Goal: Task Accomplishment & Management: Complete application form

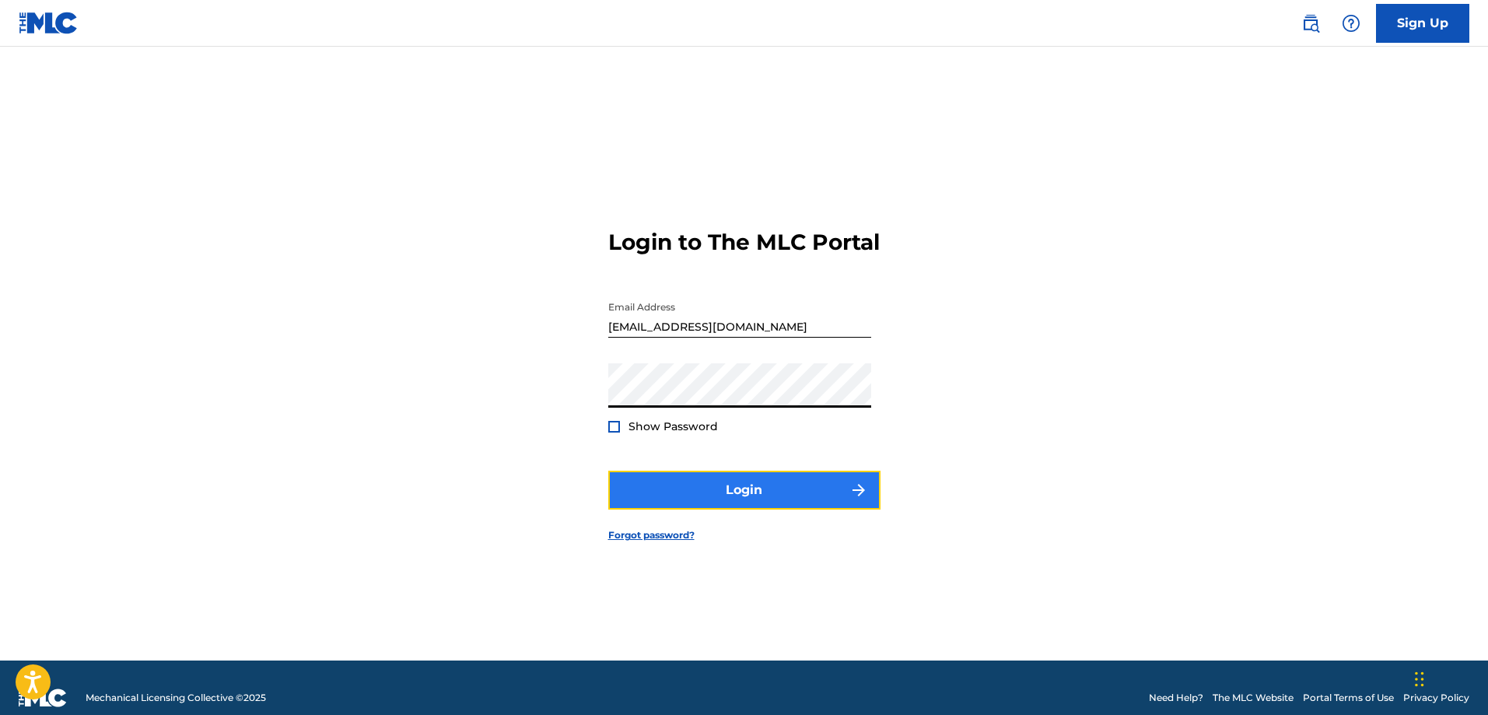
click at [693, 486] on button "Login" at bounding box center [744, 489] width 272 height 39
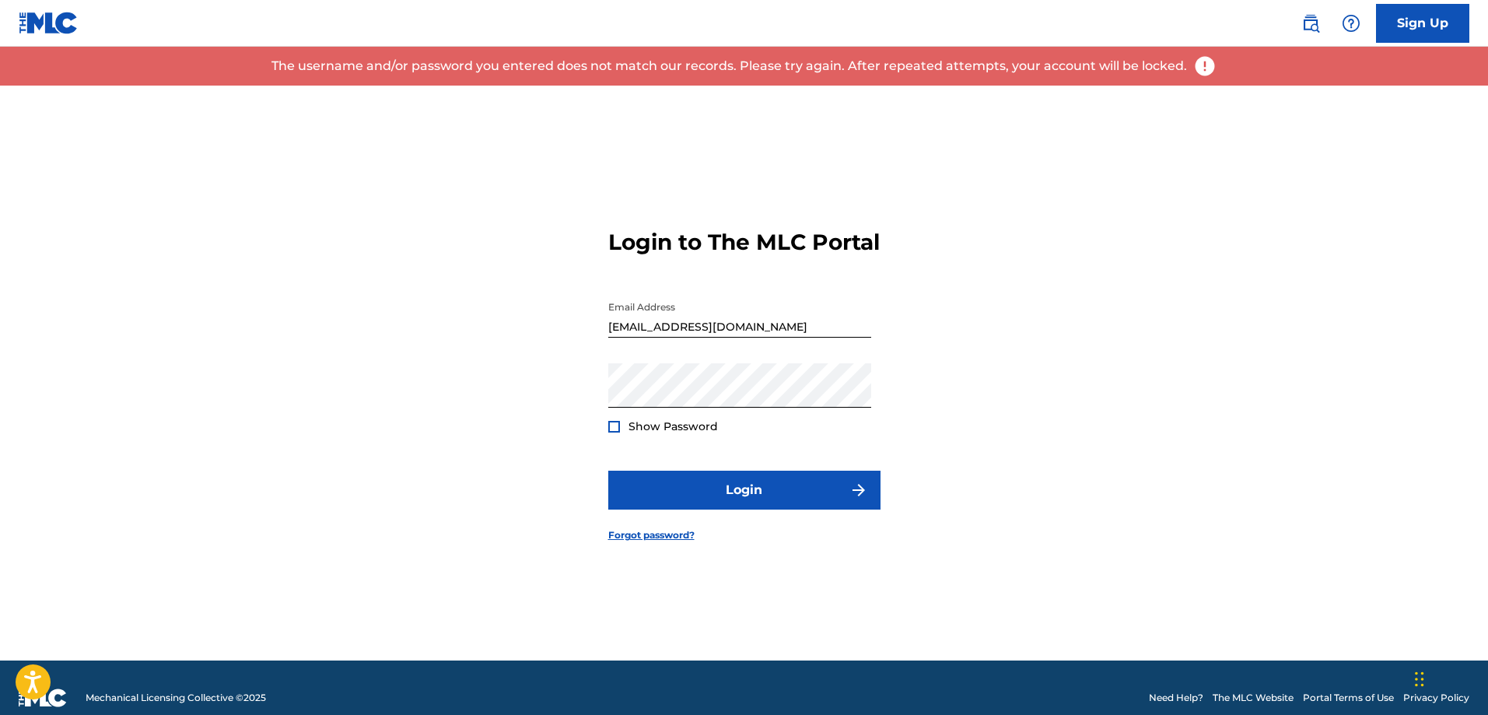
click at [614, 432] on div at bounding box center [614, 427] width 12 height 12
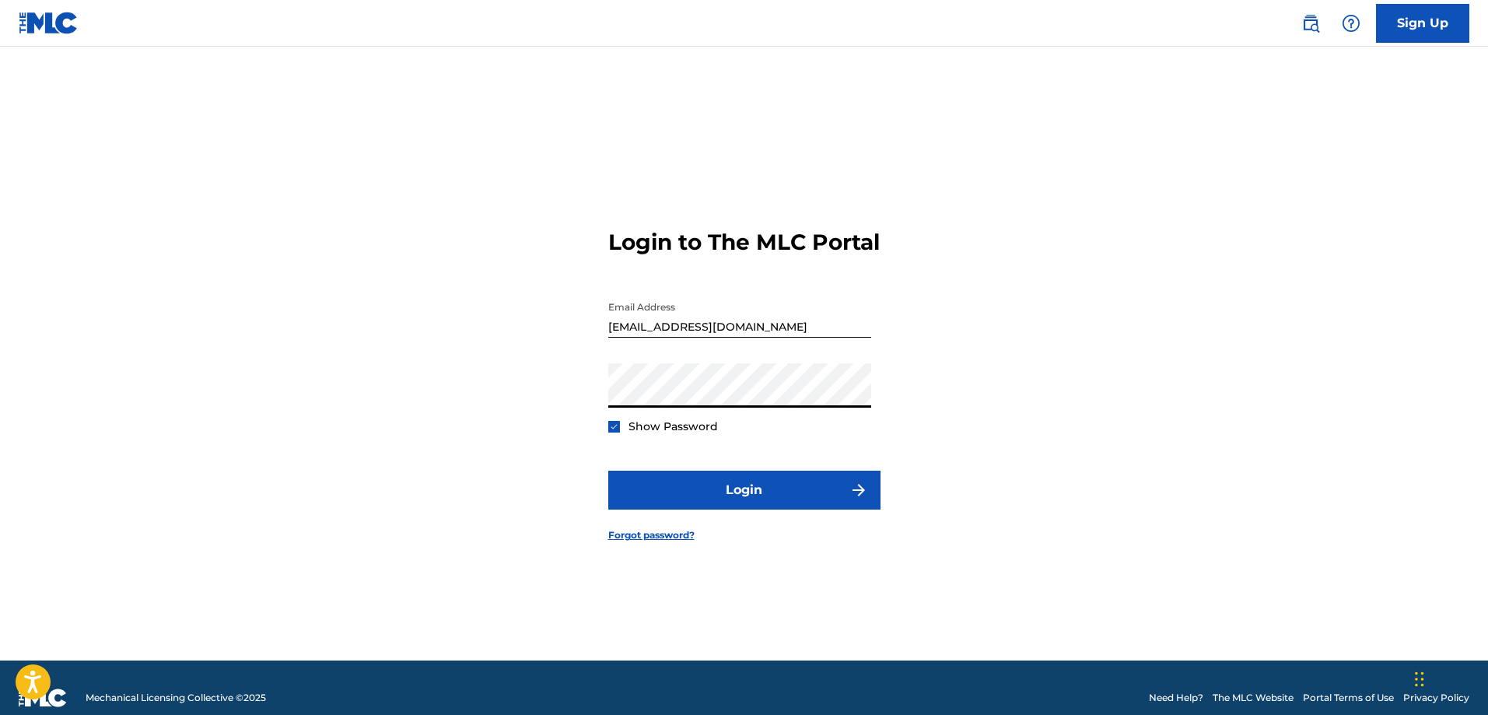
type input "[EMAIL_ADDRESS][DOMAIN_NAME]"
click at [699, 493] on button "Login" at bounding box center [744, 489] width 272 height 39
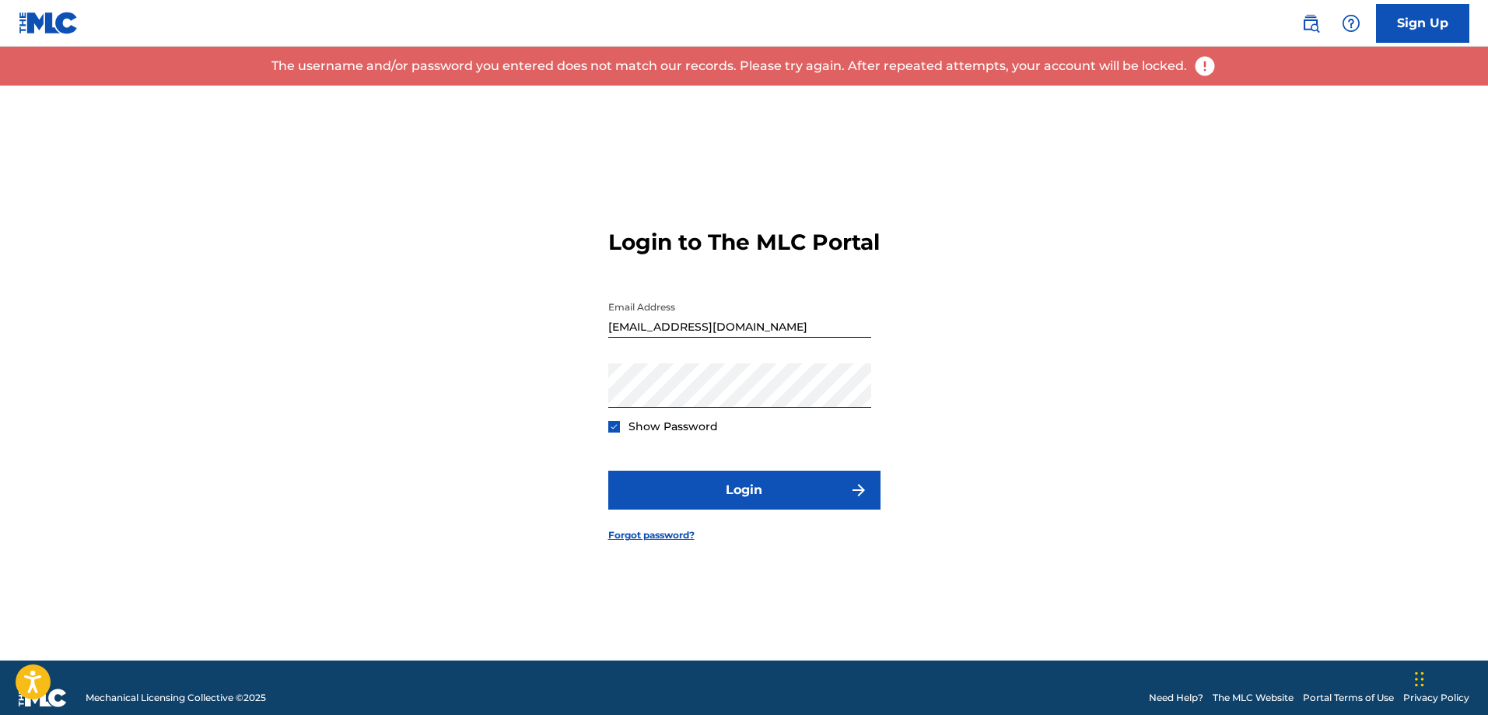
click at [660, 337] on input "[EMAIL_ADDRESS][DOMAIN_NAME]" at bounding box center [739, 315] width 263 height 44
click at [525, 398] on div "Login to The MLC Portal Email Address [EMAIL_ADDRESS][DOMAIN_NAME] Password Sho…" at bounding box center [744, 373] width 1089 height 575
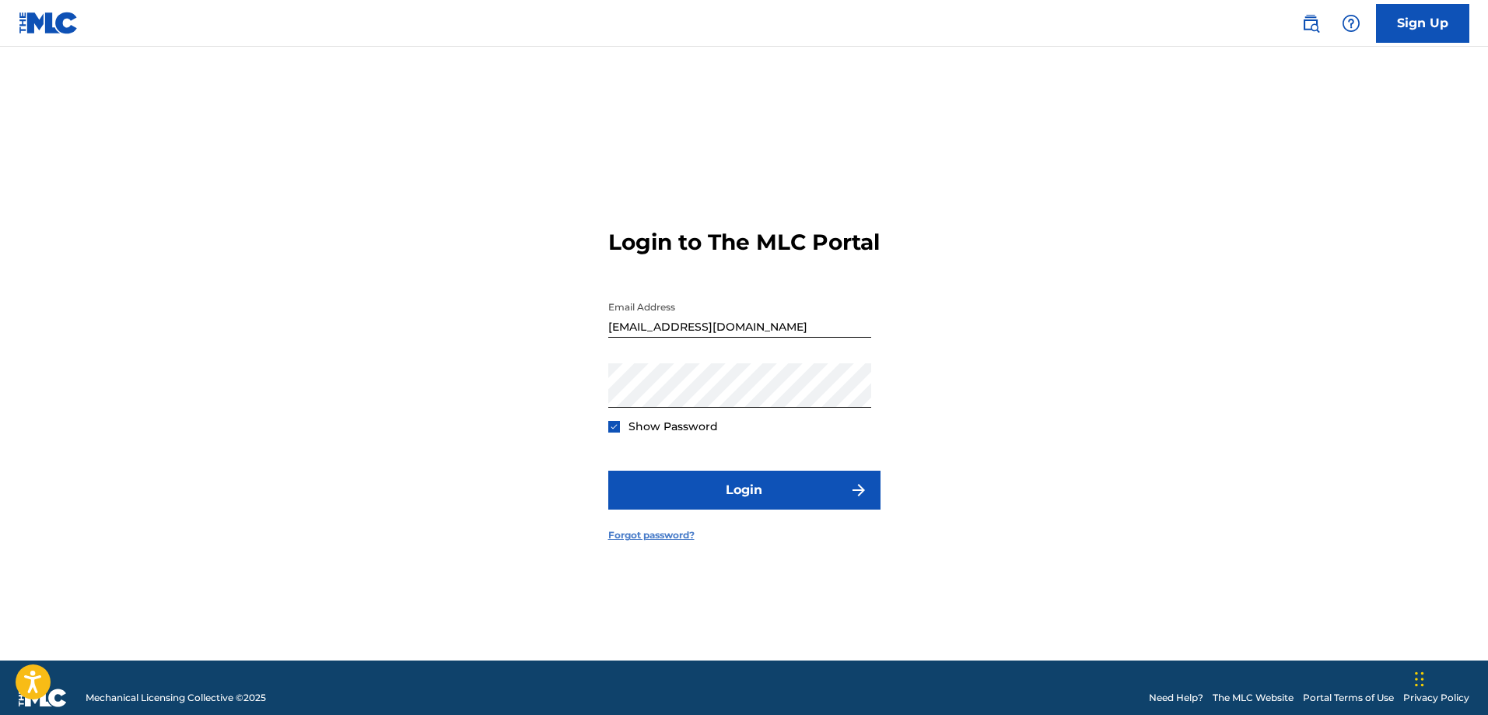
click at [647, 542] on link "Forgot password?" at bounding box center [651, 535] width 86 height 14
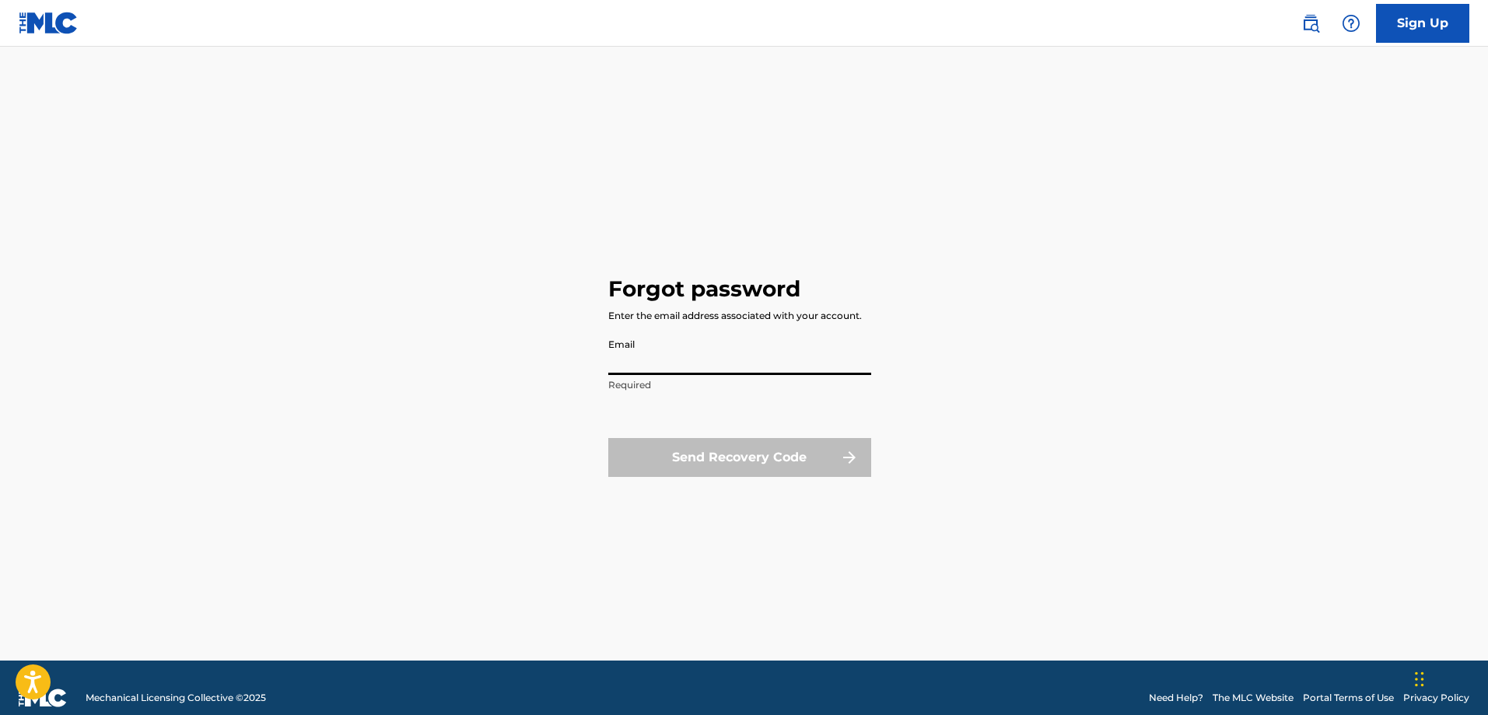
click at [646, 366] on input "Email" at bounding box center [739, 352] width 263 height 44
click at [547, 400] on div "Forgot password Enter the email address associated with your account. Email Req…" at bounding box center [744, 373] width 1089 height 575
click at [661, 368] on input "Email" at bounding box center [739, 352] width 263 height 44
click at [625, 362] on input "Email" at bounding box center [739, 352] width 263 height 44
type input "[EMAIL_ADDRESS][DOMAIN_NAME]"
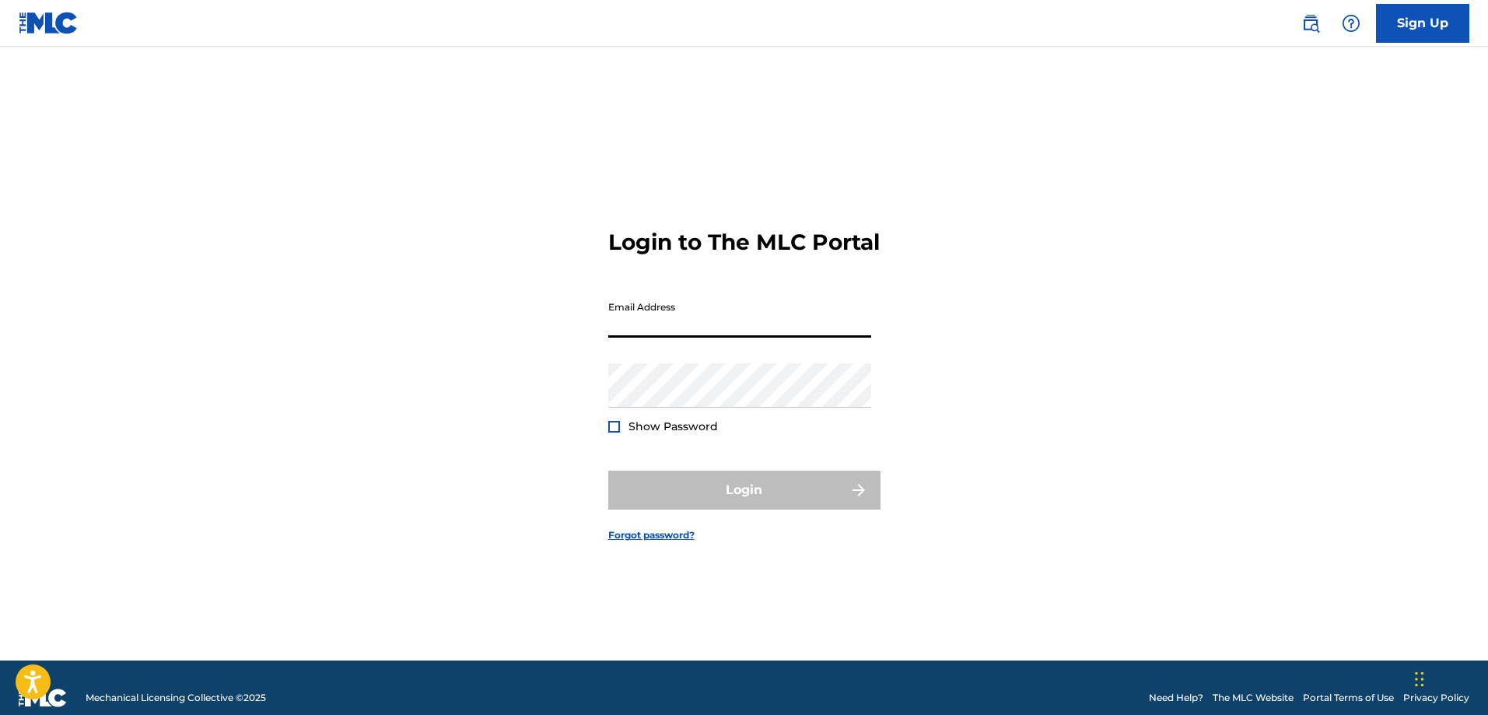
click at [674, 337] on input "Email Address" at bounding box center [739, 315] width 263 height 44
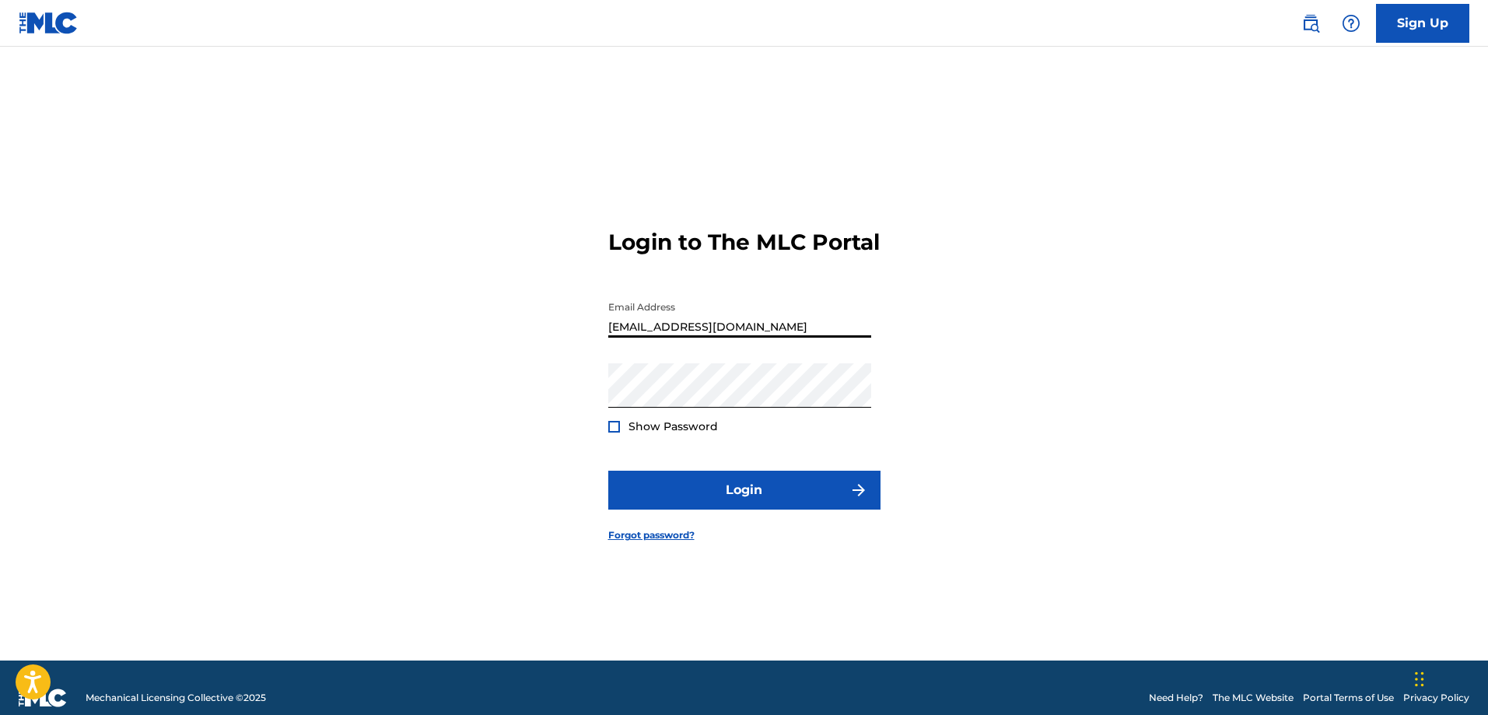
drag, startPoint x: 653, startPoint y: 342, endPoint x: 582, endPoint y: 342, distance: 70.8
click at [582, 342] on div "Login to The MLC Portal Email Address [EMAIL_ADDRESS][DOMAIN_NAME] Password Sho…" at bounding box center [744, 373] width 1089 height 575
type input "[EMAIL_ADDRESS][DOMAIN_NAME]"
click at [697, 498] on button "Login" at bounding box center [744, 489] width 272 height 39
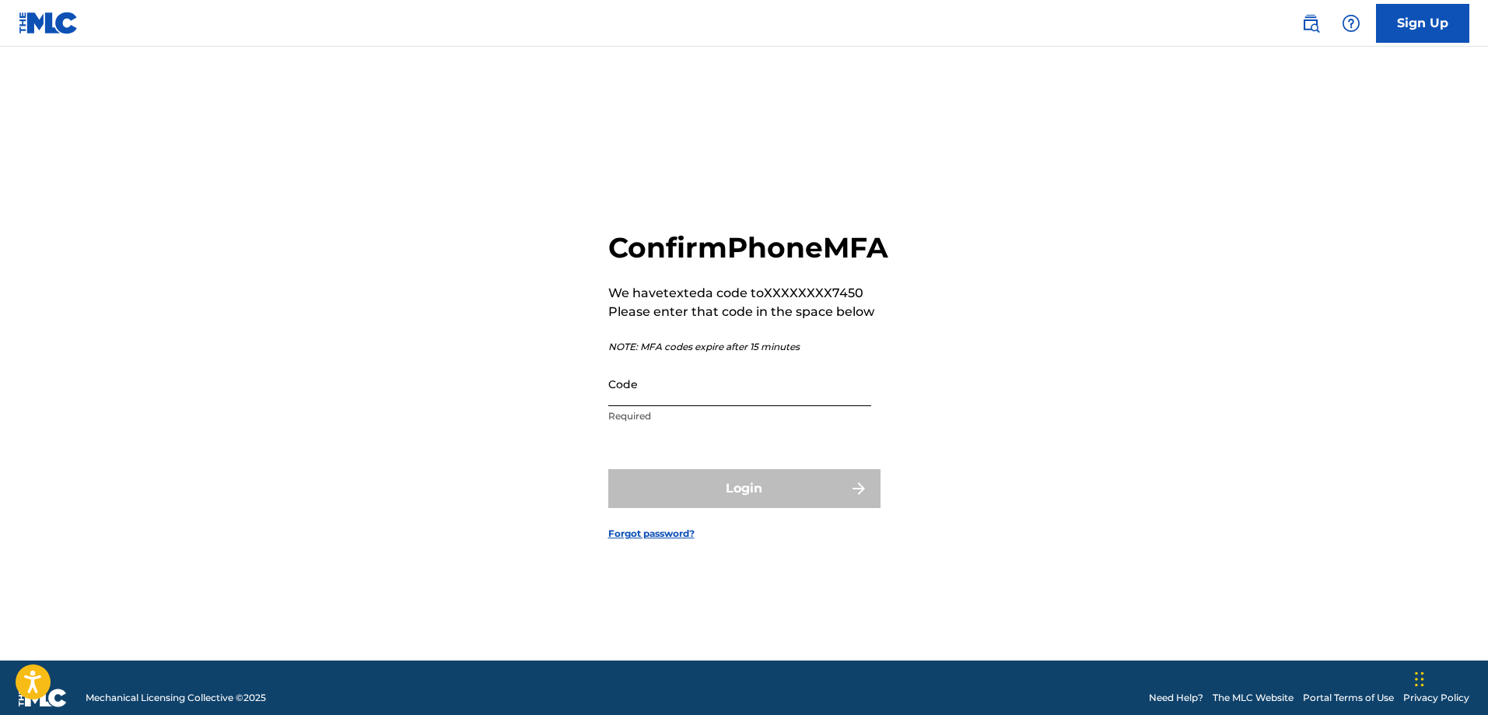
click at [665, 406] on input "Code" at bounding box center [739, 384] width 263 height 44
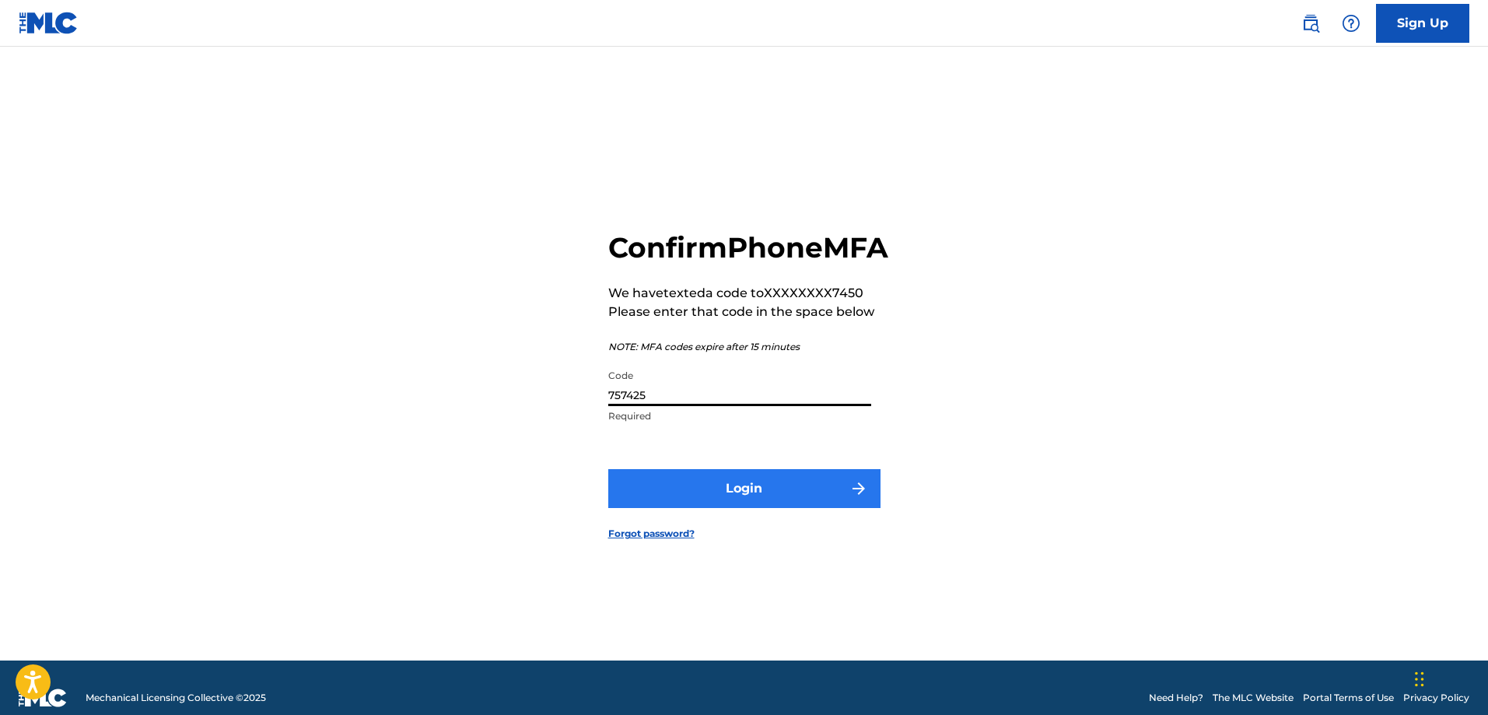
type input "757425"
click at [745, 508] on button "Login" at bounding box center [744, 488] width 272 height 39
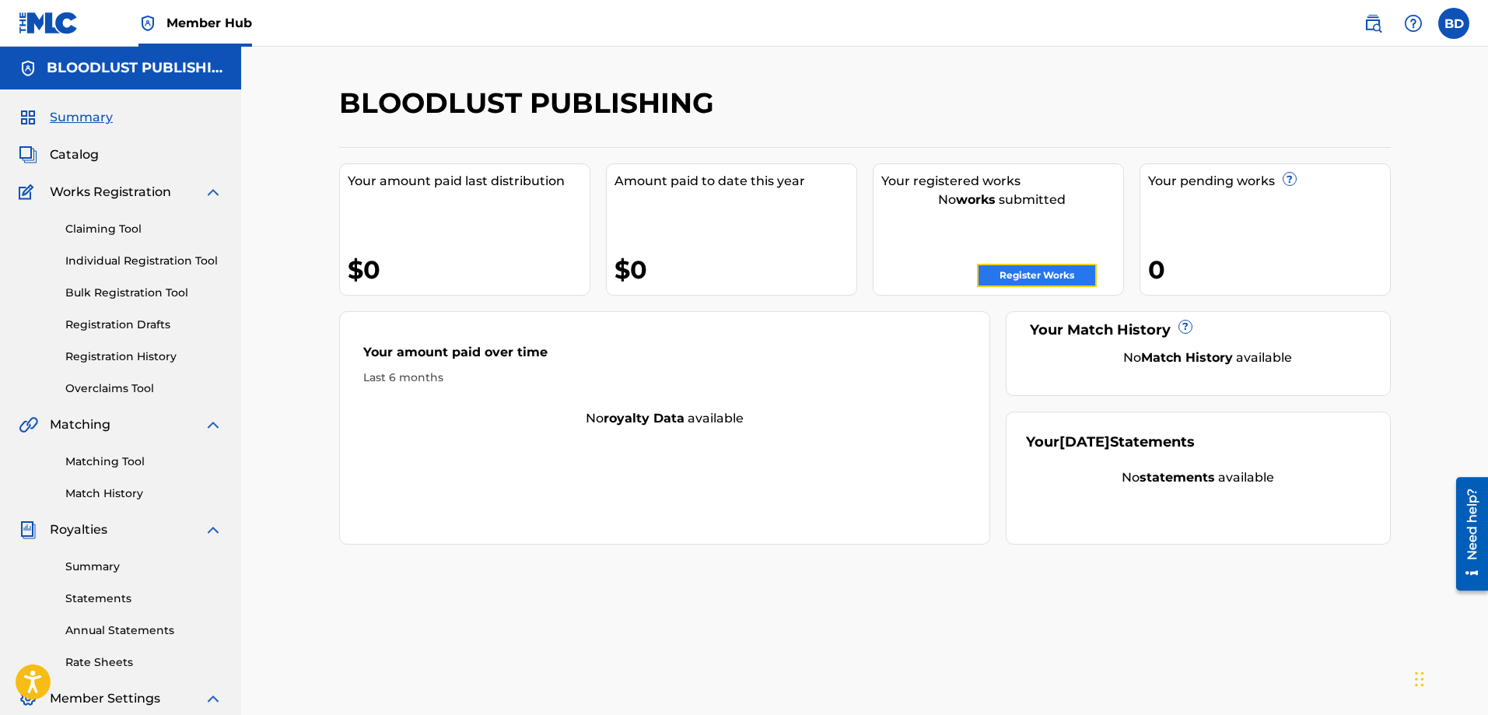
click at [1027, 274] on link "Register Works" at bounding box center [1037, 275] width 120 height 23
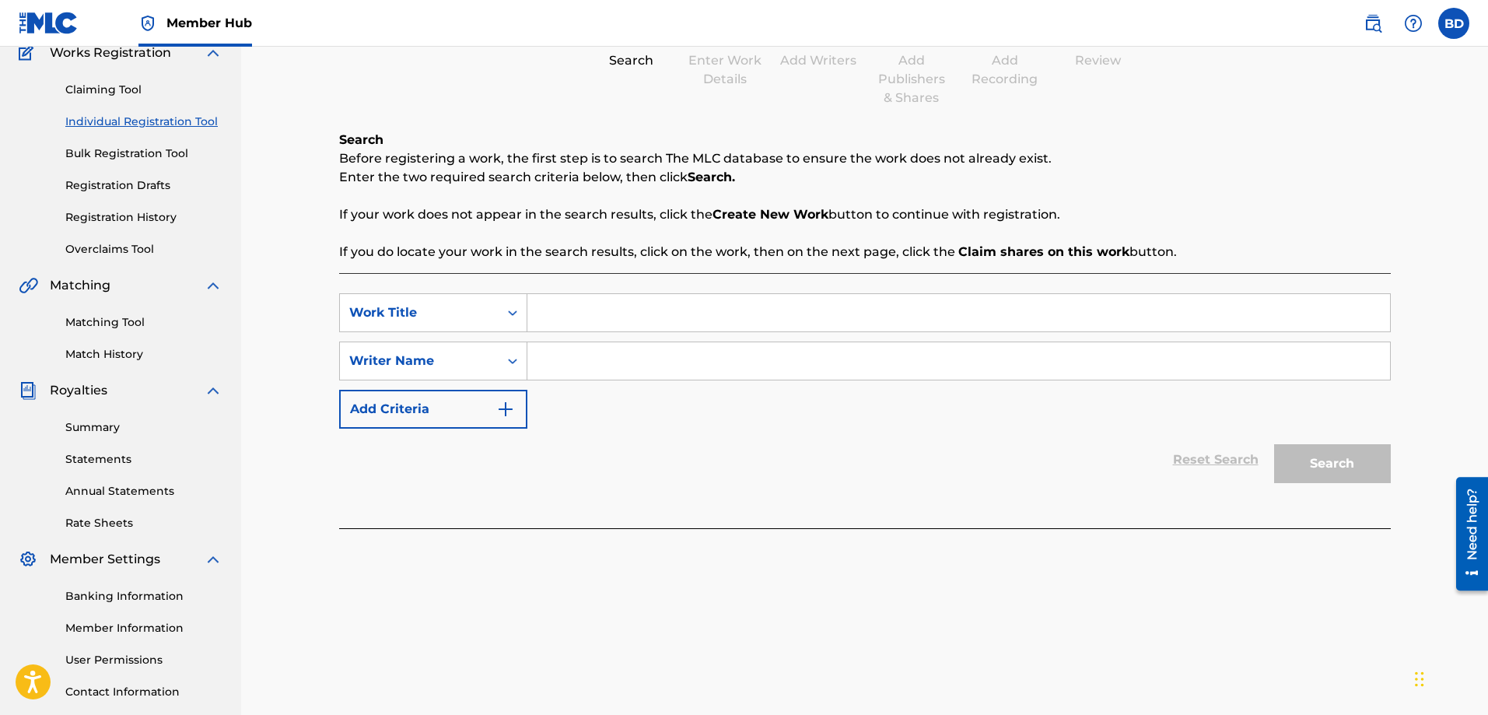
scroll to position [156, 0]
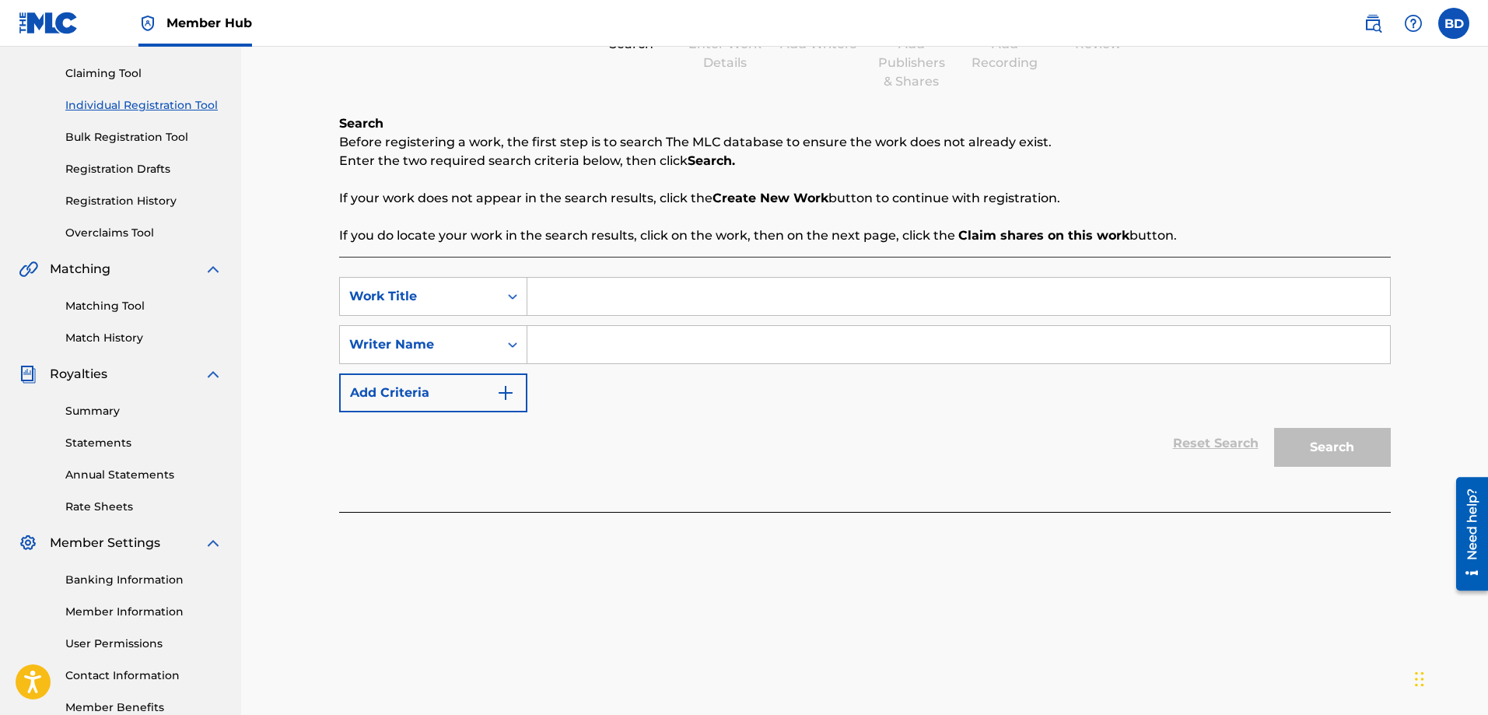
click at [580, 302] on input "Search Form" at bounding box center [958, 296] width 862 height 37
click at [576, 295] on input "Search Form" at bounding box center [958, 296] width 862 height 37
type input "B"
type input "Vicious Cycles"
click at [688, 418] on div "Reset Search Search" at bounding box center [864, 443] width 1051 height 62
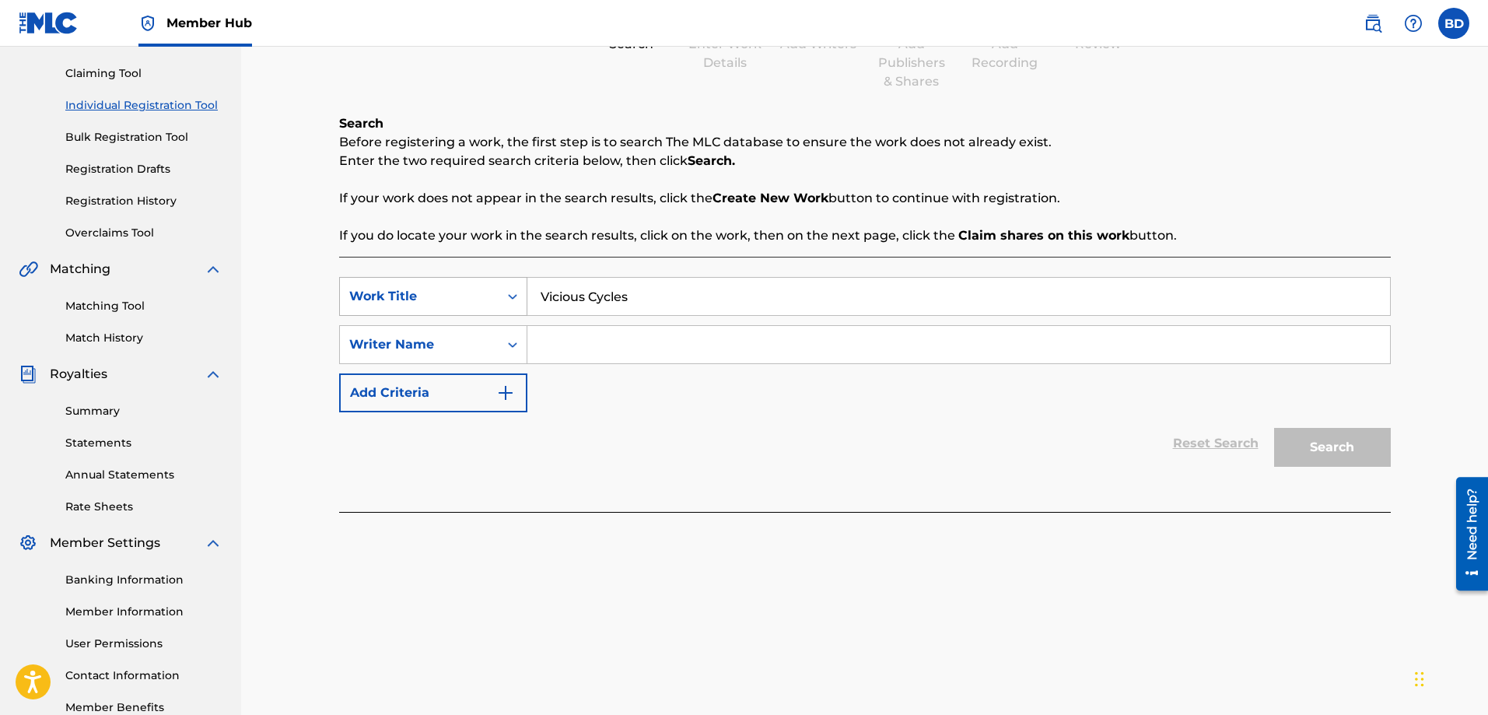
click at [512, 300] on icon "Search Form" at bounding box center [513, 296] width 16 height 16
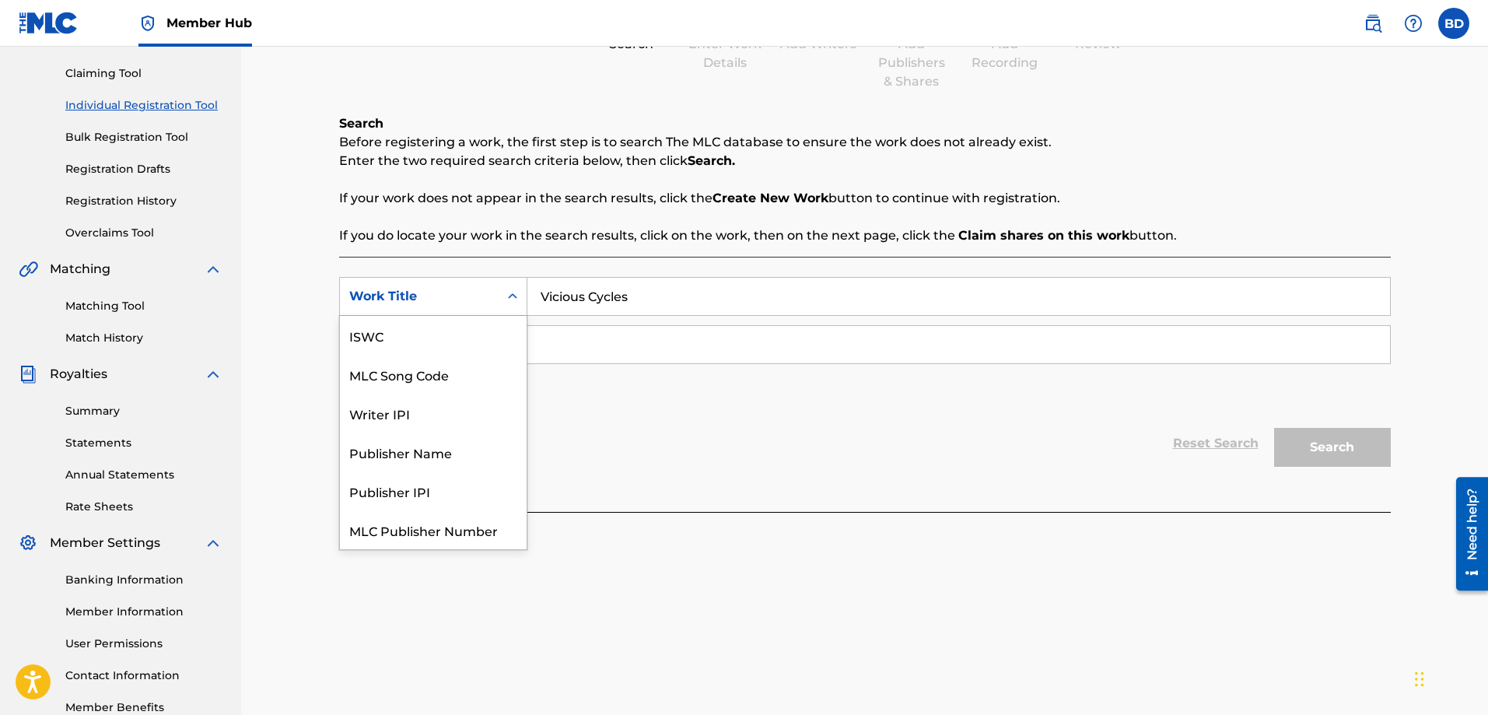
scroll to position [39, 0]
click at [394, 526] on div "Work Title" at bounding box center [433, 529] width 187 height 39
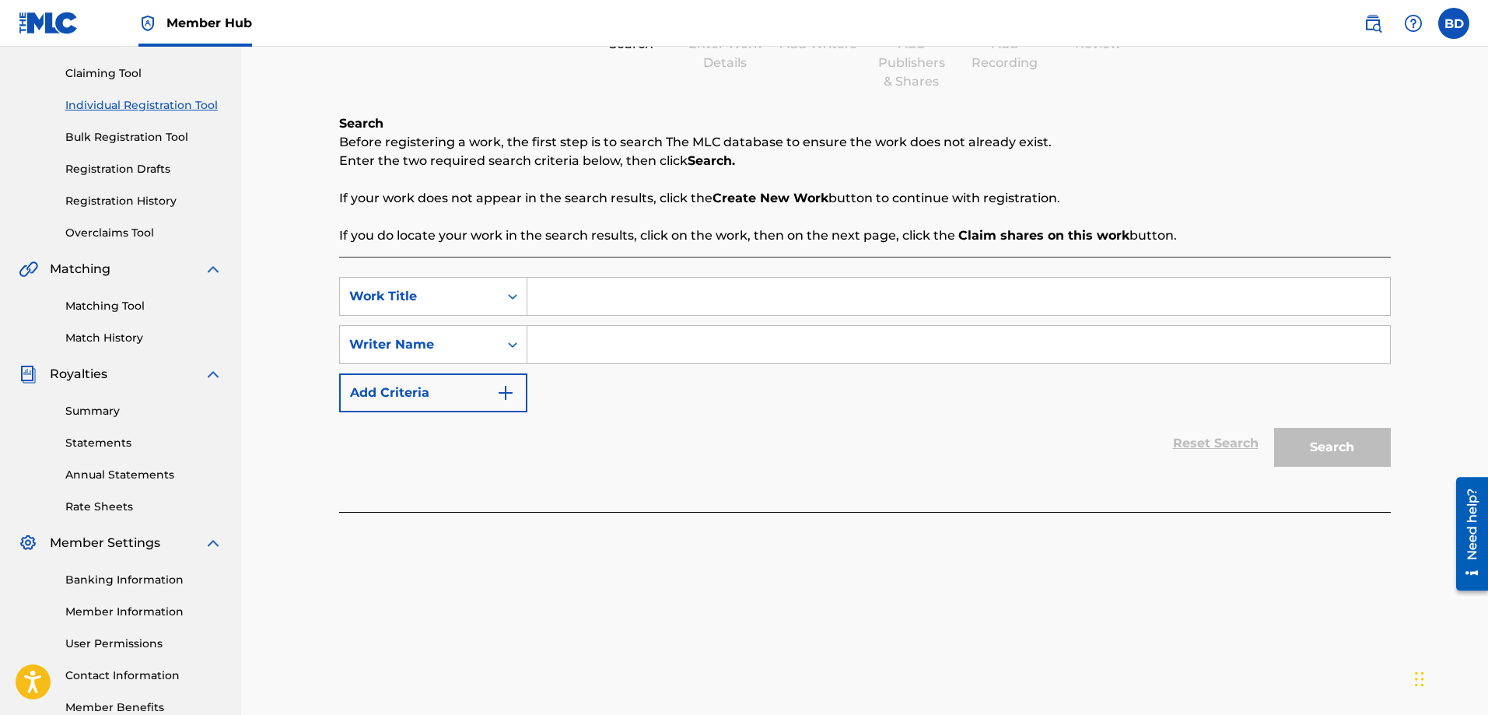
click at [646, 429] on div "Reset Search Search" at bounding box center [864, 443] width 1051 height 62
click at [600, 310] on input "Search Form" at bounding box center [958, 296] width 862 height 37
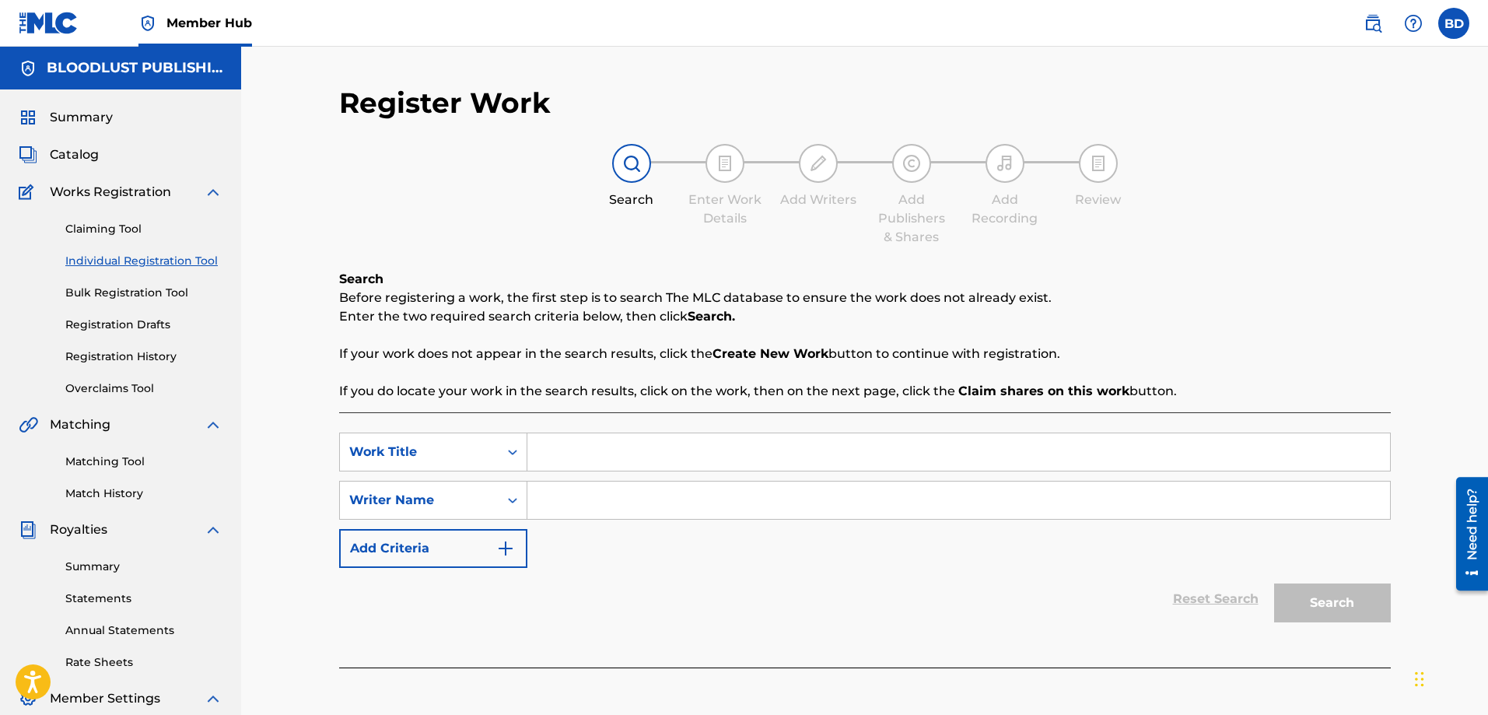
scroll to position [250, 0]
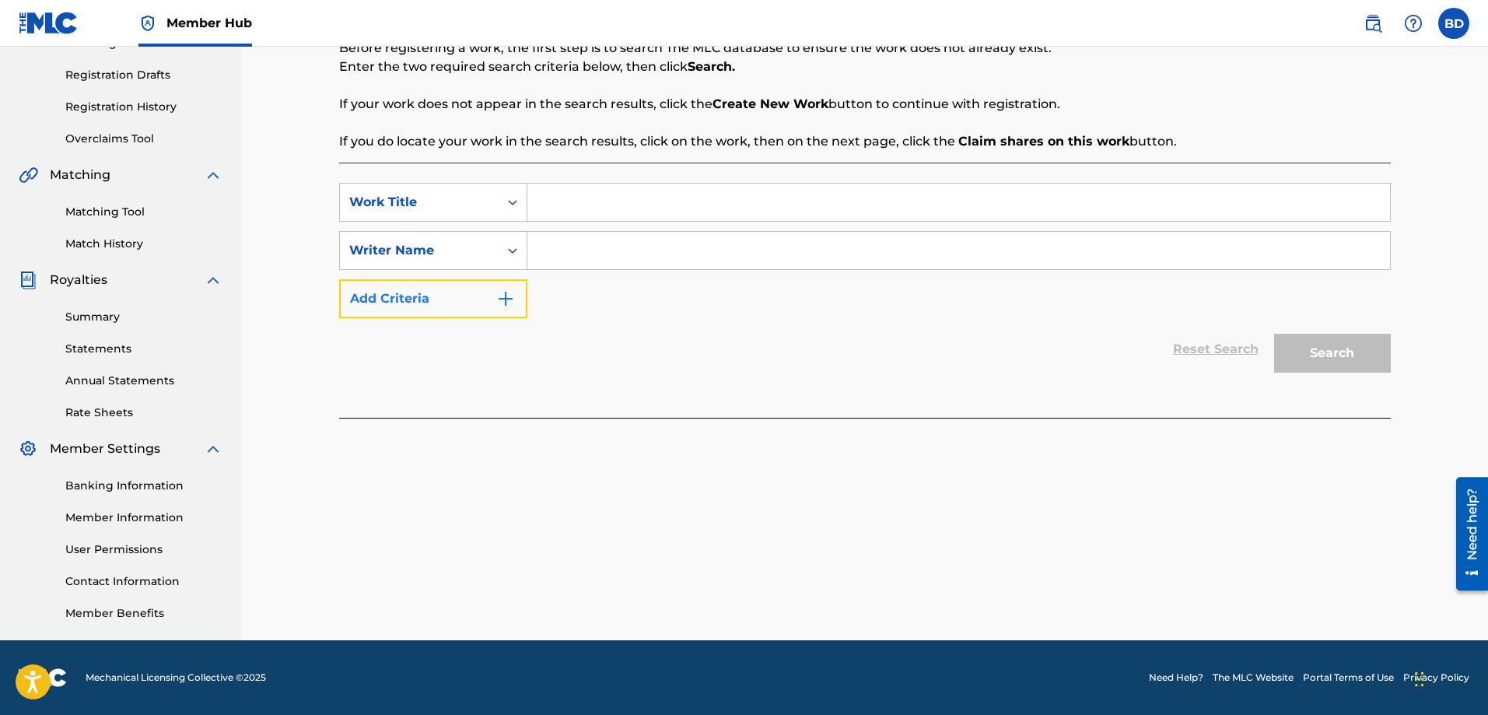
click at [502, 298] on img "Search Form" at bounding box center [505, 298] width 19 height 19
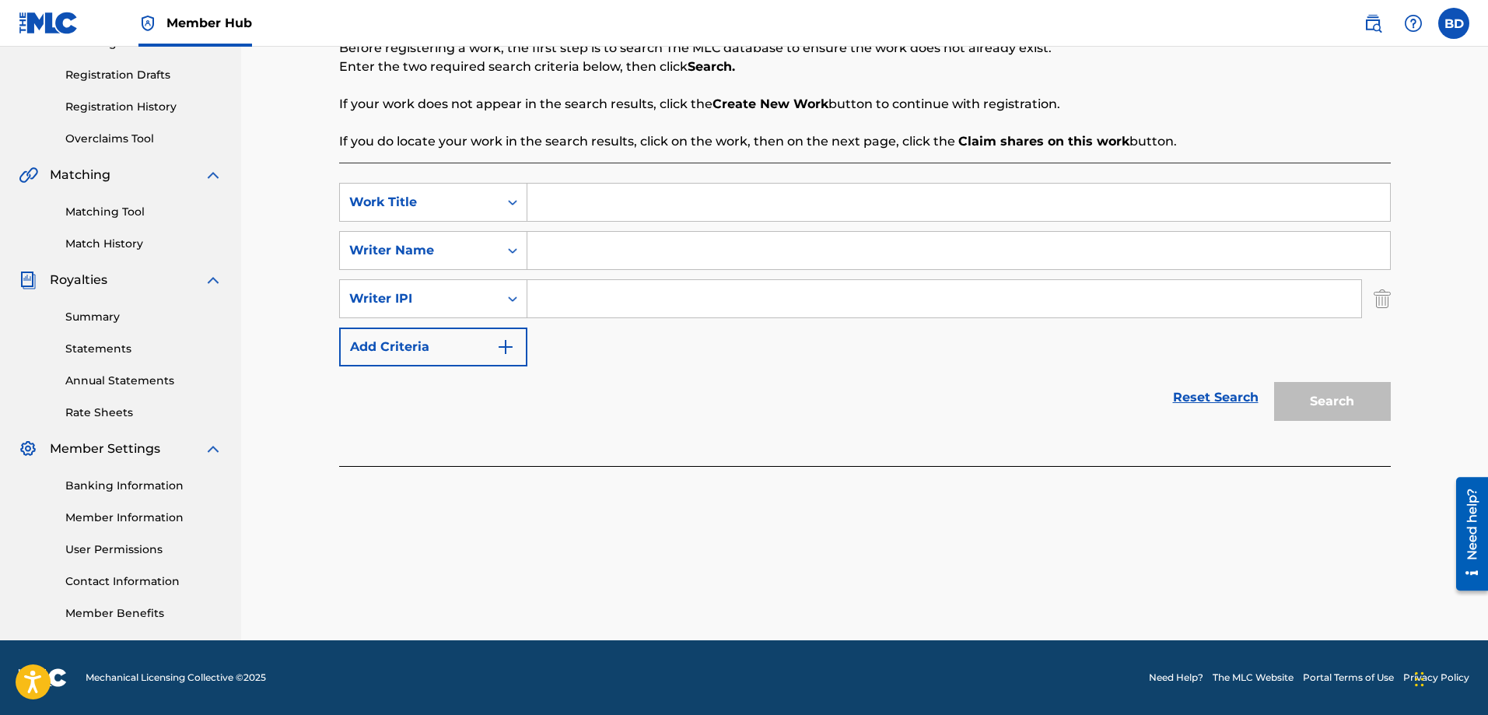
click at [541, 202] on input "Search Form" at bounding box center [958, 202] width 862 height 37
click at [1218, 395] on link "Reset Search" at bounding box center [1215, 397] width 101 height 34
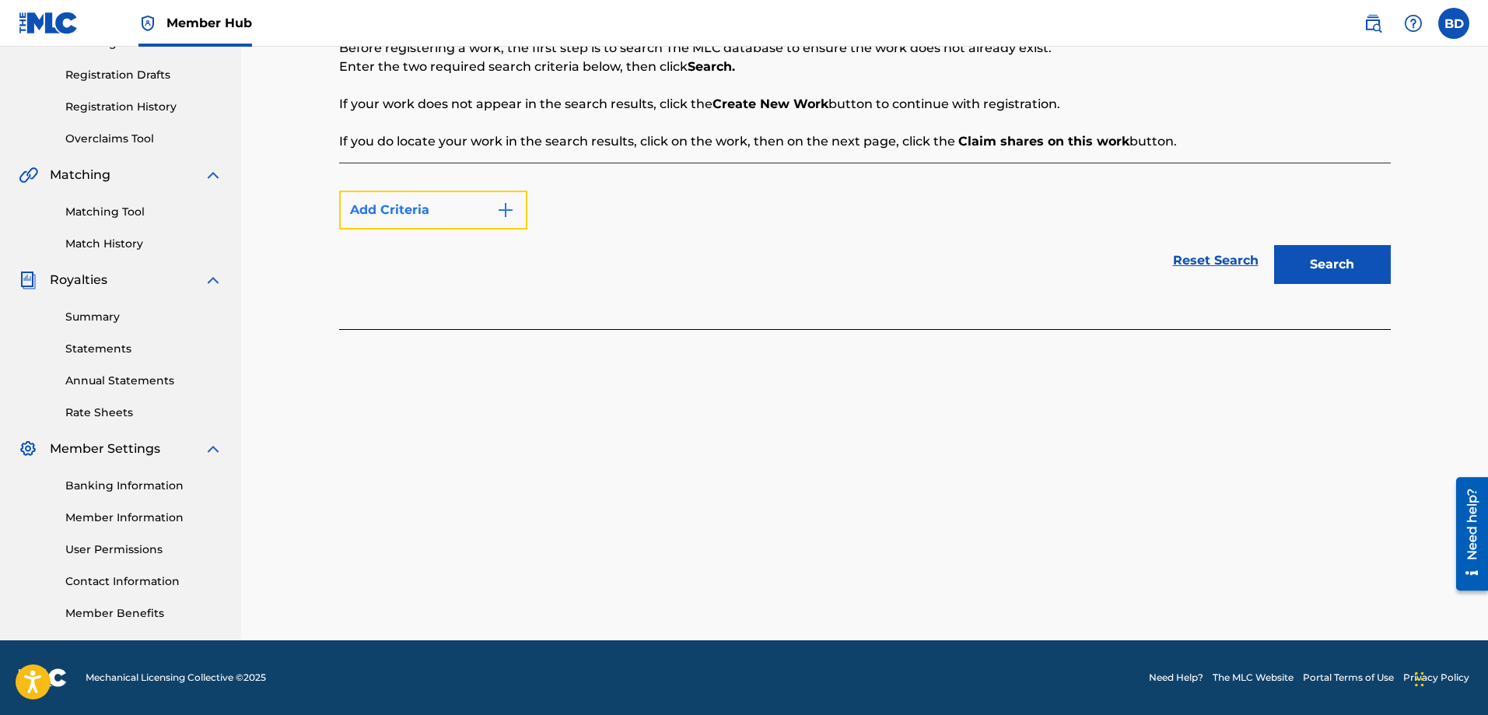
click at [513, 213] on img "Search Form" at bounding box center [505, 210] width 19 height 19
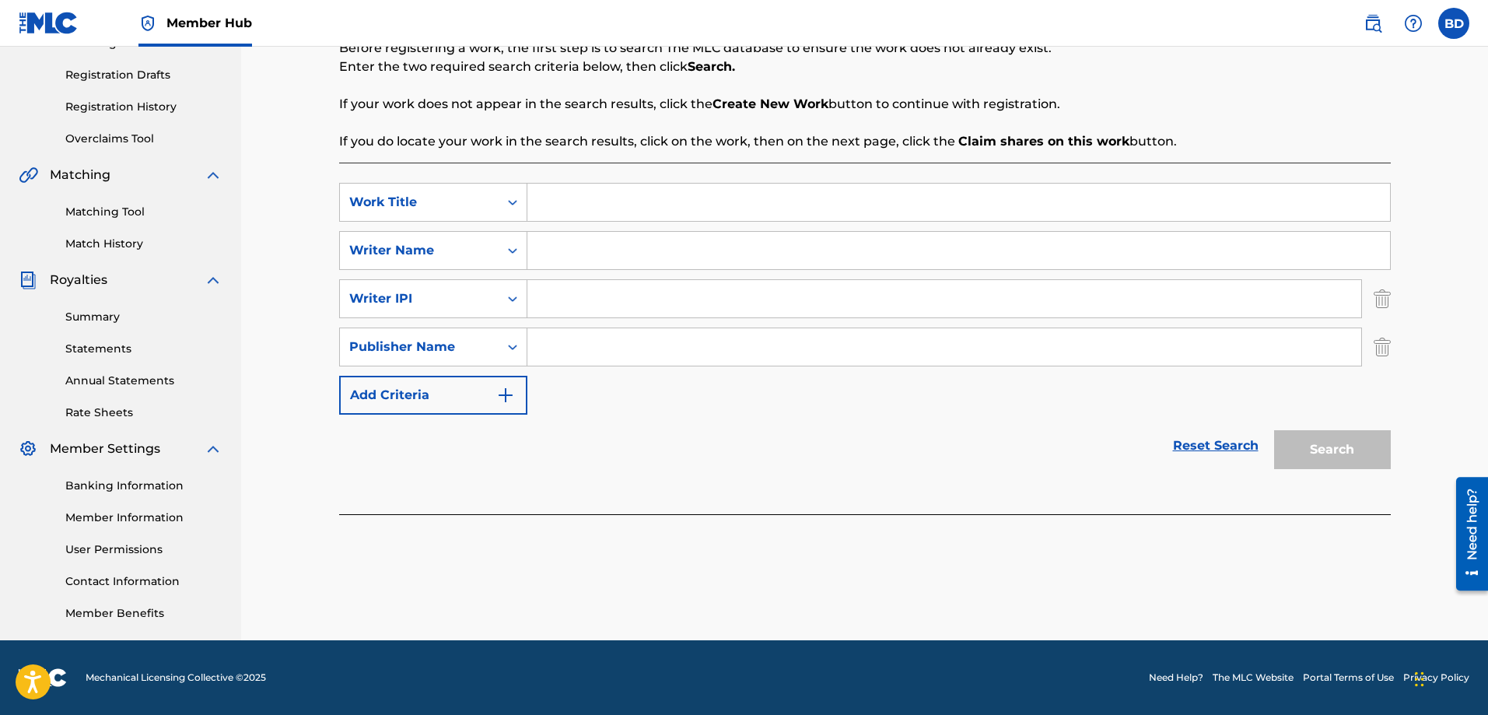
click at [548, 205] on input "Search Form" at bounding box center [958, 202] width 862 height 37
type input "Vicious Cycles"
click at [540, 253] on input "Search Form" at bounding box center [958, 250] width 862 height 37
click at [554, 295] on input "Search Form" at bounding box center [944, 298] width 834 height 37
click at [565, 338] on input "Search Form" at bounding box center [944, 346] width 834 height 37
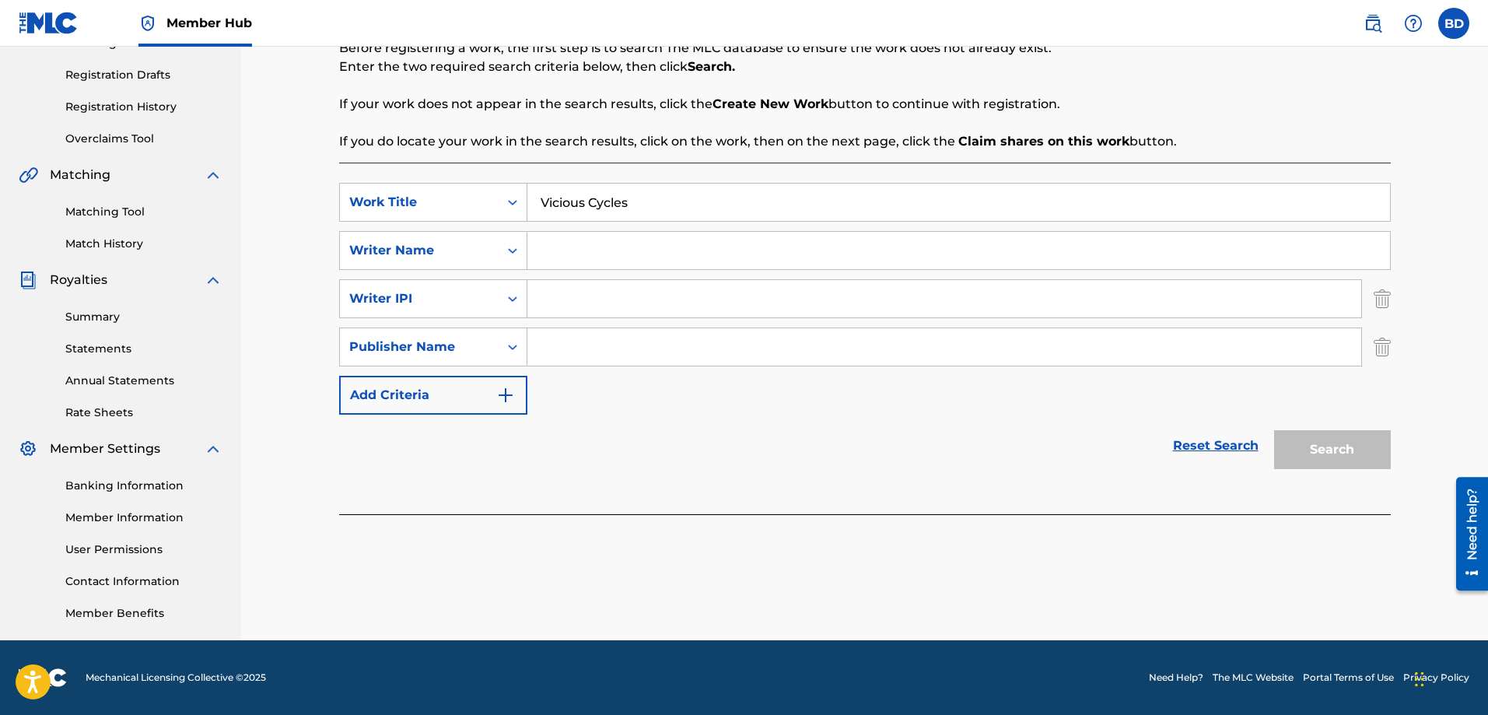
click at [1311, 449] on div "Search" at bounding box center [1328, 445] width 124 height 62
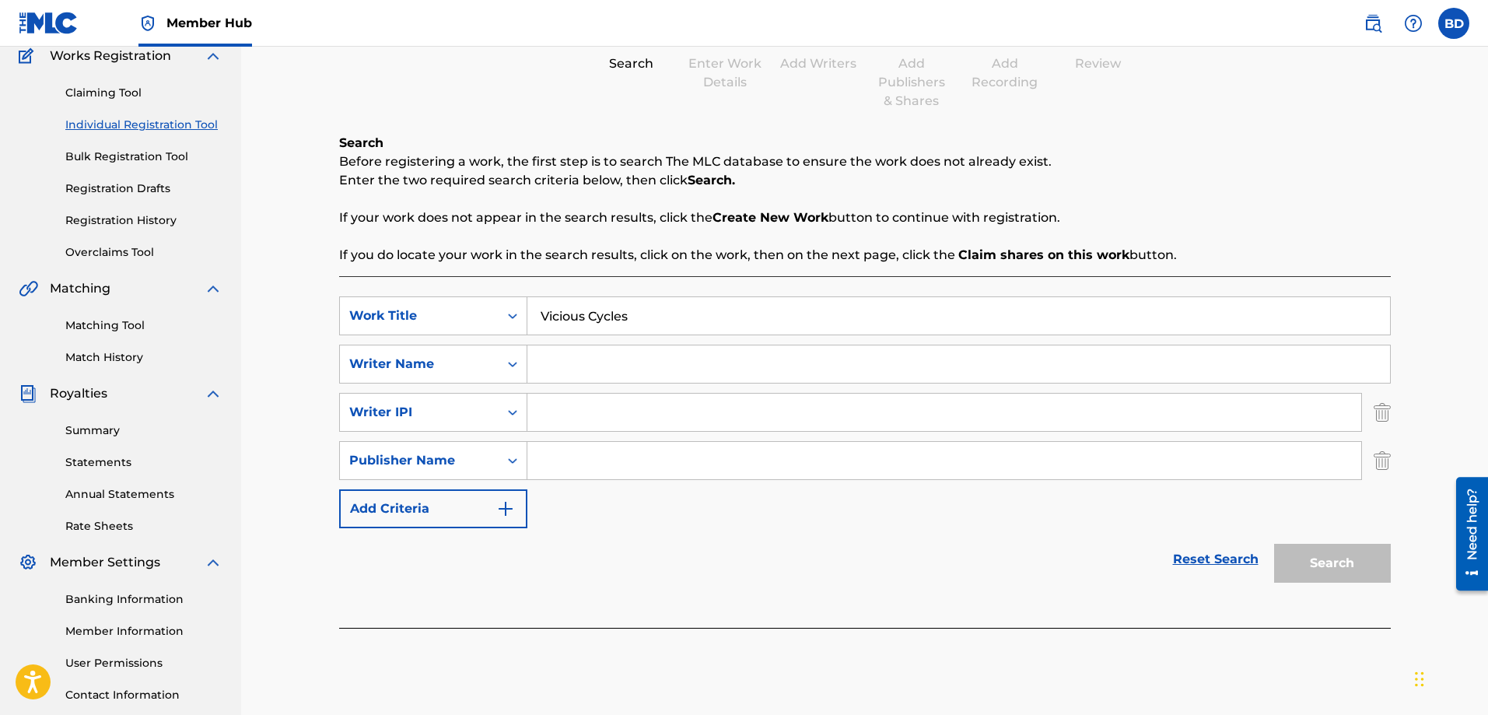
scroll to position [0, 0]
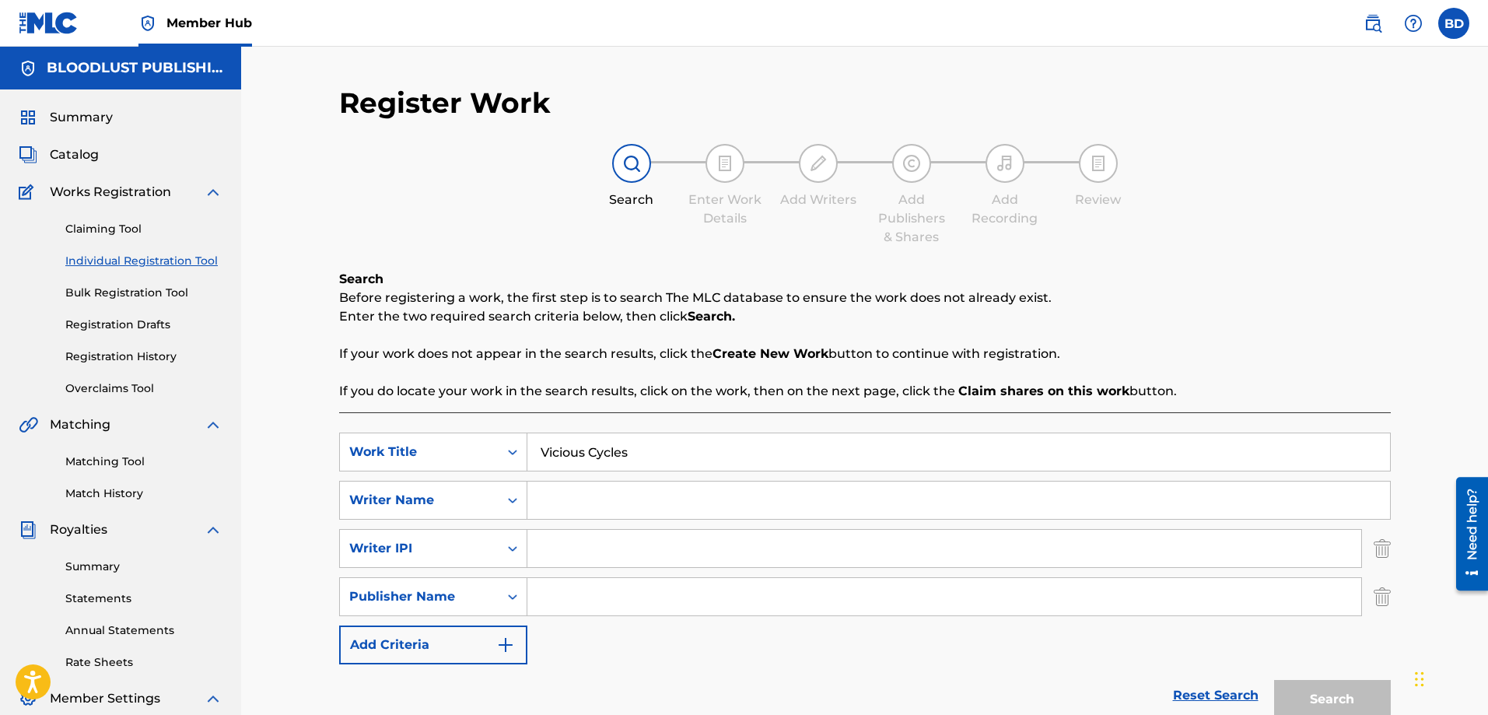
click at [623, 159] on img at bounding box center [631, 163] width 19 height 19
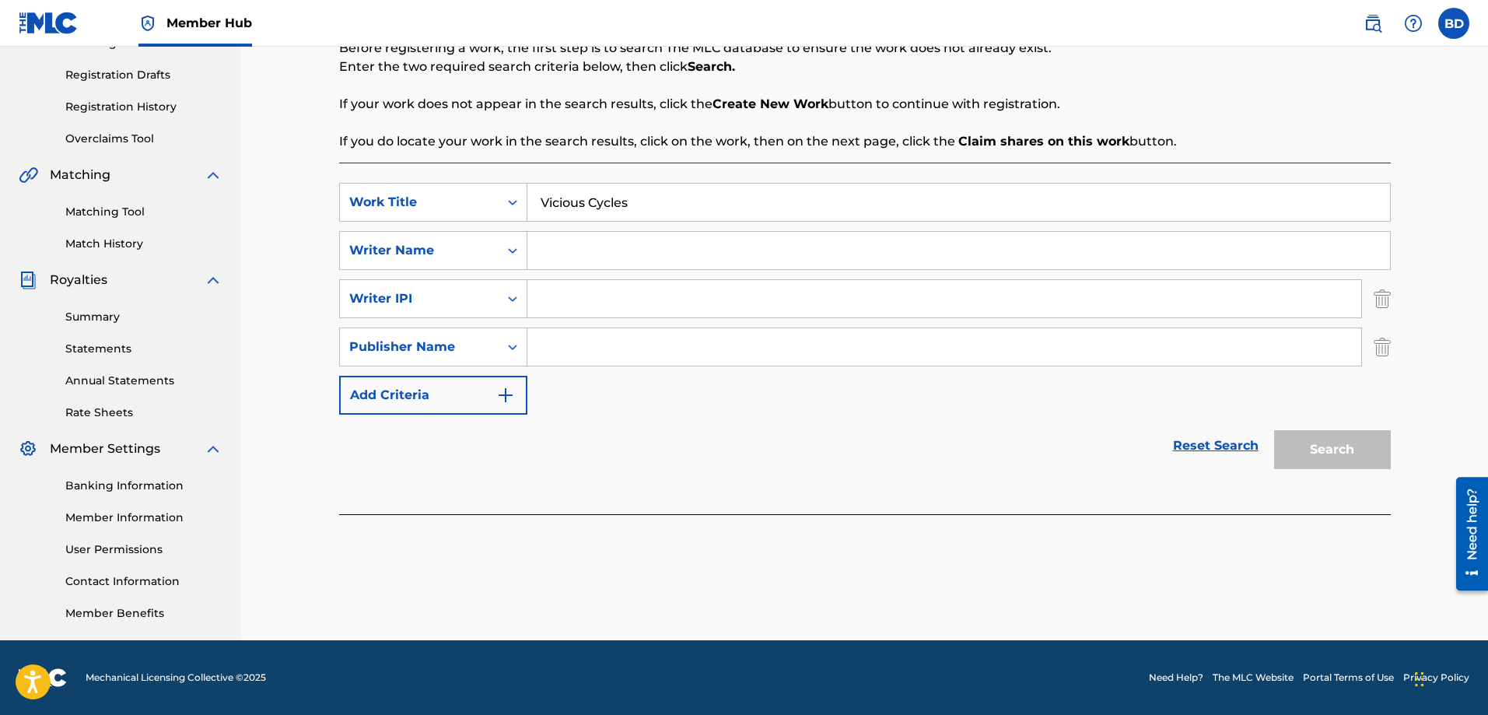
click at [554, 253] on input "Search Form" at bounding box center [958, 250] width 862 height 37
click at [578, 349] on input "Search Form" at bounding box center [944, 346] width 834 height 37
type input "Bloodlust Publishing"
click at [1016, 455] on div "Reset Search Search" at bounding box center [864, 445] width 1051 height 62
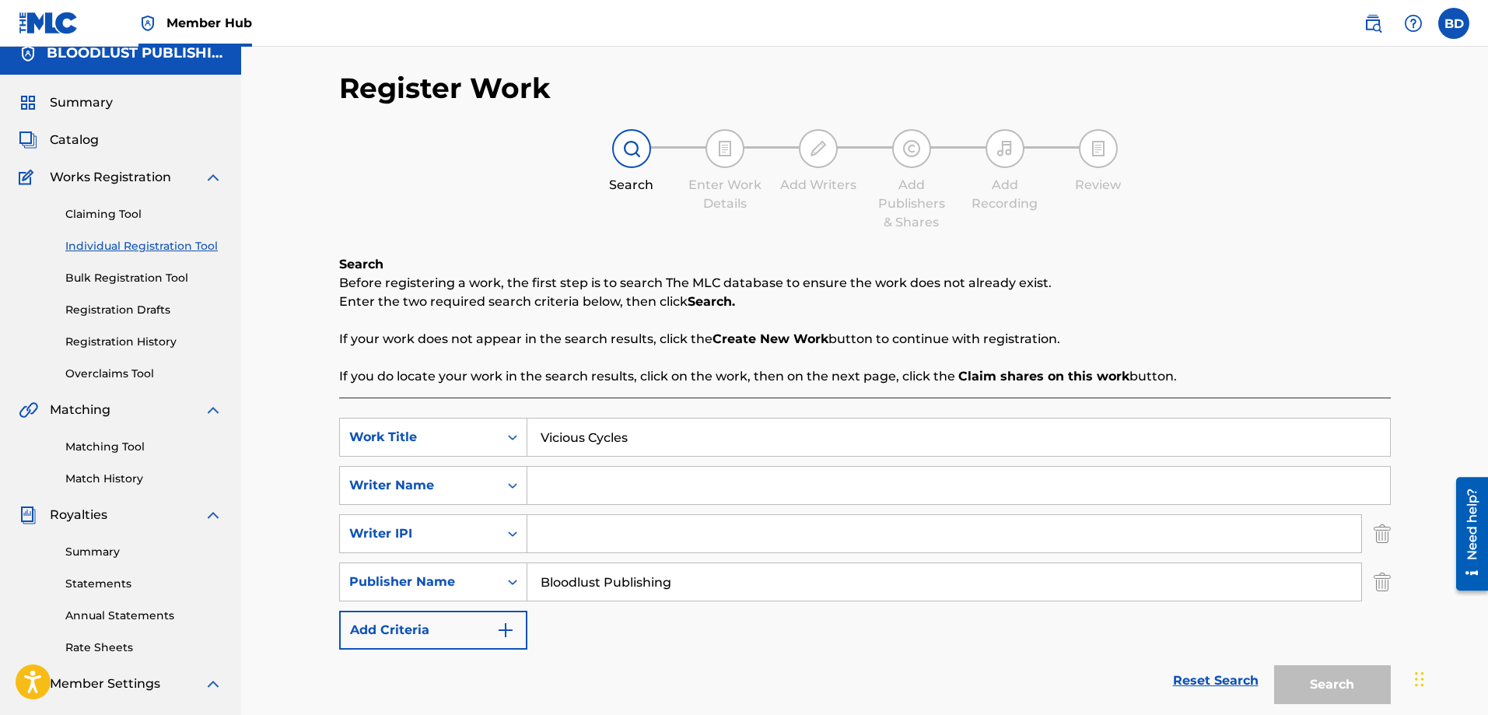
scroll to position [0, 0]
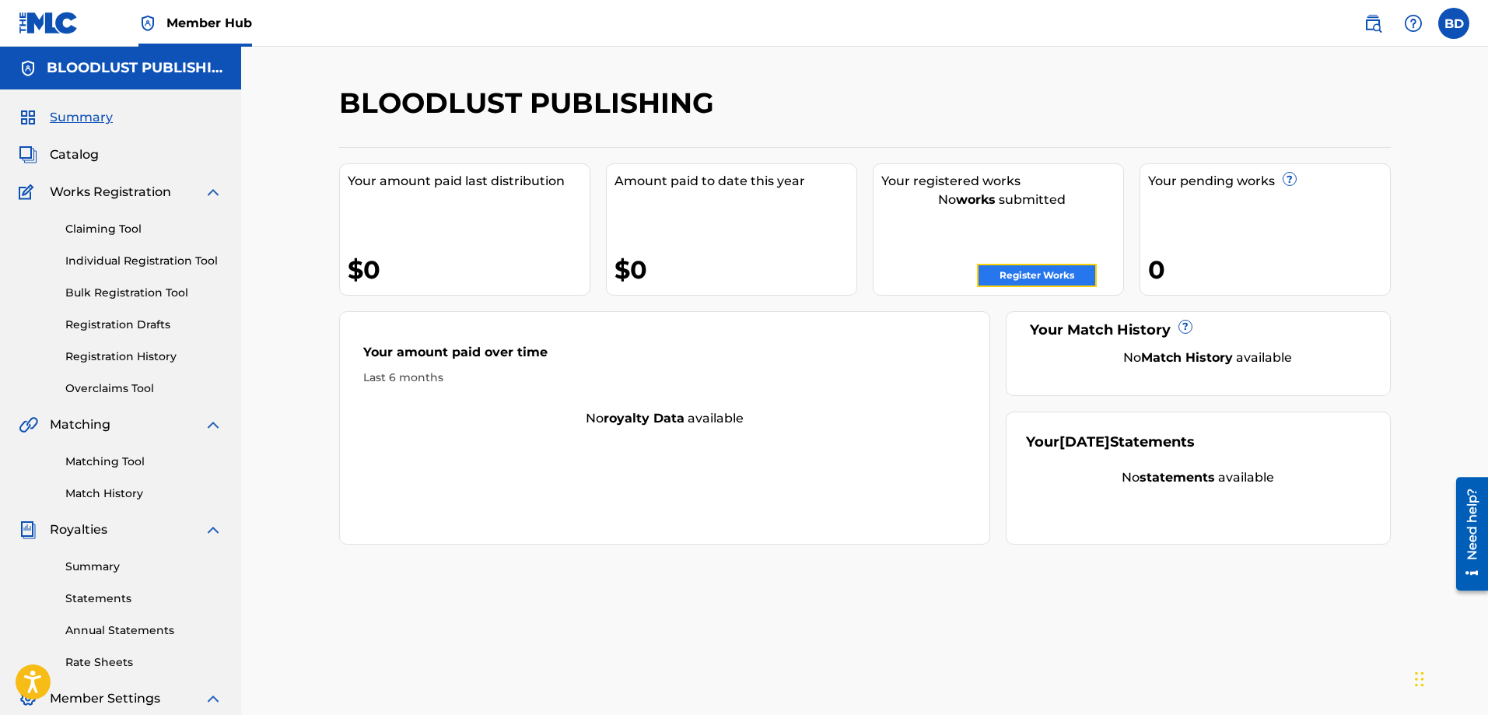
click at [1042, 267] on link "Register Works" at bounding box center [1037, 275] width 120 height 23
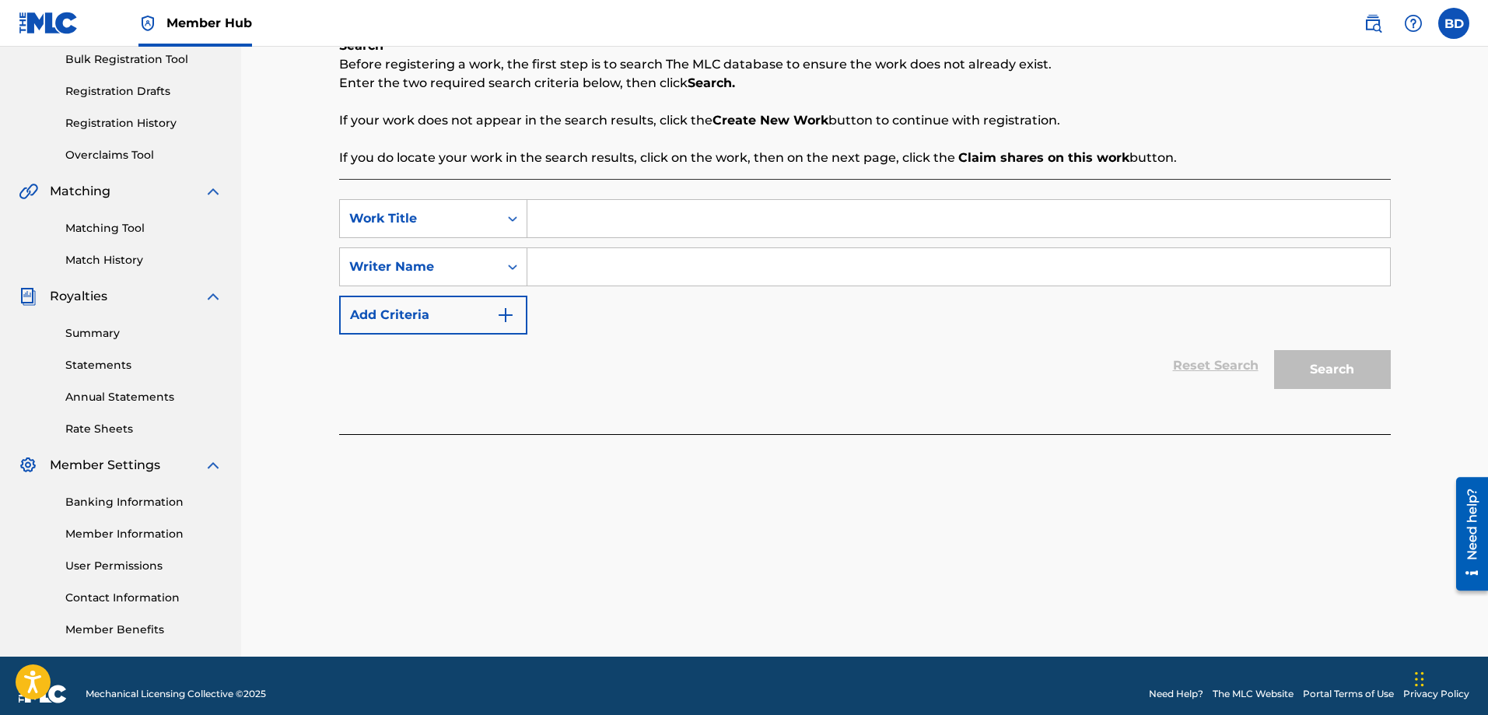
scroll to position [250, 0]
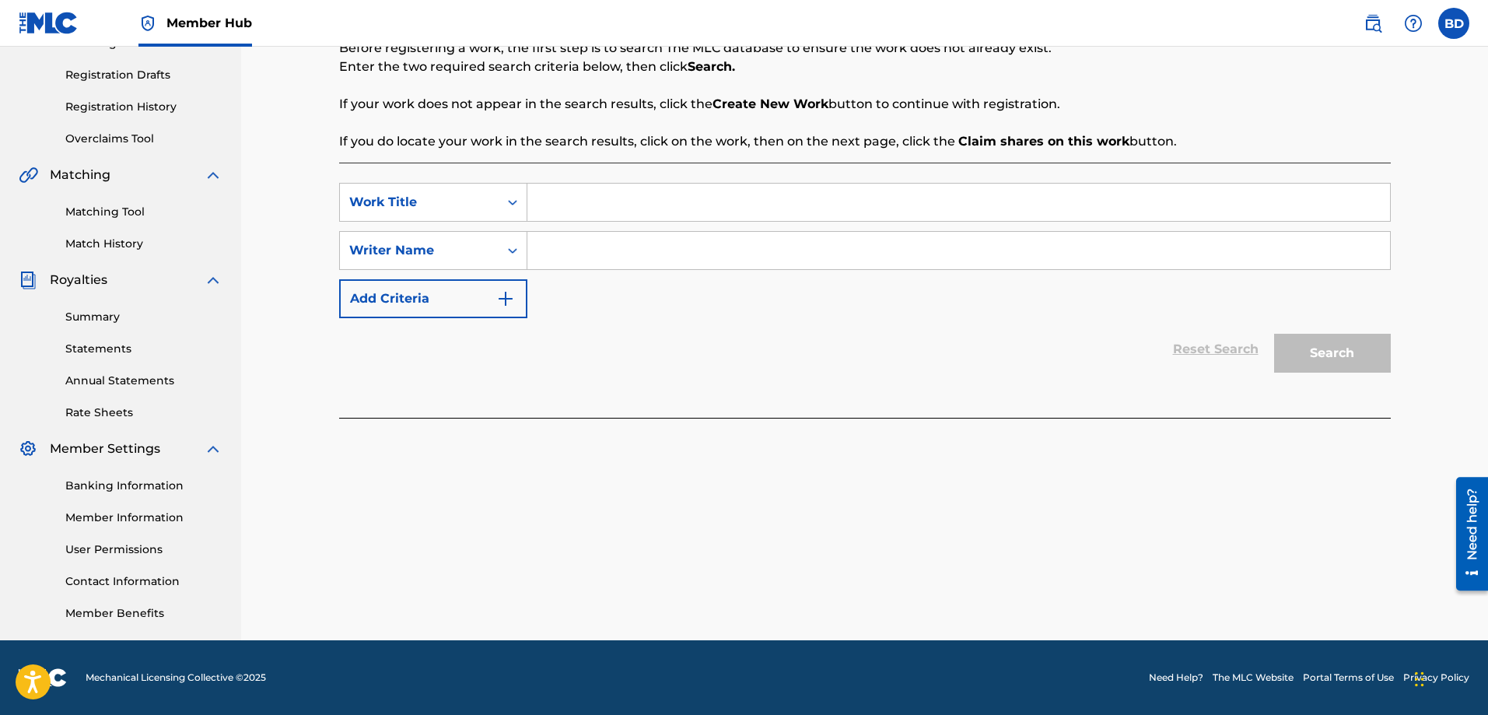
click at [553, 207] on input "Search Form" at bounding box center [958, 202] width 862 height 37
type input "Vicious Cycles"
click at [1038, 382] on div "SearchWithCriteriab284b1fc-208d-43f5-96ae-da611aa26018 Work Title Vicious Cycle…" at bounding box center [864, 290] width 1051 height 255
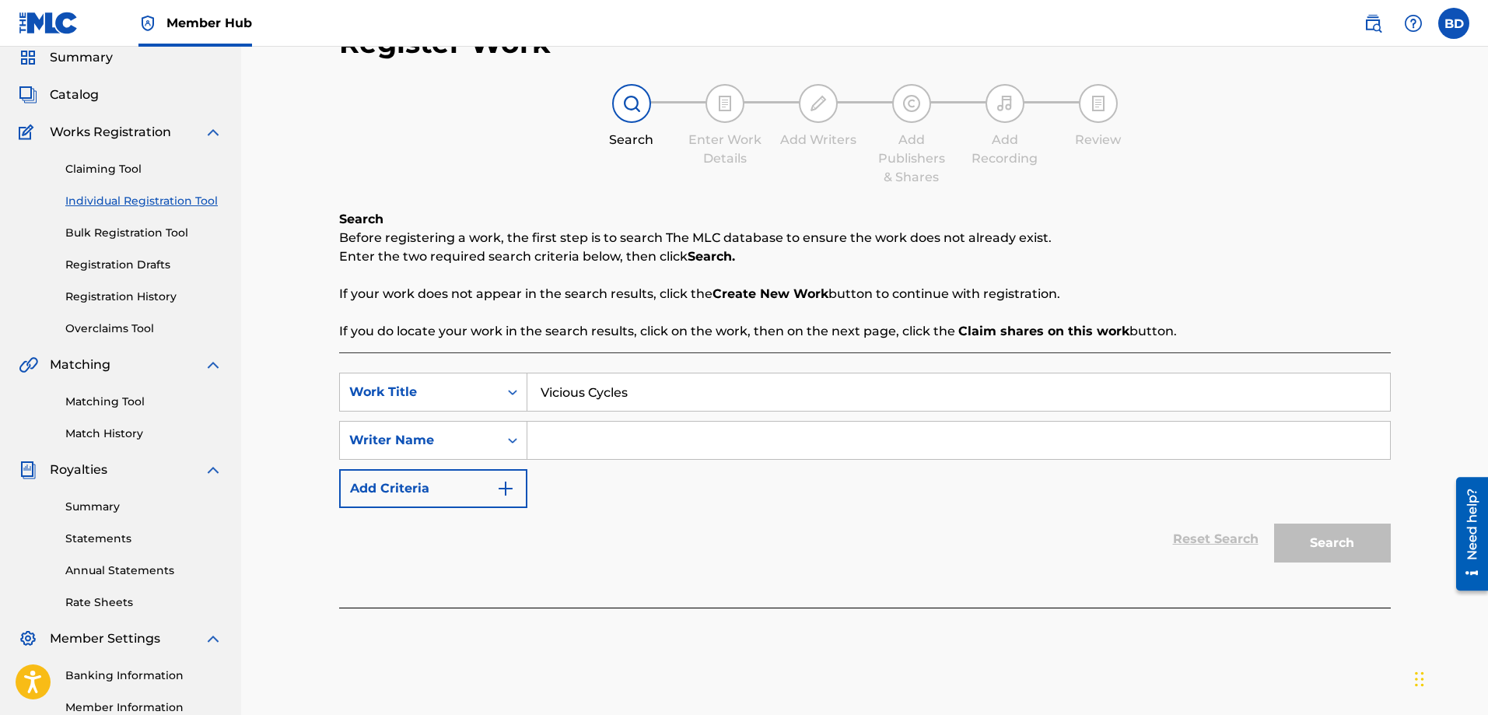
scroll to position [156, 0]
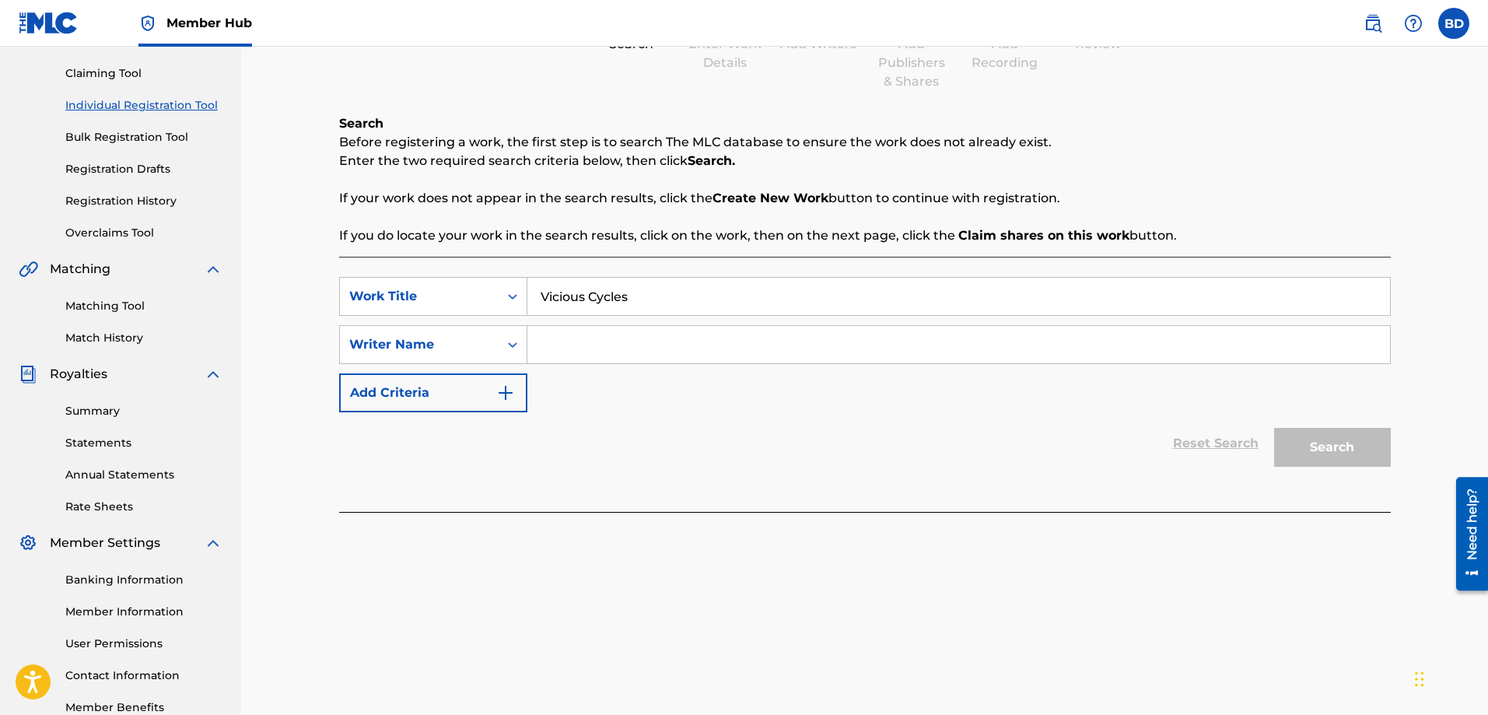
click at [571, 348] on input "Search Form" at bounding box center [958, 344] width 862 height 37
type input "R"
click at [1330, 446] on button "Search" at bounding box center [1332, 447] width 117 height 39
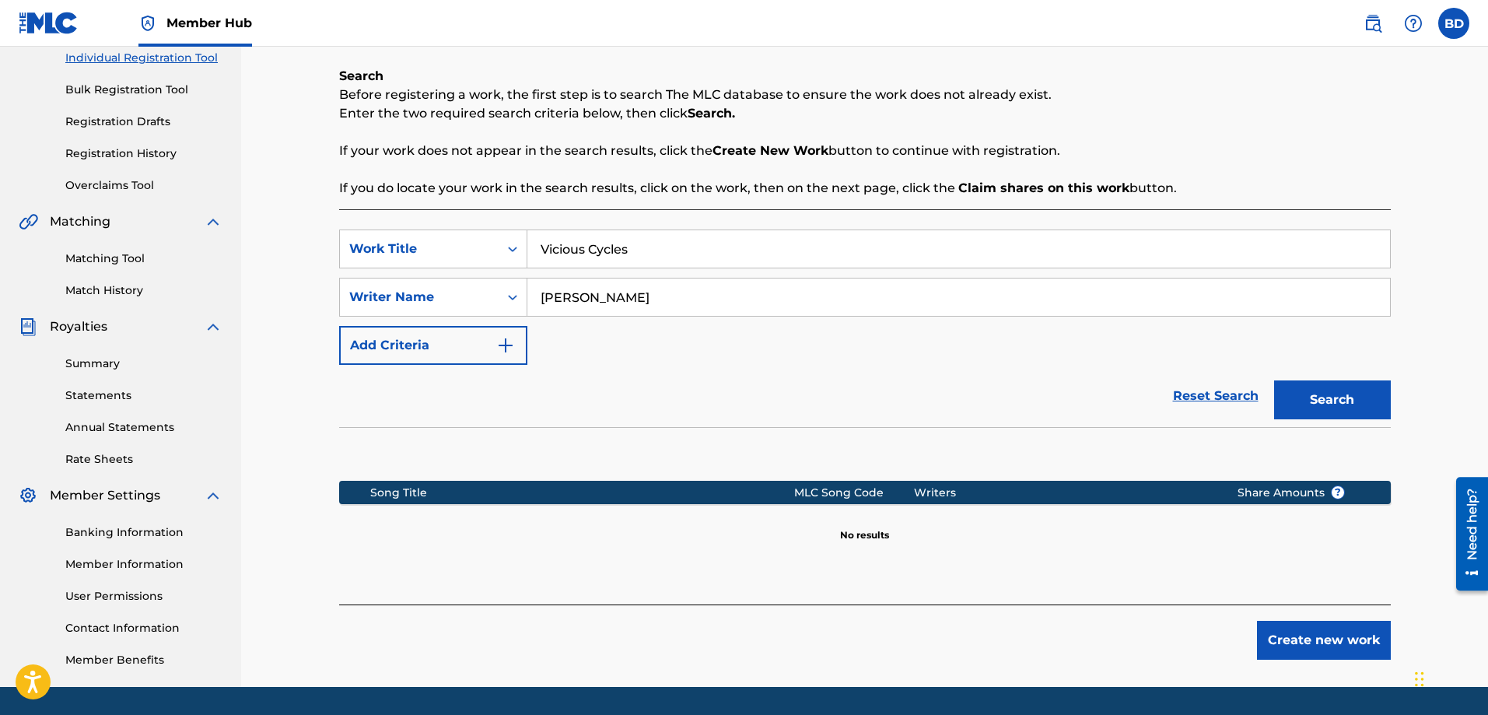
scroll to position [250, 0]
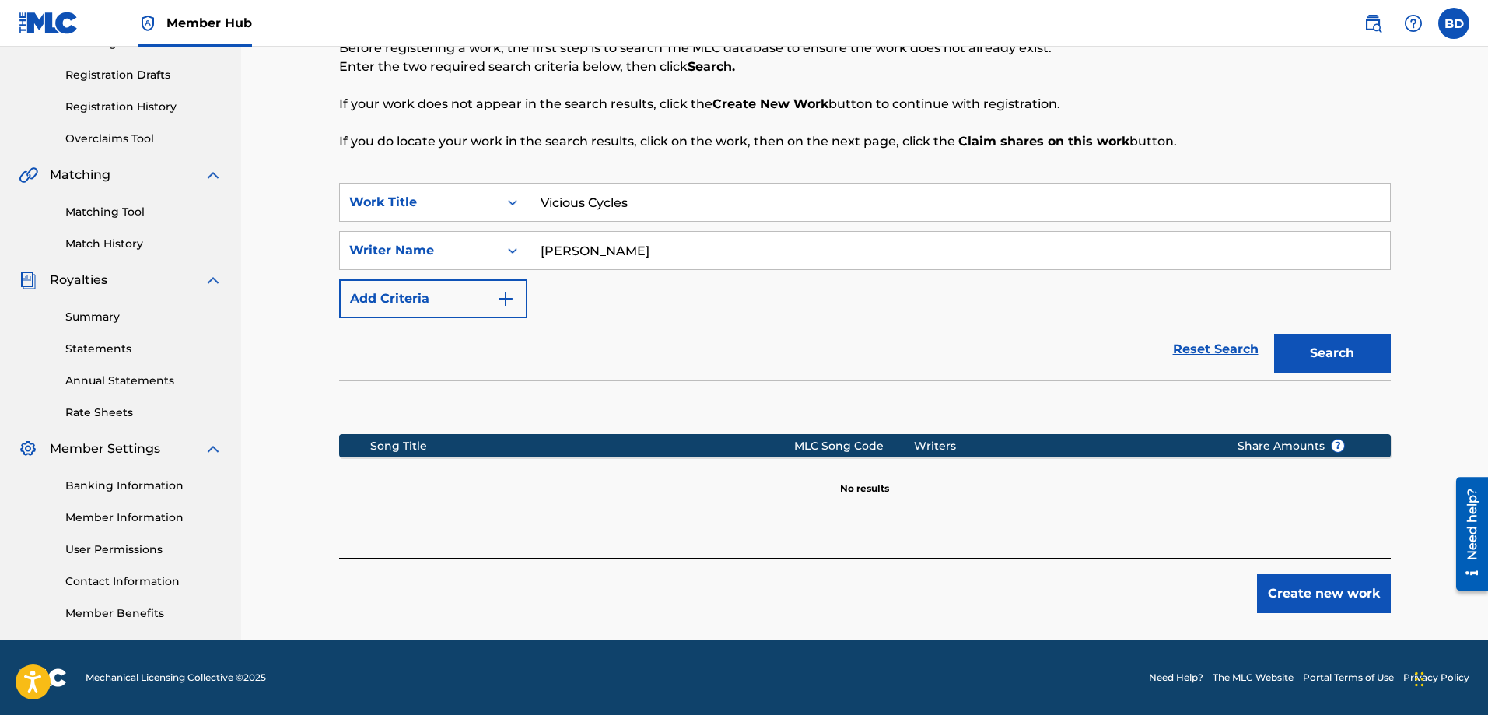
drag, startPoint x: 631, startPoint y: 250, endPoint x: 537, endPoint y: 250, distance: 94.1
click at [538, 250] on input "[PERSON_NAME]" at bounding box center [958, 250] width 862 height 37
click at [650, 251] on input "Red Line Chemsitry" at bounding box center [958, 250] width 862 height 37
type input "Red Line Chemistry"
click at [1328, 353] on button "Search" at bounding box center [1332, 353] width 117 height 39
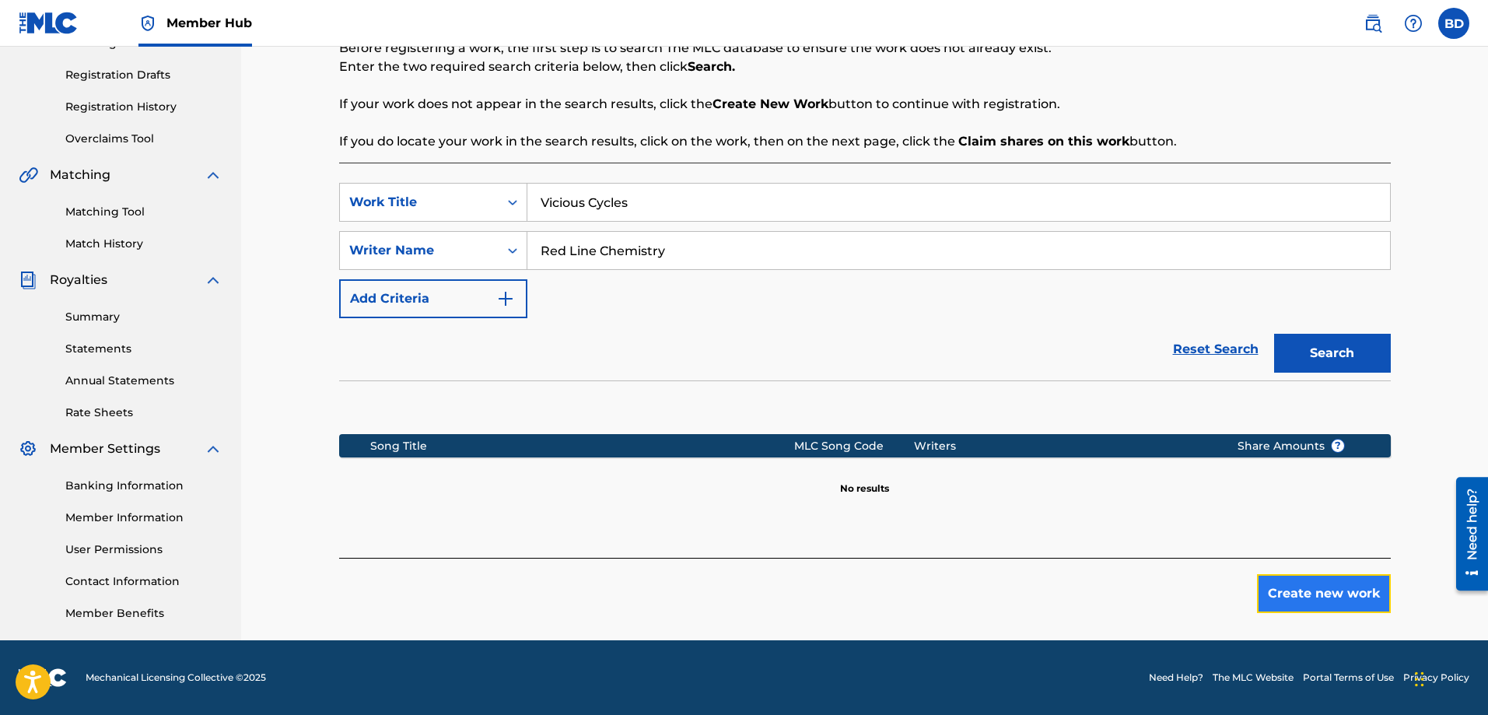
click at [1304, 596] on button "Create new work" at bounding box center [1324, 593] width 134 height 39
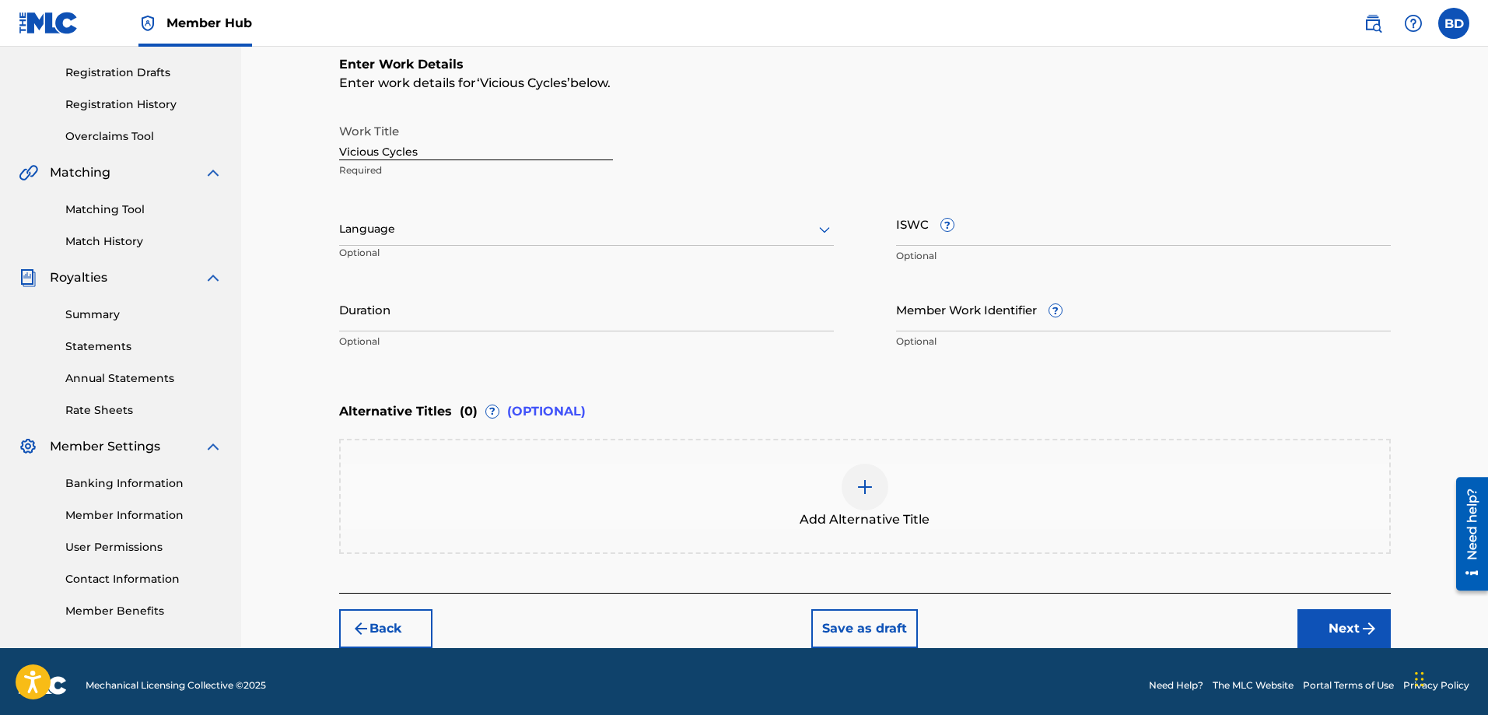
scroll to position [260, 0]
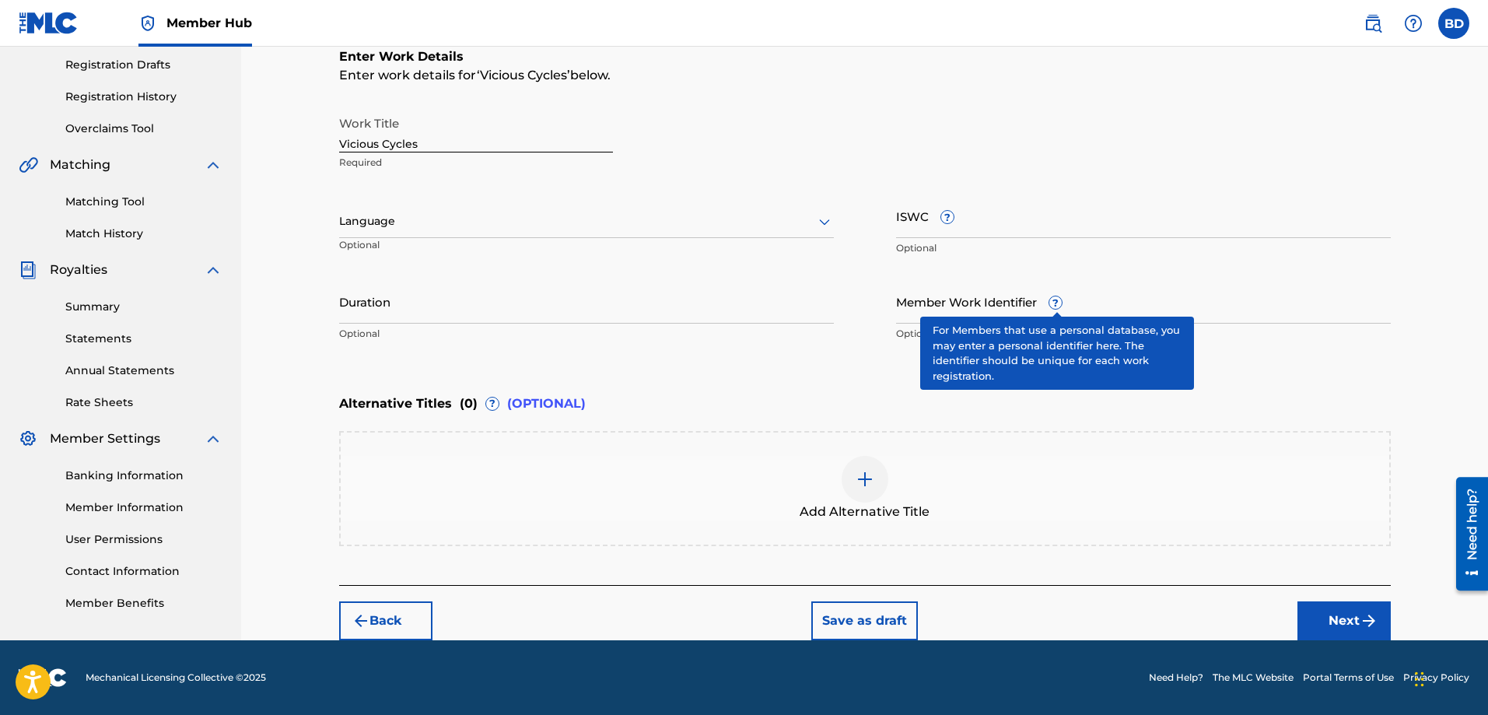
click at [1056, 302] on span "?" at bounding box center [1055, 302] width 12 height 12
click at [1056, 302] on input "Member Work Identifier ?" at bounding box center [1143, 301] width 495 height 44
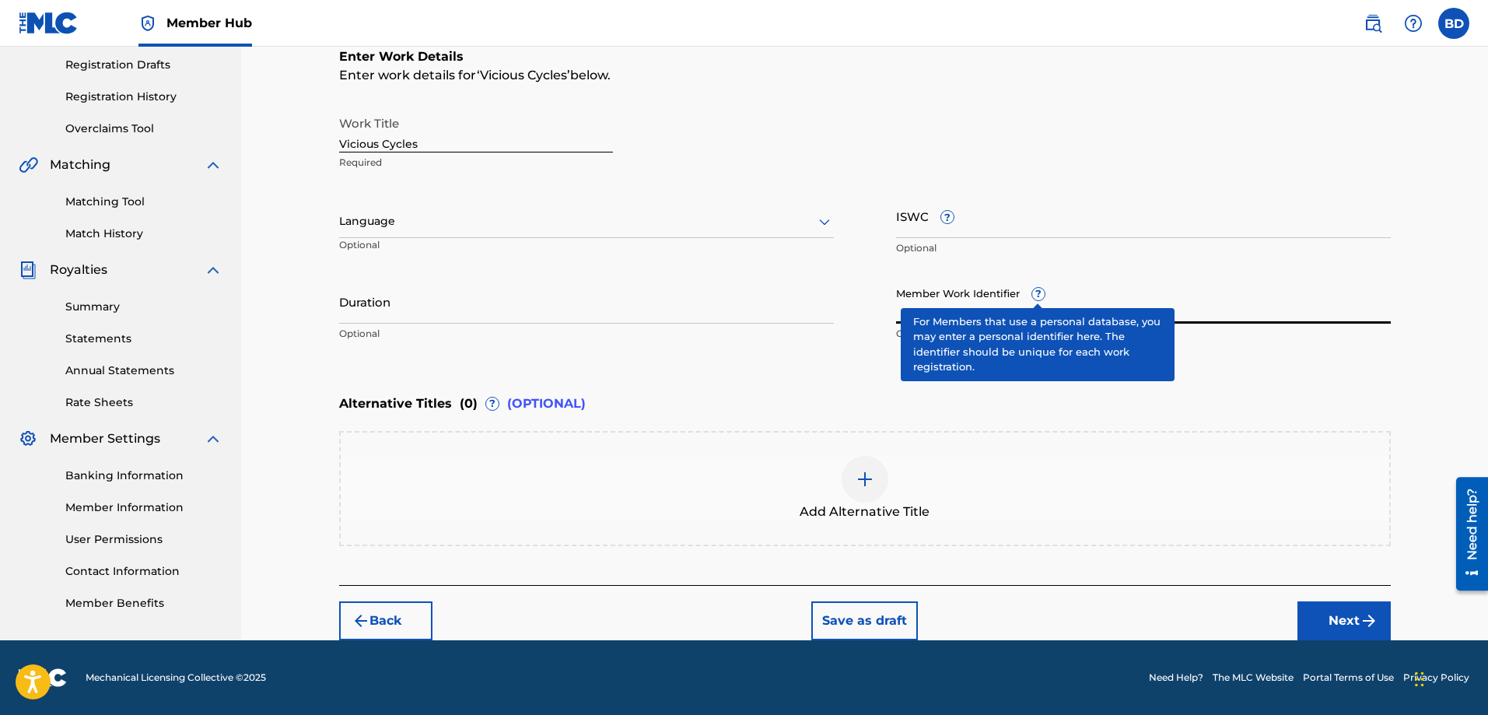
click at [1036, 295] on div "Member Work Identifier ? Optional" at bounding box center [1143, 314] width 495 height 70
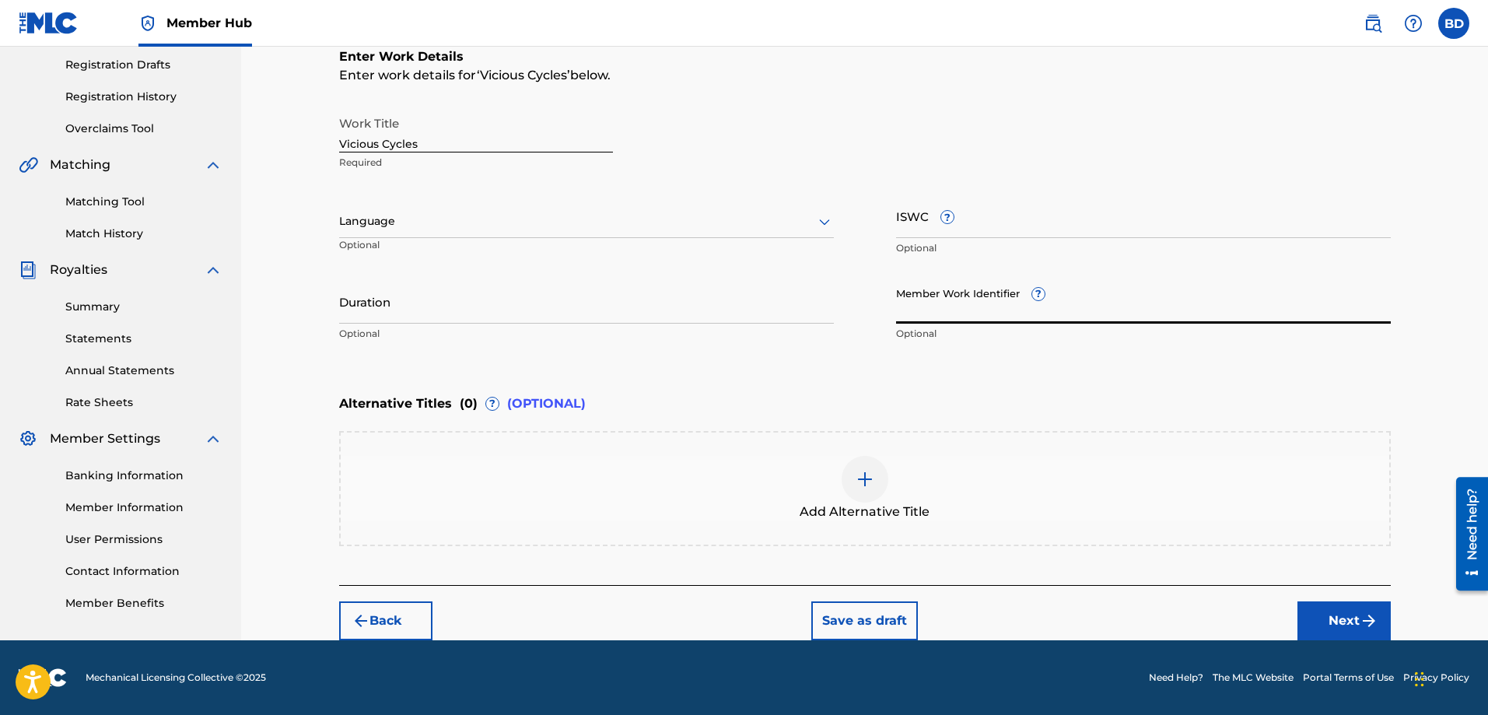
click at [1036, 295] on div "Member Work Identifier ? Optional" at bounding box center [1143, 314] width 495 height 70
click at [806, 348] on div "Duration Optional" at bounding box center [586, 314] width 495 height 70
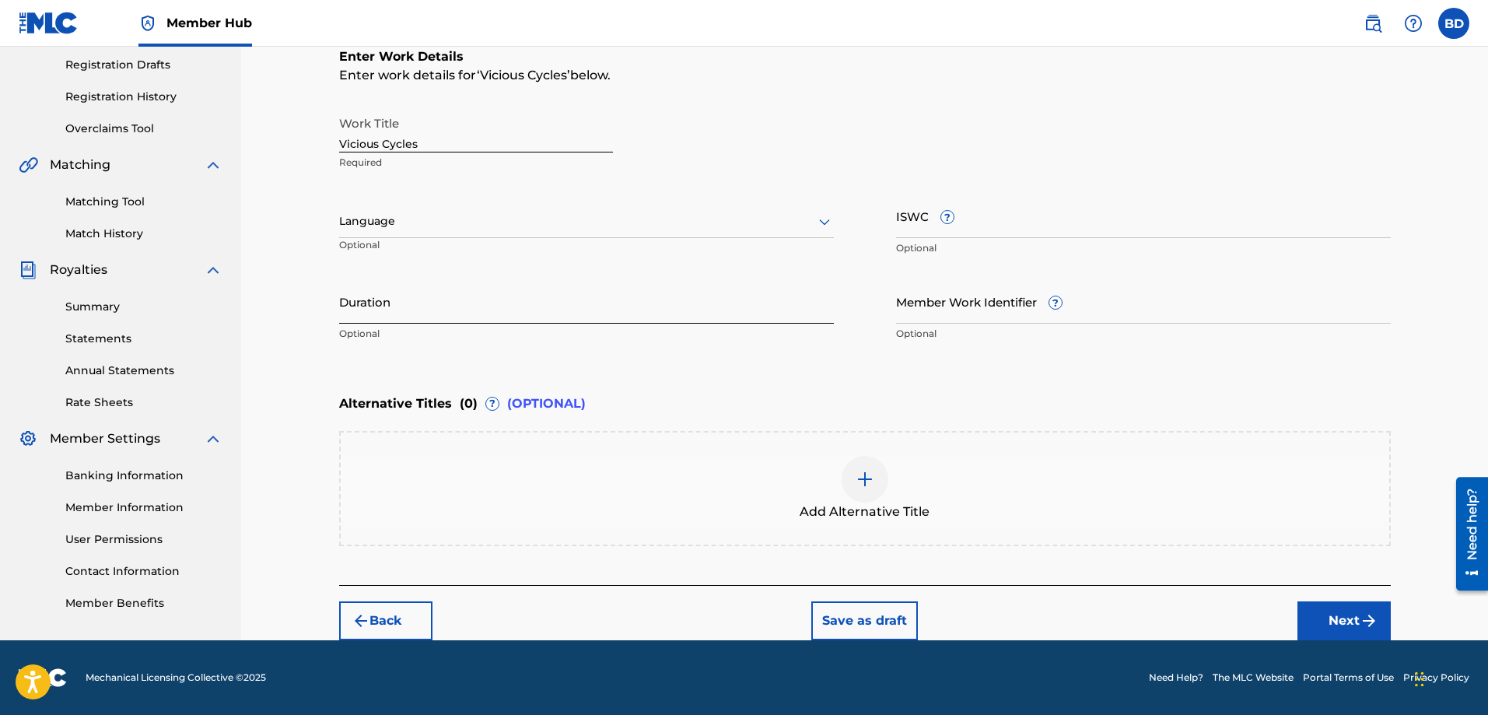
click at [393, 310] on input "Duration" at bounding box center [586, 301] width 495 height 44
type input "05:13"
click at [1329, 615] on button "Next" at bounding box center [1343, 620] width 93 height 39
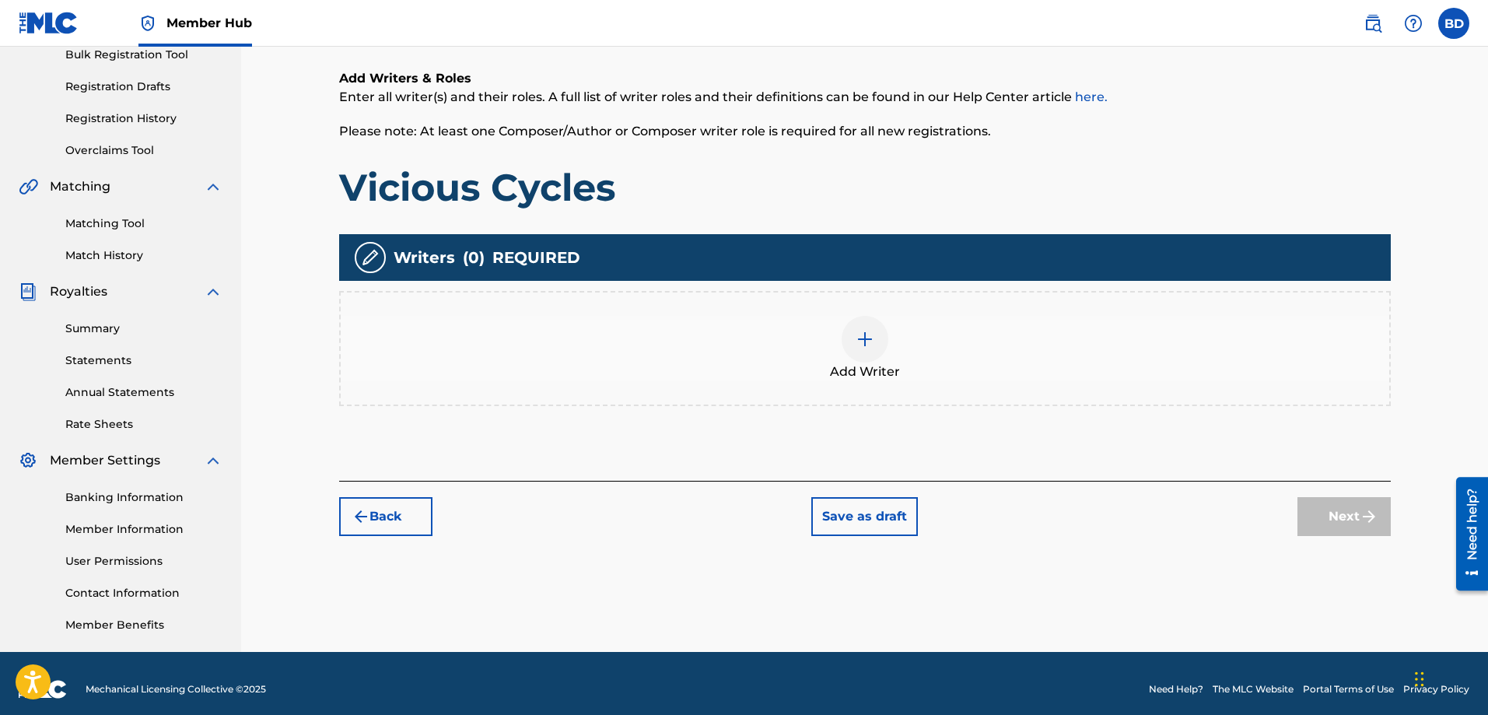
scroll to position [250, 0]
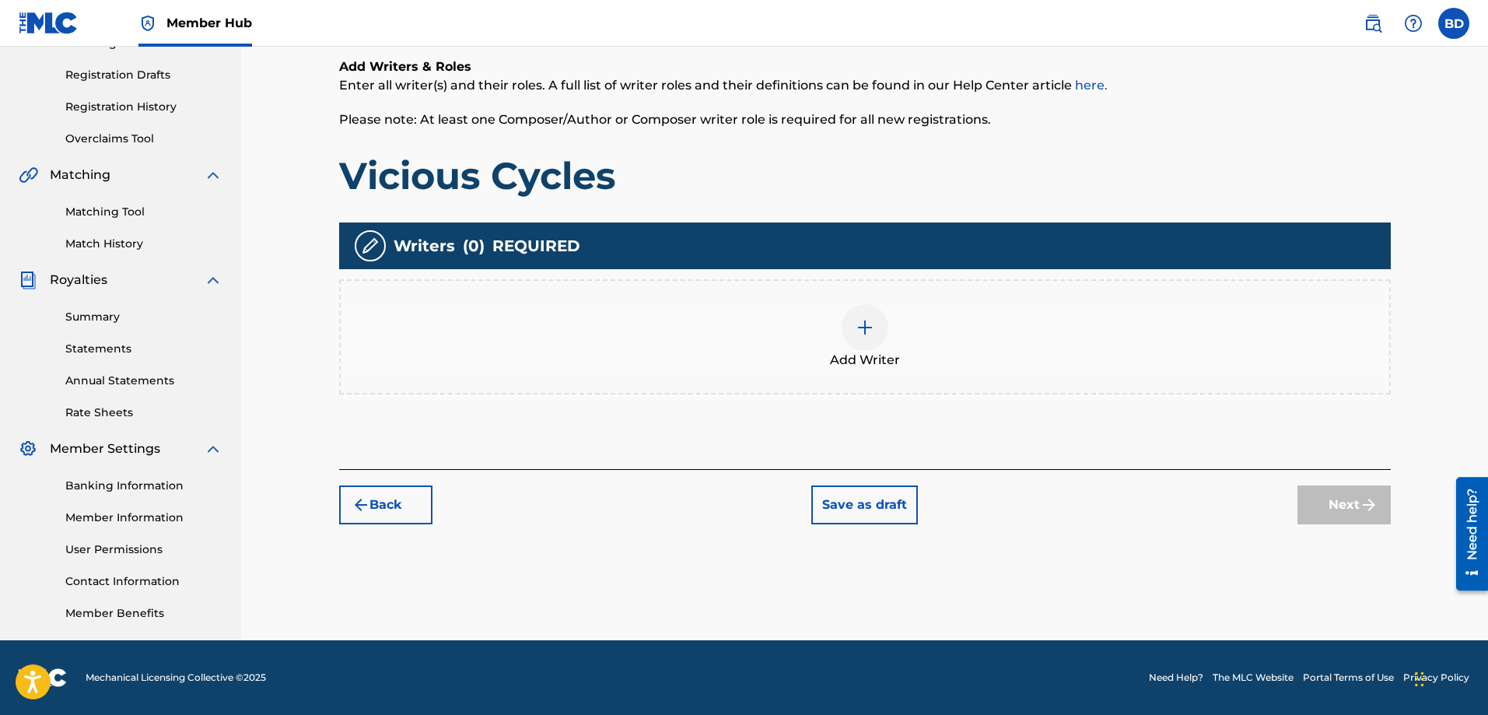
click at [861, 329] on img at bounding box center [864, 327] width 19 height 19
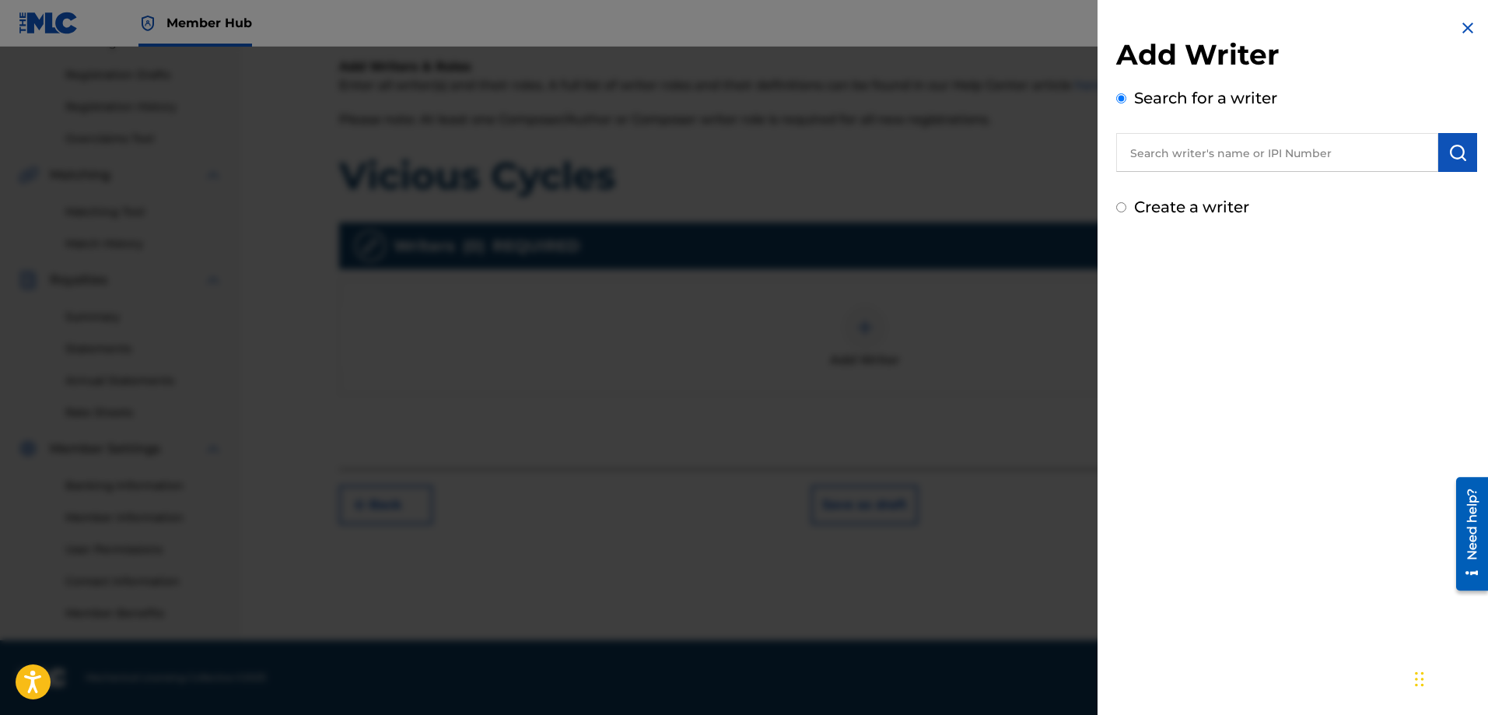
click at [1152, 152] on input "text" at bounding box center [1277, 152] width 322 height 39
paste input "529159140"
type input "529159140"
click at [1453, 142] on button "submit" at bounding box center [1457, 152] width 39 height 39
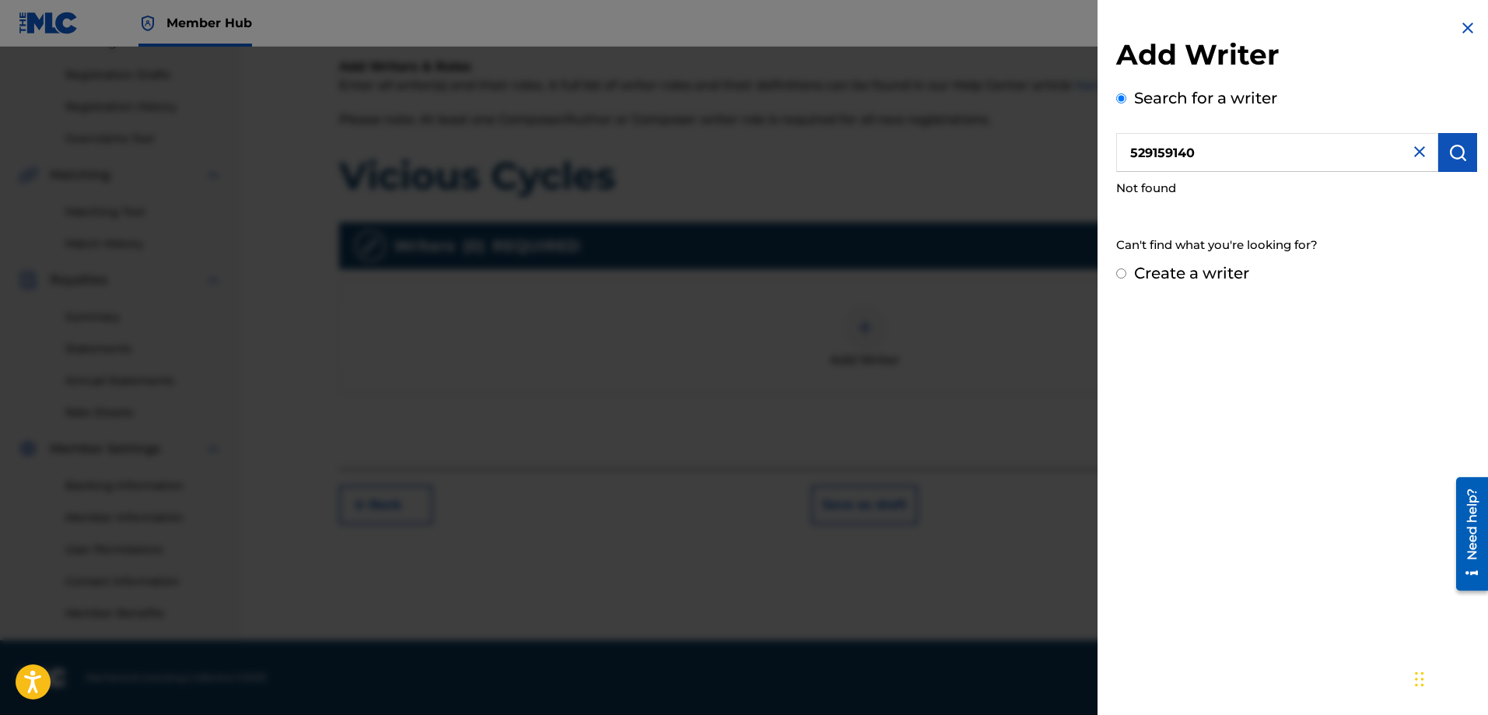
click at [1122, 272] on input "Create a writer" at bounding box center [1121, 273] width 10 height 10
radio input "false"
radio input "true"
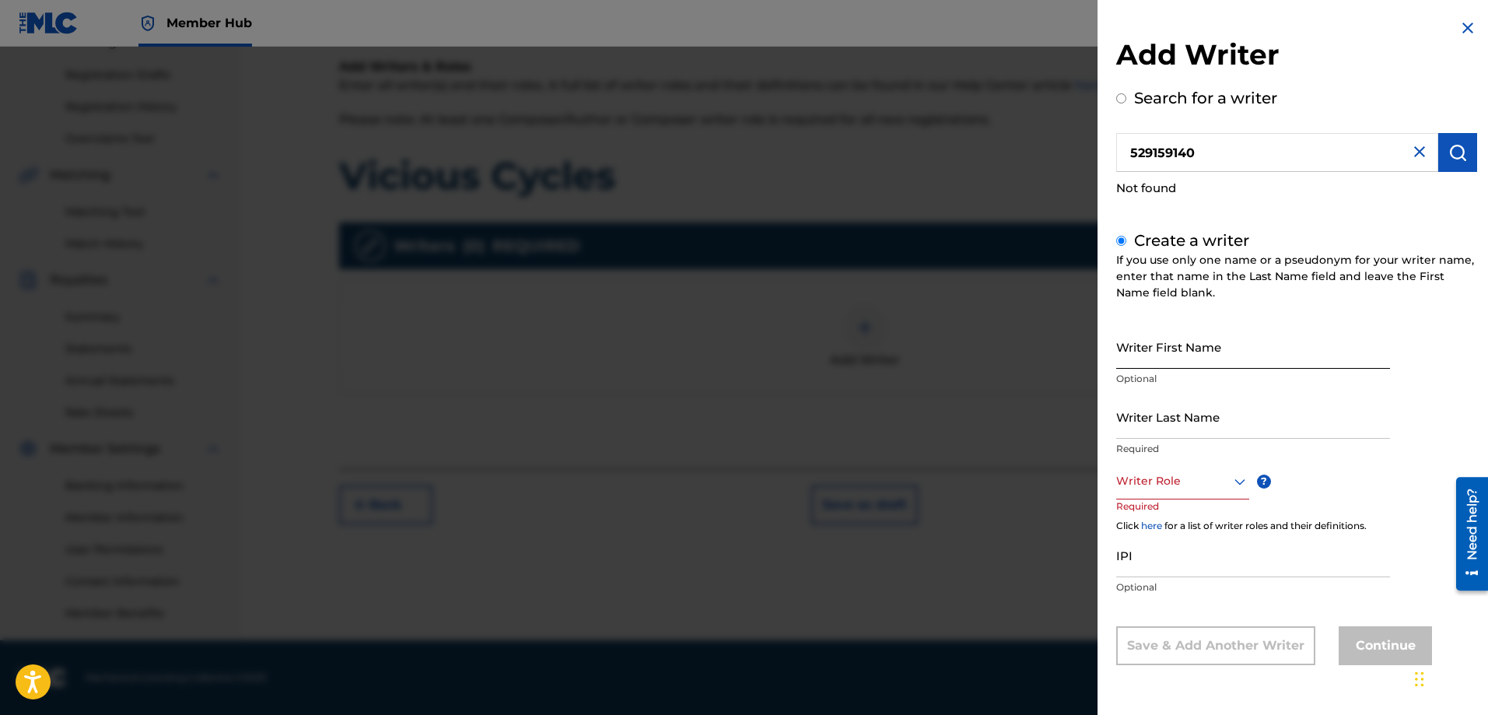
click at [1170, 361] on input "Writer First Name" at bounding box center [1253, 346] width 274 height 44
type input "[PERSON_NAME]"
click at [1238, 481] on icon at bounding box center [1239, 481] width 19 height 19
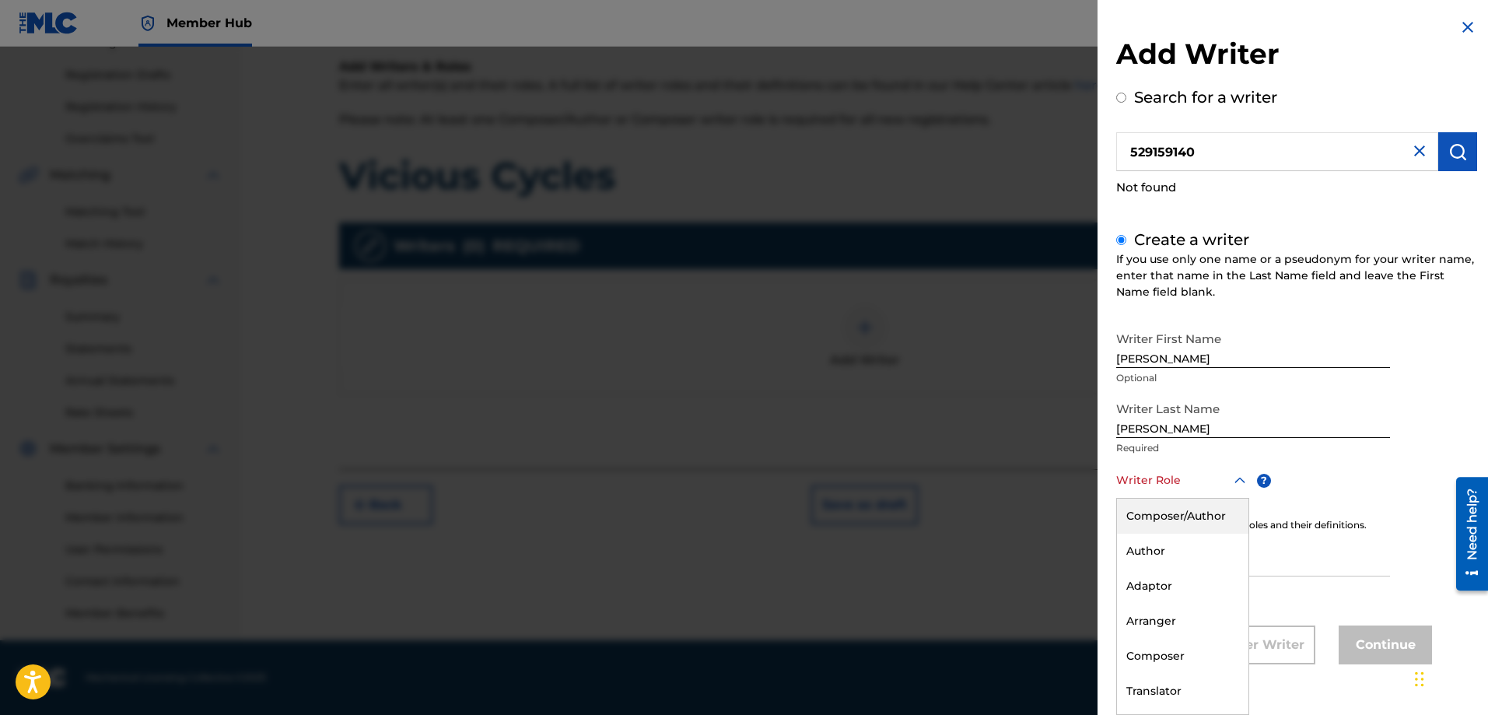
click at [1177, 517] on div "Composer/Author" at bounding box center [1182, 515] width 131 height 35
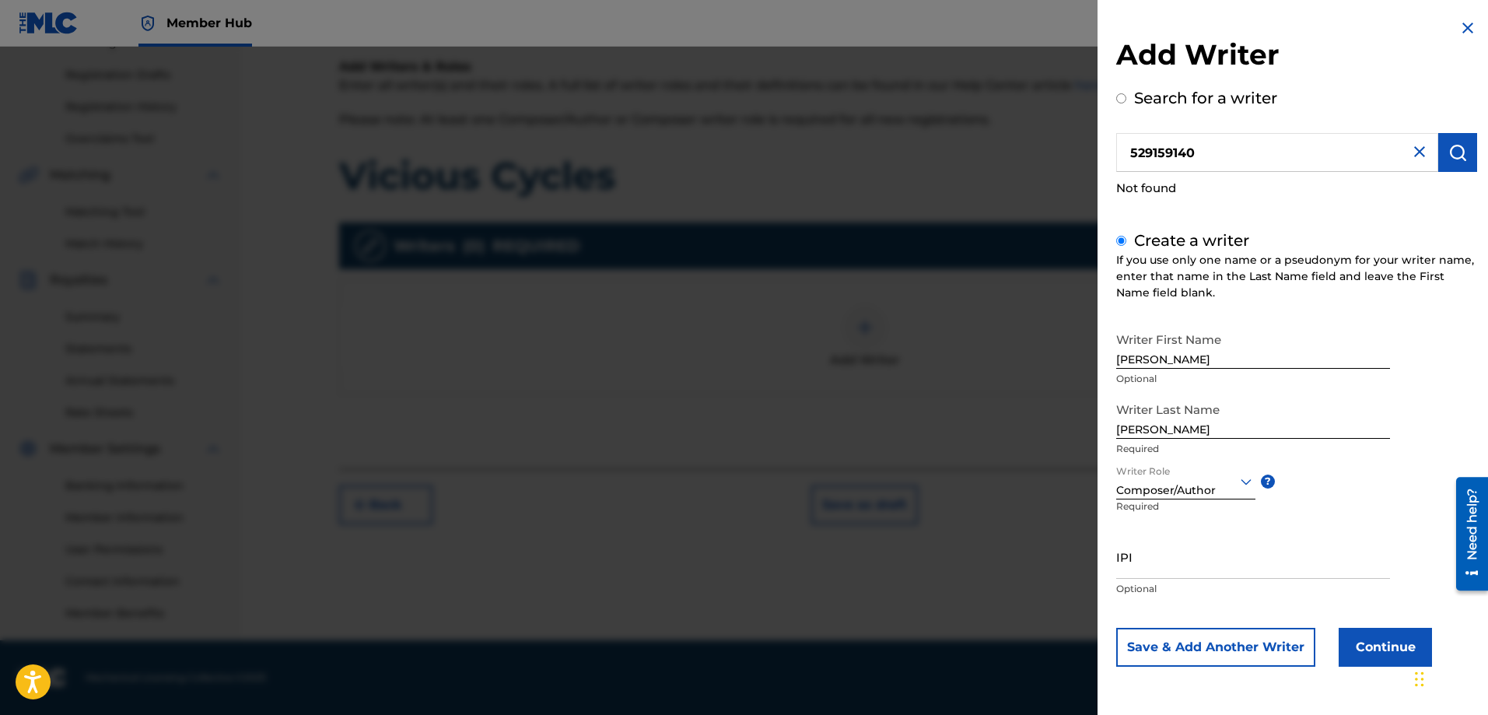
click at [1346, 480] on div "Writer First Name [PERSON_NAME] Optional Writer Last Name [PERSON_NAME] Require…" at bounding box center [1296, 495] width 361 height 342
click at [1152, 570] on input "IPI" at bounding box center [1253, 556] width 274 height 44
paste input "529159140"
type input "529159140"
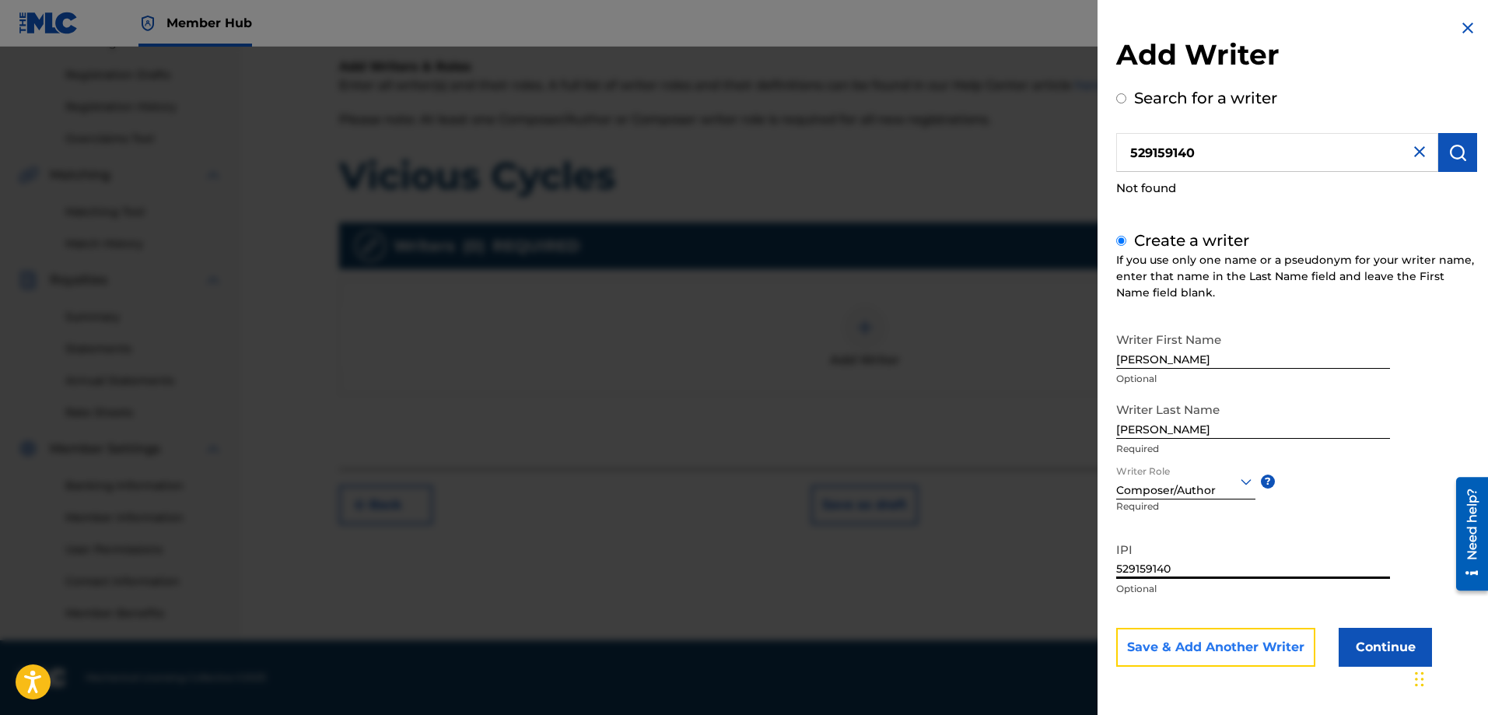
click at [1194, 645] on button "Save & Add Another Writer" at bounding box center [1215, 647] width 199 height 39
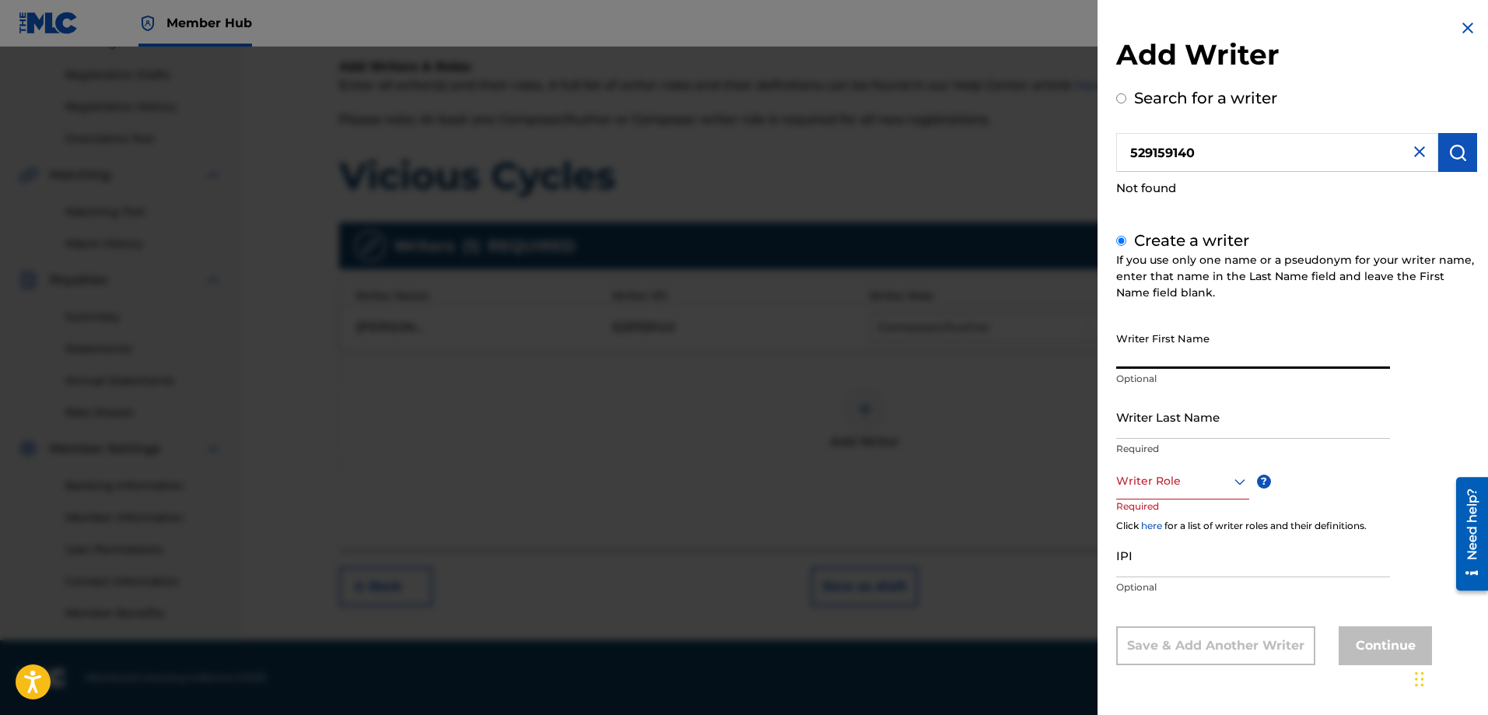
click at [1170, 358] on input "Writer First Name" at bounding box center [1253, 346] width 274 height 44
type input "[PERSON_NAME]"
click at [1170, 428] on input "Writer Last Name" at bounding box center [1253, 416] width 274 height 44
type input "[PERSON_NAME]"
click at [1230, 481] on div at bounding box center [1239, 481] width 19 height 19
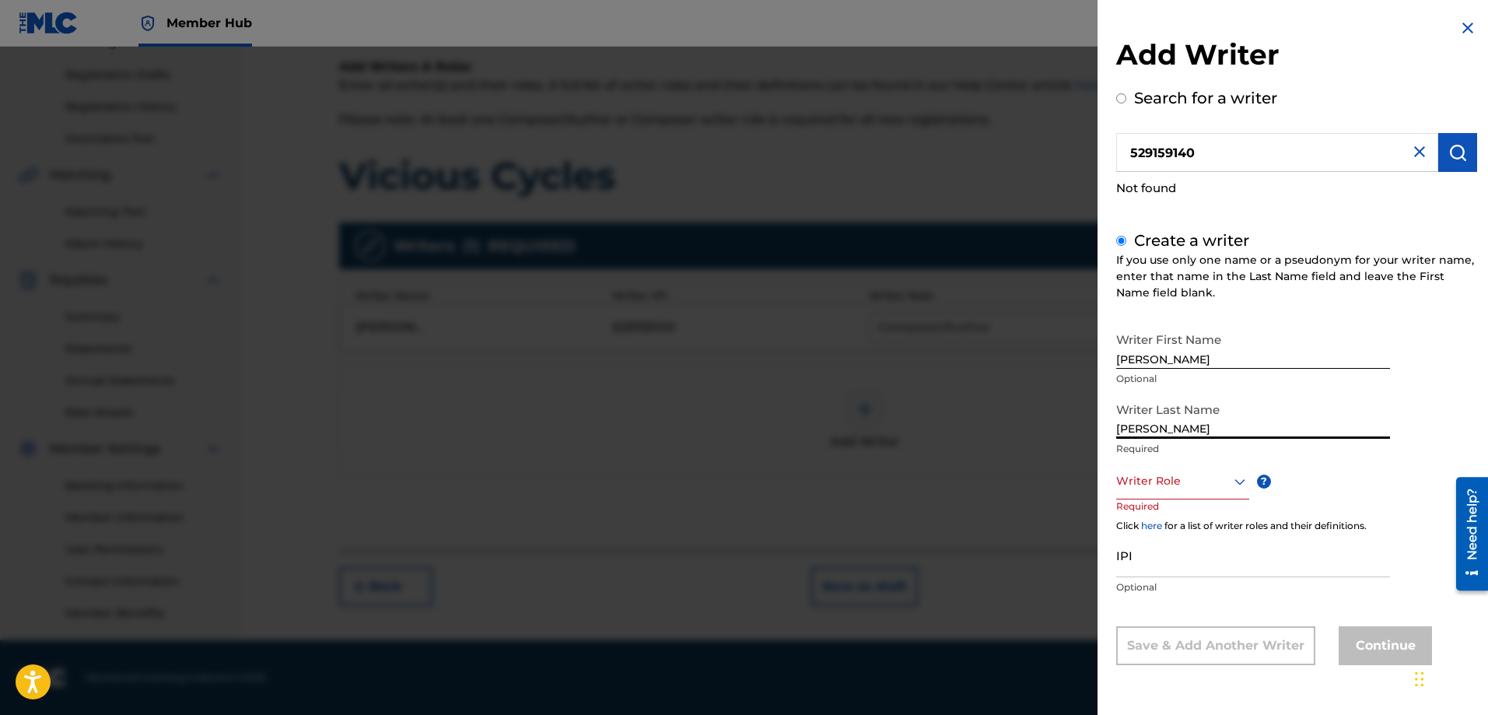
scroll to position [1, 0]
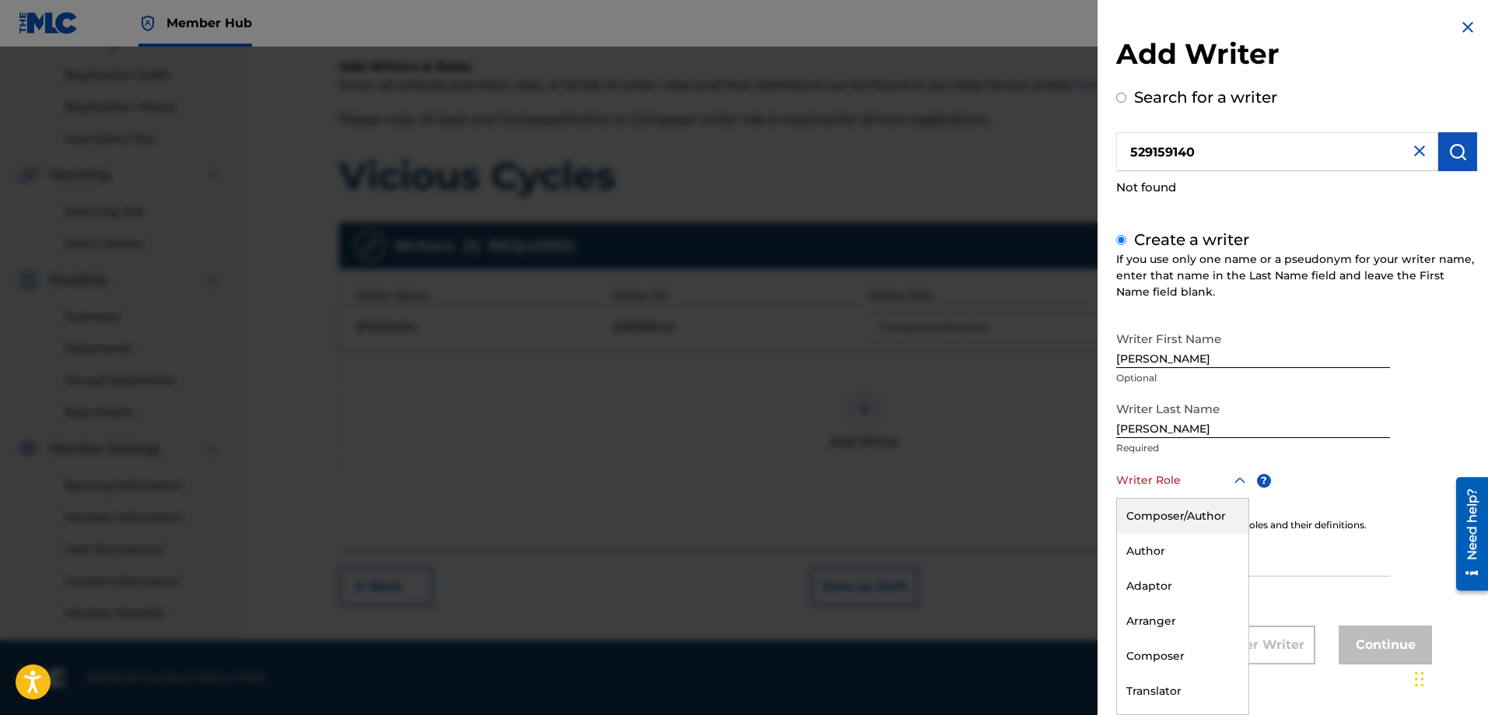
click at [1193, 514] on div "Composer/Author" at bounding box center [1182, 515] width 131 height 35
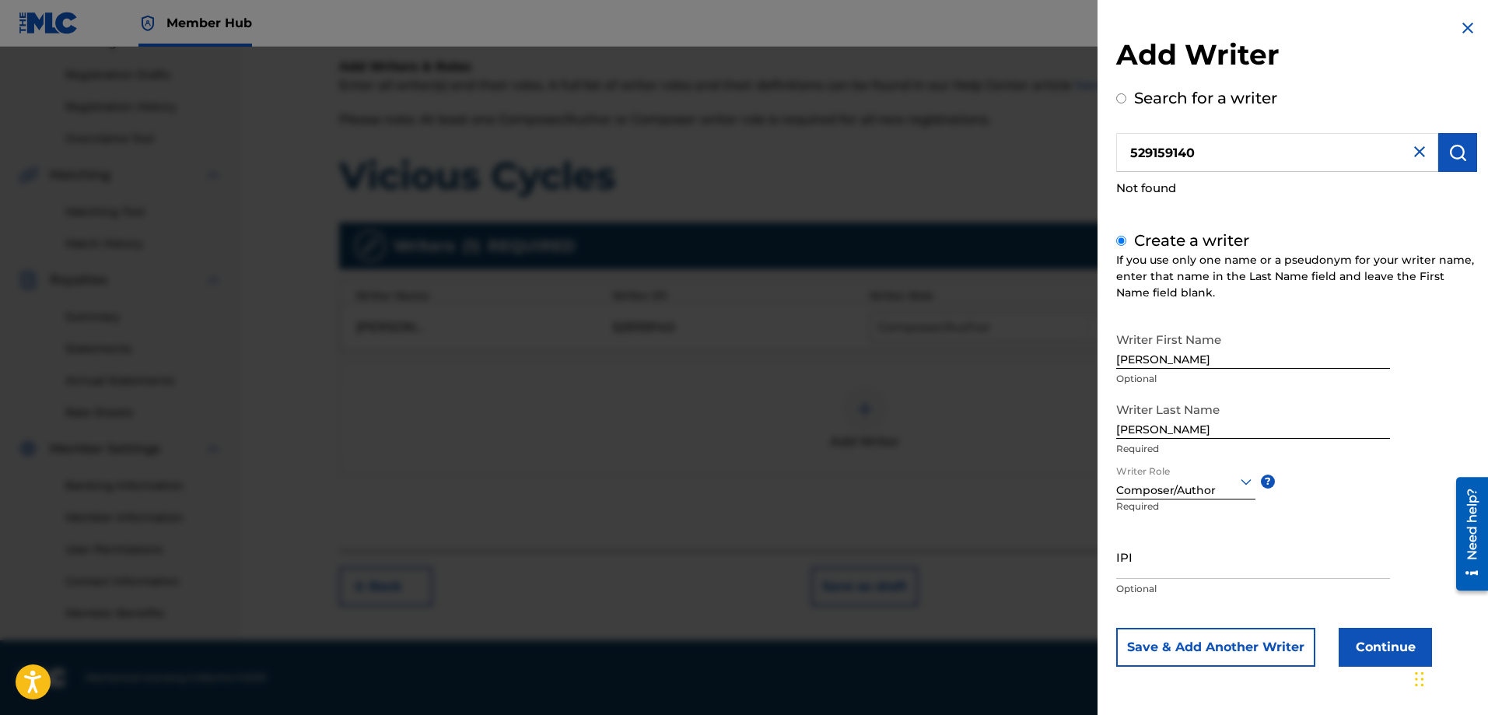
scroll to position [0, 0]
click at [1238, 645] on button "Save & Add Another Writer" at bounding box center [1215, 647] width 199 height 39
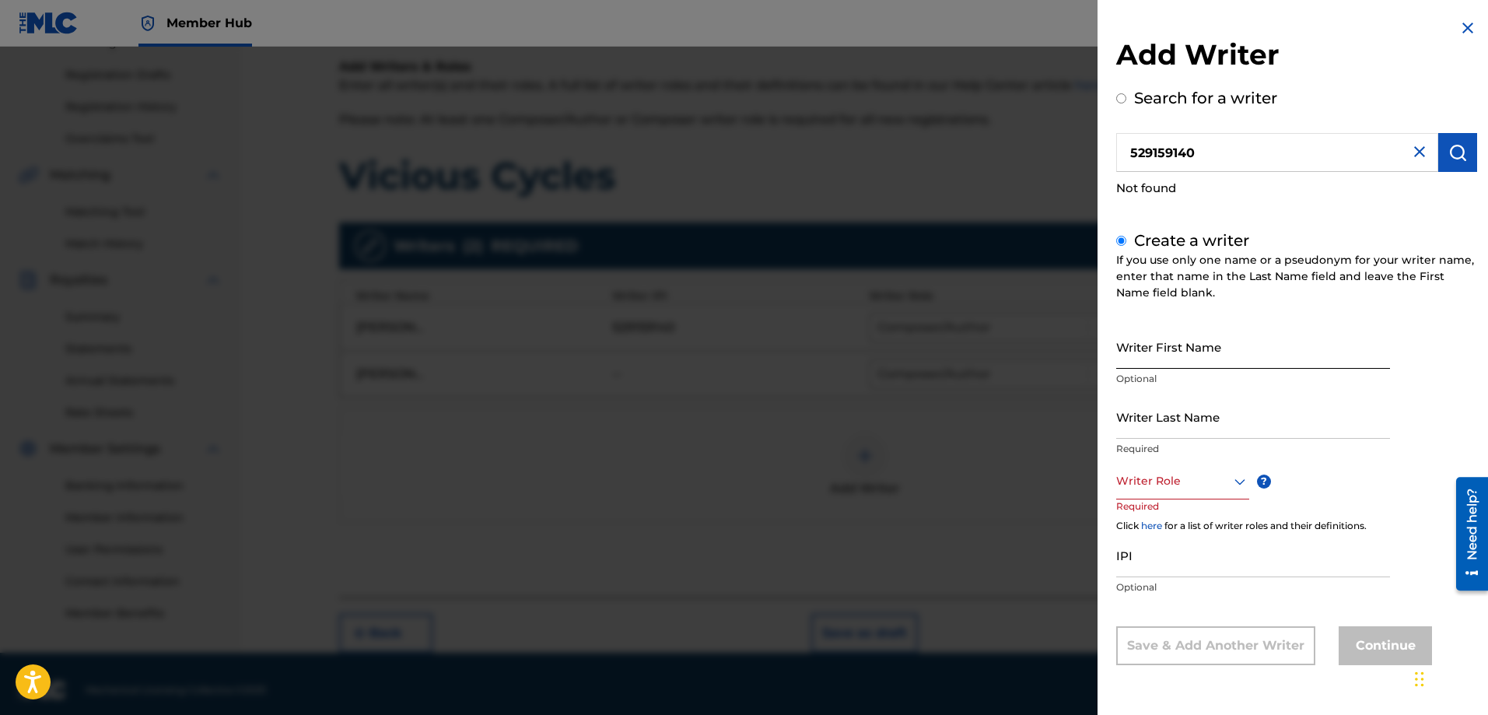
click at [1146, 357] on input "Writer First Name" at bounding box center [1253, 346] width 274 height 44
type input "[PERSON_NAME]"
click at [1143, 427] on input "Writer Last Name" at bounding box center [1253, 416] width 274 height 44
type input "Brown"
click at [1222, 487] on div at bounding box center [1182, 480] width 133 height 19
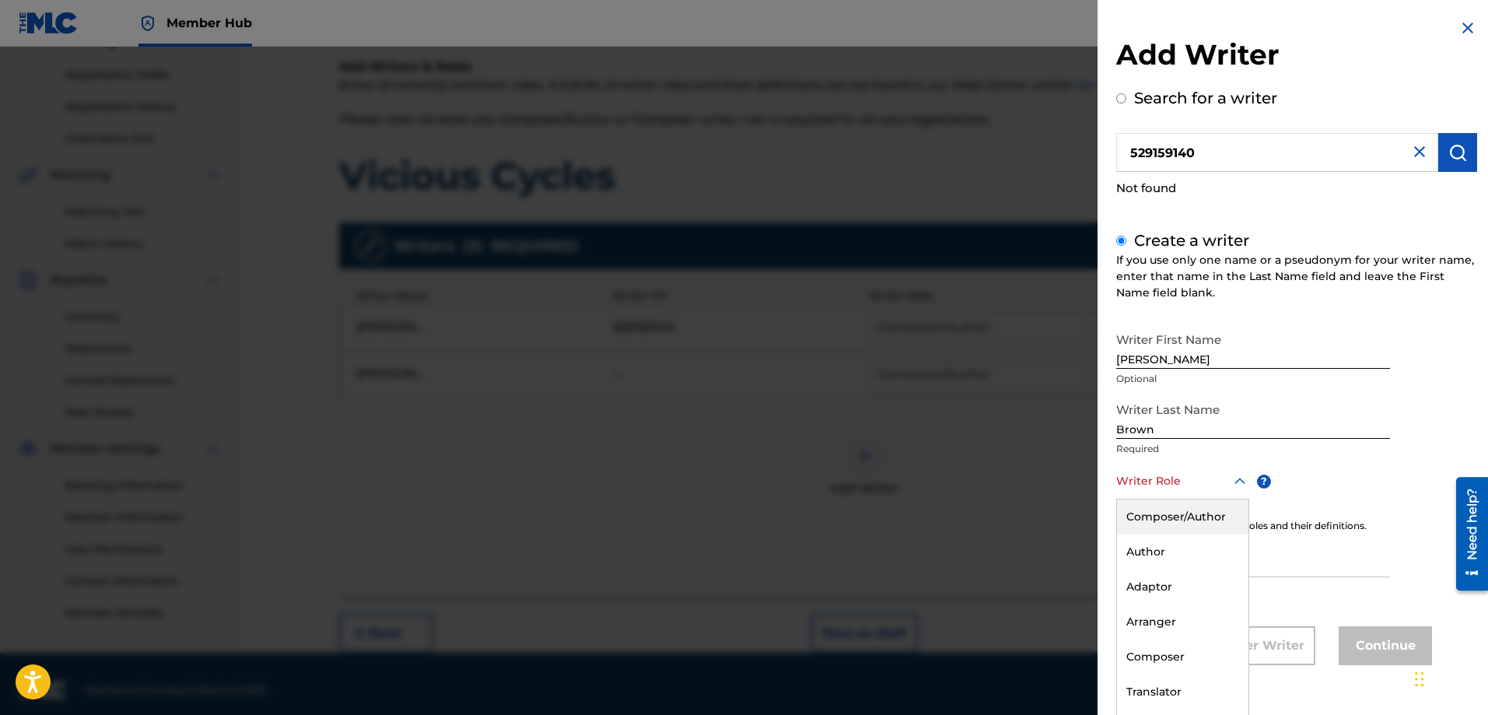
scroll to position [1, 0]
click at [1164, 649] on div "Composer" at bounding box center [1182, 655] width 131 height 35
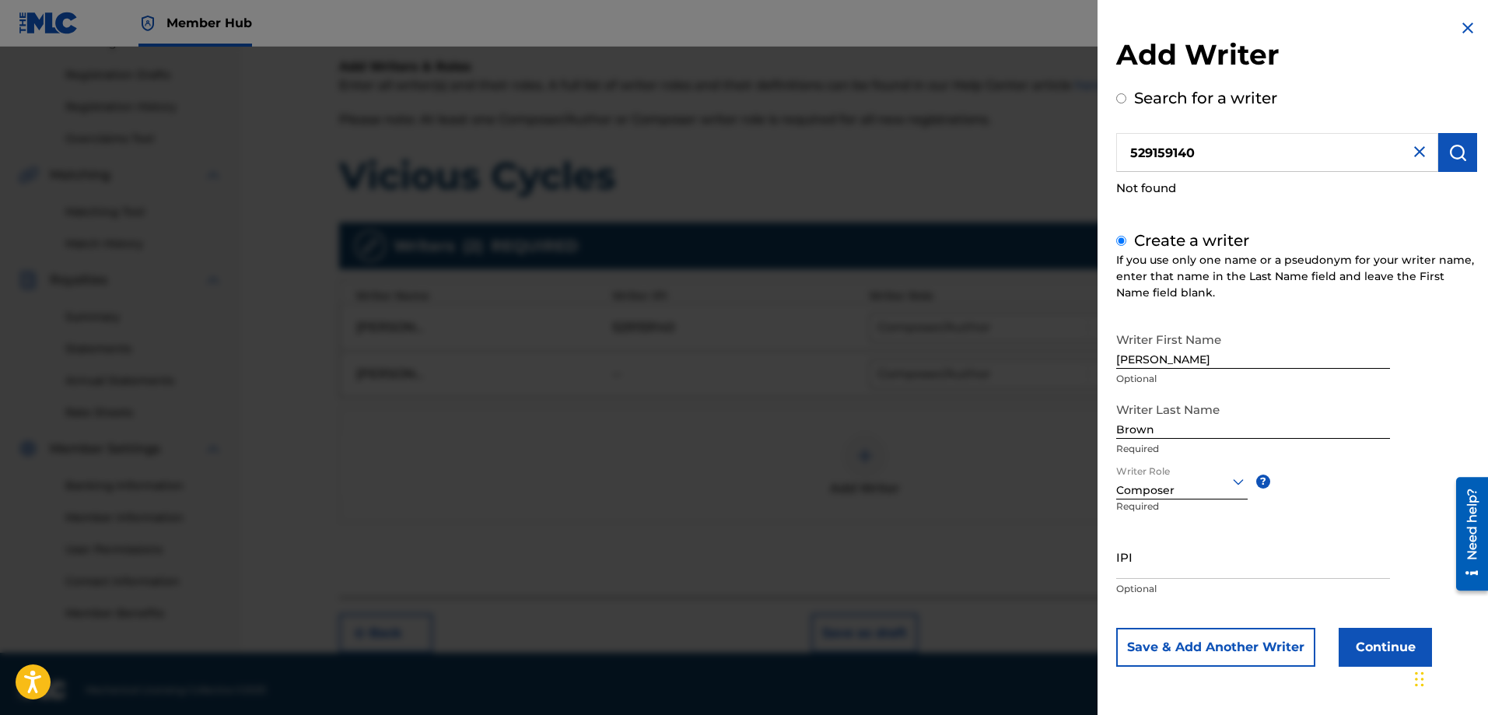
scroll to position [0, 0]
click at [1201, 642] on button "Save & Add Another Writer" at bounding box center [1215, 647] width 199 height 39
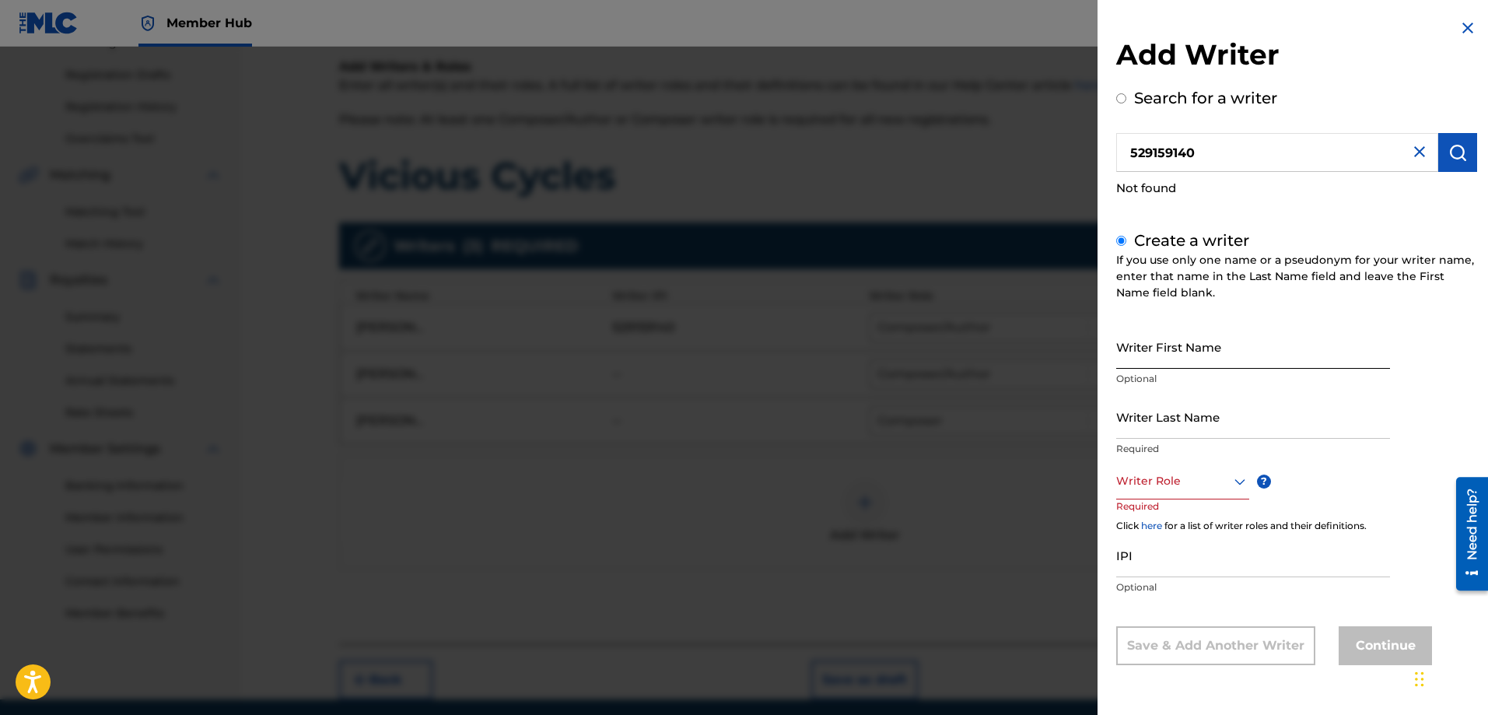
click at [1149, 362] on input "Writer First Name" at bounding box center [1253, 346] width 274 height 44
type input "[PERSON_NAME]"
click at [1152, 425] on input "Writer Last Name" at bounding box center [1253, 416] width 274 height 44
type input "[PERSON_NAME]"
click at [1179, 483] on div at bounding box center [1182, 480] width 133 height 19
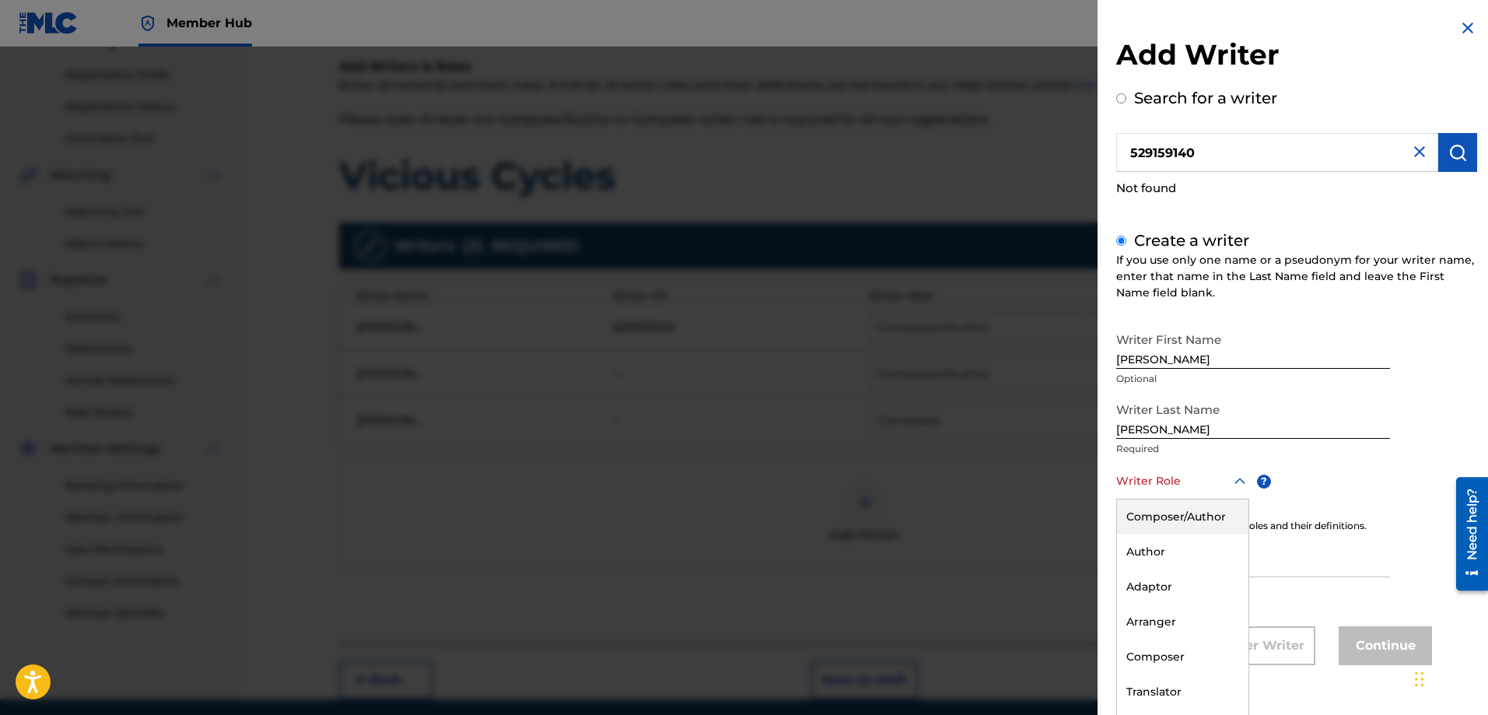
scroll to position [1, 0]
click at [1169, 656] on div "Composer" at bounding box center [1182, 655] width 131 height 35
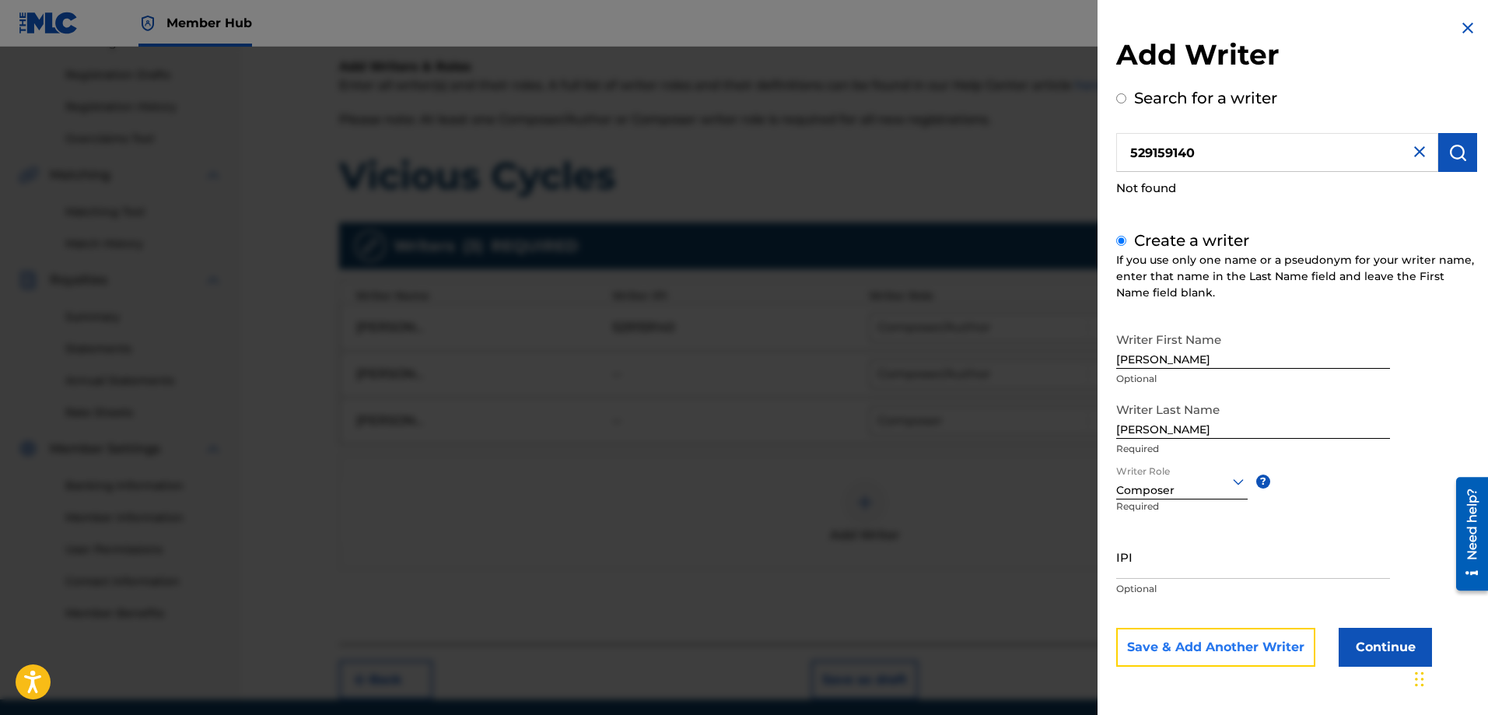
click at [1191, 644] on button "Save & Add Another Writer" at bounding box center [1215, 647] width 199 height 39
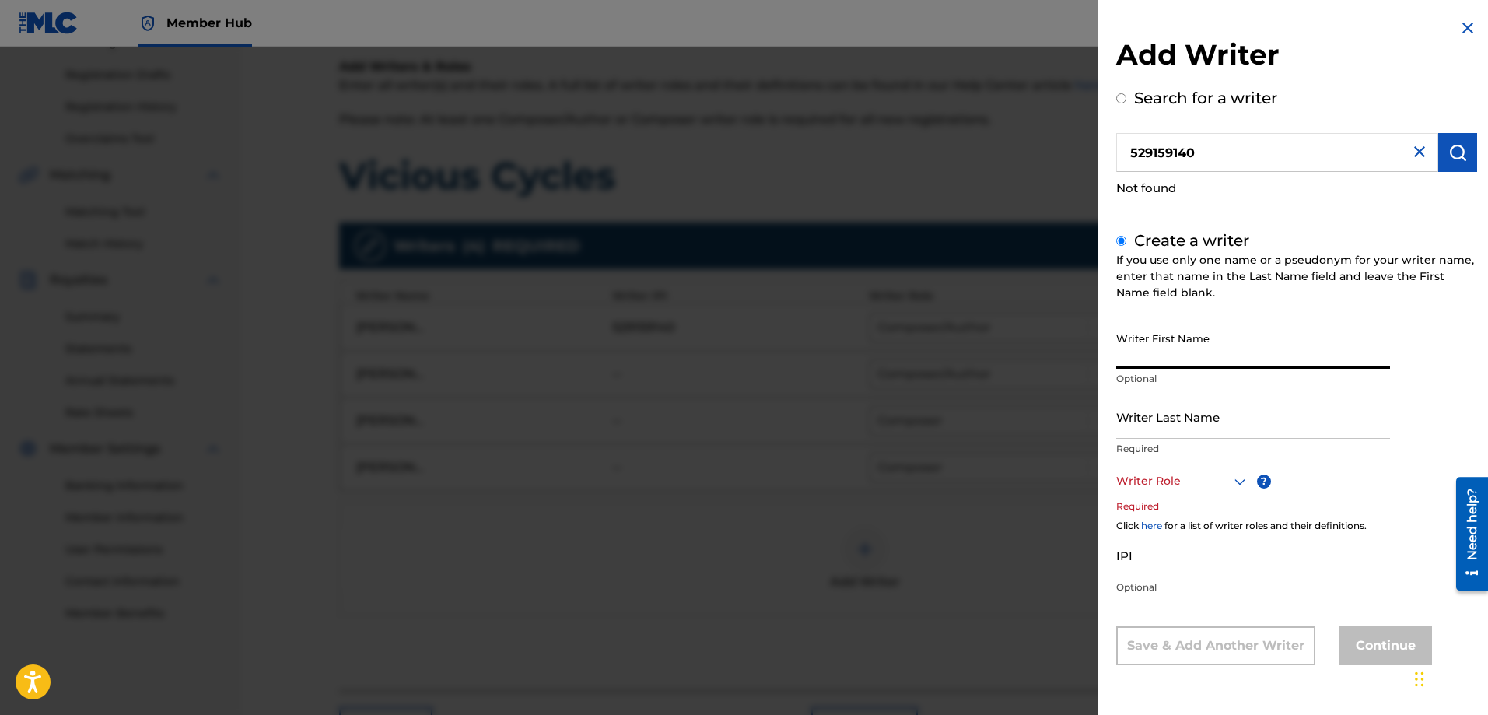
click at [1142, 360] on input "Writer First Name" at bounding box center [1253, 346] width 274 height 44
type input "[PERSON_NAME]"
click at [1134, 432] on input "Writer Last Name" at bounding box center [1253, 416] width 274 height 44
type input "[PERSON_NAME]"
click at [1220, 487] on div at bounding box center [1182, 480] width 133 height 19
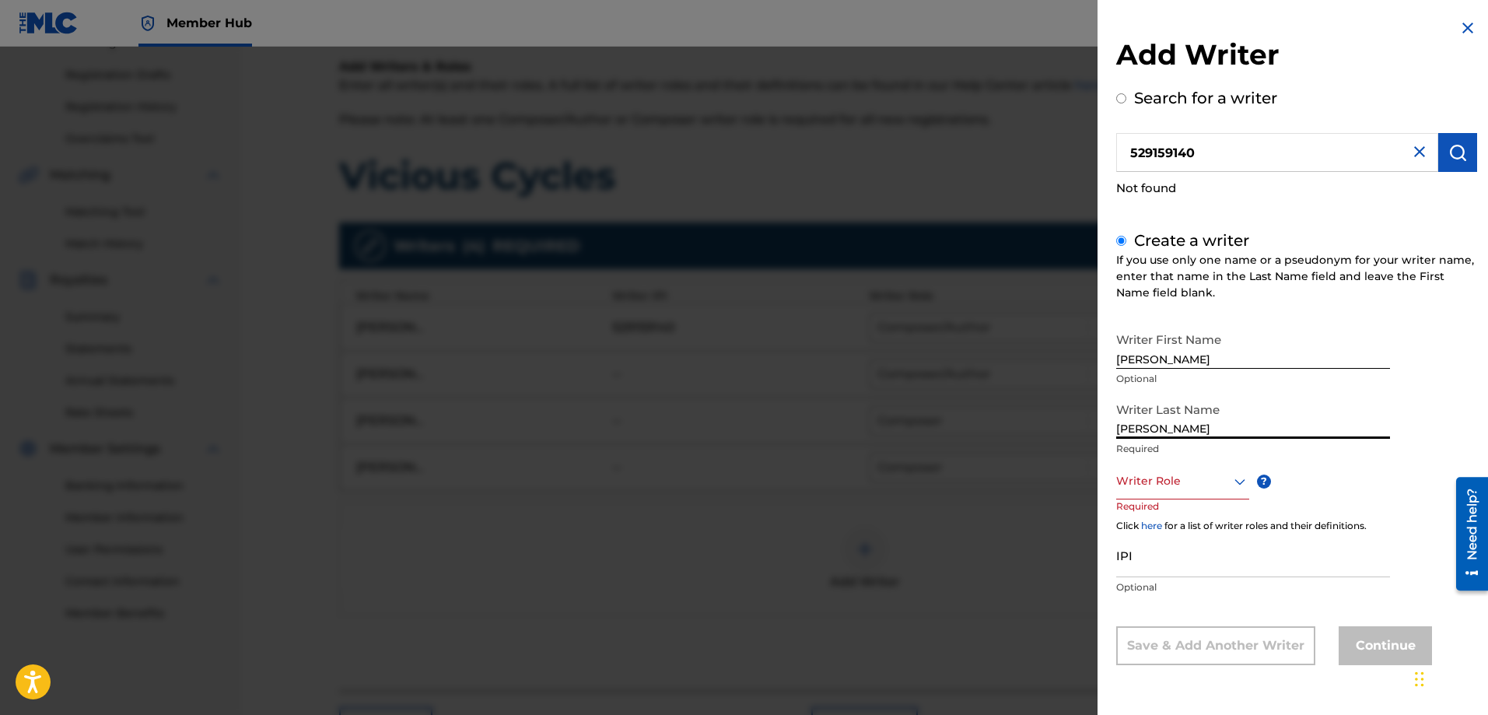
scroll to position [1, 0]
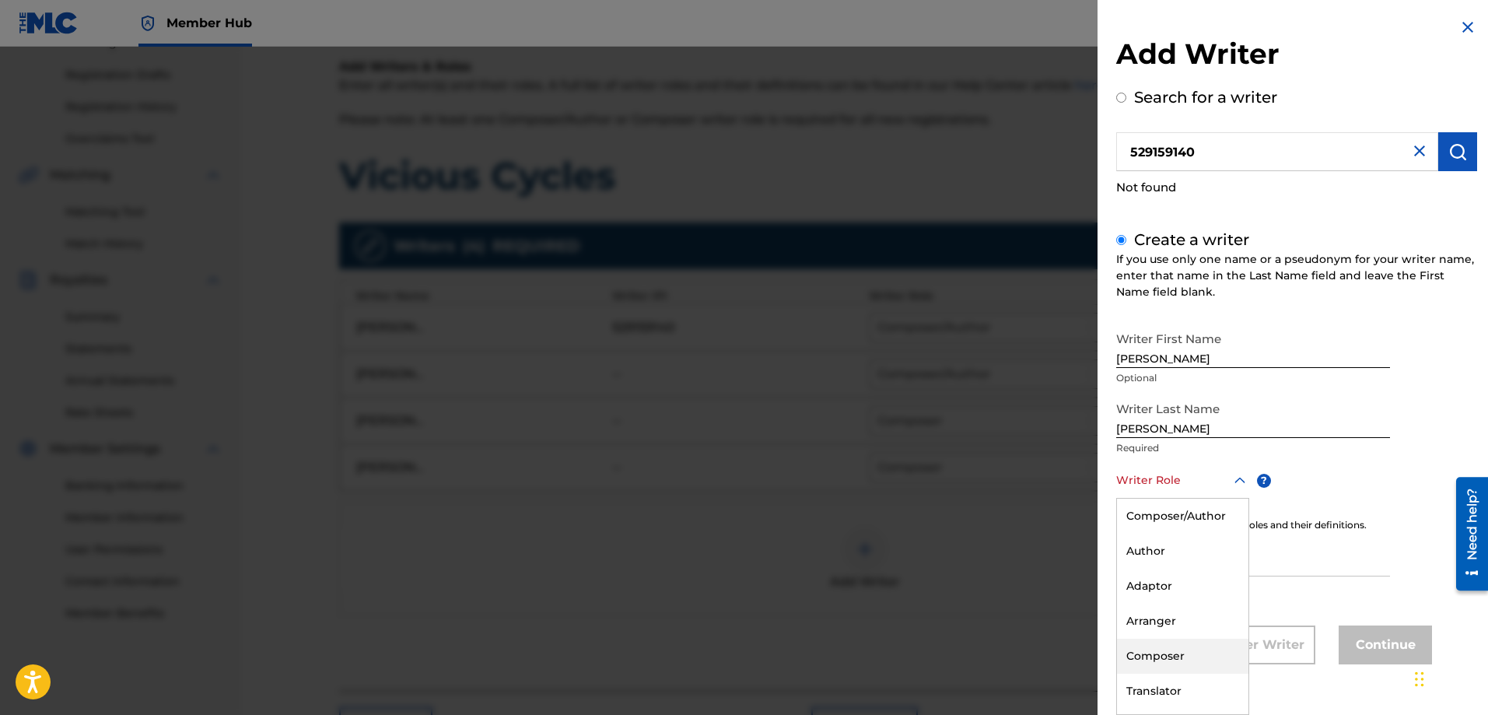
click at [1176, 649] on div "Composer" at bounding box center [1182, 655] width 131 height 35
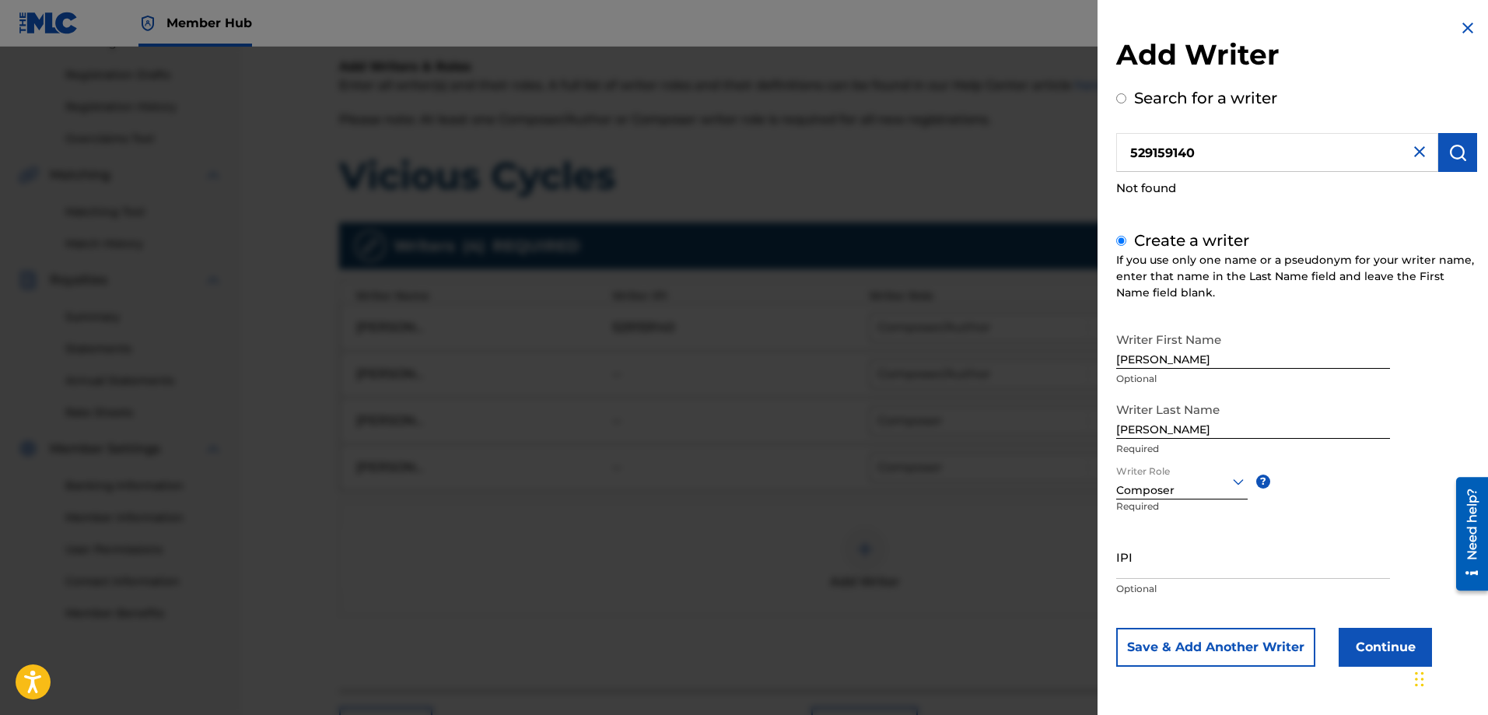
scroll to position [0, 0]
click at [1365, 640] on button "Continue" at bounding box center [1384, 647] width 93 height 39
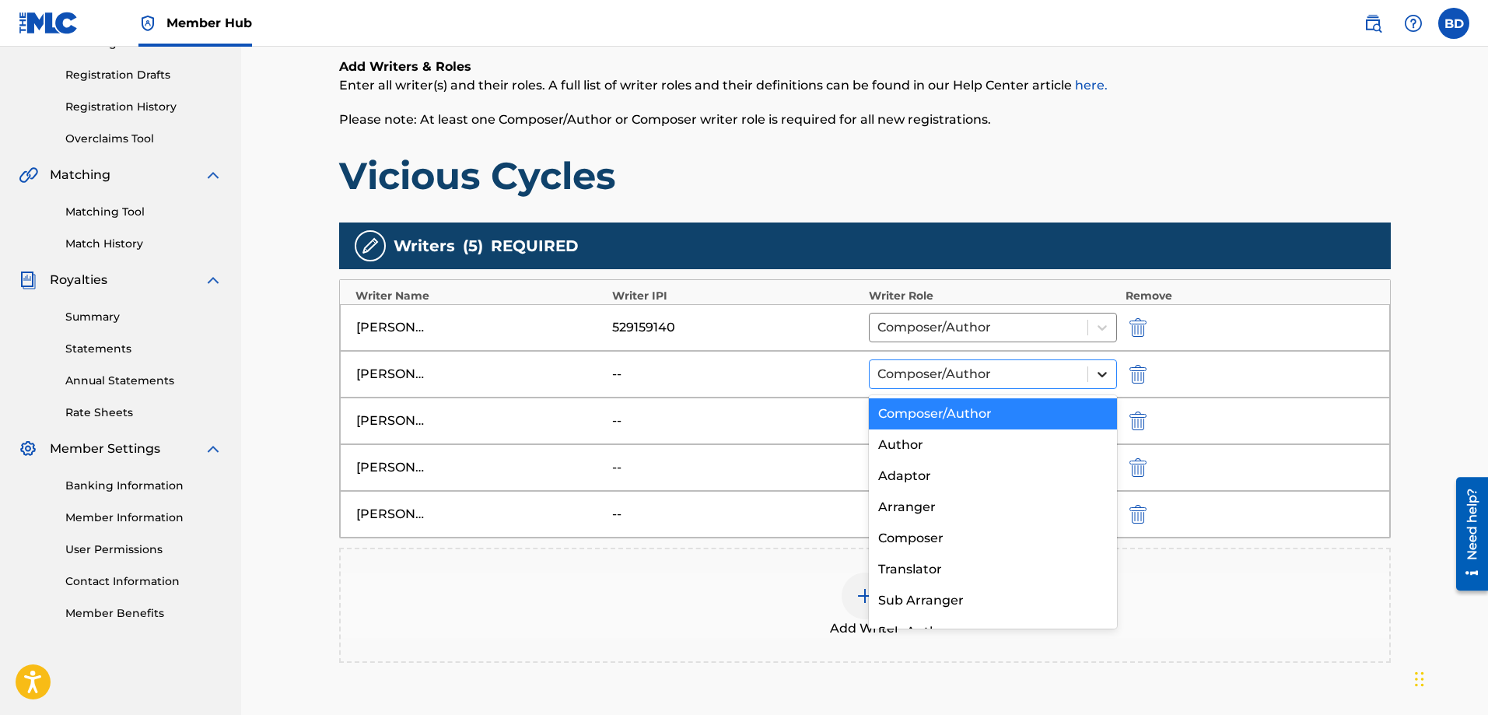
click at [1096, 376] on icon at bounding box center [1102, 374] width 16 height 16
click at [920, 532] on div "Composer" at bounding box center [993, 538] width 249 height 31
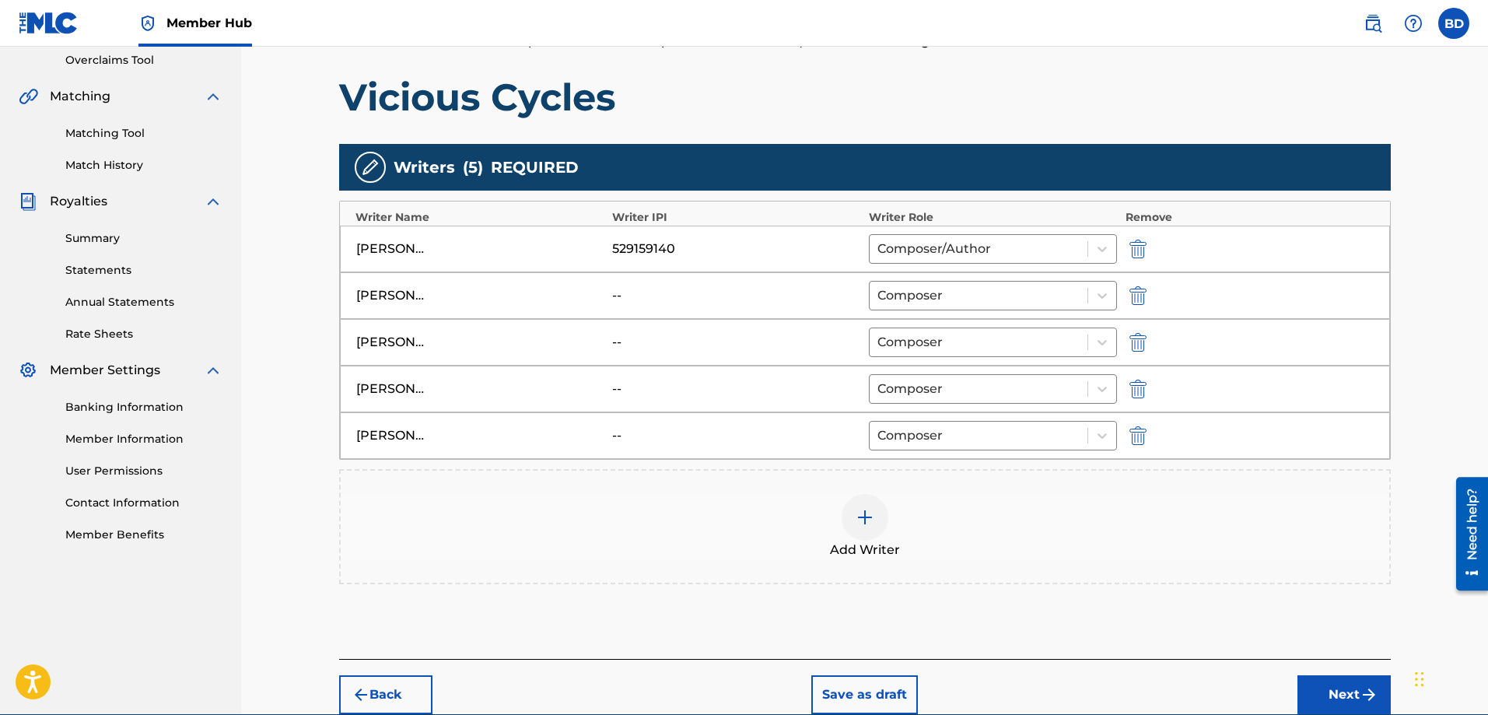
scroll to position [402, 0]
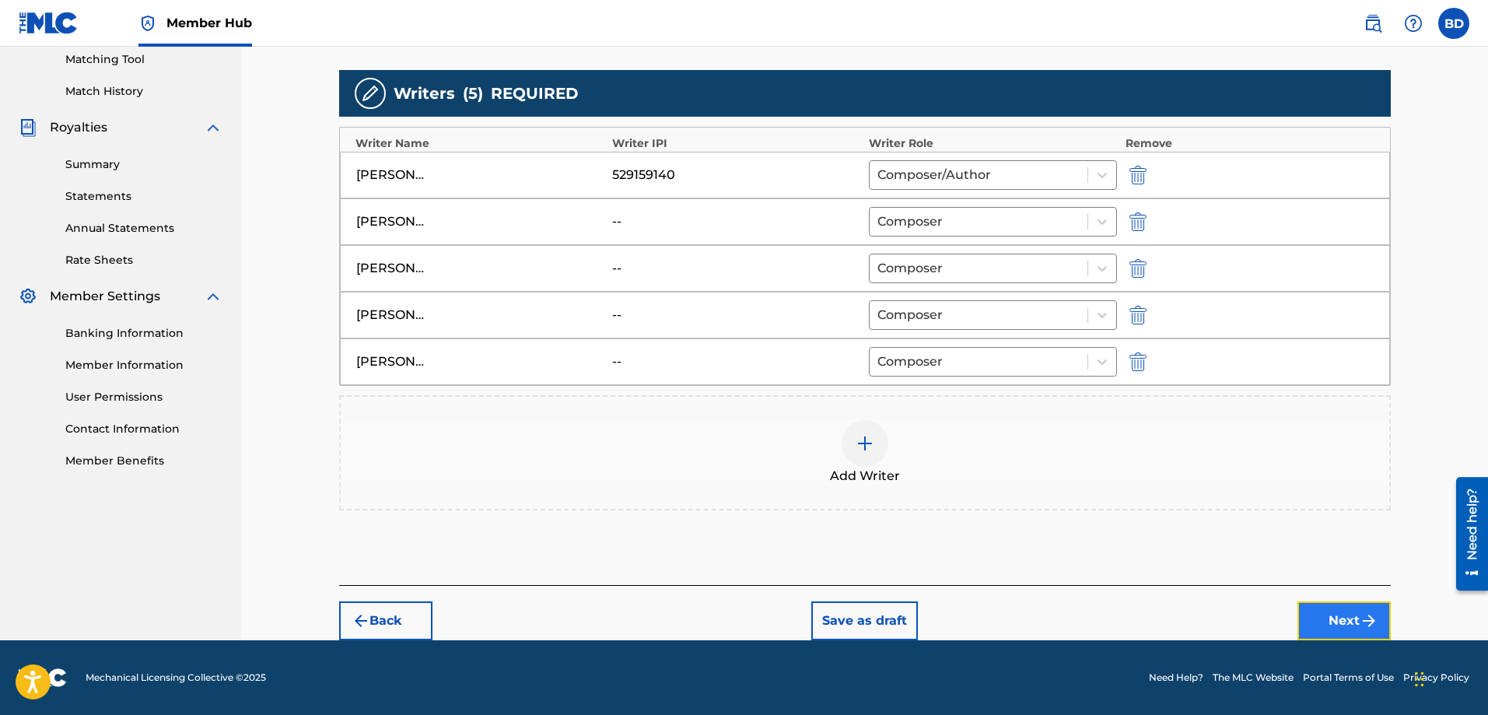
click at [1344, 614] on button "Next" at bounding box center [1343, 620] width 93 height 39
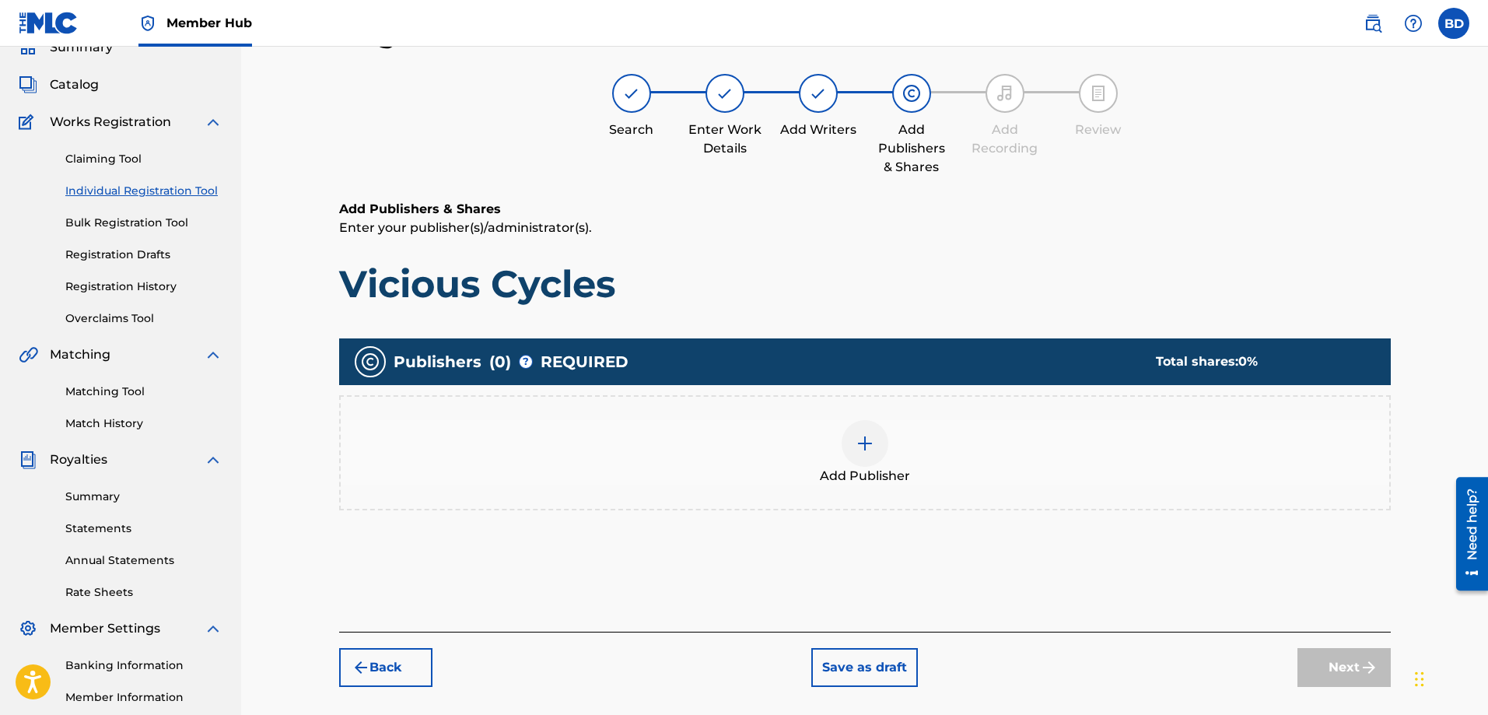
scroll to position [250, 0]
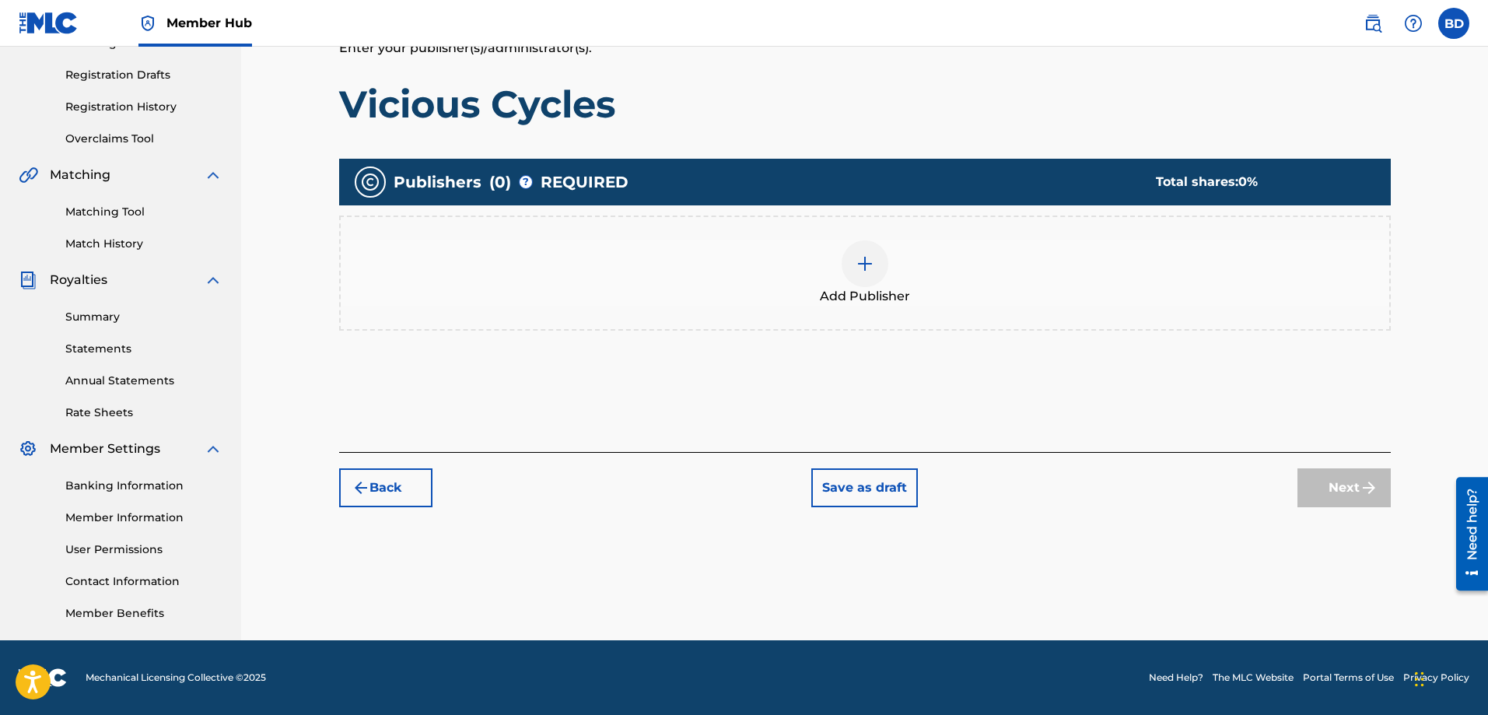
click at [862, 260] on img at bounding box center [864, 263] width 19 height 19
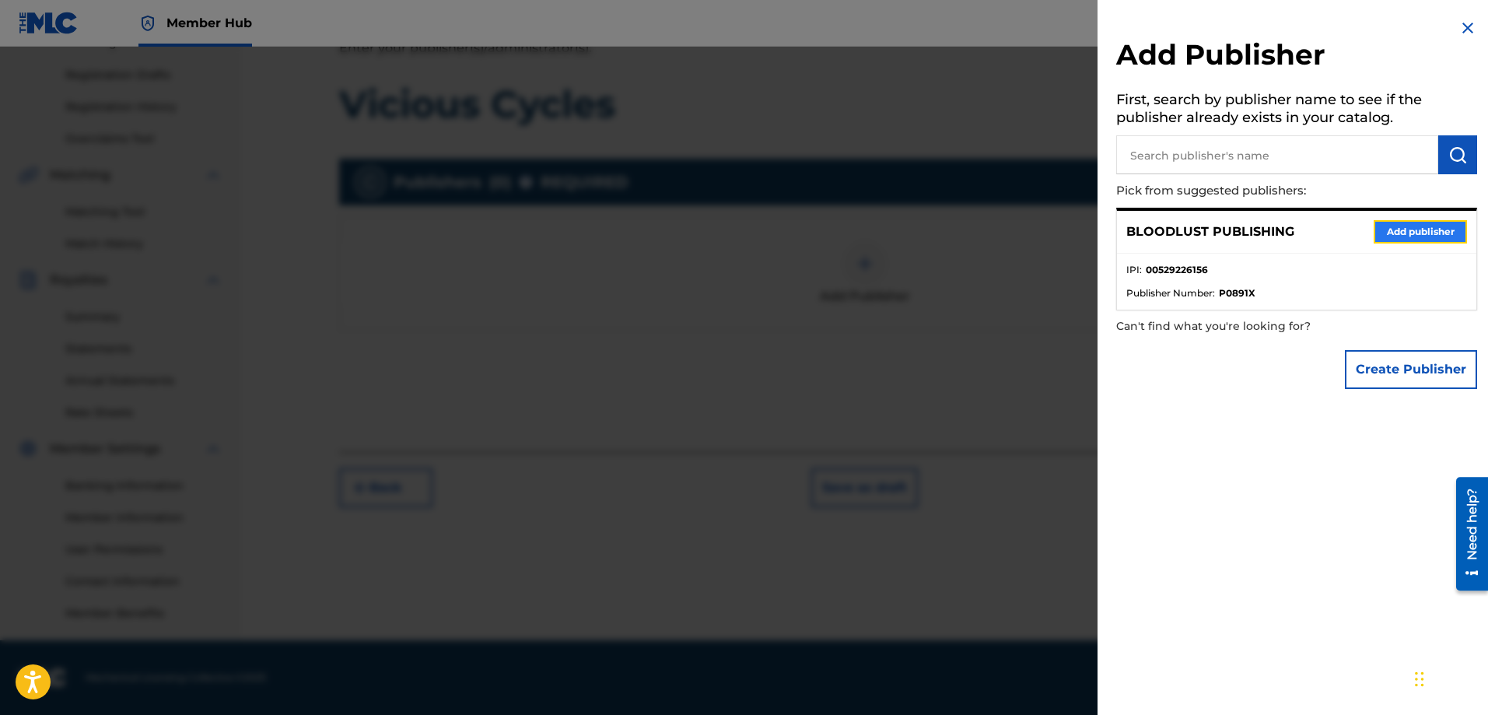
click at [1398, 229] on button "Add publisher" at bounding box center [1419, 231] width 93 height 23
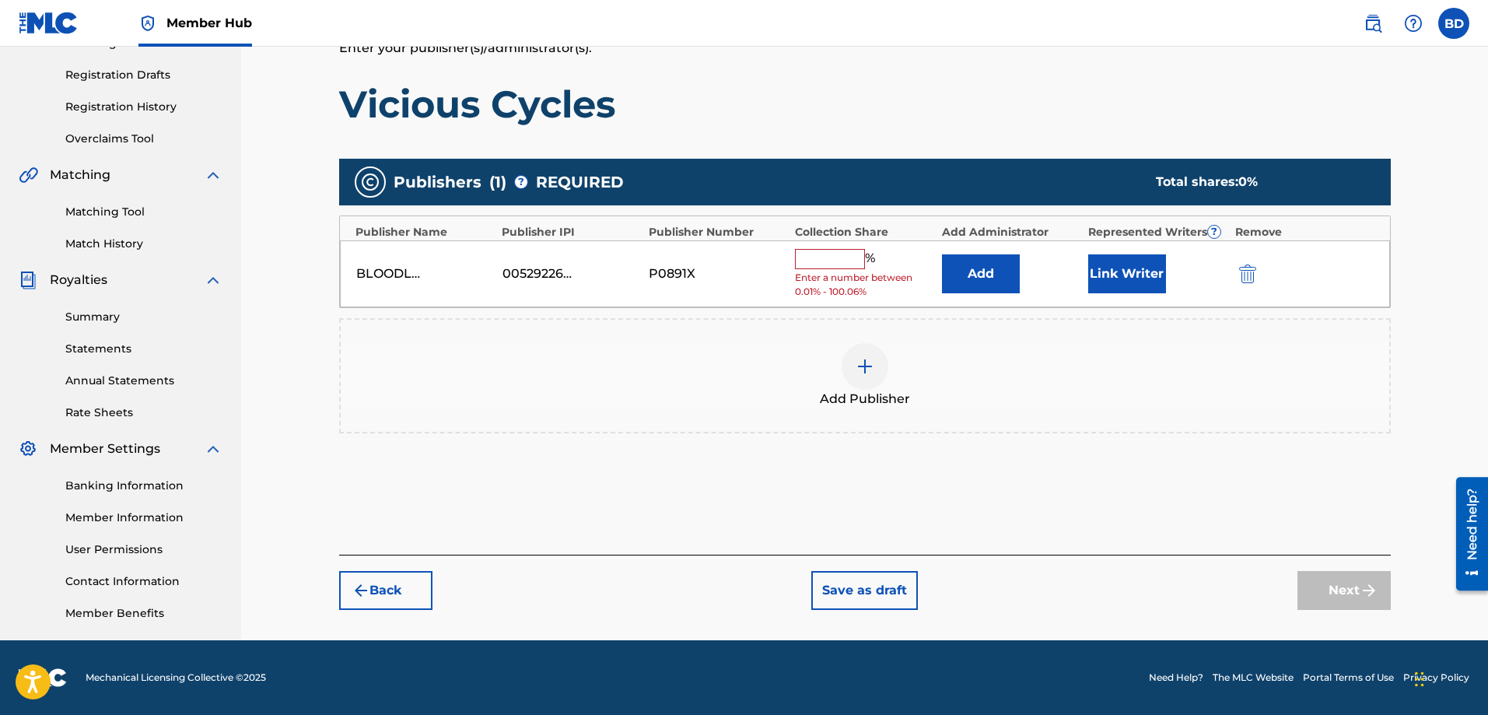
click at [839, 261] on input "text" at bounding box center [830, 259] width 70 height 20
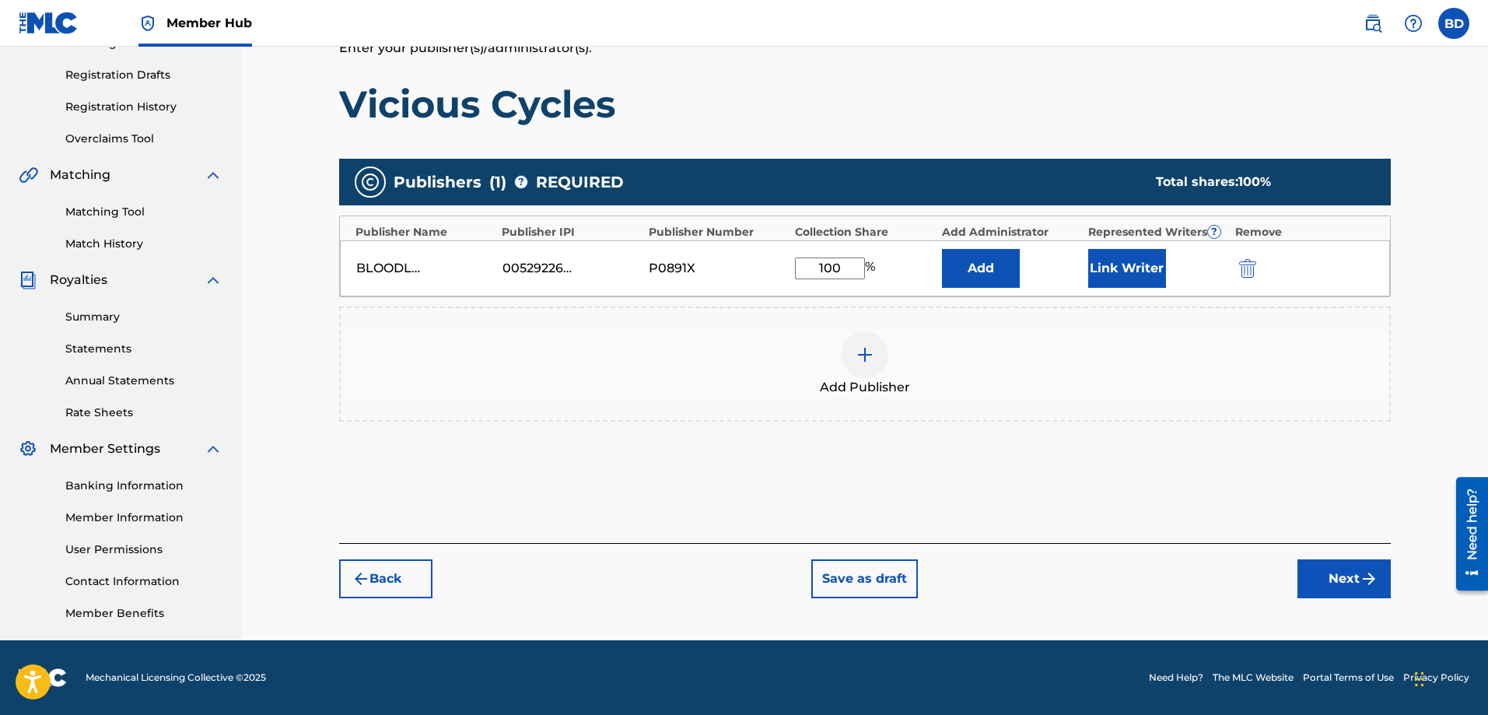
type input "100"
click at [1068, 366] on div "Add Publisher" at bounding box center [865, 363] width 1048 height 65
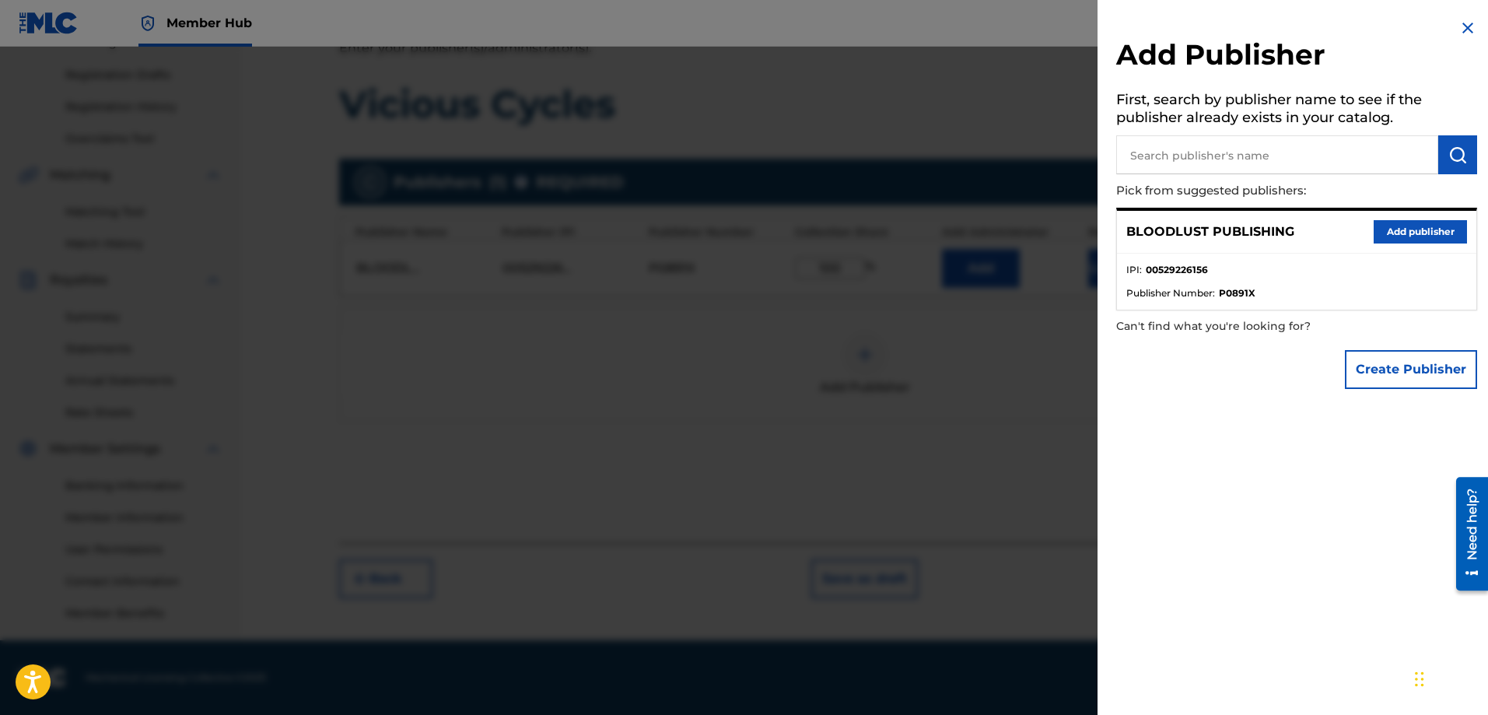
click at [1459, 30] on img at bounding box center [1467, 28] width 19 height 19
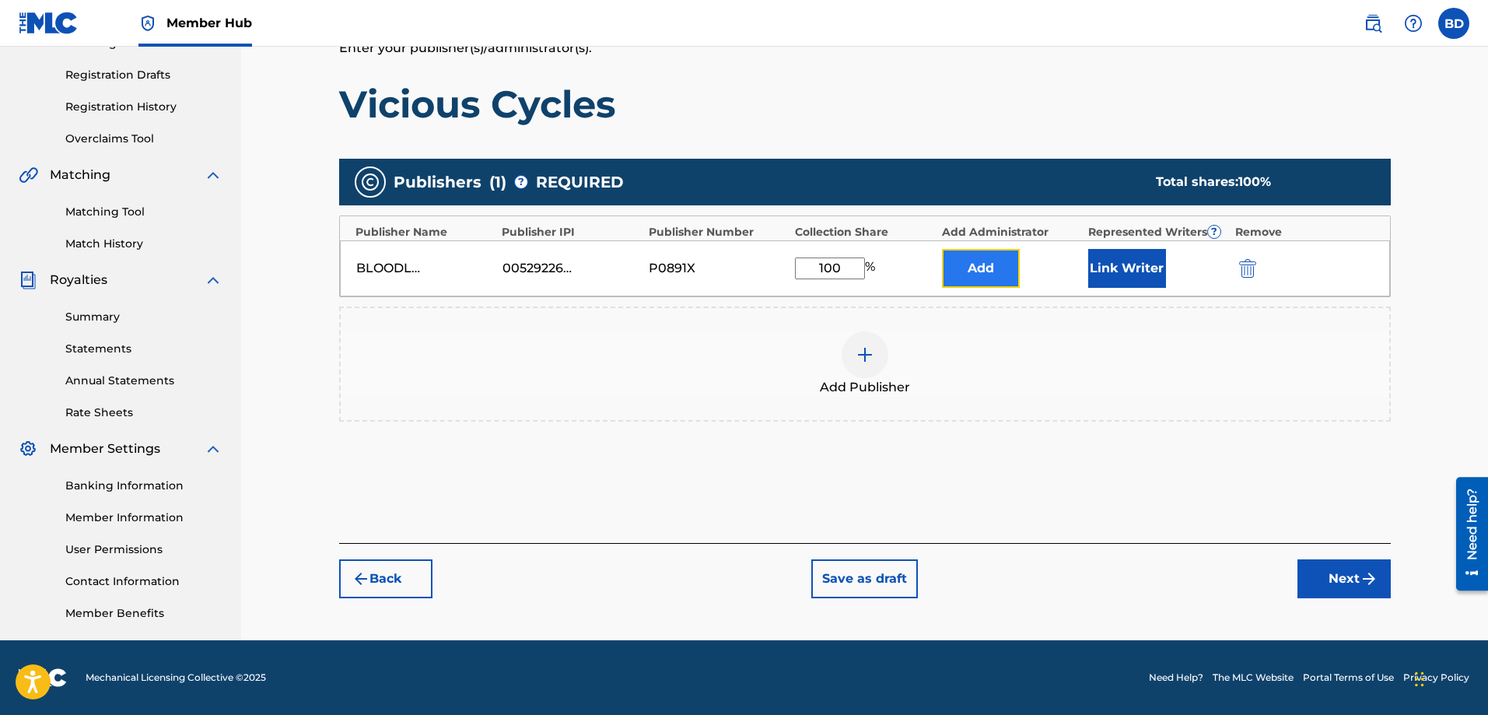
click at [970, 266] on button "Add" at bounding box center [981, 268] width 78 height 39
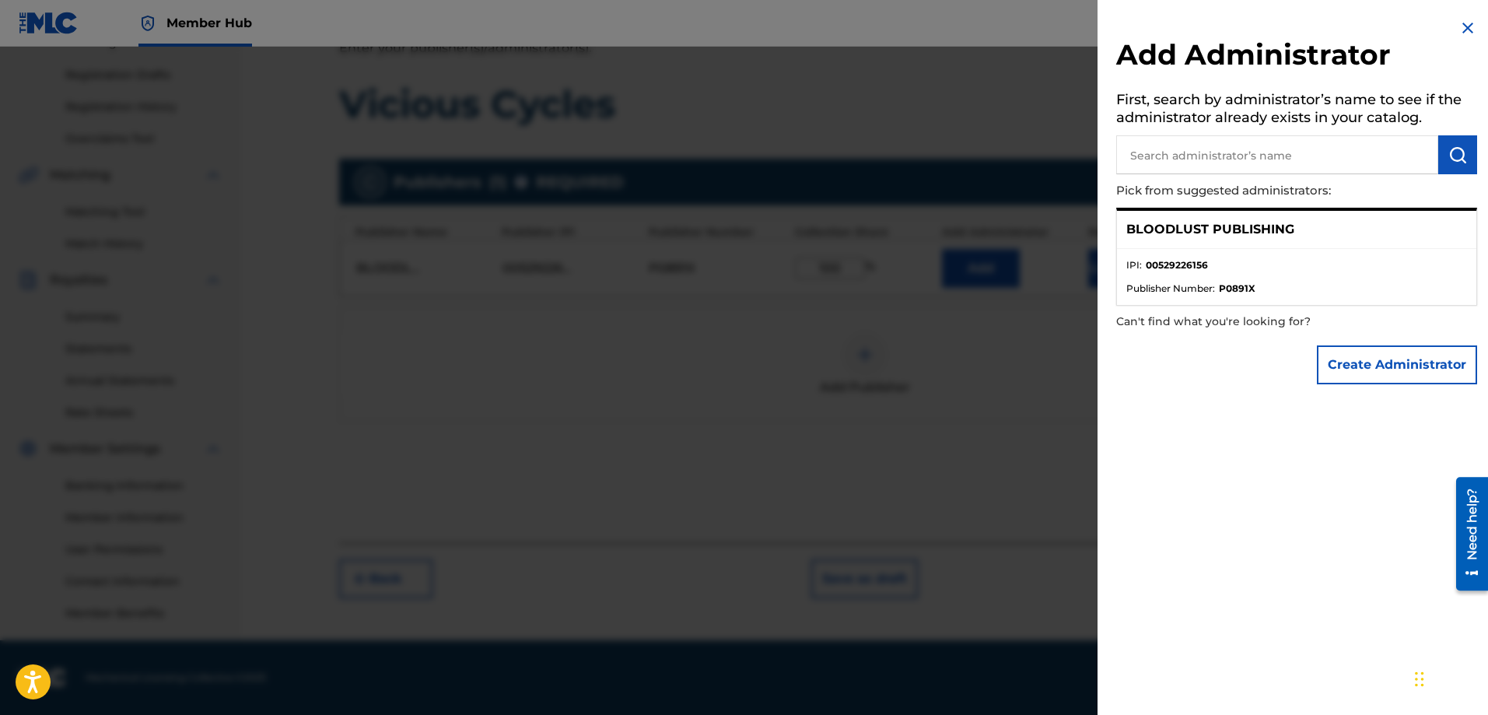
click at [1145, 152] on input "text" at bounding box center [1277, 154] width 322 height 39
type input "[PERSON_NAME]"
click at [1386, 372] on button "Create Administrator" at bounding box center [1396, 364] width 160 height 39
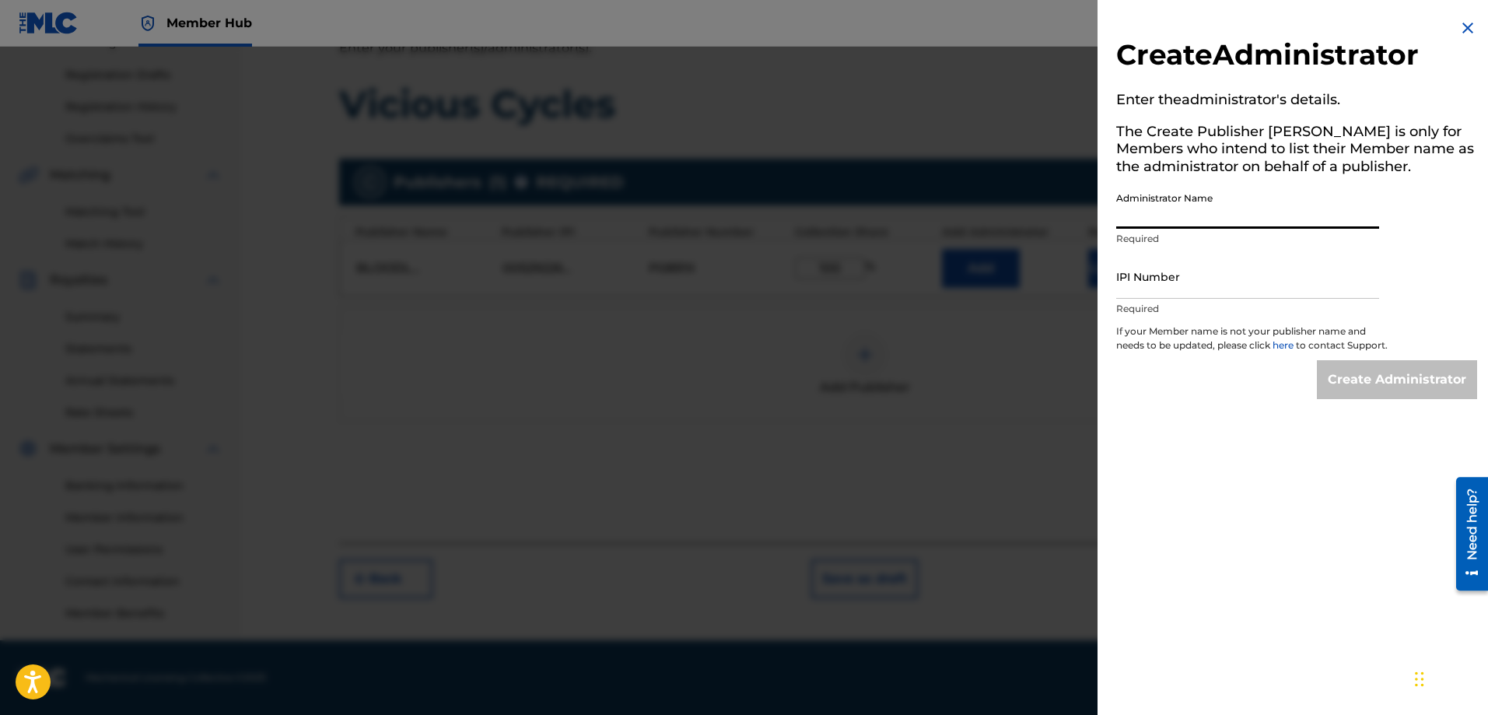
click at [1147, 213] on input "Administrator Name" at bounding box center [1247, 206] width 263 height 44
type input "[PERSON_NAME]"
click at [1138, 286] on input "IPI Number" at bounding box center [1247, 276] width 263 height 44
paste input "529159140"
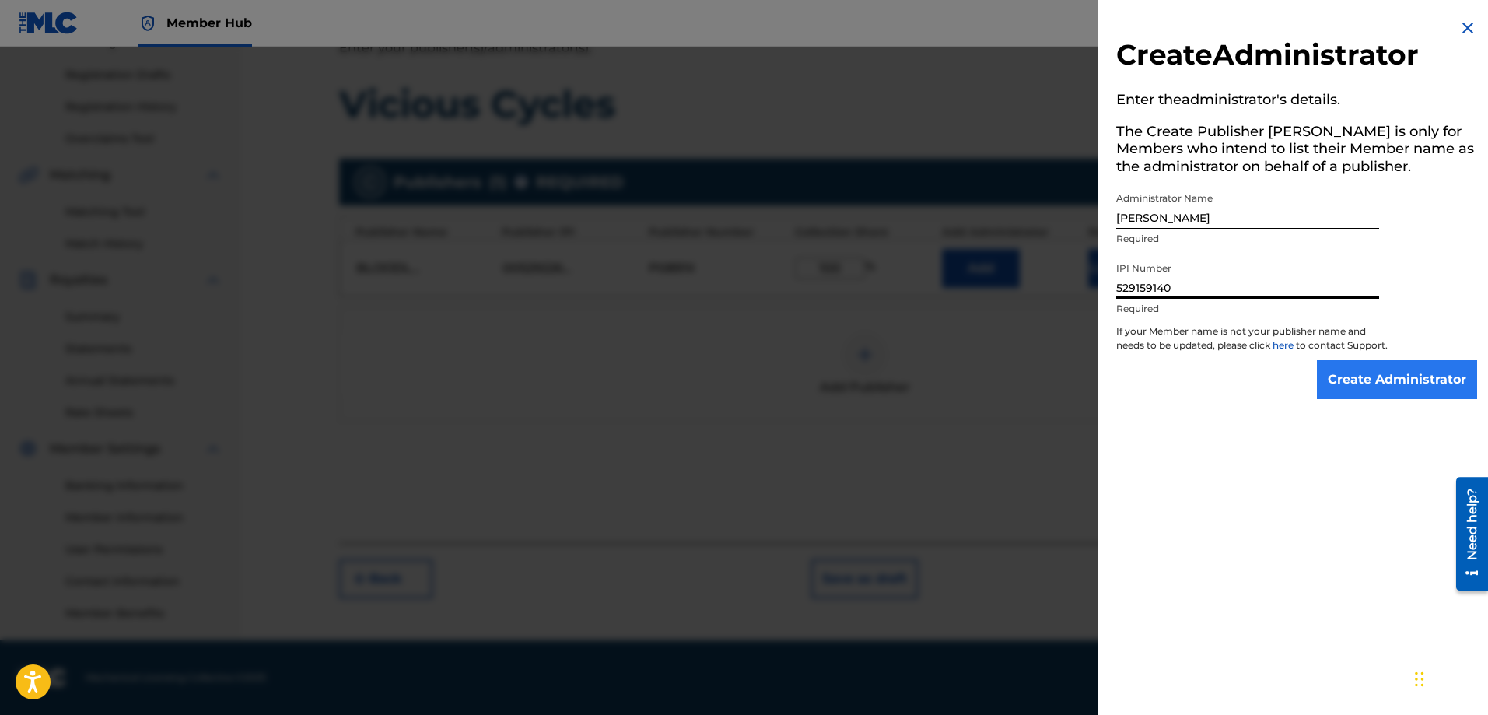
type input "529159140"
click at [1383, 388] on input "Create Administrator" at bounding box center [1396, 379] width 160 height 39
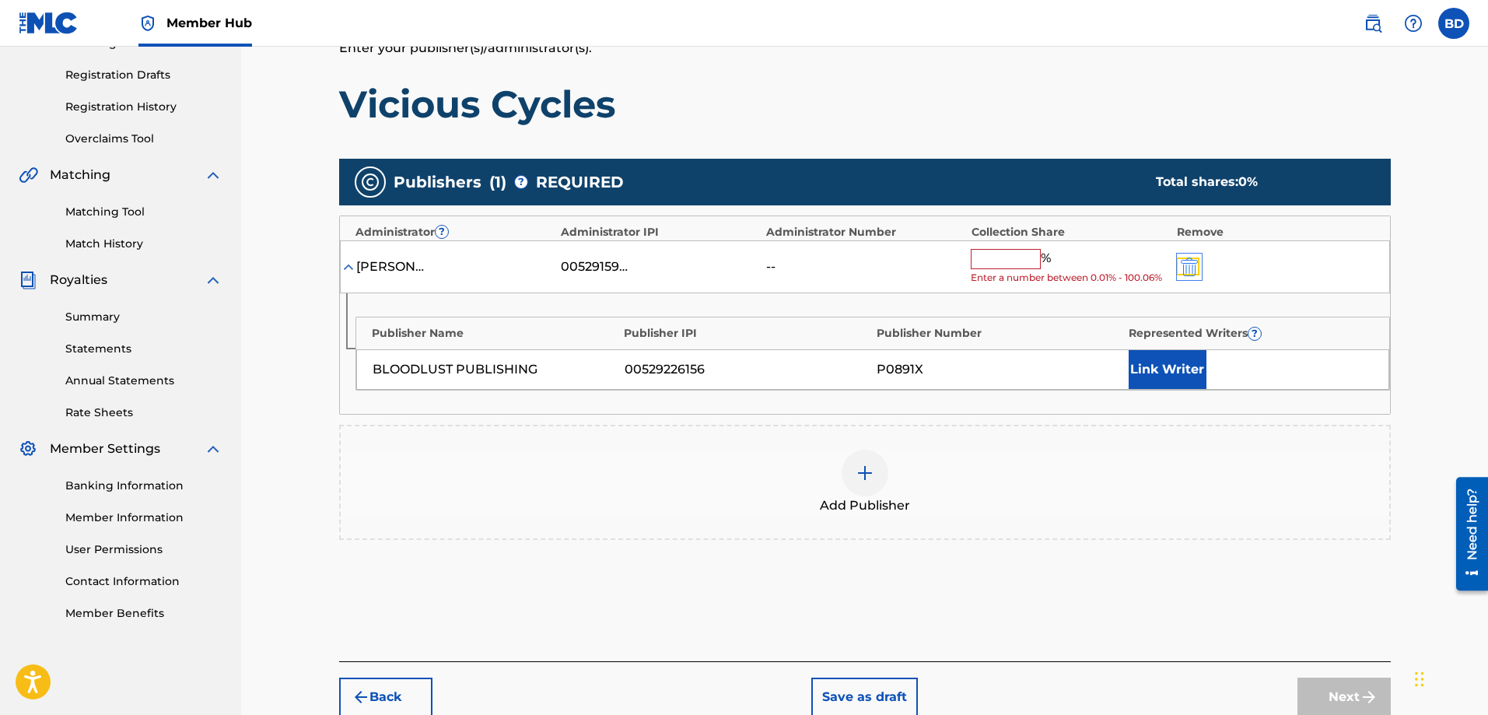
click at [1188, 260] on img "submit" at bounding box center [1188, 266] width 17 height 19
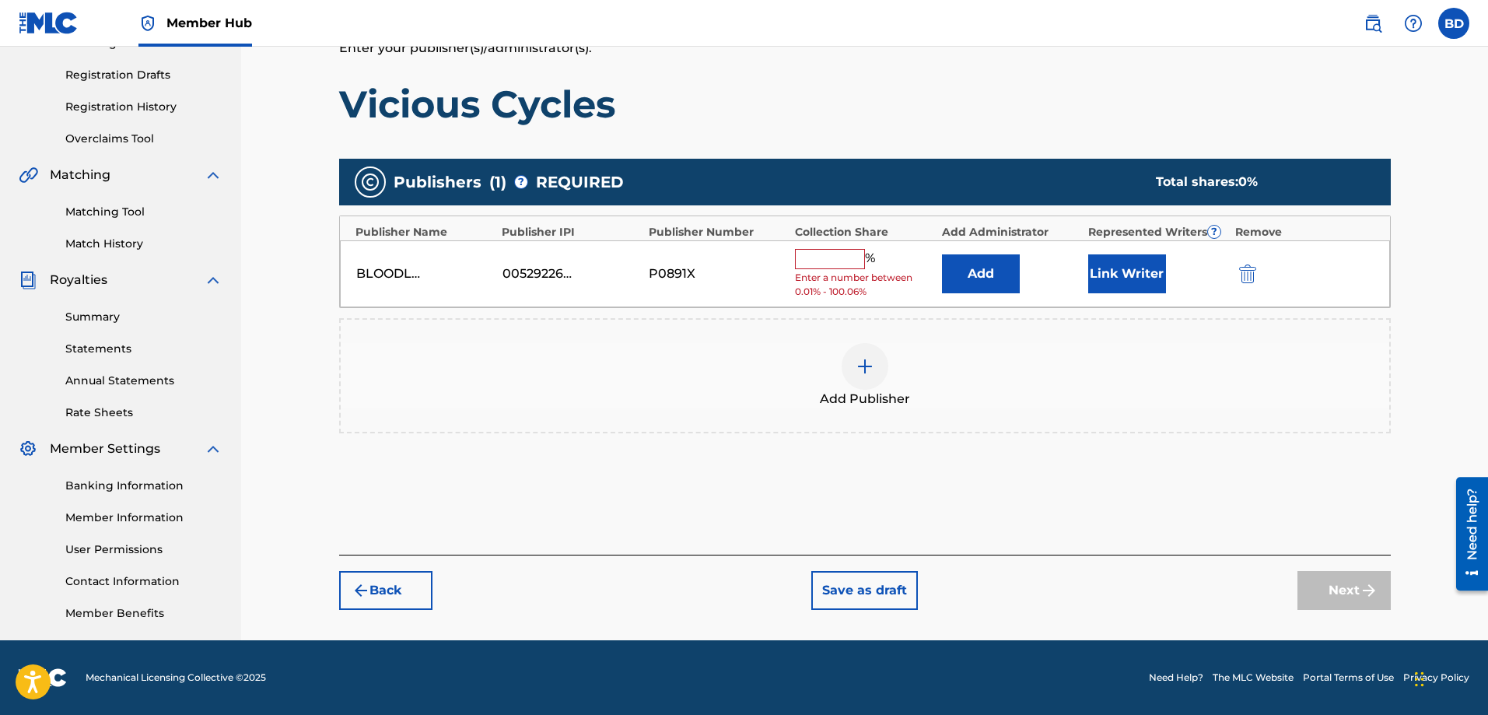
click at [837, 260] on input "text" at bounding box center [830, 259] width 70 height 20
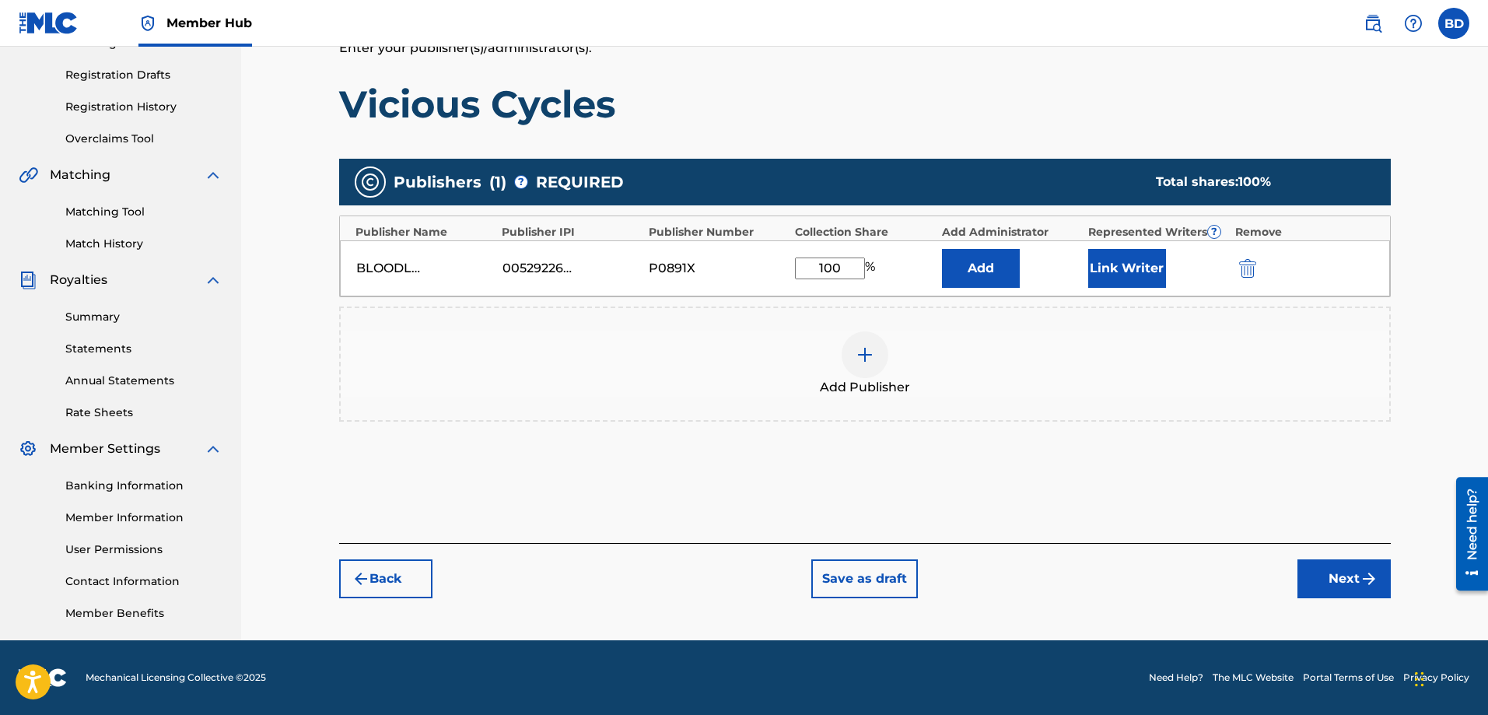
type input "100"
click at [942, 249] on button "Add" at bounding box center [981, 268] width 78 height 39
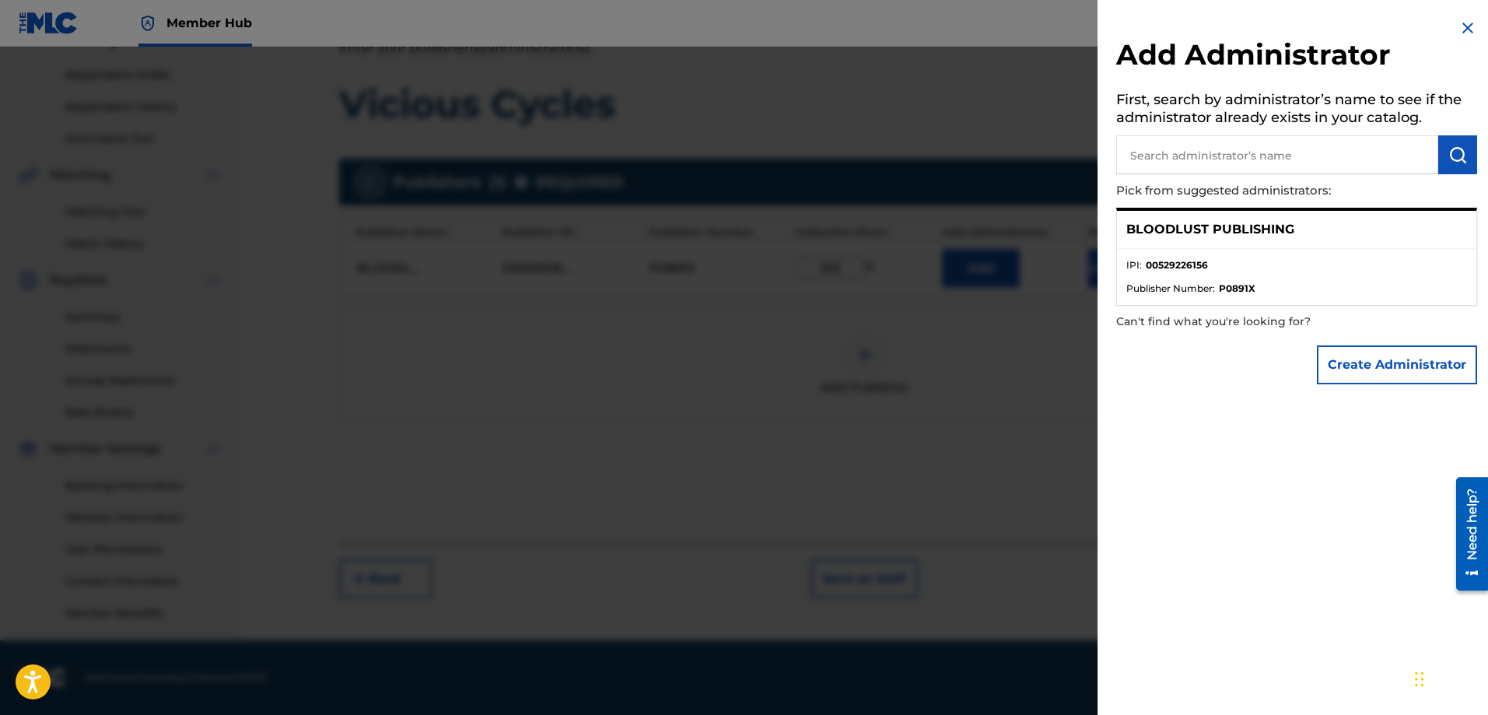
click at [1243, 247] on div "BLOODLUST PUBLISHING" at bounding box center [1296, 230] width 359 height 38
click at [1462, 23] on img at bounding box center [1467, 28] width 19 height 19
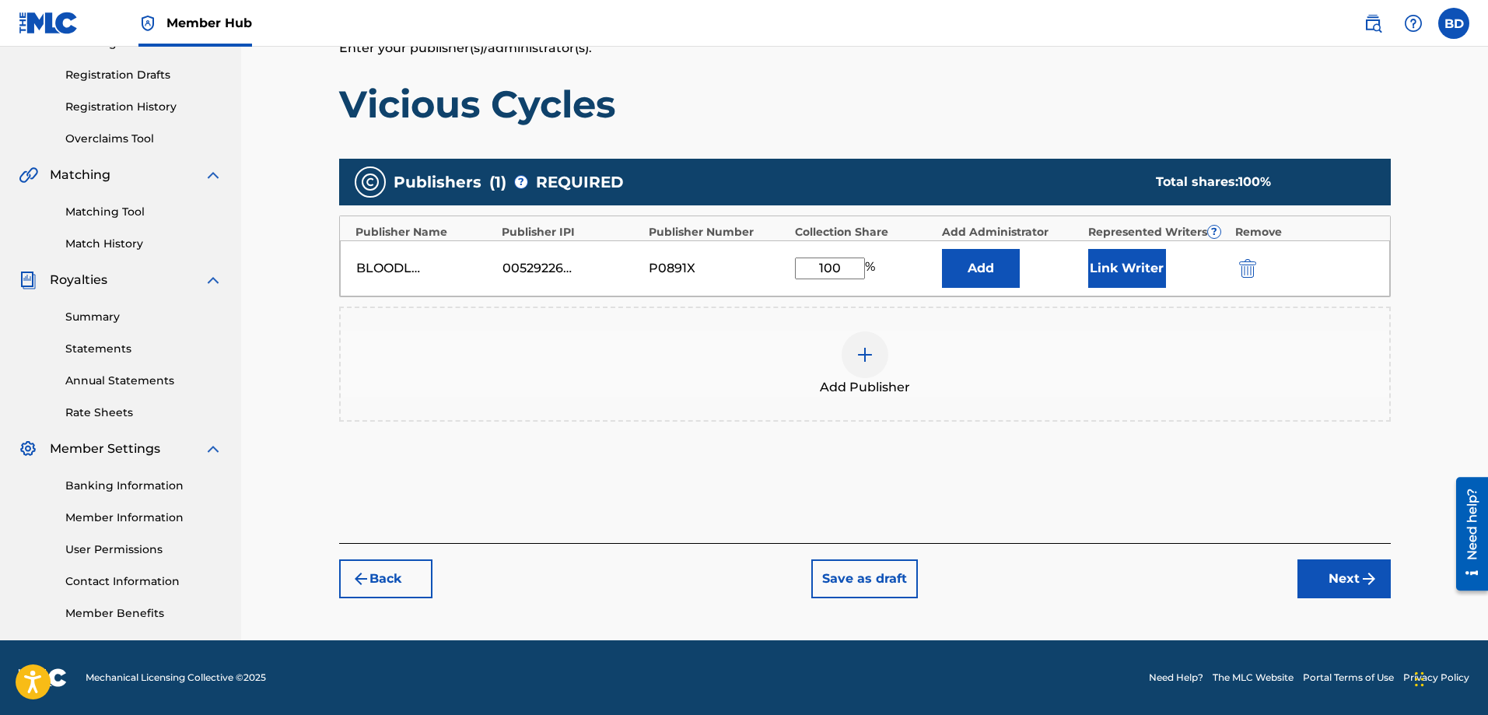
click at [1003, 333] on div "Add Publisher" at bounding box center [865, 363] width 1048 height 65
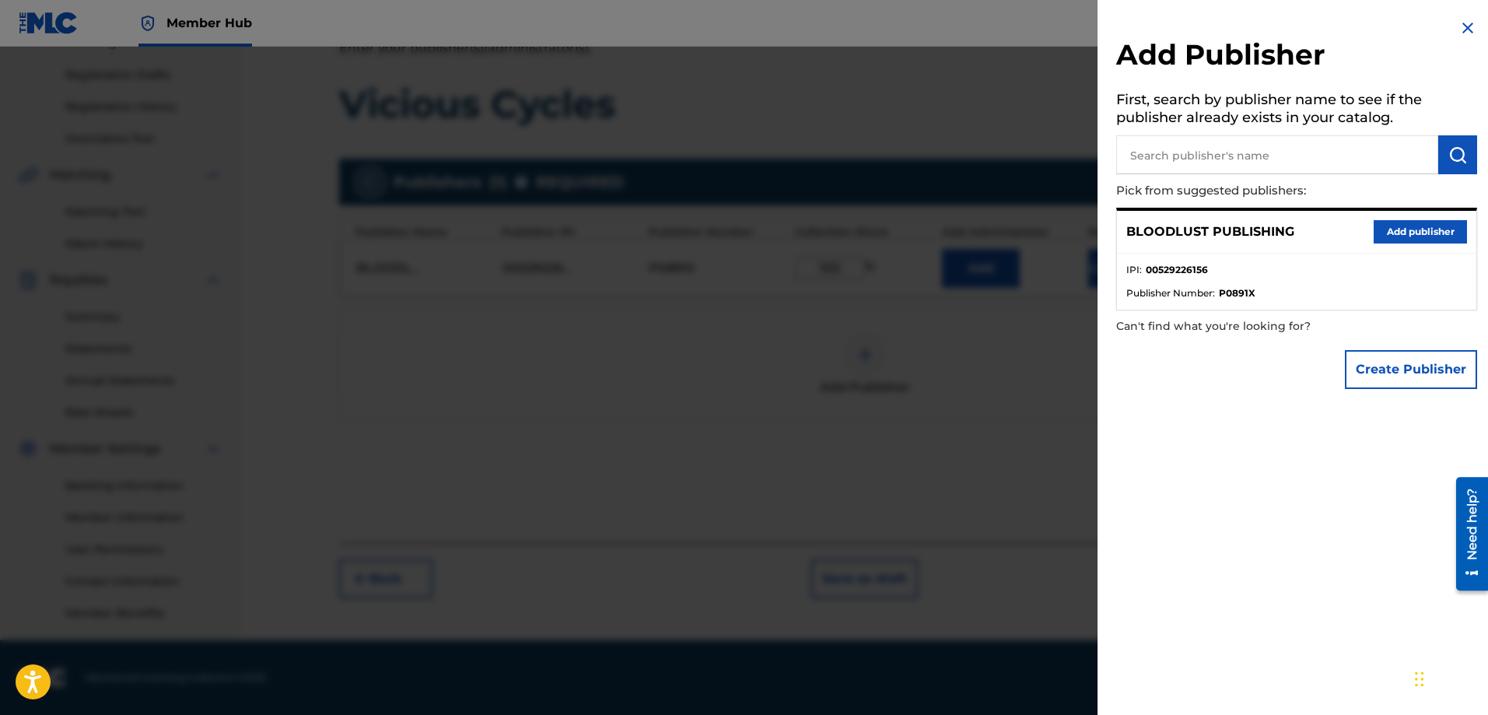
click at [1463, 26] on img at bounding box center [1467, 28] width 19 height 19
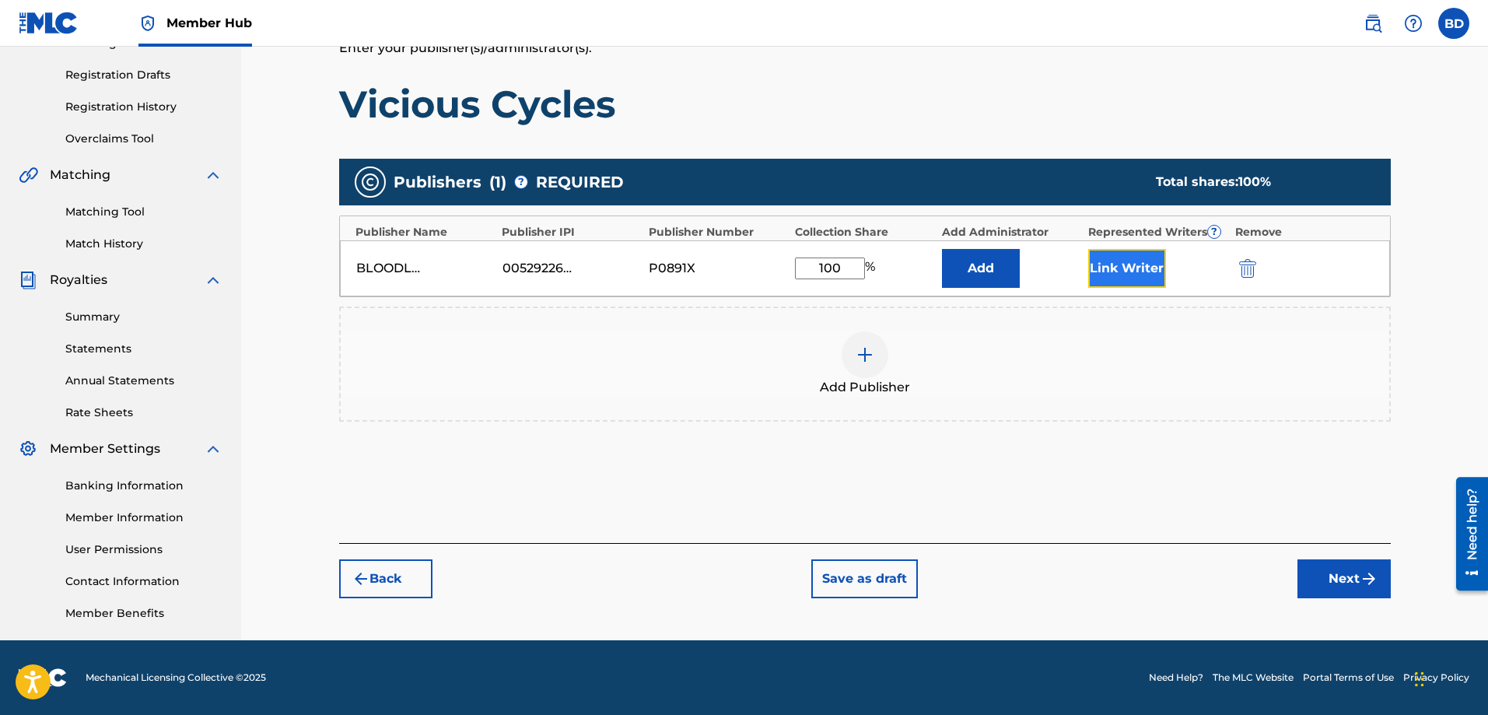
click at [1117, 263] on button "Link Writer" at bounding box center [1127, 268] width 78 height 39
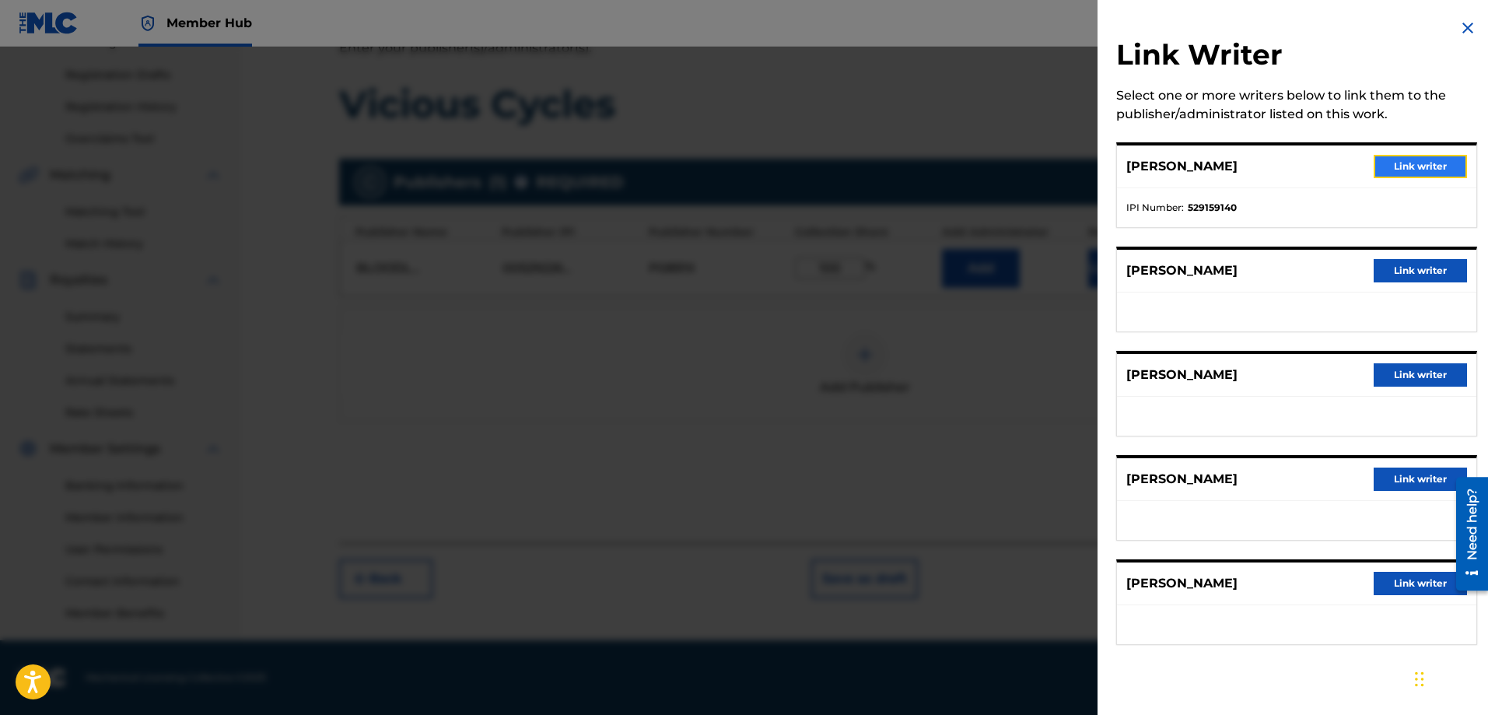
click at [1407, 168] on button "Link writer" at bounding box center [1419, 166] width 93 height 23
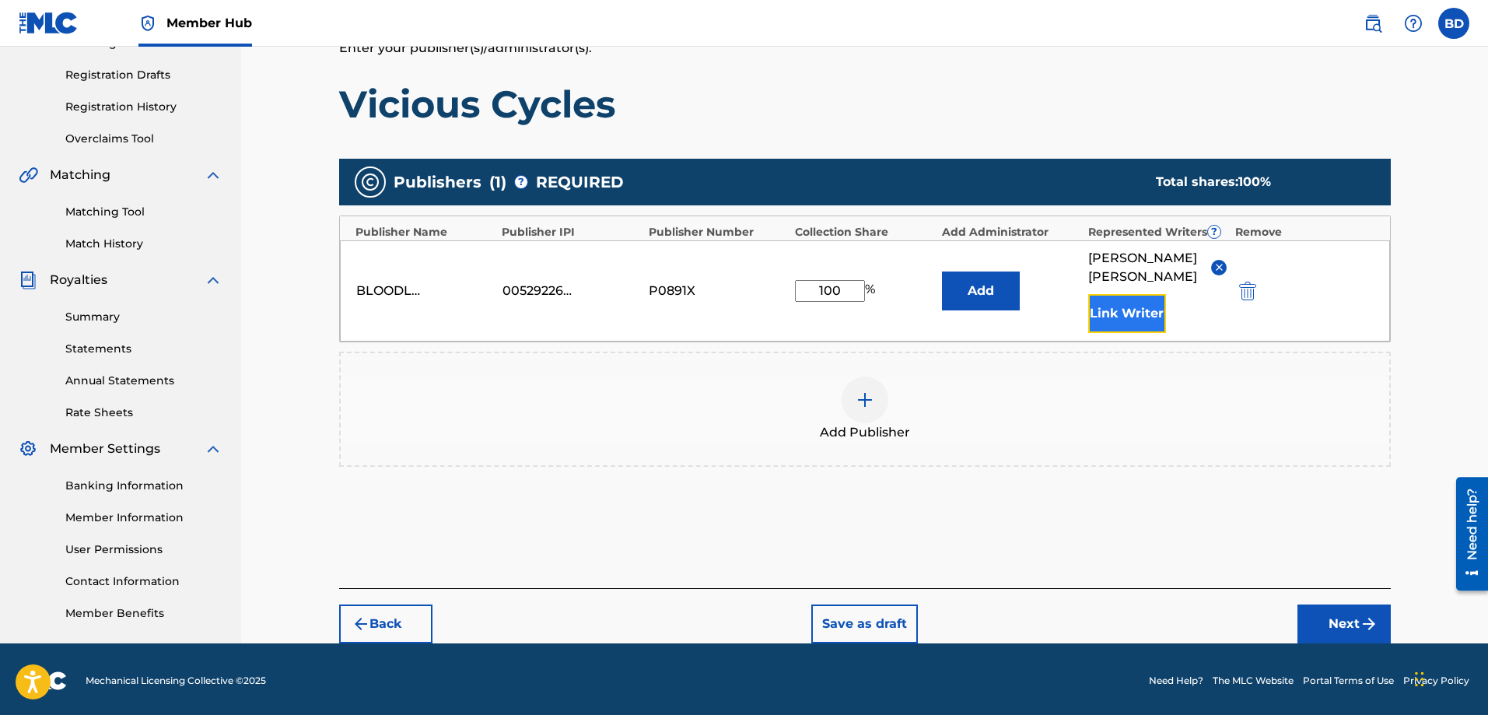
click at [1123, 294] on button "Link Writer" at bounding box center [1127, 313] width 78 height 39
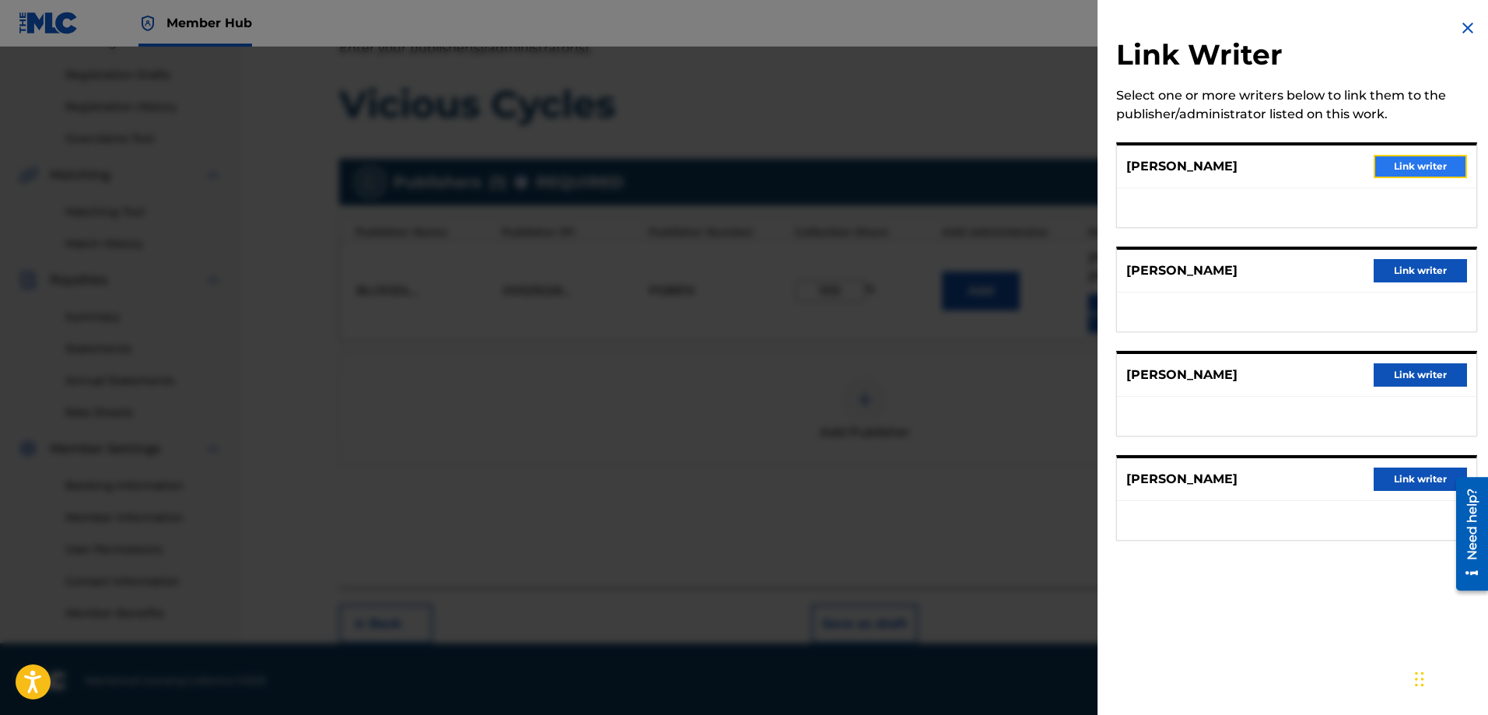
click at [1408, 162] on button "Link writer" at bounding box center [1419, 166] width 93 height 23
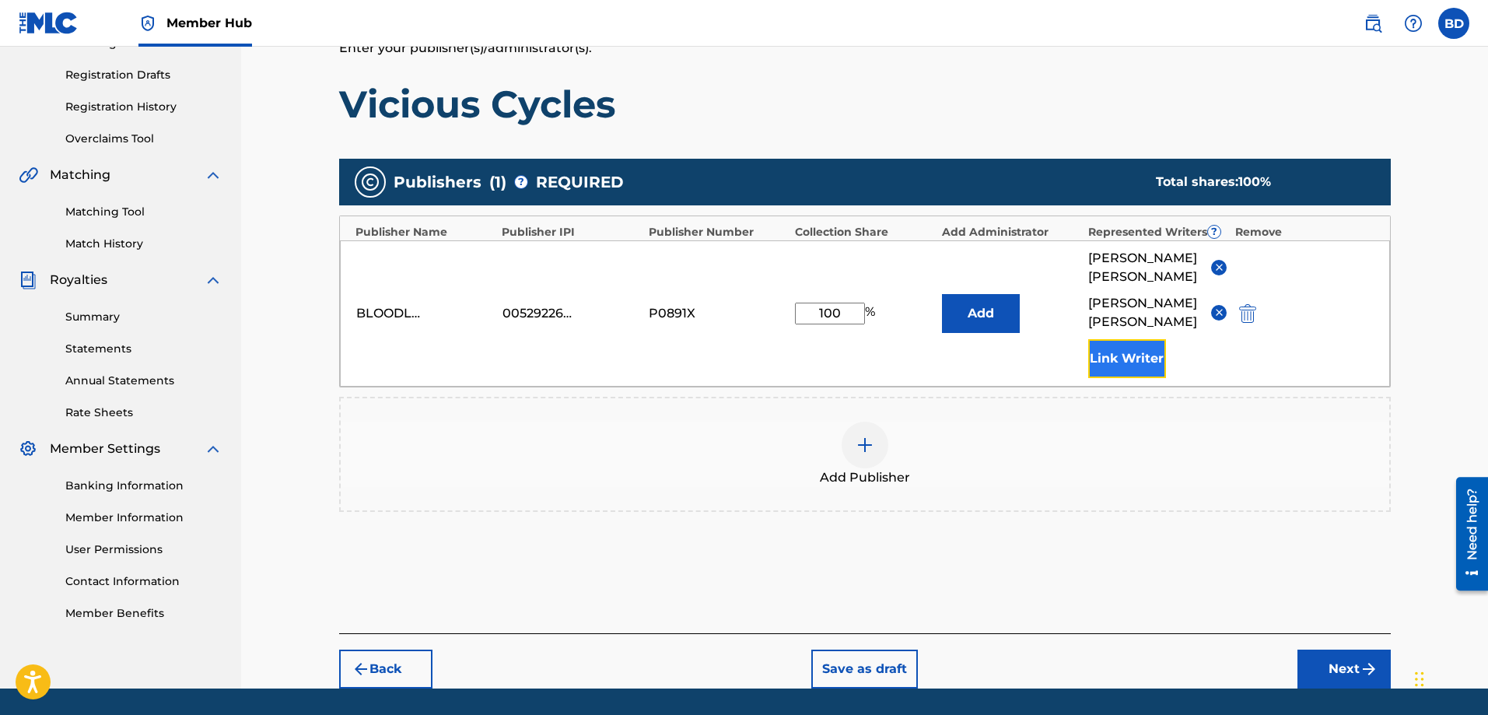
click at [1137, 339] on button "Link Writer" at bounding box center [1127, 358] width 78 height 39
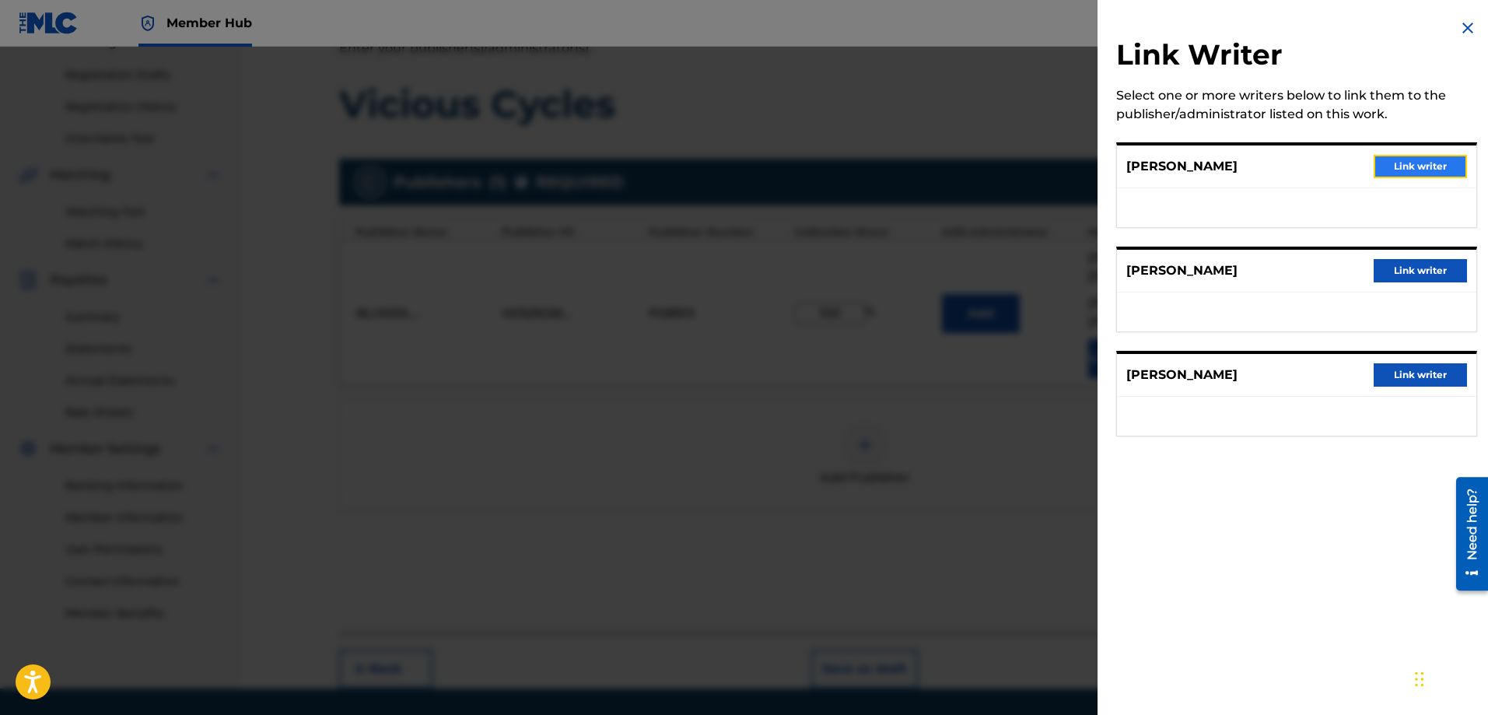
click at [1414, 165] on button "Link writer" at bounding box center [1419, 166] width 93 height 23
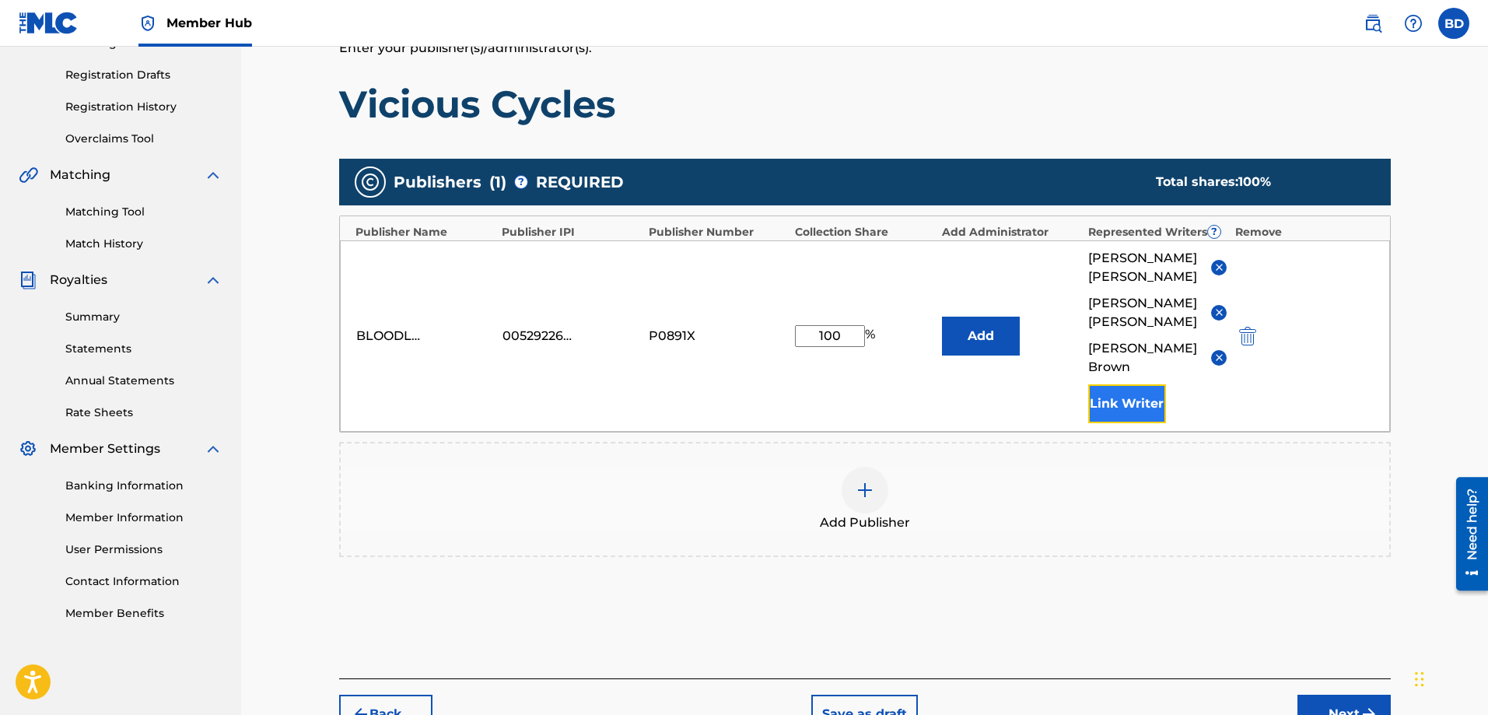
click at [1142, 384] on button "Link Writer" at bounding box center [1127, 403] width 78 height 39
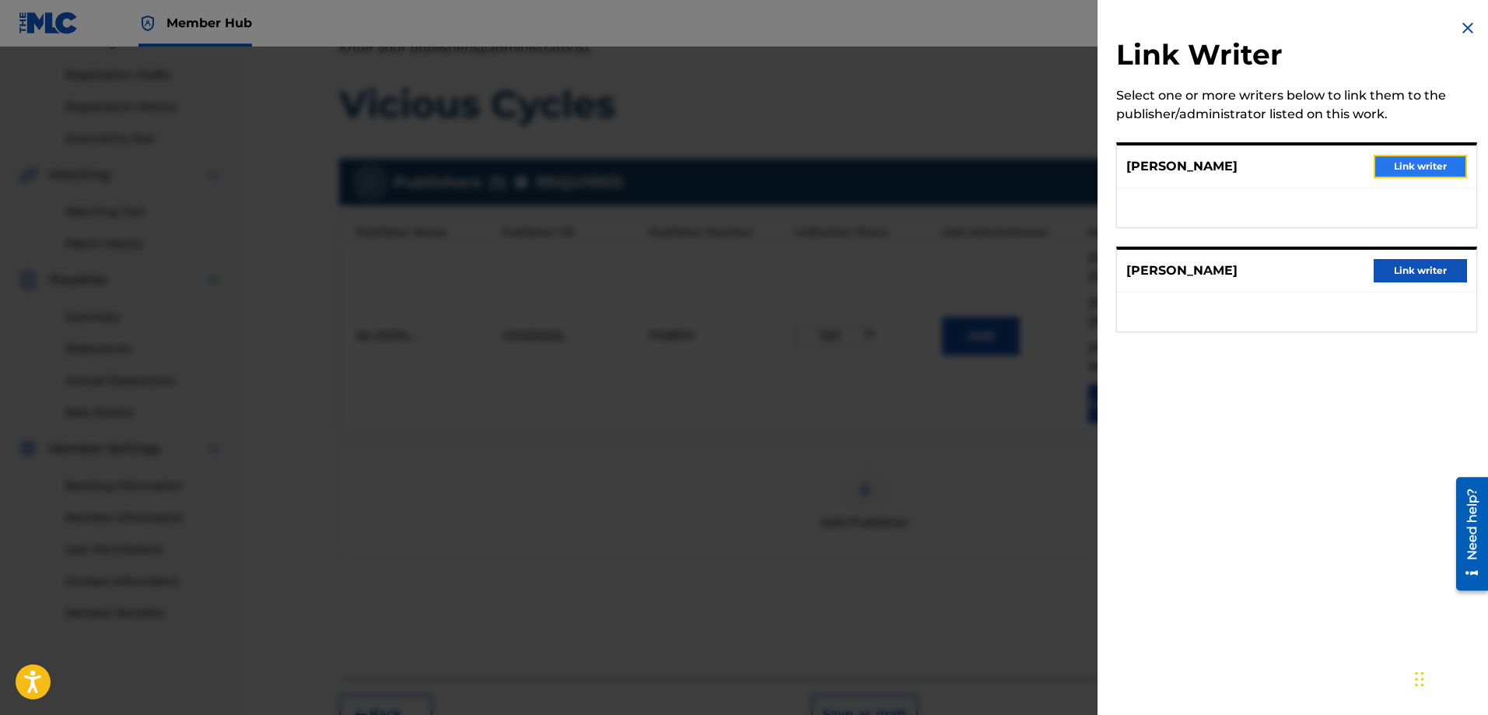
click at [1406, 169] on button "Link writer" at bounding box center [1419, 166] width 93 height 23
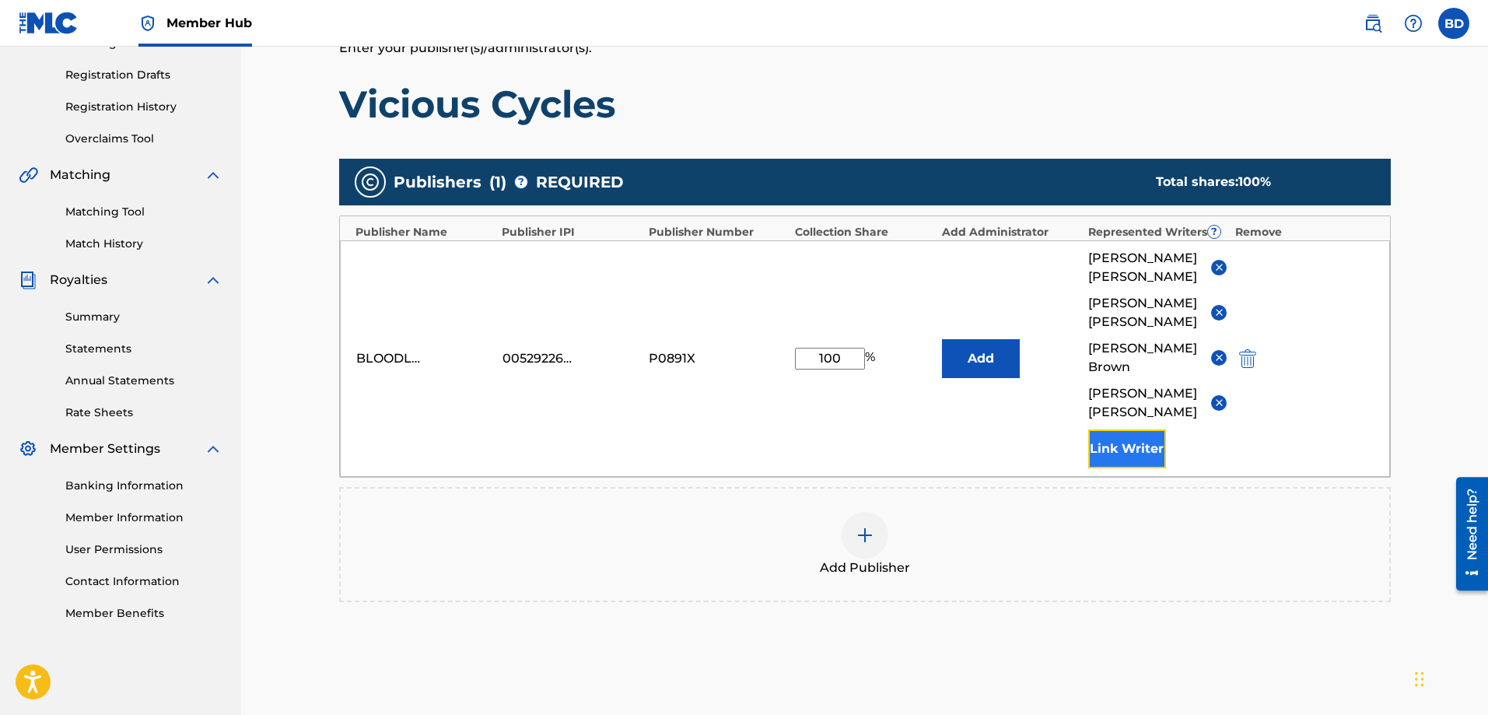
click at [1121, 429] on button "Link Writer" at bounding box center [1127, 448] width 78 height 39
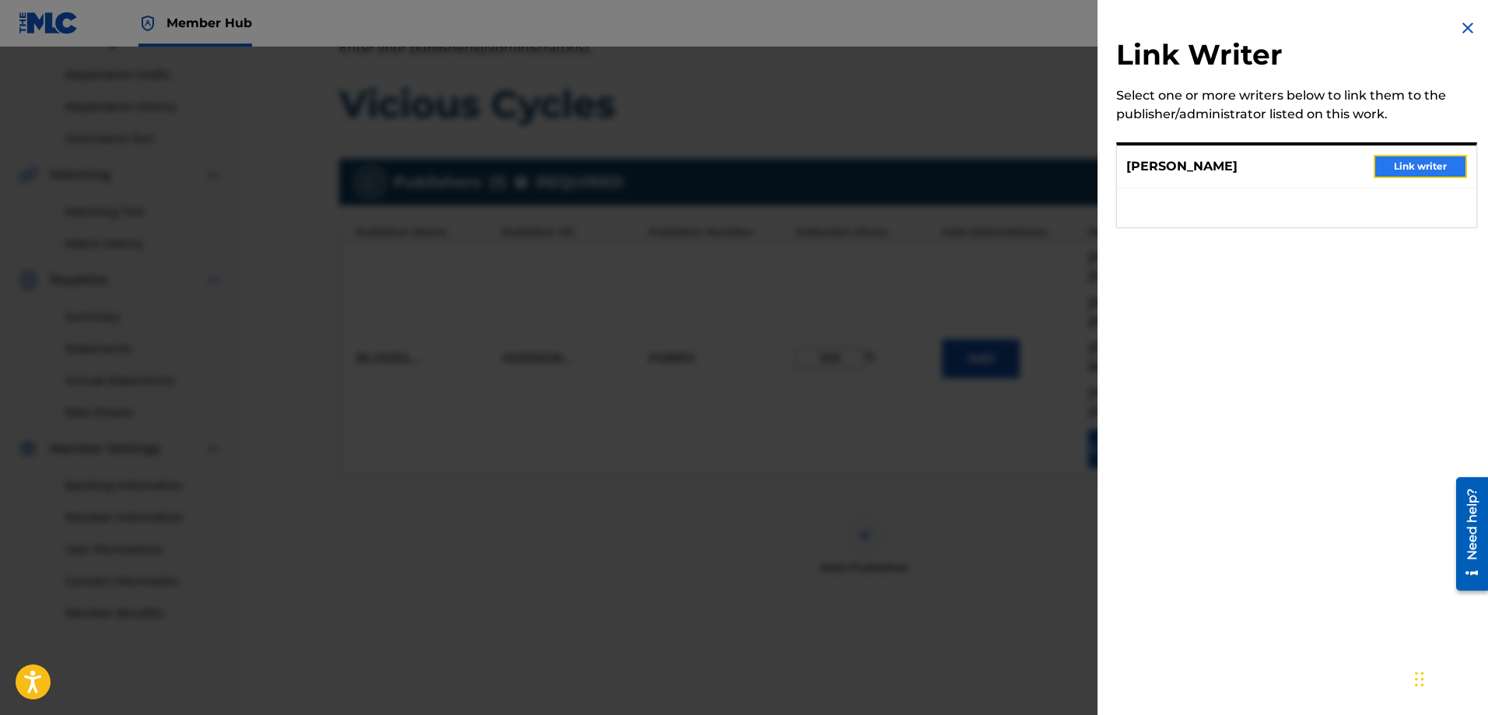
click at [1390, 162] on button "Link writer" at bounding box center [1419, 166] width 93 height 23
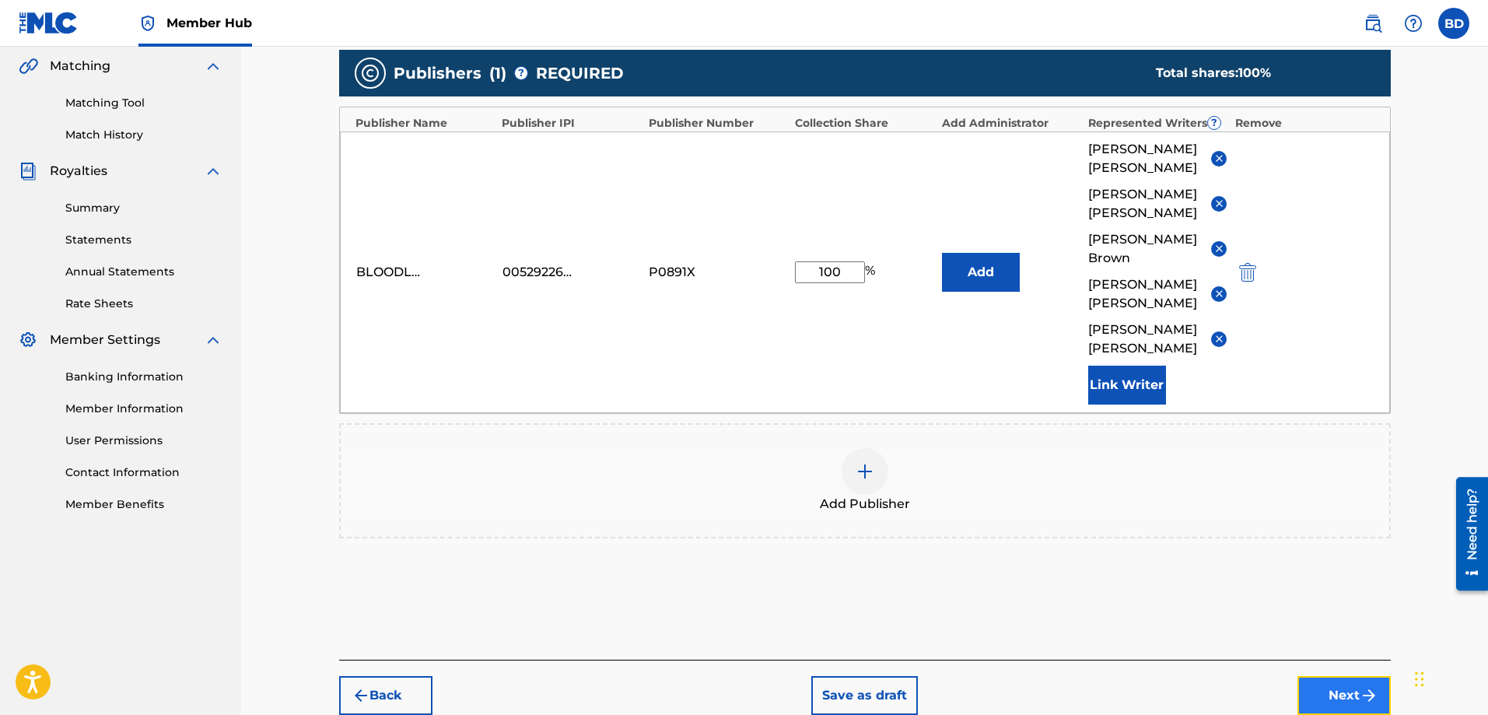
click at [1339, 676] on button "Next" at bounding box center [1343, 695] width 93 height 39
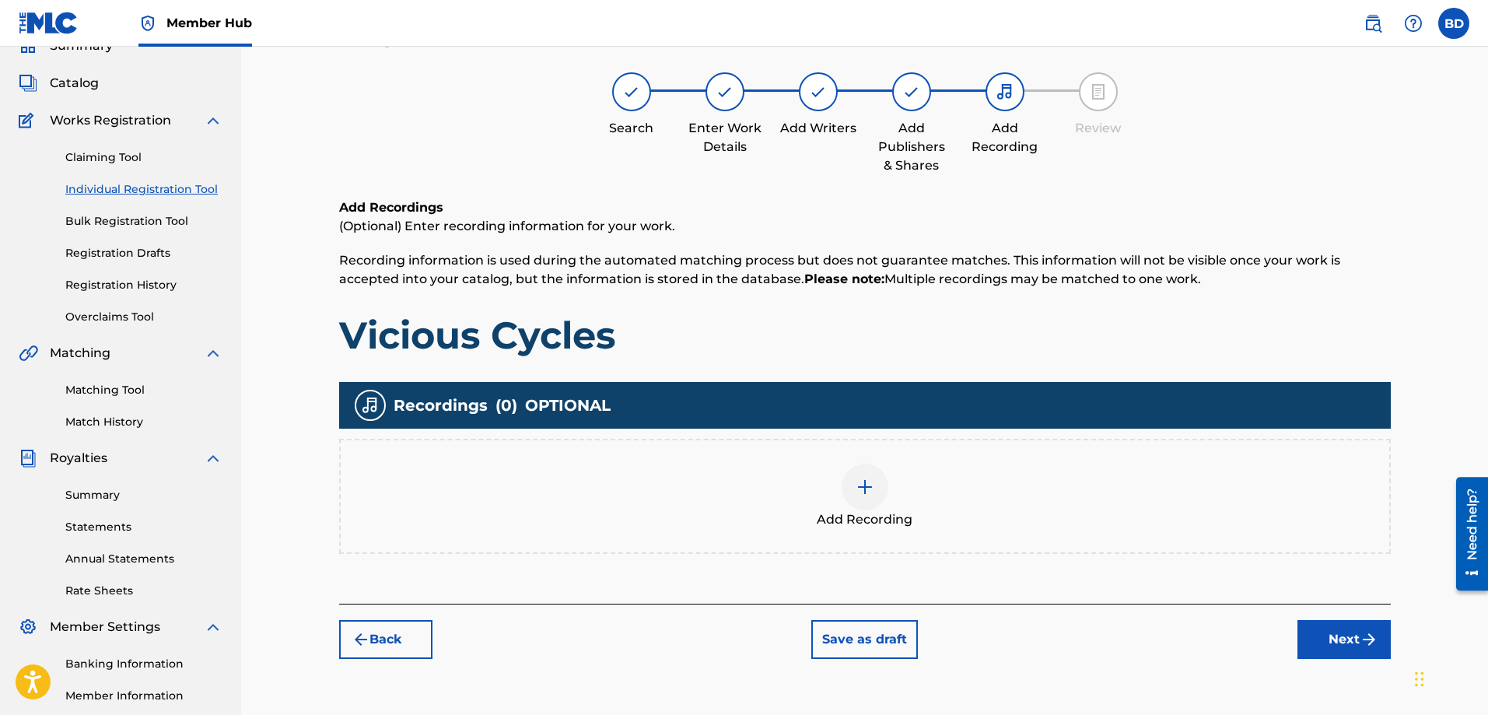
scroll to position [70, 0]
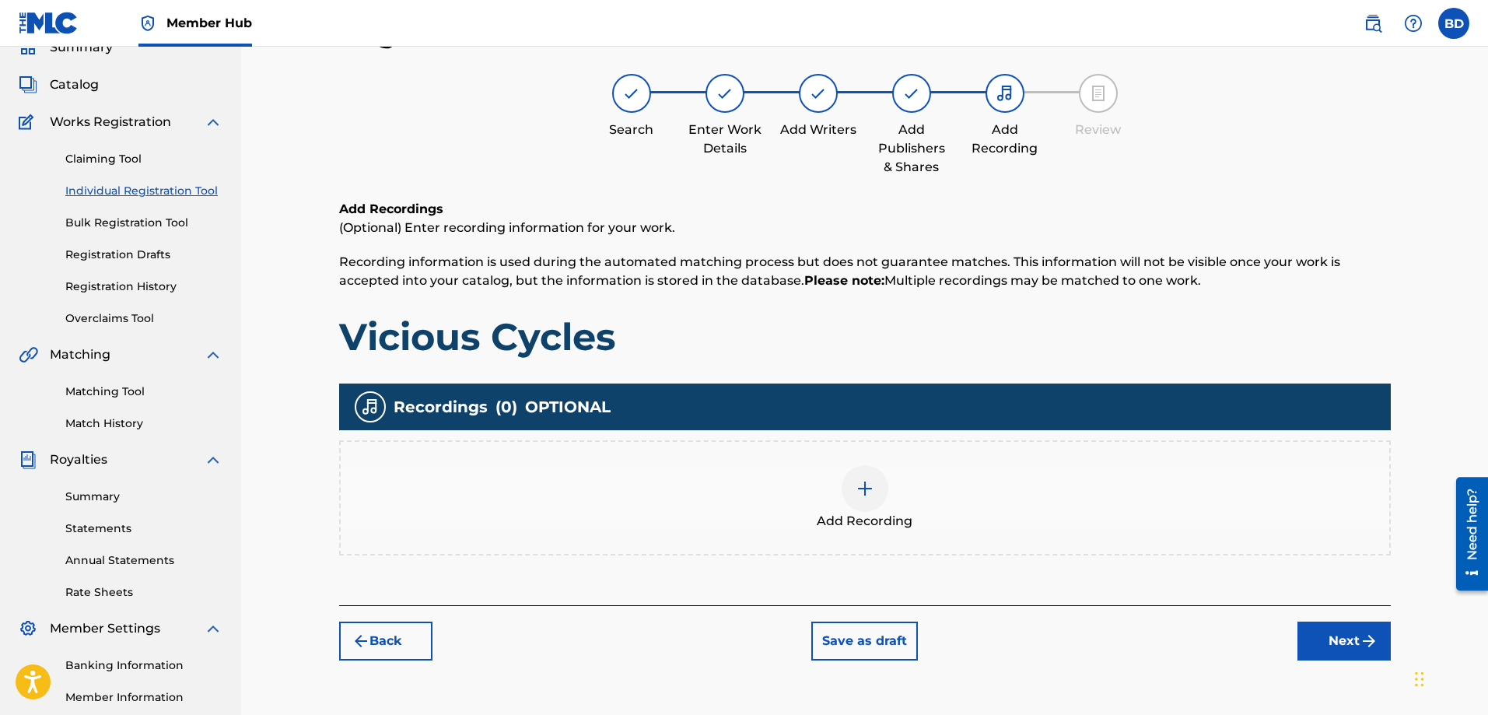
click at [864, 485] on img at bounding box center [864, 488] width 19 height 19
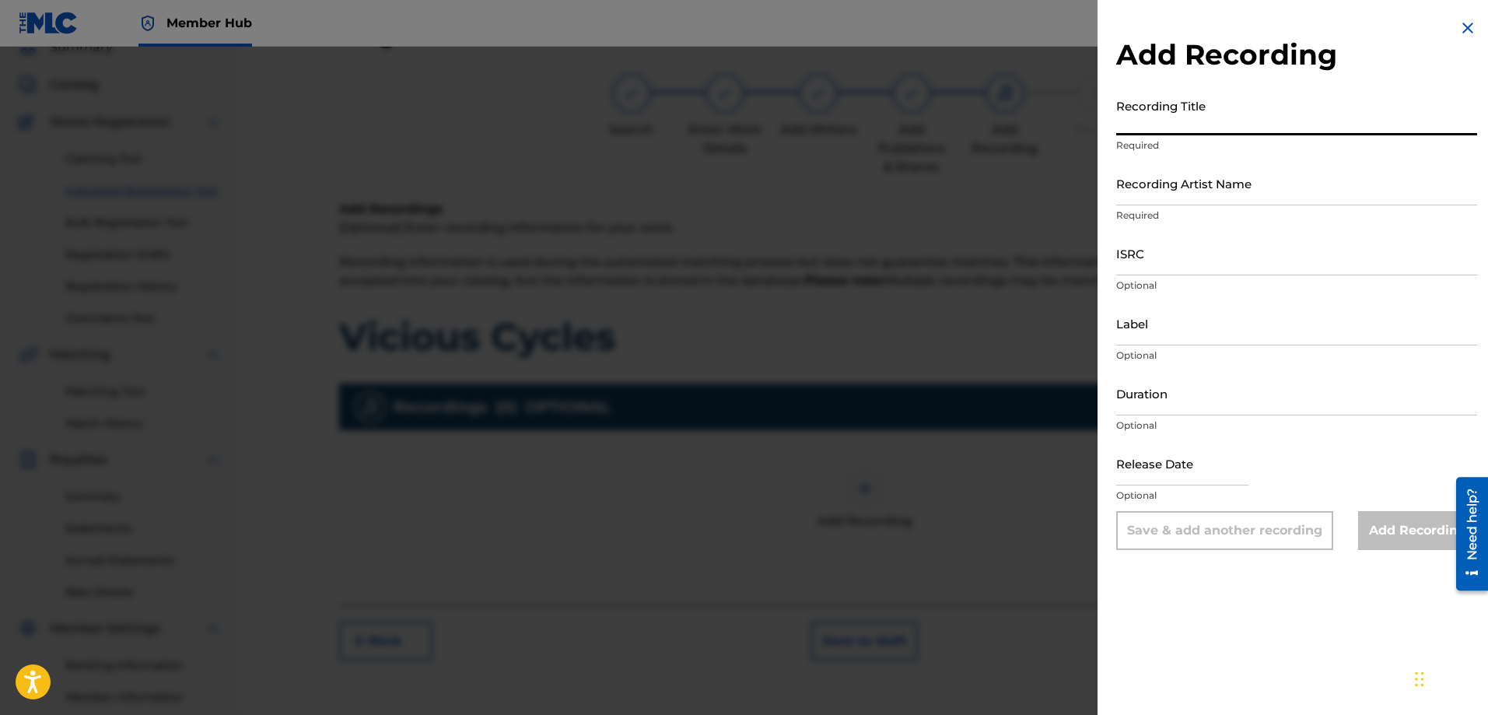
click at [1145, 131] on input "Recording Title" at bounding box center [1296, 113] width 361 height 44
type input "Vicious Cycles"
click at [1142, 200] on input "Recording Artist Name" at bounding box center [1296, 183] width 361 height 44
type input "Red Line Chemistry"
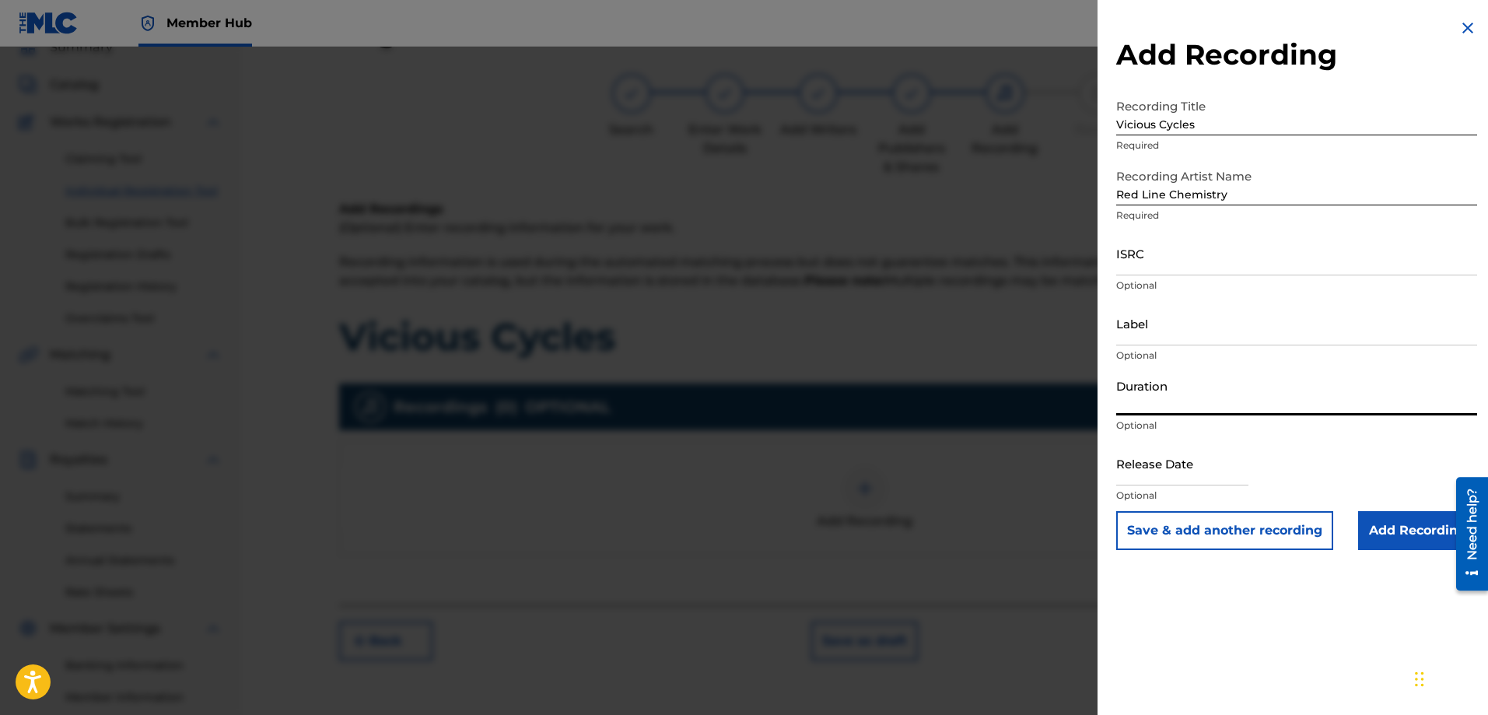
click at [1140, 404] on input "Duration" at bounding box center [1296, 393] width 361 height 44
type input "05:13"
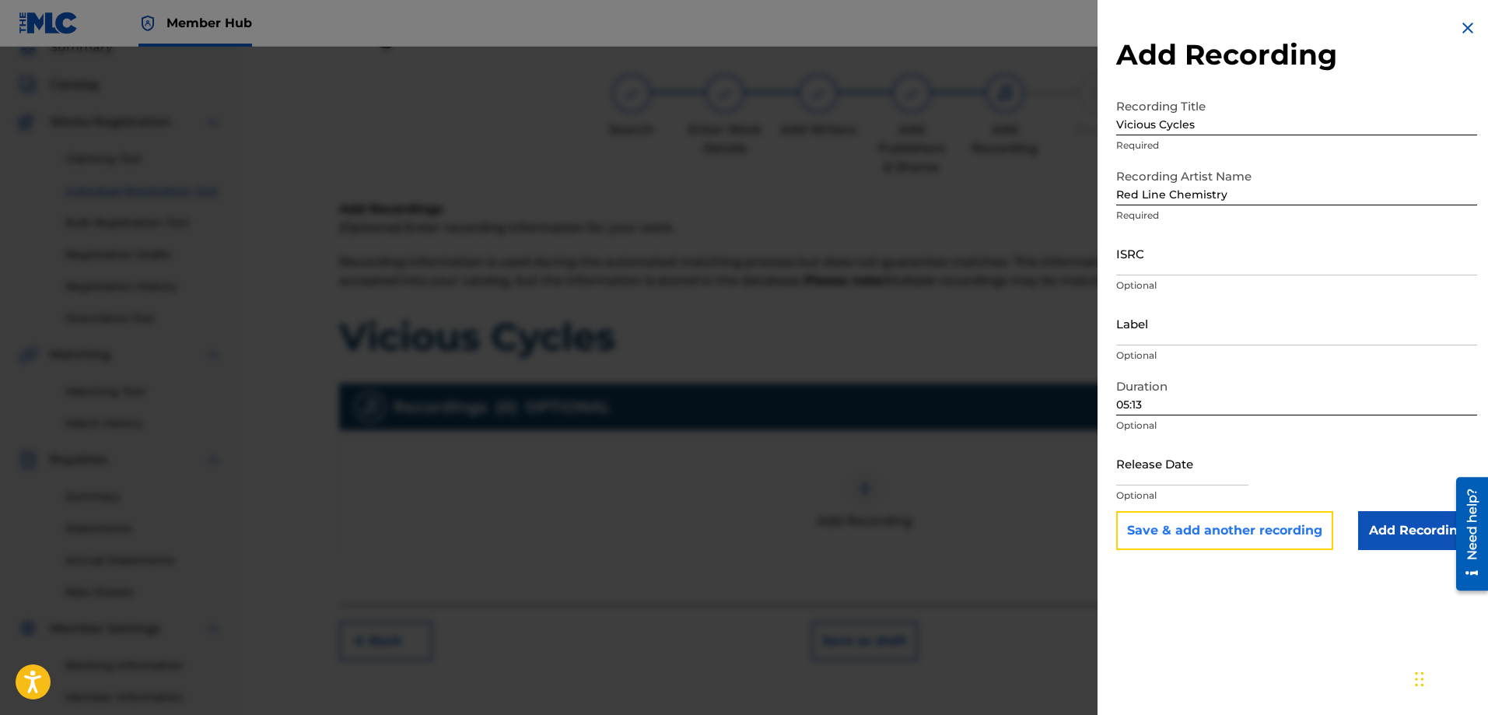
click at [1226, 528] on button "Save & add another recording" at bounding box center [1224, 530] width 217 height 39
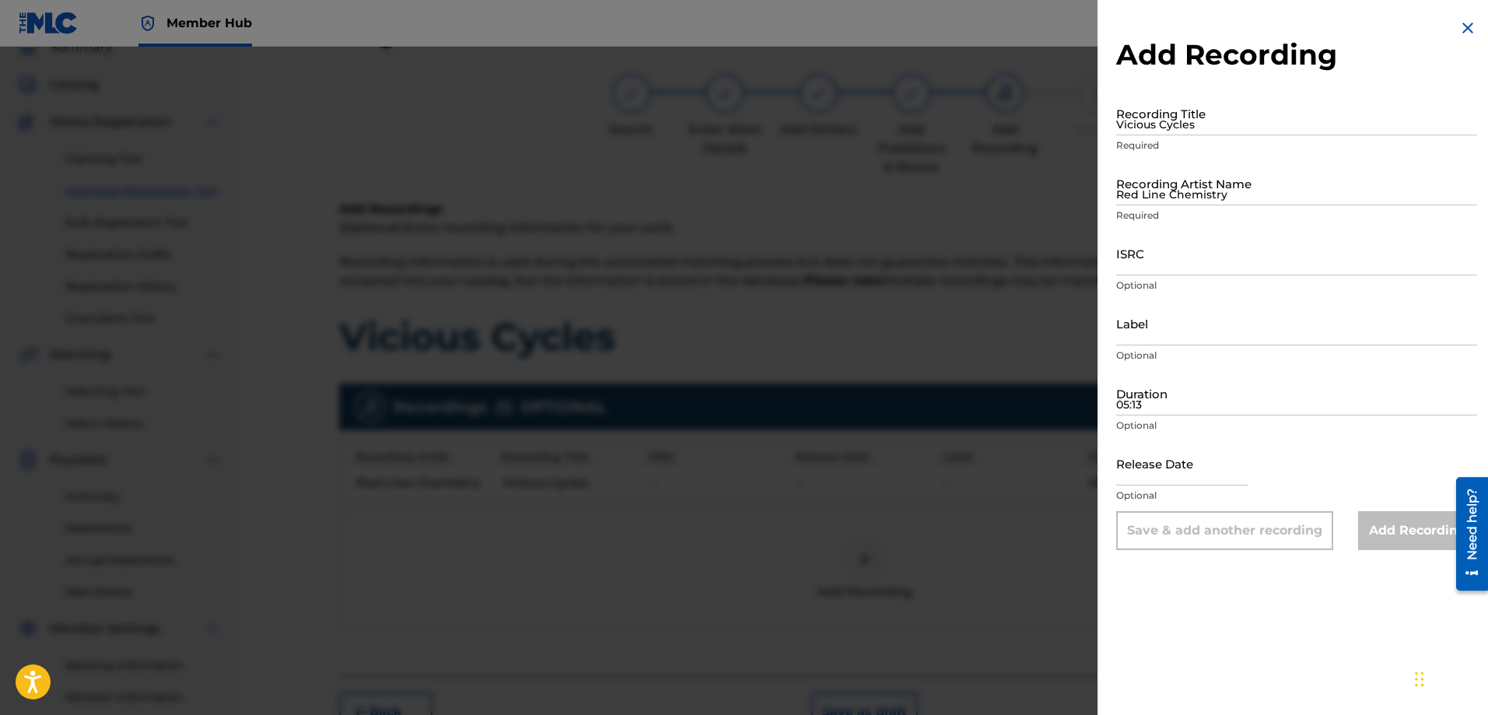
click at [976, 212] on div at bounding box center [744, 404] width 1488 height 715
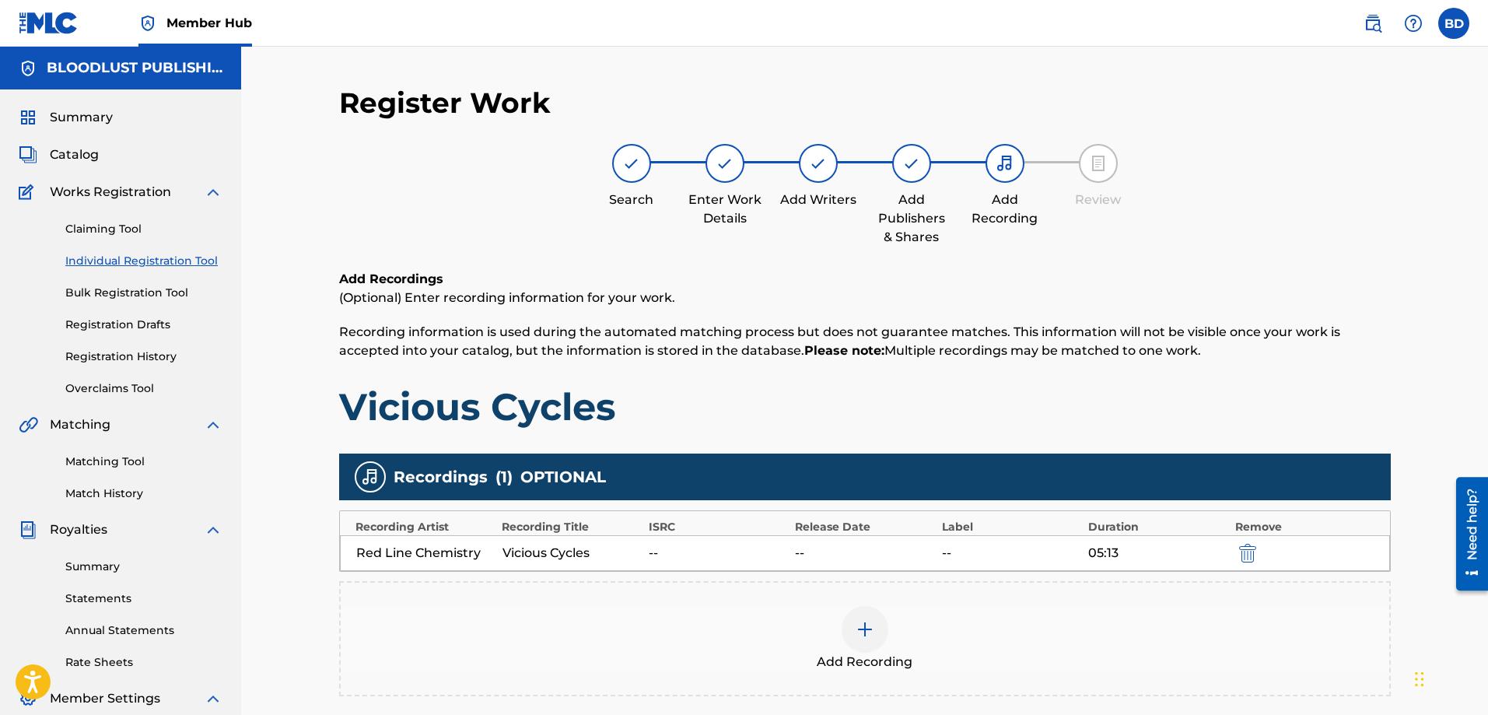
scroll to position [250, 0]
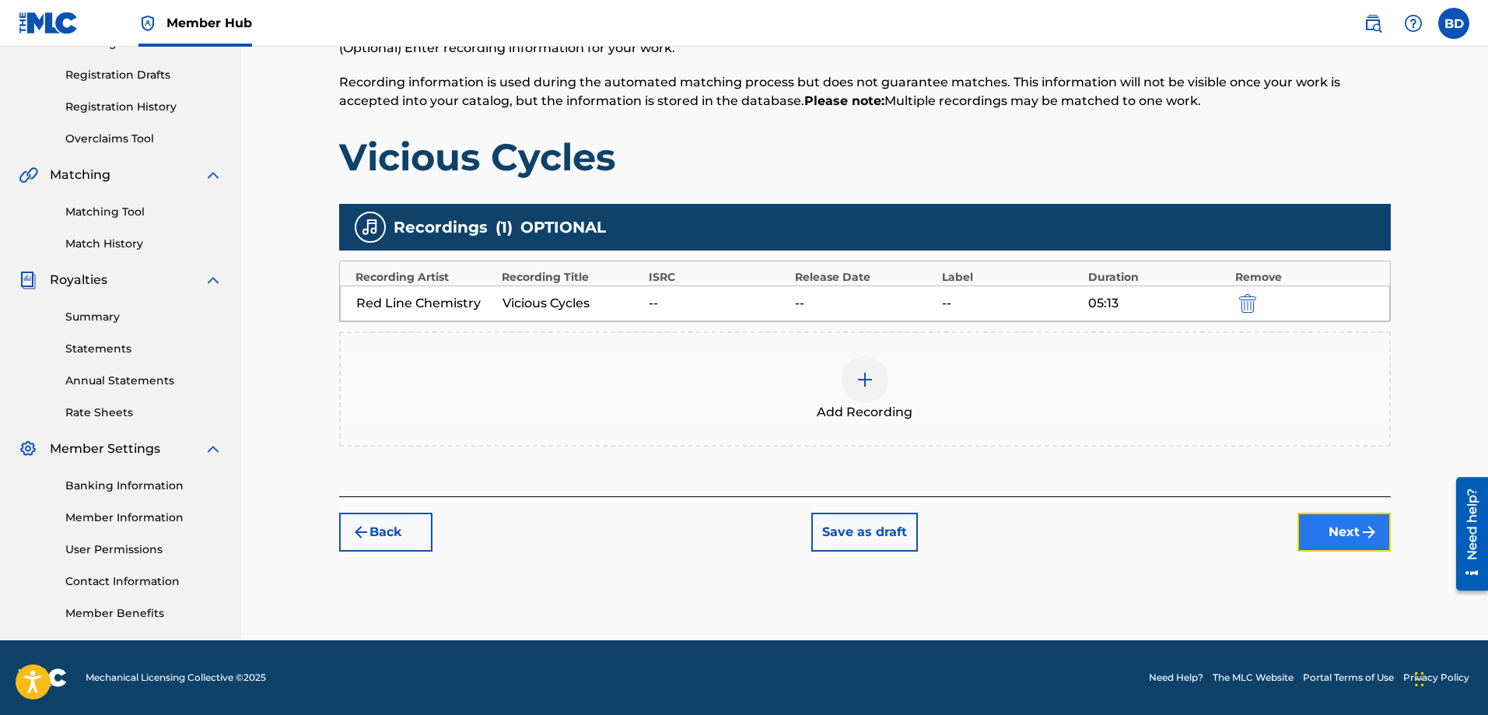
click at [1331, 528] on button "Next" at bounding box center [1343, 531] width 93 height 39
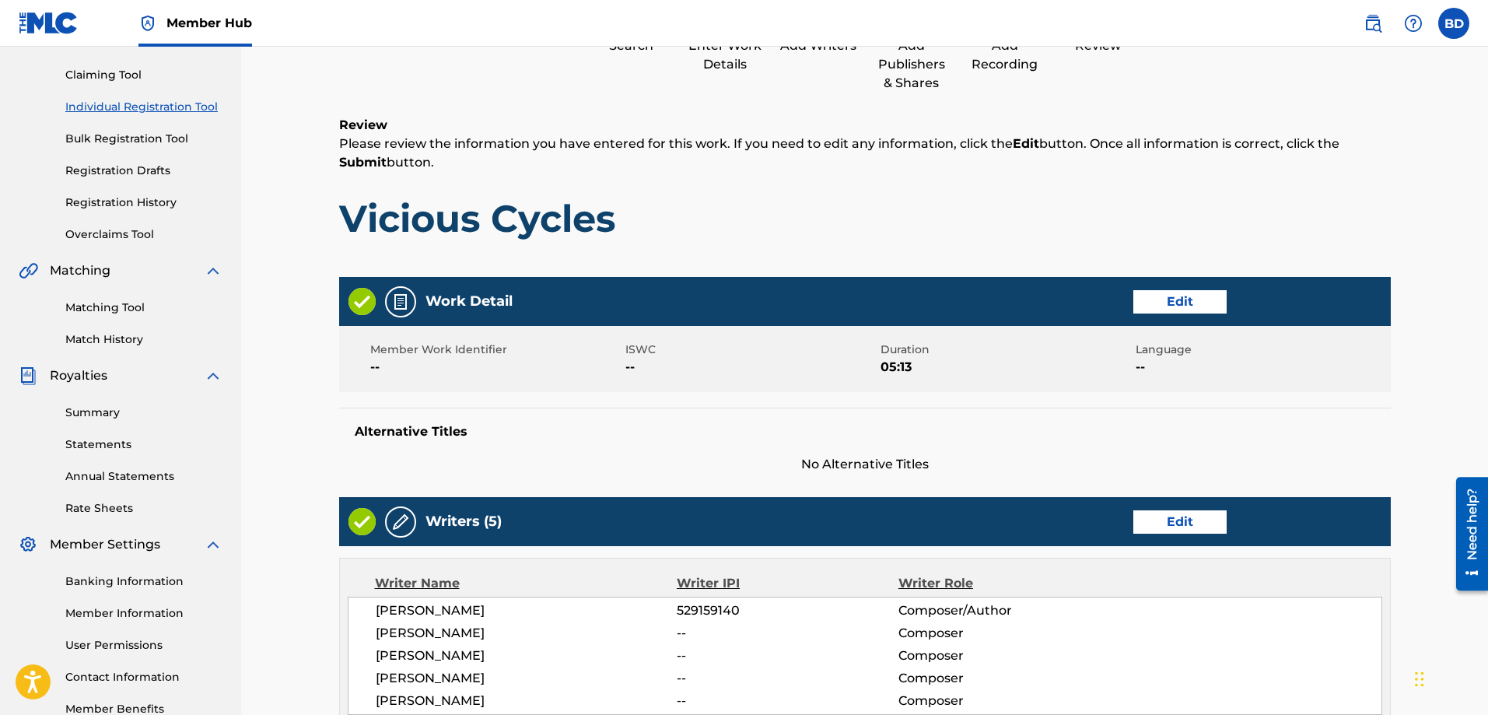
scroll to position [156, 0]
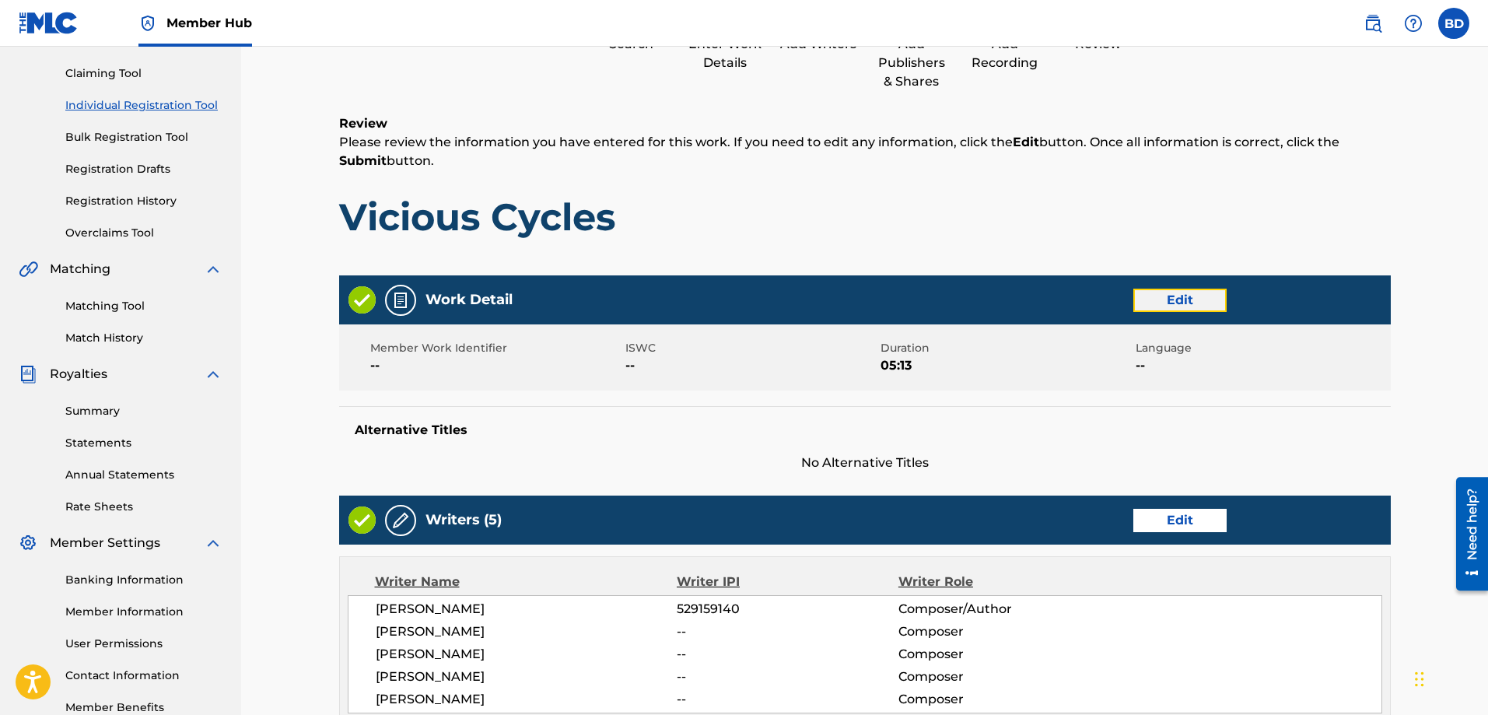
click at [1161, 299] on button "Edit" at bounding box center [1179, 299] width 93 height 23
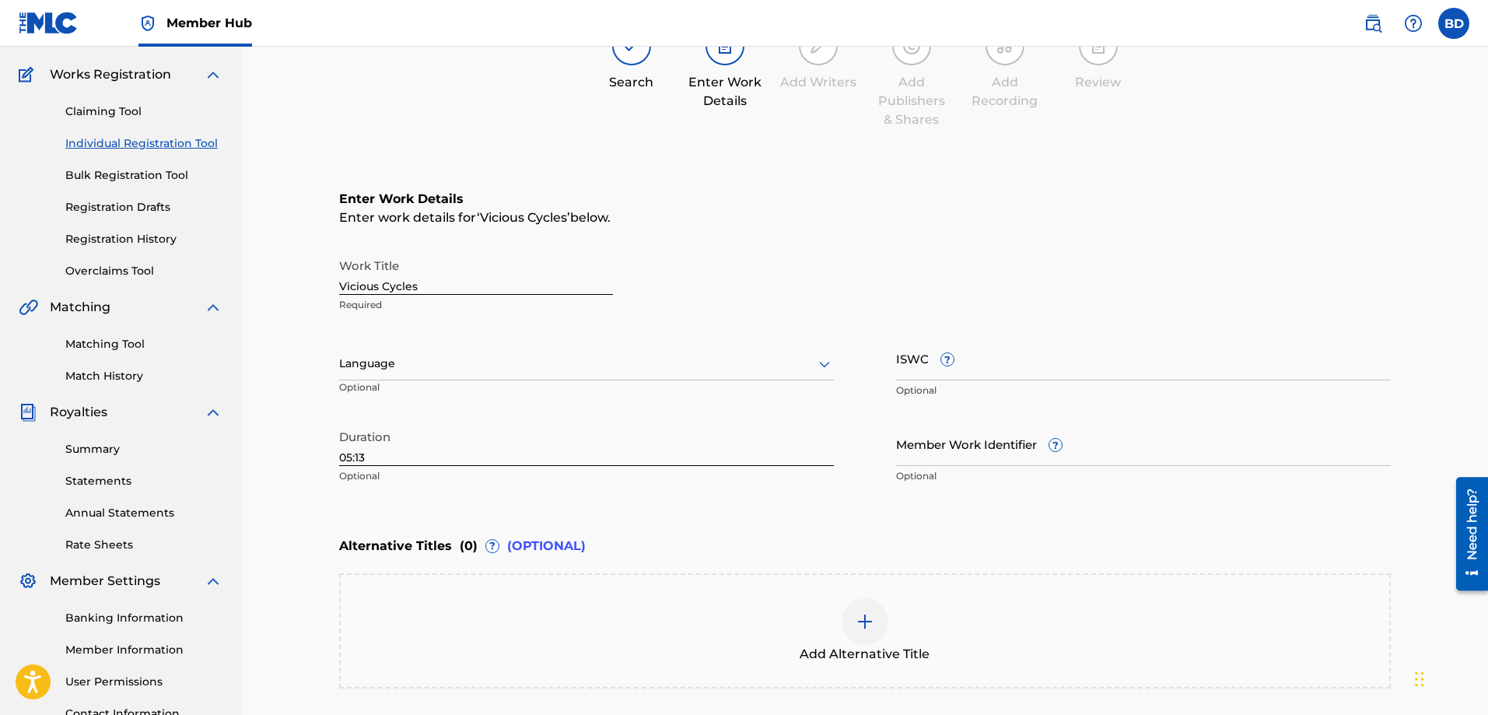
scroll to position [260, 0]
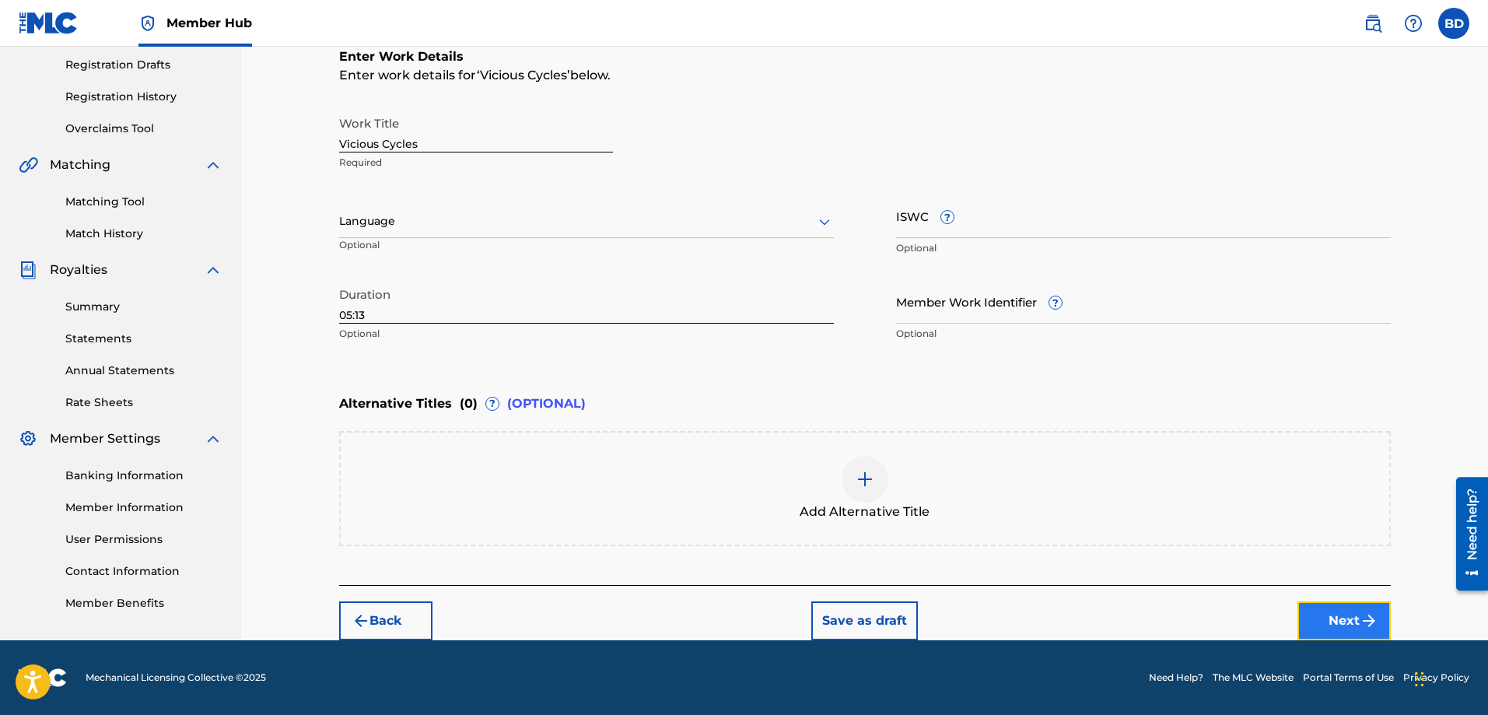
click at [1335, 617] on button "Next" at bounding box center [1343, 620] width 93 height 39
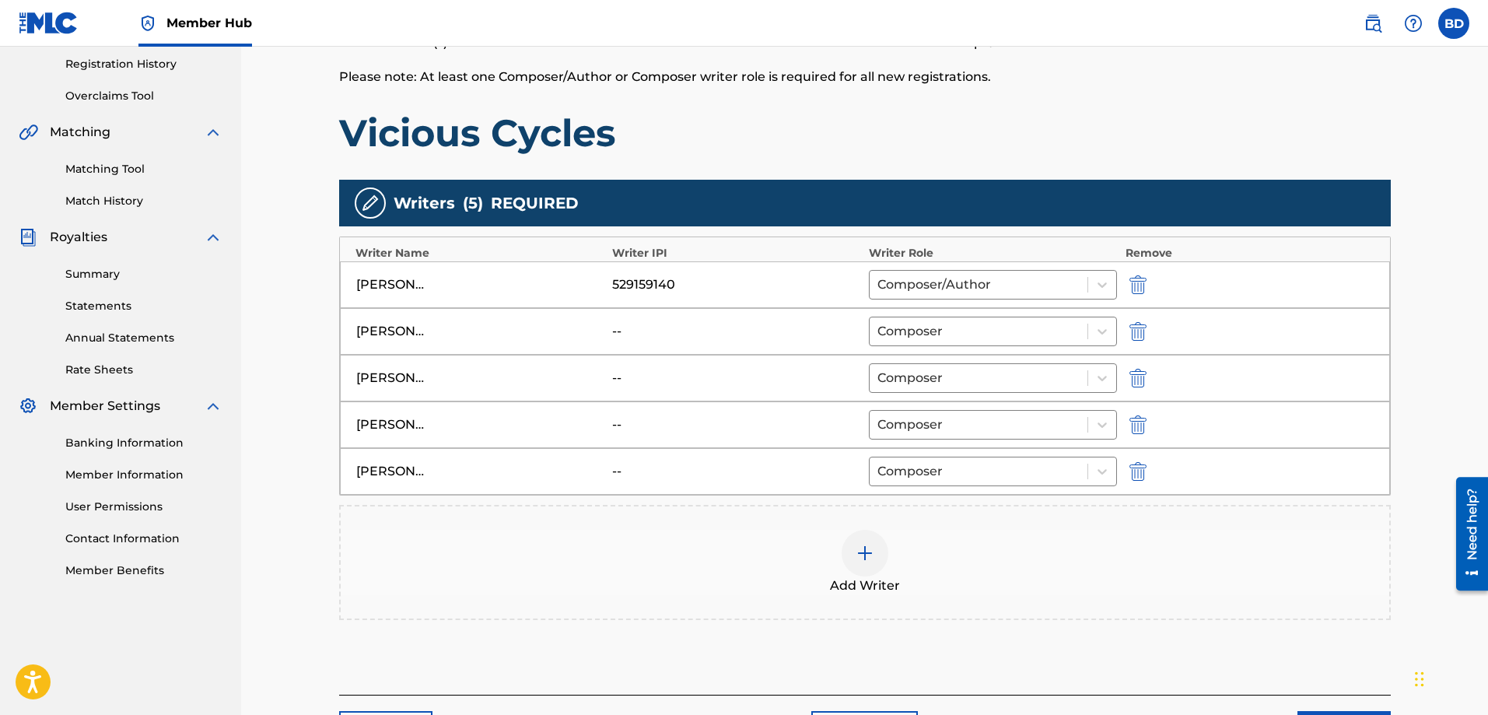
scroll to position [402, 0]
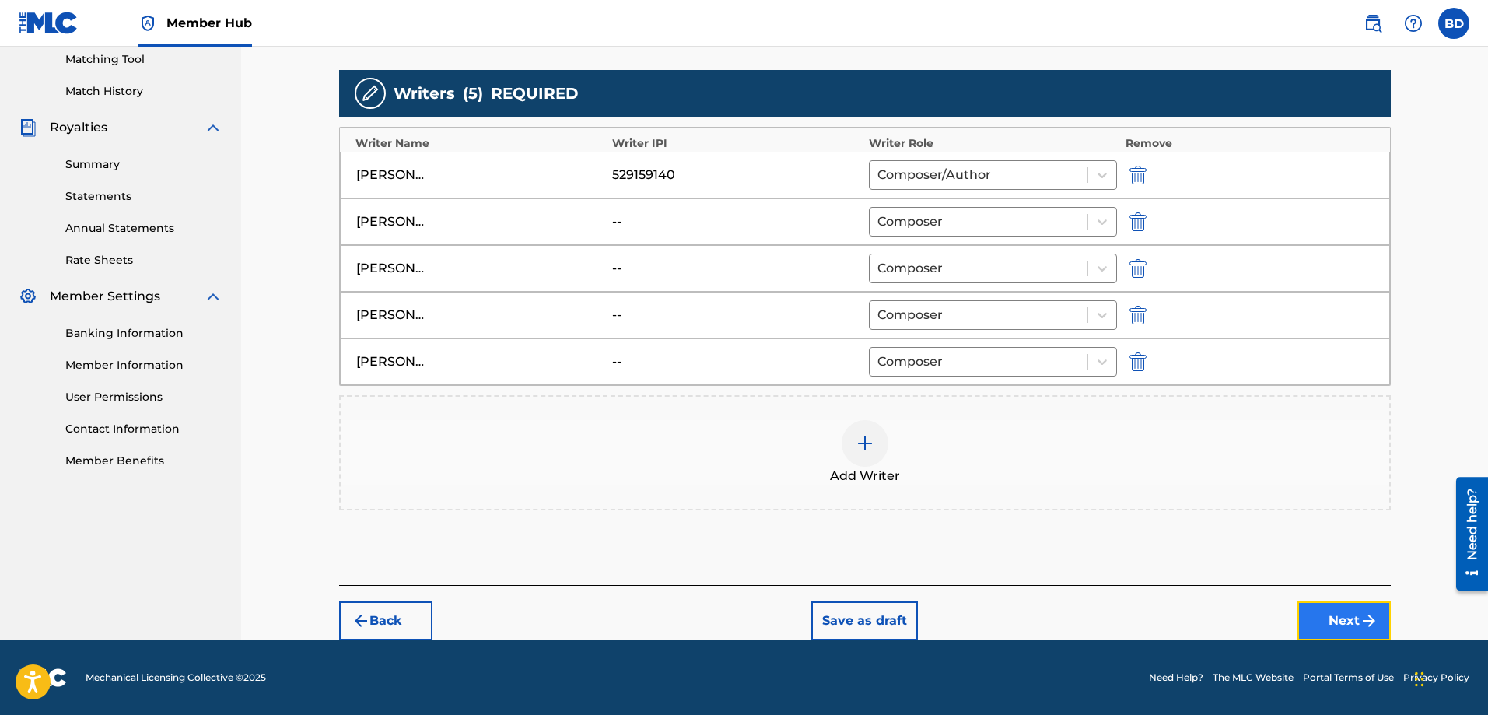
click at [1323, 607] on button "Next" at bounding box center [1343, 620] width 93 height 39
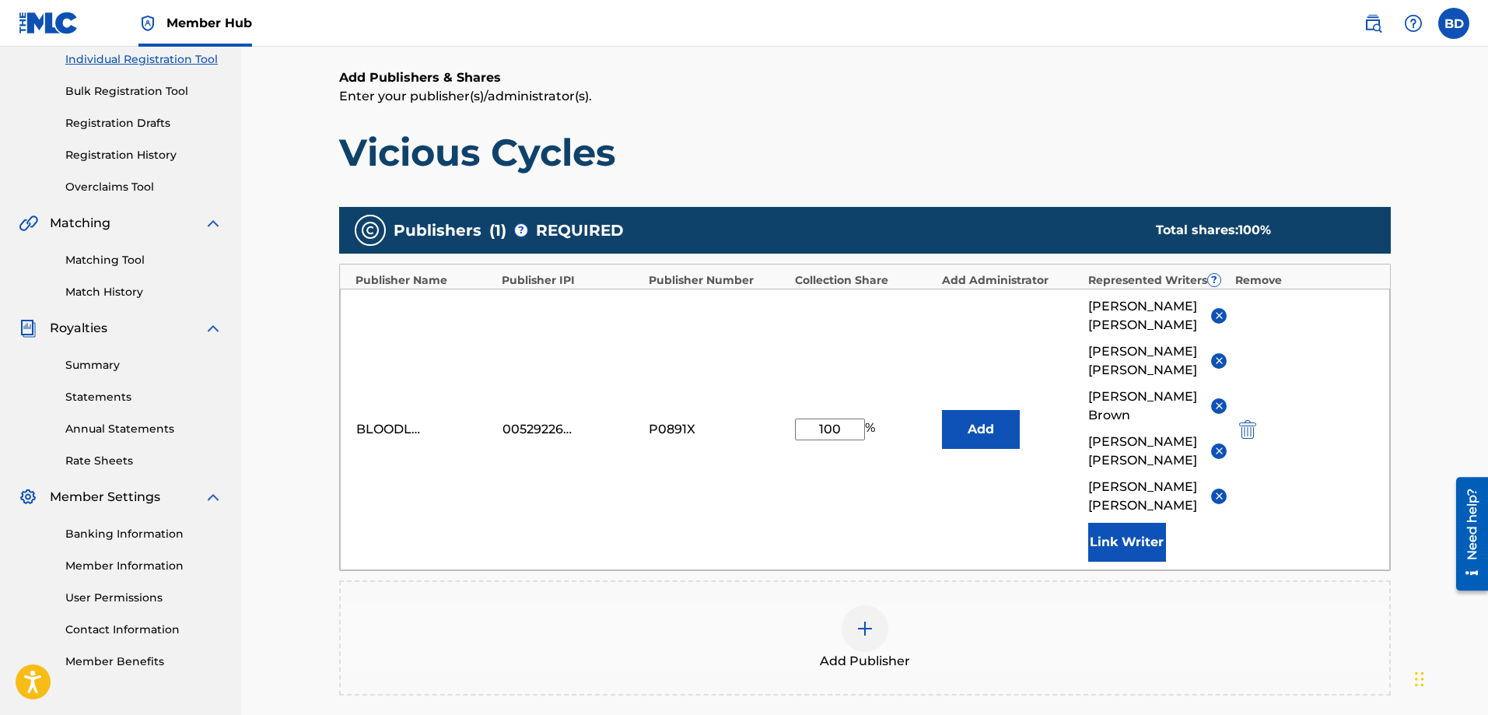
scroll to position [358, 0]
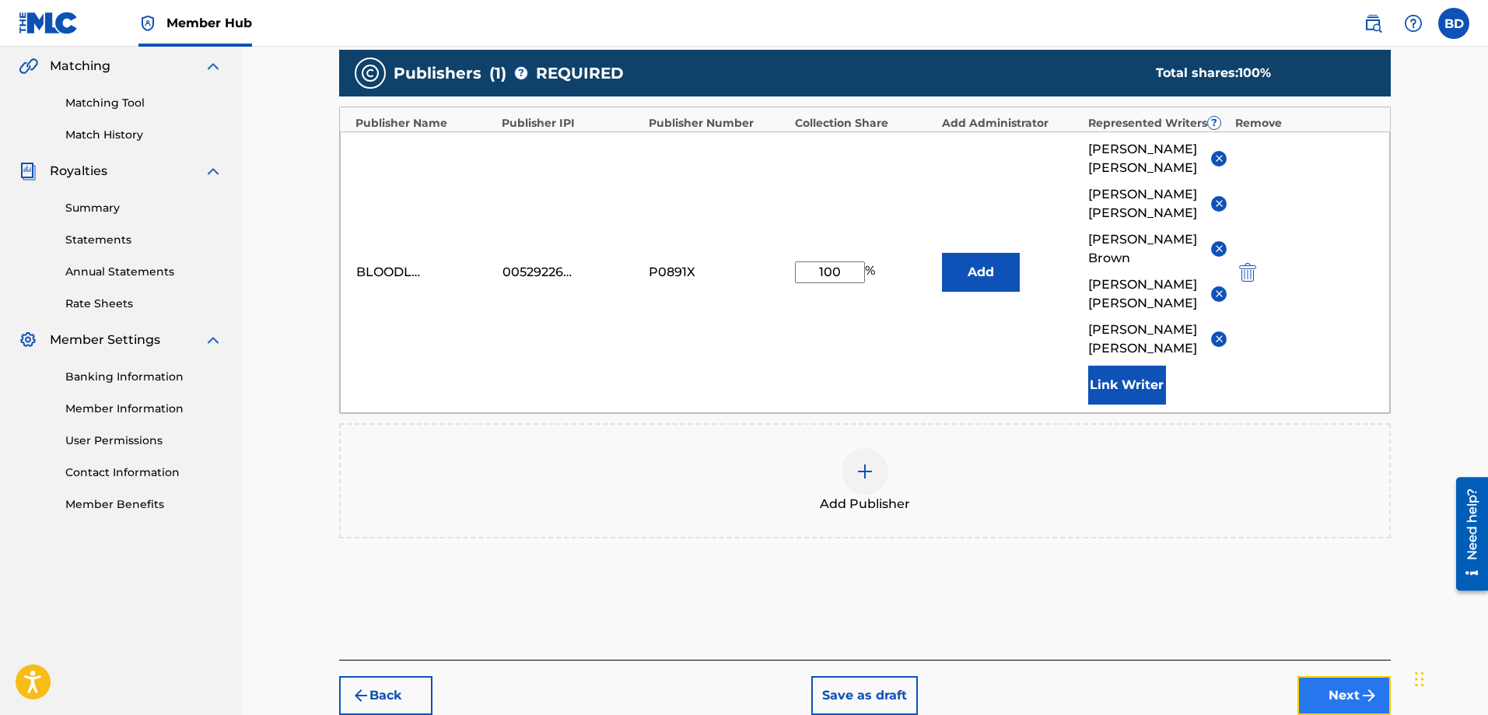
click at [1340, 676] on button "Next" at bounding box center [1343, 695] width 93 height 39
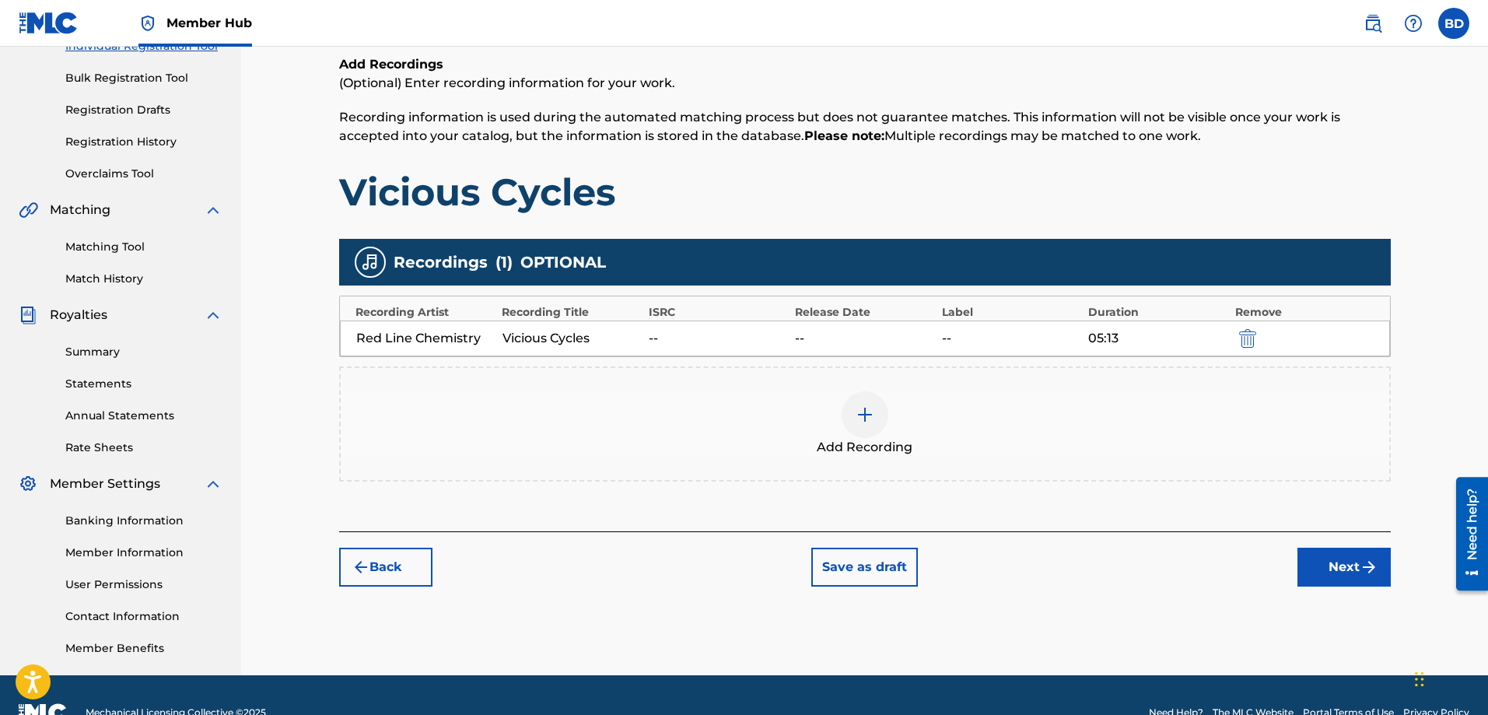
scroll to position [226, 0]
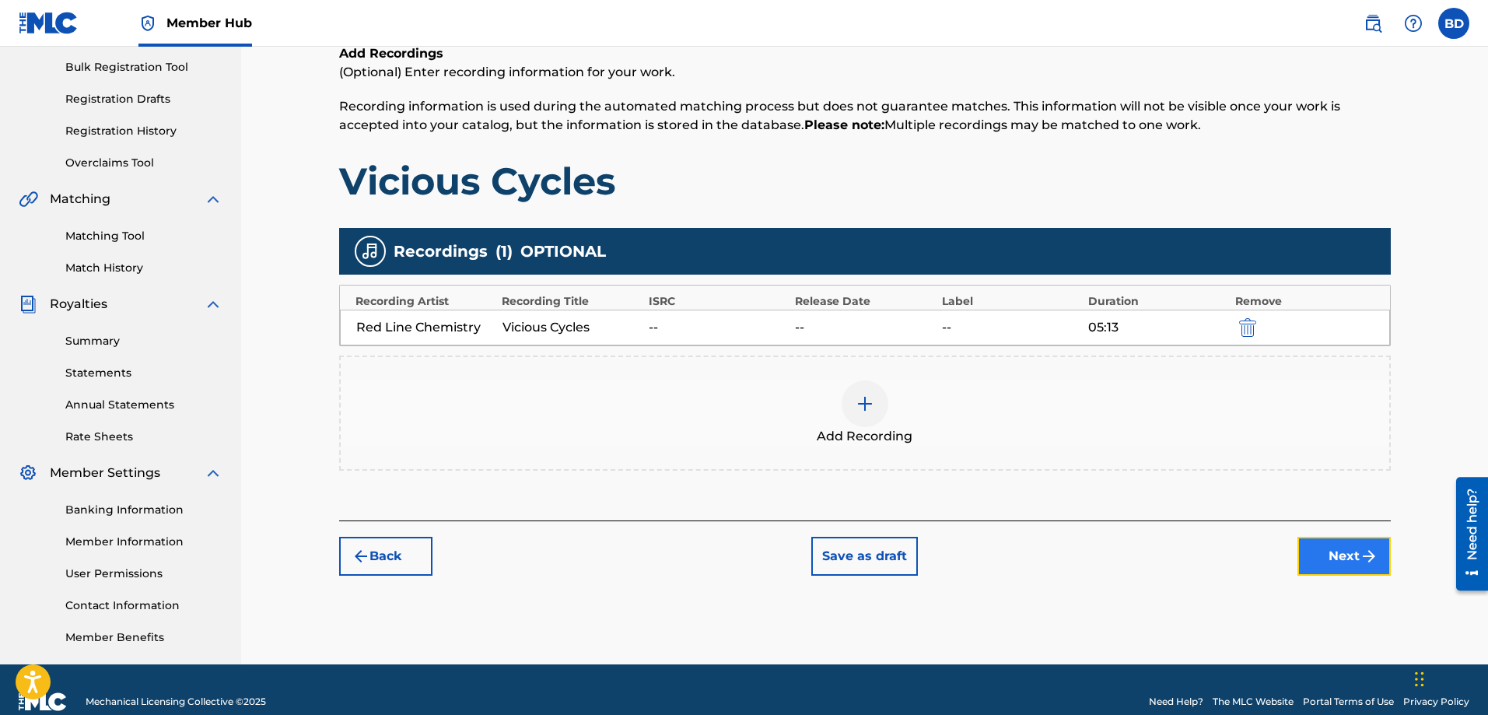
click at [1344, 548] on button "Next" at bounding box center [1343, 556] width 93 height 39
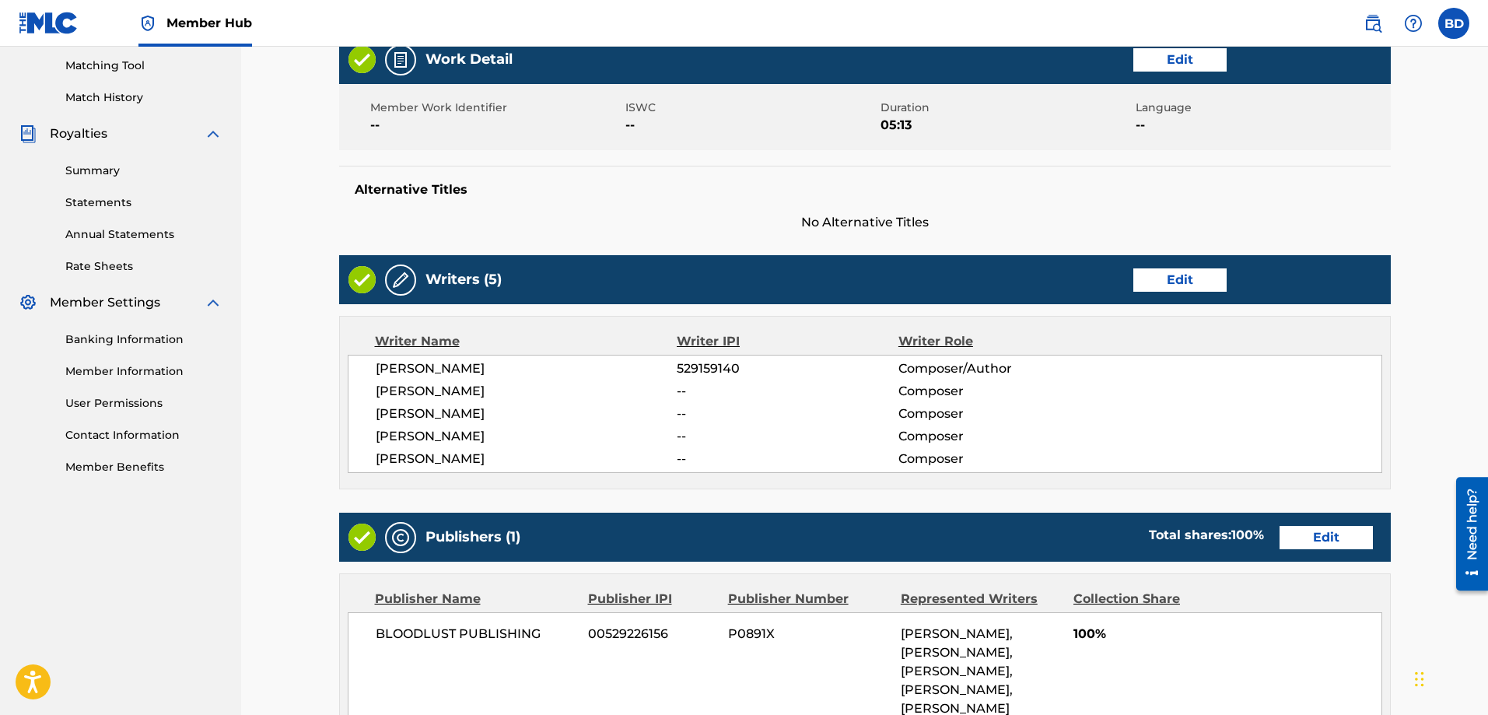
scroll to position [736, 0]
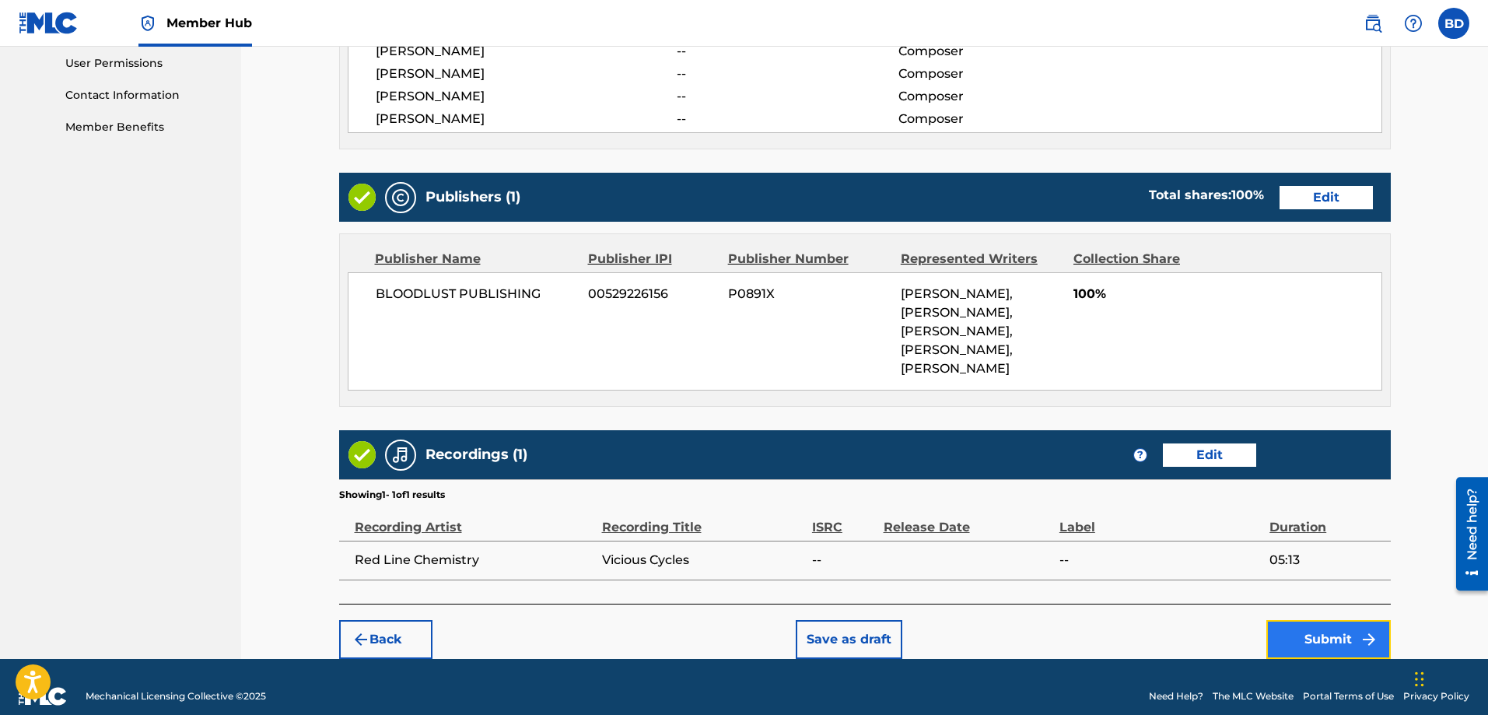
click at [1325, 620] on button "Submit" at bounding box center [1328, 639] width 124 height 39
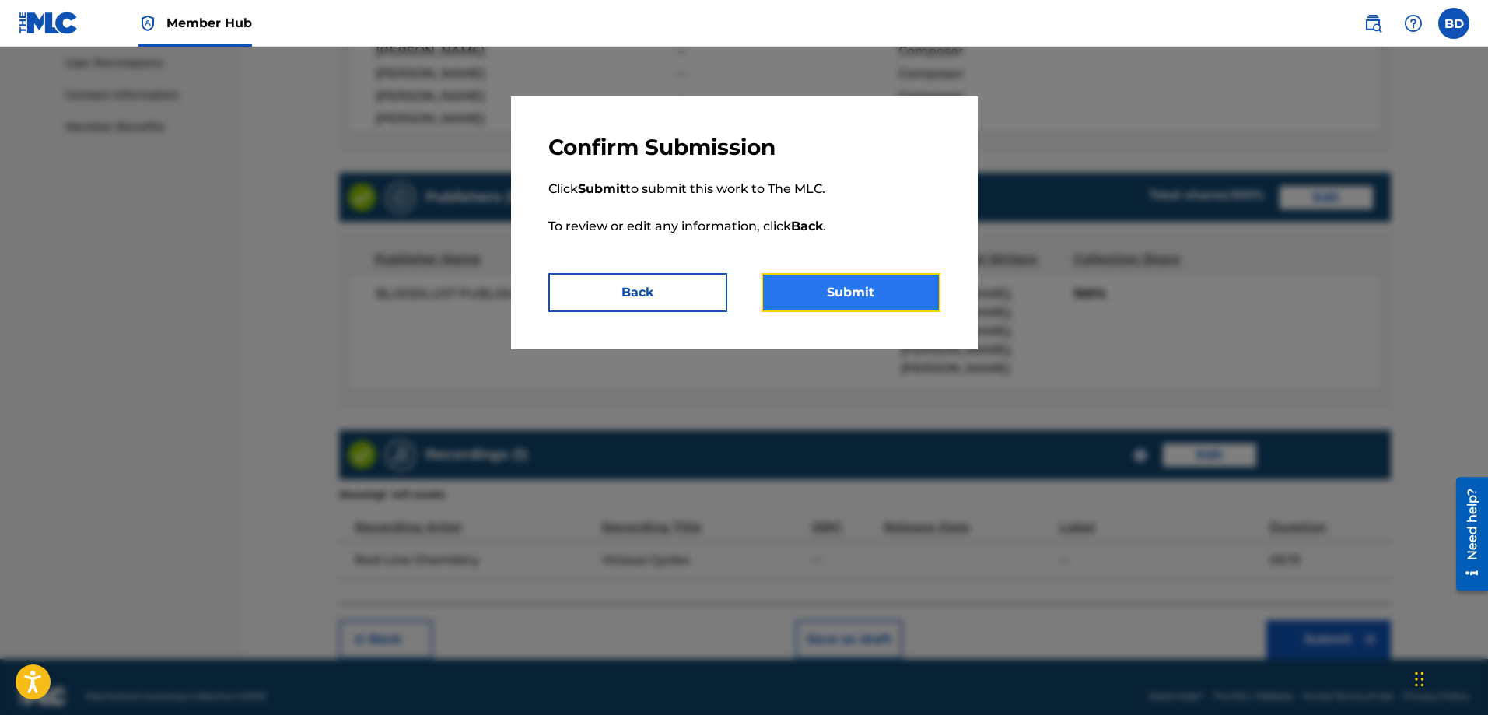
click at [855, 289] on button "Submit" at bounding box center [850, 292] width 179 height 39
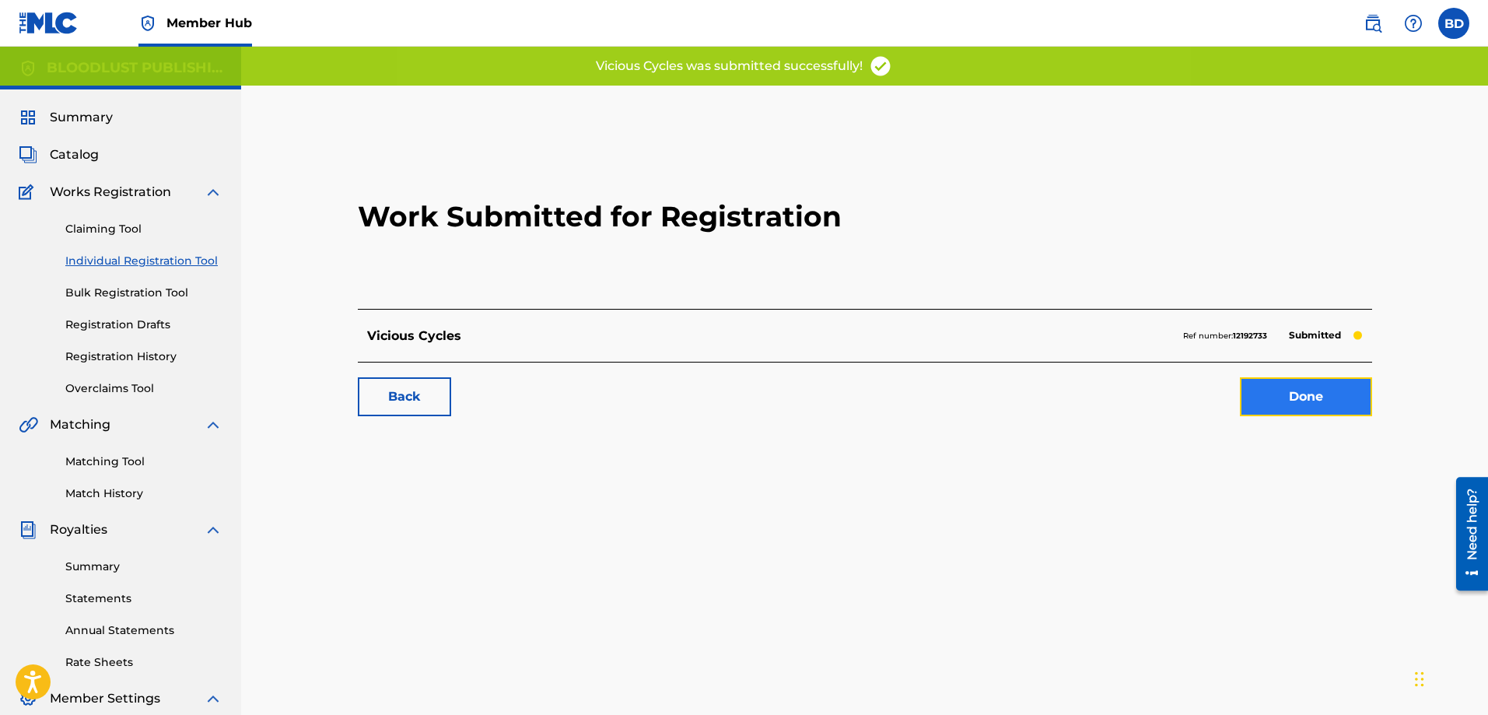
click at [1284, 391] on link "Done" at bounding box center [1305, 396] width 132 height 39
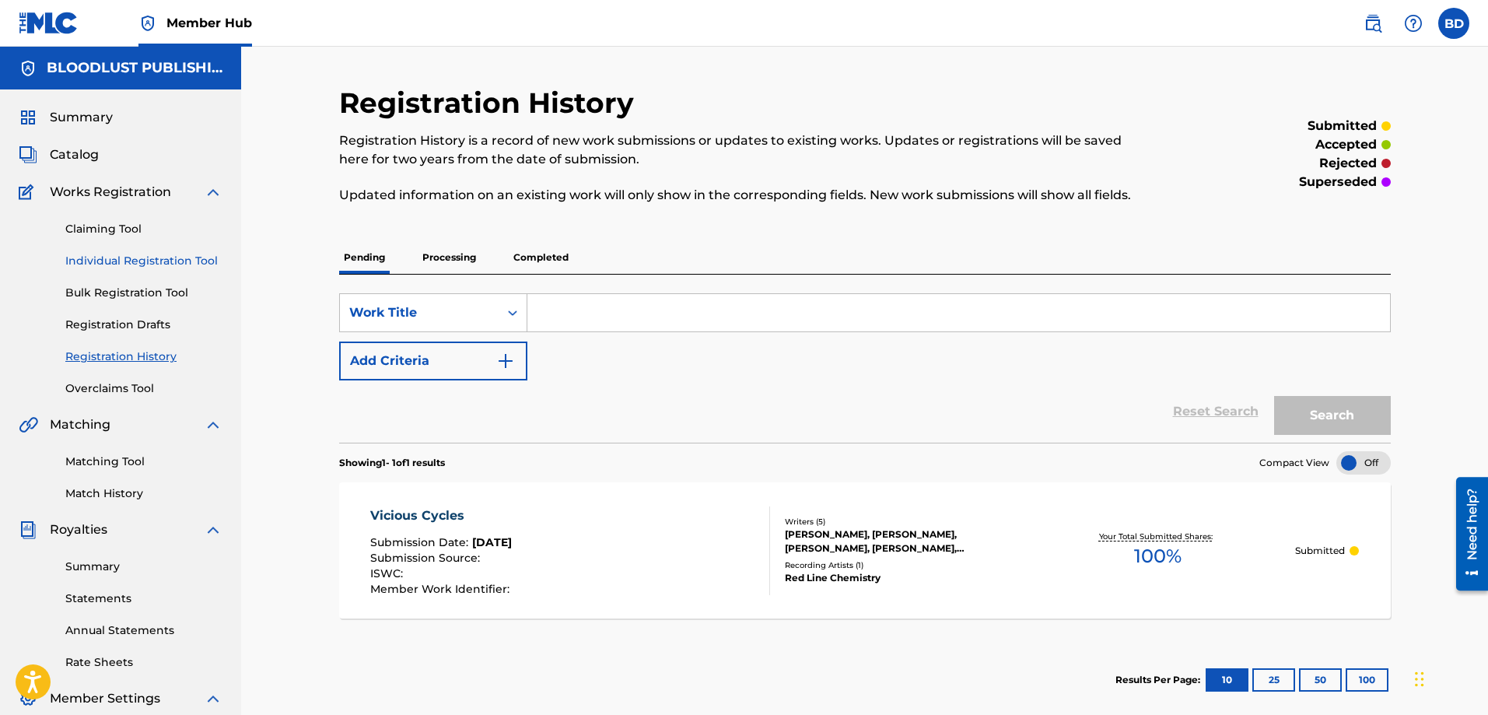
click at [113, 260] on link "Individual Registration Tool" at bounding box center [143, 261] width 157 height 16
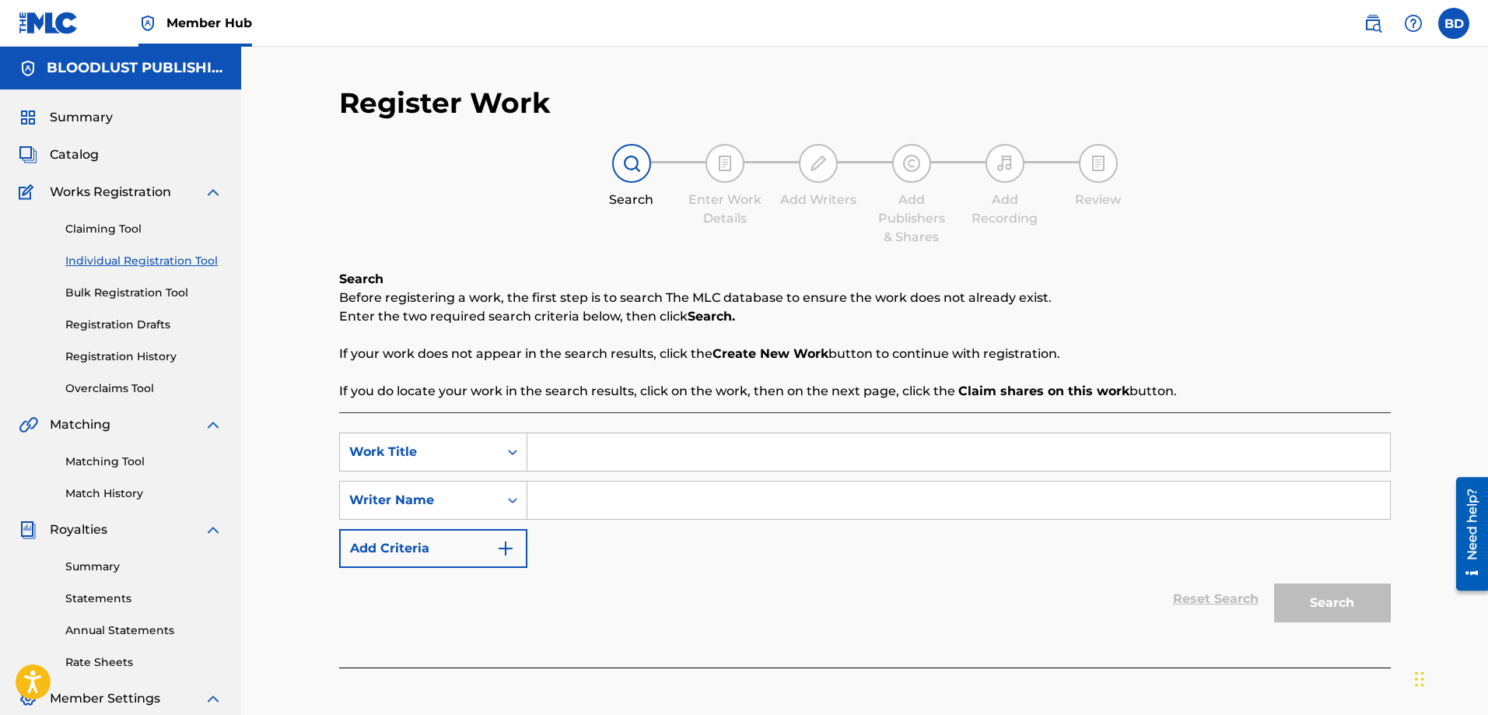
click at [579, 461] on input "Search Form" at bounding box center [958, 451] width 862 height 37
click at [570, 495] on input "Search Form" at bounding box center [958, 499] width 862 height 37
click at [568, 509] on input "Search Form" at bounding box center [958, 499] width 862 height 37
click at [570, 457] on input "Search Form" at bounding box center [958, 451] width 862 height 37
type input "Knock Down Drag Out"
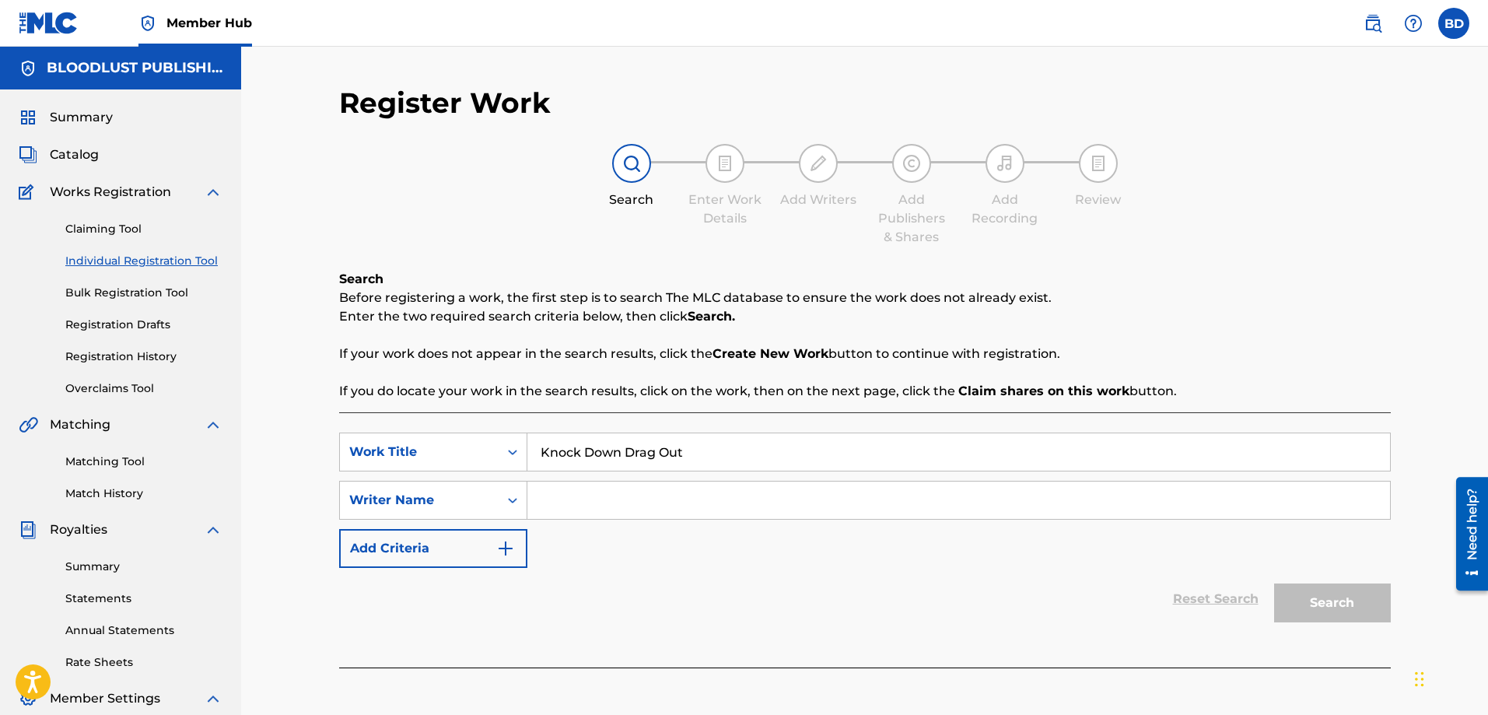
click at [550, 503] on input "Search Form" at bounding box center [958, 499] width 862 height 37
type input "[PERSON_NAME]"
click at [1326, 596] on button "Search" at bounding box center [1332, 602] width 117 height 39
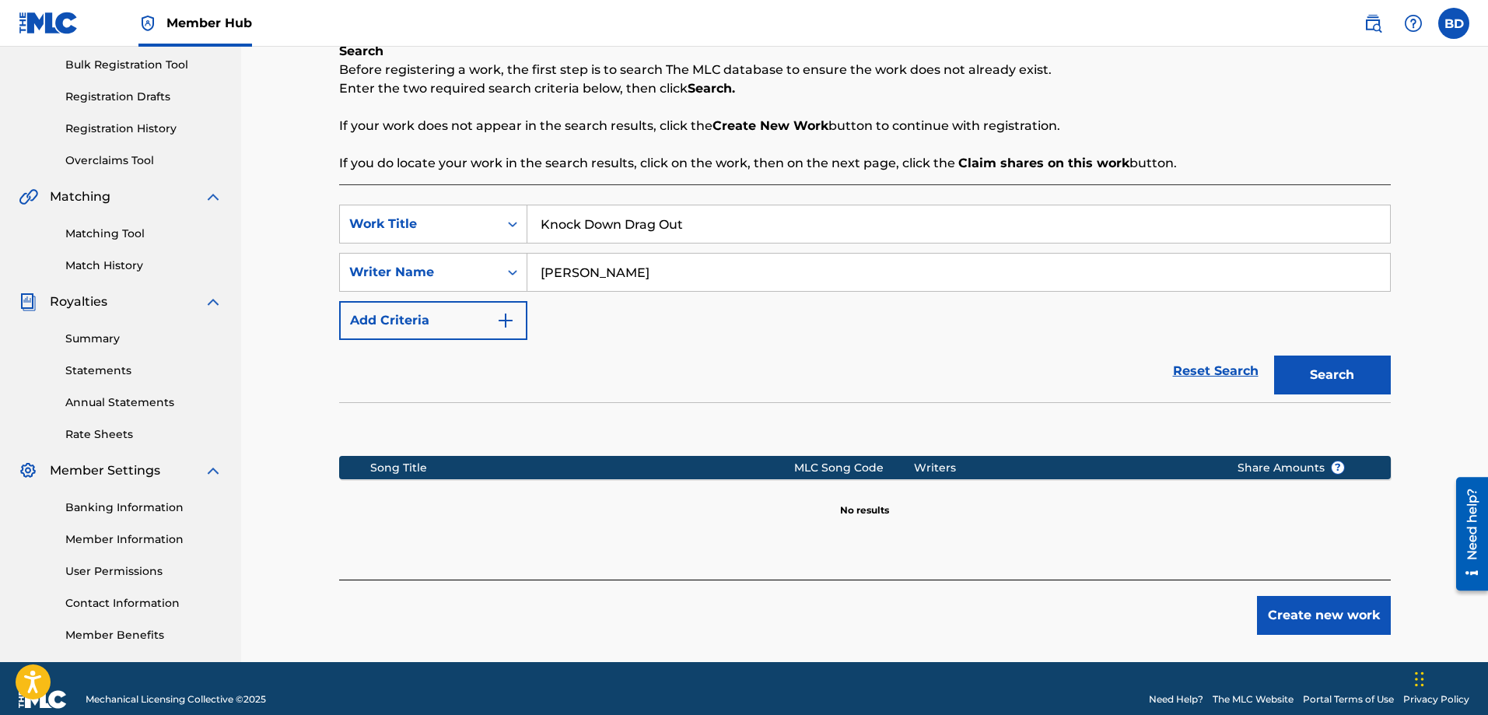
scroll to position [250, 0]
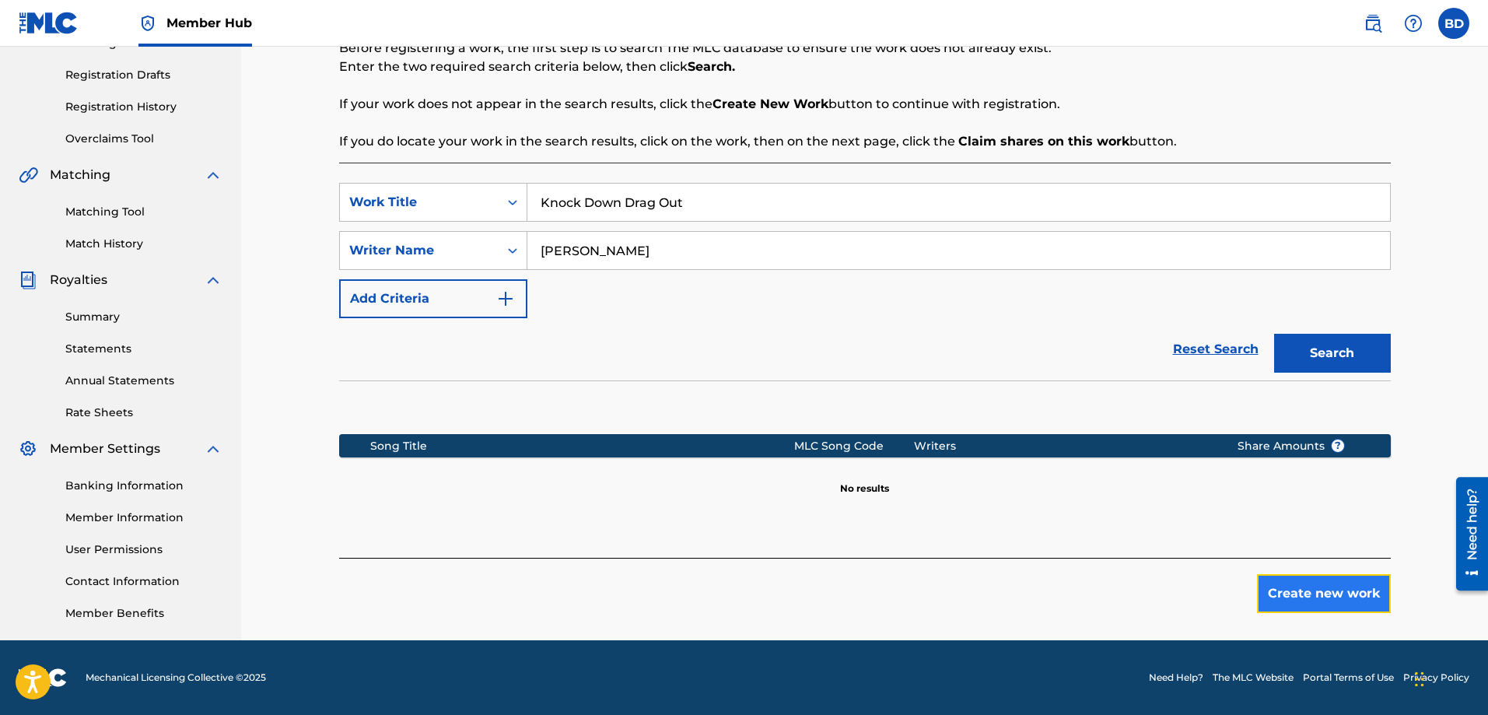
click at [1294, 586] on button "Create new work" at bounding box center [1324, 593] width 134 height 39
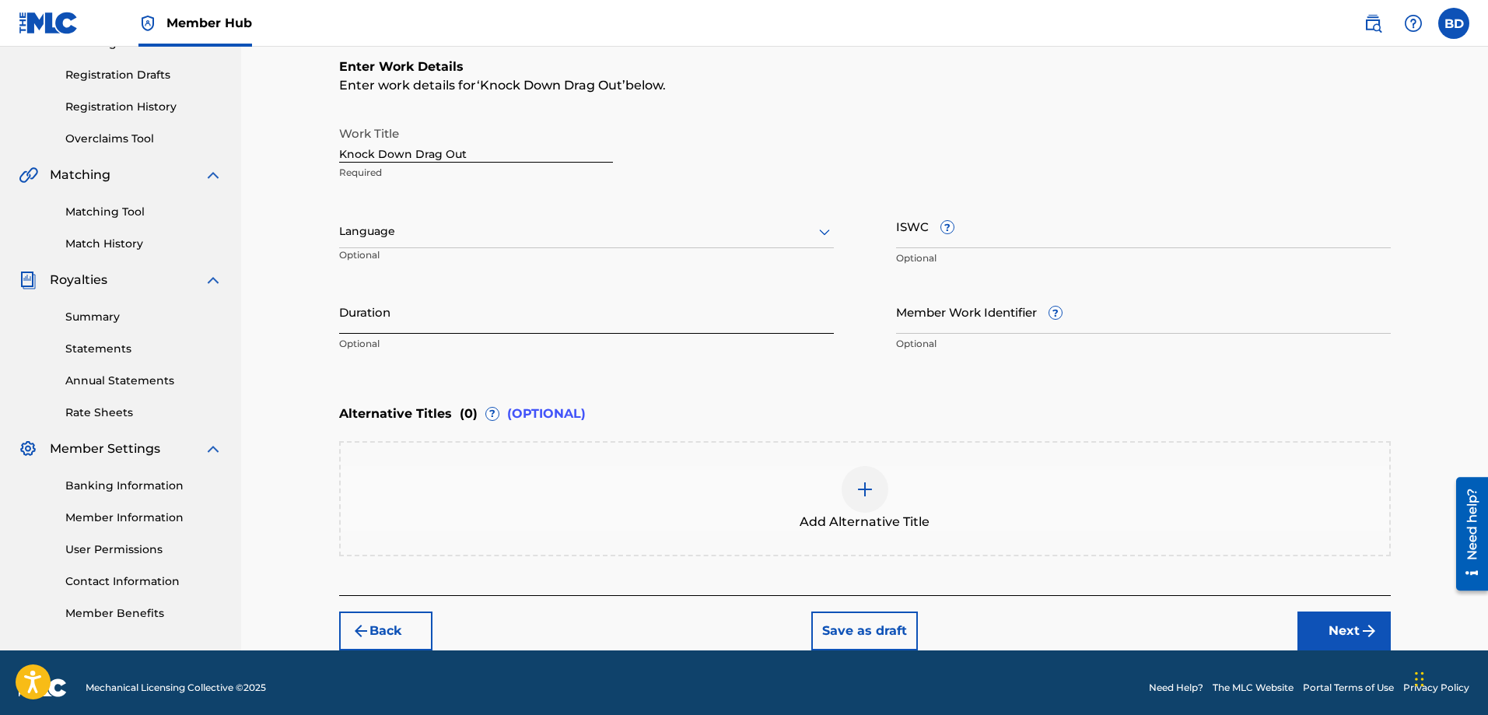
click at [402, 326] on input "Duration" at bounding box center [586, 311] width 495 height 44
type input "03:24"
click at [1331, 622] on button "Next" at bounding box center [1343, 630] width 93 height 39
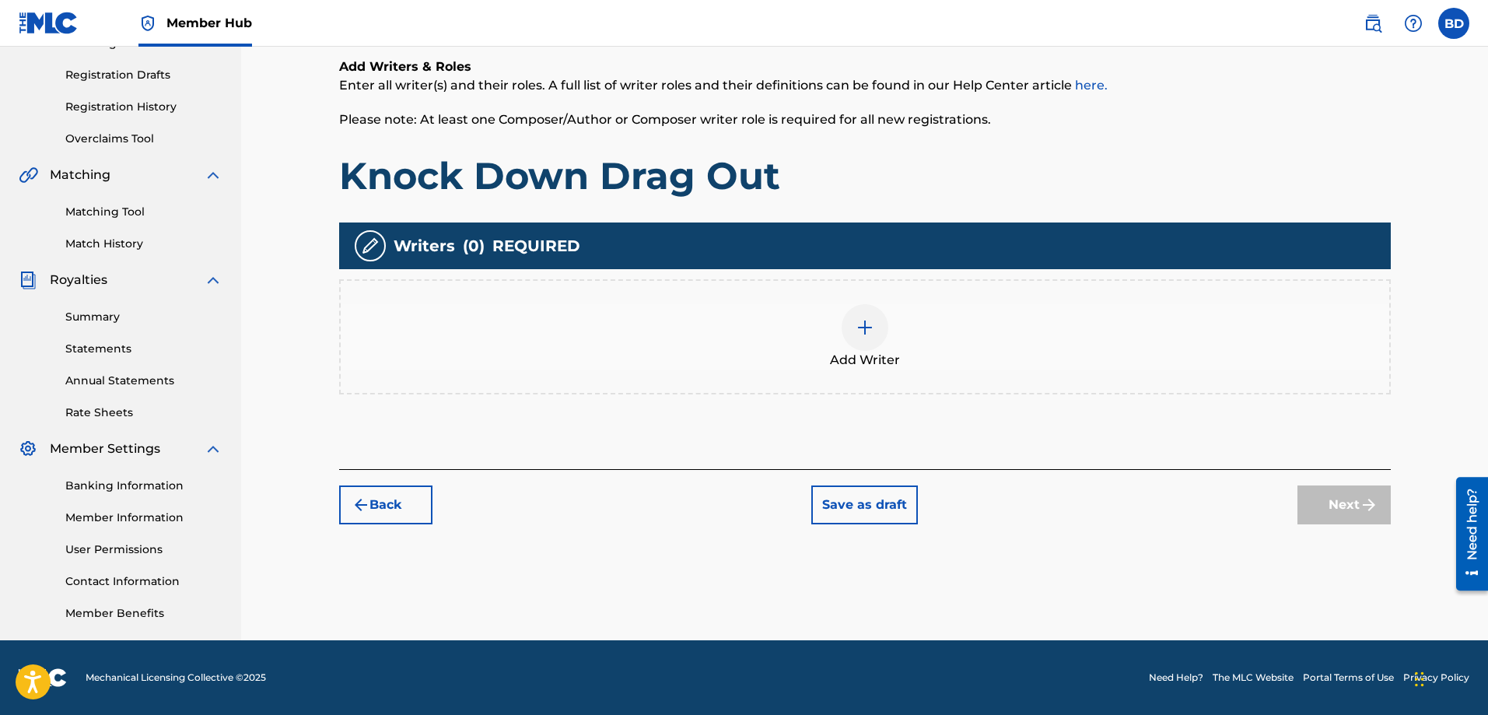
click at [870, 335] on img at bounding box center [864, 327] width 19 height 19
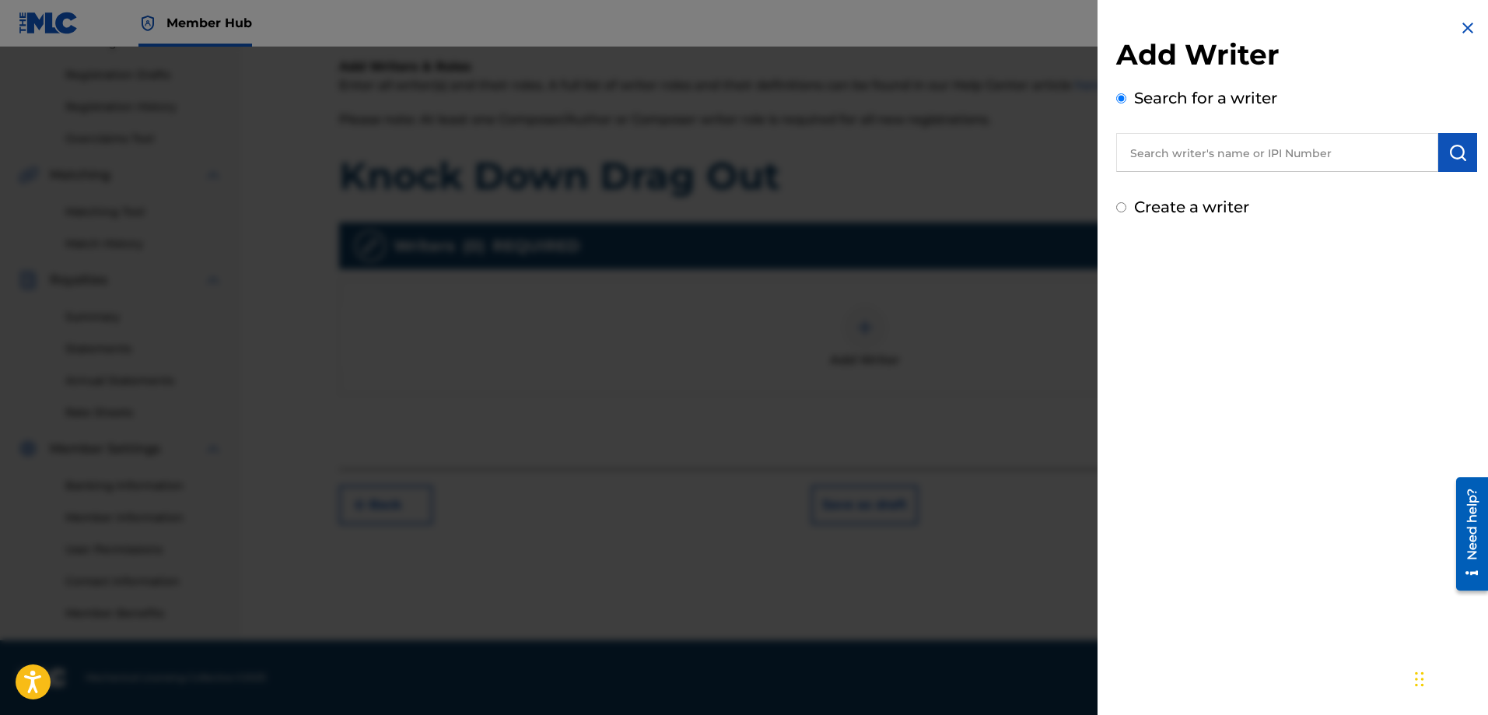
click at [1160, 156] on input "text" at bounding box center [1277, 152] width 322 height 39
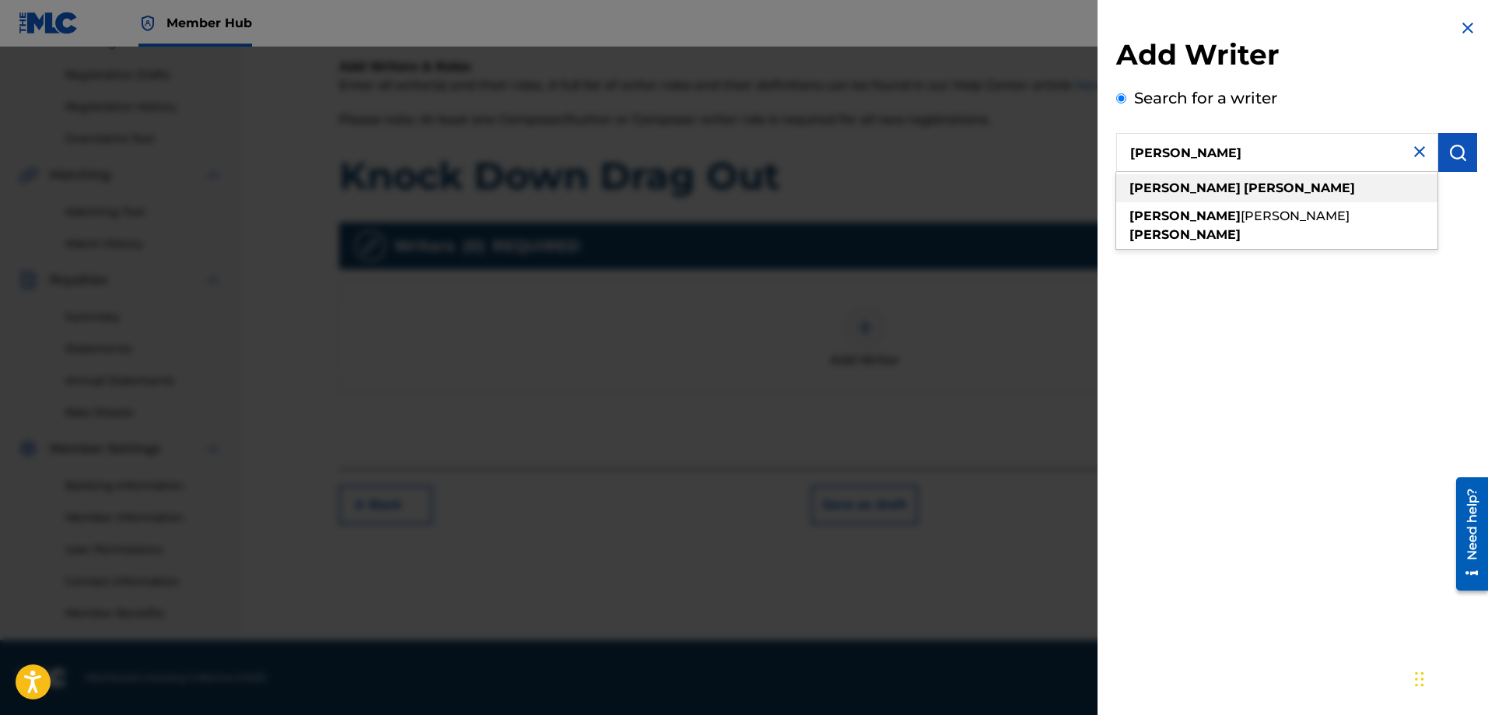
click at [1240, 186] on span at bounding box center [1241, 187] width 3 height 15
type input "[PERSON_NAME]"
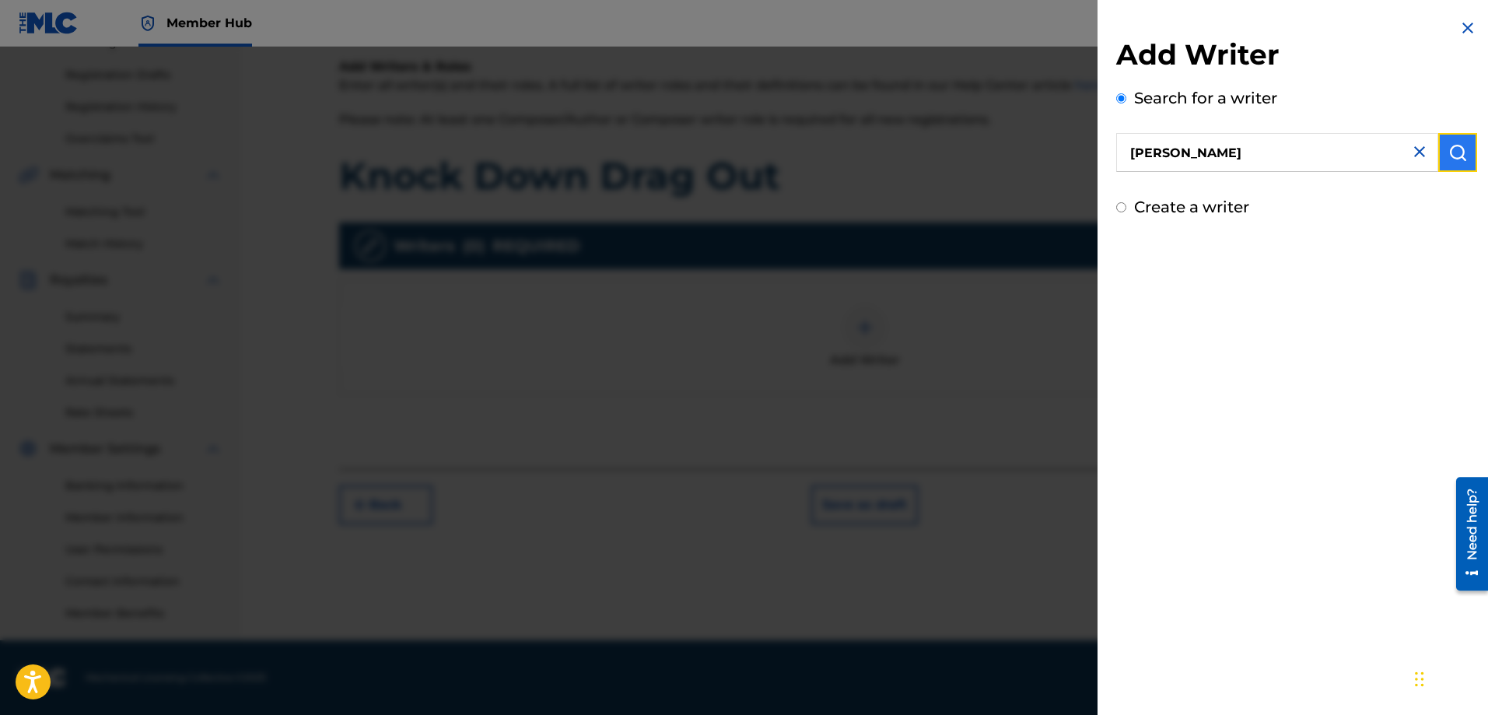
click at [1448, 158] on img "submit" at bounding box center [1457, 152] width 19 height 19
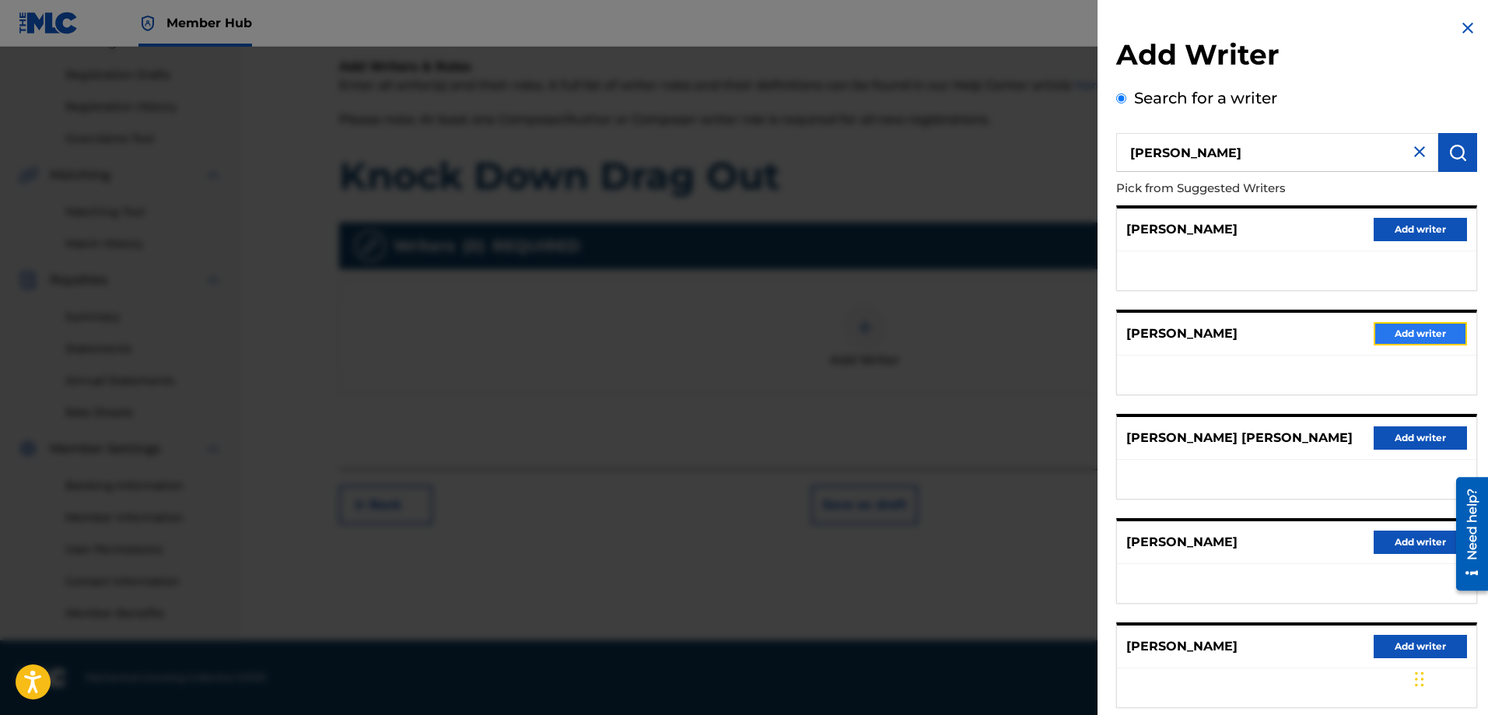
click at [1404, 331] on button "Add writer" at bounding box center [1419, 333] width 93 height 23
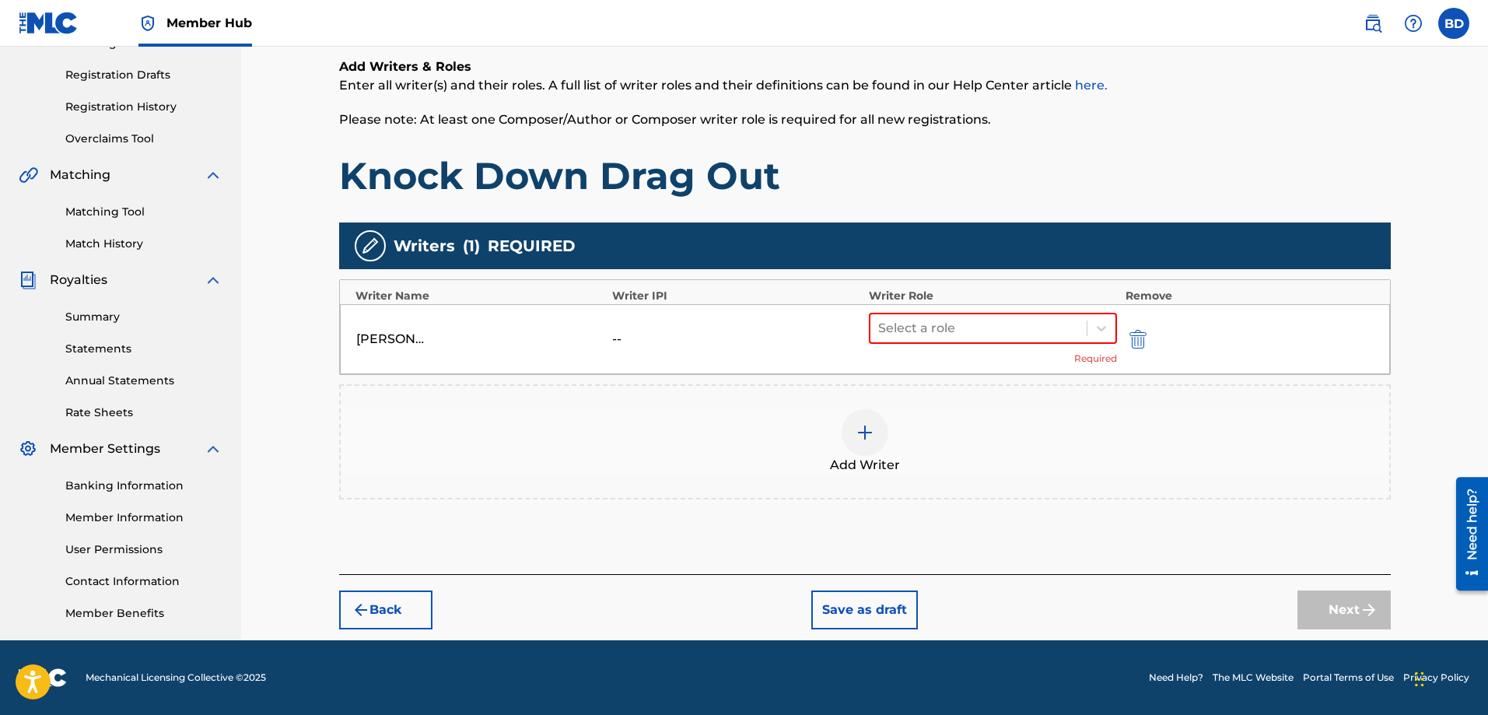
click at [867, 435] on img at bounding box center [864, 432] width 19 height 19
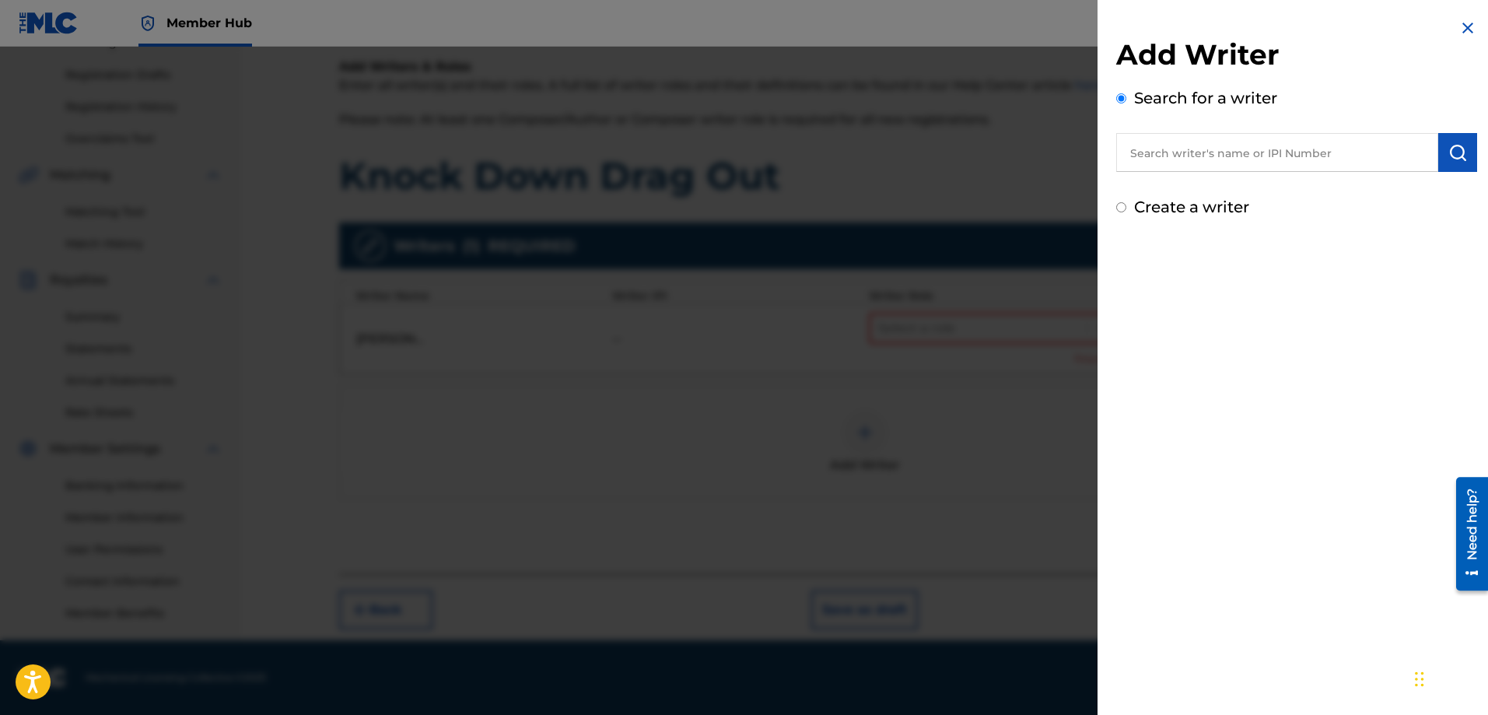
click at [1164, 149] on input "text" at bounding box center [1277, 152] width 322 height 39
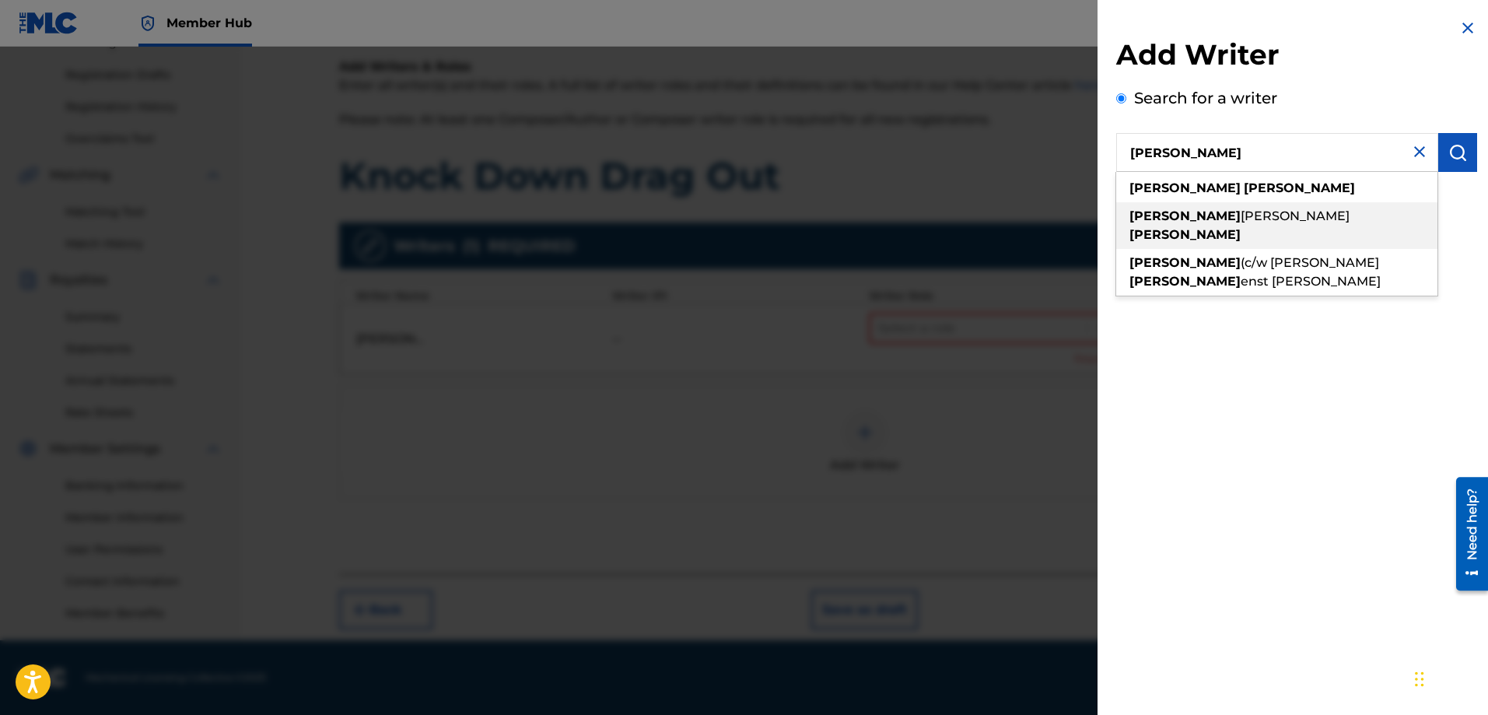
click at [1240, 217] on span "[PERSON_NAME]" at bounding box center [1294, 215] width 109 height 15
type input "[PERSON_NAME]"
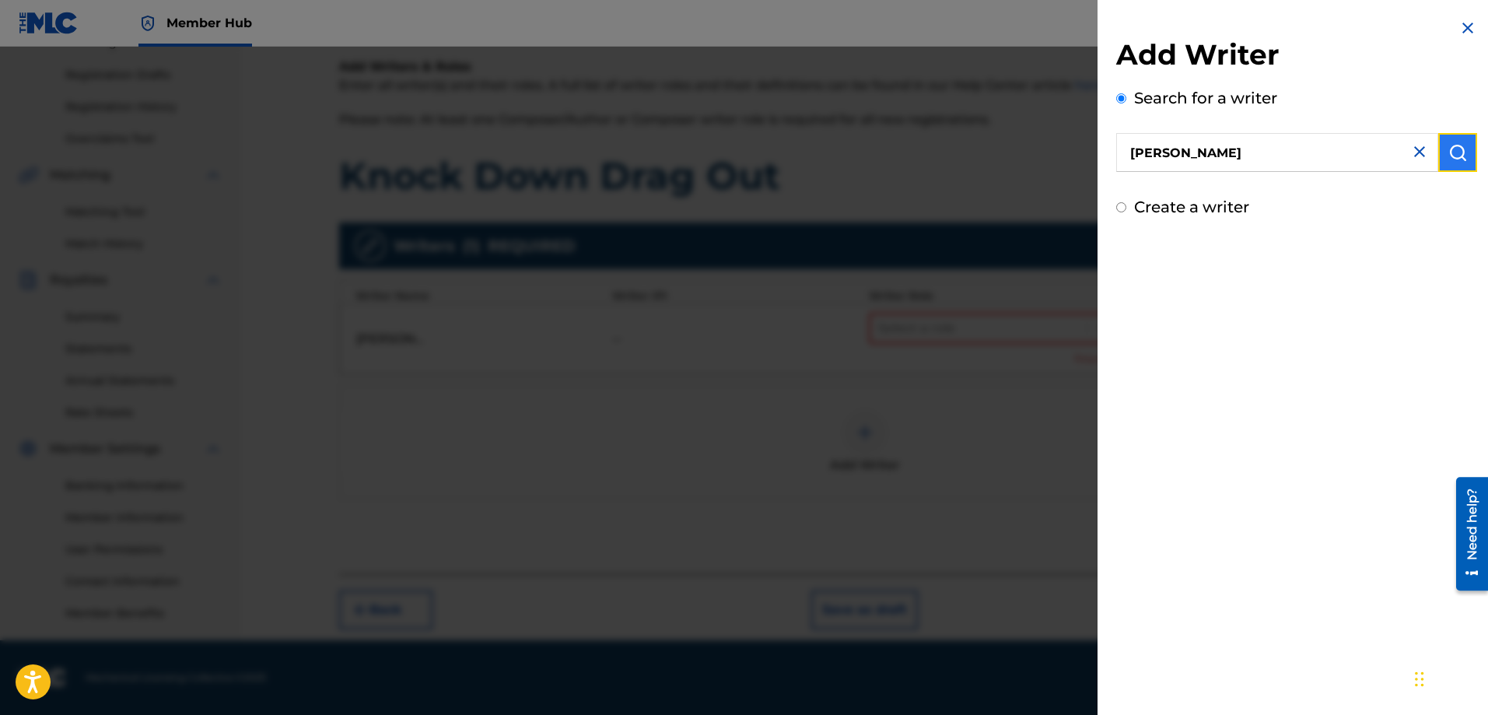
click at [1441, 147] on button "submit" at bounding box center [1457, 152] width 39 height 39
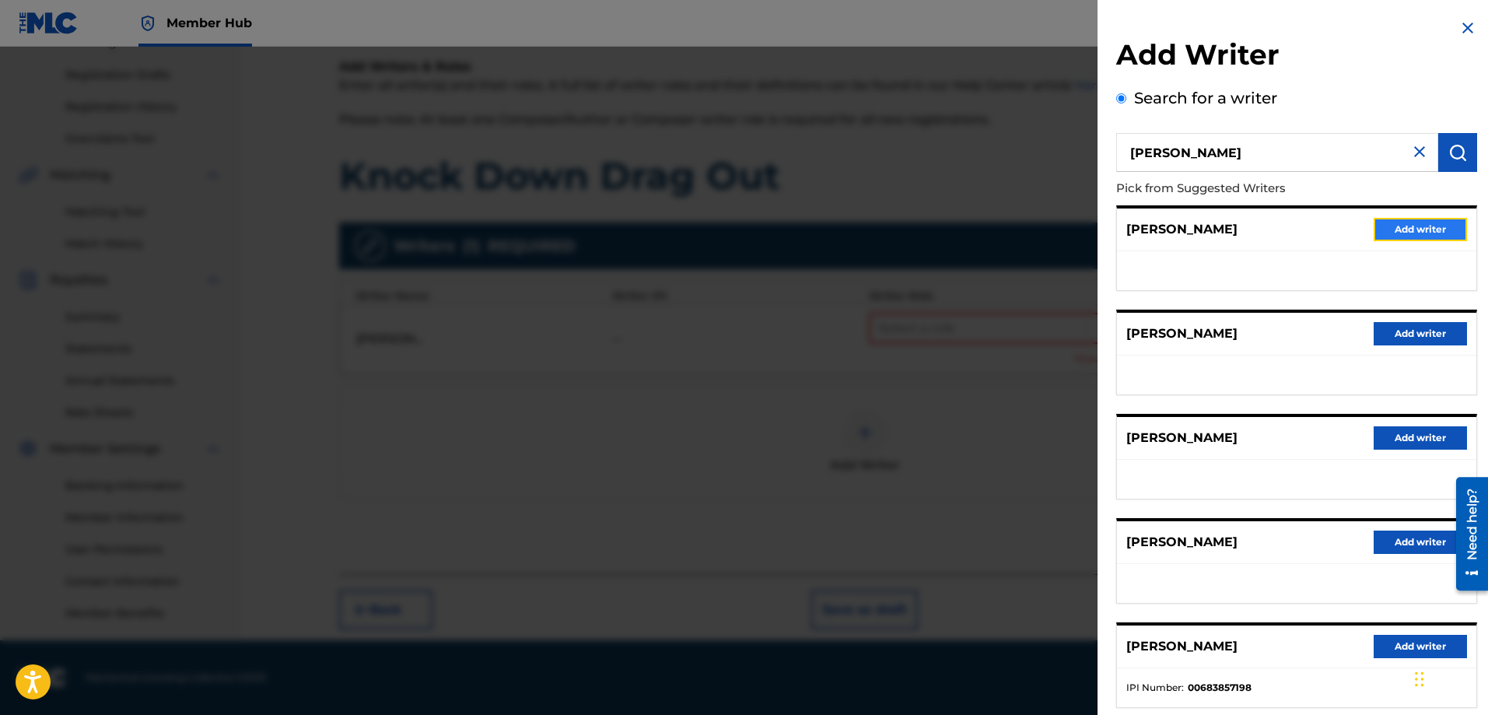
click at [1402, 229] on button "Add writer" at bounding box center [1419, 229] width 93 height 23
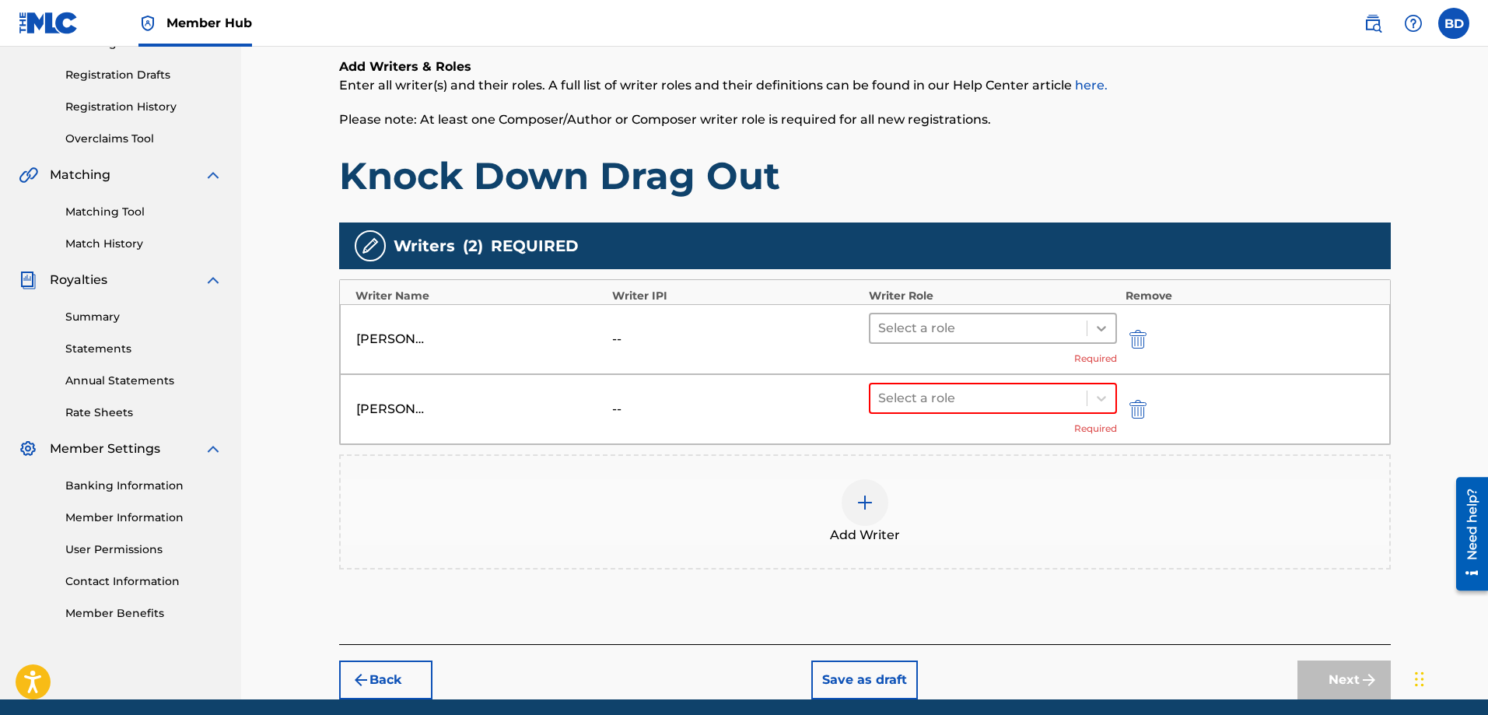
click at [1096, 338] on div at bounding box center [1101, 328] width 28 height 28
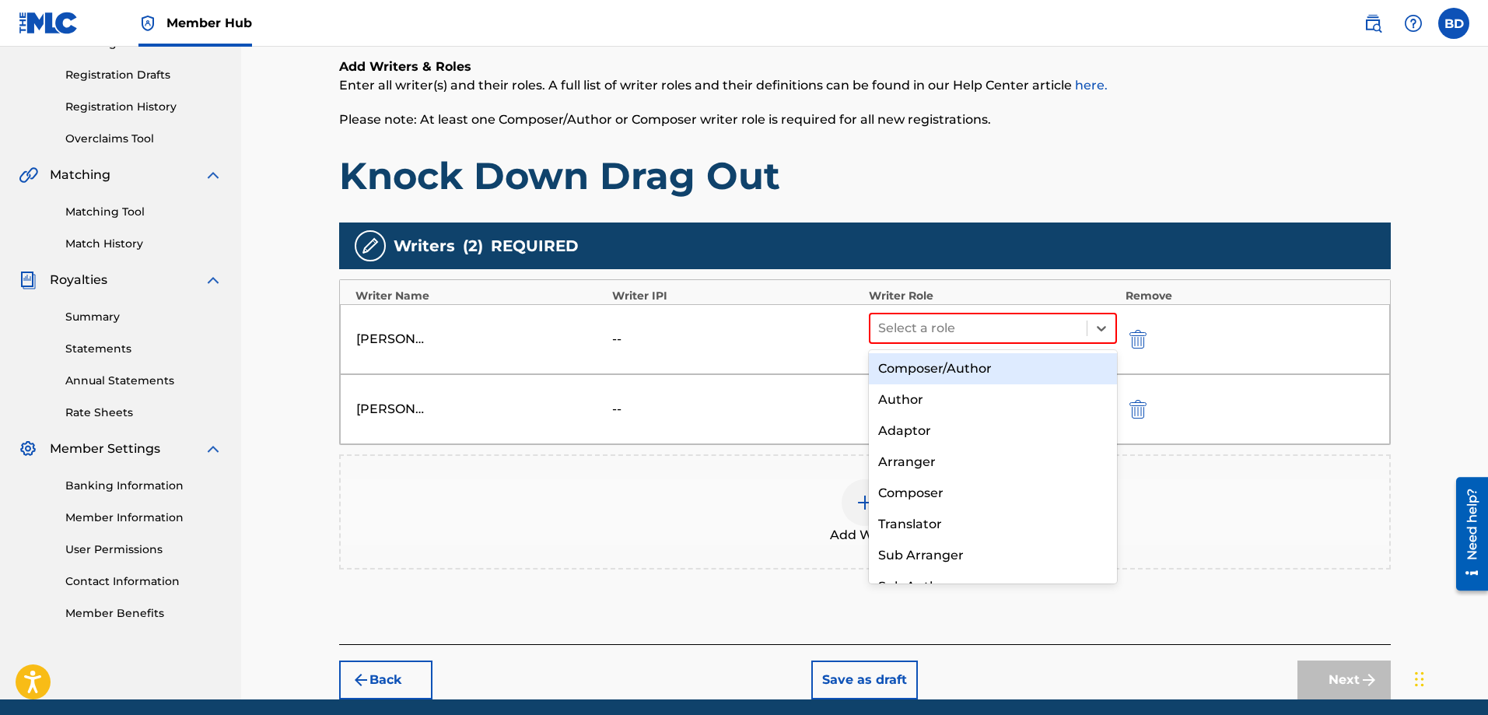
click at [938, 369] on div "Composer/Author" at bounding box center [993, 368] width 249 height 31
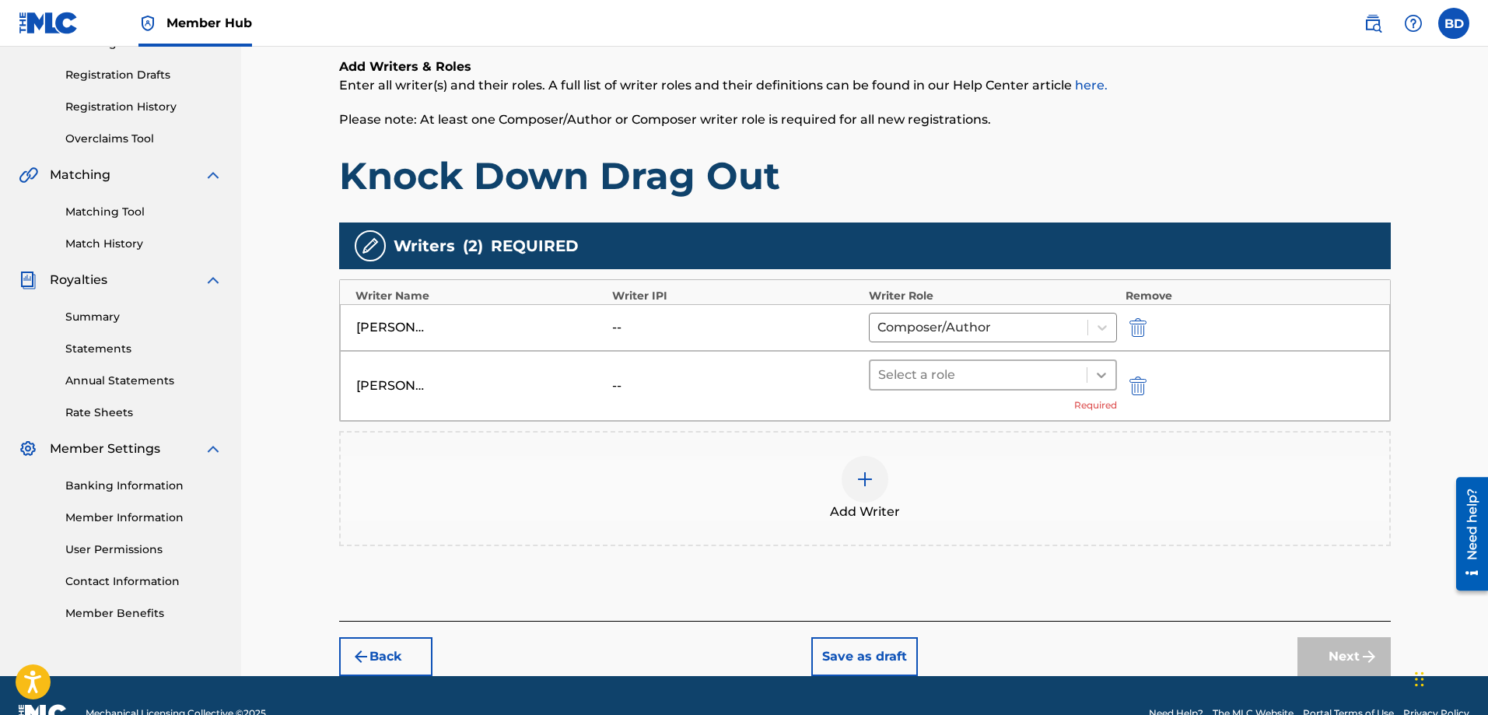
click at [1103, 379] on icon at bounding box center [1101, 375] width 16 height 16
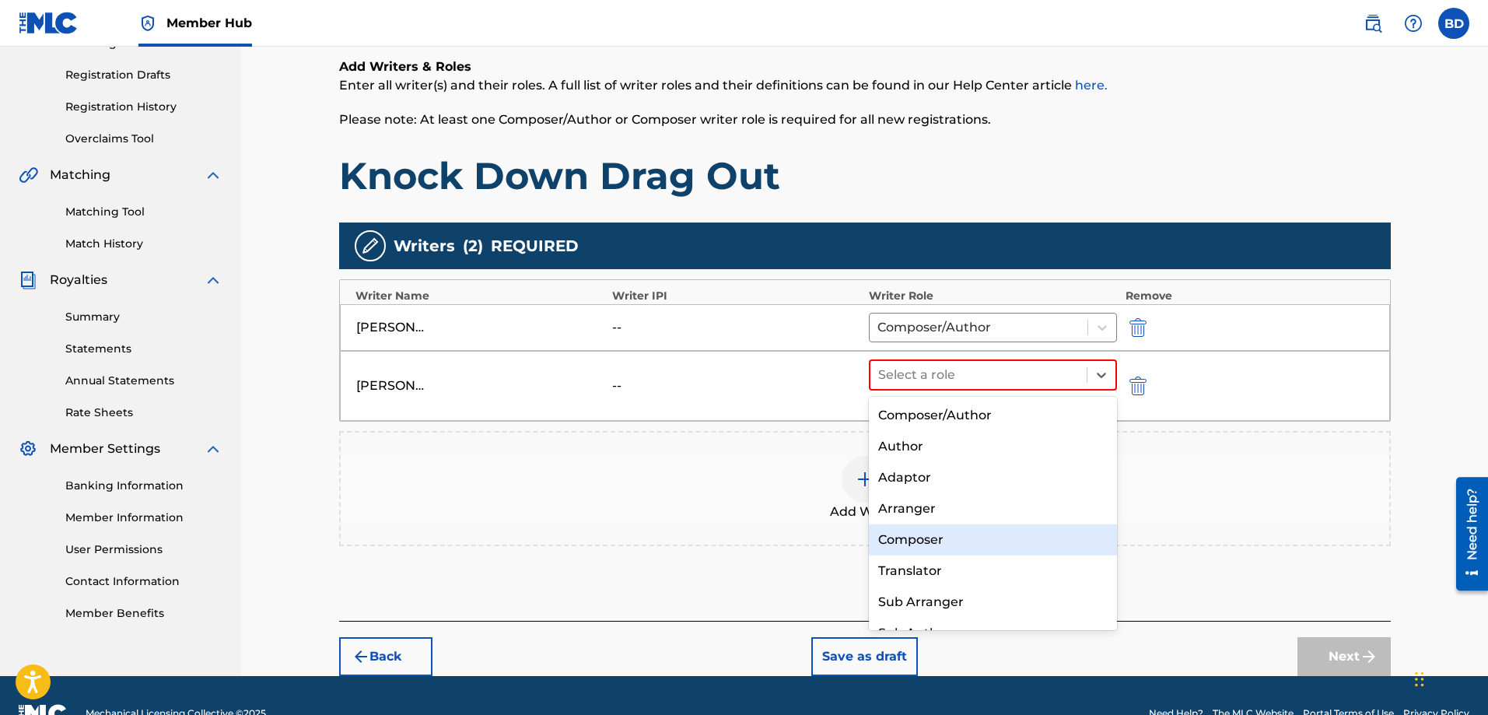
click at [917, 537] on div "Composer" at bounding box center [993, 539] width 249 height 31
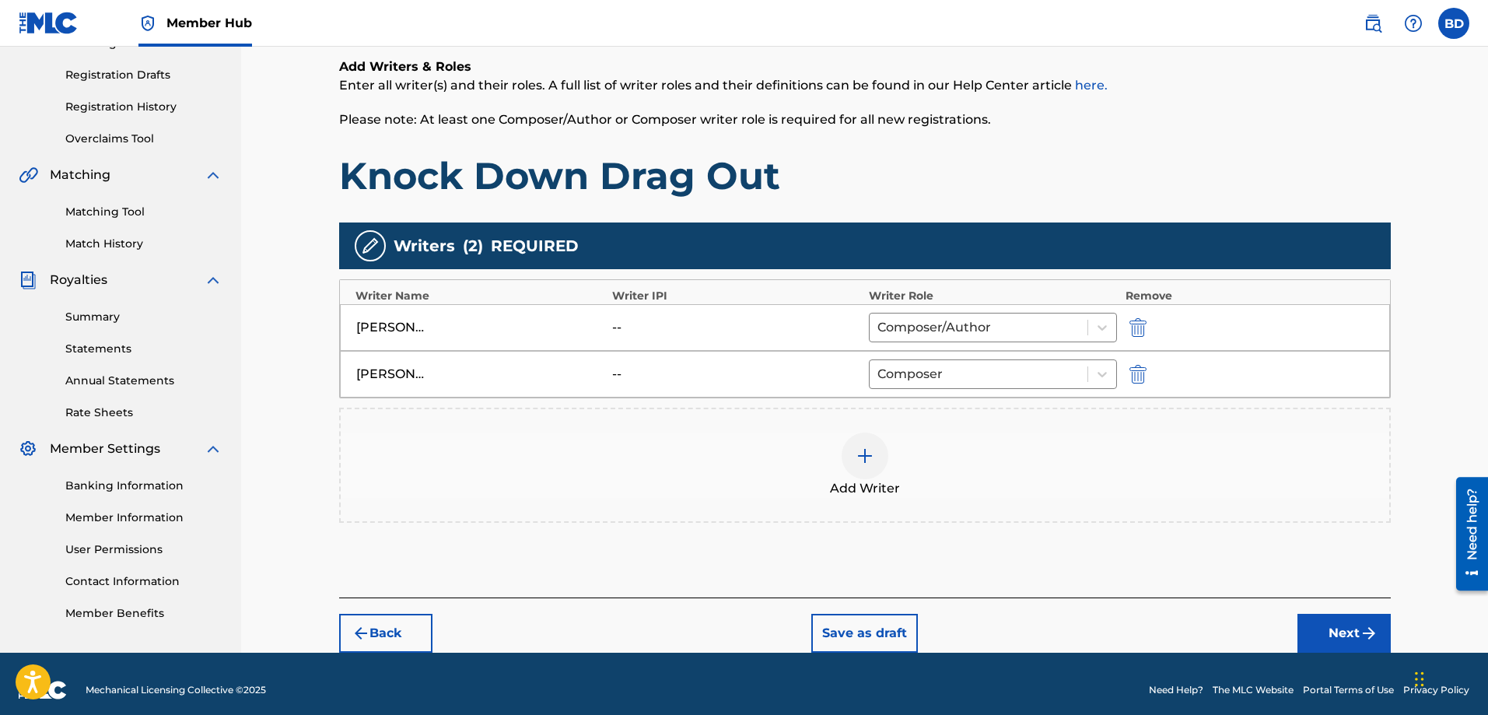
click at [852, 457] on div at bounding box center [864, 455] width 47 height 47
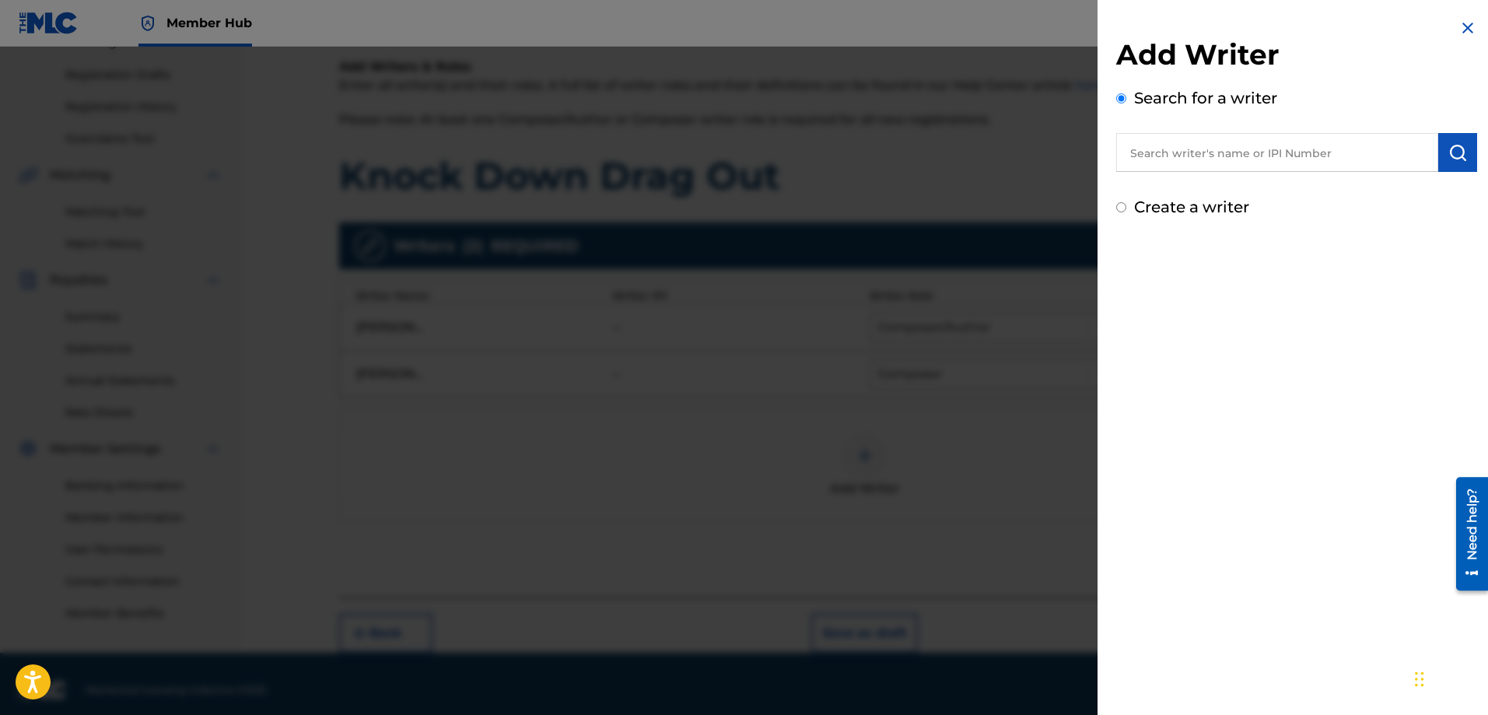
click at [1350, 156] on input "text" at bounding box center [1277, 152] width 322 height 39
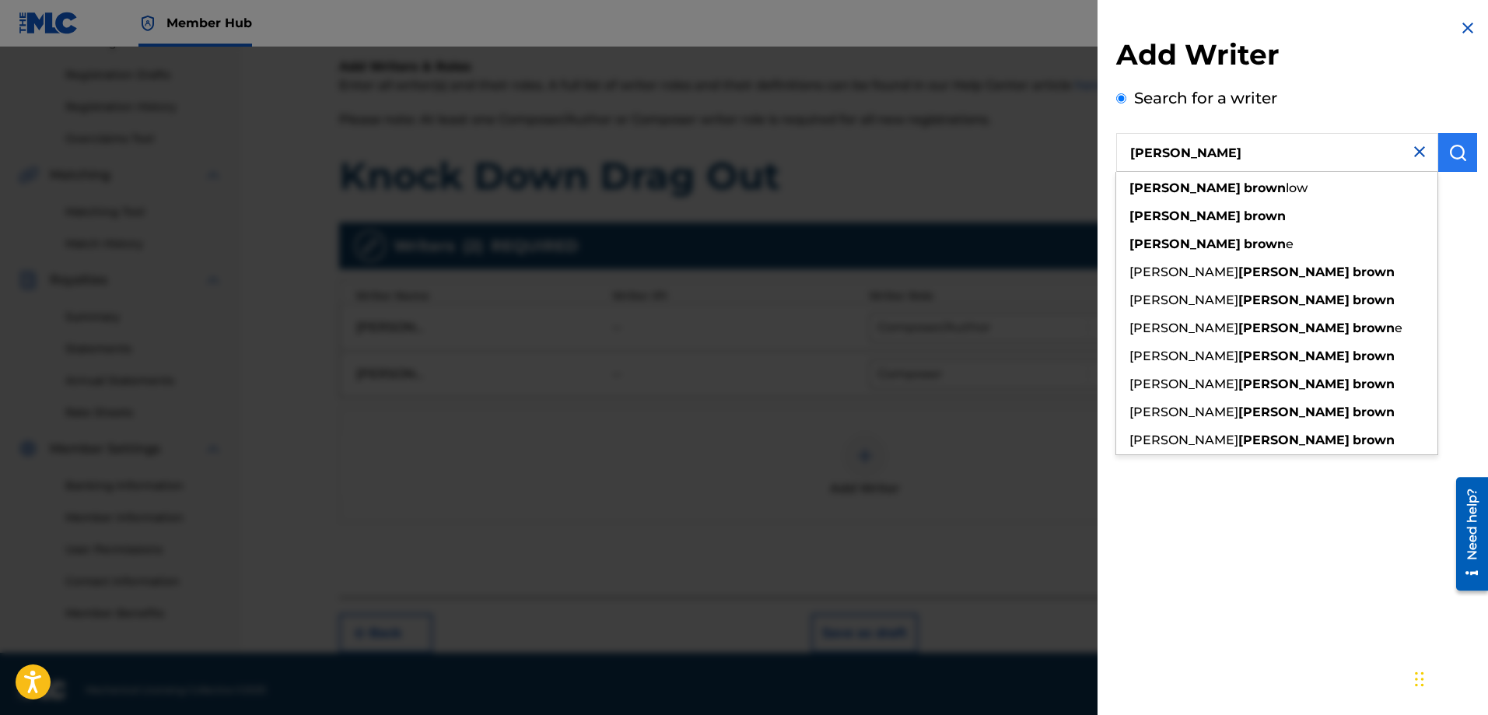
type input "[PERSON_NAME]"
click at [1453, 150] on img "submit" at bounding box center [1457, 152] width 19 height 19
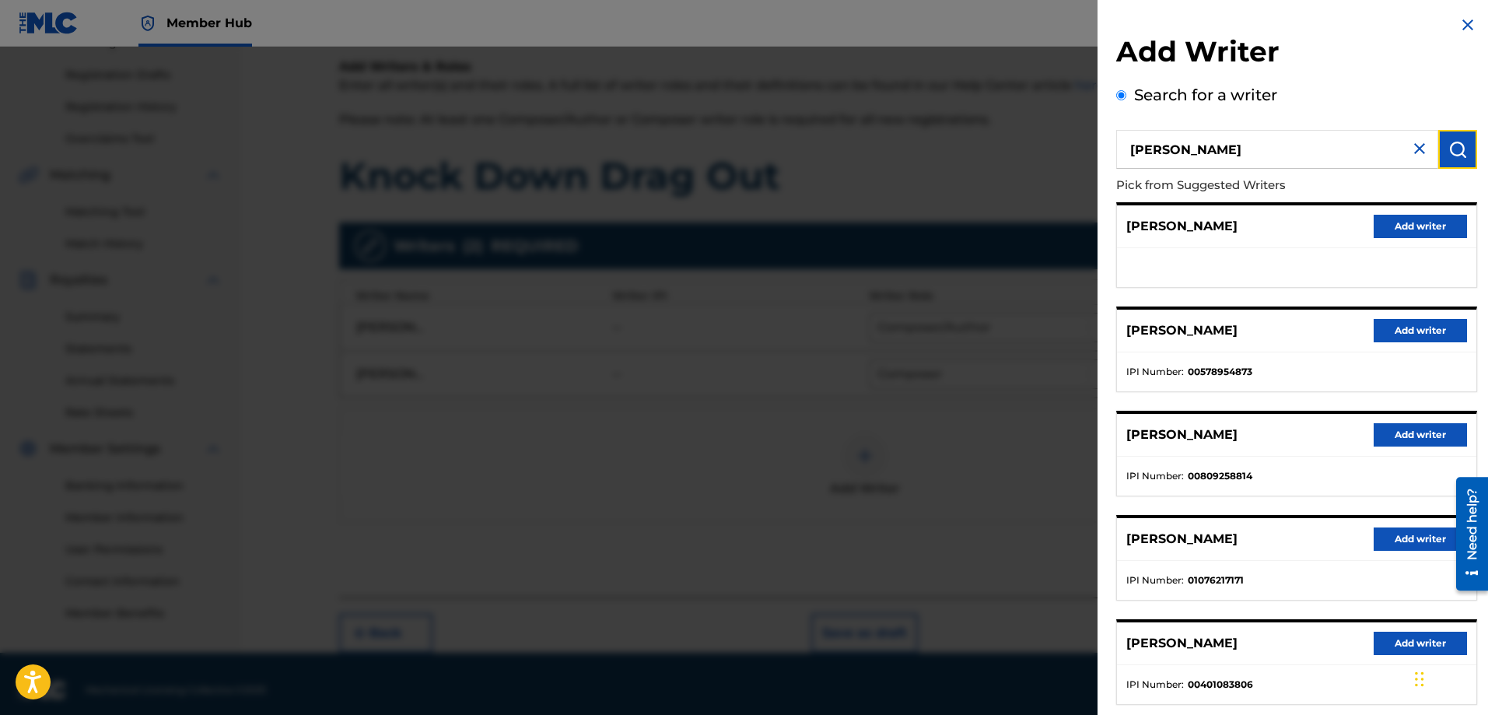
scroll to position [0, 0]
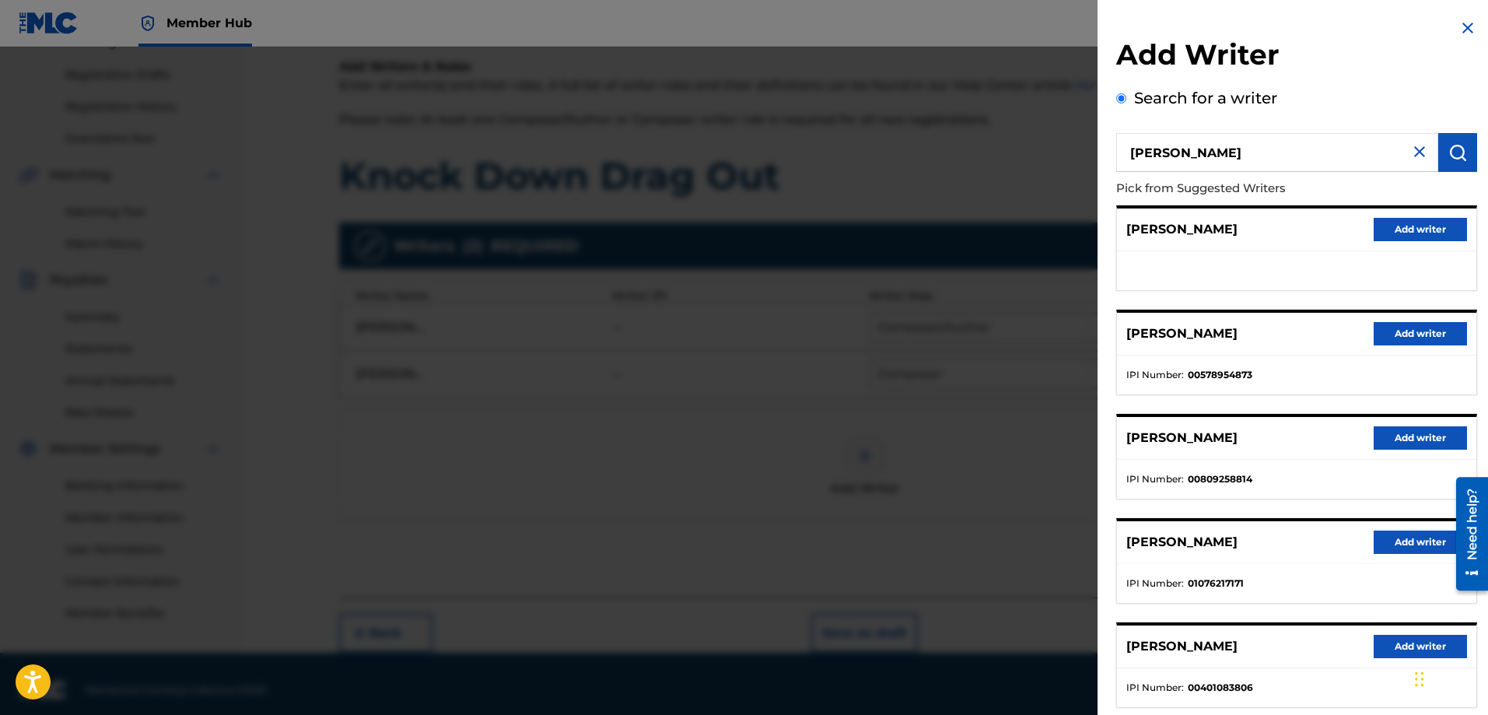
click at [1184, 153] on input "[PERSON_NAME]" at bounding box center [1277, 152] width 322 height 39
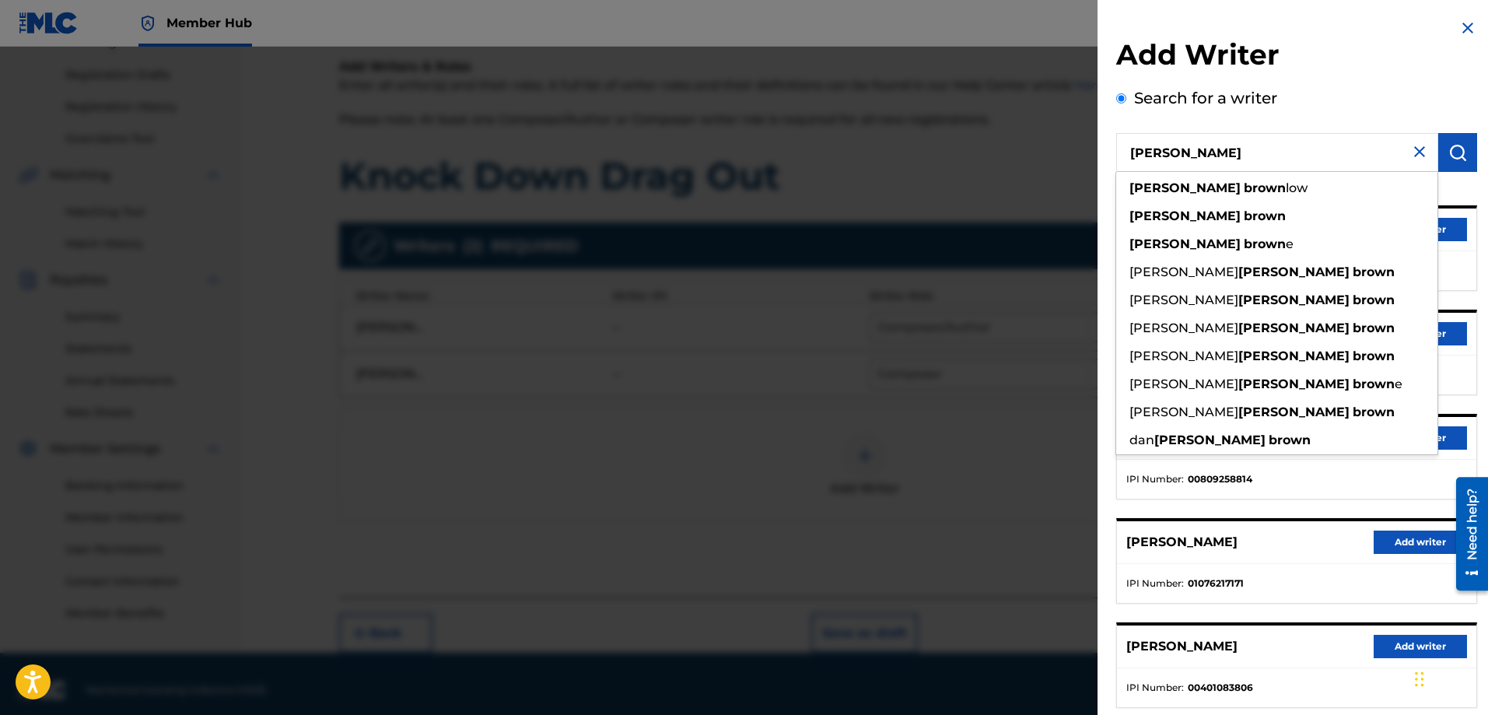
click at [991, 416] on div at bounding box center [744, 404] width 1488 height 715
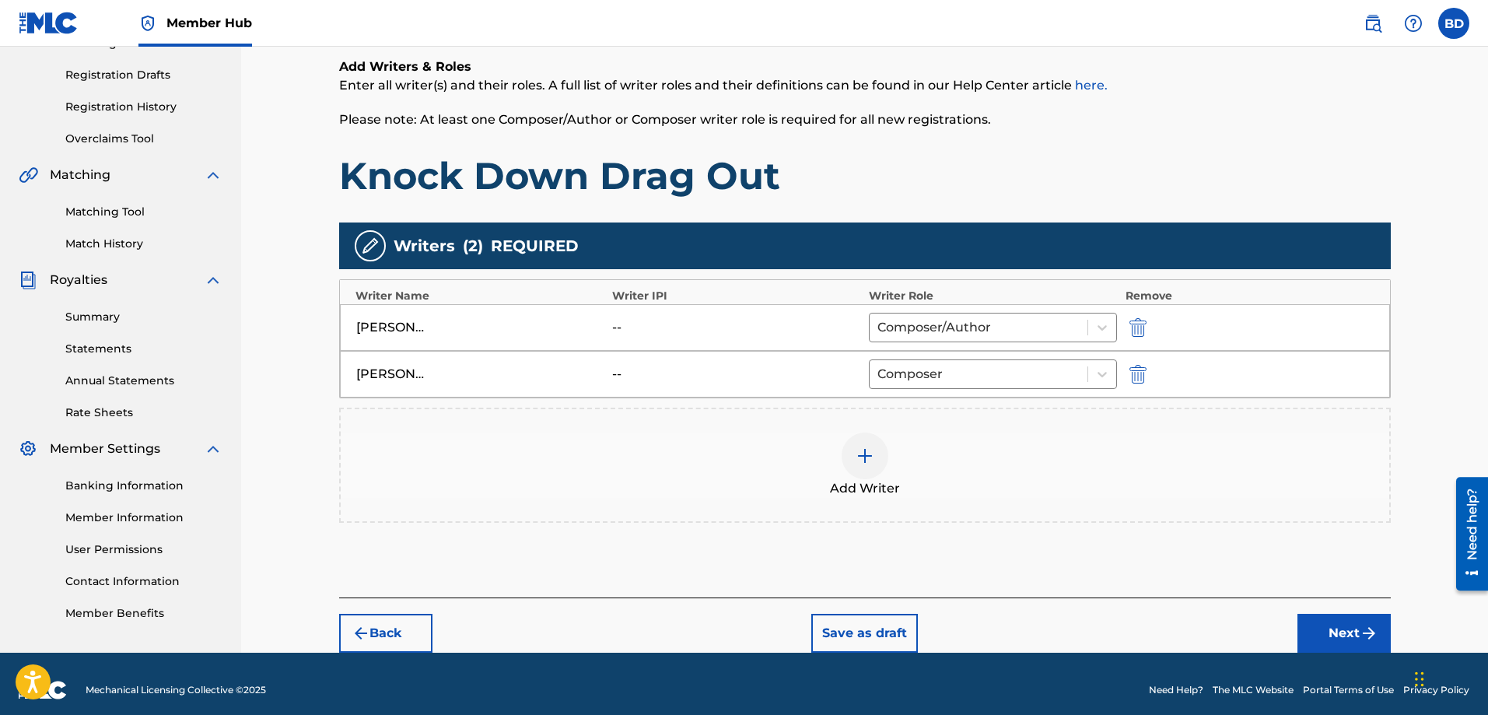
click at [879, 459] on div at bounding box center [864, 455] width 47 height 47
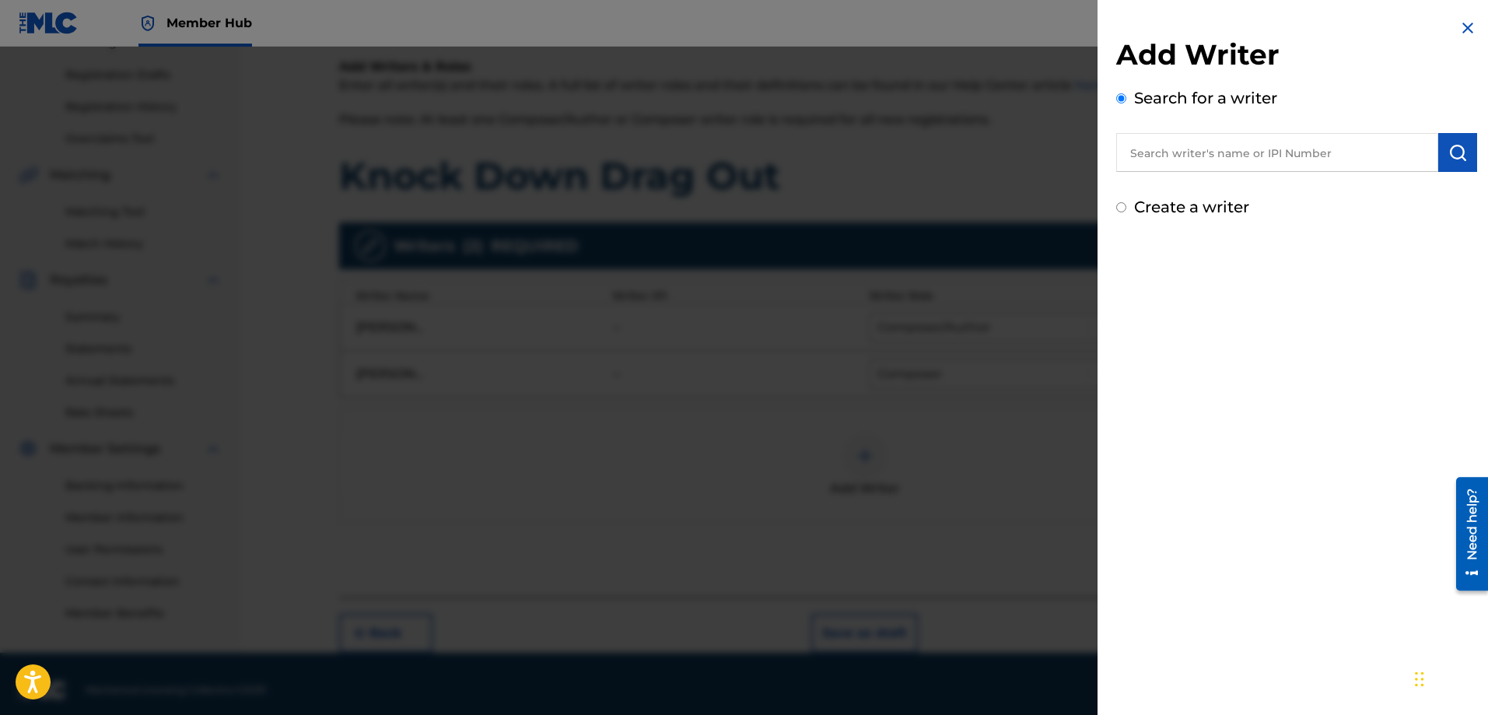
click at [1168, 151] on input "text" at bounding box center [1277, 152] width 322 height 39
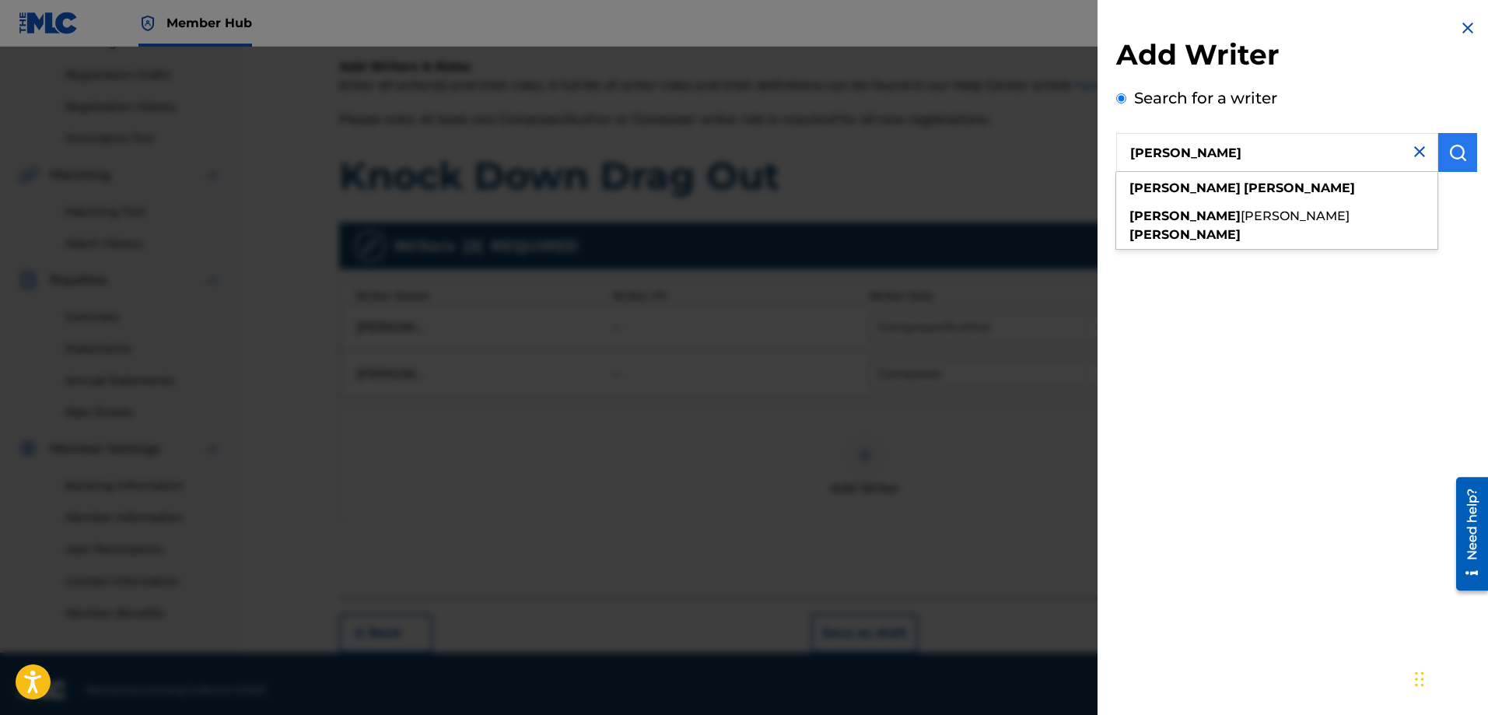
type input "[PERSON_NAME]"
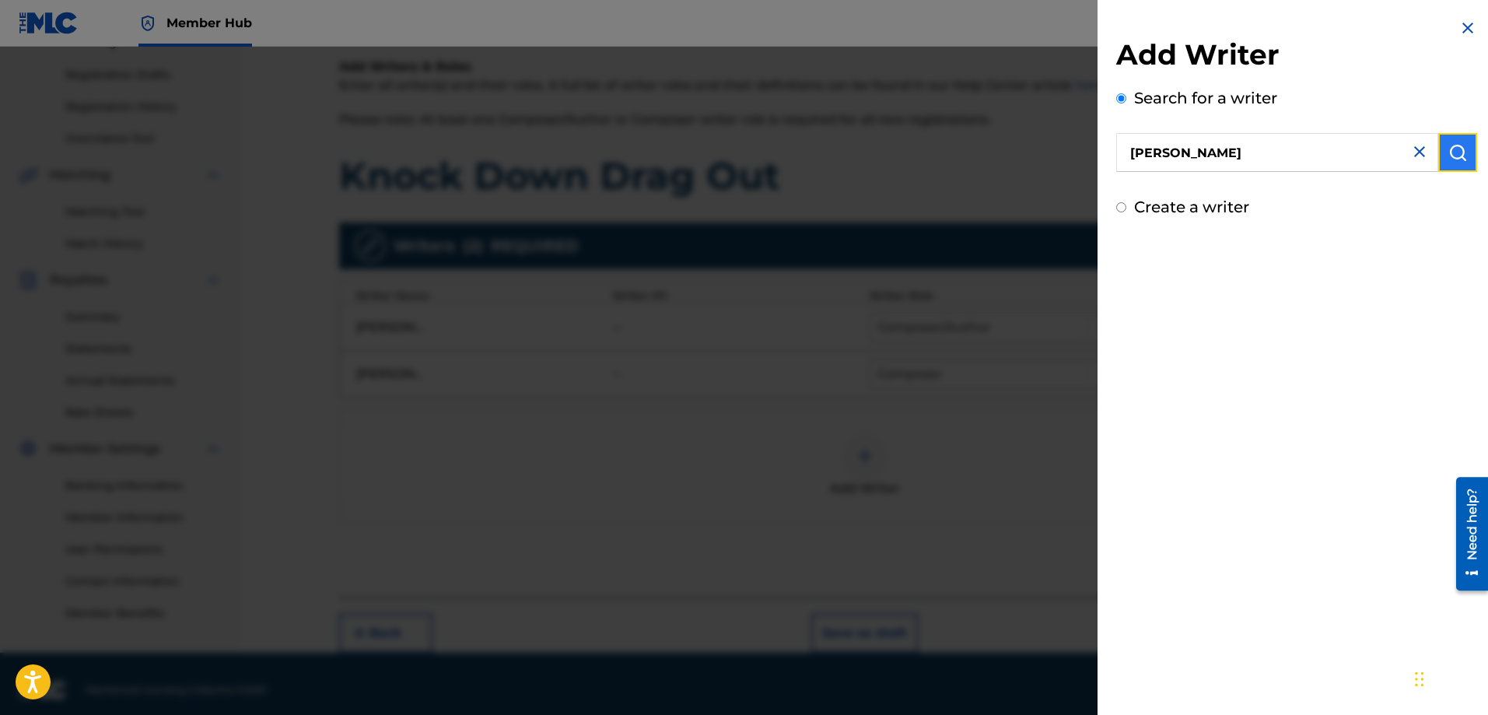
click at [1455, 149] on img "submit" at bounding box center [1457, 152] width 19 height 19
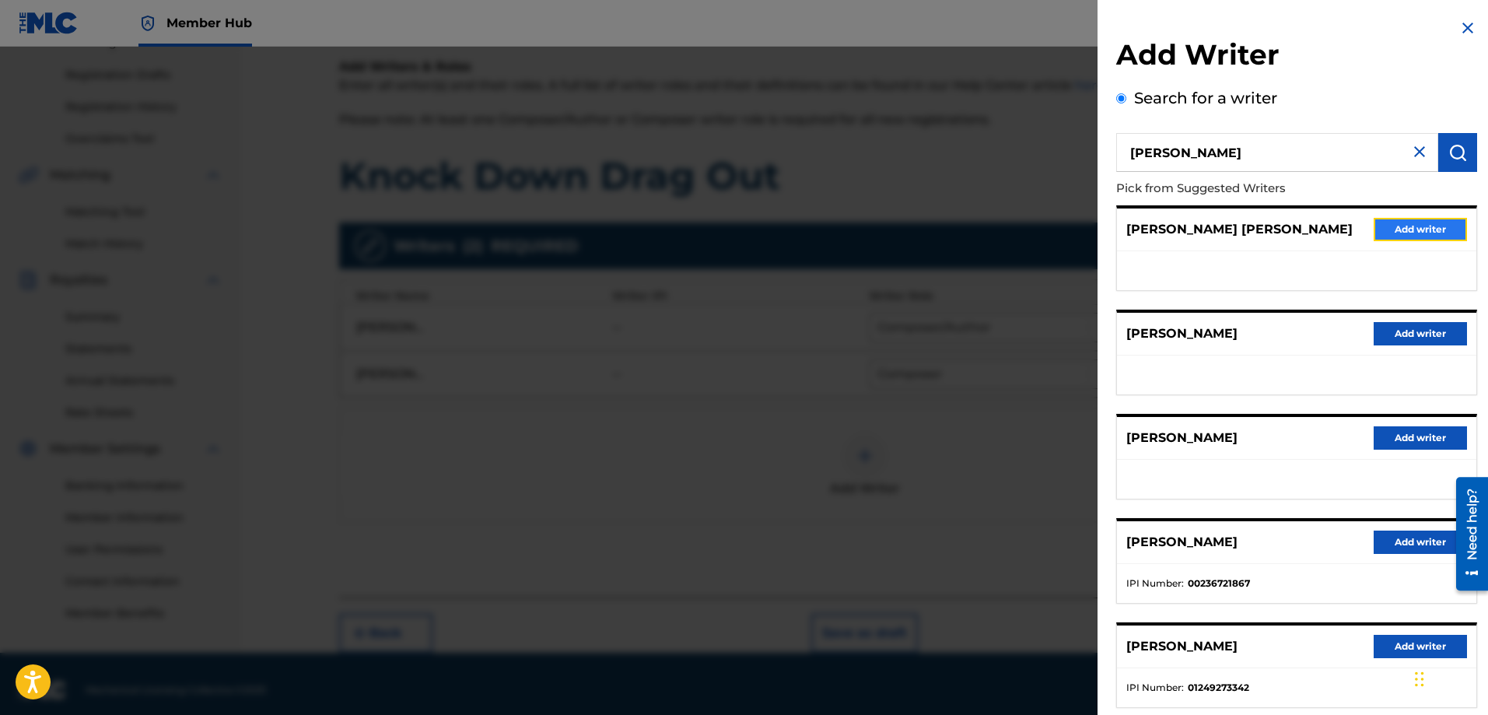
click at [1392, 230] on button "Add writer" at bounding box center [1419, 229] width 93 height 23
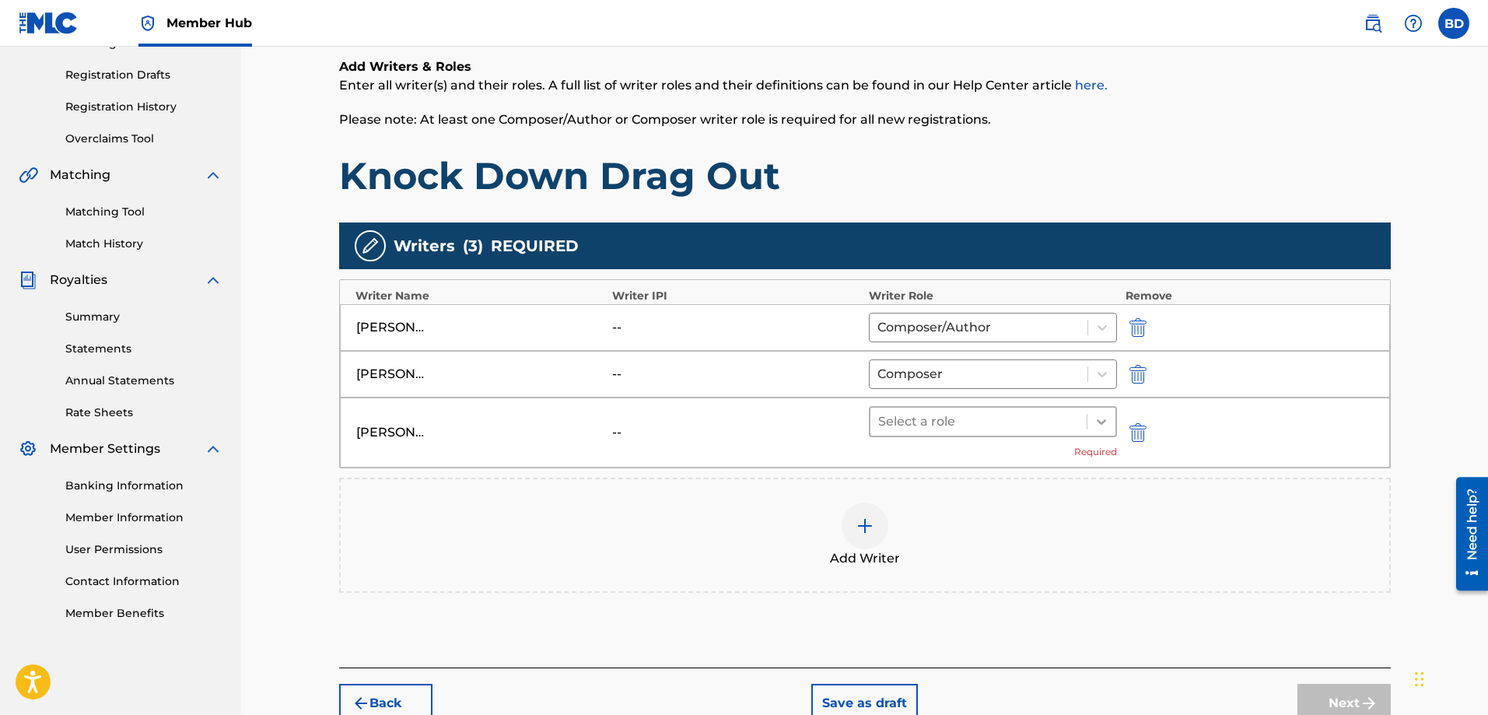
click at [1088, 419] on div at bounding box center [1101, 421] width 28 height 28
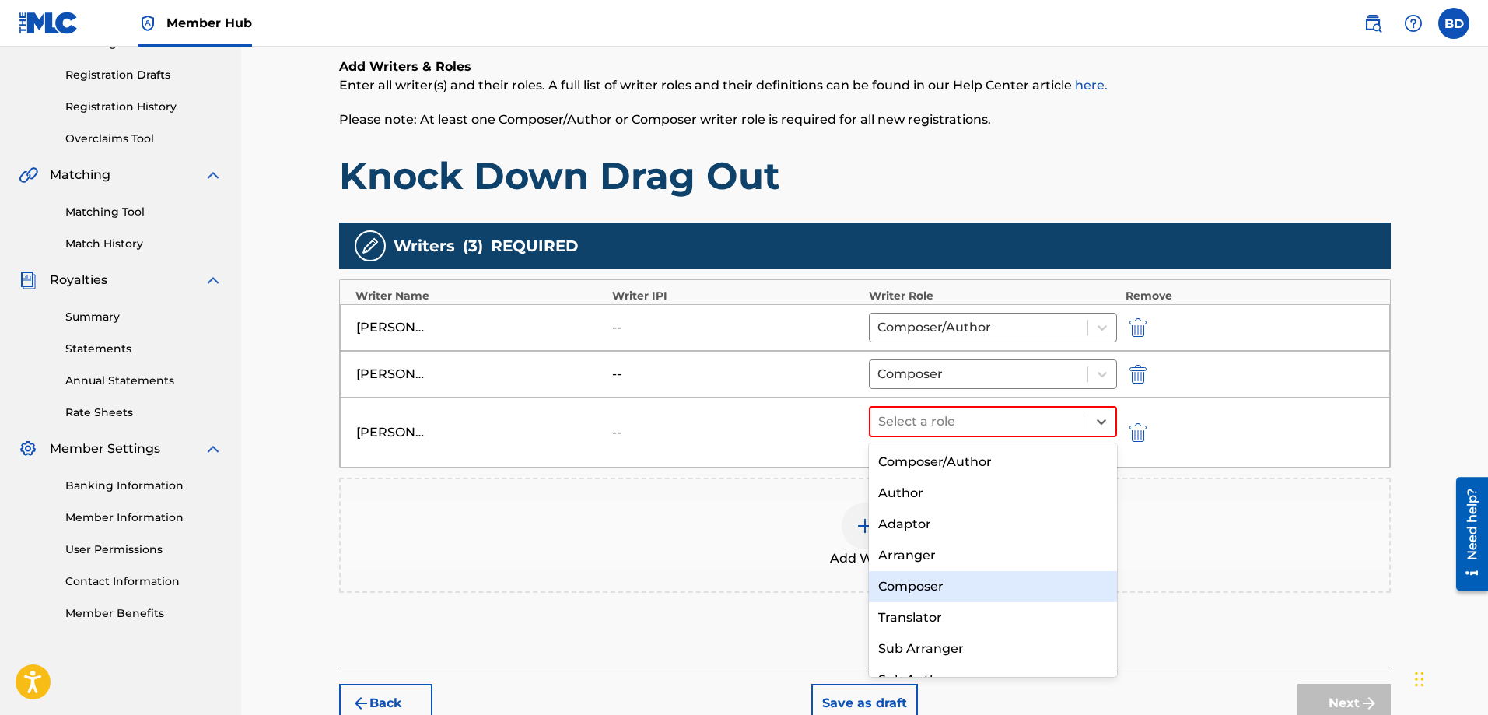
click at [907, 592] on div "Composer" at bounding box center [993, 586] width 249 height 31
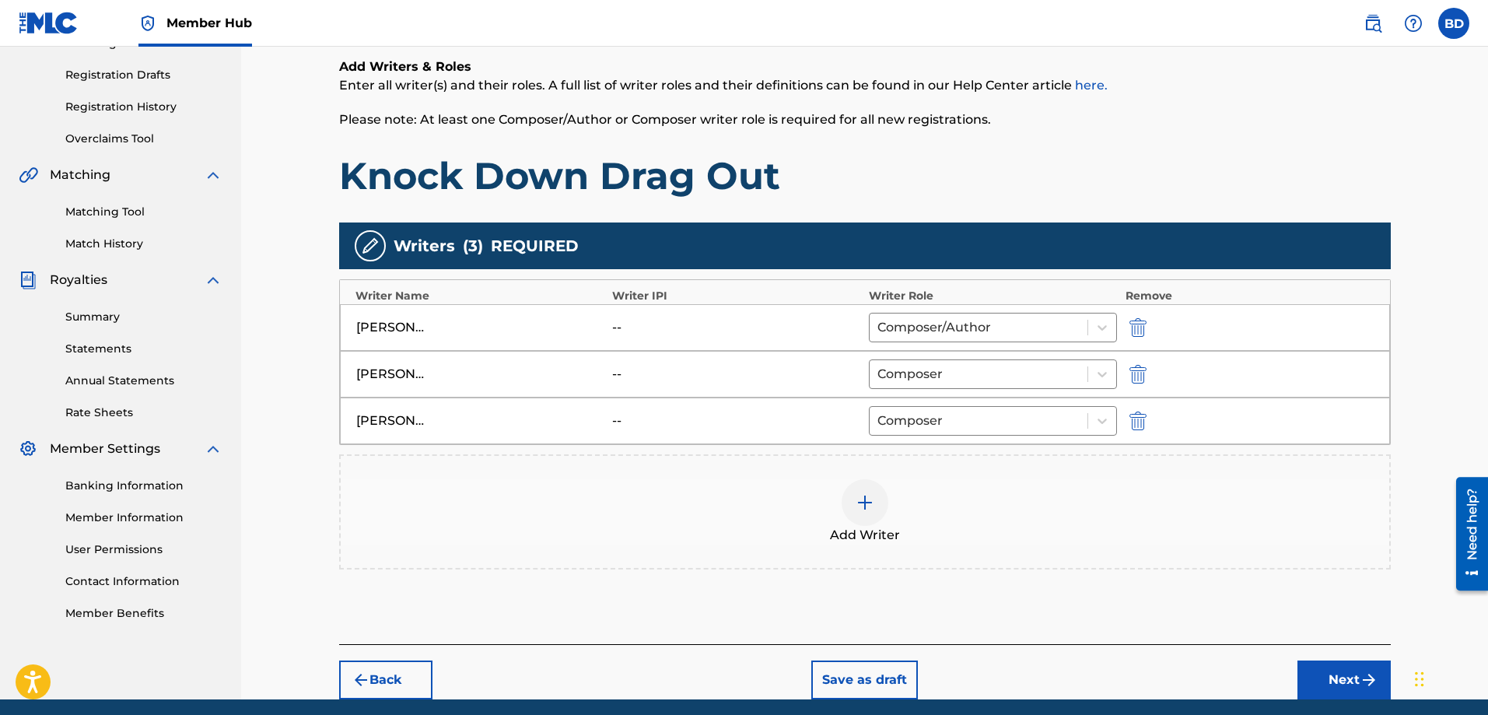
click at [860, 510] on img at bounding box center [864, 502] width 19 height 19
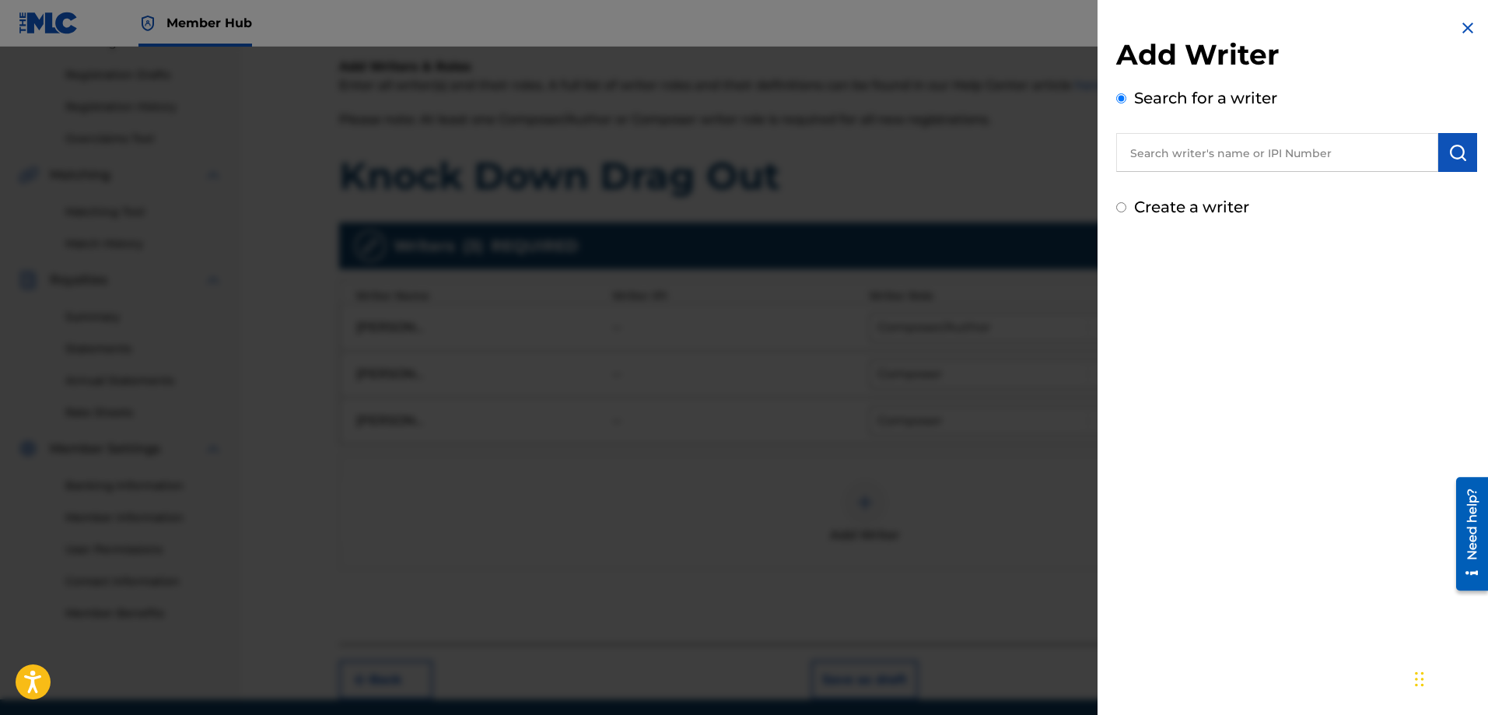
click at [1164, 148] on input "text" at bounding box center [1277, 152] width 322 height 39
click at [1455, 150] on img "submit" at bounding box center [1457, 152] width 19 height 19
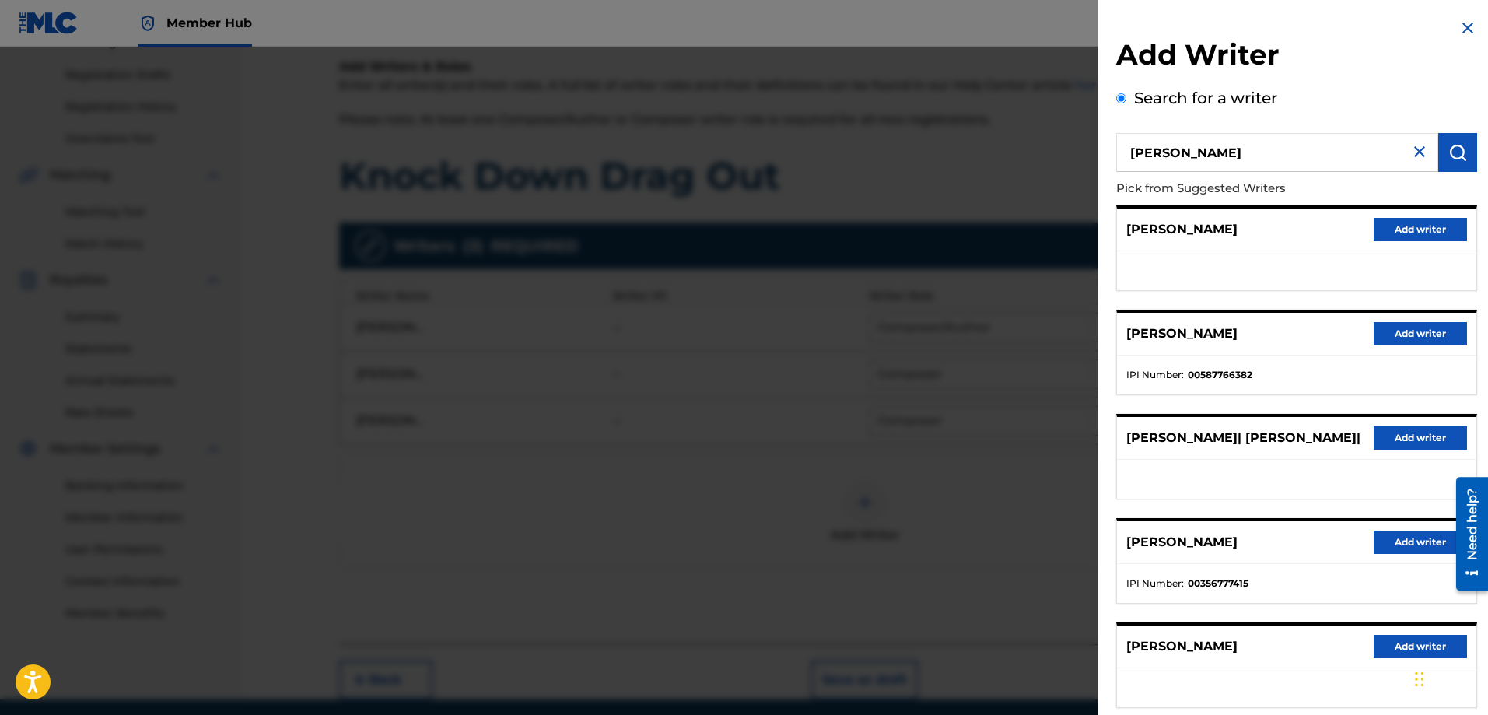
click at [1226, 151] on input "[PERSON_NAME]" at bounding box center [1277, 152] width 322 height 39
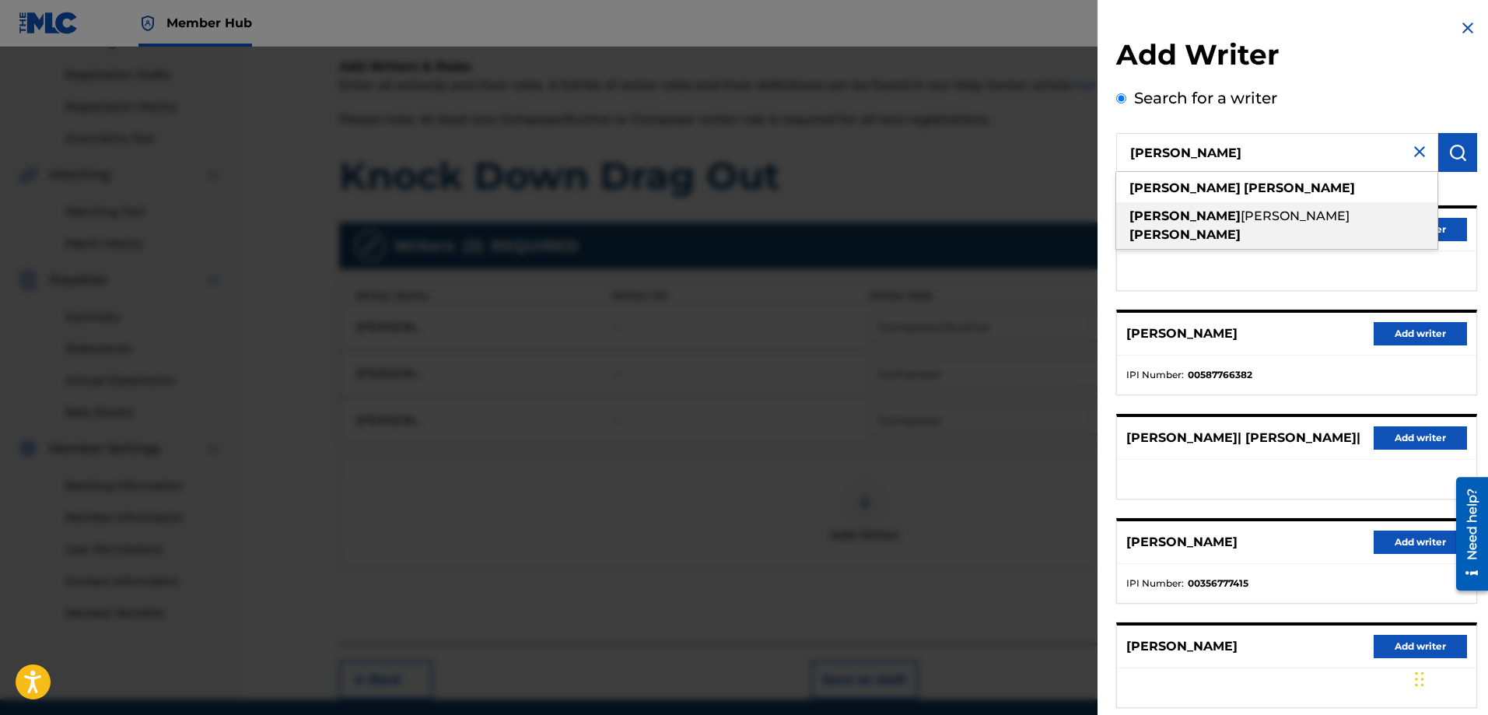
click at [1240, 214] on span "[PERSON_NAME]" at bounding box center [1294, 215] width 109 height 15
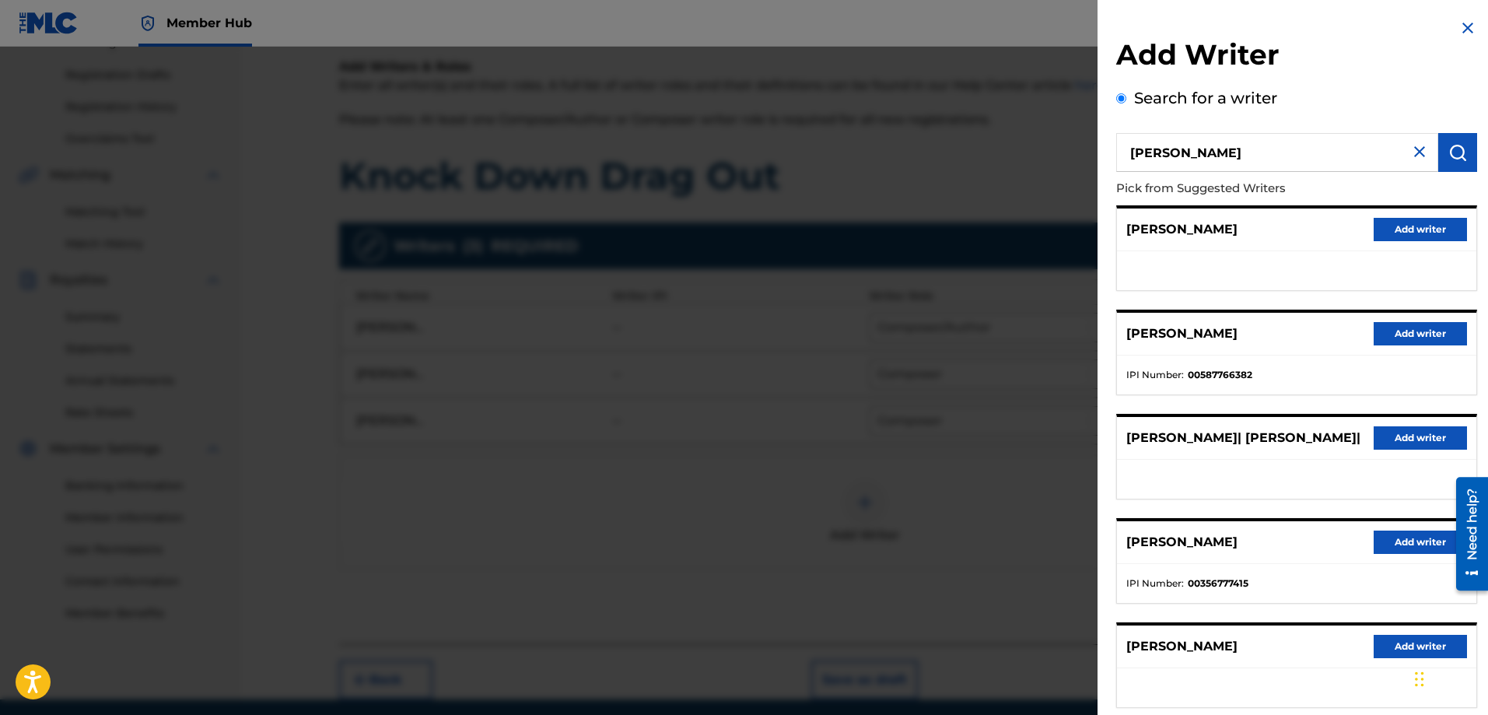
type input "[PERSON_NAME]"
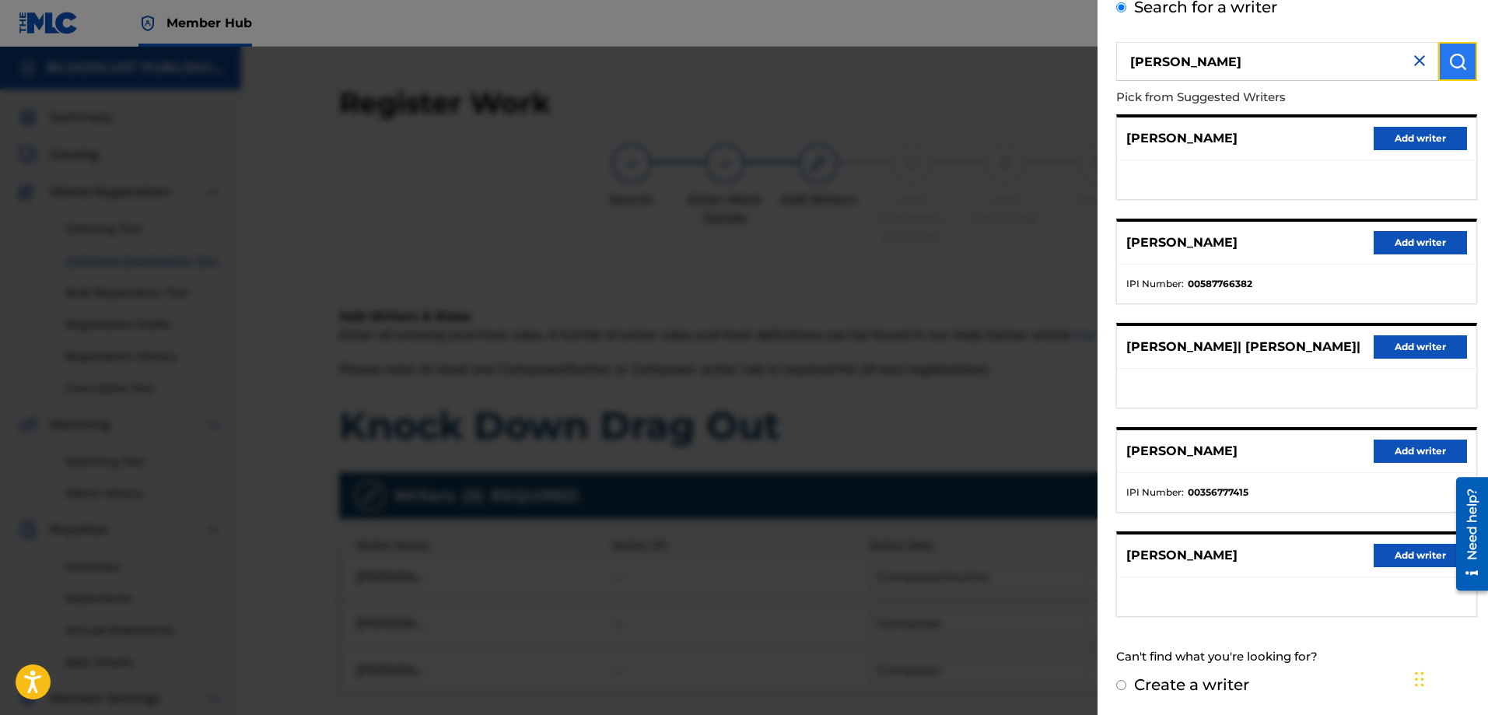
click at [1448, 57] on img "submit" at bounding box center [1457, 61] width 19 height 19
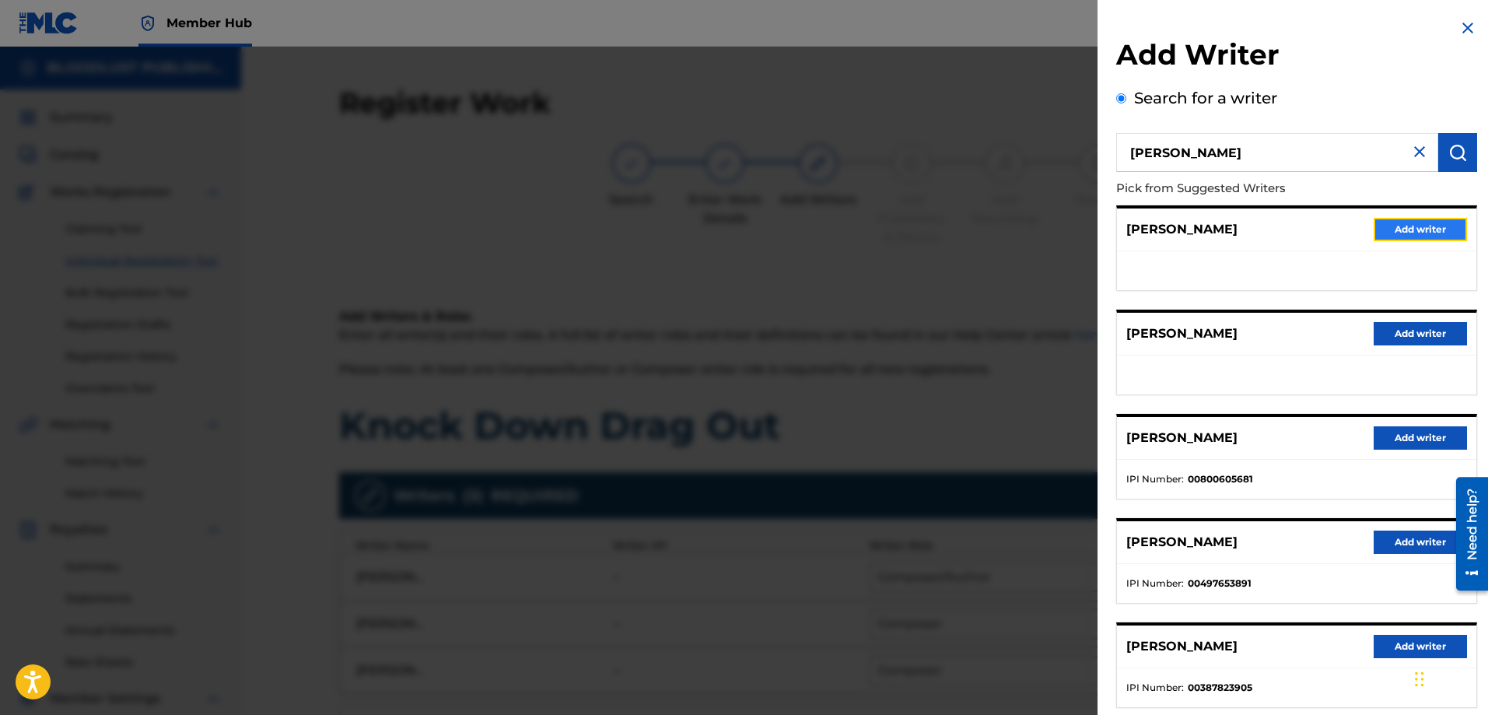
click at [1411, 222] on button "Add writer" at bounding box center [1419, 229] width 93 height 23
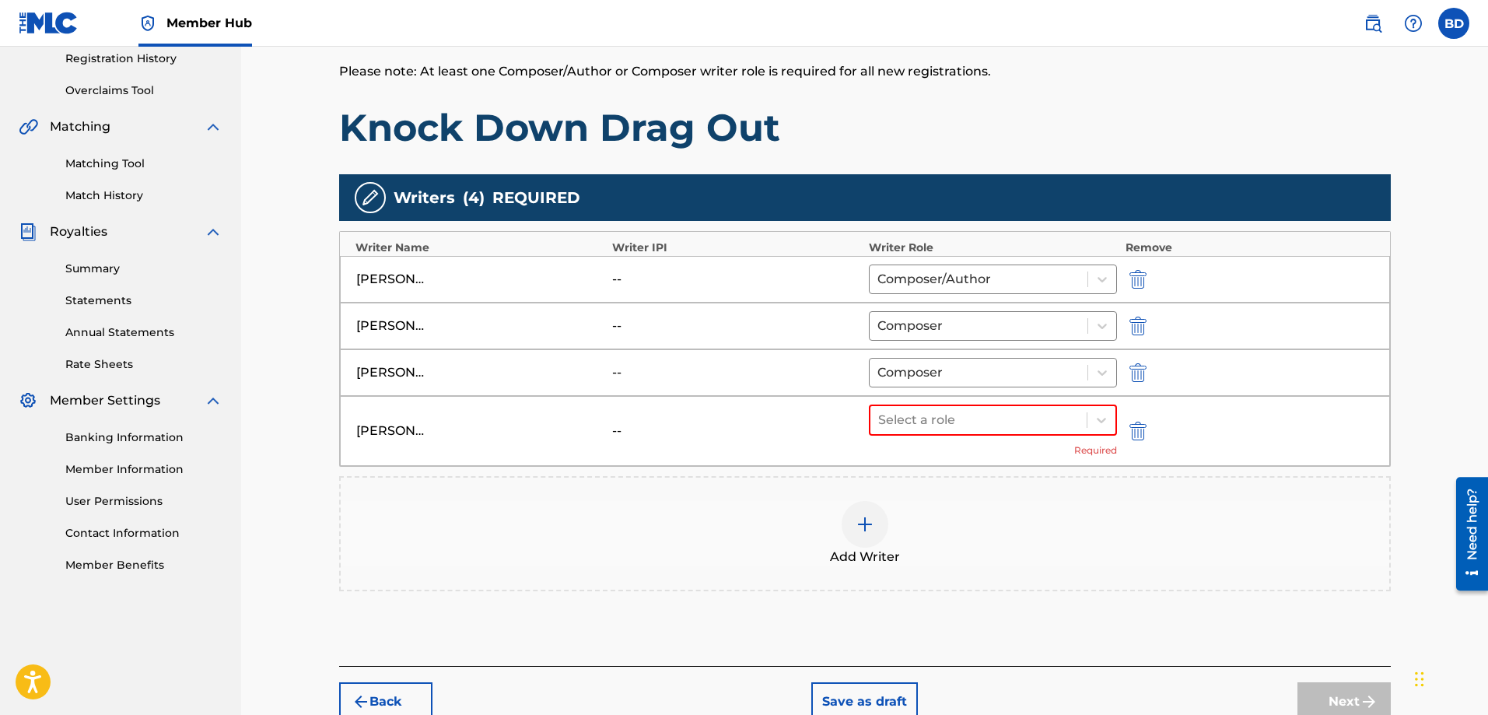
scroll to position [311, 0]
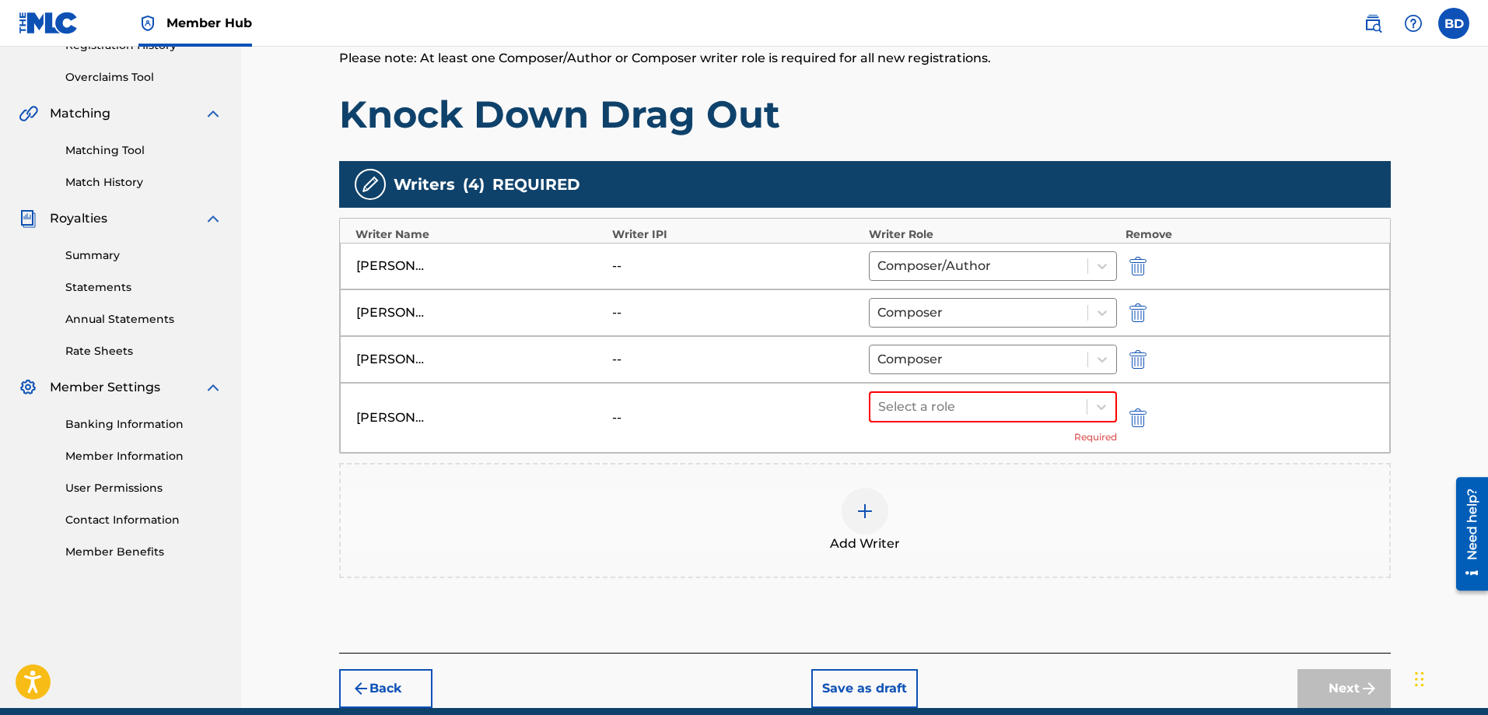
click at [865, 509] on img at bounding box center [864, 511] width 19 height 19
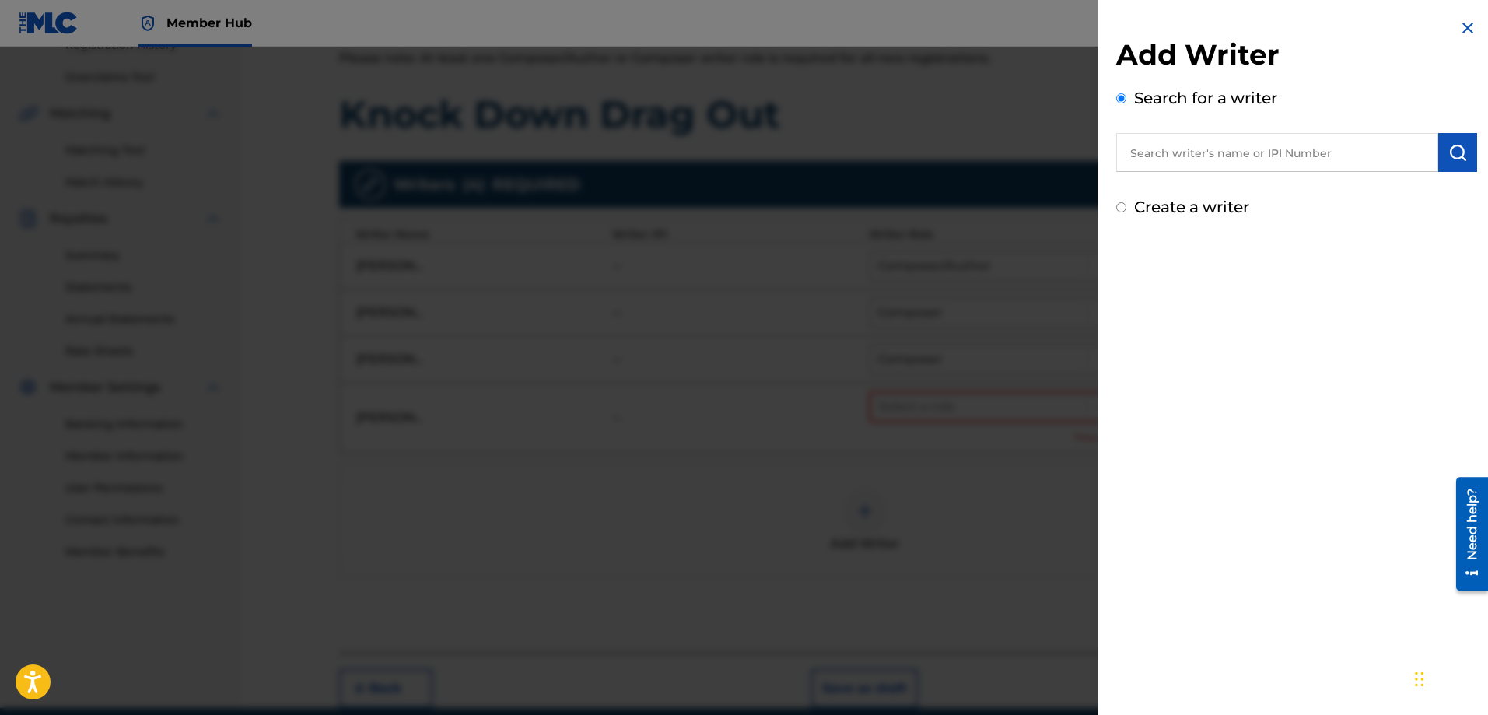
click at [1199, 159] on input "text" at bounding box center [1277, 152] width 322 height 39
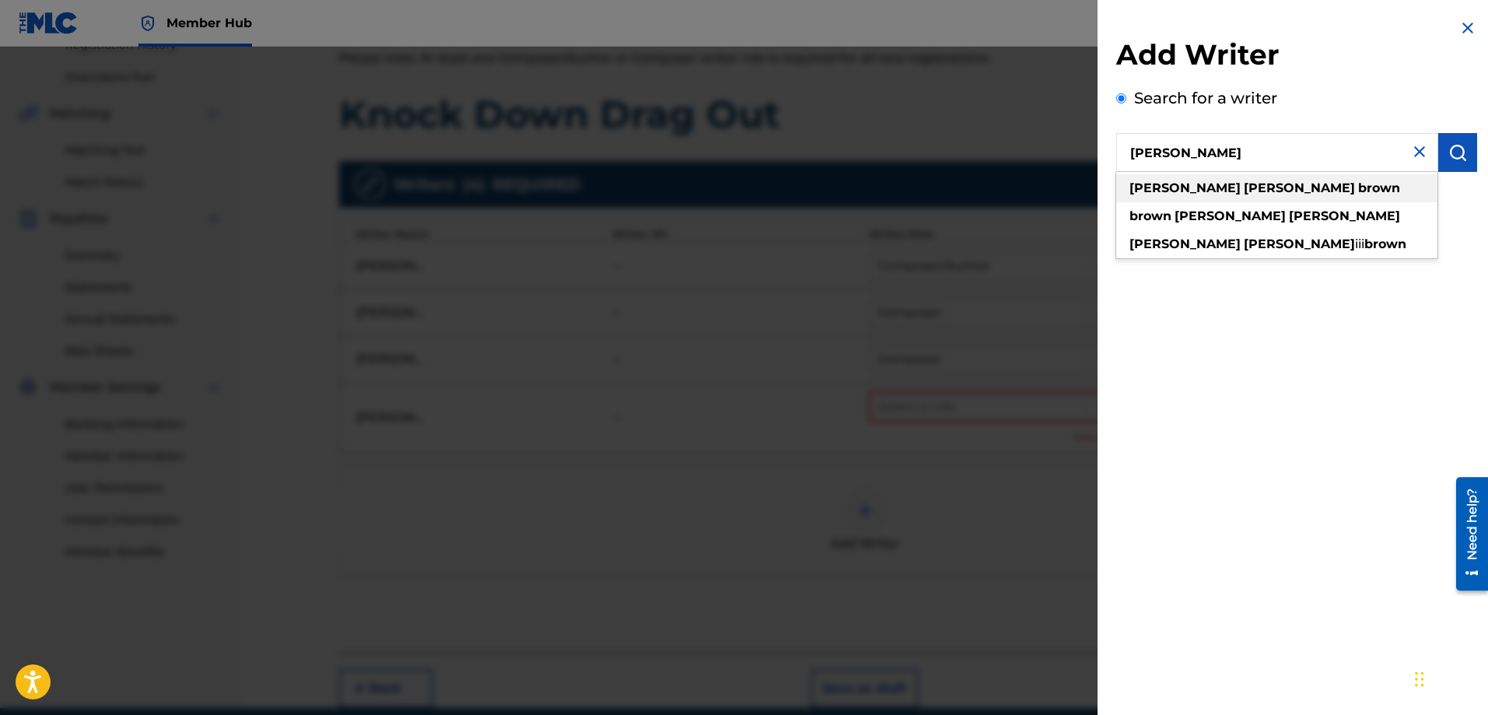
click at [1358, 189] on strong "brown" at bounding box center [1379, 187] width 42 height 15
type input "[PERSON_NAME]"
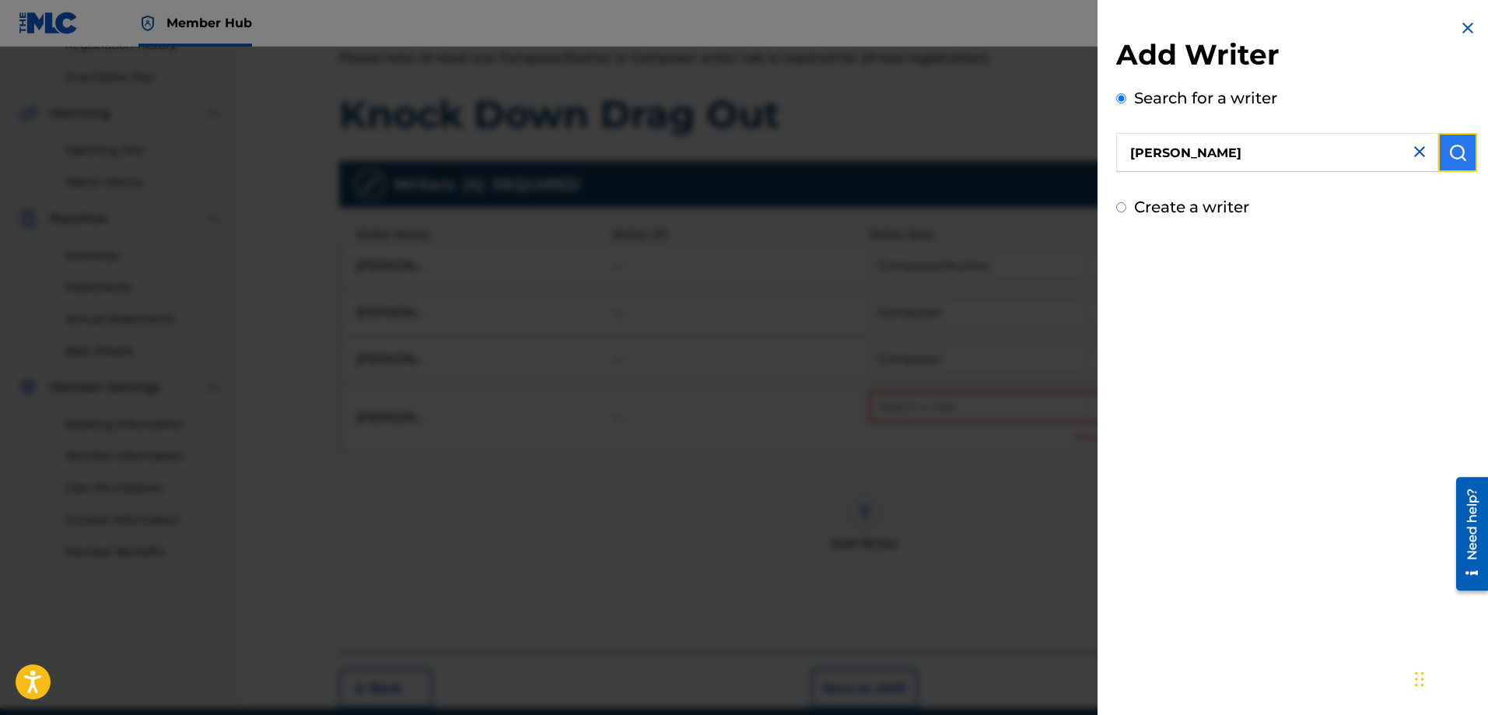
click at [1449, 147] on img "submit" at bounding box center [1457, 152] width 19 height 19
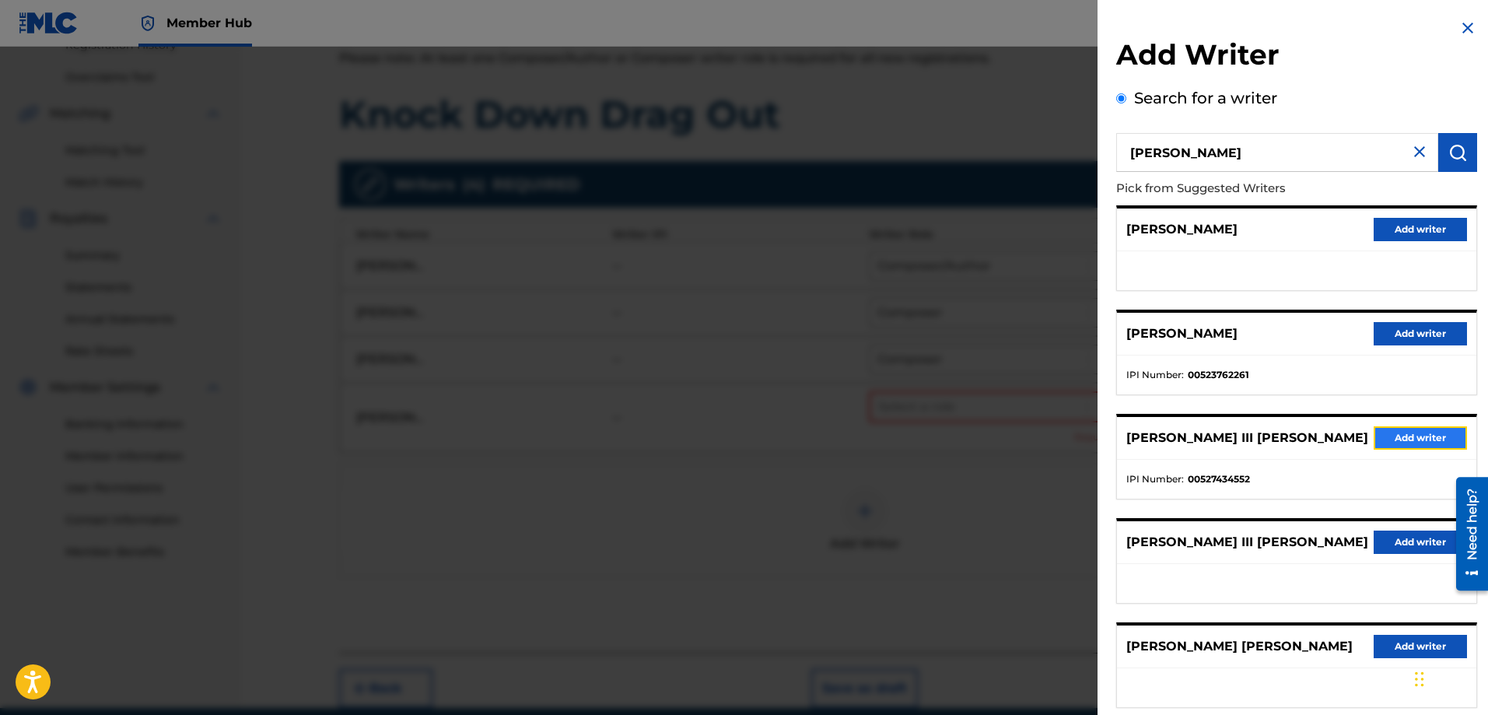
click at [1393, 435] on button "Add writer" at bounding box center [1419, 437] width 93 height 23
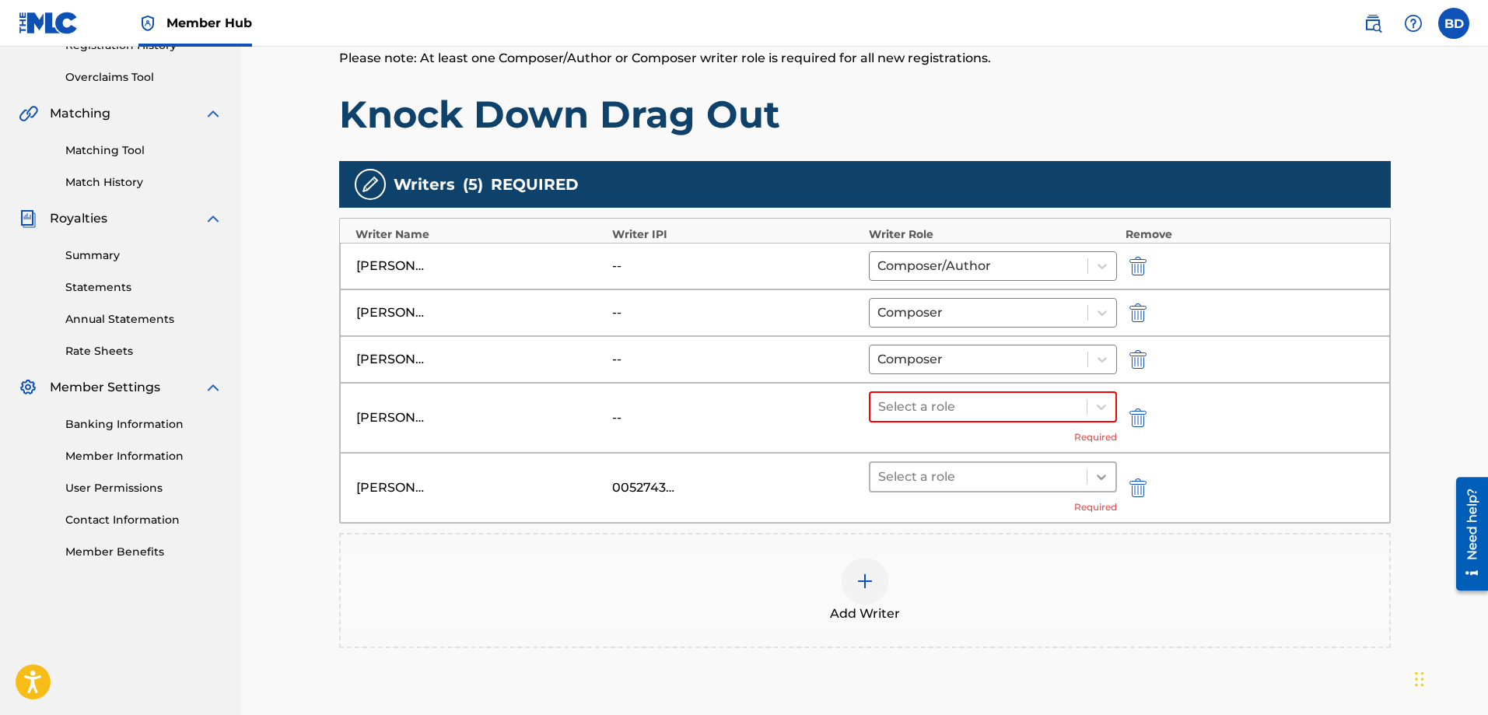
click at [1100, 475] on icon at bounding box center [1101, 477] width 16 height 16
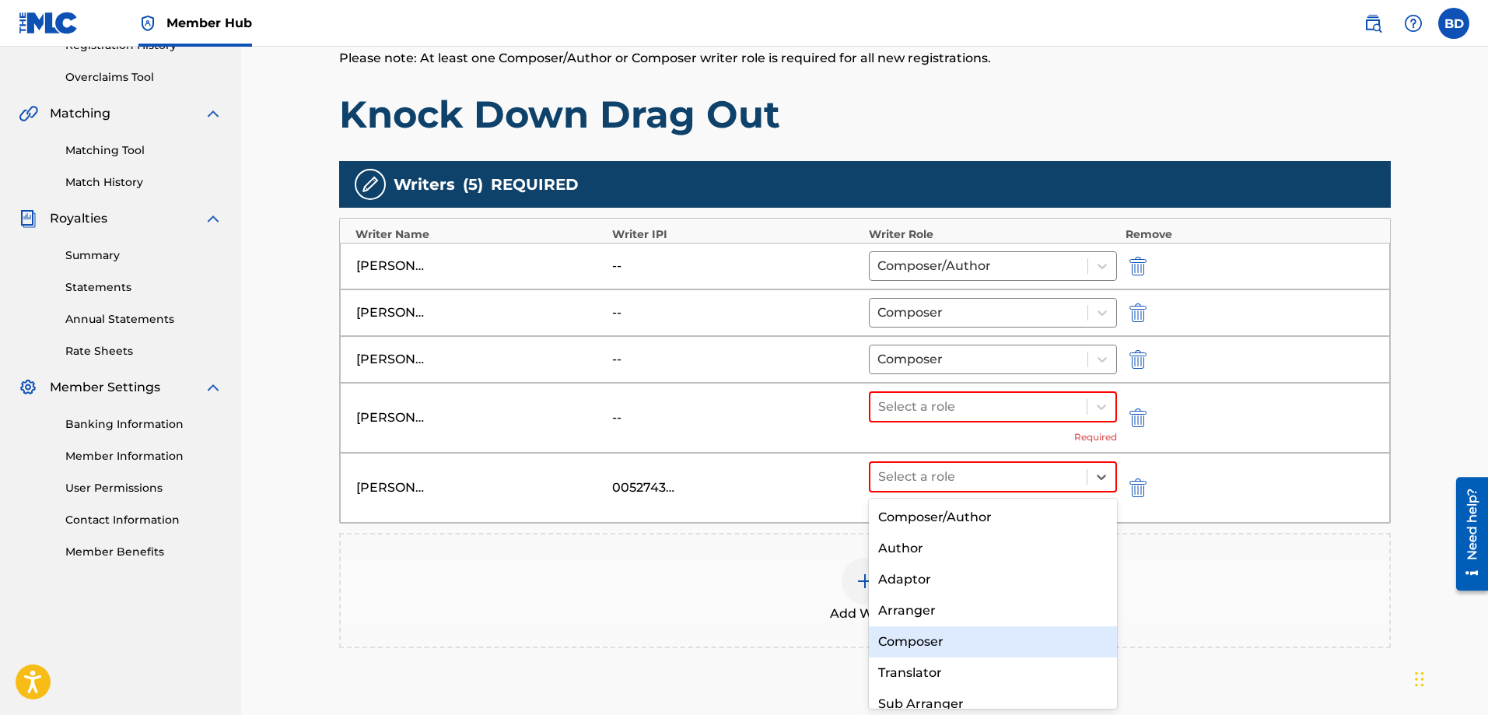
click at [909, 643] on div "Composer" at bounding box center [993, 641] width 249 height 31
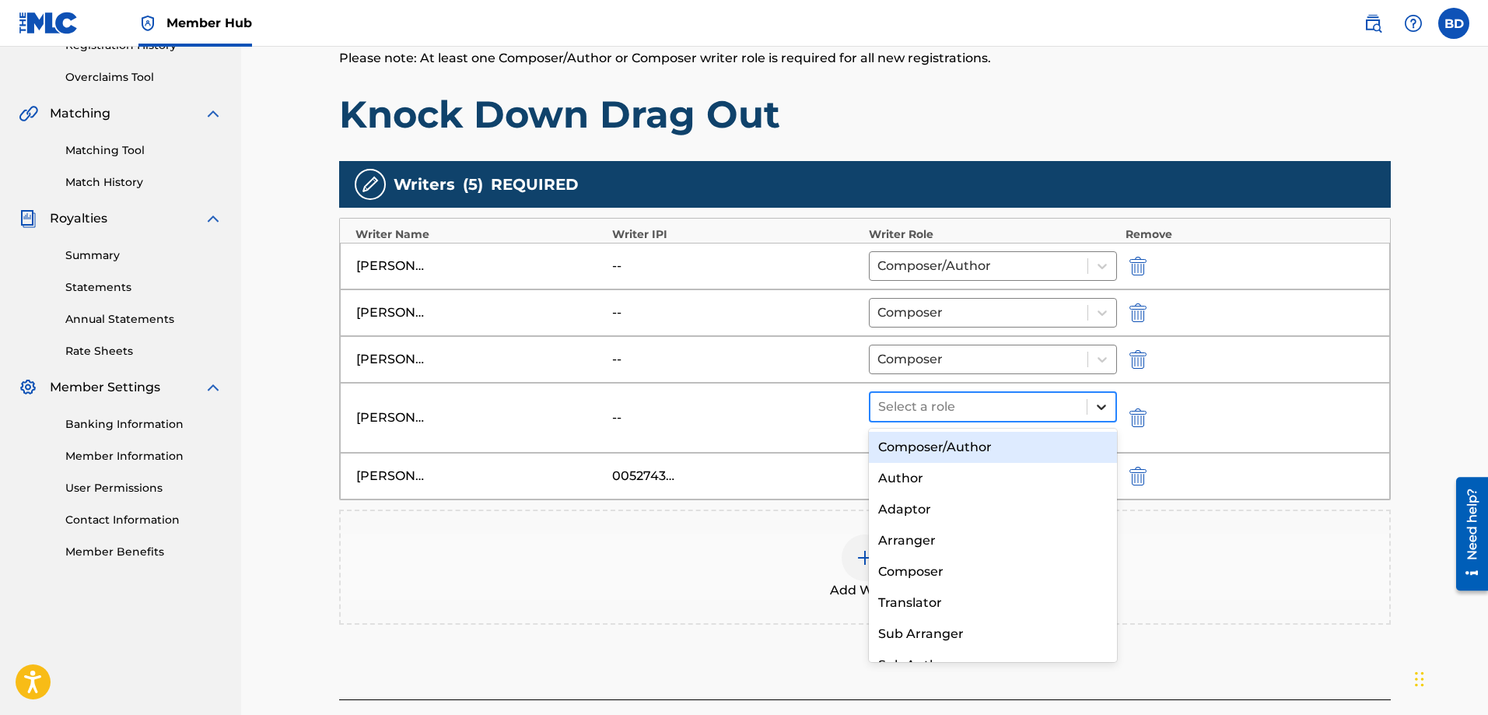
click at [1091, 409] on div at bounding box center [1101, 407] width 28 height 28
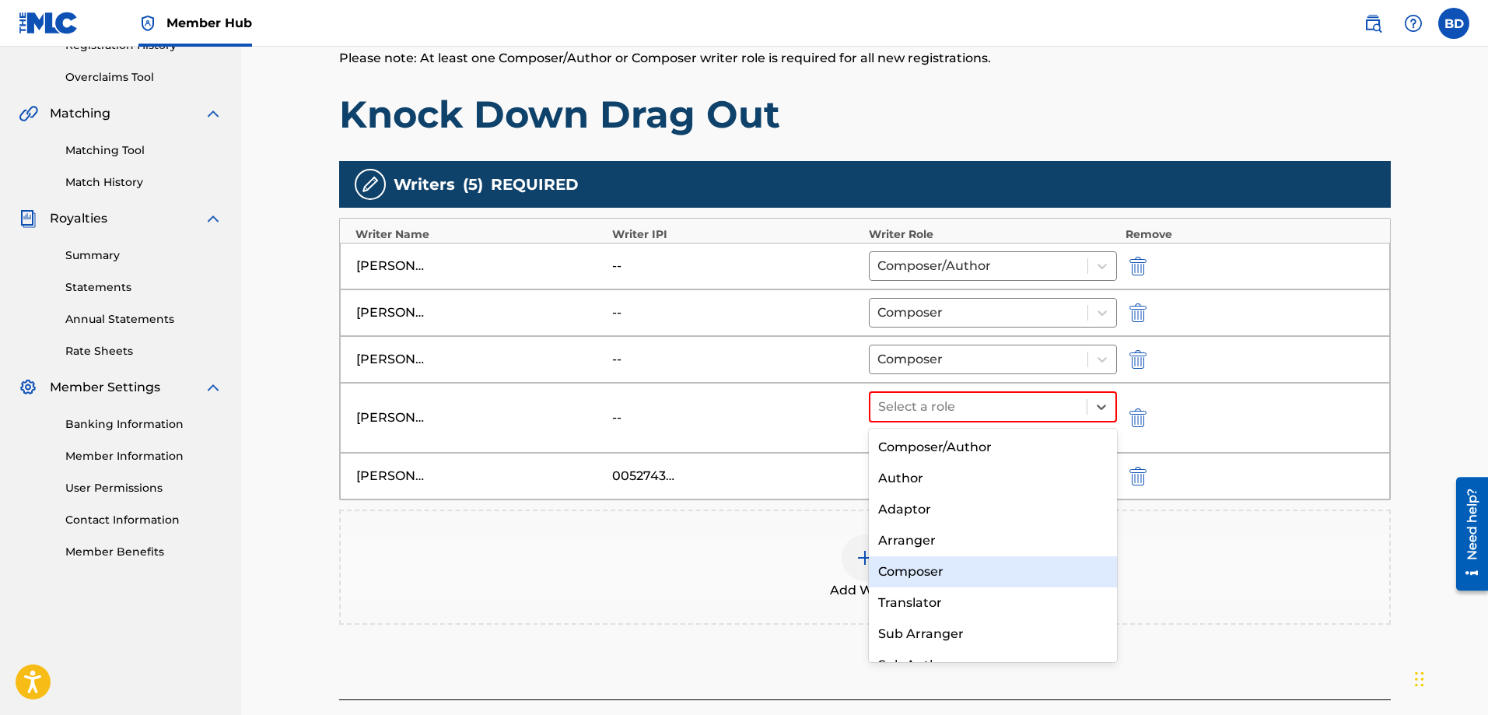
click at [910, 575] on div "Composer" at bounding box center [993, 571] width 249 height 31
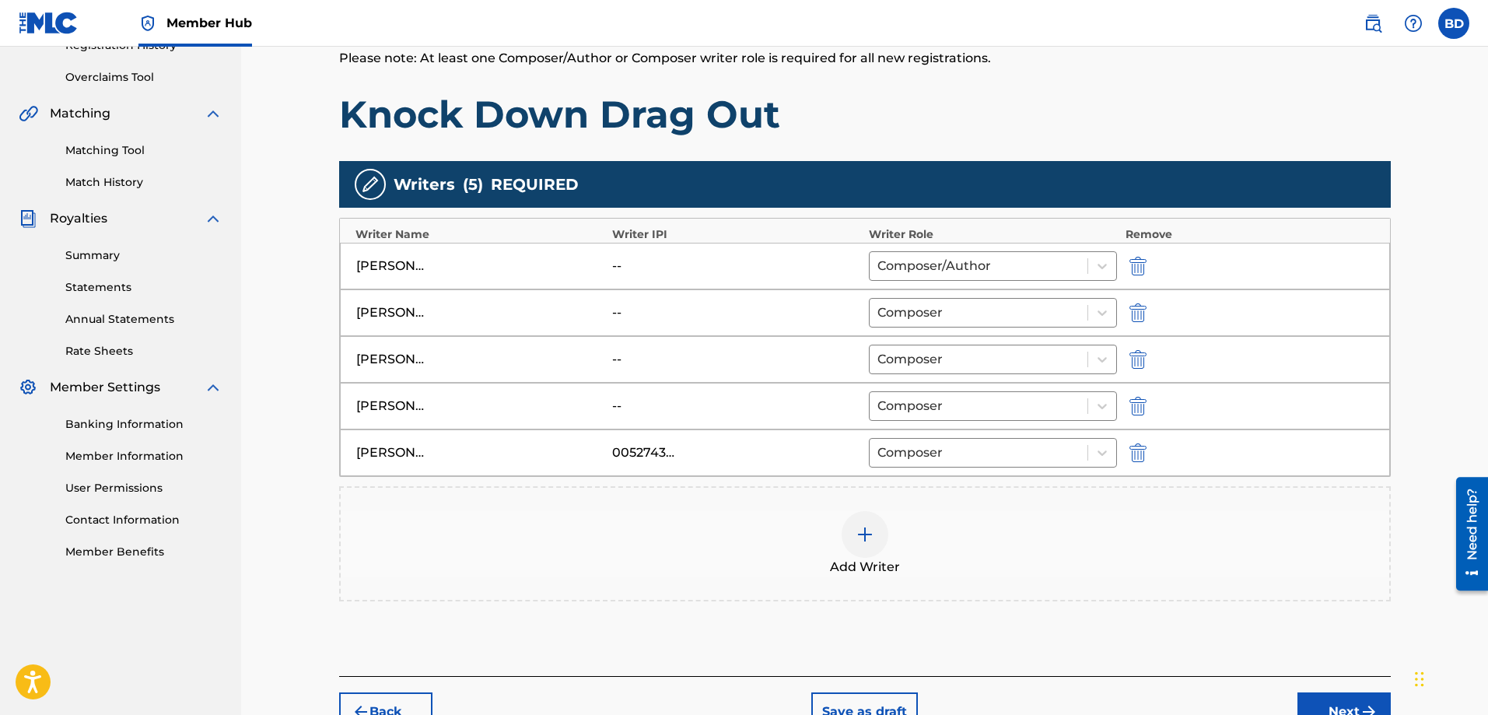
click at [654, 266] on div "--" at bounding box center [647, 266] width 70 height 19
click at [1135, 259] on img "submit" at bounding box center [1137, 266] width 17 height 19
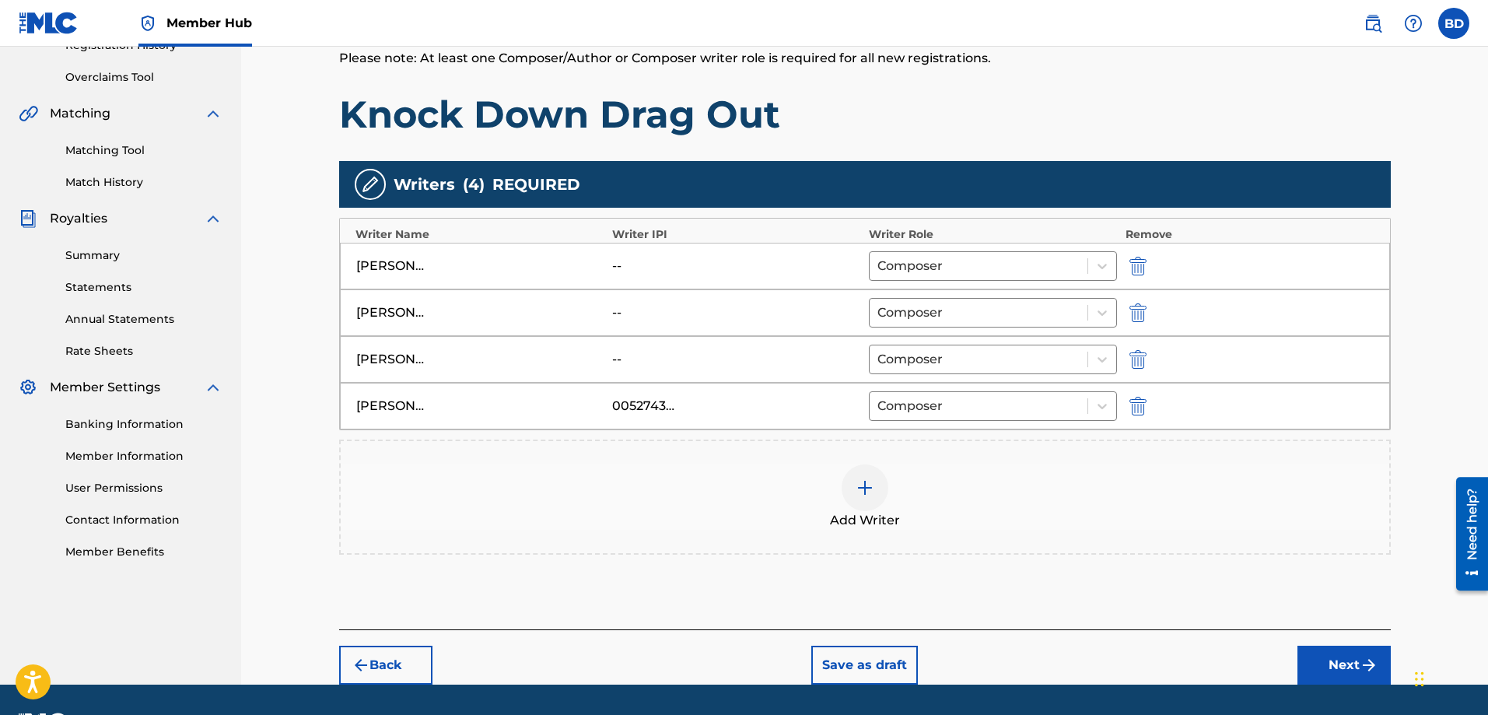
click at [869, 492] on img at bounding box center [864, 487] width 19 height 19
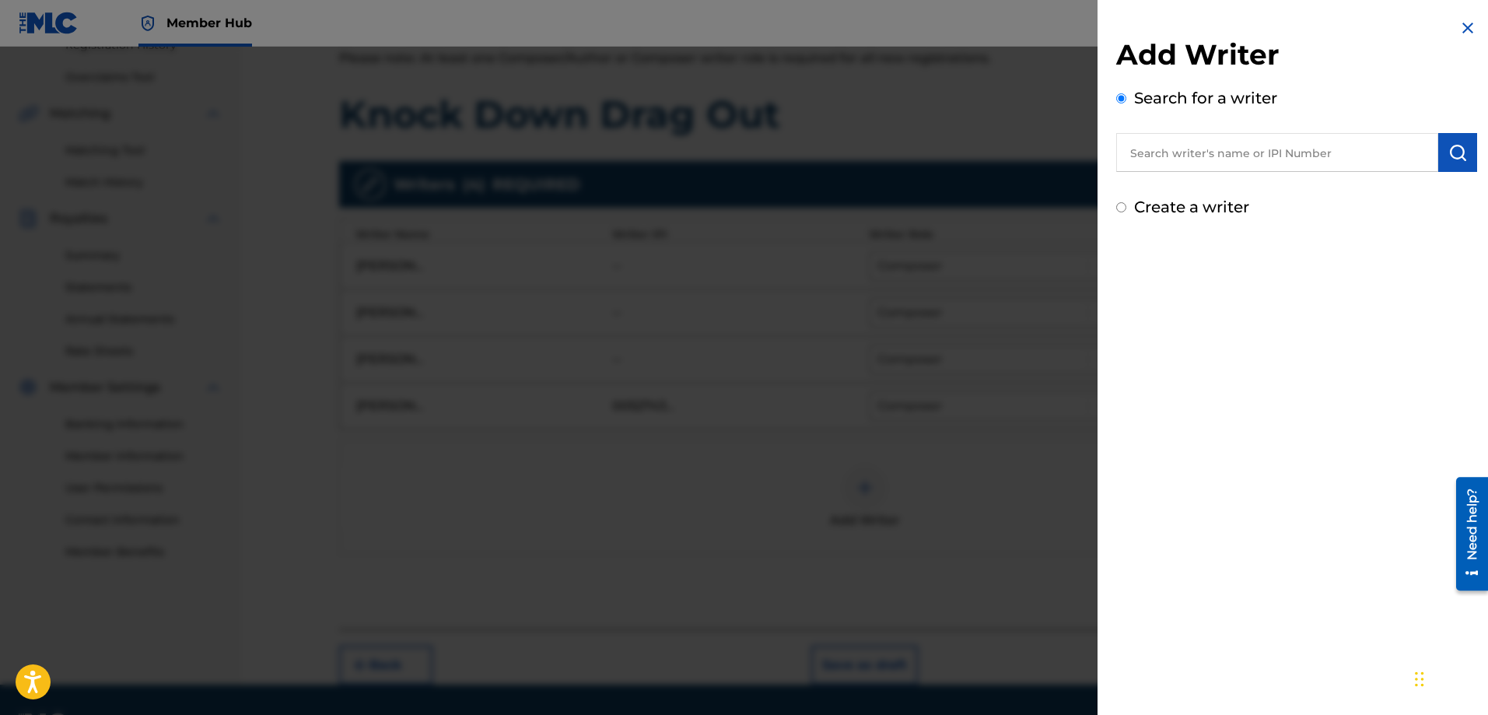
click at [1242, 154] on input "text" at bounding box center [1277, 152] width 322 height 39
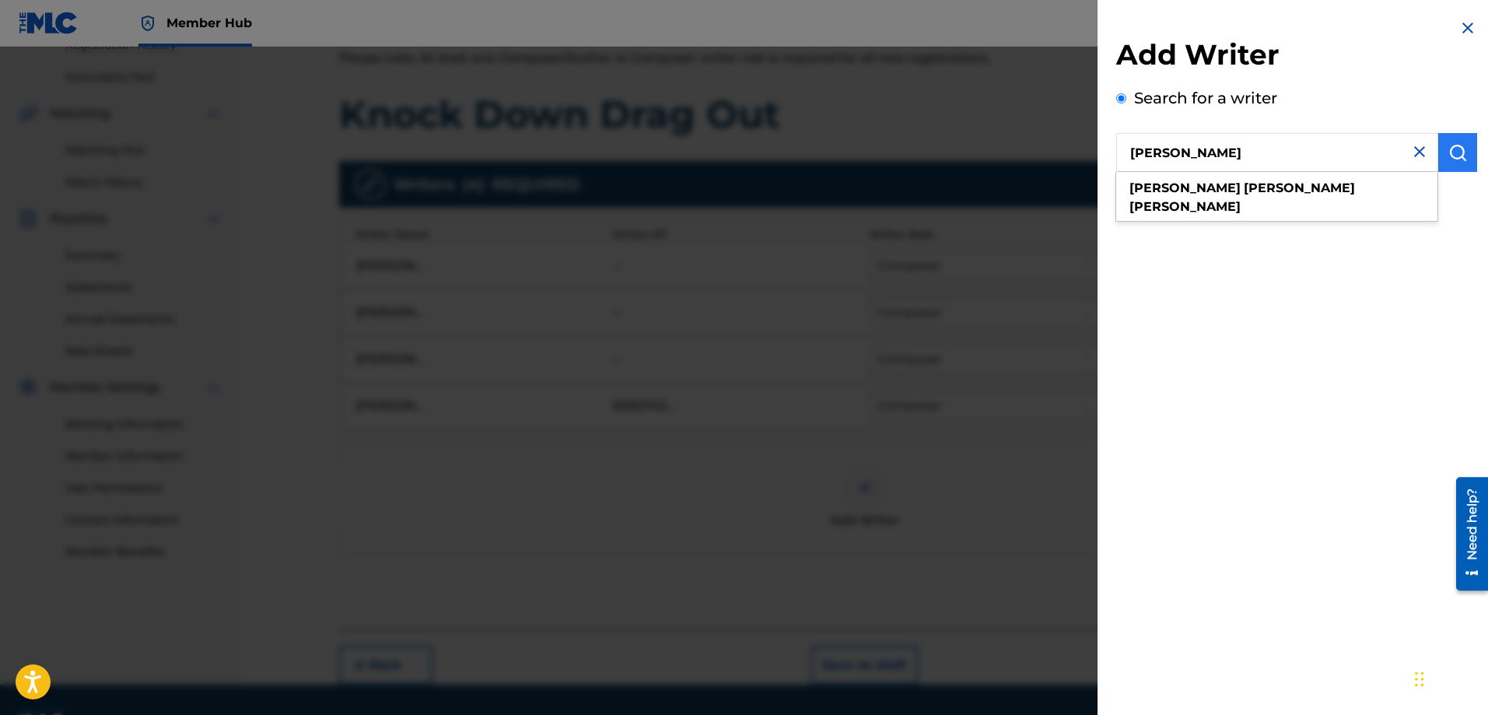
type input "[PERSON_NAME]"
click at [1440, 146] on button "submit" at bounding box center [1457, 152] width 39 height 39
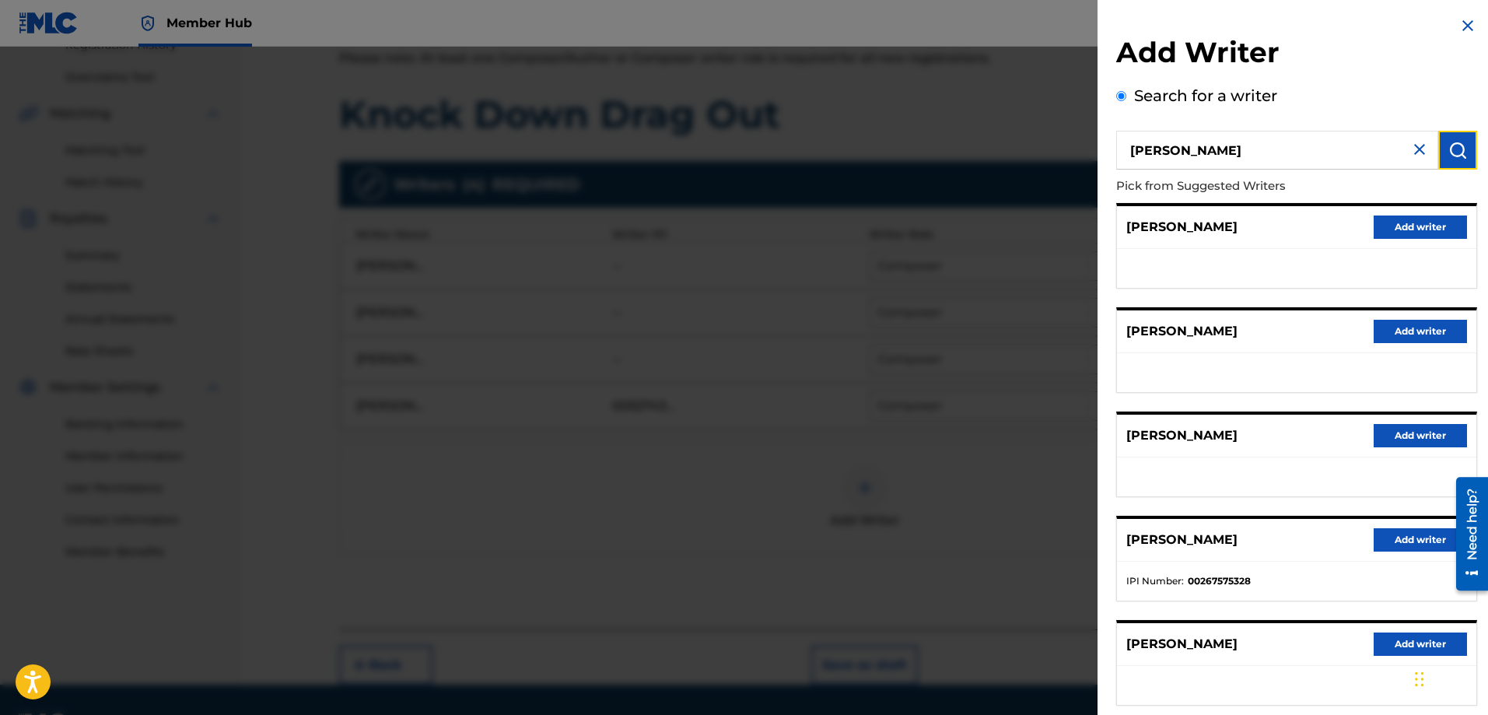
scroll to position [0, 0]
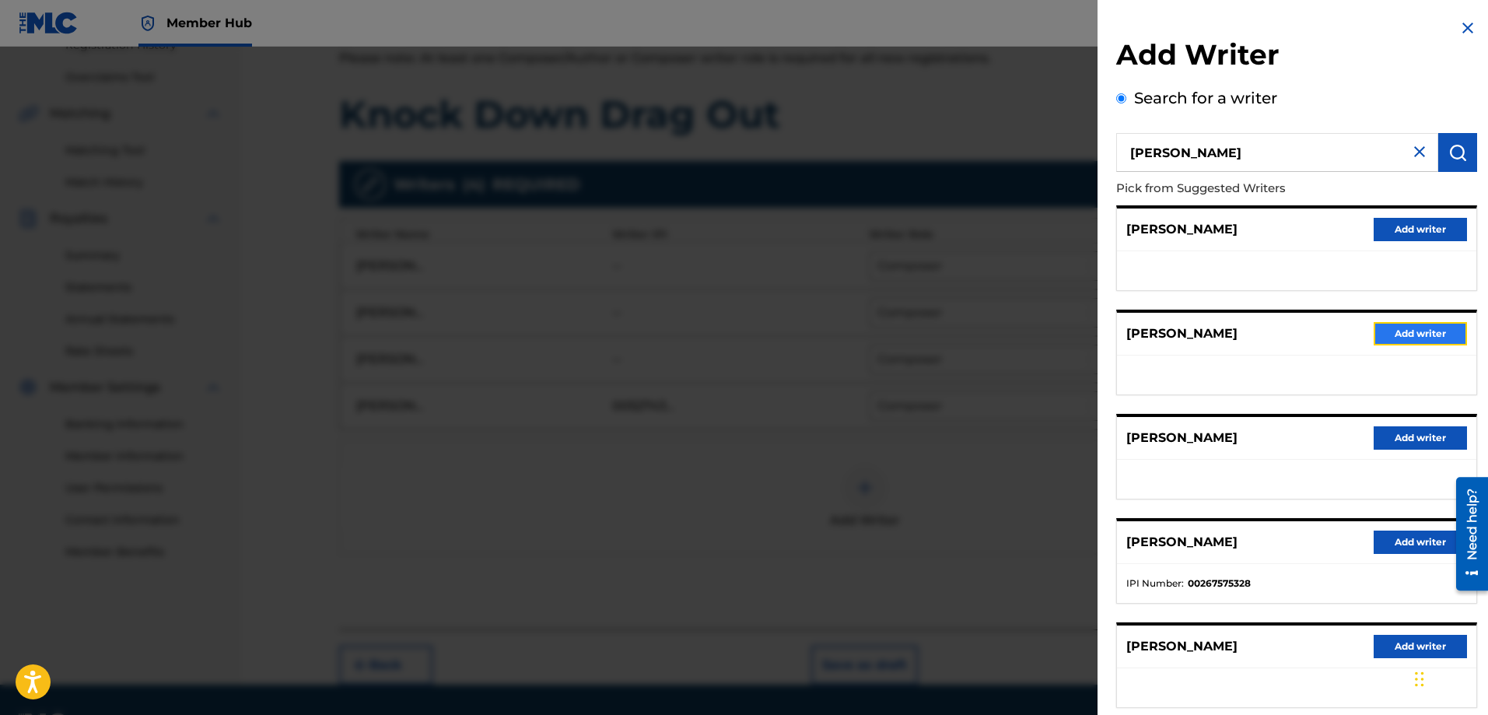
click at [1405, 333] on button "Add writer" at bounding box center [1419, 333] width 93 height 23
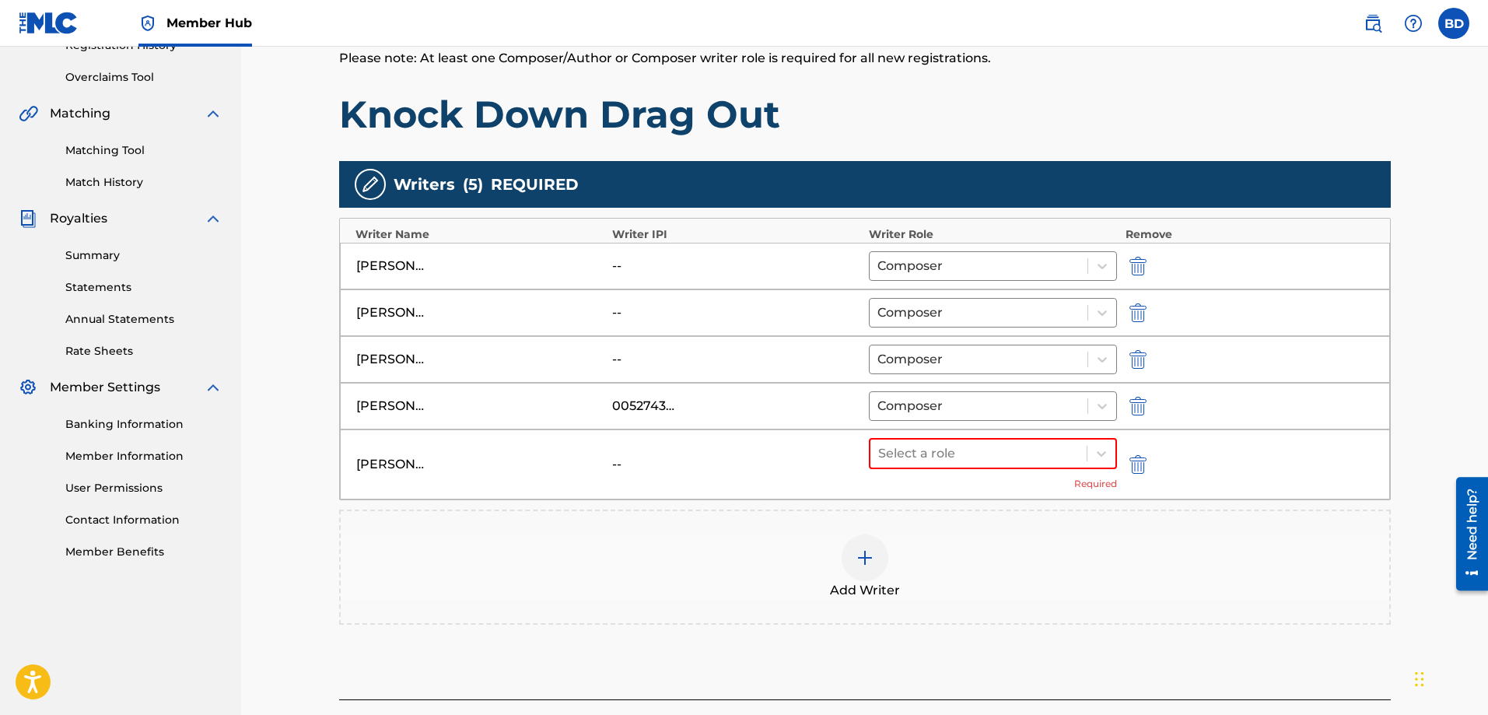
click at [616, 464] on div "--" at bounding box center [647, 464] width 70 height 19
click at [1134, 464] on img "submit" at bounding box center [1137, 464] width 17 height 19
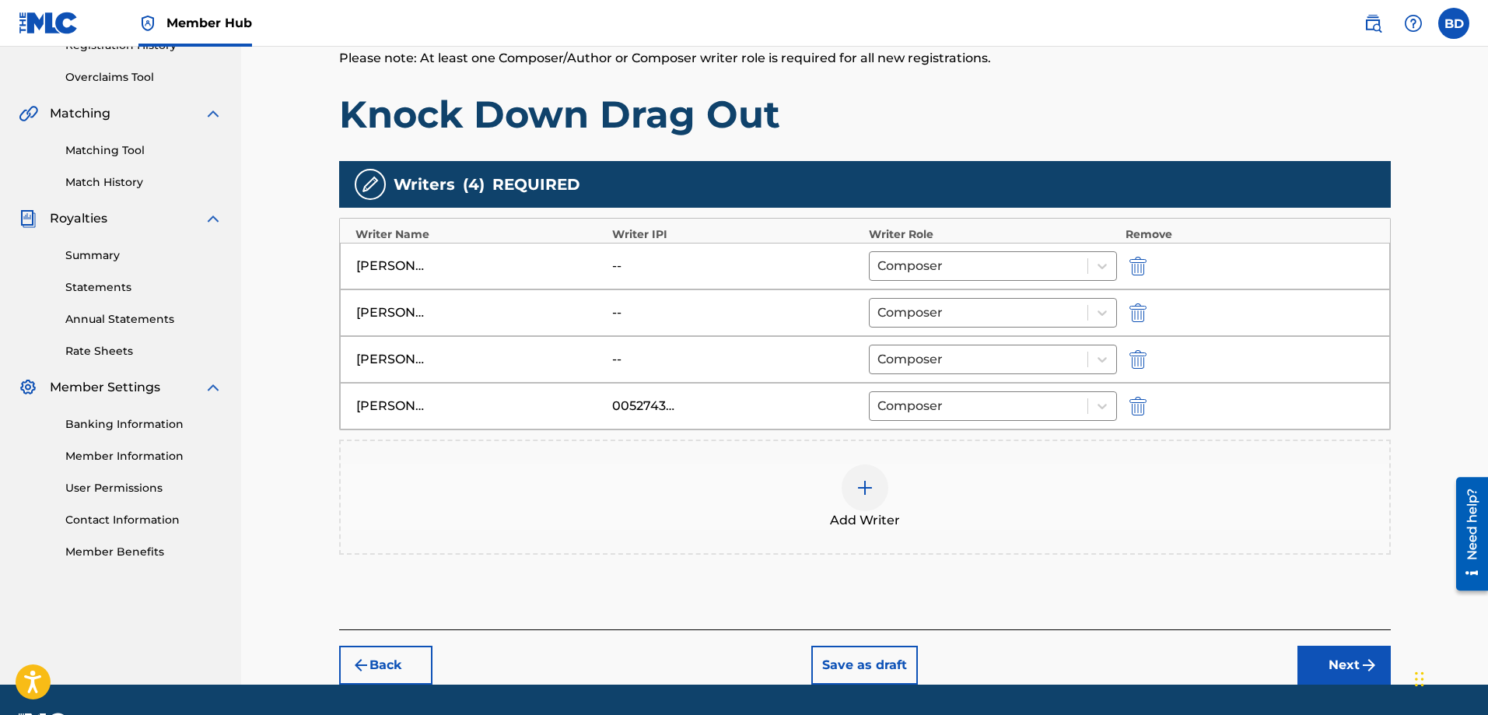
click at [860, 485] on img at bounding box center [864, 487] width 19 height 19
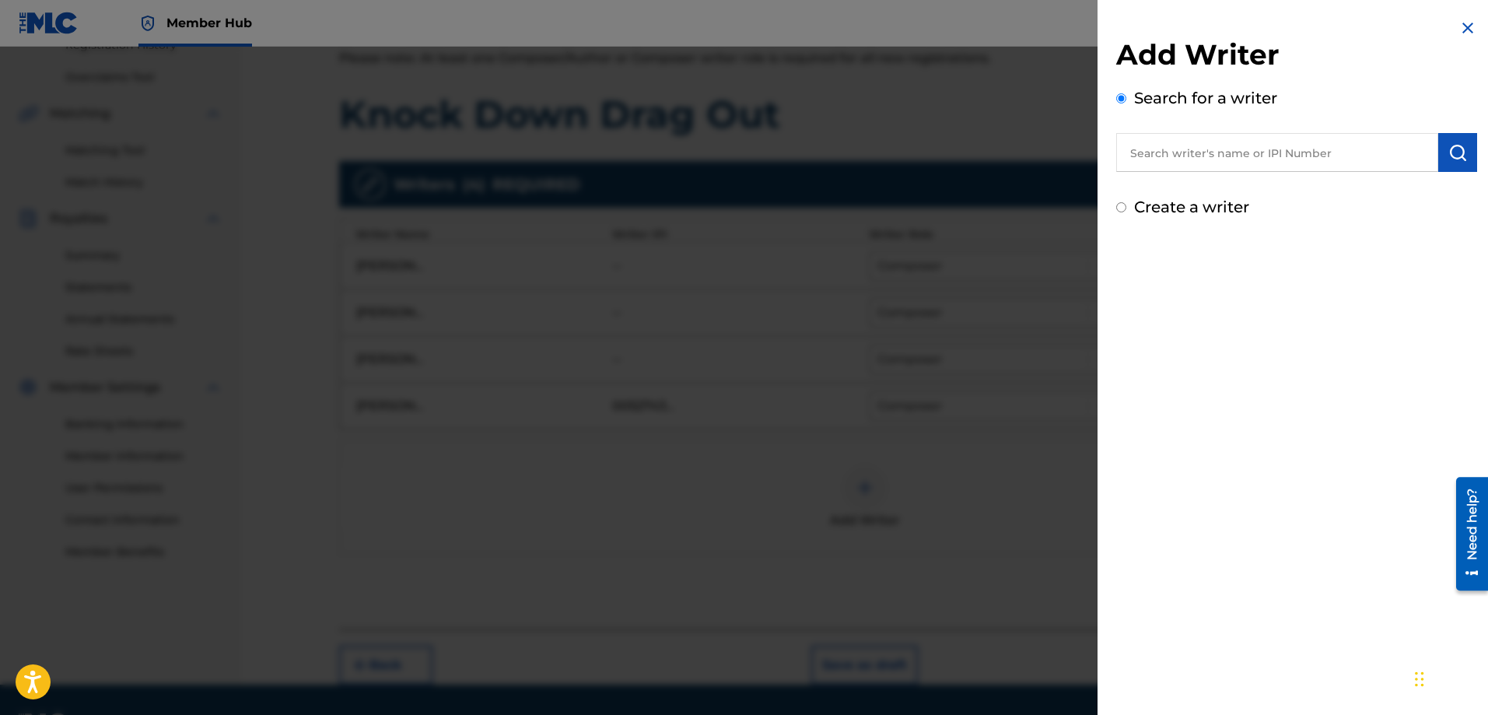
click at [1118, 208] on input "Create a writer" at bounding box center [1121, 207] width 10 height 10
radio input "false"
radio input "true"
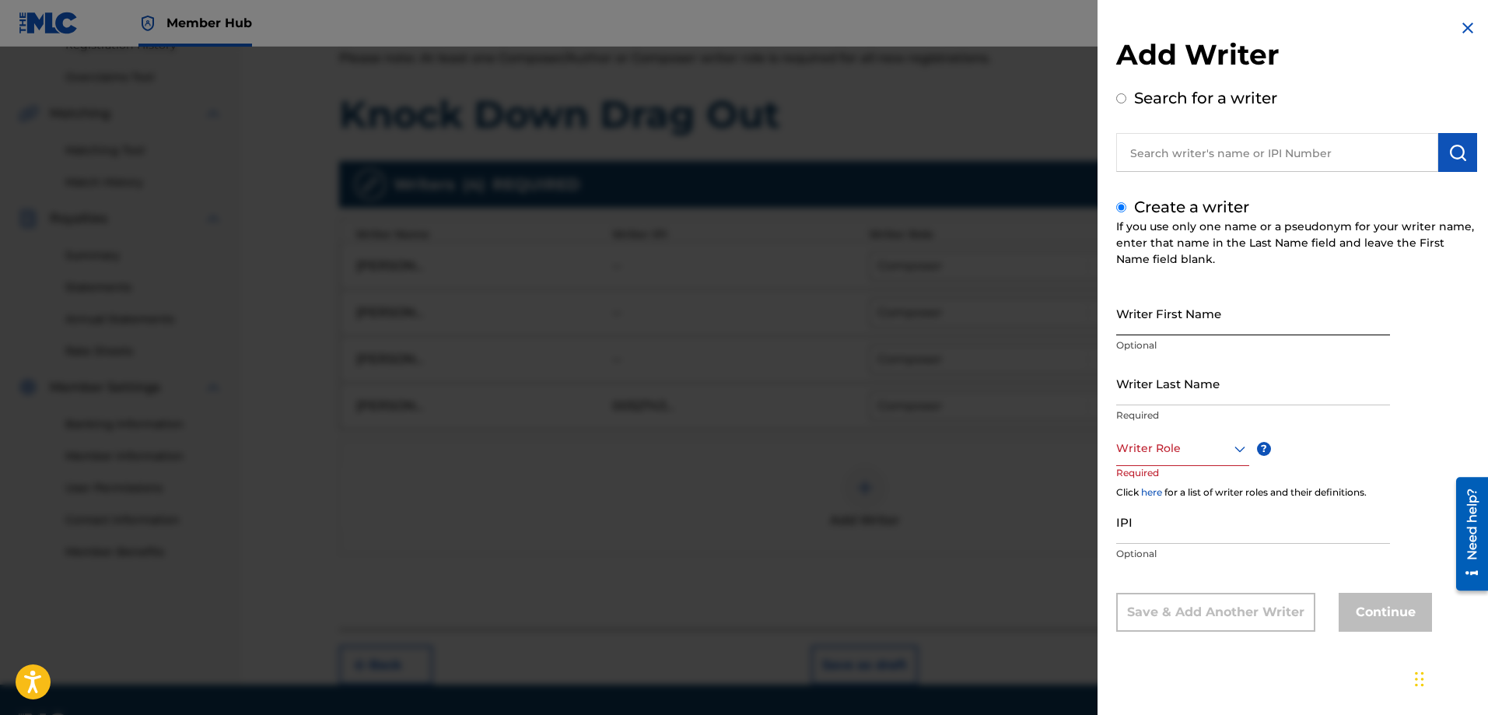
click at [1166, 326] on input "Writer First Name" at bounding box center [1253, 313] width 274 height 44
type input "[PERSON_NAME]"
click at [1151, 395] on input "Writer Last Name" at bounding box center [1253, 383] width 274 height 44
type input "[PERSON_NAME]"
click at [1137, 457] on div at bounding box center [1182, 448] width 133 height 19
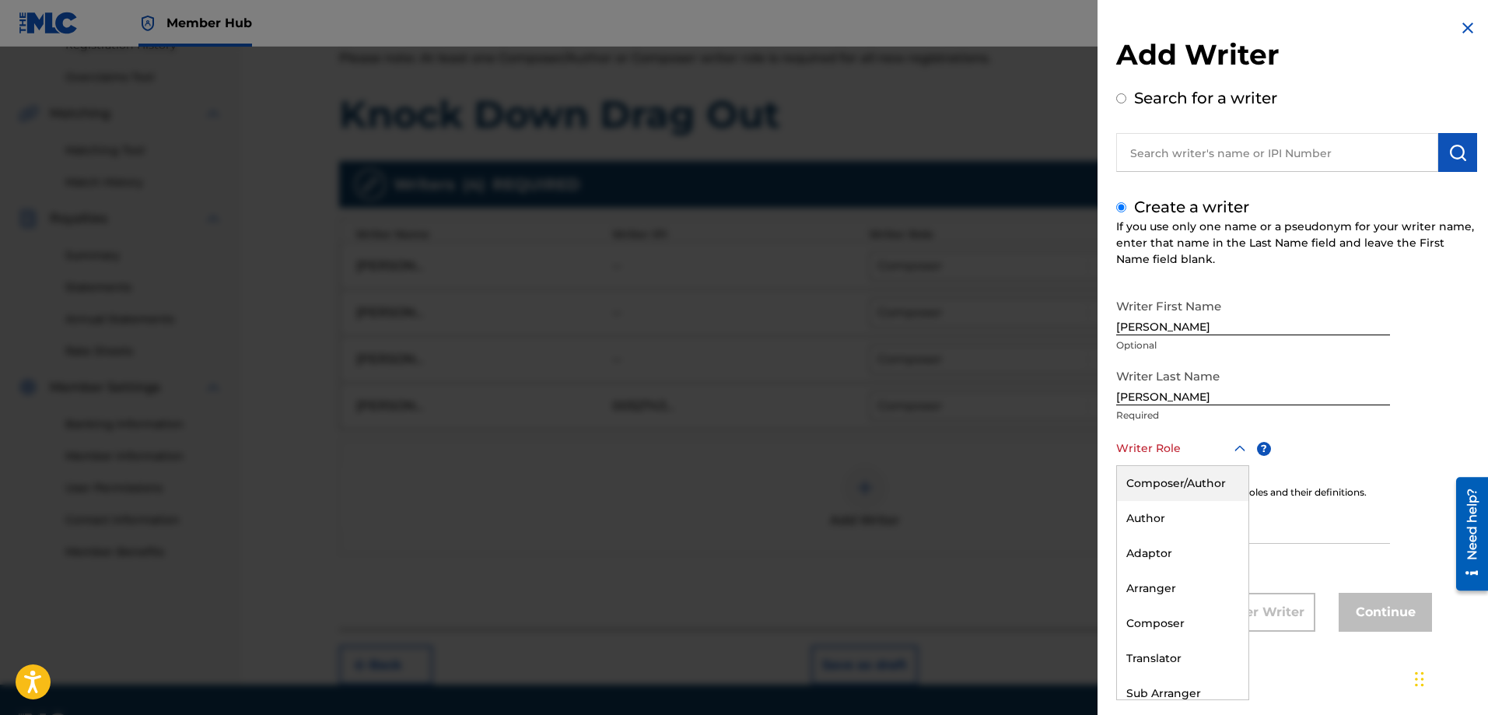
click at [1166, 484] on div "Composer/Author" at bounding box center [1182, 483] width 131 height 35
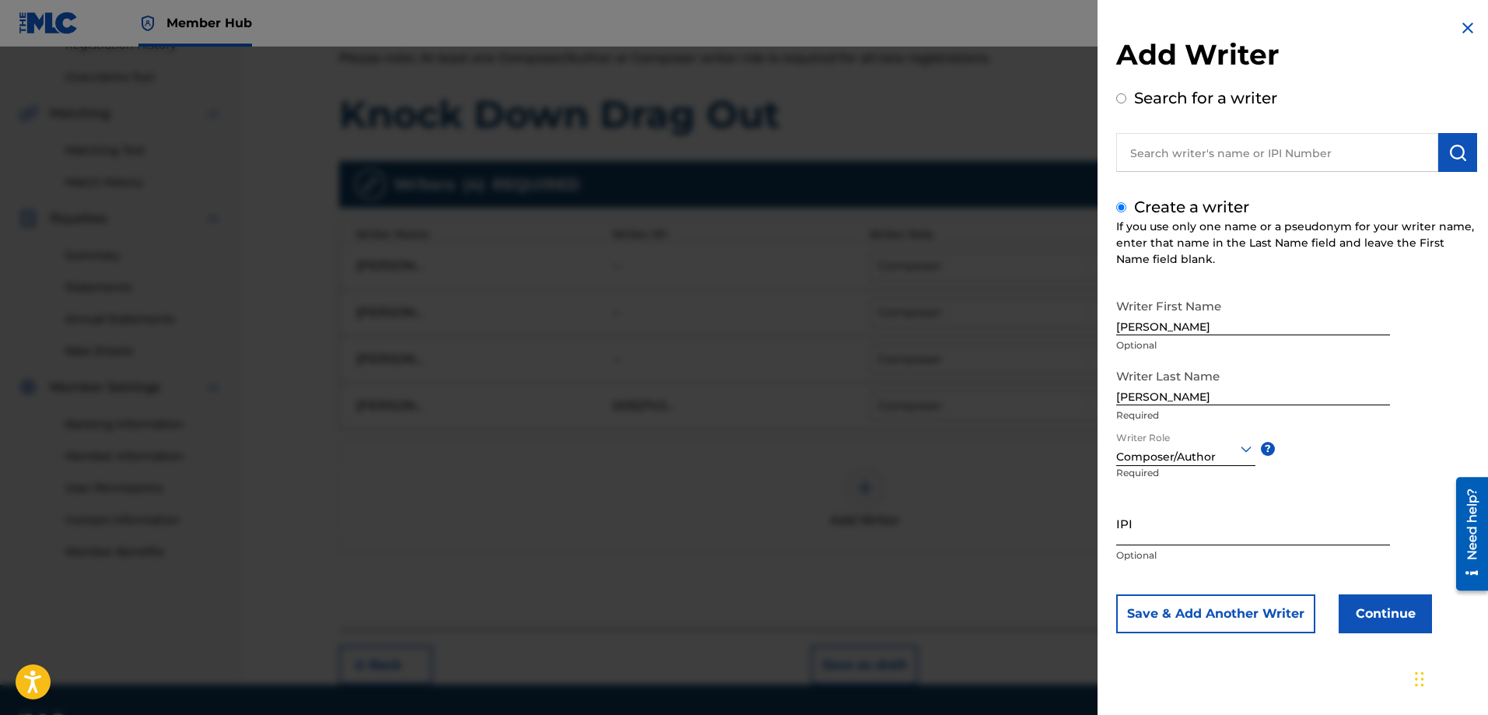
click at [1146, 528] on input "IPI" at bounding box center [1253, 523] width 274 height 44
paste input "529159140"
type input "529159140"
click at [1372, 605] on button "Continue" at bounding box center [1384, 613] width 93 height 39
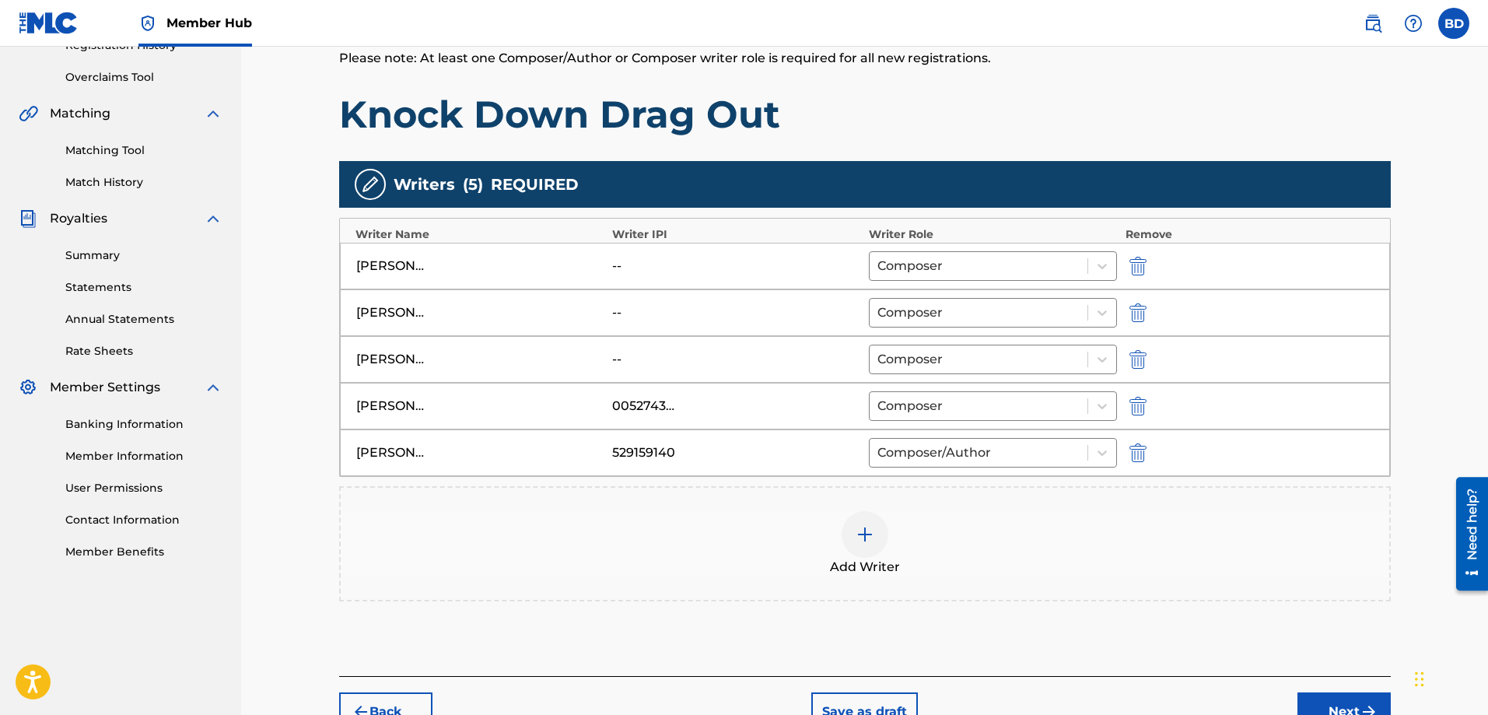
click at [647, 455] on div "529159140" at bounding box center [647, 452] width 70 height 19
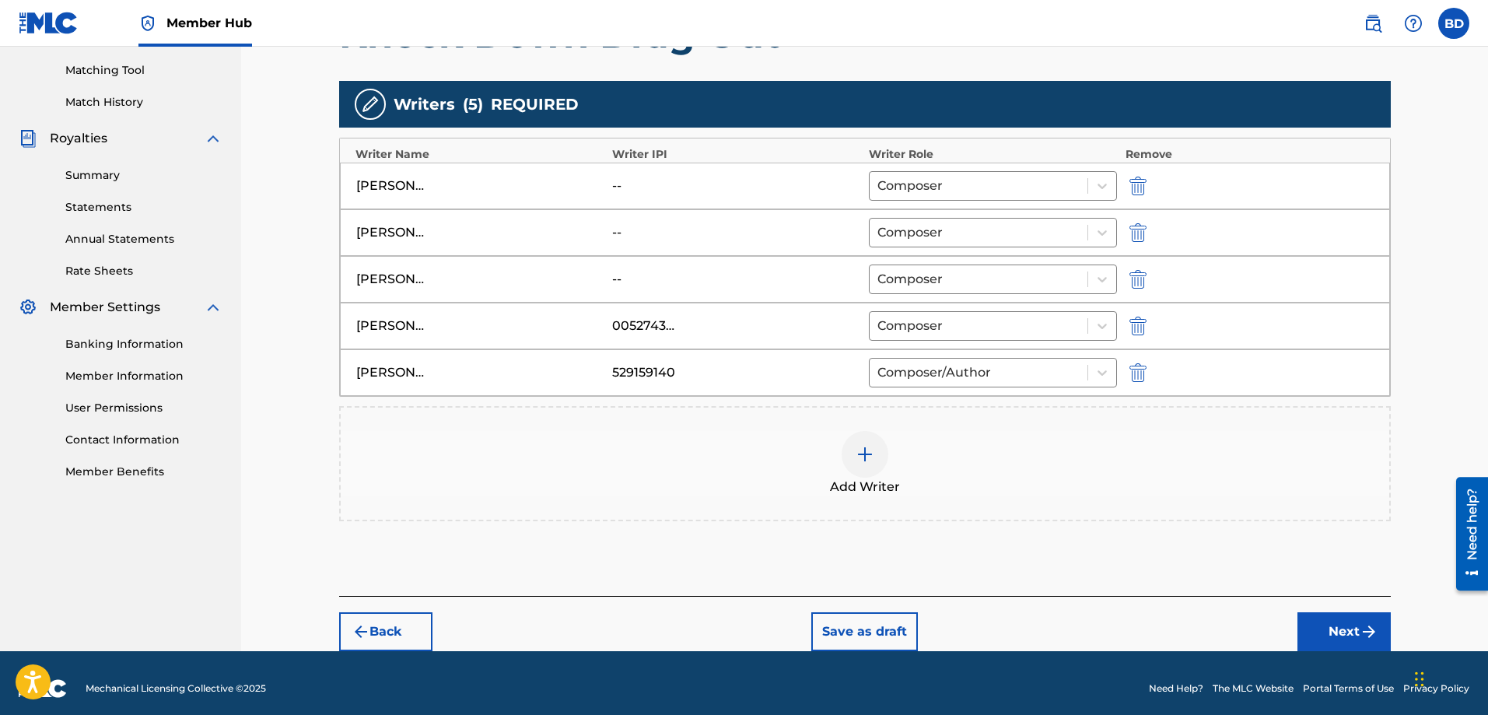
scroll to position [402, 0]
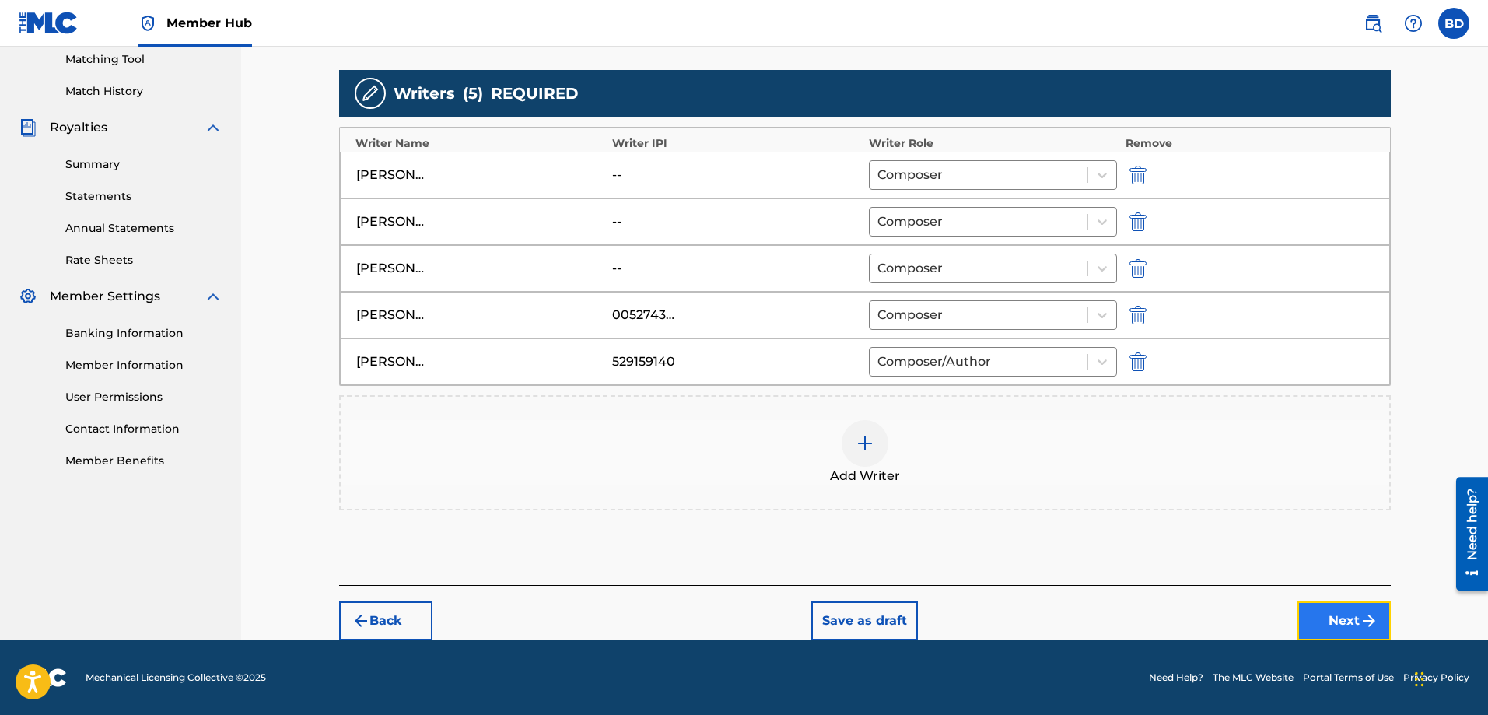
click at [1336, 610] on button "Next" at bounding box center [1343, 620] width 93 height 39
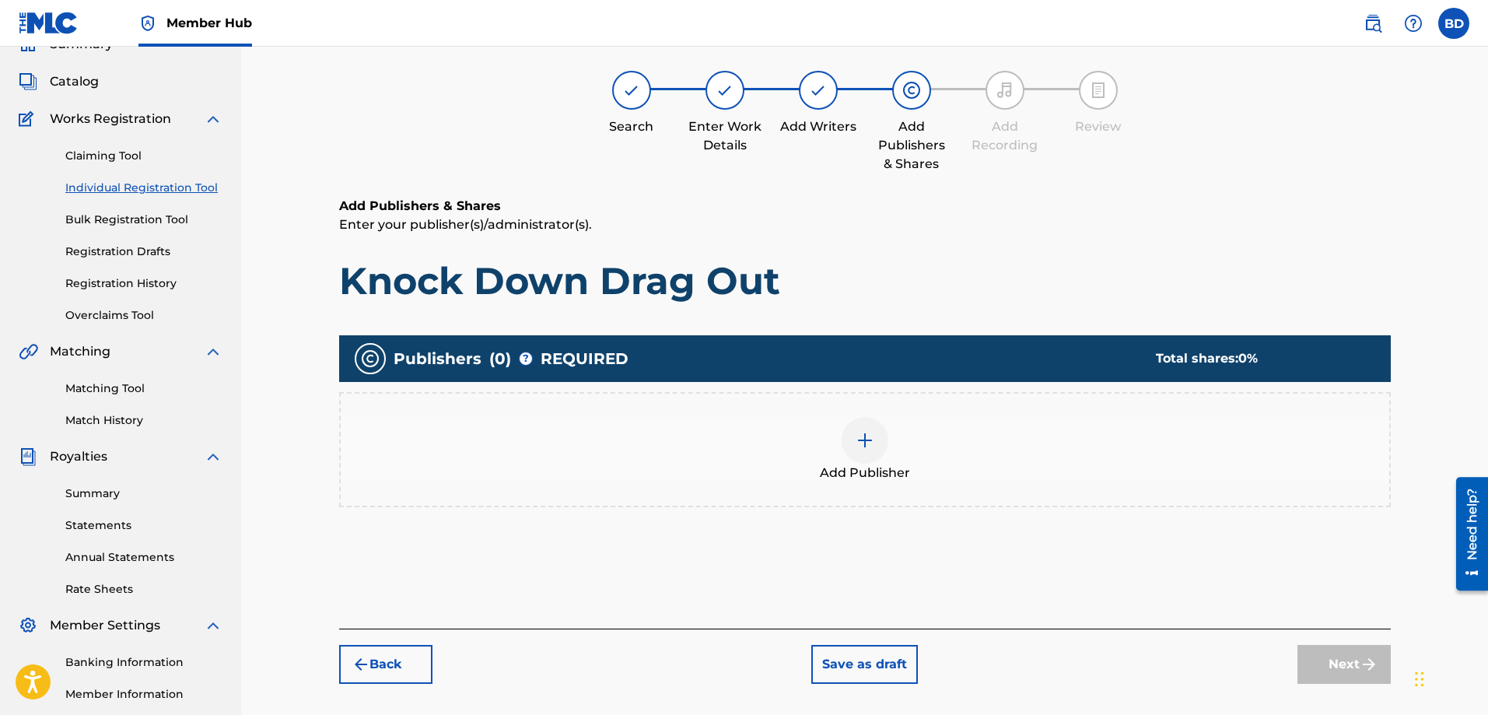
scroll to position [70, 0]
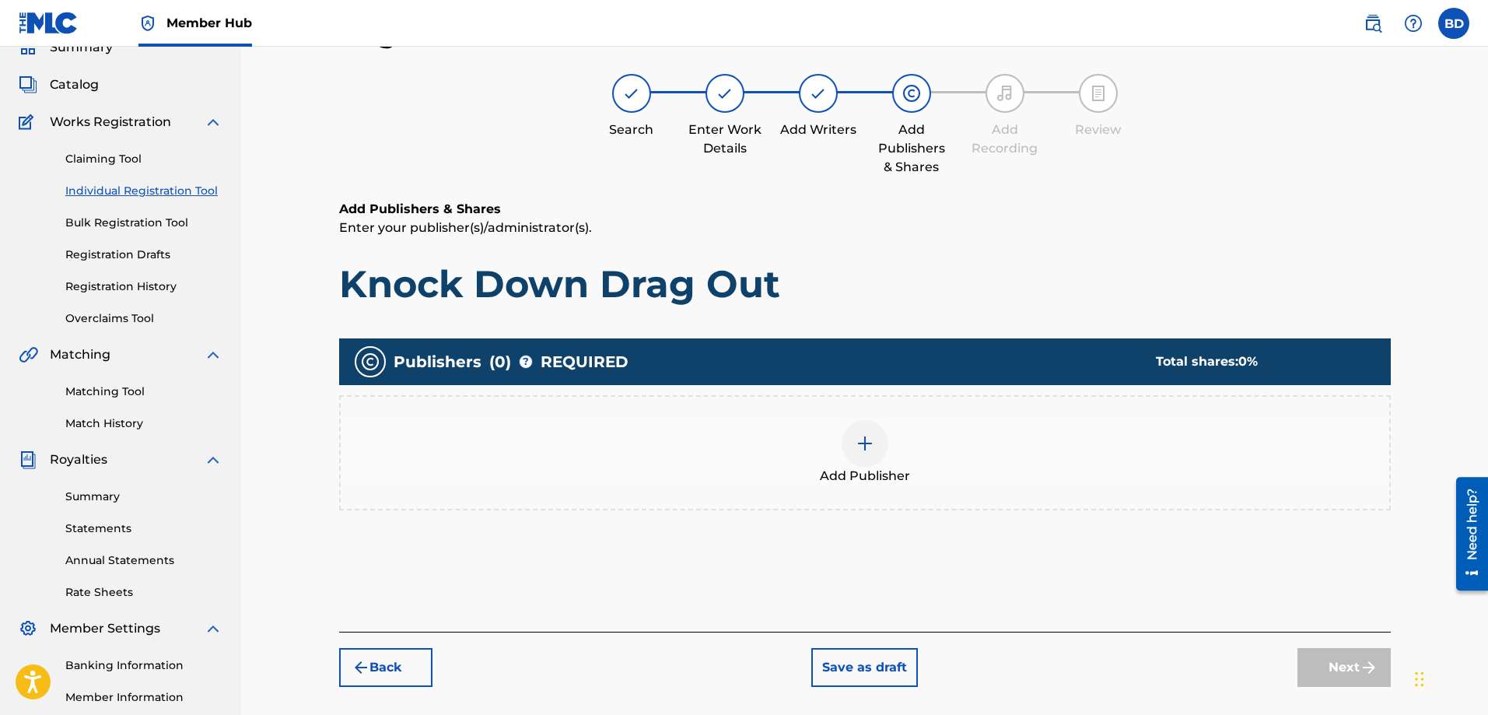
click at [862, 447] on img at bounding box center [864, 443] width 19 height 19
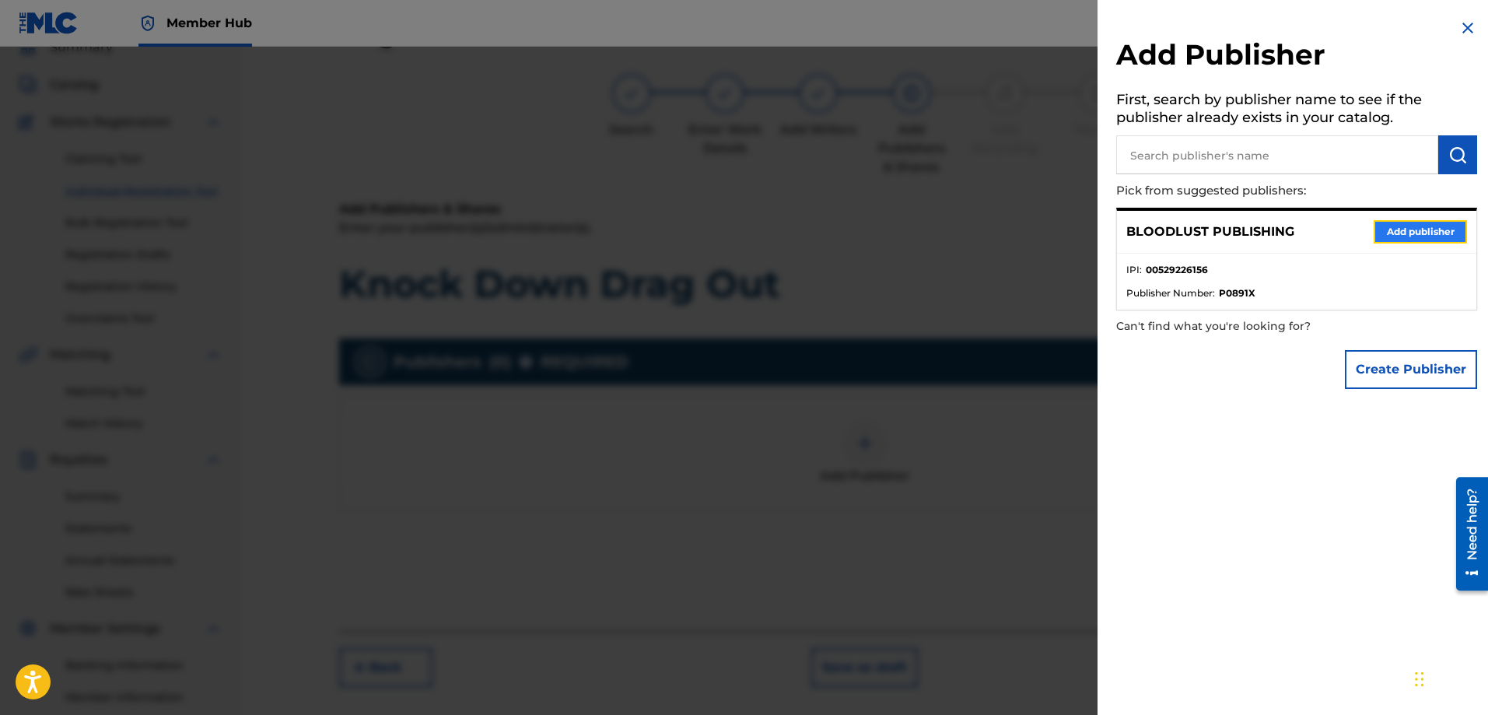
click at [1404, 226] on button "Add publisher" at bounding box center [1419, 231] width 93 height 23
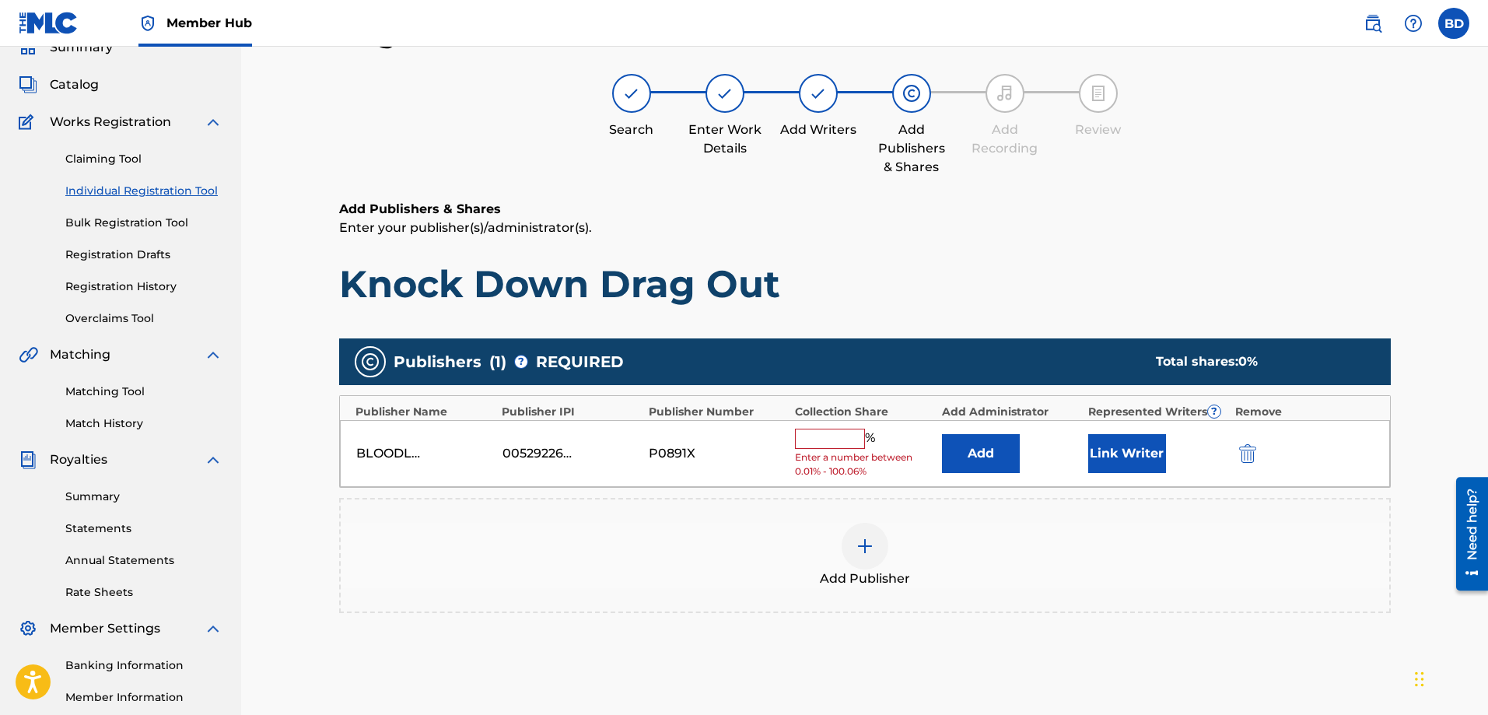
click at [827, 435] on input "text" at bounding box center [830, 438] width 70 height 20
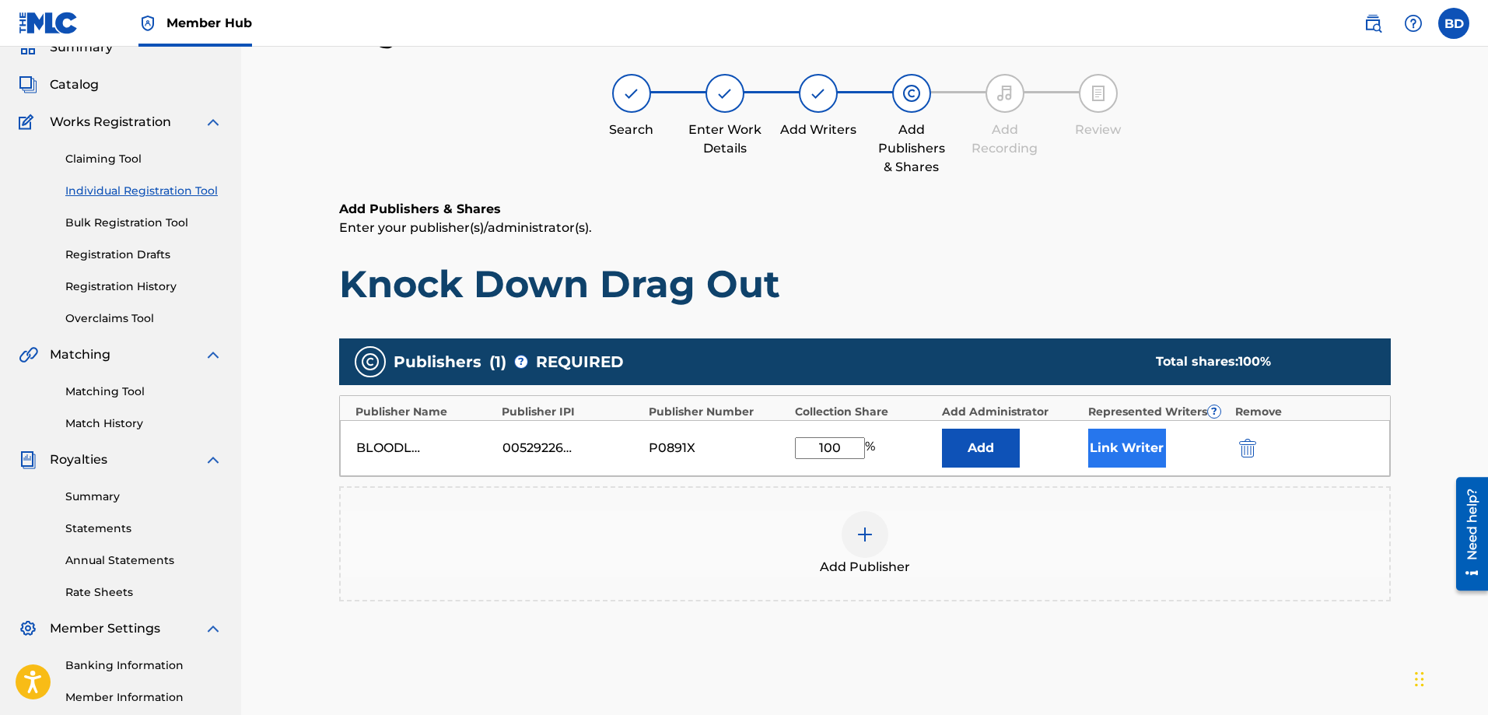
type input "100"
click at [1121, 446] on button "Link Writer" at bounding box center [1127, 447] width 78 height 39
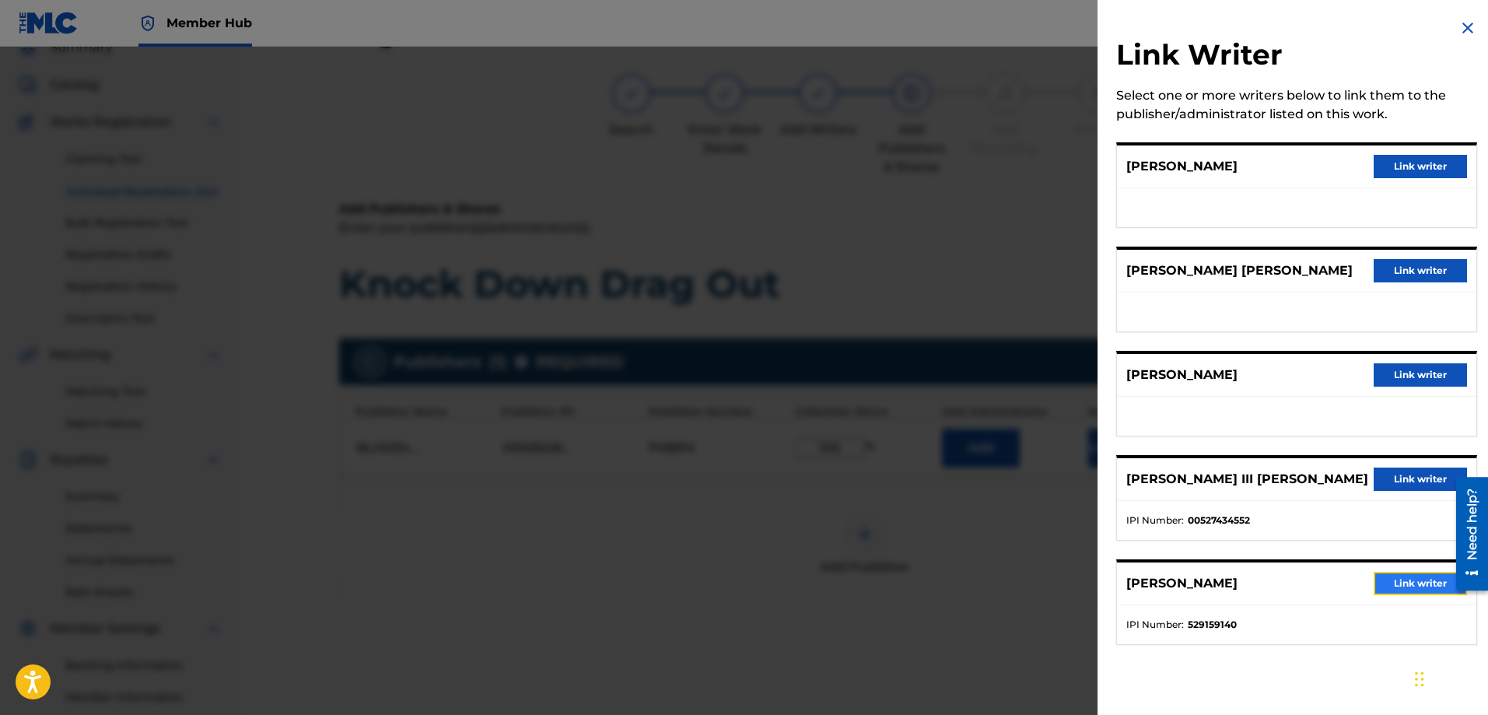
click at [1393, 585] on button "Link writer" at bounding box center [1419, 583] width 93 height 23
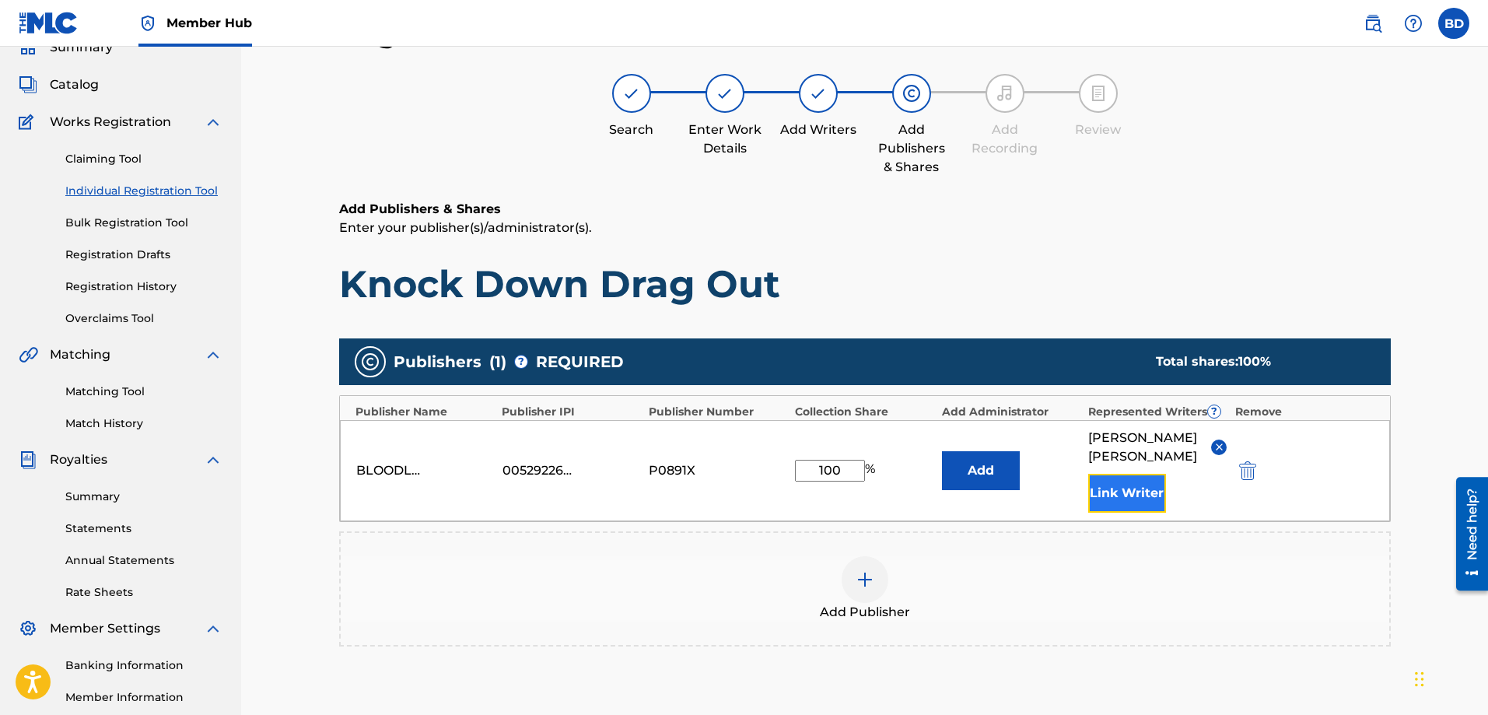
click at [1118, 488] on button "Link Writer" at bounding box center [1127, 493] width 78 height 39
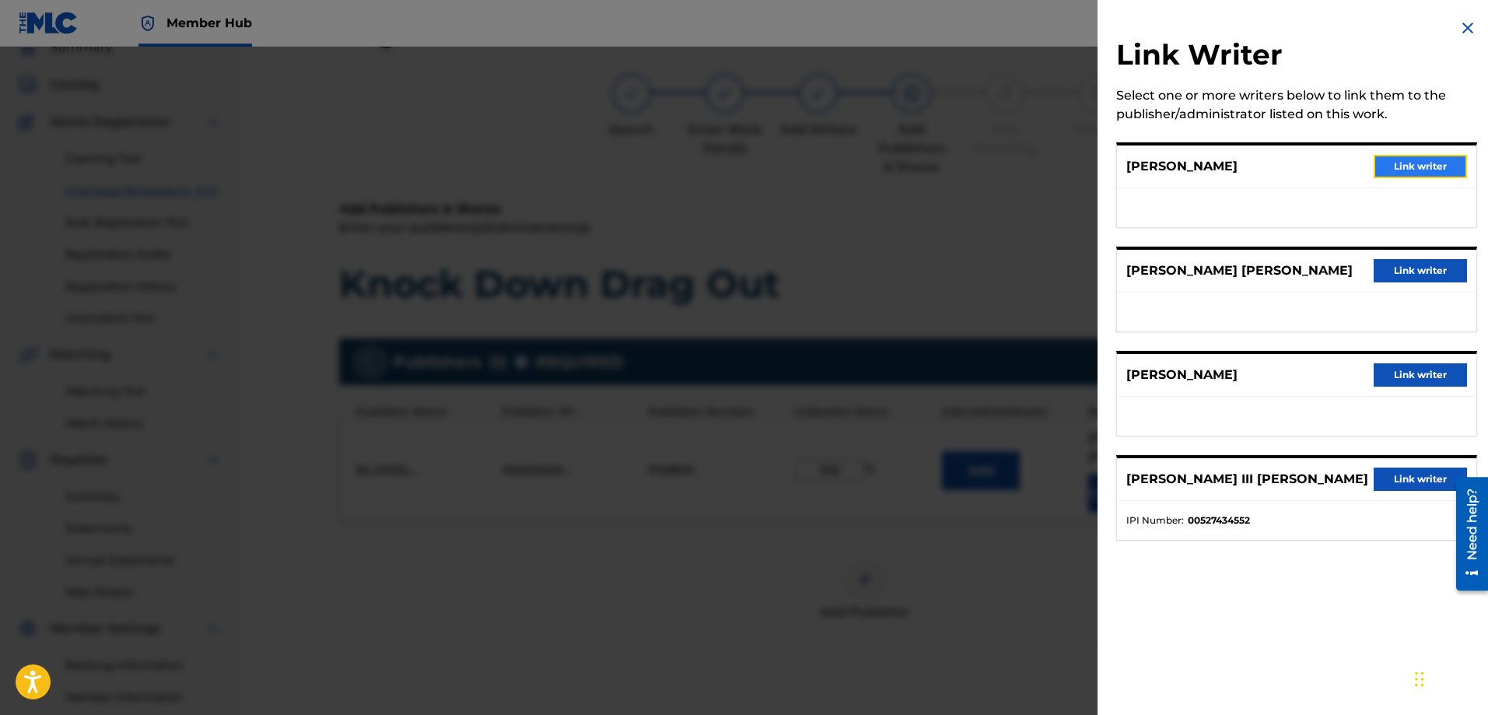
click at [1406, 167] on button "Link writer" at bounding box center [1419, 166] width 93 height 23
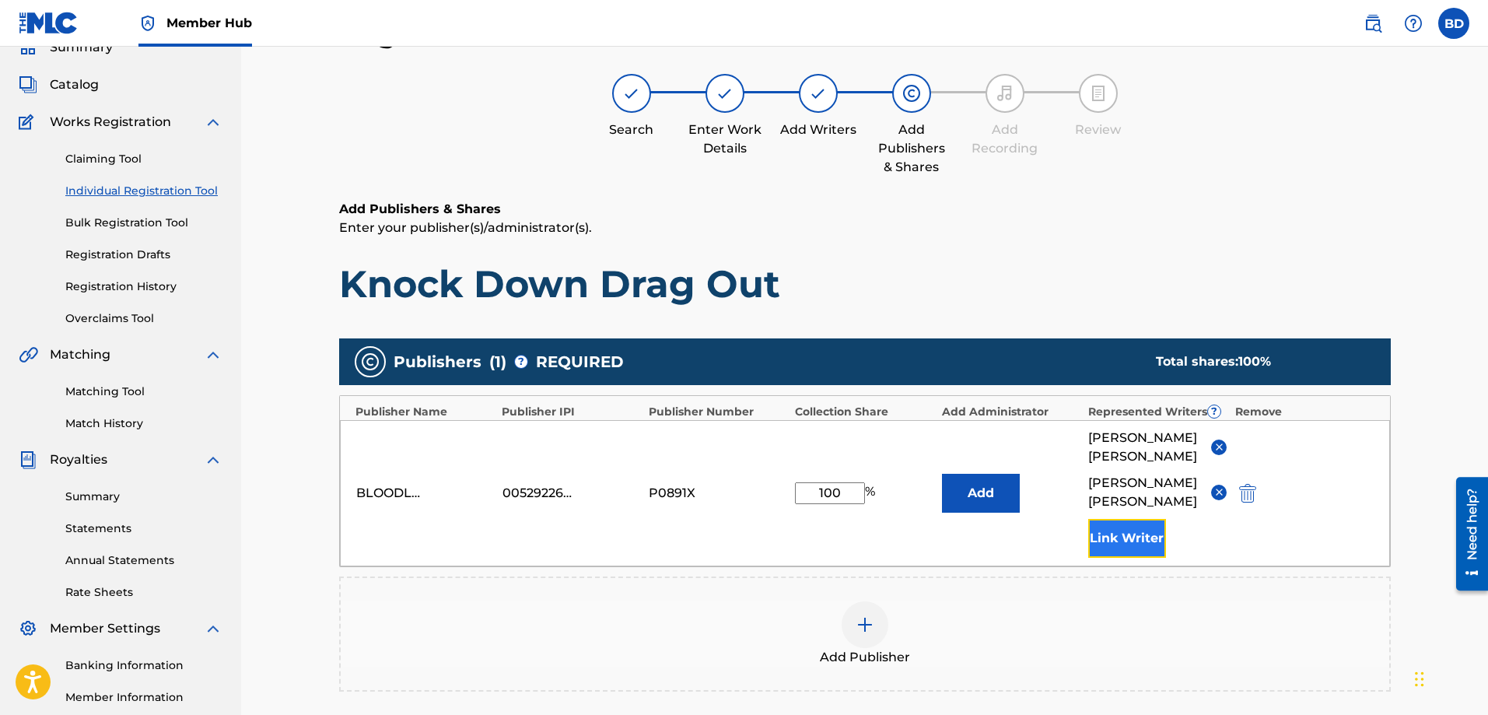
click at [1124, 544] on button "Link Writer" at bounding box center [1127, 538] width 78 height 39
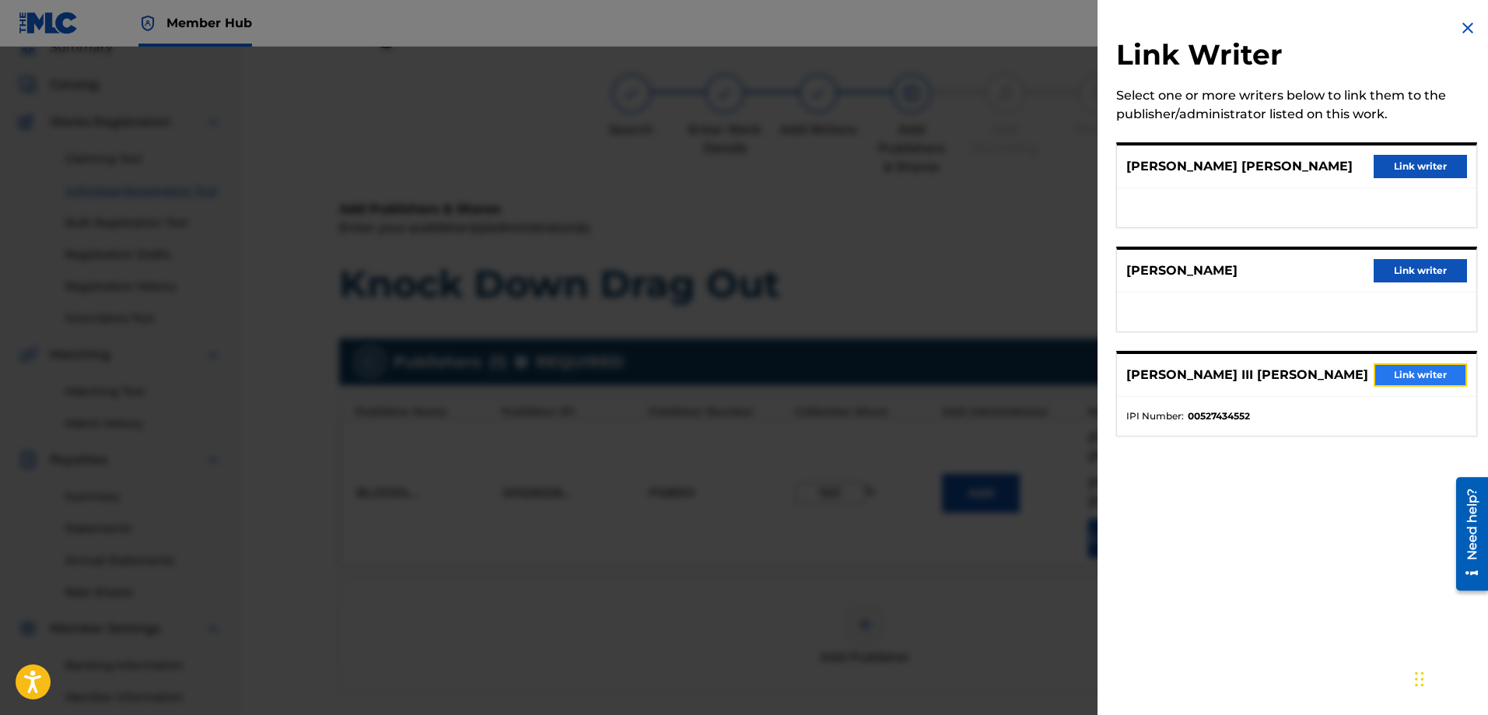
click at [1388, 371] on button "Link writer" at bounding box center [1419, 374] width 93 height 23
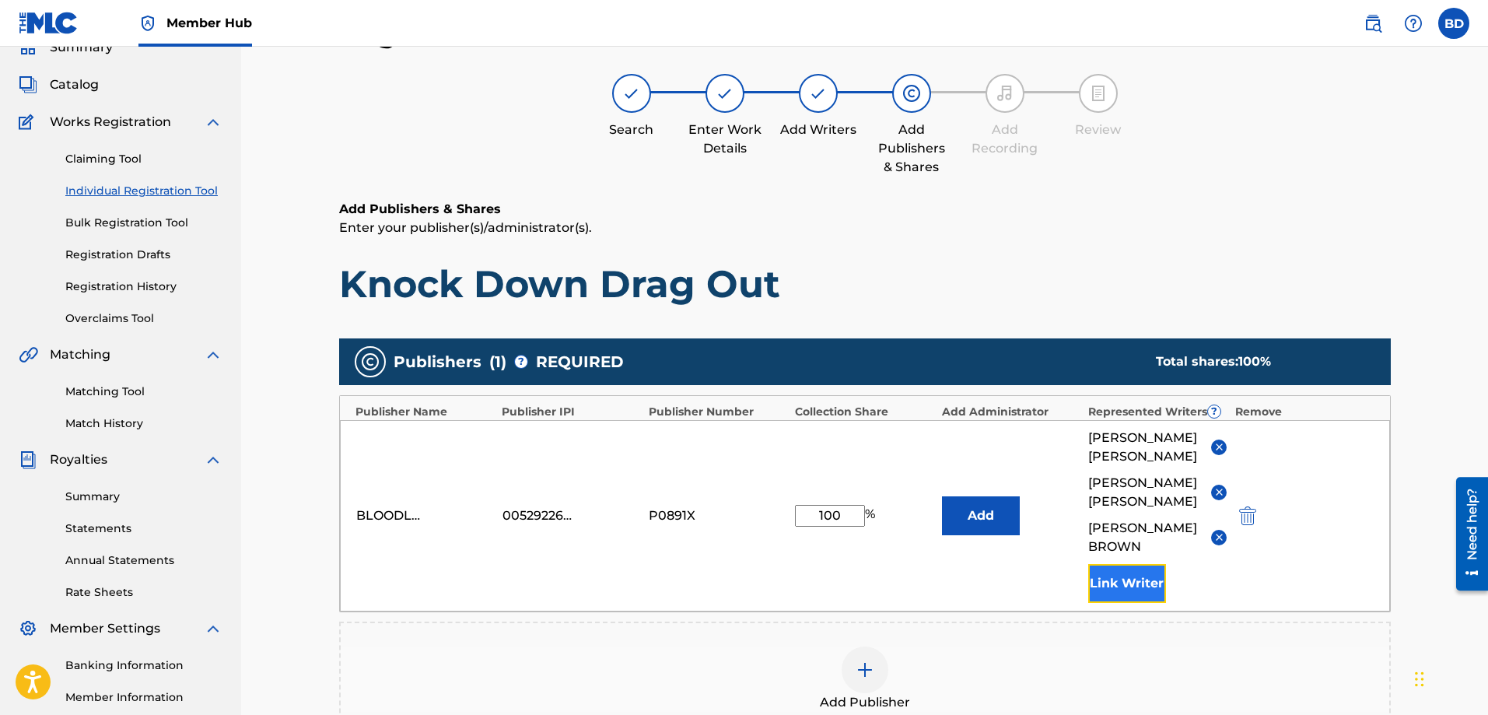
click at [1145, 570] on button "Link Writer" at bounding box center [1127, 583] width 78 height 39
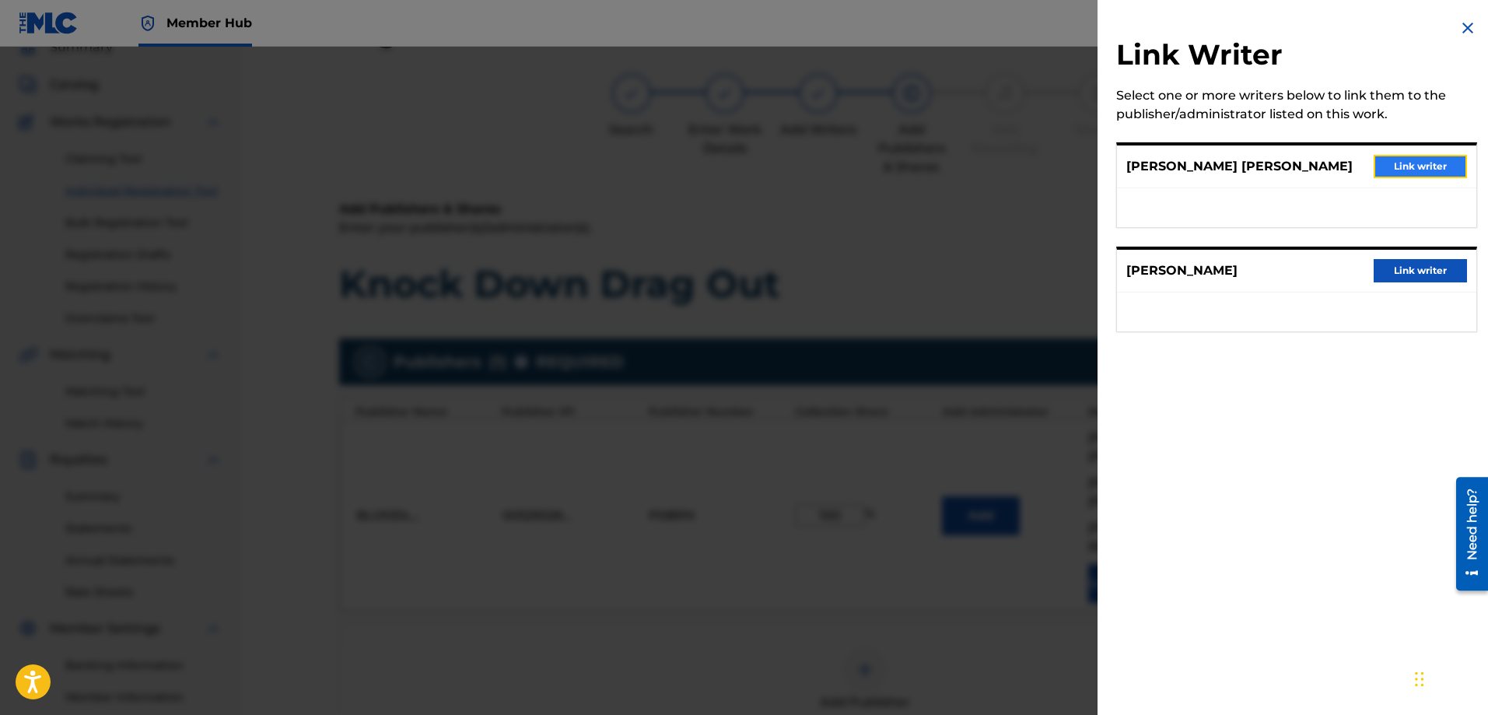
click at [1426, 161] on button "Link writer" at bounding box center [1419, 166] width 93 height 23
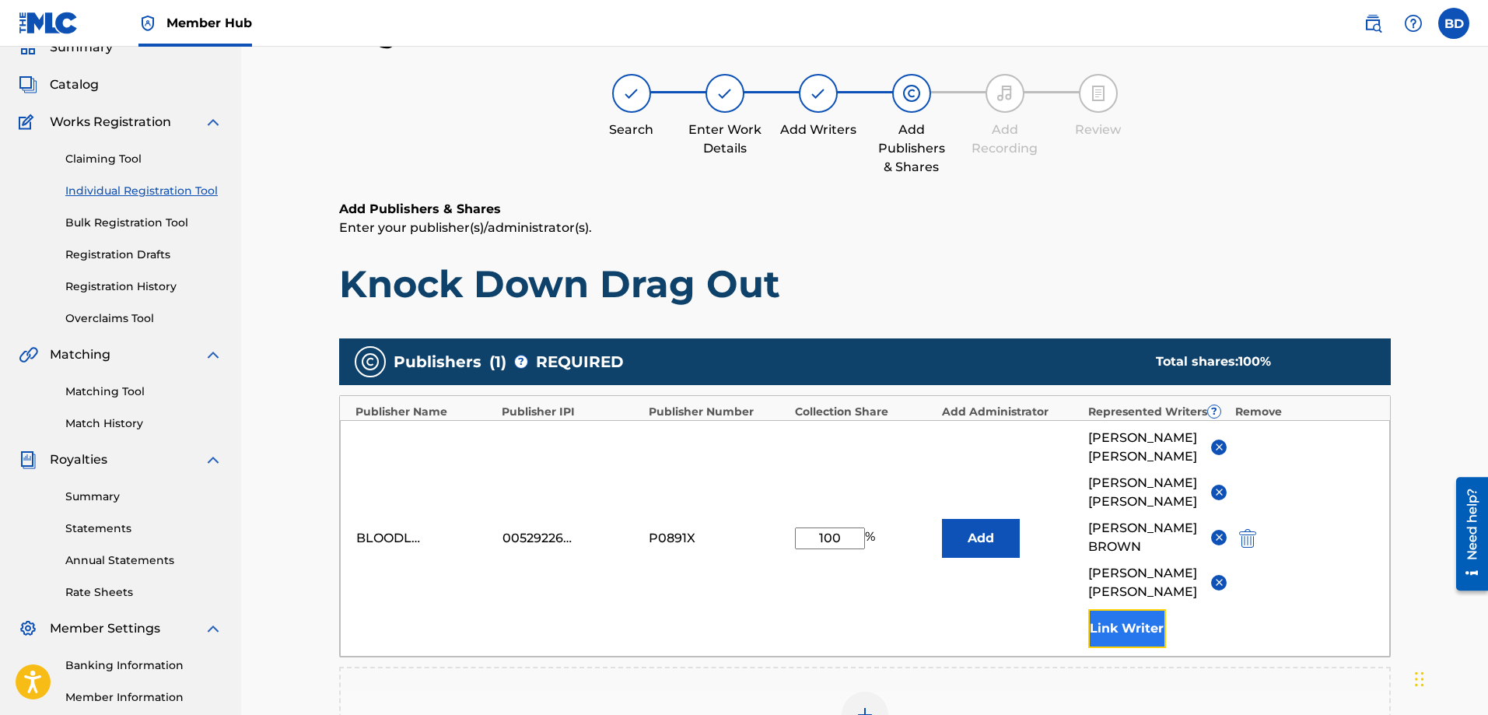
click at [1131, 624] on button "Link Writer" at bounding box center [1127, 628] width 78 height 39
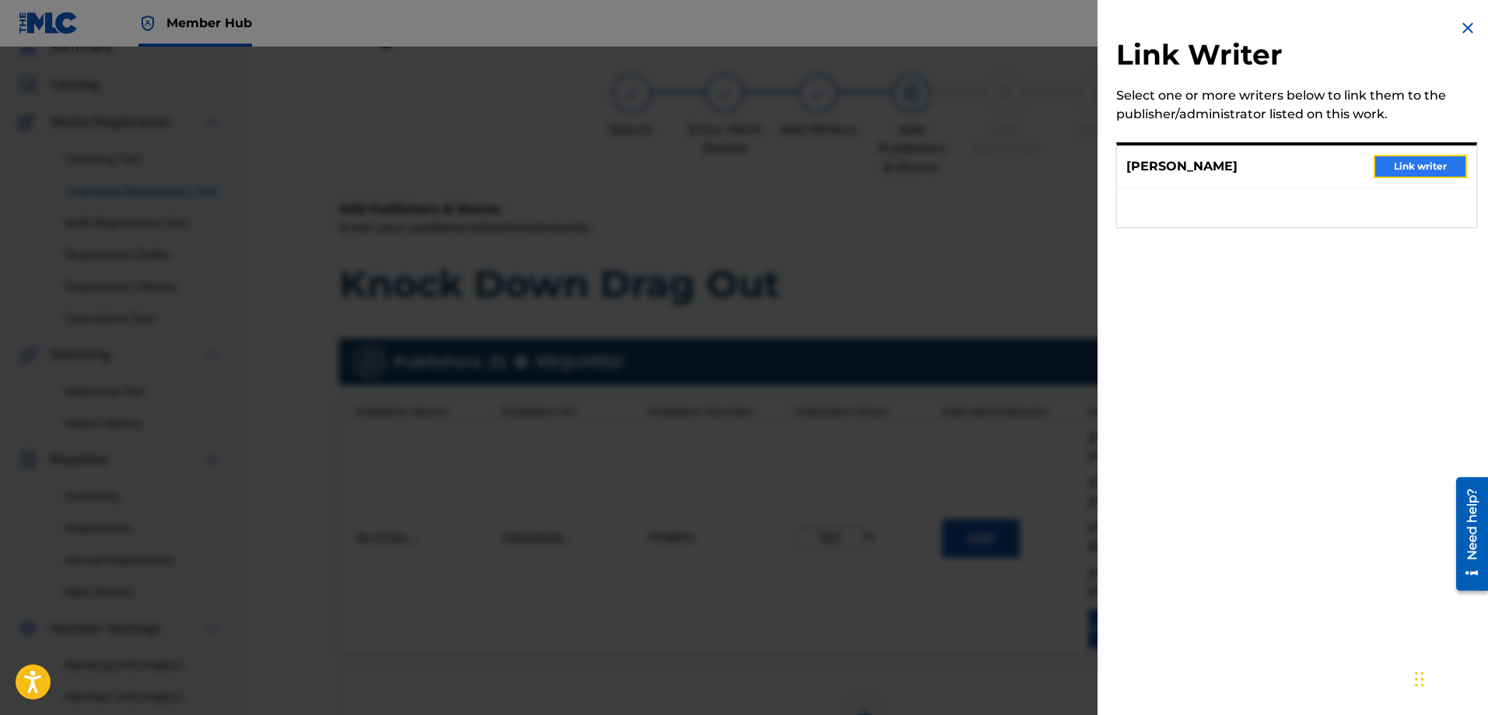
click at [1398, 170] on button "Link writer" at bounding box center [1419, 166] width 93 height 23
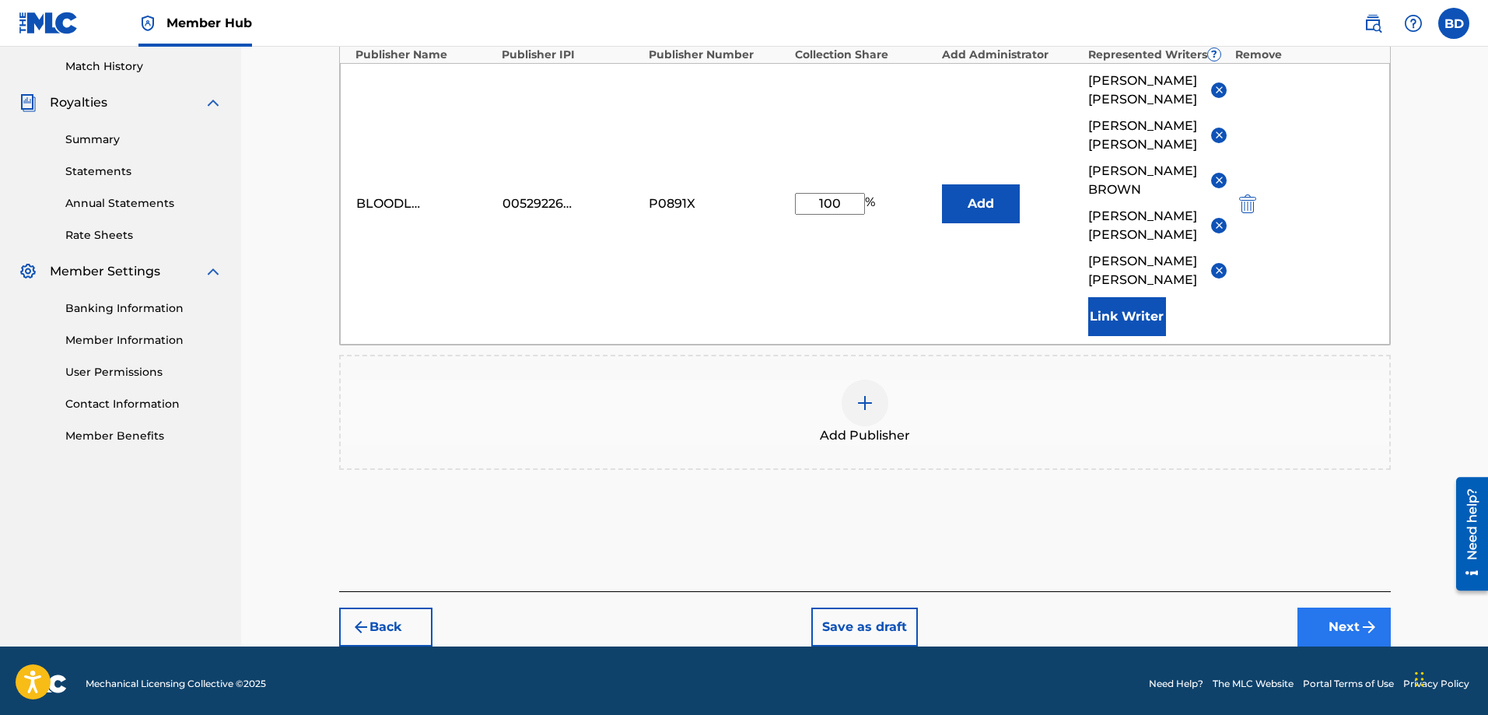
scroll to position [452, 0]
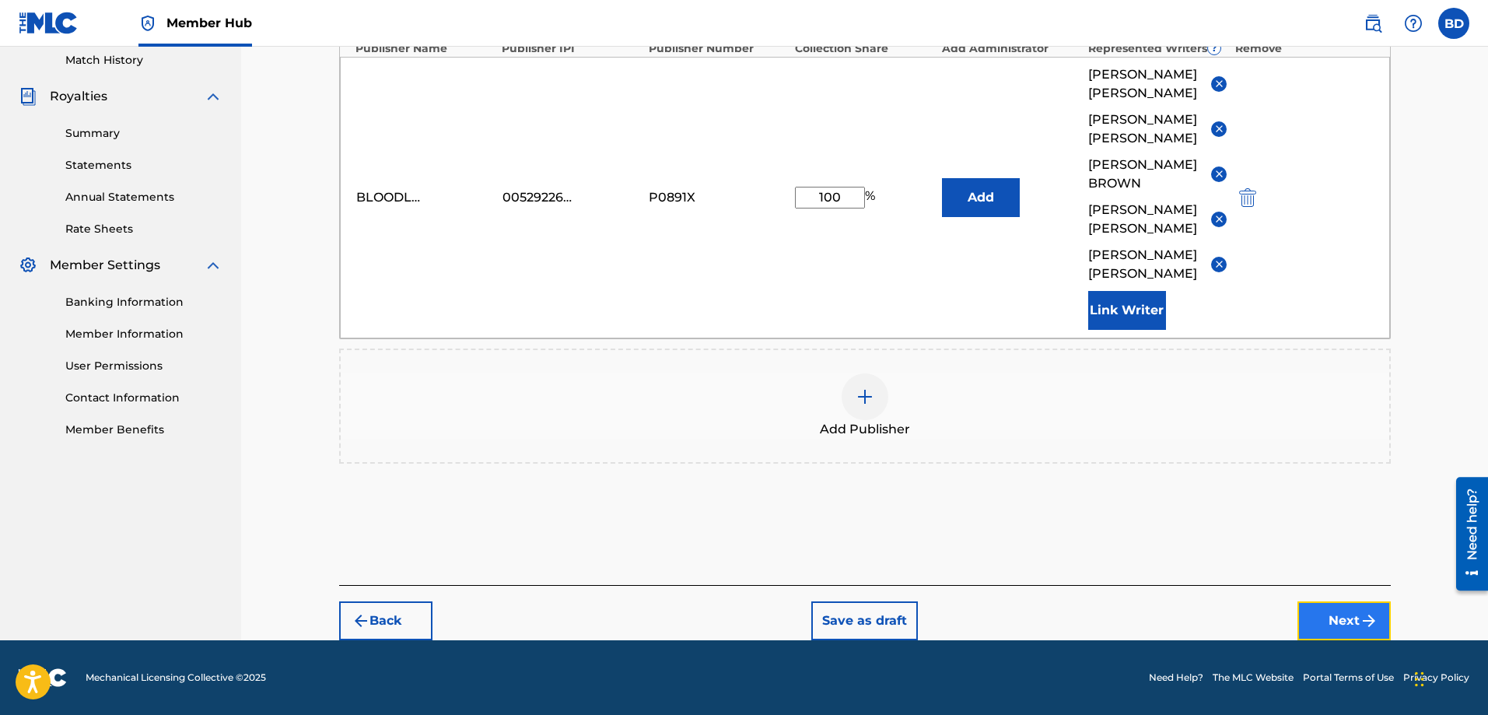
click at [1344, 615] on button "Next" at bounding box center [1343, 620] width 93 height 39
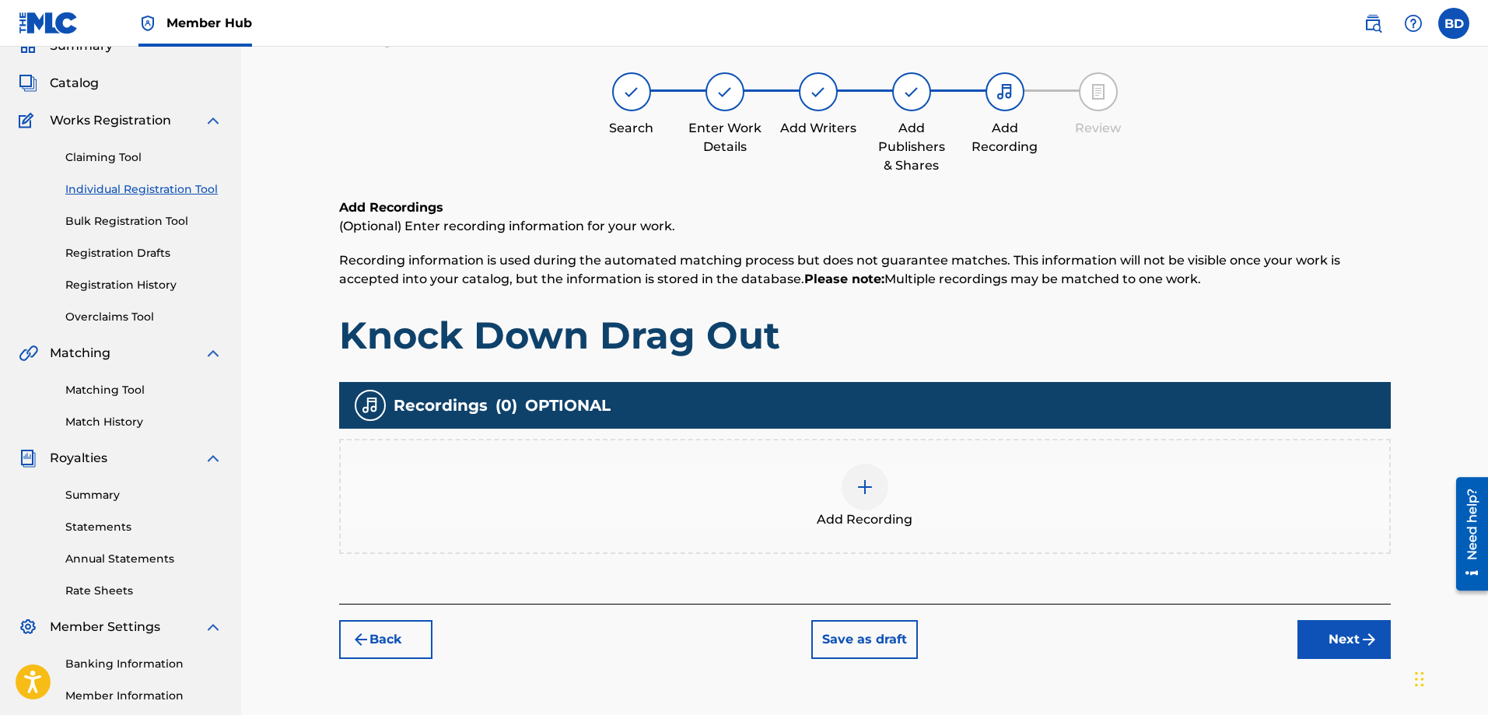
scroll to position [70, 0]
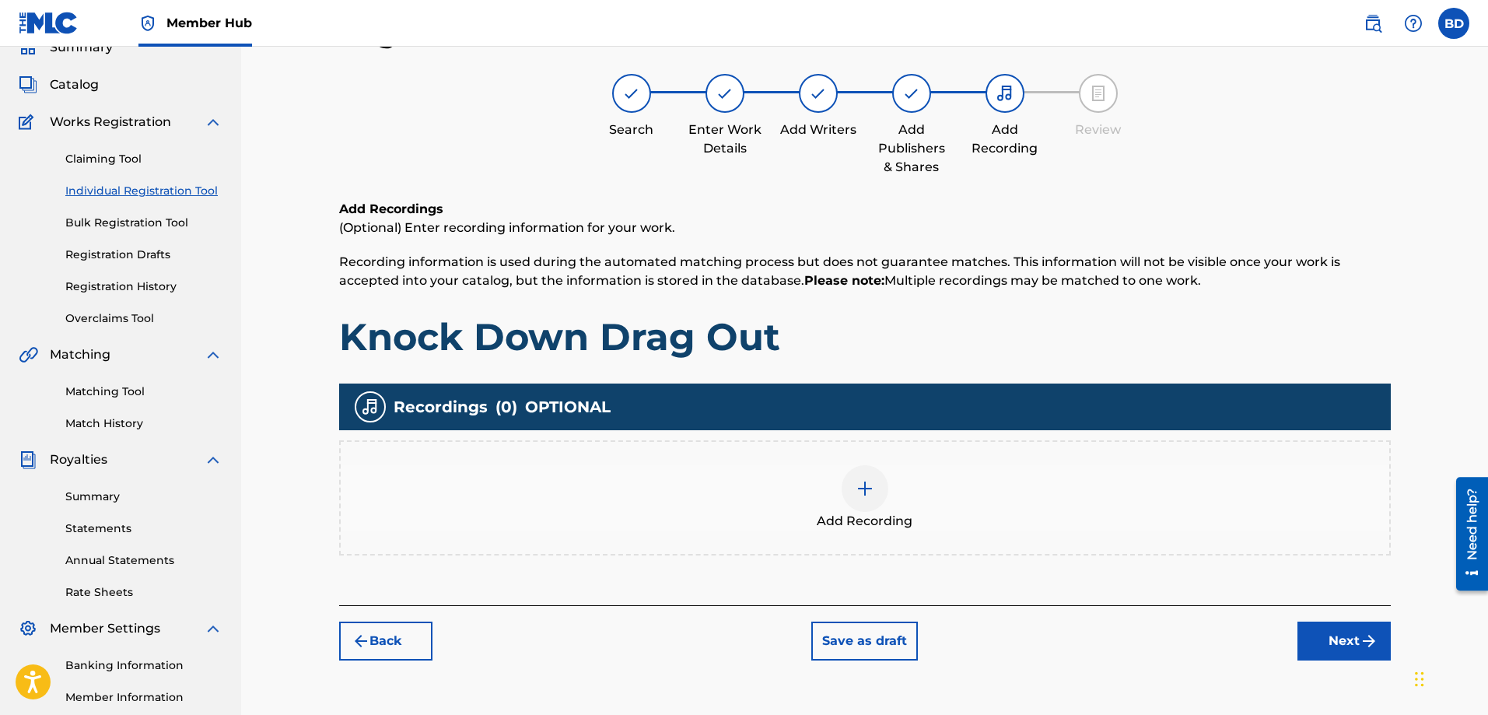
click at [863, 488] on img at bounding box center [864, 488] width 19 height 19
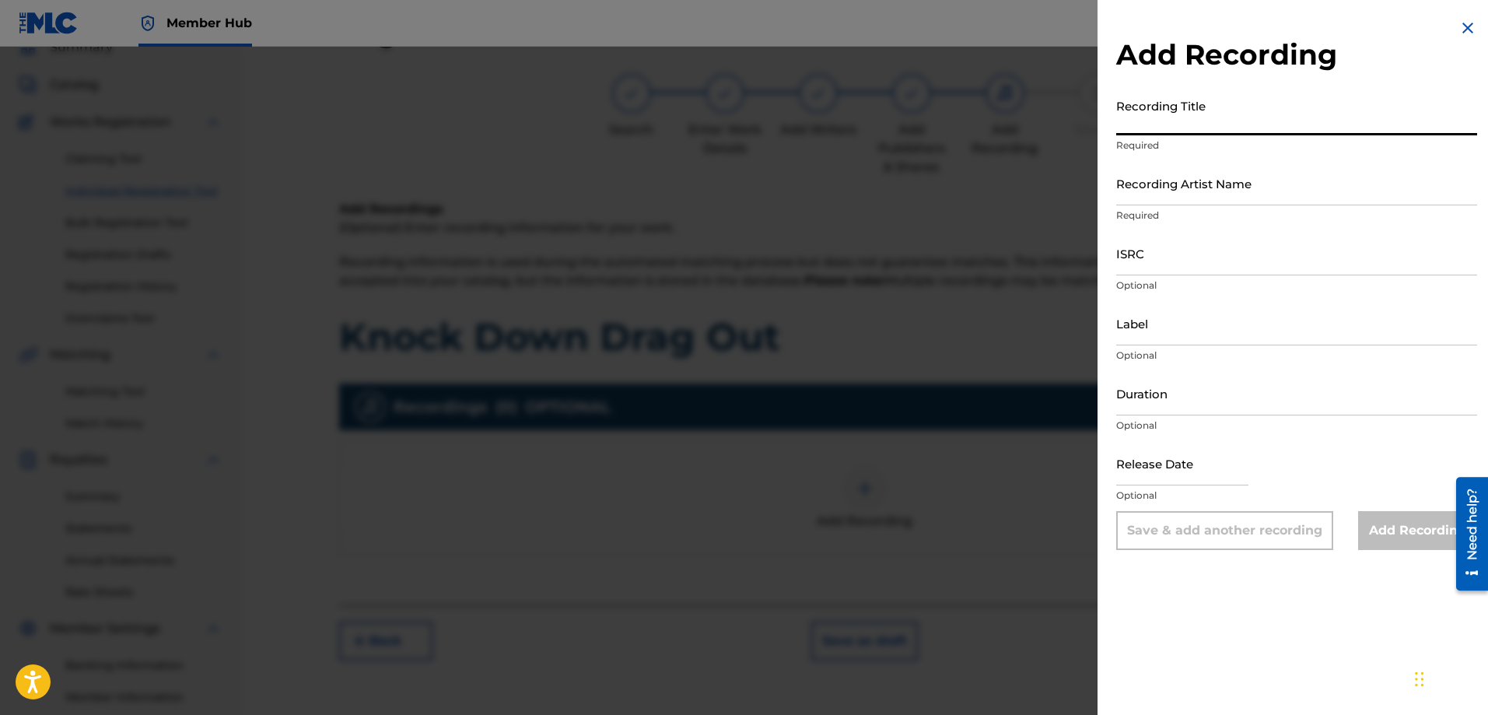
click at [1161, 124] on input "Recording Title" at bounding box center [1296, 113] width 361 height 44
type input "Knock Down Drag Out"
click at [1149, 197] on input "Recording Artist Name" at bounding box center [1296, 183] width 361 height 44
type input "Red Line Chemistry"
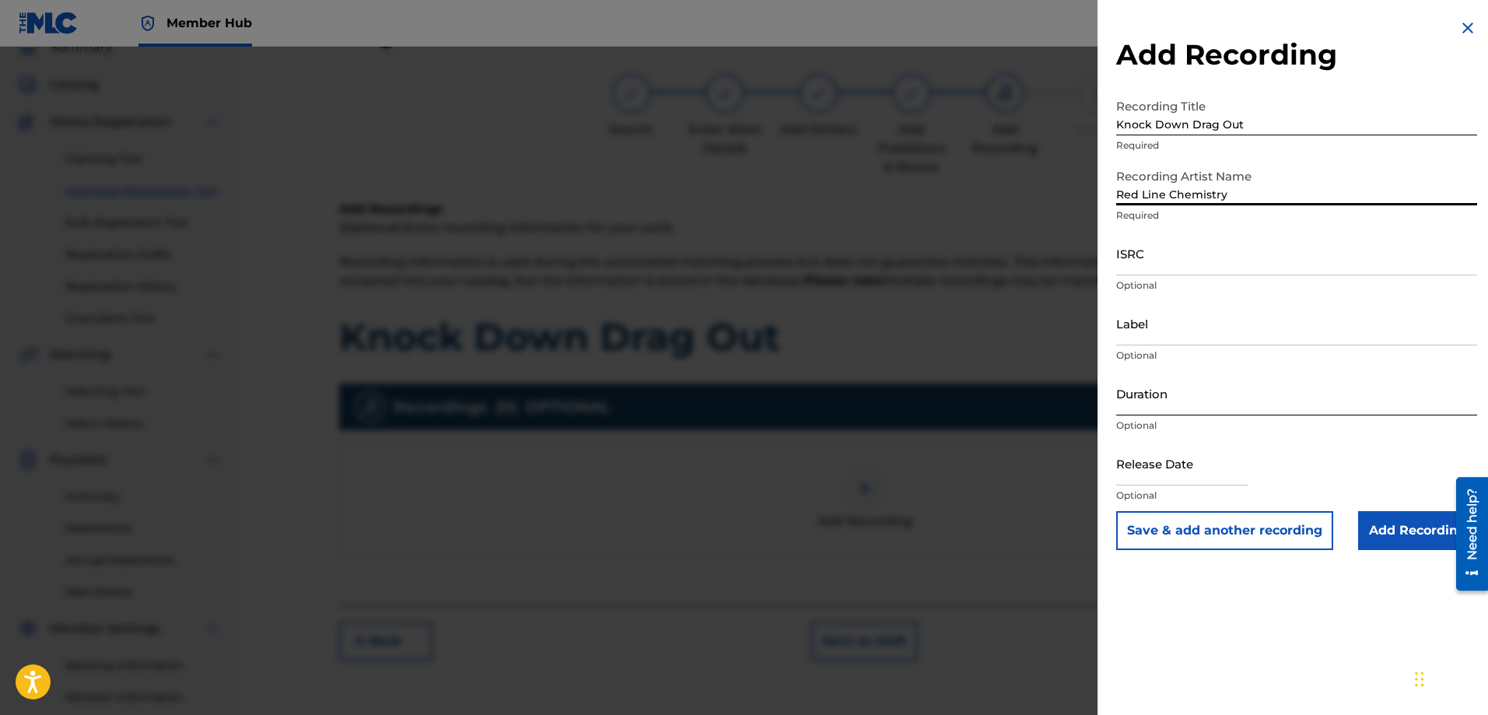
click at [1147, 404] on input "Duration" at bounding box center [1296, 393] width 361 height 44
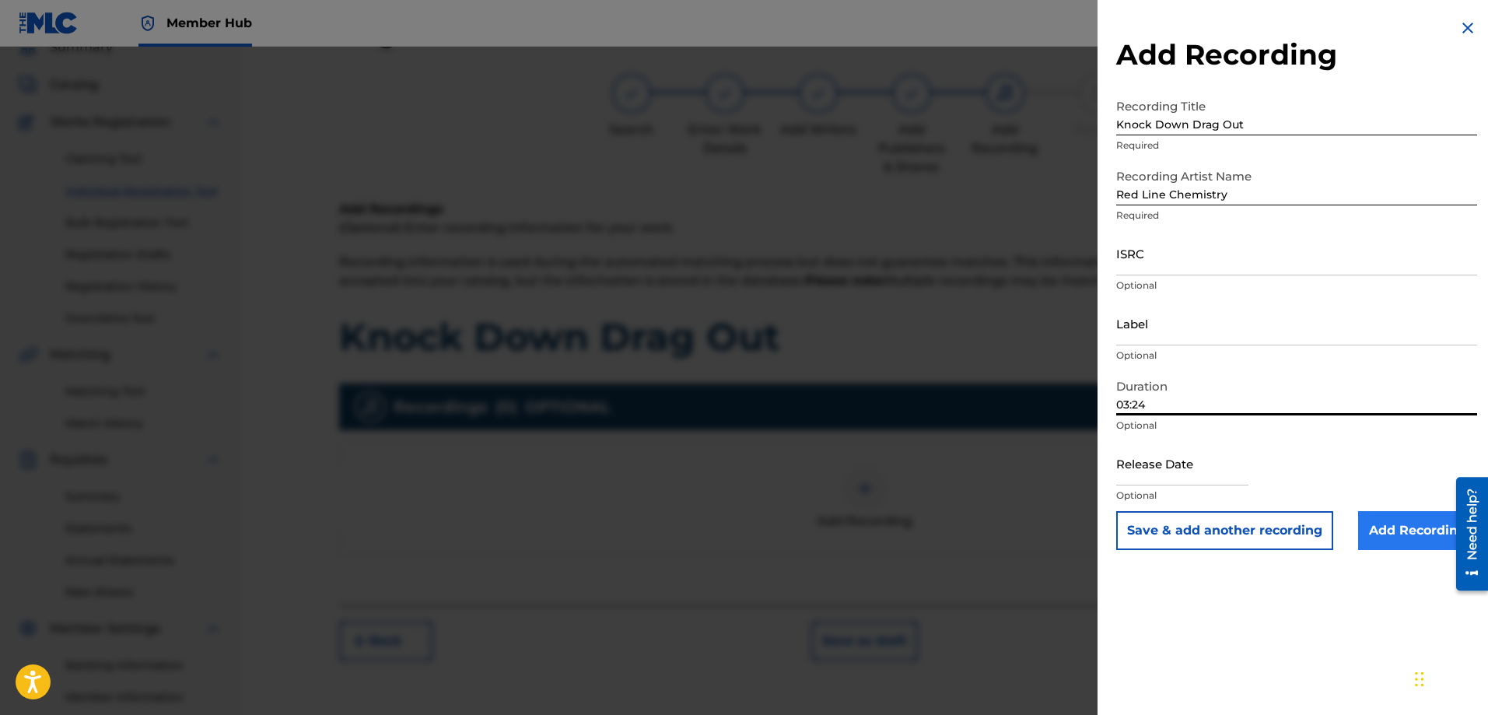
type input "03:24"
click at [1387, 523] on input "Add Recording" at bounding box center [1417, 530] width 119 height 39
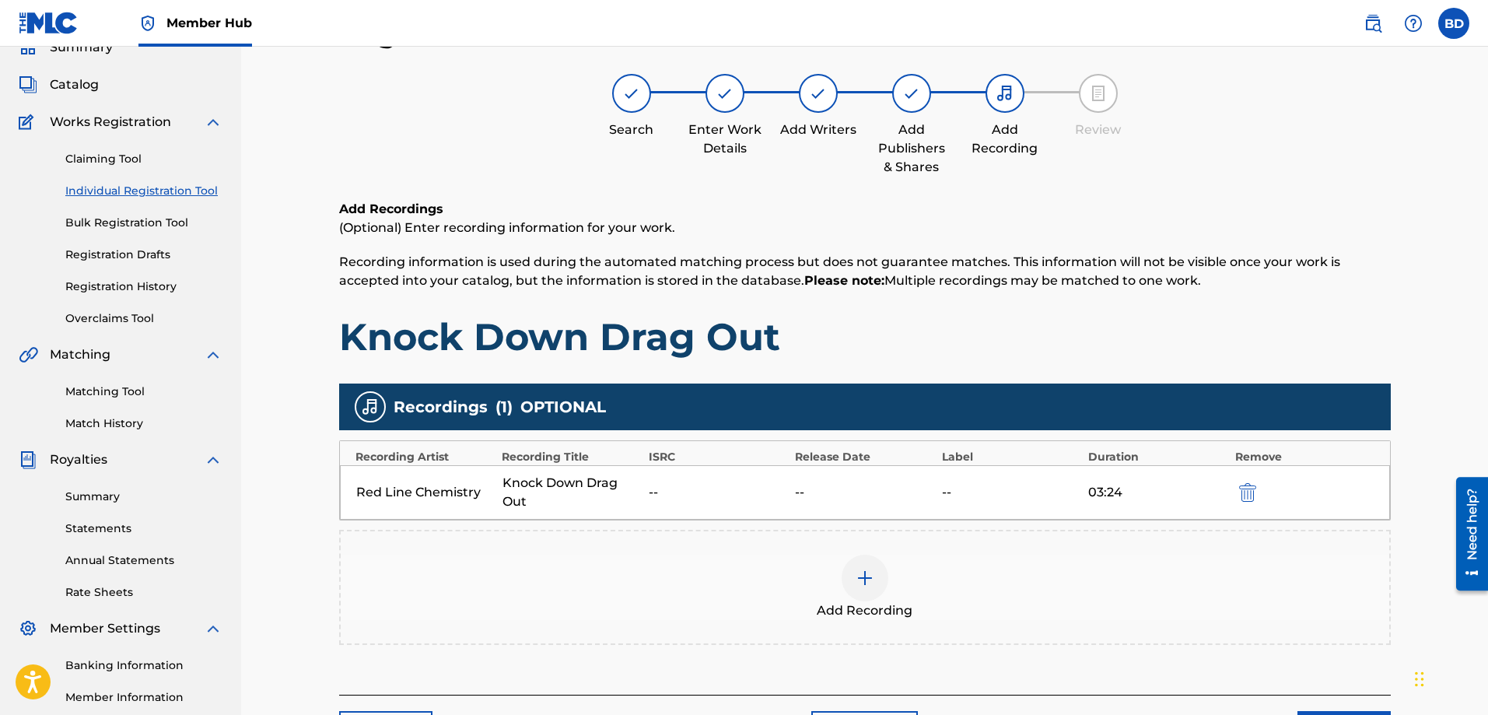
scroll to position [250, 0]
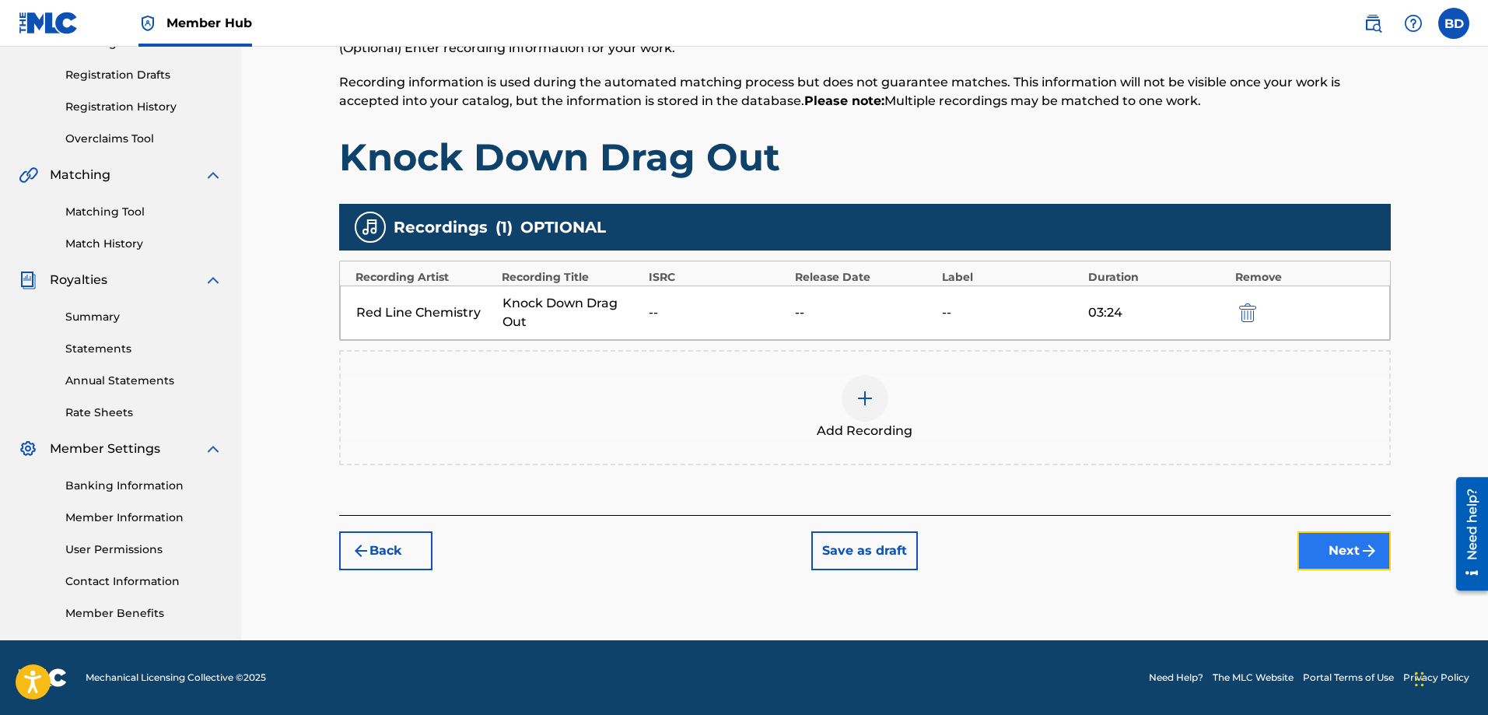
click at [1353, 547] on button "Next" at bounding box center [1343, 550] width 93 height 39
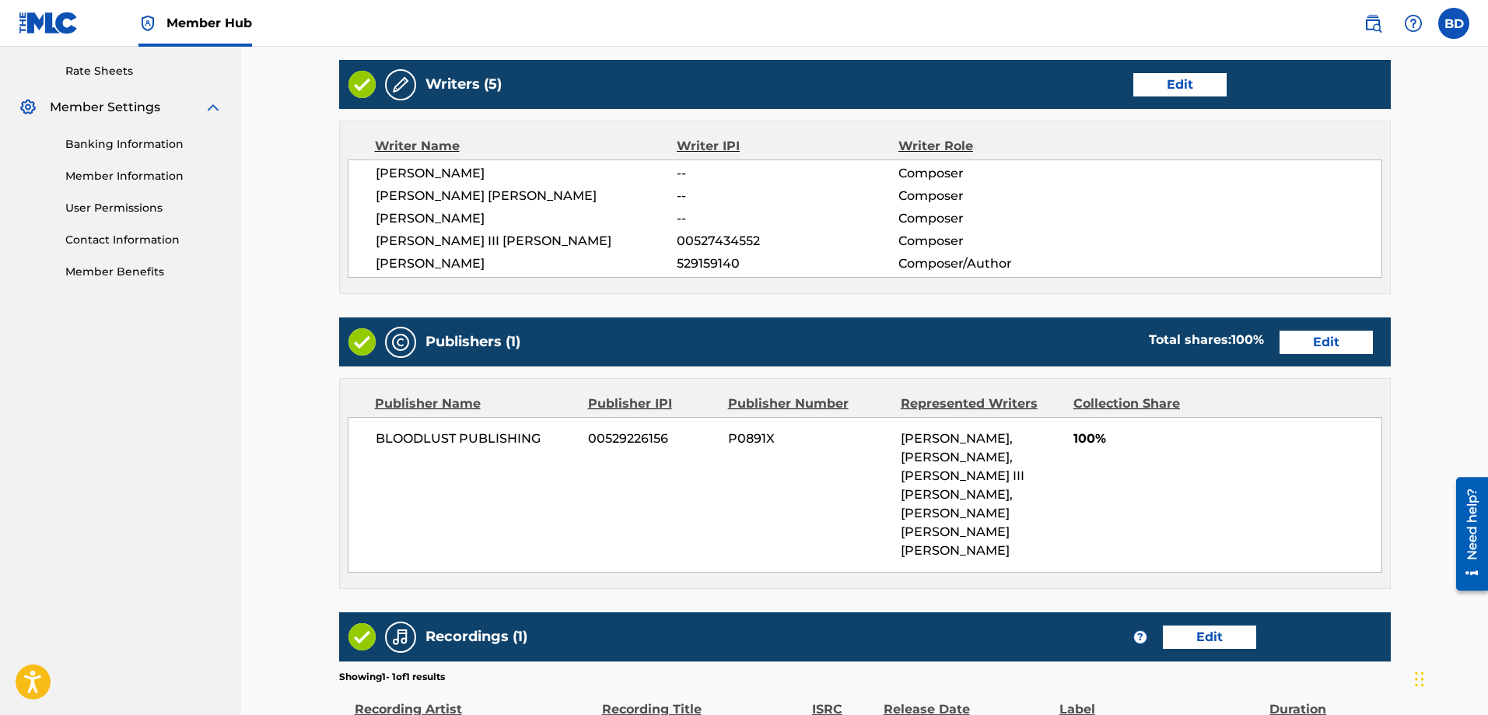
scroll to position [773, 0]
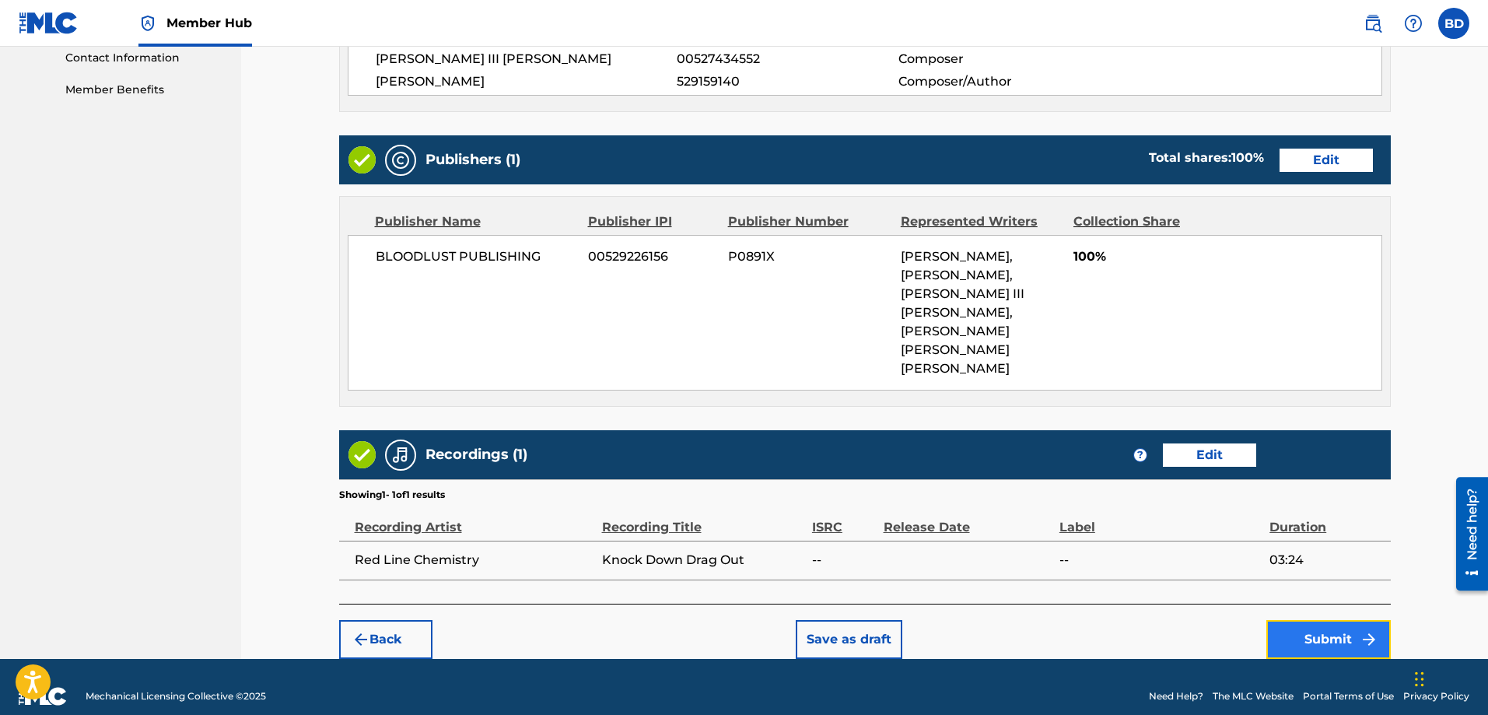
click at [1320, 620] on button "Submit" at bounding box center [1328, 639] width 124 height 39
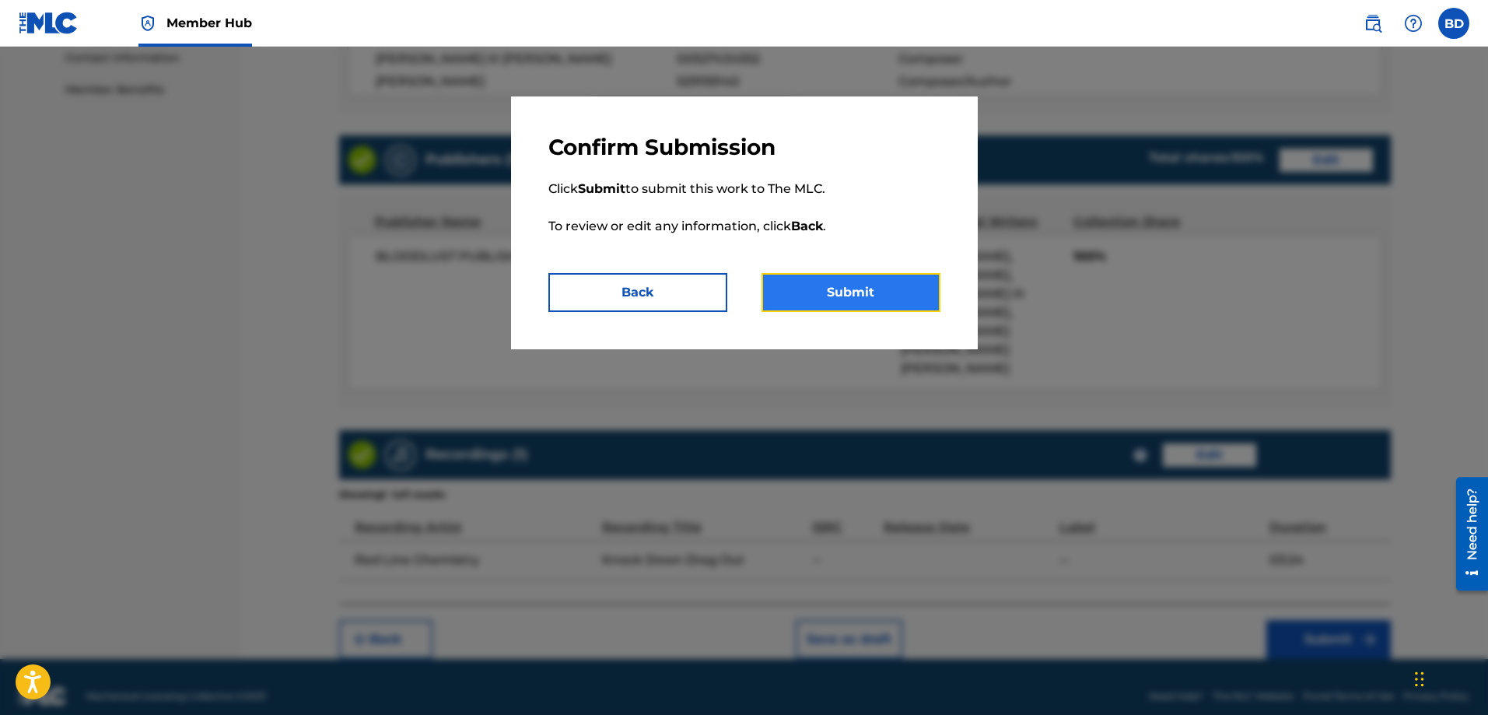
click at [842, 289] on button "Submit" at bounding box center [850, 292] width 179 height 39
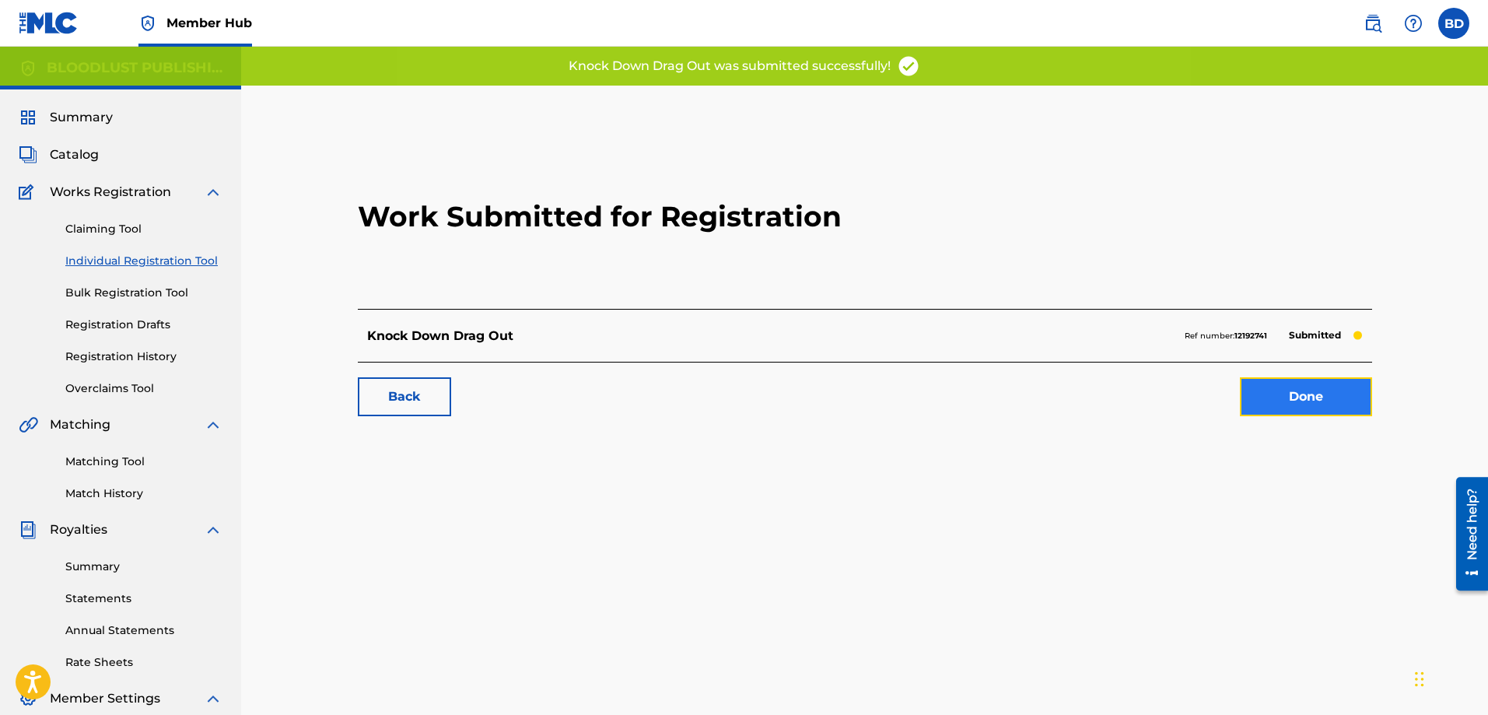
click at [1316, 399] on link "Done" at bounding box center [1305, 396] width 132 height 39
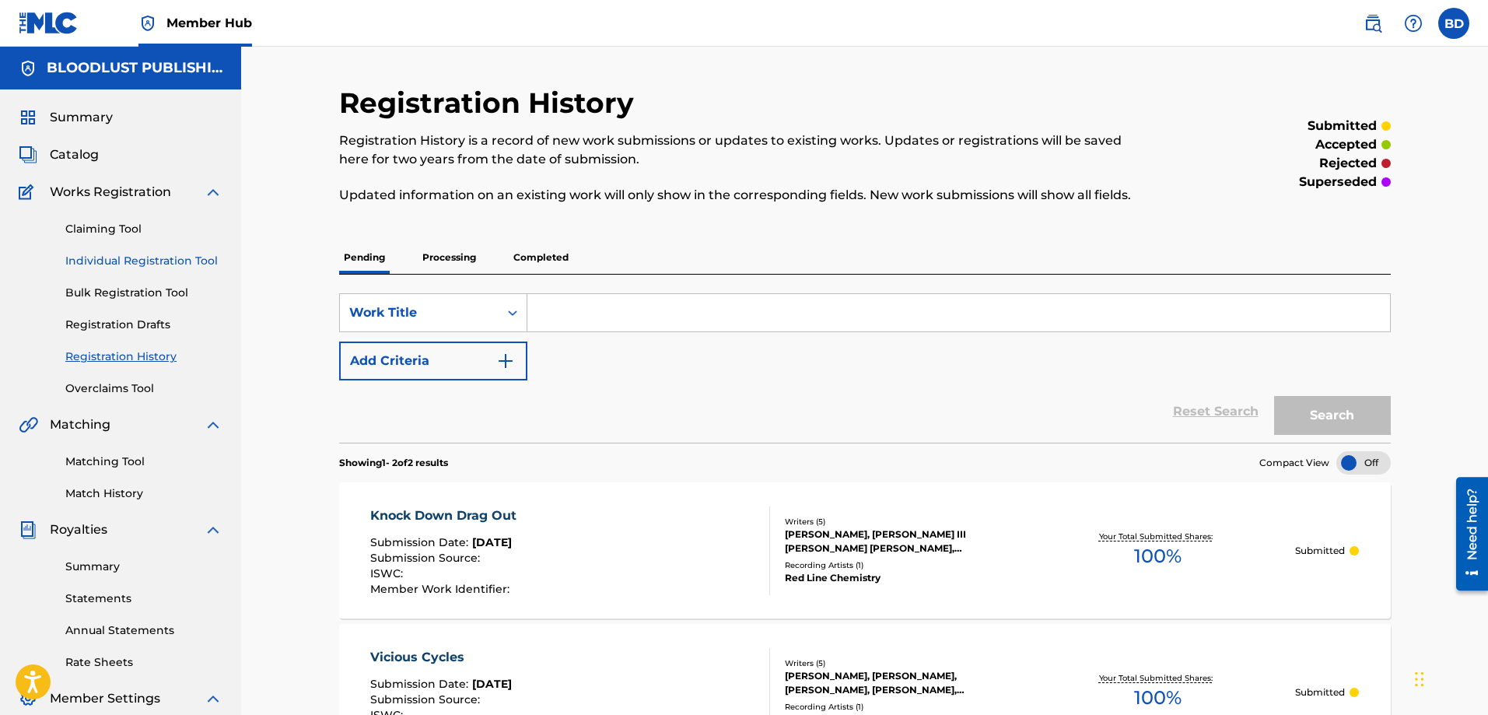
click at [111, 258] on link "Individual Registration Tool" at bounding box center [143, 261] width 157 height 16
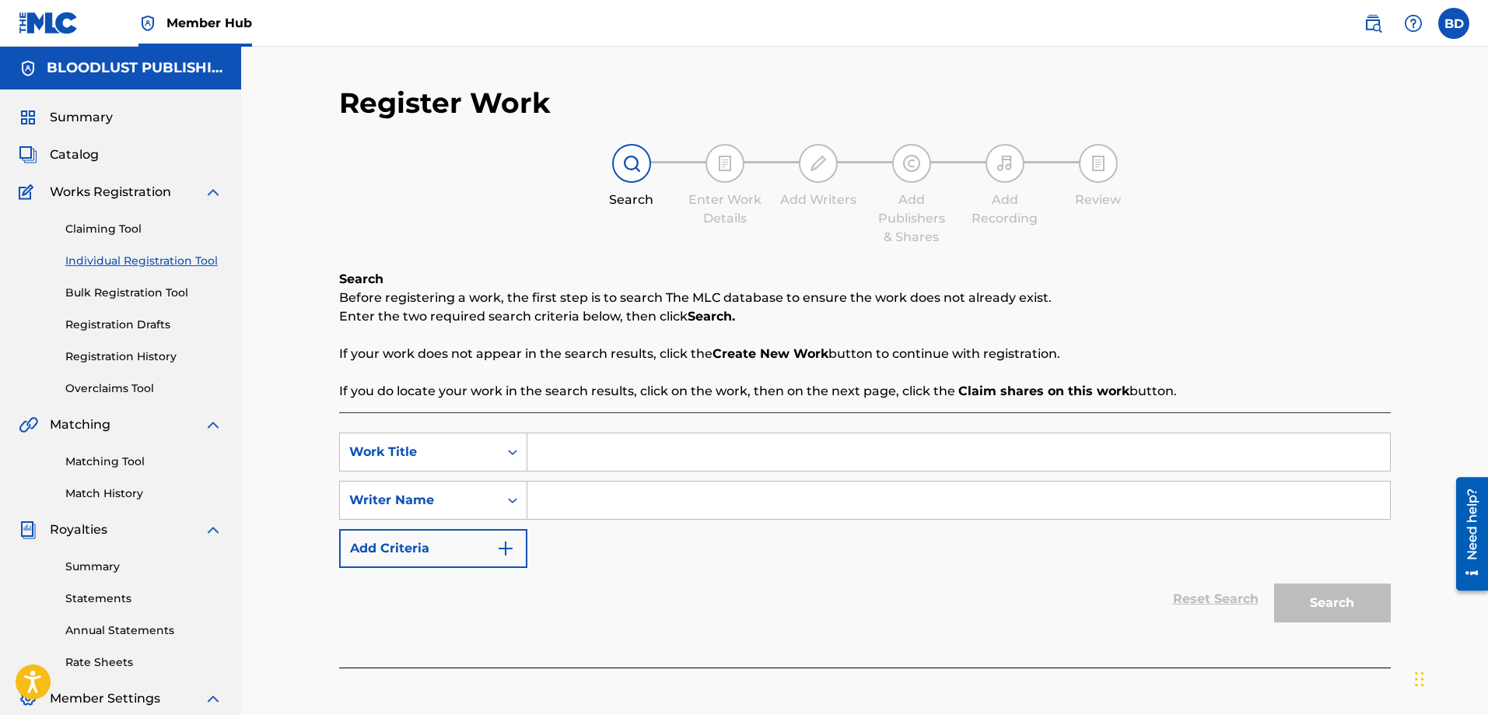
click at [568, 457] on input "Search Form" at bounding box center [958, 451] width 862 height 37
type input "Dumb Luck"
click at [579, 502] on input "Search Form" at bounding box center [958, 499] width 862 height 37
type input "[PERSON_NAME]"
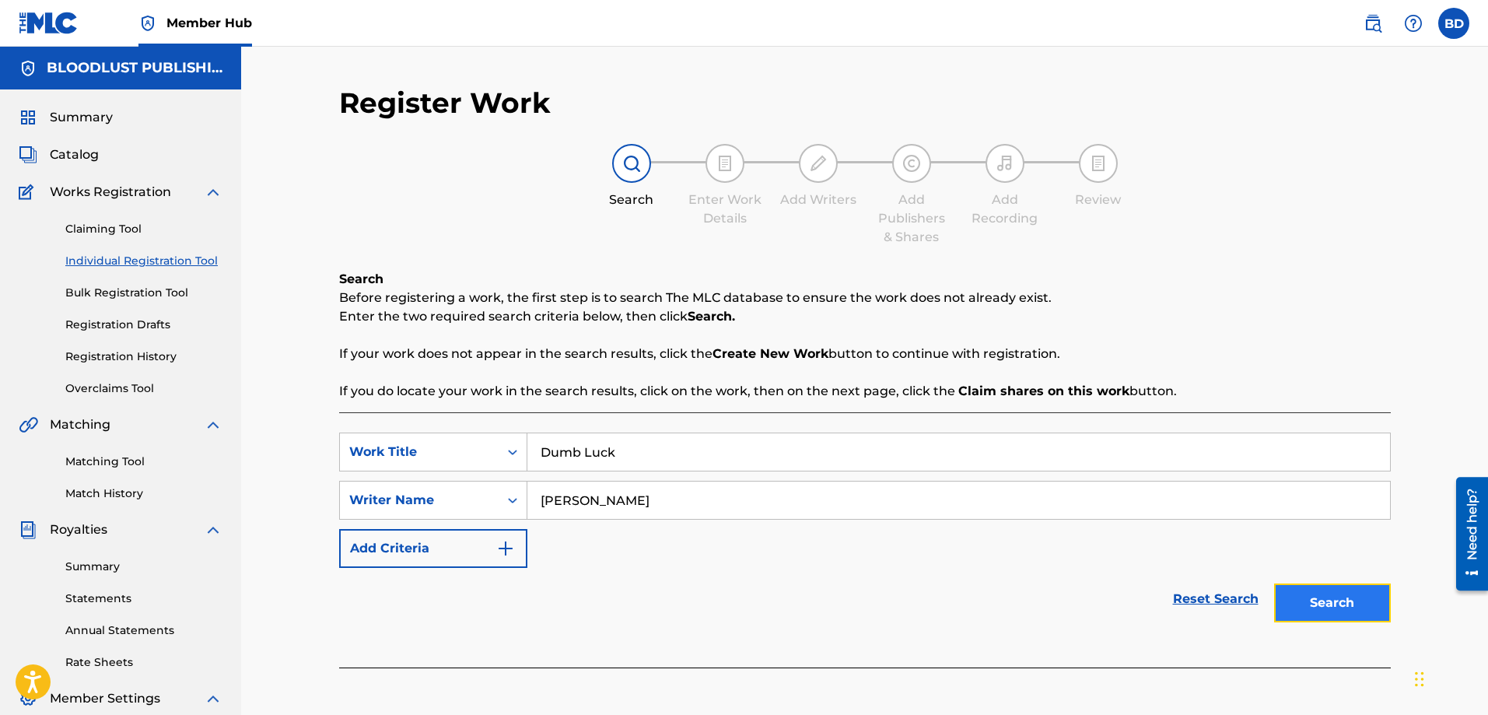
click at [1313, 603] on button "Search" at bounding box center [1332, 602] width 117 height 39
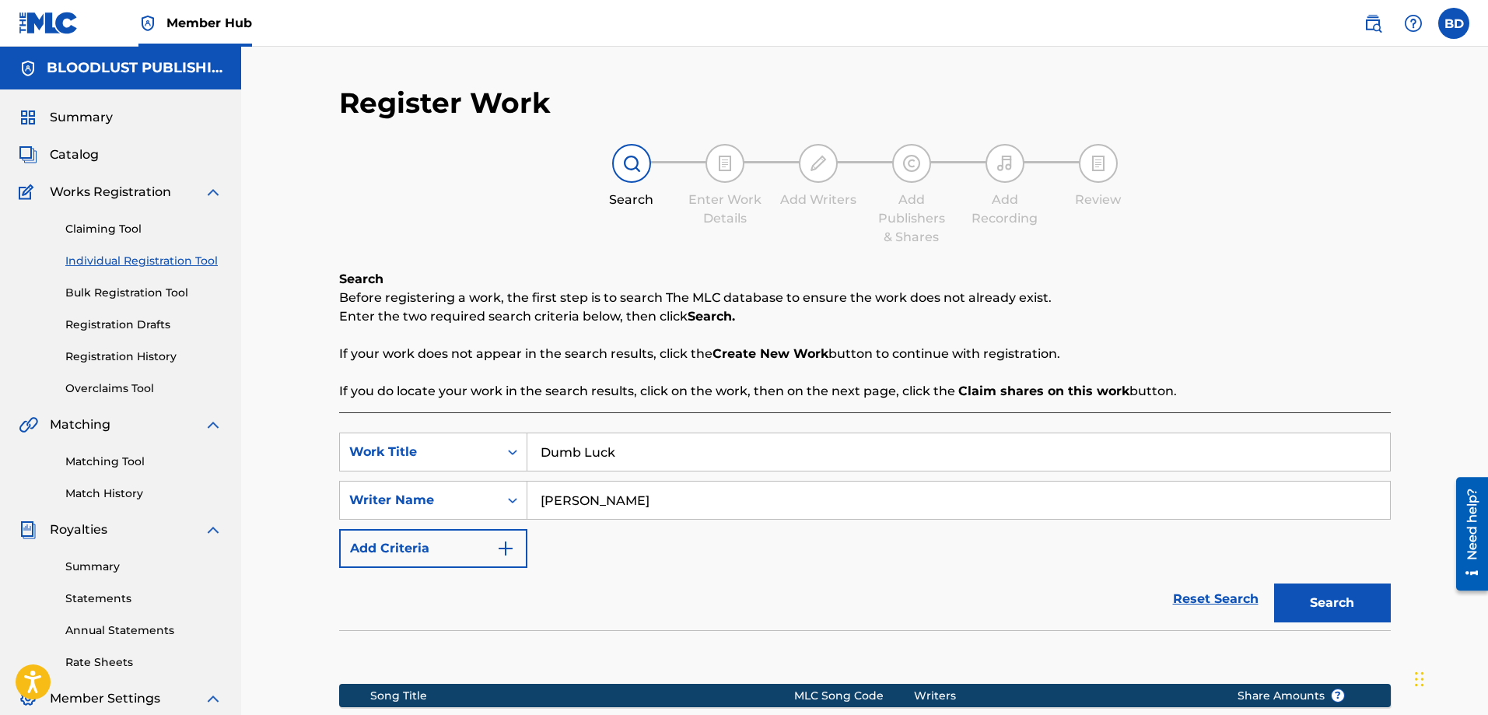
scroll to position [250, 0]
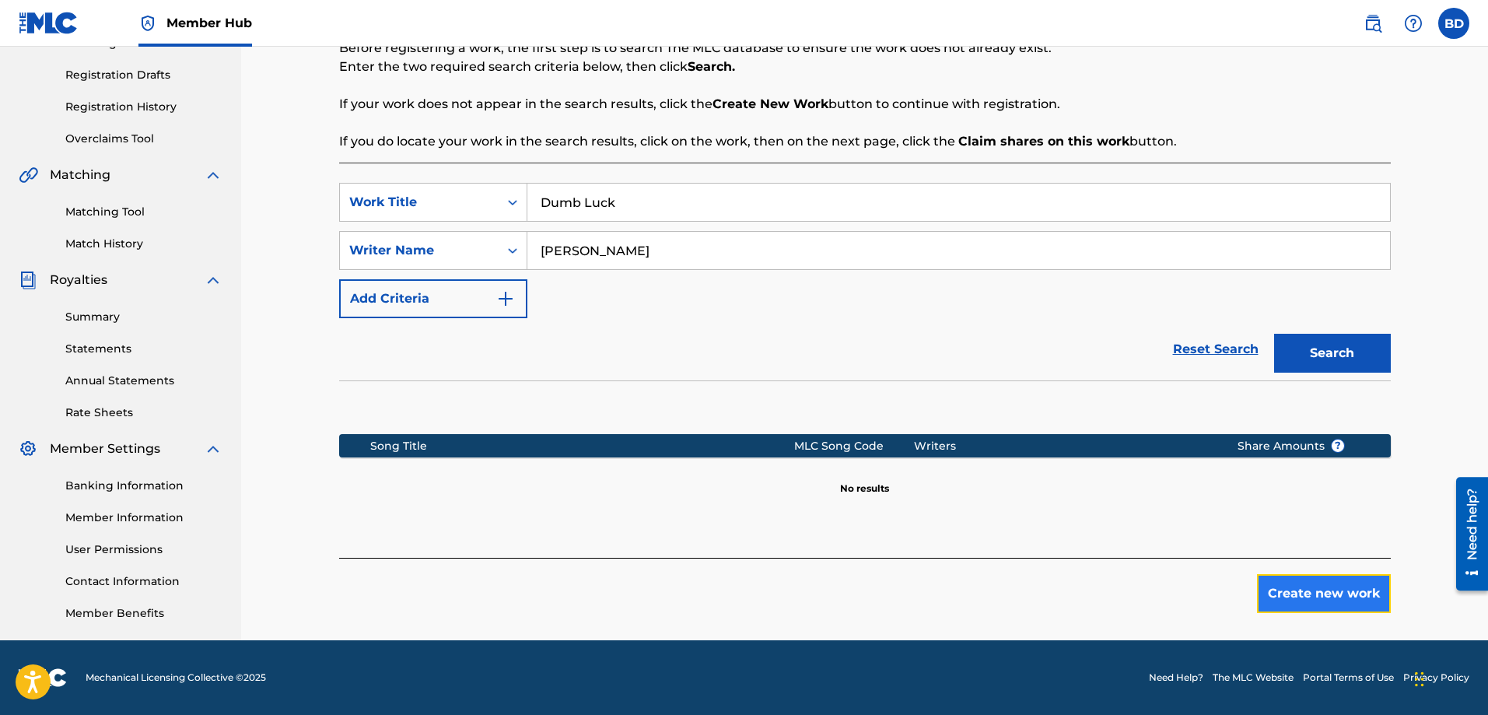
click at [1308, 585] on button "Create new work" at bounding box center [1324, 593] width 134 height 39
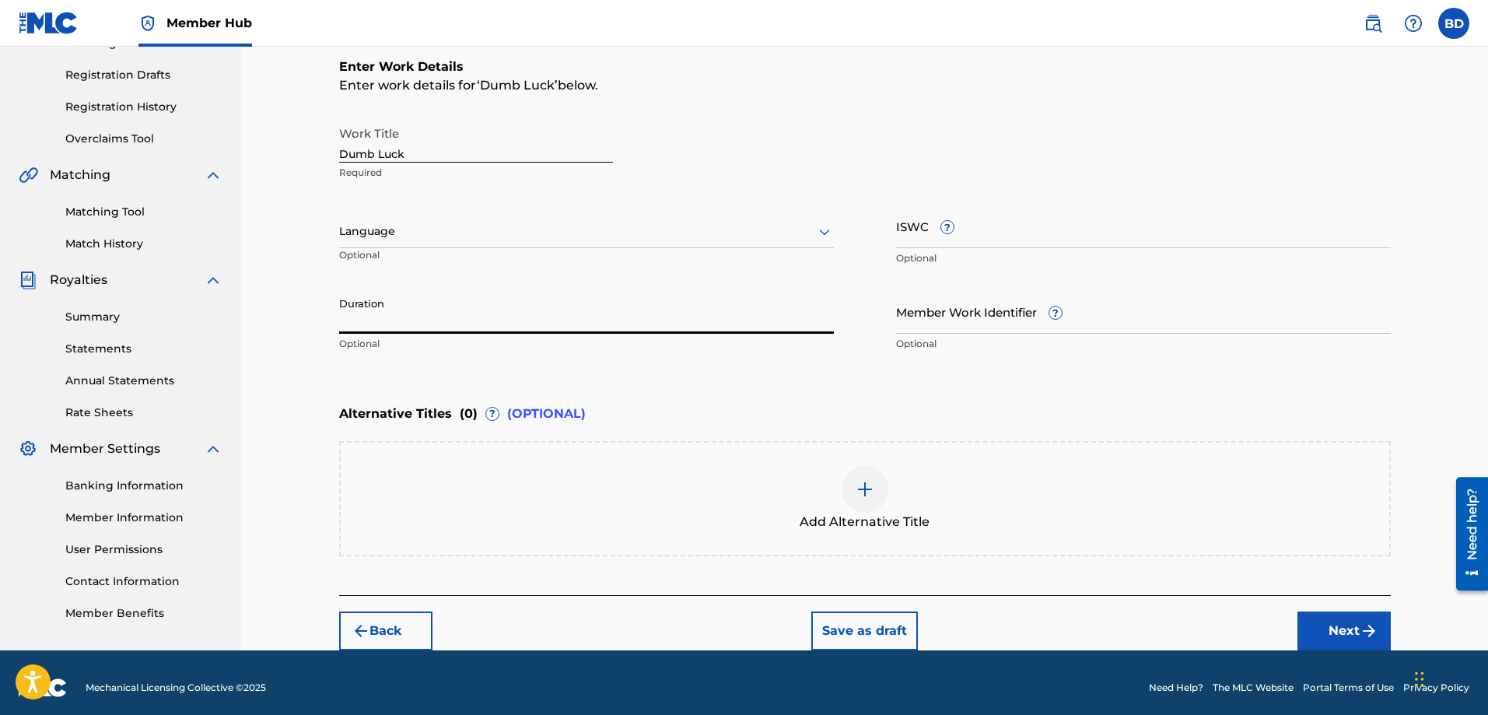
click at [453, 320] on input "Duration" at bounding box center [586, 311] width 495 height 44
type input "04:18"
click at [1348, 625] on button "Next" at bounding box center [1343, 630] width 93 height 39
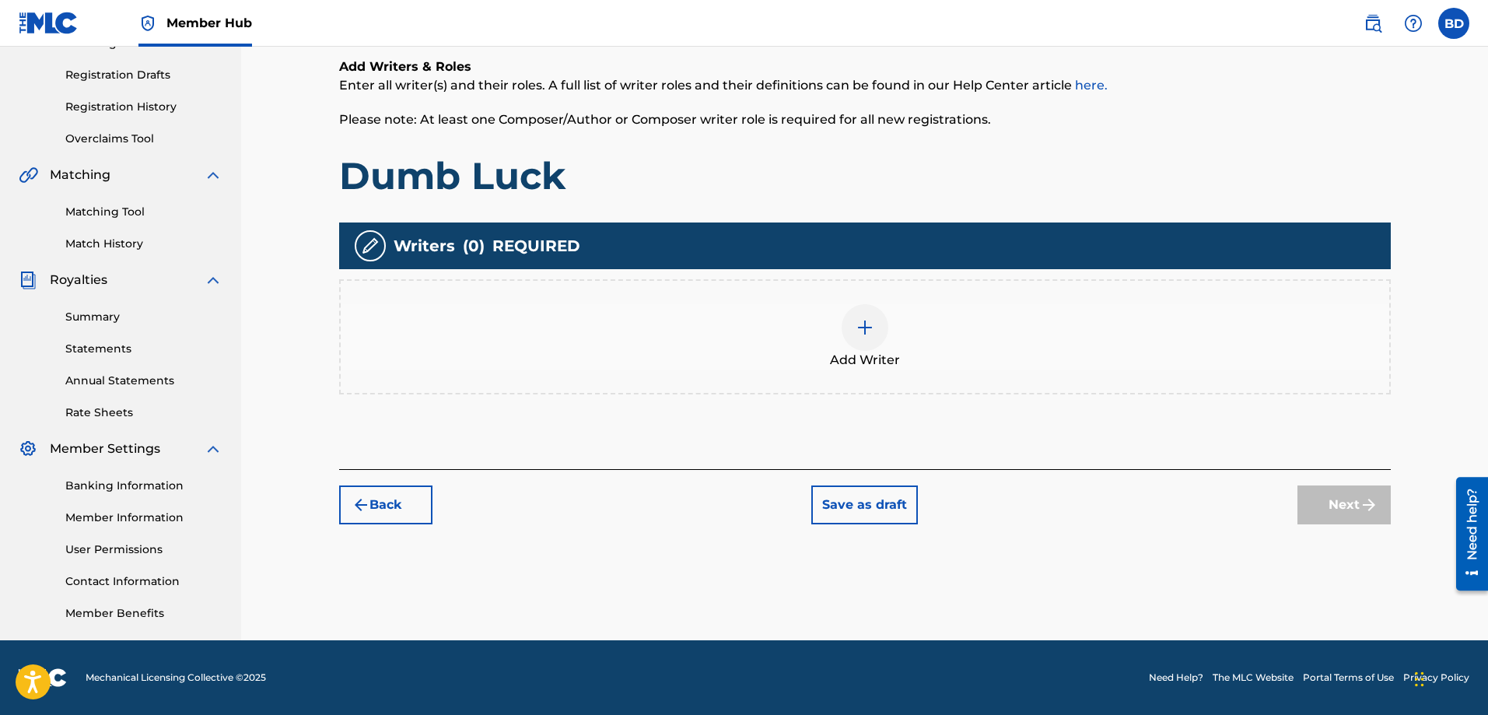
click at [861, 328] on img at bounding box center [864, 327] width 19 height 19
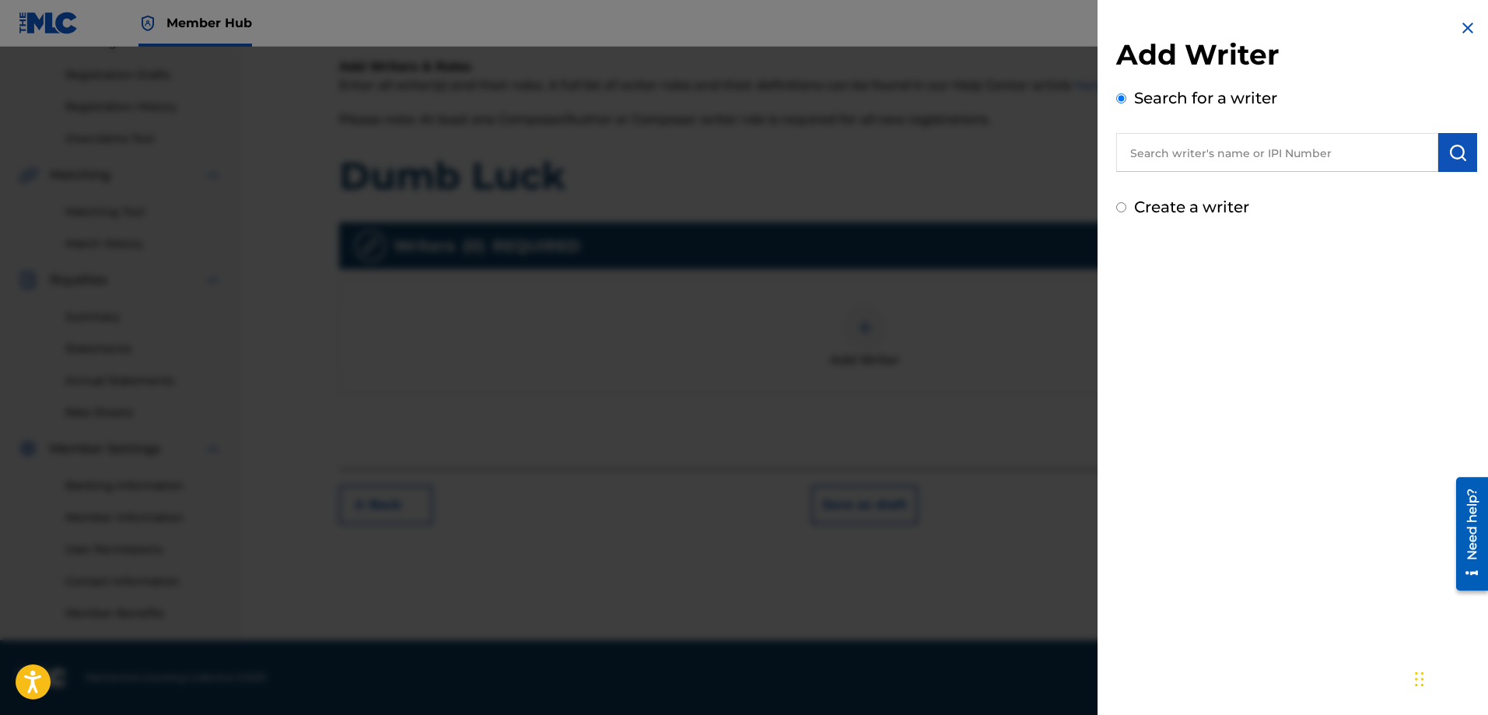
click at [1151, 151] on input "text" at bounding box center [1277, 152] width 322 height 39
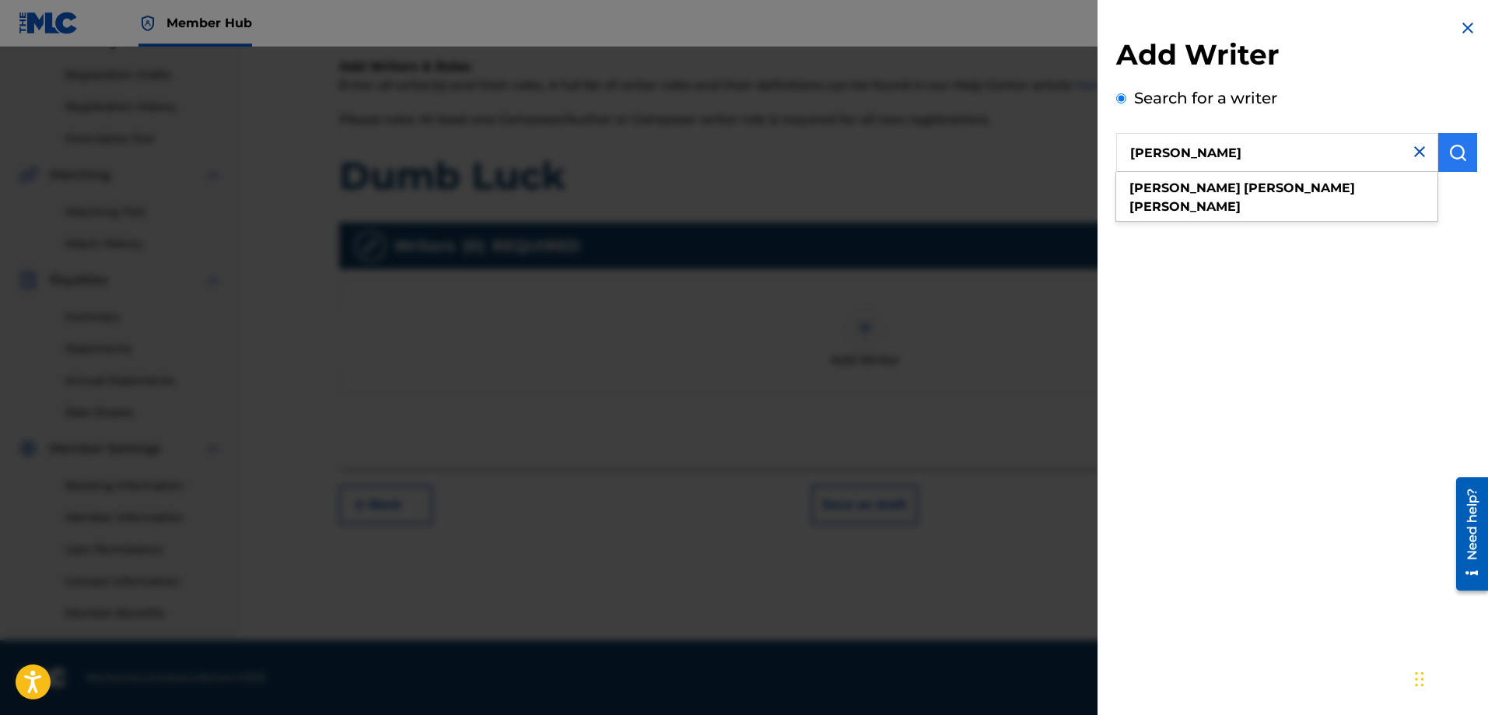
type input "[PERSON_NAME]"
click at [1448, 146] on img "submit" at bounding box center [1457, 152] width 19 height 19
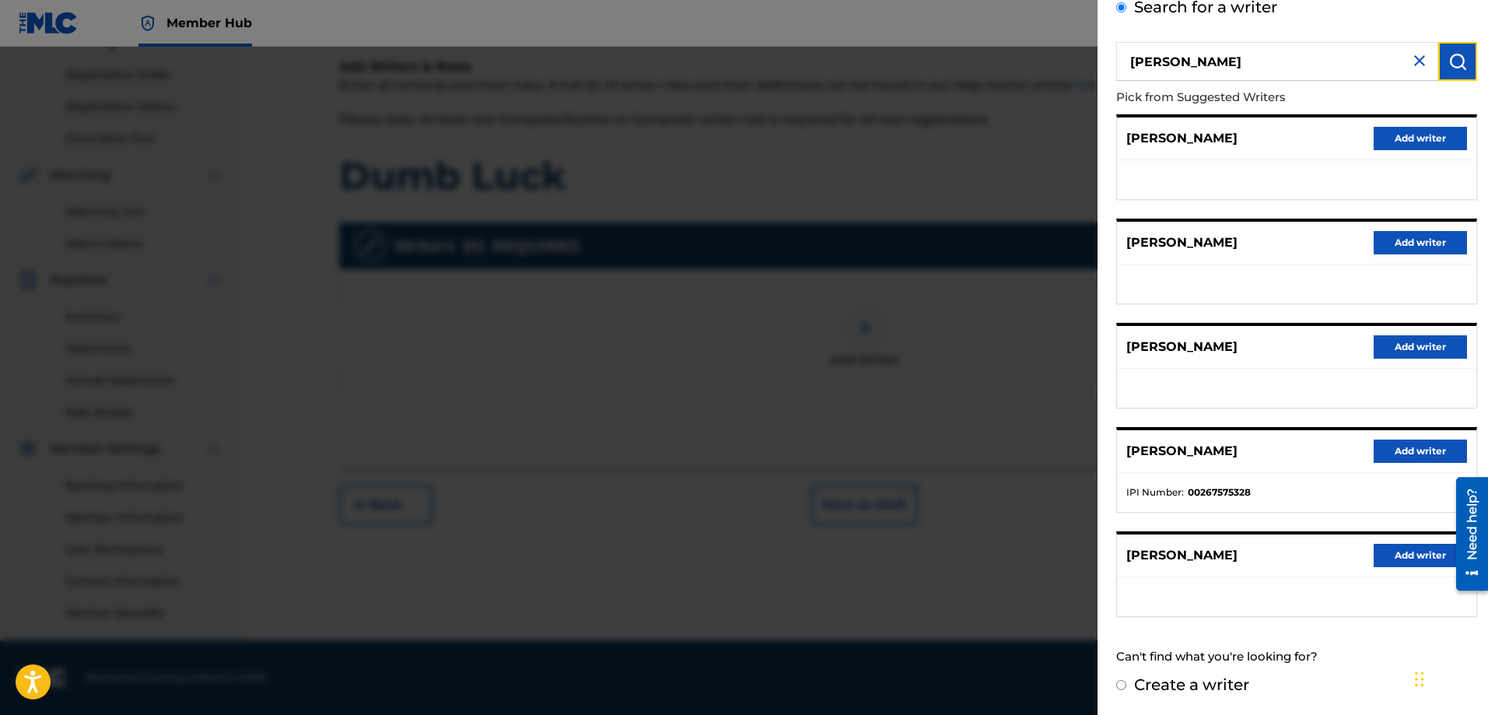
scroll to position [0, 0]
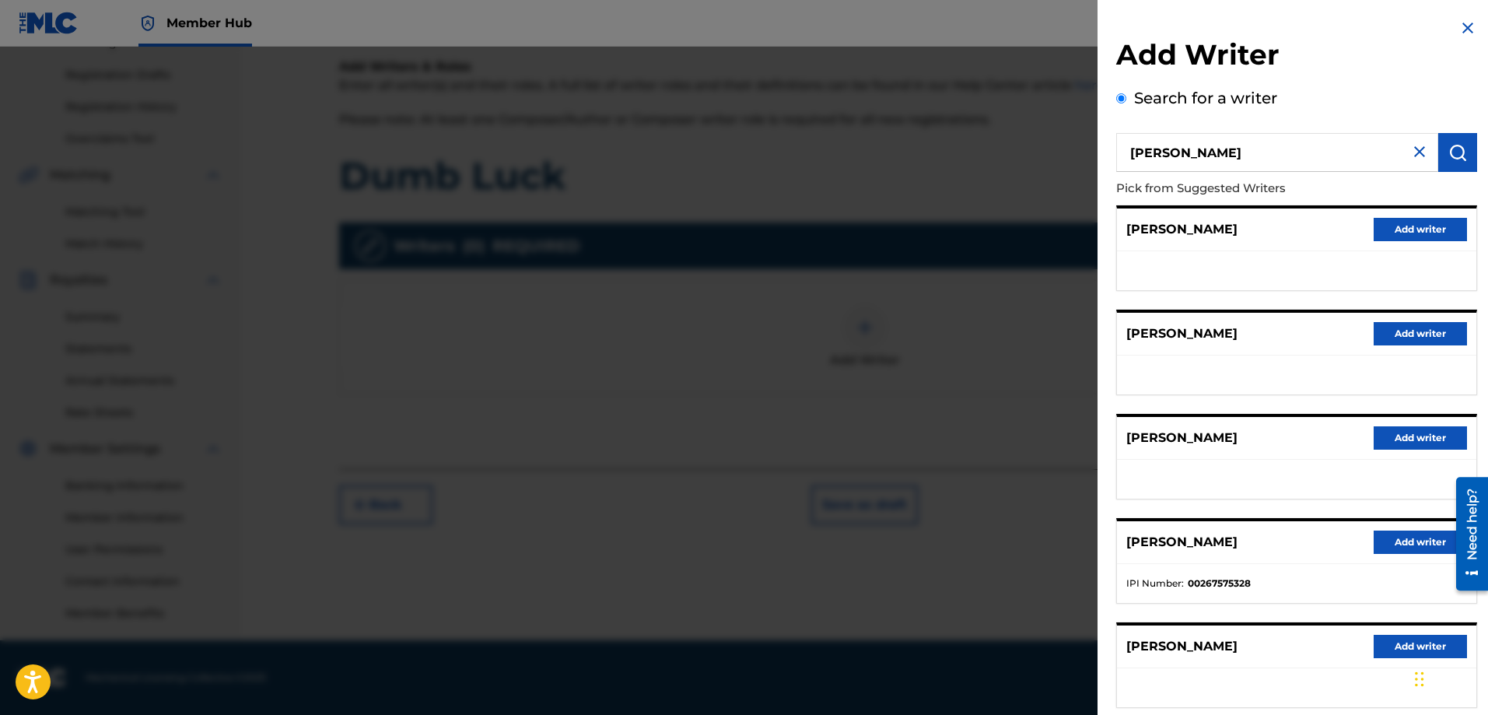
click at [1460, 23] on img at bounding box center [1467, 28] width 19 height 19
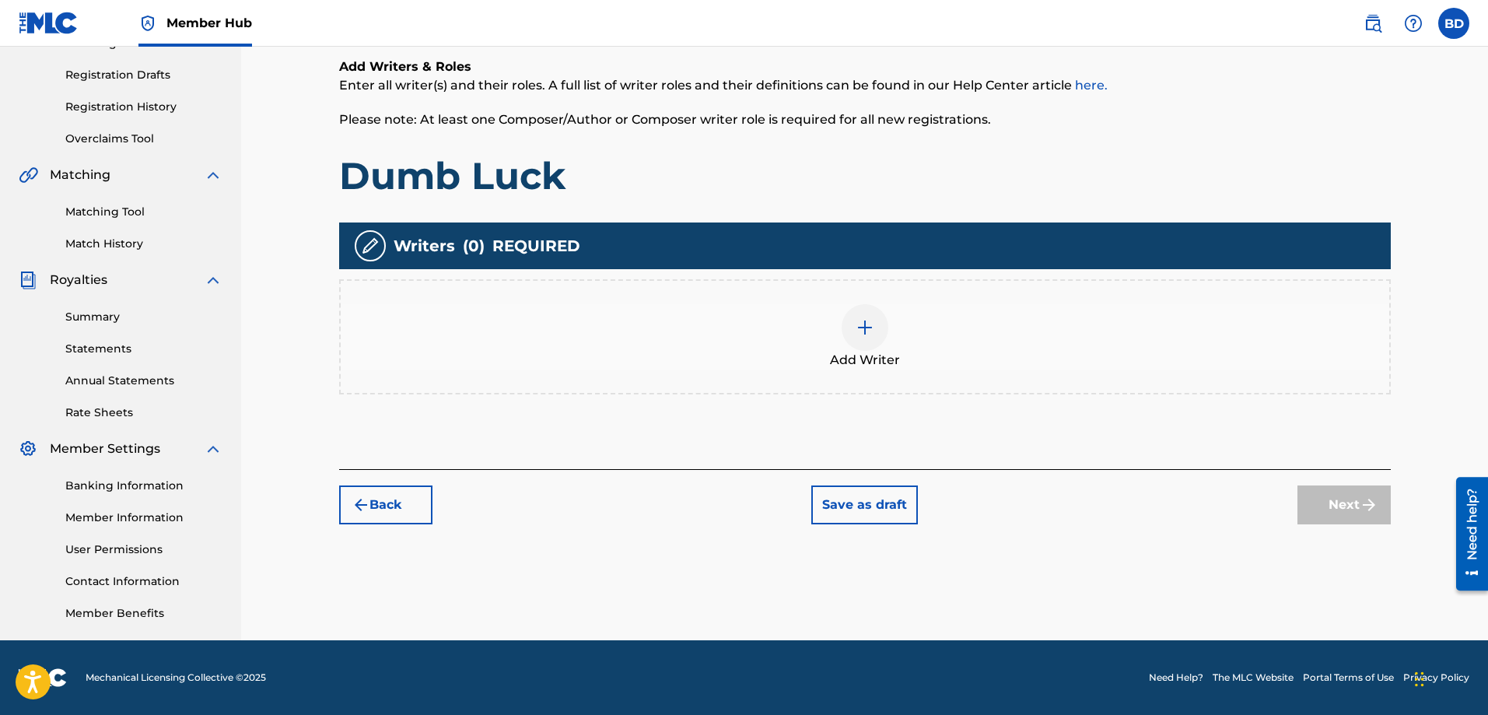
click at [866, 323] on img at bounding box center [864, 327] width 19 height 19
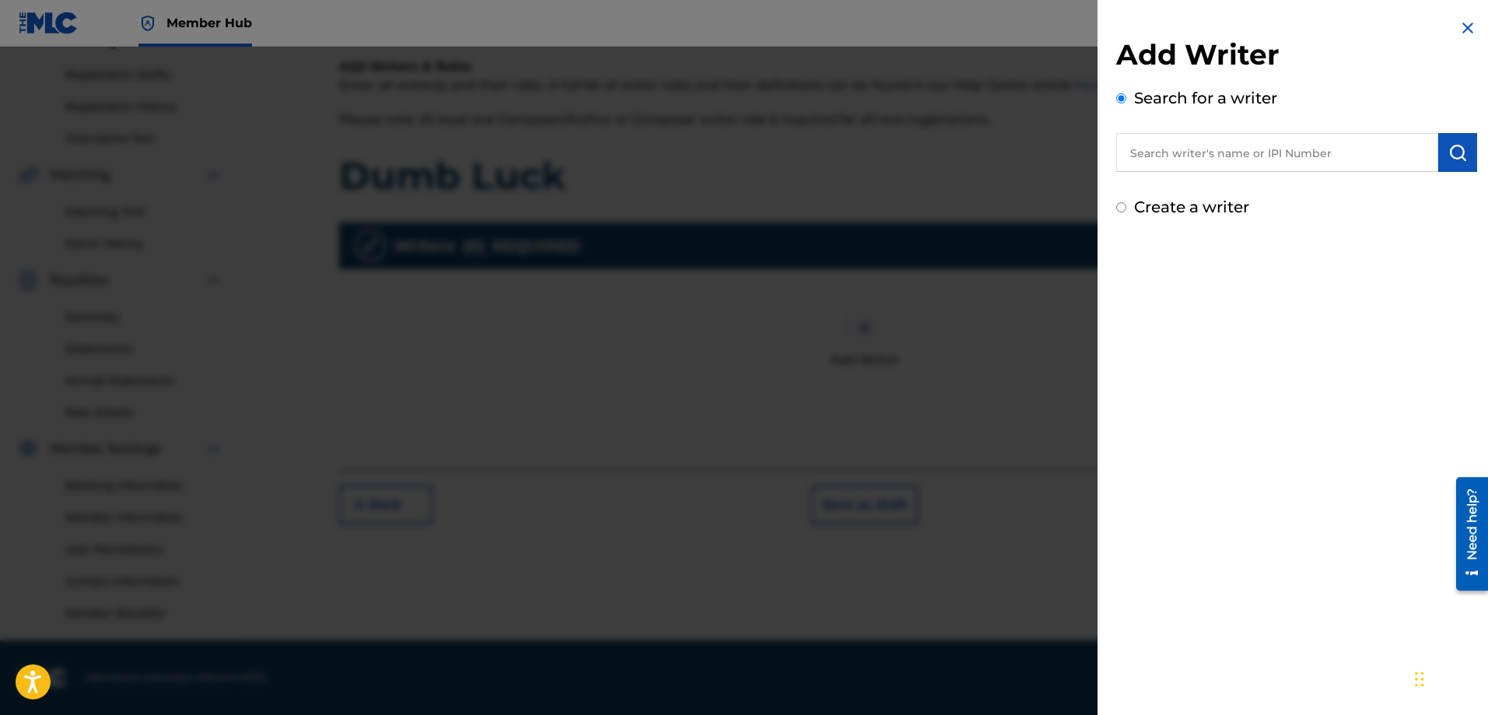
click at [1121, 208] on input "Create a writer" at bounding box center [1121, 207] width 10 height 10
radio input "false"
radio input "true"
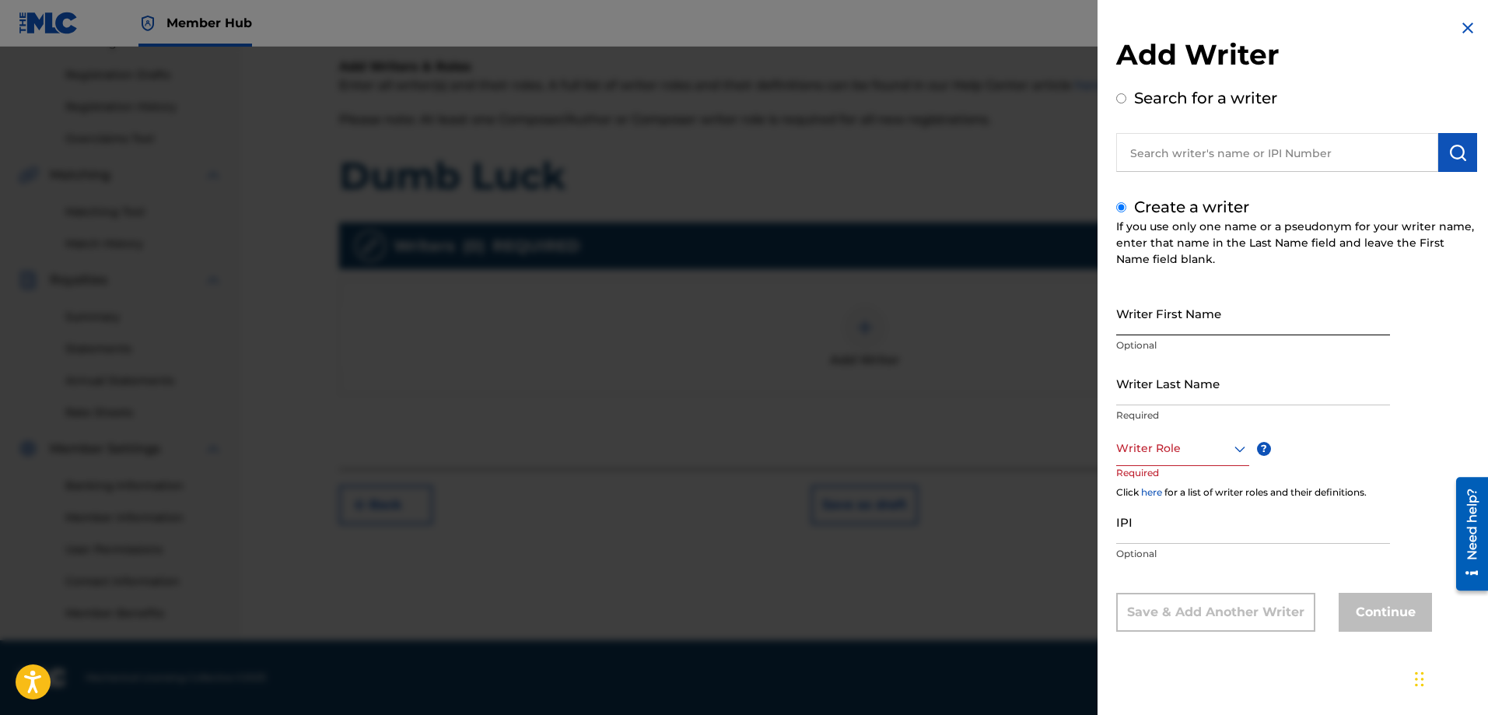
click at [1166, 327] on input "Writer First Name" at bounding box center [1253, 313] width 274 height 44
type input "[PERSON_NAME]"
click at [1156, 399] on input "Writer Last Name" at bounding box center [1253, 383] width 274 height 44
type input "[PERSON_NAME]"
click at [1158, 457] on div at bounding box center [1182, 448] width 133 height 19
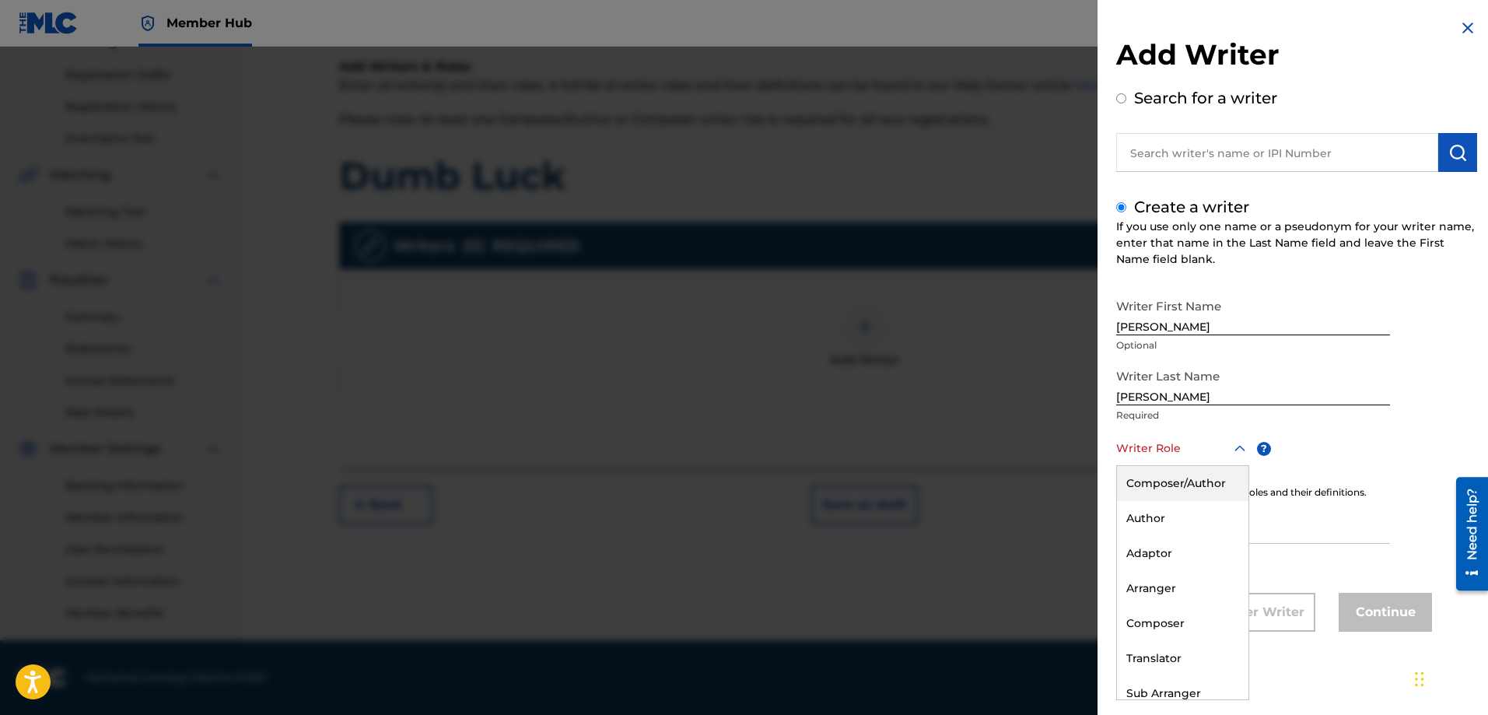
click at [1162, 481] on div "Composer/Author" at bounding box center [1182, 483] width 131 height 35
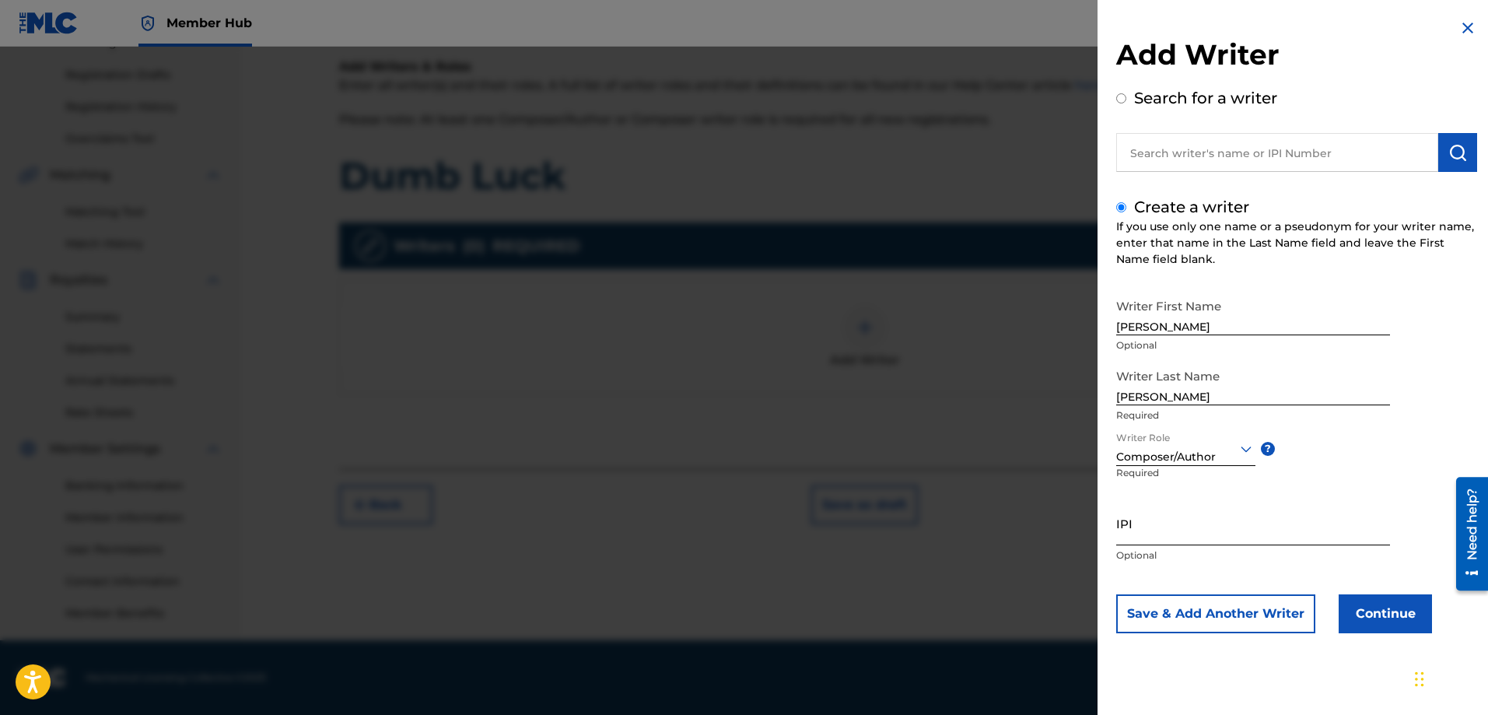
click at [1140, 532] on input "IPI" at bounding box center [1253, 523] width 274 height 44
paste input "529159140"
type input "529159140"
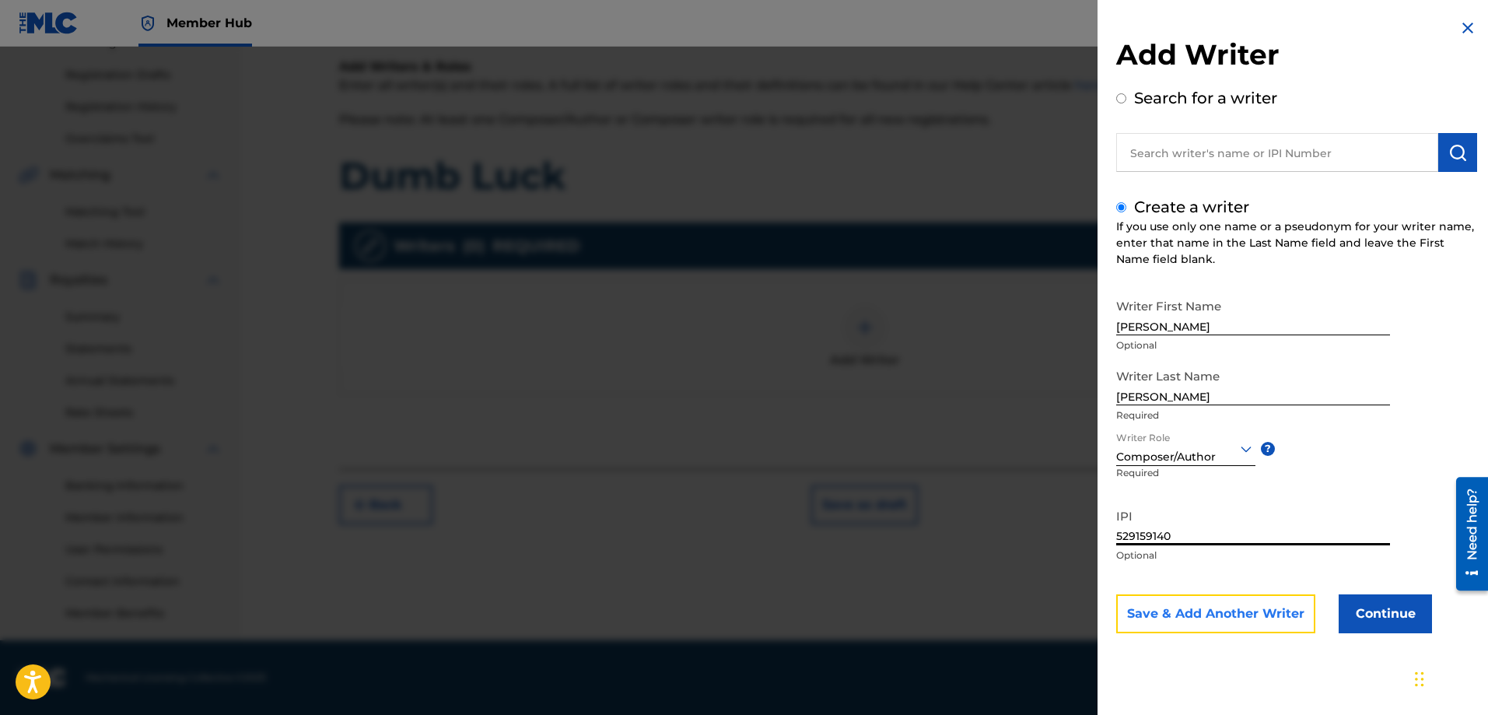
click at [1229, 603] on button "Save & Add Another Writer" at bounding box center [1215, 613] width 199 height 39
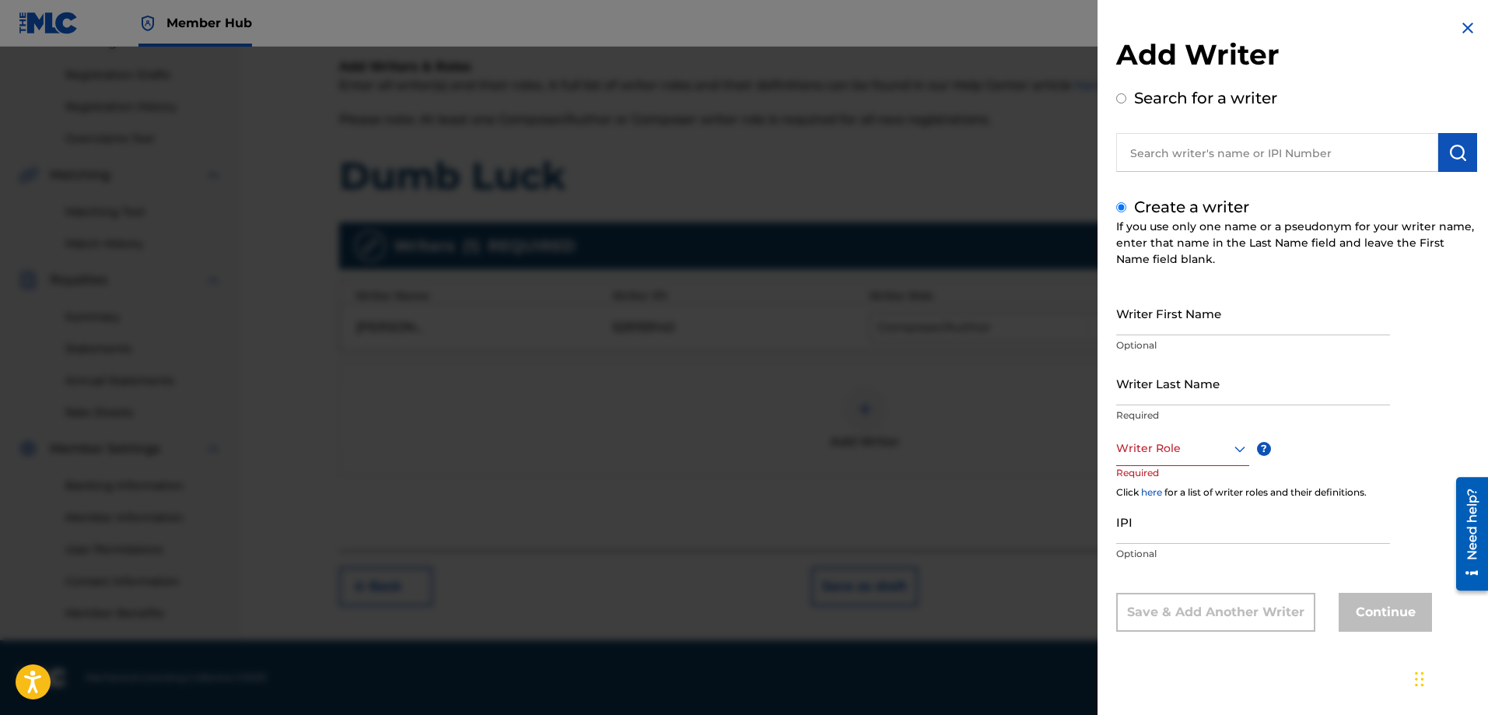
click at [1361, 149] on input "text" at bounding box center [1277, 152] width 322 height 39
radio input "true"
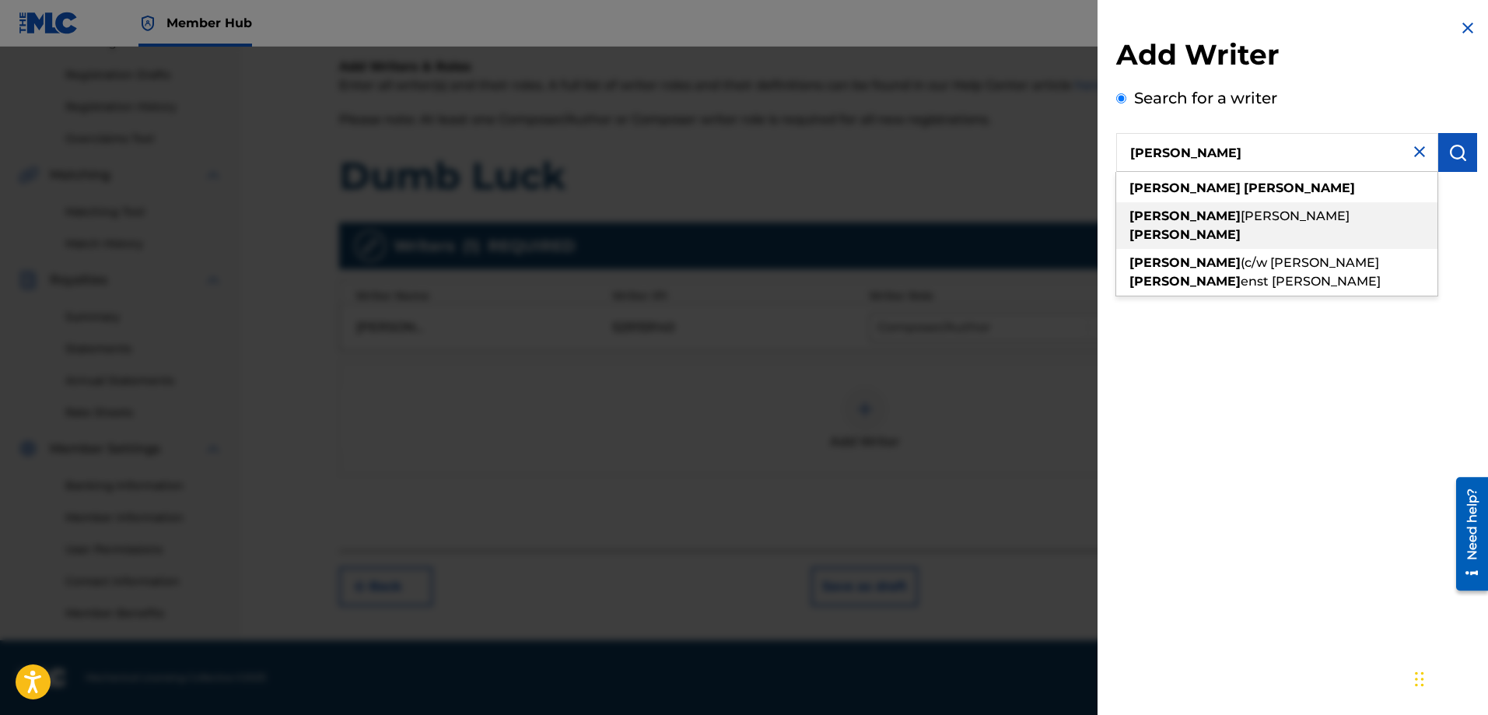
click at [1232, 227] on strong "[PERSON_NAME]" at bounding box center [1184, 234] width 111 height 15
type input "[PERSON_NAME]"
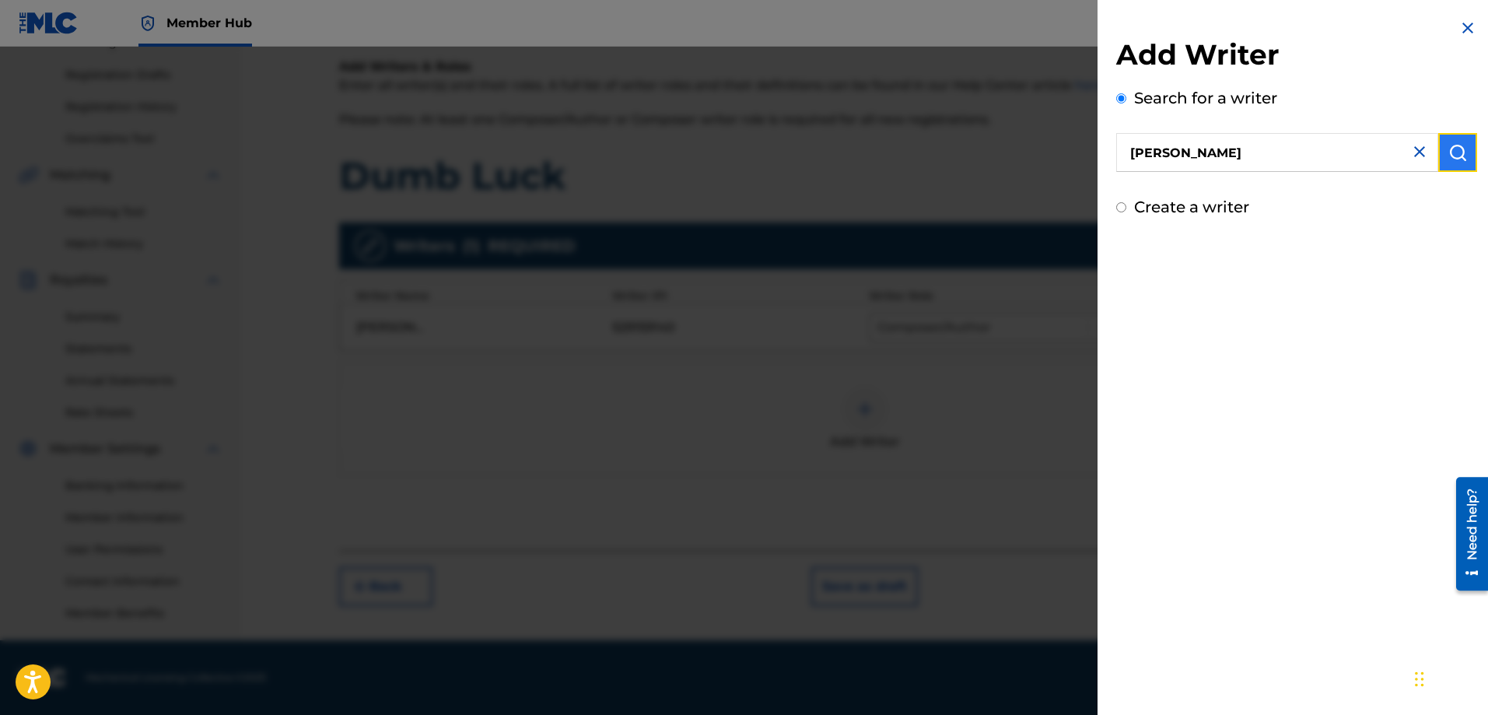
click at [1450, 160] on img "submit" at bounding box center [1457, 152] width 19 height 19
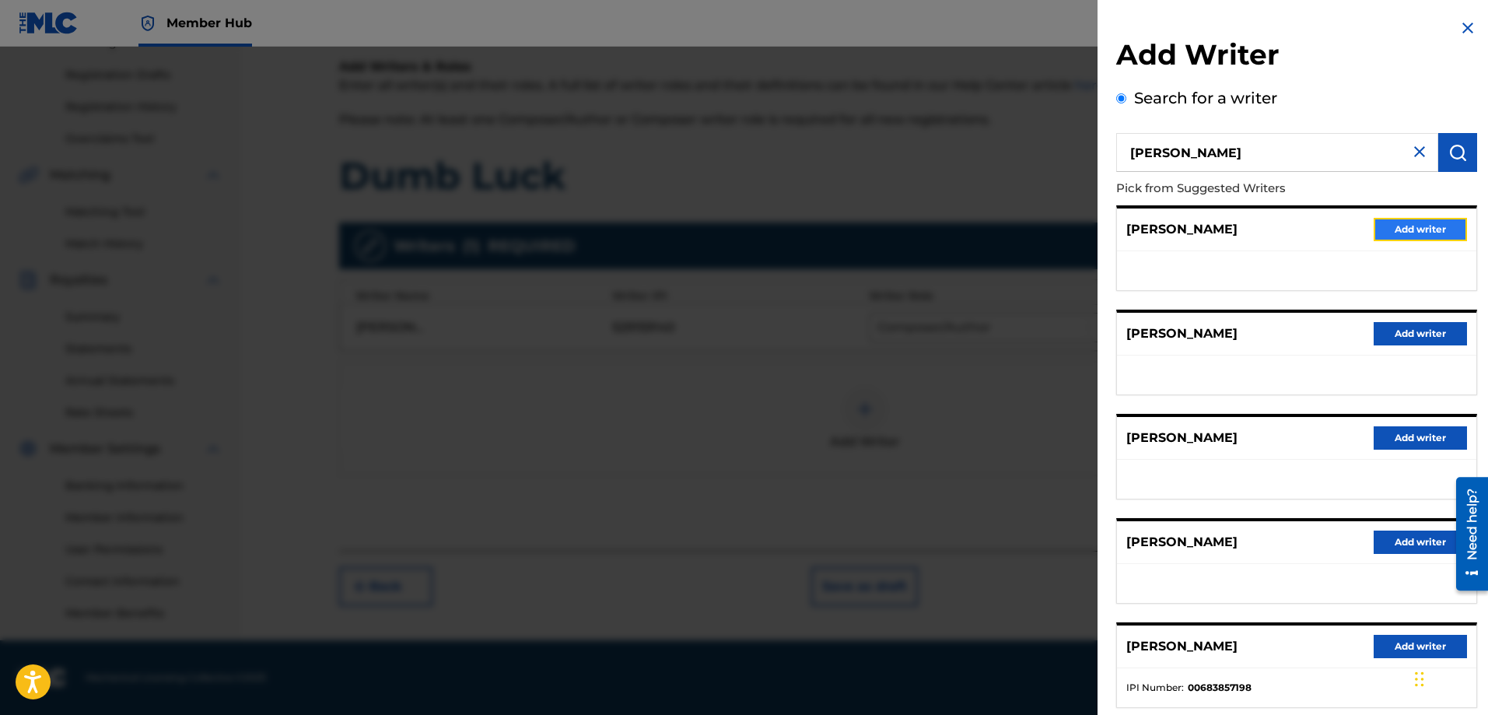
click at [1407, 230] on button "Add writer" at bounding box center [1419, 229] width 93 height 23
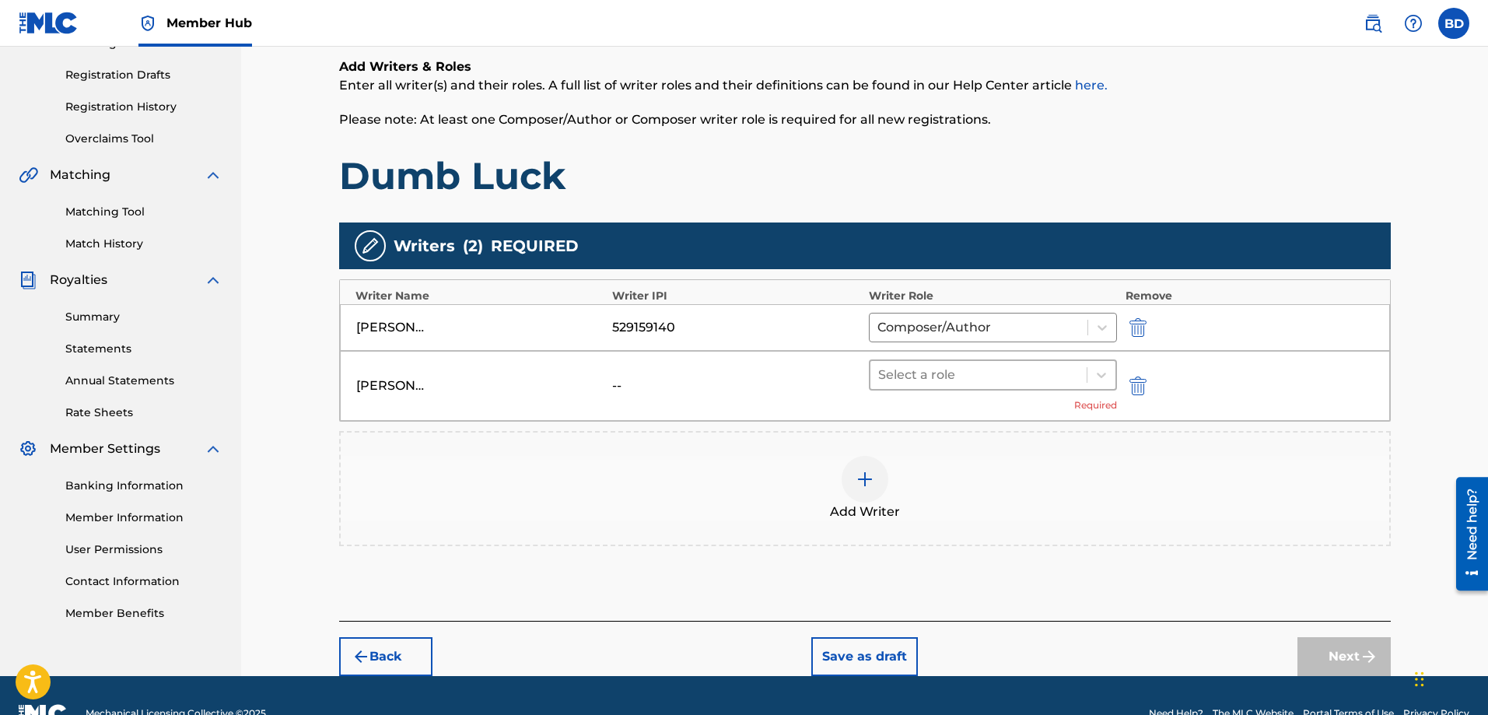
click at [1070, 382] on div at bounding box center [978, 375] width 201 height 22
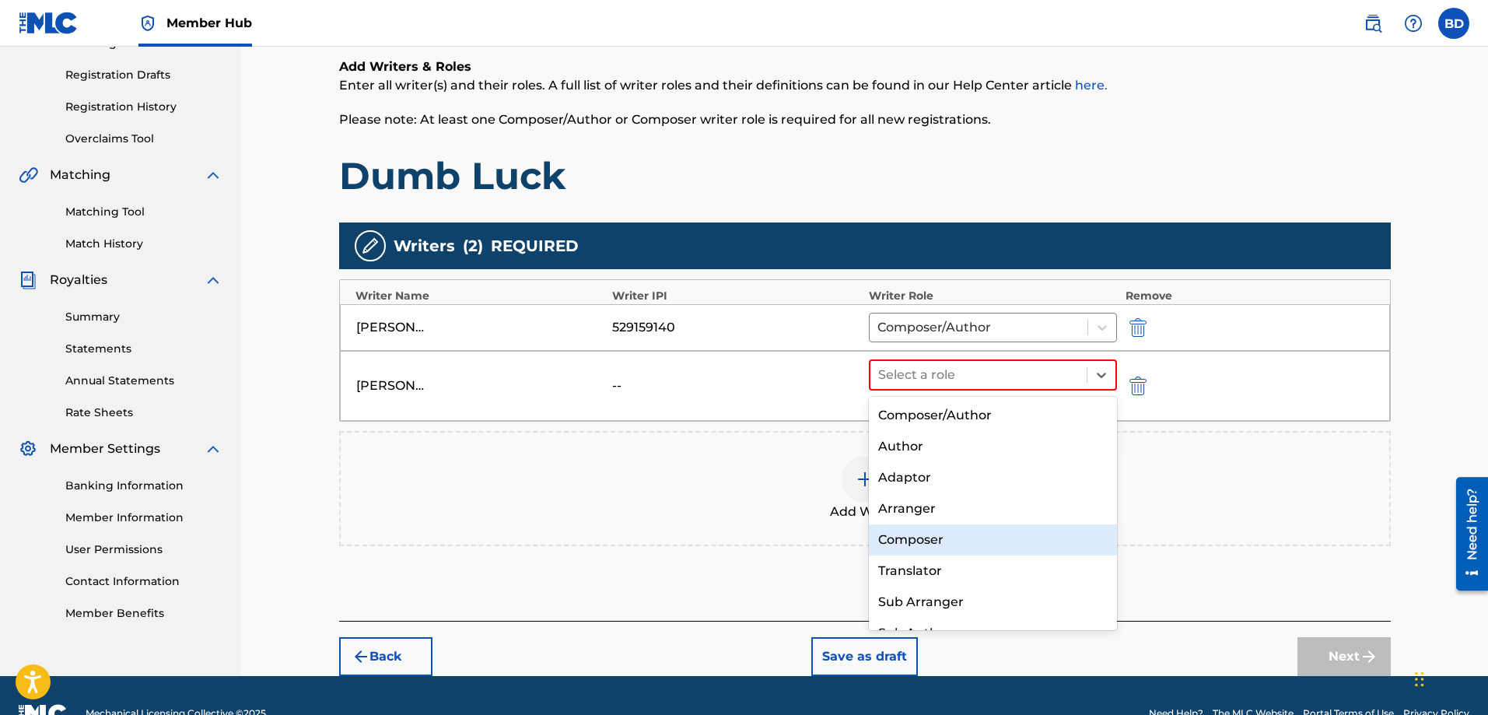
click at [939, 536] on div "Composer" at bounding box center [993, 539] width 249 height 31
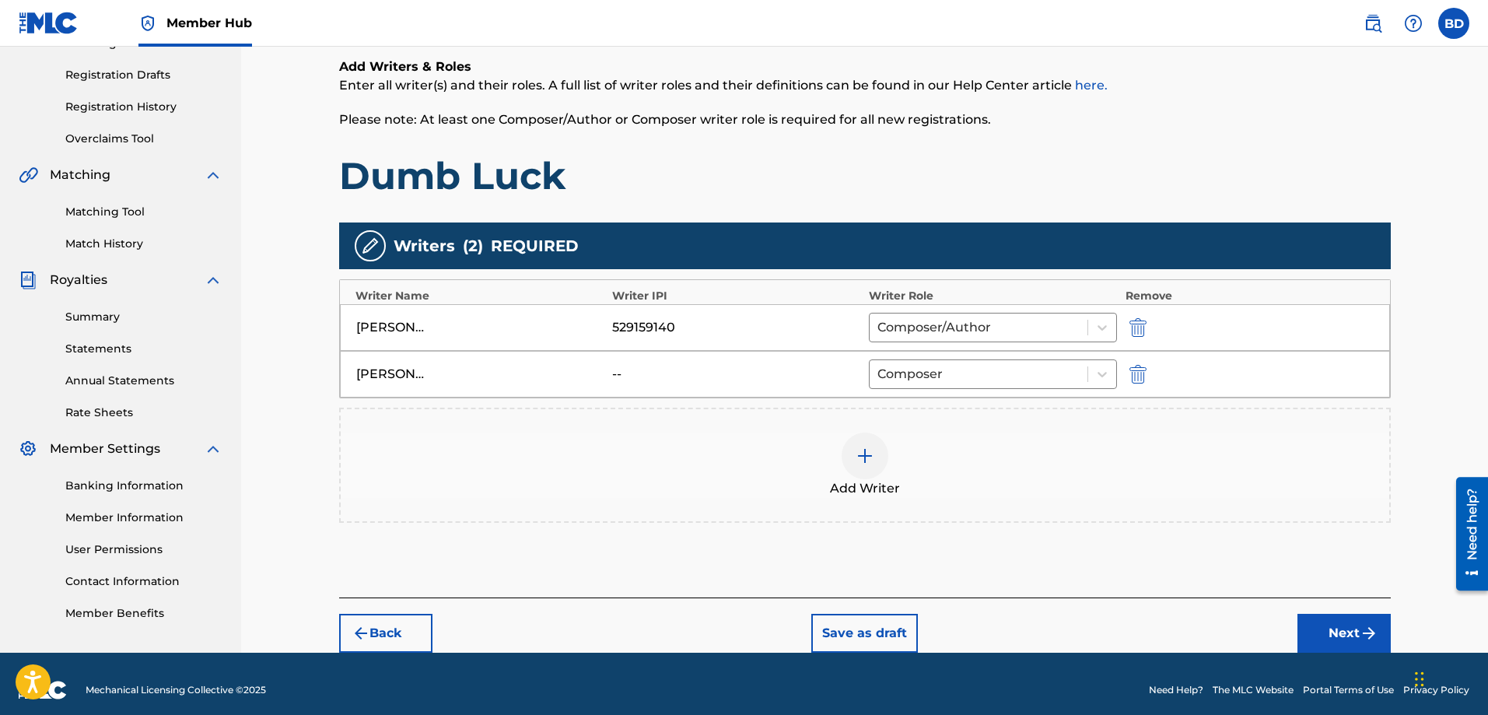
click at [865, 462] on img at bounding box center [864, 455] width 19 height 19
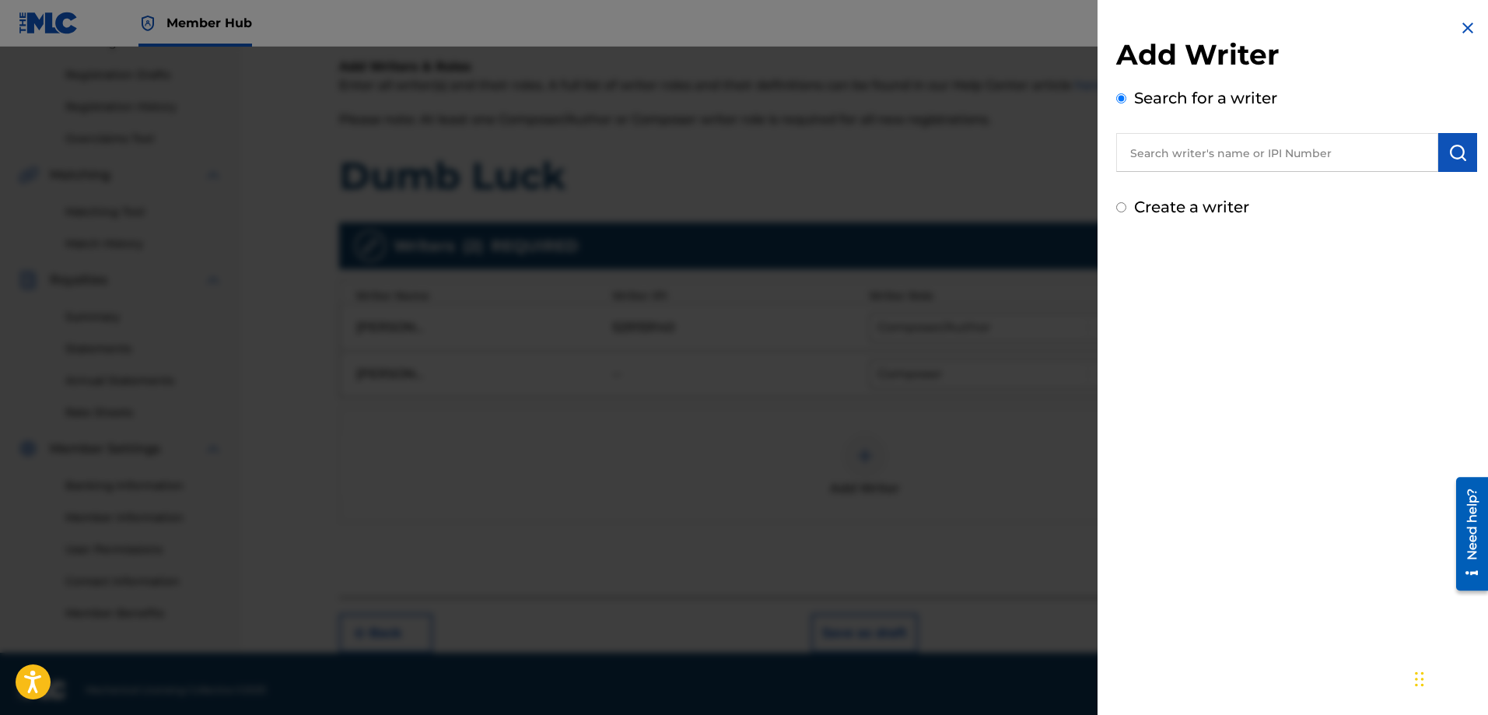
click at [1186, 162] on input "text" at bounding box center [1277, 152] width 322 height 39
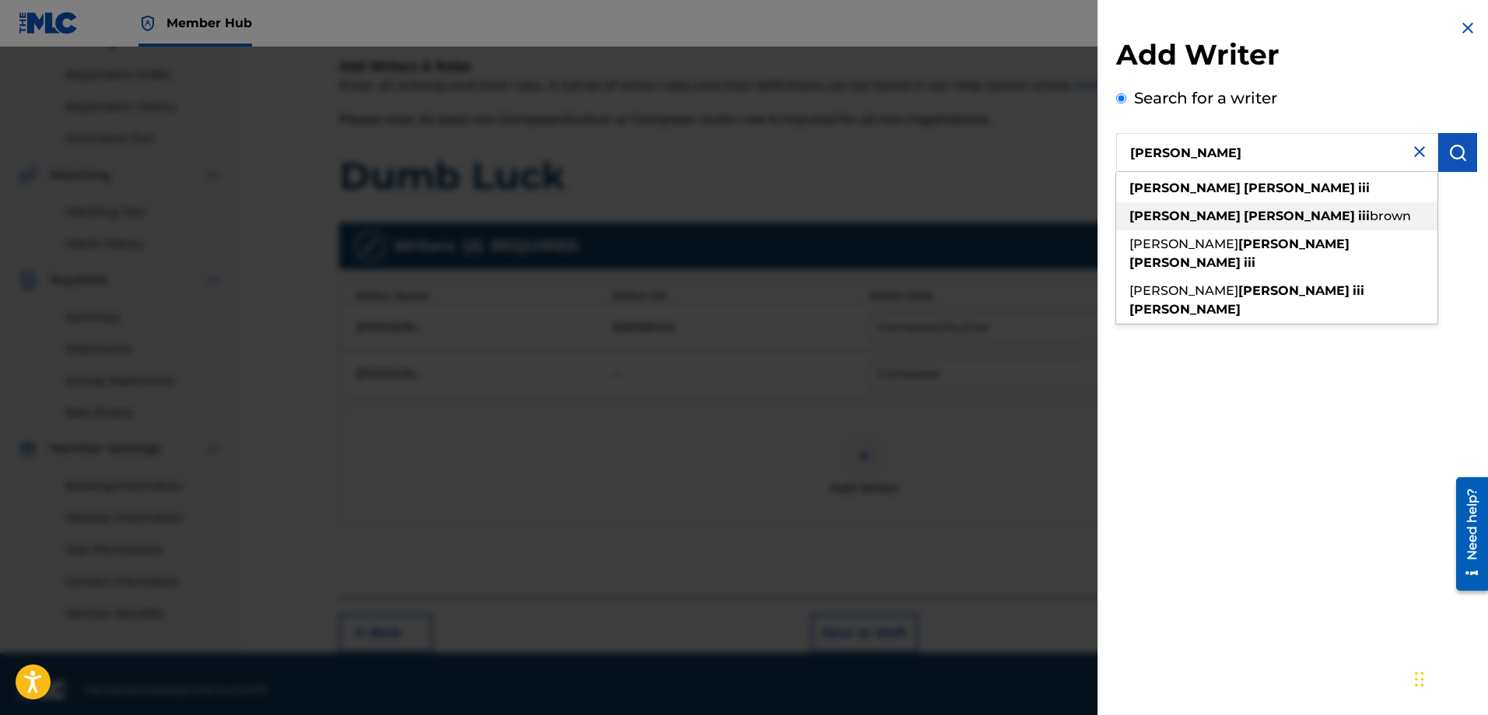
click at [1204, 207] on div "[PERSON_NAME] iii [PERSON_NAME]" at bounding box center [1276, 216] width 321 height 28
type input "[PERSON_NAME] iii [PERSON_NAME]"
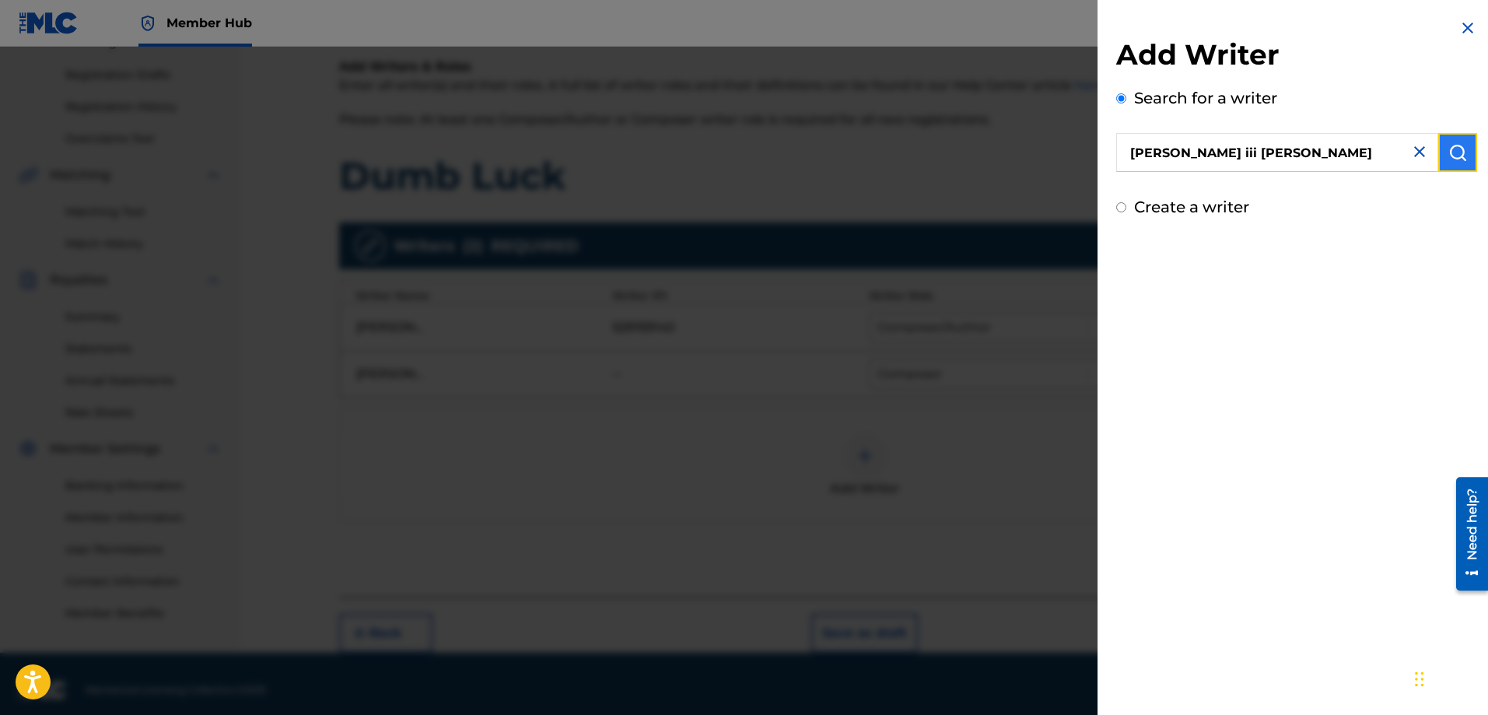
click at [1448, 146] on img "submit" at bounding box center [1457, 152] width 19 height 19
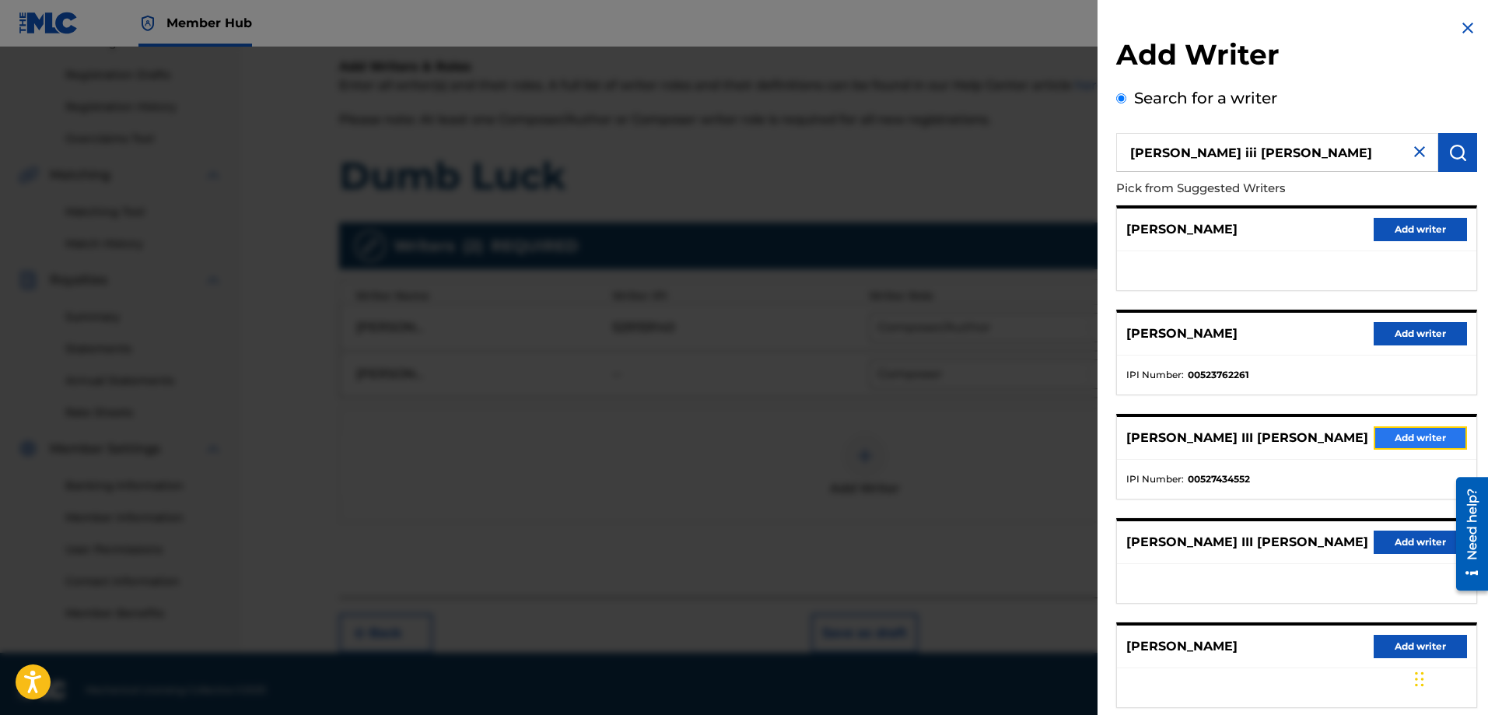
click at [1400, 435] on button "Add writer" at bounding box center [1419, 437] width 93 height 23
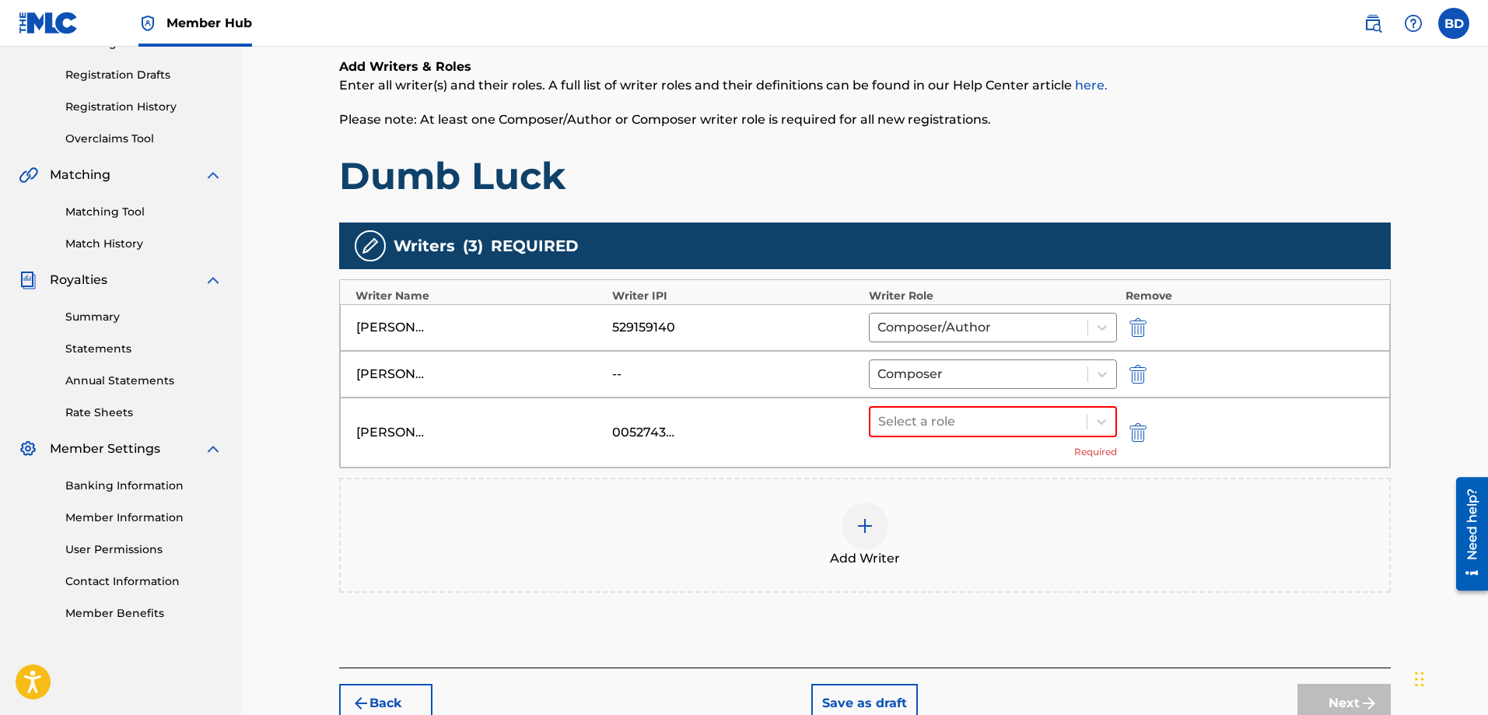
click at [1019, 401] on div "[PERSON_NAME] III [PERSON_NAME] 00527434552 Select a role Required" at bounding box center [865, 432] width 1050 height 70
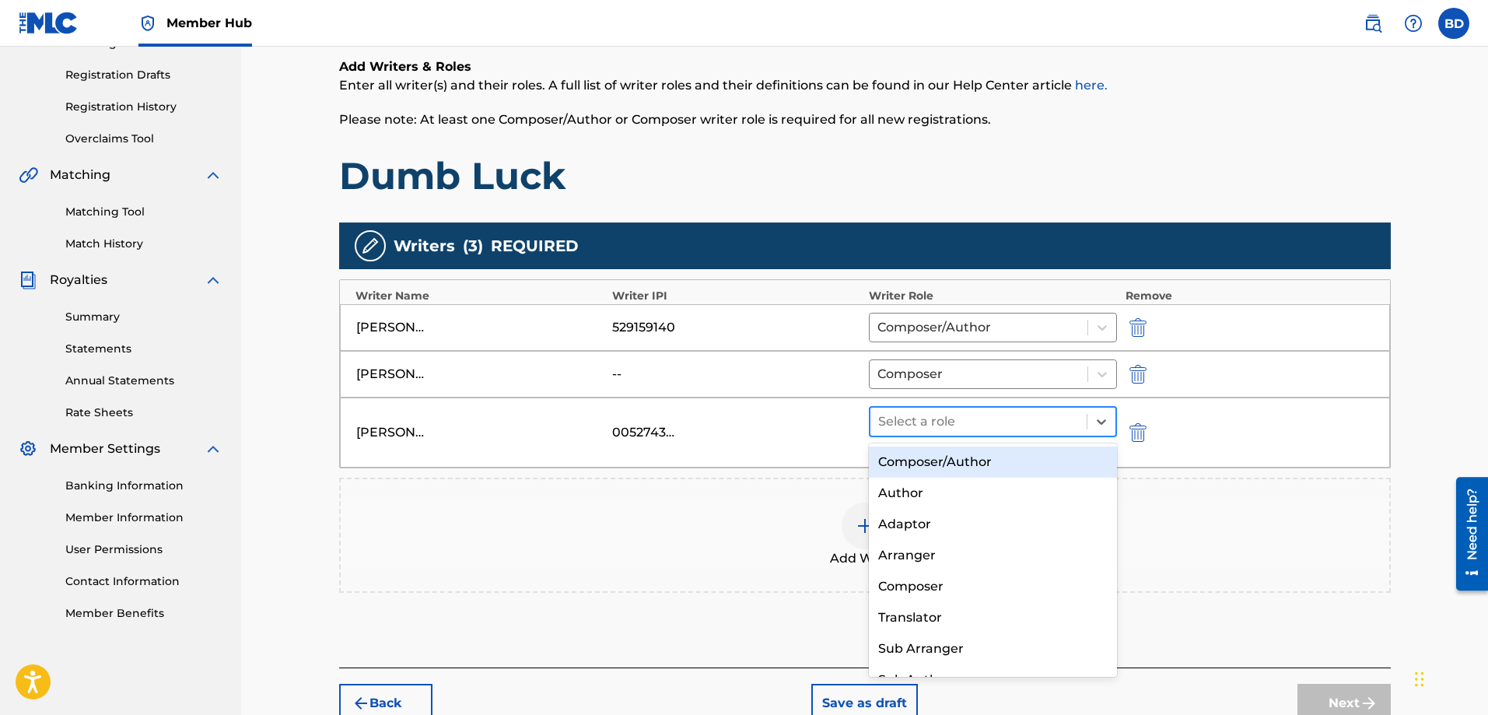
click at [1023, 413] on div at bounding box center [978, 422] width 201 height 22
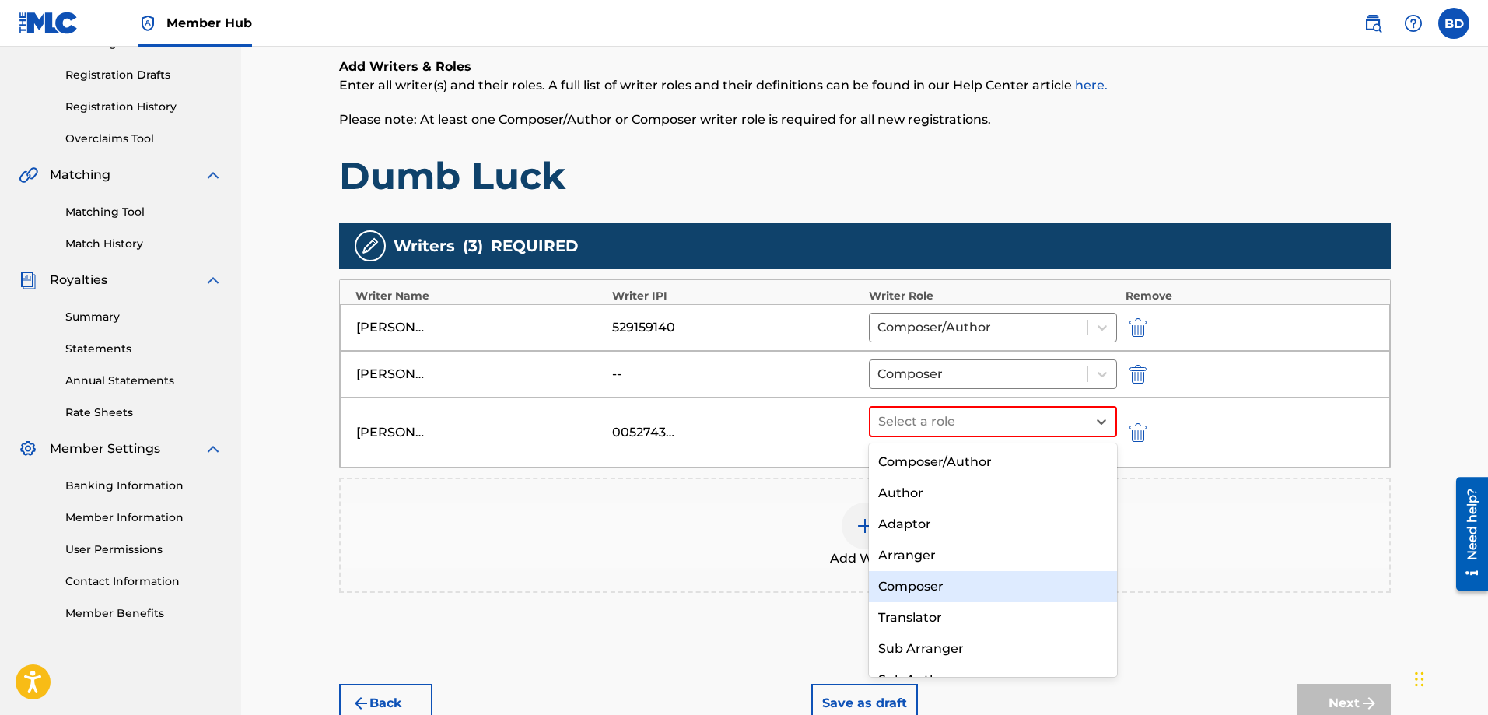
click at [917, 589] on div "Composer" at bounding box center [993, 586] width 249 height 31
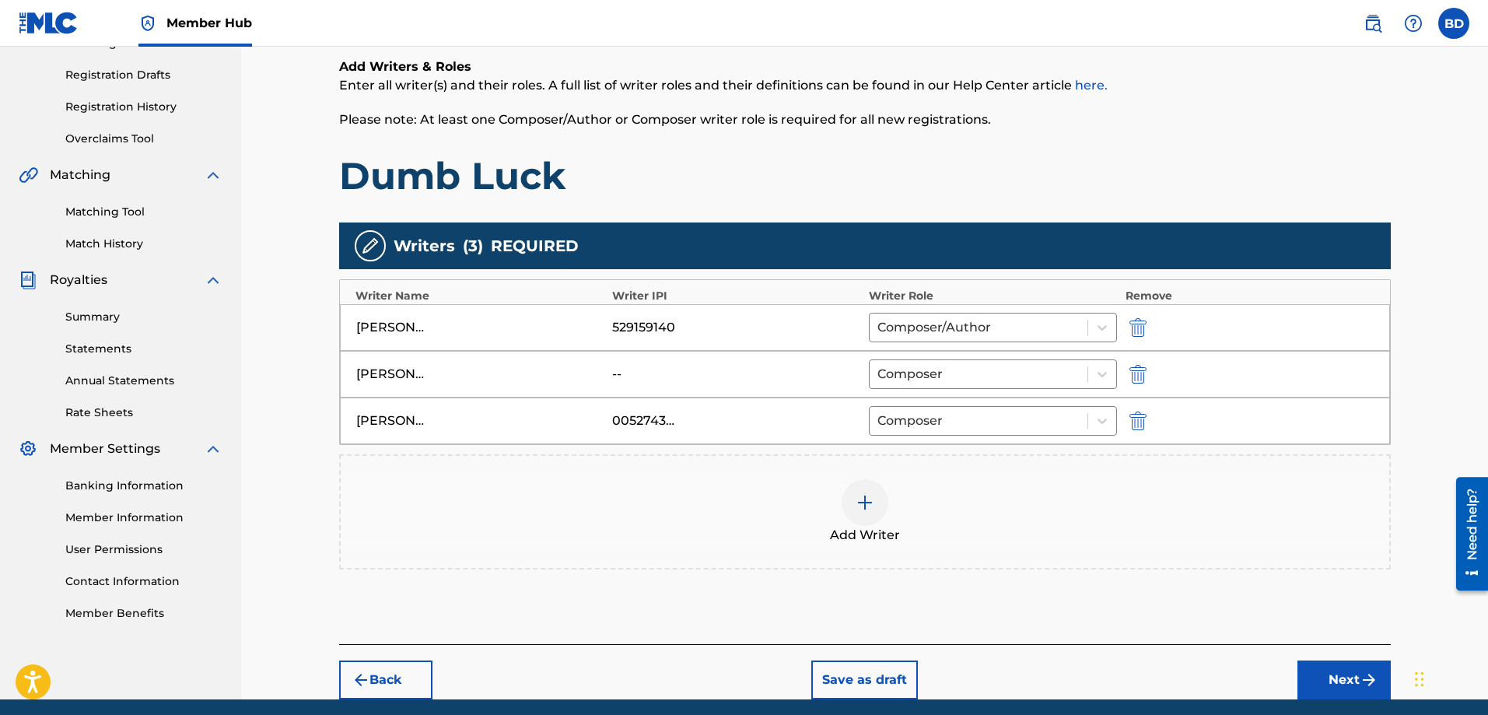
click at [860, 501] on img at bounding box center [864, 502] width 19 height 19
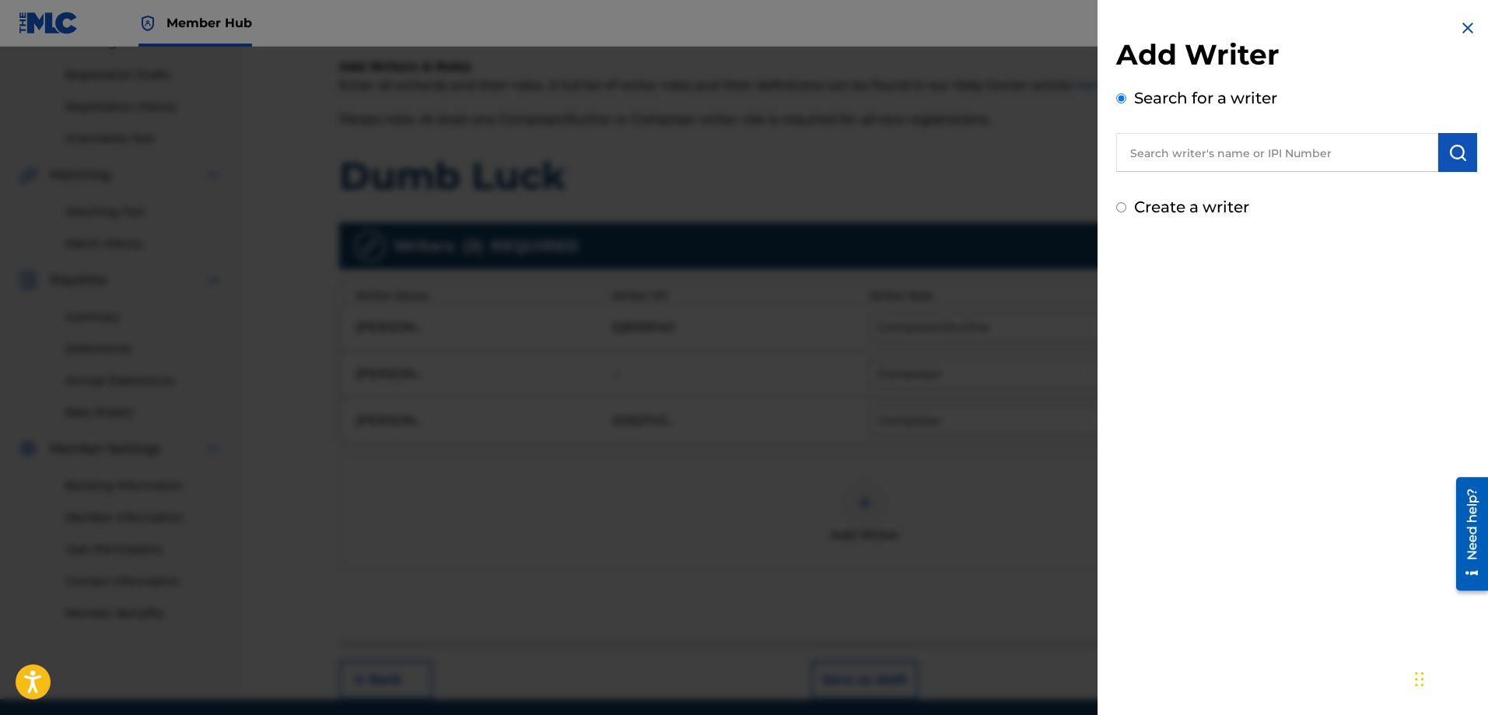
click at [1187, 157] on input "text" at bounding box center [1277, 152] width 322 height 39
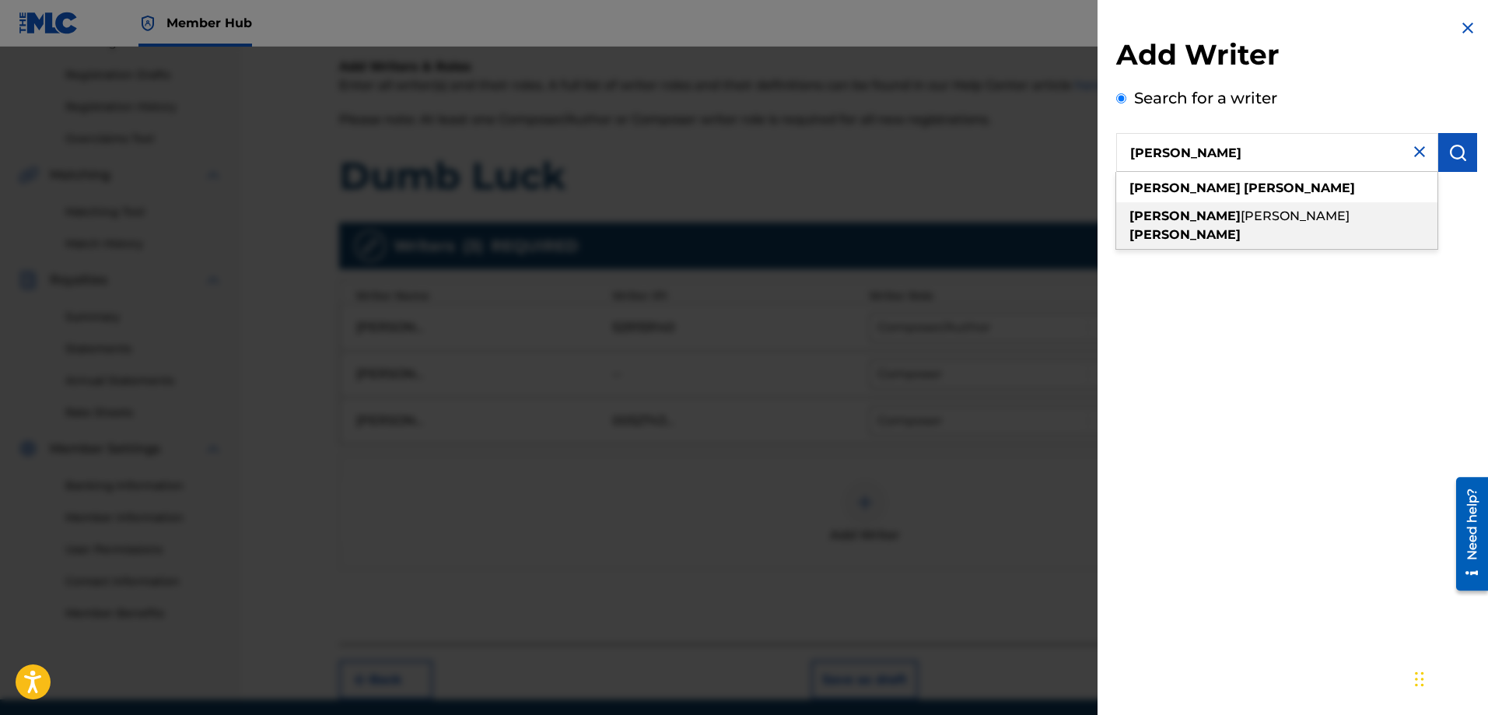
click at [1236, 227] on strong "[PERSON_NAME]" at bounding box center [1184, 234] width 111 height 15
type input "[PERSON_NAME] [PERSON_NAME]"
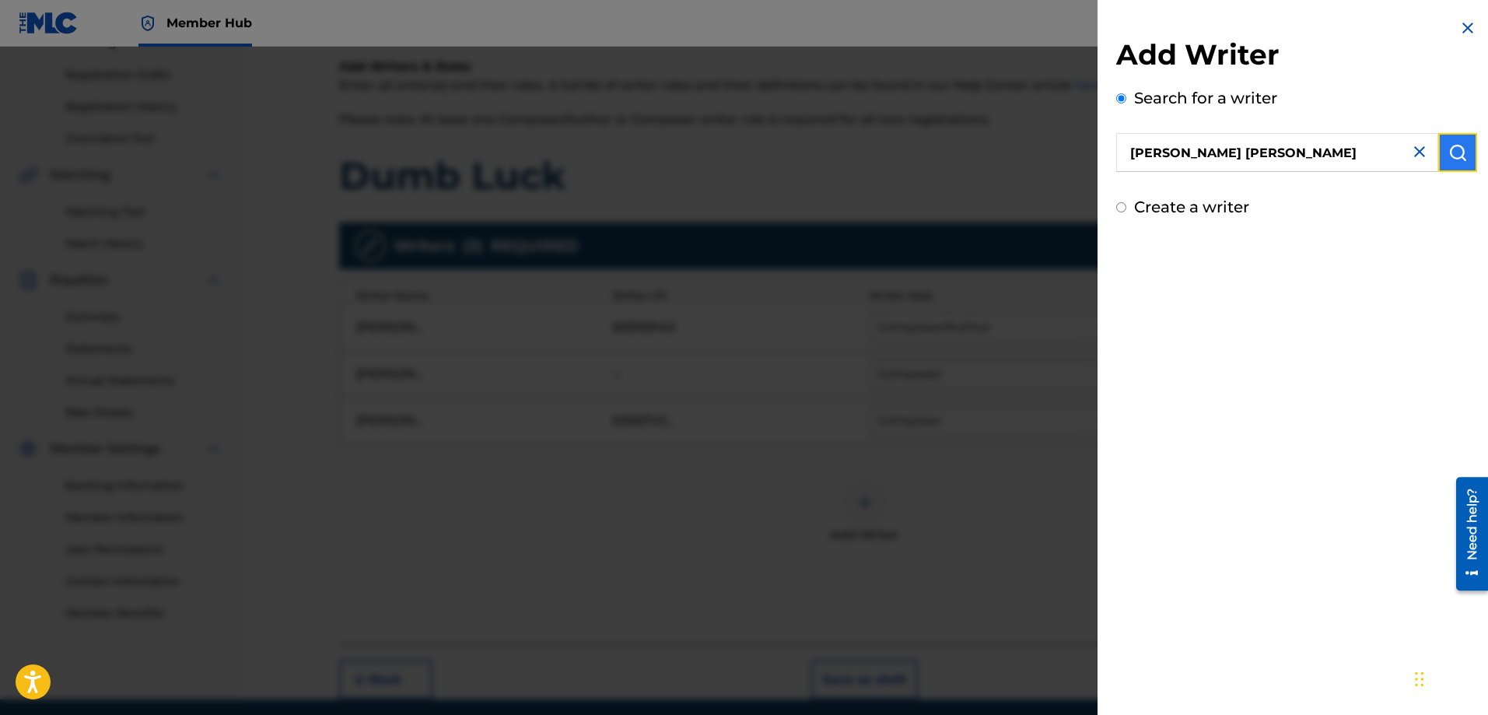
click at [1460, 151] on img "submit" at bounding box center [1457, 152] width 19 height 19
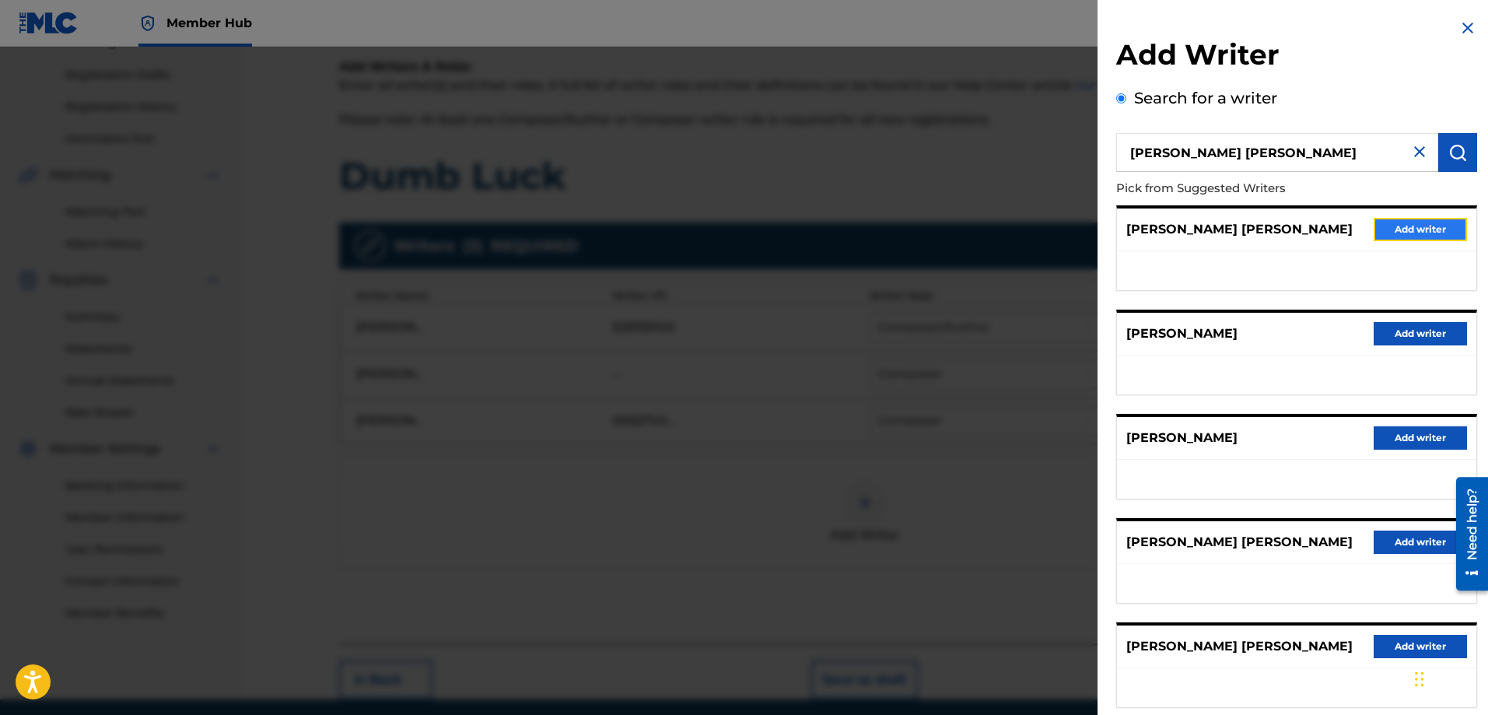
click at [1397, 222] on button "Add writer" at bounding box center [1419, 229] width 93 height 23
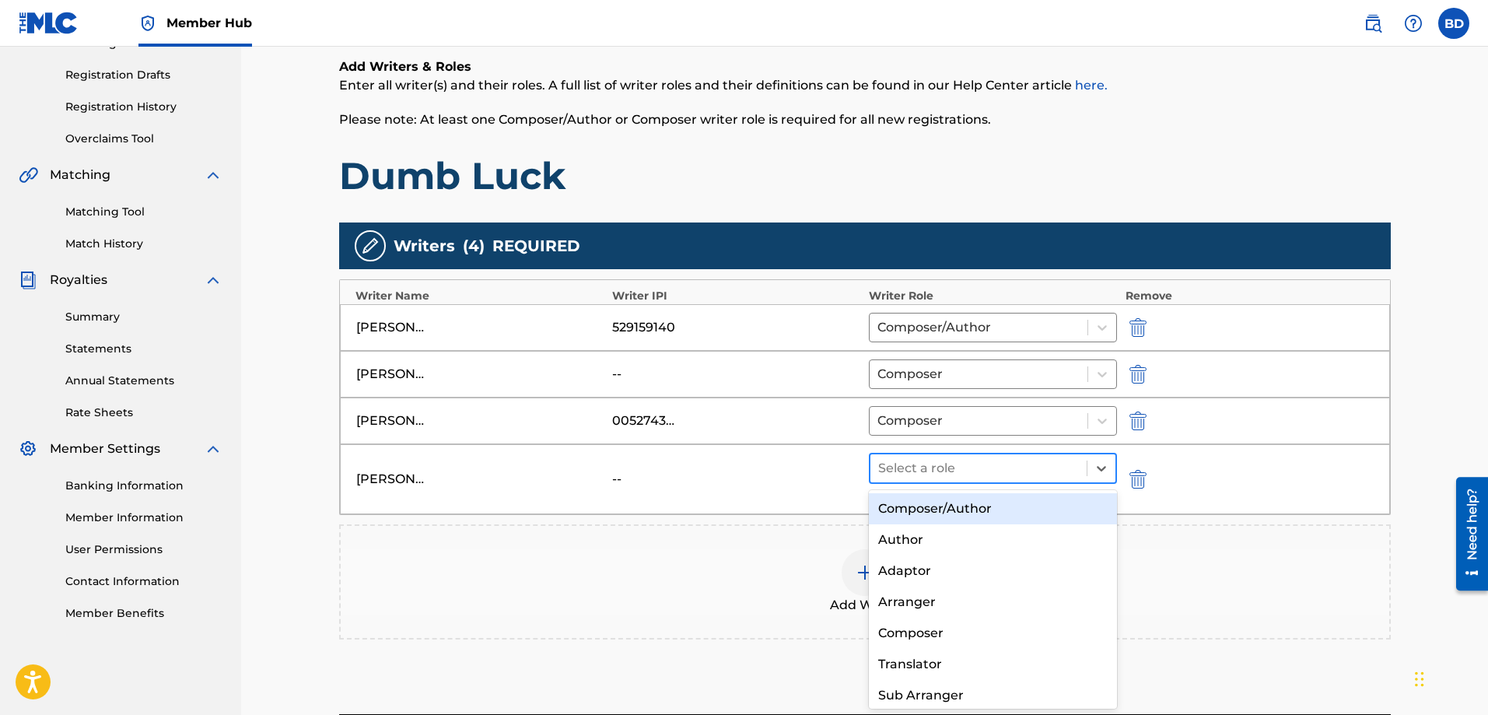
click at [973, 476] on div at bounding box center [978, 468] width 201 height 22
click at [914, 513] on div "Composer/Author" at bounding box center [993, 508] width 249 height 31
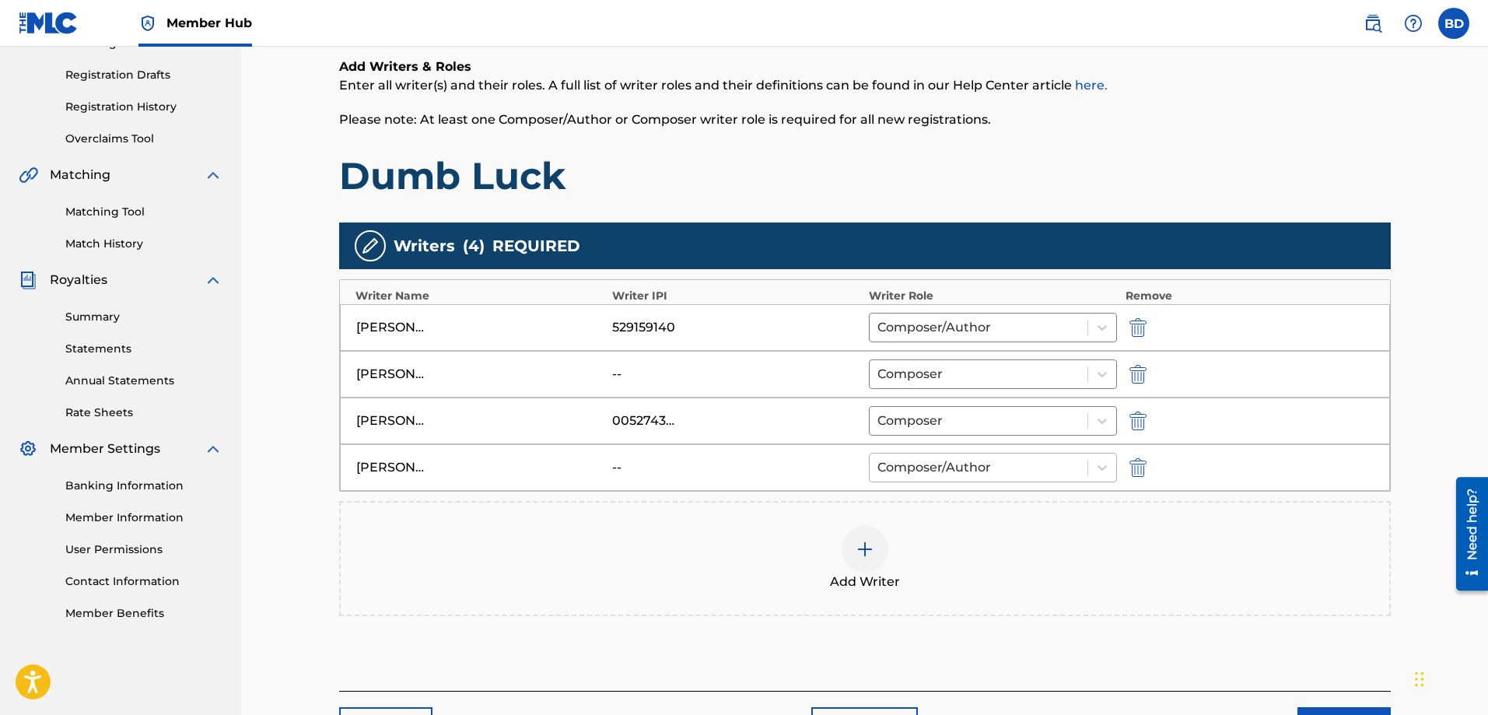
click at [955, 470] on div at bounding box center [978, 467] width 203 height 22
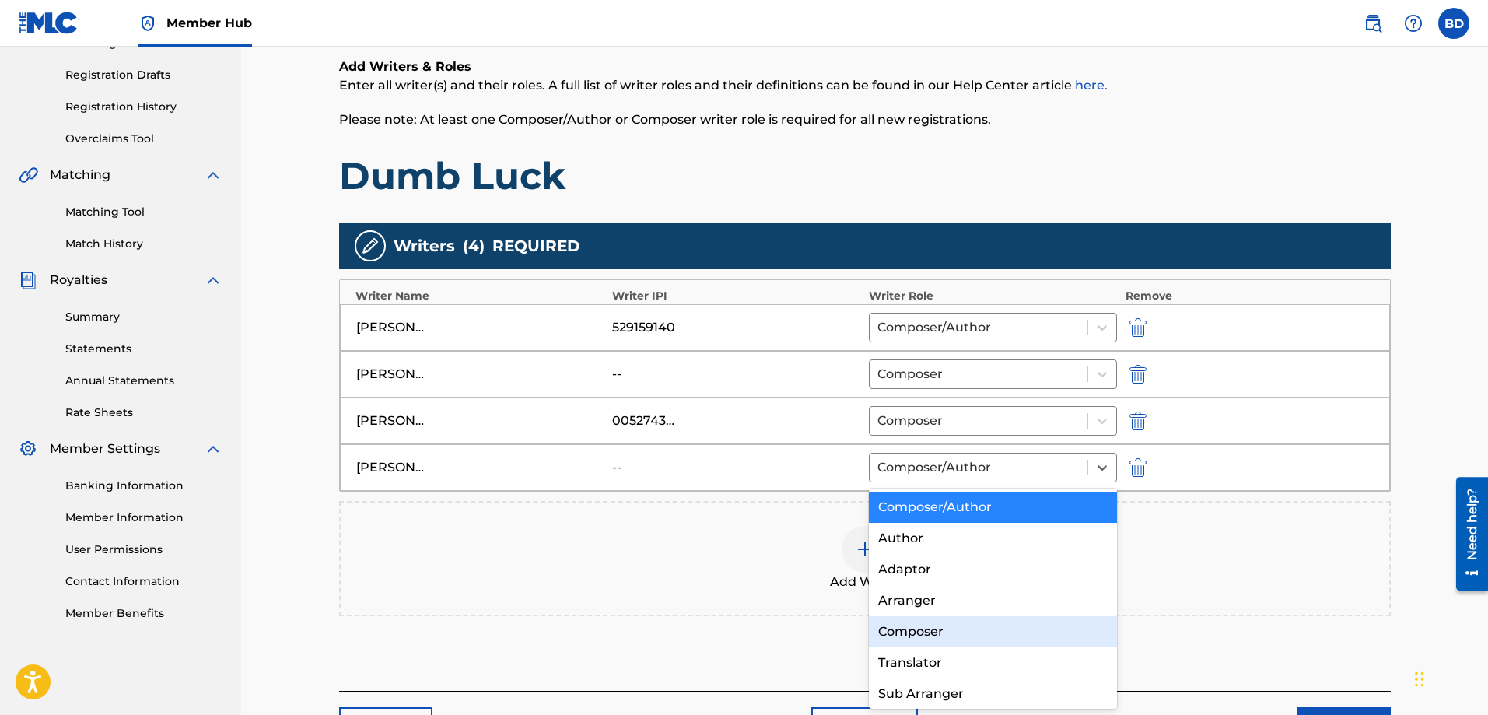
click at [918, 629] on div "Composer" at bounding box center [993, 631] width 249 height 31
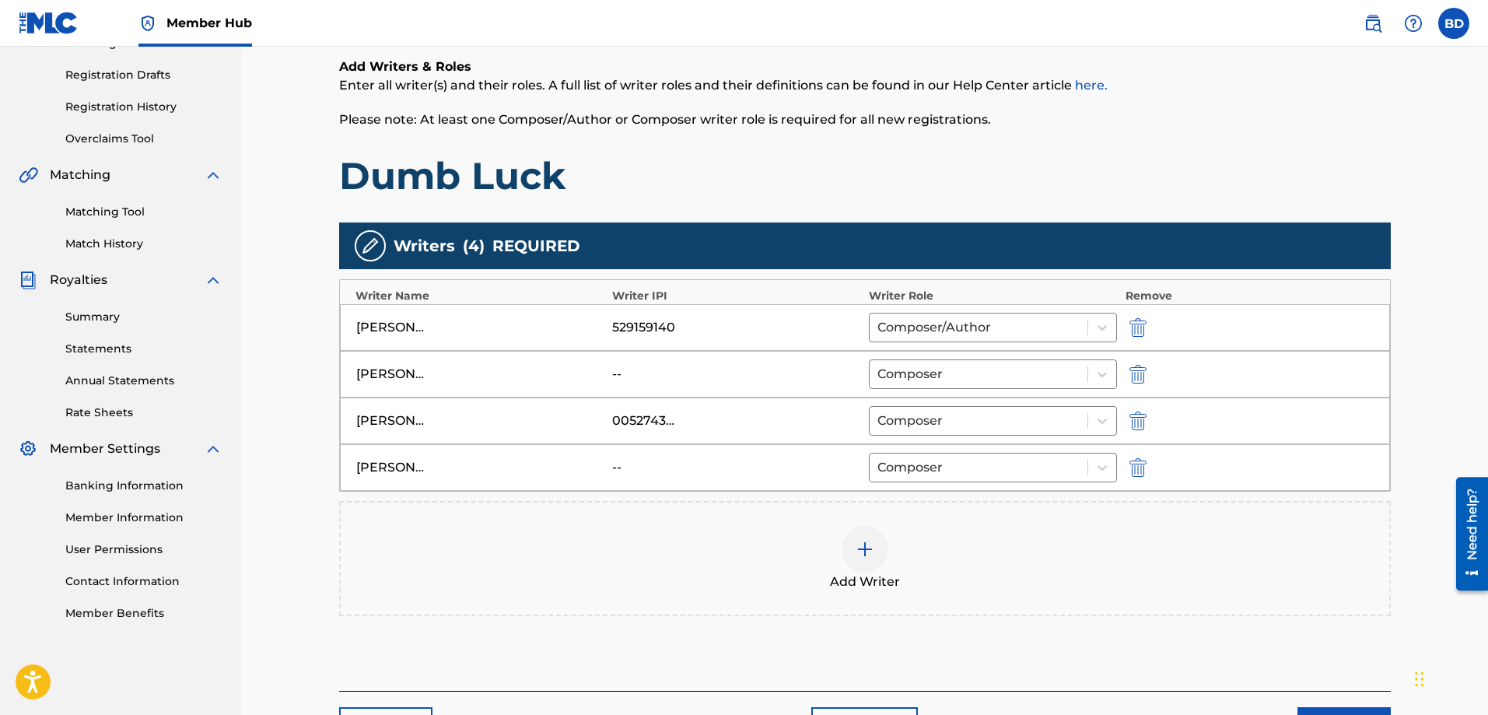
click at [881, 572] on div "Add Writer" at bounding box center [865, 558] width 1048 height 65
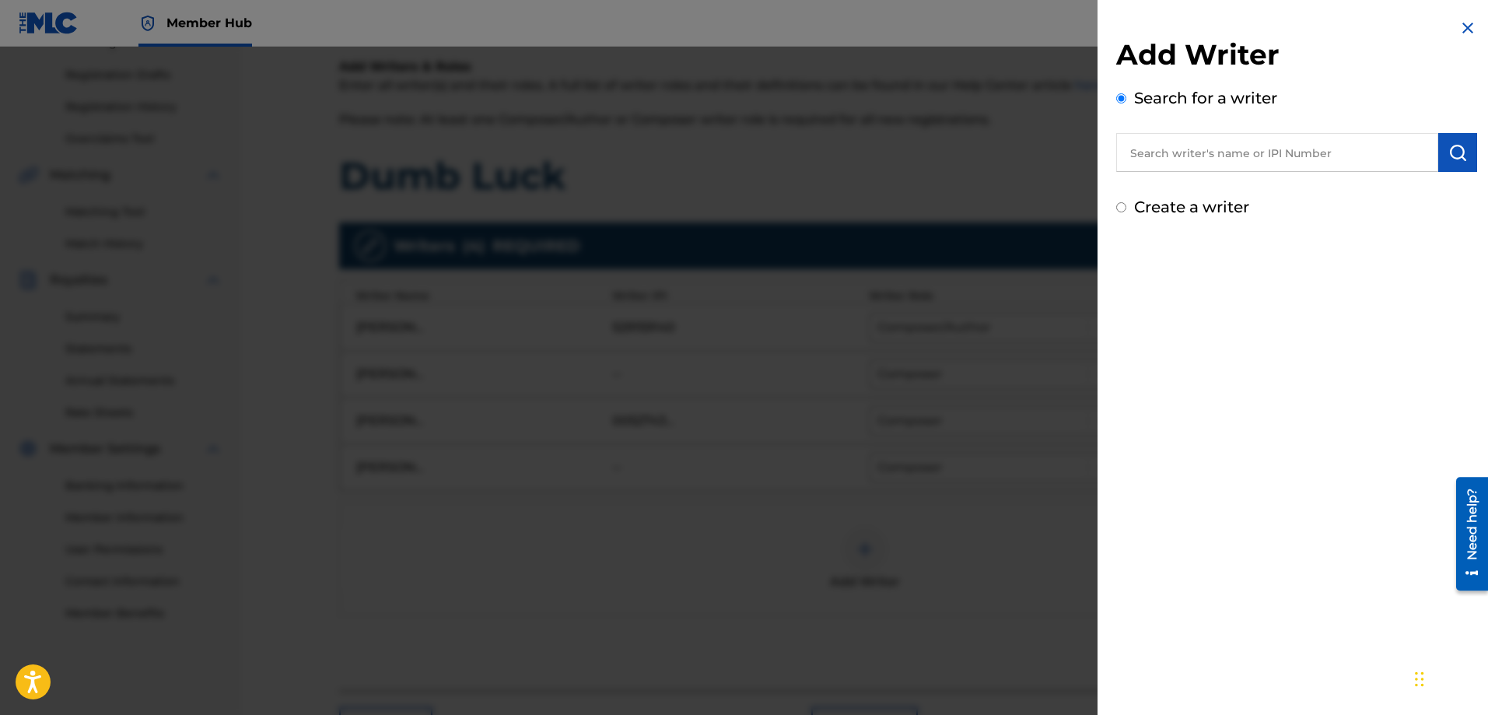
click at [1180, 149] on input "text" at bounding box center [1277, 152] width 322 height 39
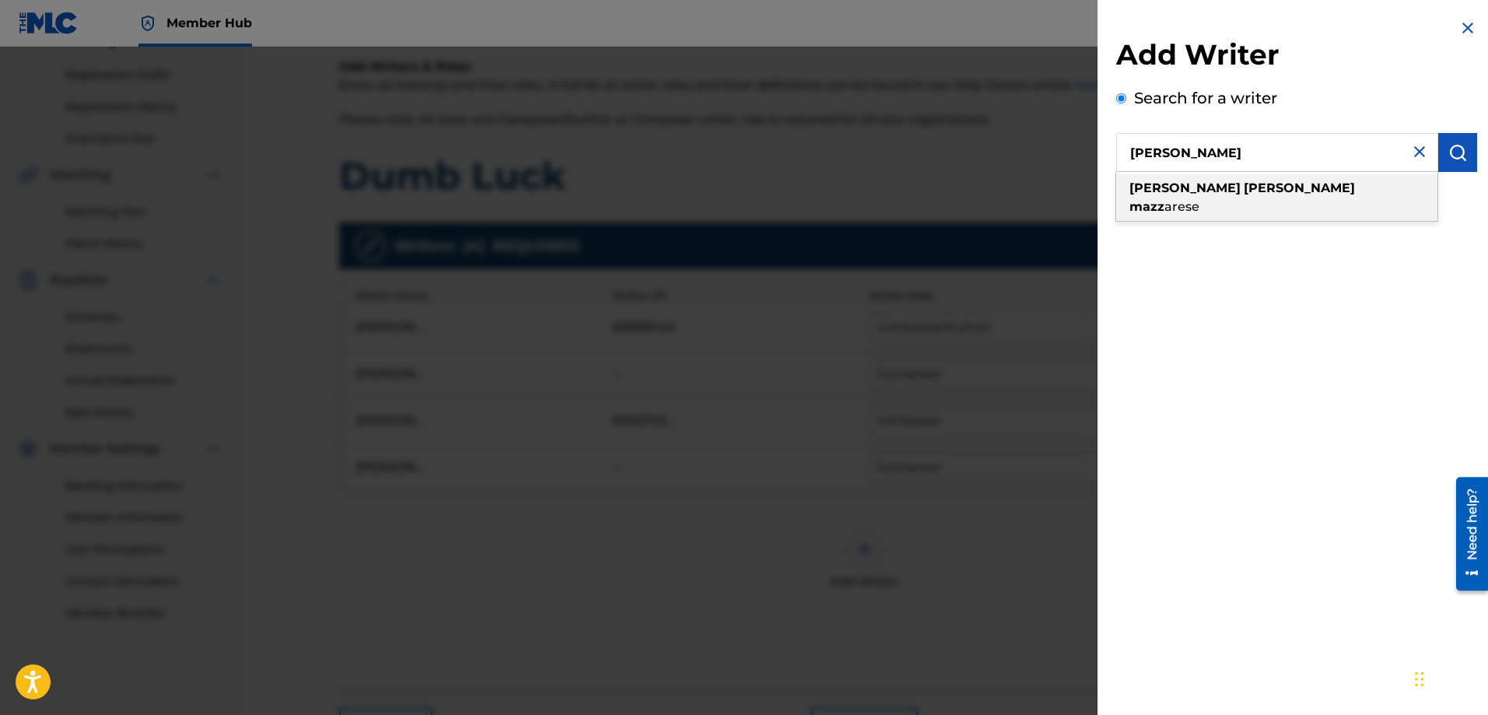
click at [1243, 185] on strong "[PERSON_NAME]" at bounding box center [1298, 187] width 111 height 15
type input "[PERSON_NAME]"
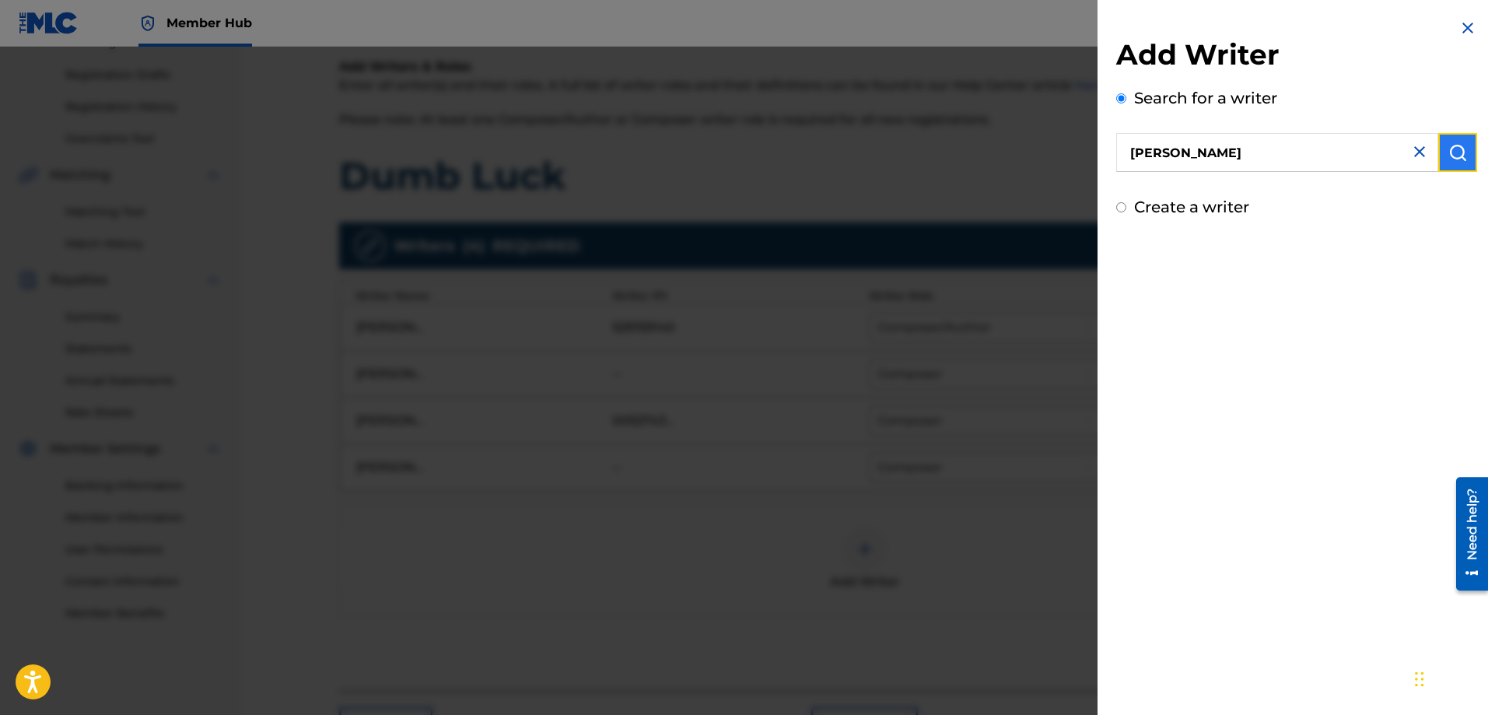
click at [1448, 149] on img "submit" at bounding box center [1457, 152] width 19 height 19
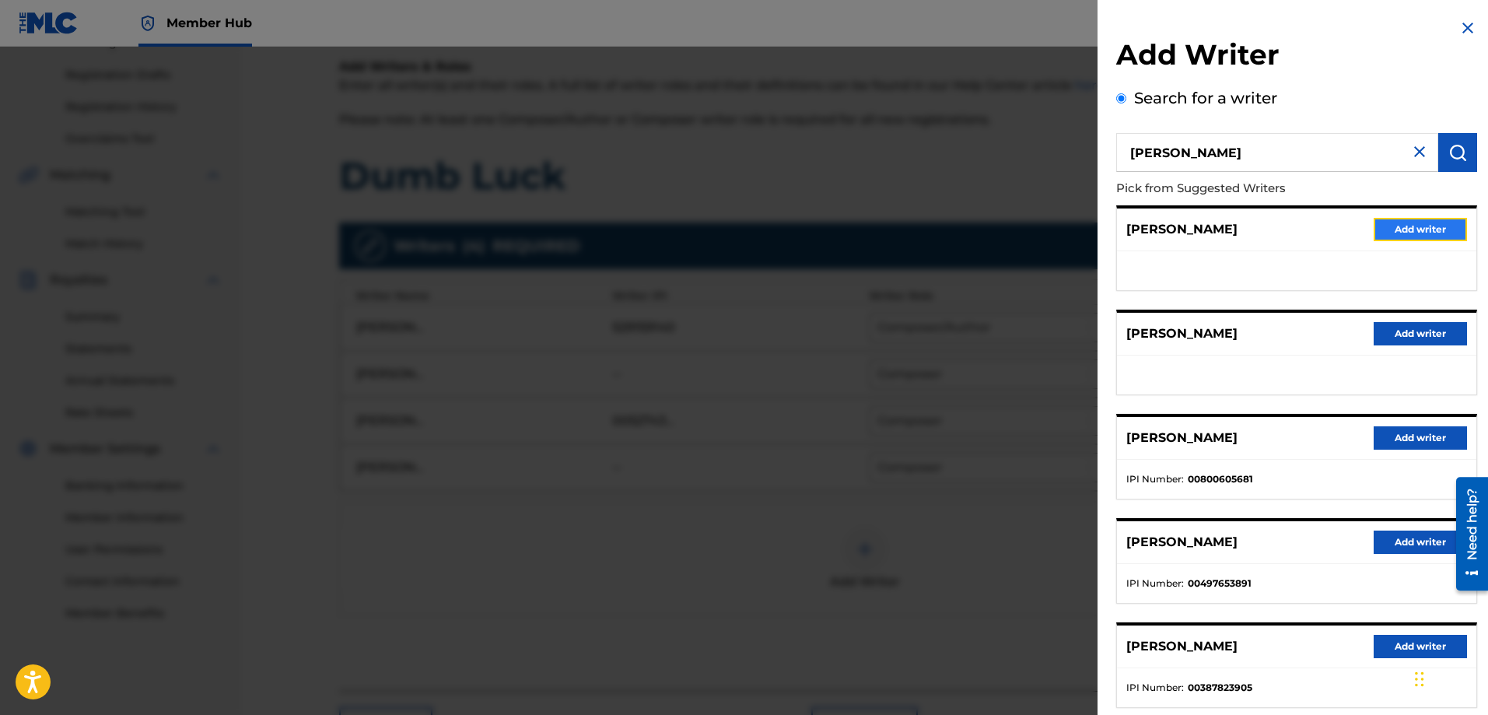
click at [1397, 226] on button "Add writer" at bounding box center [1419, 229] width 93 height 23
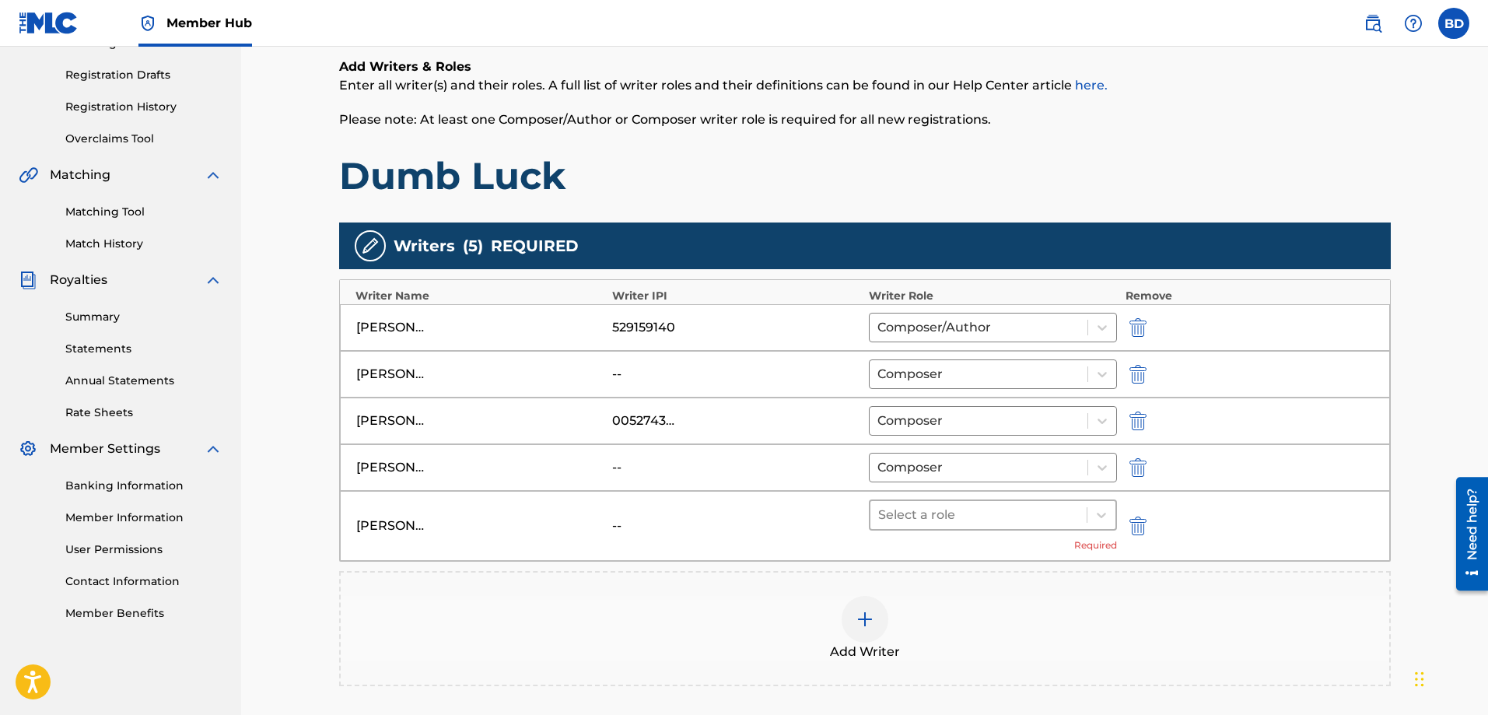
click at [1065, 523] on div at bounding box center [978, 515] width 201 height 22
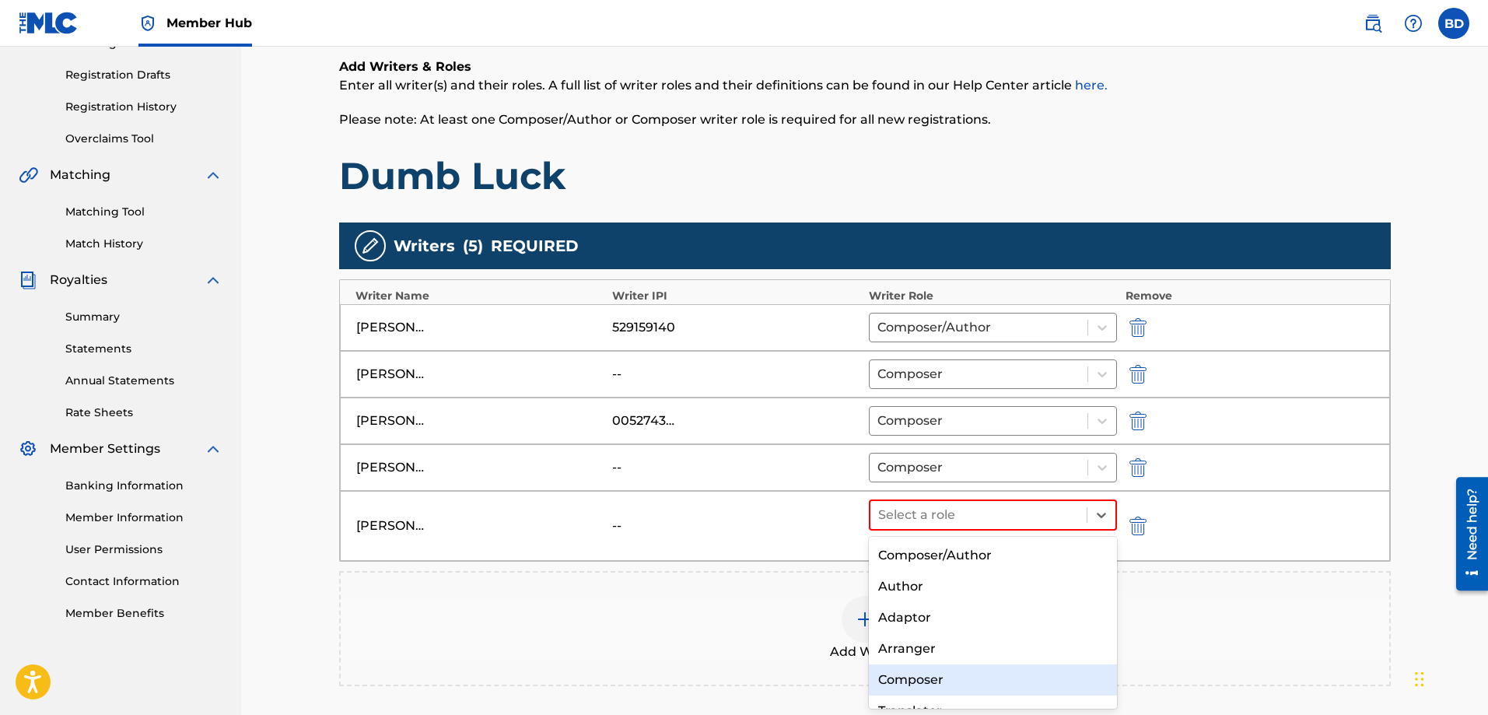
click at [907, 678] on div "Composer" at bounding box center [993, 679] width 249 height 31
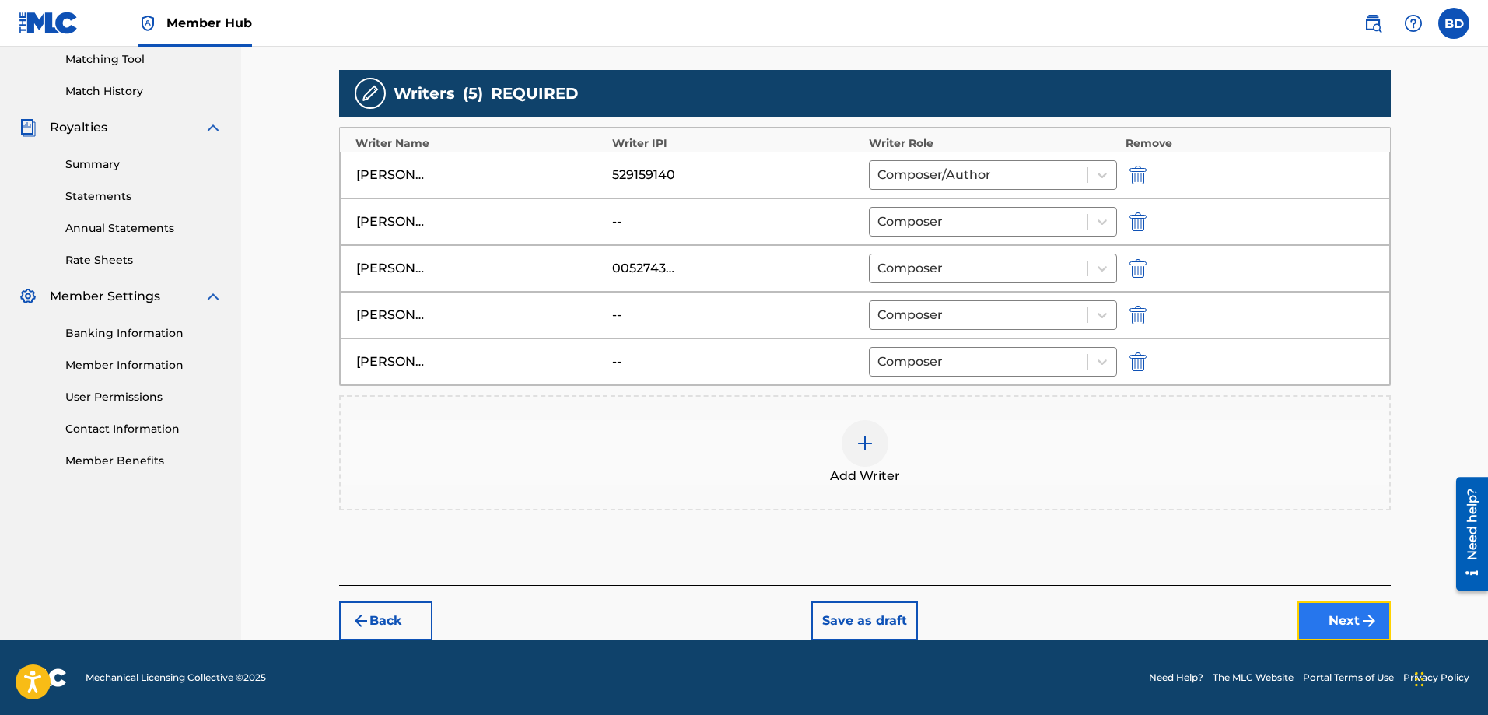
click at [1333, 607] on button "Next" at bounding box center [1343, 620] width 93 height 39
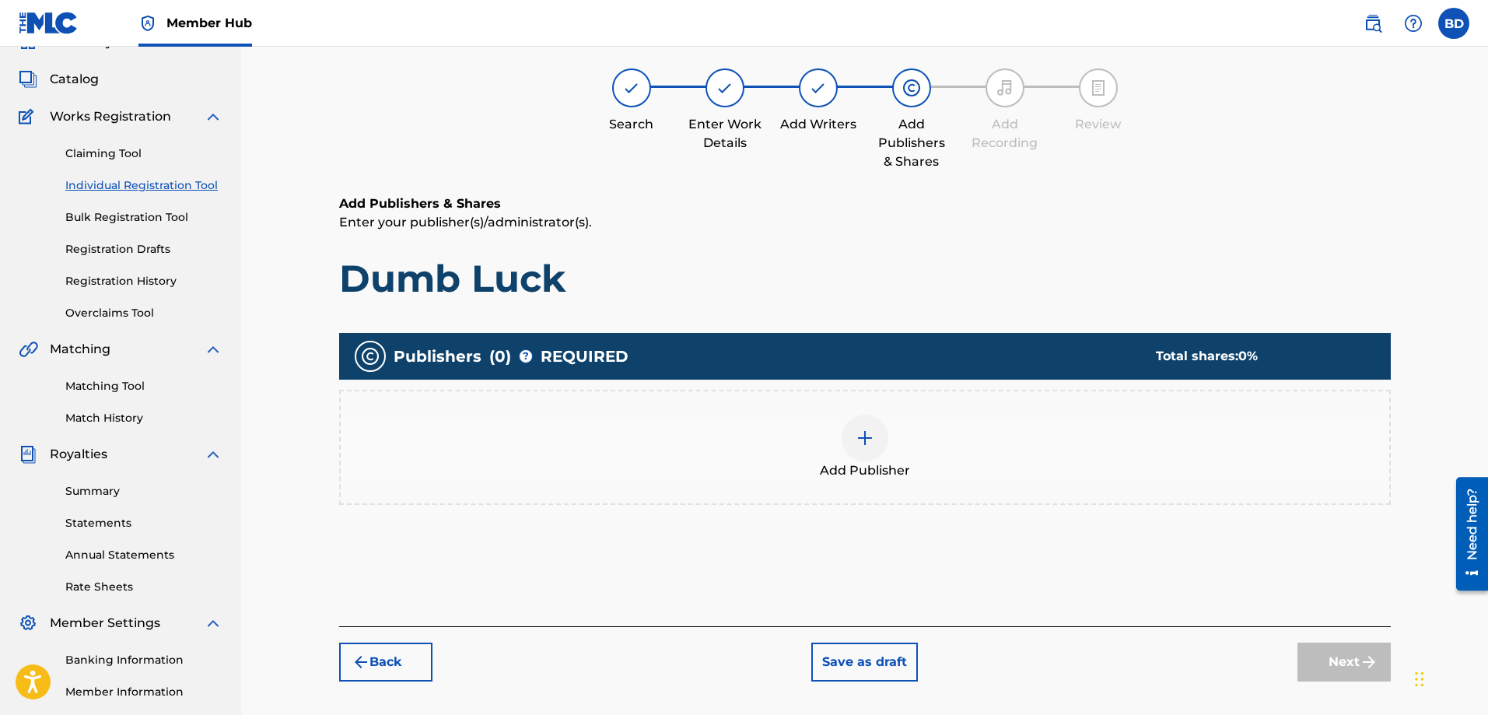
scroll to position [70, 0]
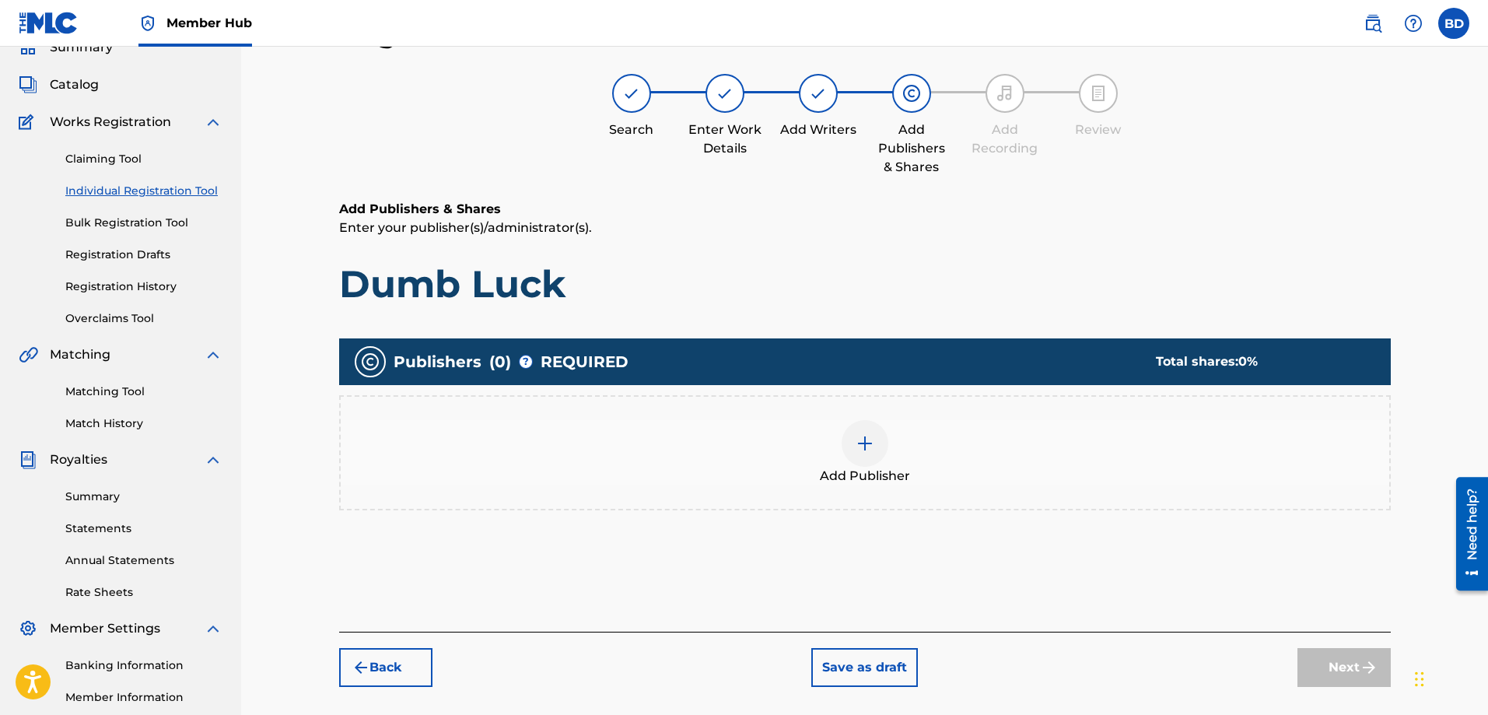
click at [865, 446] on img at bounding box center [864, 443] width 19 height 19
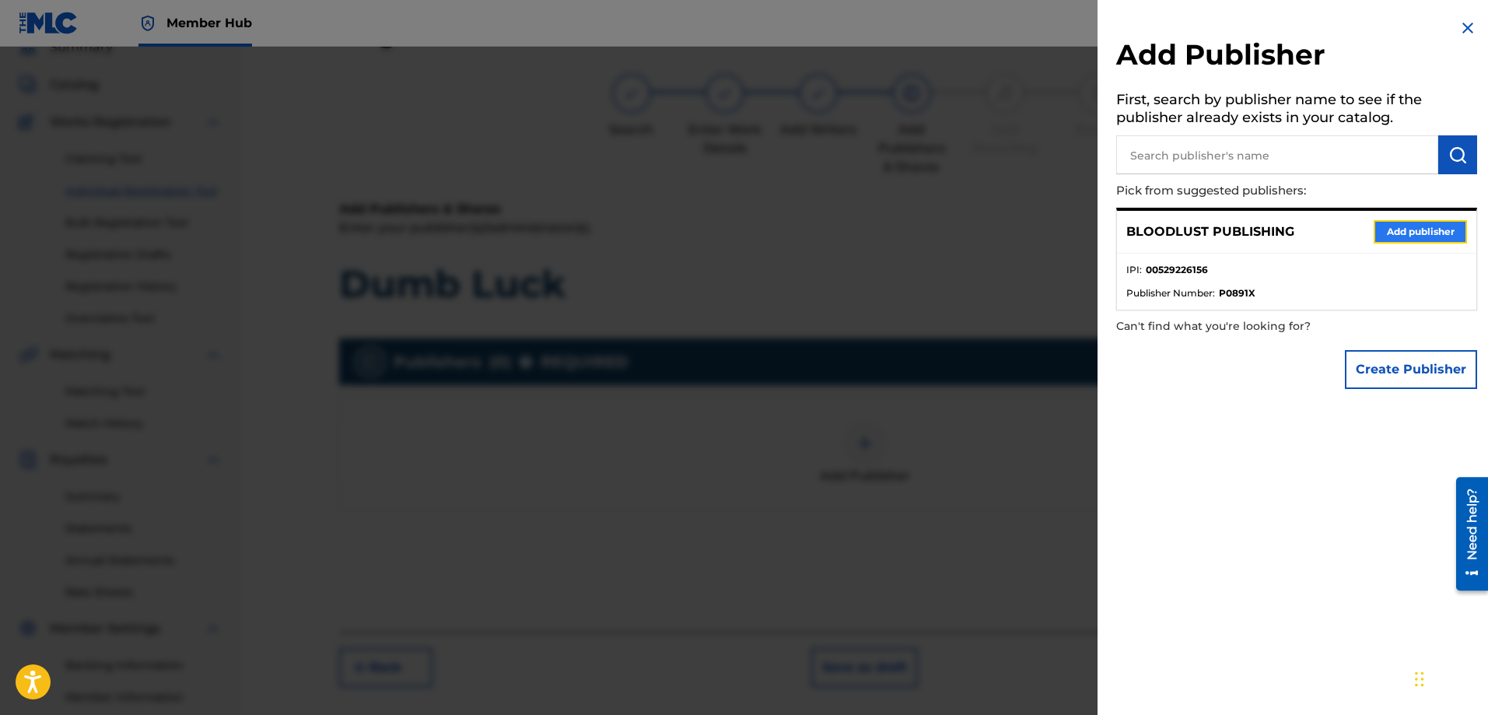
click at [1390, 230] on button "Add publisher" at bounding box center [1419, 231] width 93 height 23
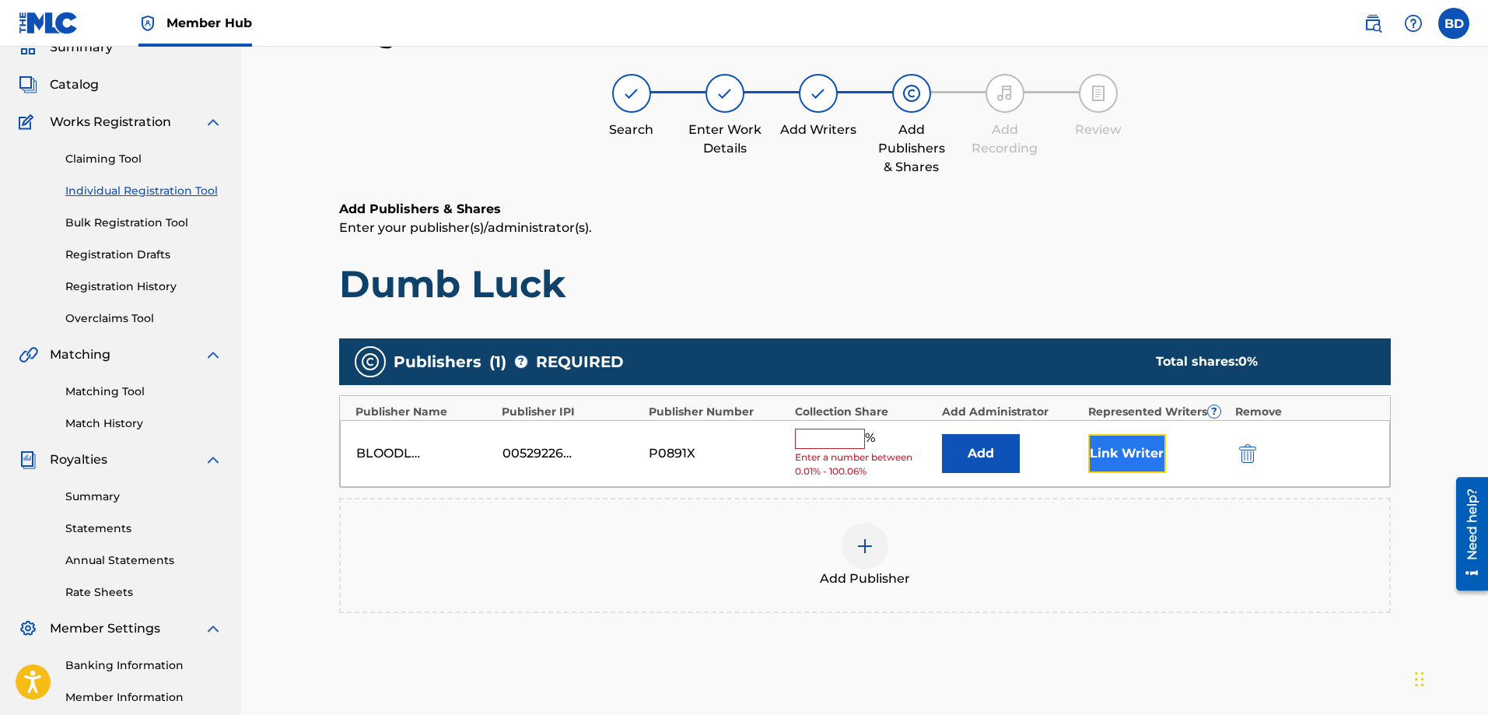
click at [1131, 453] on button "Link Writer" at bounding box center [1127, 453] width 78 height 39
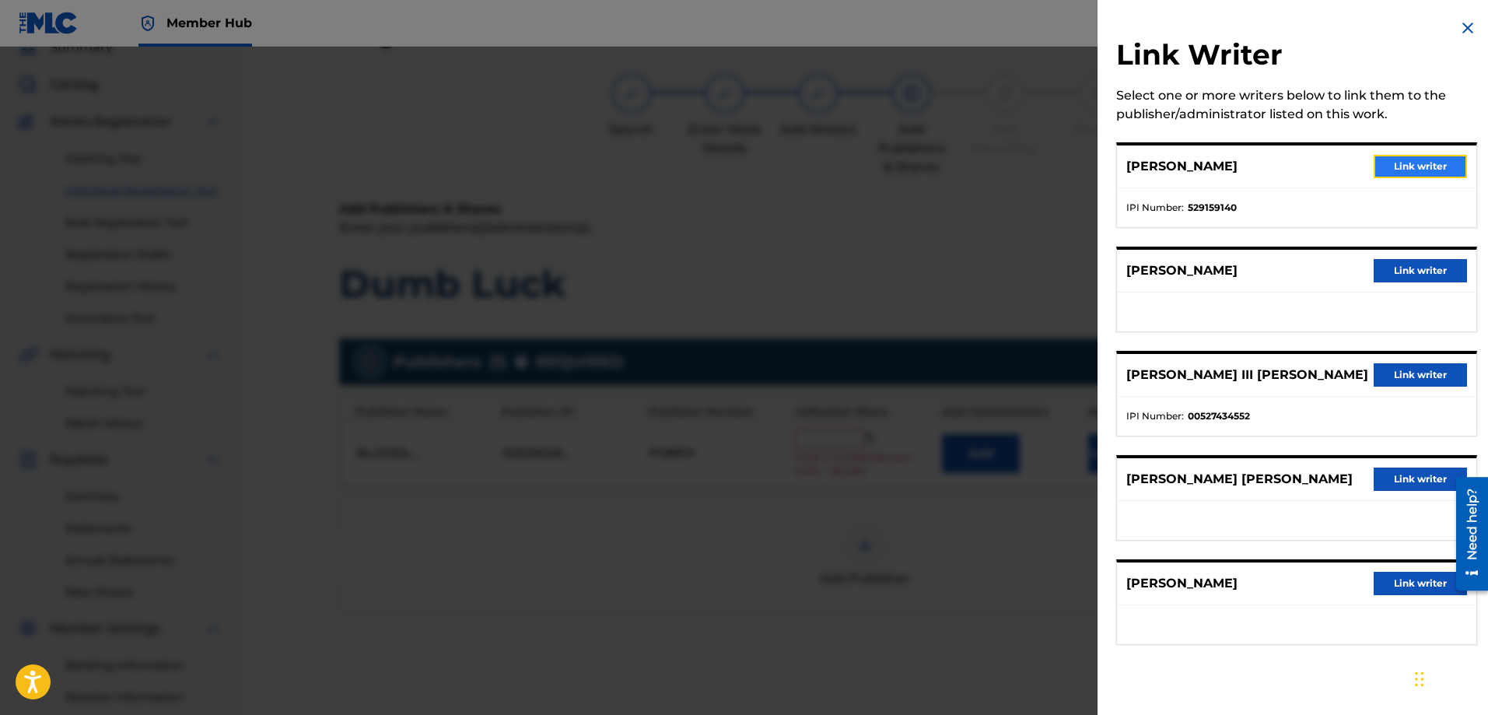
click at [1379, 166] on button "Link writer" at bounding box center [1419, 166] width 93 height 23
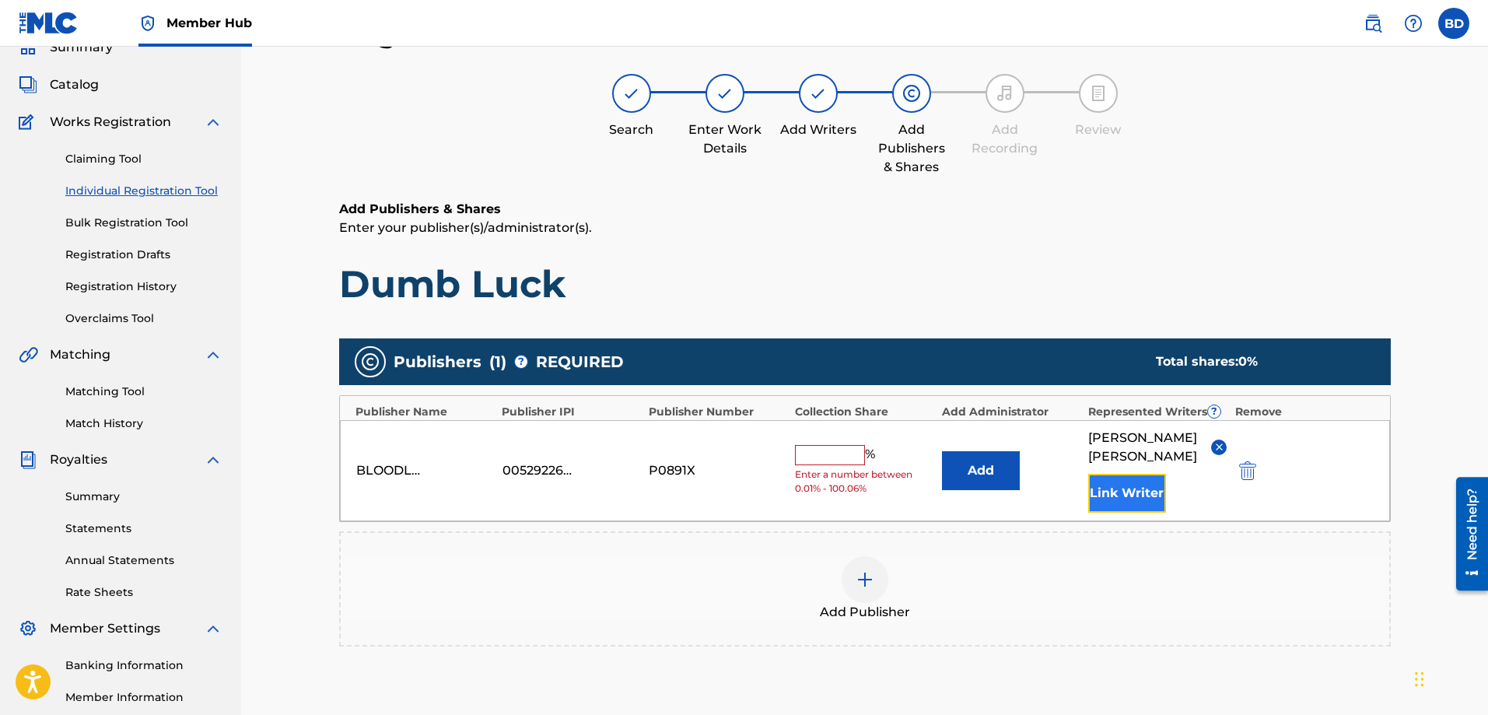
click at [1122, 486] on button "Link Writer" at bounding box center [1127, 493] width 78 height 39
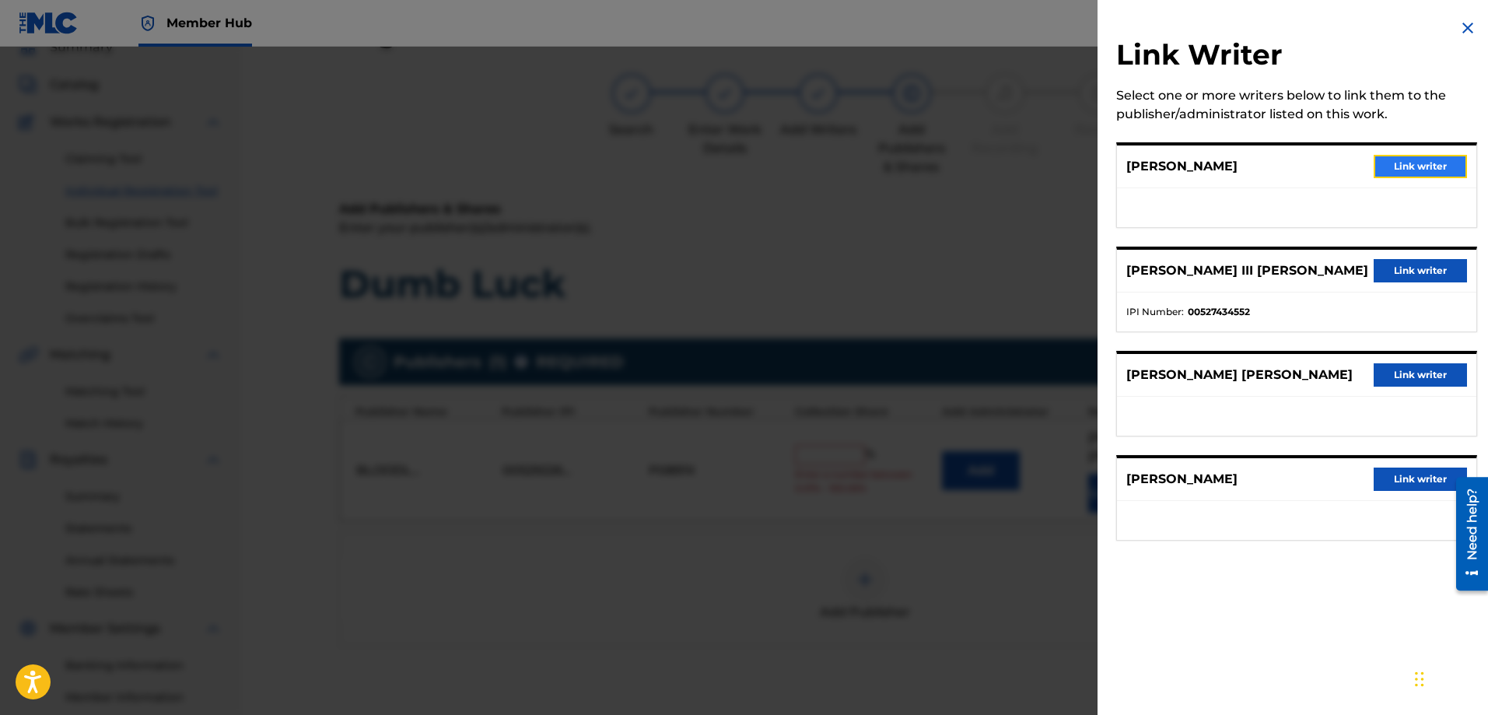
click at [1398, 168] on button "Link writer" at bounding box center [1419, 166] width 93 height 23
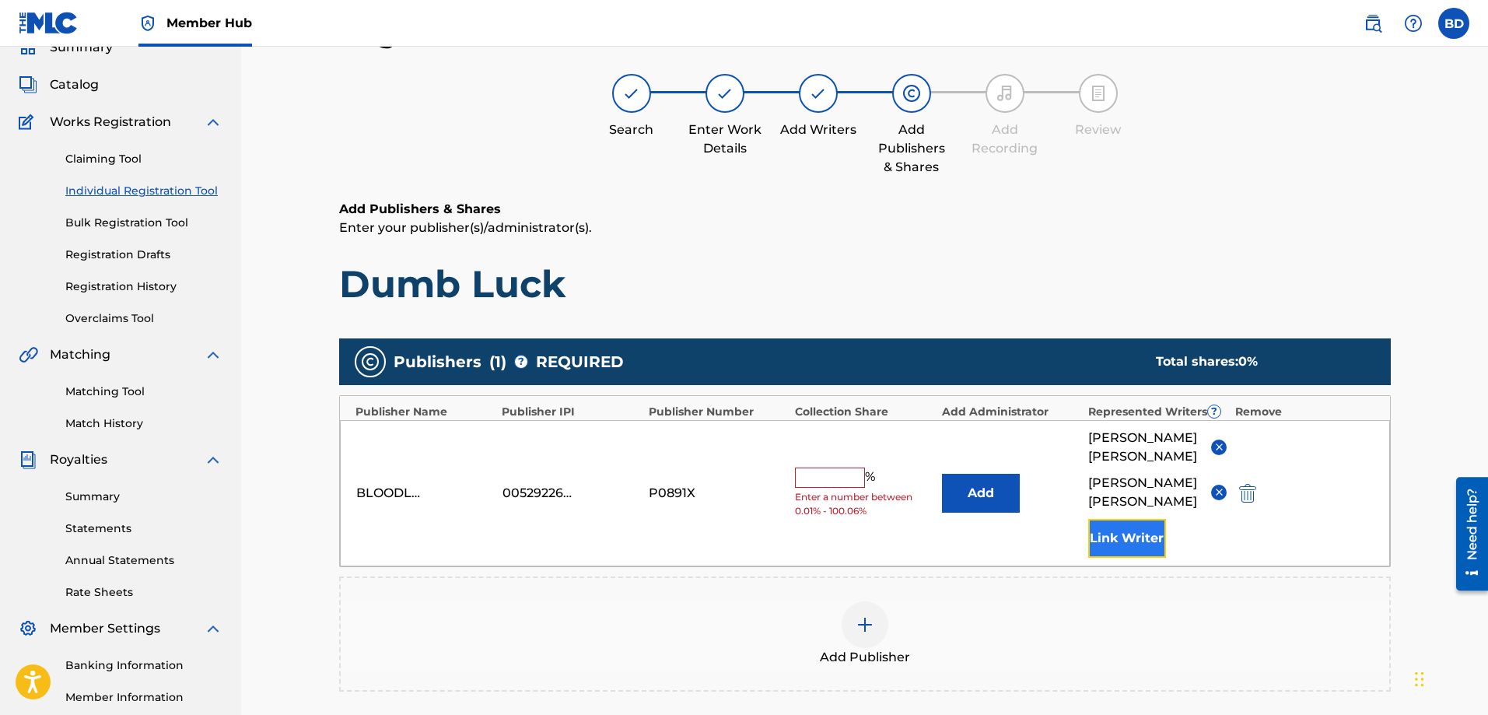
click at [1108, 547] on button "Link Writer" at bounding box center [1127, 538] width 78 height 39
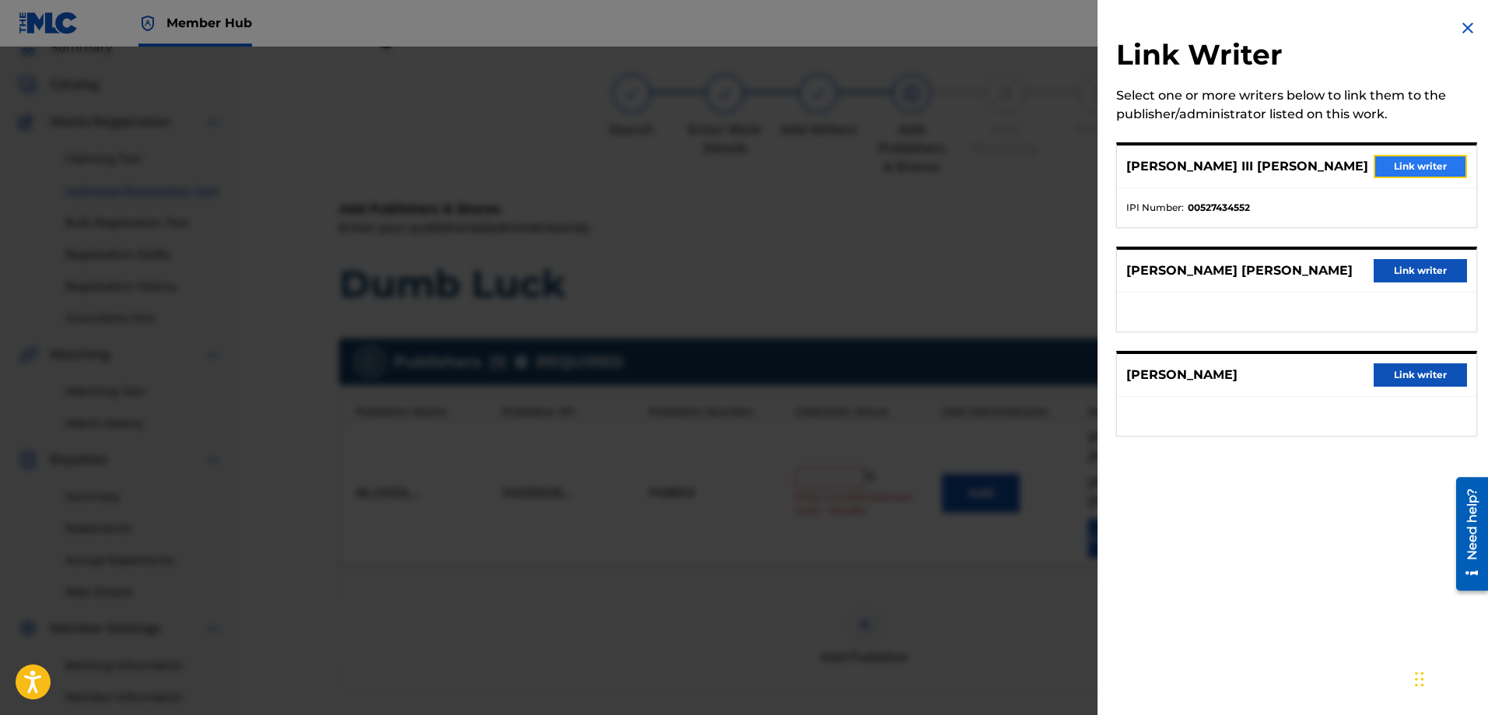
click at [1390, 168] on button "Link writer" at bounding box center [1419, 166] width 93 height 23
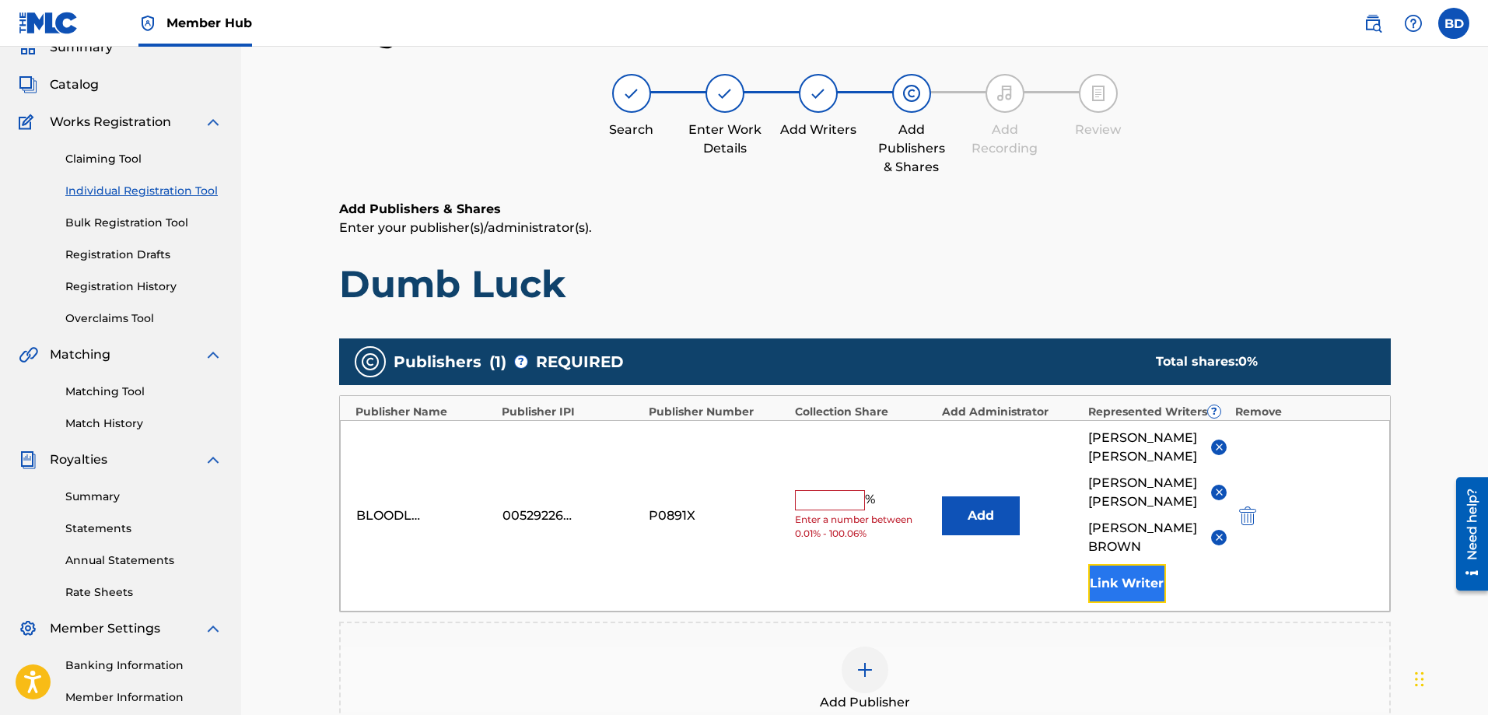
click at [1128, 585] on button "Link Writer" at bounding box center [1127, 583] width 78 height 39
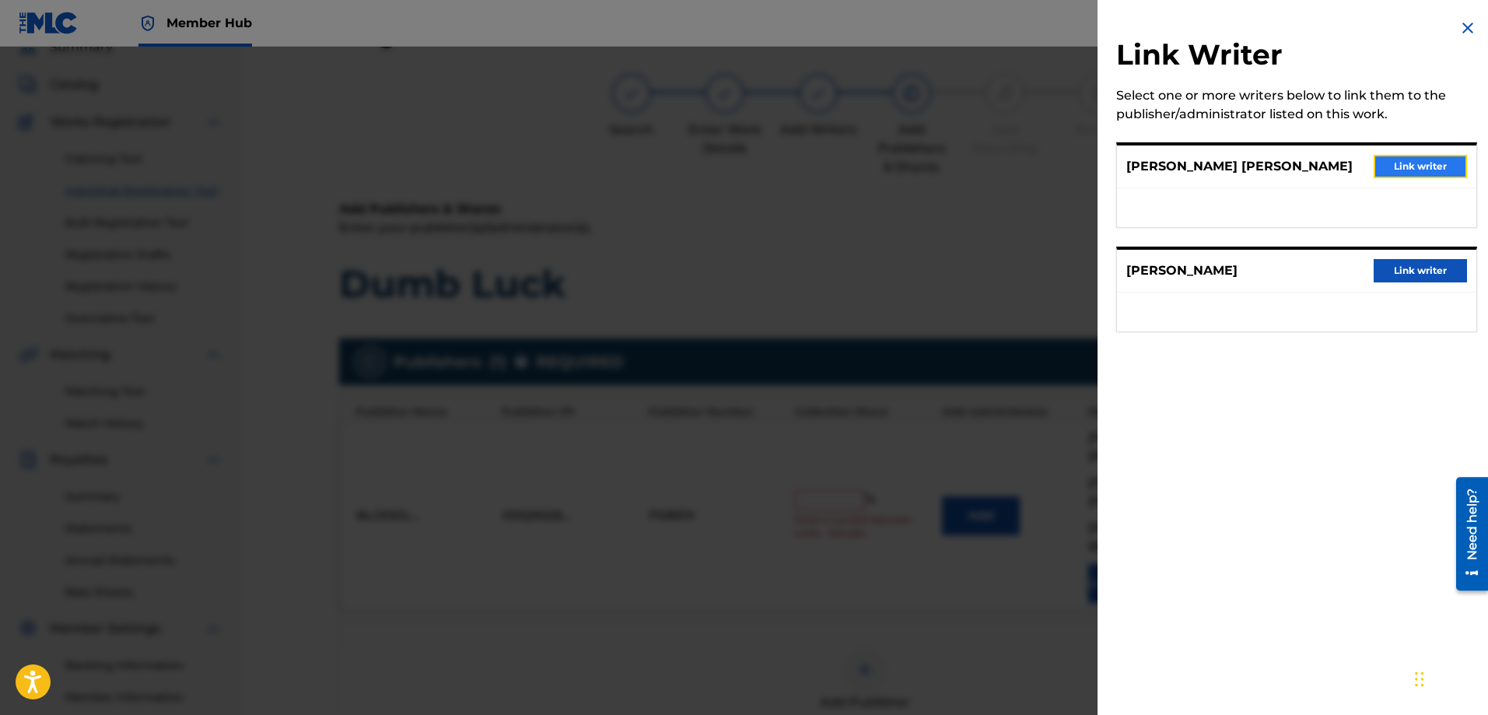
click at [1407, 166] on button "Link writer" at bounding box center [1419, 166] width 93 height 23
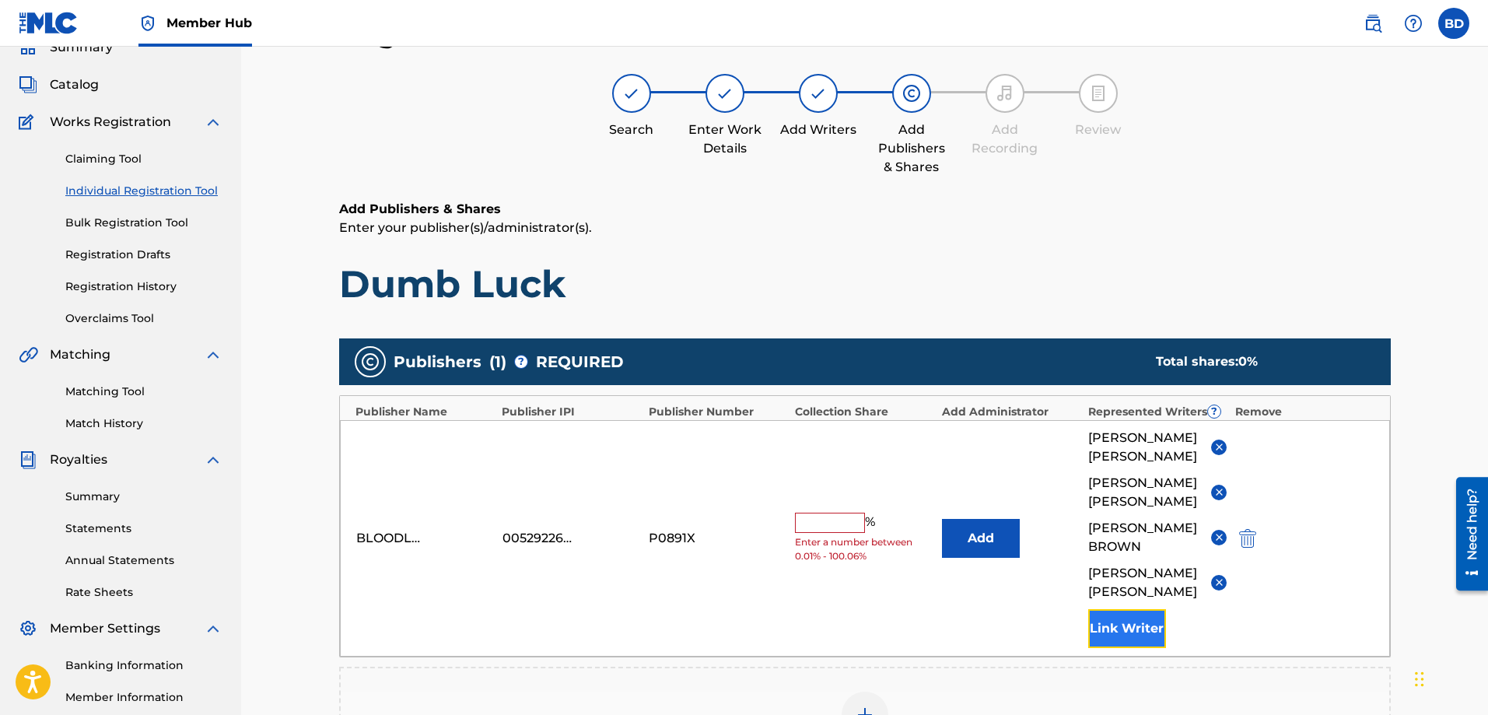
click at [1143, 616] on button "Link Writer" at bounding box center [1127, 628] width 78 height 39
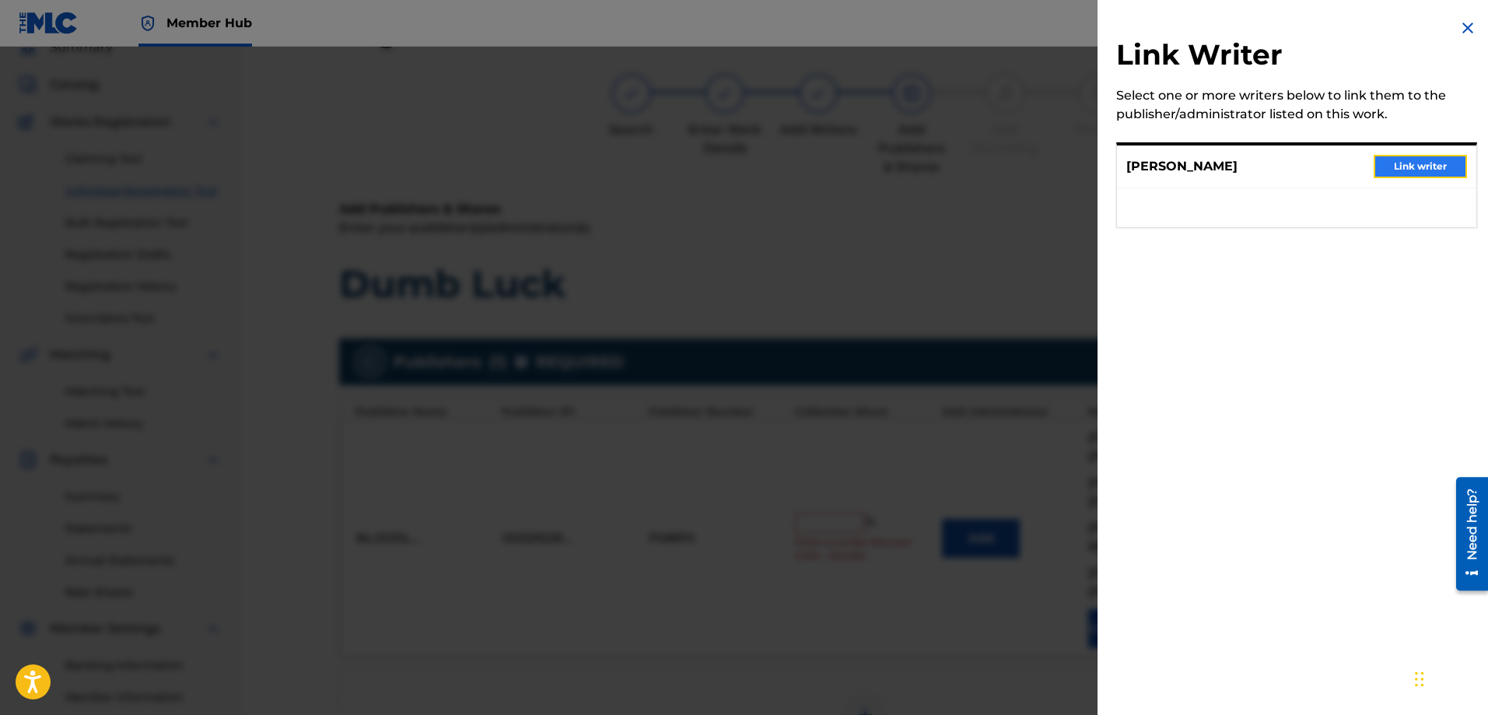
click at [1403, 163] on button "Link writer" at bounding box center [1419, 166] width 93 height 23
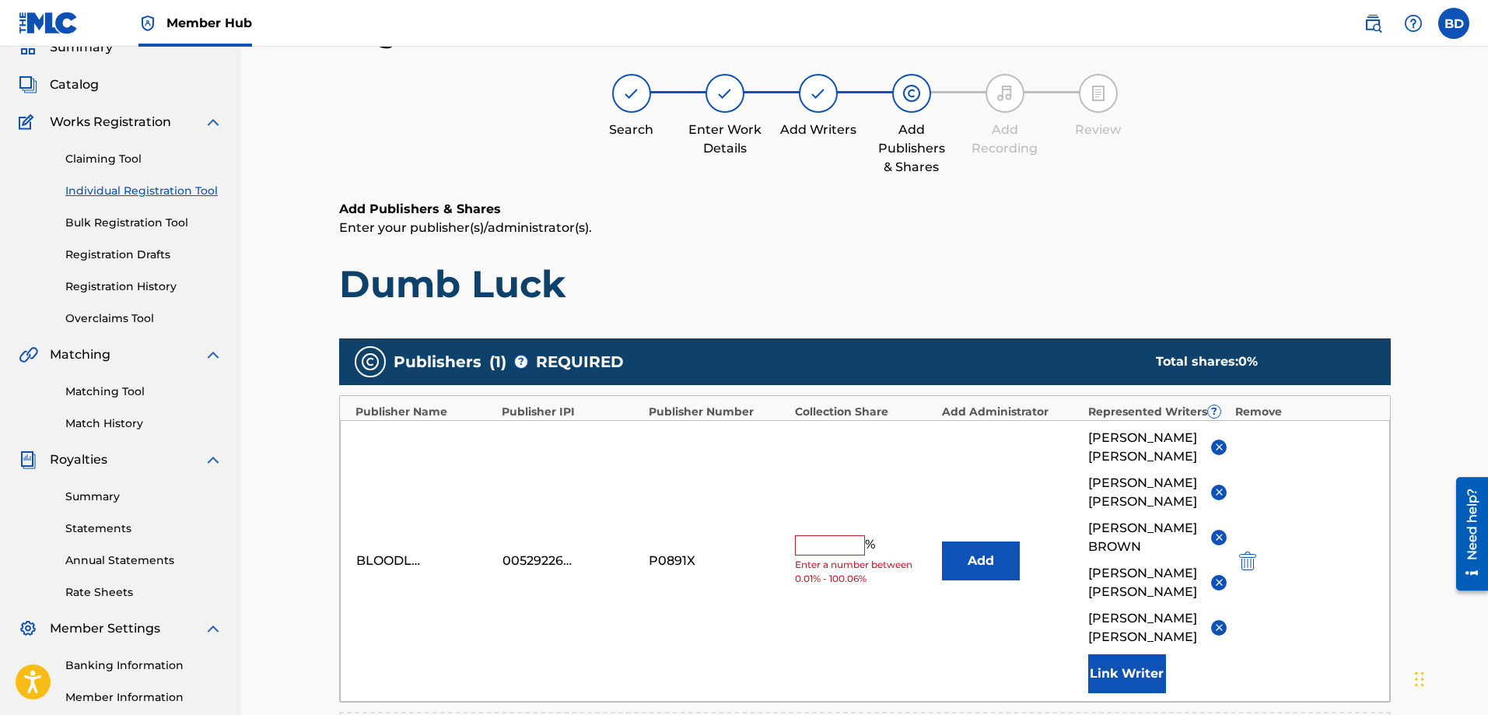
click at [838, 555] on input "text" at bounding box center [830, 545] width 70 height 20
type input "100"
click at [942, 541] on button "Add" at bounding box center [981, 560] width 78 height 39
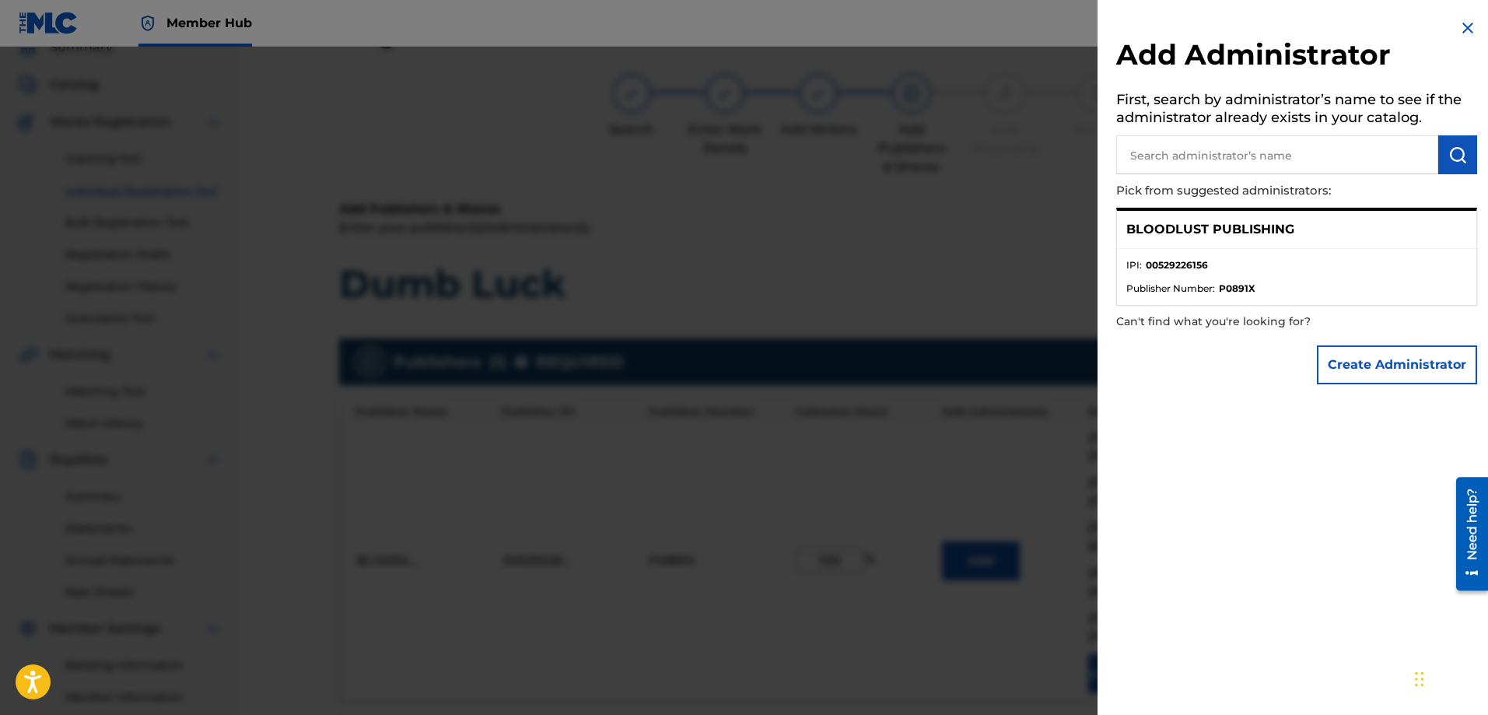
click at [1463, 26] on img at bounding box center [1467, 28] width 19 height 19
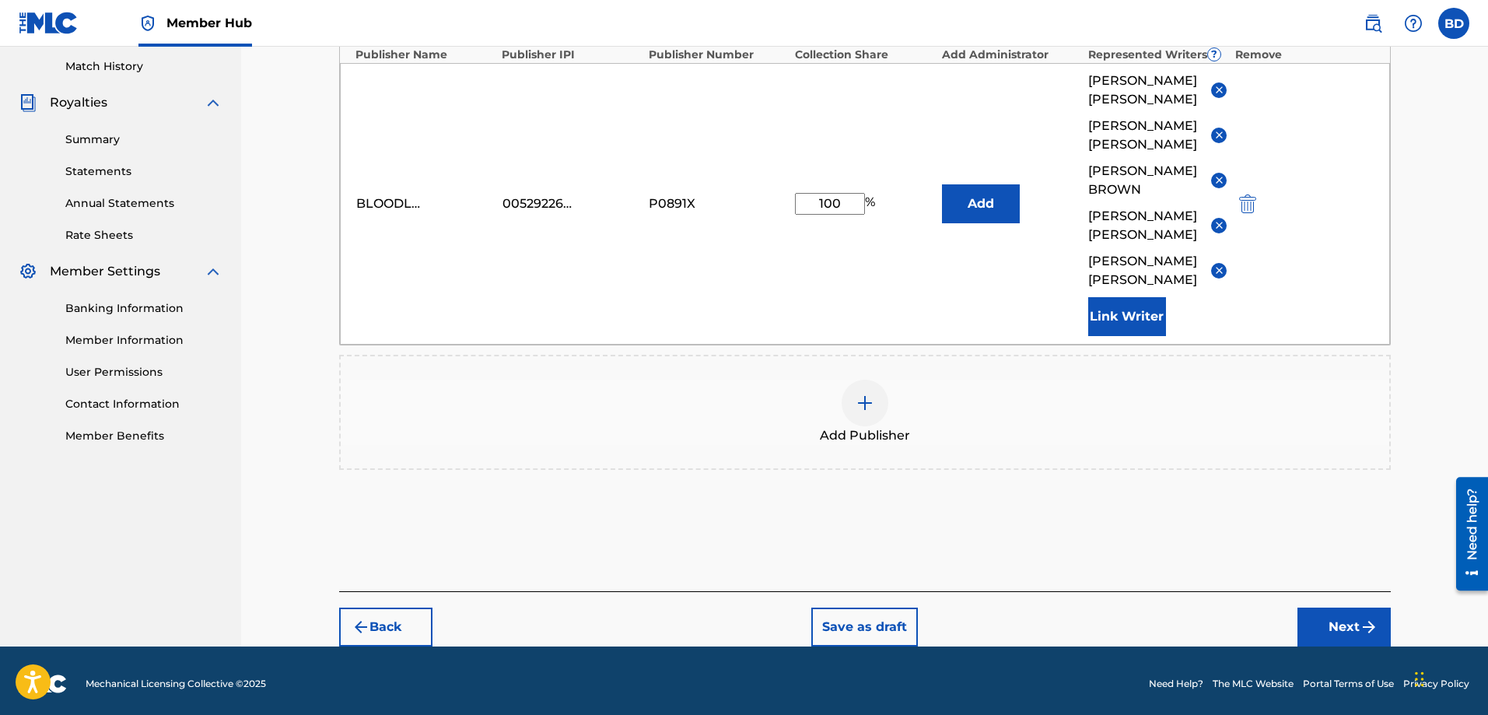
scroll to position [452, 0]
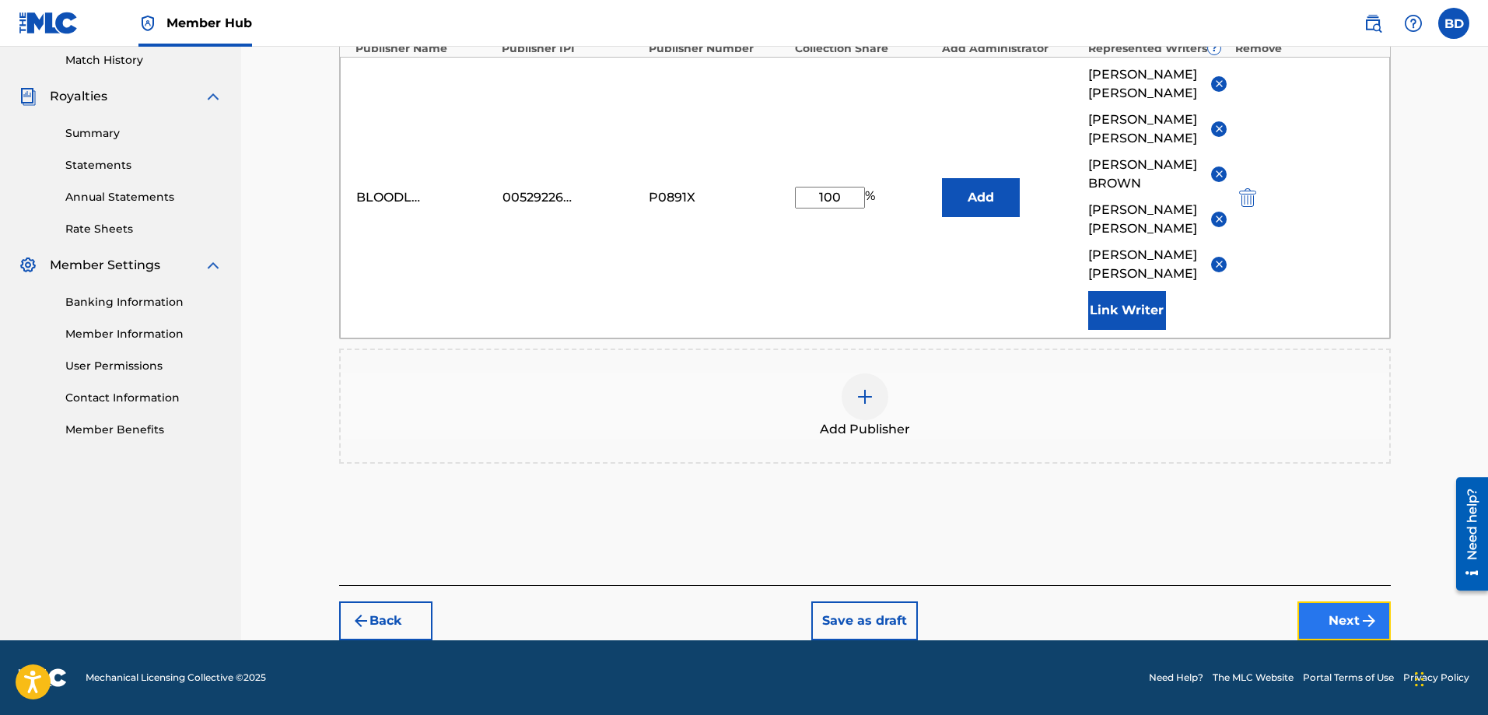
click at [1347, 615] on button "Next" at bounding box center [1343, 620] width 93 height 39
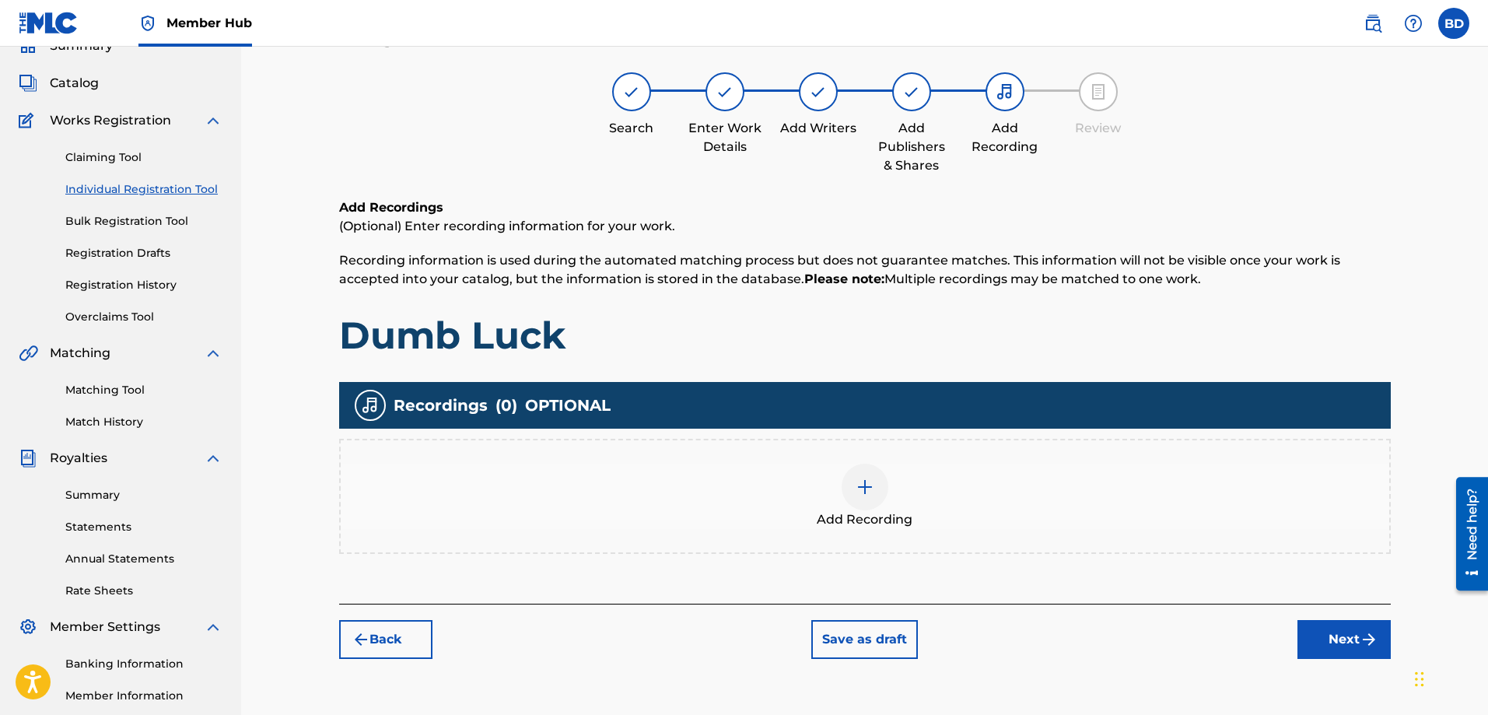
scroll to position [70, 0]
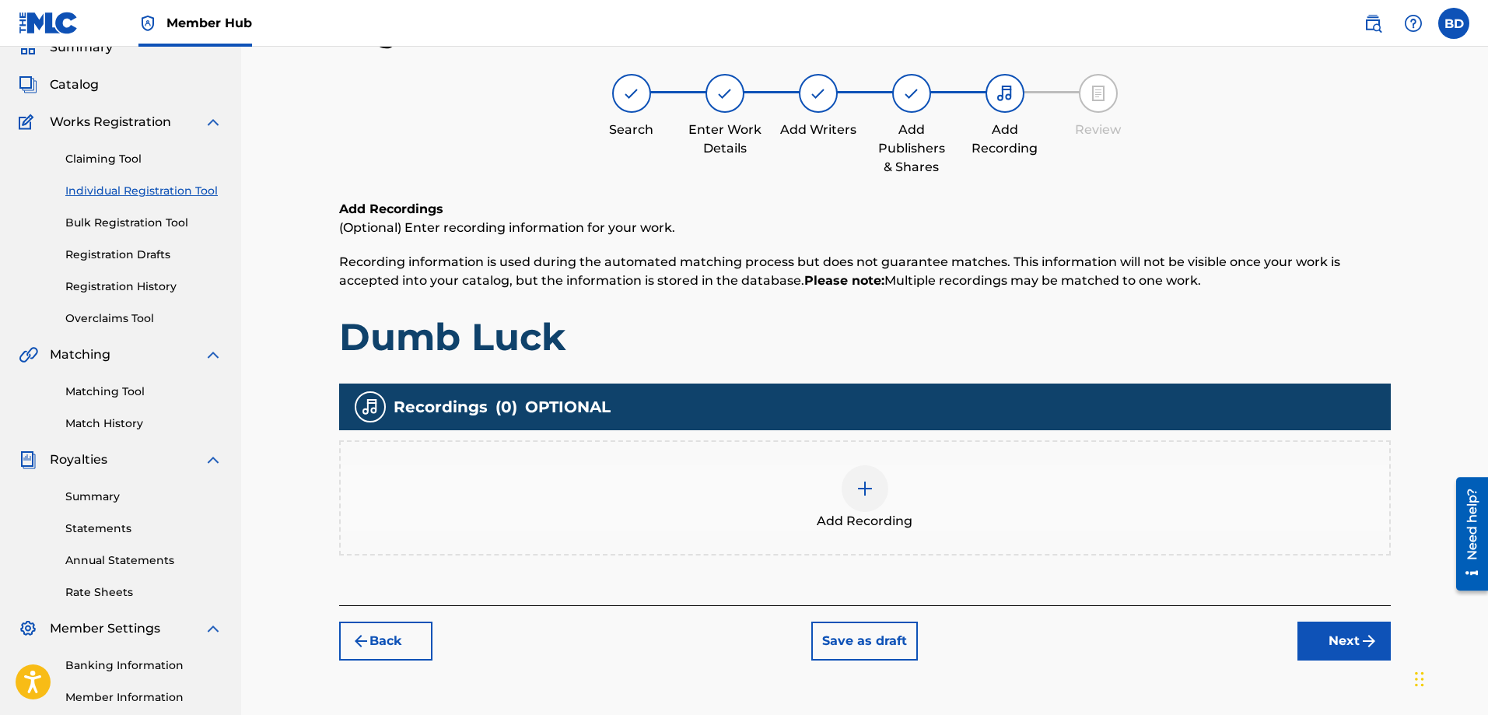
click at [861, 481] on img at bounding box center [864, 488] width 19 height 19
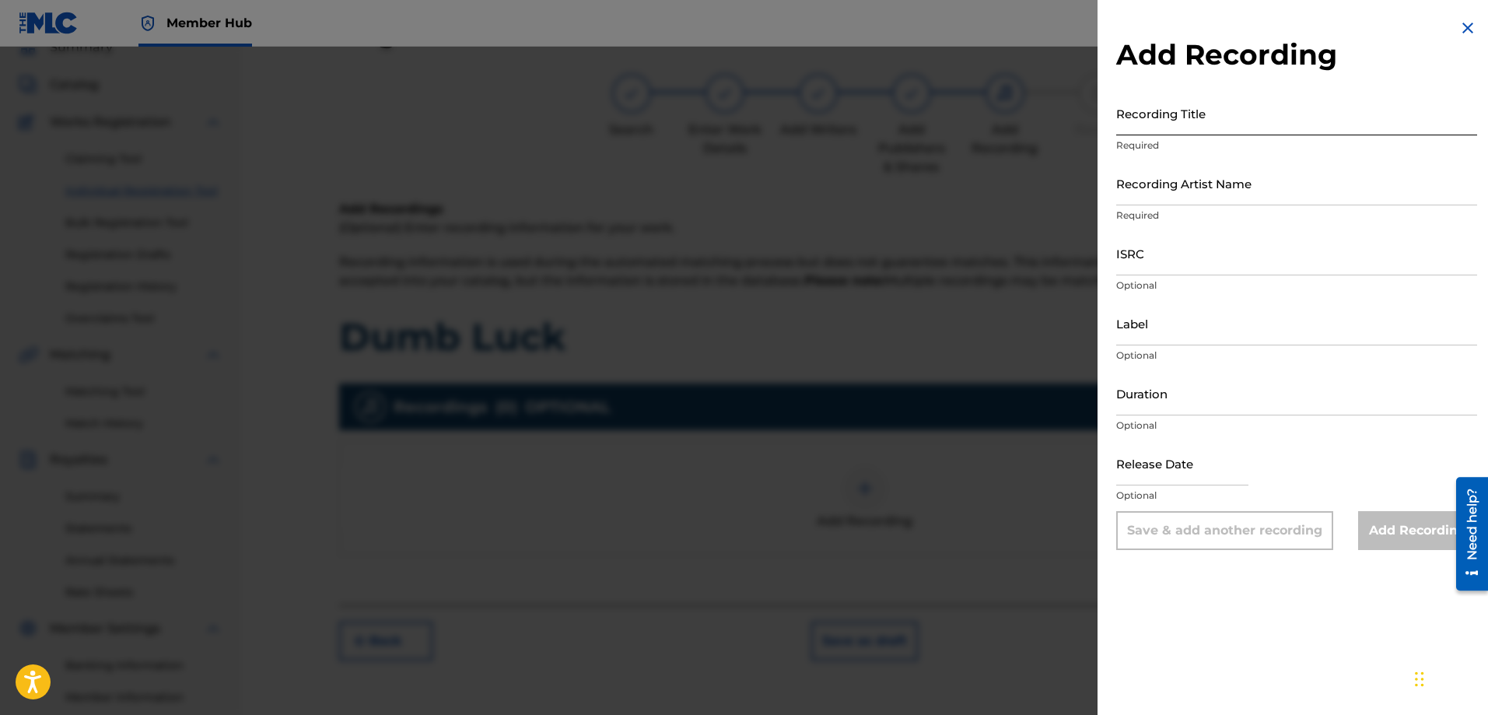
click at [1131, 123] on input "Recording Title" at bounding box center [1296, 113] width 361 height 44
type input "Dumb Luck"
click at [1144, 198] on input "Recording Artist Name" at bounding box center [1296, 183] width 361 height 44
type input "Red Line Chemistry"
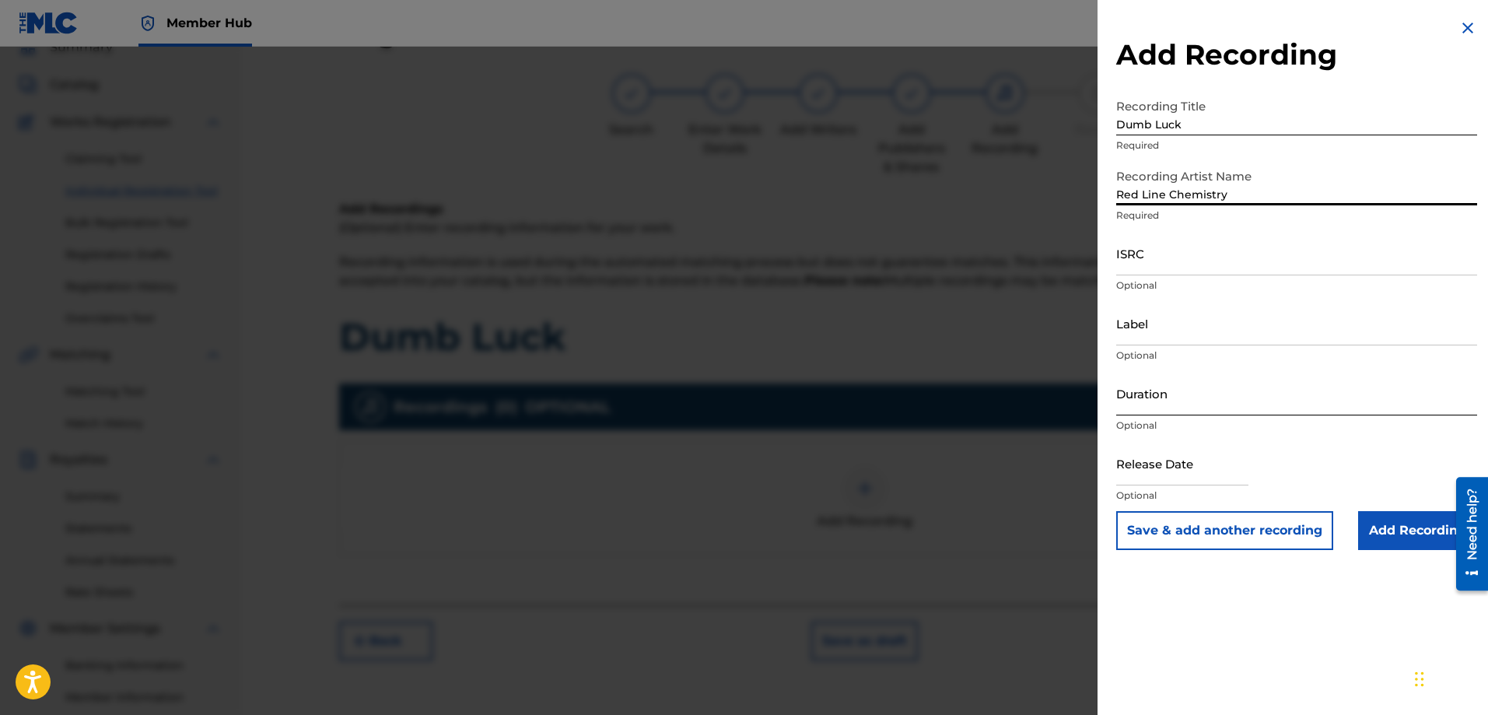
click at [1140, 410] on input "Duration" at bounding box center [1296, 393] width 361 height 44
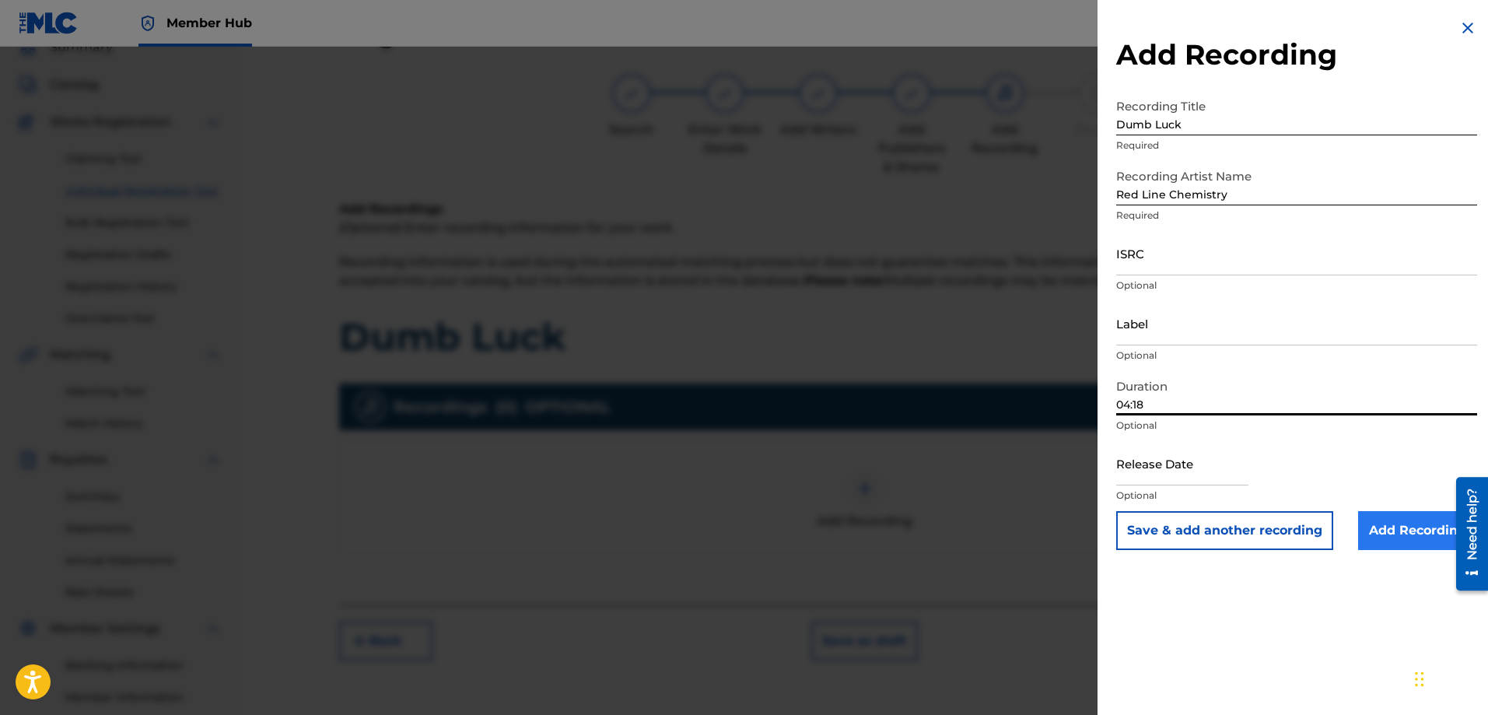
type input "04:18"
click at [1405, 523] on input "Add Recording" at bounding box center [1417, 530] width 119 height 39
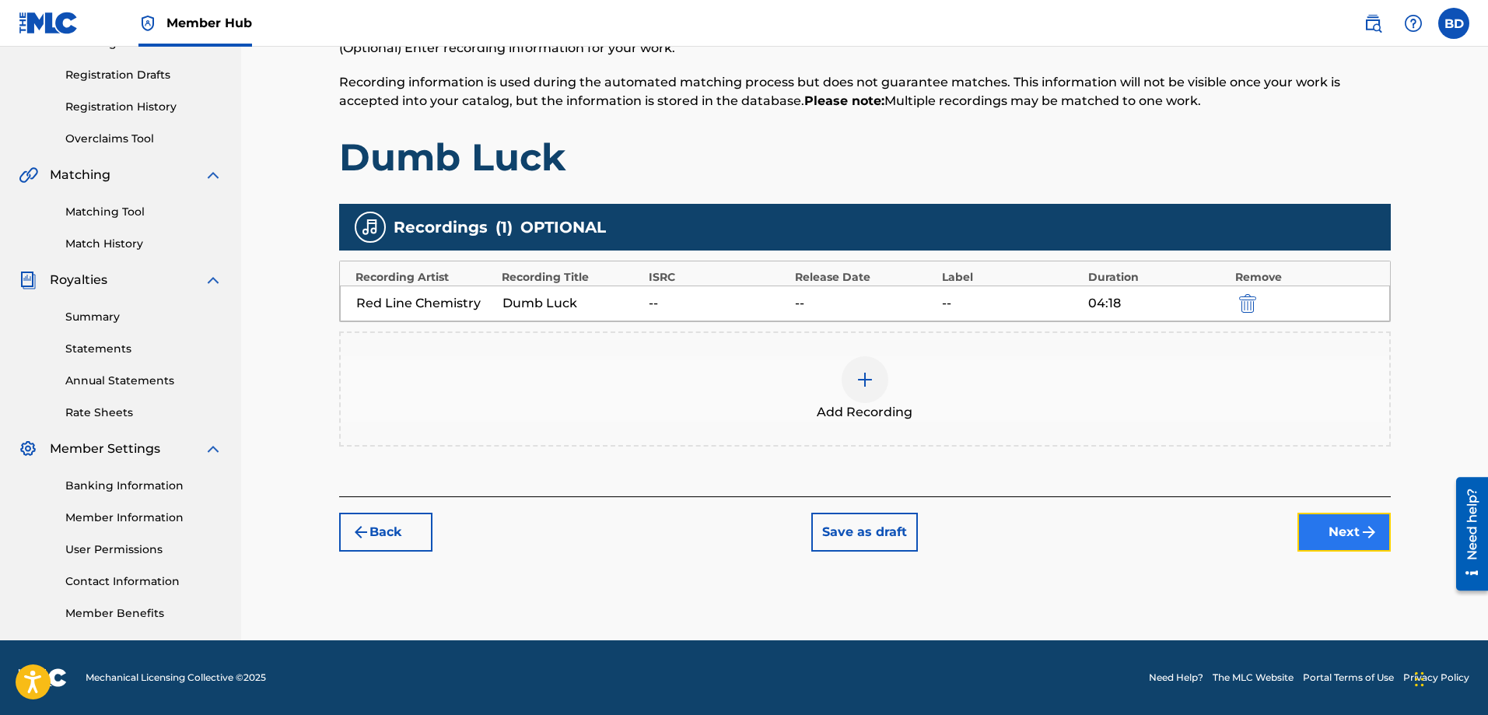
click at [1334, 530] on button "Next" at bounding box center [1343, 531] width 93 height 39
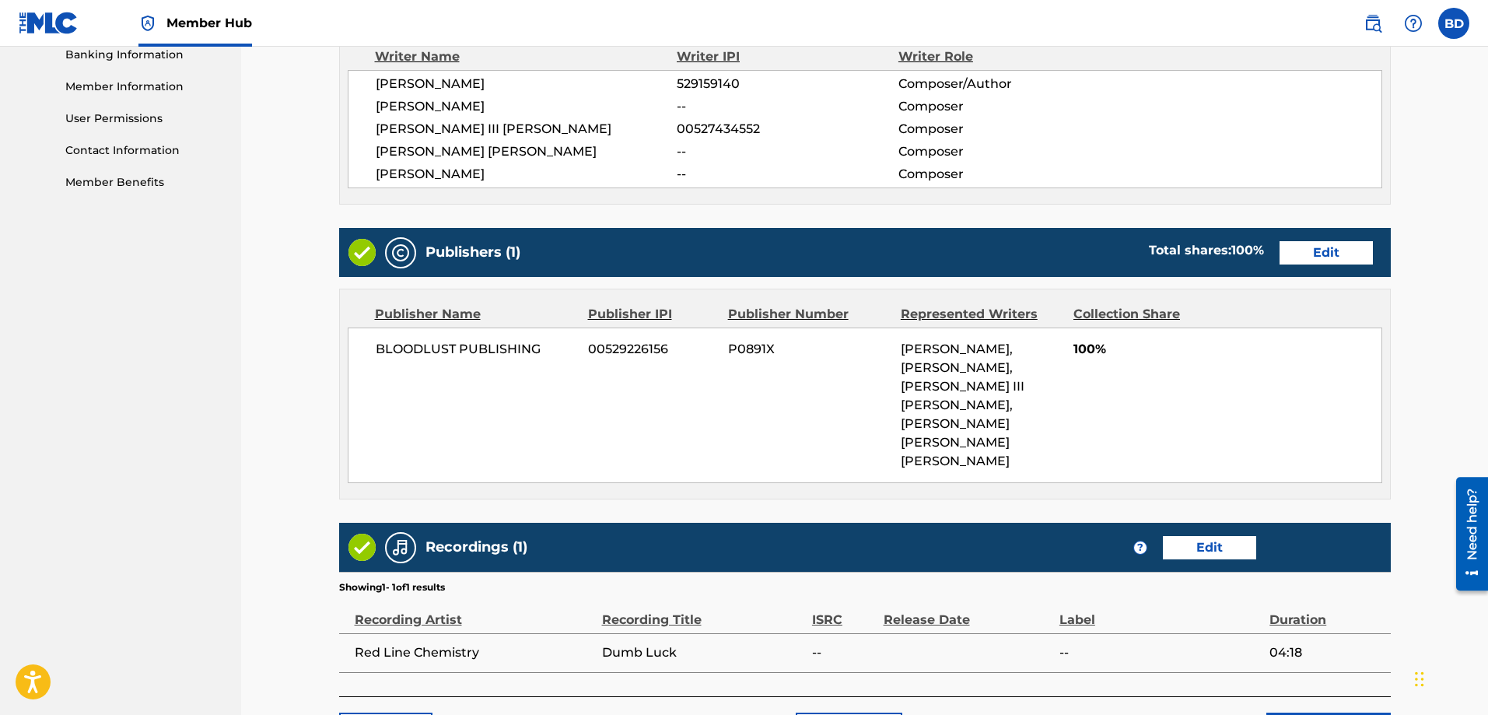
scroll to position [773, 0]
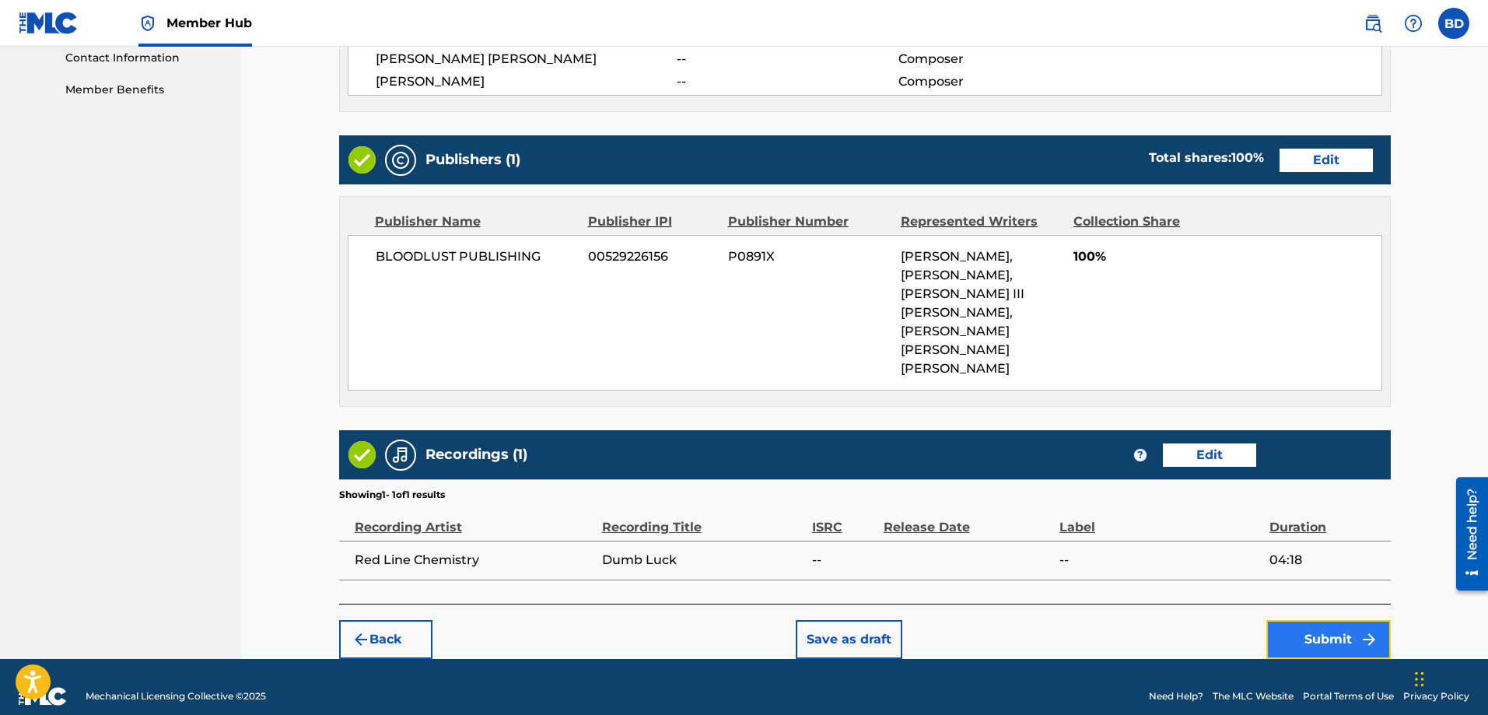
click at [1326, 620] on button "Submit" at bounding box center [1328, 639] width 124 height 39
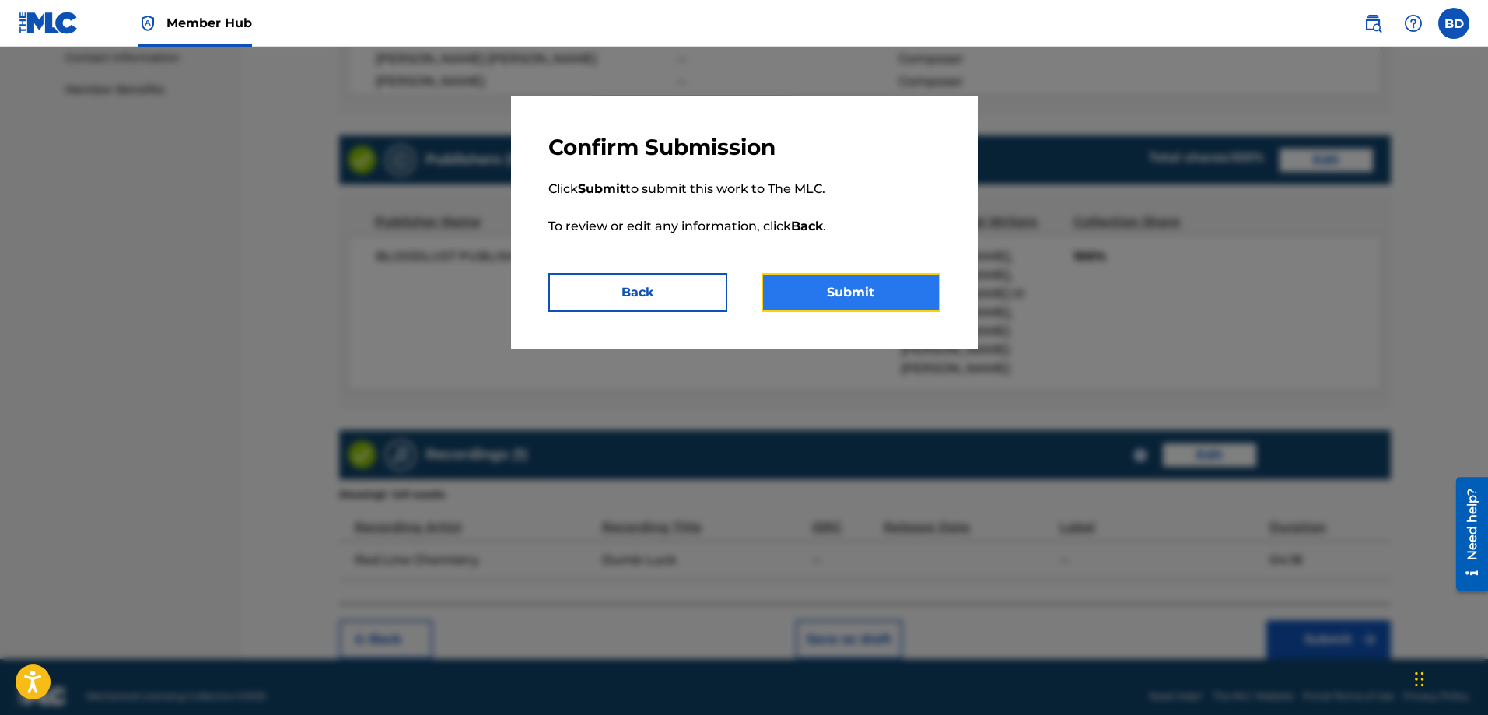
click at [857, 285] on button "Submit" at bounding box center [850, 292] width 179 height 39
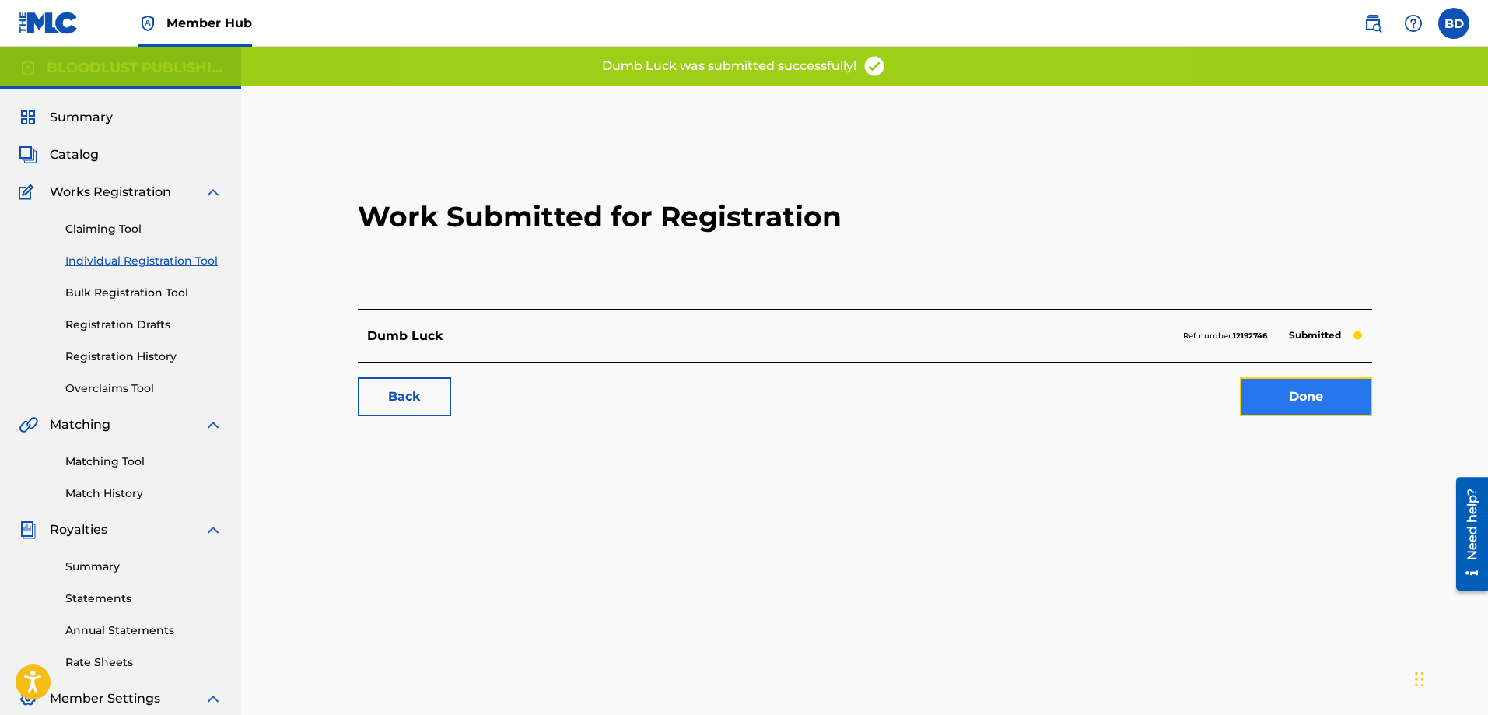
click at [1285, 397] on link "Done" at bounding box center [1305, 396] width 132 height 39
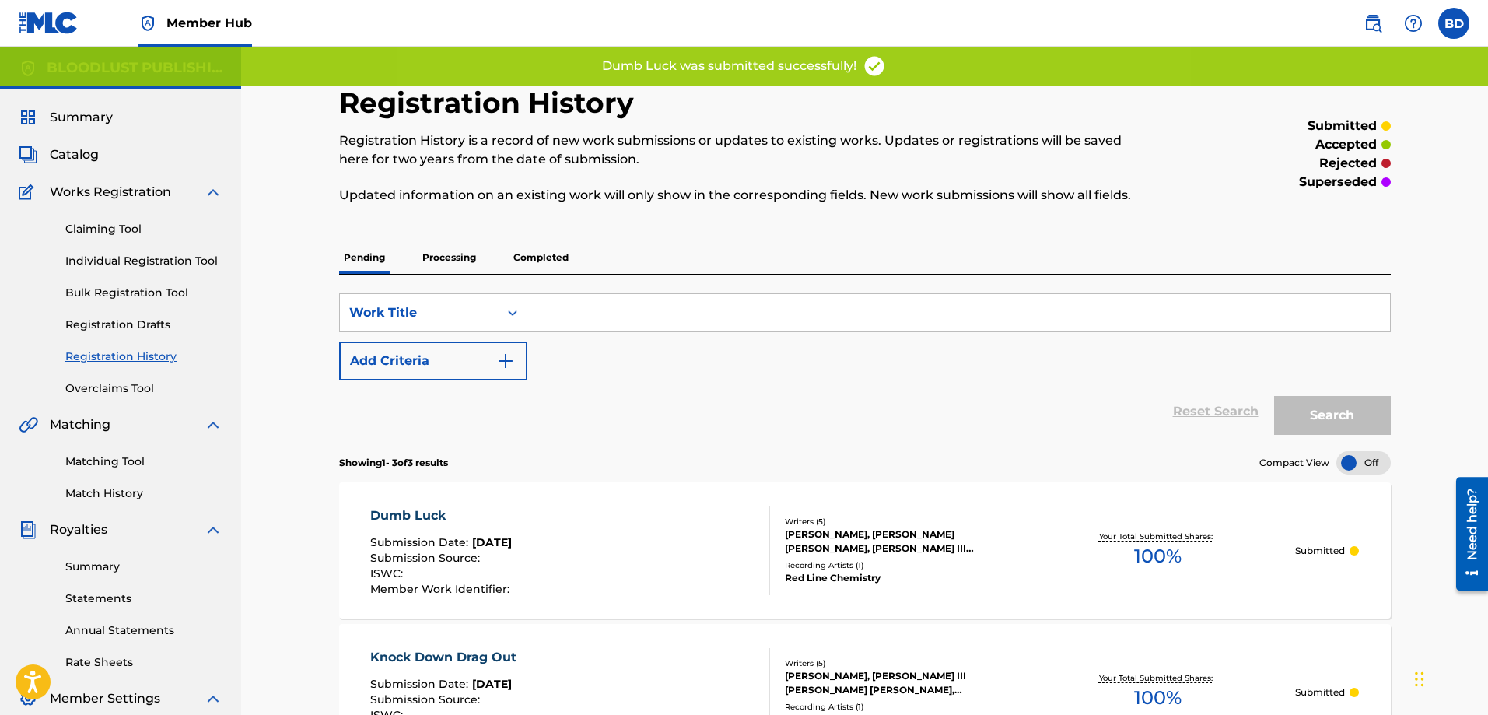
click at [565, 310] on input "Search Form" at bounding box center [958, 312] width 862 height 37
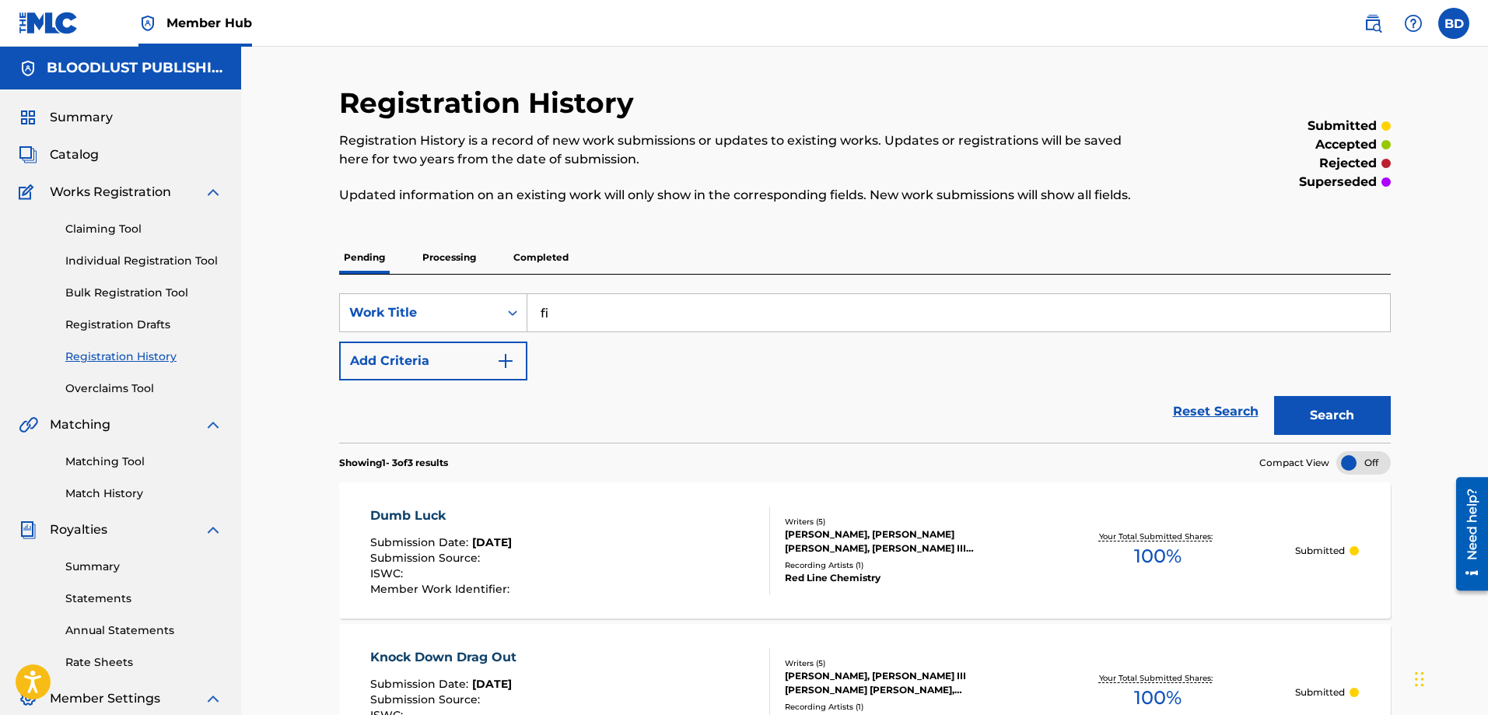
type input "f"
type input "Fire Rising"
click at [543, 365] on div "SearchWithCriteria12861db2-1e5e-4814-afdb-8255bf88b8c5 Work Title Fire Rising A…" at bounding box center [864, 336] width 1051 height 87
click at [506, 364] on img "Search Form" at bounding box center [505, 360] width 19 height 19
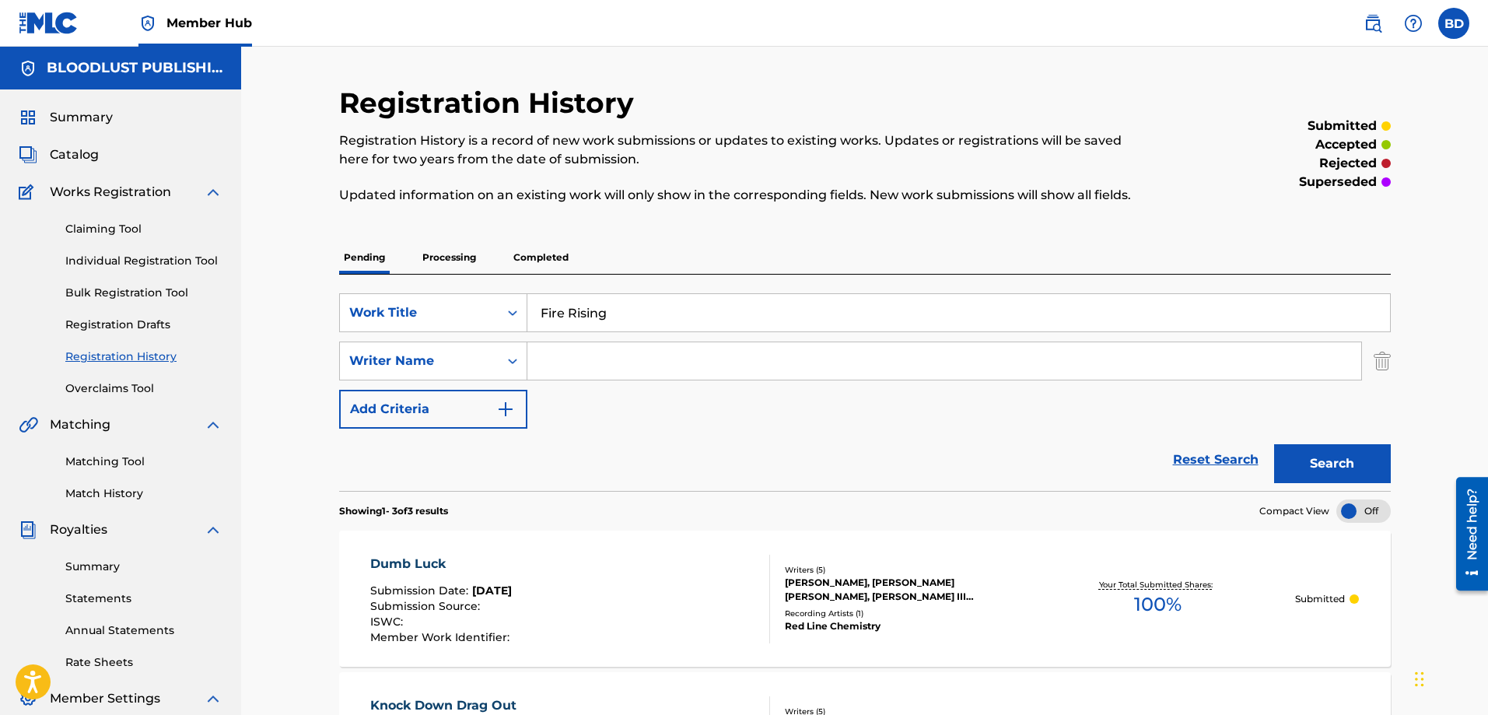
click at [571, 364] on input "Search Form" at bounding box center [944, 360] width 834 height 37
type input "[PERSON_NAME]"
click at [1292, 460] on button "Search" at bounding box center [1332, 463] width 117 height 39
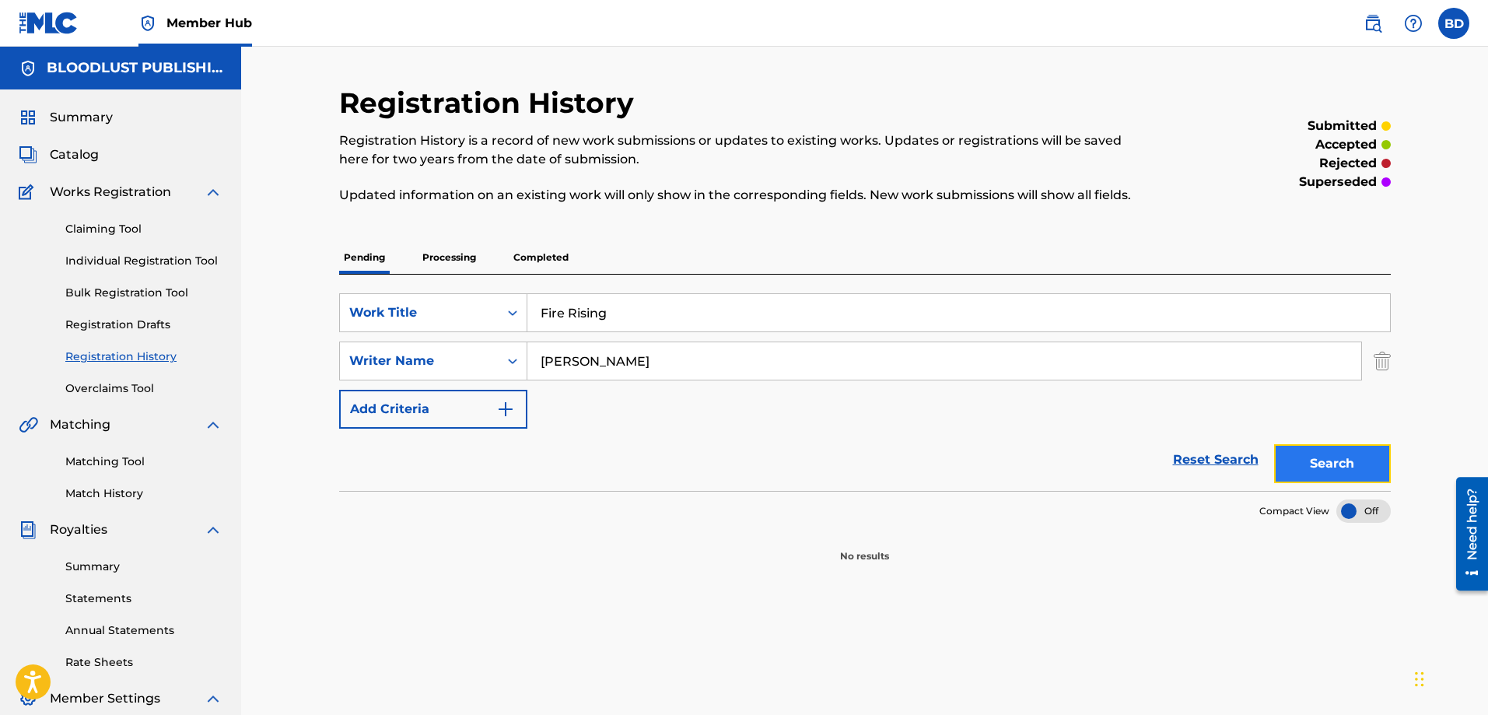
click at [1342, 464] on button "Search" at bounding box center [1332, 463] width 117 height 39
click at [640, 360] on input "[PERSON_NAME]" at bounding box center [944, 360] width 834 height 37
click at [1309, 461] on button "Search" at bounding box center [1332, 463] width 117 height 39
click at [1208, 459] on link "Reset Search" at bounding box center [1215, 459] width 101 height 34
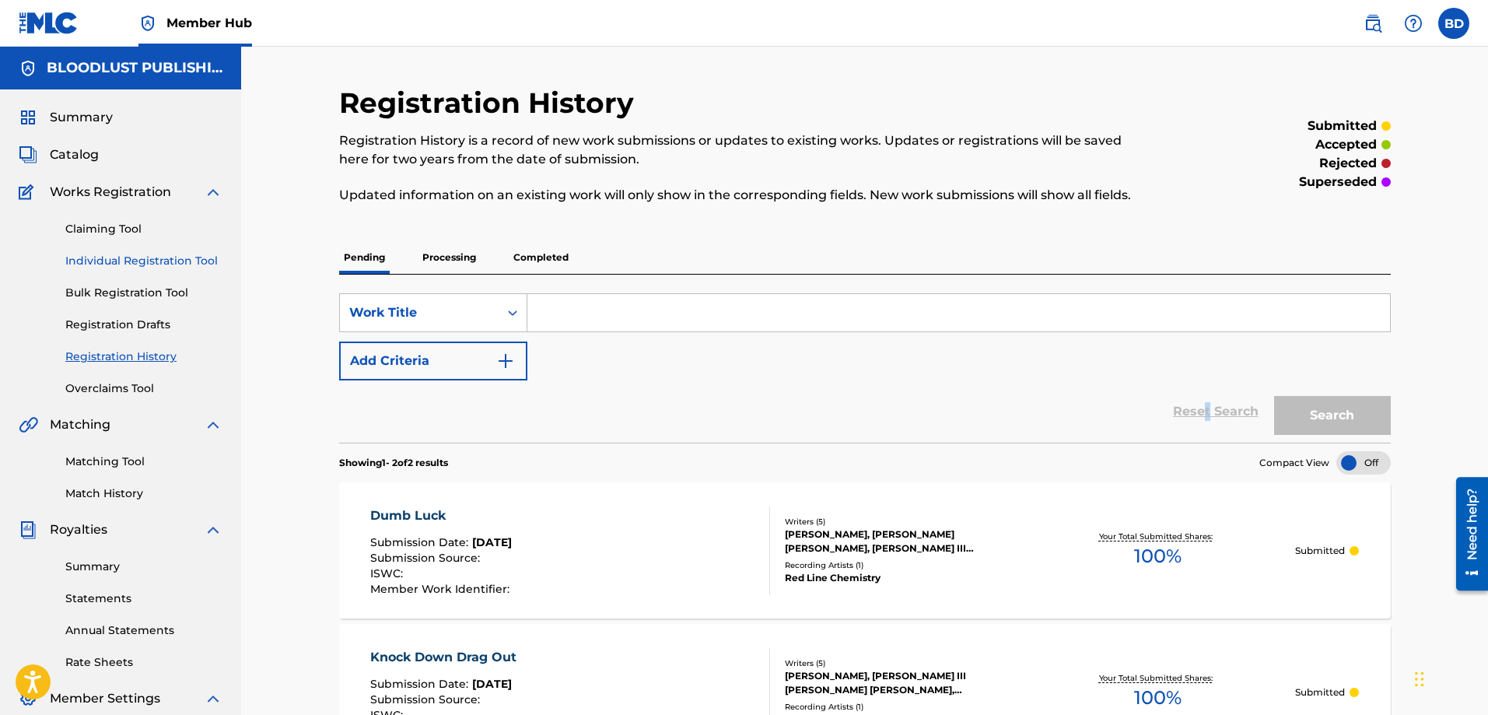
click at [108, 258] on link "Individual Registration Tool" at bounding box center [143, 261] width 157 height 16
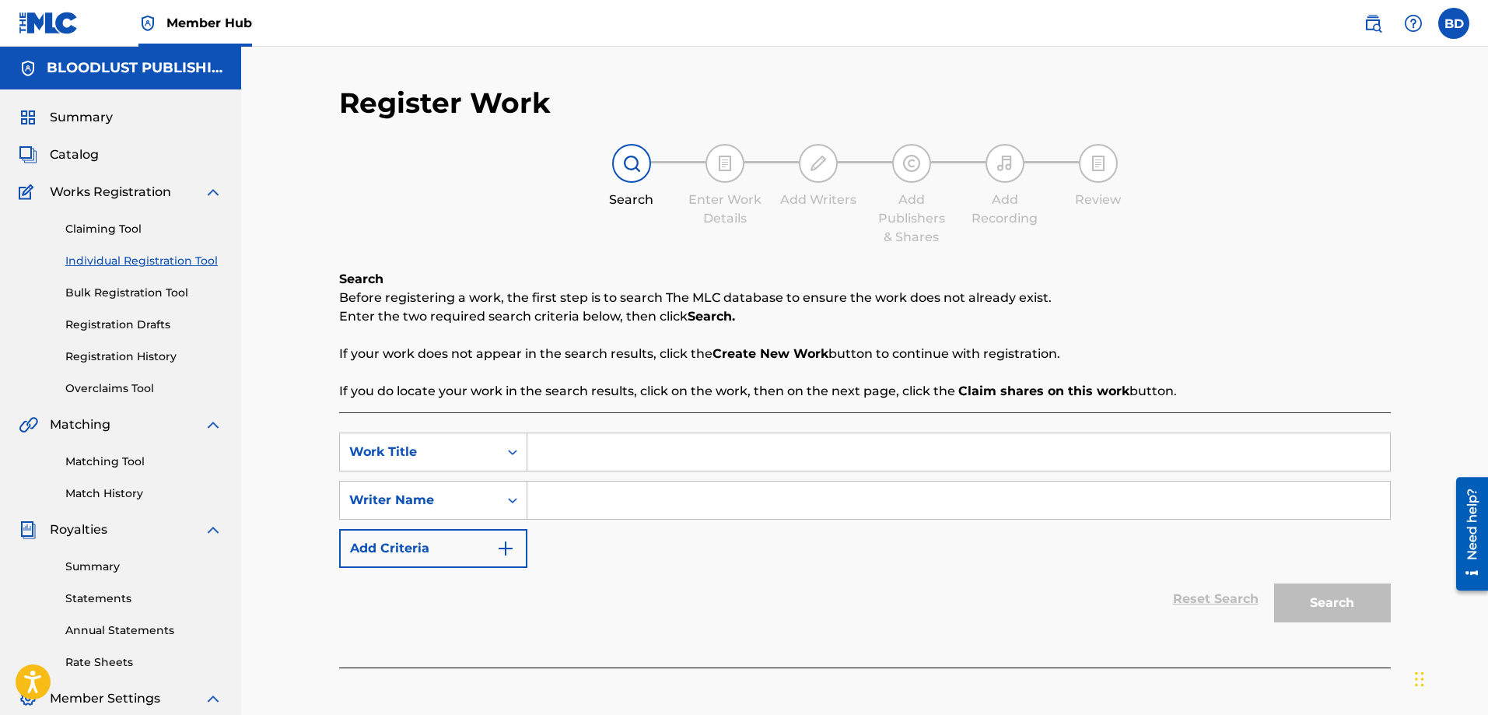
click at [602, 455] on input "Search Form" at bounding box center [958, 451] width 862 height 37
type input "Fire Rising"
click at [582, 497] on input "Search Form" at bounding box center [958, 499] width 862 height 37
type input "[PERSON_NAME]"
click at [1348, 611] on button "Search" at bounding box center [1332, 602] width 117 height 39
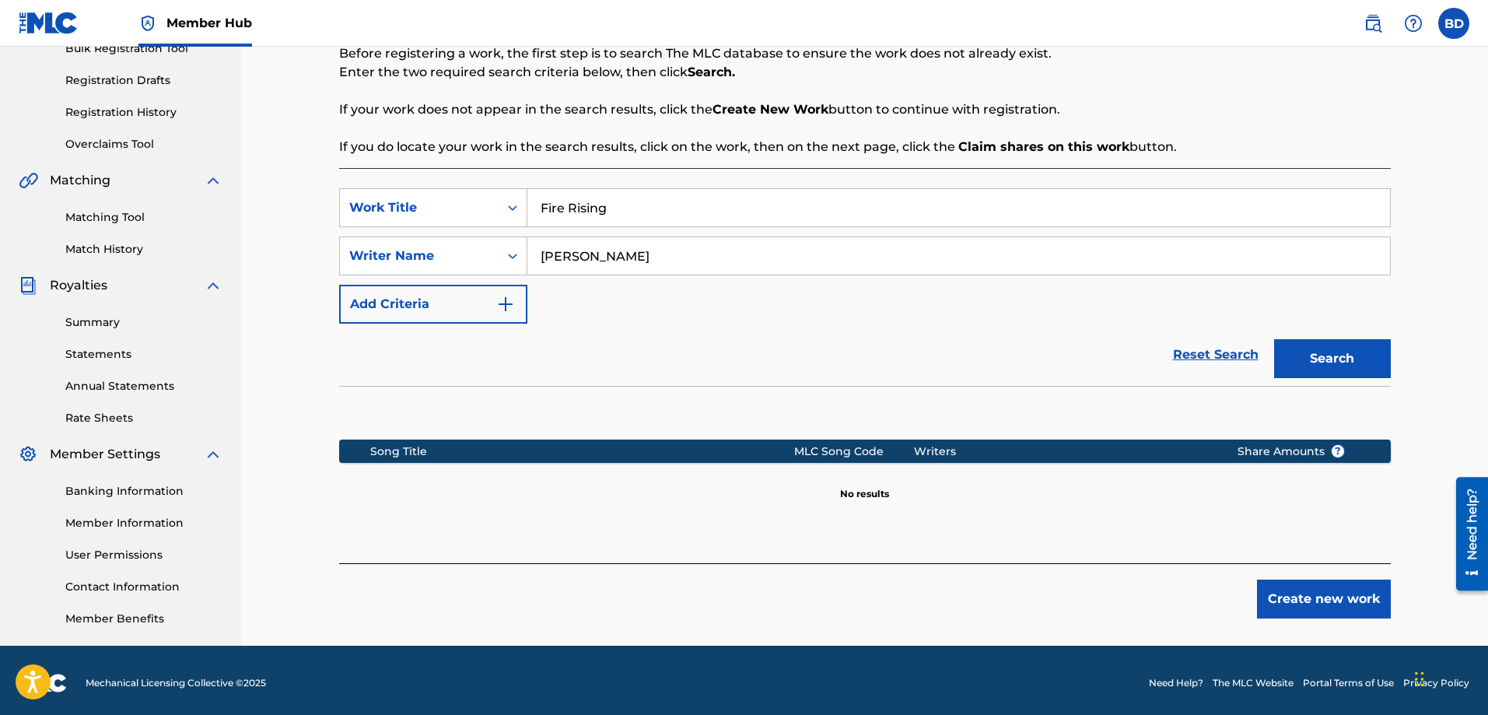
scroll to position [250, 0]
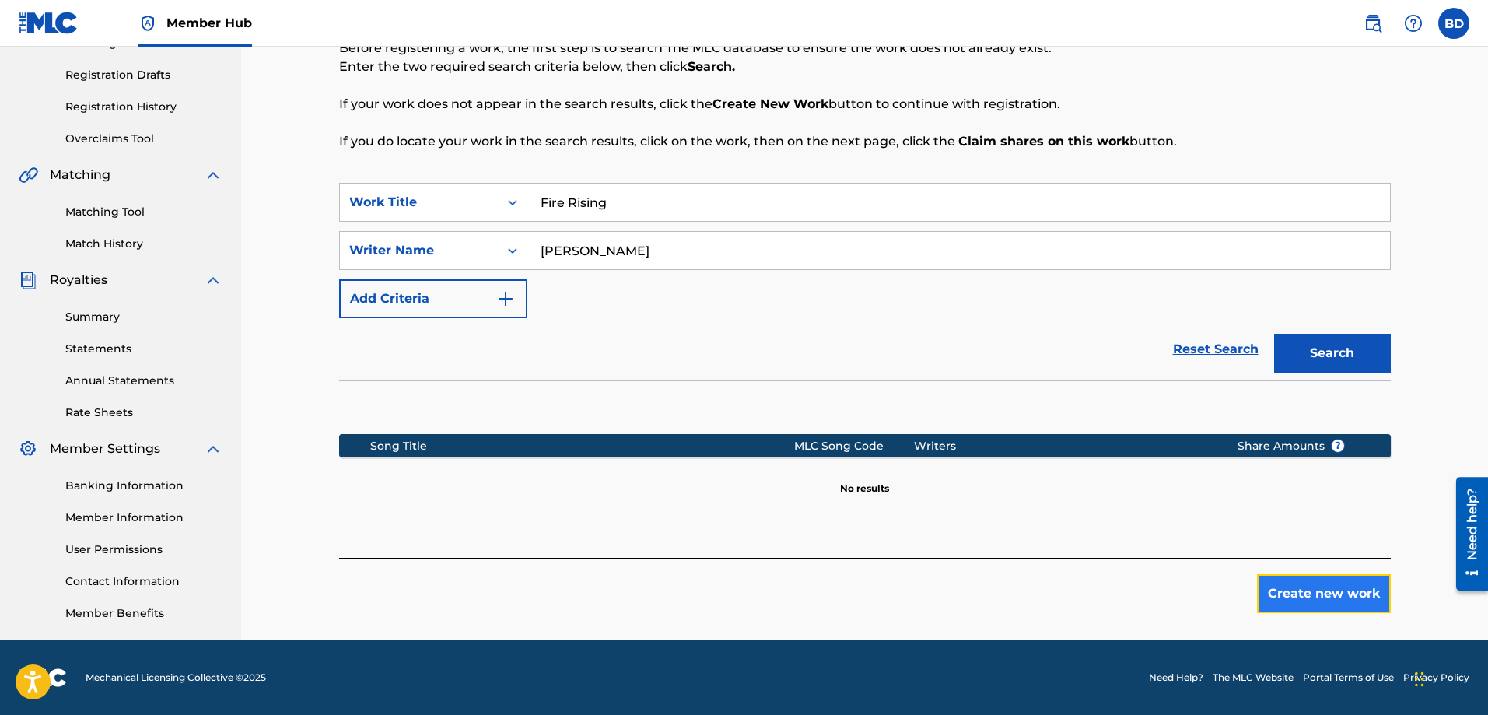
click at [1349, 592] on button "Create new work" at bounding box center [1324, 593] width 134 height 39
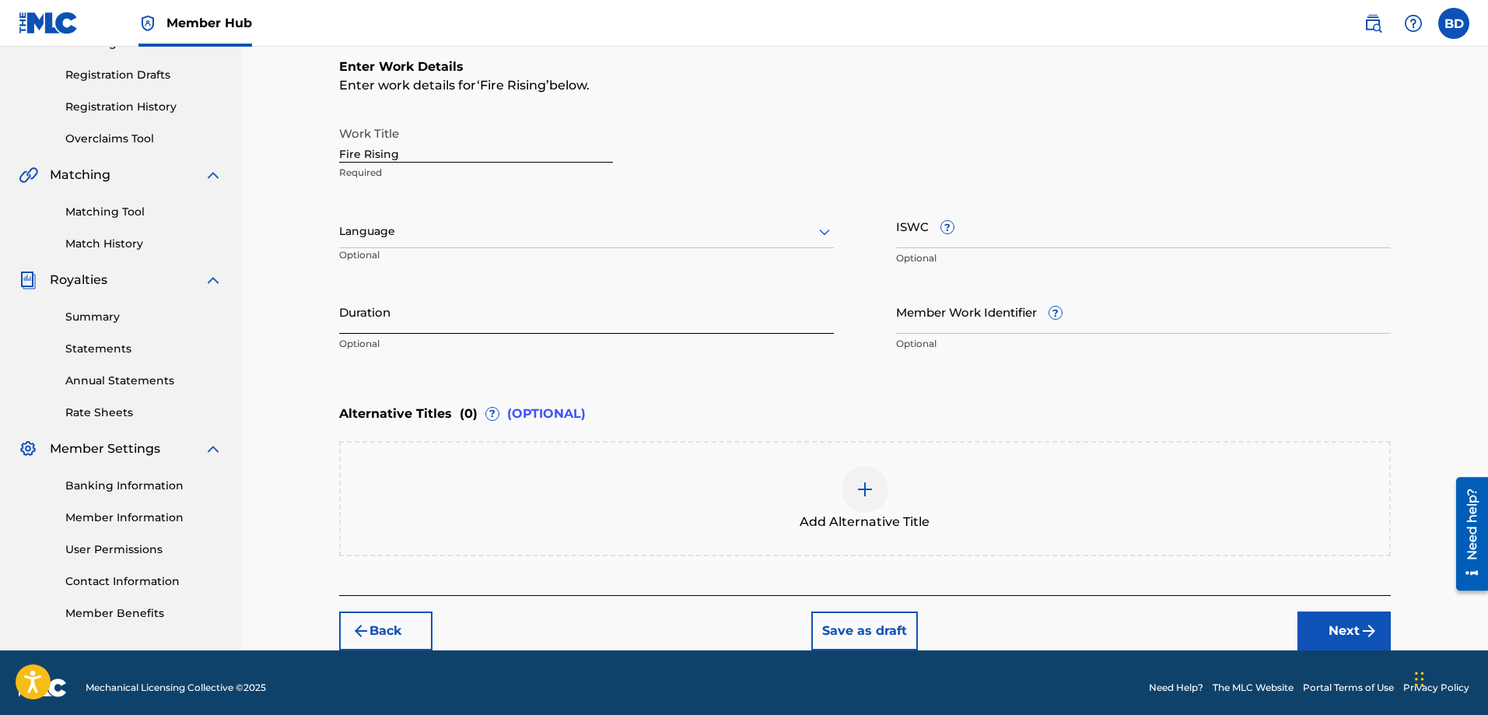
click at [519, 323] on input "Duration" at bounding box center [586, 311] width 495 height 44
type input "04:26"
click at [1343, 630] on button "Next" at bounding box center [1343, 630] width 93 height 39
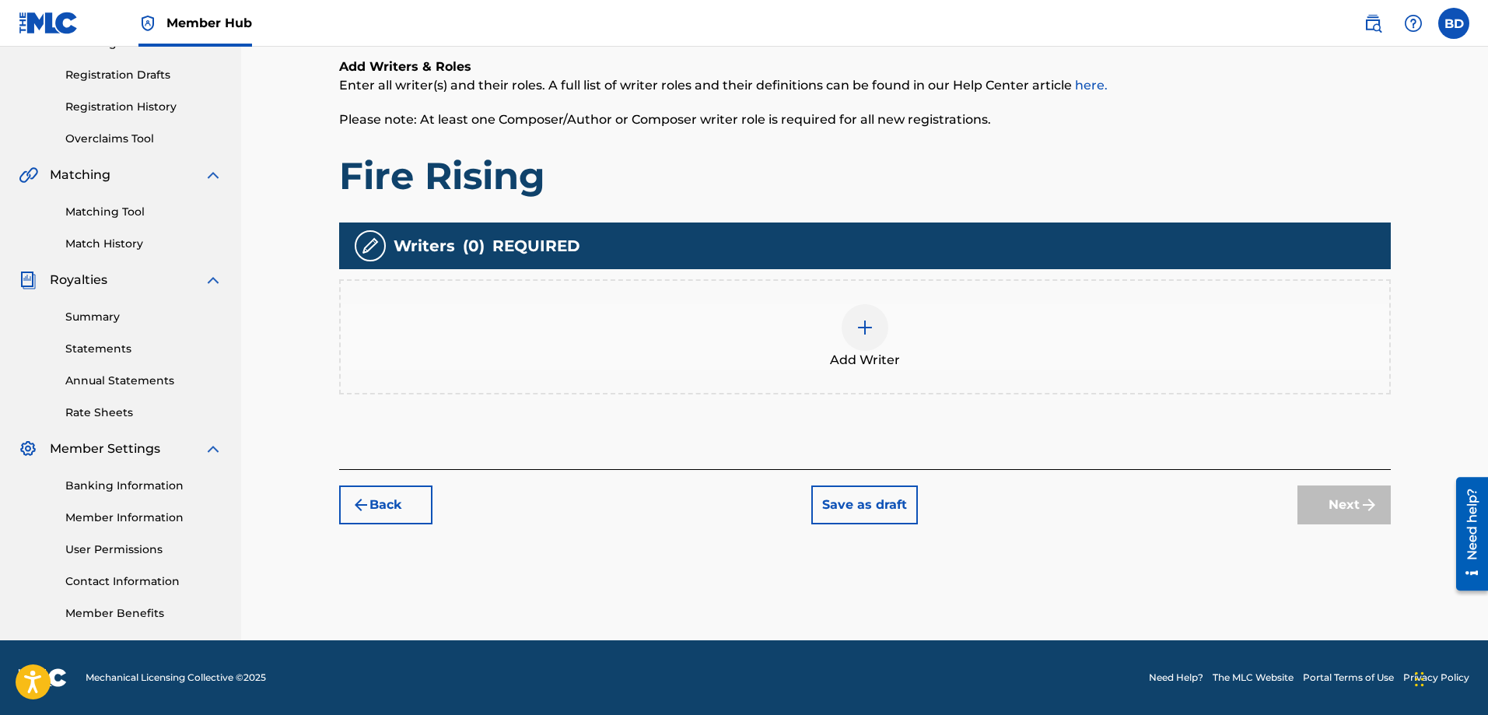
scroll to position [70, 0]
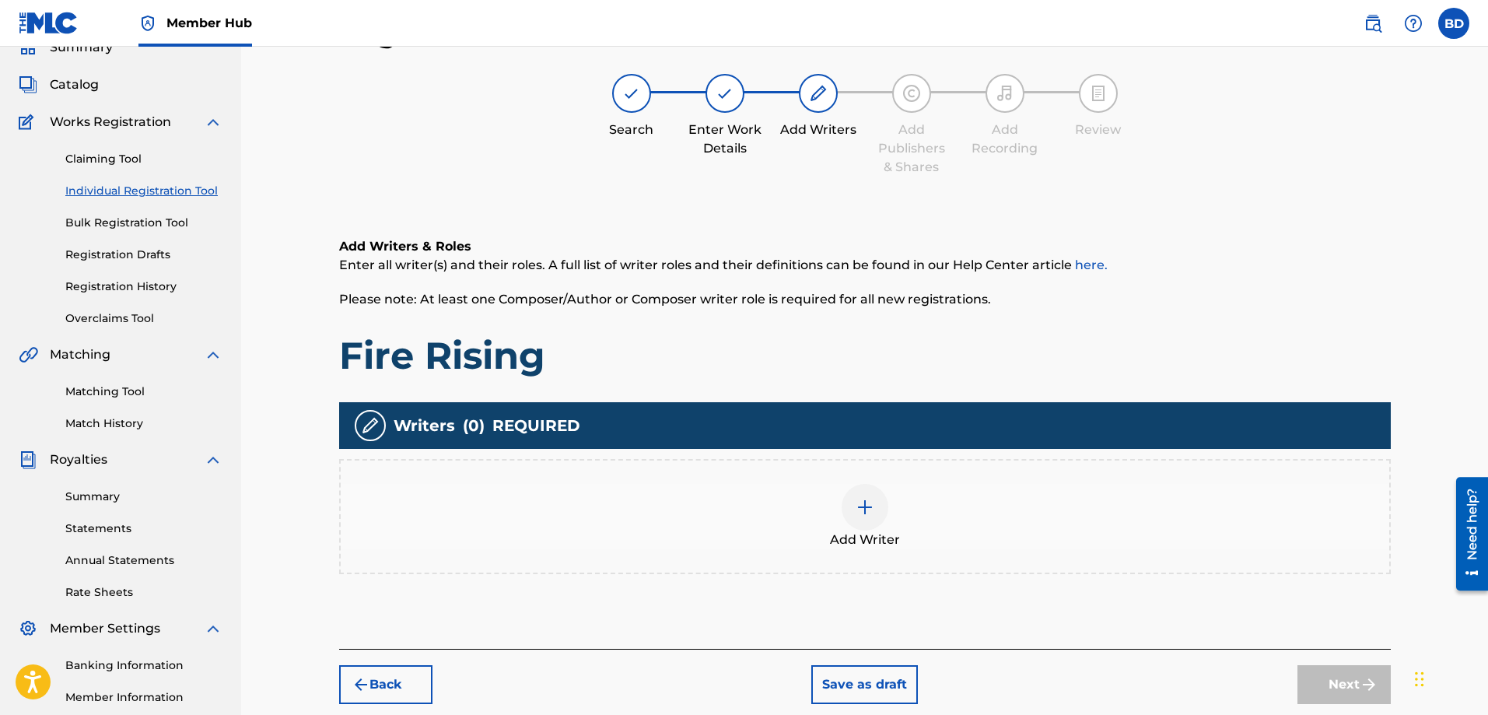
click at [855, 518] on div at bounding box center [864, 507] width 47 height 47
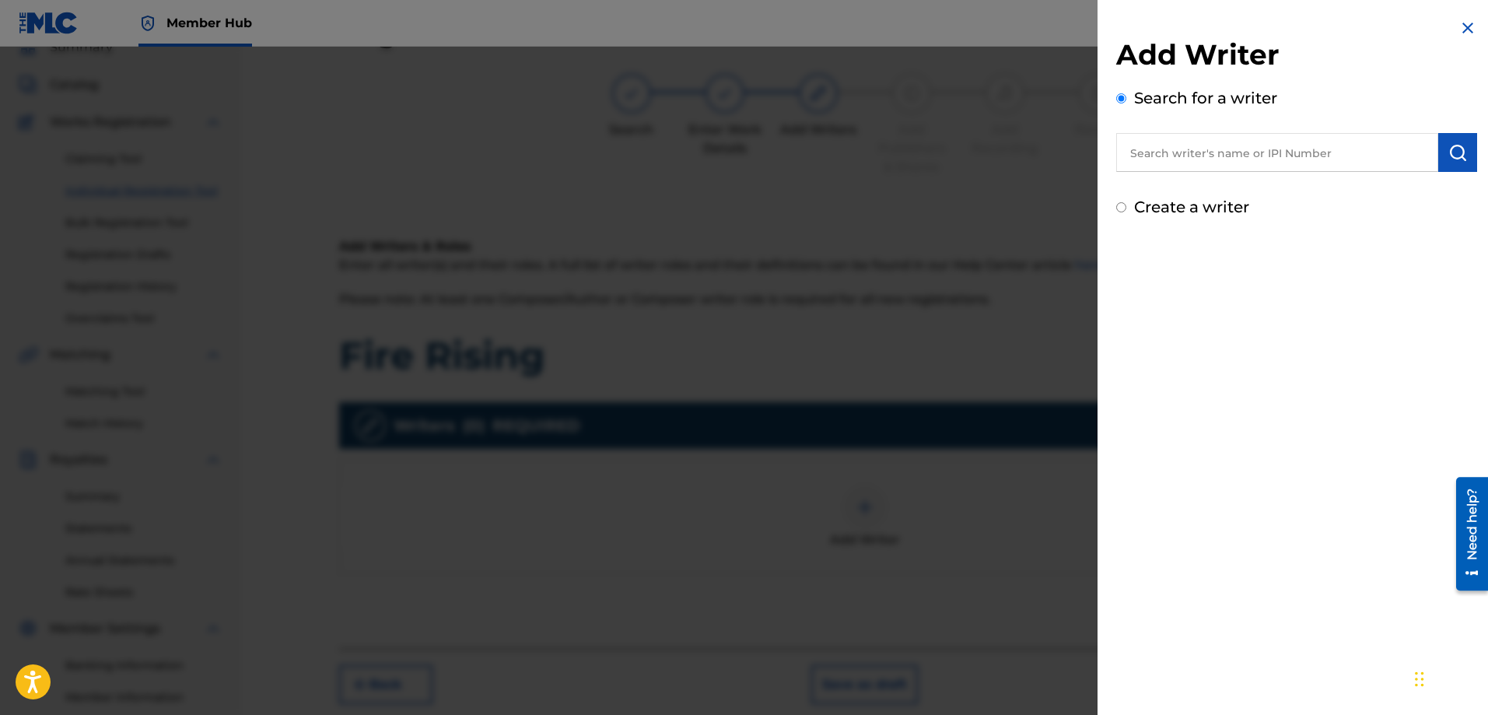
click at [1121, 202] on input "Create a writer" at bounding box center [1121, 207] width 10 height 10
radio input "false"
radio input "true"
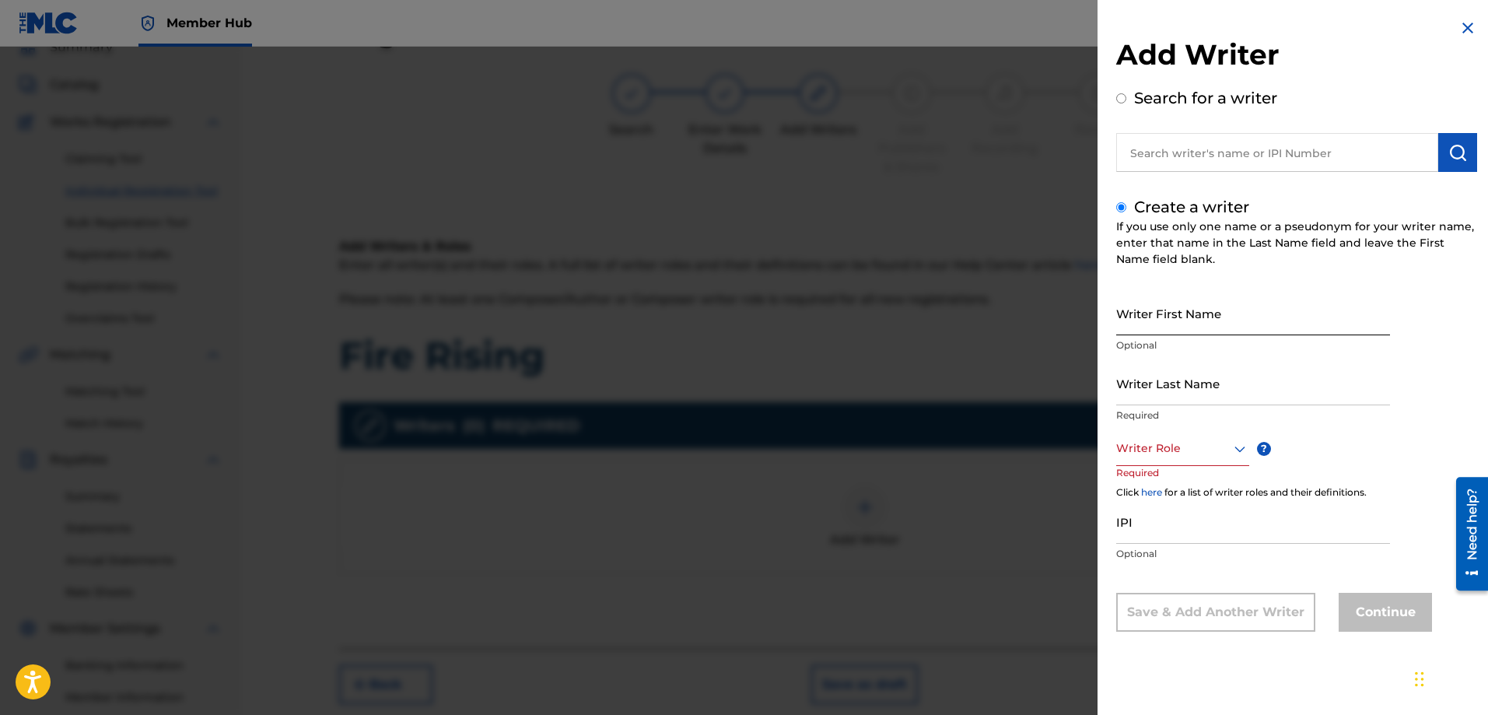
click at [1149, 324] on input "Writer First Name" at bounding box center [1253, 313] width 274 height 44
type input "[PERSON_NAME]"
click at [1139, 397] on input "Writer Last Name" at bounding box center [1253, 383] width 274 height 44
type input "[PERSON_NAME]"
click at [1135, 453] on div at bounding box center [1182, 448] width 133 height 19
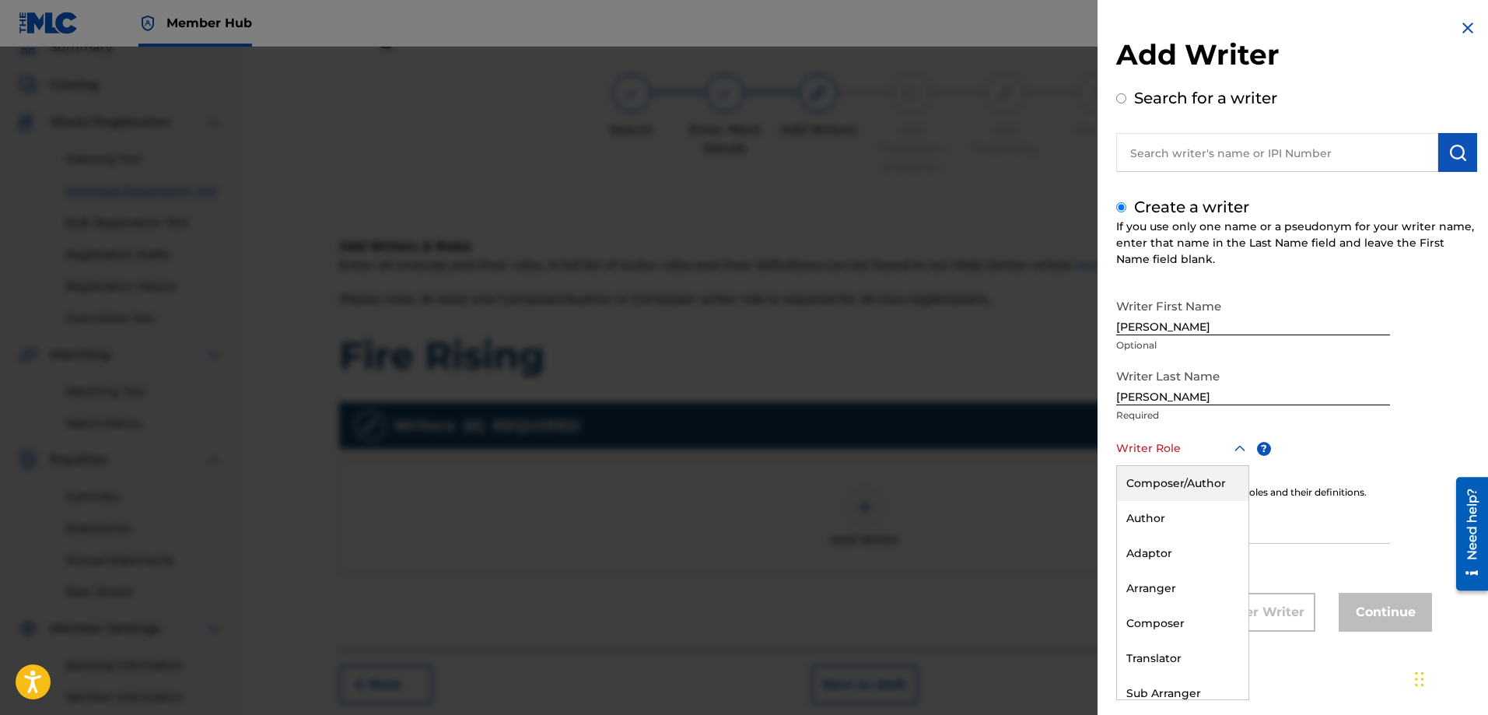
click at [1186, 477] on div "Composer/Author" at bounding box center [1182, 483] width 131 height 35
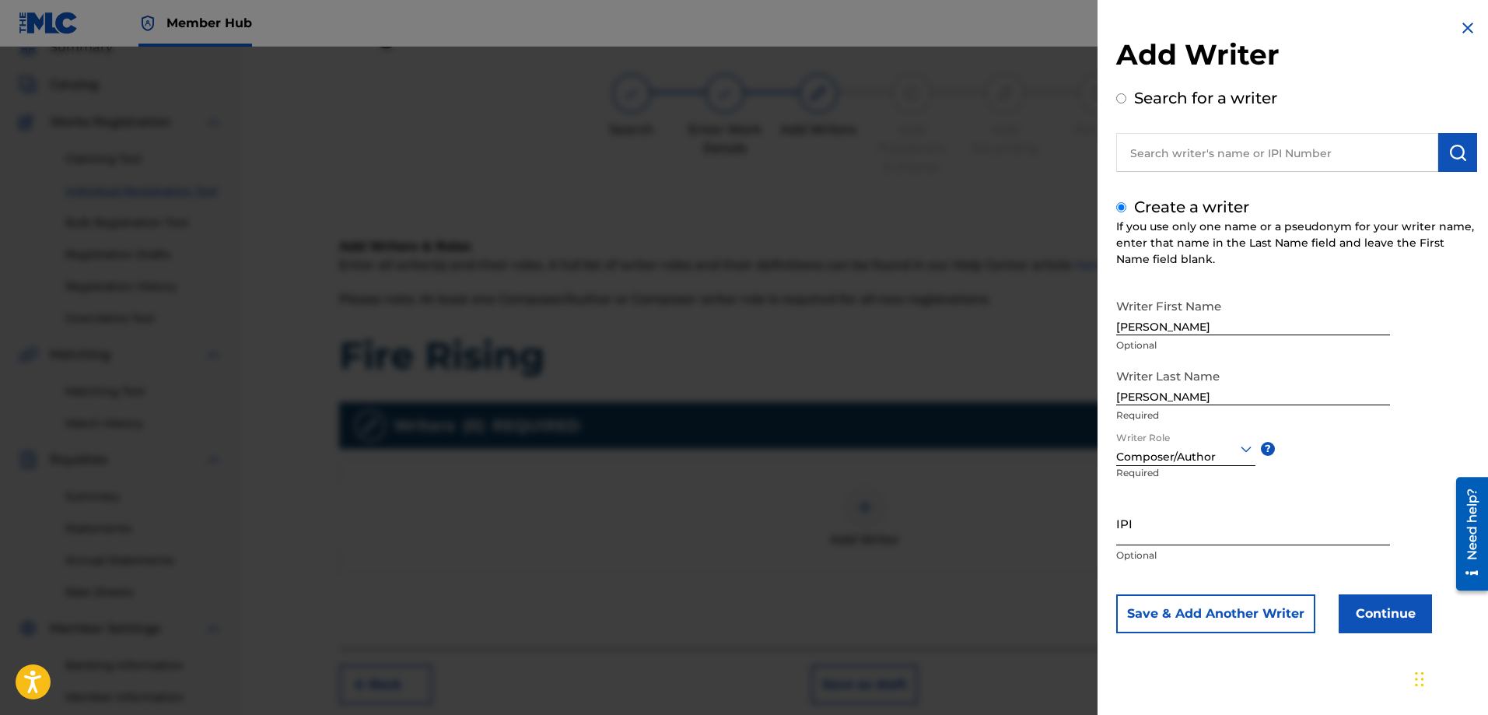
click at [1156, 537] on input "IPI" at bounding box center [1253, 523] width 274 height 44
paste input "529159140"
type input "529159140"
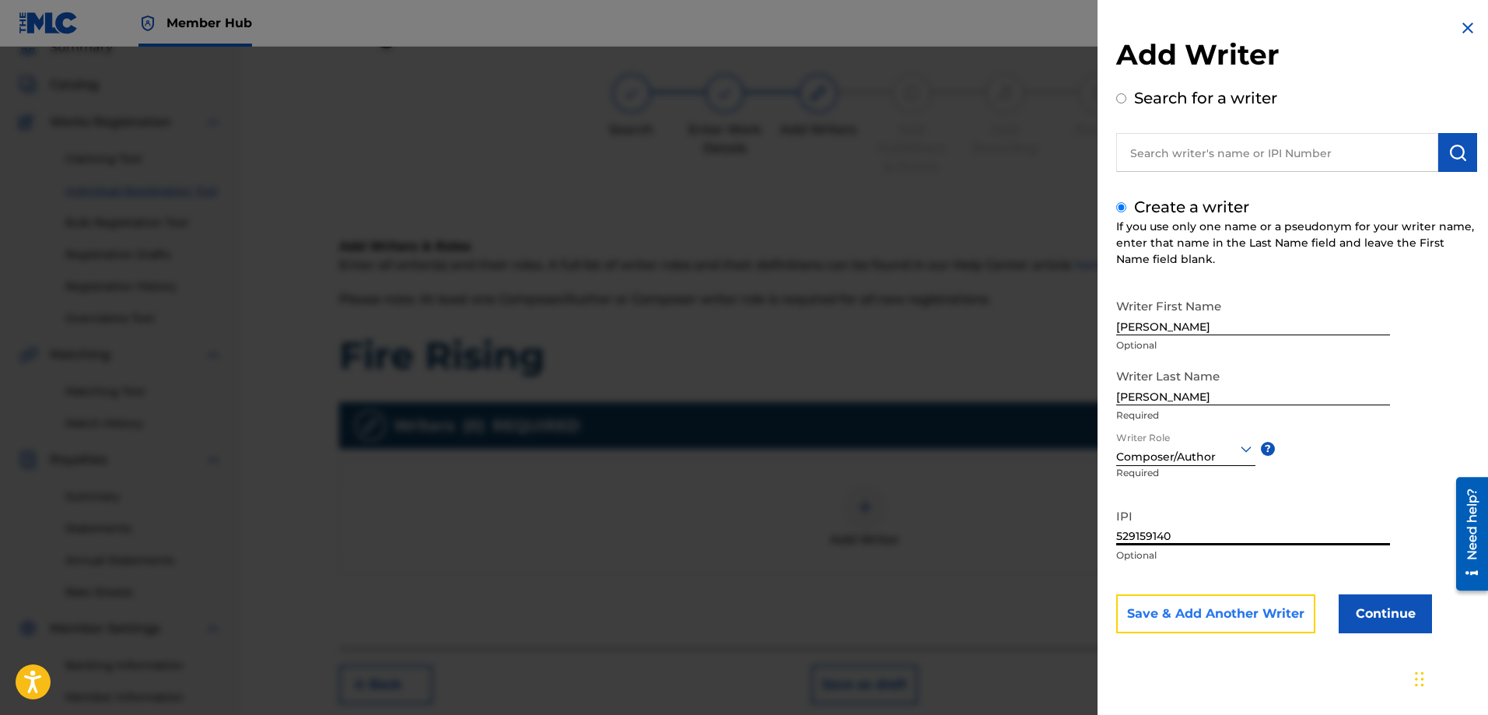
click at [1257, 604] on button "Save & Add Another Writer" at bounding box center [1215, 613] width 199 height 39
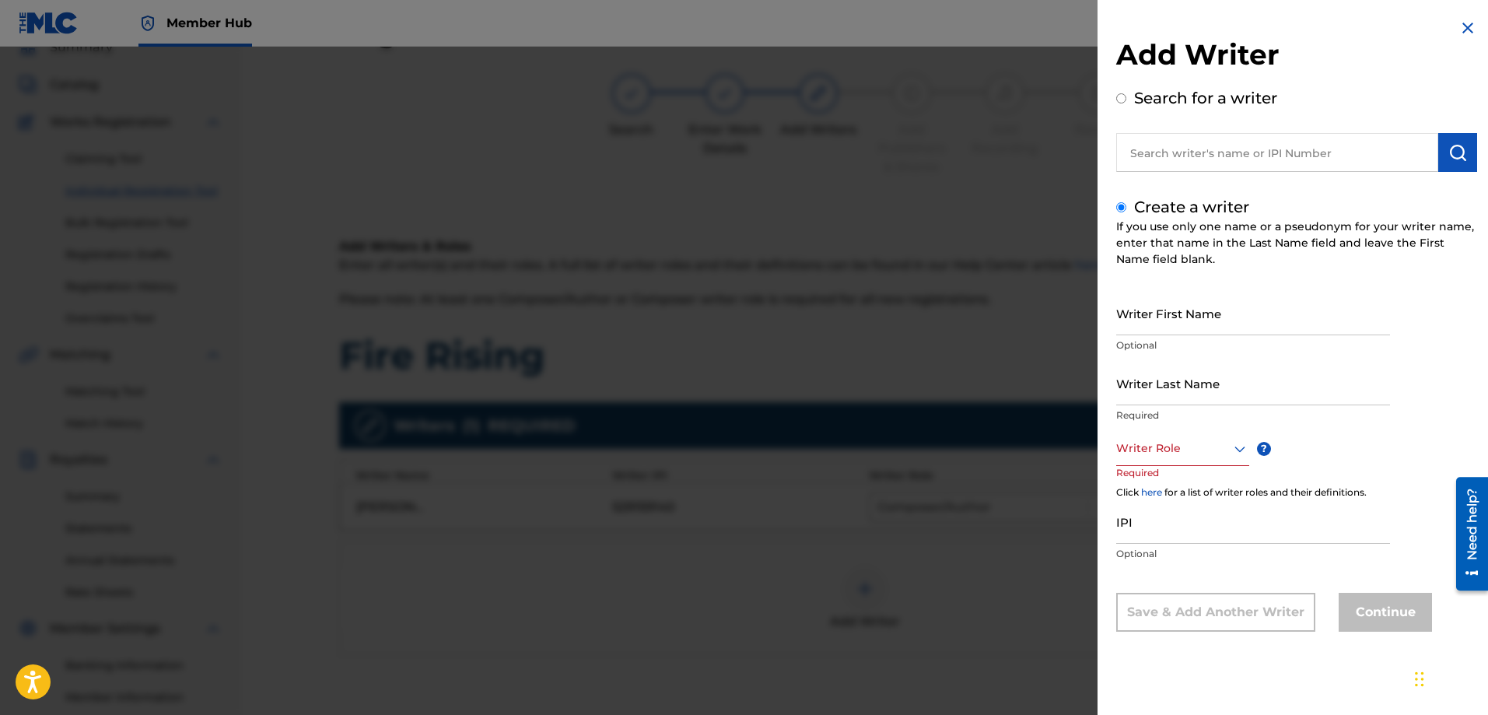
click at [1121, 94] on input "Search for a writer" at bounding box center [1121, 98] width 10 height 10
radio input "true"
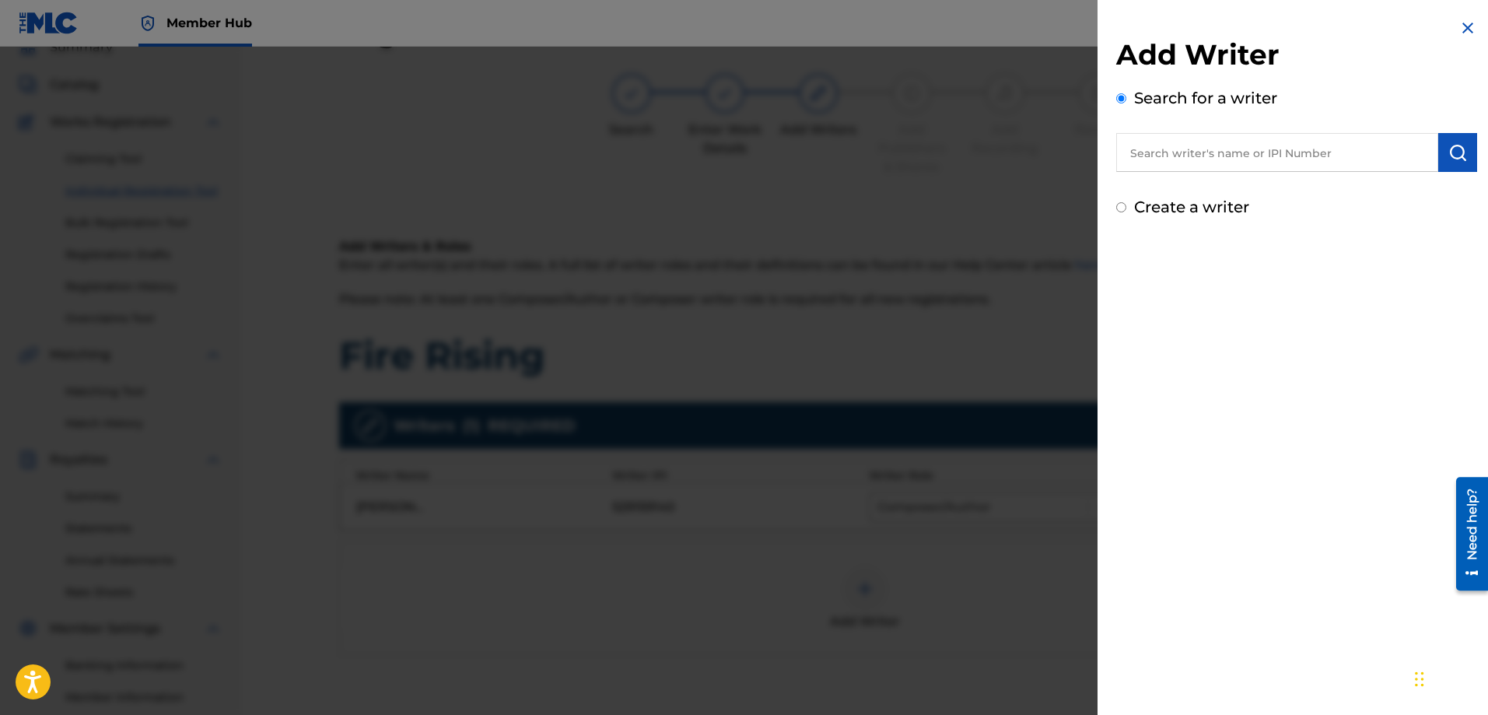
click at [1157, 152] on input "text" at bounding box center [1277, 152] width 322 height 39
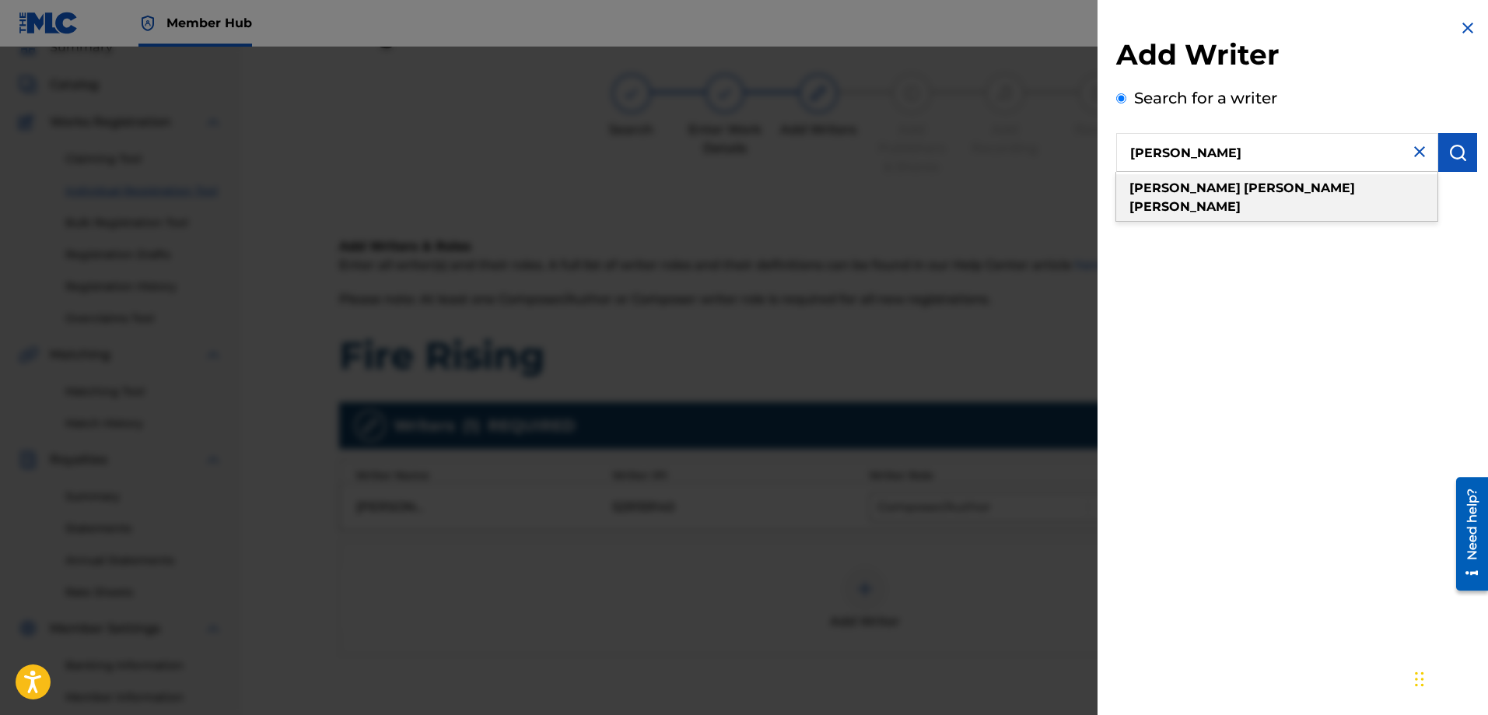
type input "[PERSON_NAME]"
click at [1240, 199] on strong "[PERSON_NAME]" at bounding box center [1184, 206] width 111 height 15
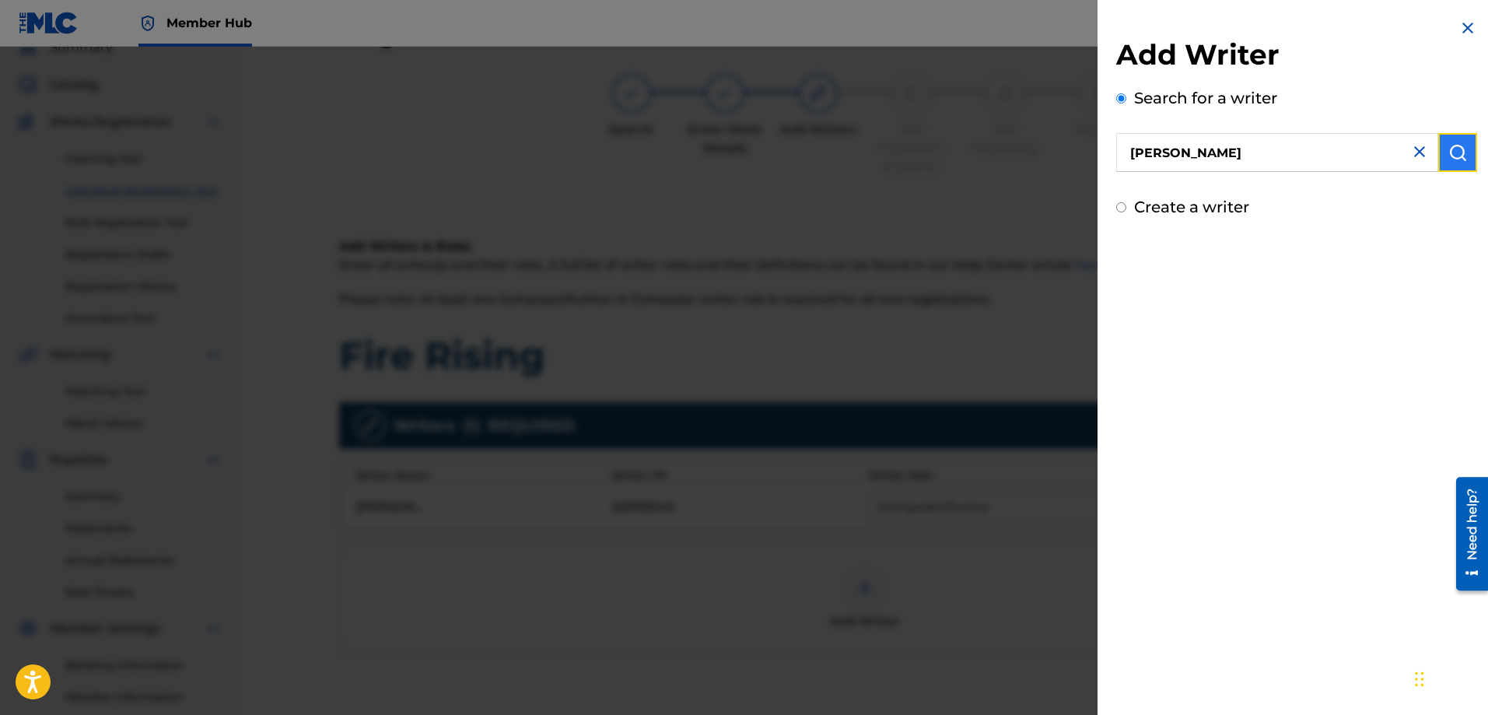
click at [1459, 151] on img "submit" at bounding box center [1457, 152] width 19 height 19
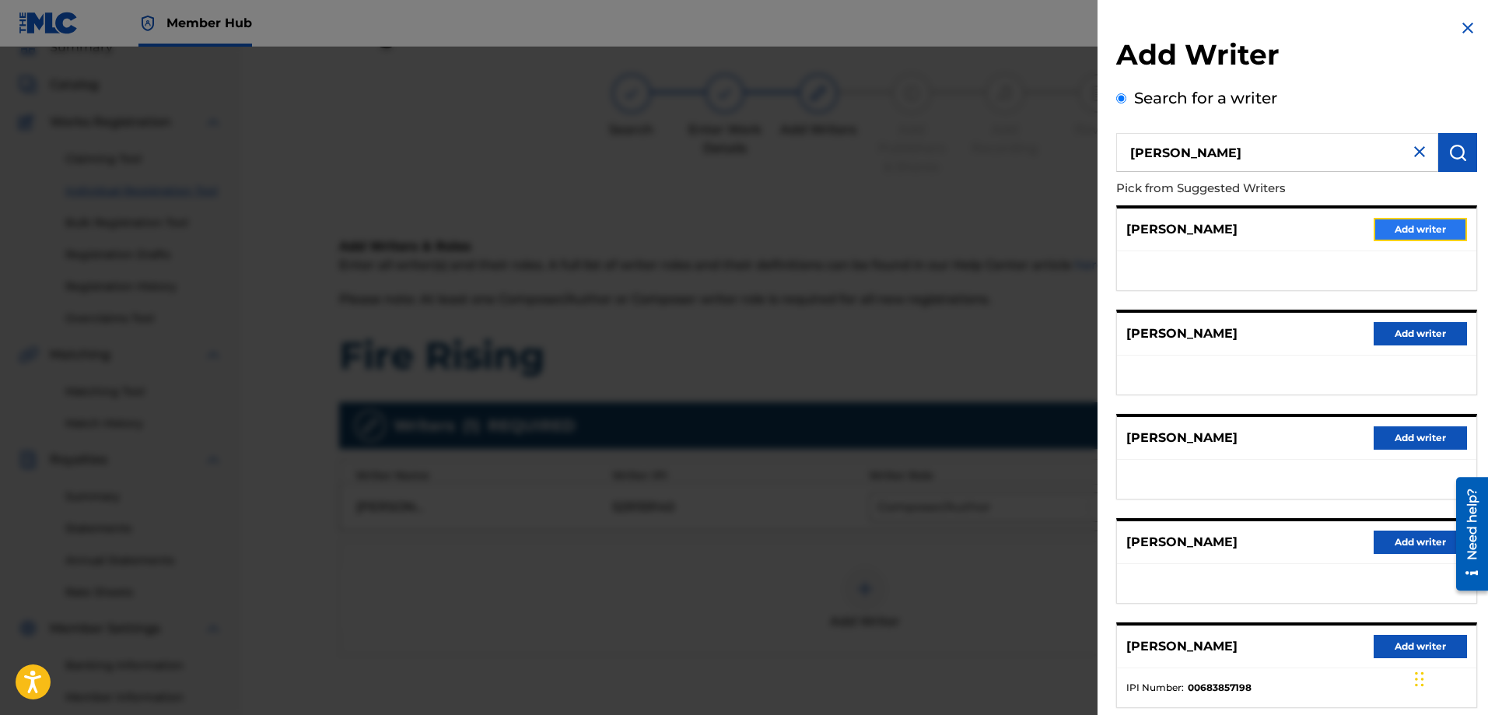
click at [1396, 231] on button "Add writer" at bounding box center [1419, 229] width 93 height 23
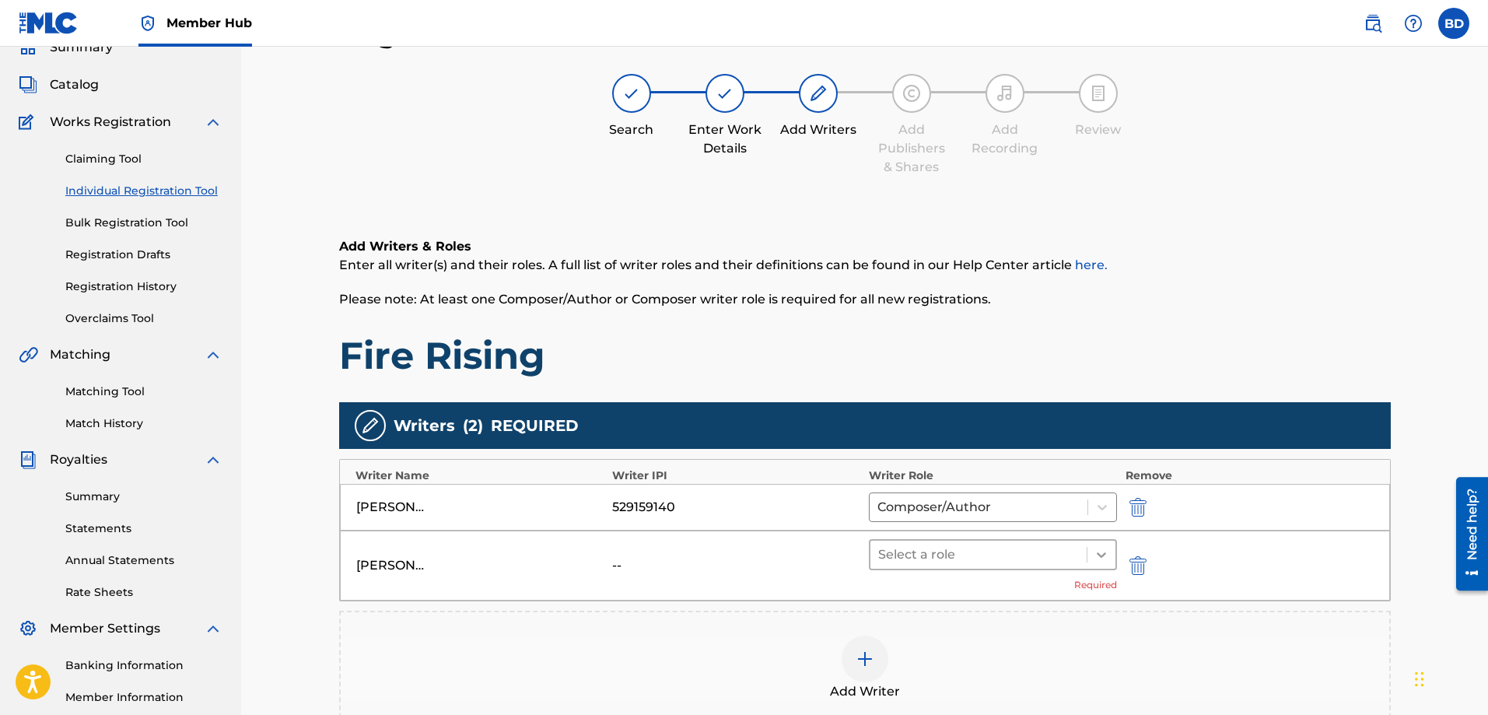
click at [1095, 556] on icon at bounding box center [1101, 555] width 16 height 16
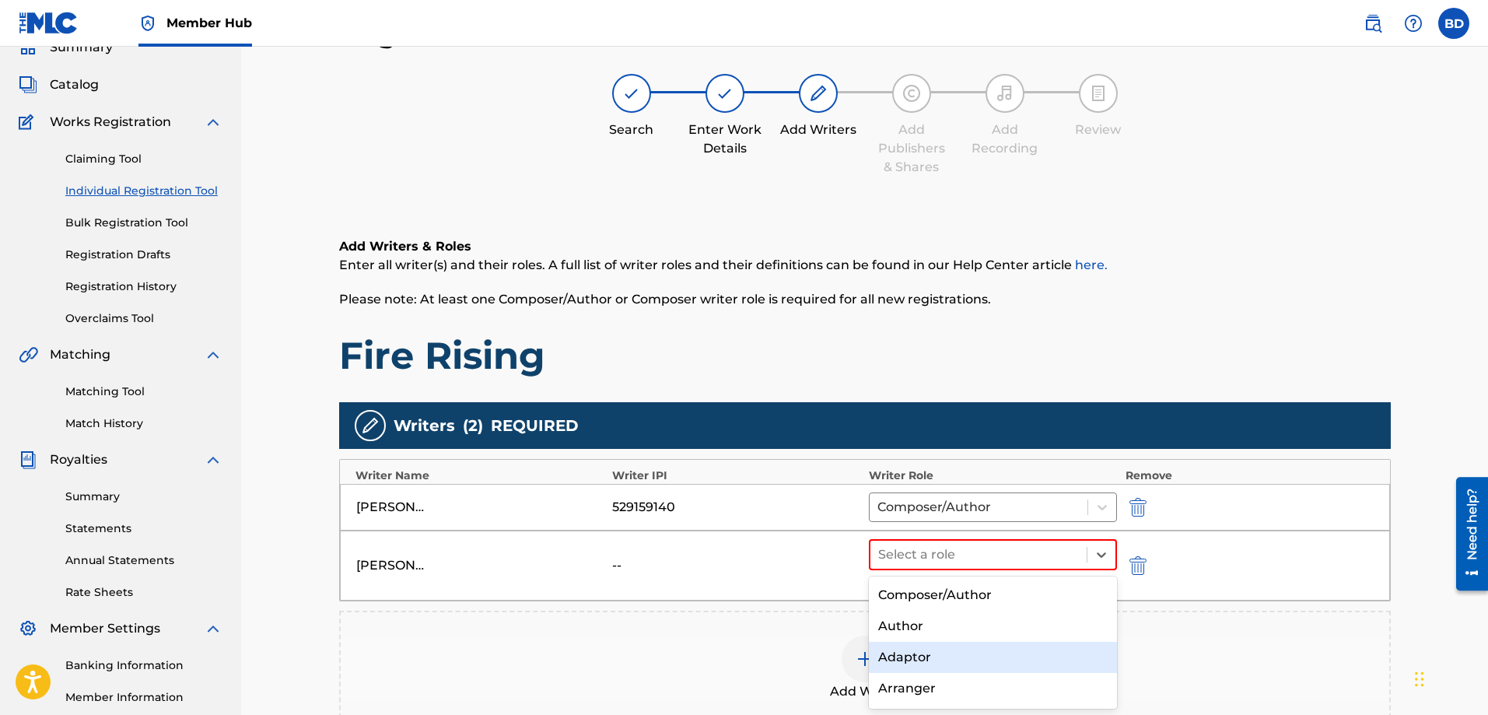
scroll to position [122, 0]
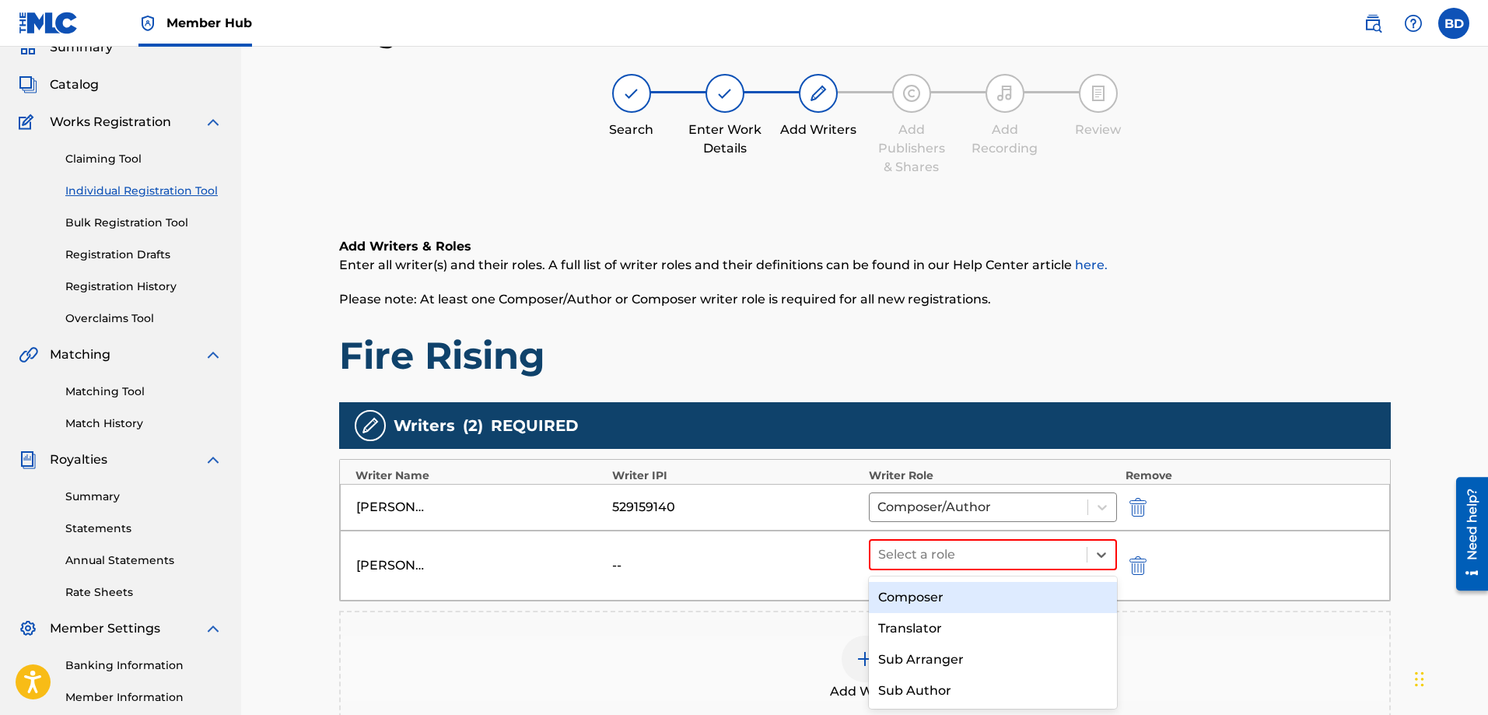
click at [914, 600] on div "Composer" at bounding box center [993, 597] width 249 height 31
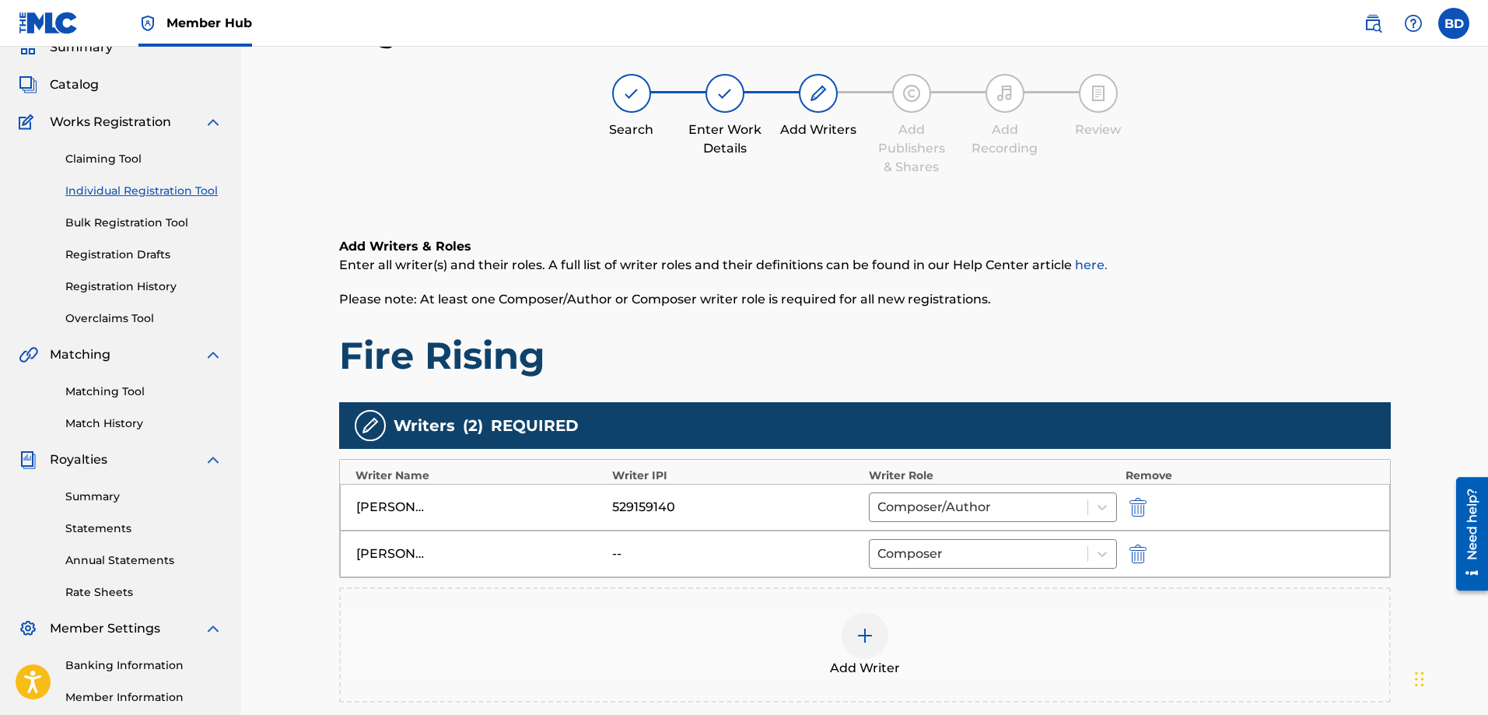
click at [869, 645] on div at bounding box center [864, 635] width 47 height 47
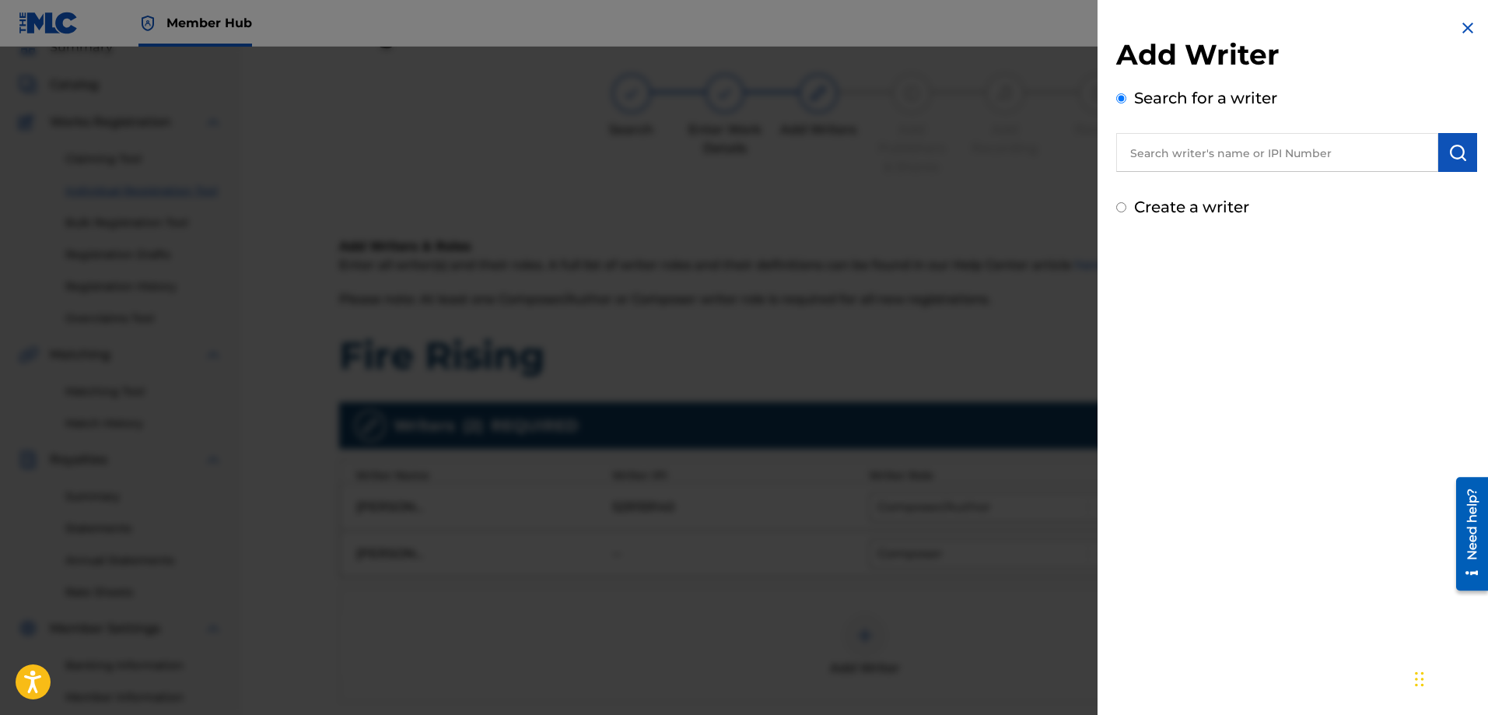
click at [1159, 155] on input "text" at bounding box center [1277, 152] width 322 height 39
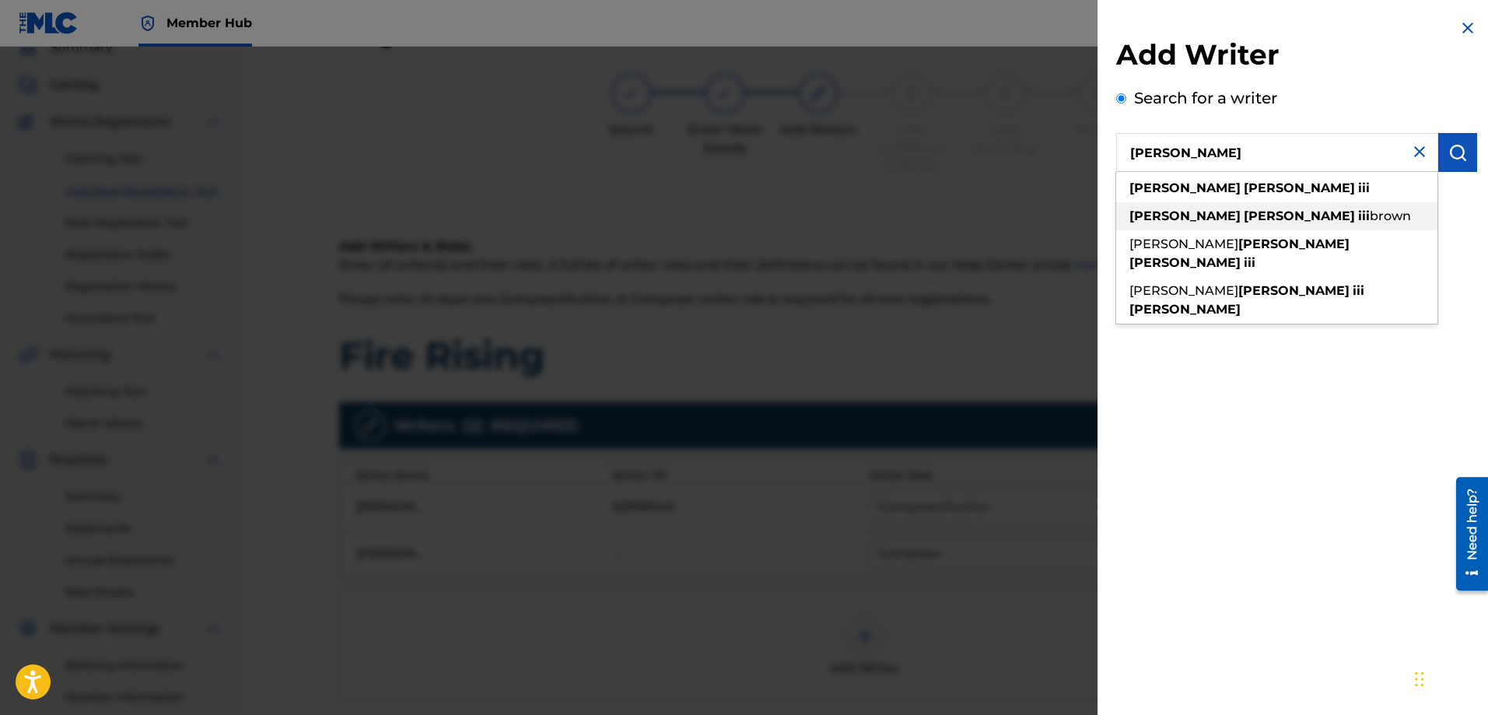
click at [1358, 215] on strong "iii" at bounding box center [1364, 215] width 12 height 15
type input "[PERSON_NAME] iii [PERSON_NAME]"
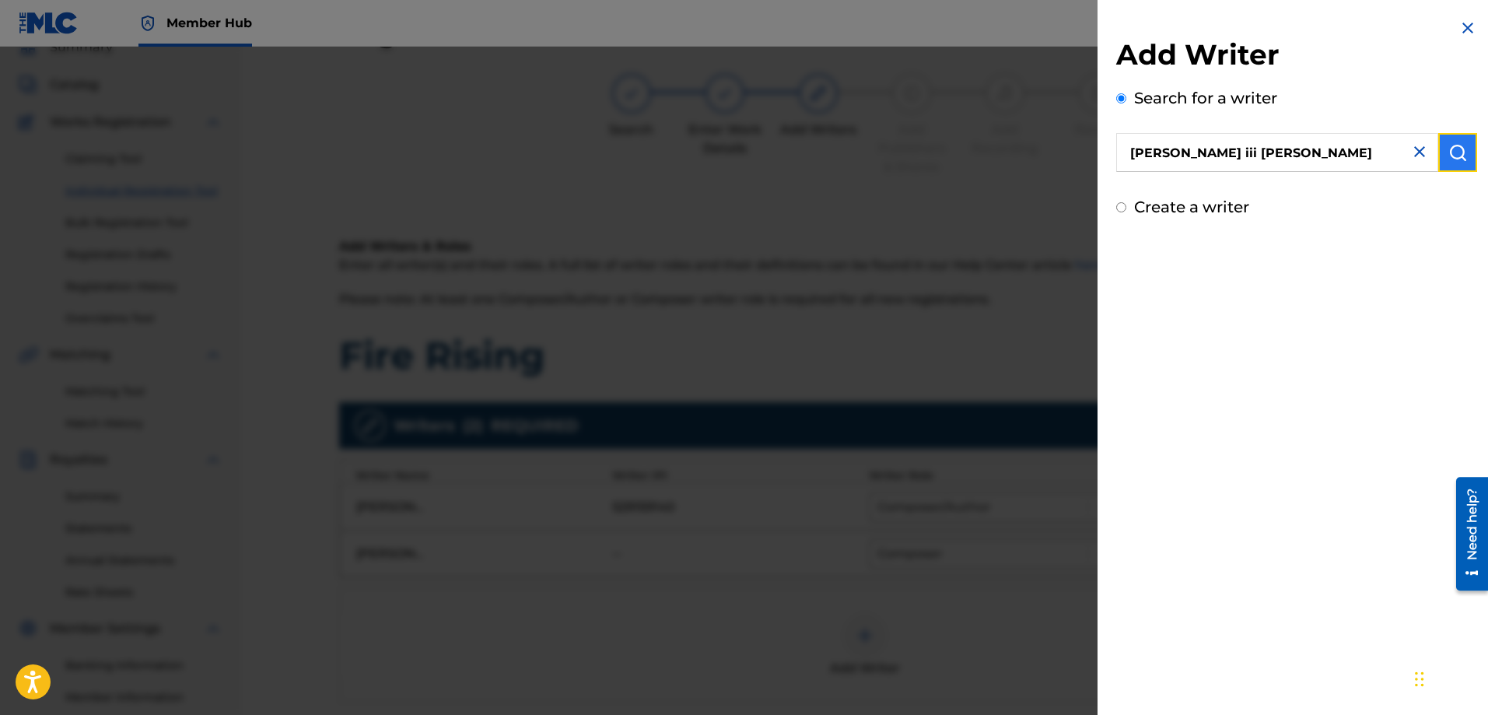
click at [1448, 144] on img "submit" at bounding box center [1457, 152] width 19 height 19
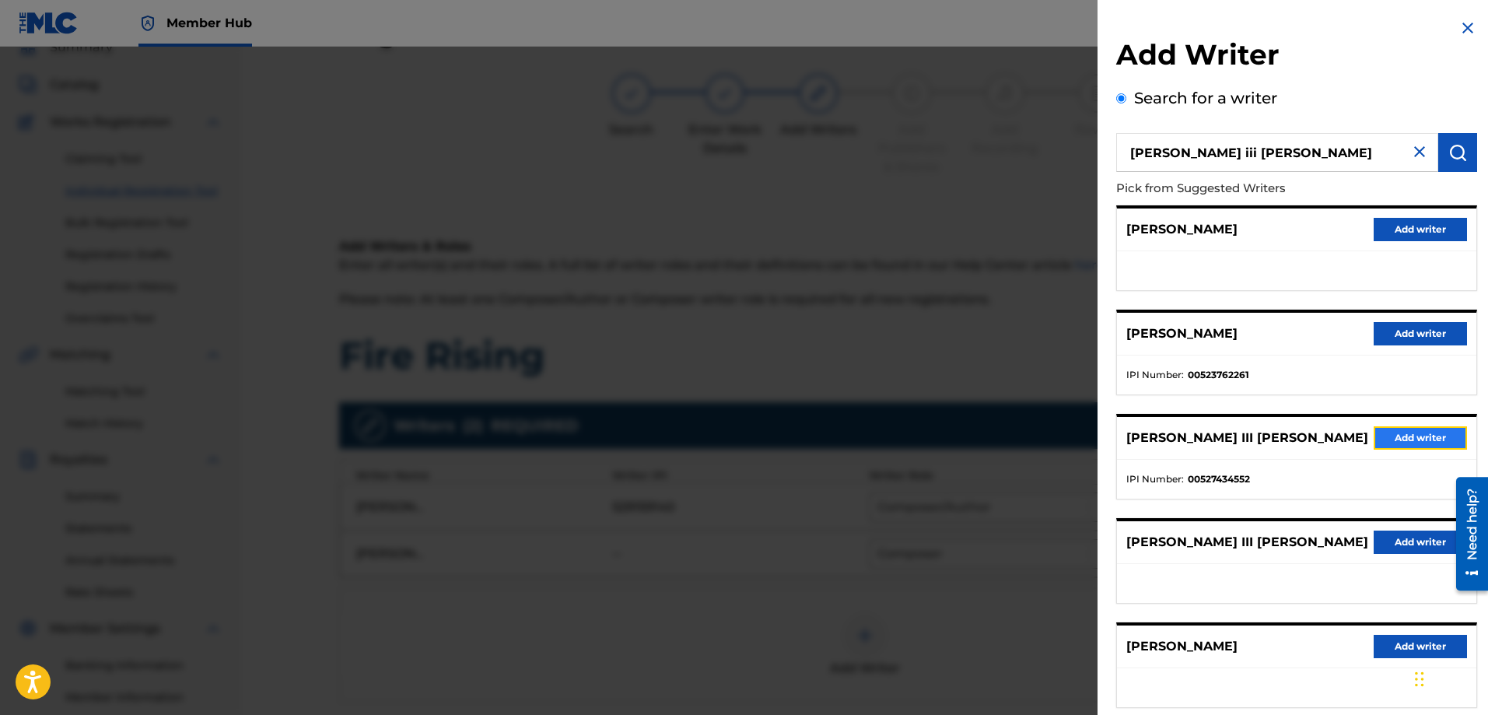
click at [1379, 436] on button "Add writer" at bounding box center [1419, 437] width 93 height 23
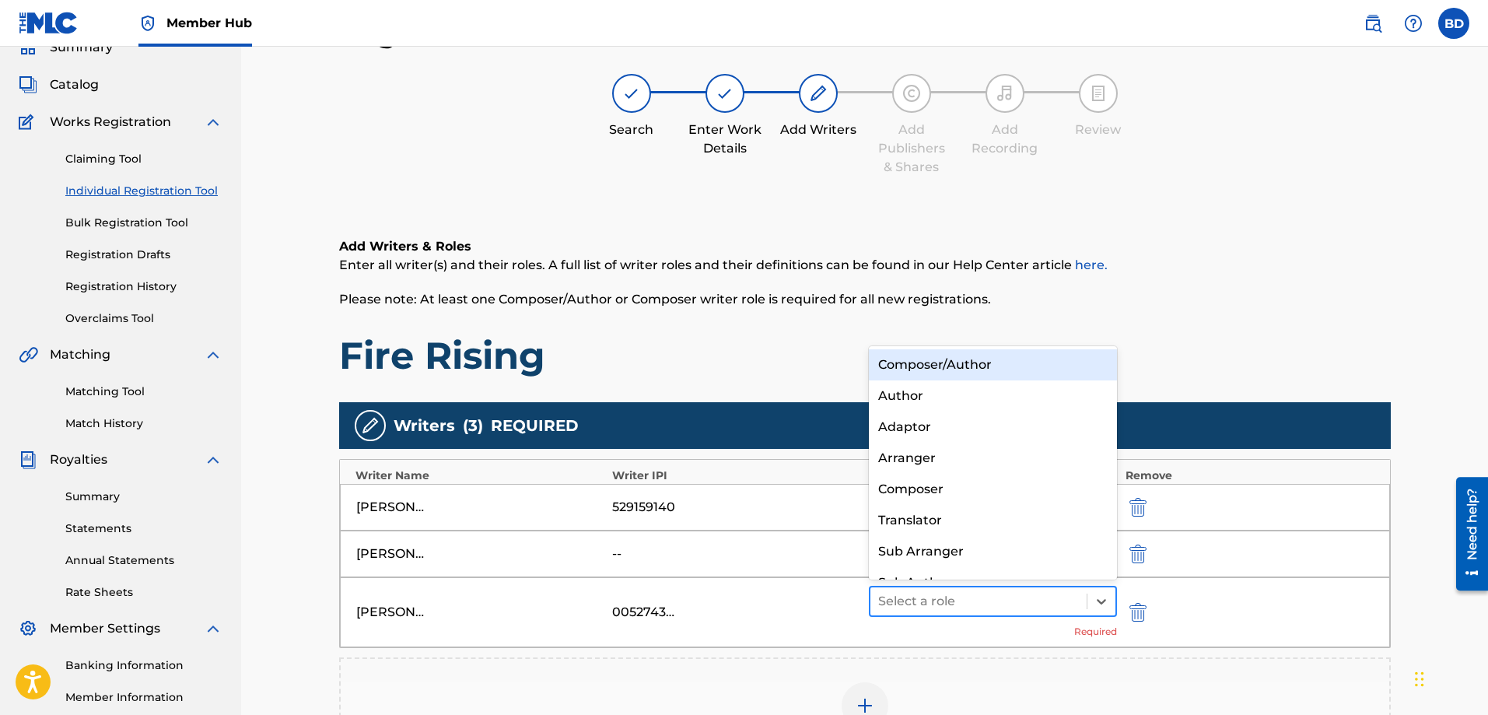
click at [1066, 611] on div at bounding box center [978, 601] width 201 height 22
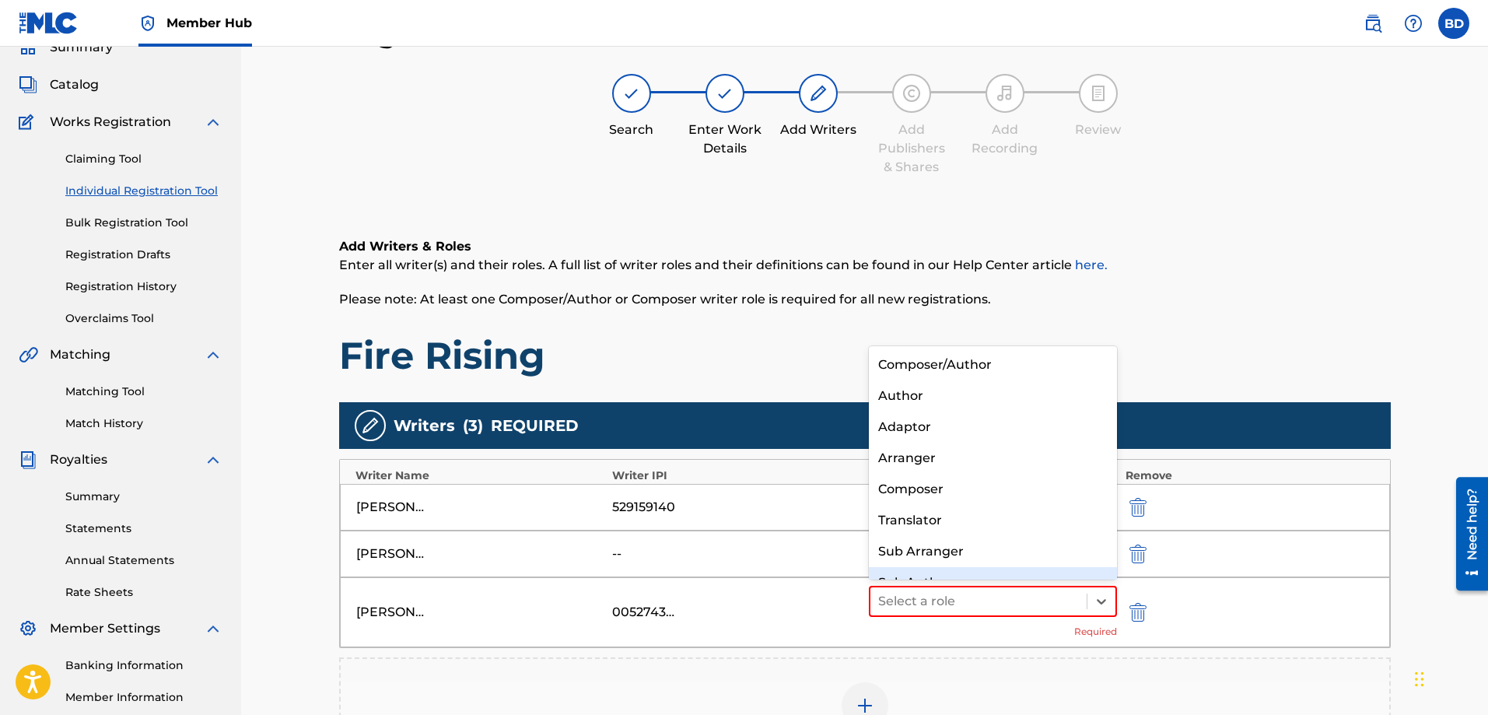
scroll to position [22, 0]
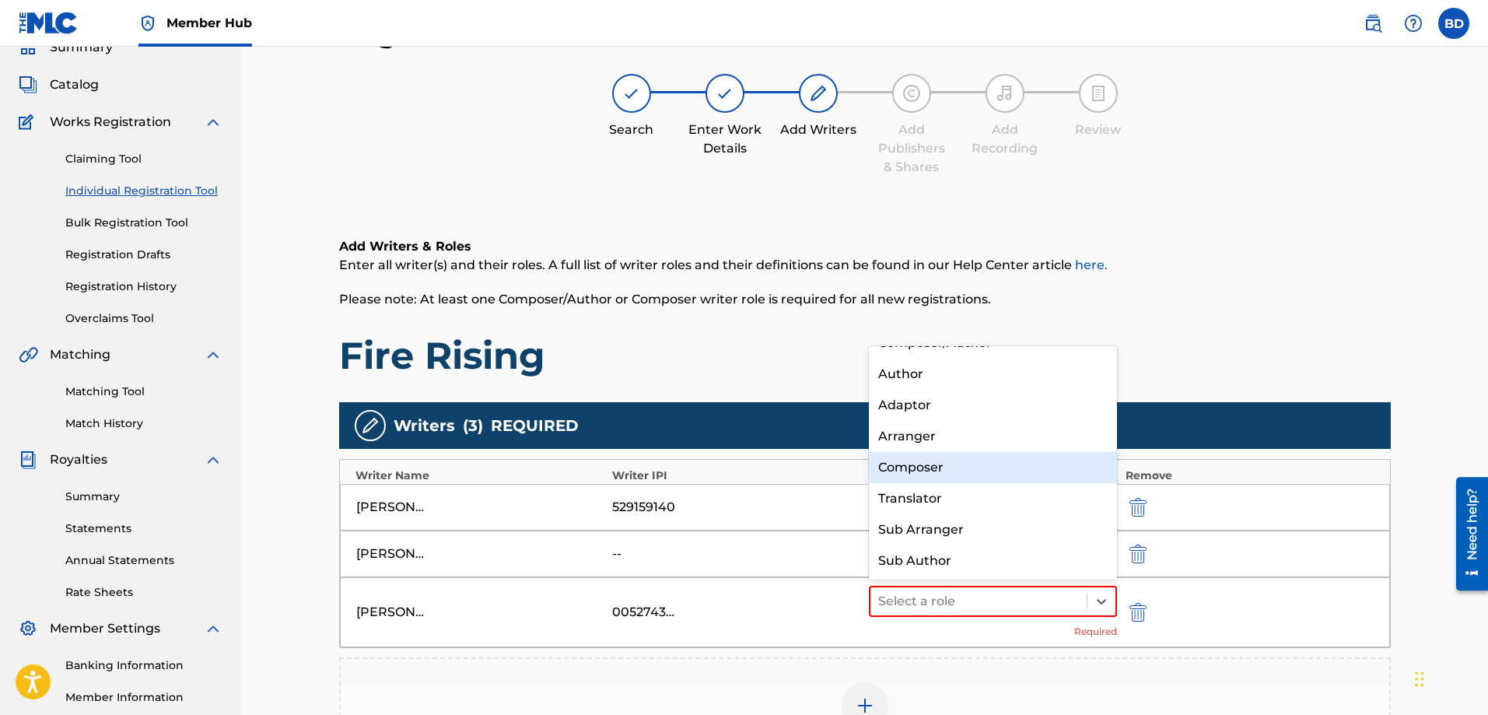
click at [923, 469] on div "Composer" at bounding box center [993, 467] width 249 height 31
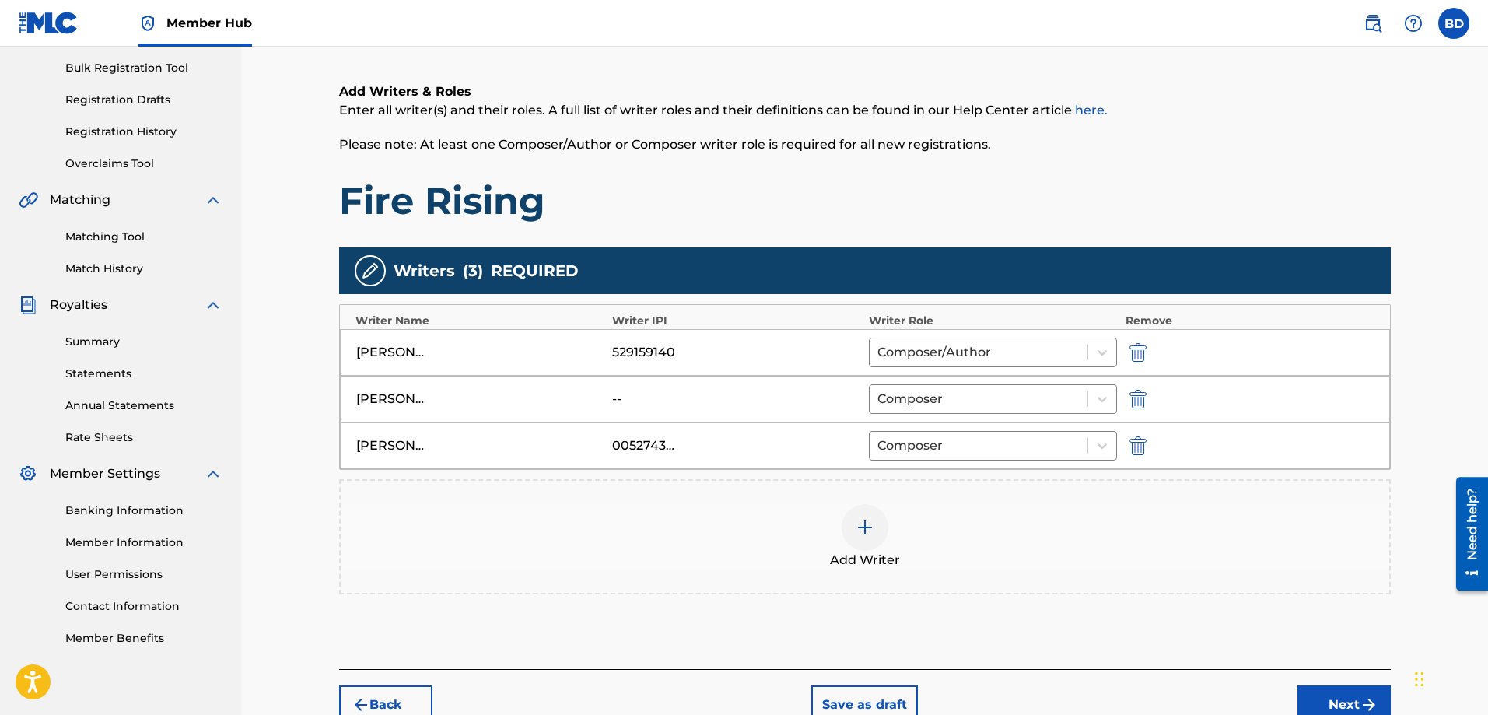
scroll to position [226, 0]
click at [862, 534] on img at bounding box center [864, 526] width 19 height 19
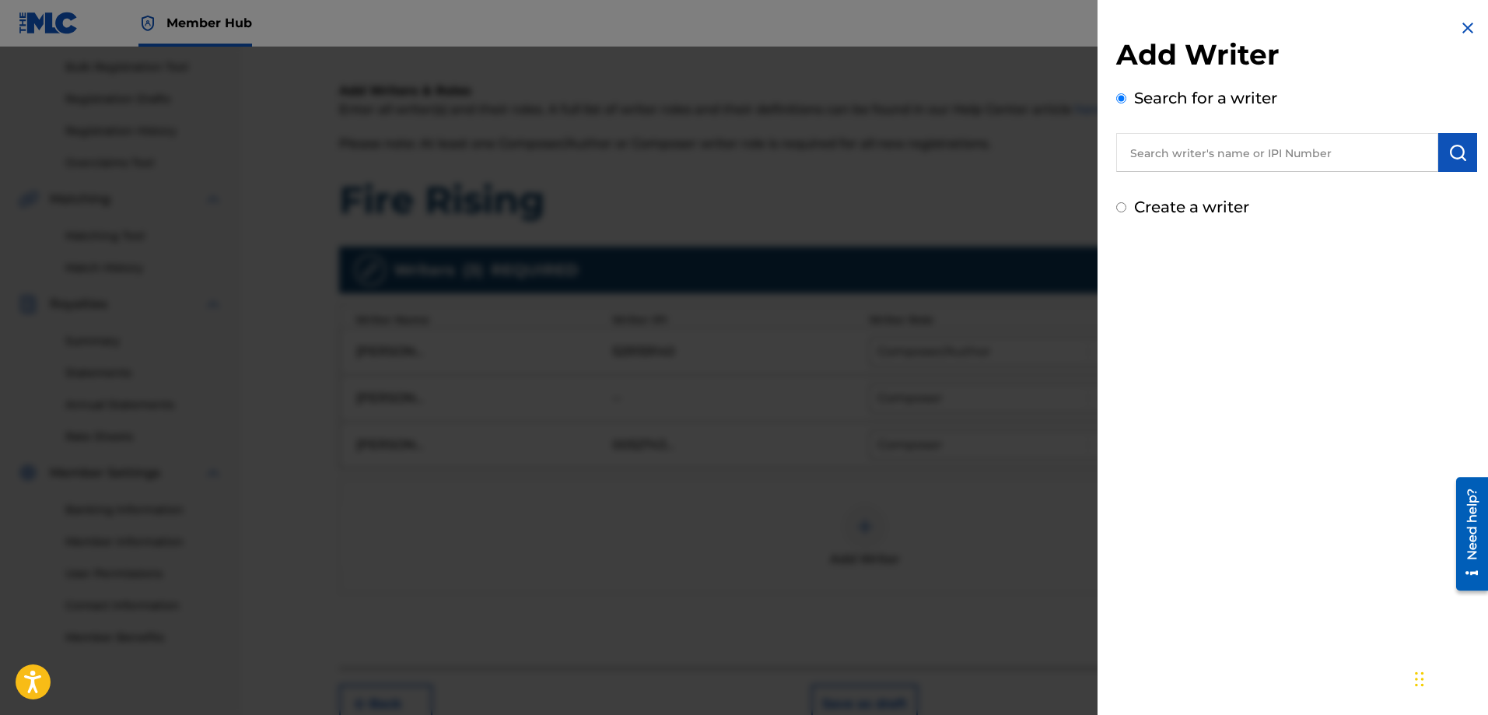
click at [1162, 158] on input "text" at bounding box center [1277, 152] width 322 height 39
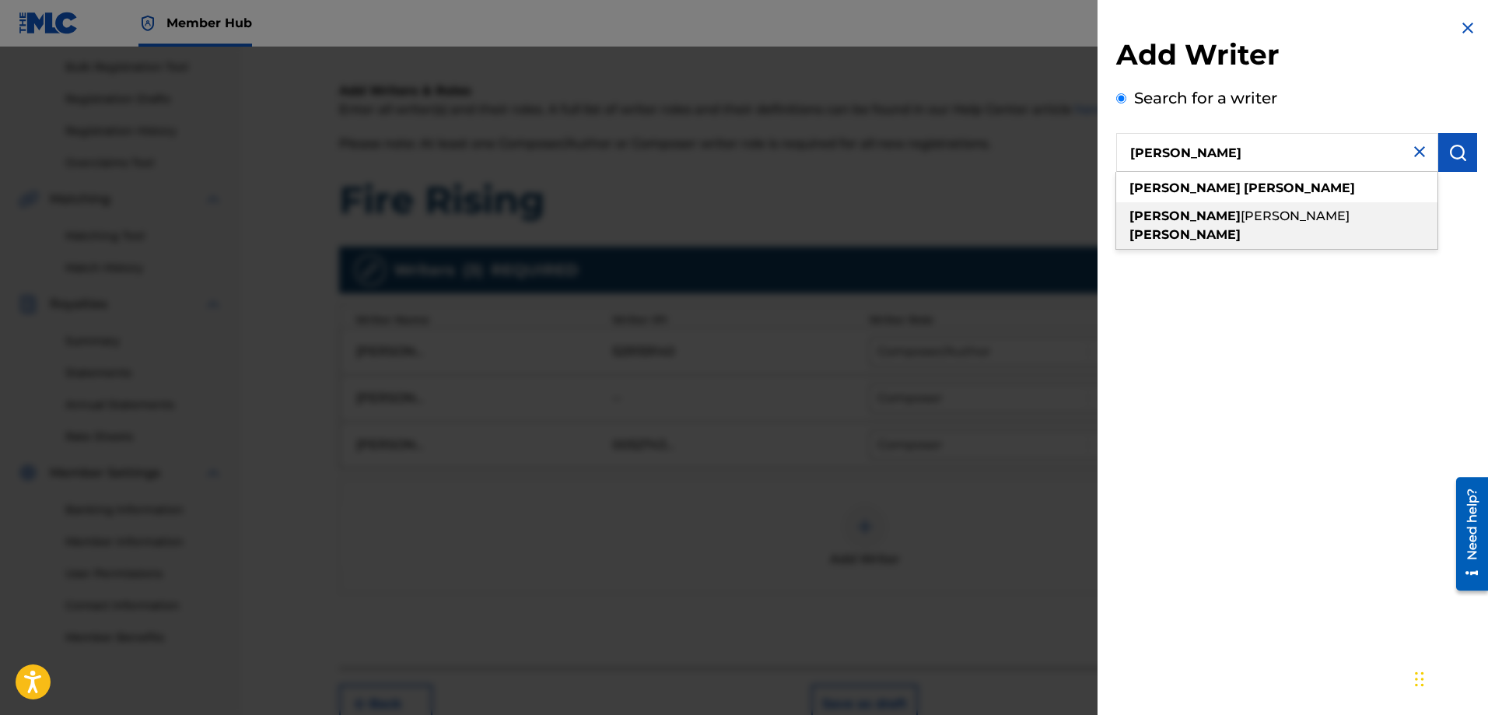
click at [1240, 214] on span "[PERSON_NAME]" at bounding box center [1294, 215] width 109 height 15
type input "[PERSON_NAME] [PERSON_NAME]"
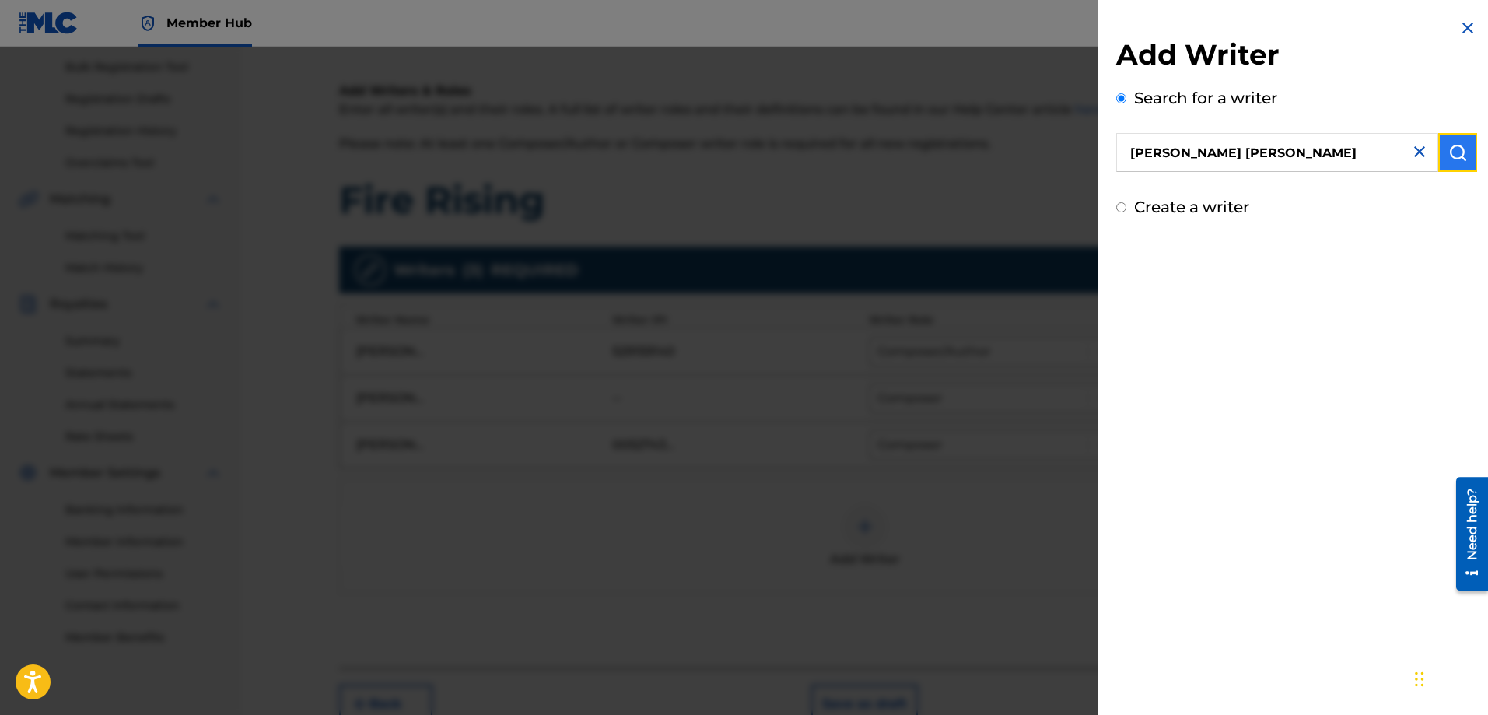
click at [1448, 154] on img "submit" at bounding box center [1457, 152] width 19 height 19
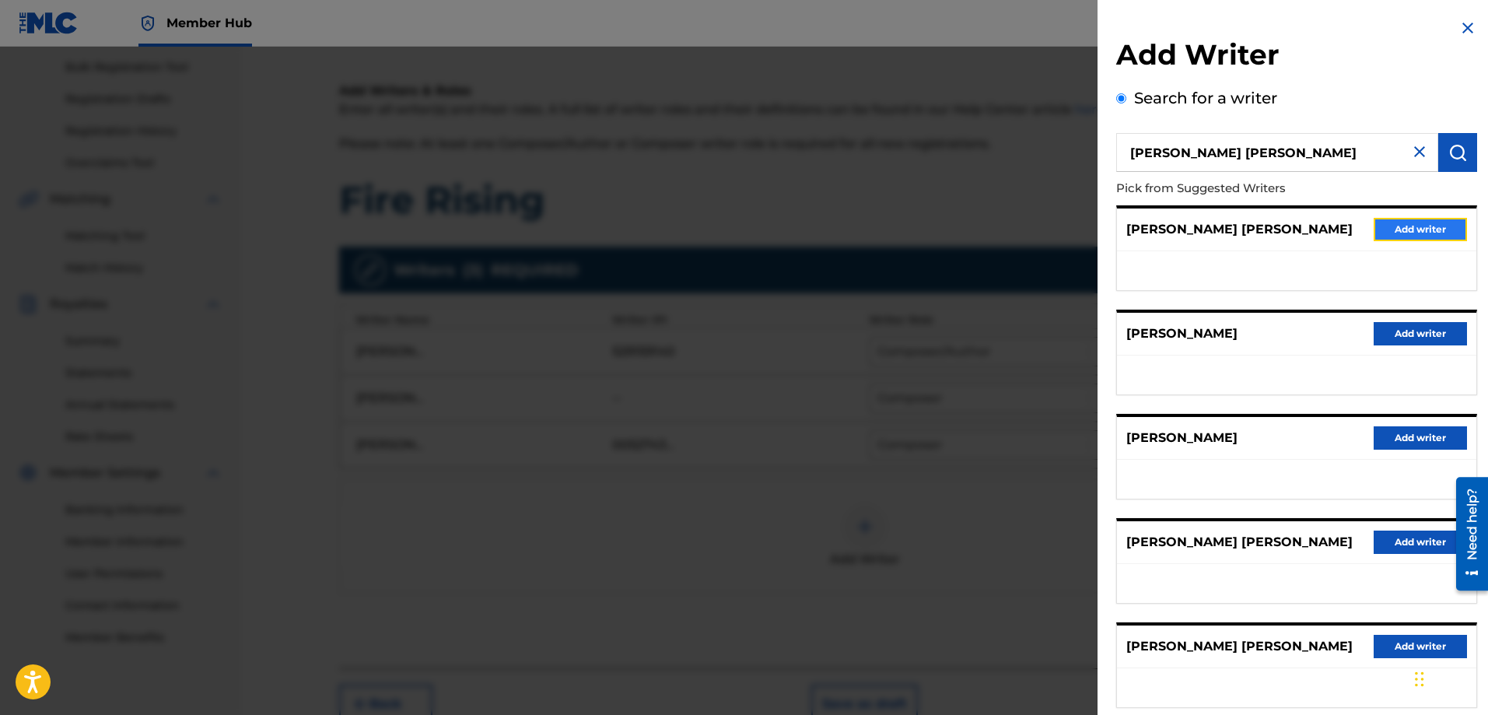
click at [1381, 230] on button "Add writer" at bounding box center [1419, 229] width 93 height 23
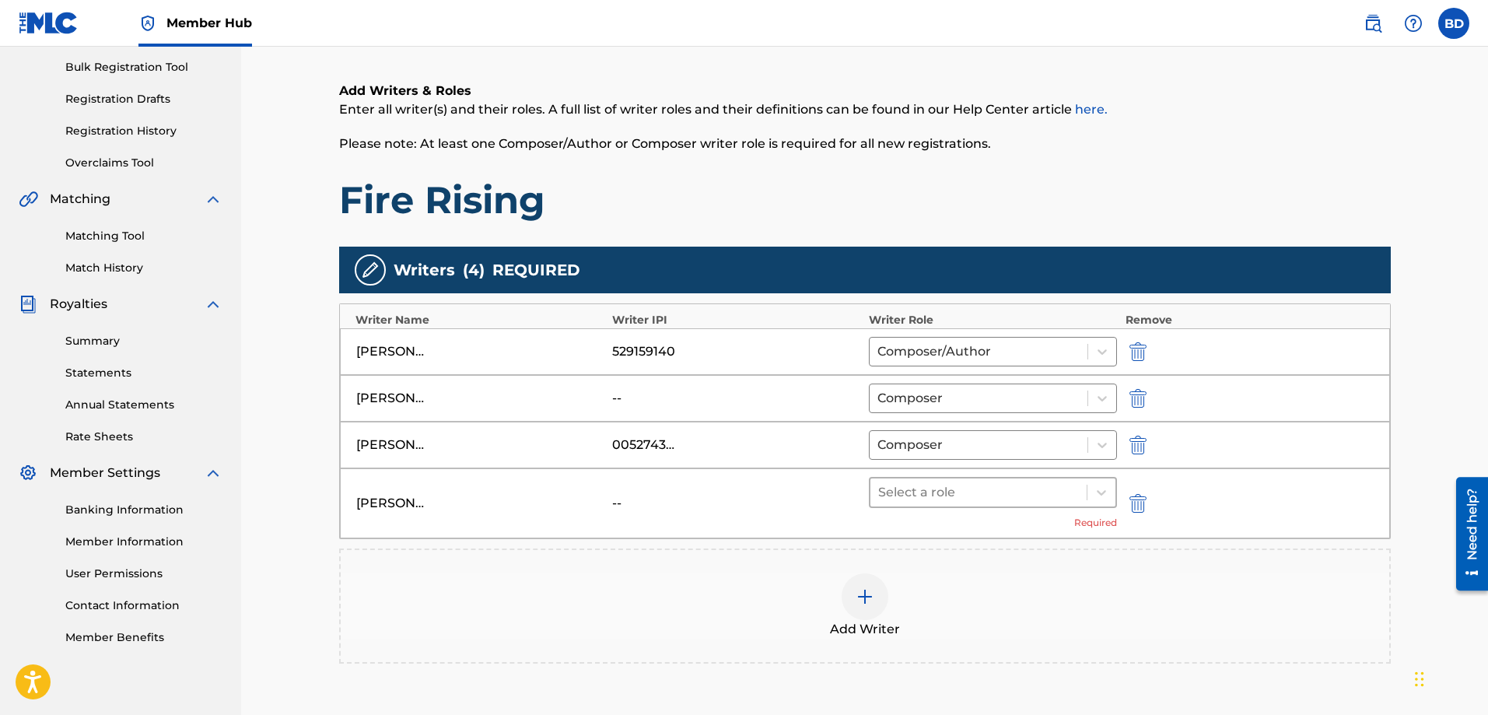
click at [1059, 488] on div at bounding box center [978, 492] width 201 height 22
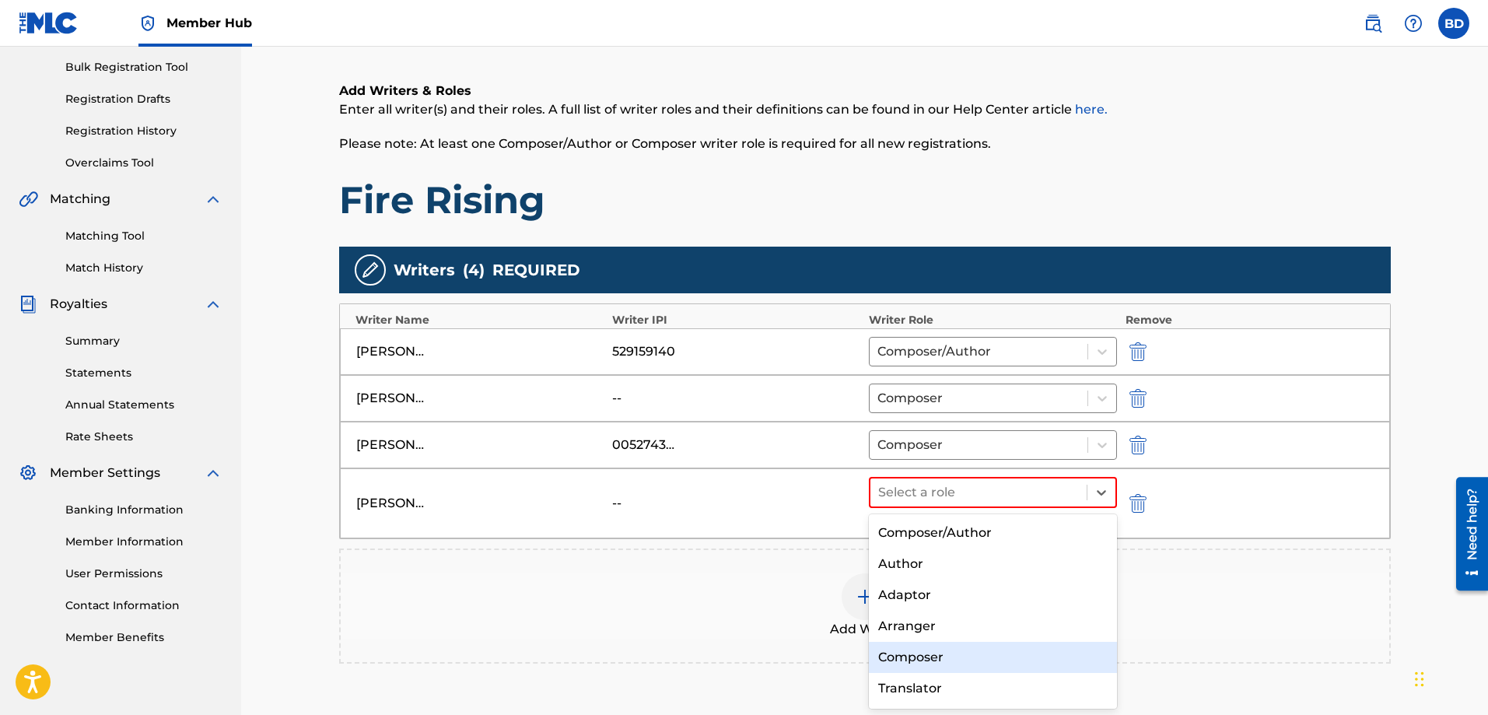
click at [929, 656] on div "Composer" at bounding box center [993, 657] width 249 height 31
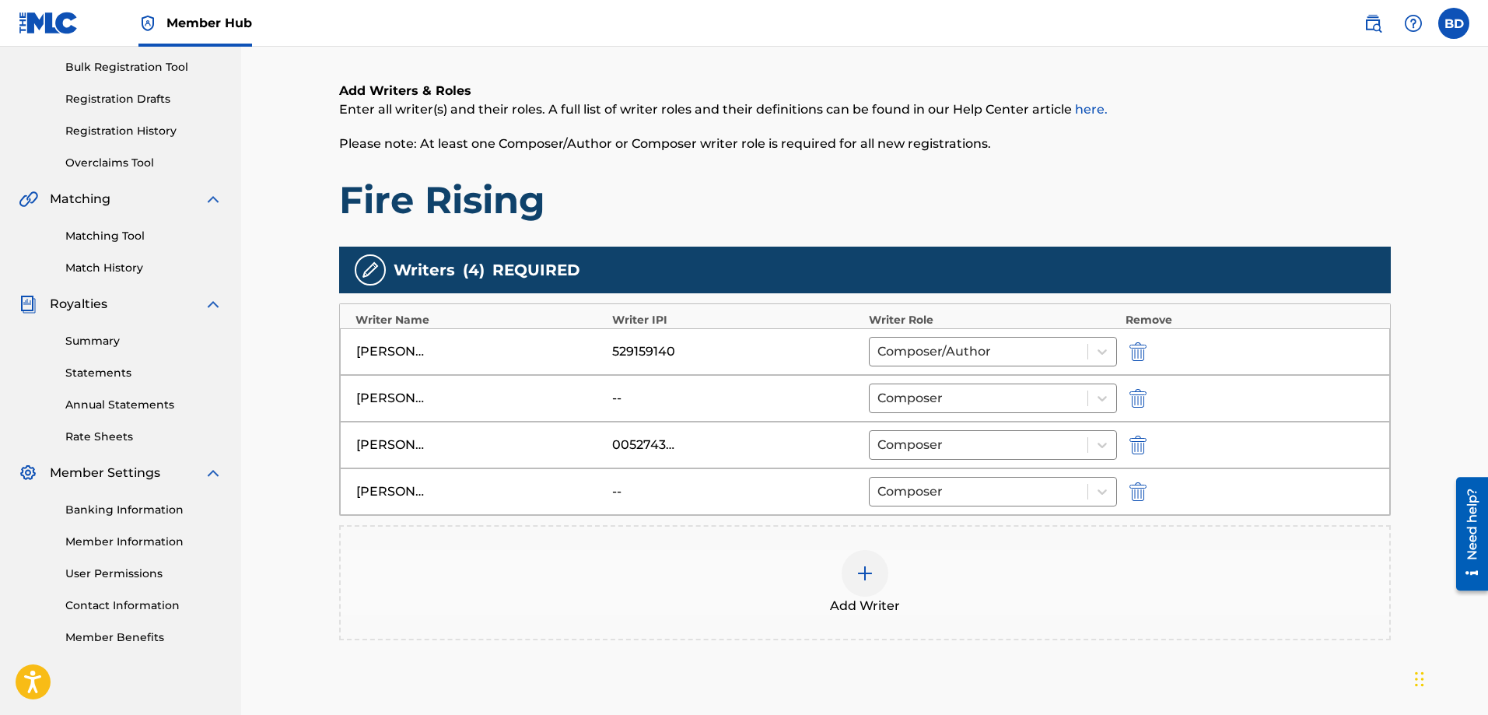
click at [865, 565] on img at bounding box center [864, 573] width 19 height 19
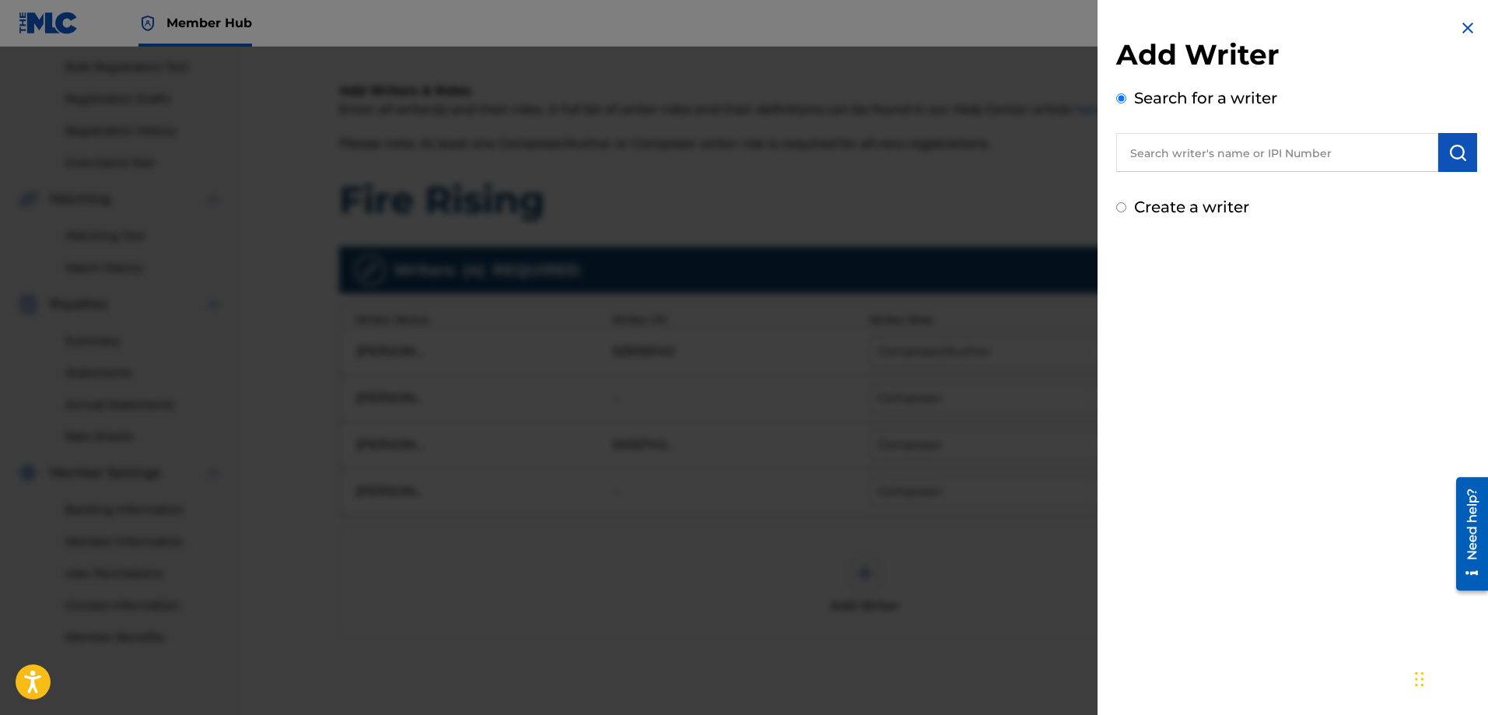
click at [1176, 158] on input "text" at bounding box center [1277, 152] width 322 height 39
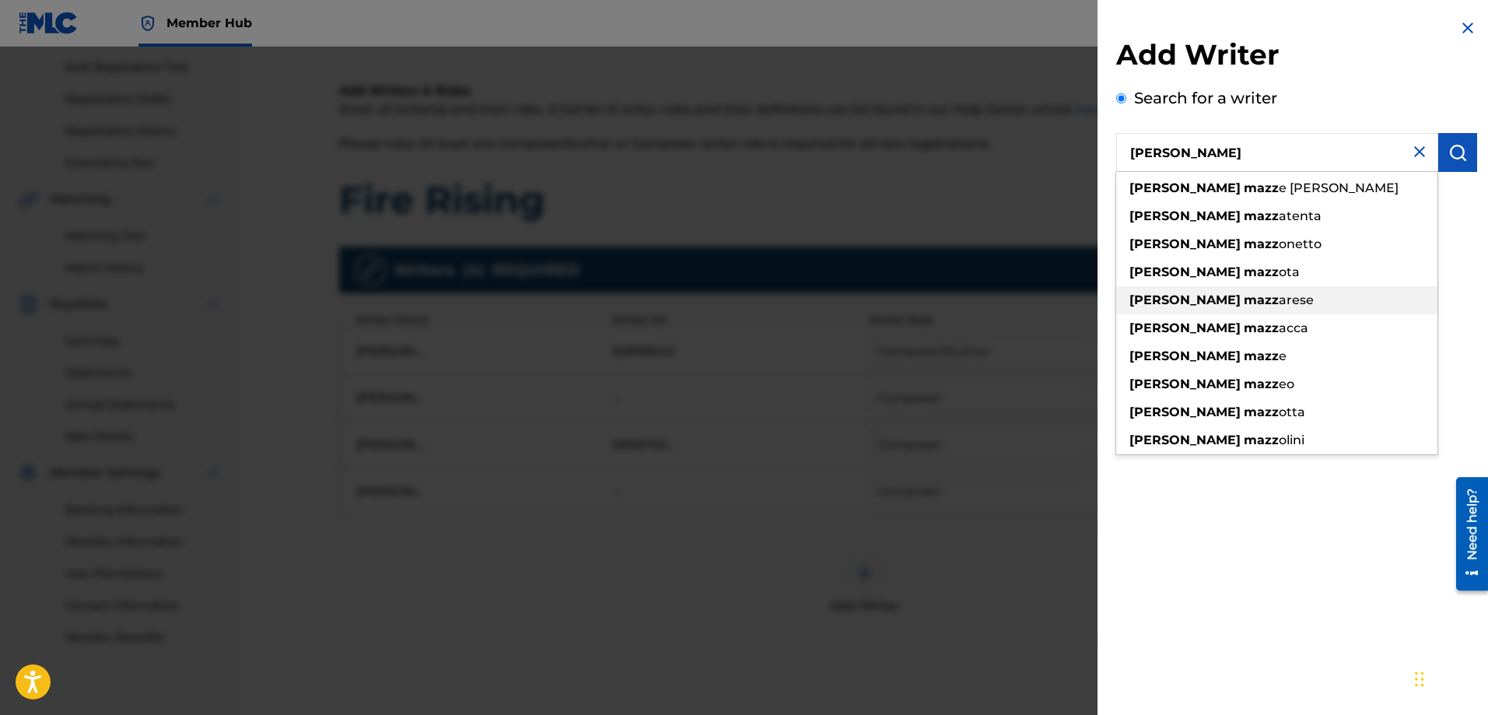
click at [1243, 296] on strong "mazz" at bounding box center [1260, 299] width 35 height 15
type input "[PERSON_NAME]"
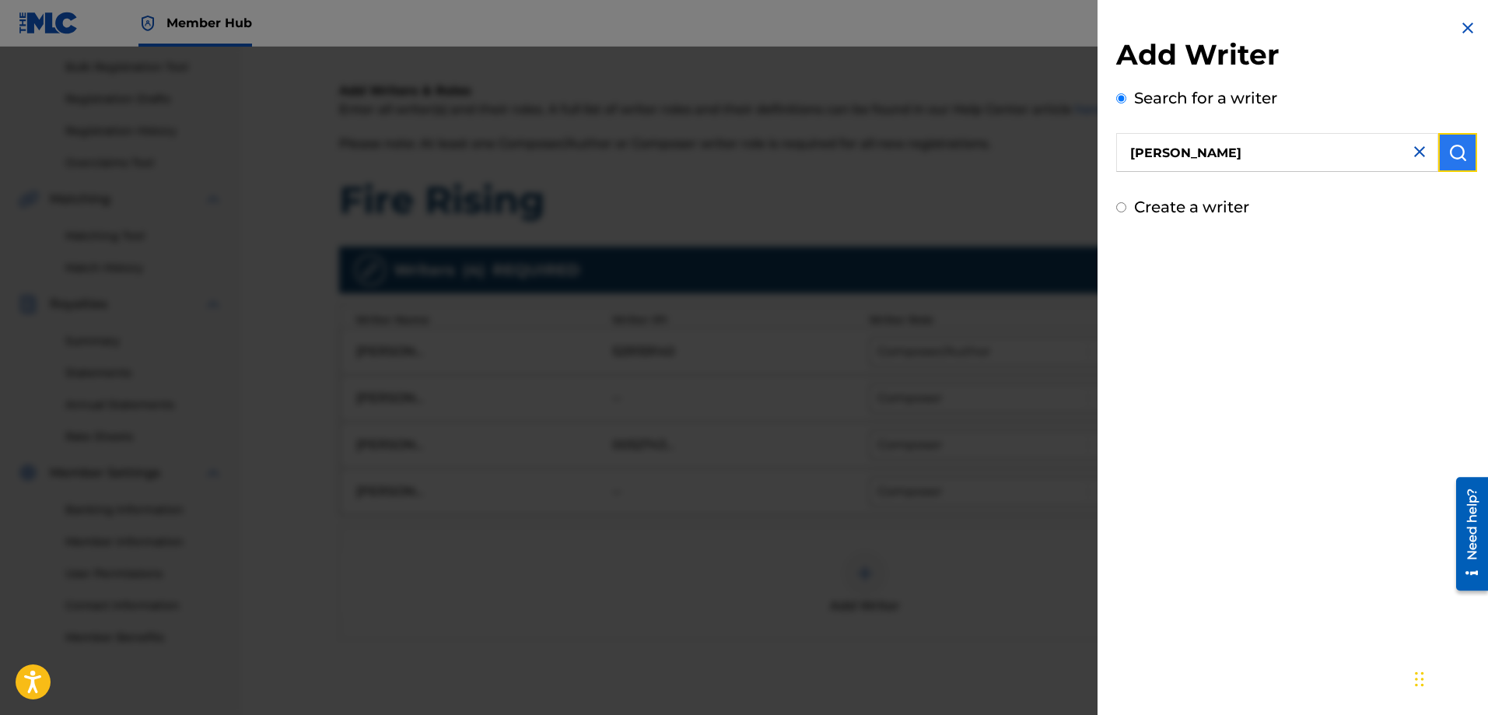
click at [1449, 156] on img "submit" at bounding box center [1457, 152] width 19 height 19
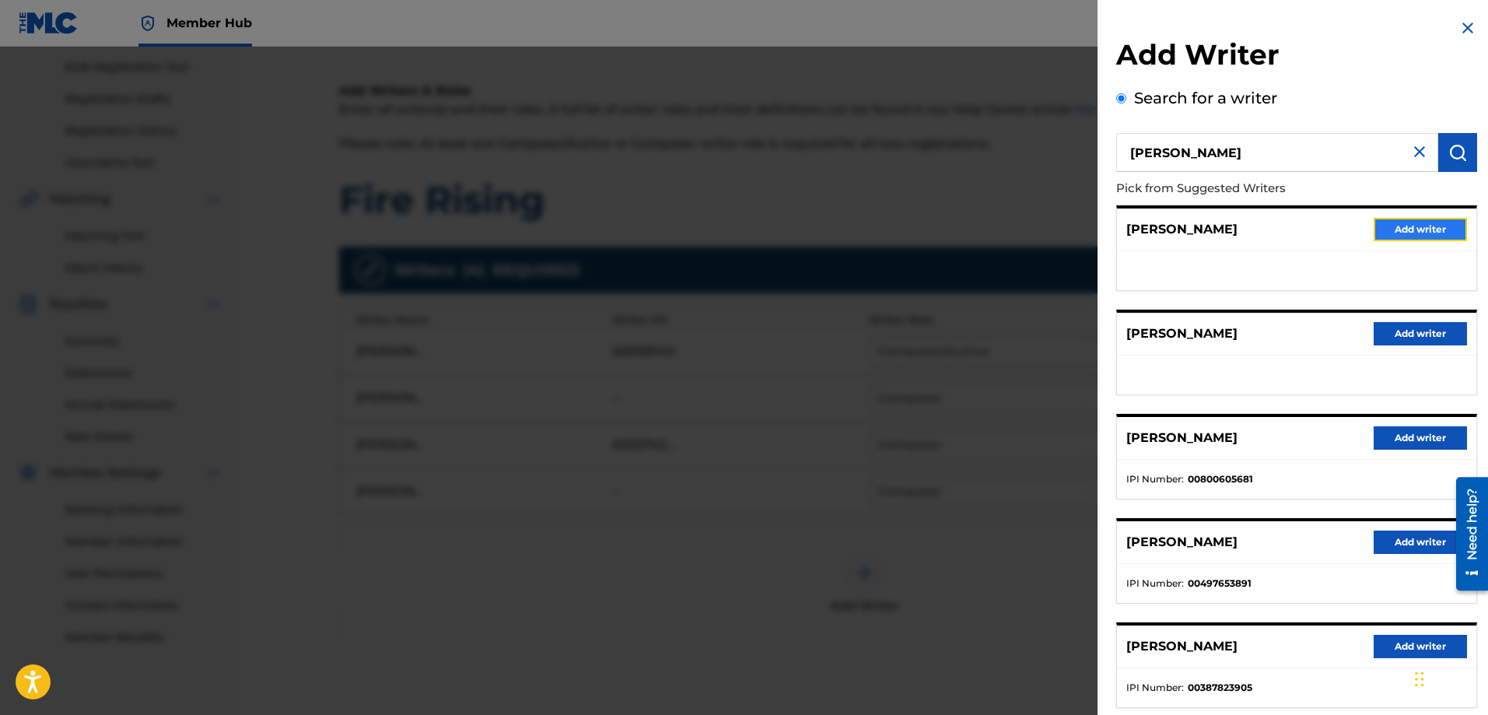
click at [1407, 227] on button "Add writer" at bounding box center [1419, 229] width 93 height 23
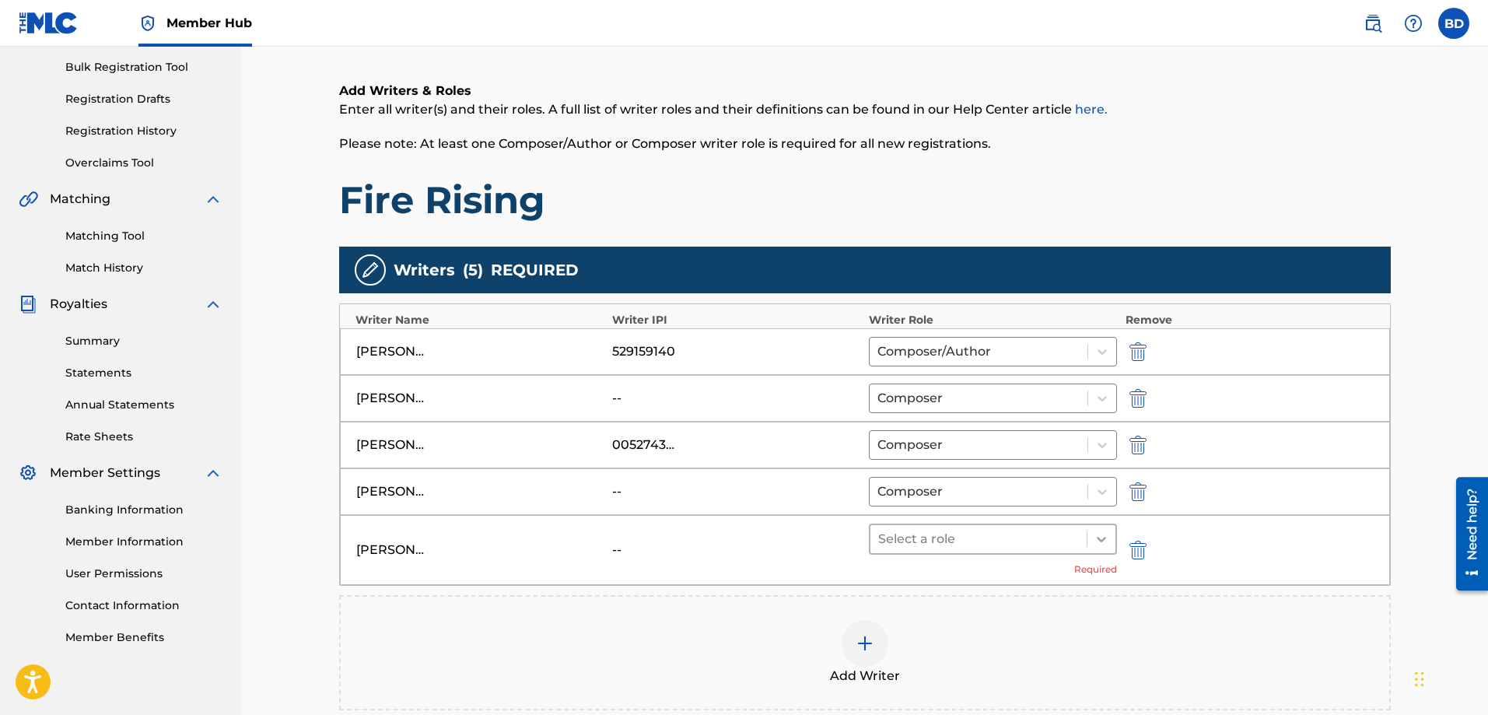
click at [1102, 540] on icon at bounding box center [1100, 539] width 9 height 5
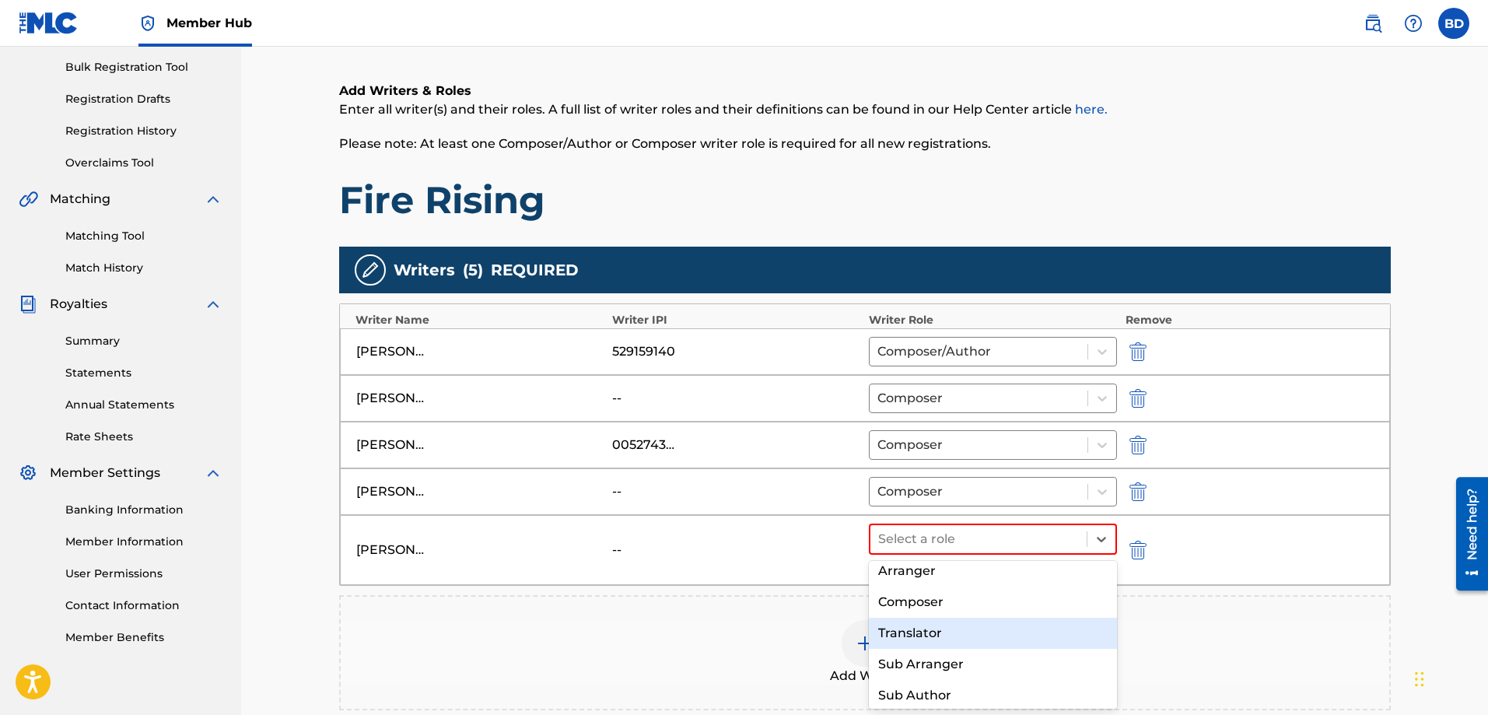
scroll to position [107, 0]
click at [956, 603] on div "Composer" at bounding box center [993, 597] width 249 height 31
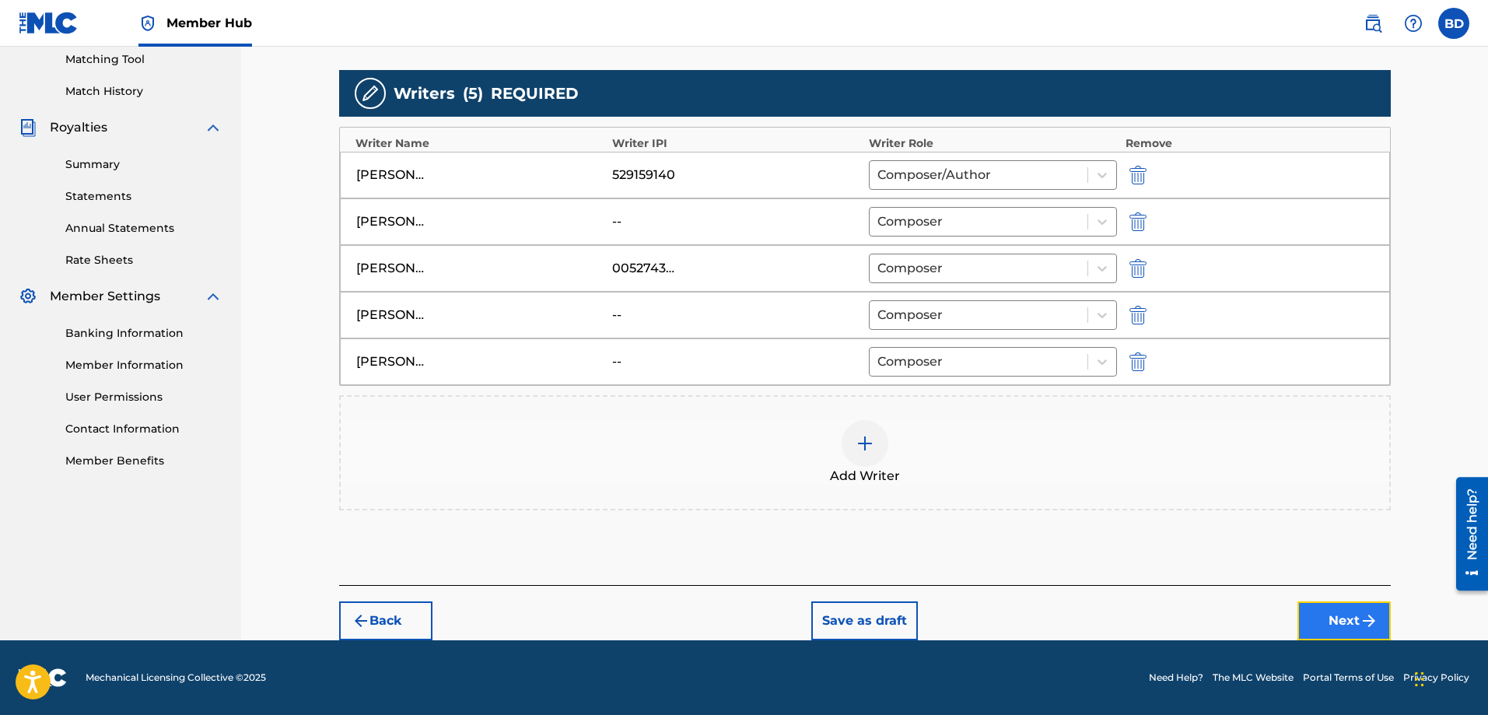
click at [1333, 617] on button "Next" at bounding box center [1343, 620] width 93 height 39
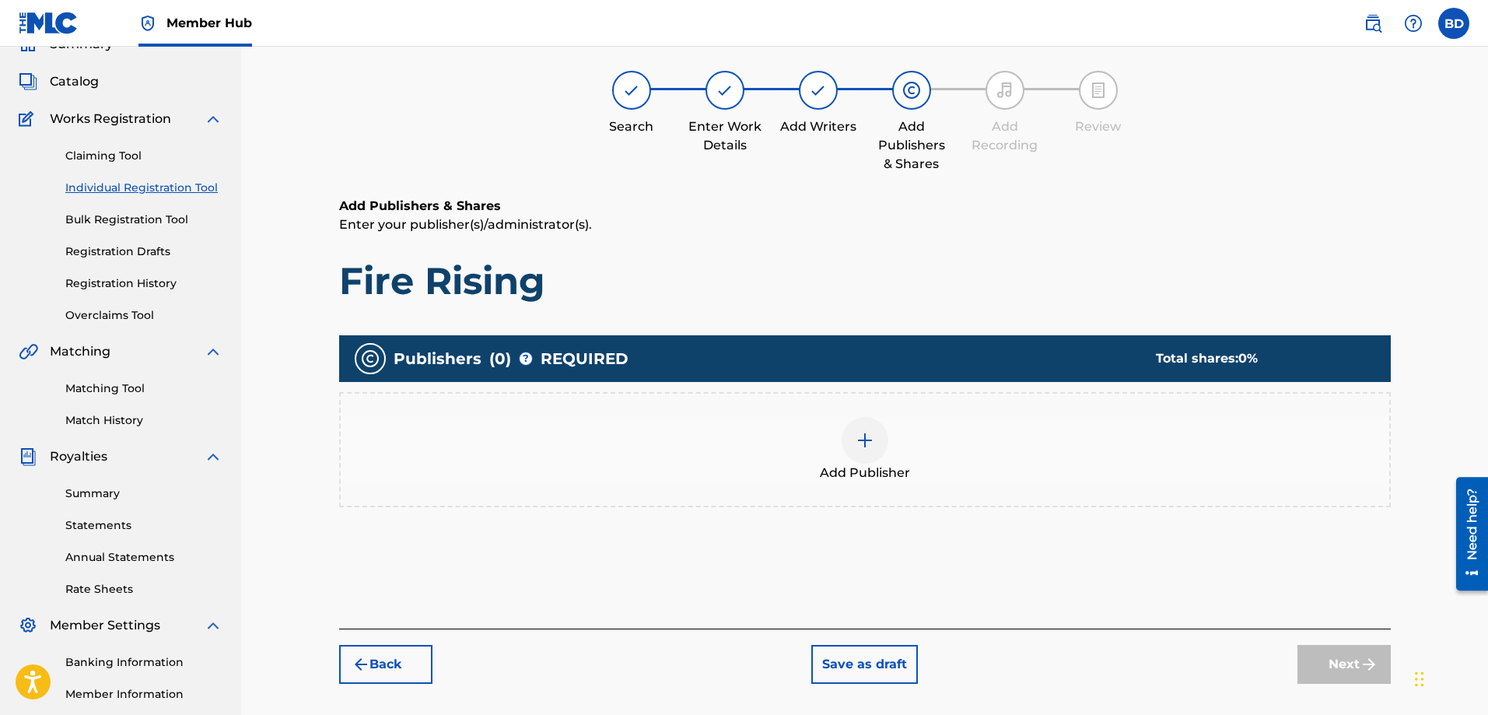
scroll to position [70, 0]
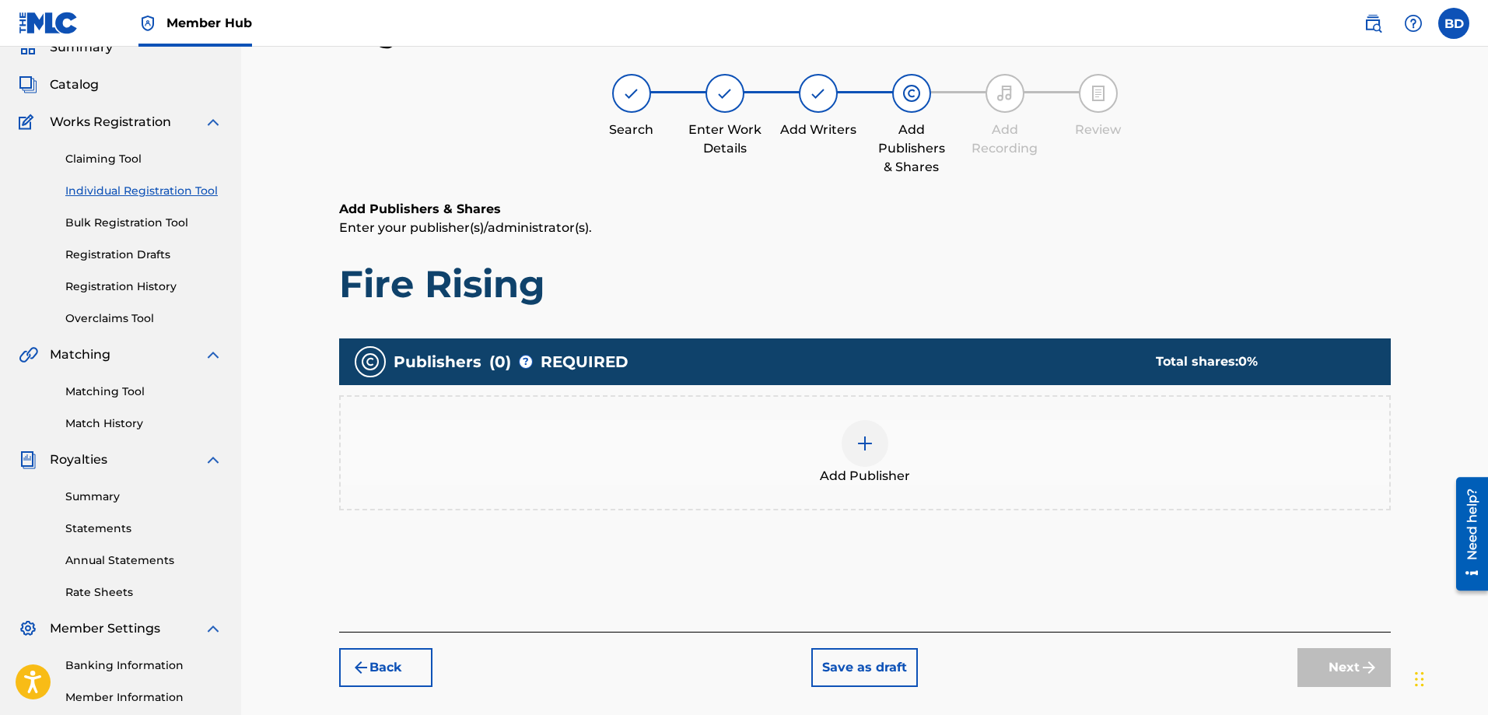
click at [866, 449] on img at bounding box center [864, 443] width 19 height 19
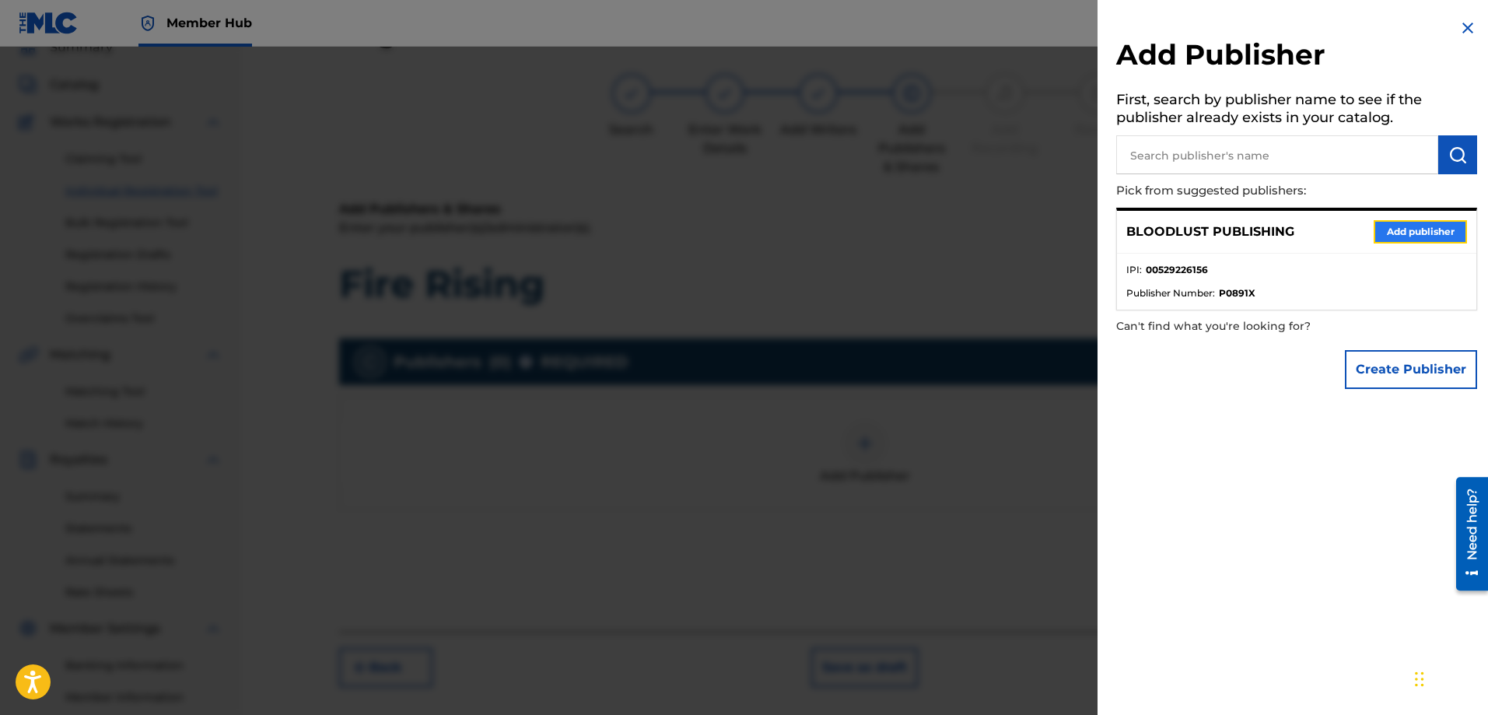
click at [1391, 238] on button "Add publisher" at bounding box center [1419, 231] width 93 height 23
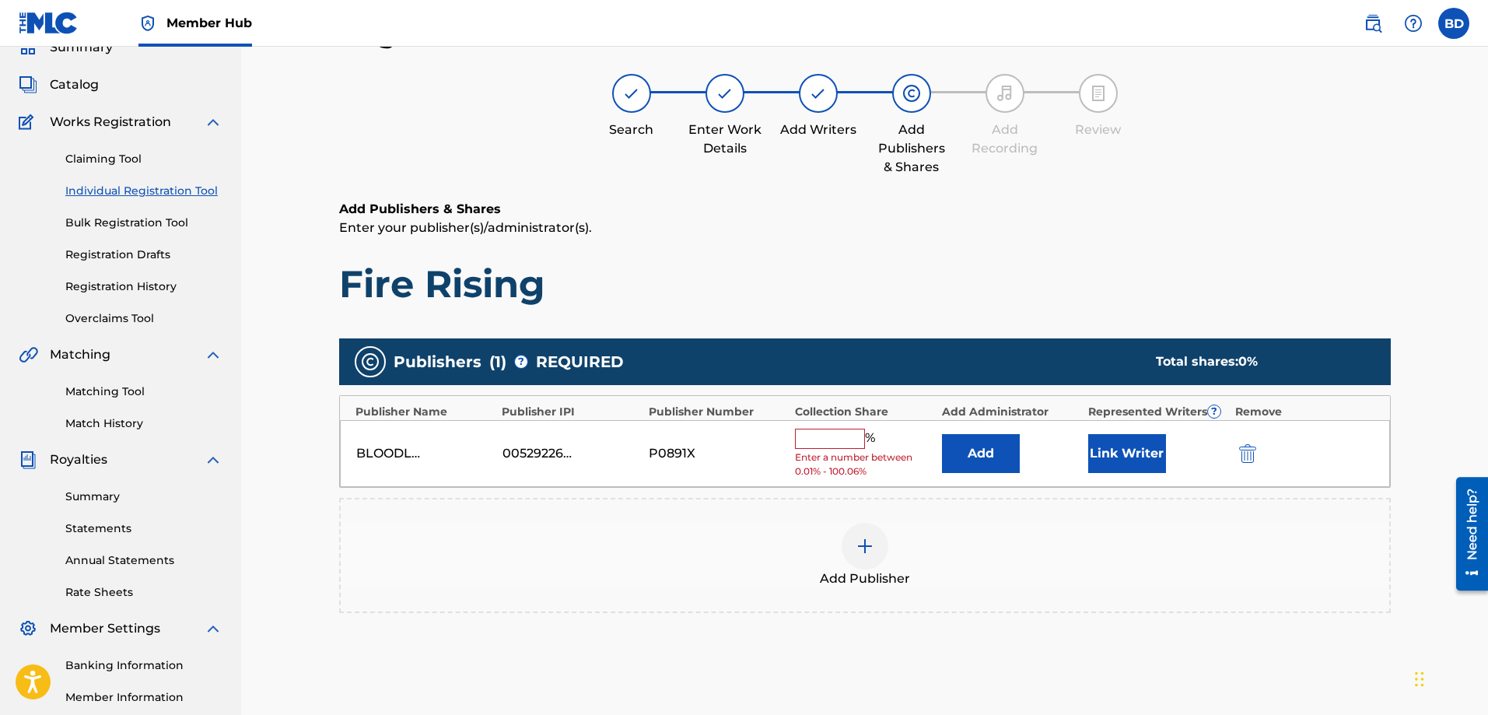
click at [822, 435] on input "text" at bounding box center [830, 438] width 70 height 20
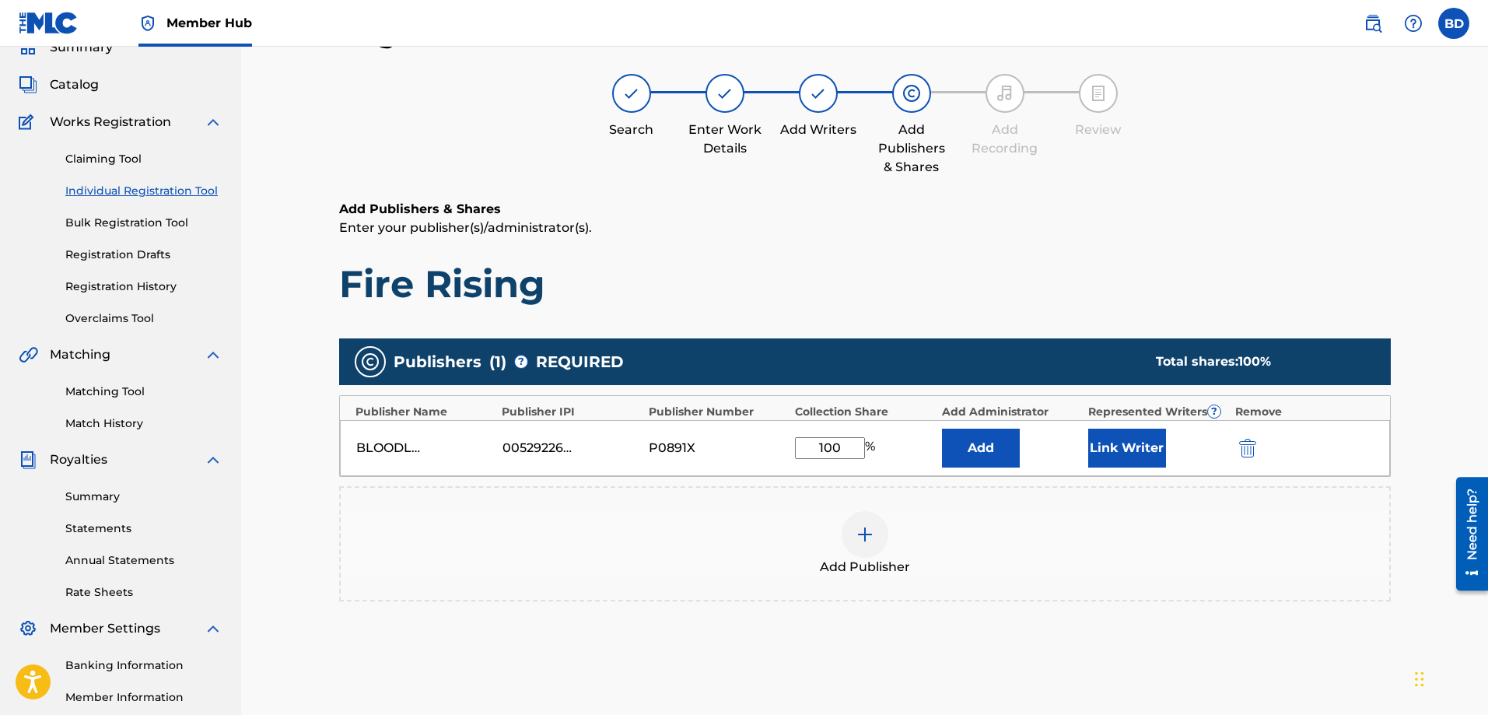
type input "100"
click at [942, 428] on button "Add" at bounding box center [981, 447] width 78 height 39
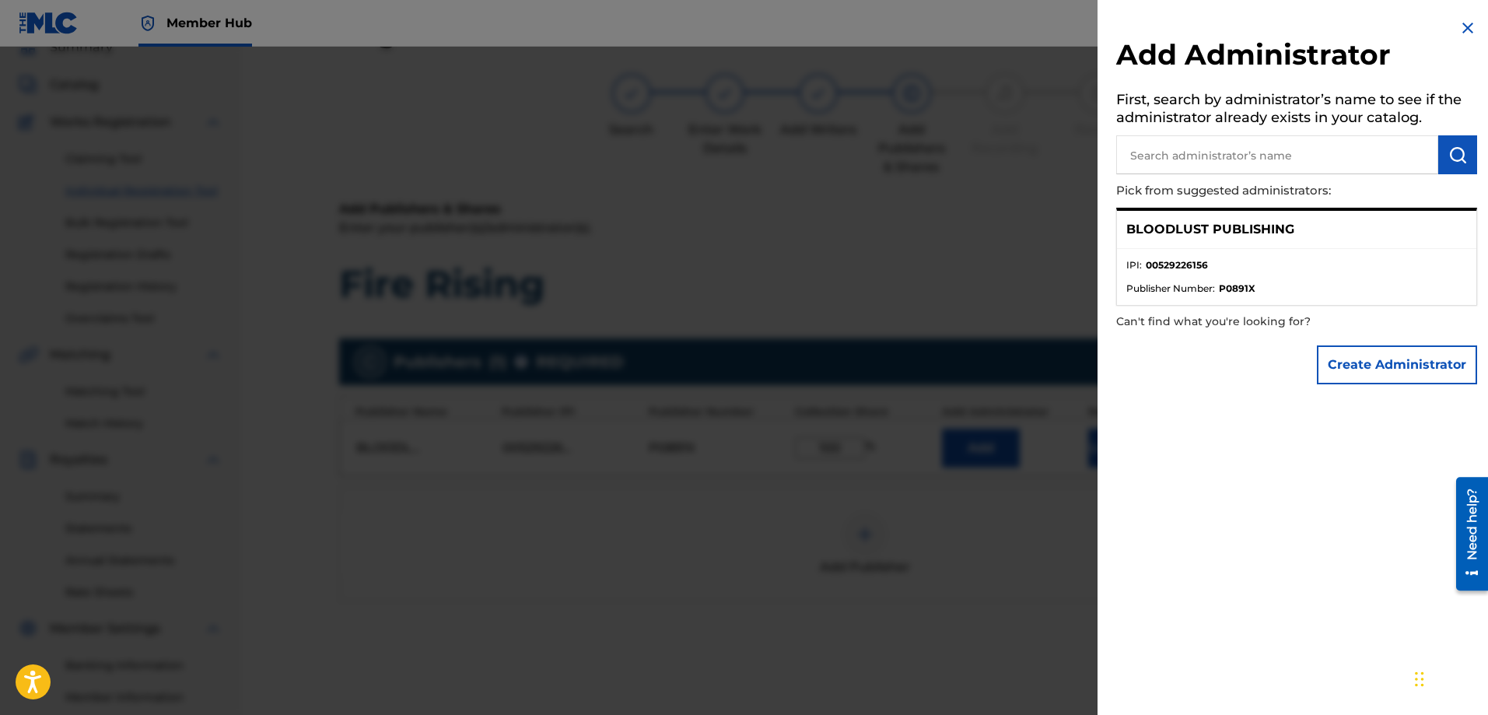
click at [1463, 27] on img at bounding box center [1467, 28] width 19 height 19
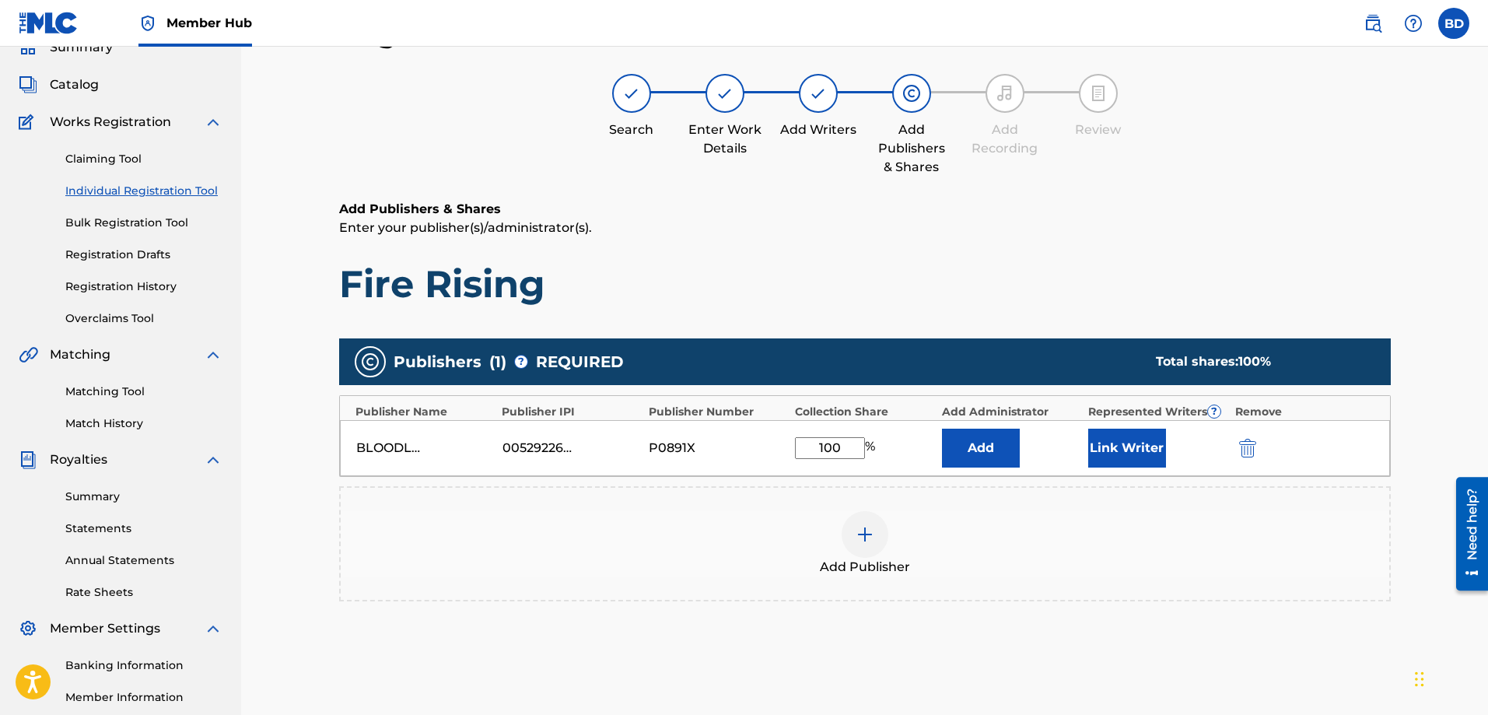
scroll to position [250, 0]
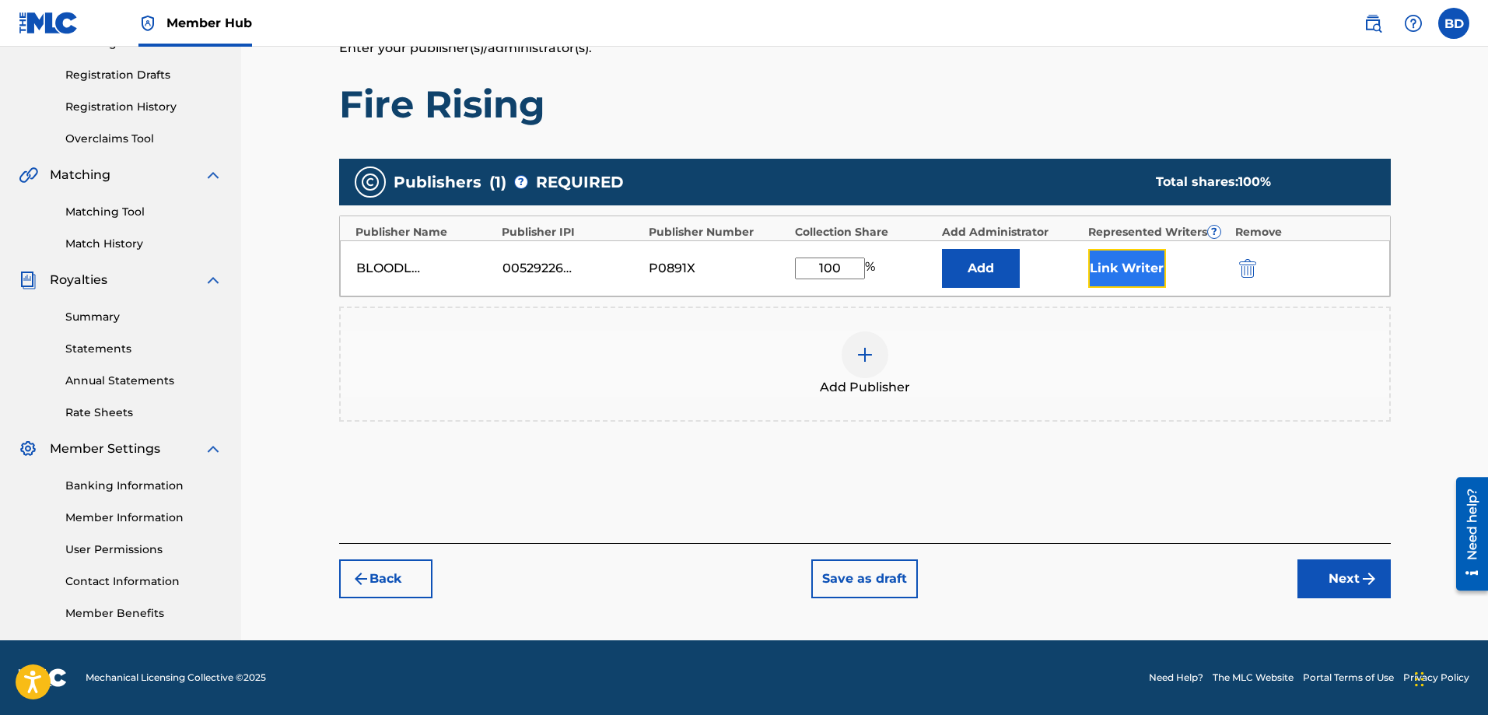
click at [1124, 277] on button "Link Writer" at bounding box center [1127, 268] width 78 height 39
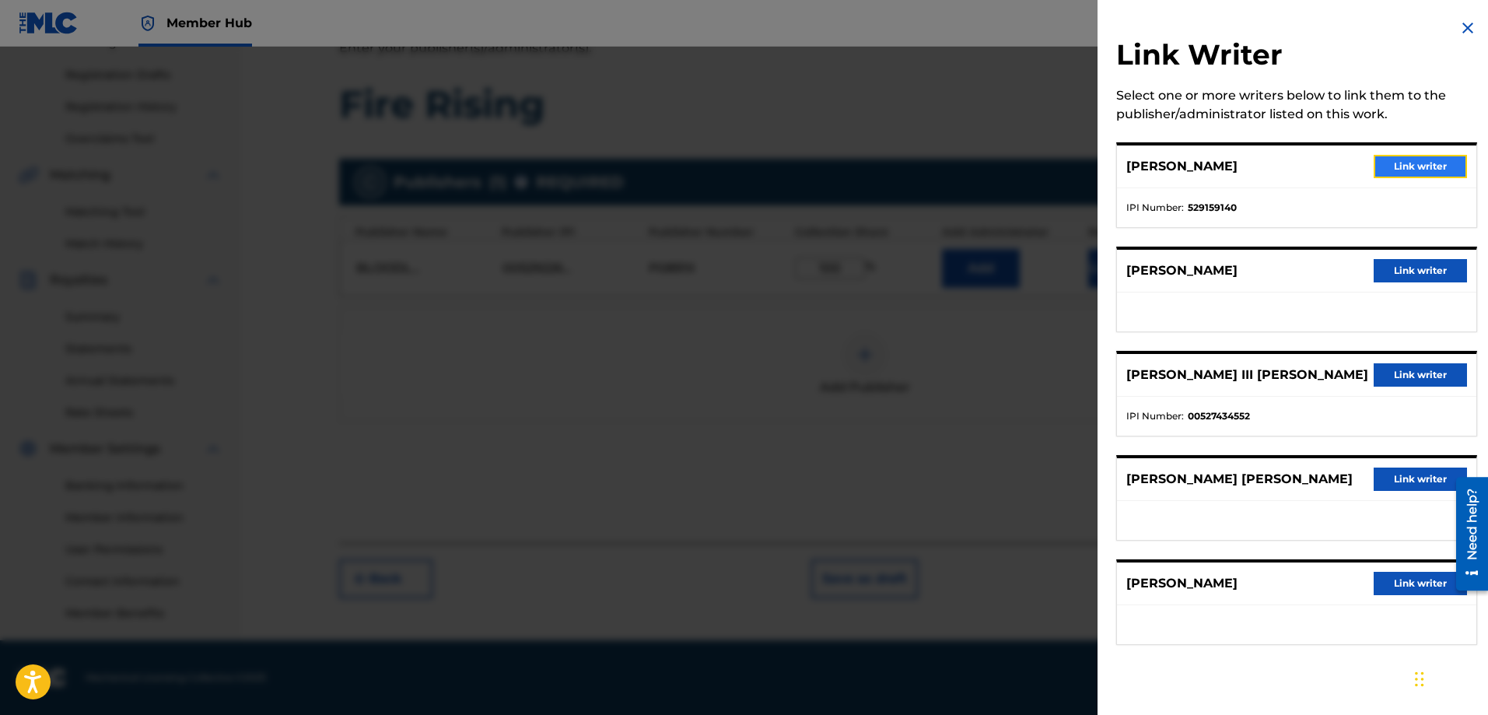
click at [1396, 157] on button "Link writer" at bounding box center [1419, 166] width 93 height 23
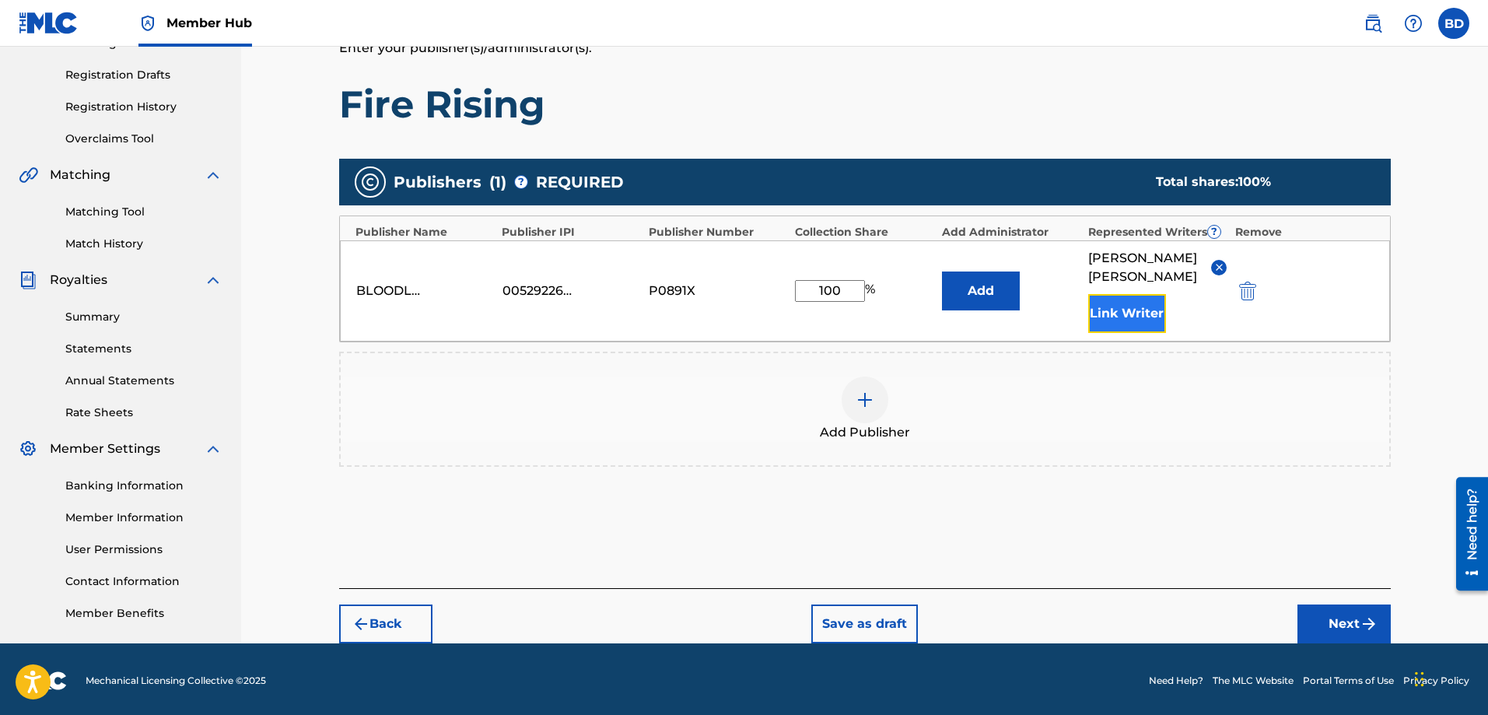
click at [1121, 305] on button "Link Writer" at bounding box center [1127, 313] width 78 height 39
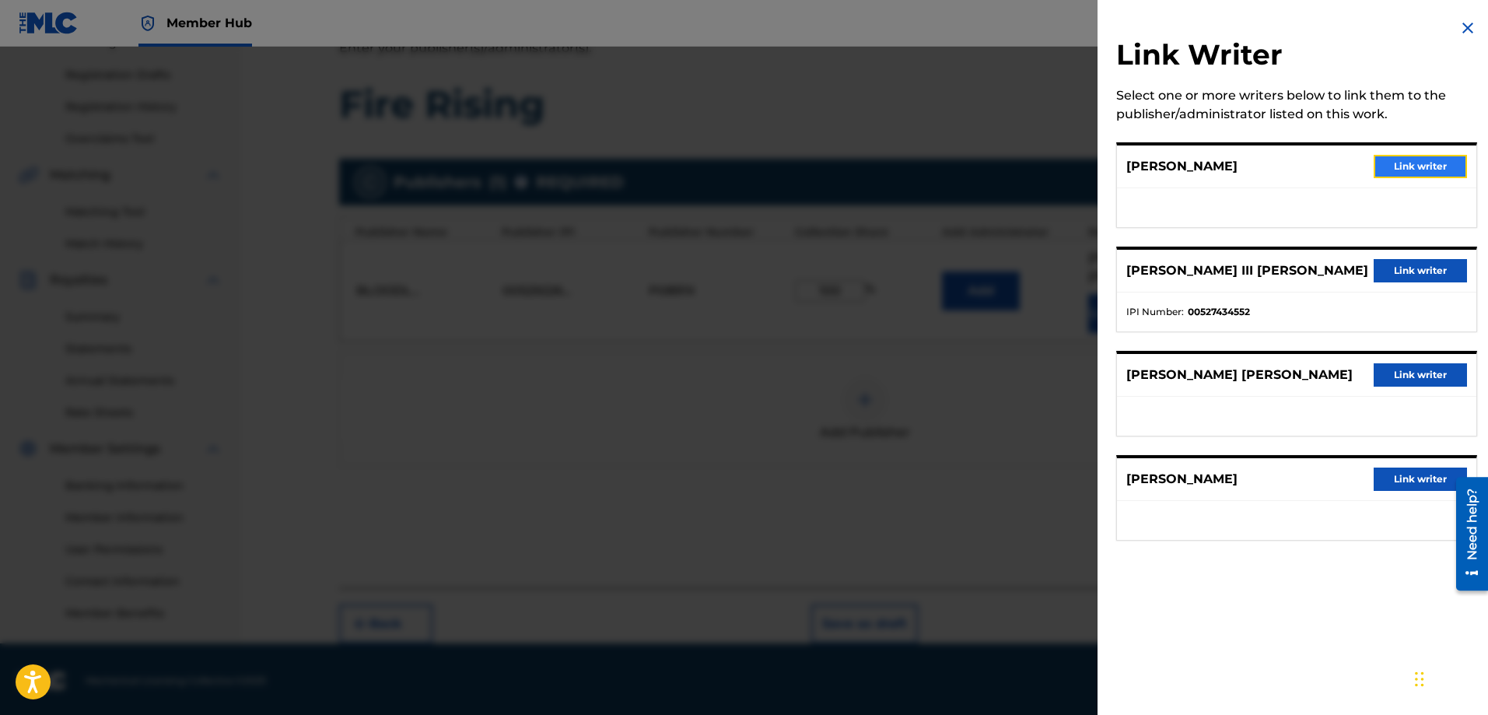
click at [1386, 166] on button "Link writer" at bounding box center [1419, 166] width 93 height 23
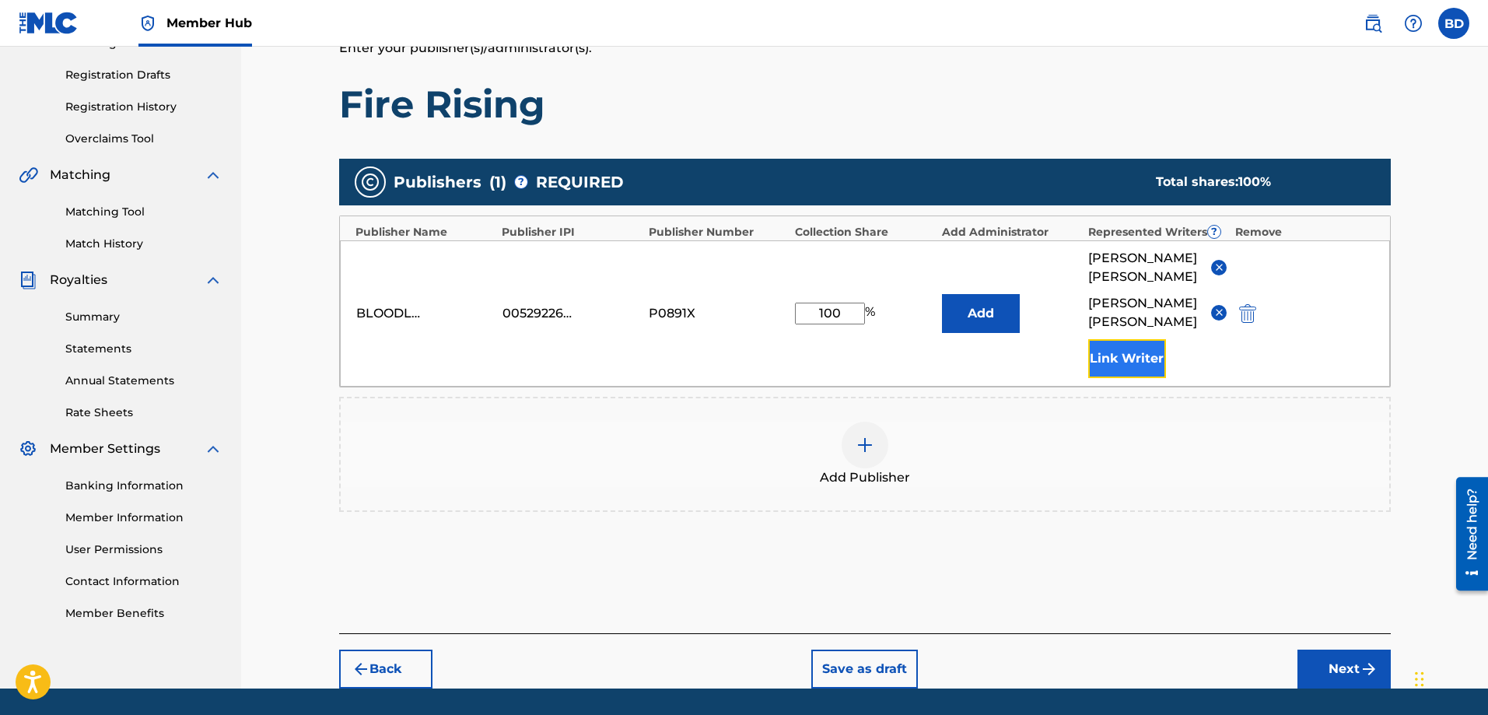
click at [1138, 349] on button "Link Writer" at bounding box center [1127, 358] width 78 height 39
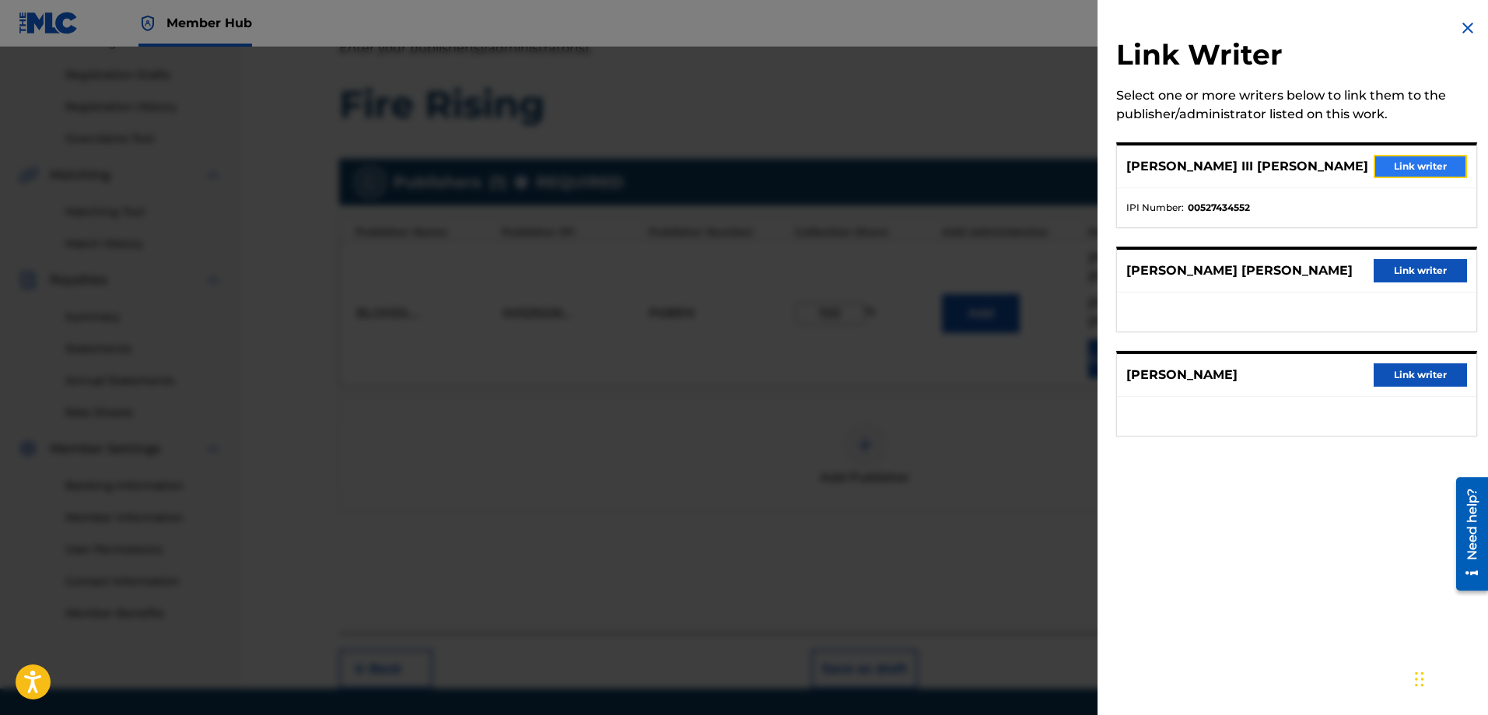
click at [1401, 165] on button "Link writer" at bounding box center [1419, 166] width 93 height 23
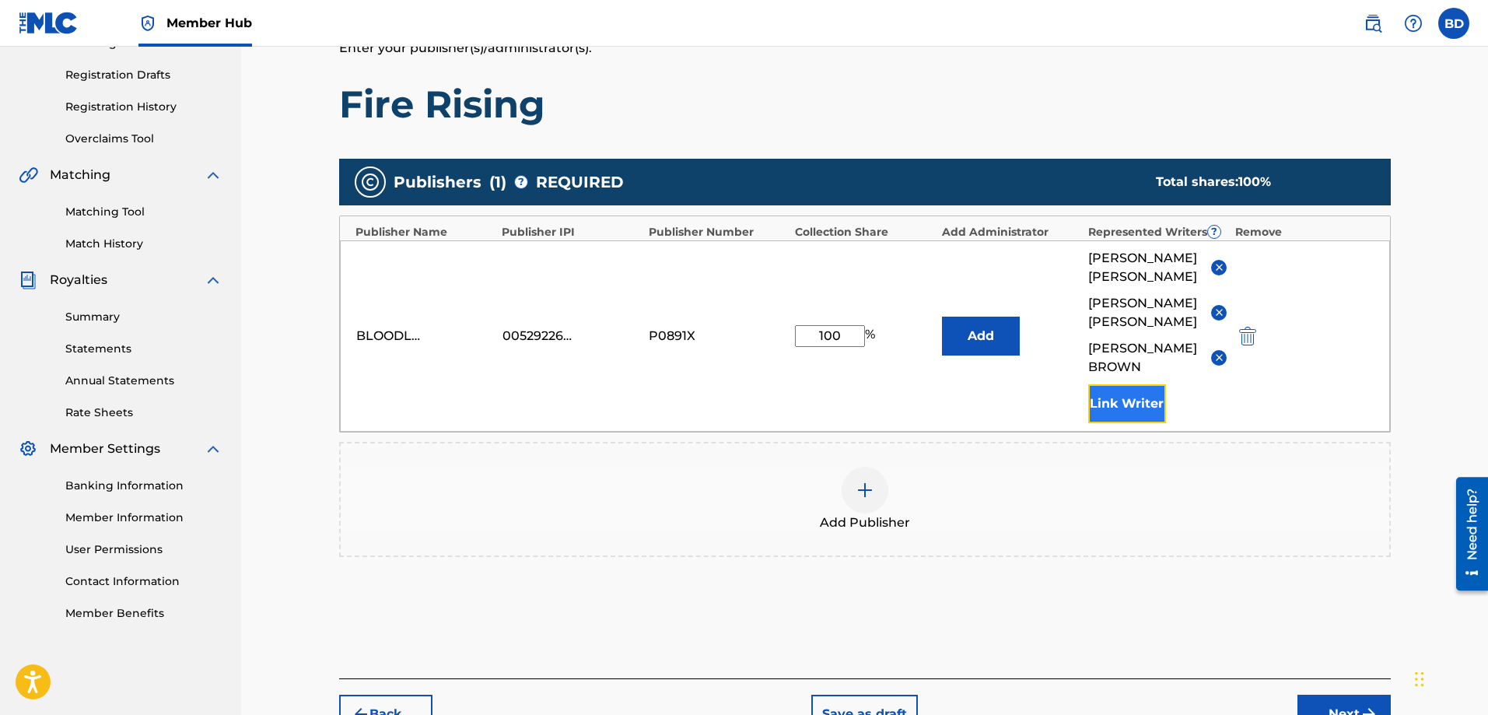
click at [1129, 405] on button "Link Writer" at bounding box center [1127, 403] width 78 height 39
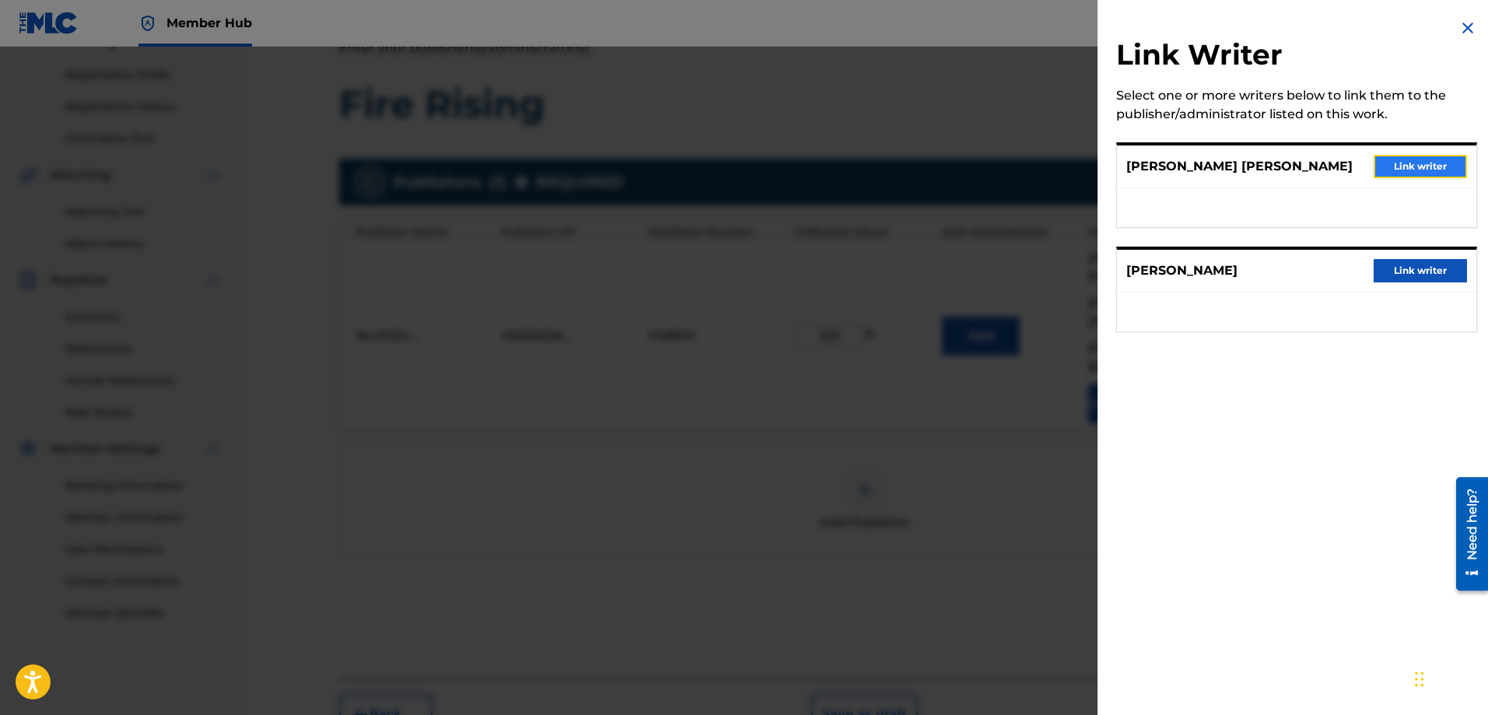
click at [1377, 173] on button "Link writer" at bounding box center [1419, 166] width 93 height 23
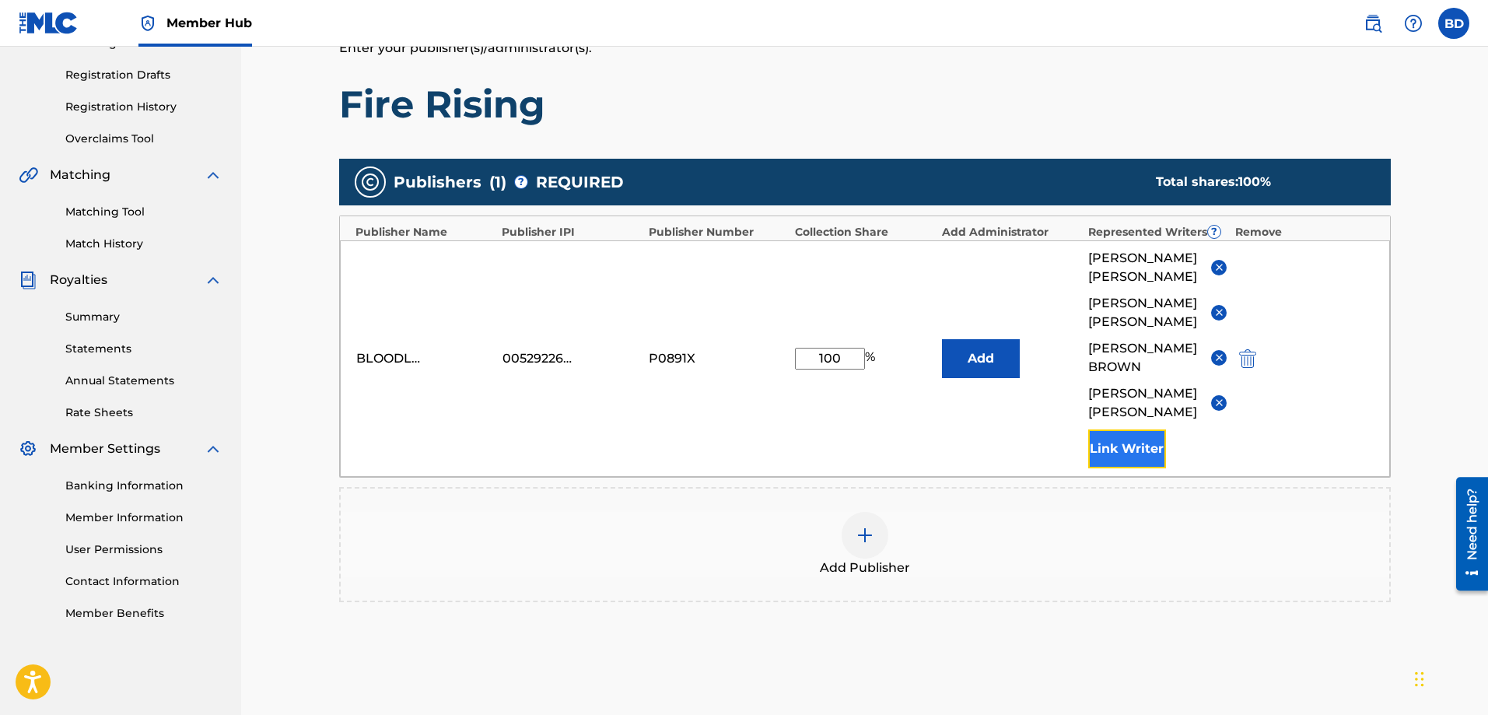
click at [1136, 443] on button "Link Writer" at bounding box center [1127, 448] width 78 height 39
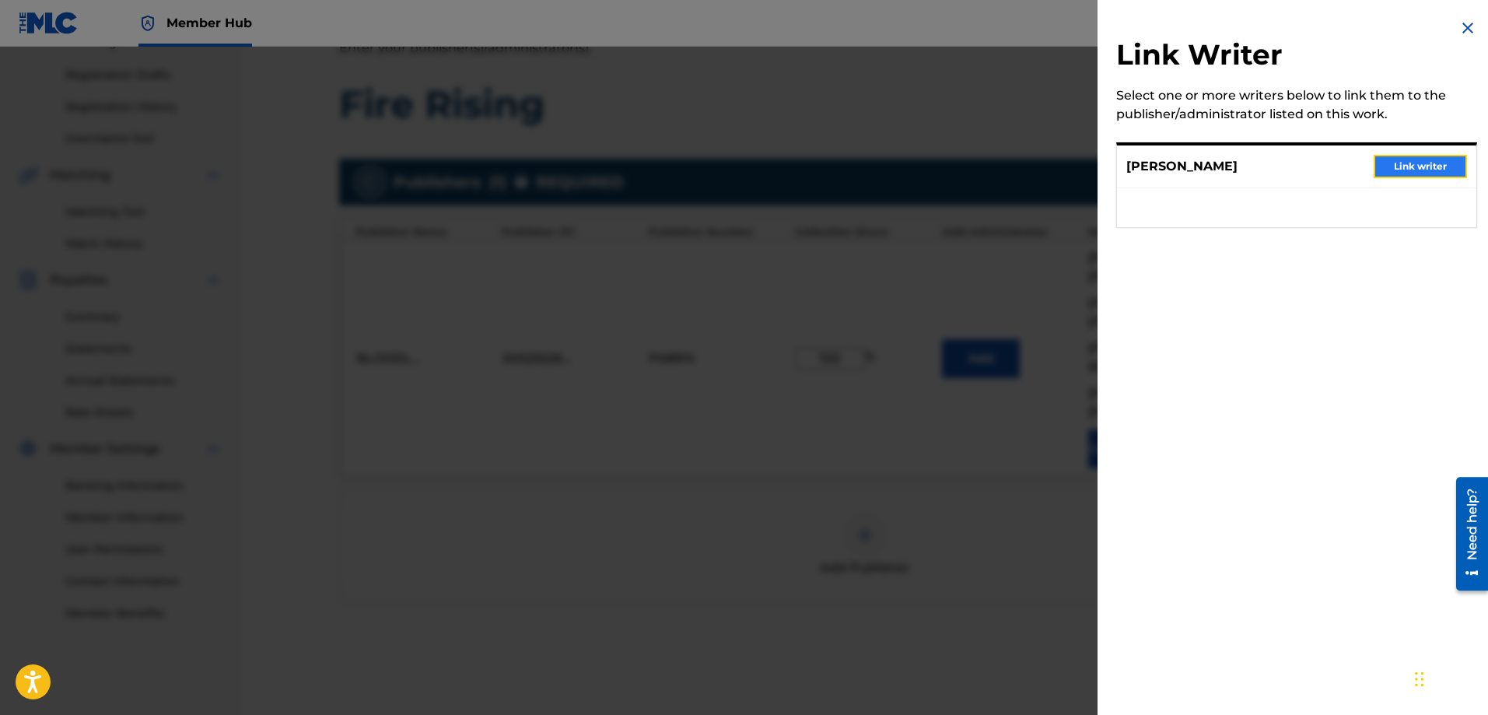
click at [1407, 167] on button "Link writer" at bounding box center [1419, 166] width 93 height 23
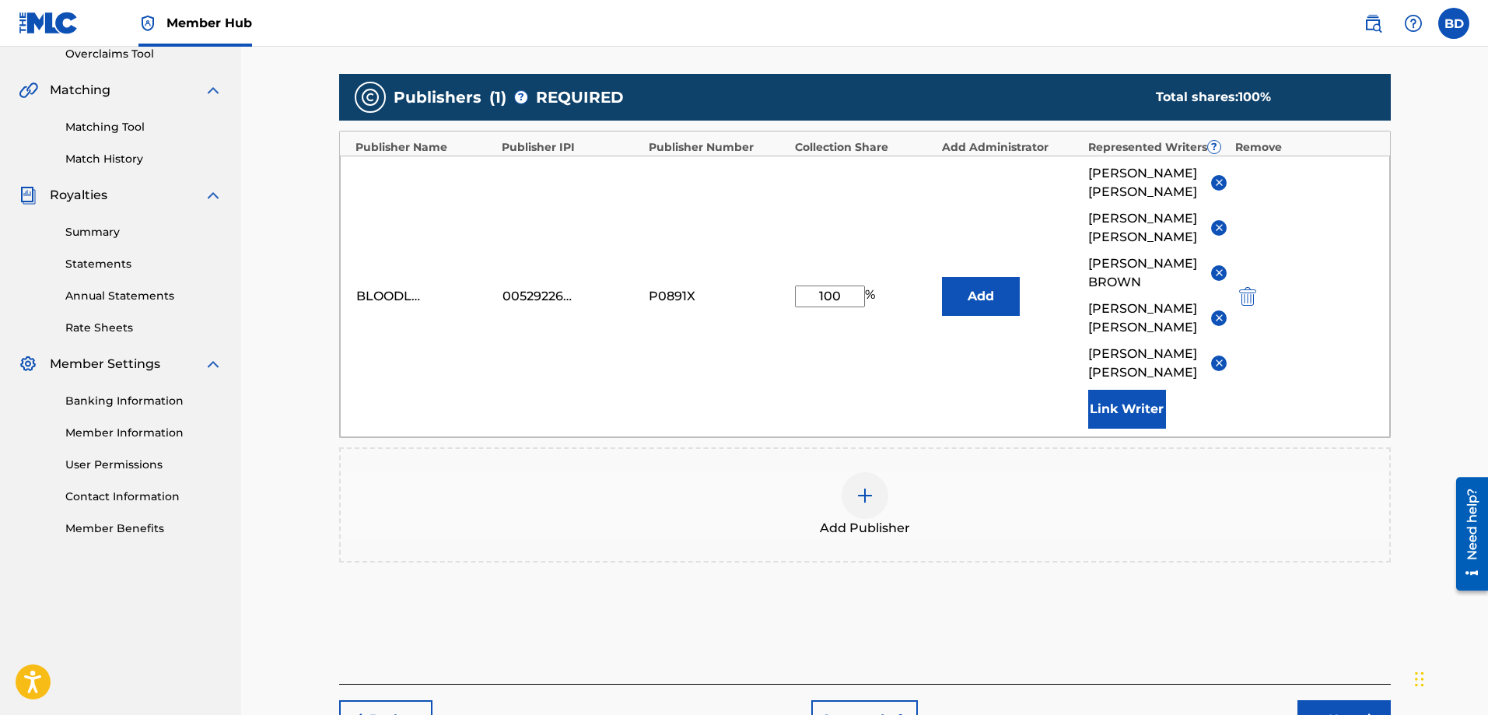
scroll to position [452, 0]
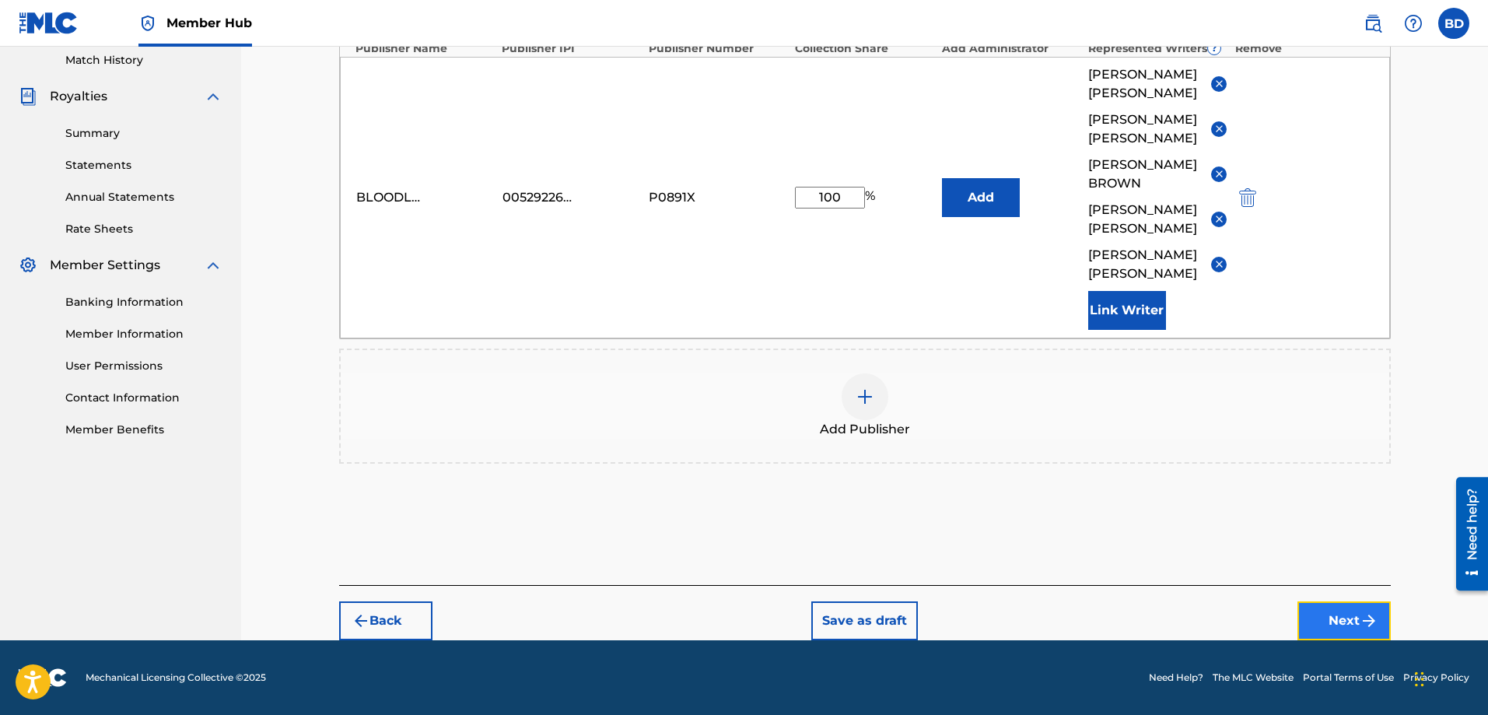
click at [1338, 614] on button "Next" at bounding box center [1343, 620] width 93 height 39
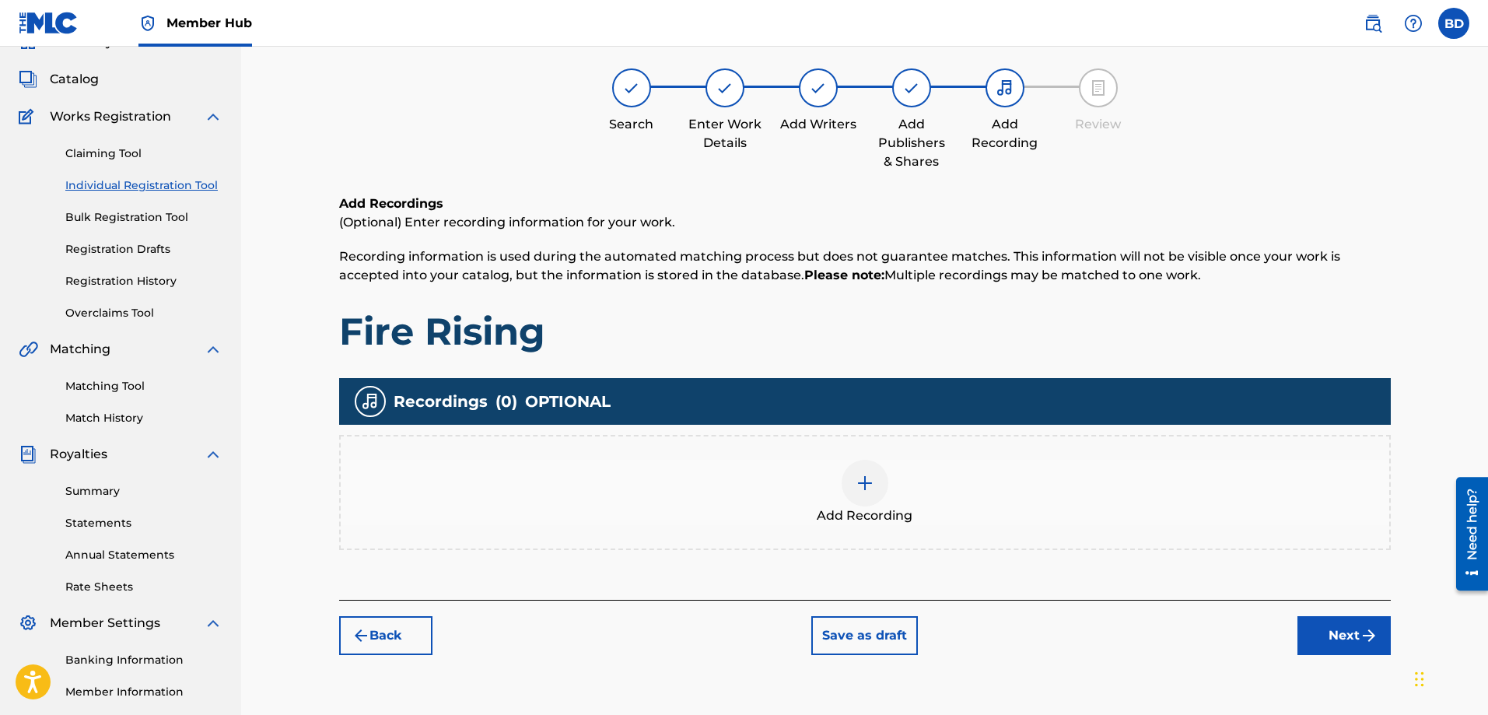
scroll to position [70, 0]
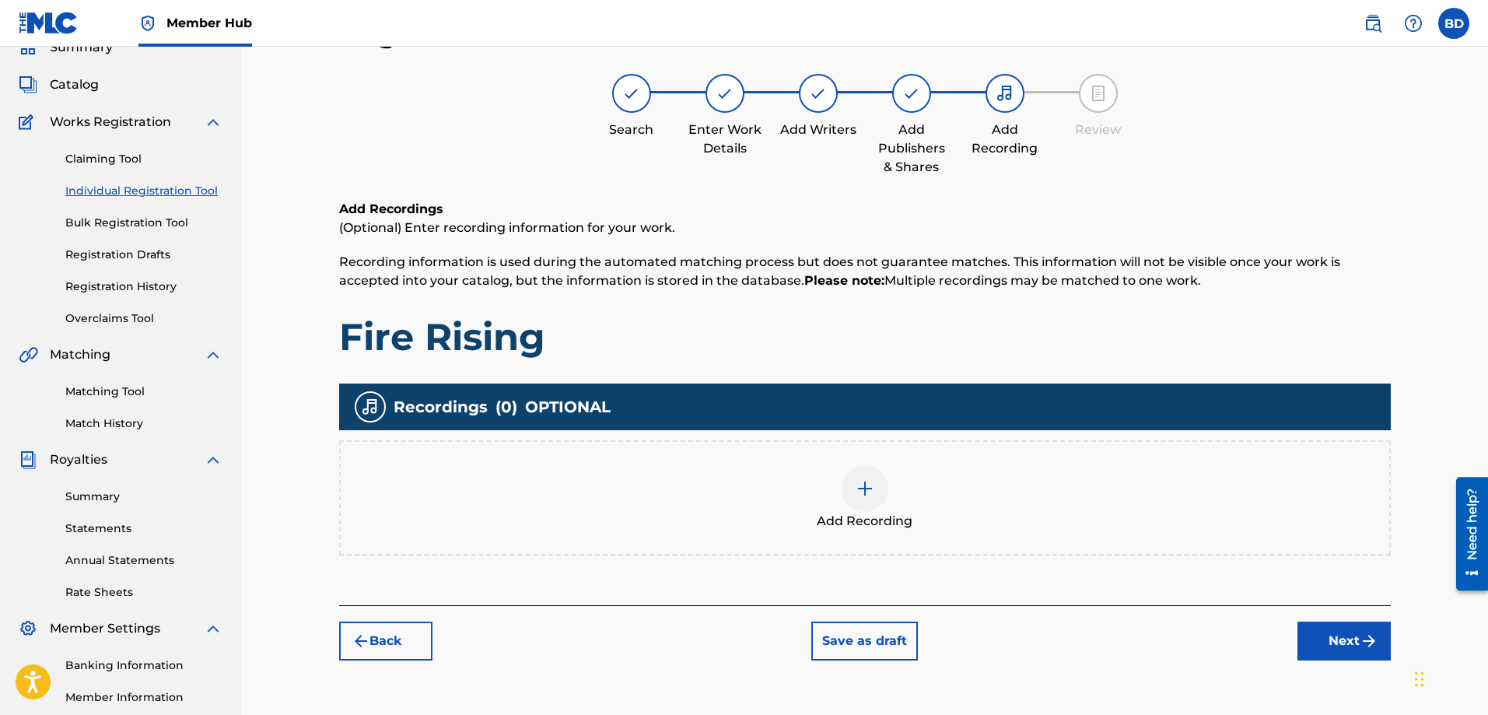
click at [867, 491] on img at bounding box center [864, 488] width 19 height 19
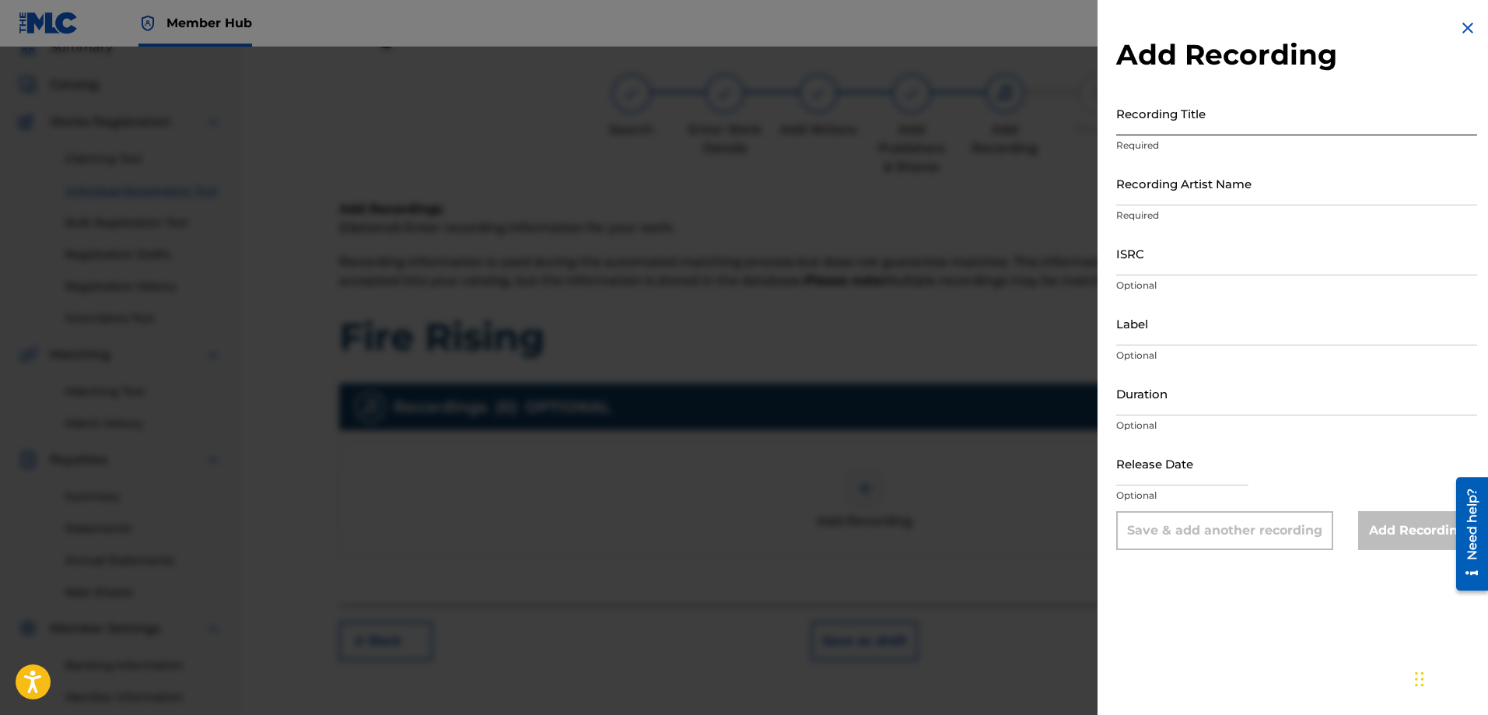
click at [1142, 125] on input "Recording Title" at bounding box center [1296, 113] width 361 height 44
type input "Fire Rising"
click at [1148, 191] on input "Recording Artist Name" at bounding box center [1296, 183] width 361 height 44
type input "Red Line Chemistry"
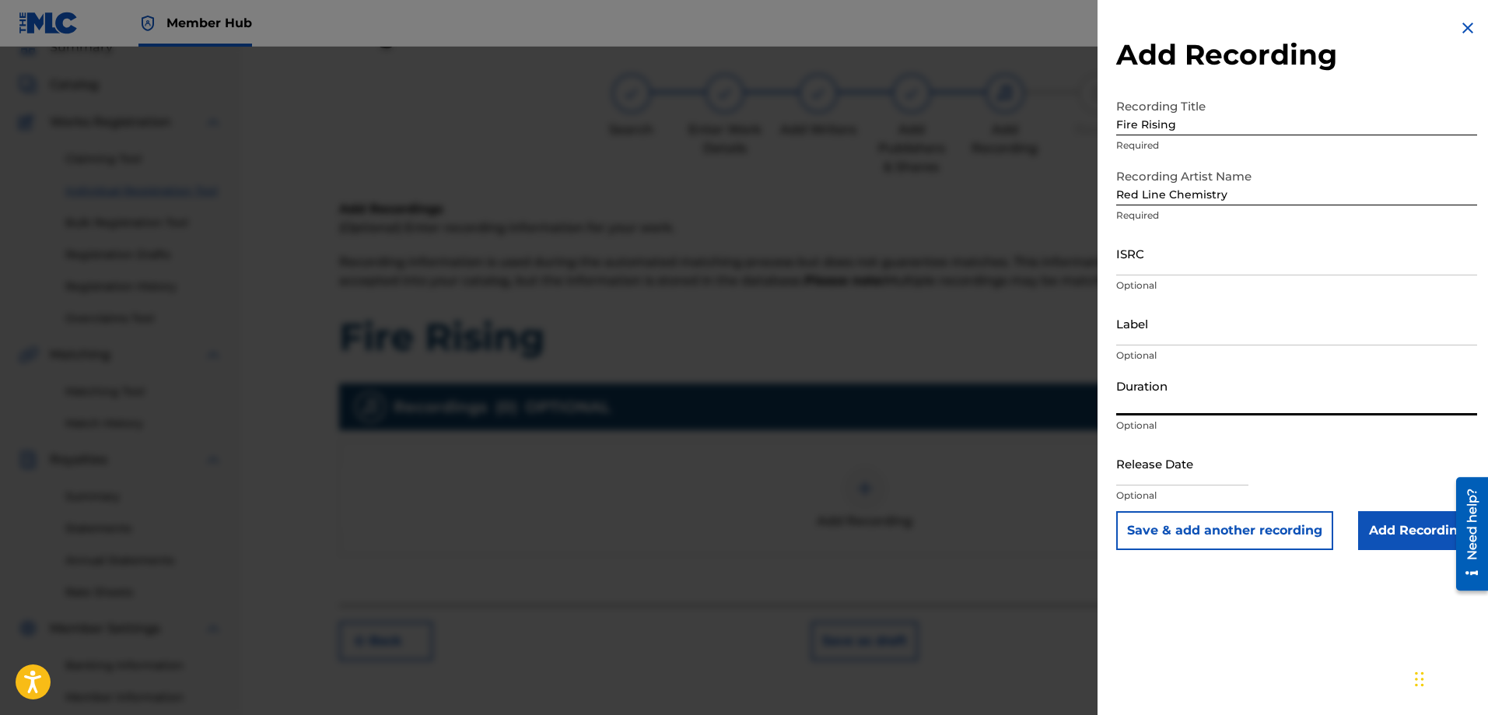
click at [1149, 407] on input "Duration" at bounding box center [1296, 393] width 361 height 44
type input "04:26"
click at [1425, 527] on input "Add Recording" at bounding box center [1417, 530] width 119 height 39
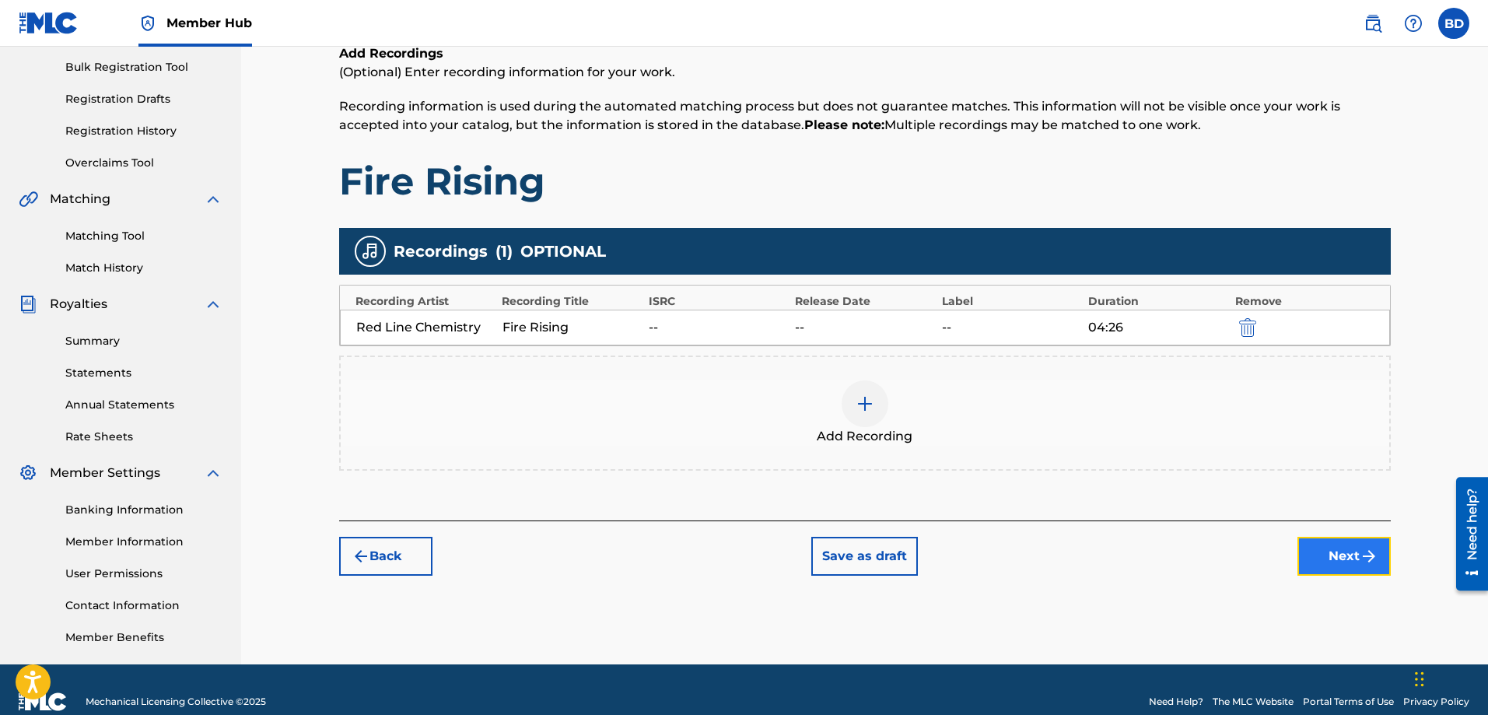
click at [1333, 558] on button "Next" at bounding box center [1343, 556] width 93 height 39
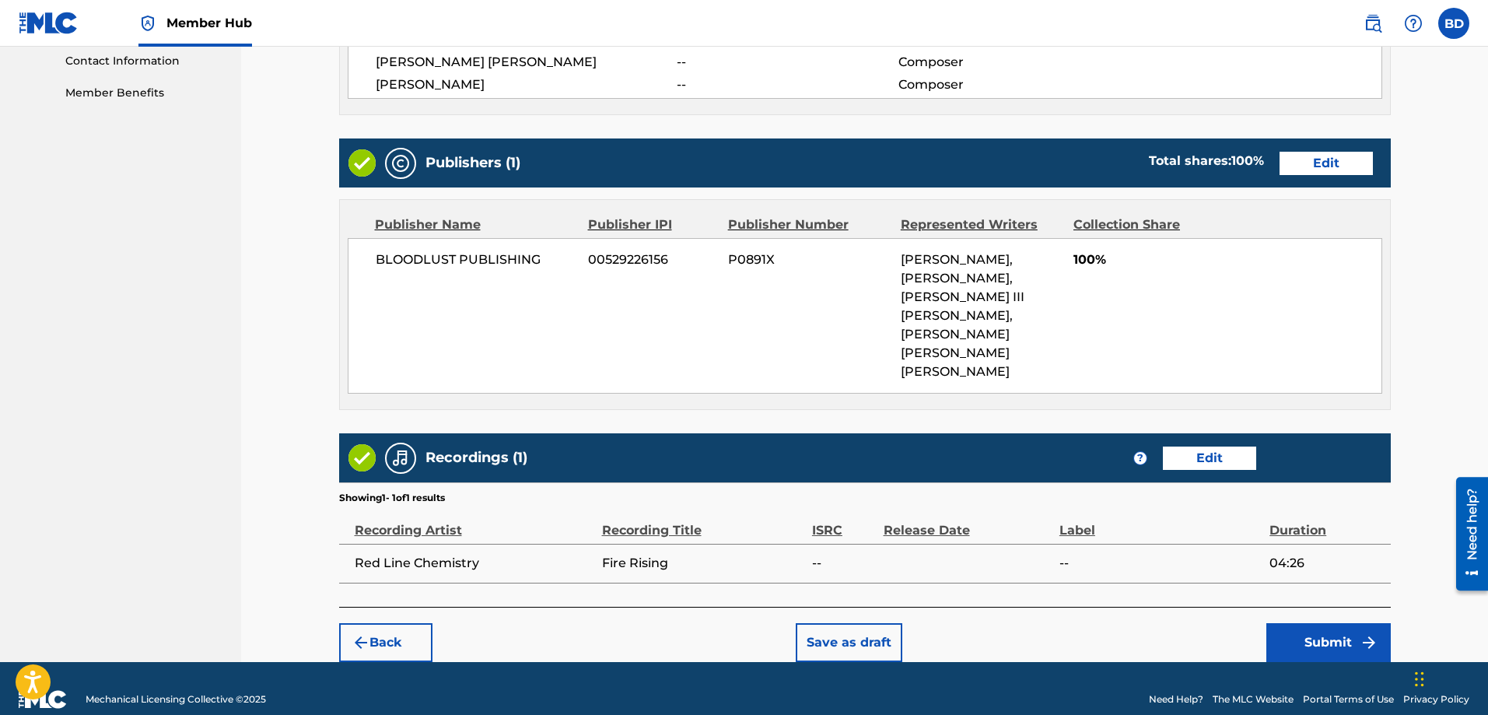
scroll to position [773, 0]
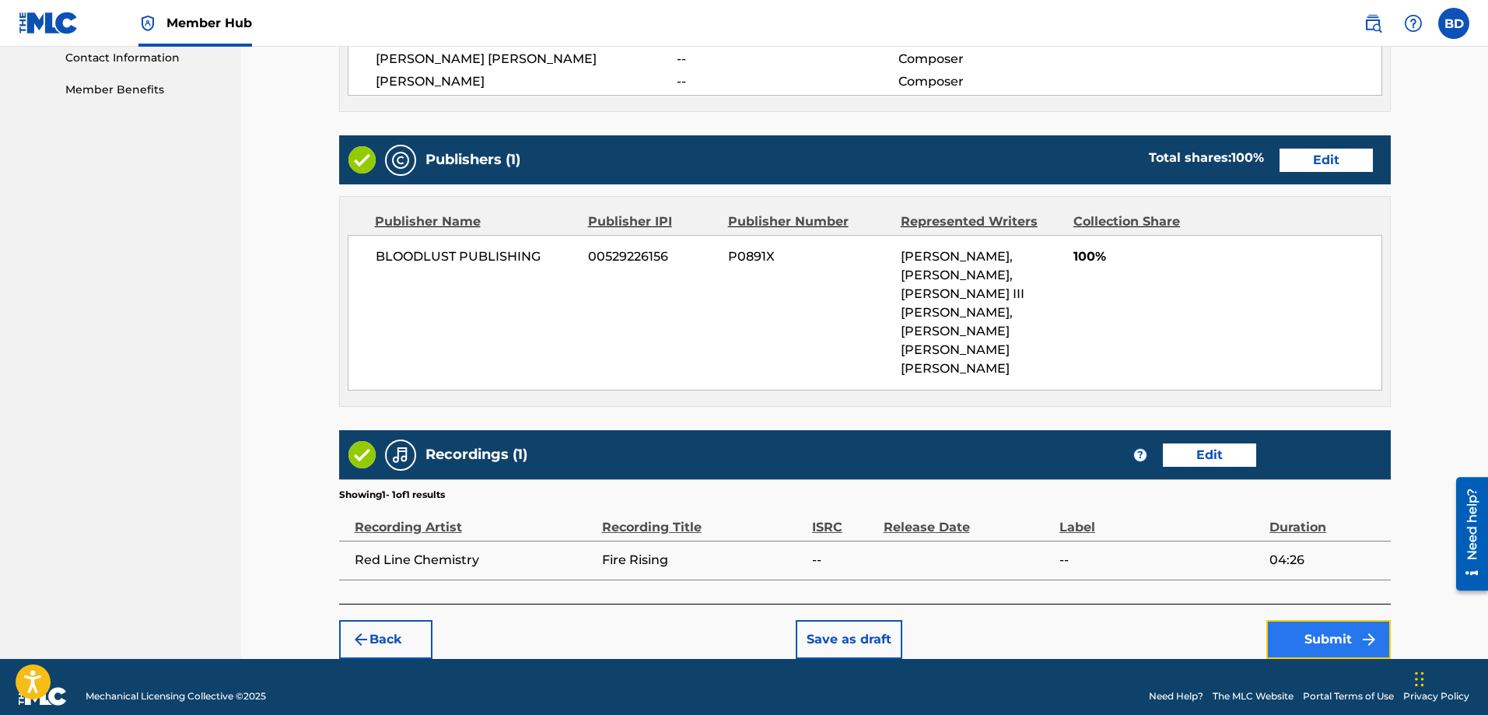
click at [1325, 620] on button "Submit" at bounding box center [1328, 639] width 124 height 39
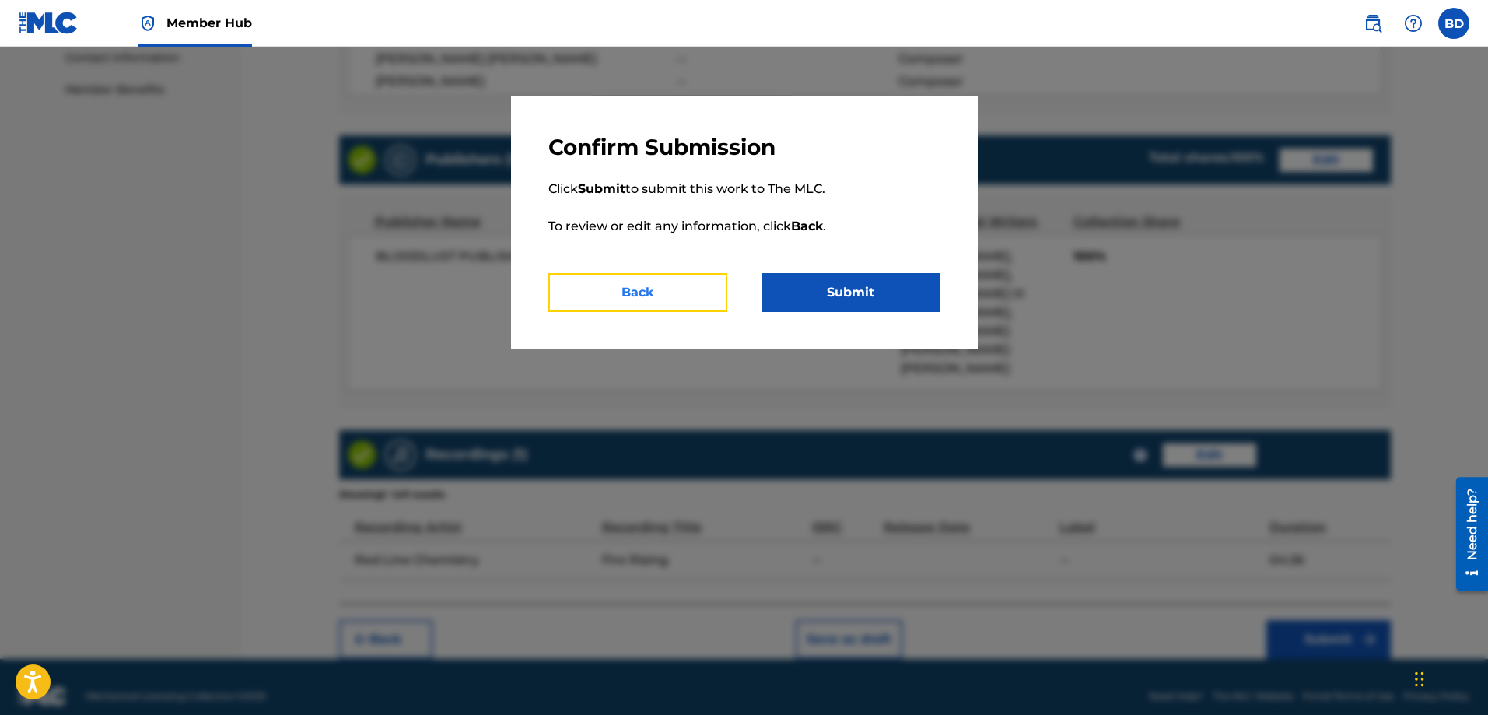
click at [640, 294] on button "Back" at bounding box center [637, 292] width 179 height 39
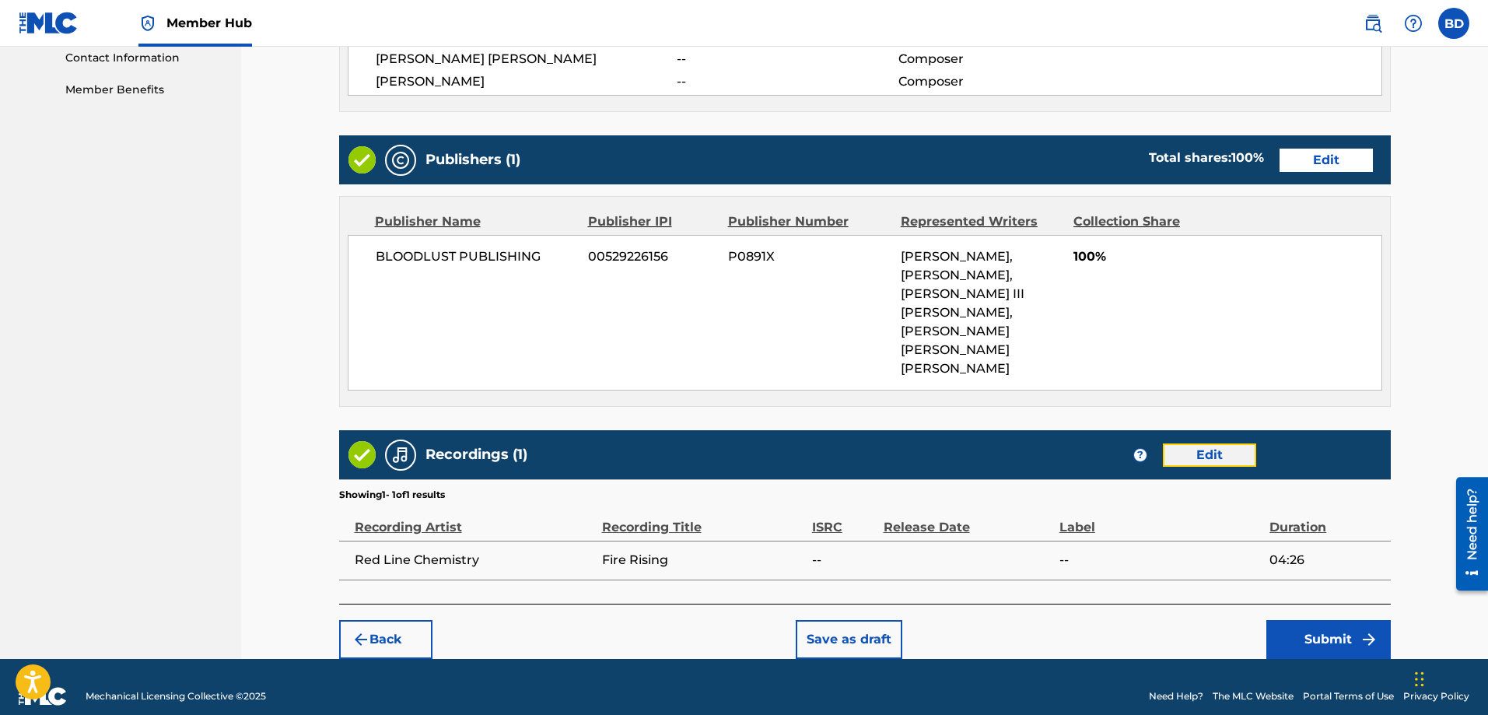
click at [1210, 443] on button "Edit" at bounding box center [1209, 454] width 93 height 23
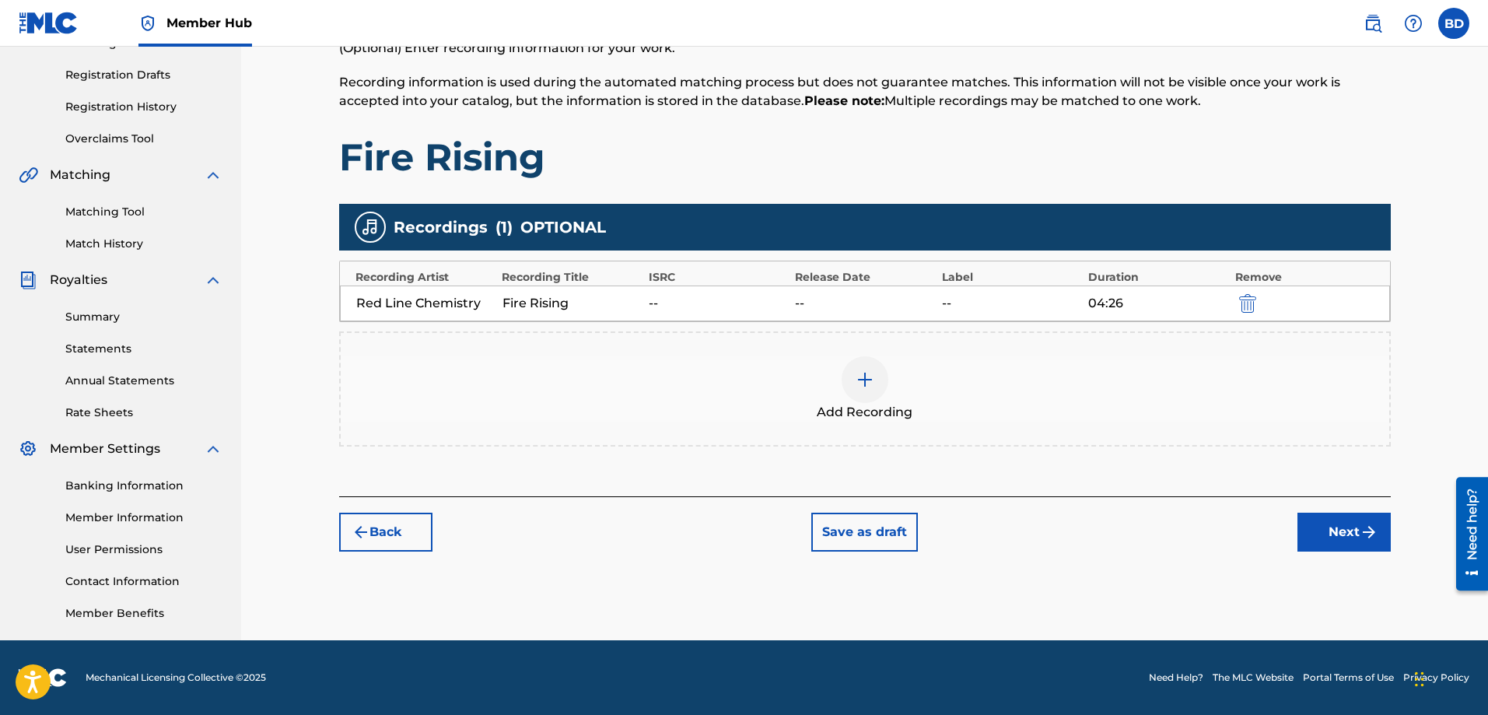
scroll to position [250, 0]
click at [865, 380] on img at bounding box center [864, 379] width 19 height 19
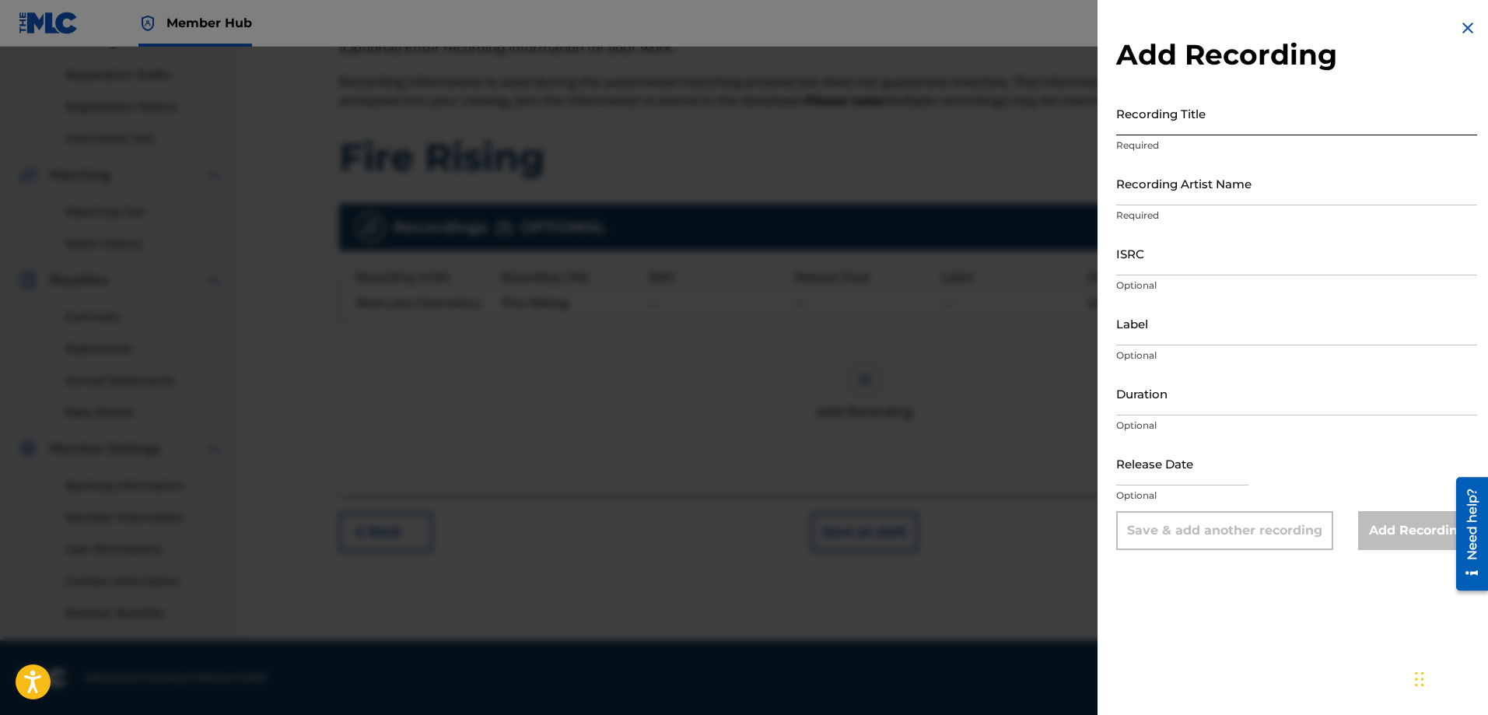
click at [1143, 127] on input "Recording Title" at bounding box center [1296, 113] width 361 height 44
type input "Fire Rising (Acoustic Version)"
click at [1129, 198] on input "Recording Artist Name" at bounding box center [1296, 183] width 361 height 44
type input "Red Line Chemistry"
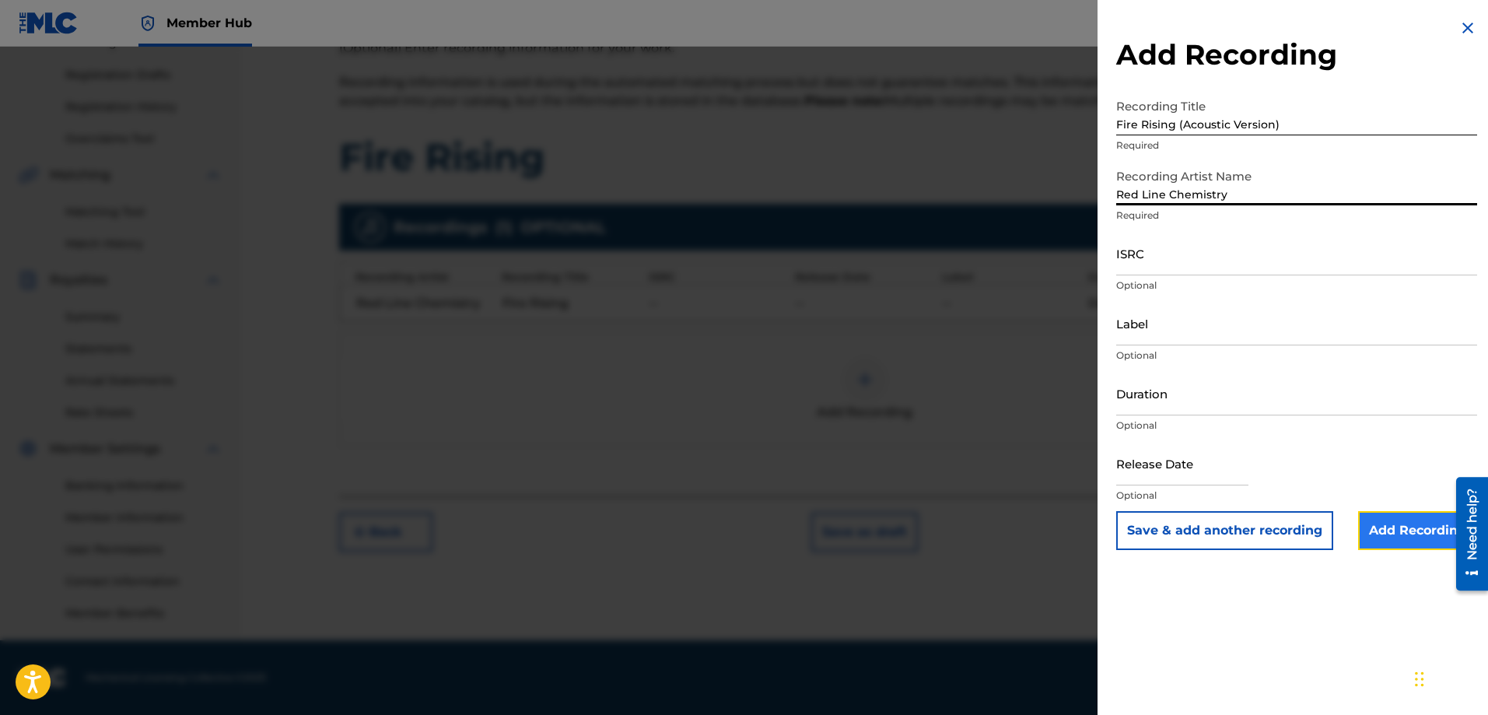
click at [1381, 526] on input "Add Recording" at bounding box center [1417, 530] width 119 height 39
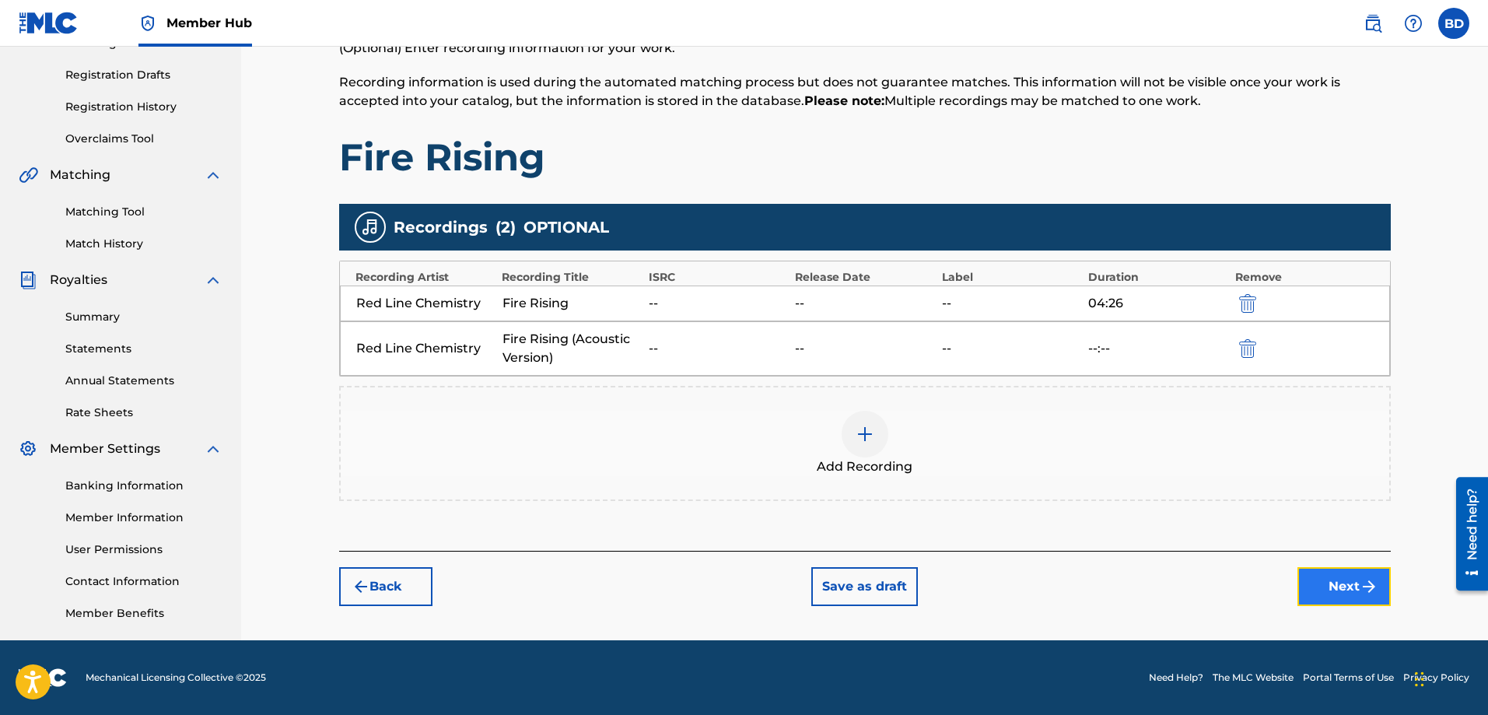
click at [1331, 577] on button "Next" at bounding box center [1343, 586] width 93 height 39
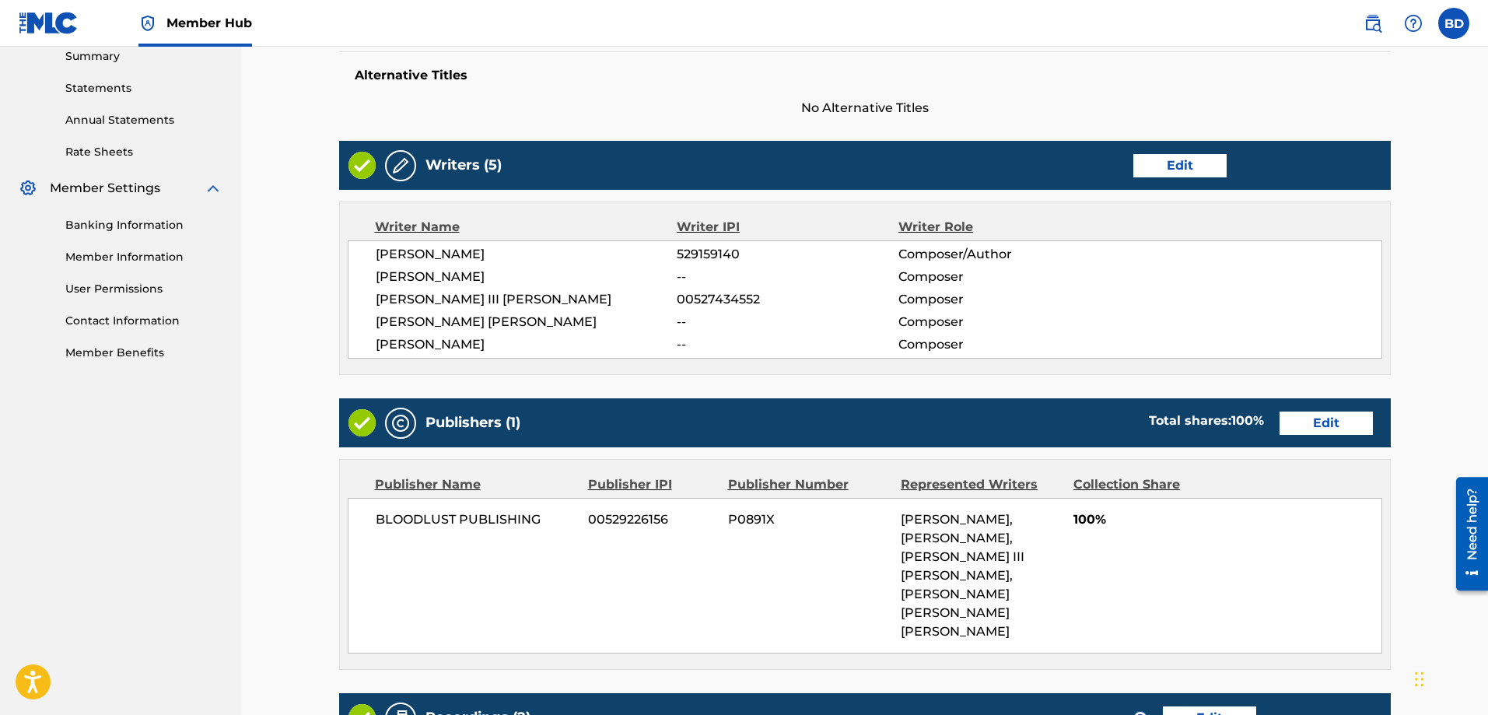
scroll to position [812, 0]
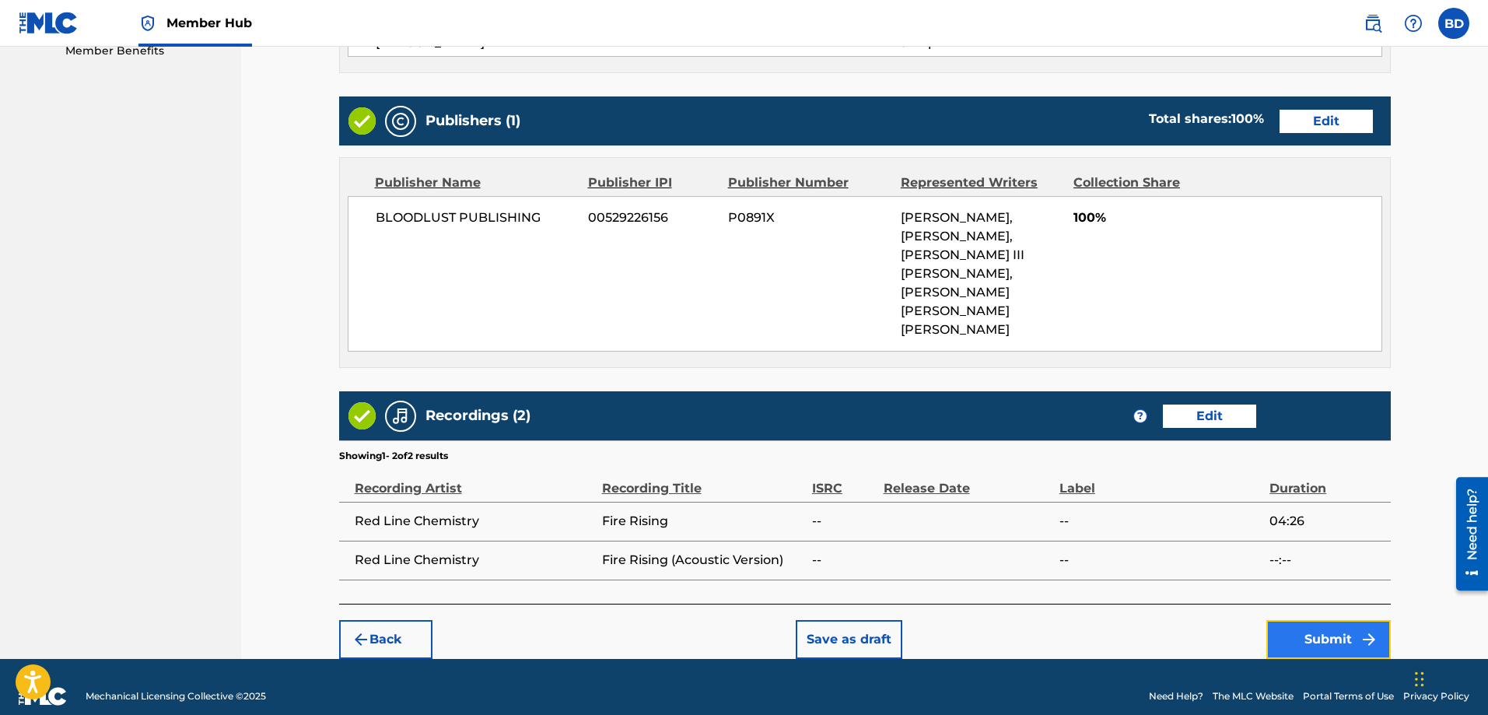
click at [1330, 620] on button "Submit" at bounding box center [1328, 639] width 124 height 39
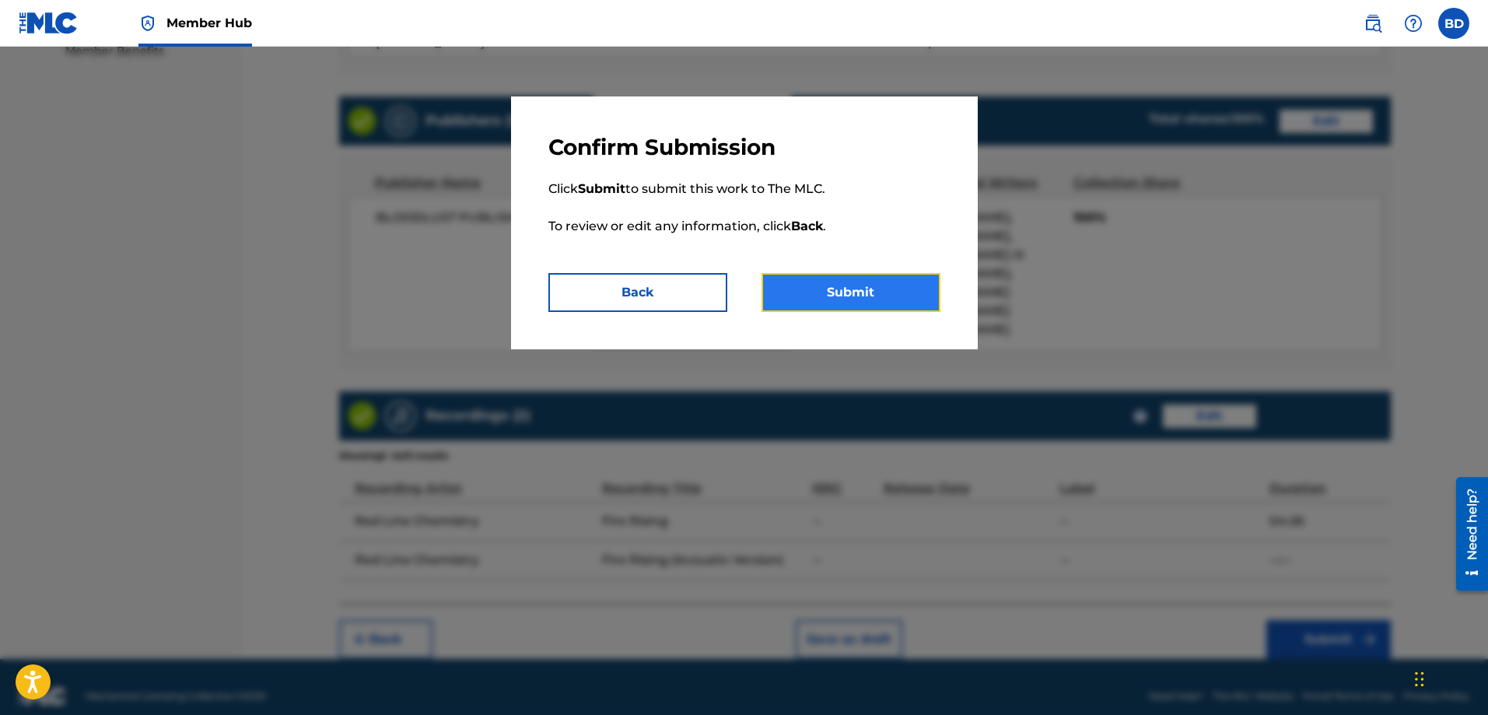
click at [844, 288] on button "Submit" at bounding box center [850, 292] width 179 height 39
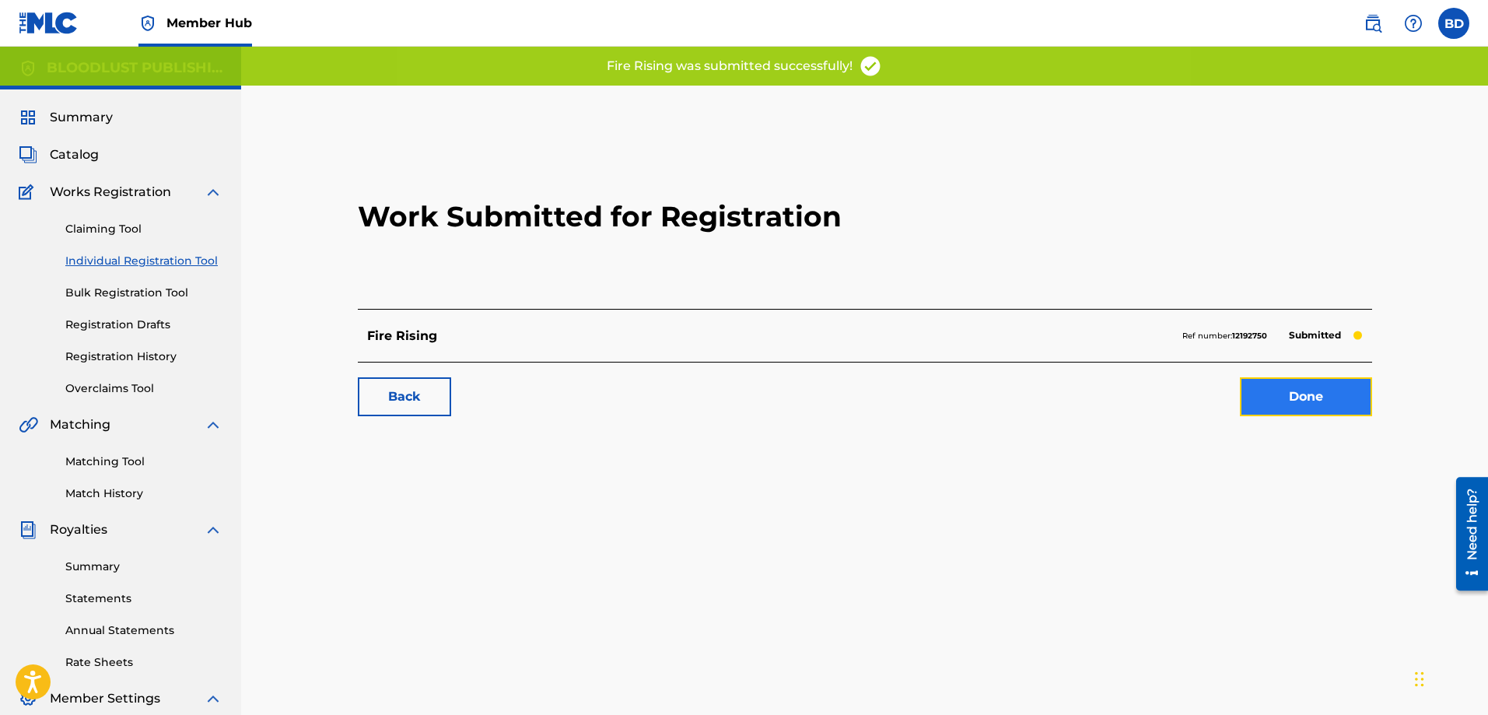
click at [1298, 393] on link "Done" at bounding box center [1305, 396] width 132 height 39
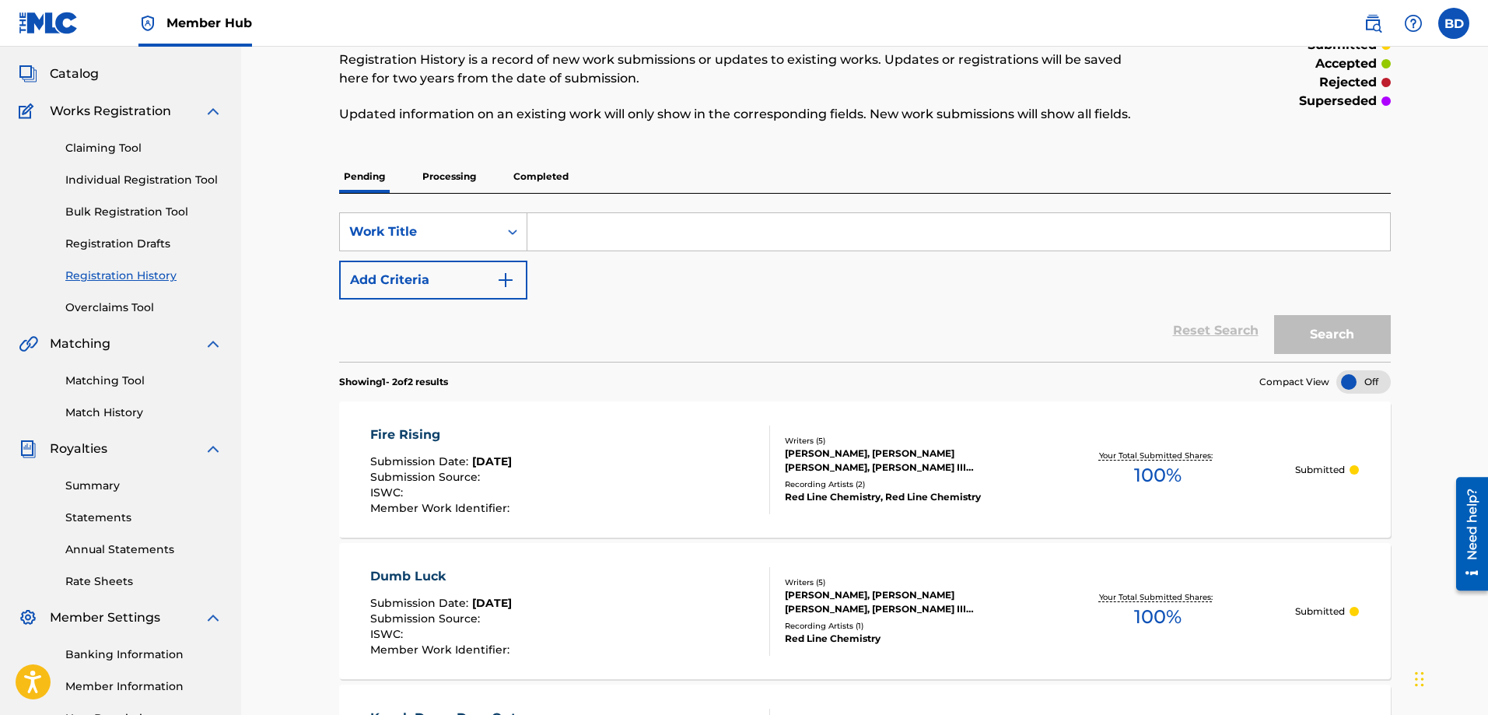
scroll to position [34, 0]
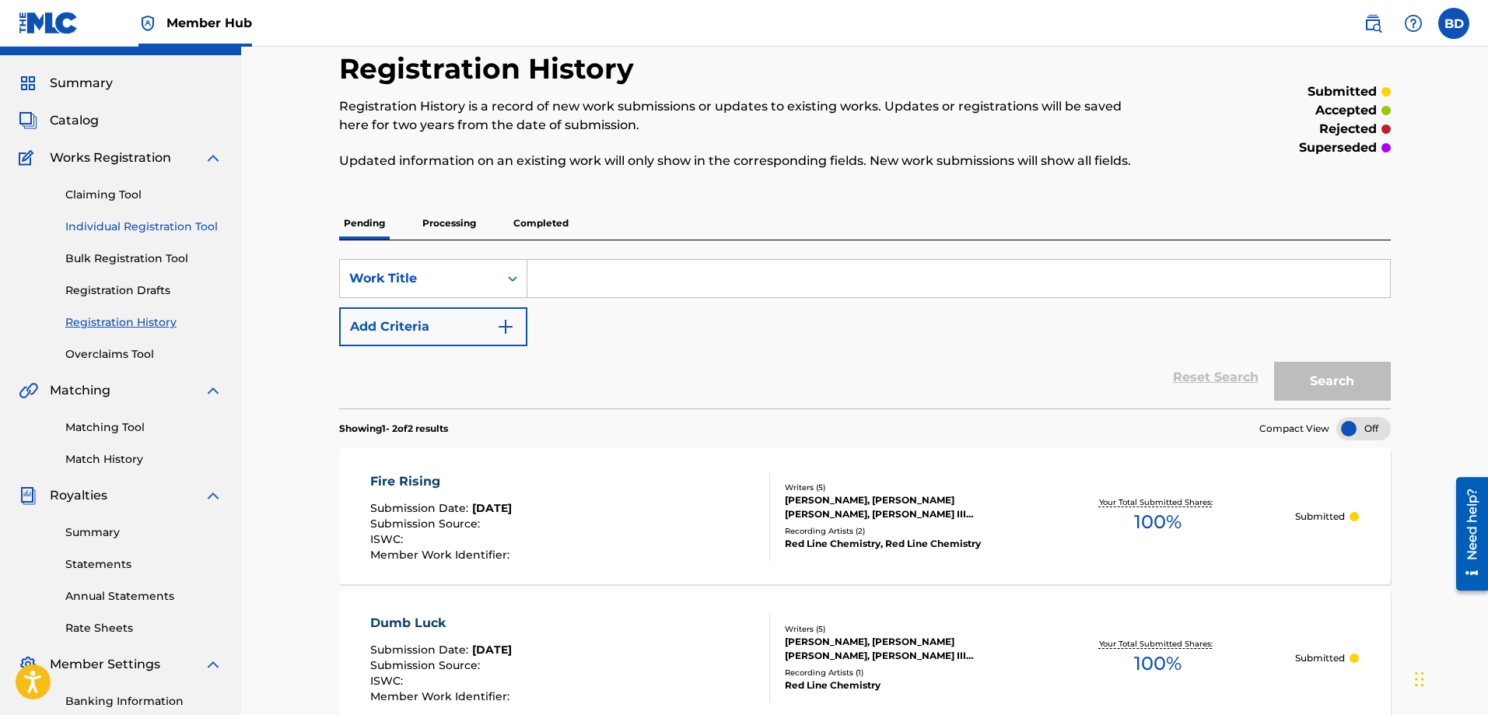
click at [111, 224] on link "Individual Registration Tool" at bounding box center [143, 227] width 157 height 16
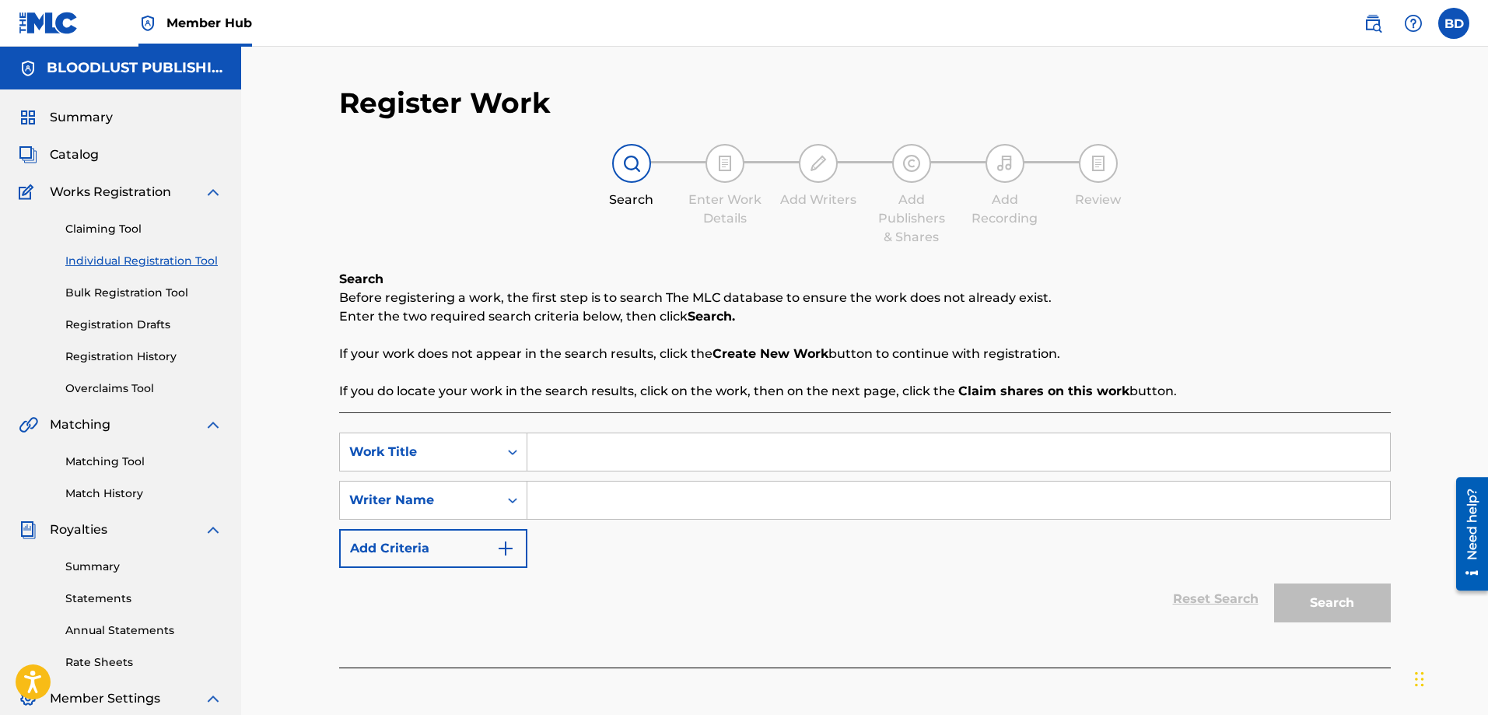
click at [577, 458] on input "Search Form" at bounding box center [958, 451] width 862 height 37
type input "You Don't Get It"
click at [576, 496] on input "Search Form" at bounding box center [958, 499] width 862 height 37
click at [1319, 595] on button "Search" at bounding box center [1332, 602] width 117 height 39
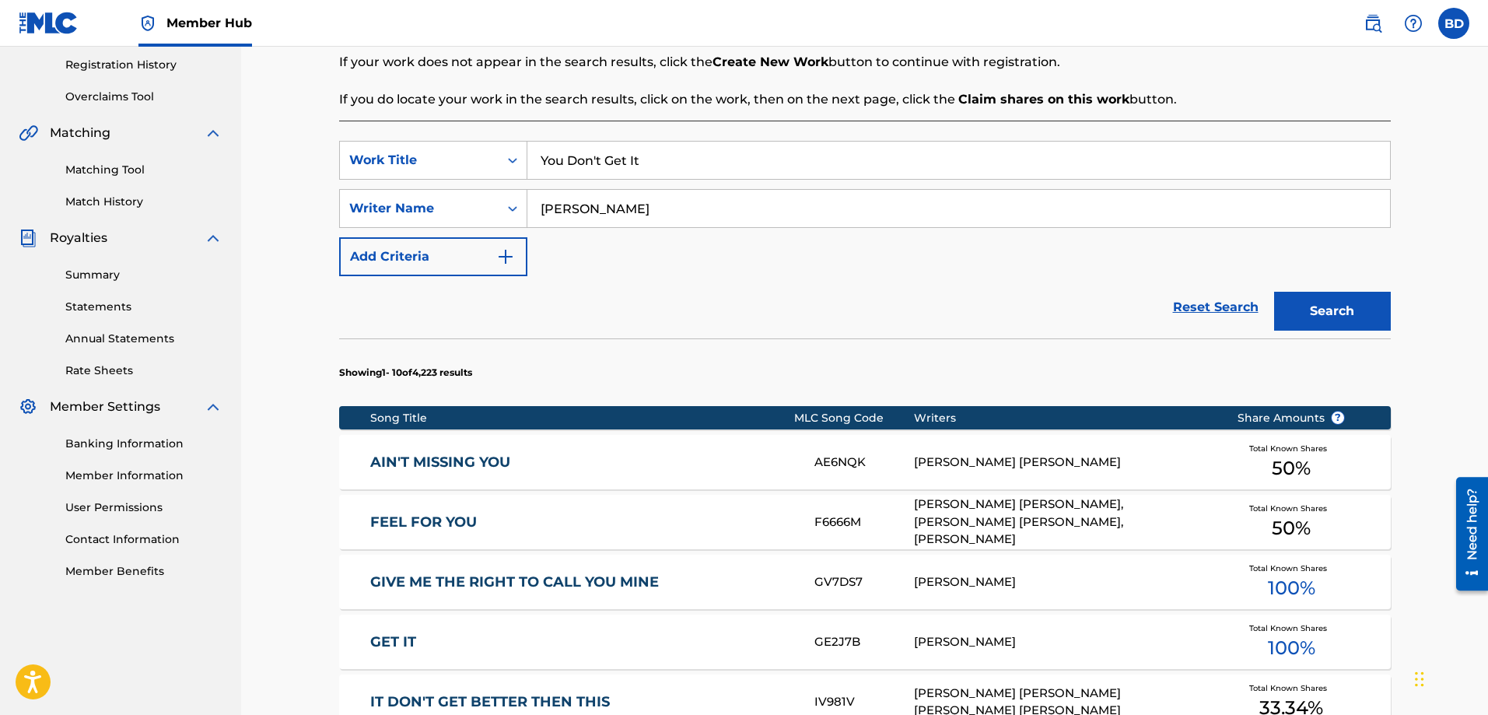
scroll to position [156, 0]
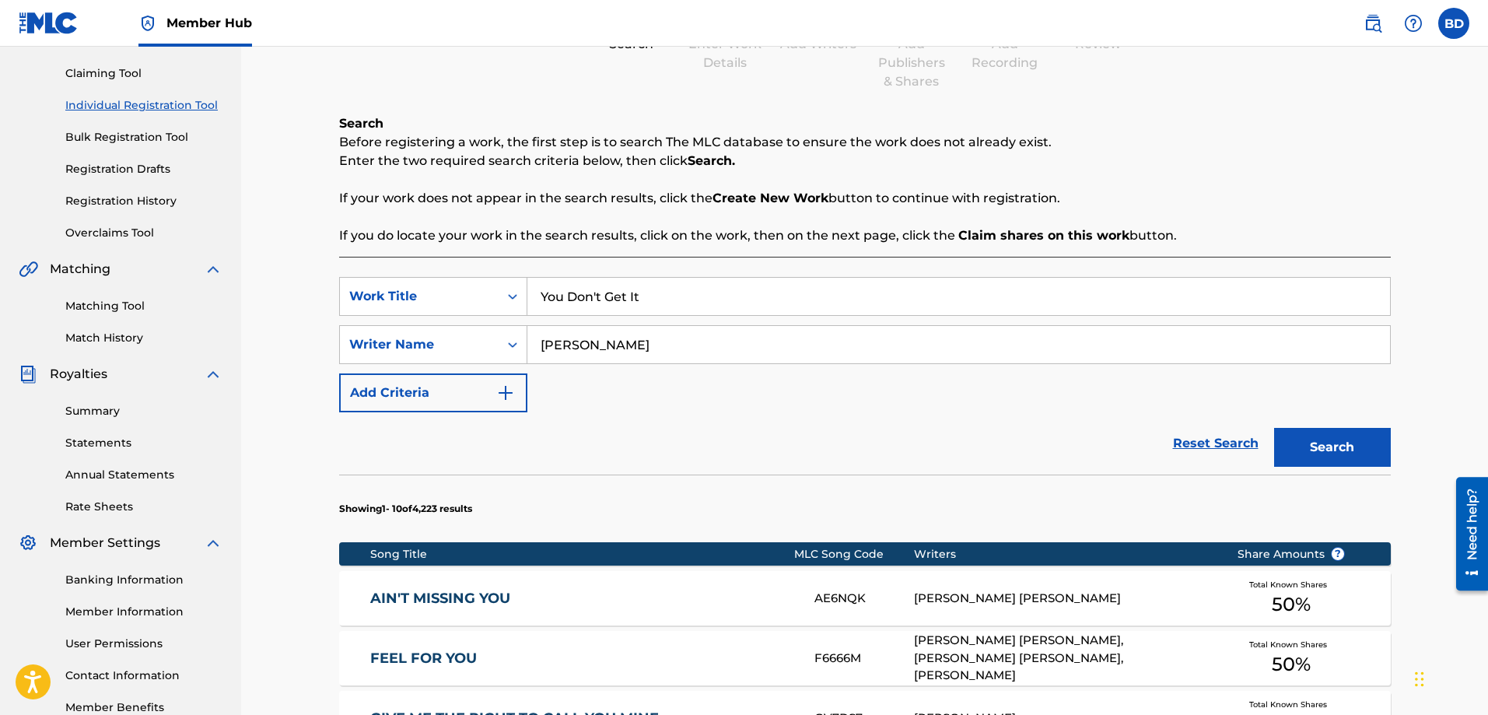
click at [600, 345] on input "[PERSON_NAME]" at bounding box center [958, 344] width 862 height 37
type input "[PERSON_NAME]"
click at [1307, 449] on button "Search" at bounding box center [1332, 447] width 117 height 39
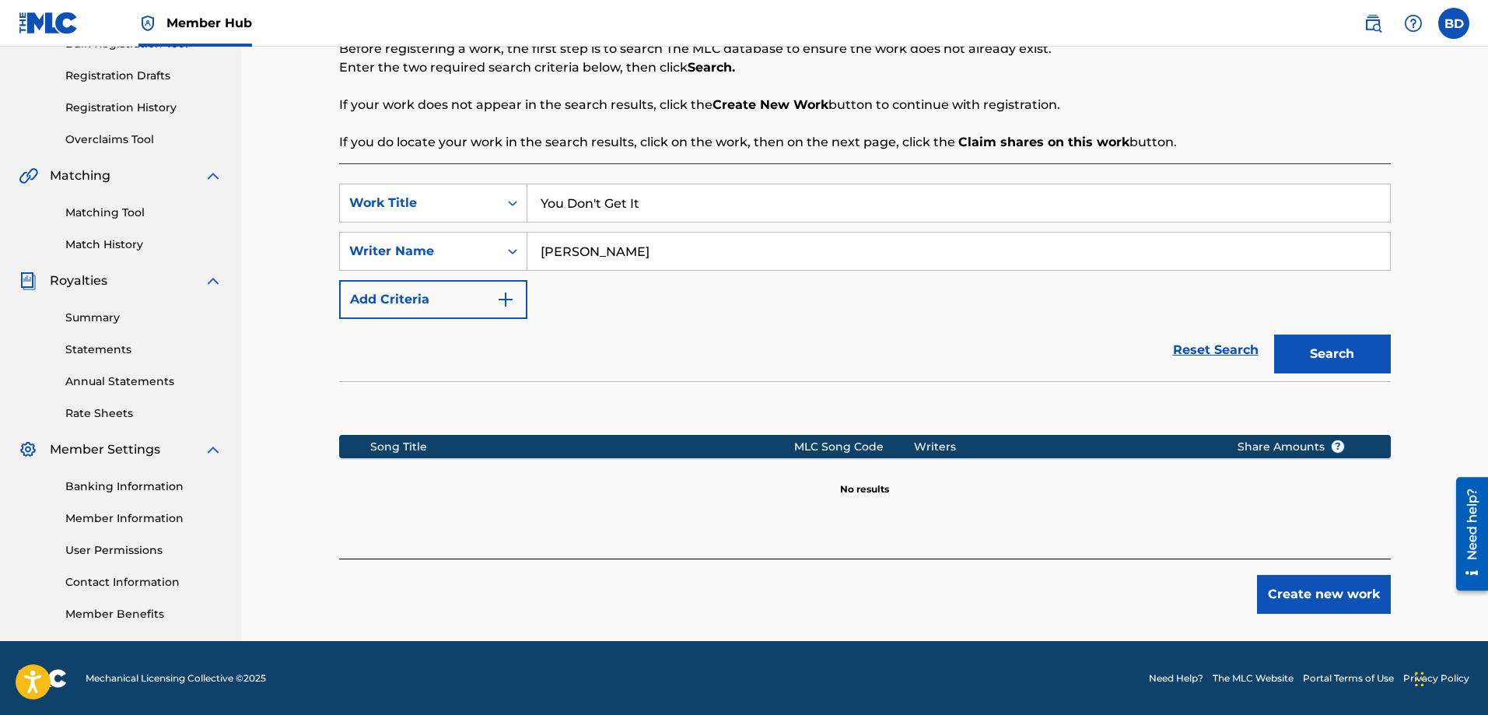
scroll to position [250, 0]
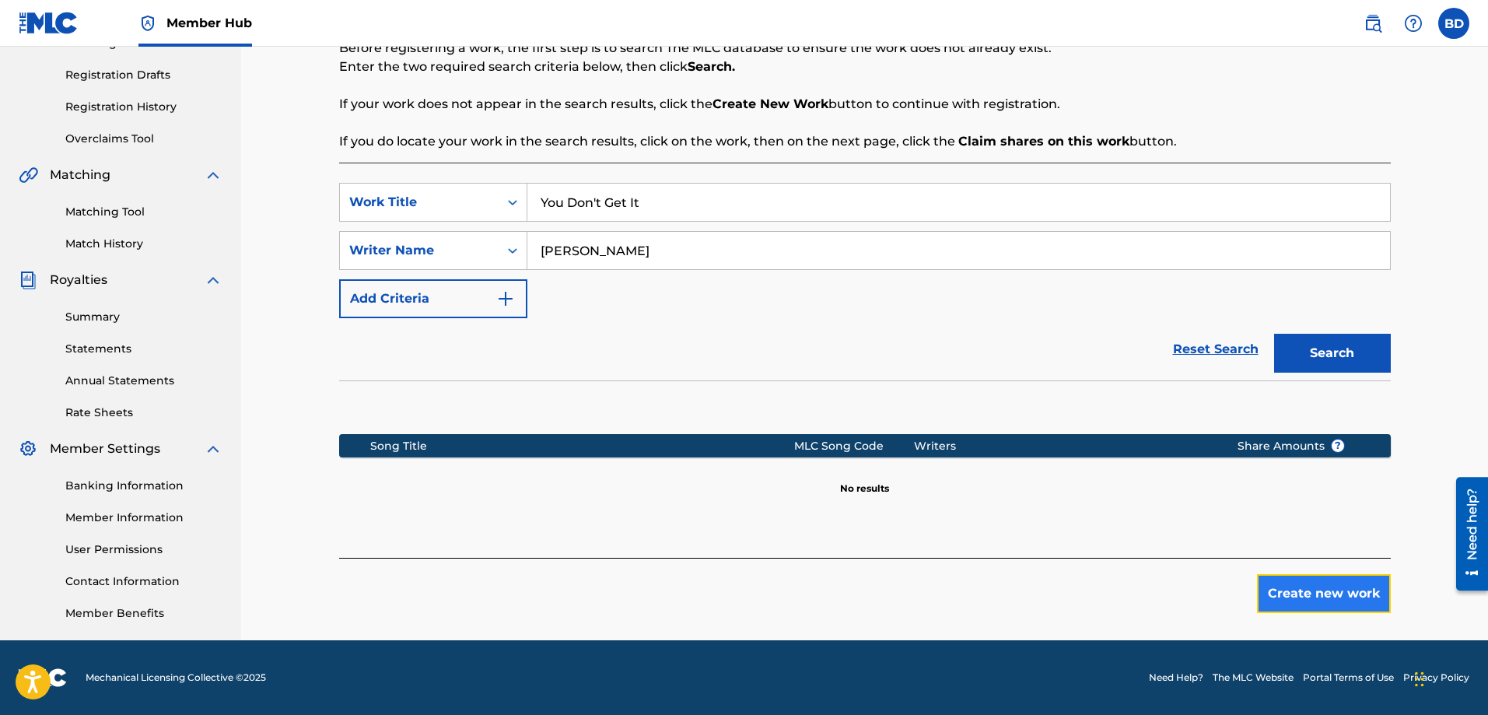
click at [1323, 586] on button "Create new work" at bounding box center [1324, 593] width 134 height 39
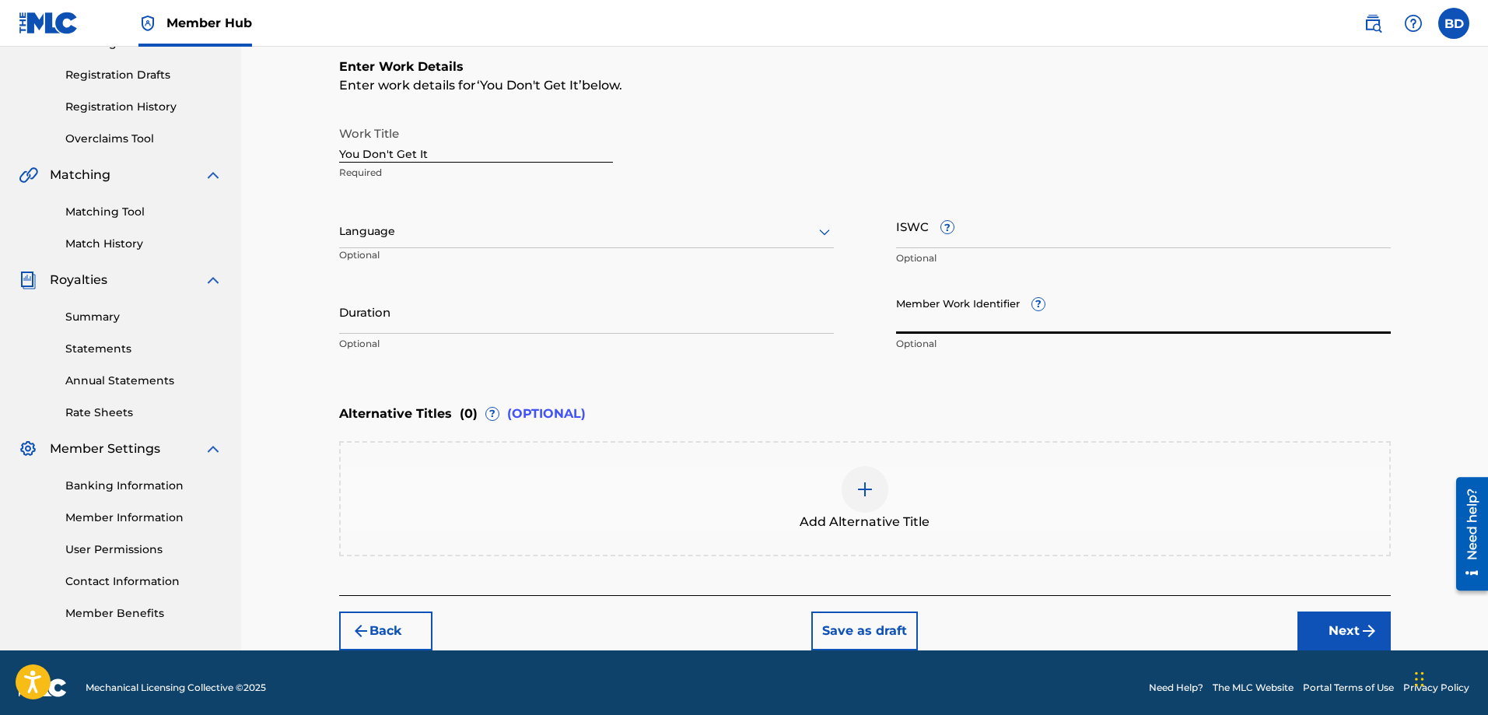
click at [954, 323] on input "Member Work Identifier ?" at bounding box center [1143, 311] width 495 height 44
click at [411, 323] on input "Duration" at bounding box center [586, 311] width 495 height 44
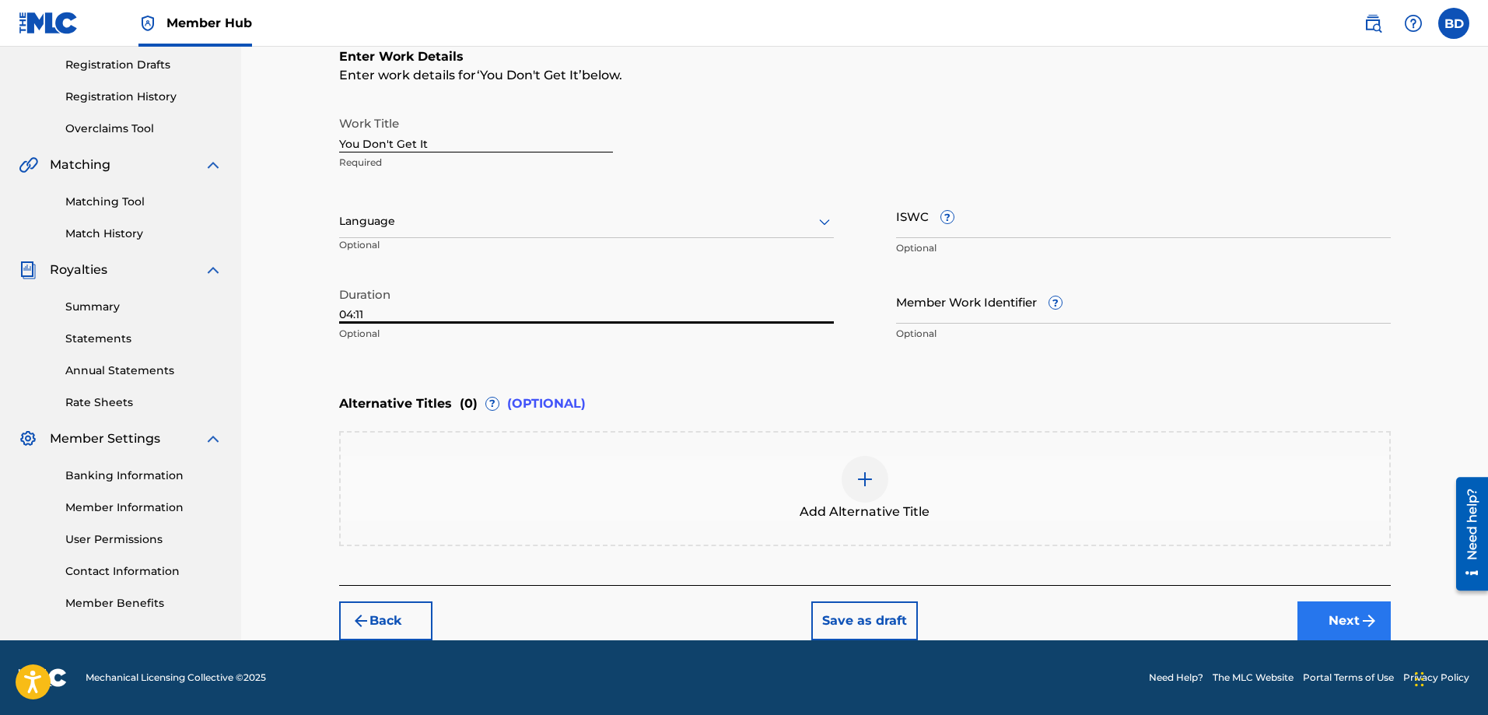
type input "04:11"
click at [1352, 621] on button "Next" at bounding box center [1343, 620] width 93 height 39
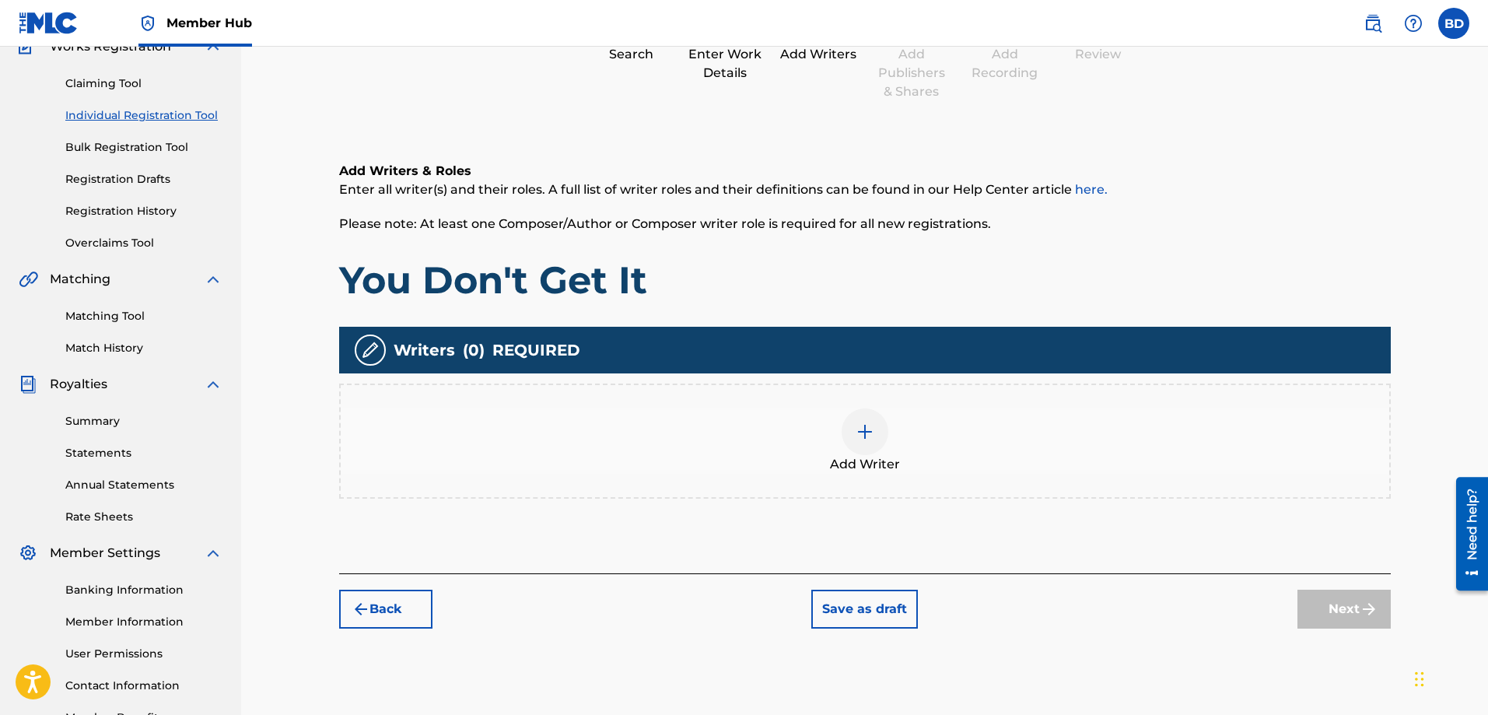
scroll to position [226, 0]
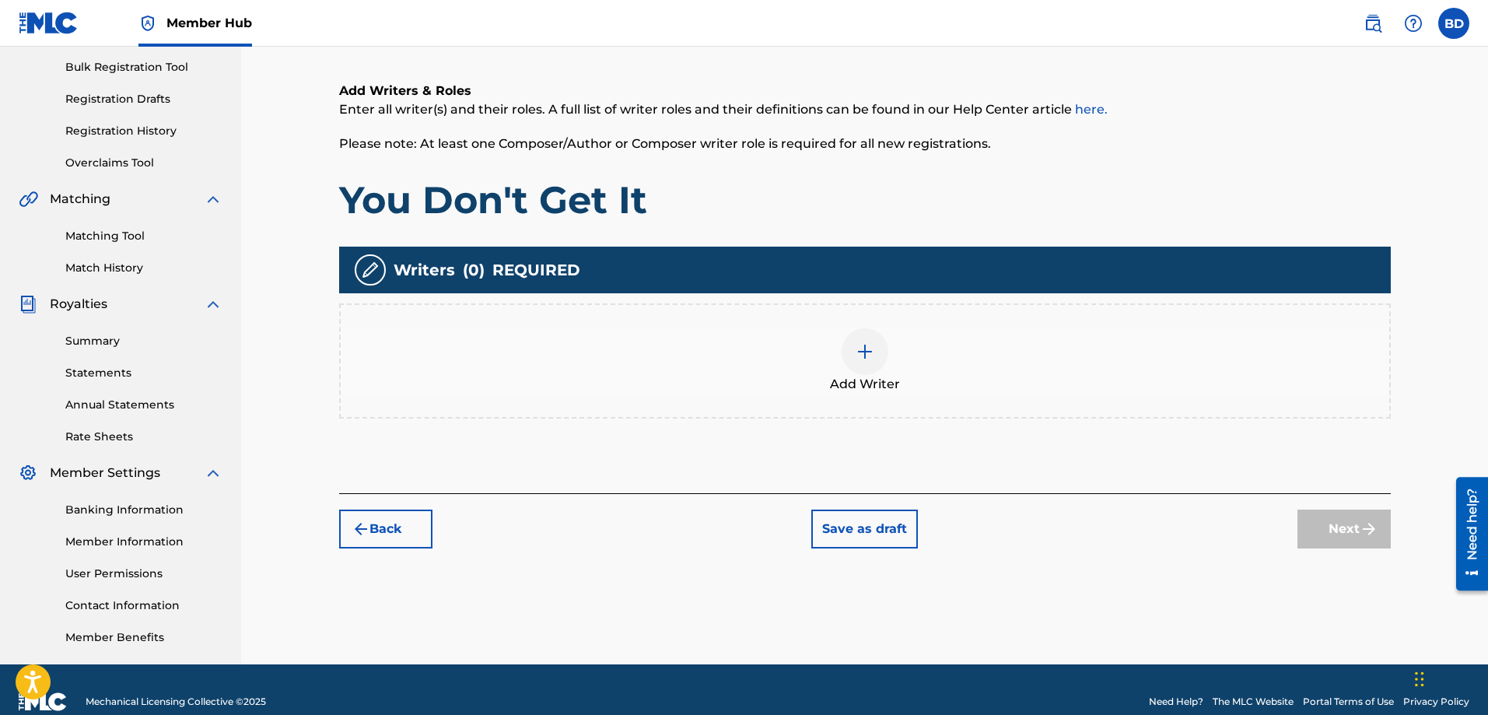
click at [865, 355] on img at bounding box center [864, 351] width 19 height 19
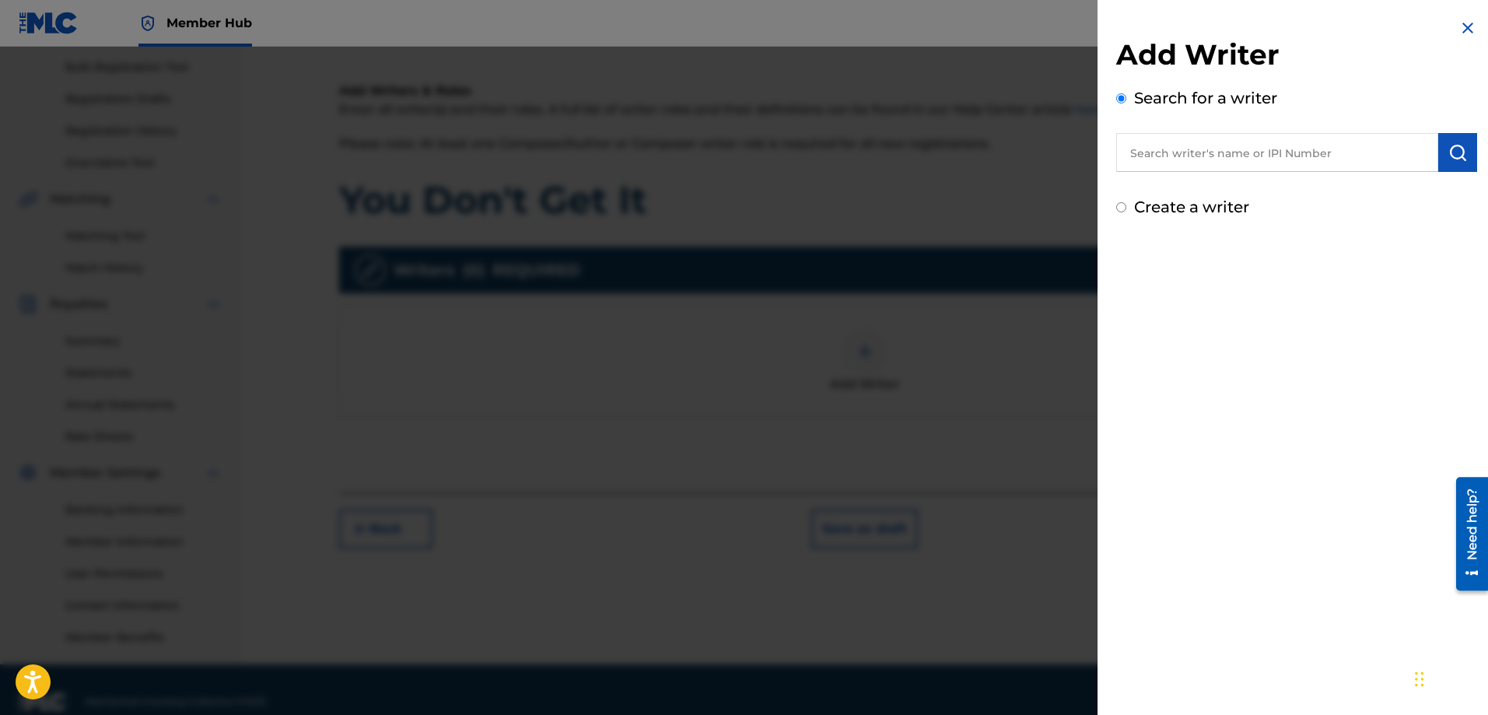
click at [1121, 205] on input "Create a writer" at bounding box center [1121, 207] width 10 height 10
radio input "false"
radio input "true"
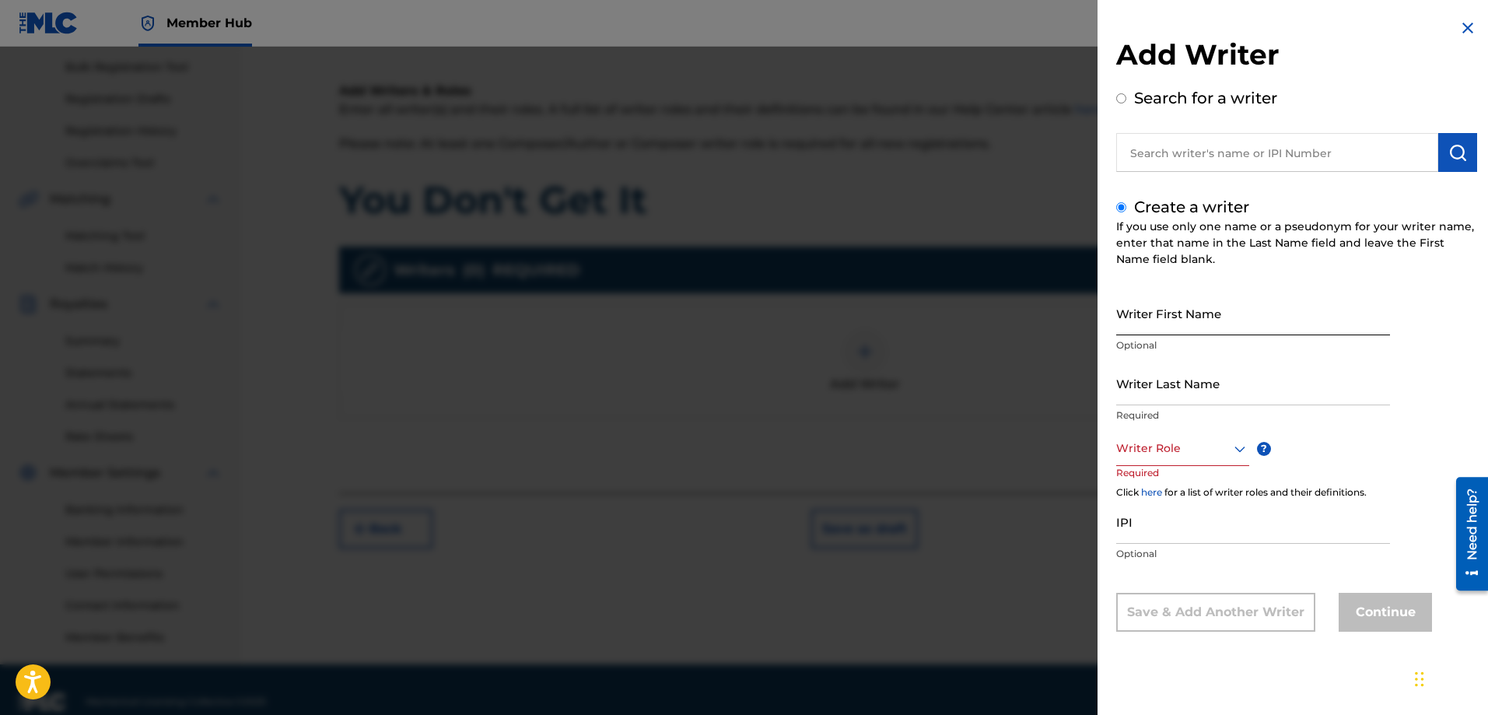
click at [1164, 322] on input "Writer First Name" at bounding box center [1253, 313] width 274 height 44
type input "[PERSON_NAME]"
click at [1163, 397] on input "Writer Last Name" at bounding box center [1253, 383] width 274 height 44
type input "[PERSON_NAME]"
click at [1172, 456] on div at bounding box center [1182, 448] width 133 height 19
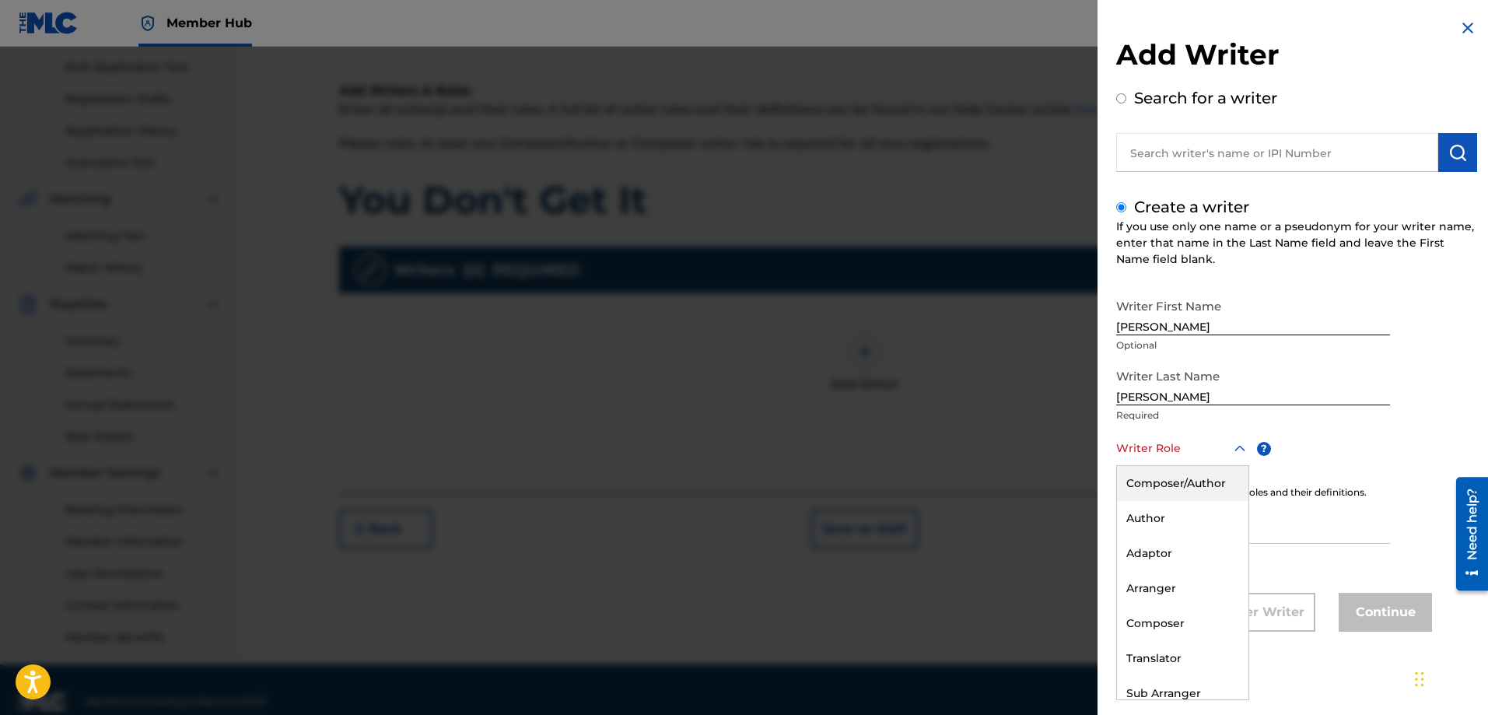
click at [1163, 479] on div "Composer/Author" at bounding box center [1182, 483] width 131 height 35
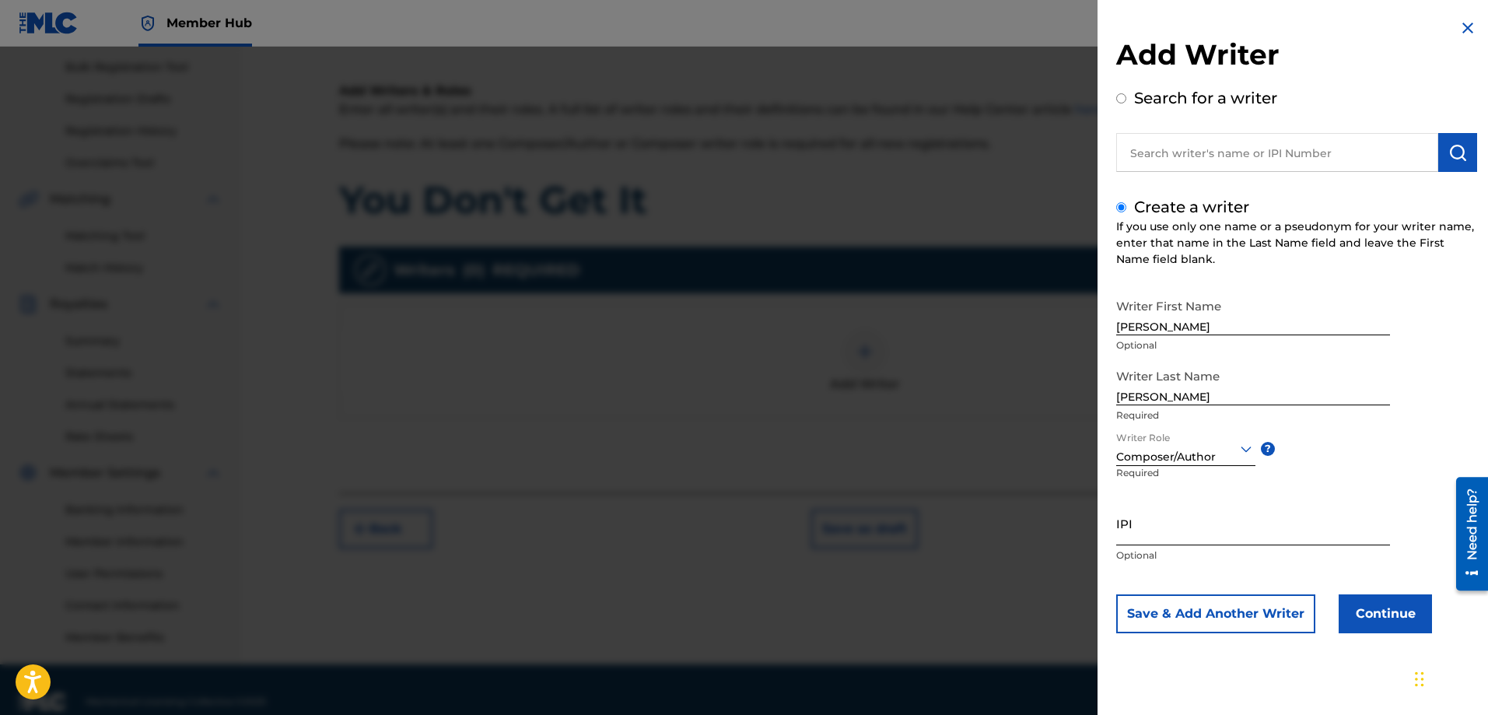
click at [1147, 531] on input "IPI" at bounding box center [1253, 523] width 274 height 44
paste input "529159140"
type input "529159140"
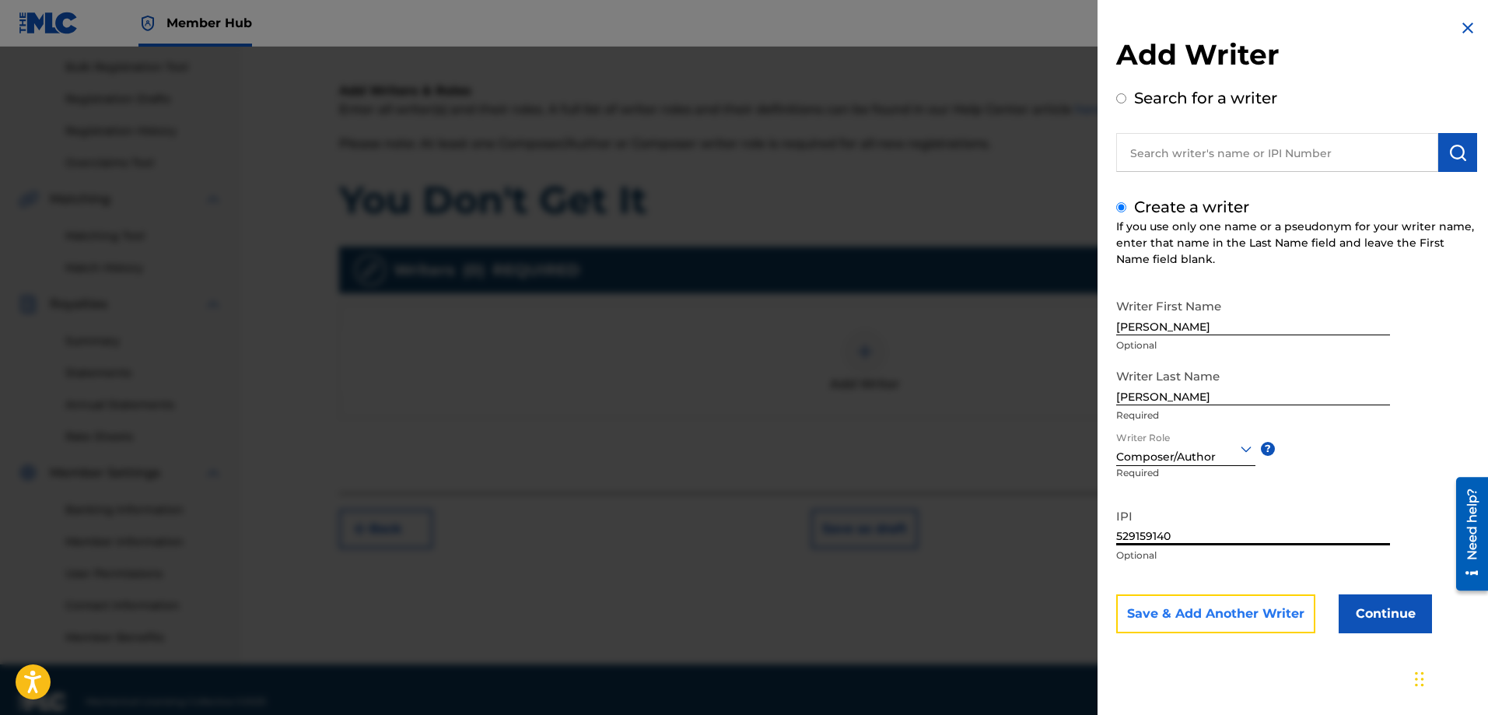
click at [1221, 607] on button "Save & Add Another Writer" at bounding box center [1215, 613] width 199 height 39
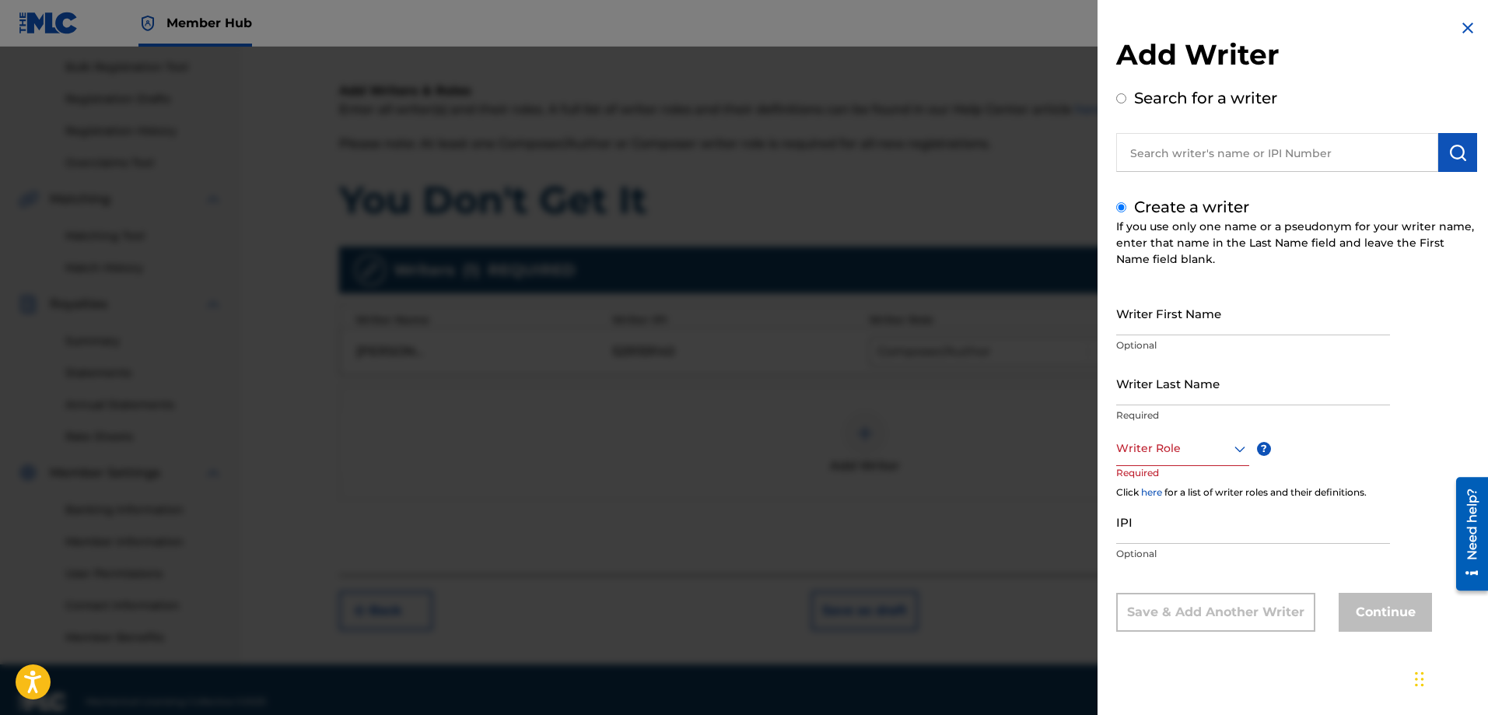
click at [1170, 149] on input "text" at bounding box center [1277, 152] width 322 height 39
radio input "true"
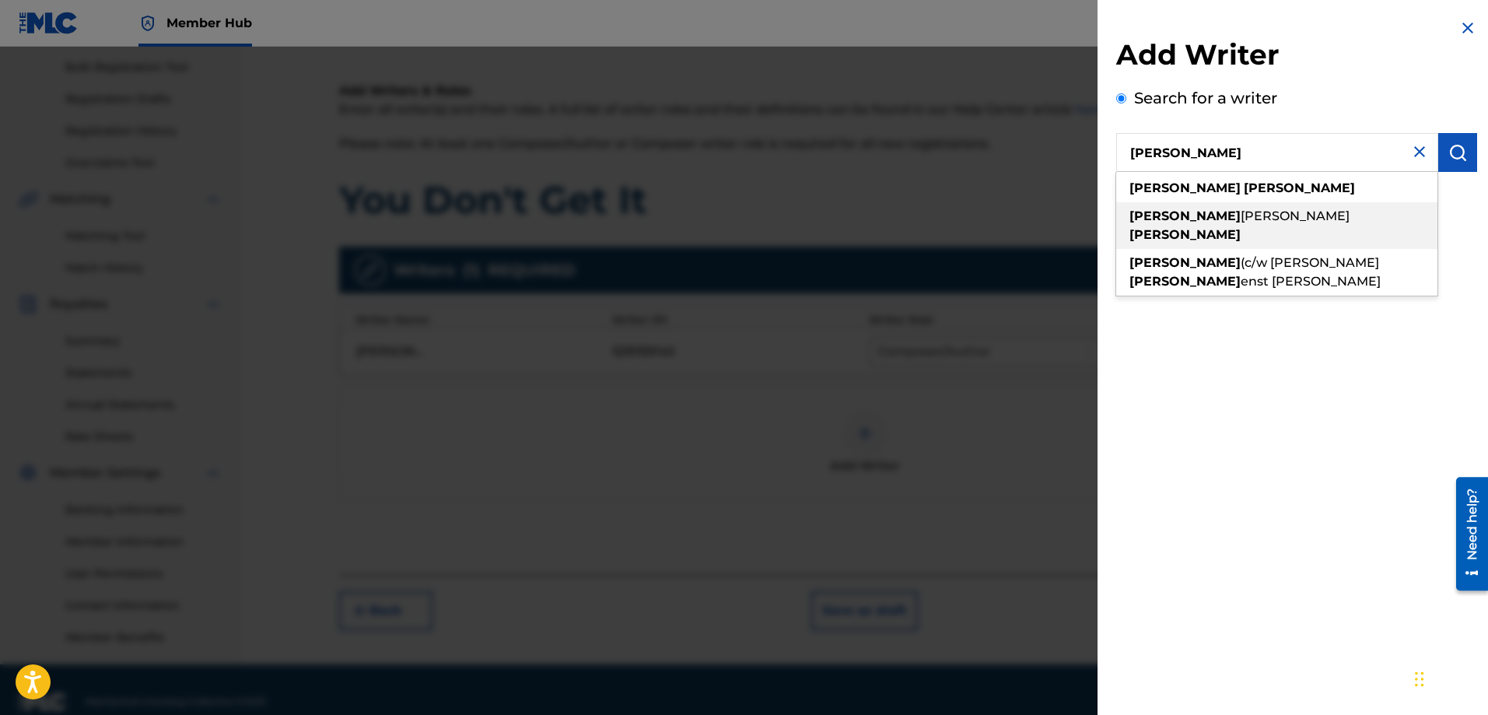
click at [1240, 222] on span "[PERSON_NAME]" at bounding box center [1294, 215] width 109 height 15
type input "[PERSON_NAME]"
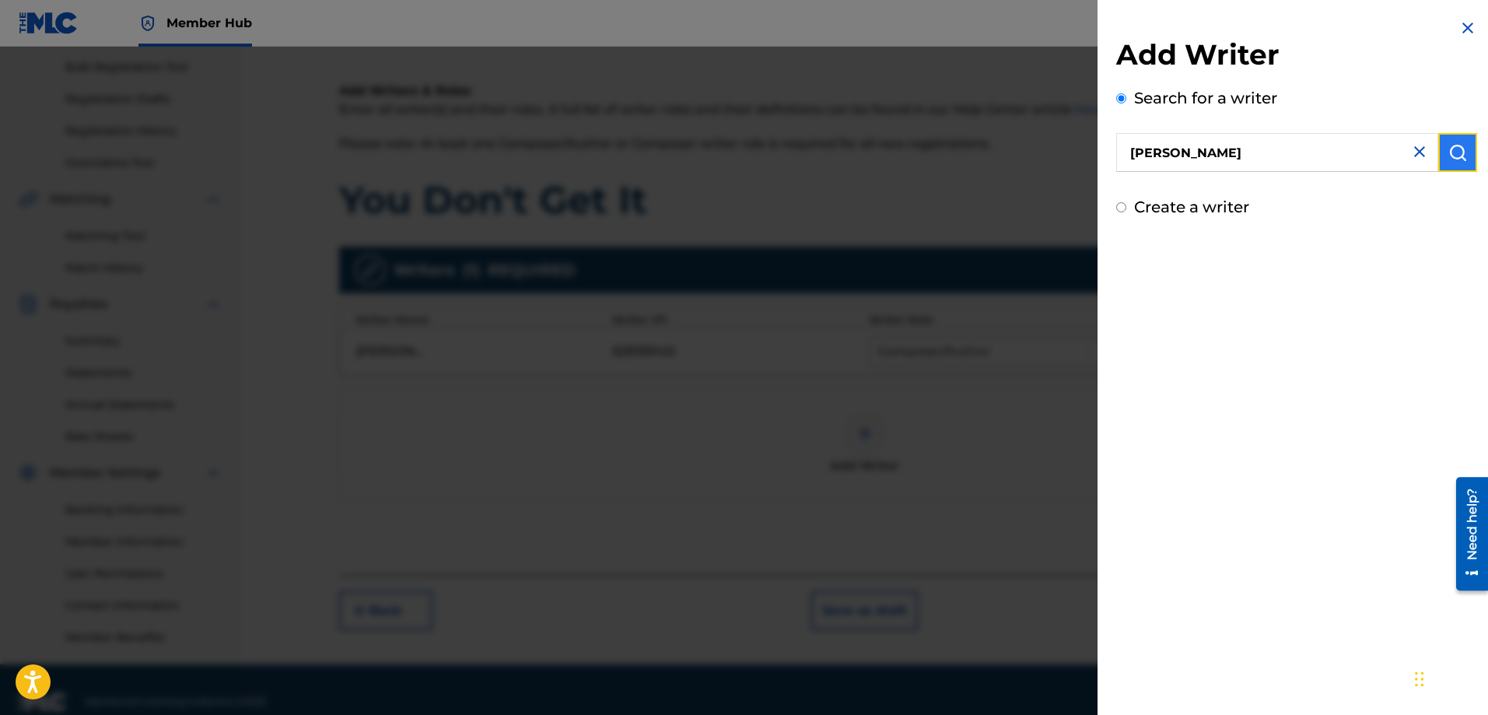
click at [1465, 147] on button "submit" at bounding box center [1457, 152] width 39 height 39
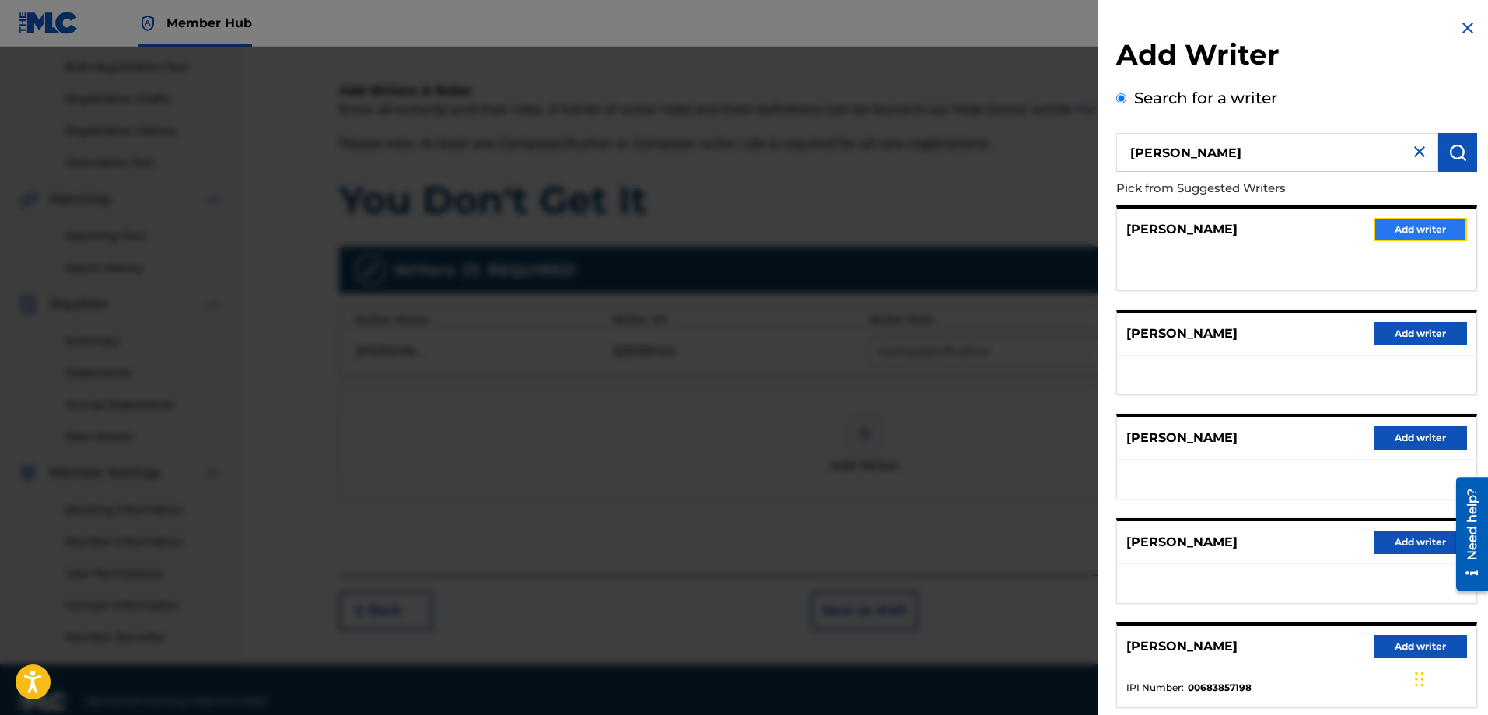
click at [1415, 226] on button "Add writer" at bounding box center [1419, 229] width 93 height 23
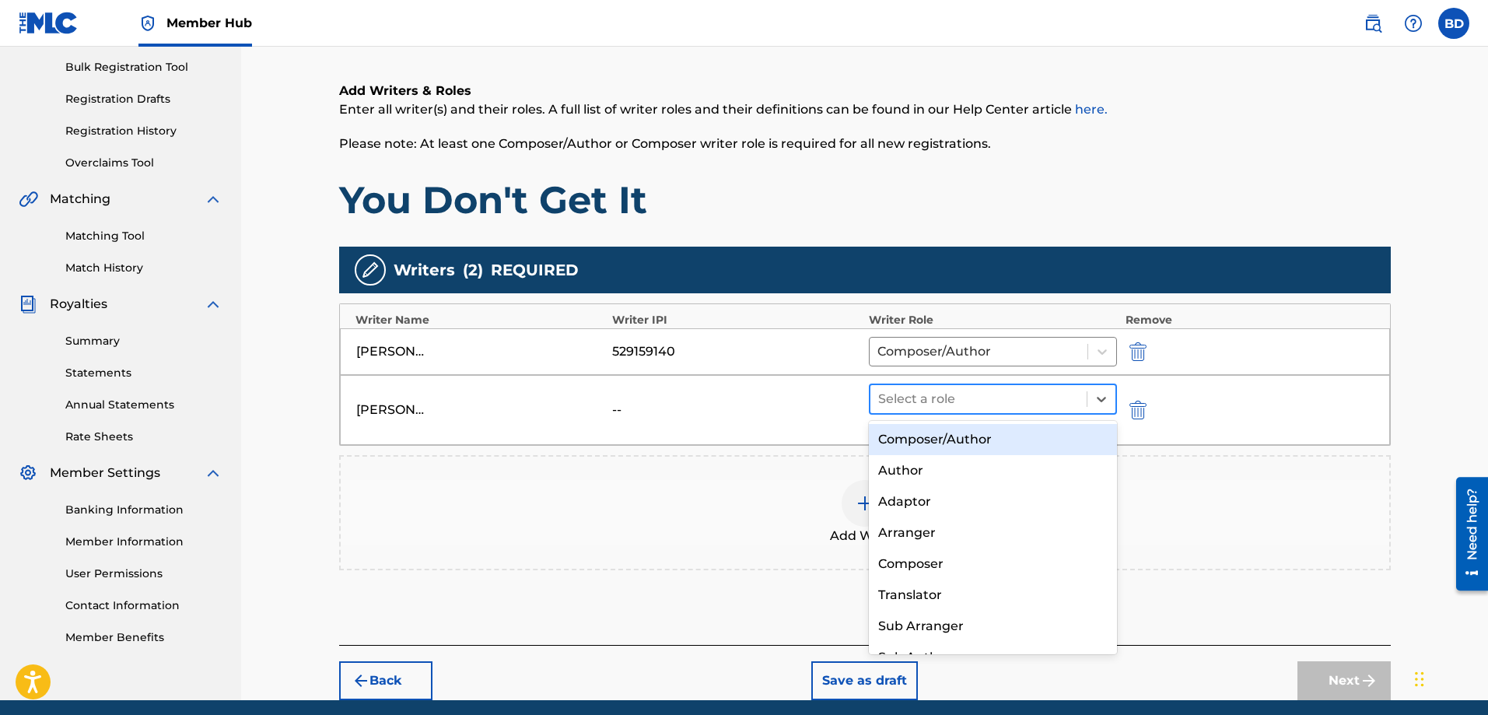
click at [1042, 390] on div at bounding box center [978, 399] width 201 height 22
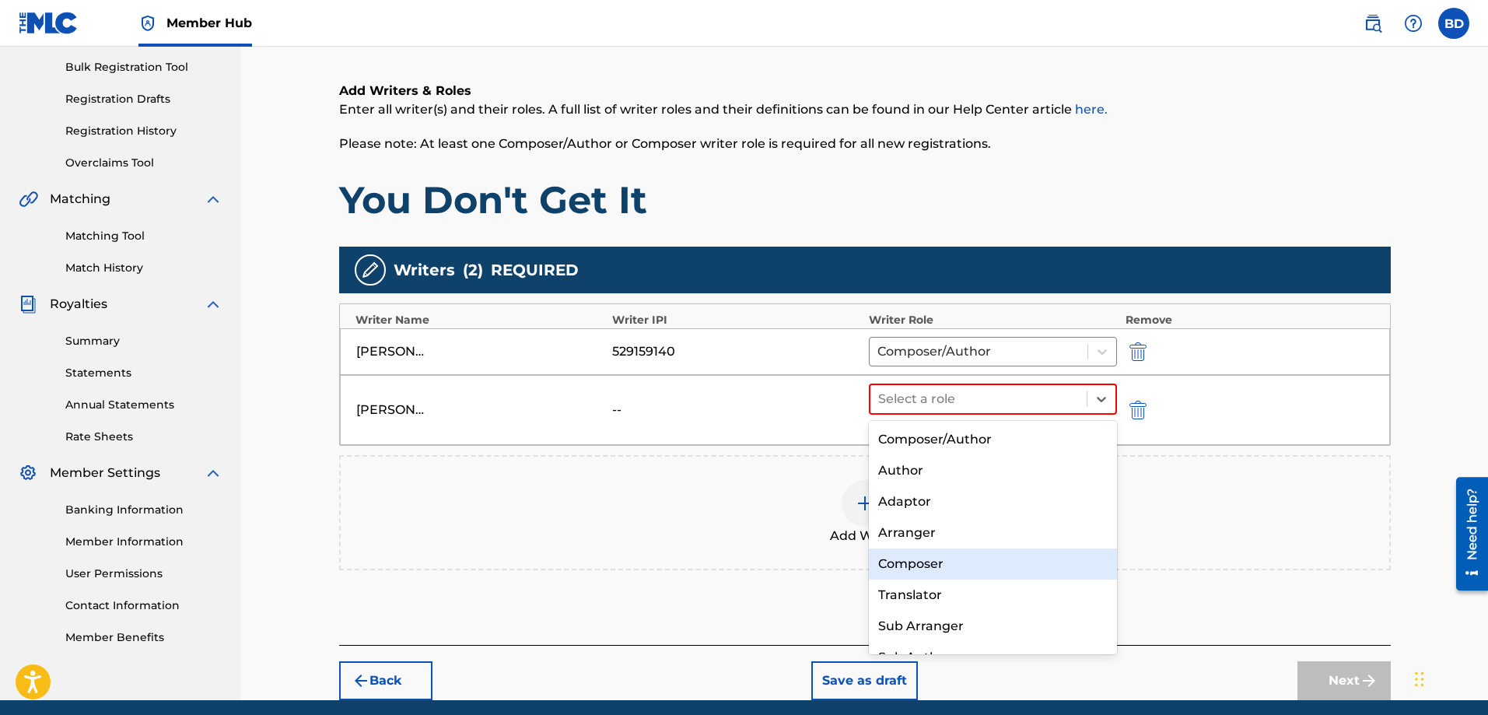
click at [961, 568] on div "Composer" at bounding box center [993, 563] width 249 height 31
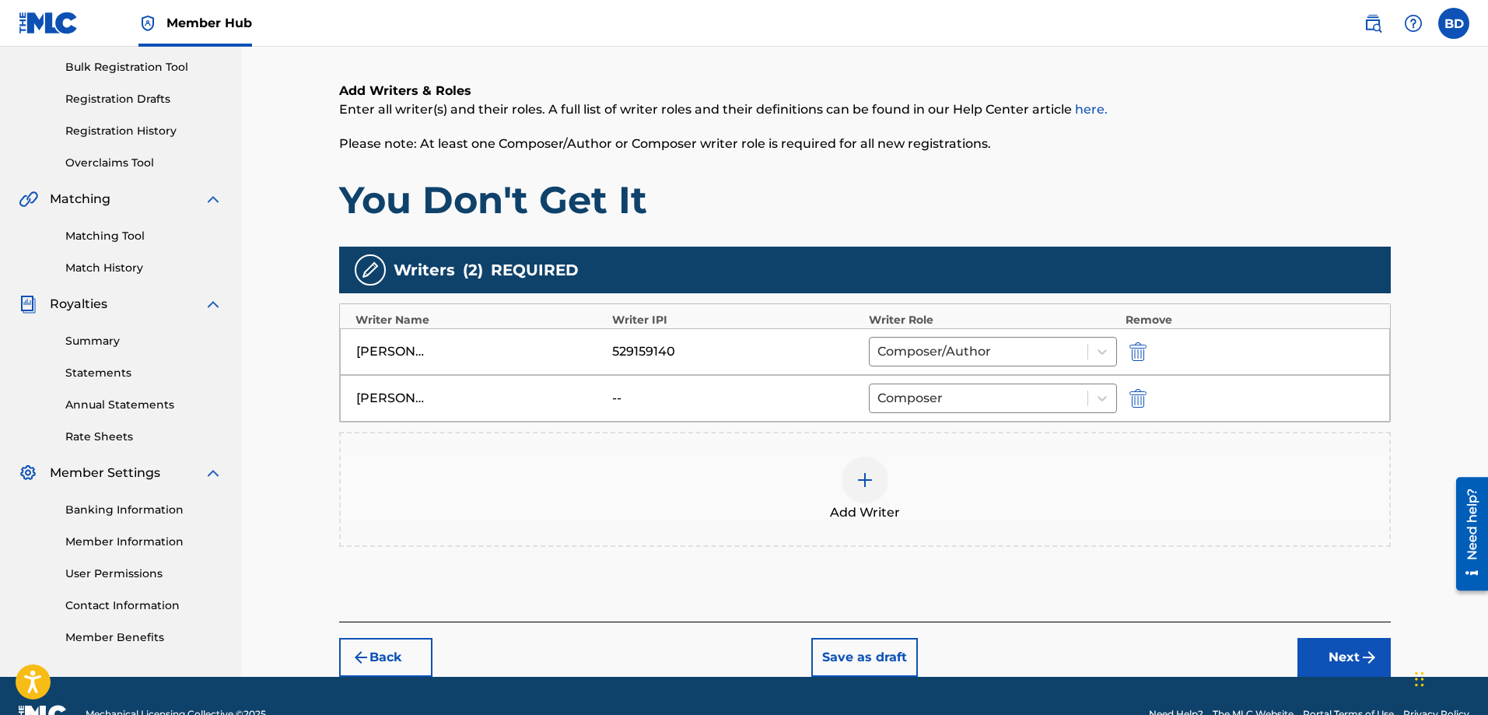
click at [865, 484] on img at bounding box center [864, 479] width 19 height 19
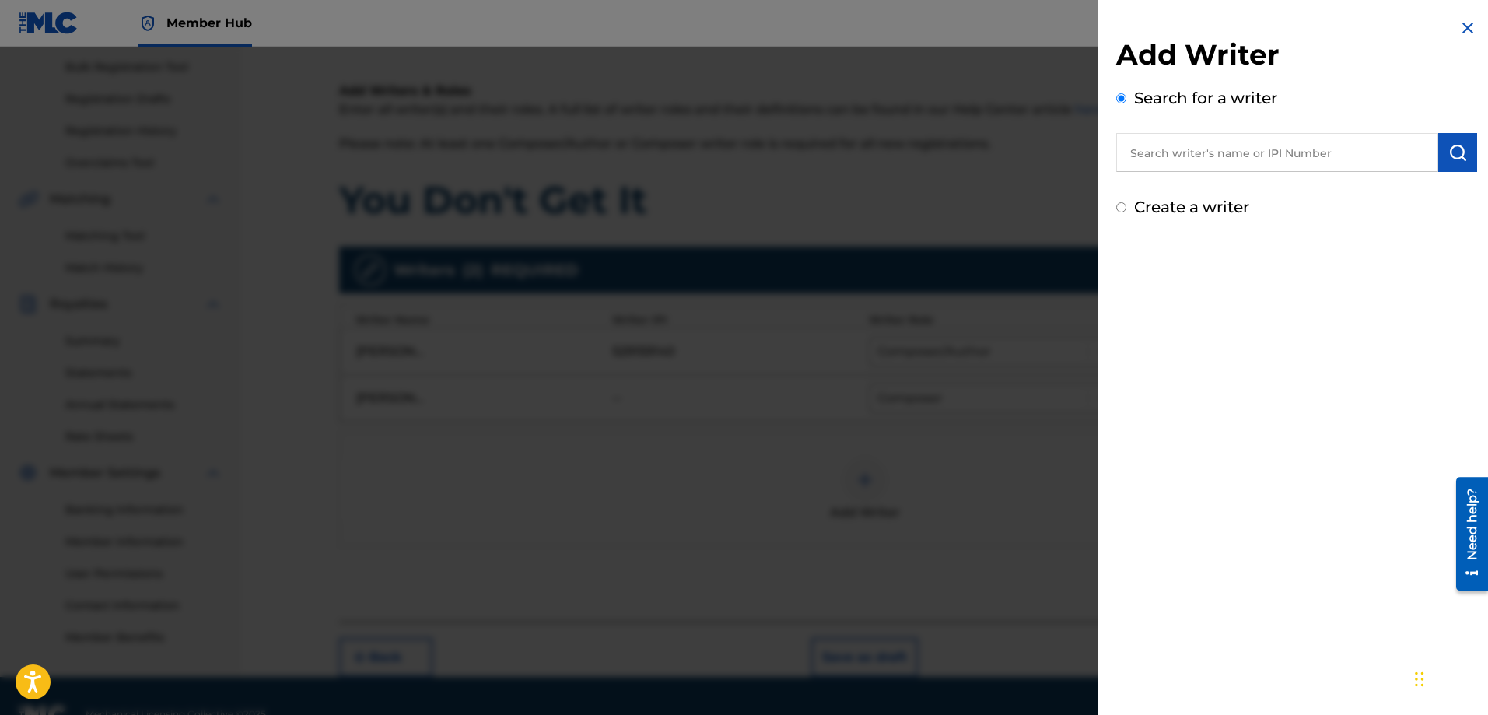
click at [1171, 150] on input "text" at bounding box center [1277, 152] width 322 height 39
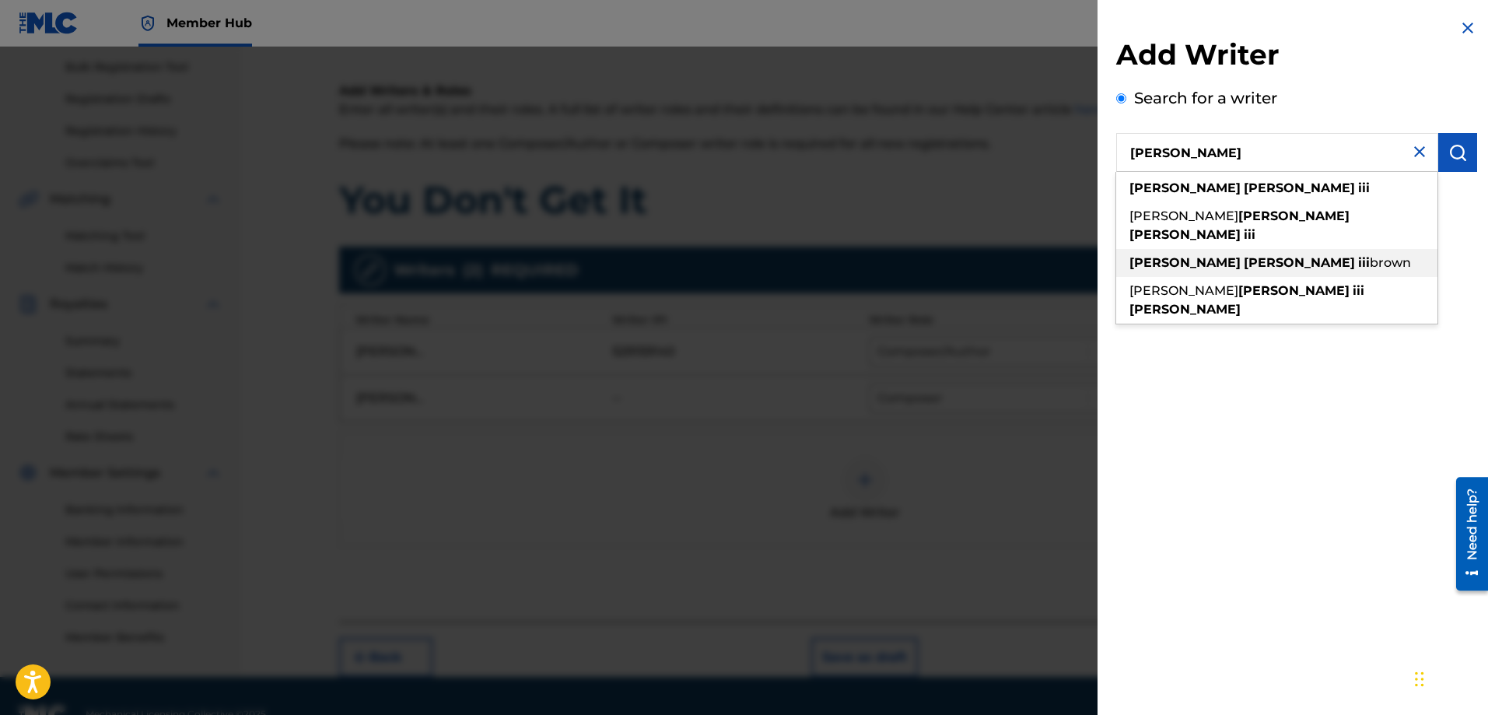
click at [1243, 255] on strong "[PERSON_NAME]" at bounding box center [1298, 262] width 111 height 15
type input "[PERSON_NAME] iii [PERSON_NAME]"
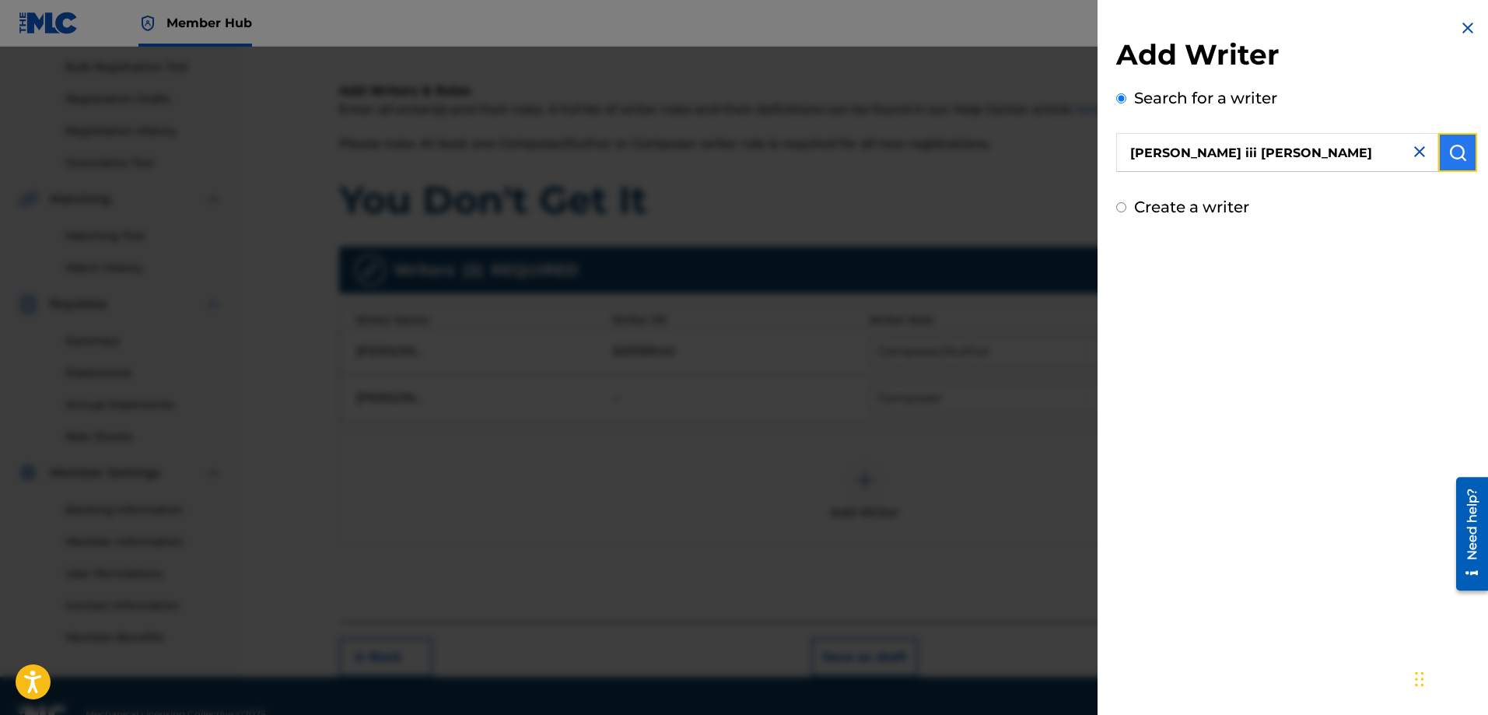
click at [1457, 152] on img "submit" at bounding box center [1457, 152] width 19 height 19
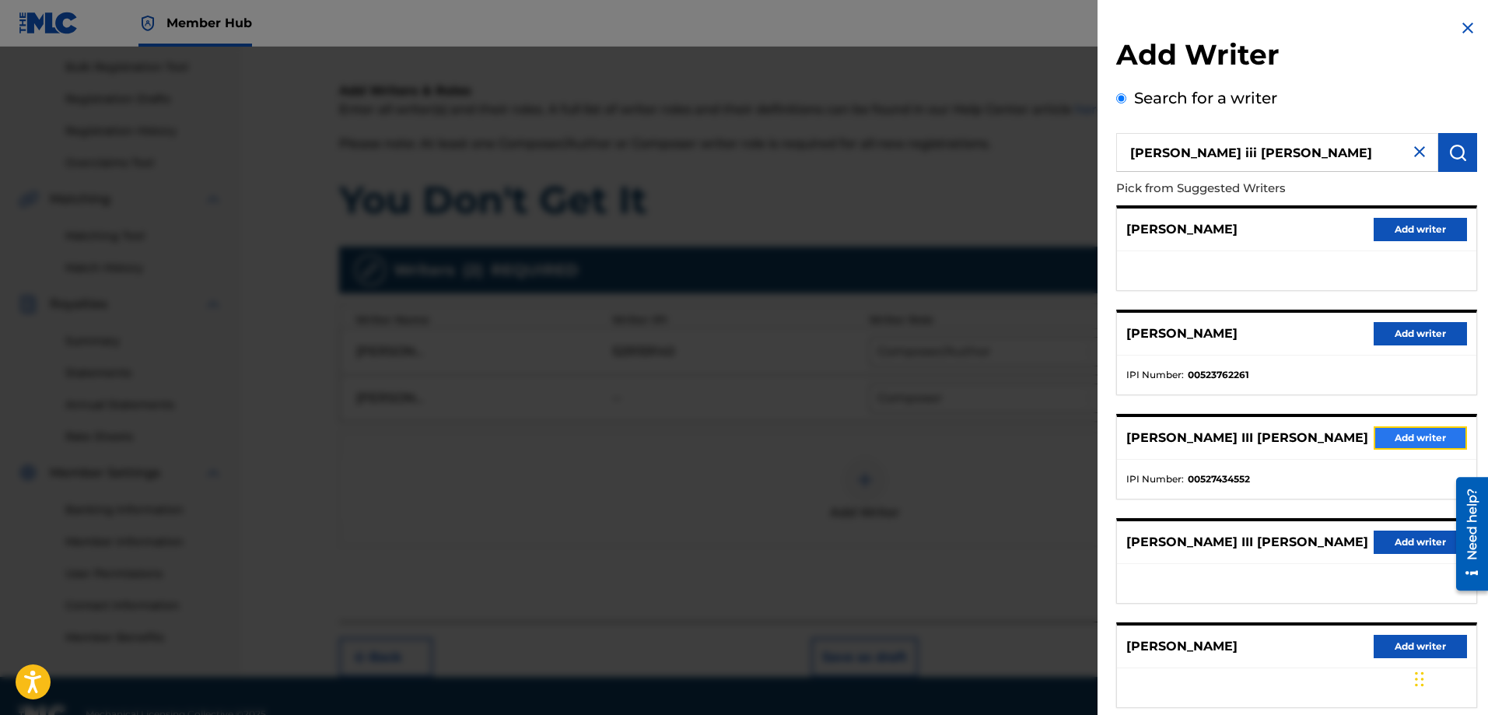
click at [1400, 440] on button "Add writer" at bounding box center [1419, 437] width 93 height 23
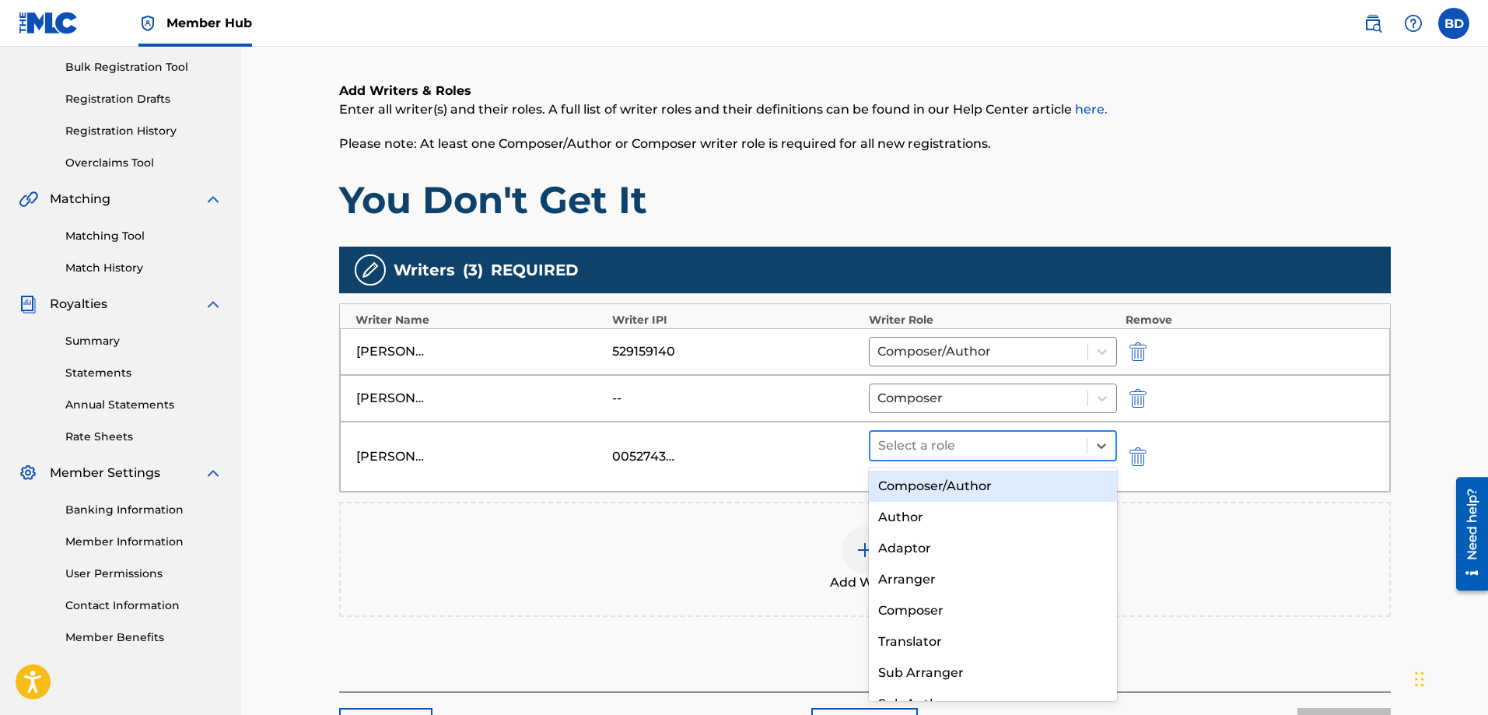
click at [961, 442] on div at bounding box center [978, 446] width 201 height 22
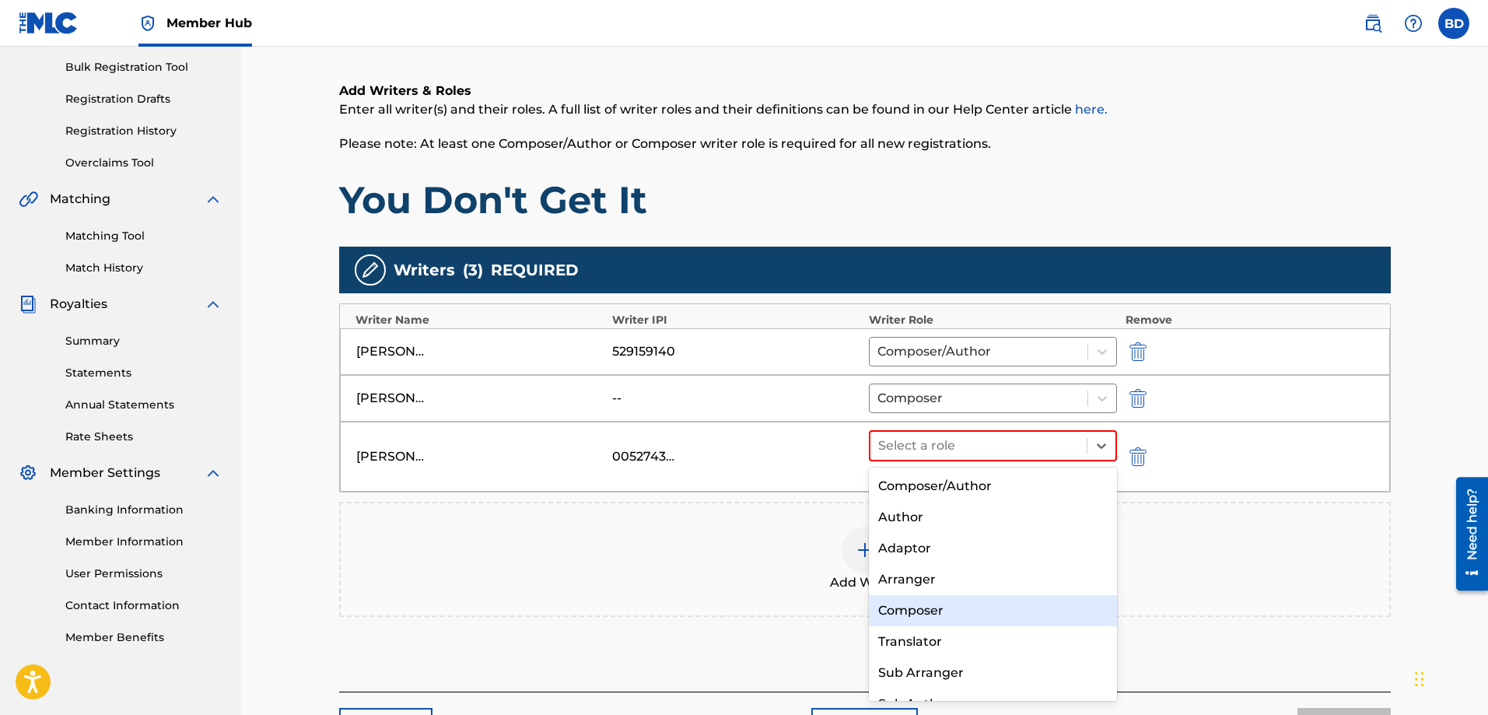
click at [938, 614] on div "Composer" at bounding box center [993, 610] width 249 height 31
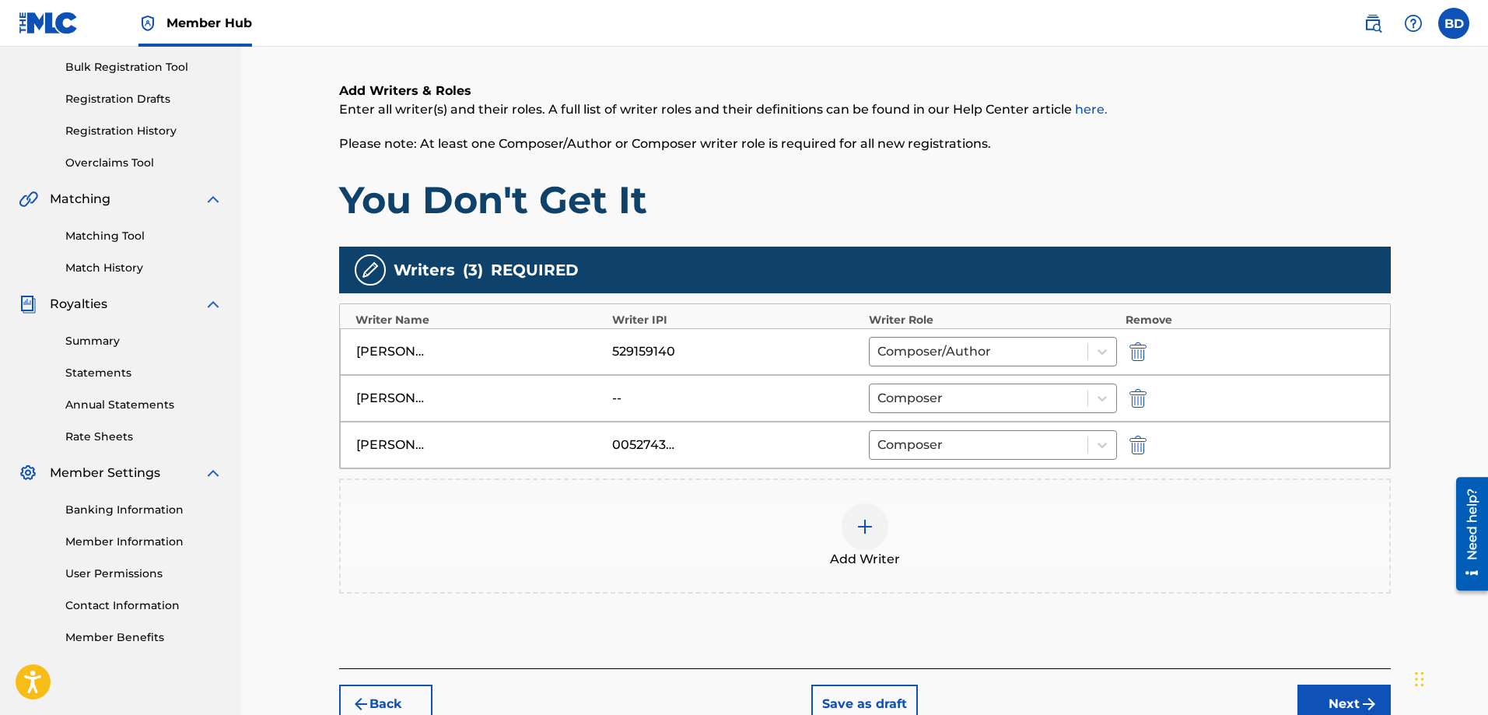
click at [857, 523] on img at bounding box center [864, 526] width 19 height 19
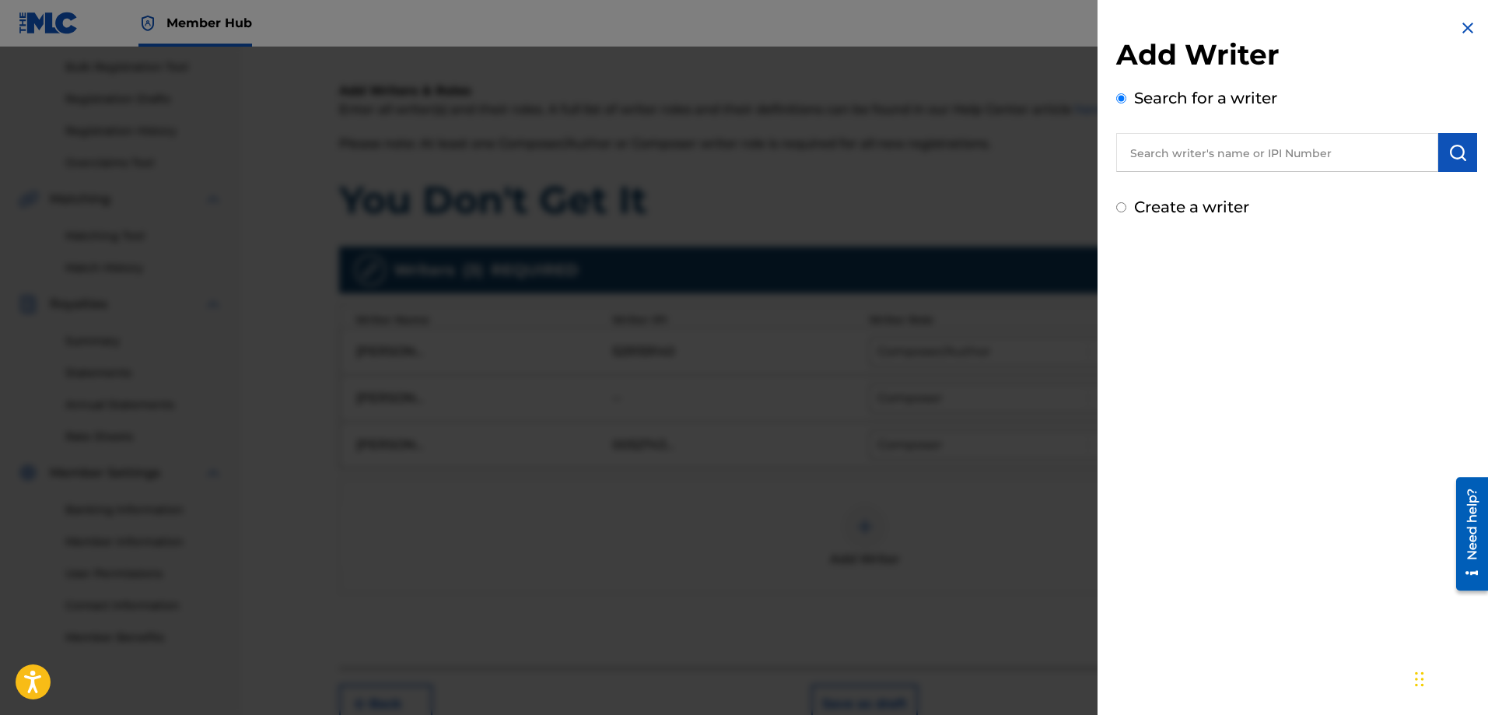
click at [1187, 151] on input "text" at bounding box center [1277, 152] width 322 height 39
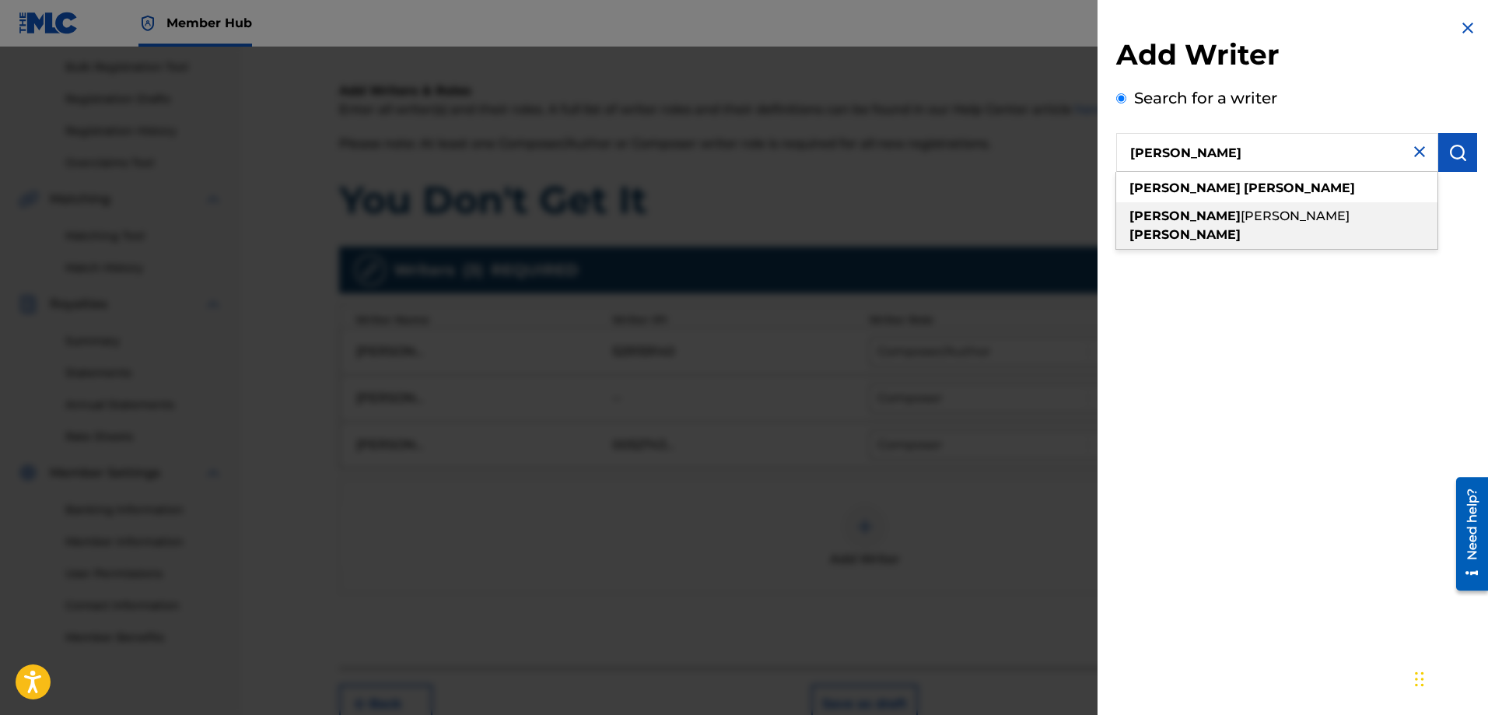
click at [1240, 213] on span "[PERSON_NAME]" at bounding box center [1294, 215] width 109 height 15
type input "[PERSON_NAME] [PERSON_NAME]"
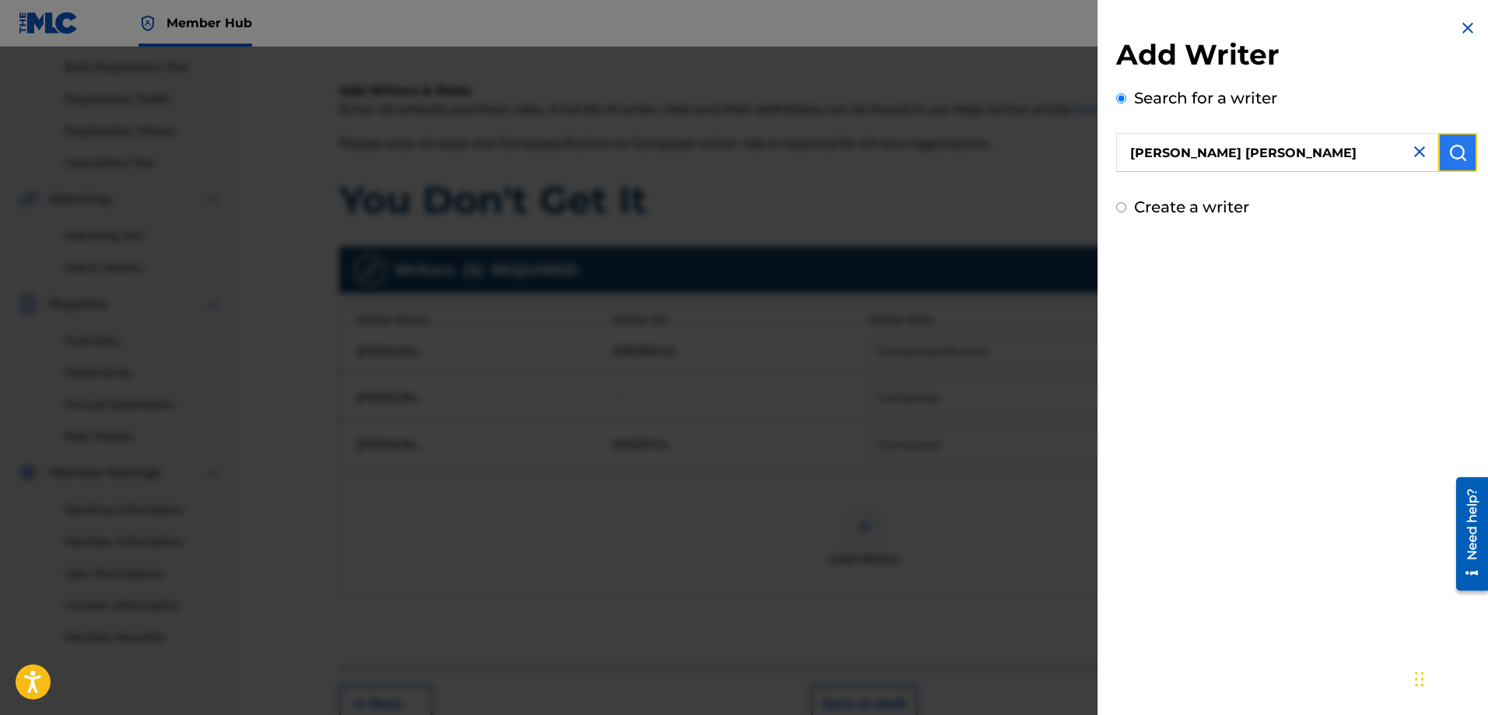
click at [1448, 151] on img "submit" at bounding box center [1457, 152] width 19 height 19
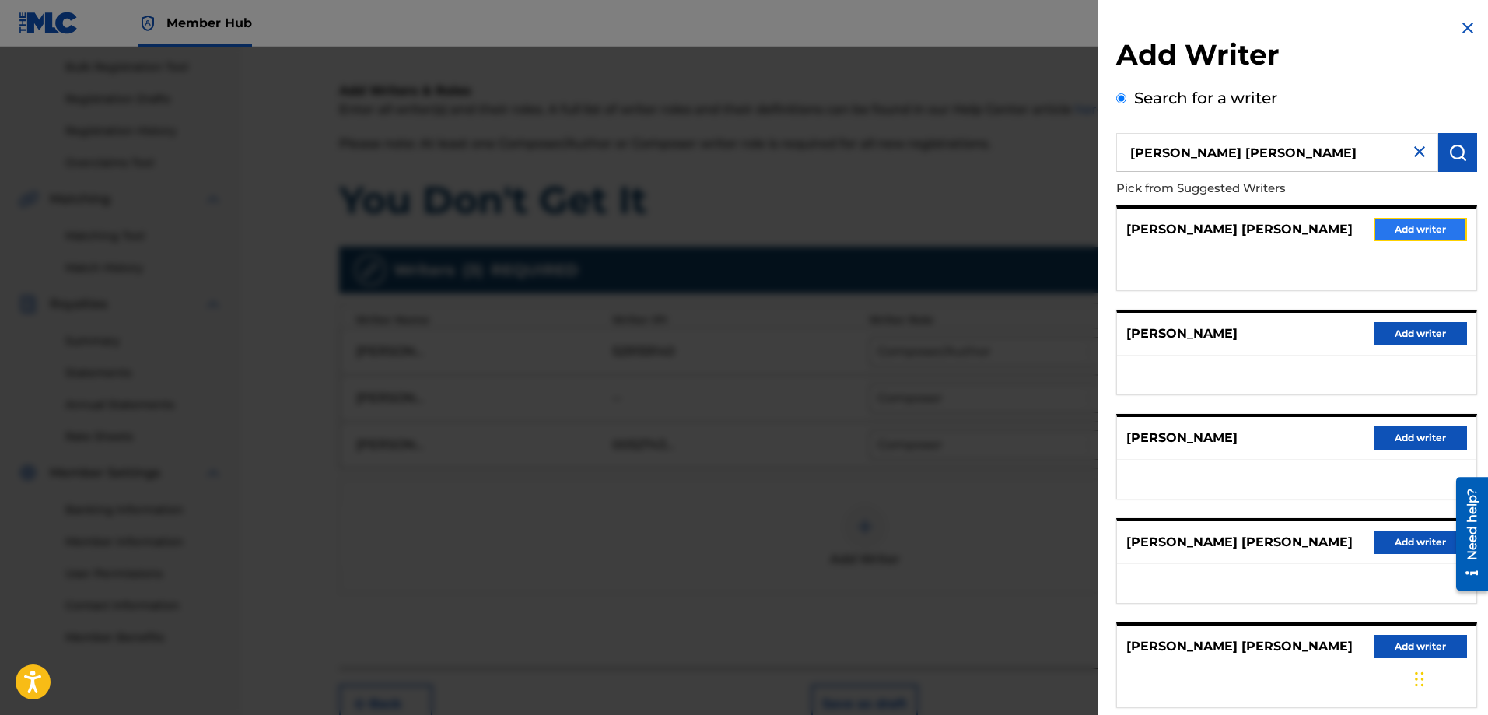
click at [1406, 229] on button "Add writer" at bounding box center [1419, 229] width 93 height 23
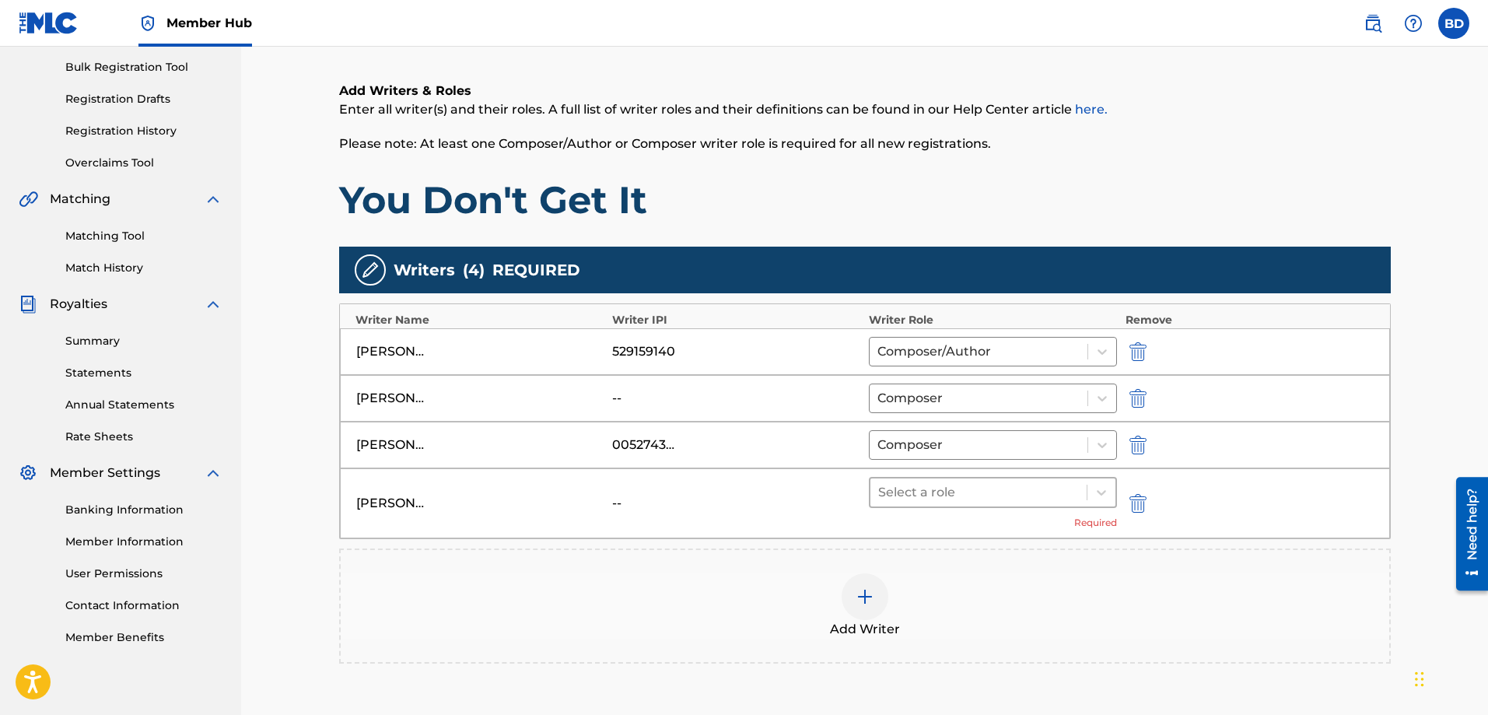
click at [1081, 494] on div "Select a role" at bounding box center [978, 492] width 217 height 28
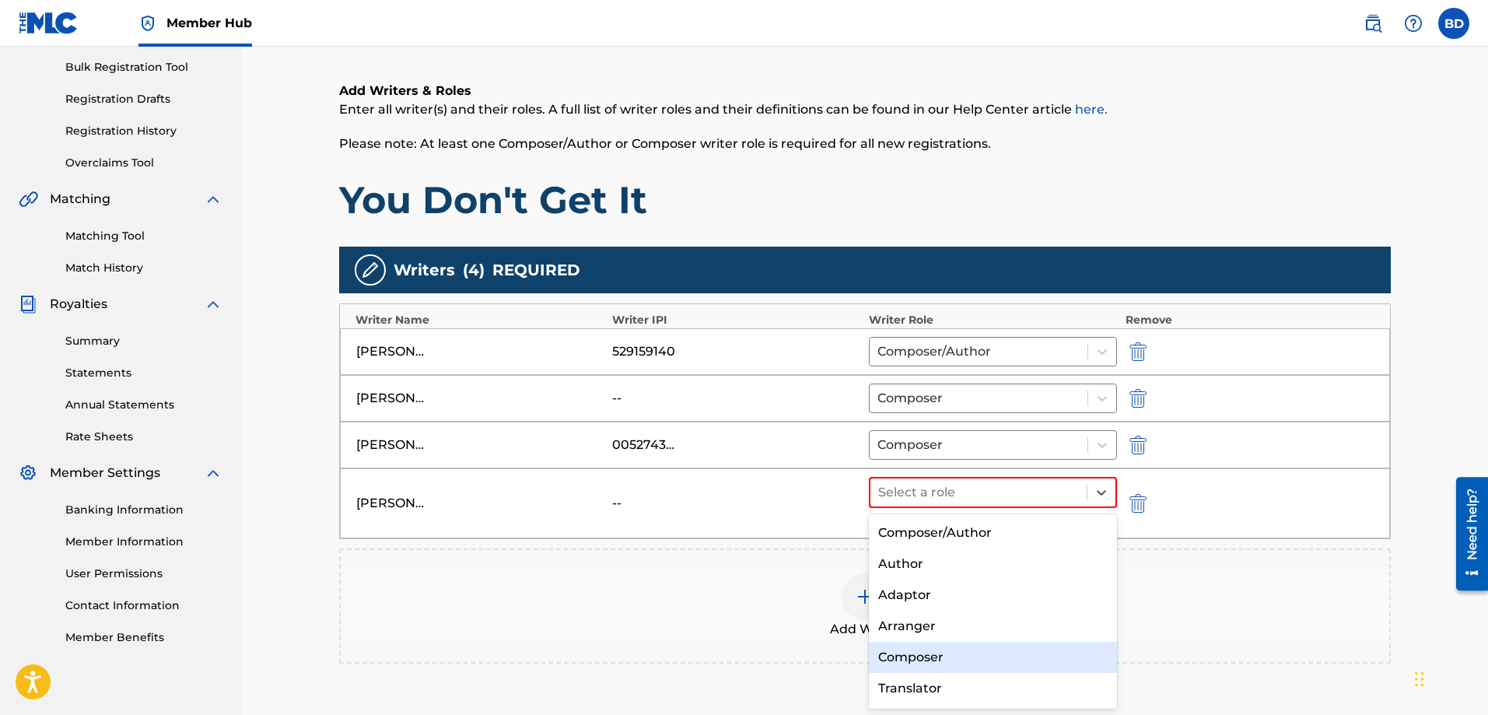
click at [955, 663] on div "Composer" at bounding box center [993, 657] width 249 height 31
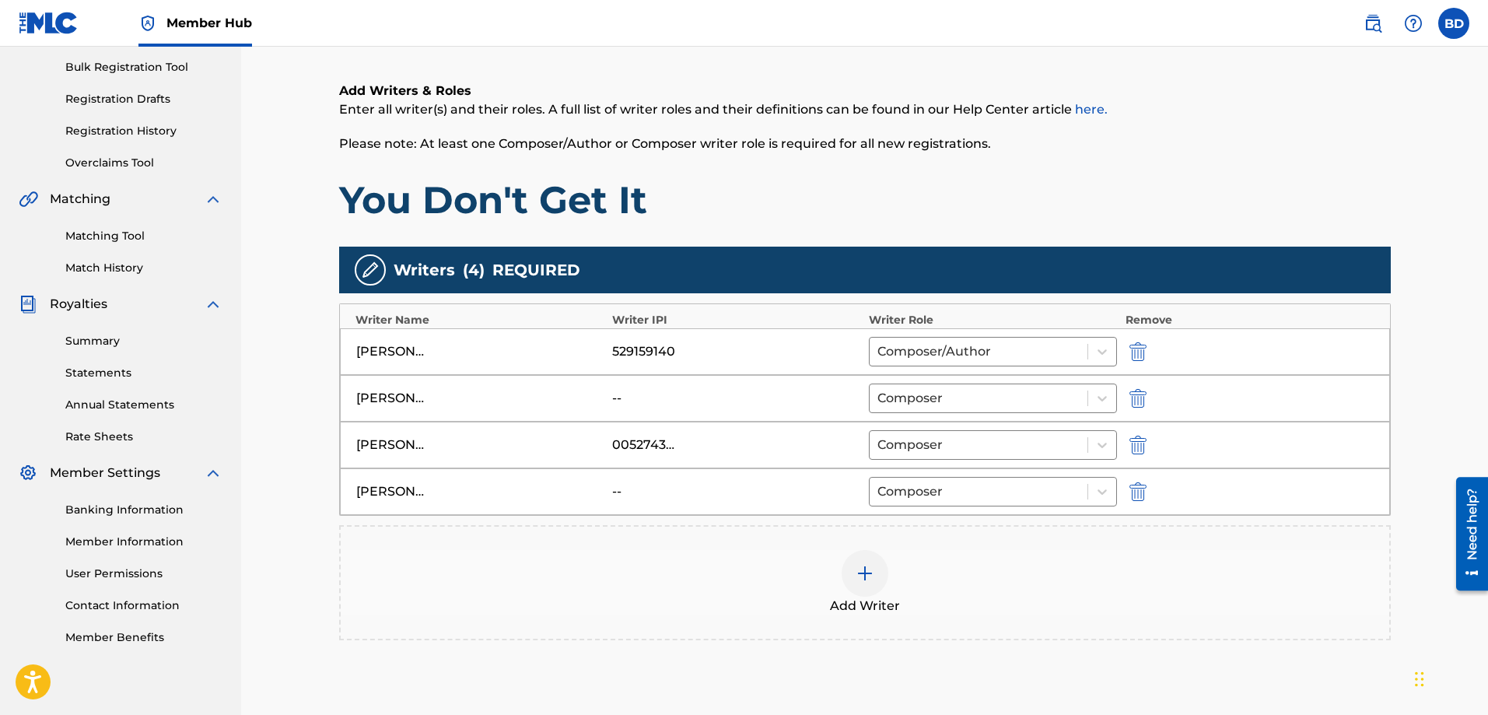
click at [858, 574] on img at bounding box center [864, 573] width 19 height 19
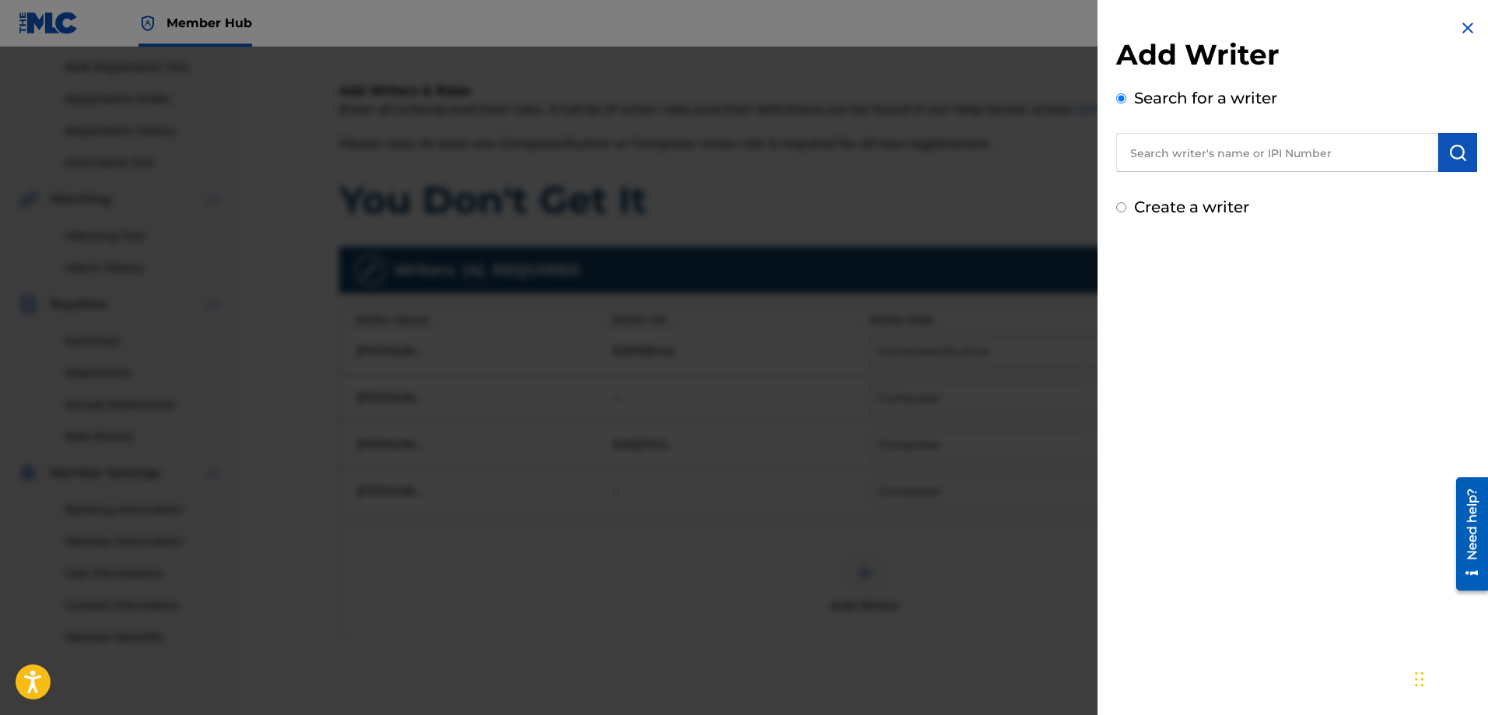
click at [1219, 156] on input "text" at bounding box center [1277, 152] width 322 height 39
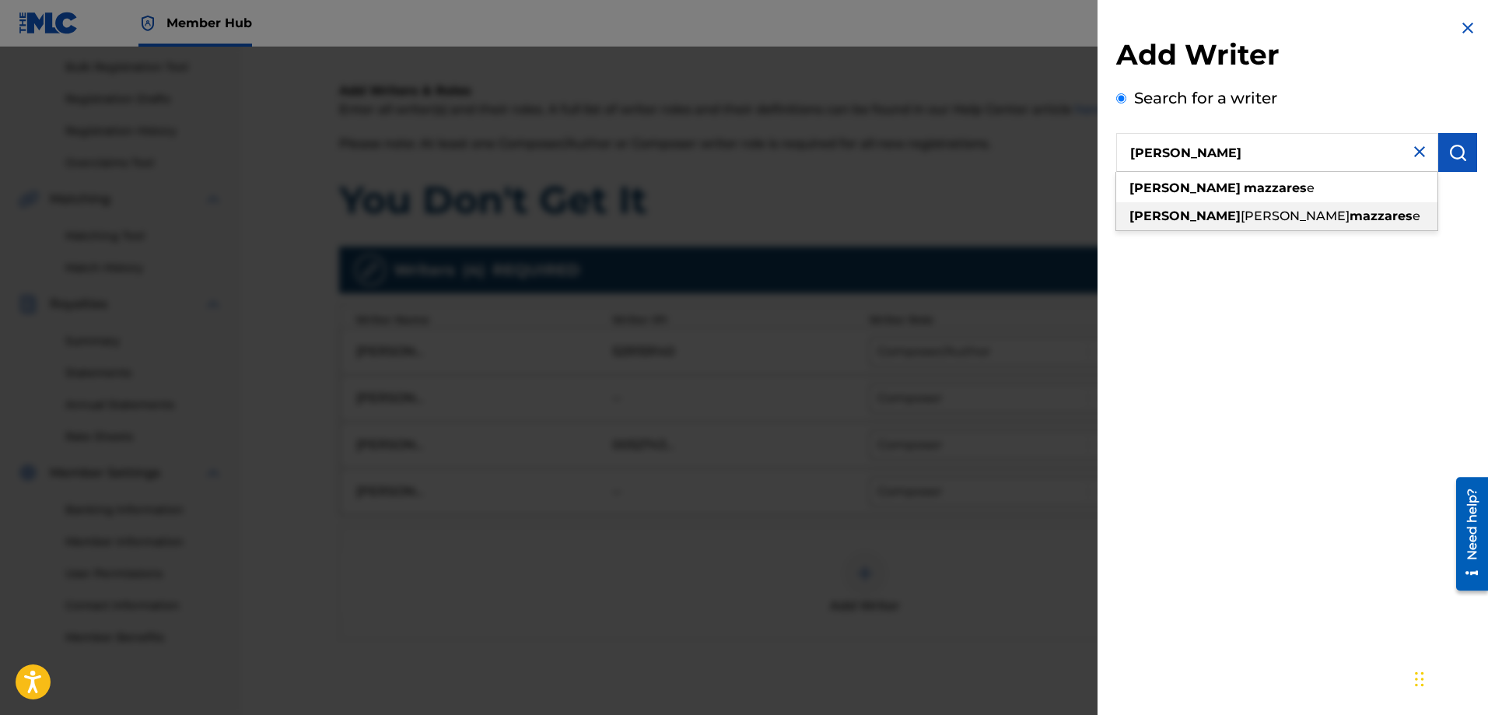
click at [1240, 217] on span "[PERSON_NAME]" at bounding box center [1294, 215] width 109 height 15
type input "[PERSON_NAME]"
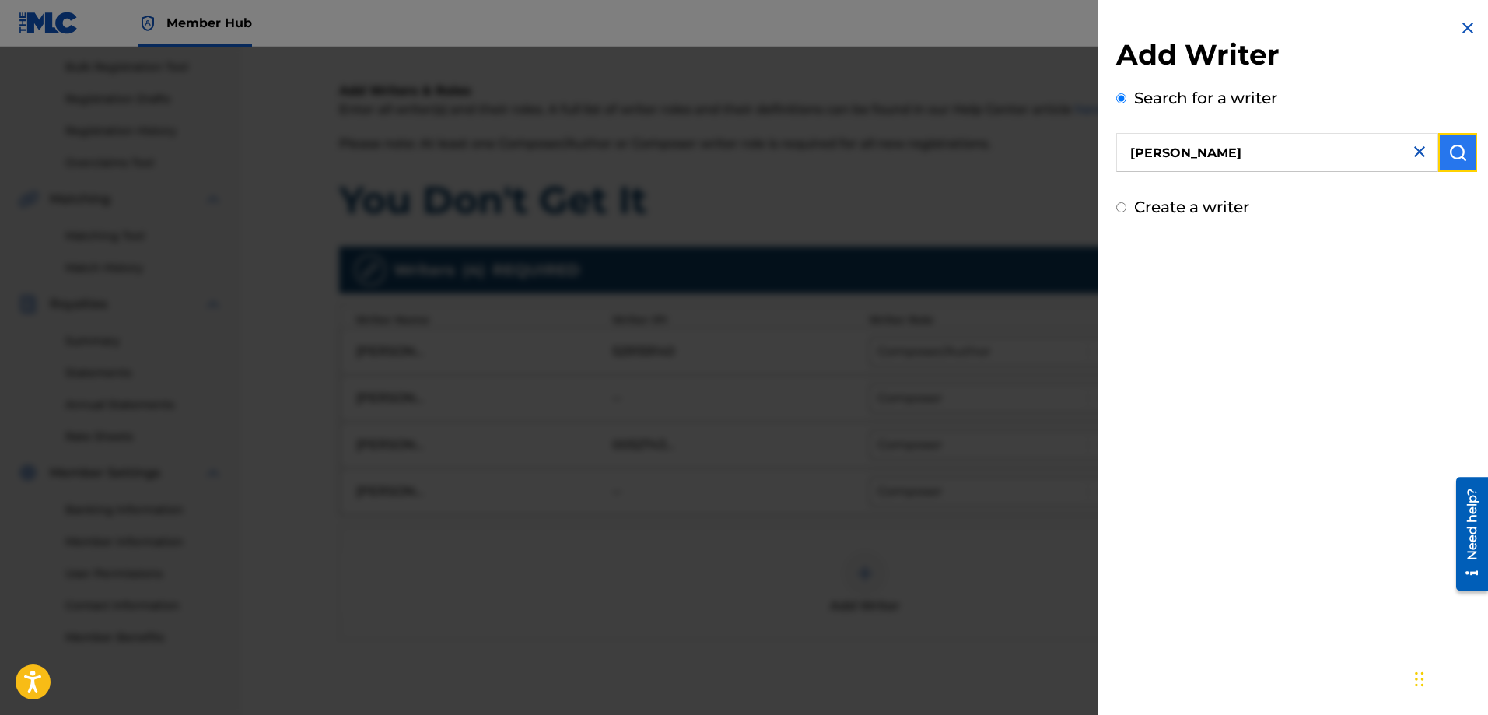
click at [1448, 149] on img "submit" at bounding box center [1457, 152] width 19 height 19
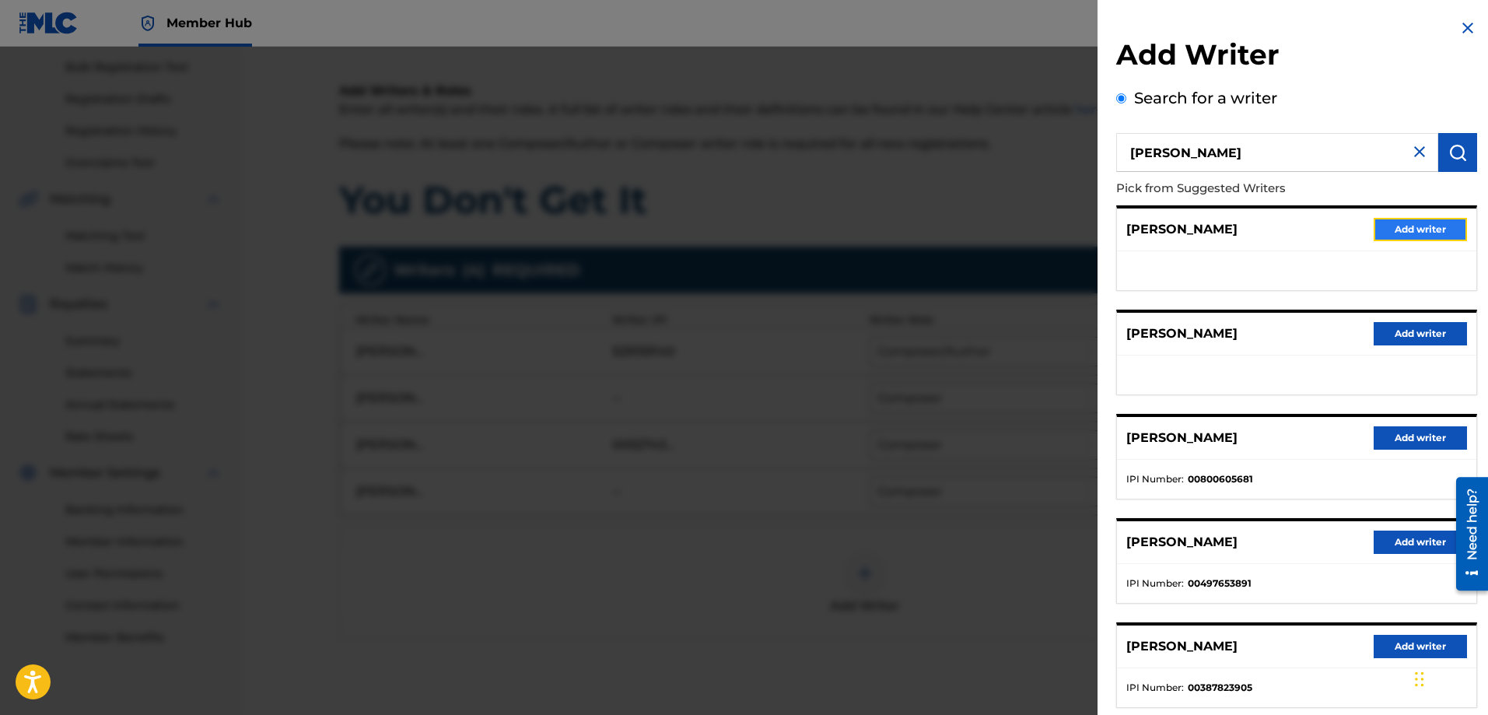
click at [1418, 227] on button "Add writer" at bounding box center [1419, 229] width 93 height 23
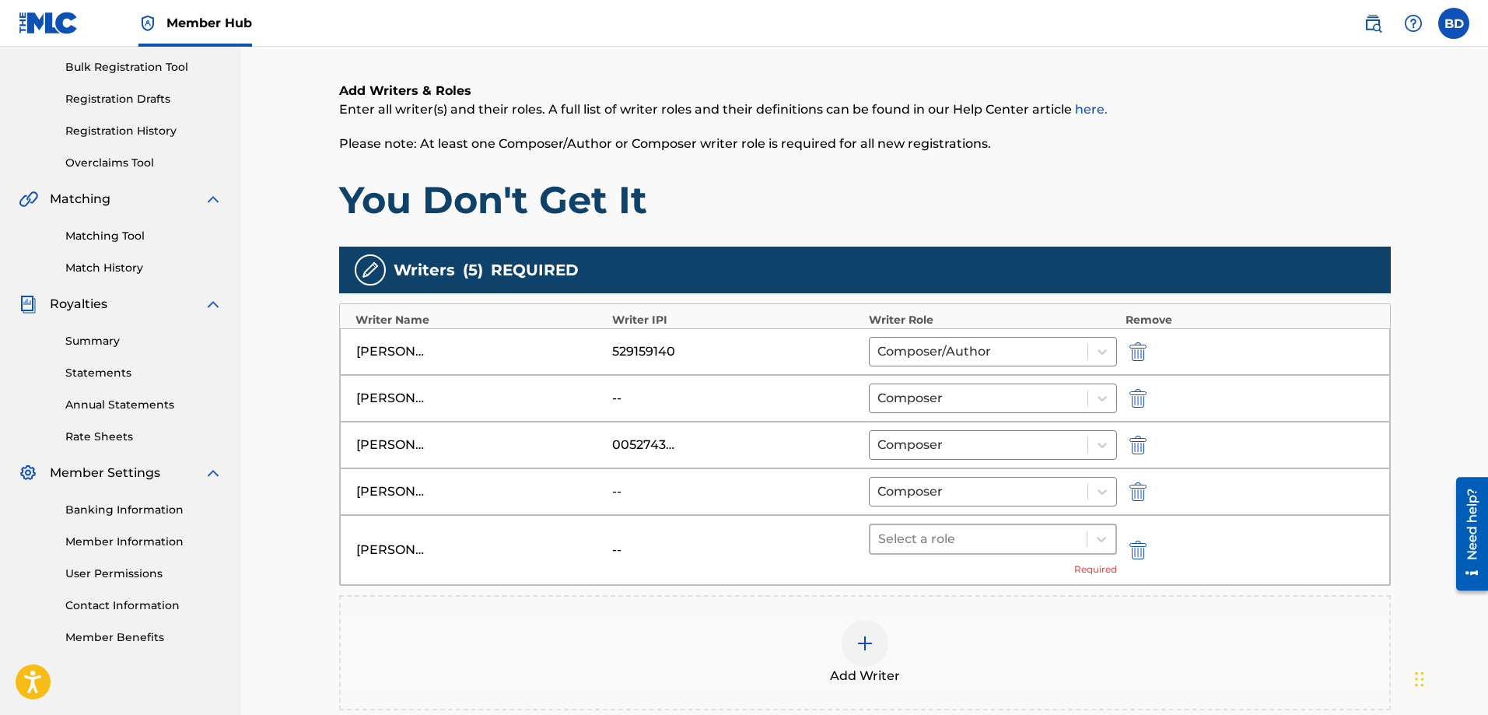
click at [1075, 544] on div at bounding box center [978, 539] width 201 height 22
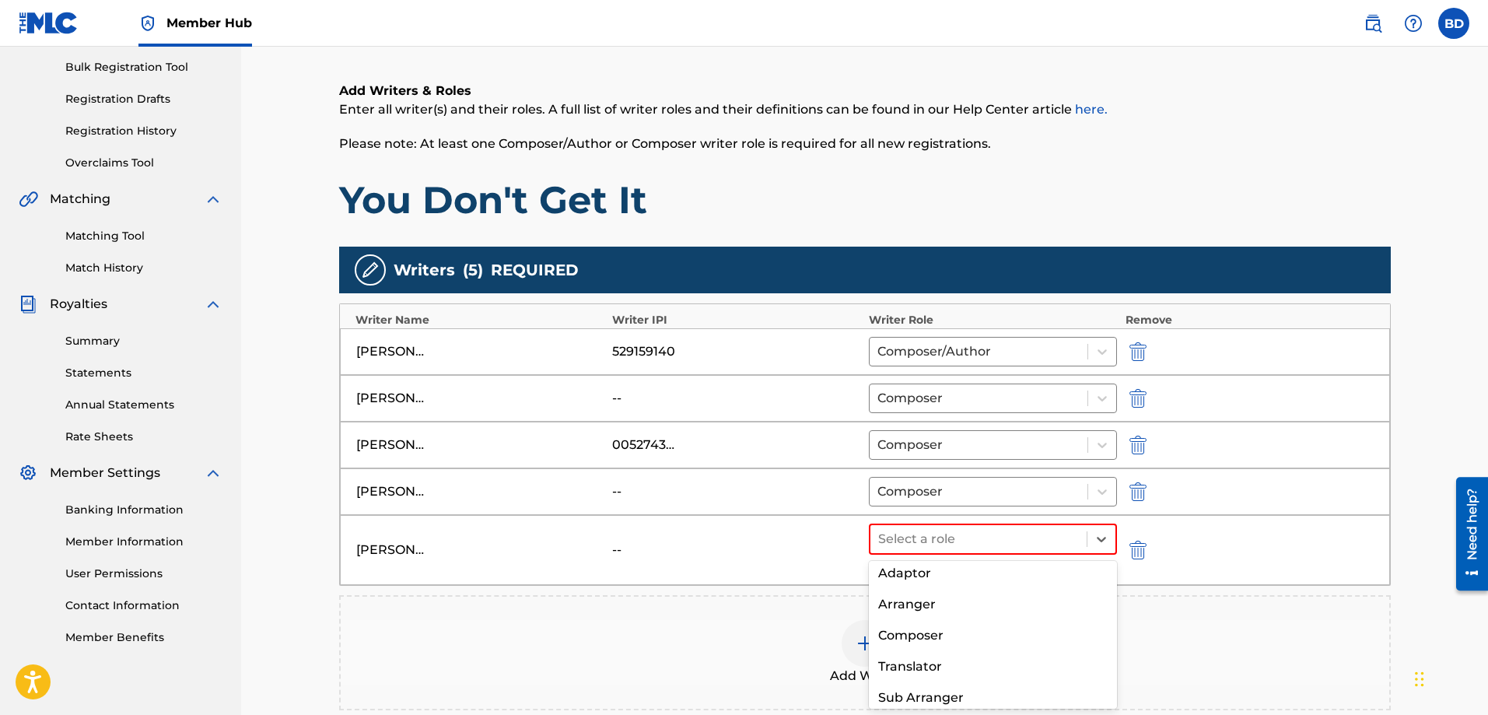
scroll to position [86, 0]
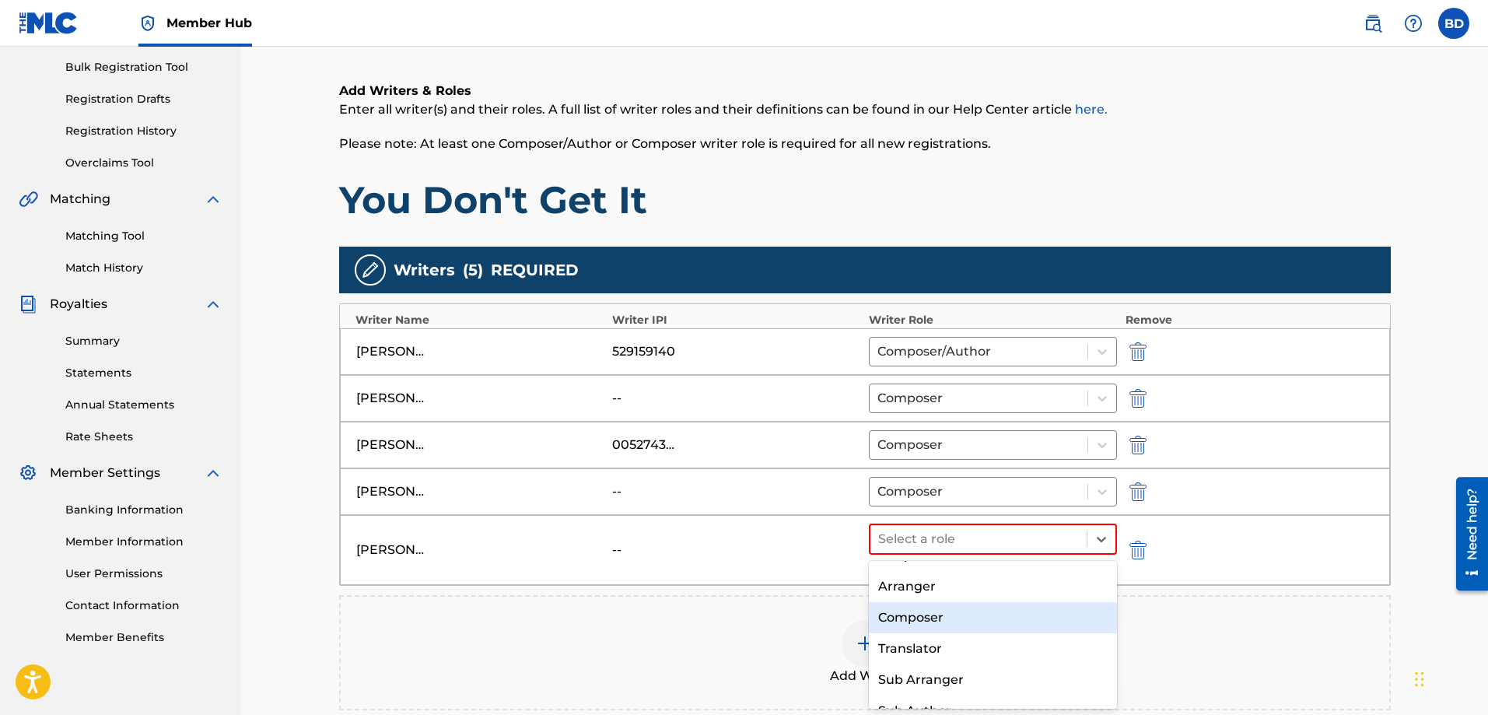
click at [928, 624] on div "Composer" at bounding box center [993, 617] width 249 height 31
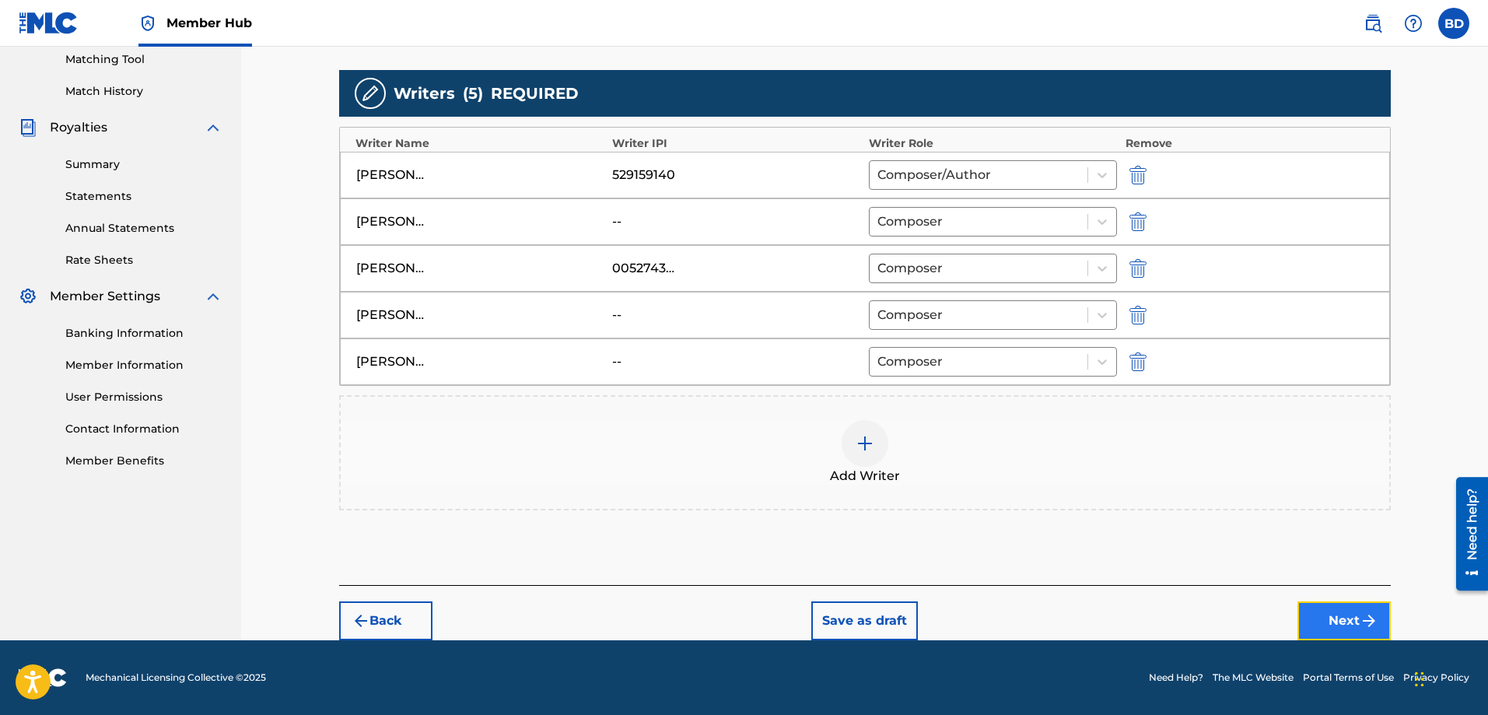
click at [1323, 611] on button "Next" at bounding box center [1343, 620] width 93 height 39
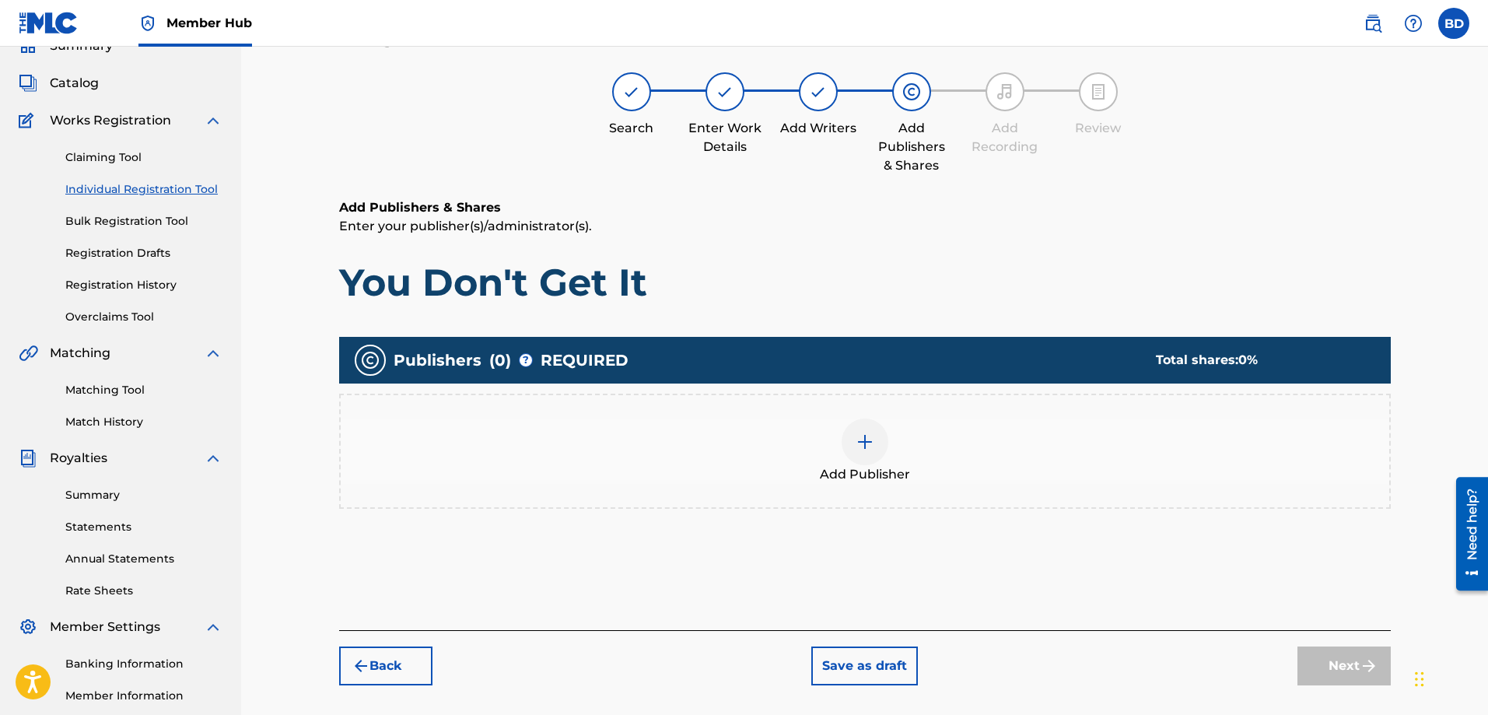
scroll to position [70, 0]
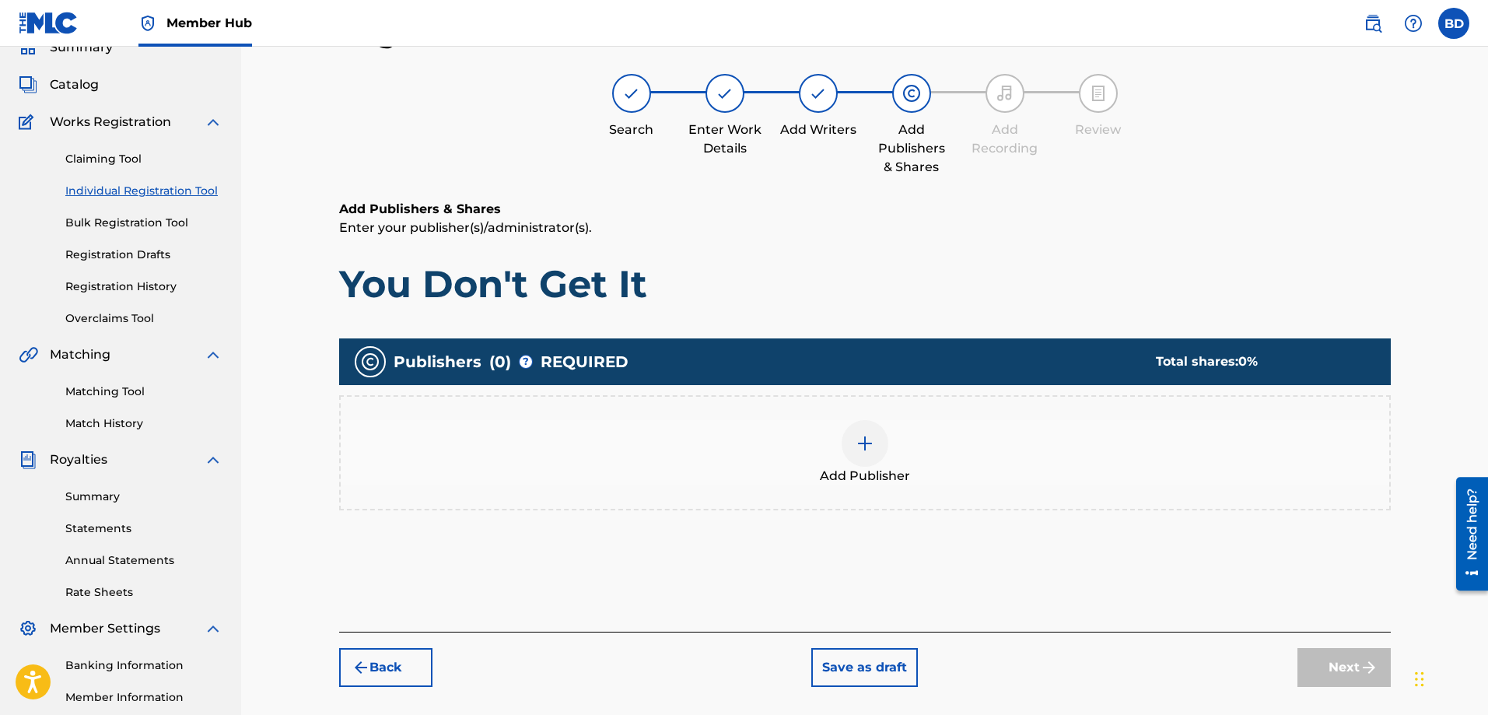
click at [865, 453] on div at bounding box center [864, 443] width 47 height 47
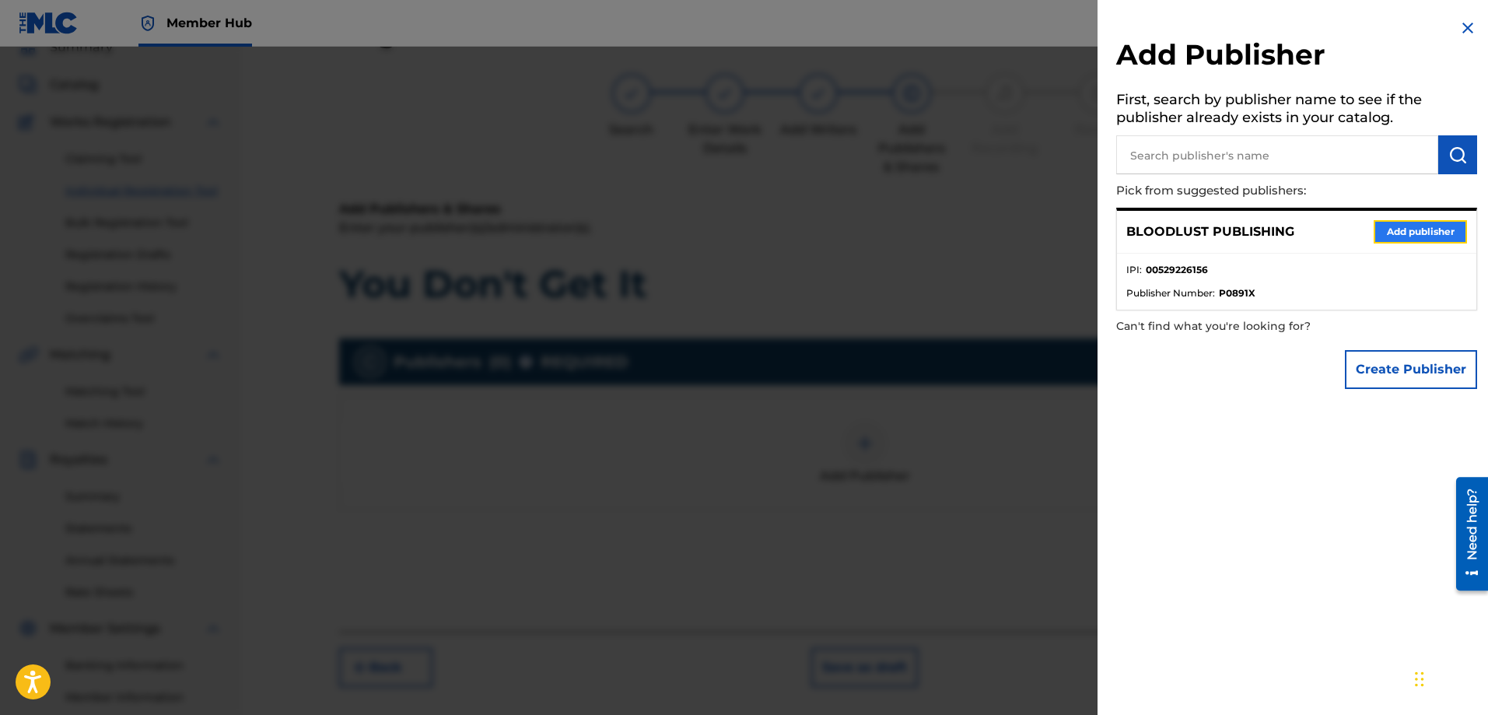
click at [1390, 231] on button "Add publisher" at bounding box center [1419, 231] width 93 height 23
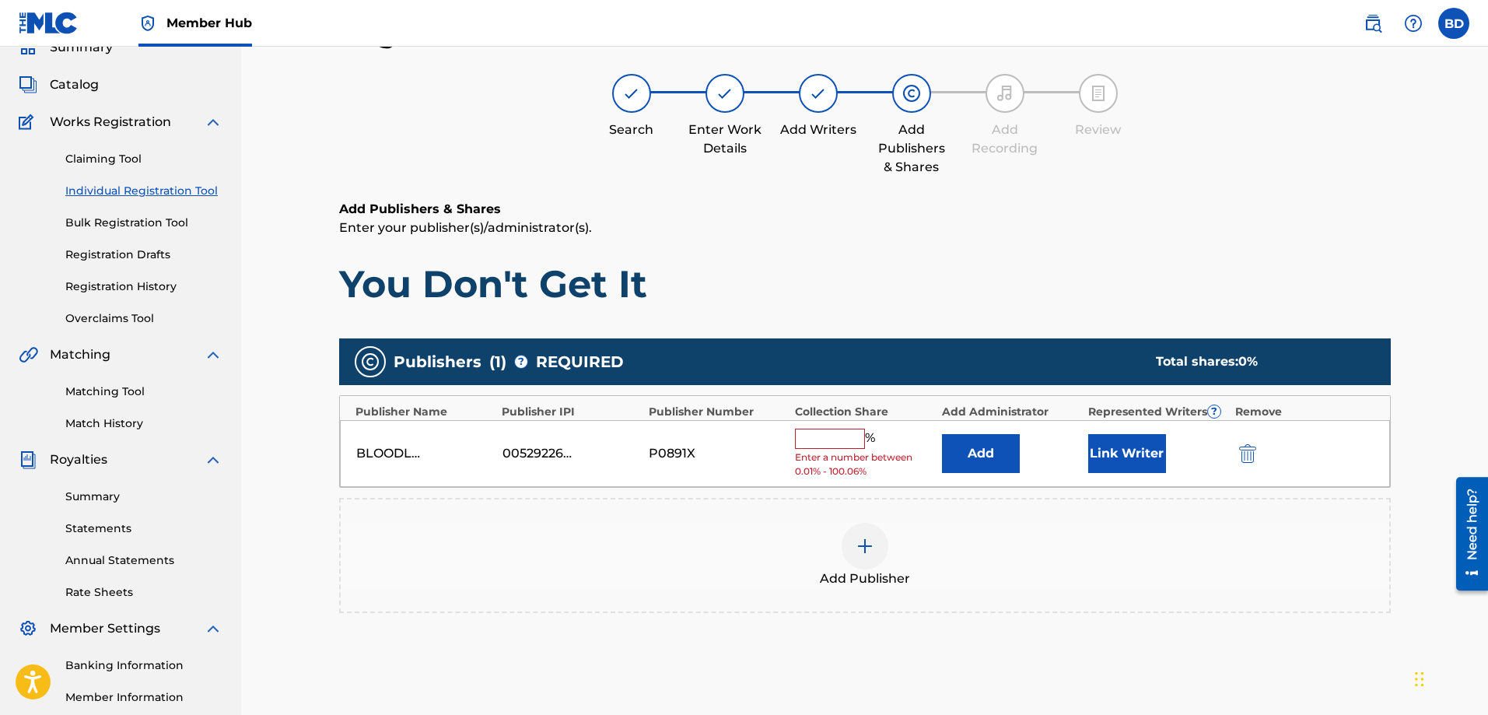
click at [833, 439] on input "text" at bounding box center [830, 438] width 70 height 20
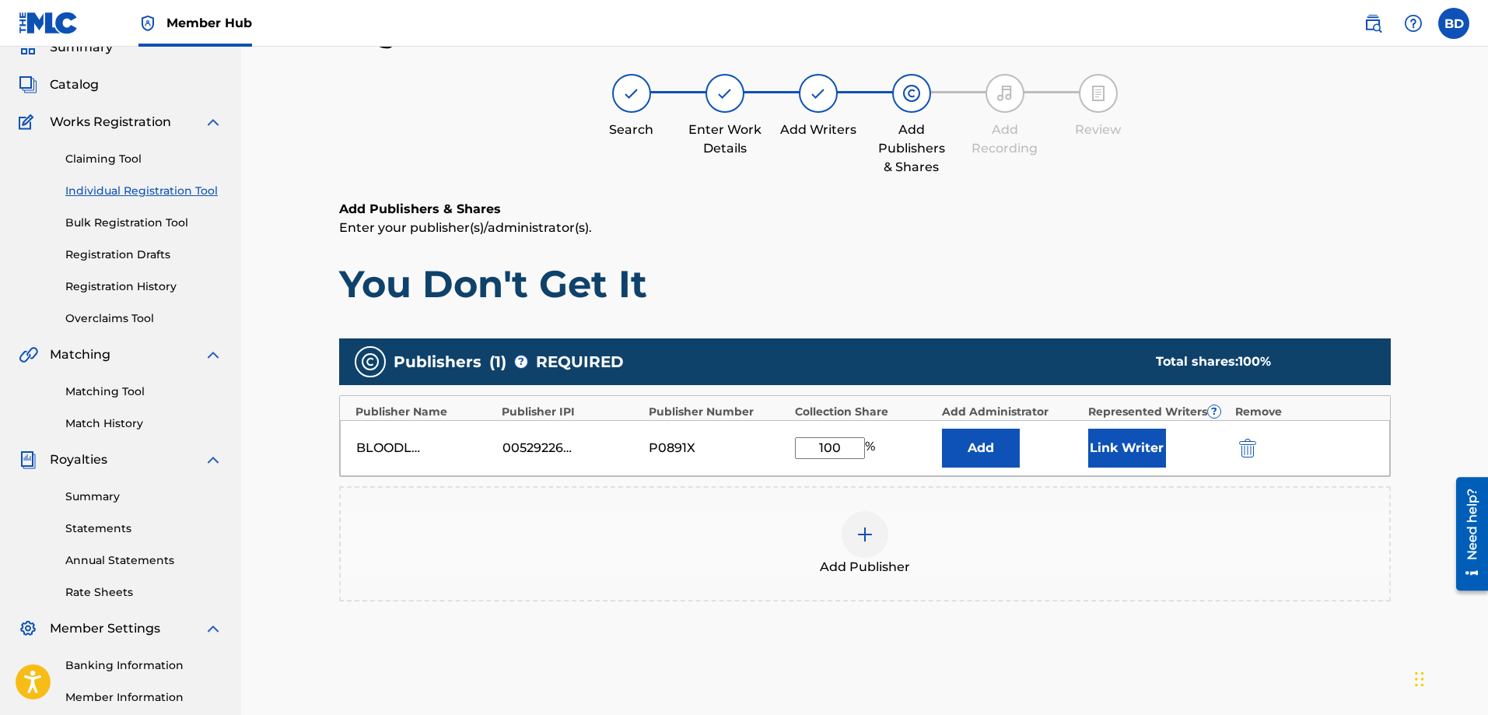
type input "100"
click at [1431, 442] on div "Register Work Search Enter Work Details Add Writers Add Publishers & Shares Add…" at bounding box center [864, 398] width 1246 height 843
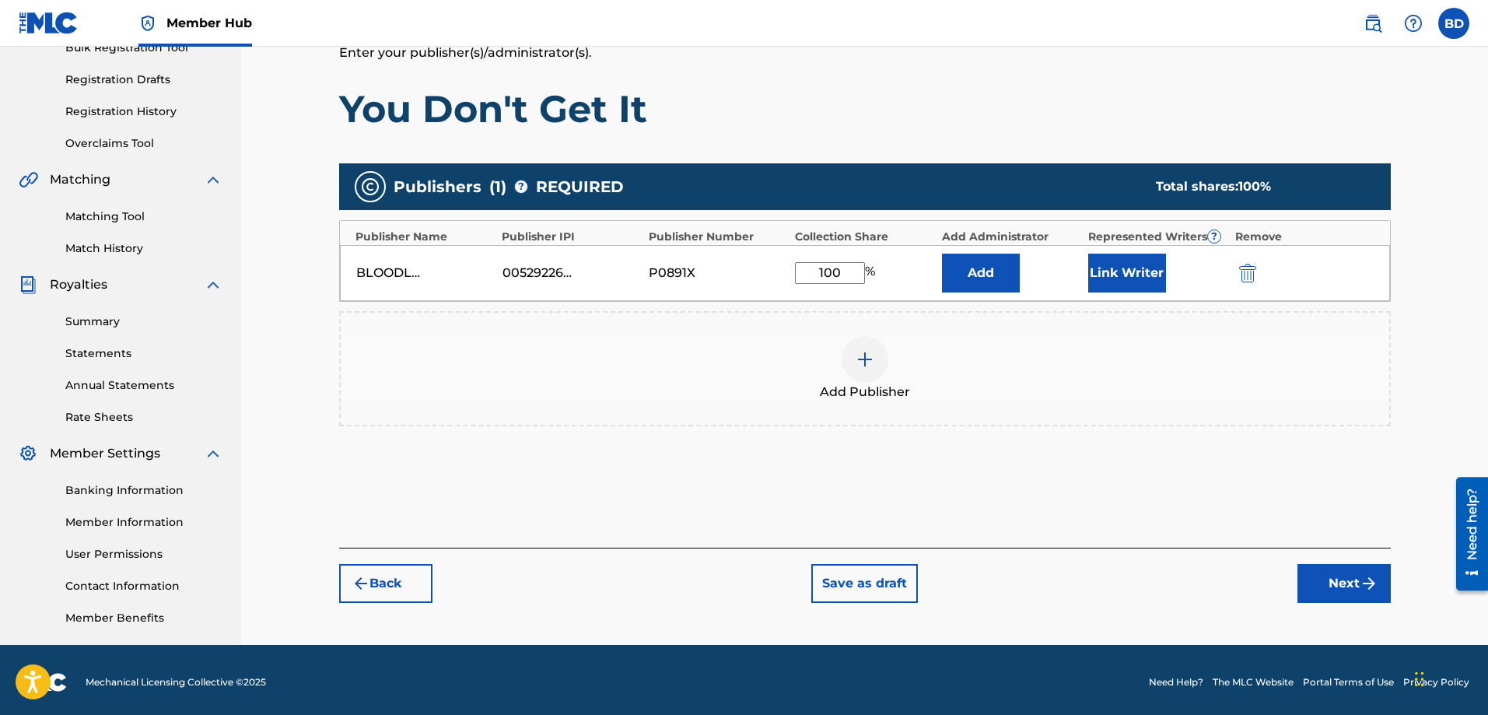
scroll to position [250, 0]
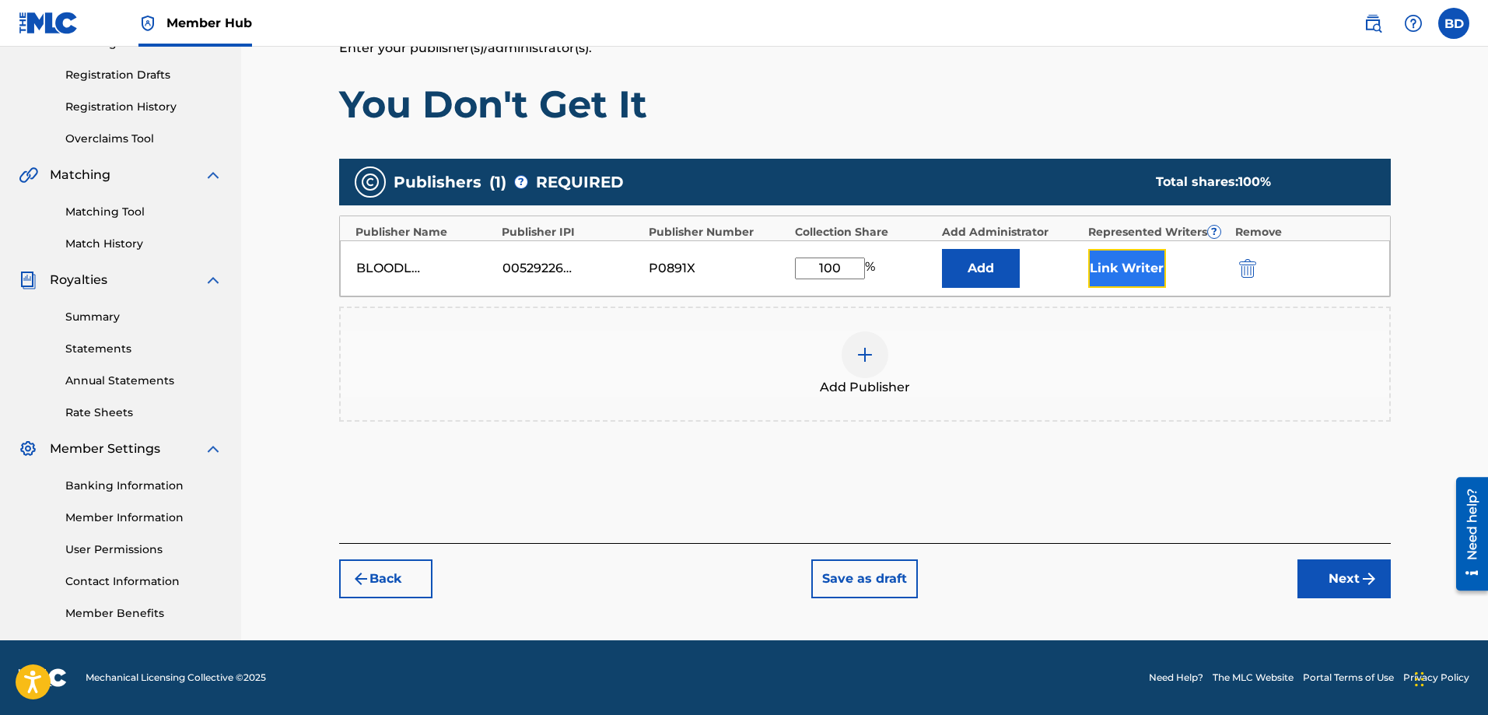
click at [1136, 271] on button "Link Writer" at bounding box center [1127, 268] width 78 height 39
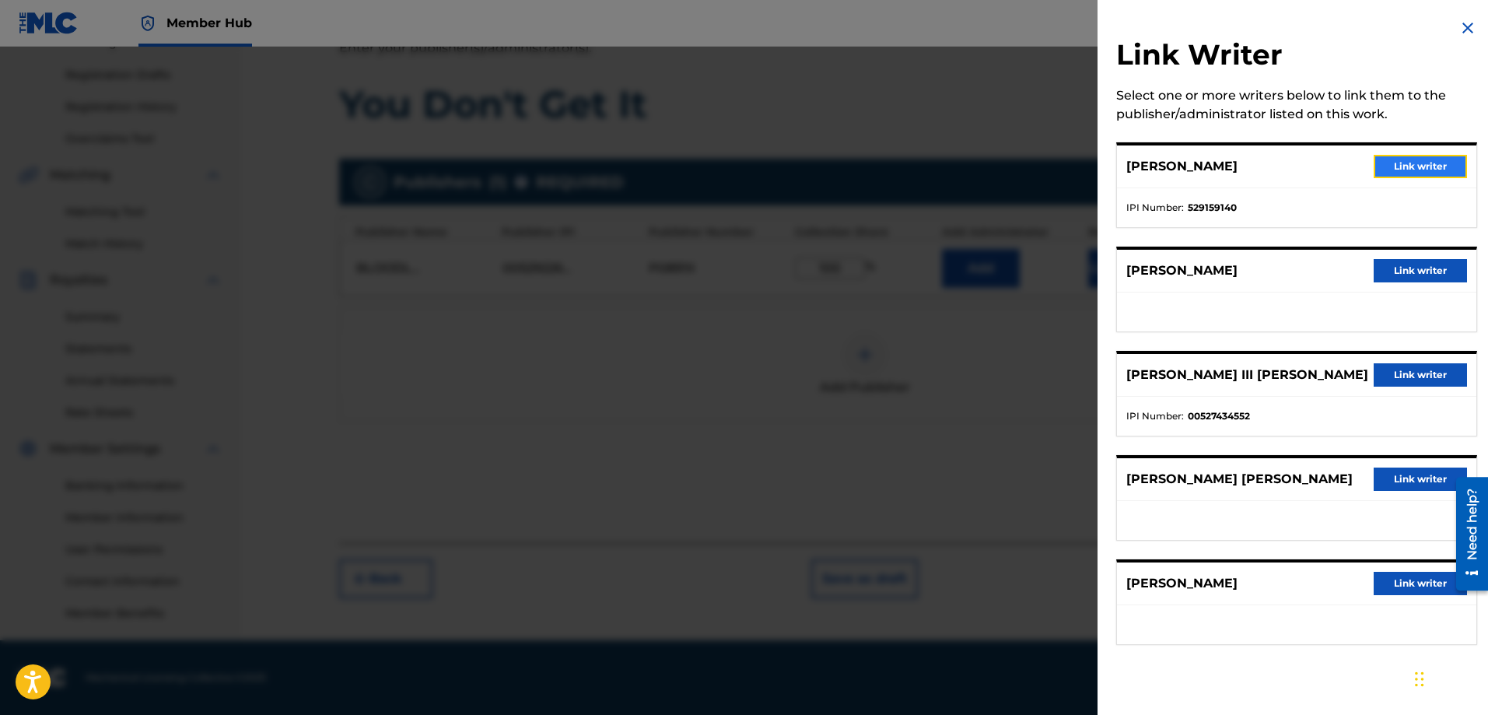
click at [1391, 168] on button "Link writer" at bounding box center [1419, 166] width 93 height 23
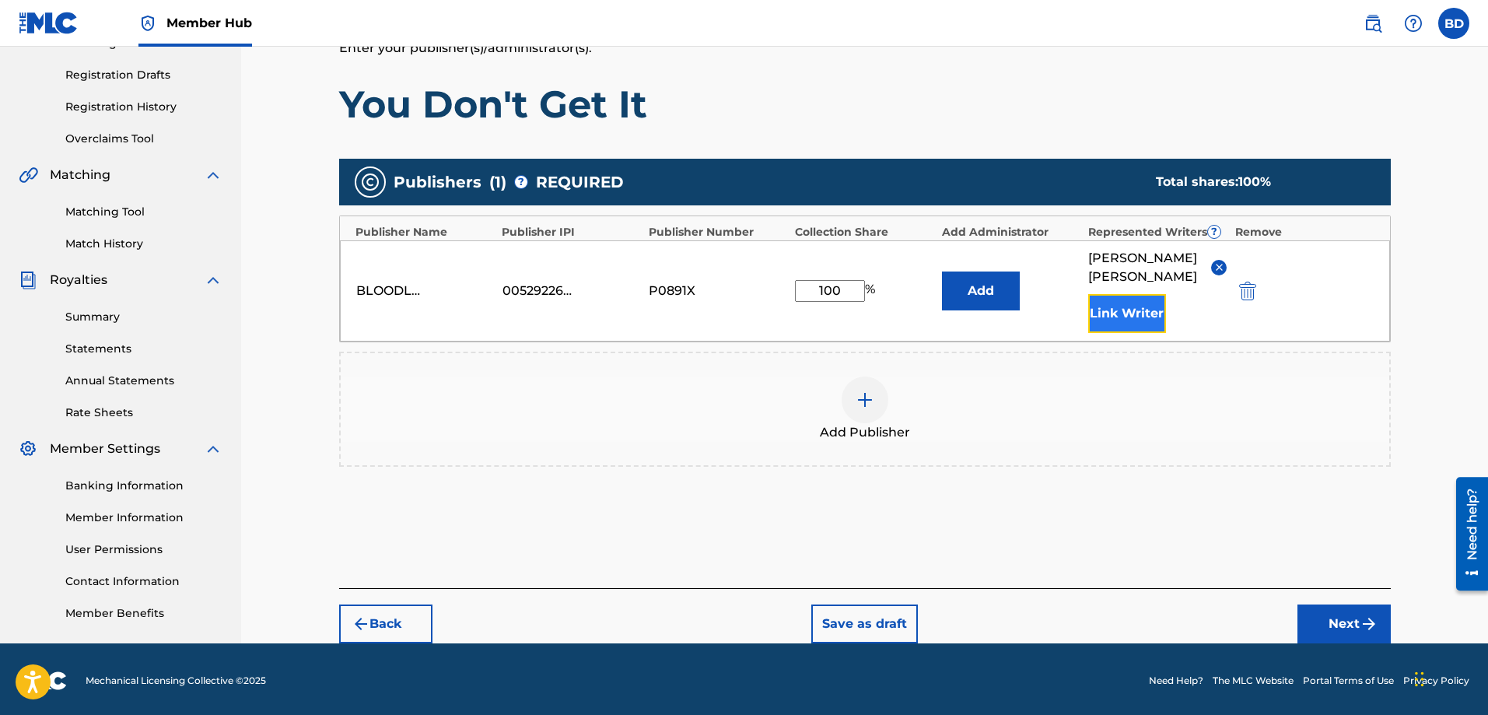
click at [1131, 316] on button "Link Writer" at bounding box center [1127, 313] width 78 height 39
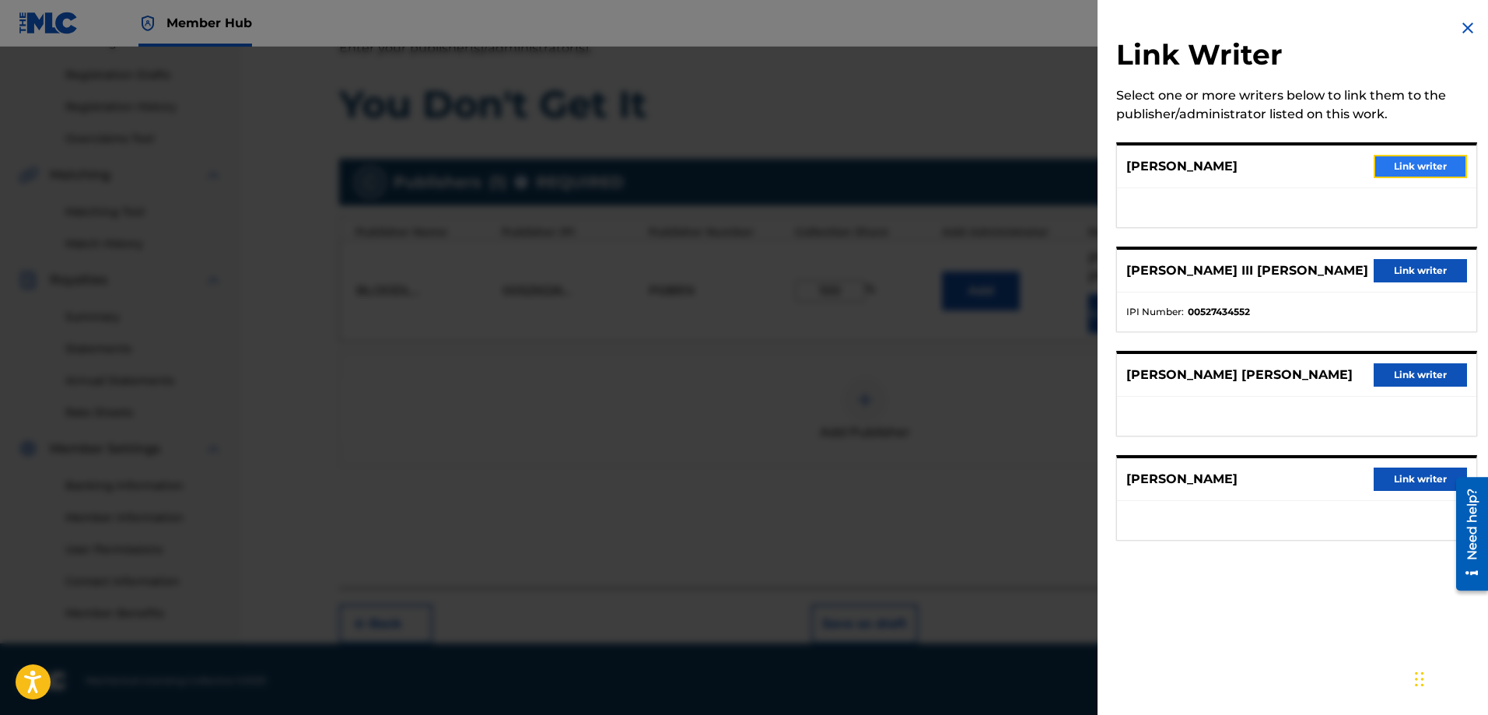
click at [1392, 176] on button "Link writer" at bounding box center [1419, 166] width 93 height 23
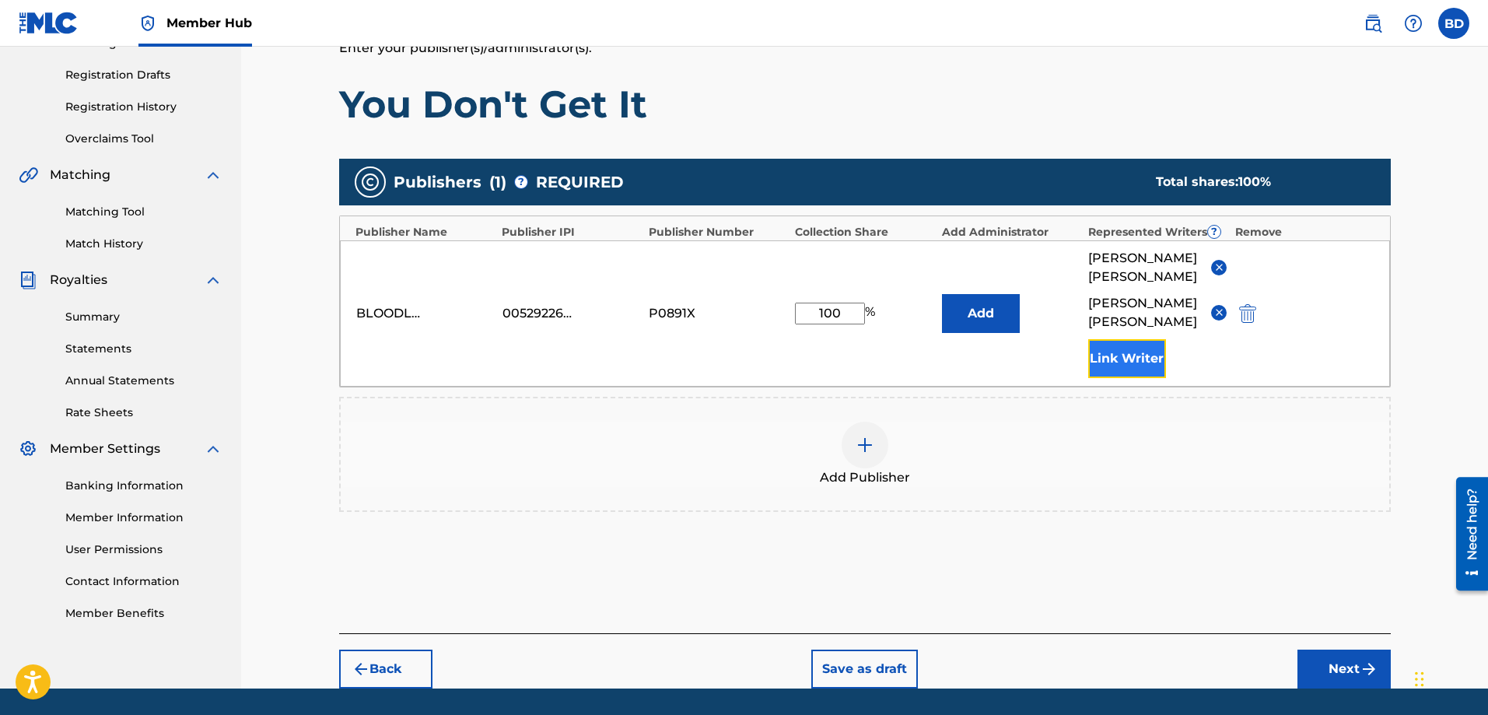
click at [1118, 345] on button "Link Writer" at bounding box center [1127, 358] width 78 height 39
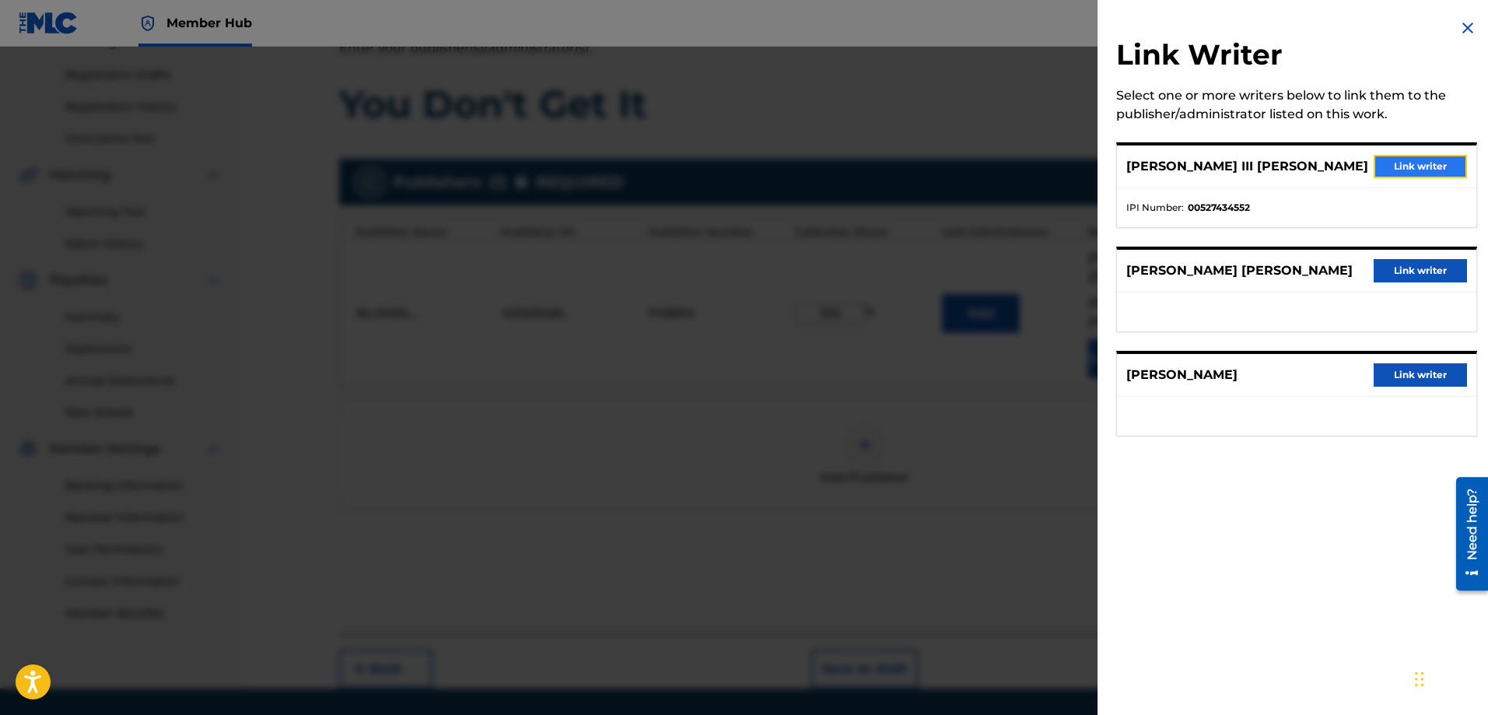
click at [1382, 169] on button "Link writer" at bounding box center [1419, 166] width 93 height 23
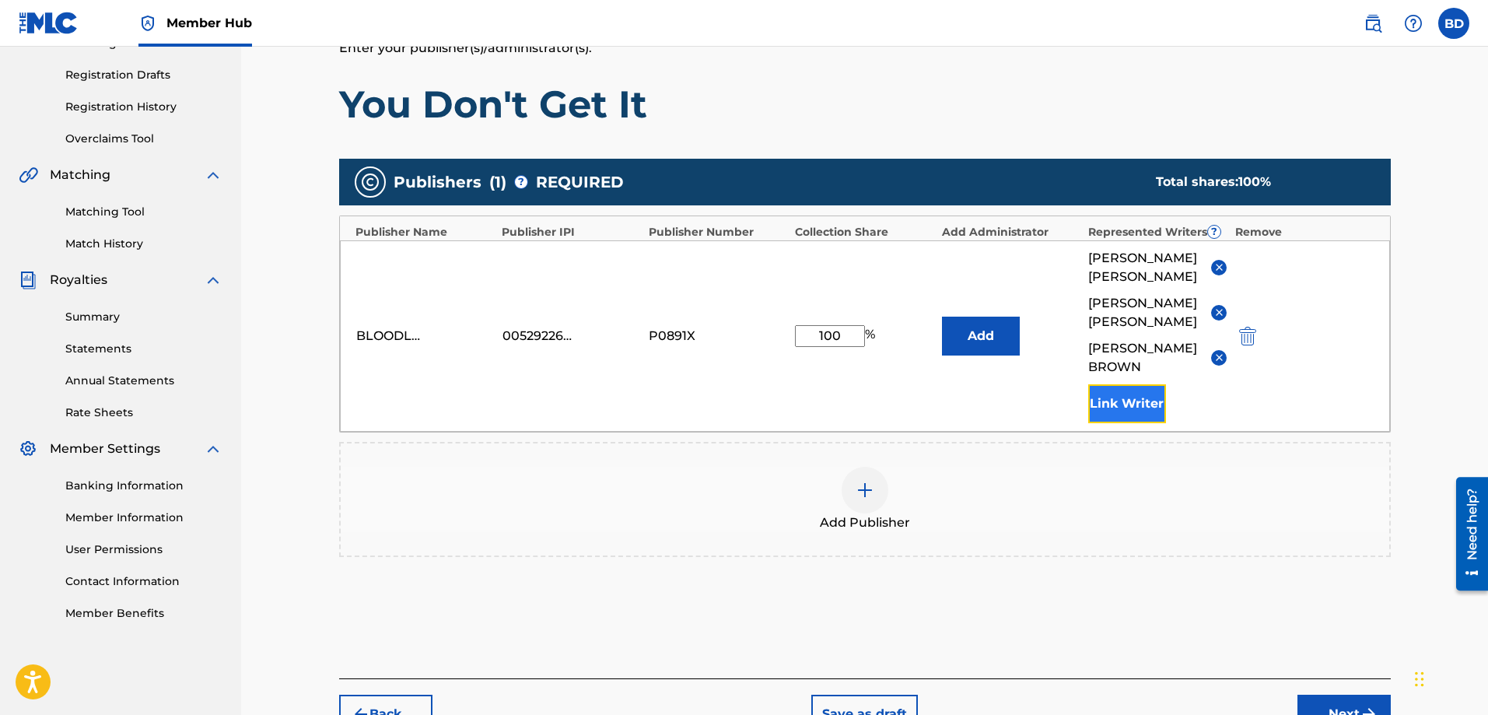
click at [1137, 403] on button "Link Writer" at bounding box center [1127, 403] width 78 height 39
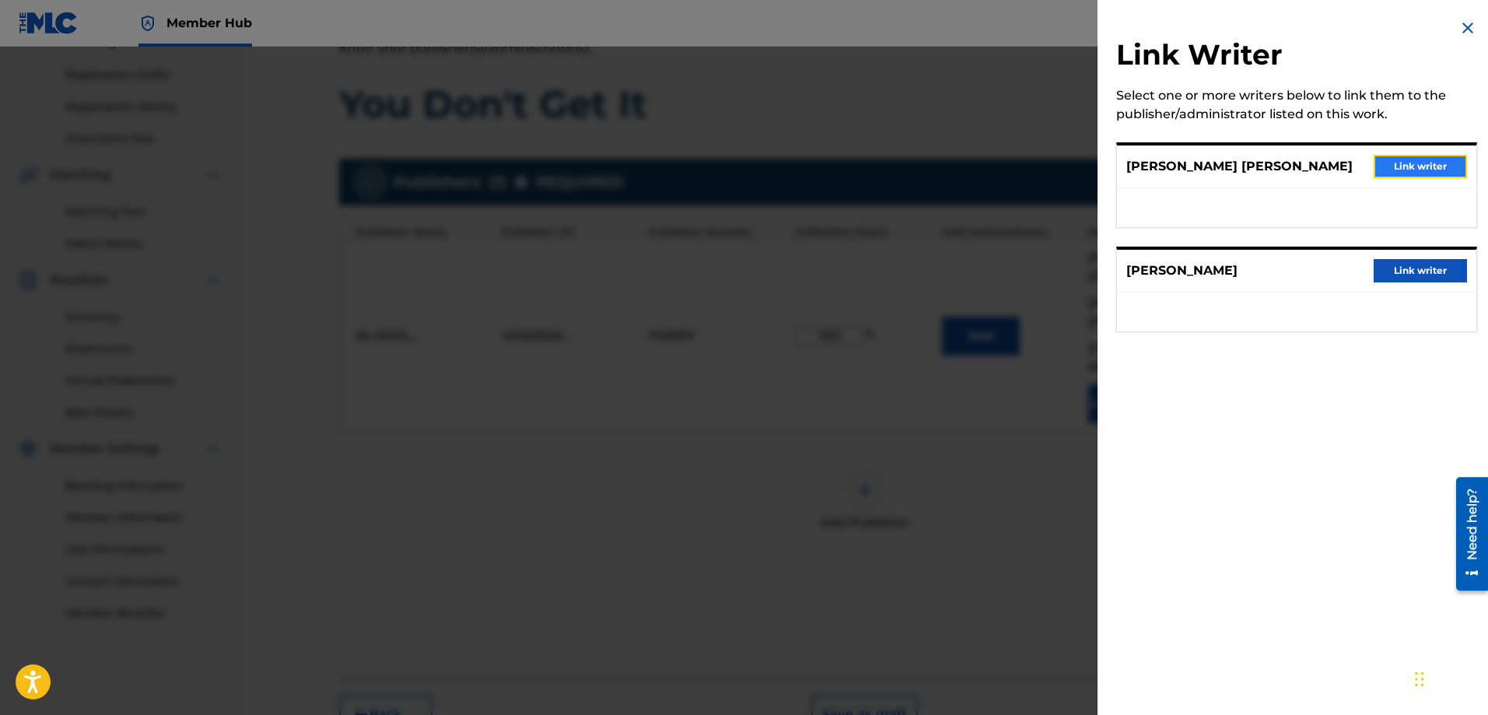
click at [1388, 170] on button "Link writer" at bounding box center [1419, 166] width 93 height 23
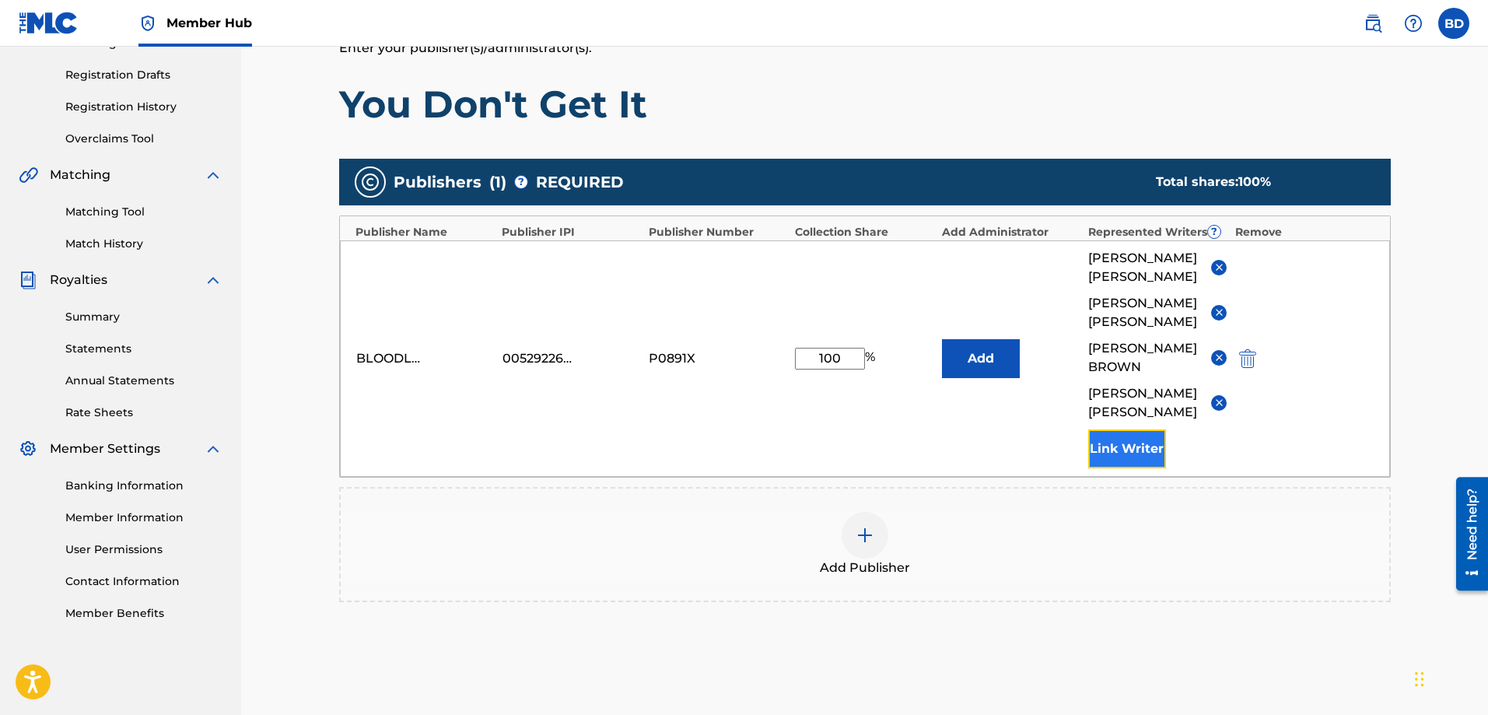
click at [1135, 446] on button "Link Writer" at bounding box center [1127, 448] width 78 height 39
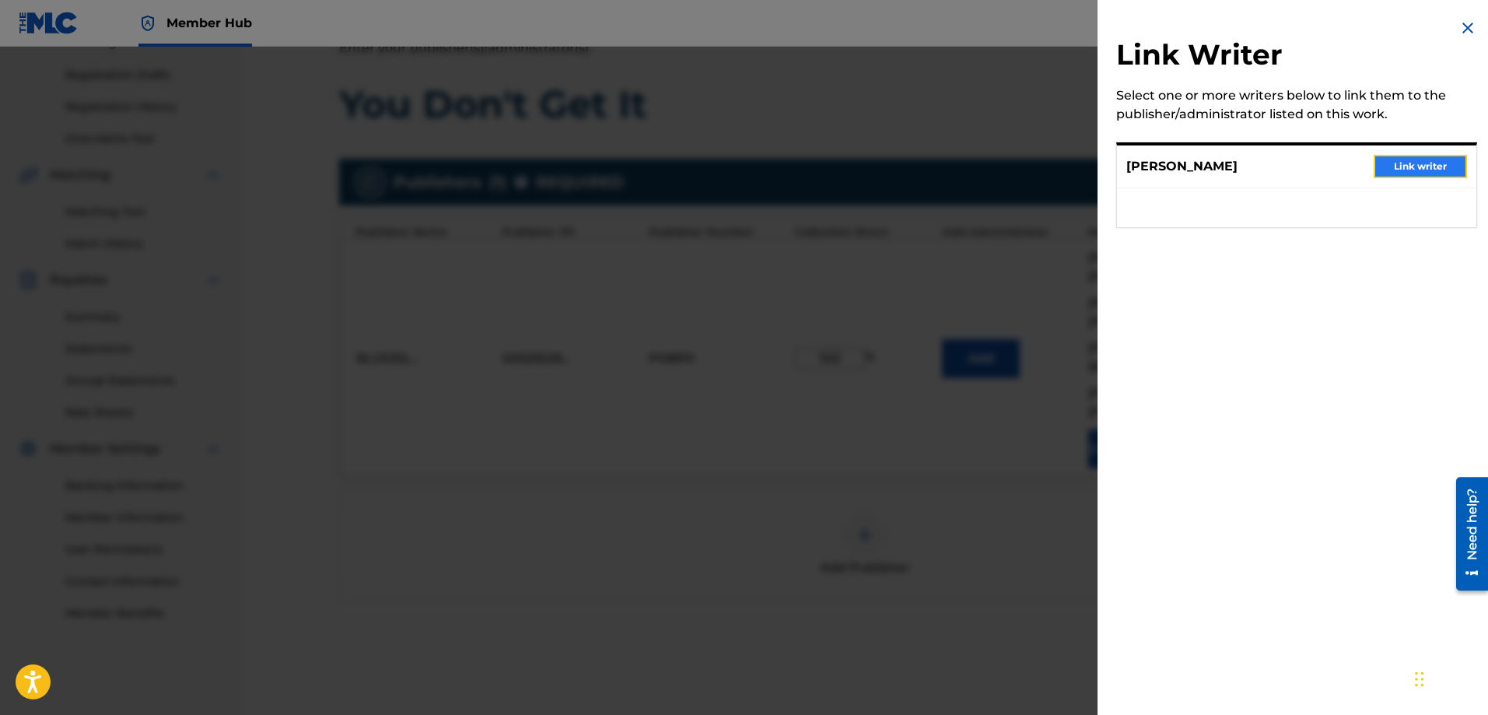
click at [1390, 172] on button "Link writer" at bounding box center [1419, 166] width 93 height 23
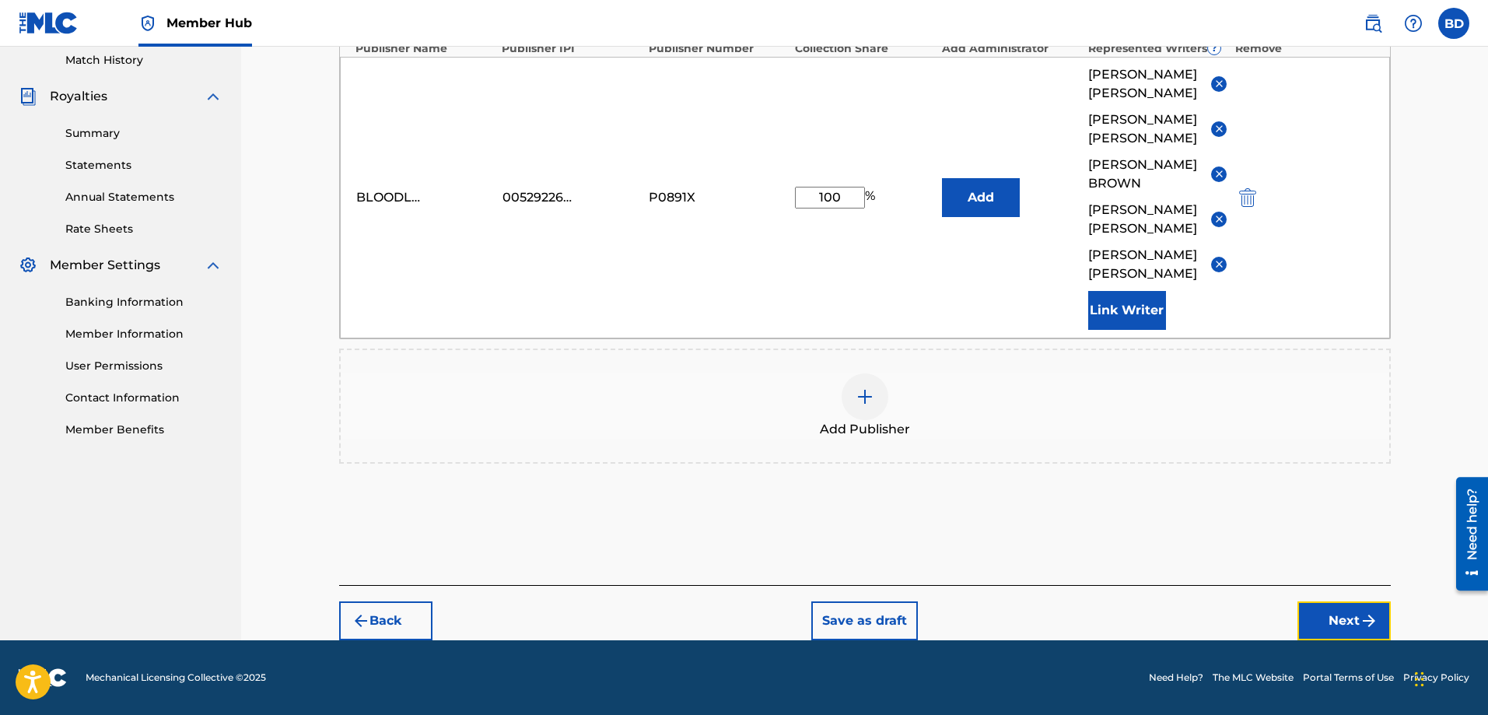
click at [1346, 612] on button "Next" at bounding box center [1343, 620] width 93 height 39
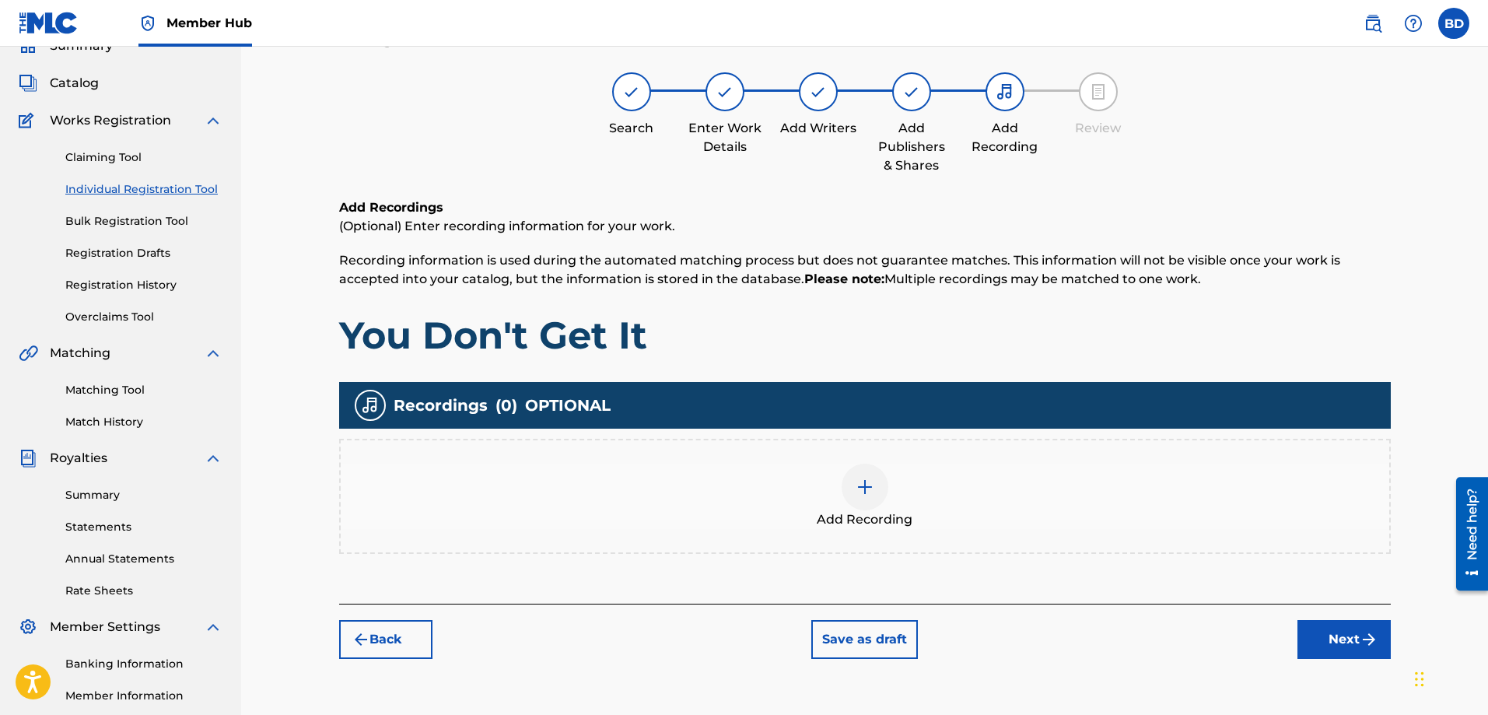
scroll to position [70, 0]
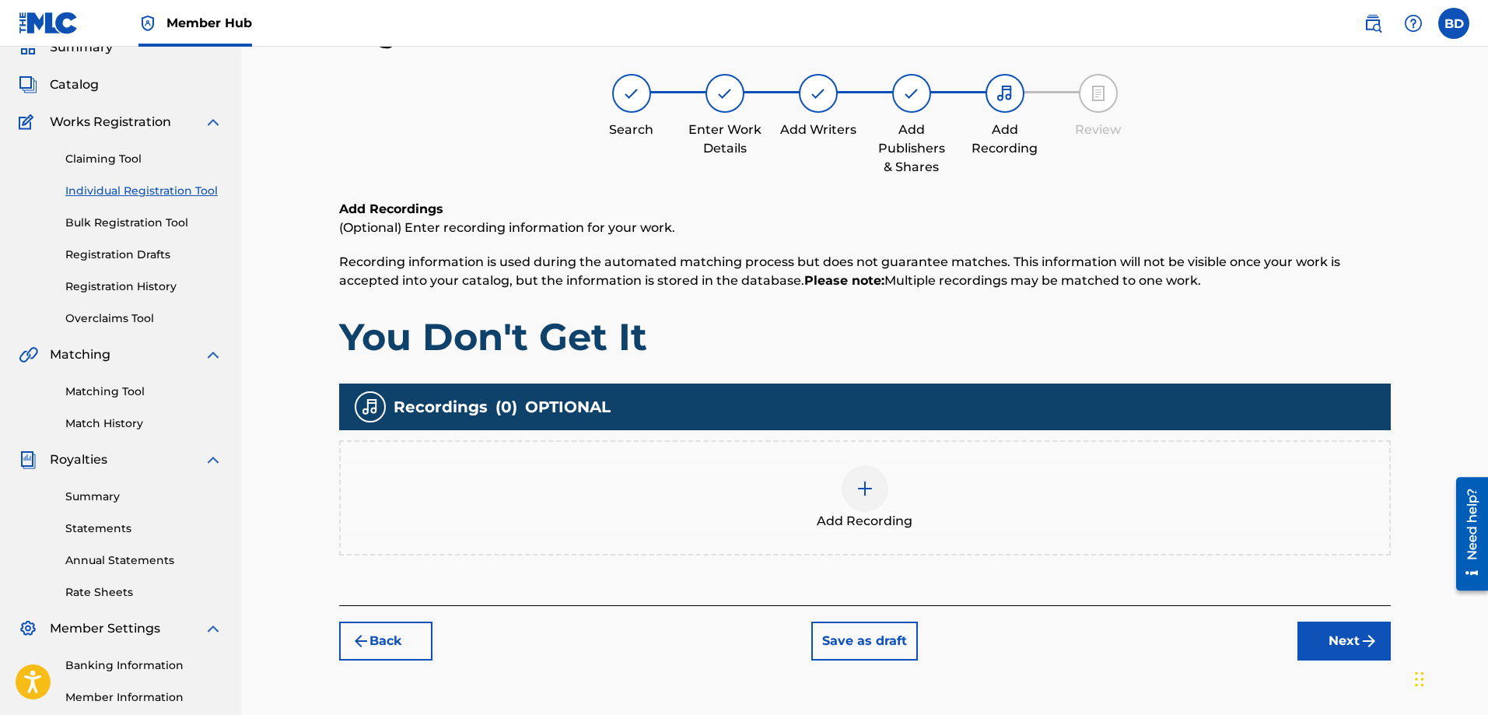
click at [871, 494] on img at bounding box center [864, 488] width 19 height 19
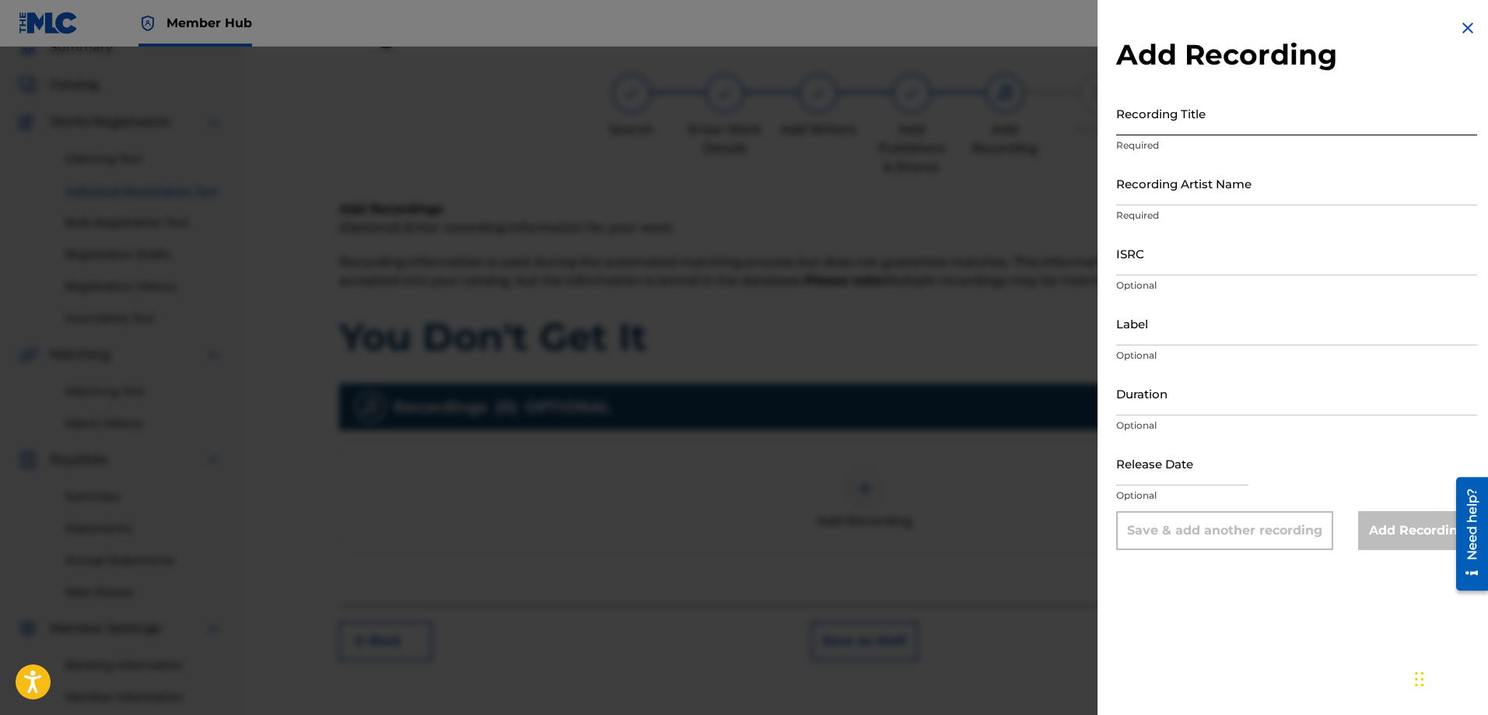
click at [1211, 123] on input "Recording Title" at bounding box center [1296, 113] width 361 height 44
type input "T"
type input "You Don't Get It"
click at [1184, 194] on input "Recording Artist Name" at bounding box center [1296, 183] width 361 height 44
type input "Red Line Chemistry"
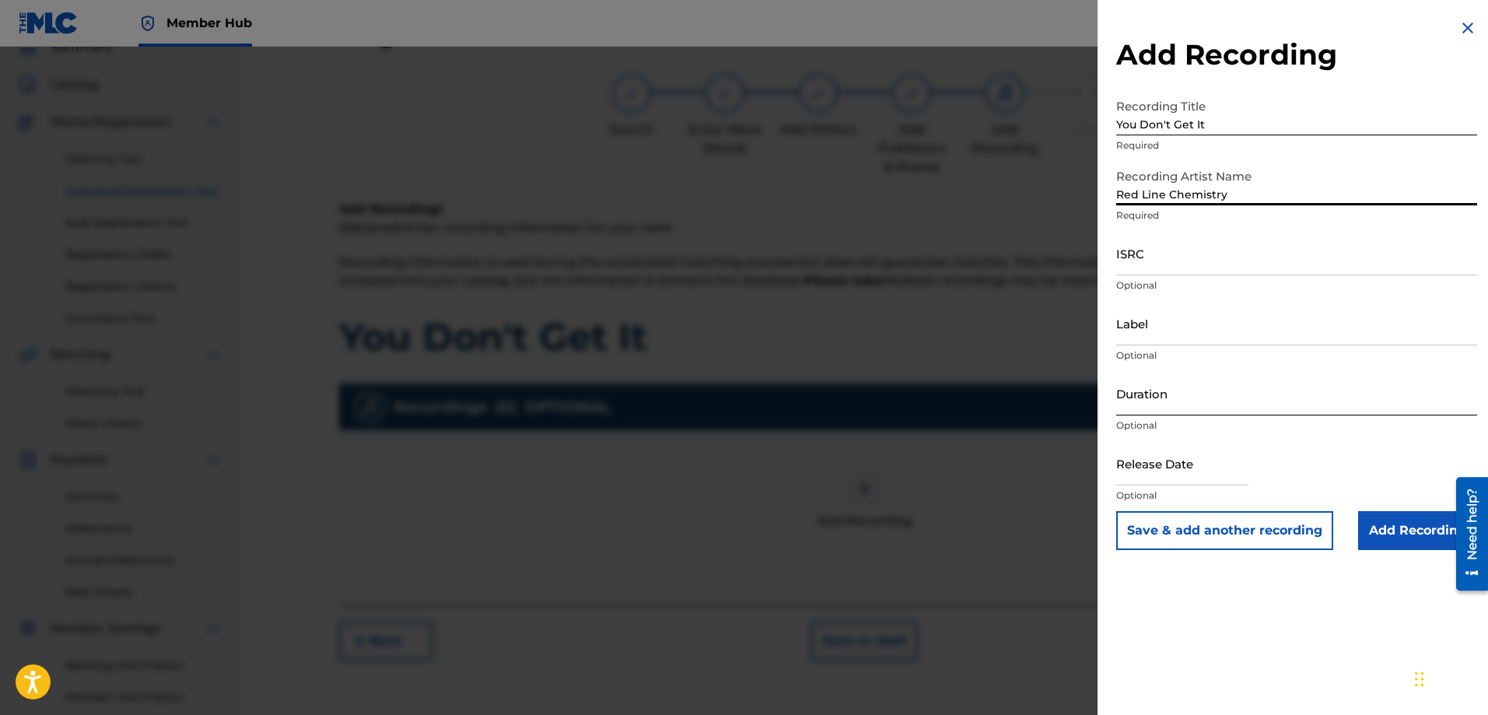
click at [1138, 403] on input "Duration" at bounding box center [1296, 393] width 361 height 44
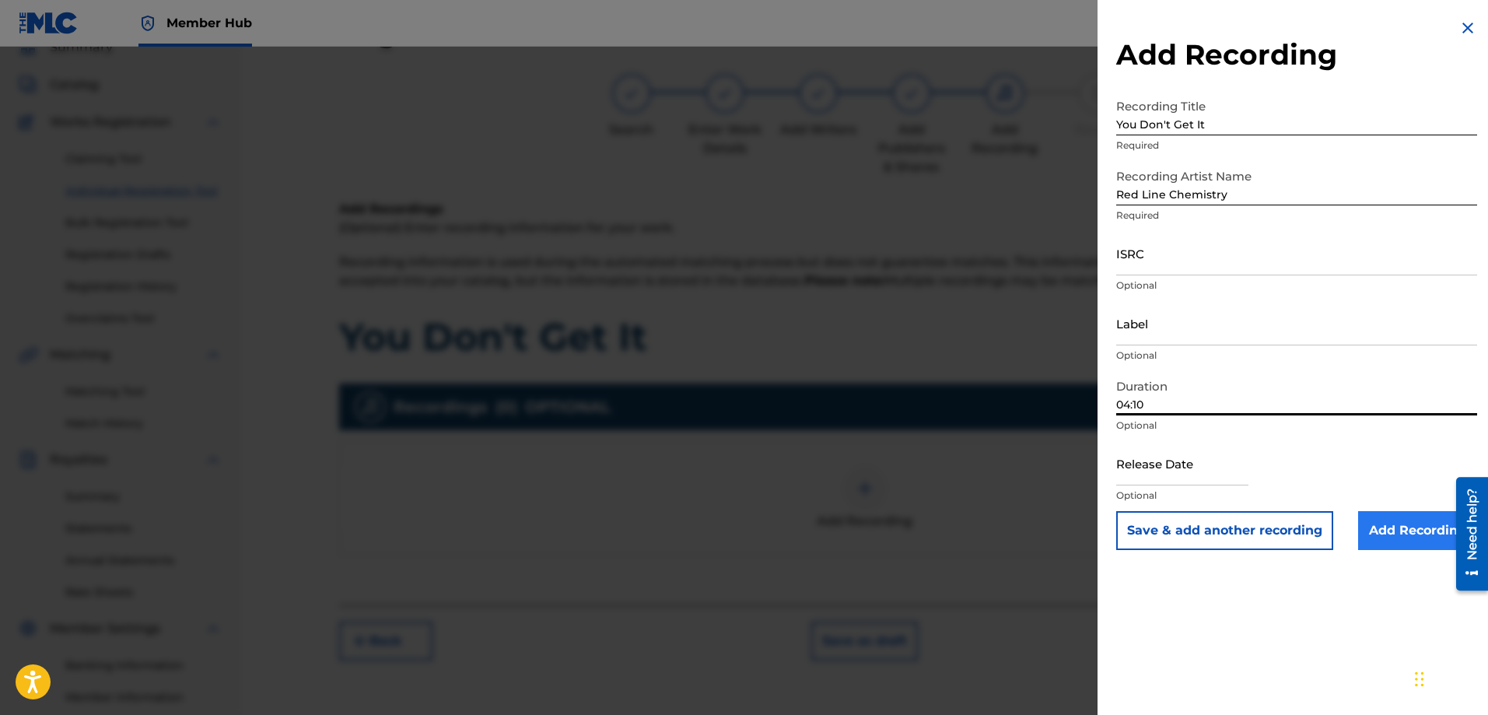
type input "04:10"
click at [1379, 523] on input "Add Recording" at bounding box center [1417, 530] width 119 height 39
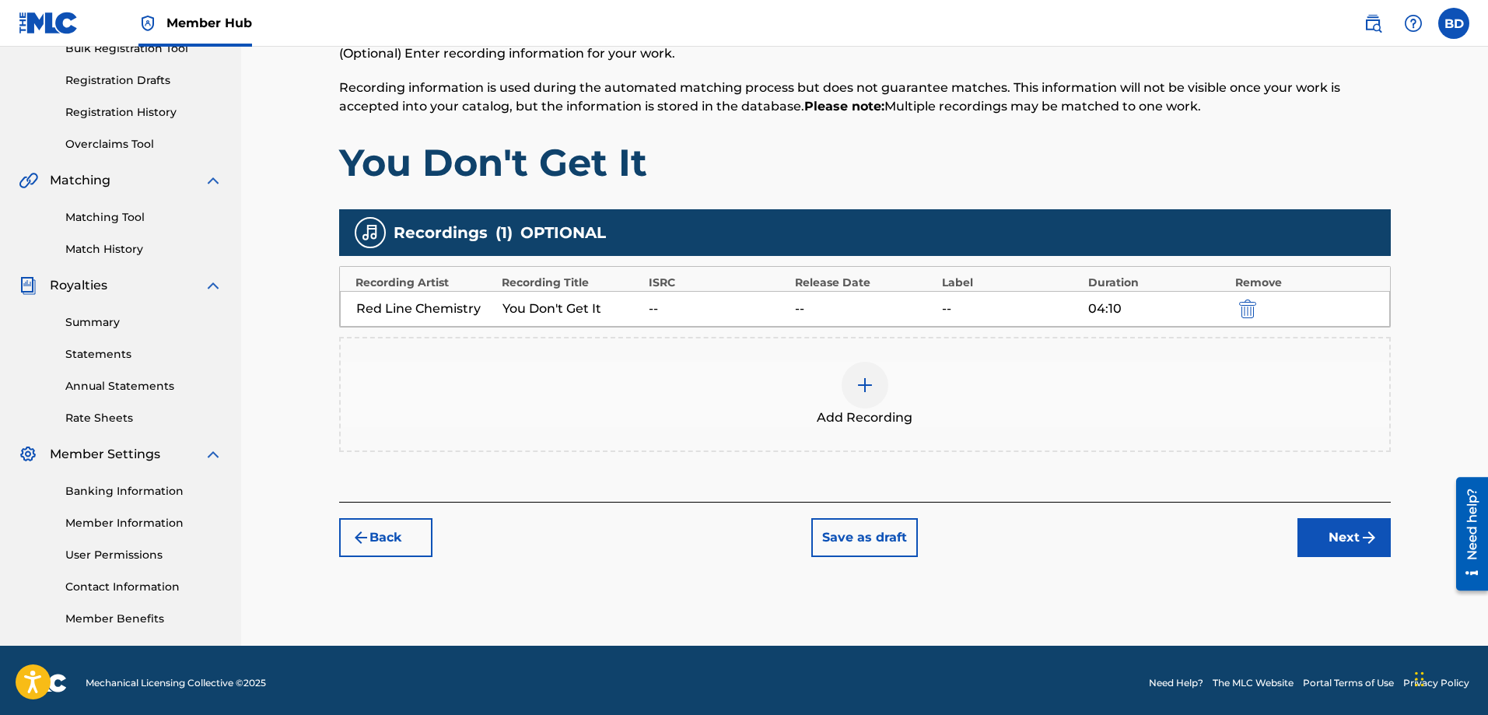
scroll to position [250, 0]
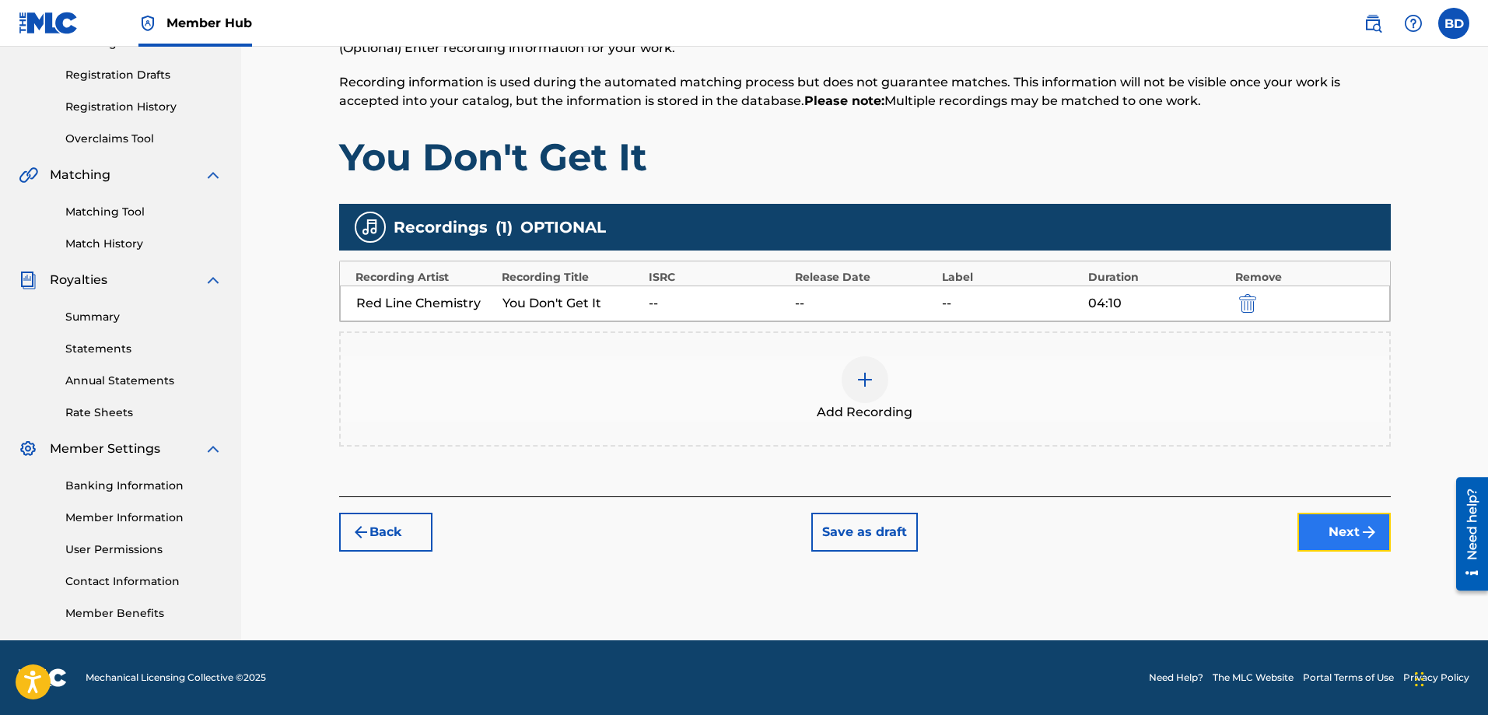
click at [1327, 533] on button "Next" at bounding box center [1343, 531] width 93 height 39
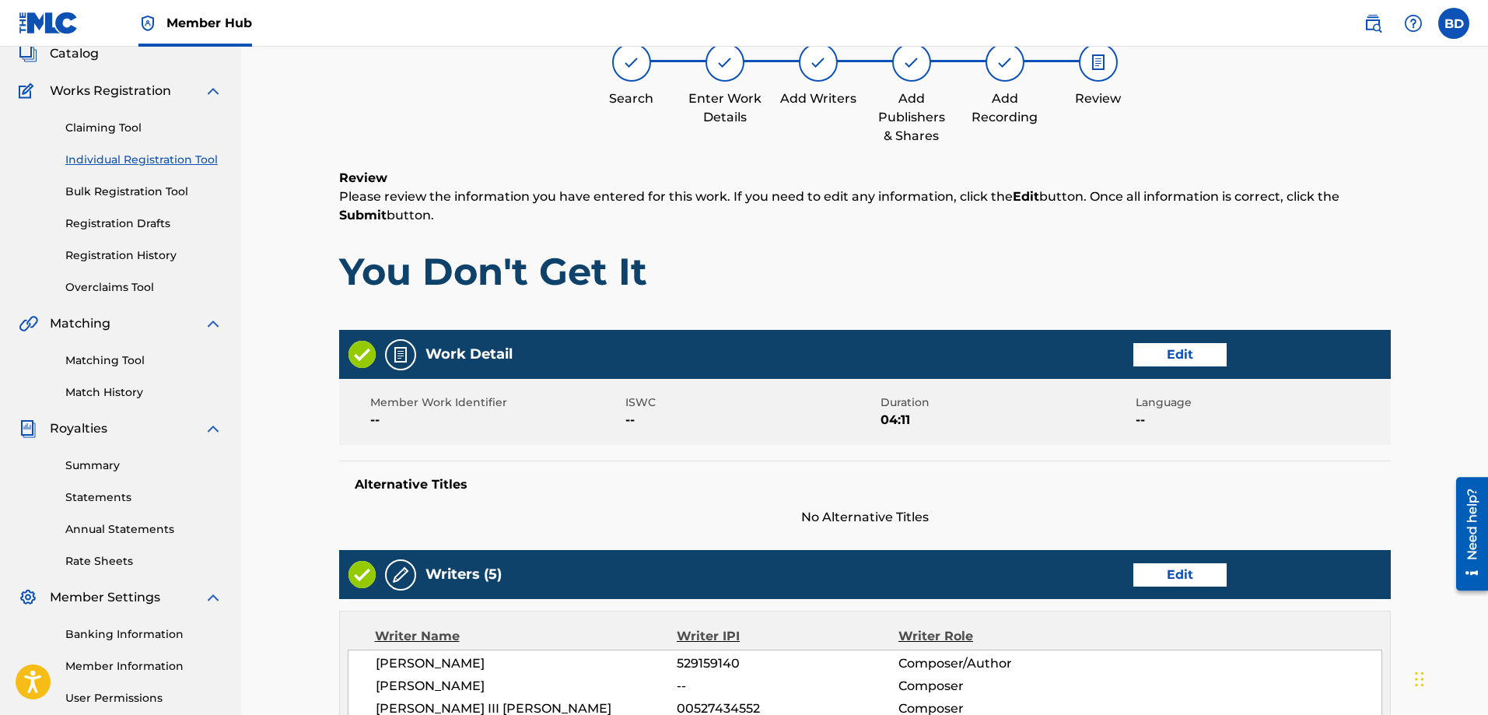
scroll to position [70, 0]
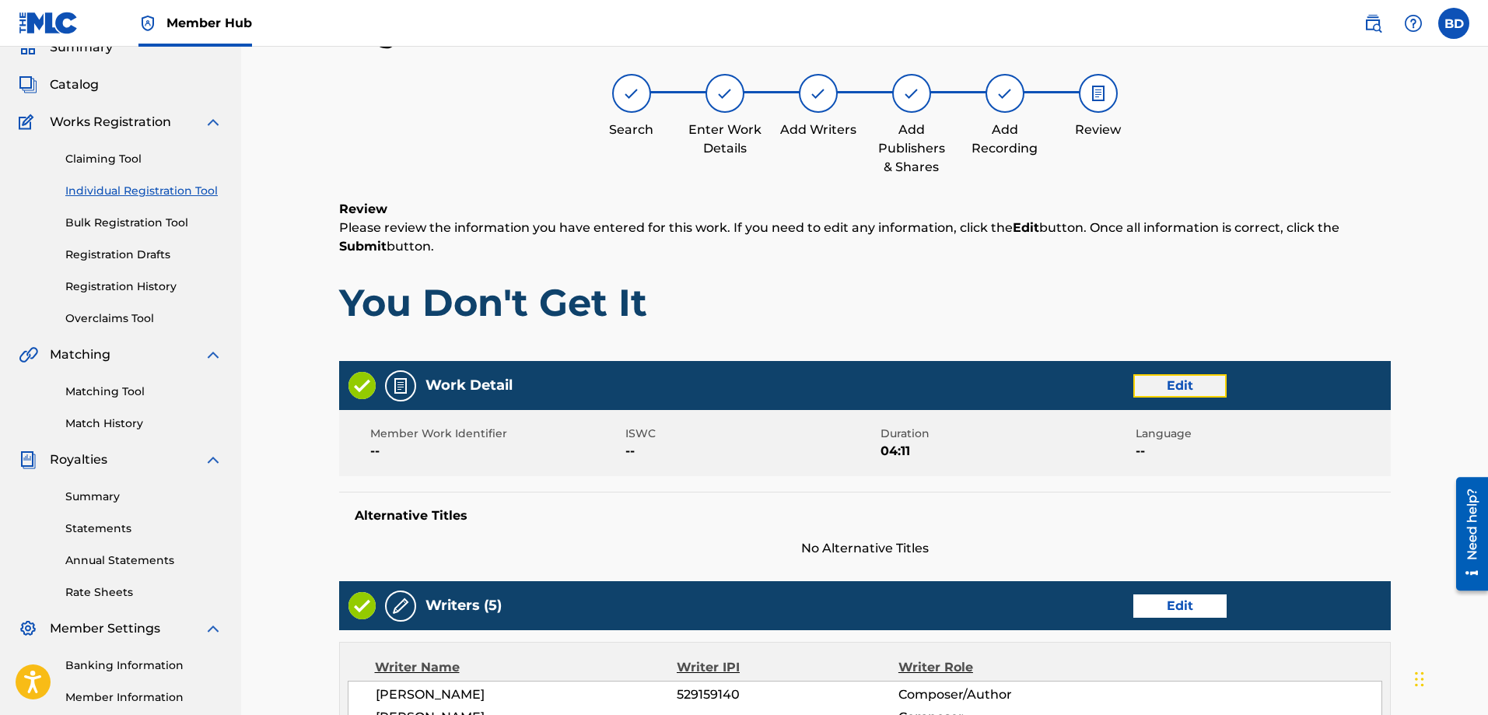
click at [1166, 390] on button "Edit" at bounding box center [1179, 385] width 93 height 23
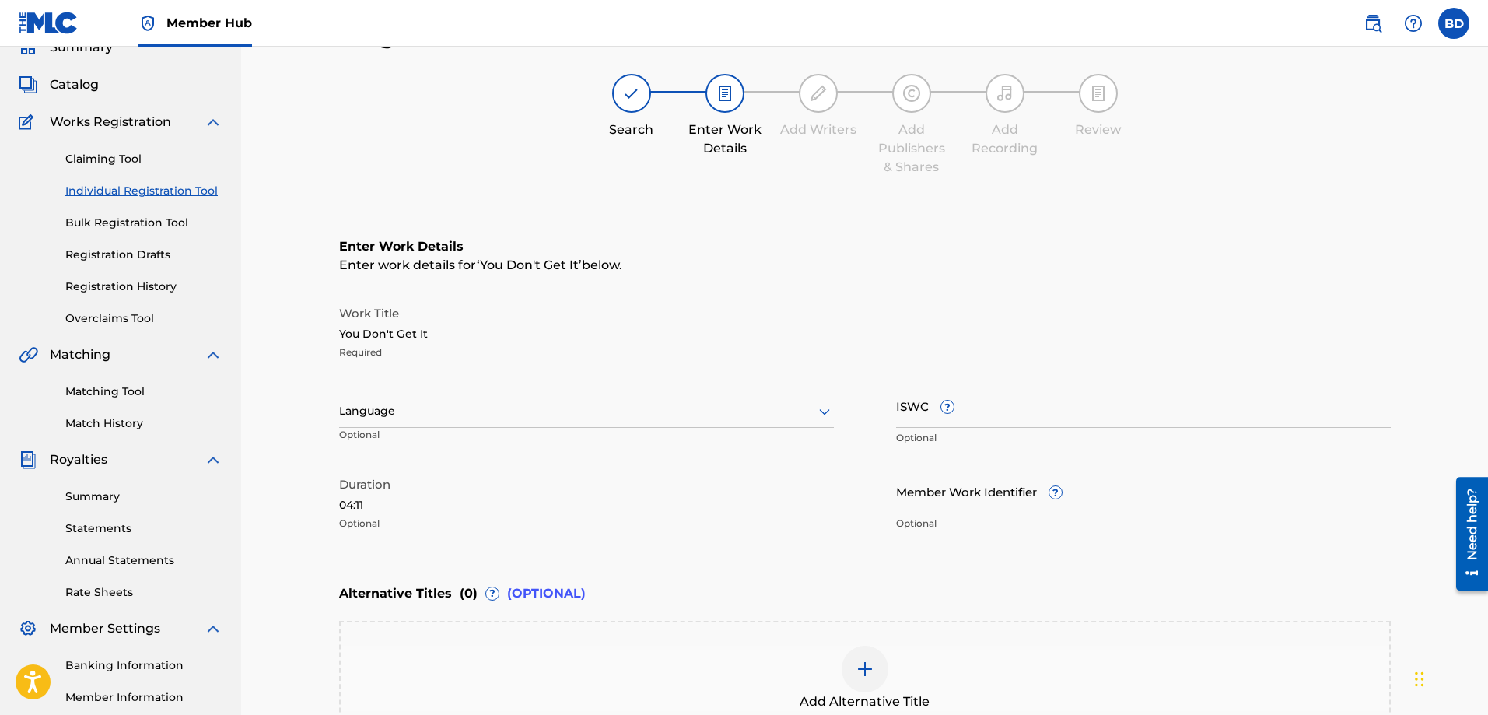
click at [393, 502] on input "04:11" at bounding box center [586, 491] width 495 height 44
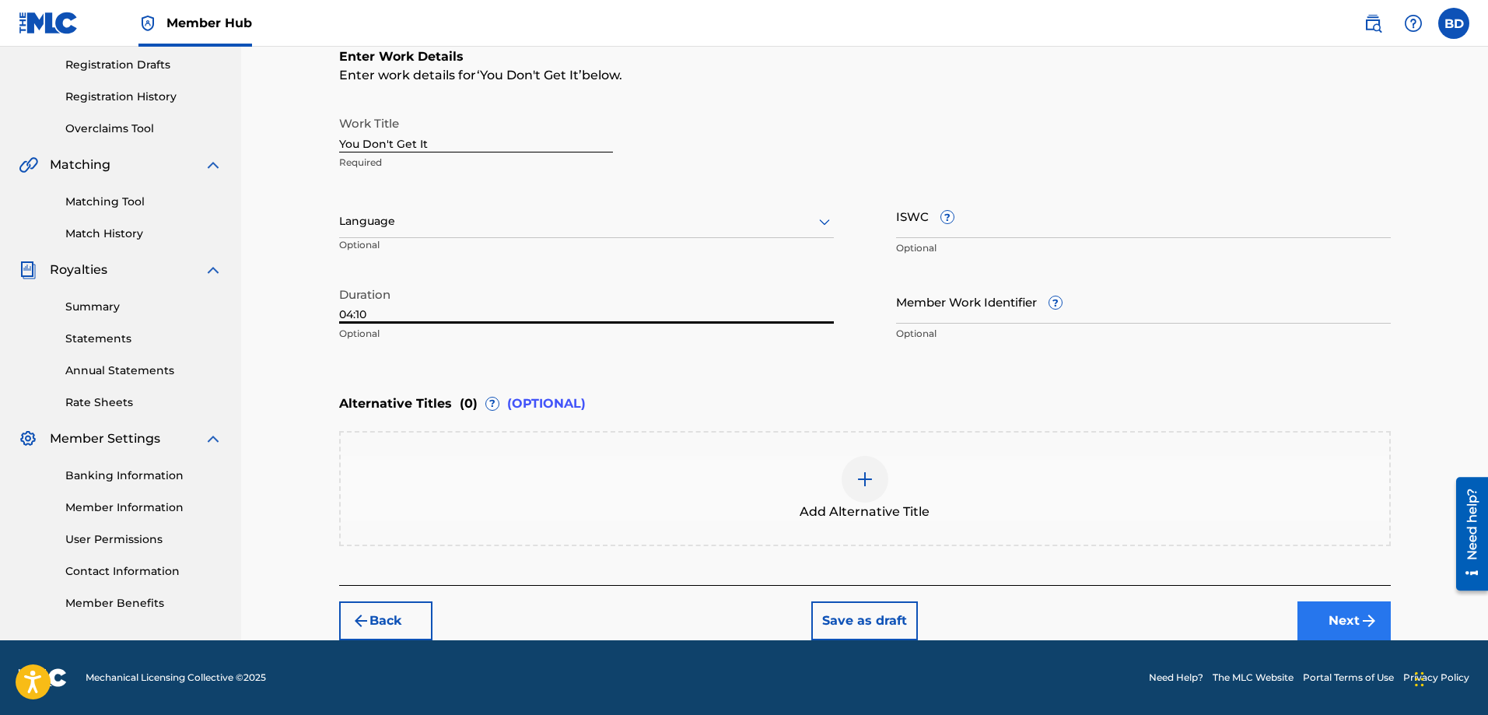
type input "04:10"
click at [1360, 624] on img "submit" at bounding box center [1368, 620] width 19 height 19
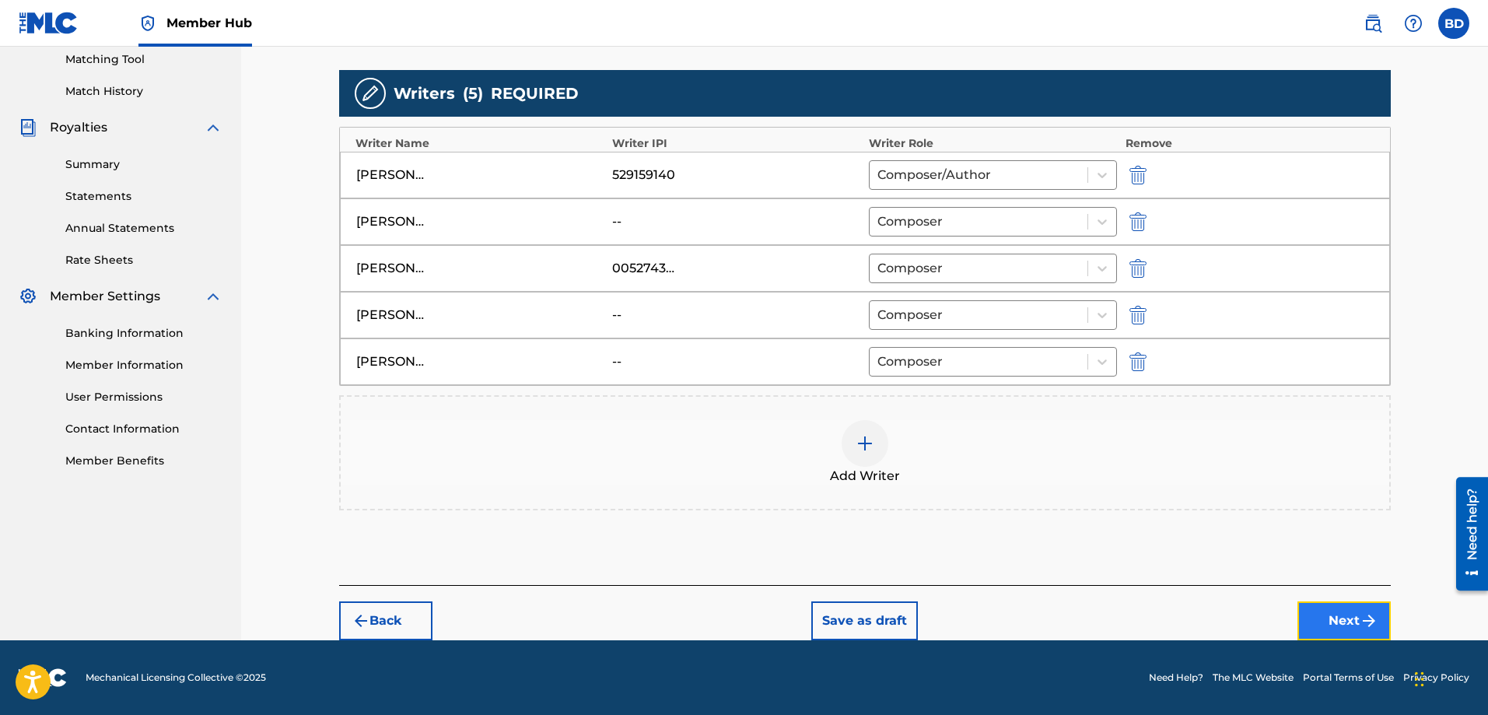
click at [1353, 623] on button "Next" at bounding box center [1343, 620] width 93 height 39
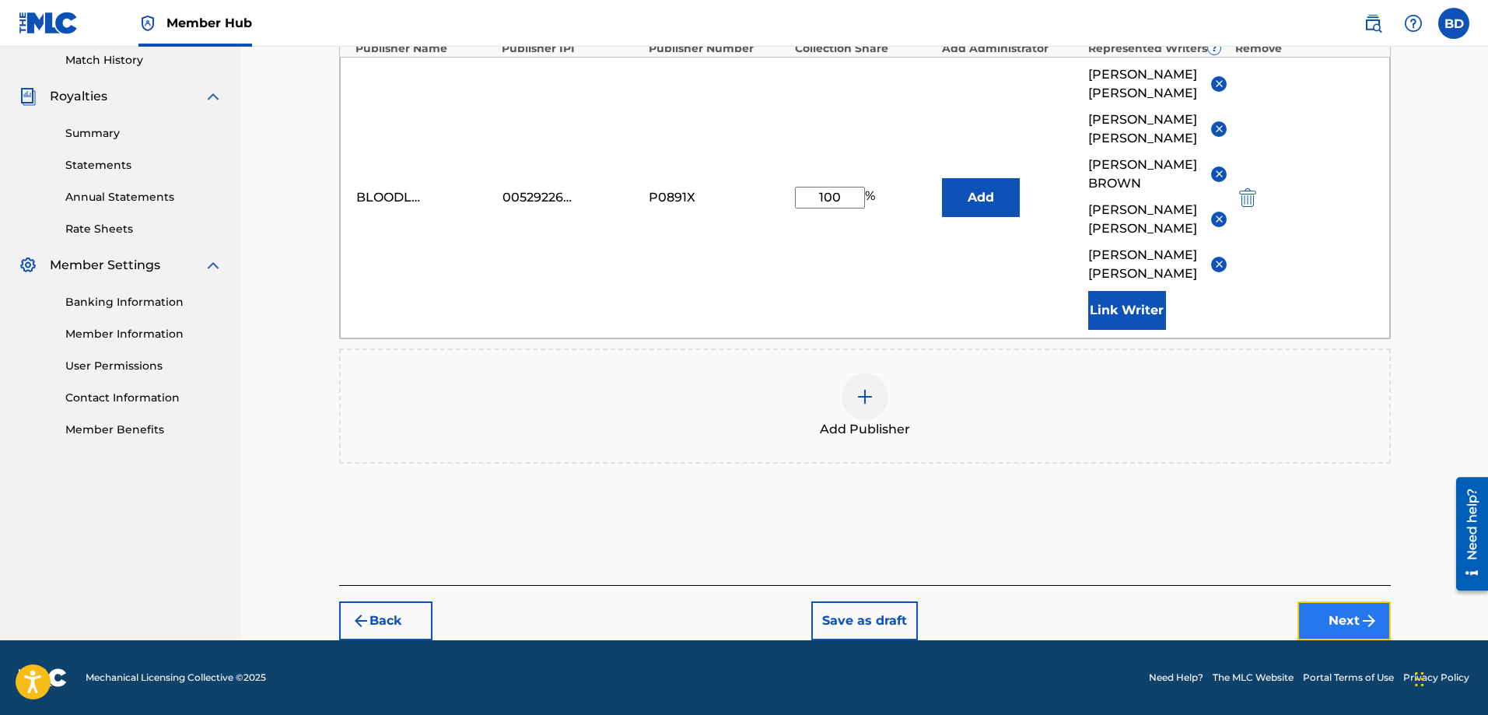
click at [1353, 619] on button "Next" at bounding box center [1343, 620] width 93 height 39
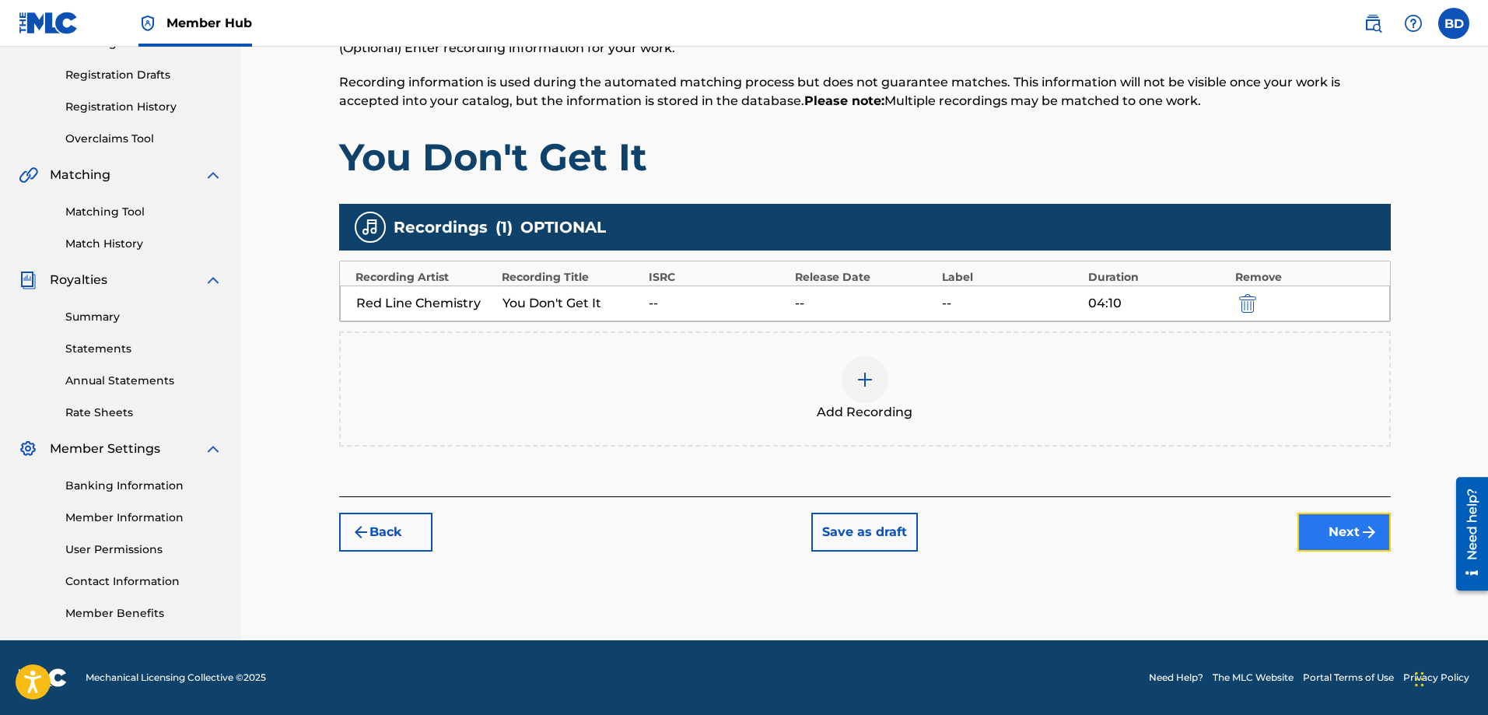
click at [1341, 533] on button "Next" at bounding box center [1343, 531] width 93 height 39
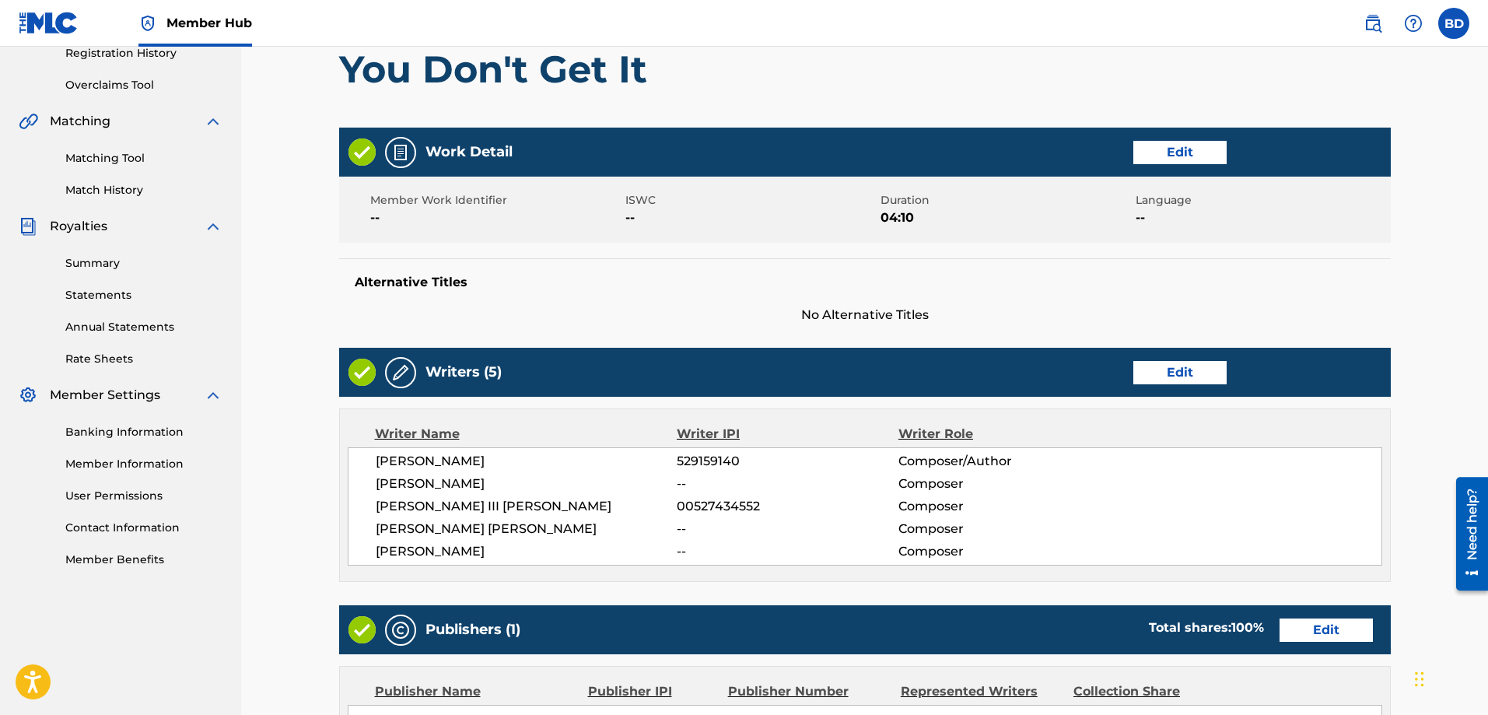
scroll to position [459, 0]
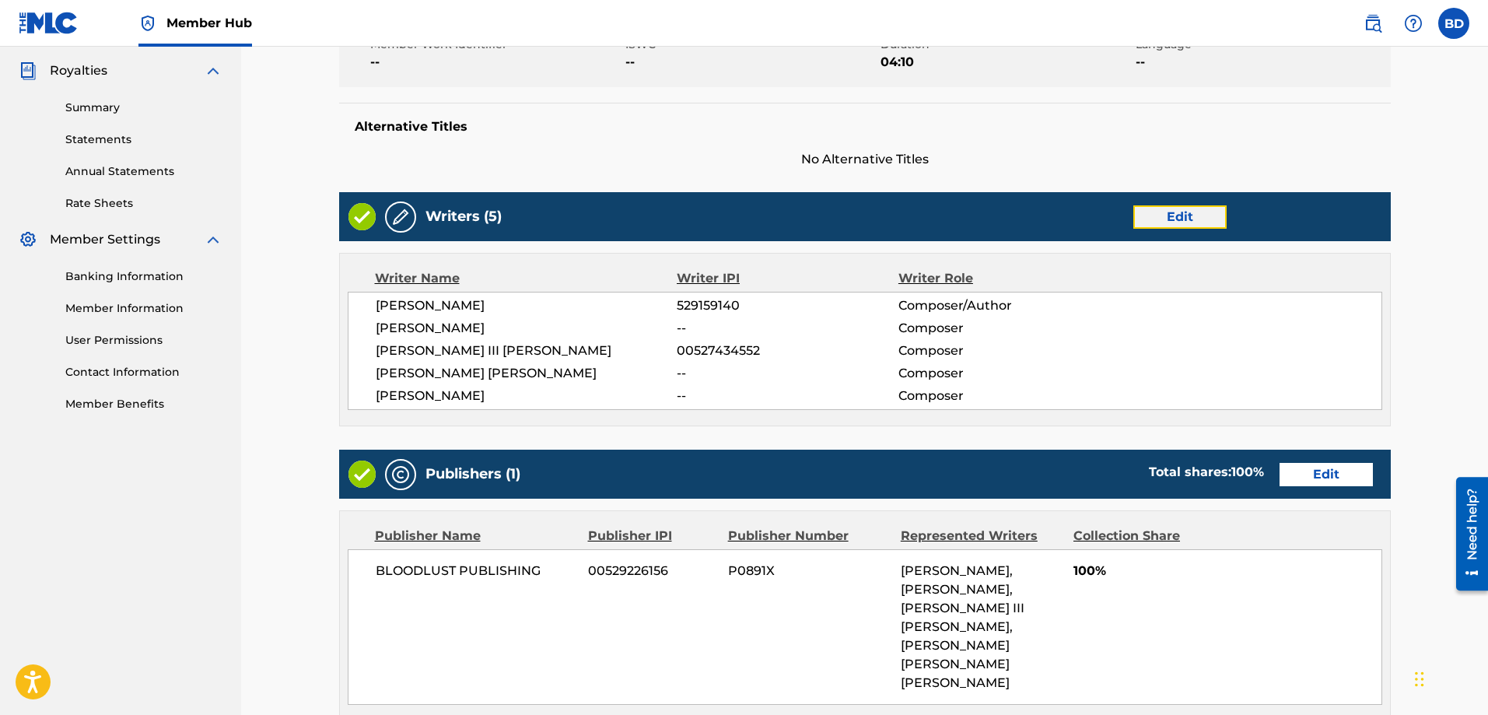
click at [1149, 211] on button "Edit" at bounding box center [1179, 216] width 93 height 23
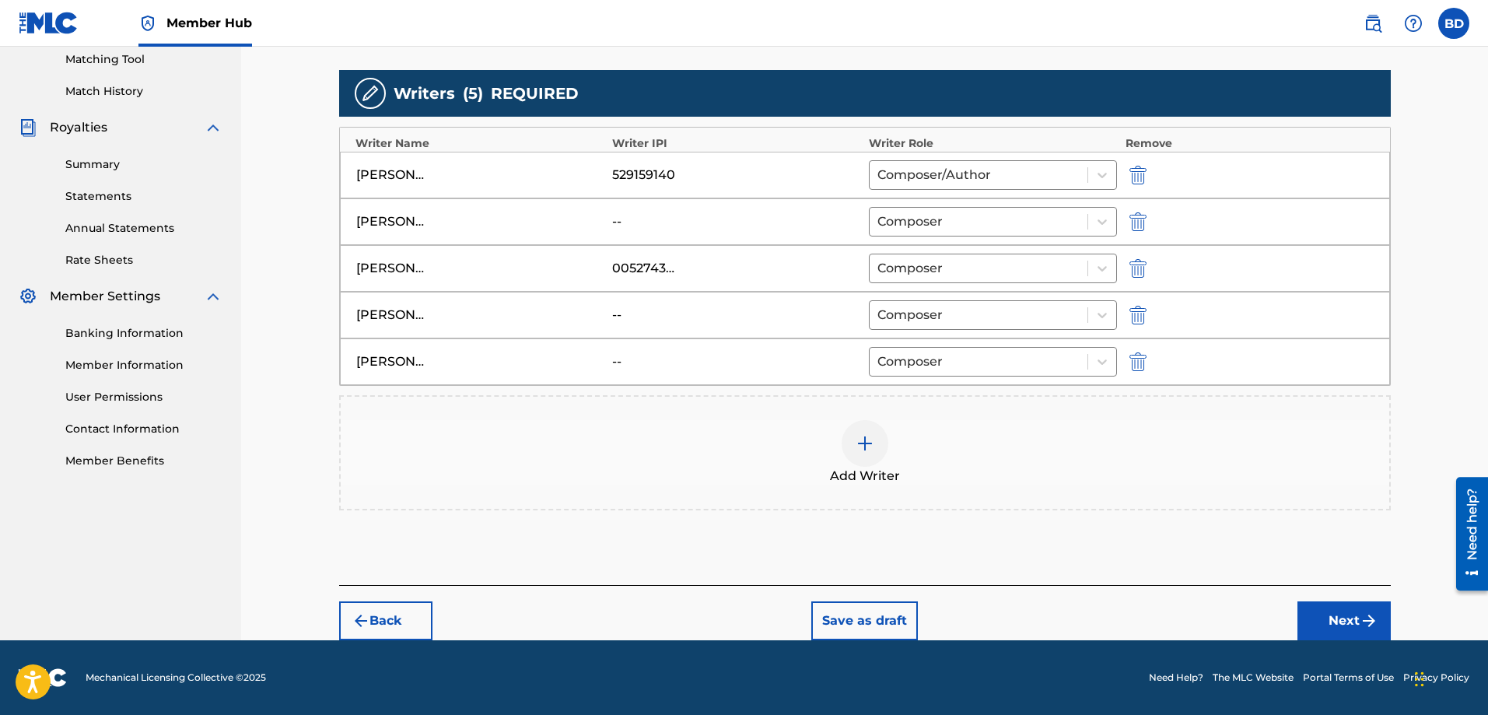
scroll to position [402, 0]
click at [623, 169] on div "529159140" at bounding box center [647, 175] width 70 height 19
click at [635, 178] on div "529159140" at bounding box center [647, 175] width 70 height 19
click at [634, 176] on div "529159140" at bounding box center [647, 175] width 70 height 19
click at [1338, 614] on button "Next" at bounding box center [1343, 620] width 93 height 39
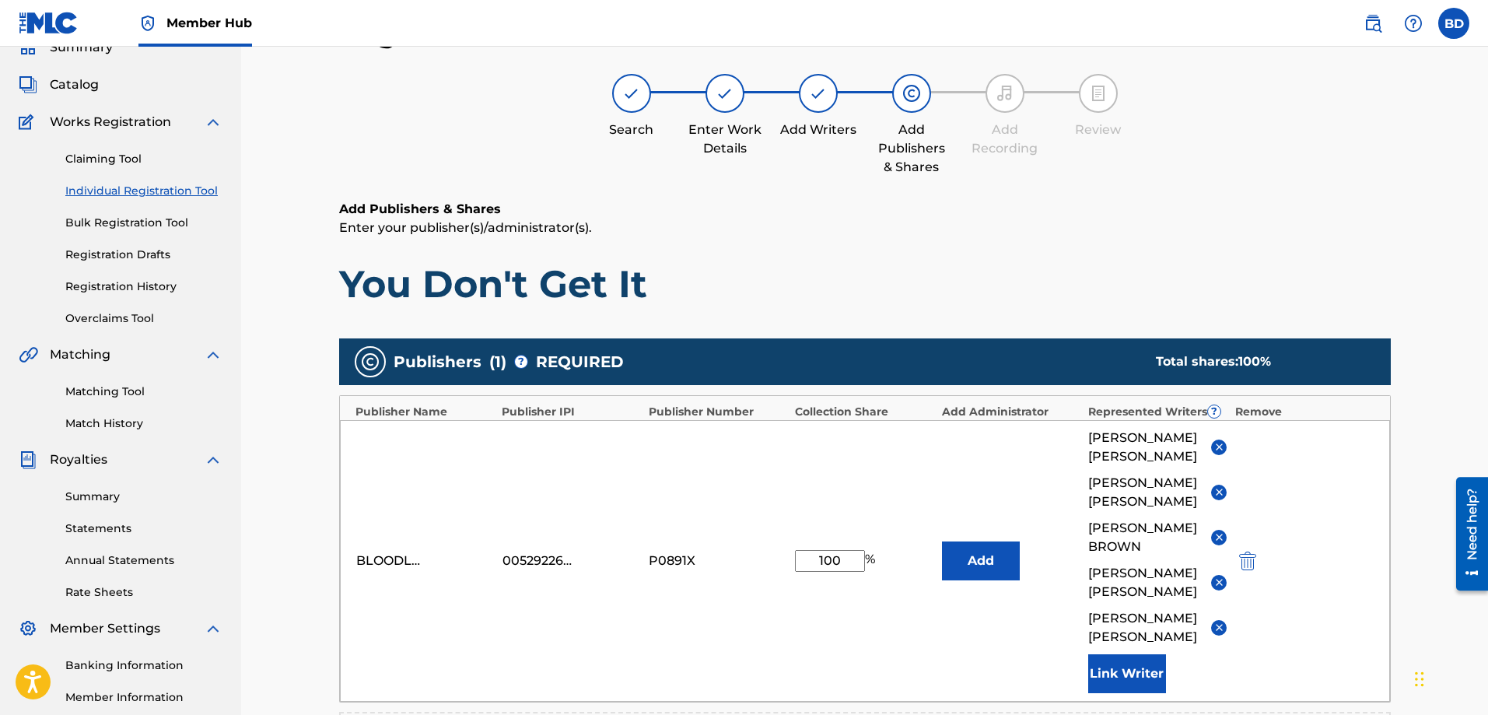
scroll to position [452, 0]
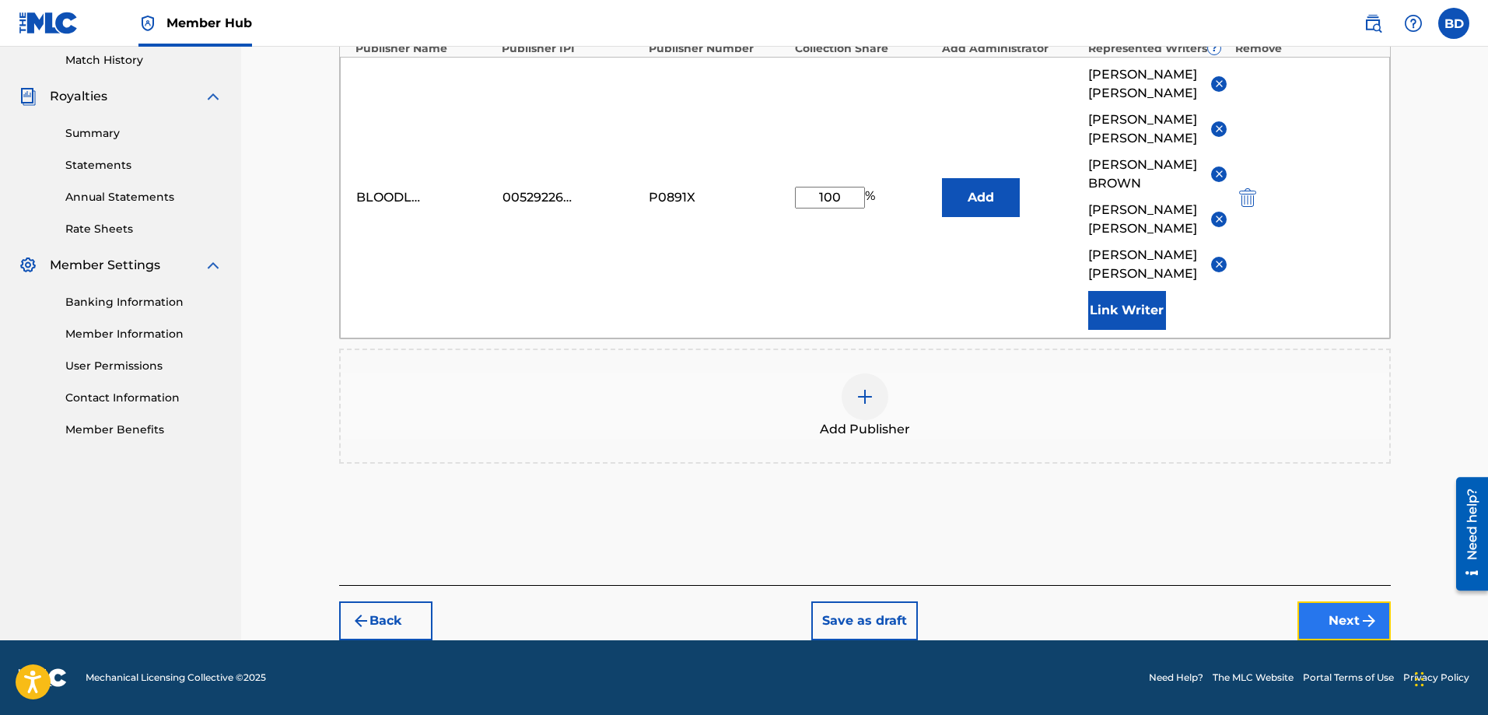
click at [1337, 628] on button "Next" at bounding box center [1343, 620] width 93 height 39
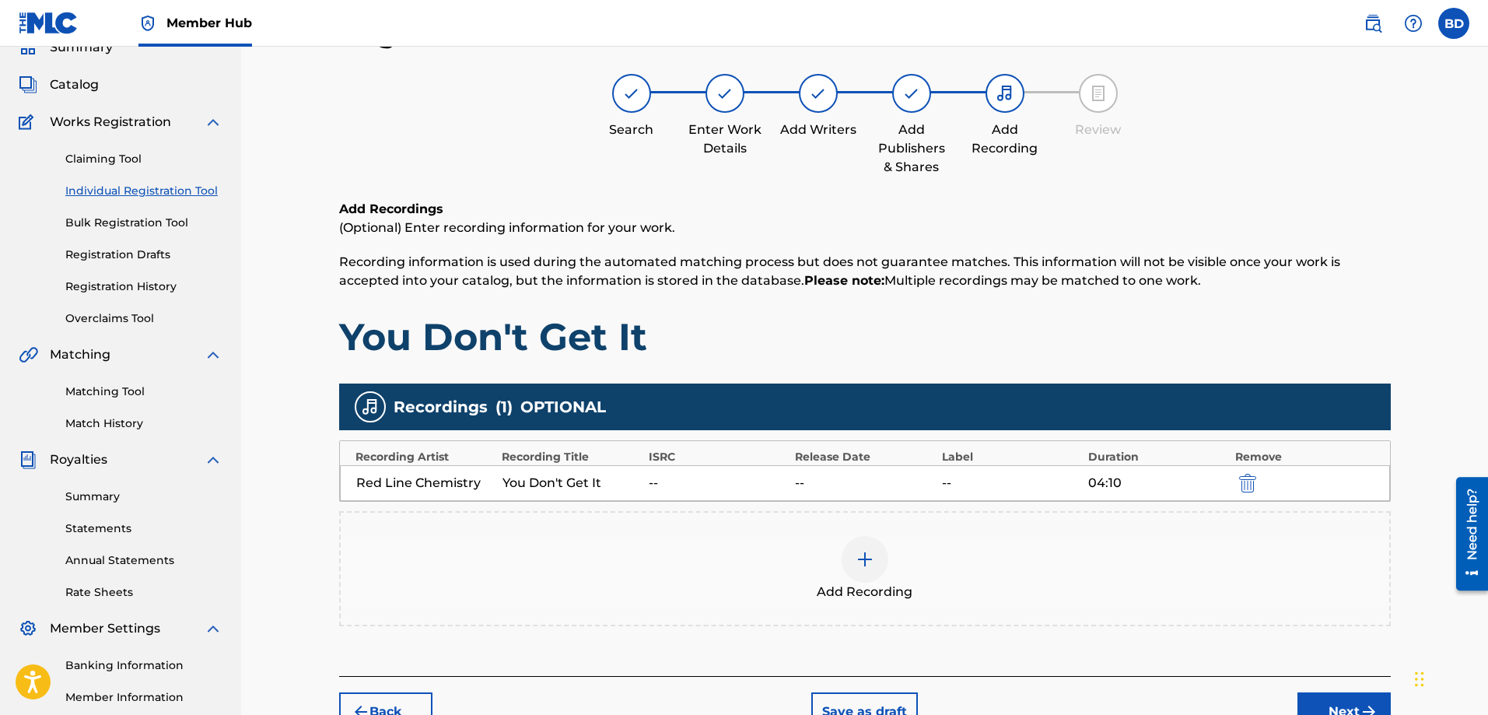
scroll to position [250, 0]
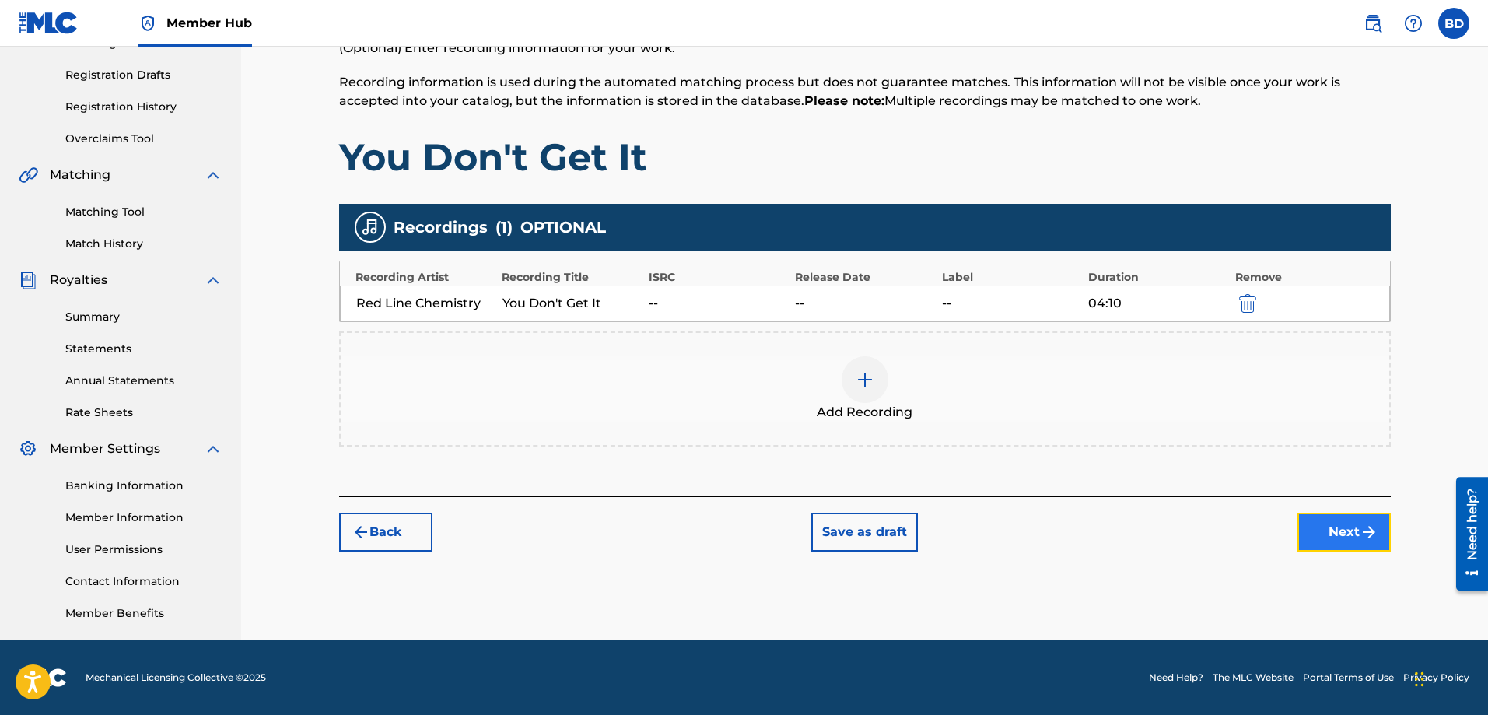
click at [1347, 526] on button "Next" at bounding box center [1343, 531] width 93 height 39
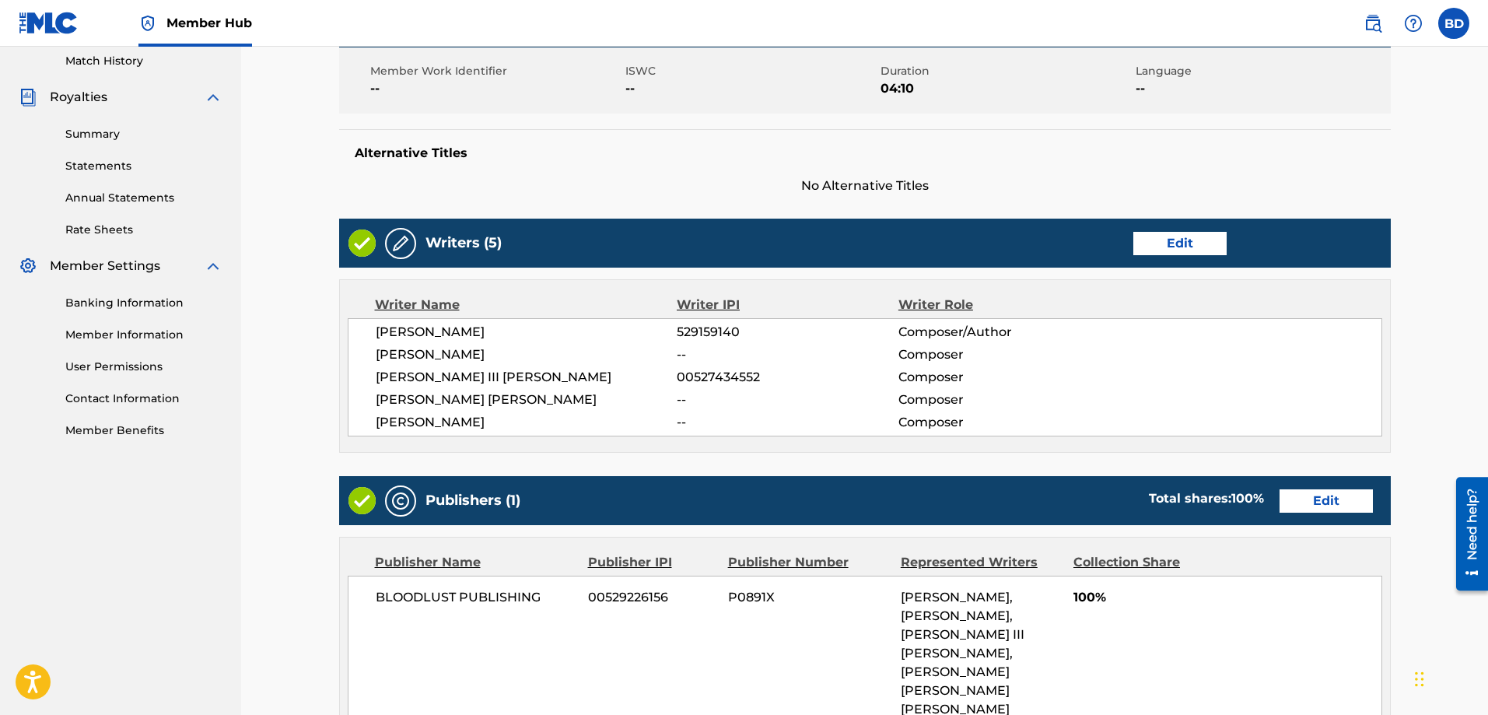
scroll to position [770, 0]
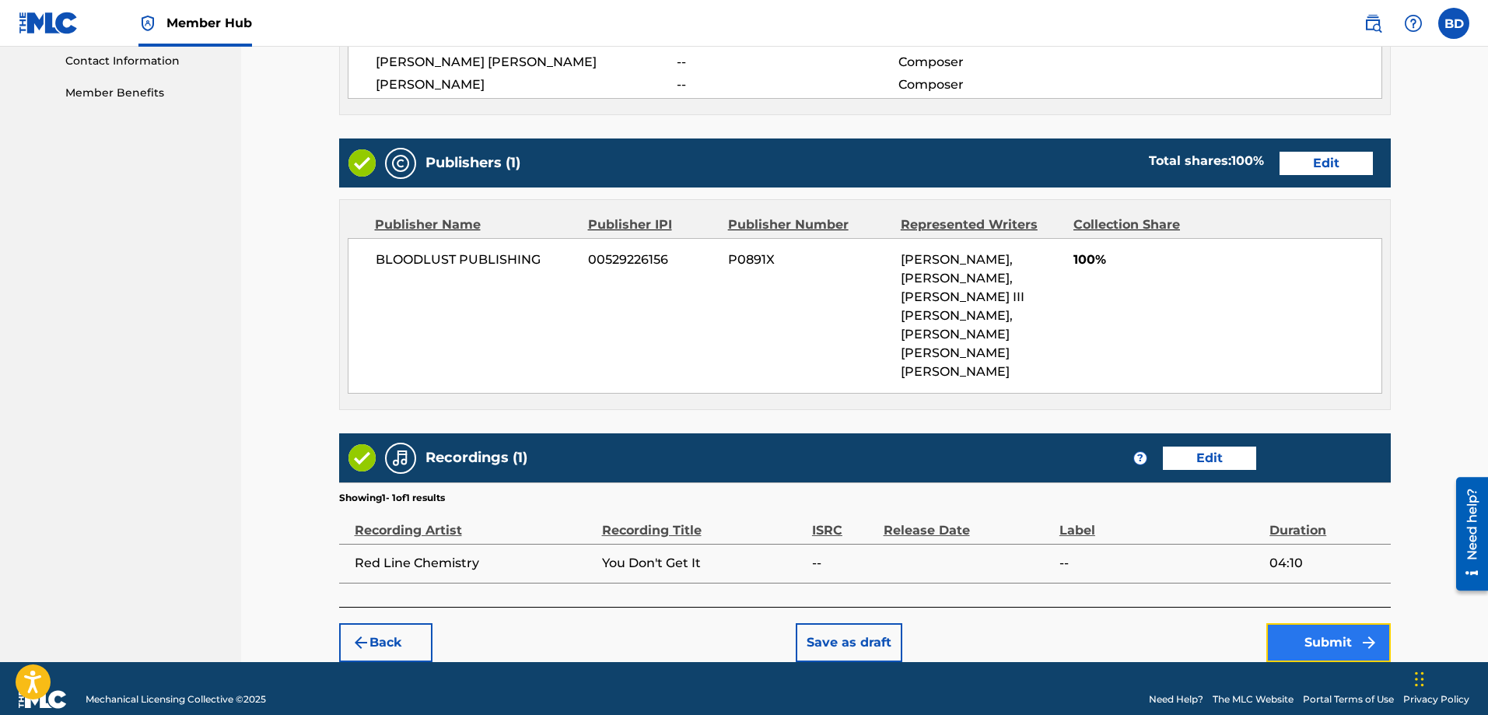
click at [1339, 623] on button "Submit" at bounding box center [1328, 642] width 124 height 39
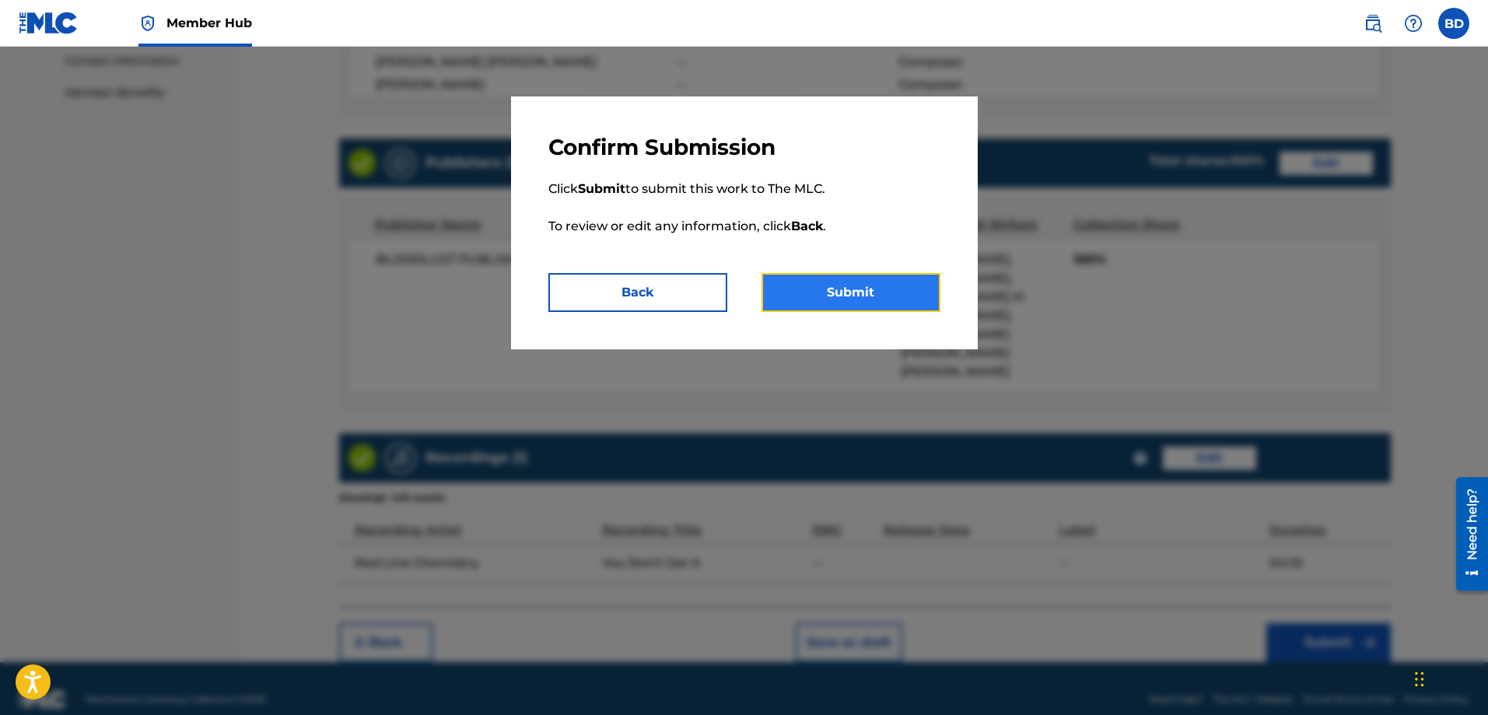
click at [852, 293] on button "Submit" at bounding box center [850, 292] width 179 height 39
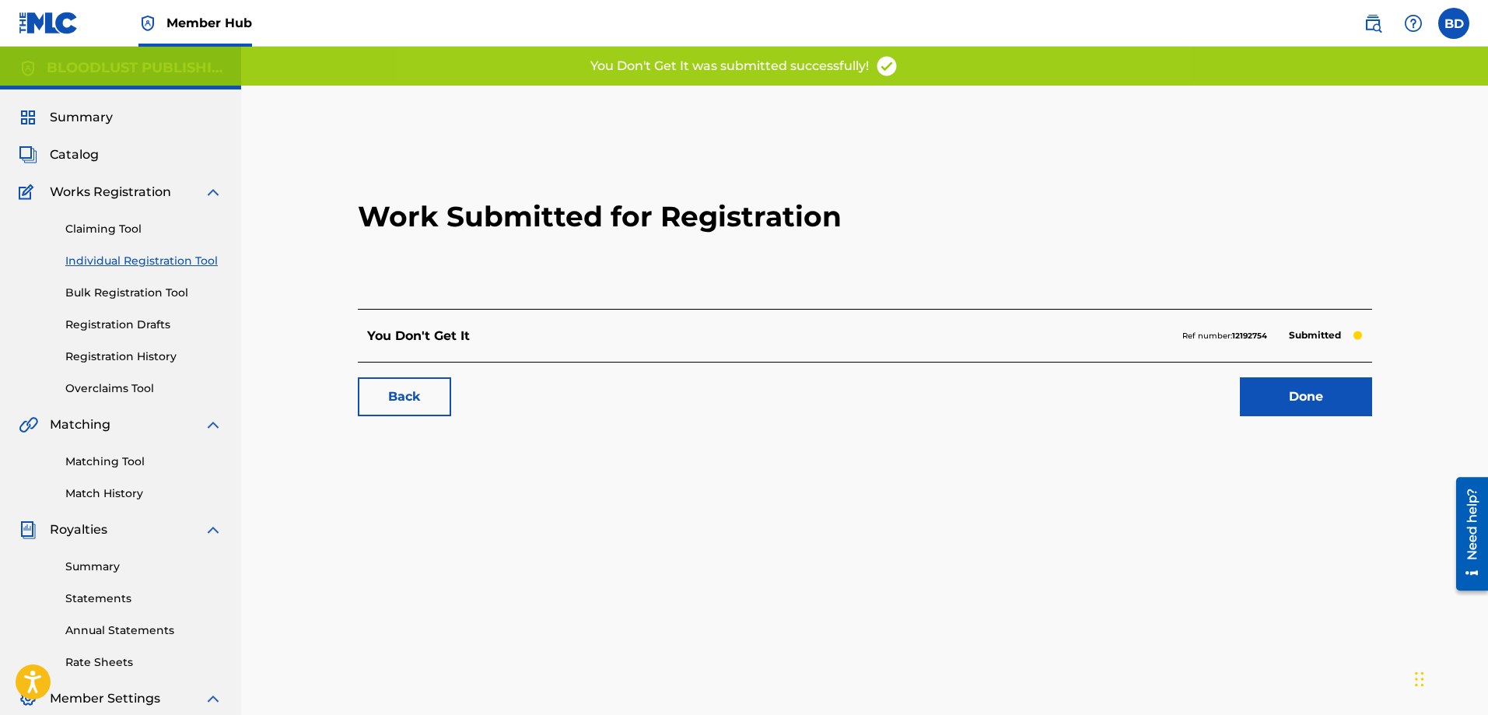
click at [110, 259] on link "Individual Registration Tool" at bounding box center [143, 261] width 157 height 16
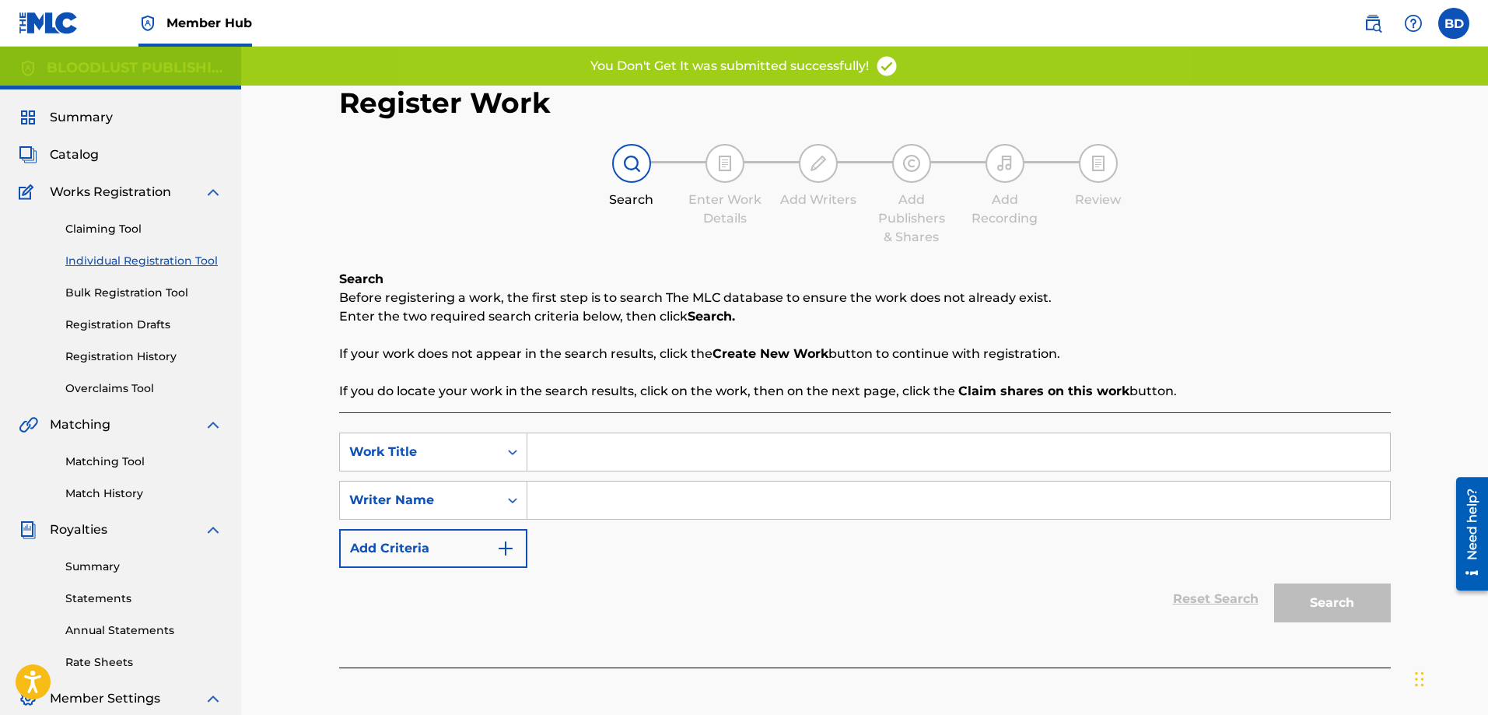
click at [556, 449] on input "Search Form" at bounding box center [958, 451] width 862 height 37
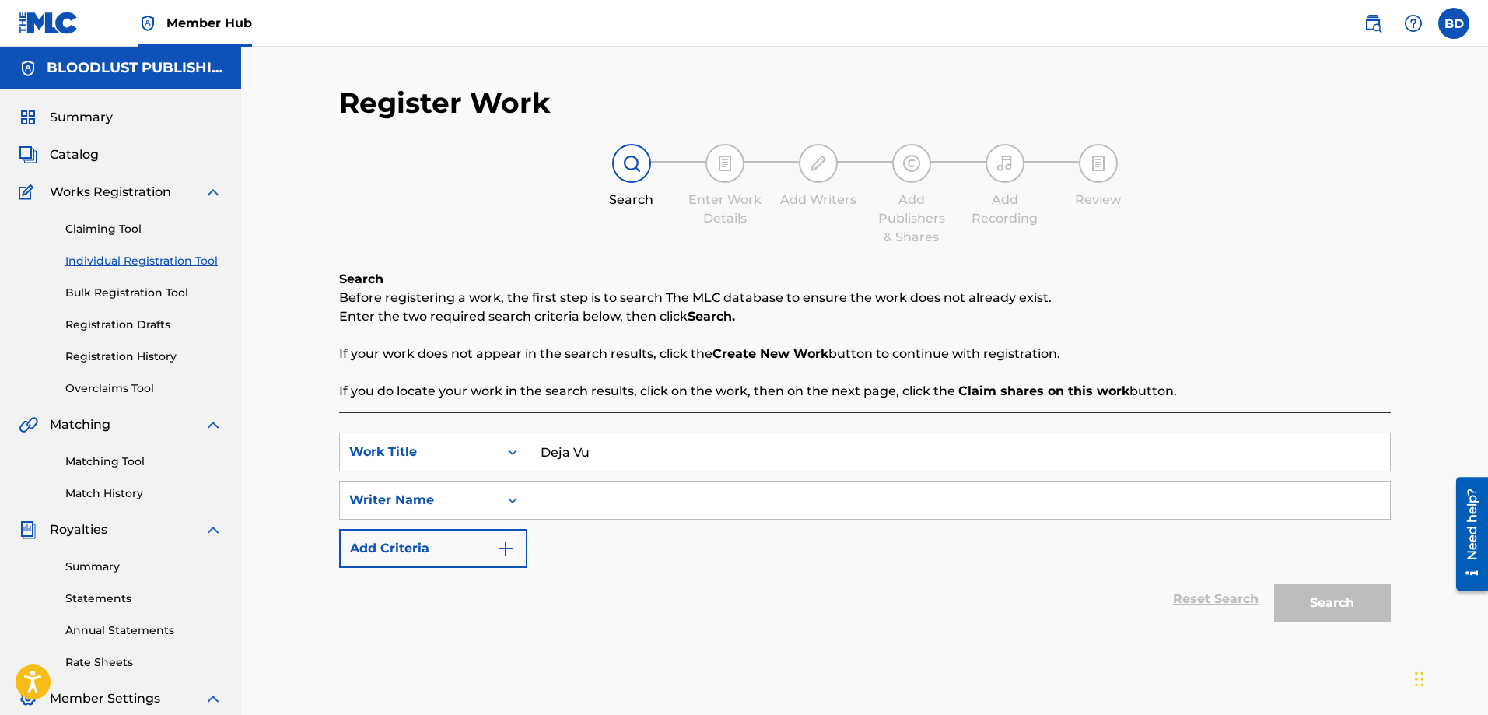
type input "Deja Vu"
click at [623, 499] on input "Search Form" at bounding box center [958, 499] width 862 height 37
type input "[PERSON_NAME]"
click at [1316, 597] on button "Search" at bounding box center [1332, 602] width 117 height 39
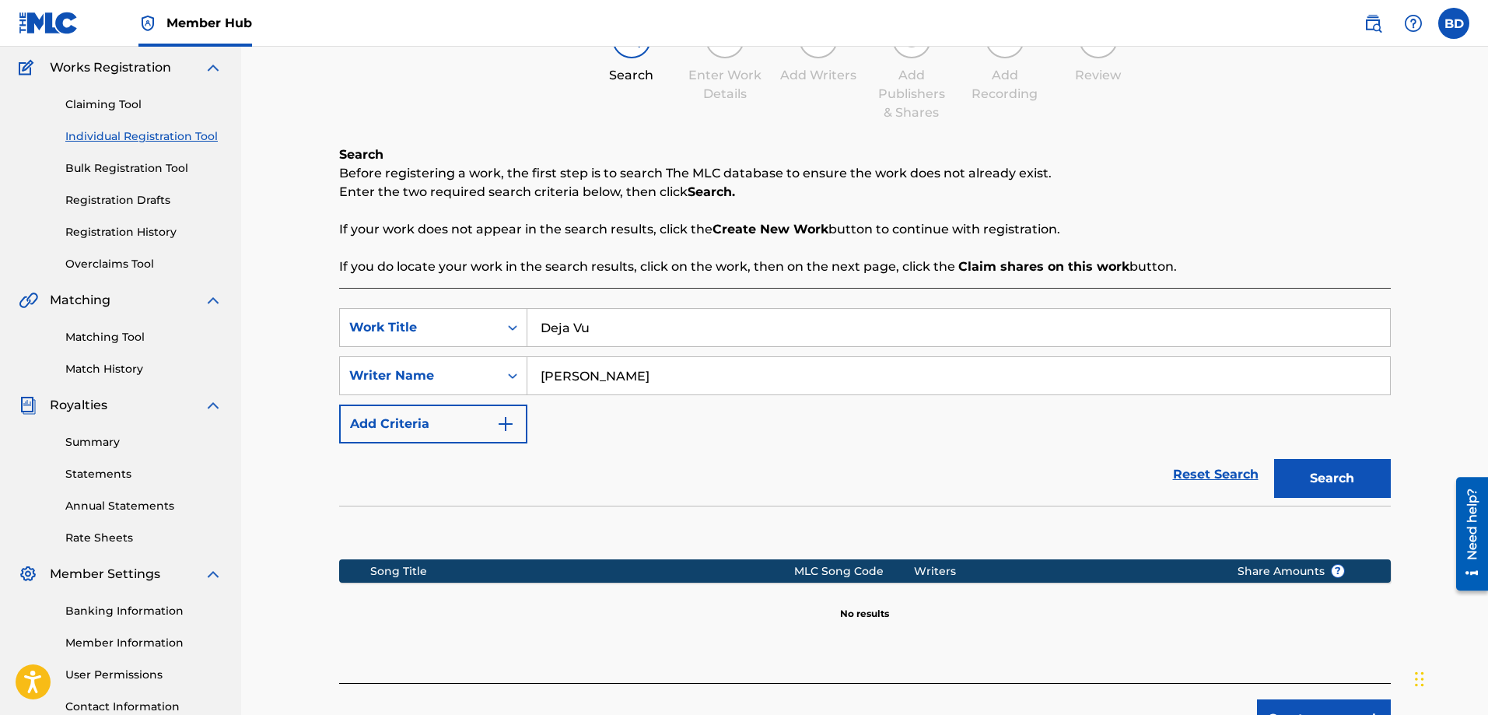
scroll to position [250, 0]
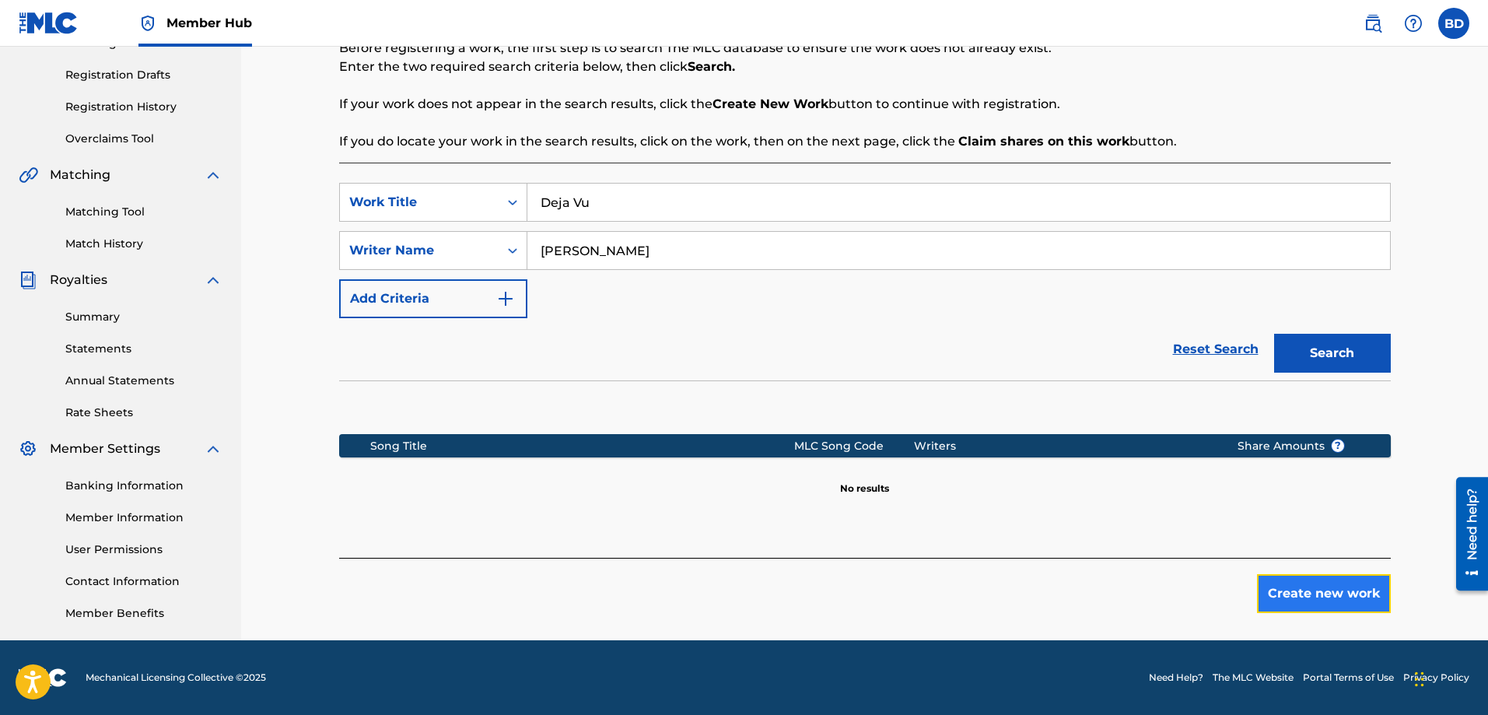
click at [1320, 582] on button "Create new work" at bounding box center [1324, 593] width 134 height 39
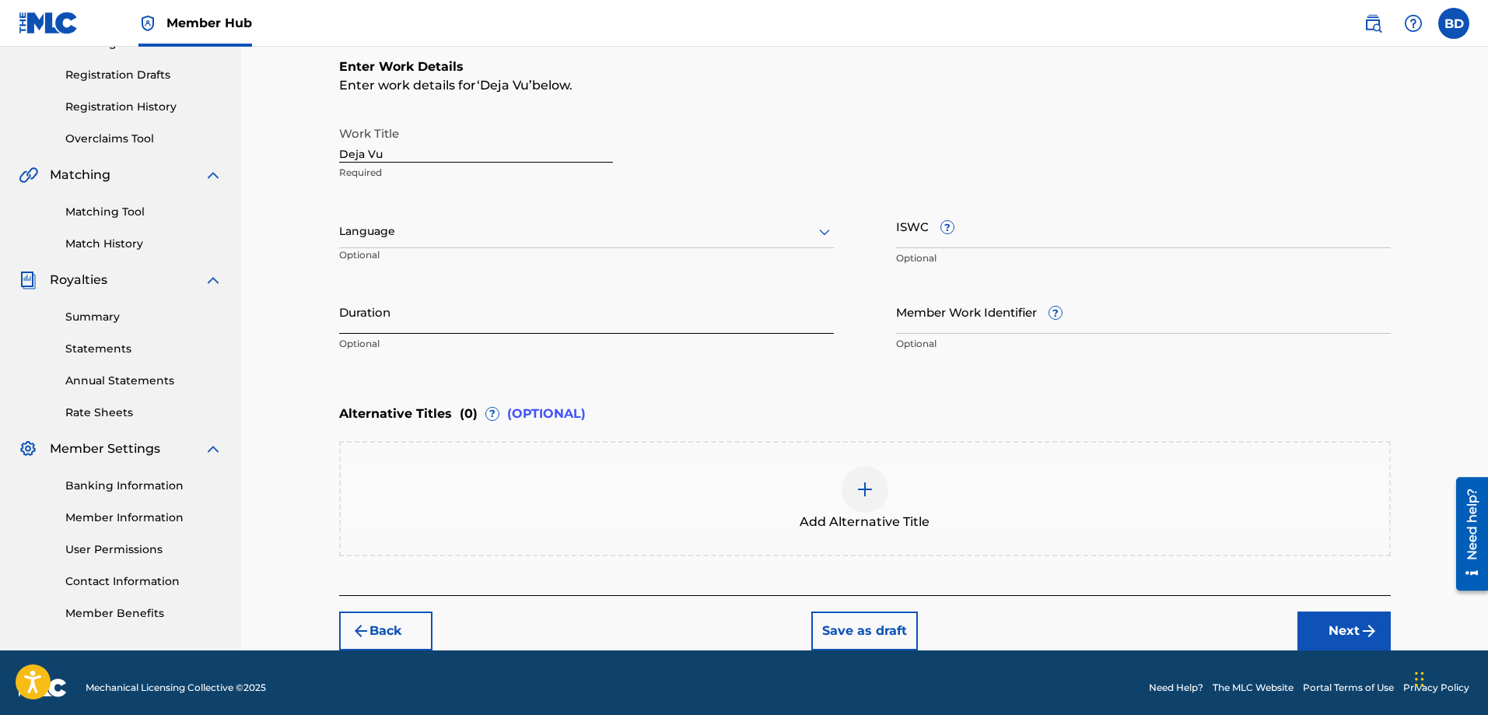
click at [467, 324] on input "Duration" at bounding box center [586, 311] width 495 height 44
type input "03:52"
click at [1340, 633] on button "Next" at bounding box center [1343, 630] width 93 height 39
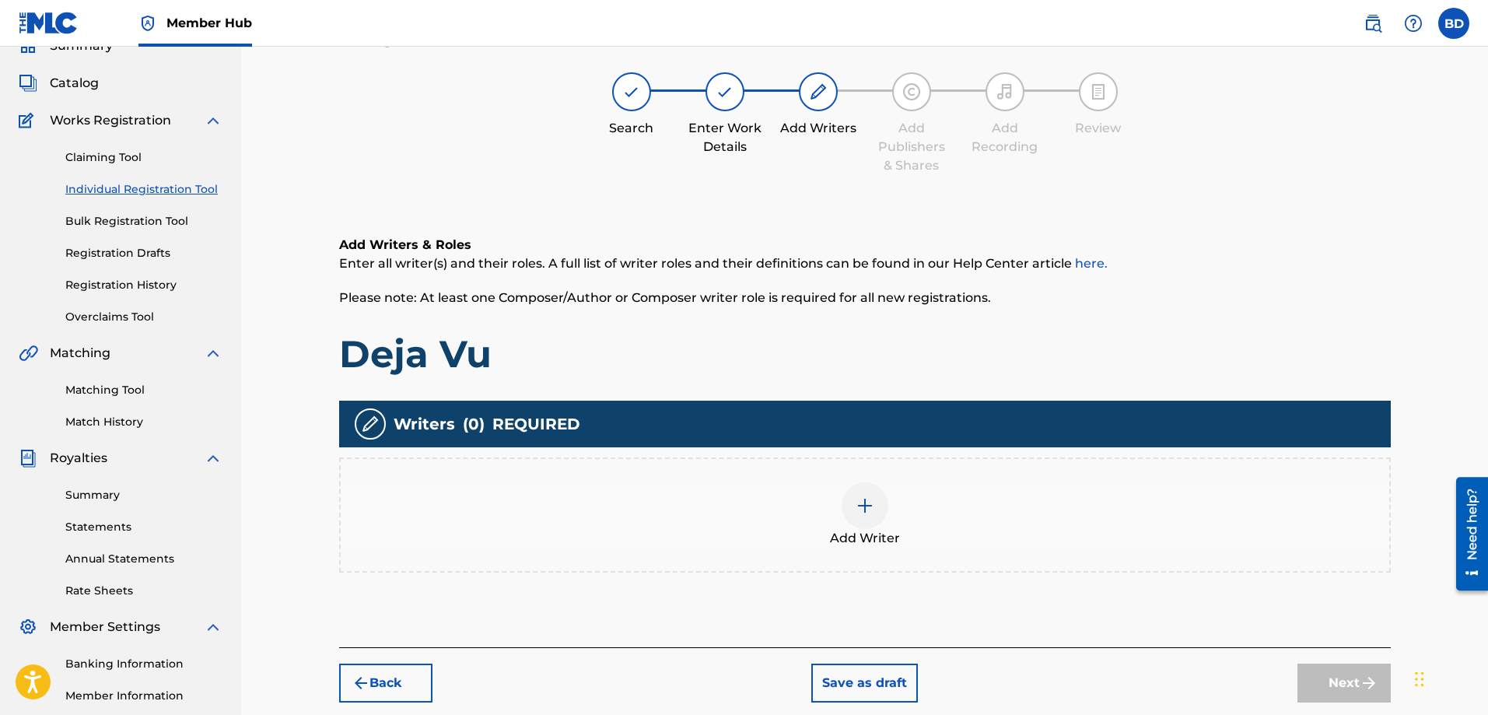
scroll to position [70, 0]
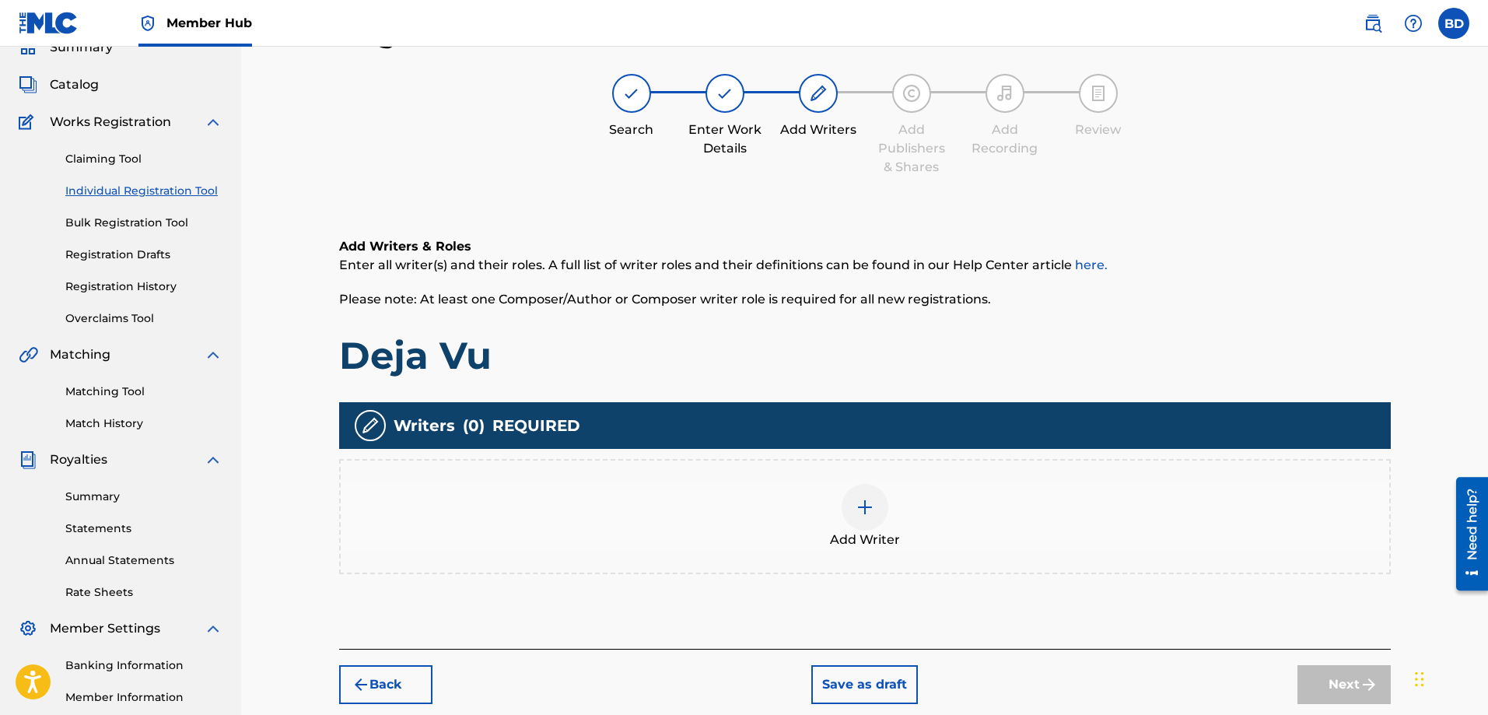
click at [869, 516] on div at bounding box center [864, 507] width 47 height 47
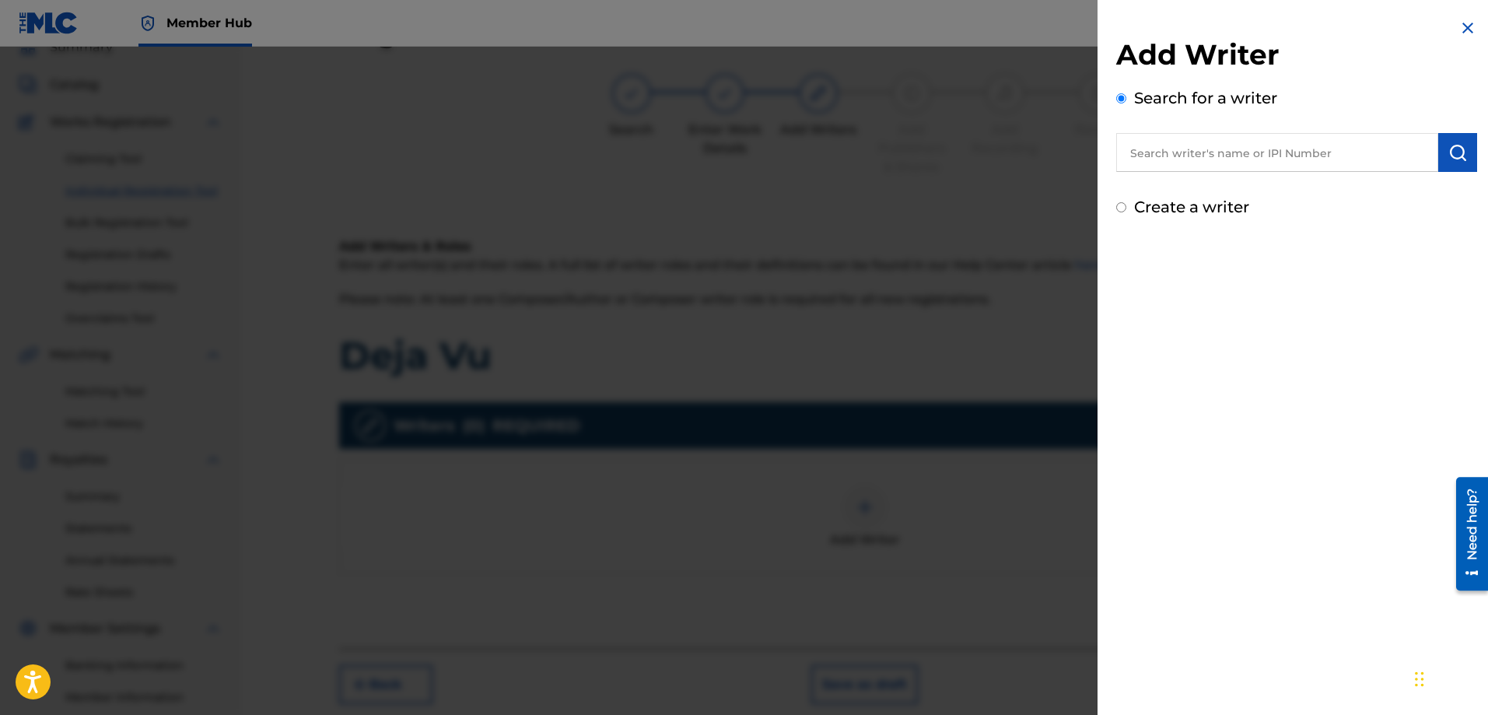
click at [1130, 204] on div "Create a writer" at bounding box center [1296, 206] width 361 height 23
click at [1121, 205] on input "Create a writer" at bounding box center [1121, 207] width 10 height 10
radio input "false"
radio input "true"
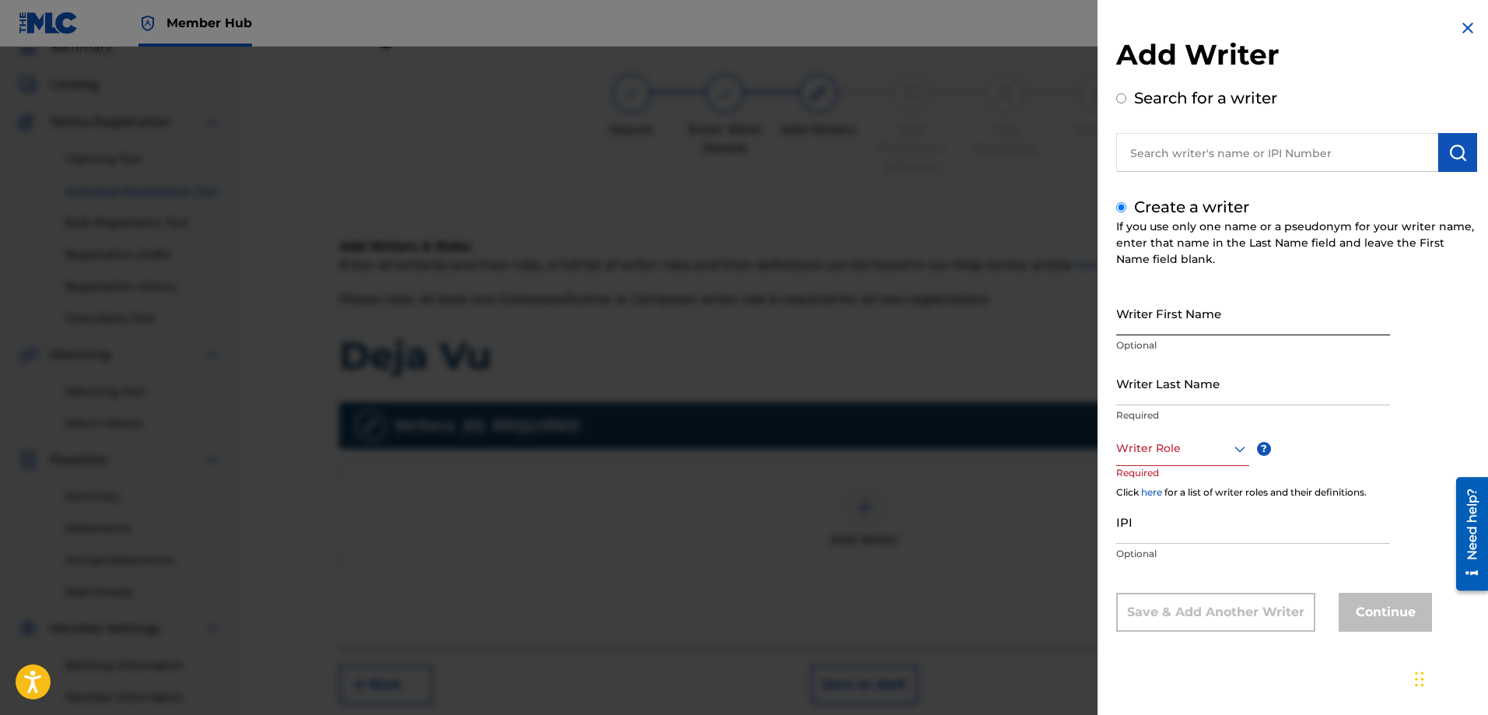
click at [1150, 329] on input "Writer First Name" at bounding box center [1253, 313] width 274 height 44
type input "[PERSON_NAME]"
click at [1140, 400] on input "Writer Last Name" at bounding box center [1253, 383] width 274 height 44
type input "[PERSON_NAME]"
click at [1140, 451] on div at bounding box center [1182, 448] width 133 height 19
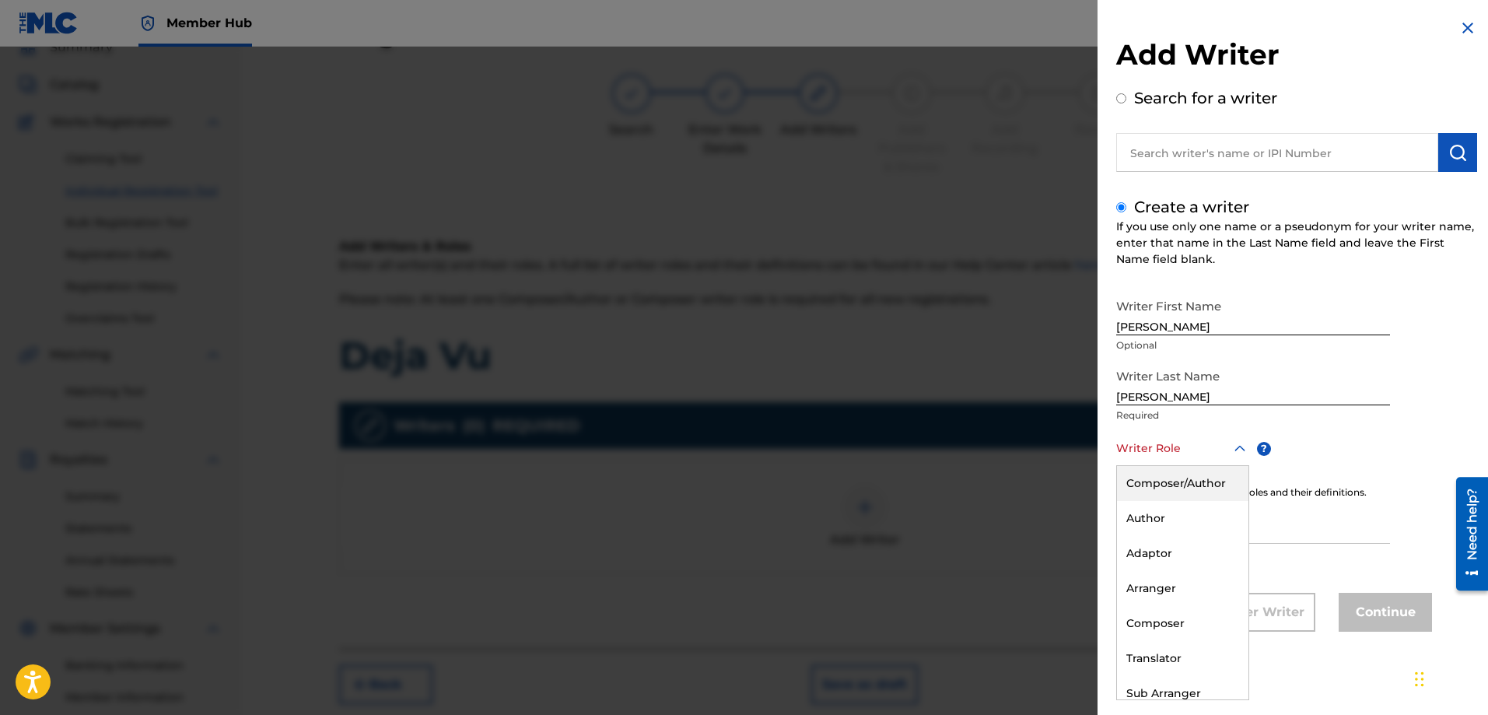
click at [1166, 477] on div "Composer/Author" at bounding box center [1182, 483] width 131 height 35
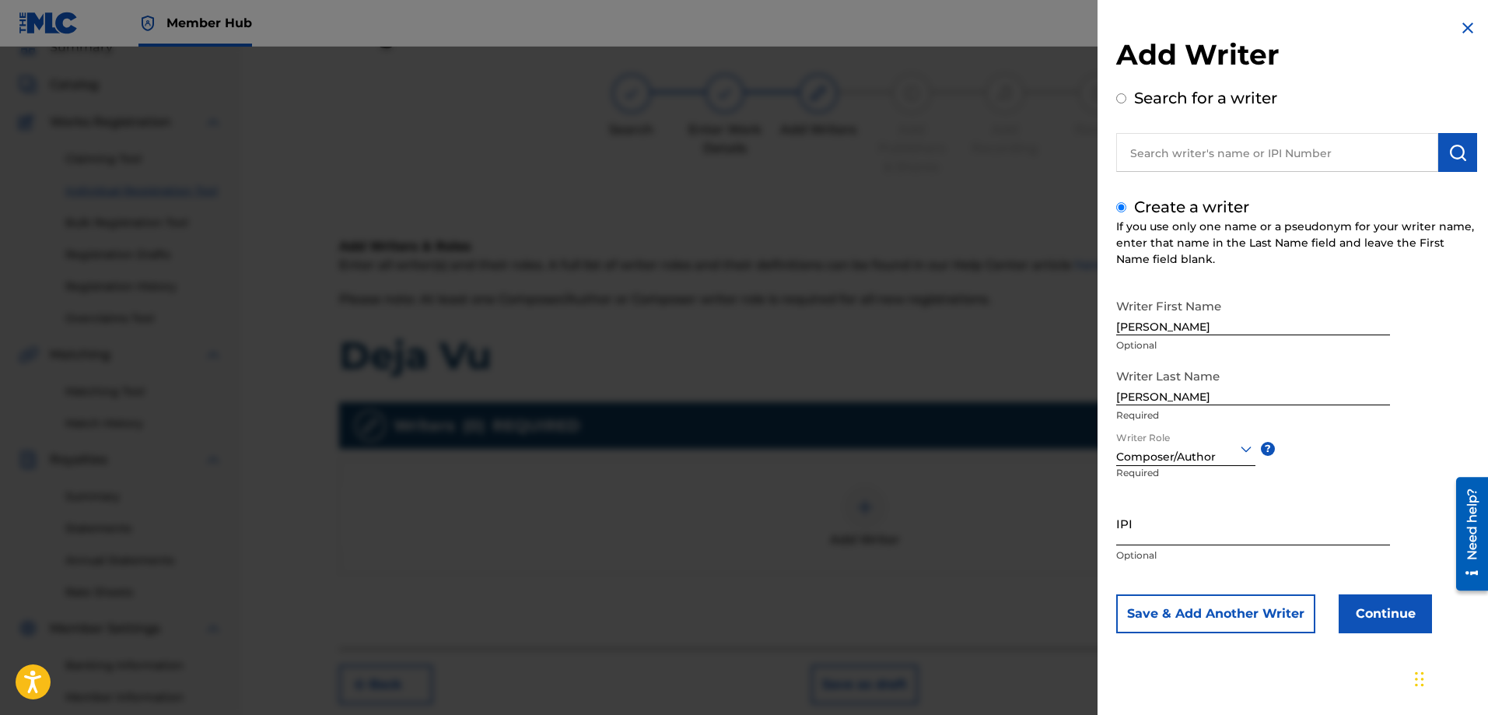
click at [1145, 534] on input "IPI" at bounding box center [1253, 523] width 274 height 44
paste input "529159140"
click at [1117, 533] on input "529159140" at bounding box center [1253, 523] width 274 height 44
click at [1159, 531] on input "00529159140" at bounding box center [1253, 523] width 274 height 44
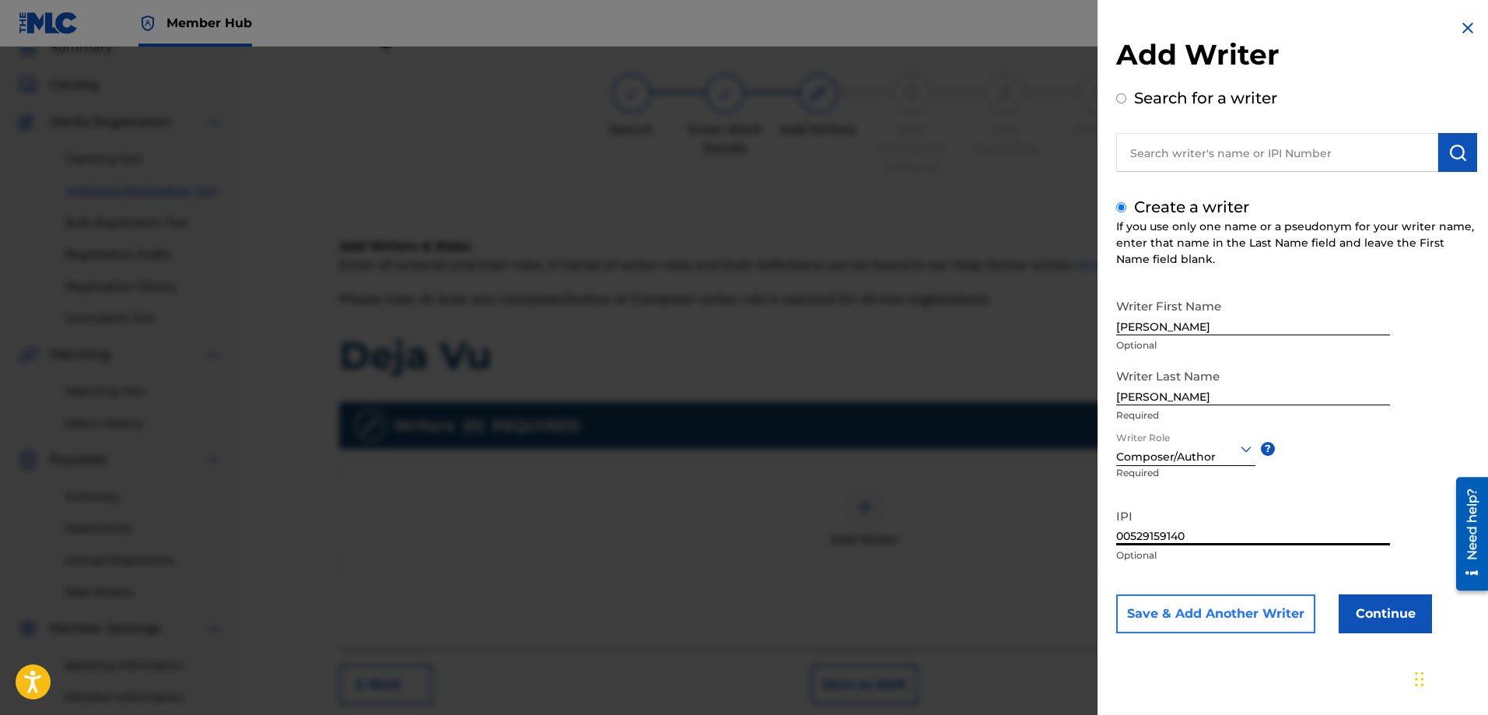
type input "00529159140"
click at [1243, 615] on button "Save & Add Another Writer" at bounding box center [1215, 613] width 199 height 39
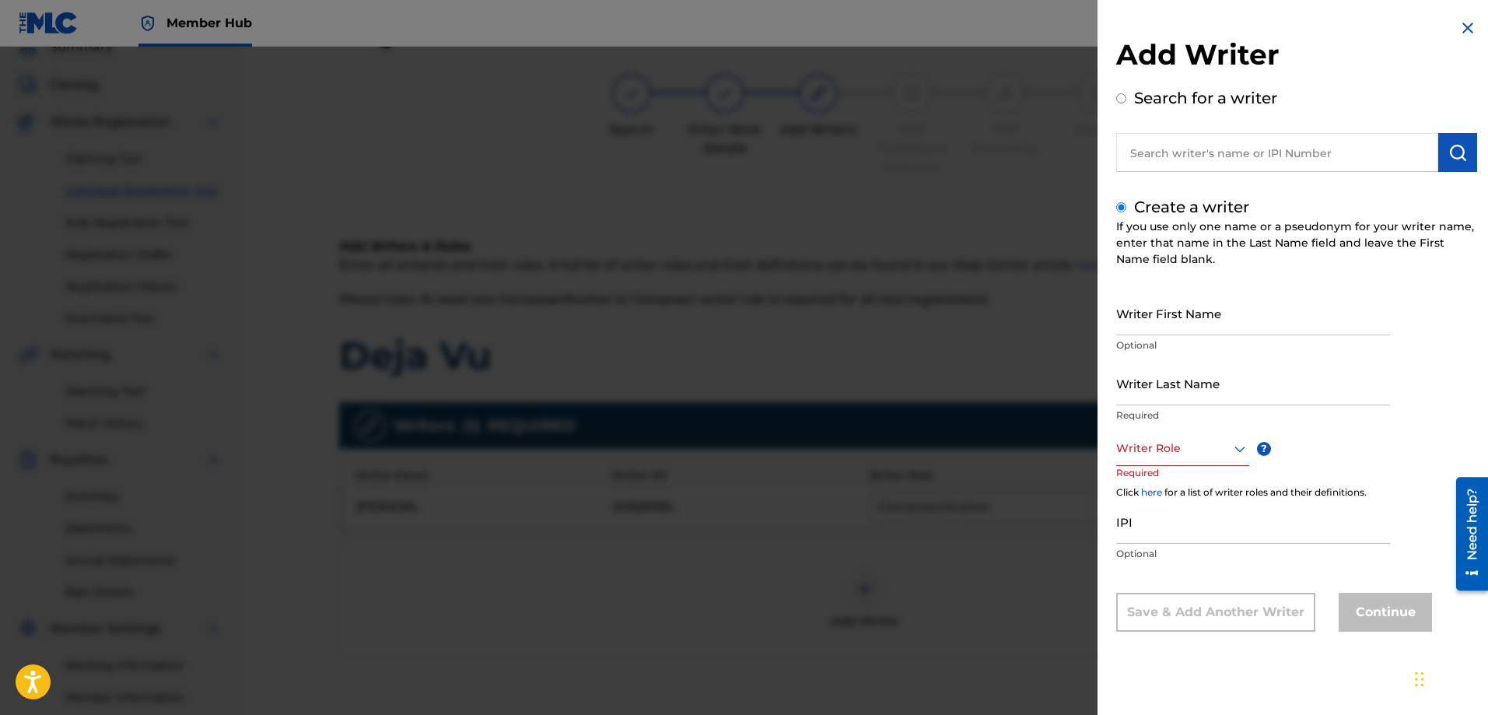
click at [1184, 148] on input "text" at bounding box center [1277, 152] width 322 height 39
radio input "true"
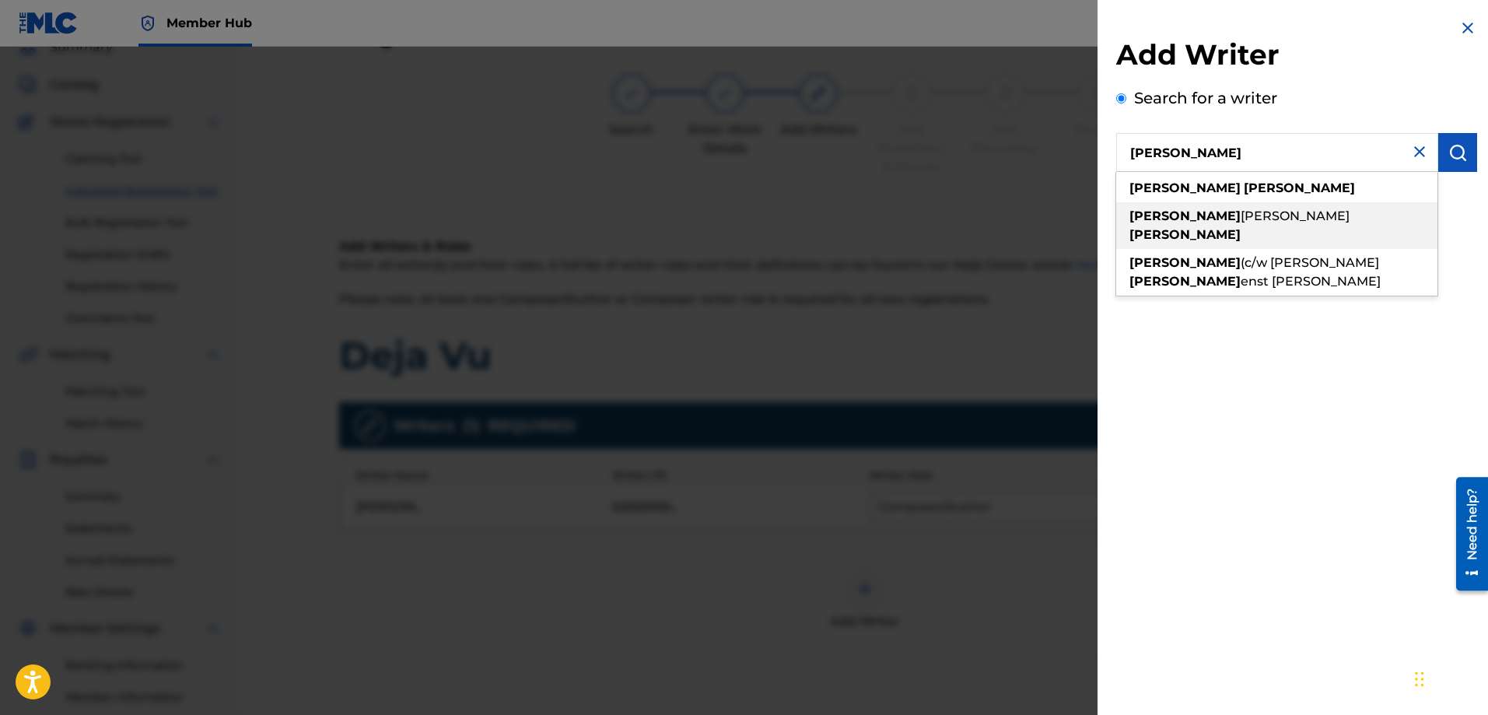
click at [1240, 227] on strong "[PERSON_NAME]" at bounding box center [1184, 234] width 111 height 15
type input "[PERSON_NAME]"
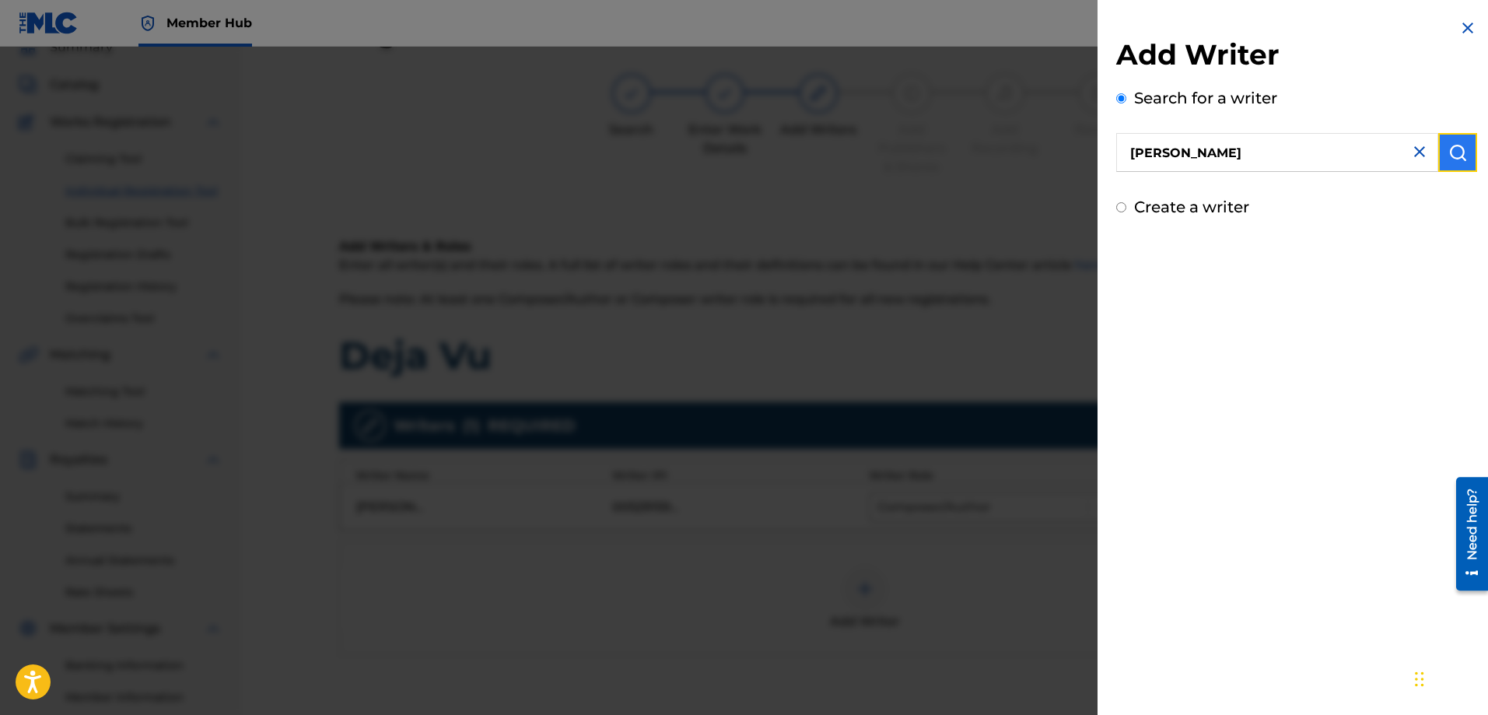
click at [1448, 156] on img "submit" at bounding box center [1457, 152] width 19 height 19
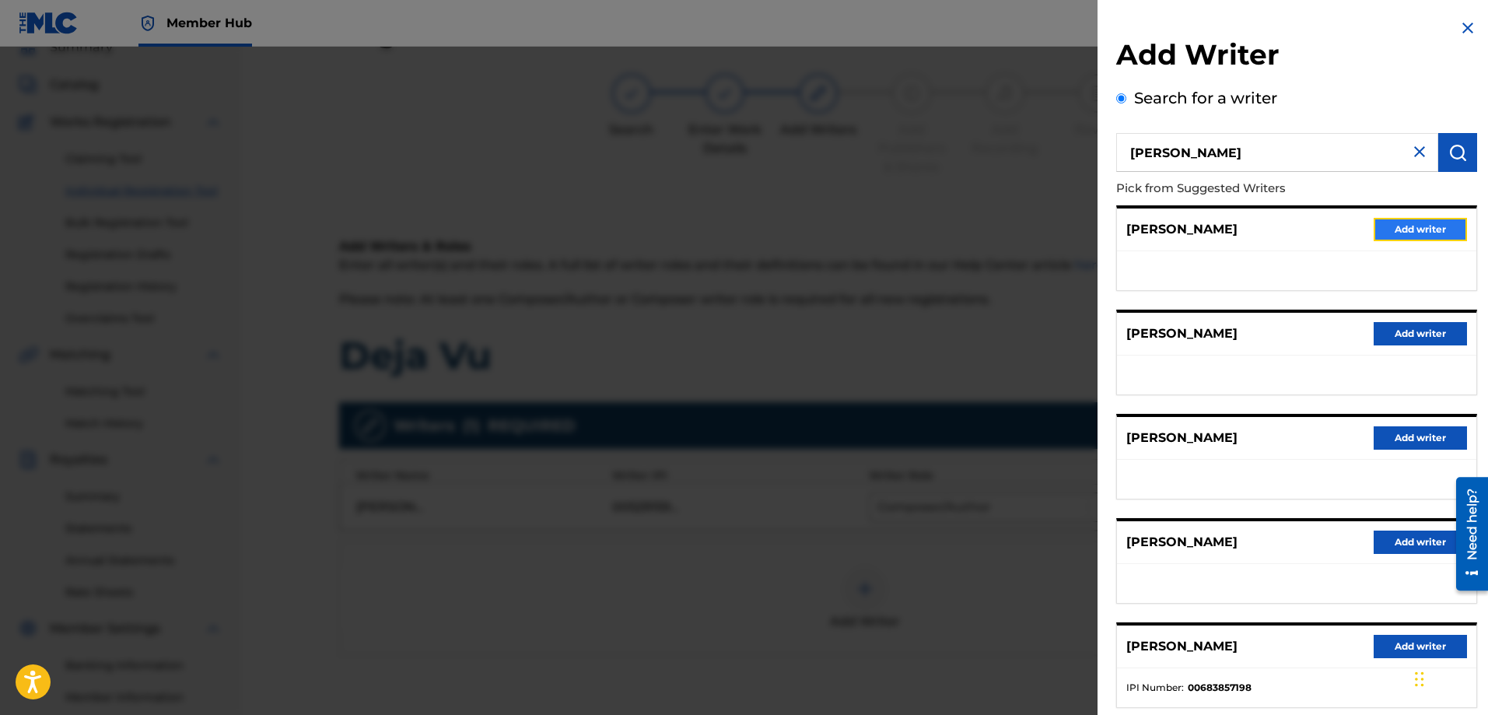
click at [1391, 226] on button "Add writer" at bounding box center [1419, 229] width 93 height 23
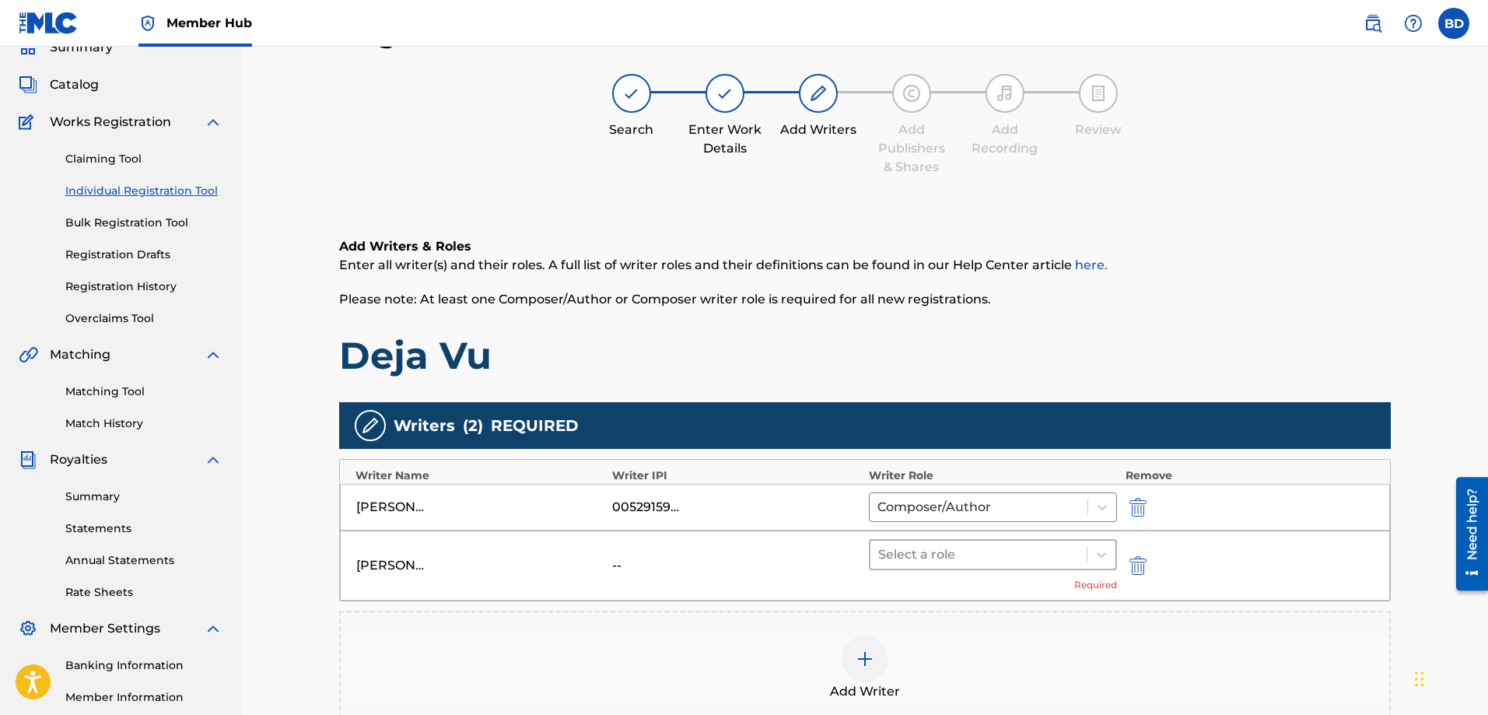
click at [1040, 550] on div at bounding box center [978, 555] width 201 height 22
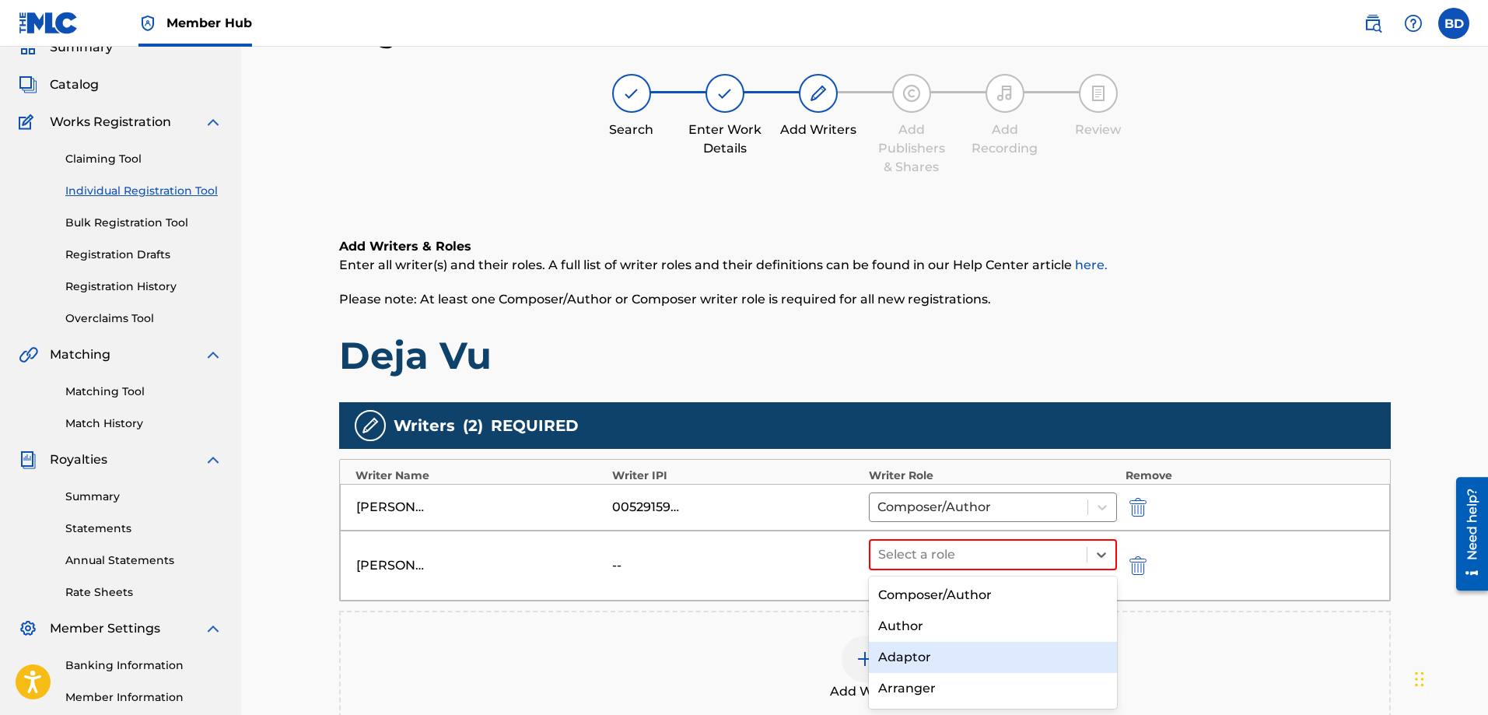
scroll to position [122, 0]
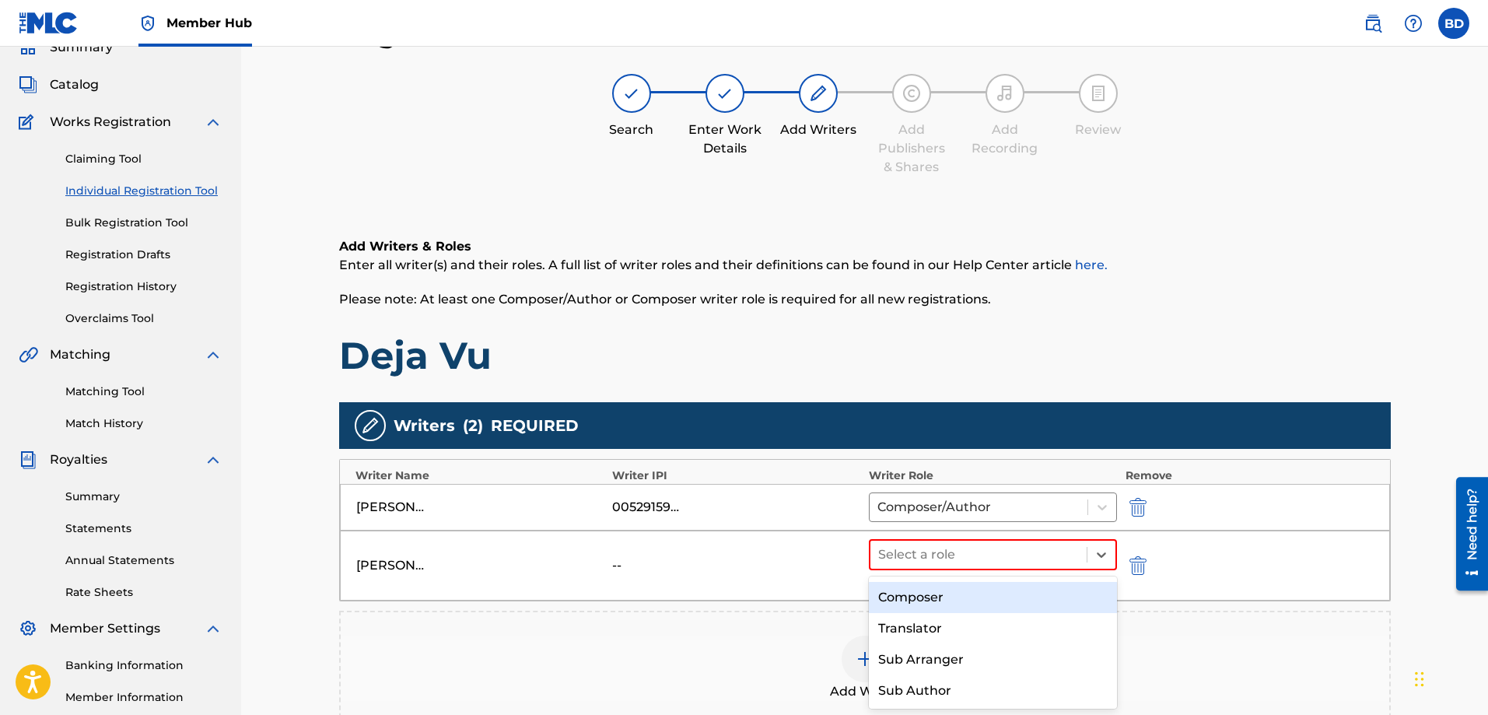
click at [920, 593] on div "Composer" at bounding box center [993, 597] width 249 height 31
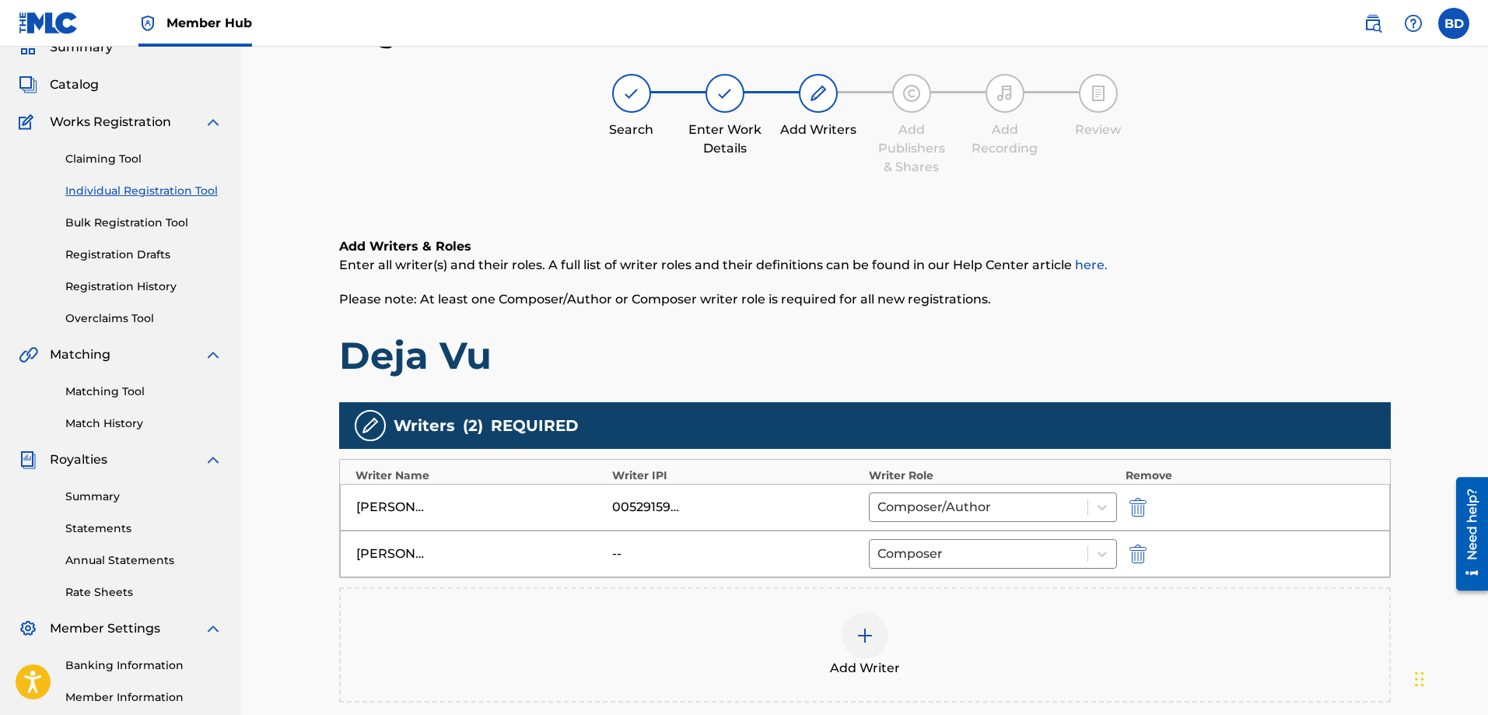
click at [858, 635] on img at bounding box center [864, 635] width 19 height 19
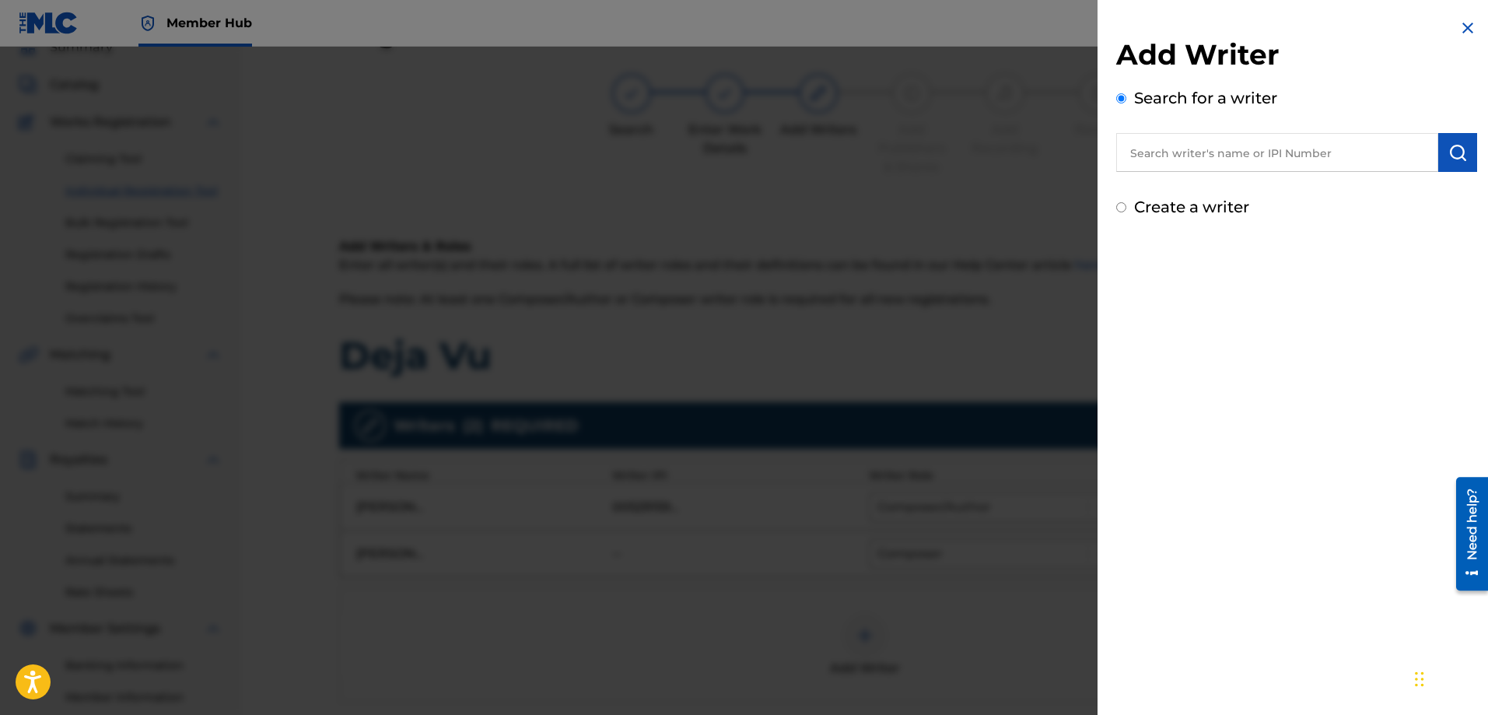
click at [1157, 152] on input "text" at bounding box center [1277, 152] width 322 height 39
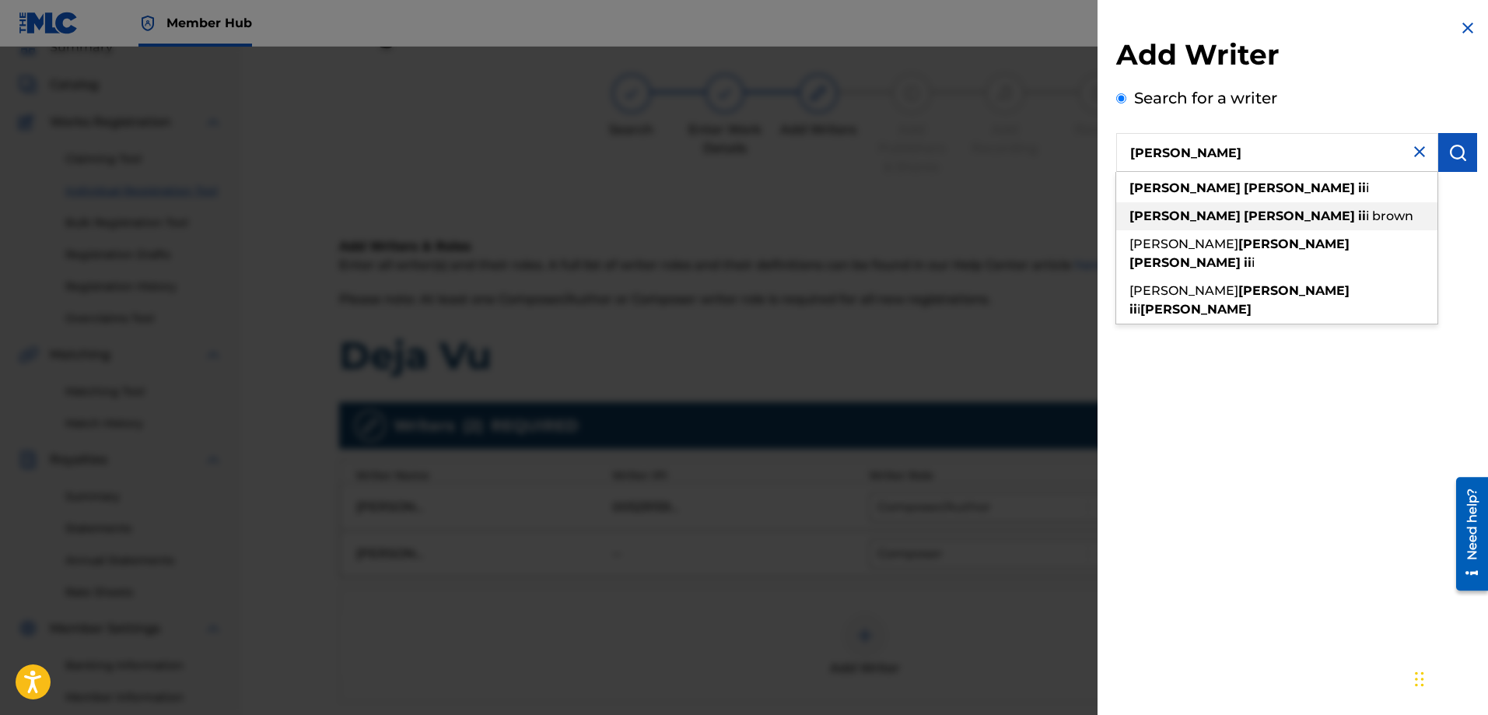
click at [1167, 221] on strong "[PERSON_NAME]" at bounding box center [1184, 215] width 111 height 15
type input "[PERSON_NAME] iii [PERSON_NAME]"
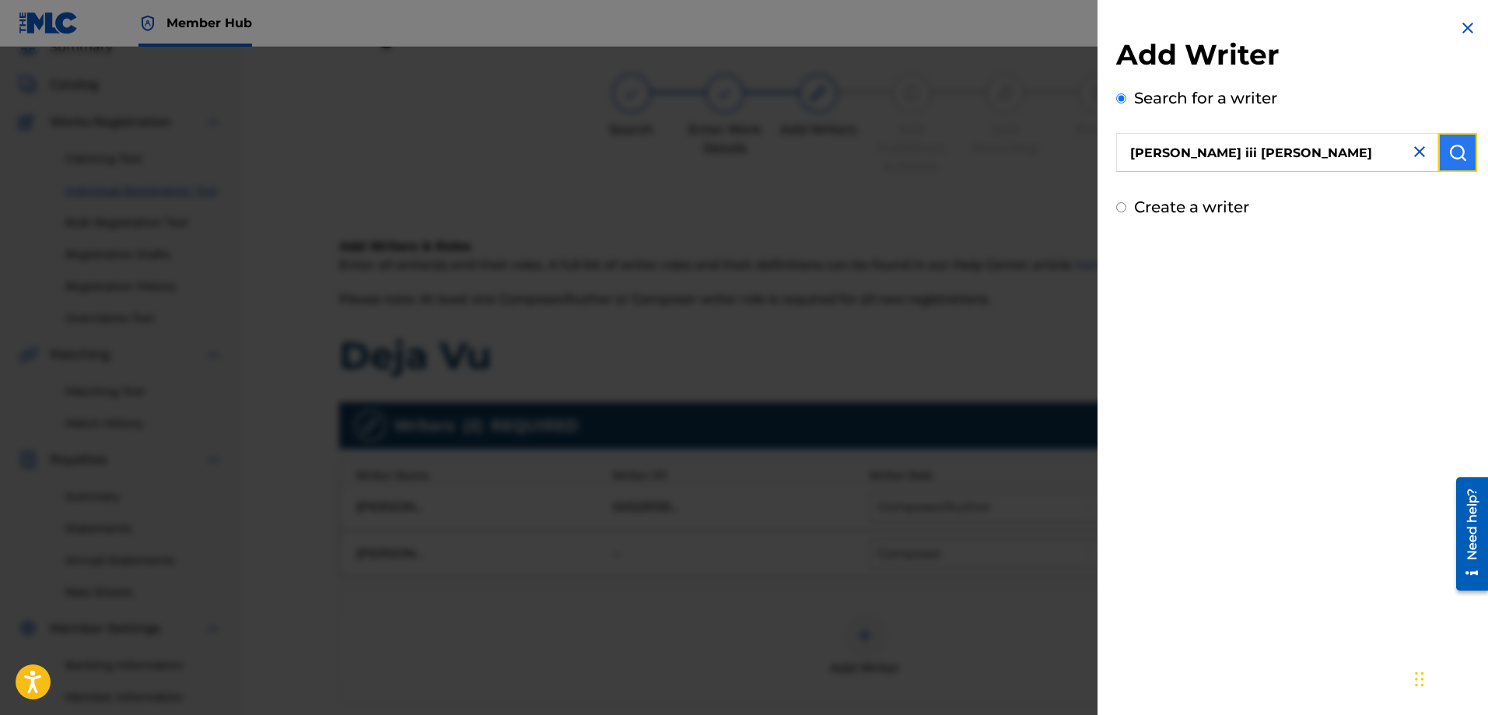
click at [1448, 157] on img "submit" at bounding box center [1457, 152] width 19 height 19
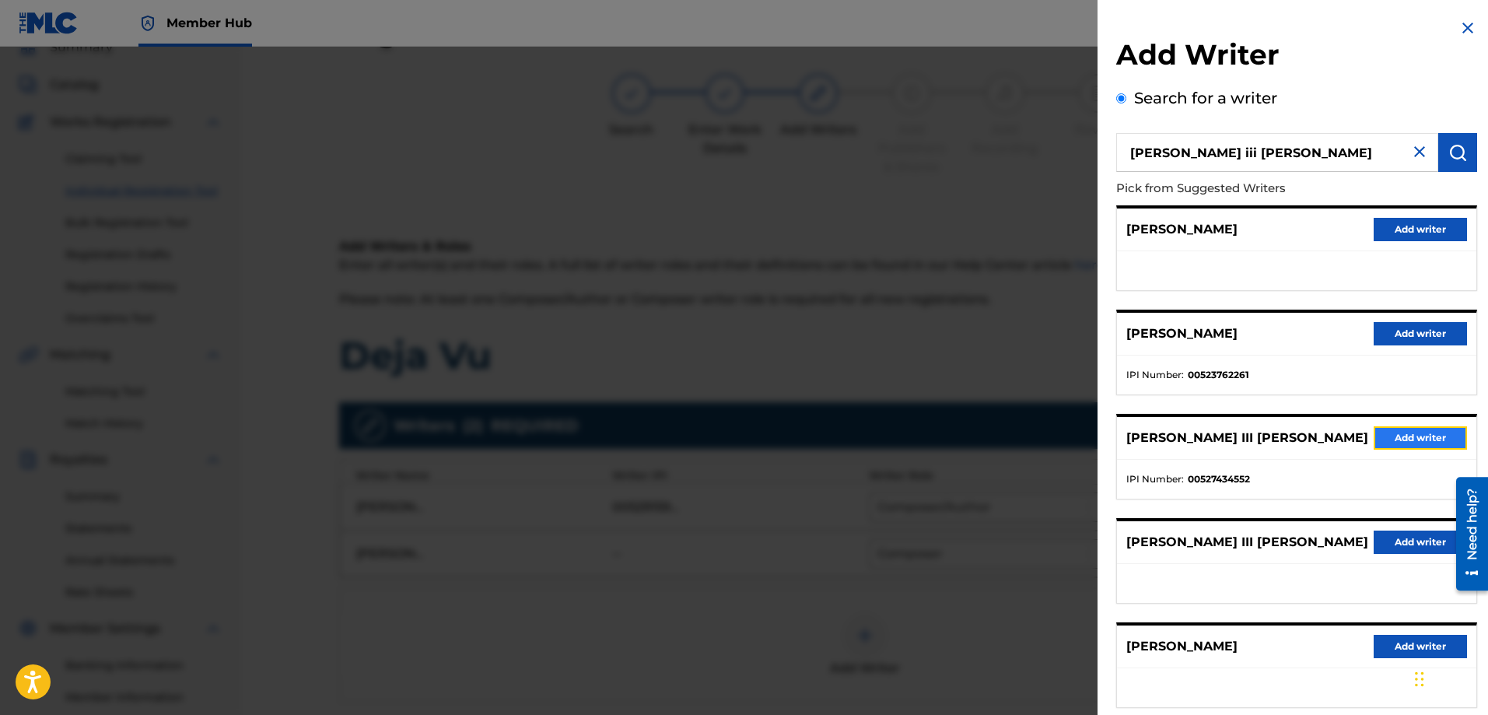
click at [1378, 431] on button "Add writer" at bounding box center [1419, 437] width 93 height 23
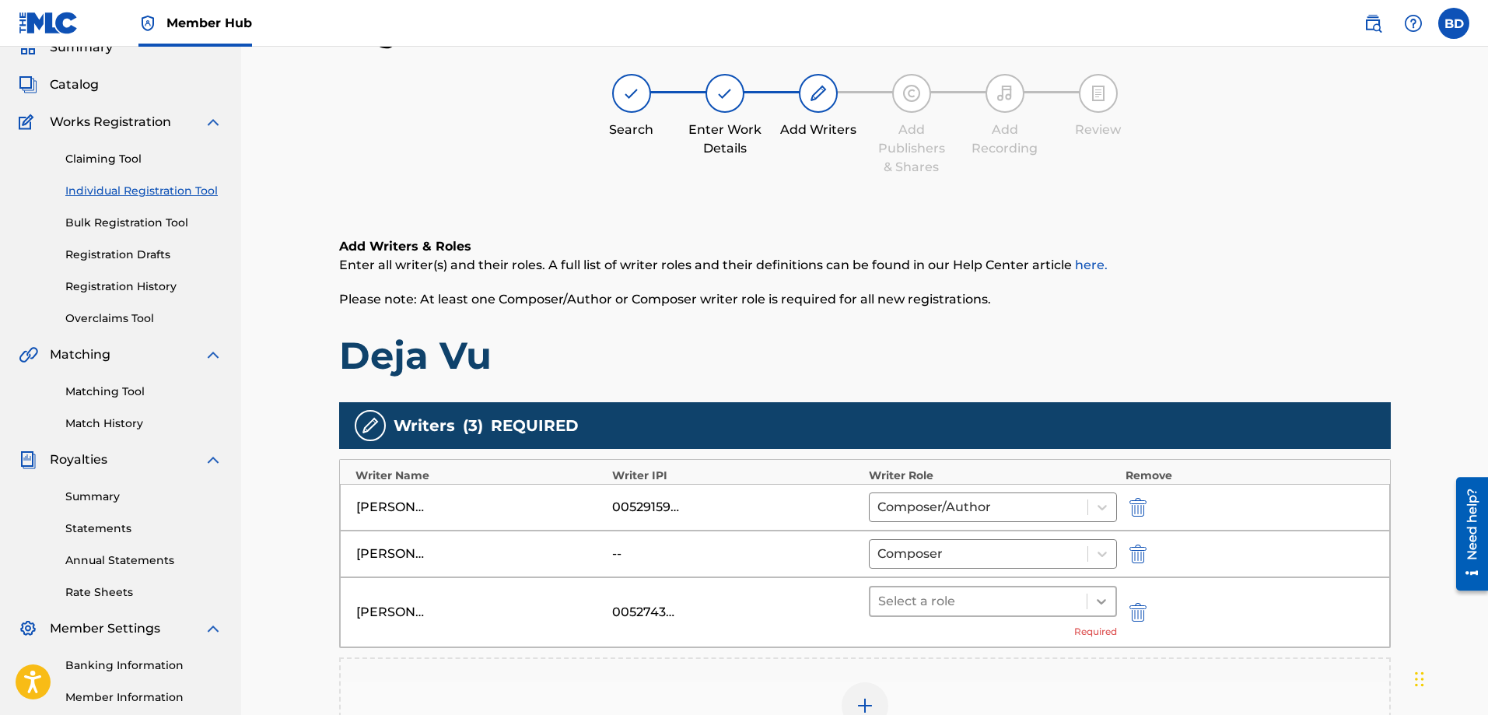
click at [1103, 601] on icon at bounding box center [1100, 601] width 9 height 5
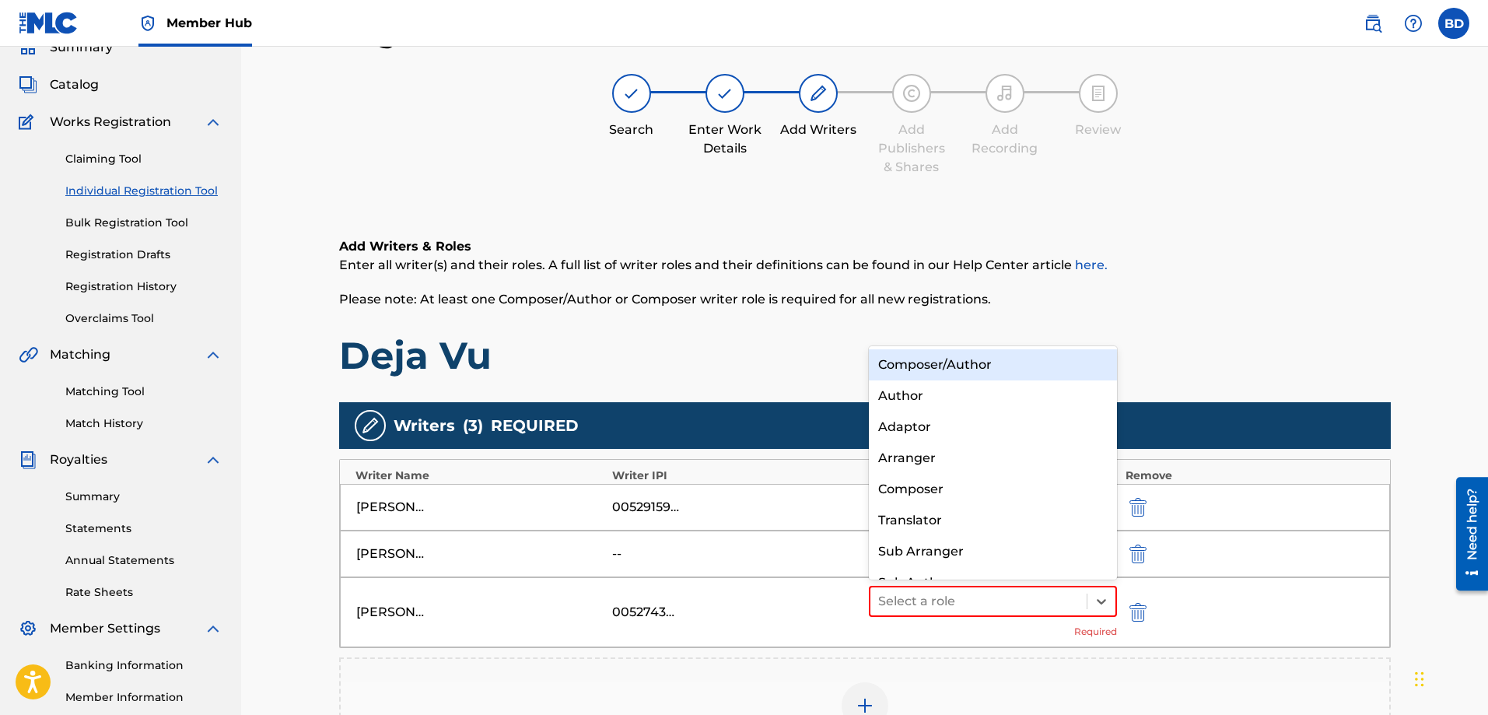
scroll to position [22, 0]
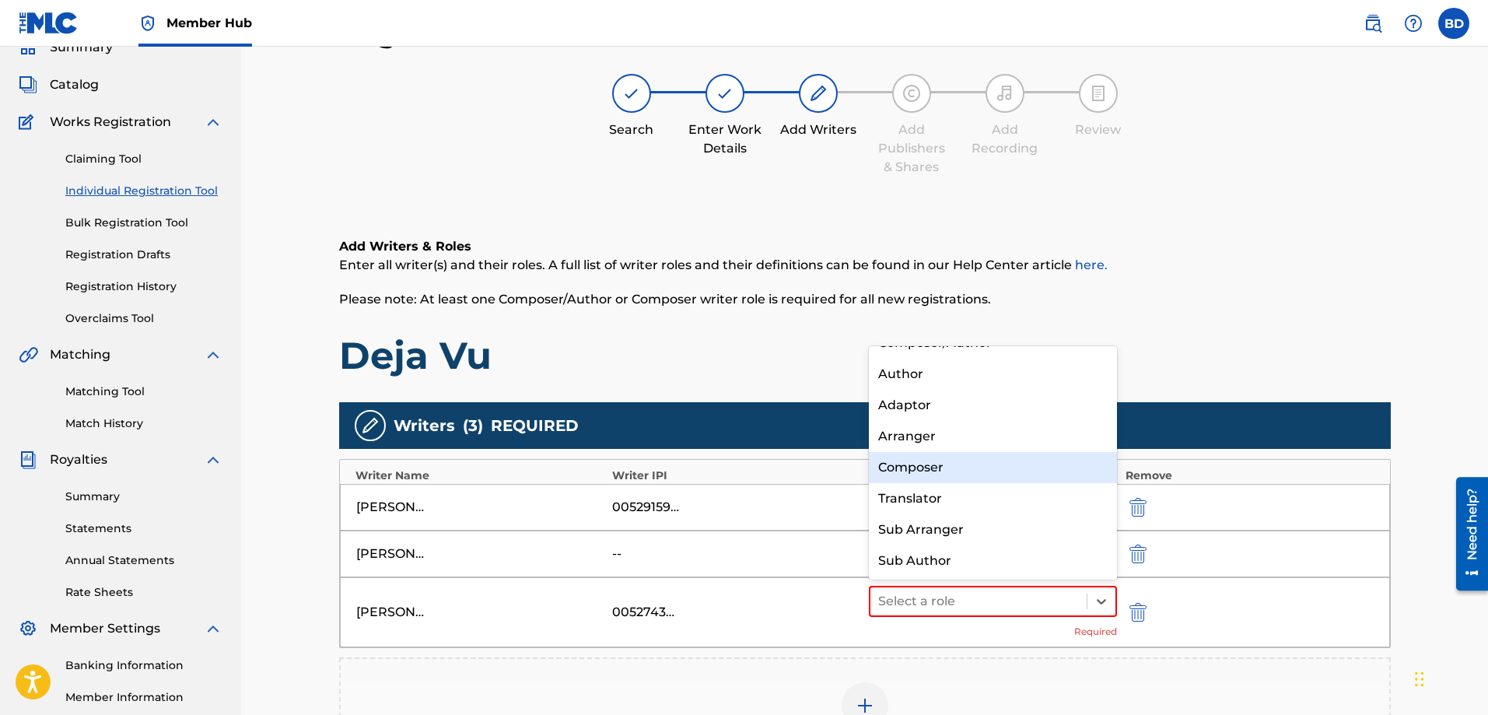
click at [912, 467] on div "Composer" at bounding box center [993, 467] width 249 height 31
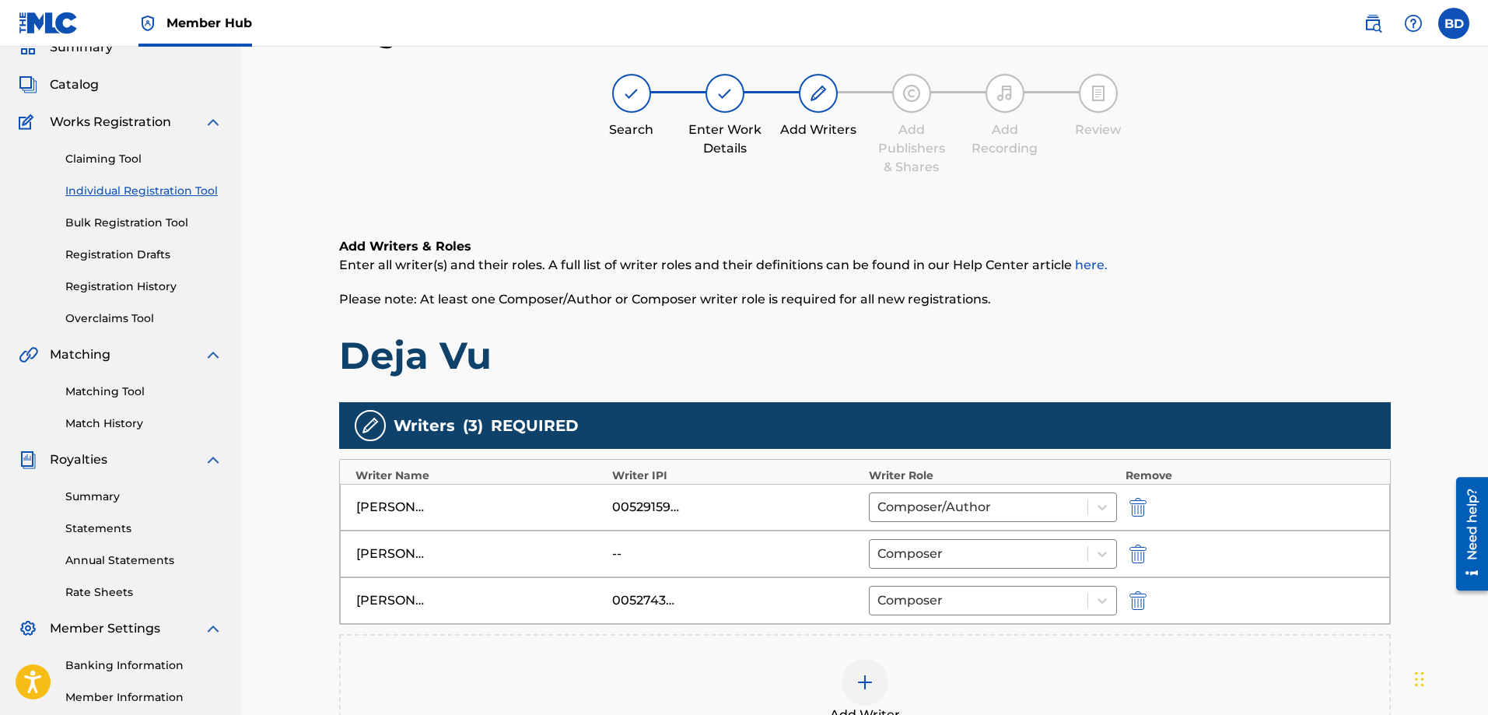
click at [976, 659] on div "Add Writer" at bounding box center [865, 691] width 1048 height 65
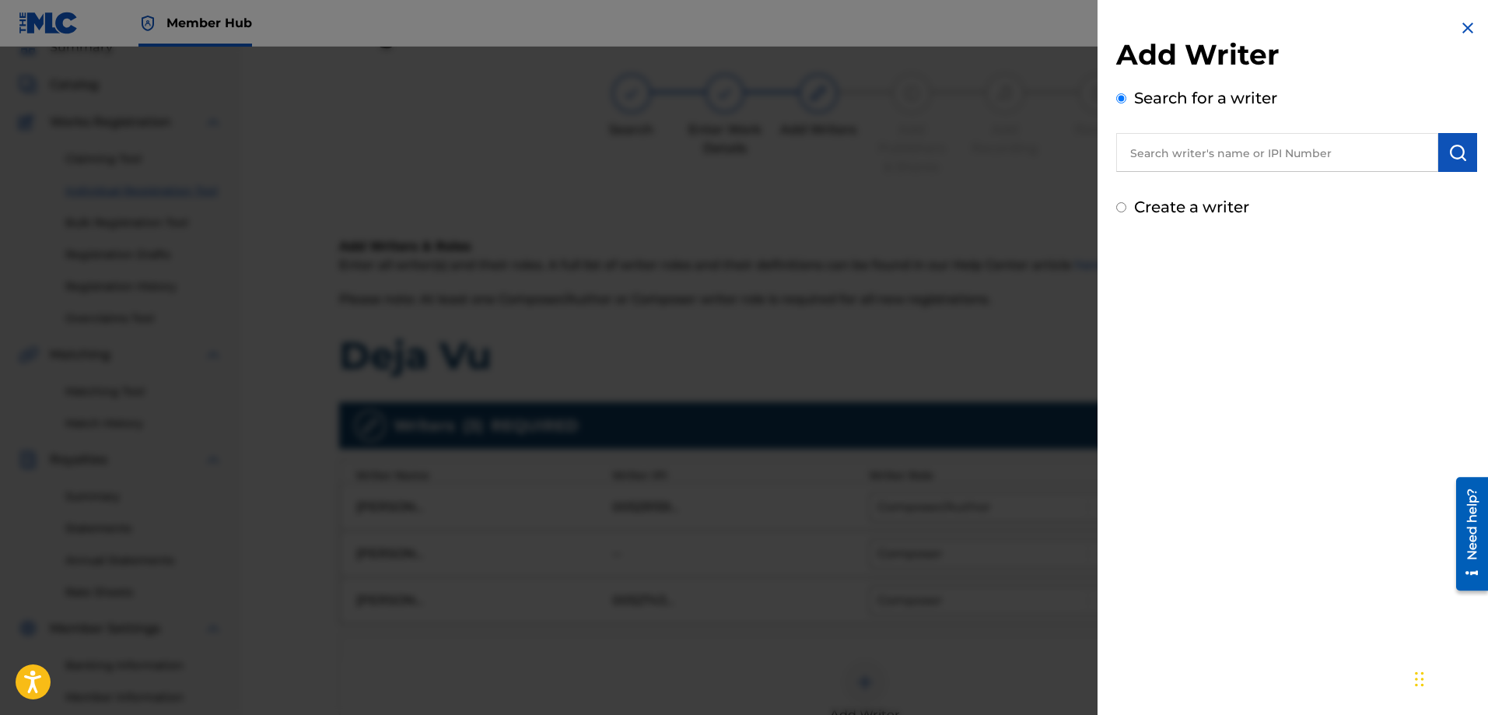
click at [1181, 155] on input "text" at bounding box center [1277, 152] width 322 height 39
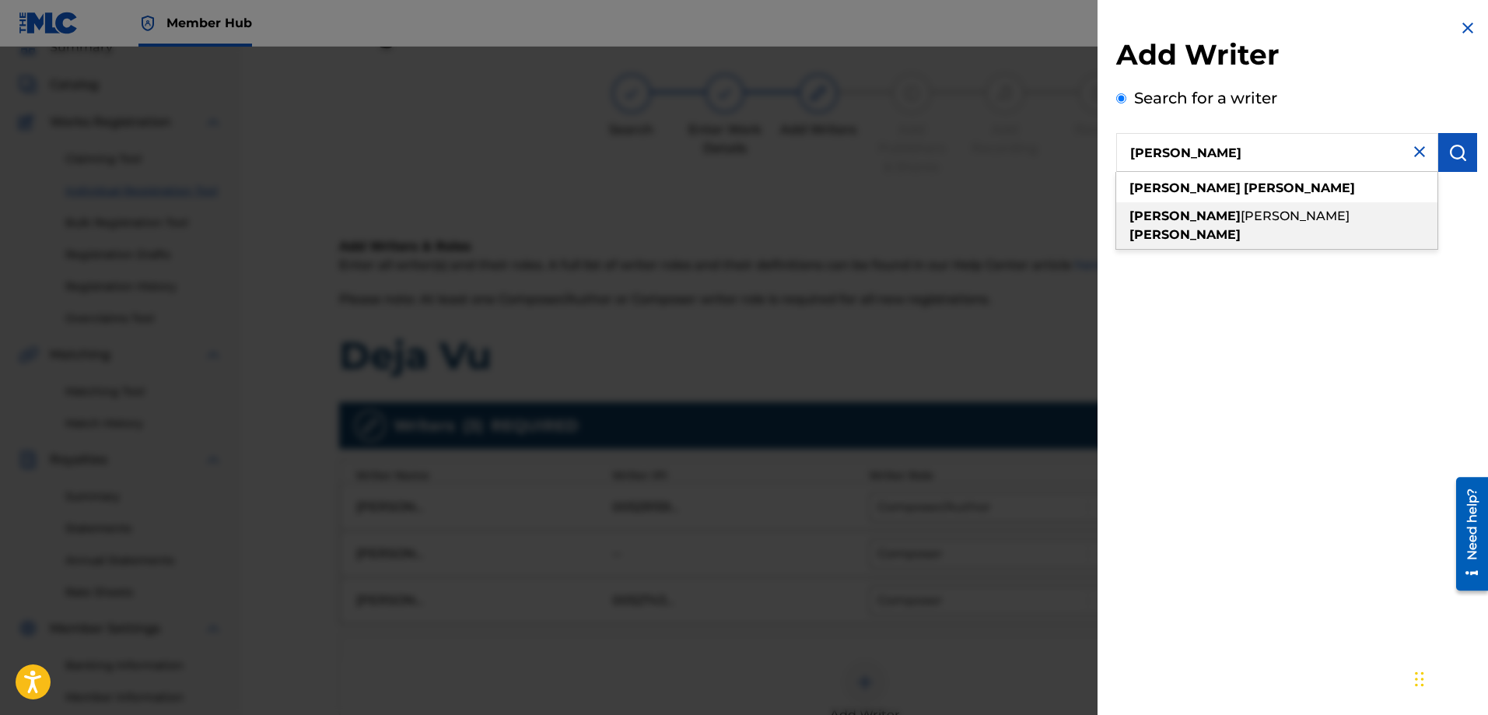
click at [1240, 212] on span "[PERSON_NAME]" at bounding box center [1294, 215] width 109 height 15
type input "[PERSON_NAME] [PERSON_NAME]"
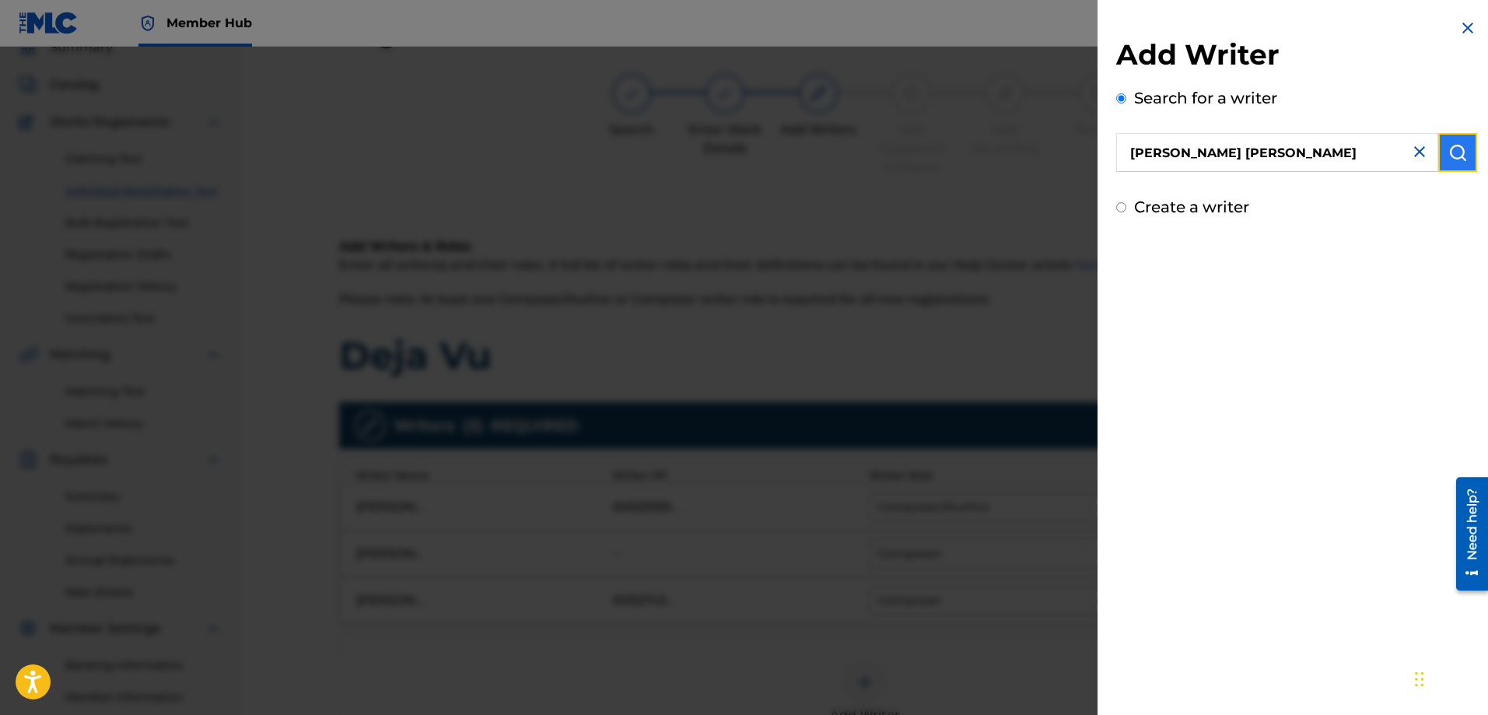
click at [1449, 147] on img "submit" at bounding box center [1457, 152] width 19 height 19
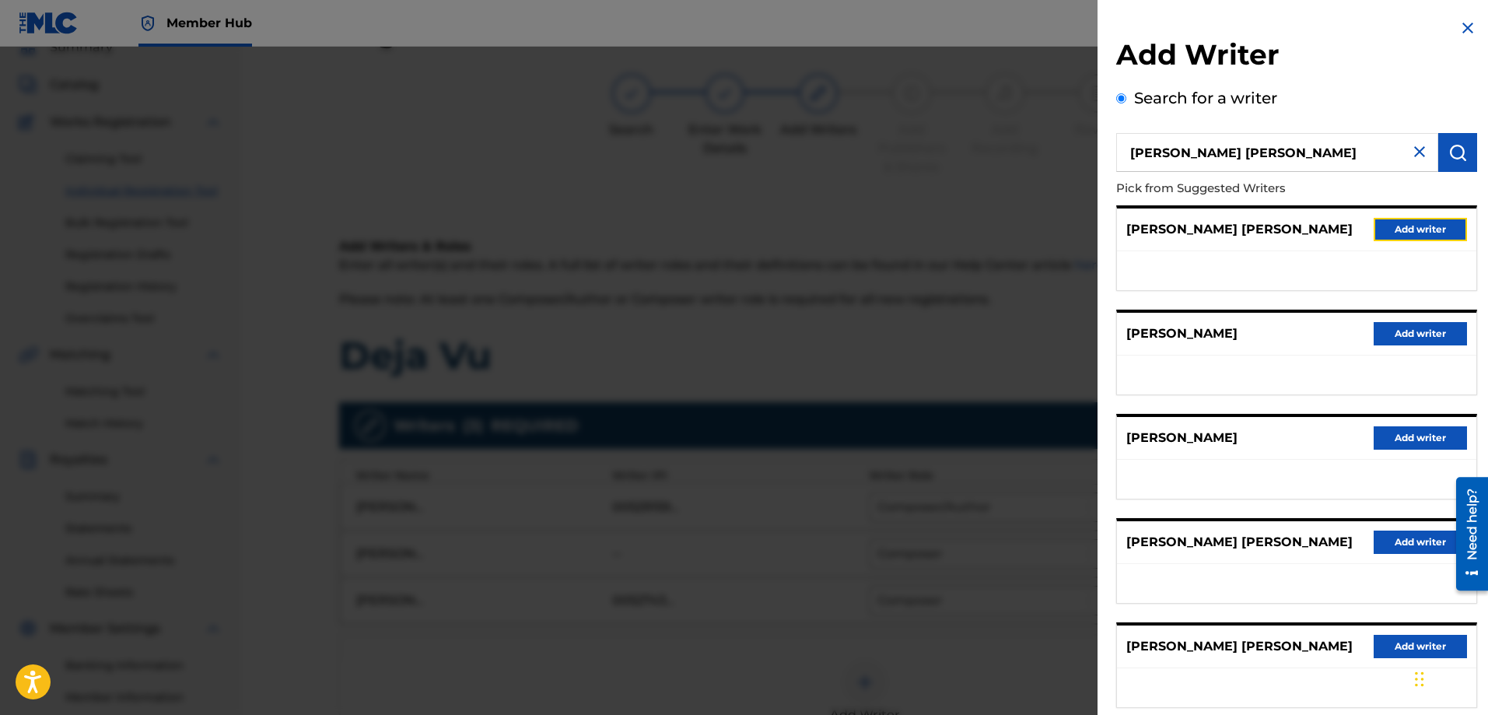
click at [1394, 229] on button "Add writer" at bounding box center [1419, 229] width 93 height 23
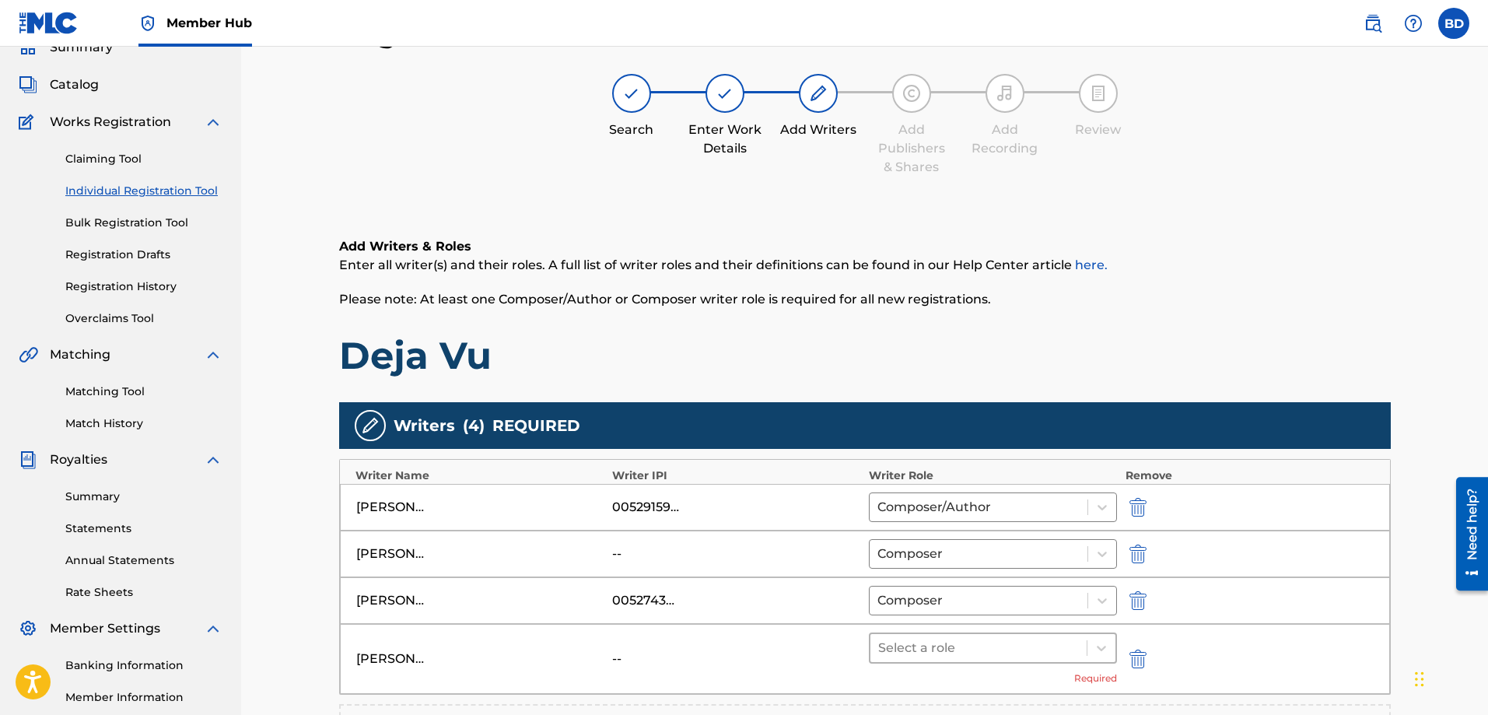
click at [1002, 644] on div at bounding box center [978, 648] width 201 height 22
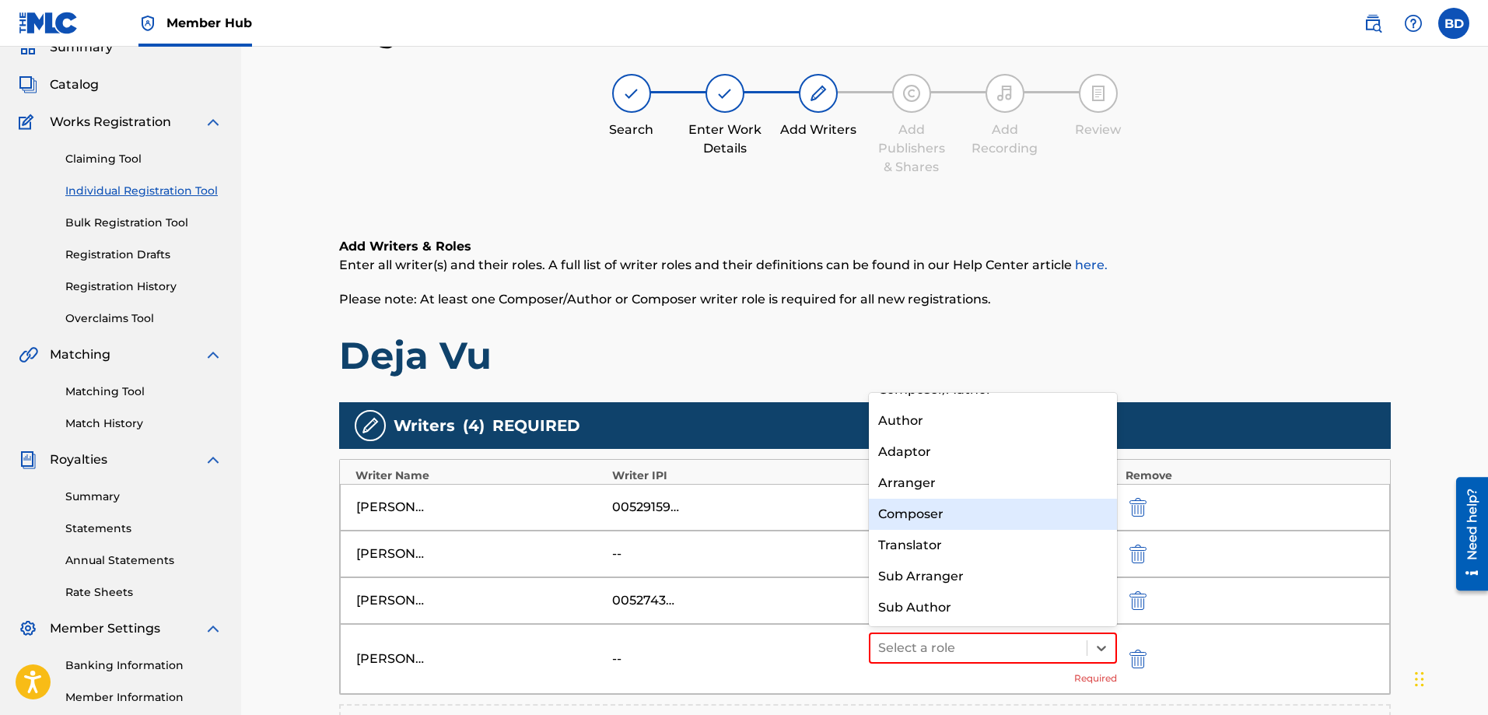
click at [939, 510] on div "Composer" at bounding box center [993, 513] width 249 height 31
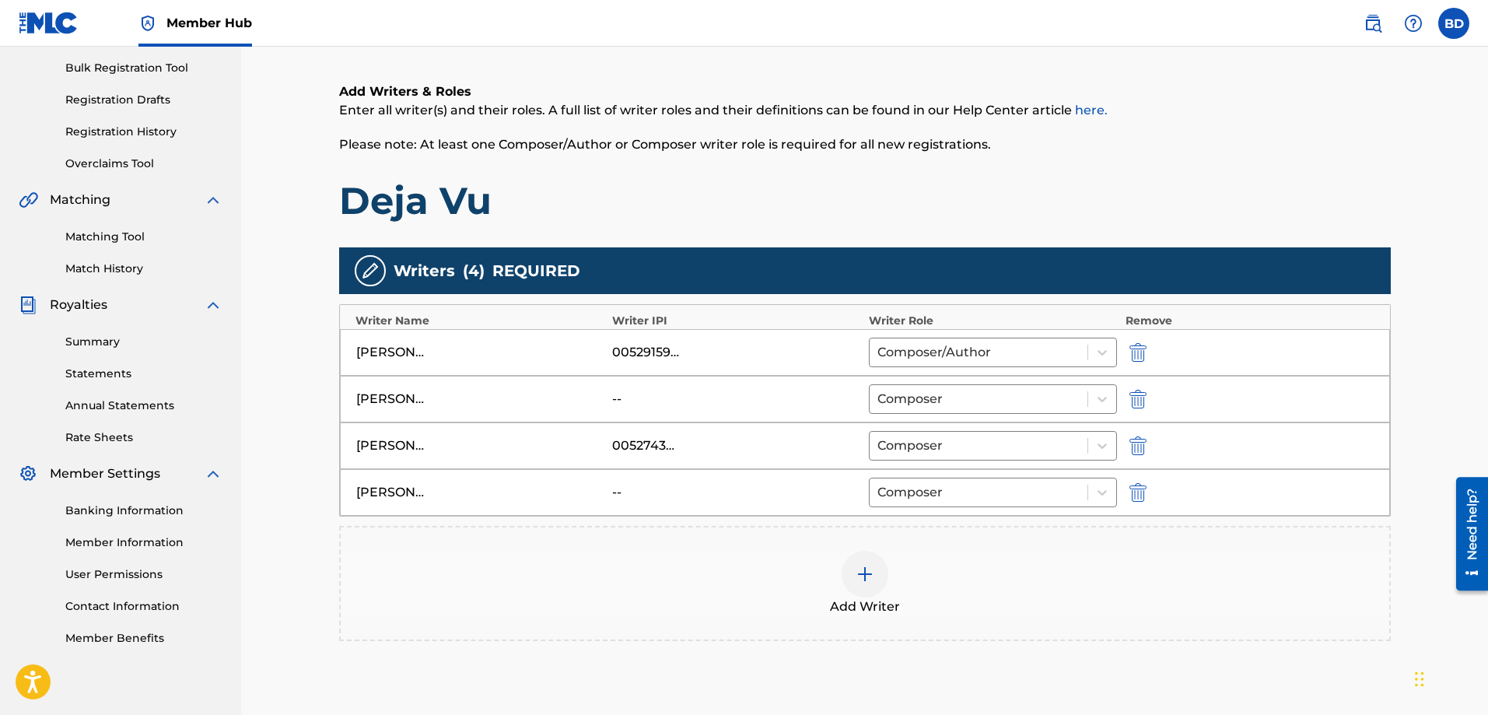
scroll to position [226, 0]
click at [876, 575] on div at bounding box center [864, 573] width 47 height 47
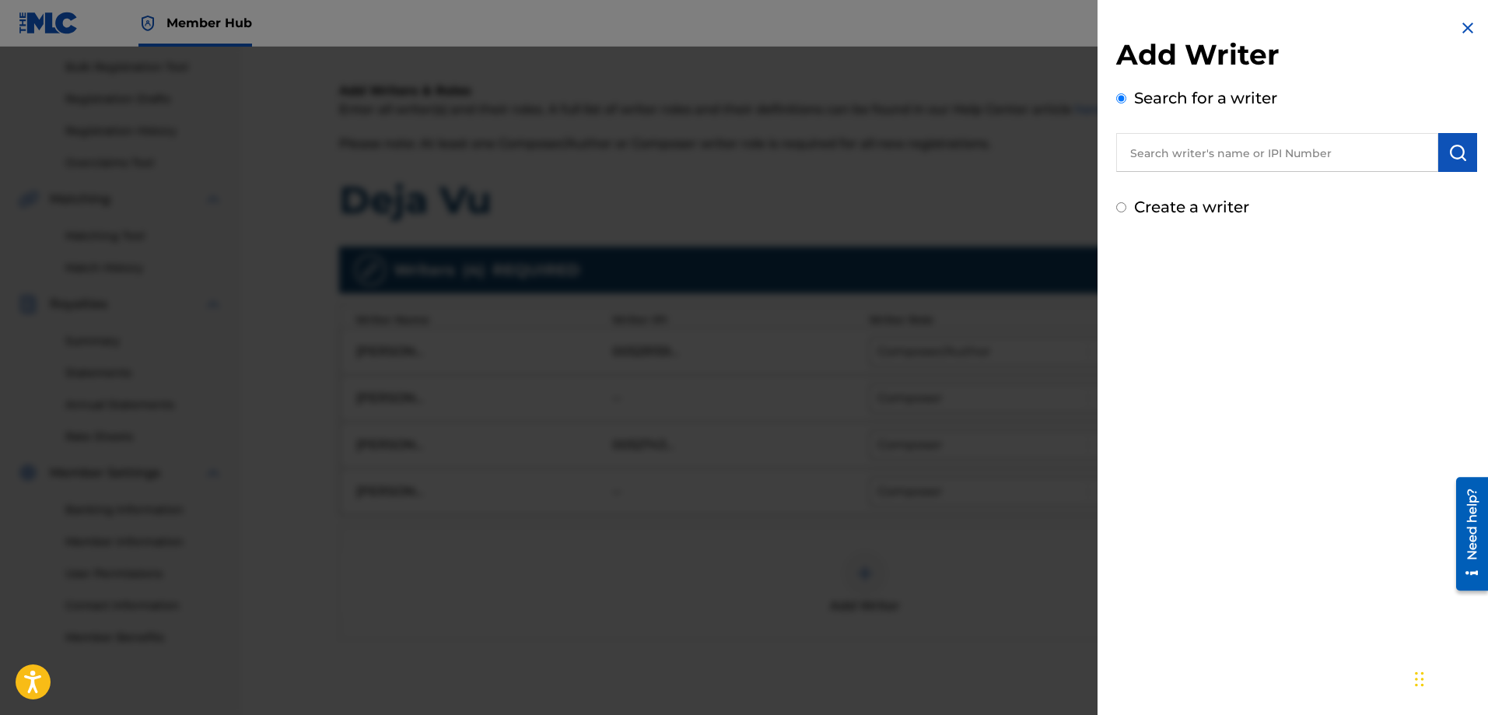
click at [1241, 163] on input "text" at bounding box center [1277, 152] width 322 height 39
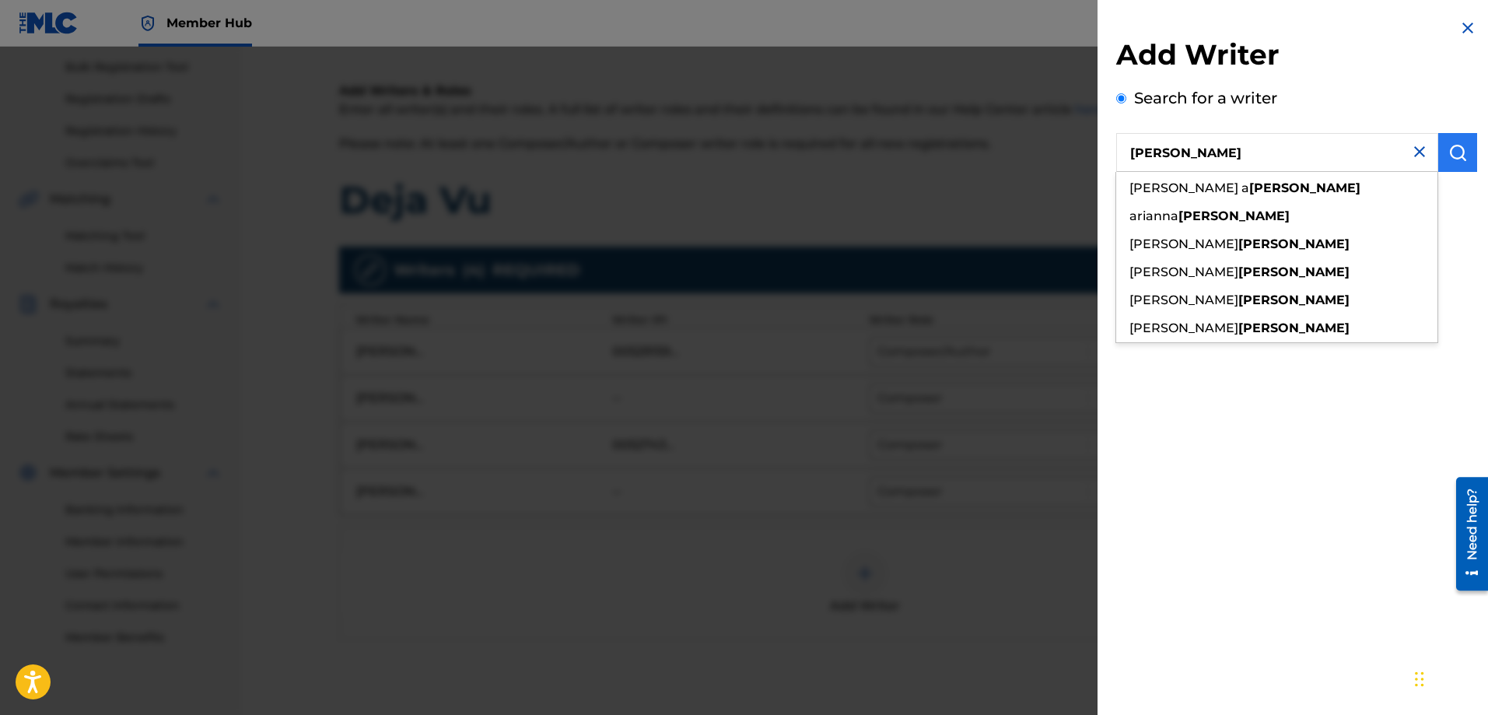
type input "[PERSON_NAME]"
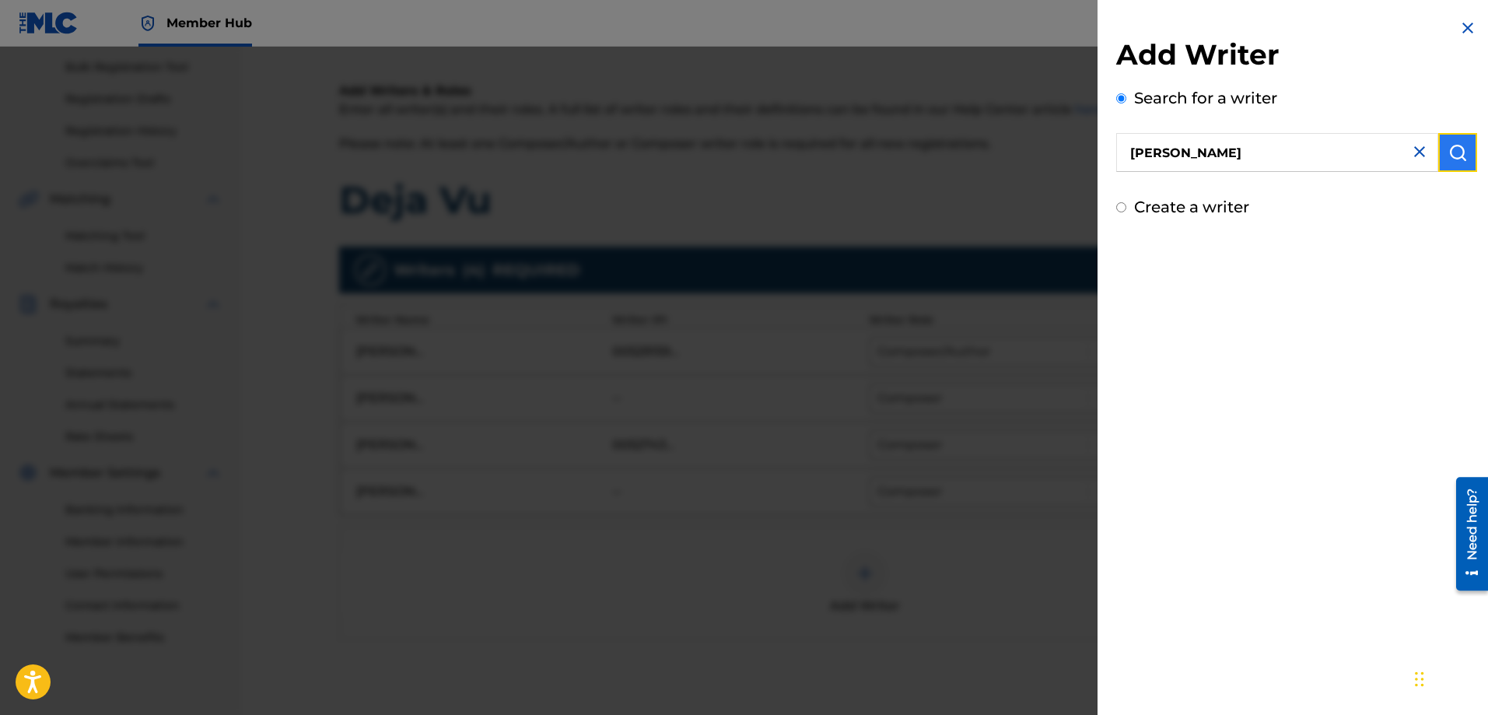
click at [1453, 144] on img "submit" at bounding box center [1457, 152] width 19 height 19
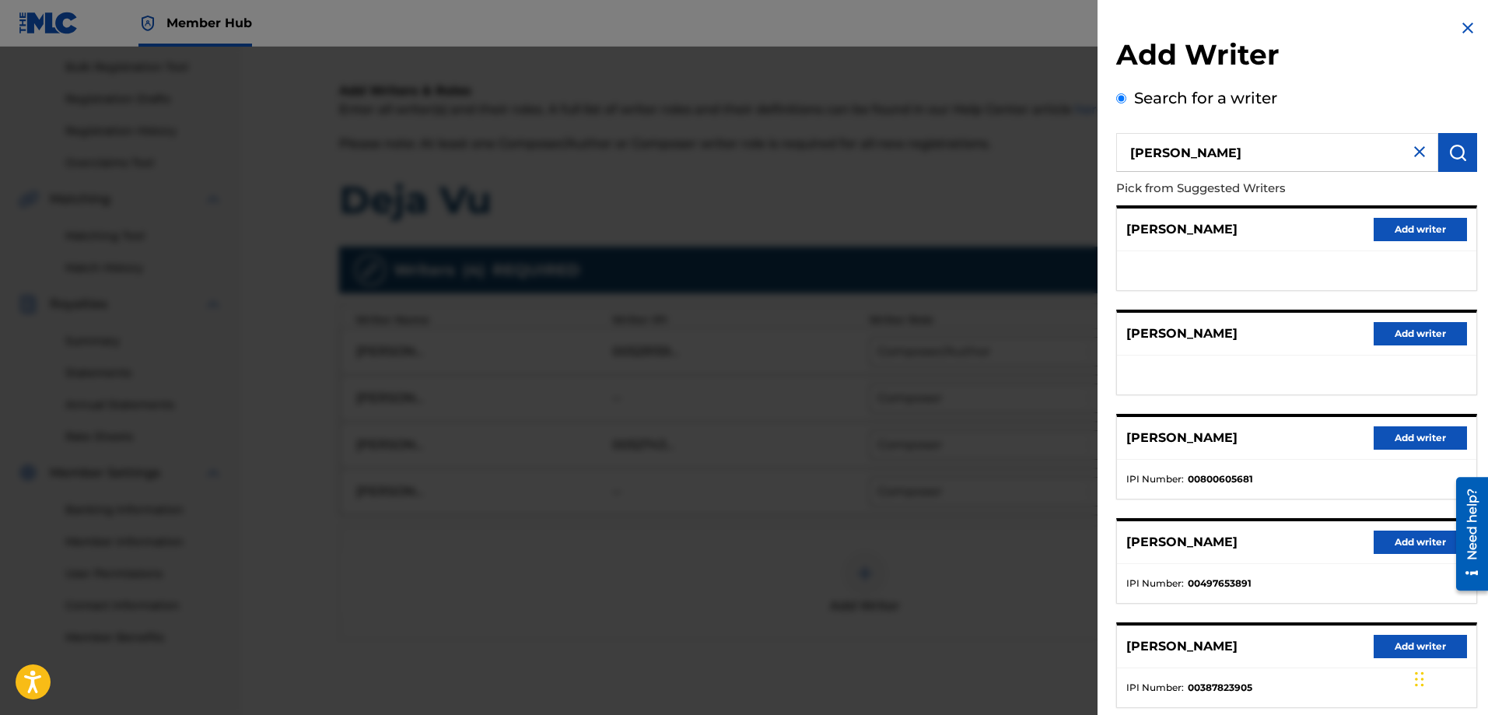
click at [1410, 153] on img at bounding box center [1419, 151] width 19 height 19
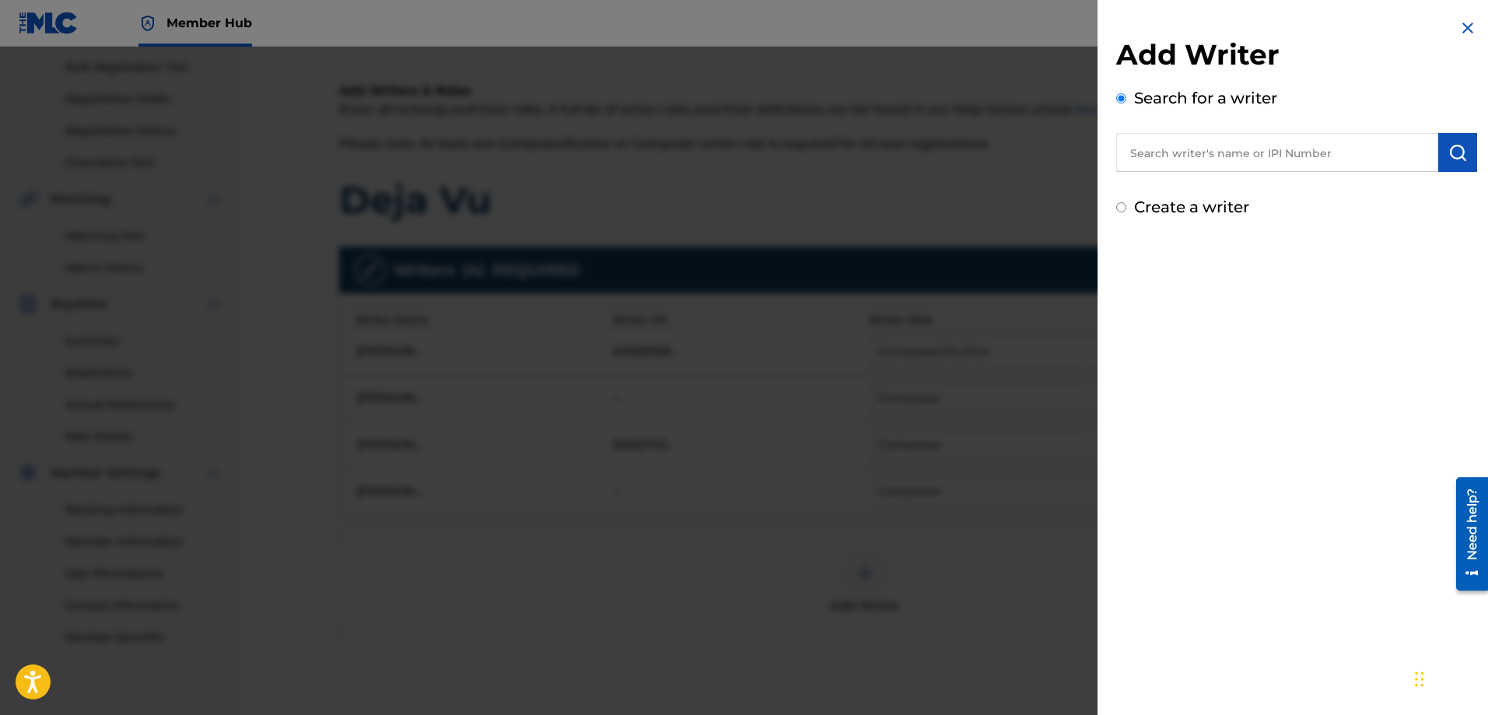
click at [1196, 159] on input "text" at bounding box center [1277, 152] width 322 height 39
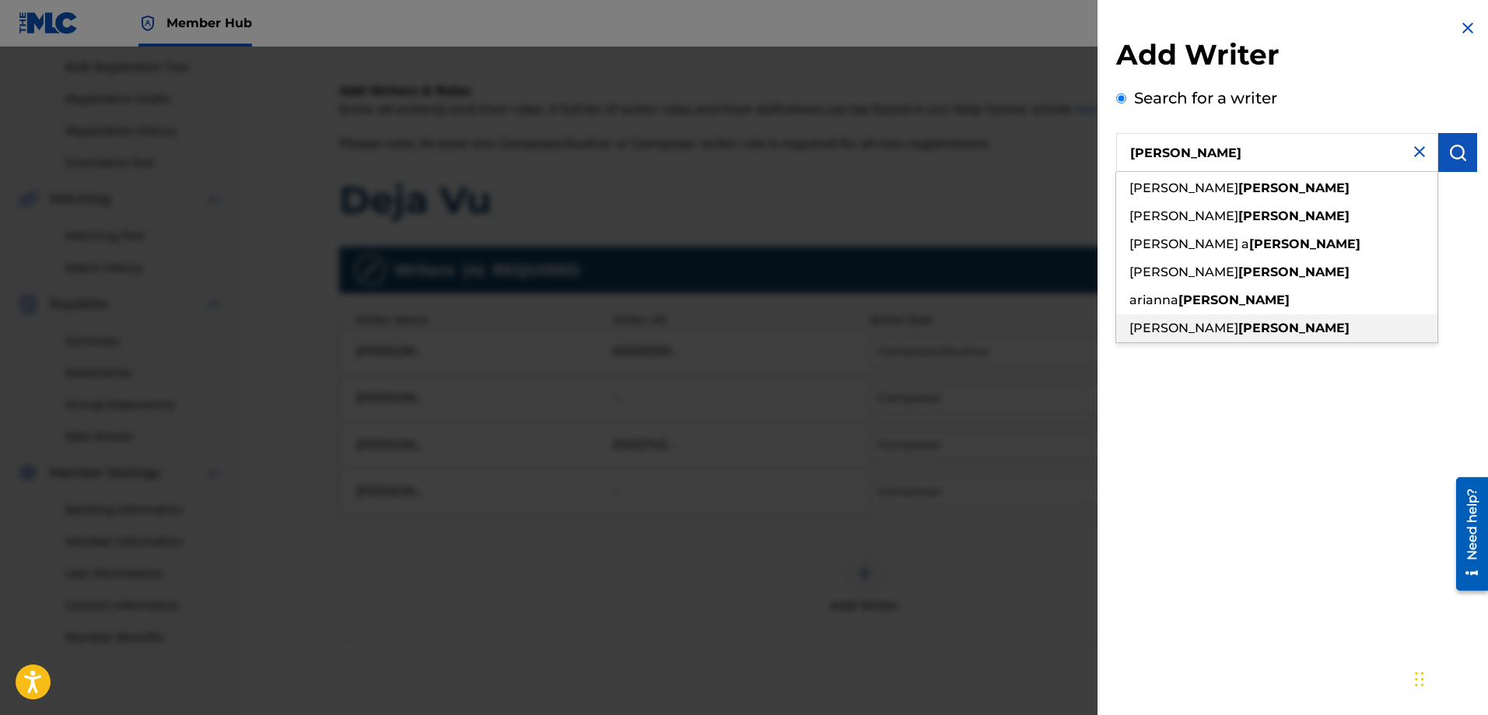
click at [1206, 327] on span "[PERSON_NAME]" at bounding box center [1183, 327] width 109 height 15
type input "[PERSON_NAME]"
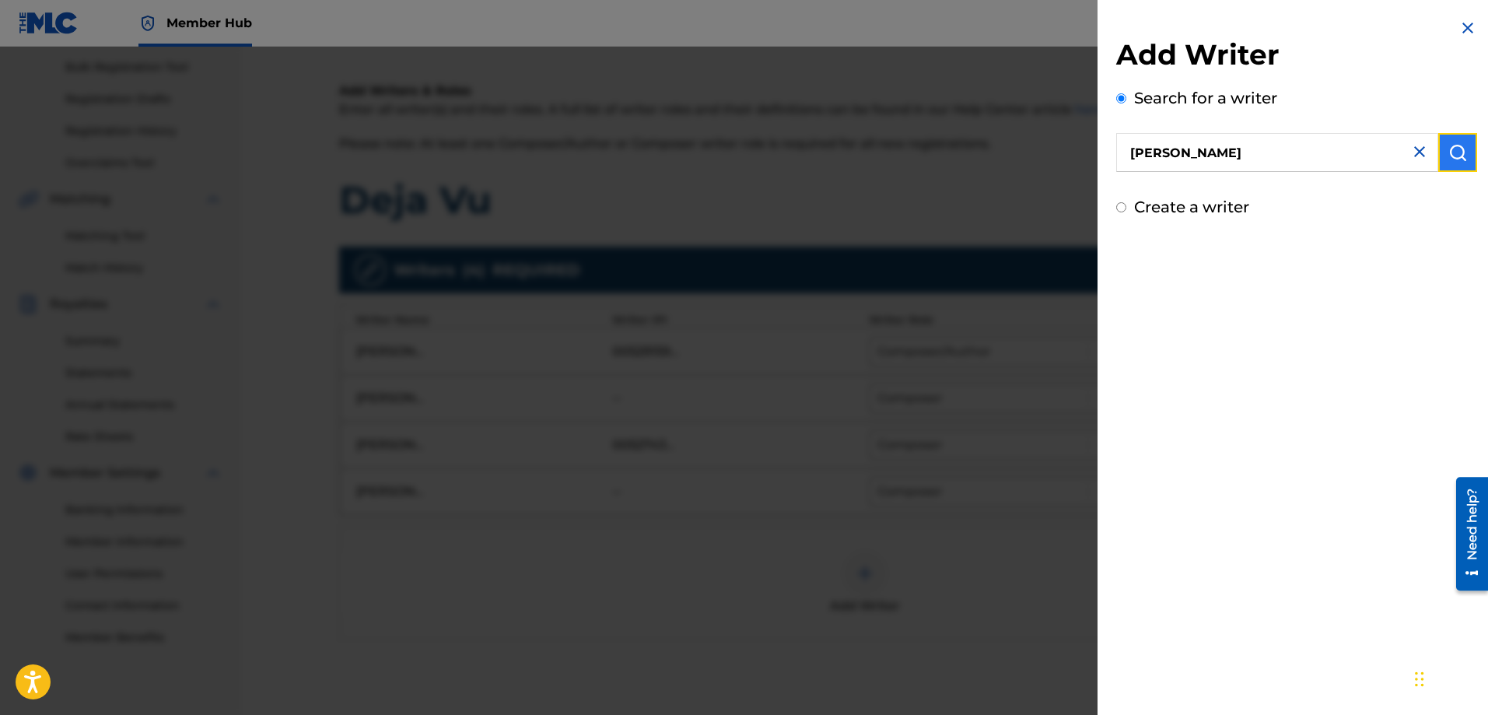
click at [1456, 144] on img "submit" at bounding box center [1457, 152] width 19 height 19
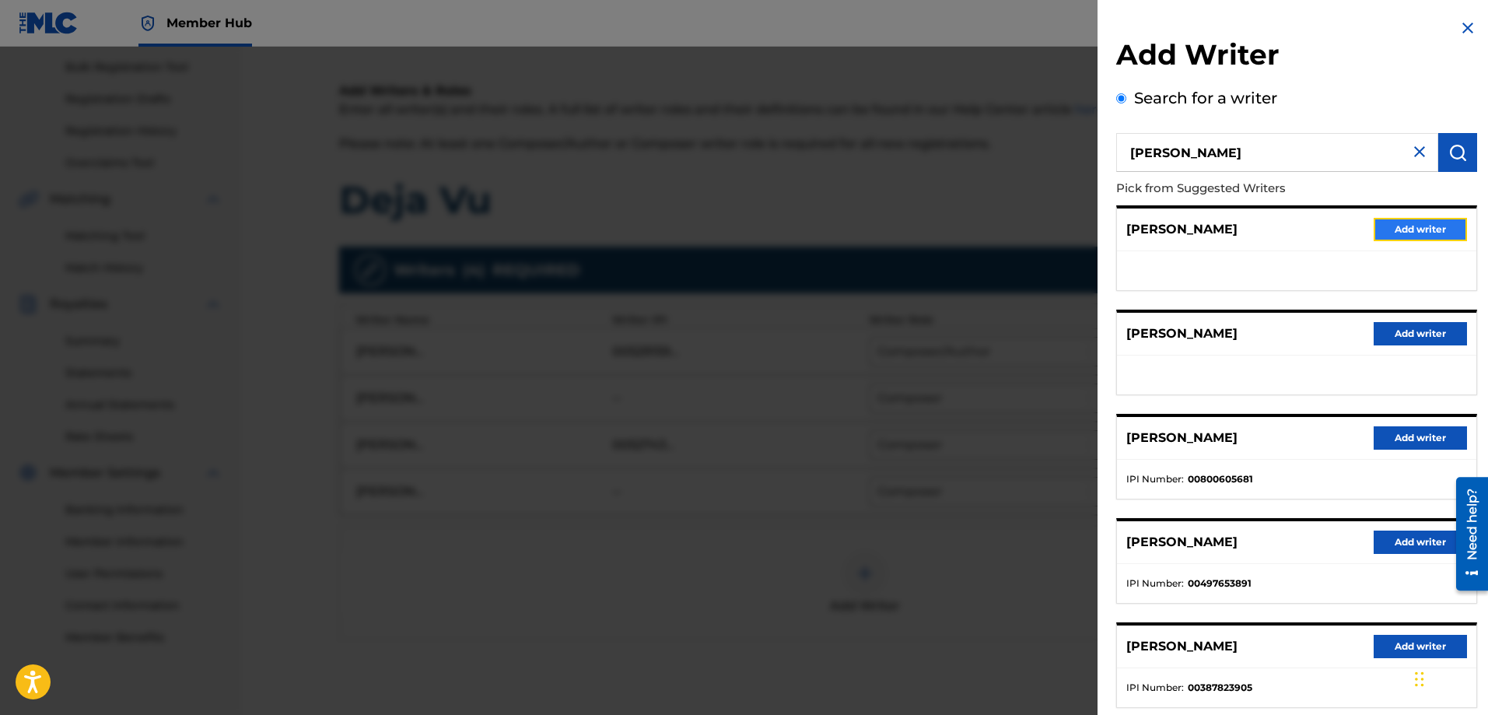
click at [1390, 224] on button "Add writer" at bounding box center [1419, 229] width 93 height 23
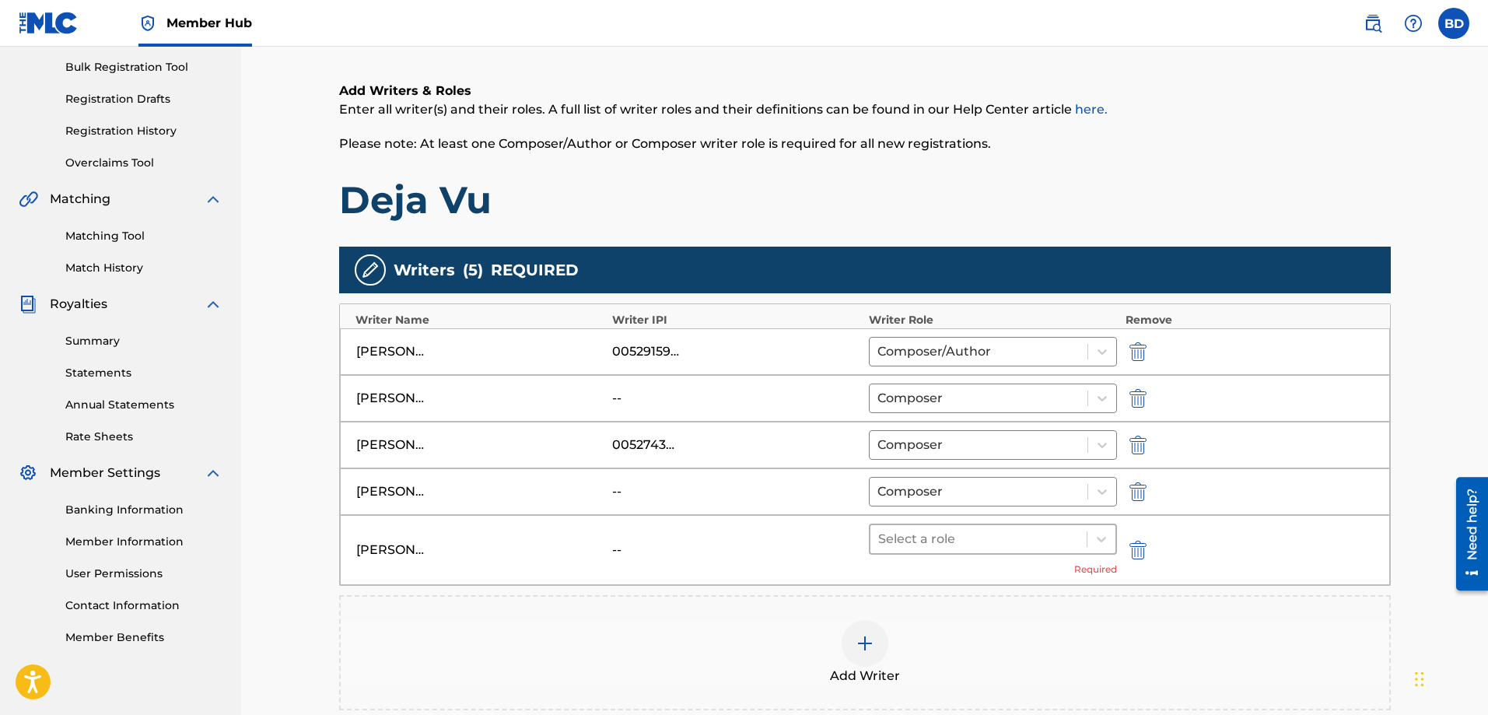
click at [913, 545] on div at bounding box center [978, 539] width 201 height 22
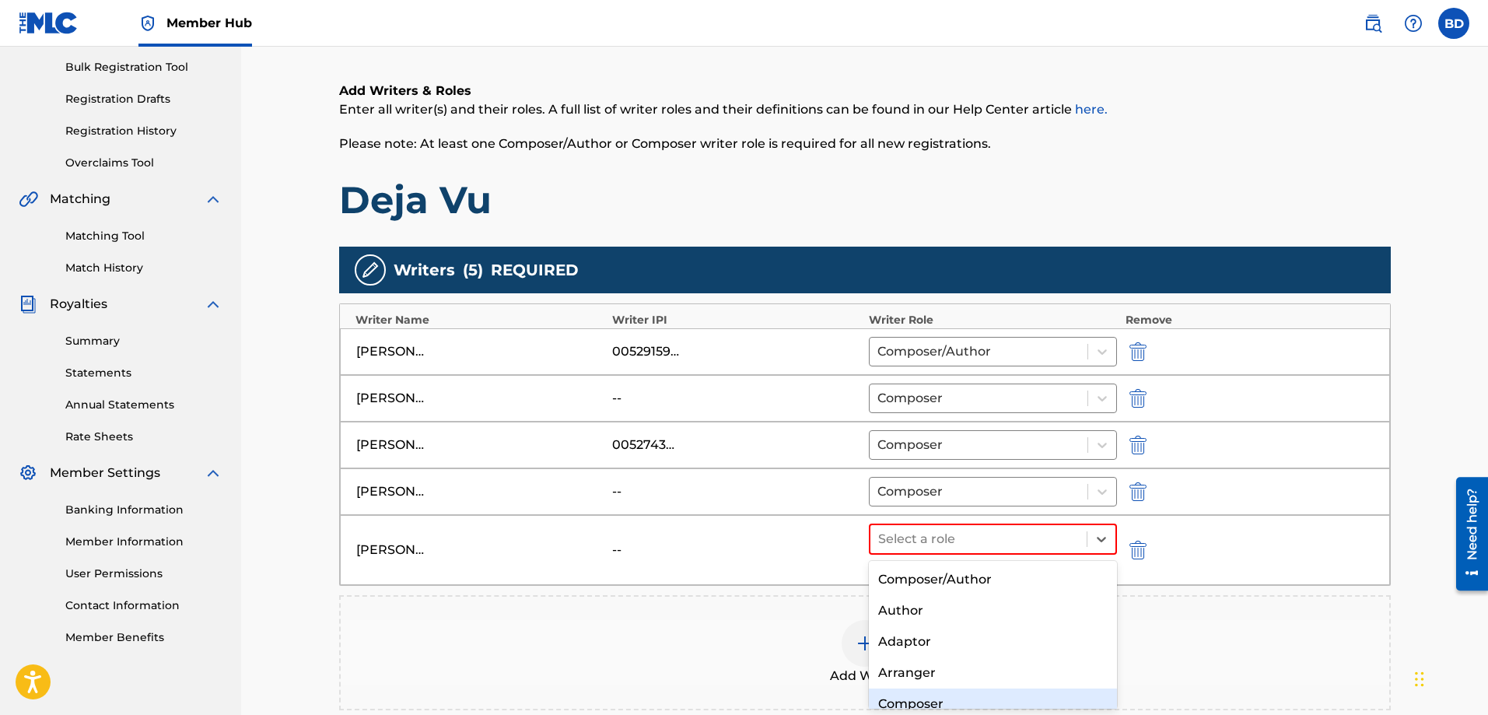
click at [912, 700] on div "Composer" at bounding box center [993, 703] width 249 height 31
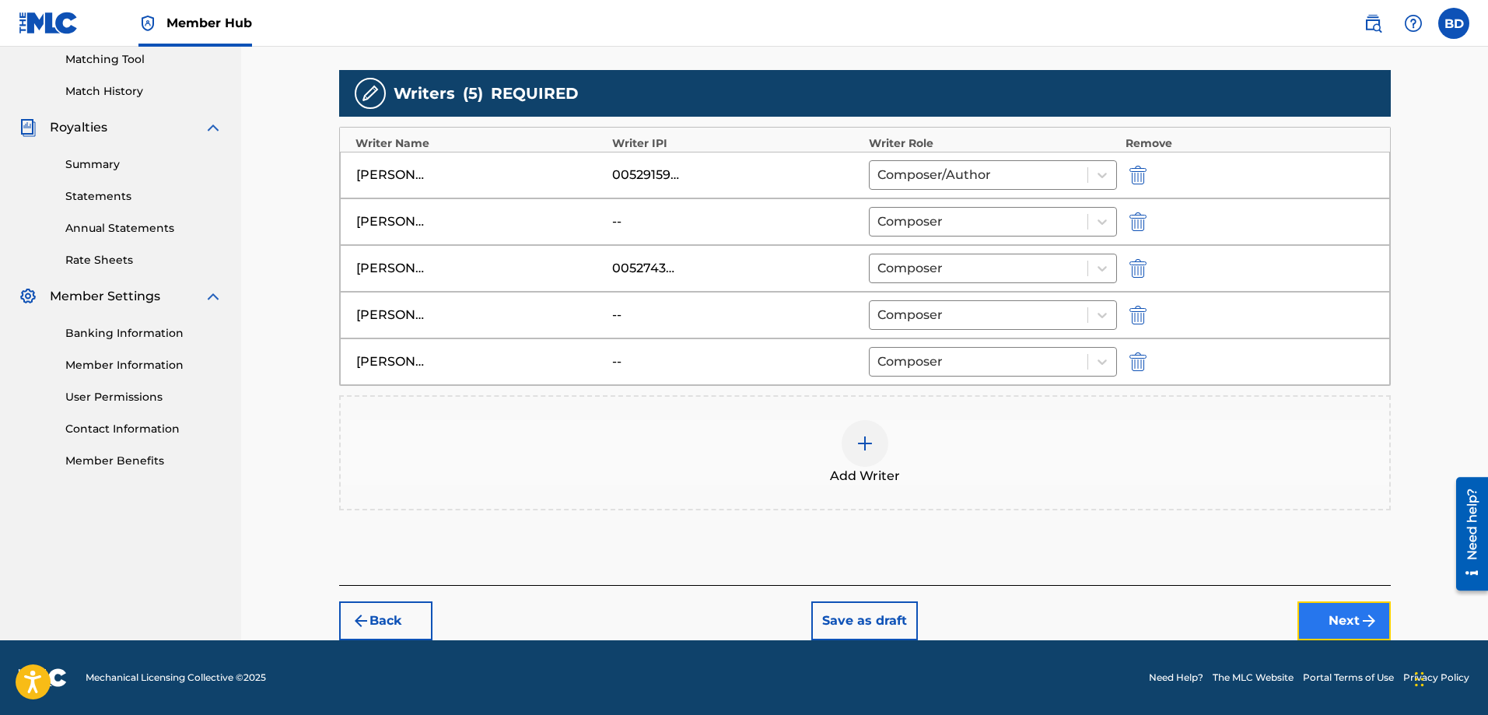
click at [1343, 610] on button "Next" at bounding box center [1343, 620] width 93 height 39
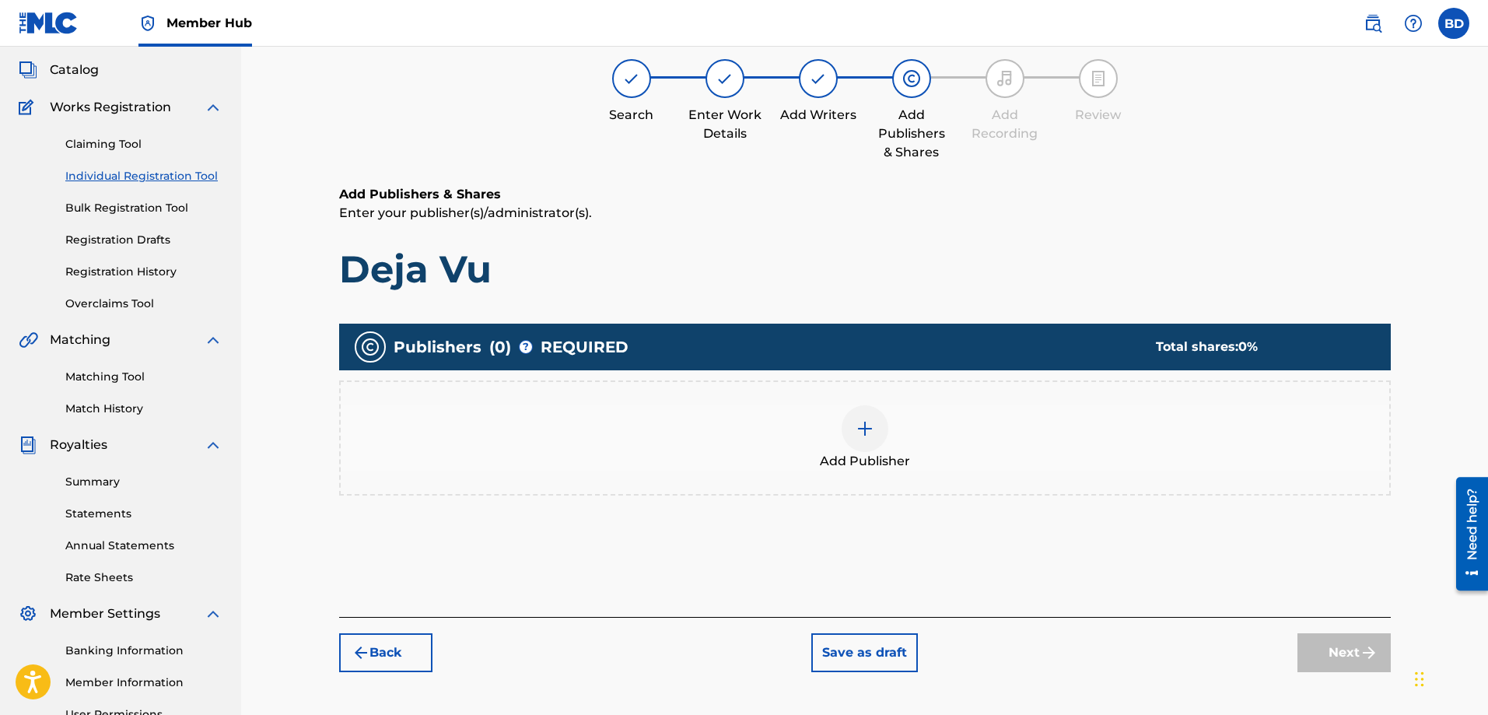
scroll to position [70, 0]
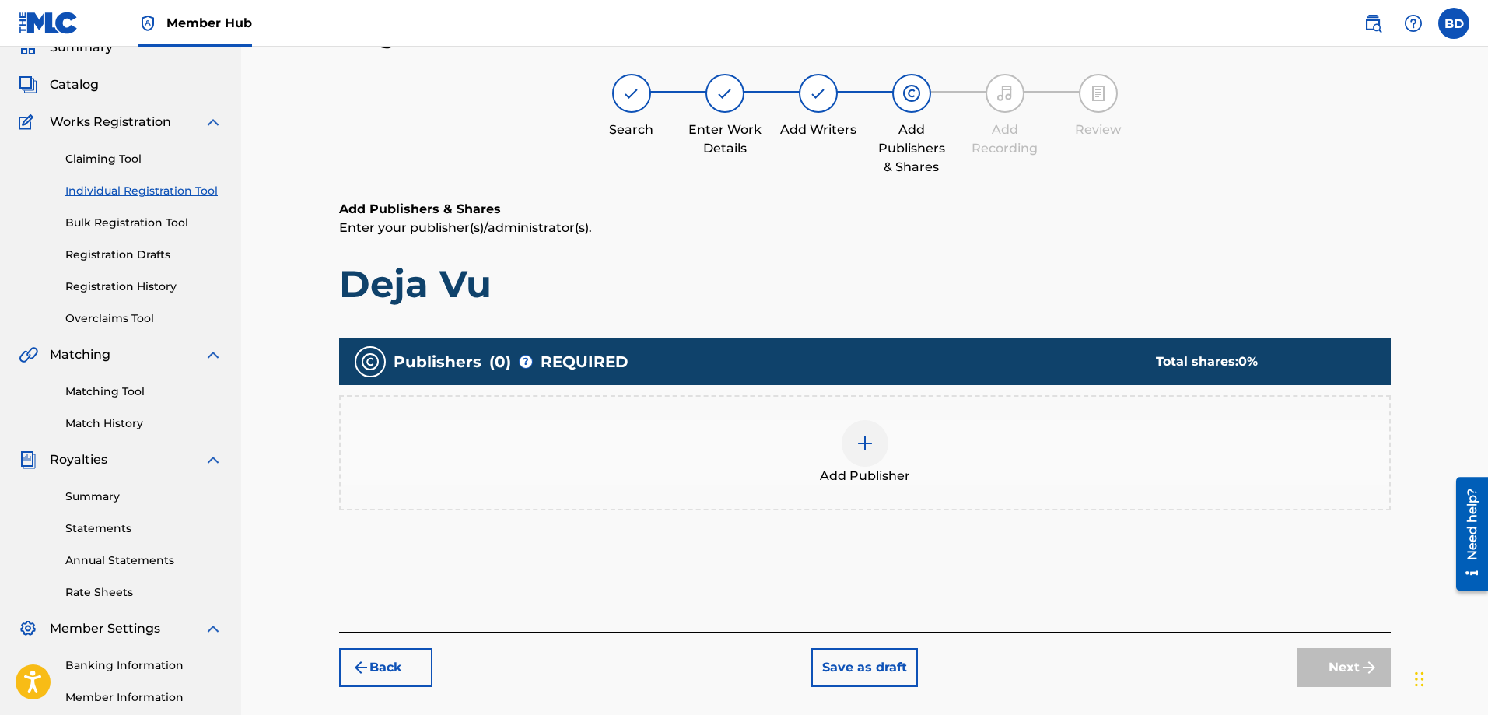
click at [866, 446] on img at bounding box center [864, 443] width 19 height 19
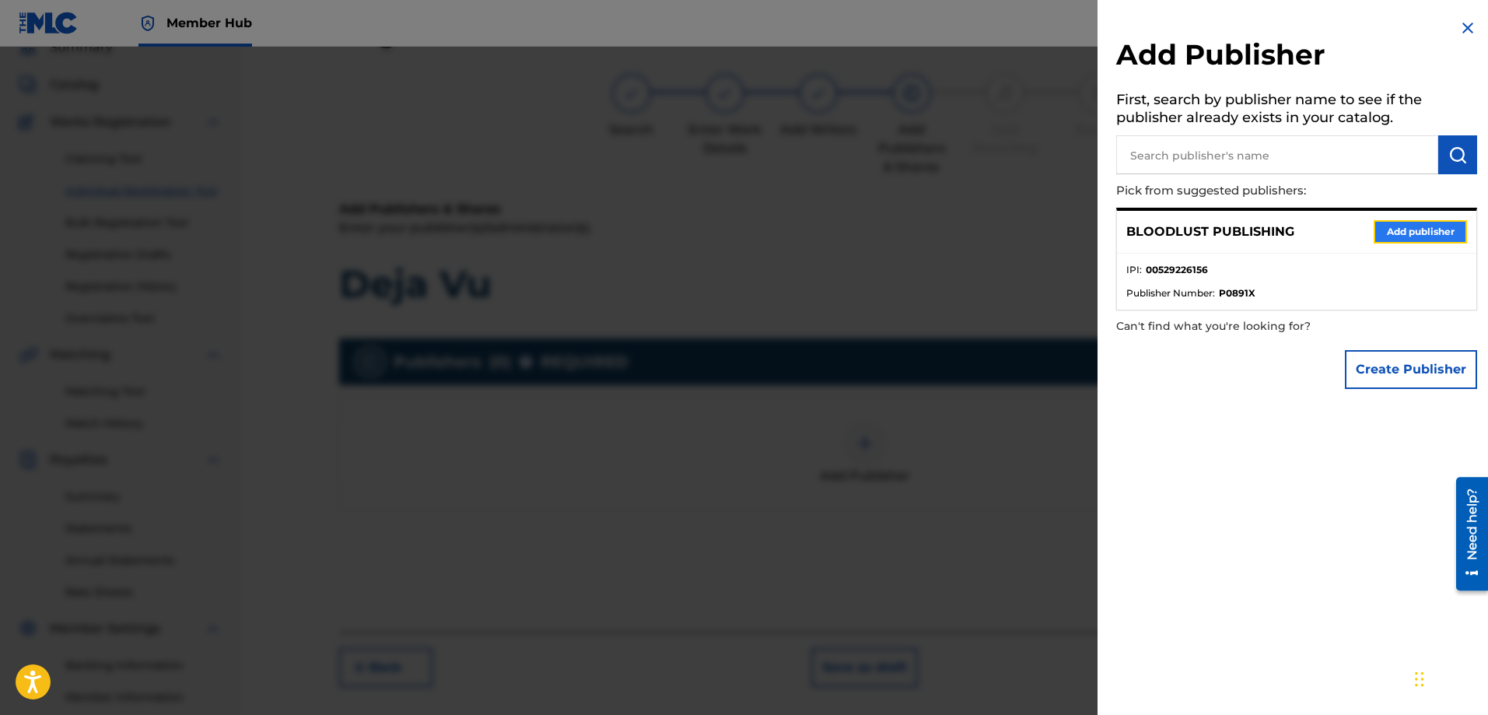
click at [1390, 236] on button "Add publisher" at bounding box center [1419, 231] width 93 height 23
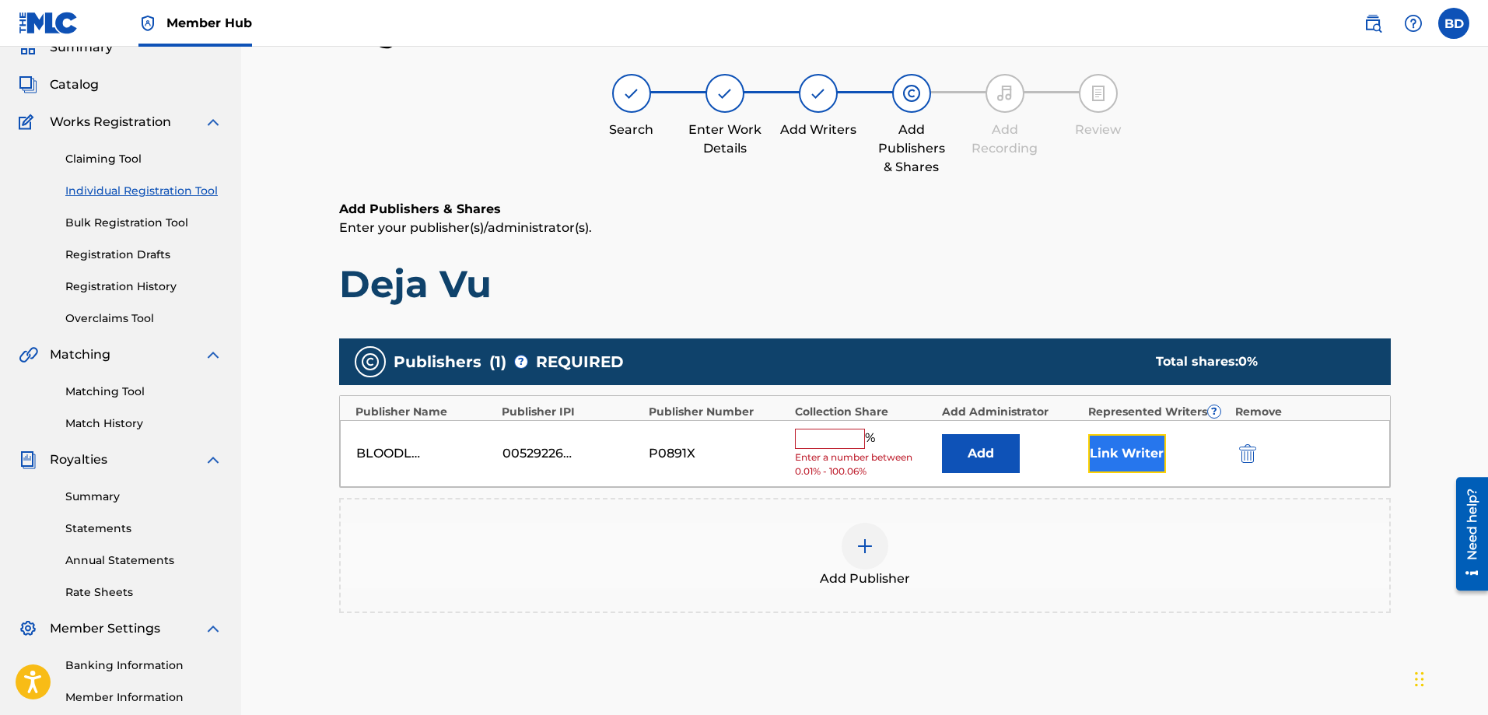
click at [1135, 453] on button "Link Writer" at bounding box center [1127, 453] width 78 height 39
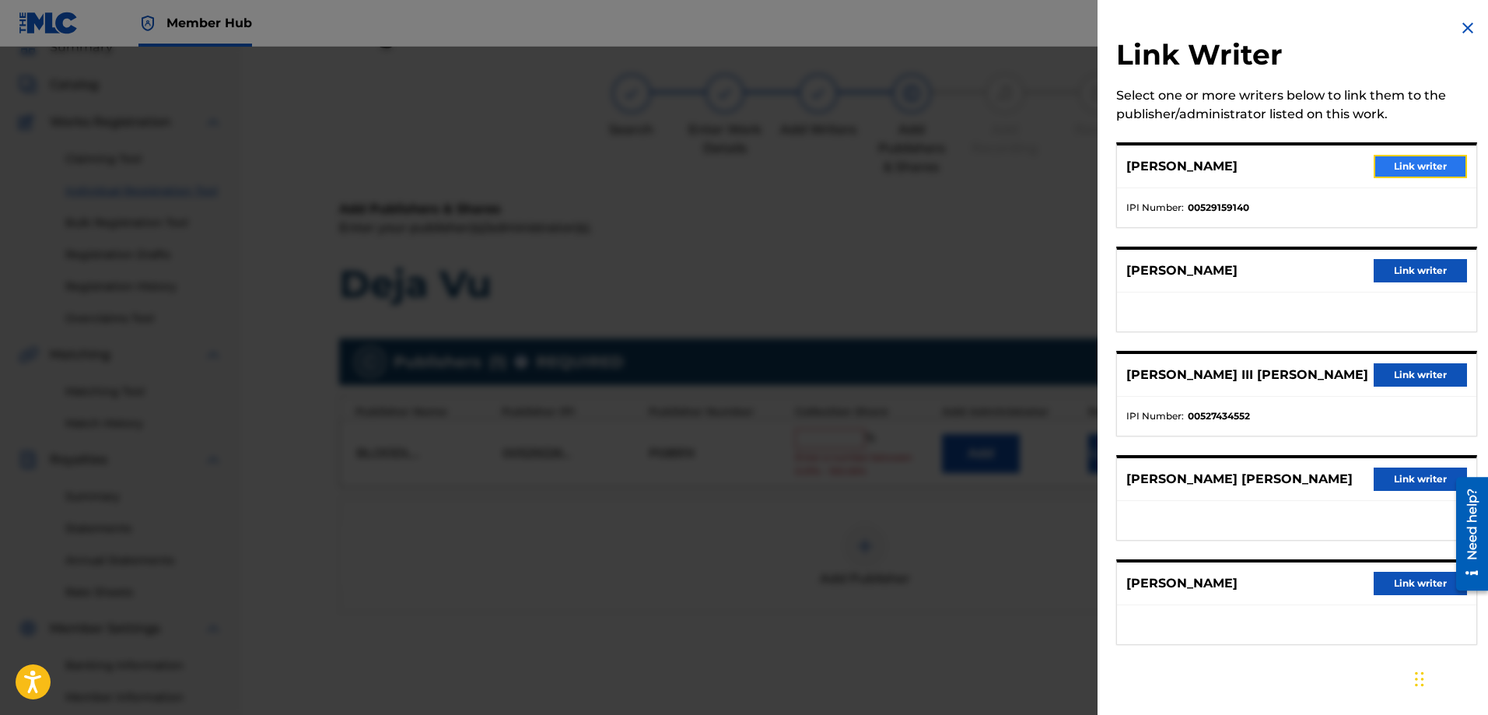
click at [1376, 166] on button "Link writer" at bounding box center [1419, 166] width 93 height 23
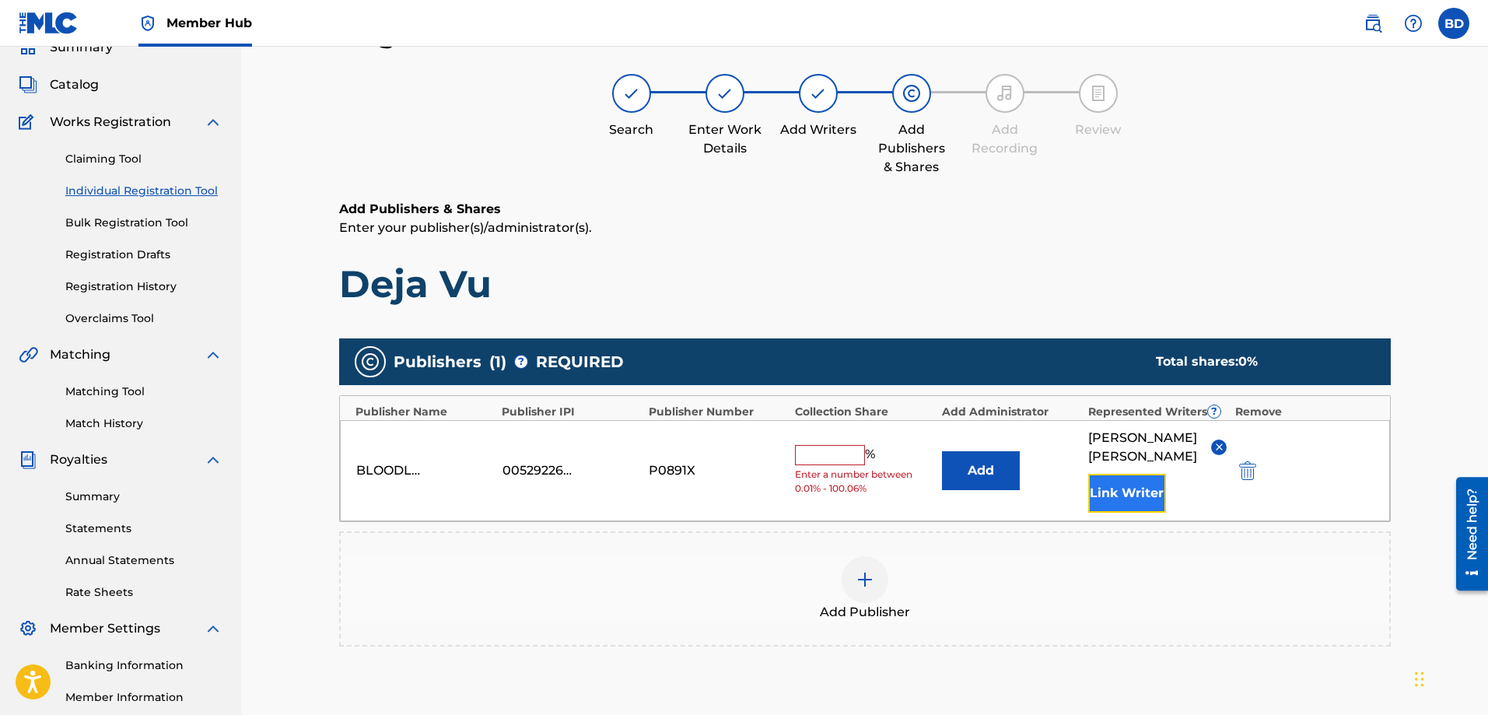
click at [1114, 501] on button "Link Writer" at bounding box center [1127, 493] width 78 height 39
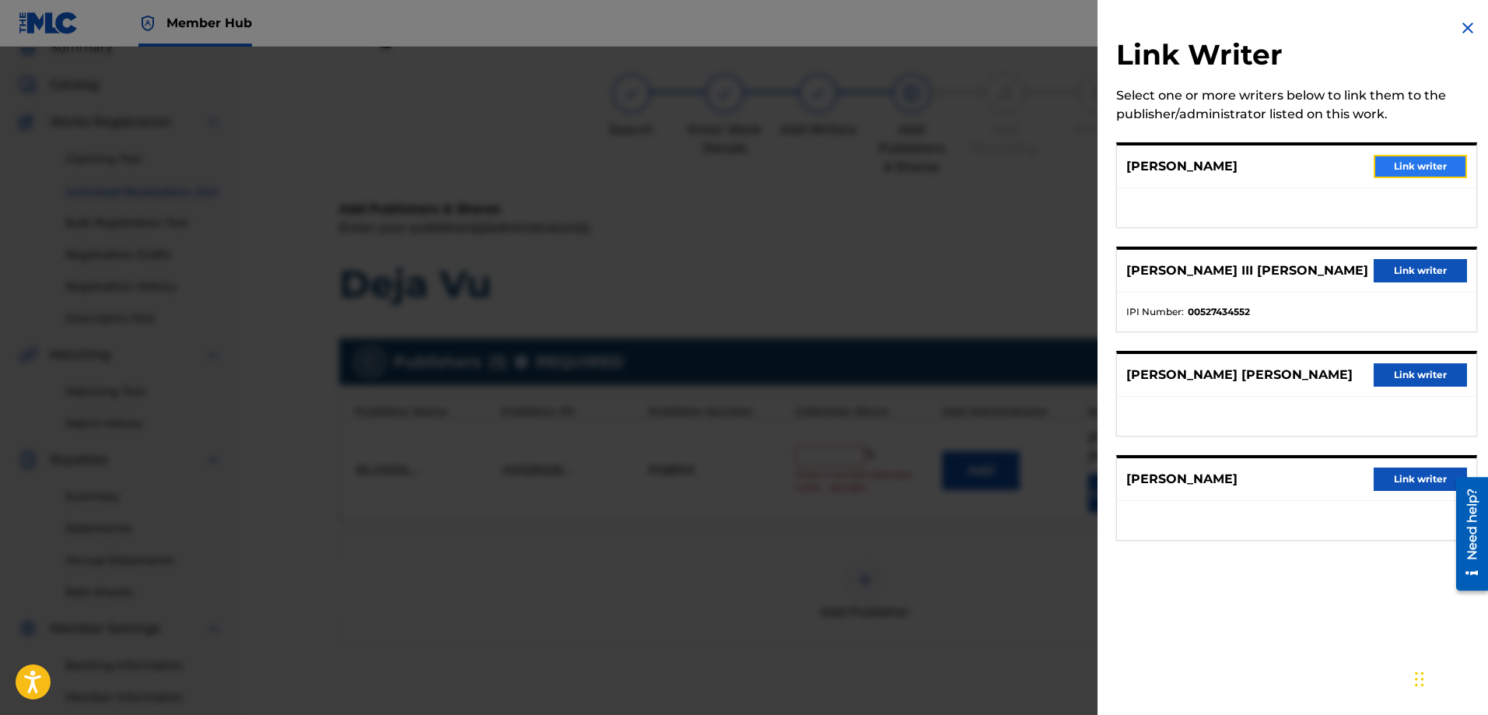
click at [1373, 166] on button "Link writer" at bounding box center [1419, 166] width 93 height 23
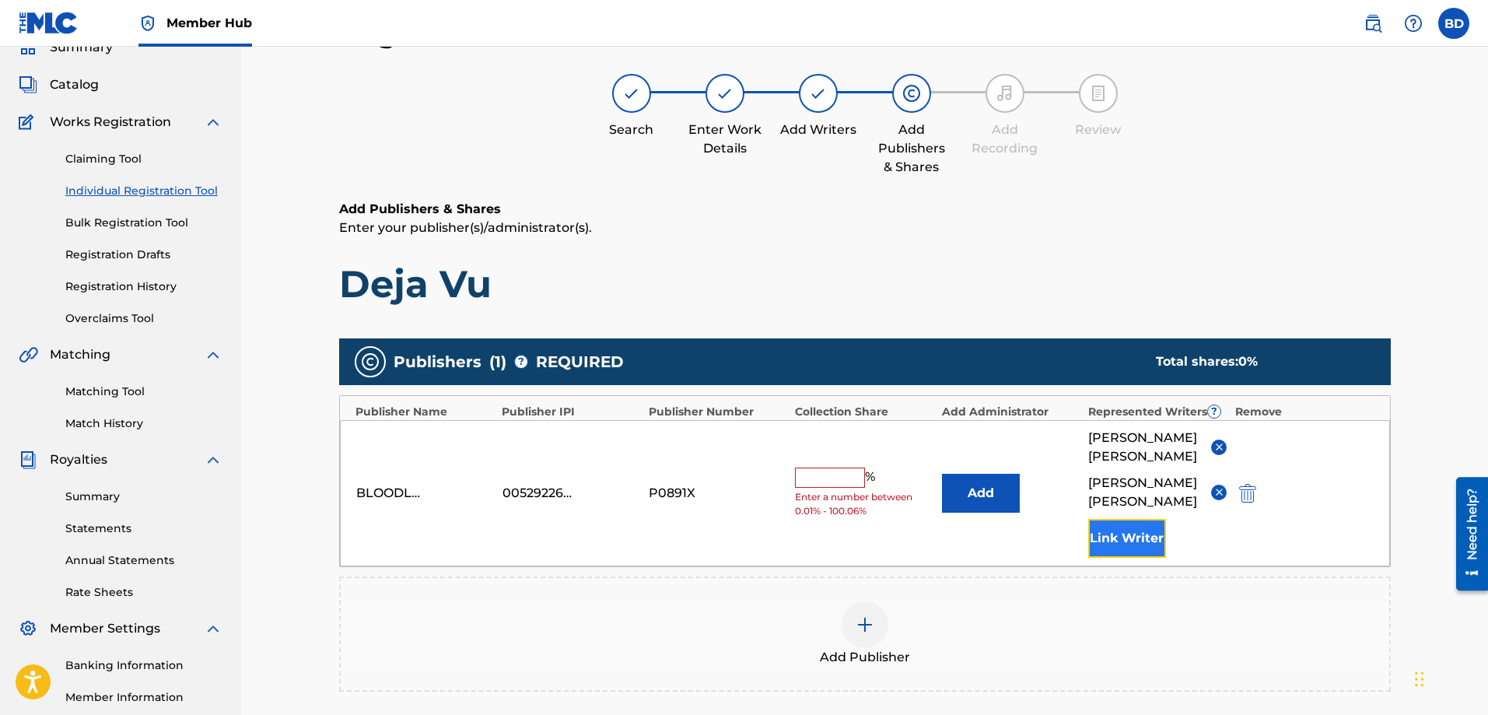
click at [1115, 533] on button "Link Writer" at bounding box center [1127, 538] width 78 height 39
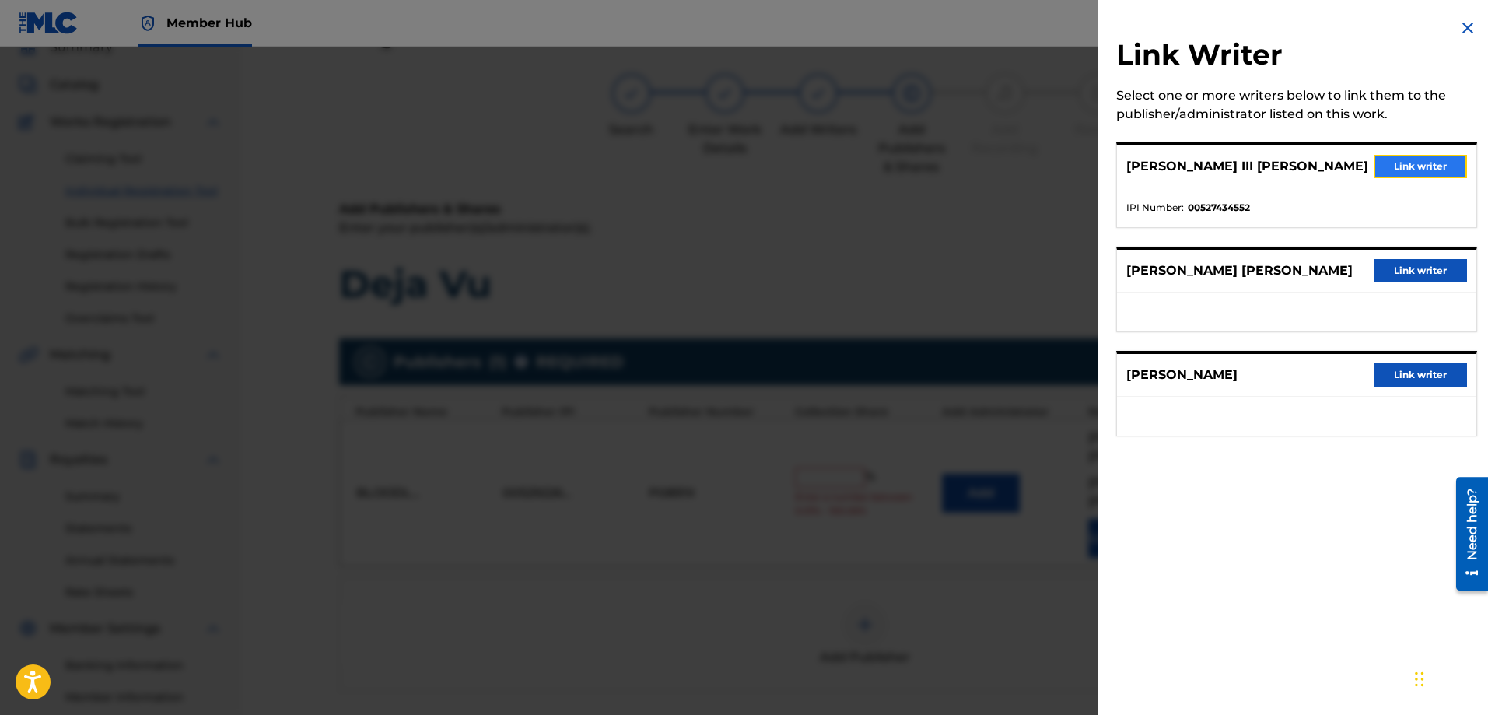
click at [1393, 170] on button "Link writer" at bounding box center [1419, 166] width 93 height 23
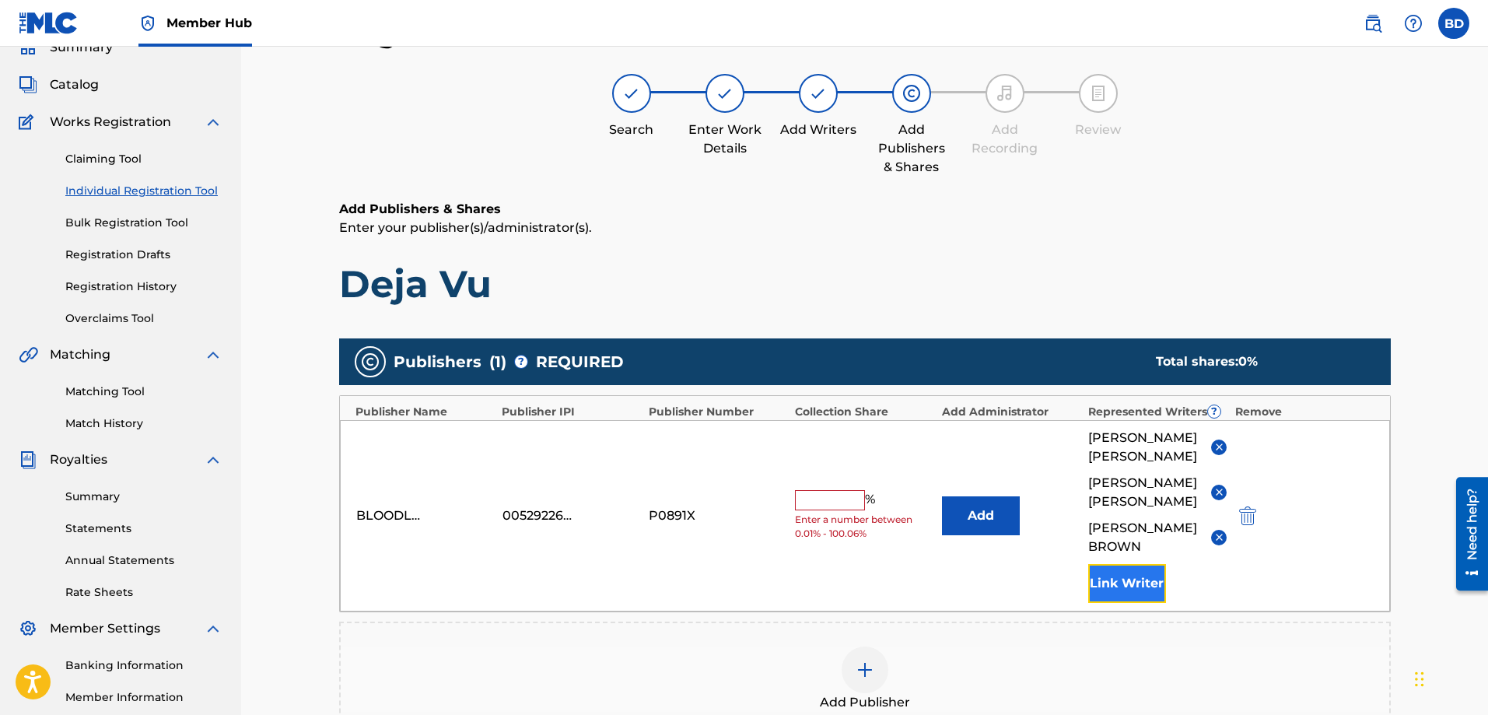
click at [1118, 578] on button "Link Writer" at bounding box center [1127, 583] width 78 height 39
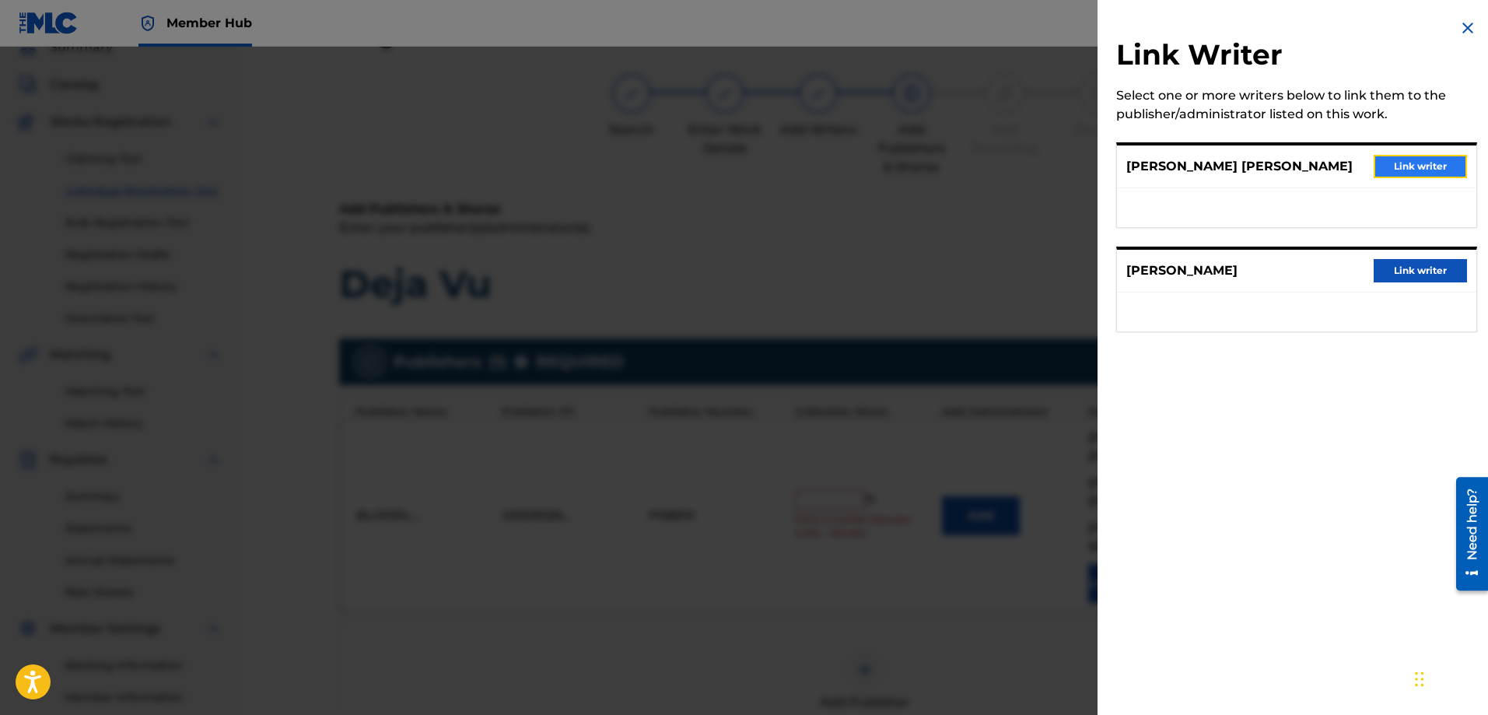
click at [1383, 157] on button "Link writer" at bounding box center [1419, 166] width 93 height 23
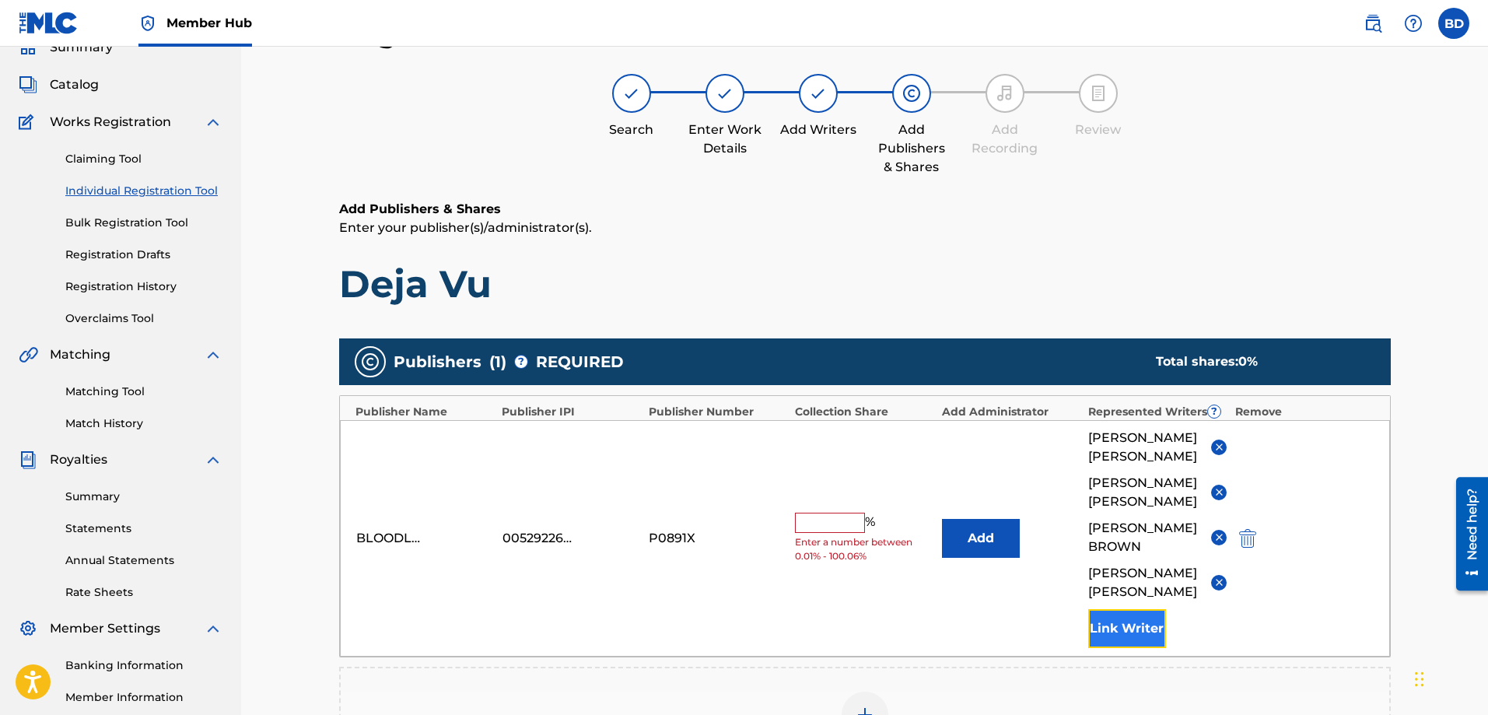
click at [1121, 631] on button "Link Writer" at bounding box center [1127, 628] width 78 height 39
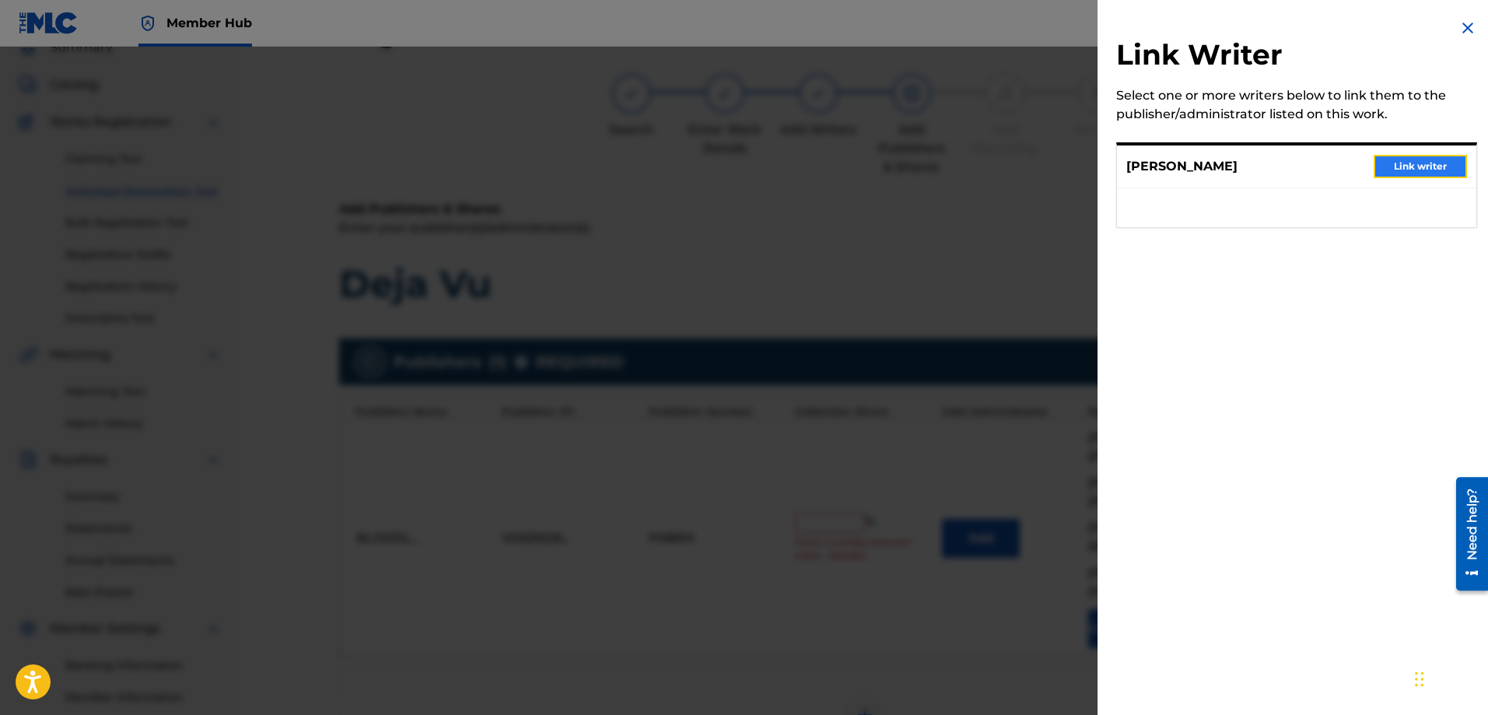
click at [1421, 163] on button "Link writer" at bounding box center [1419, 166] width 93 height 23
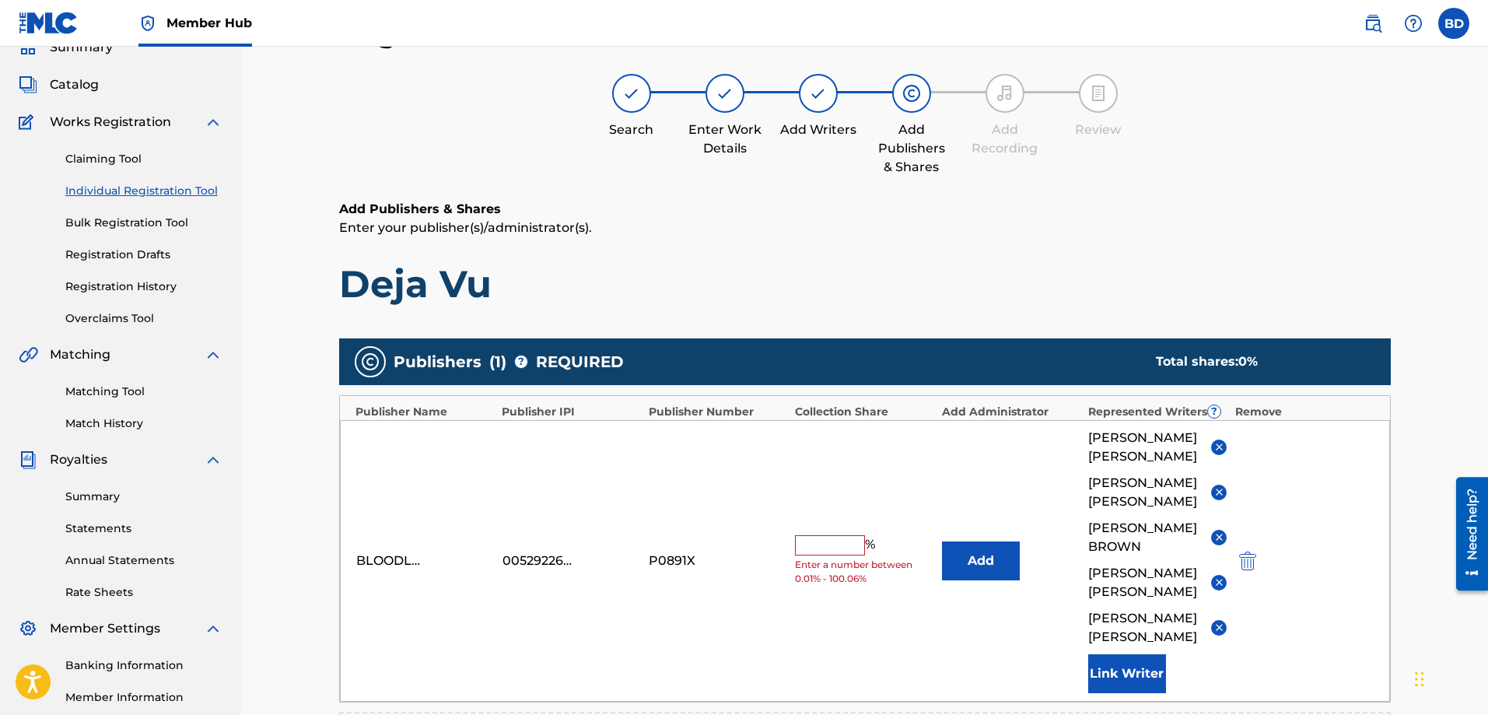
click at [852, 555] on input "text" at bounding box center [830, 545] width 70 height 20
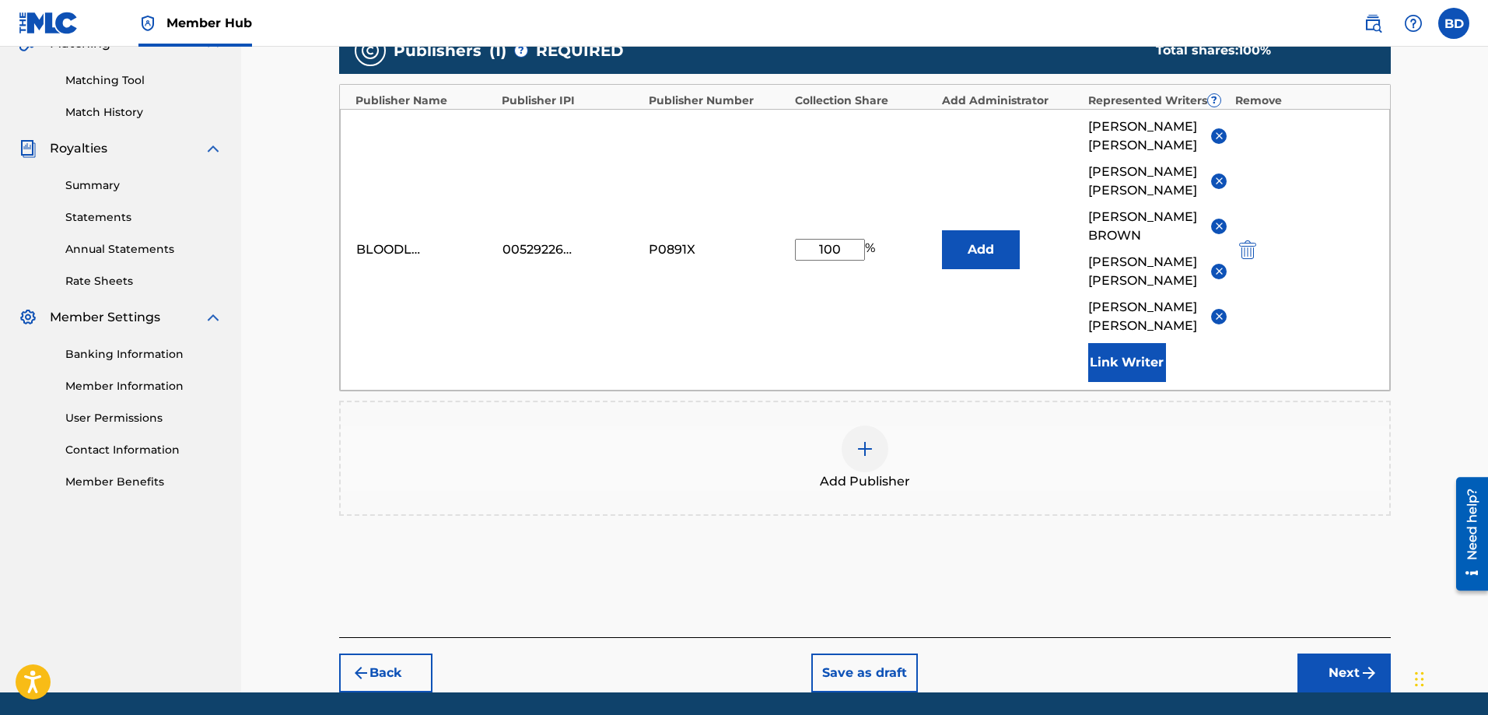
type input "100"
click at [1219, 593] on div "Add Publishers & Shares Enter your publisher(s)/administrator(s). Deja Vu Publi…" at bounding box center [864, 263] width 1051 height 748
click at [1321, 678] on button "Next" at bounding box center [1343, 672] width 93 height 39
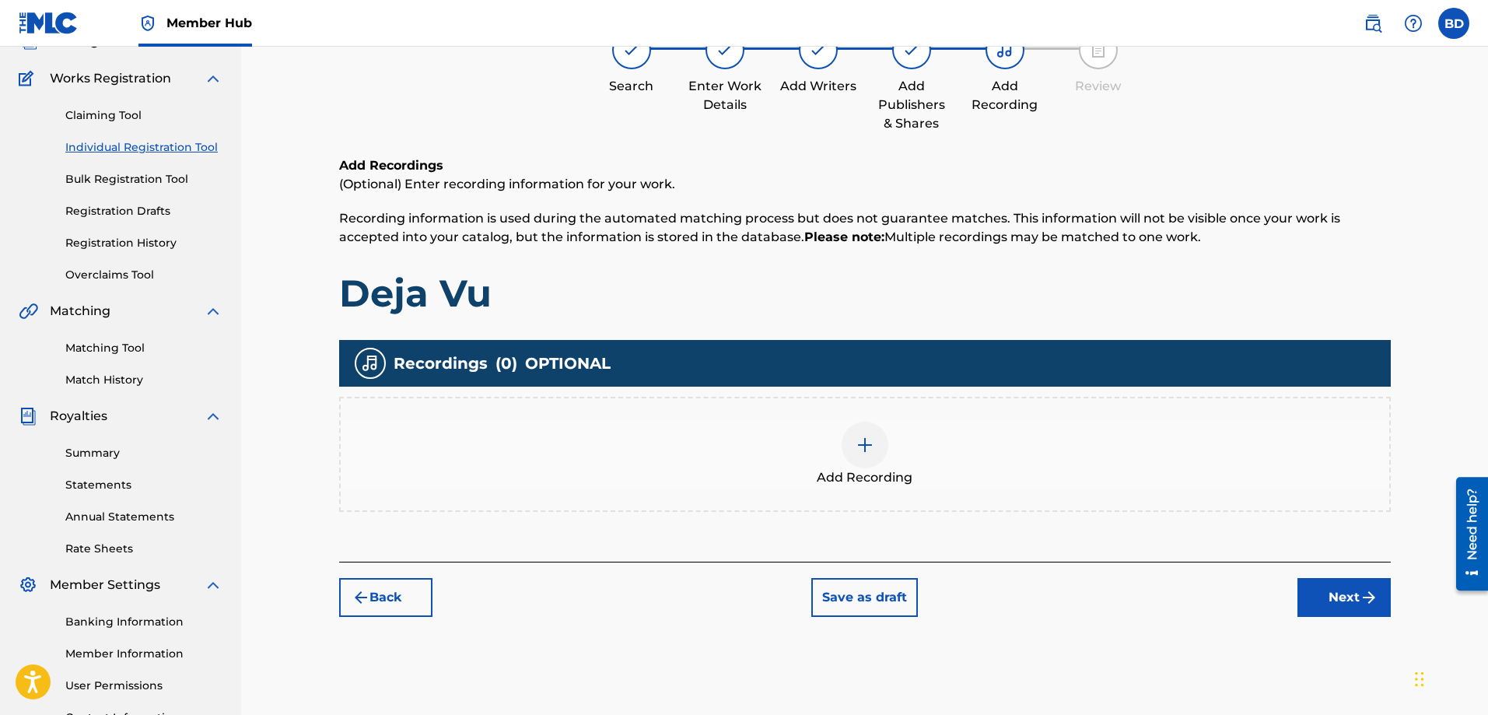
scroll to position [70, 0]
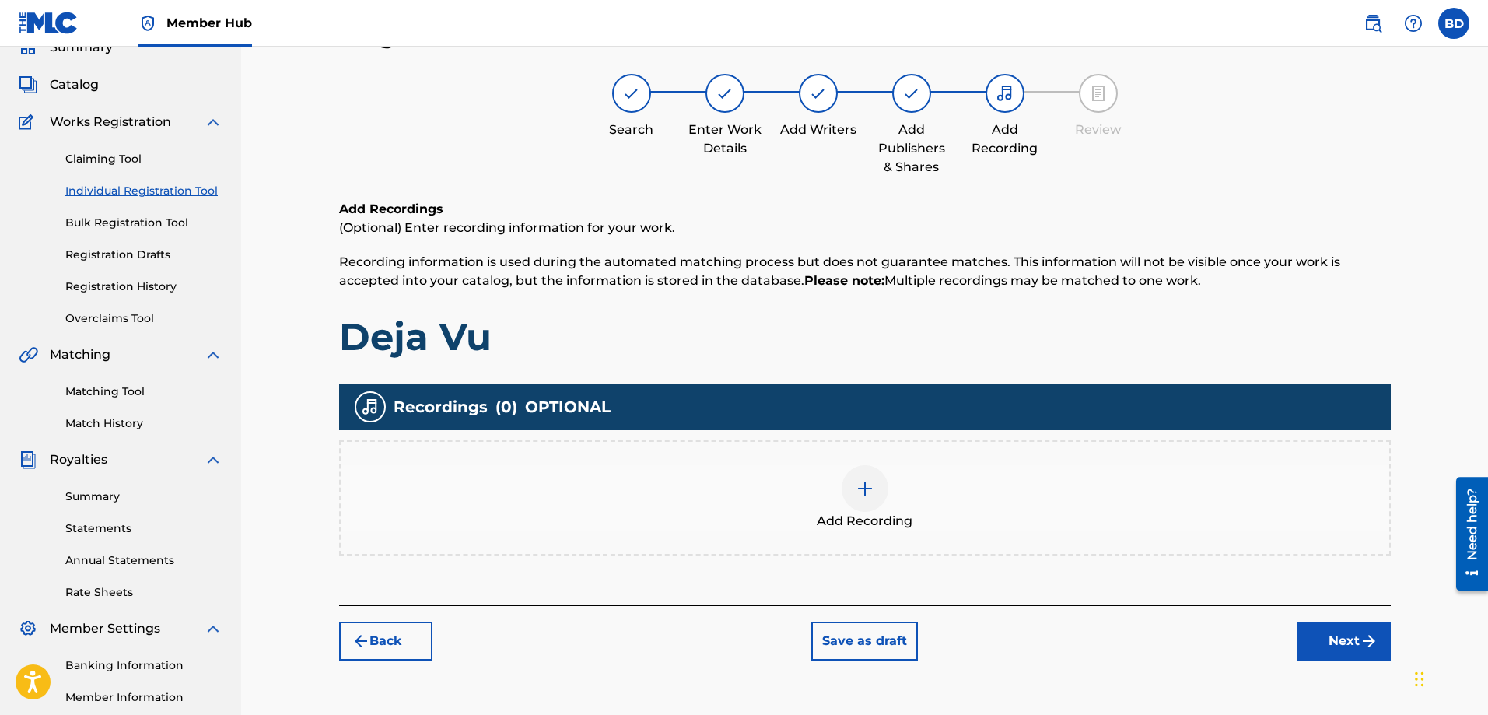
click at [865, 501] on div at bounding box center [864, 488] width 47 height 47
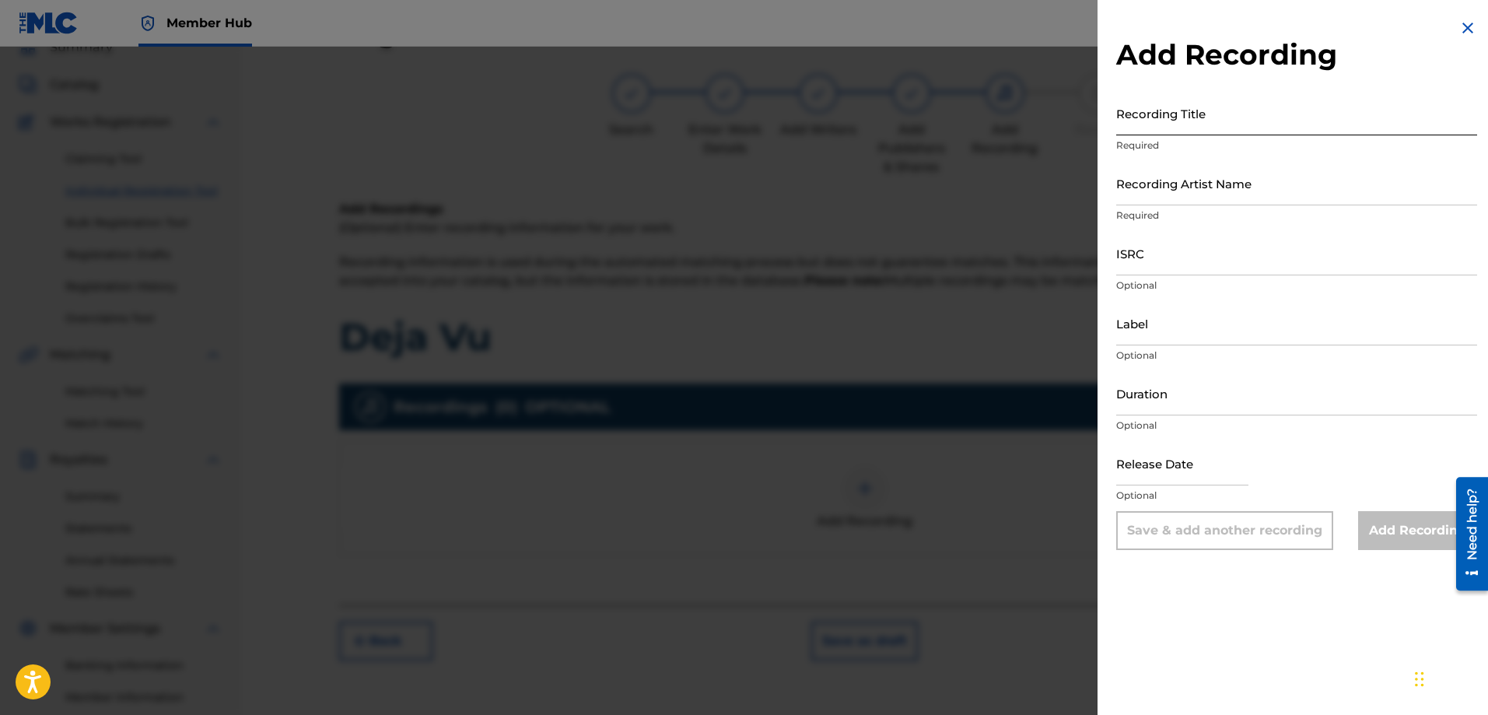
click at [1121, 125] on input "Recording Title" at bounding box center [1296, 113] width 361 height 44
type input "Deja Vu"
click at [1159, 201] on input "Recording Artist Name" at bounding box center [1296, 183] width 361 height 44
type input "Red Line Chemistry"
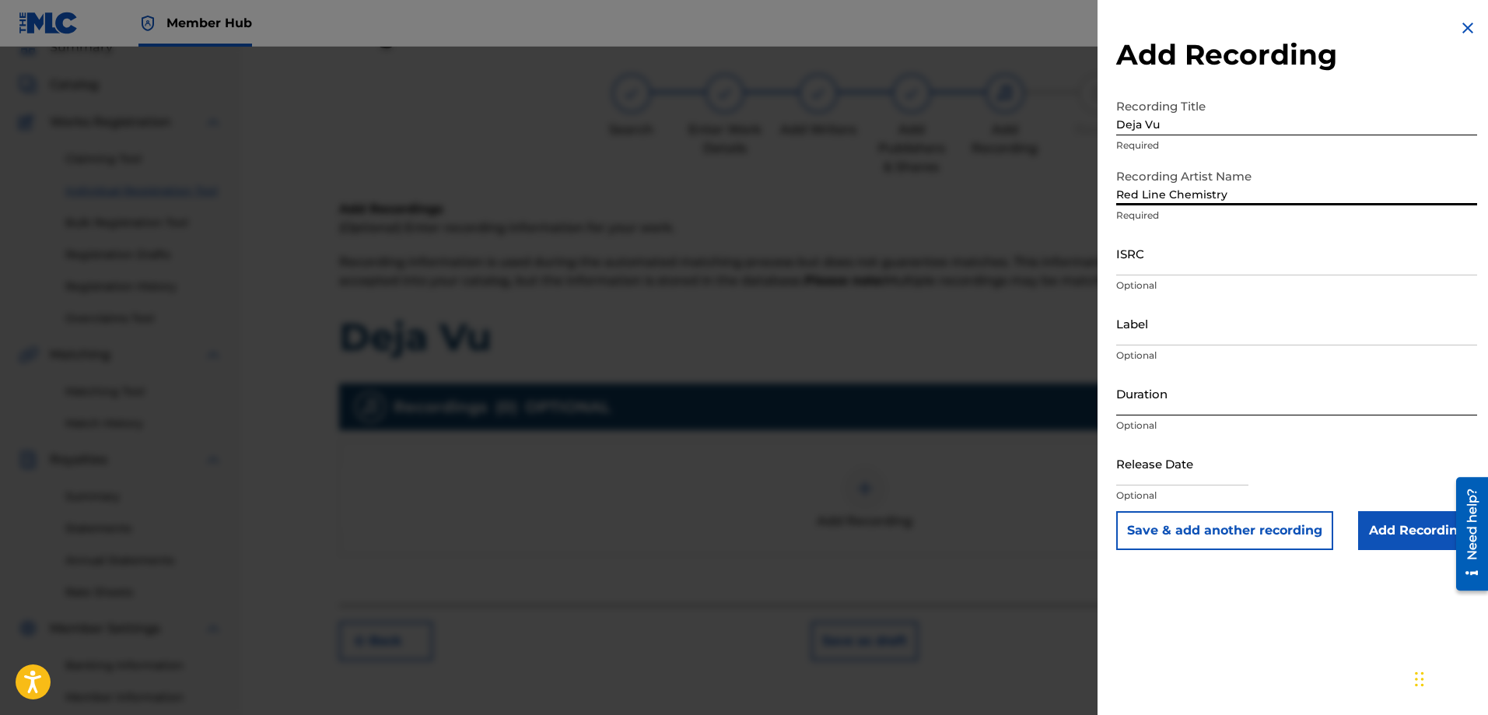
click at [1146, 409] on input "Duration" at bounding box center [1296, 393] width 361 height 44
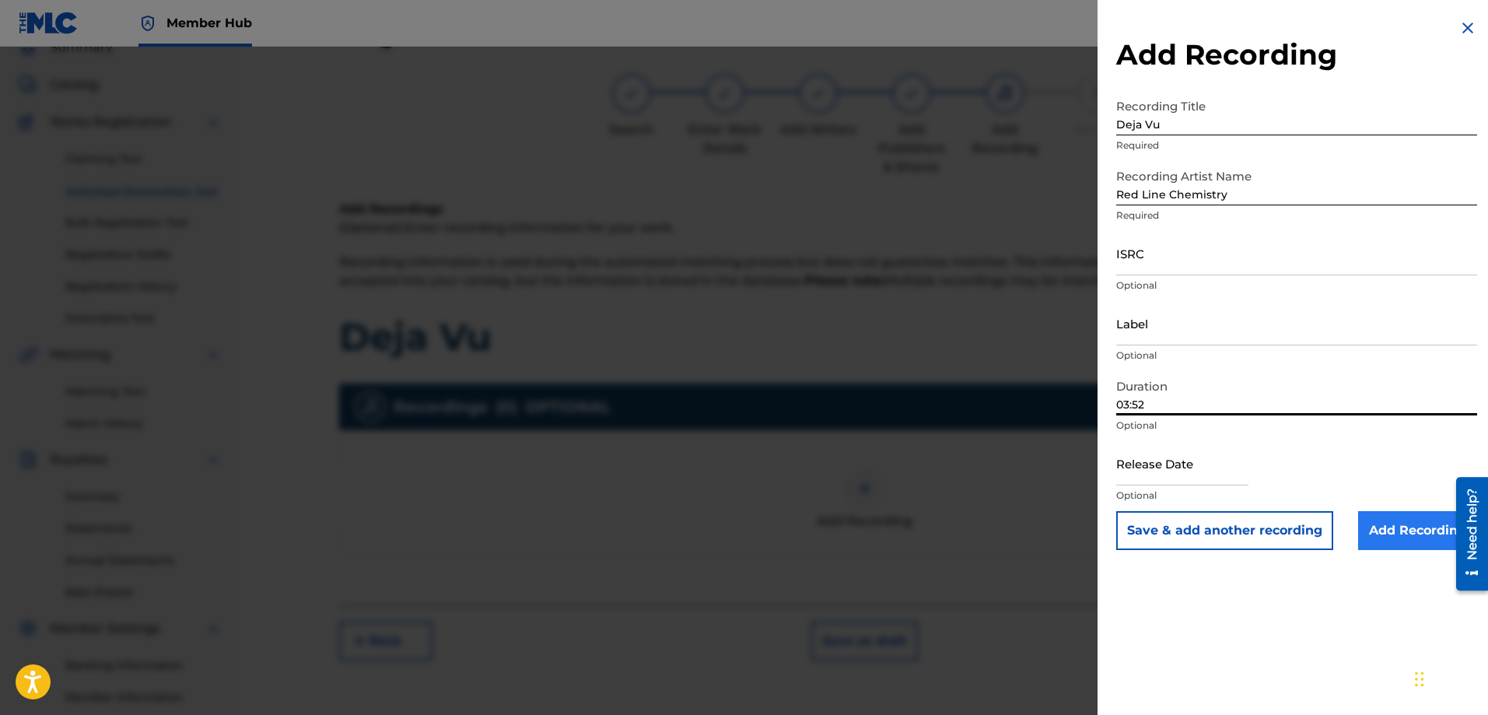
type input "03:52"
click at [1390, 524] on input "Add Recording" at bounding box center [1417, 530] width 119 height 39
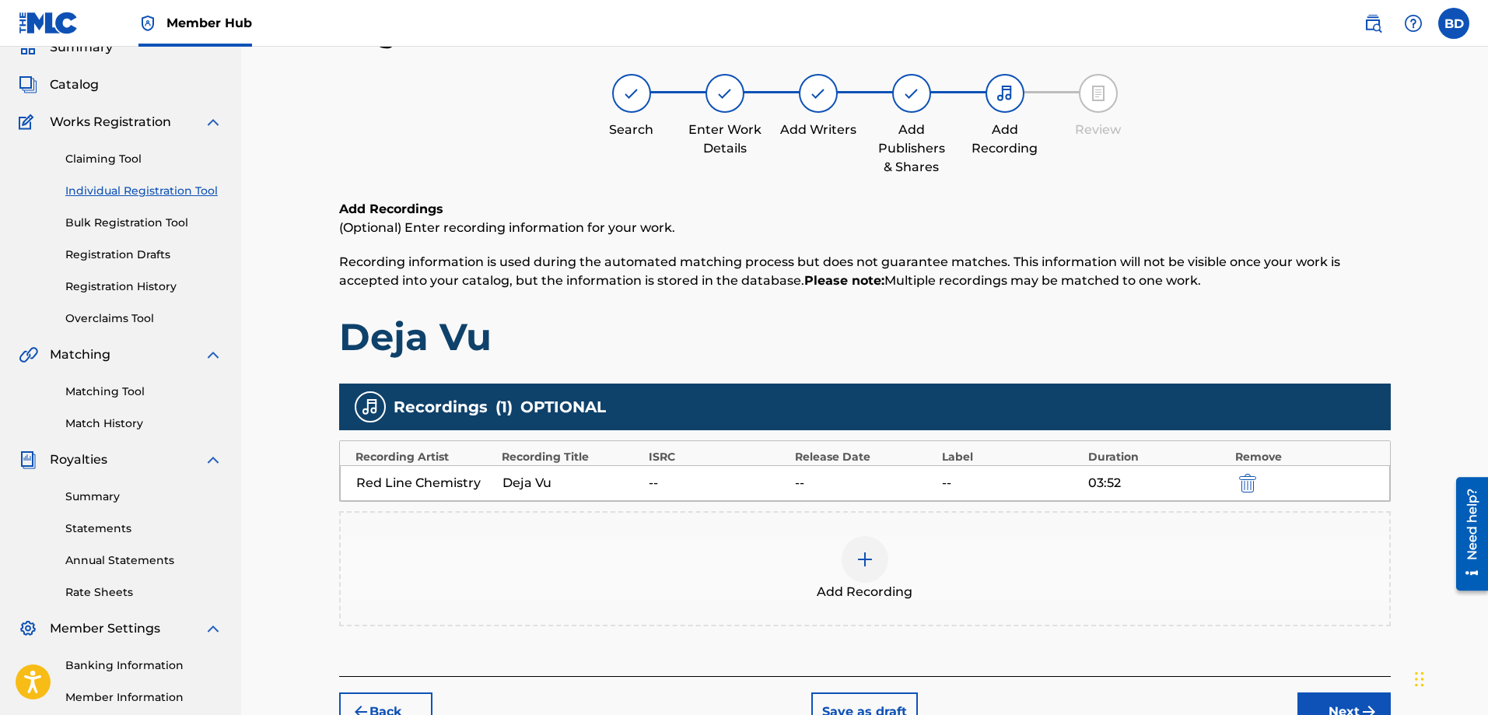
scroll to position [250, 0]
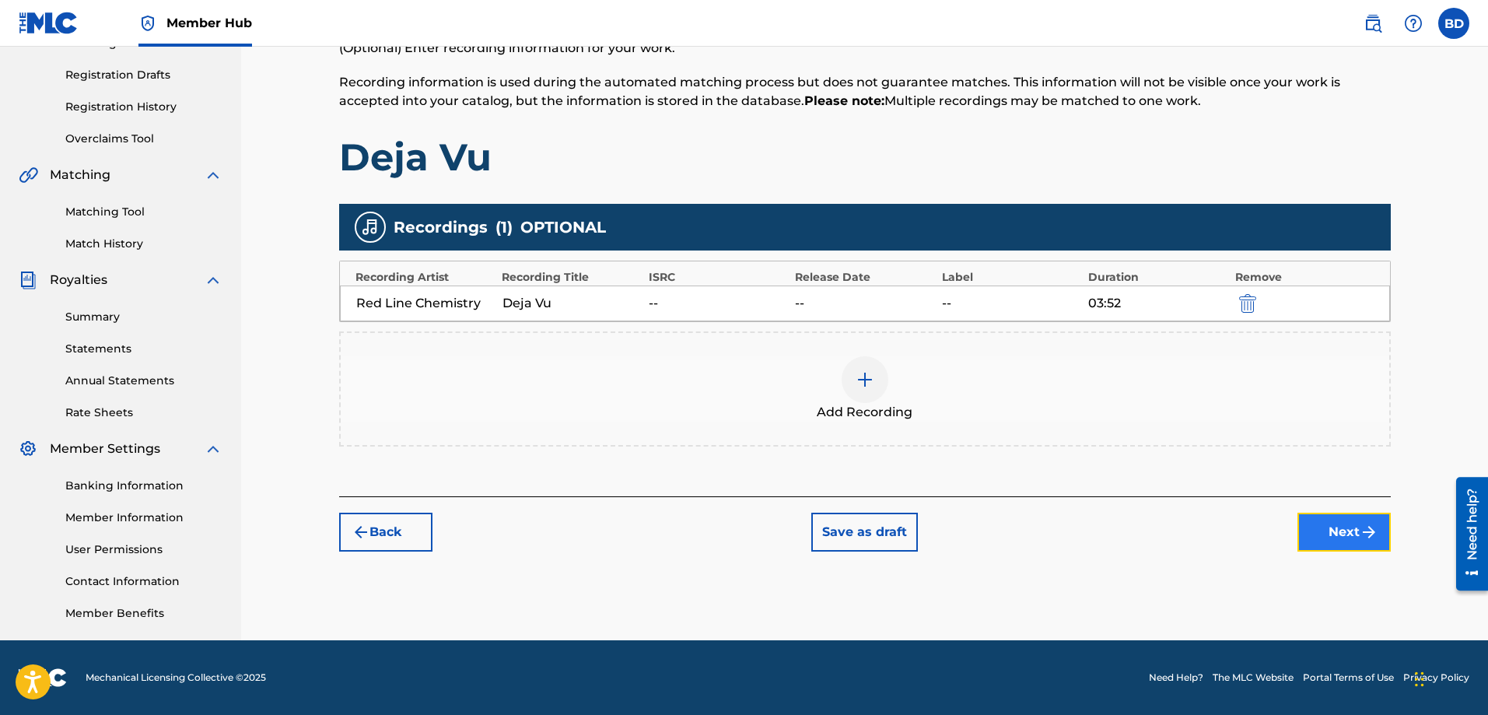
click at [1339, 533] on button "Next" at bounding box center [1343, 531] width 93 height 39
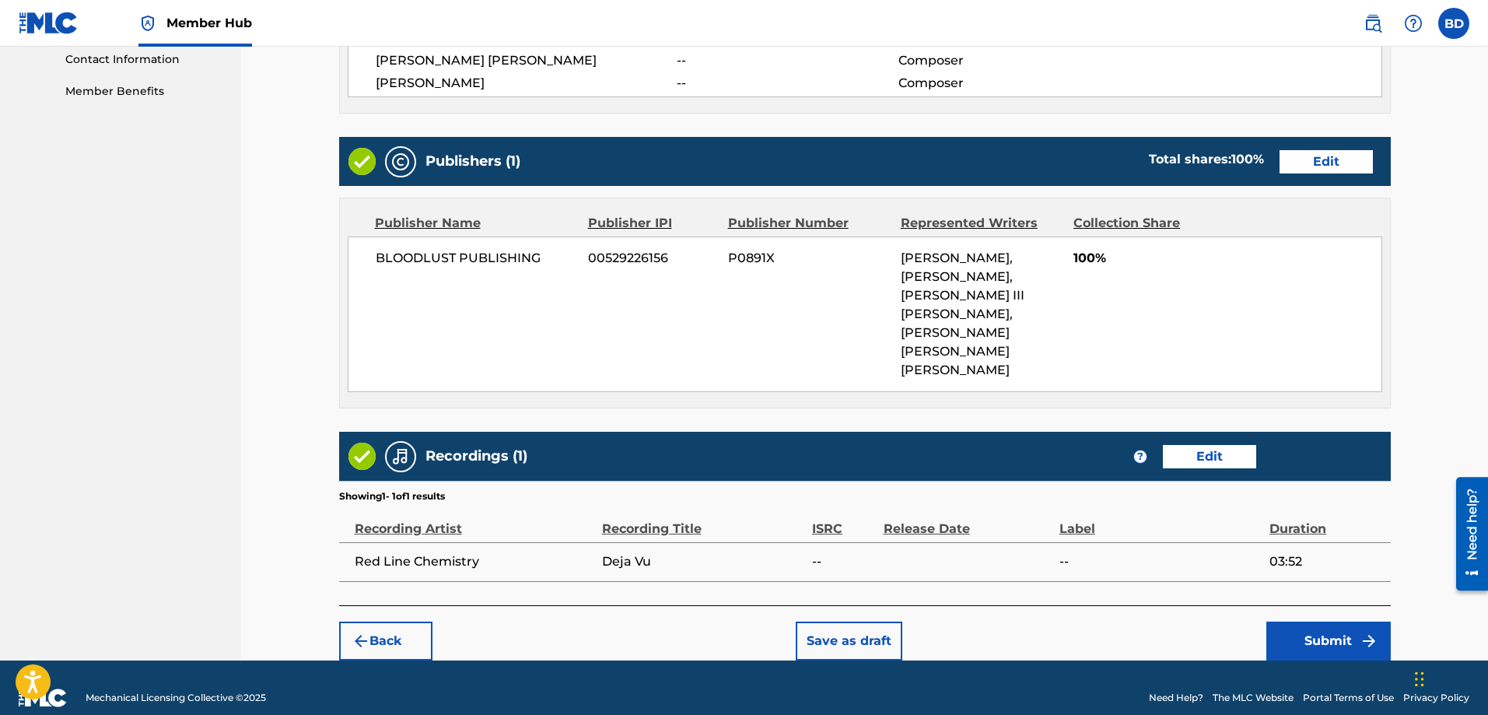
scroll to position [773, 0]
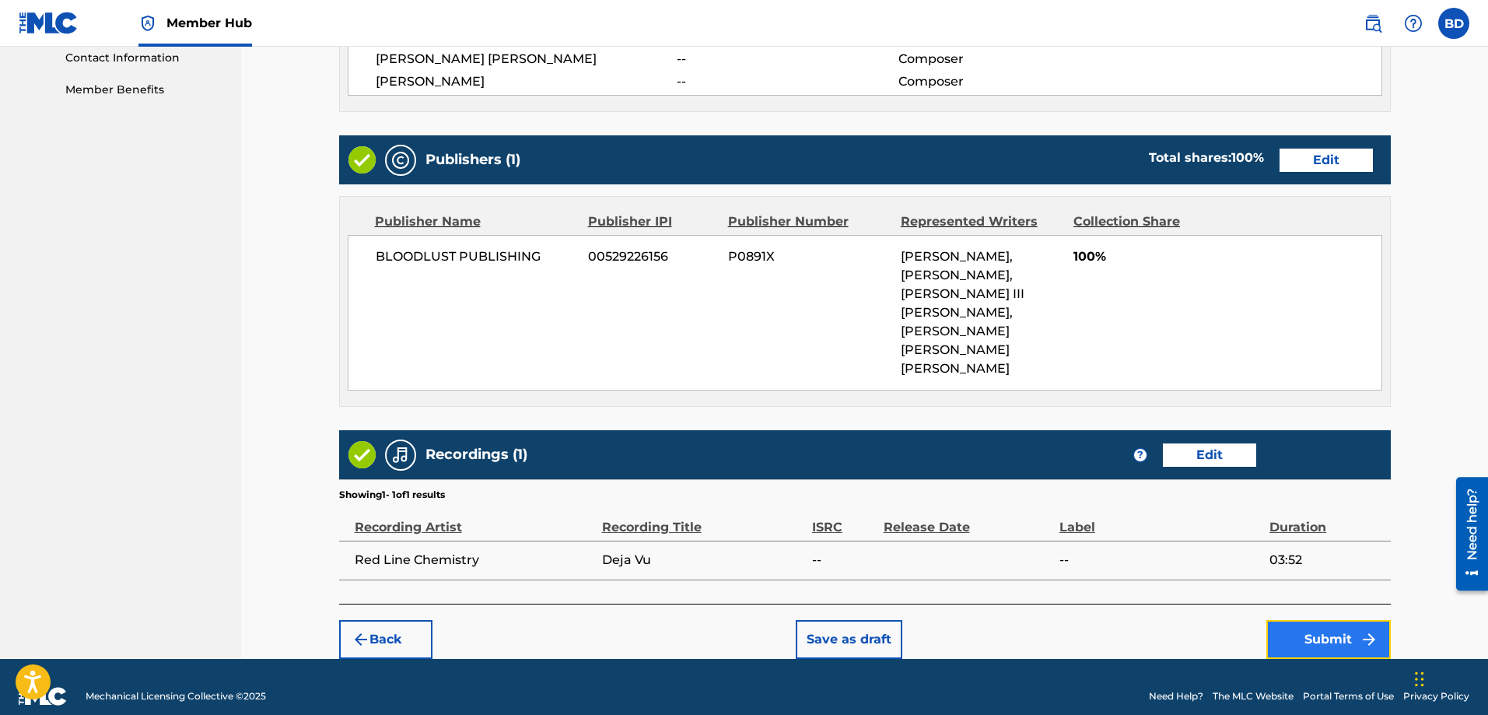
click at [1337, 620] on button "Submit" at bounding box center [1328, 639] width 124 height 39
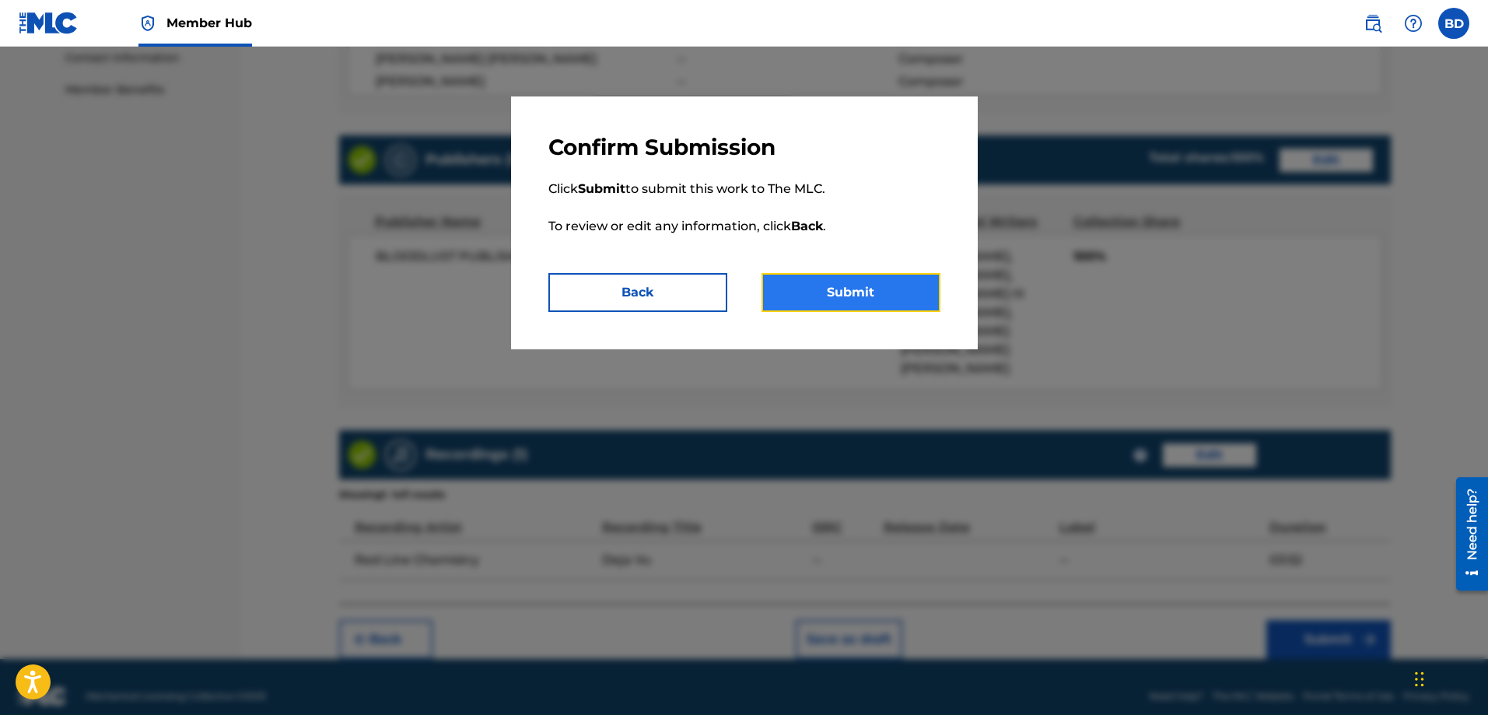
click at [854, 295] on button "Submit" at bounding box center [850, 292] width 179 height 39
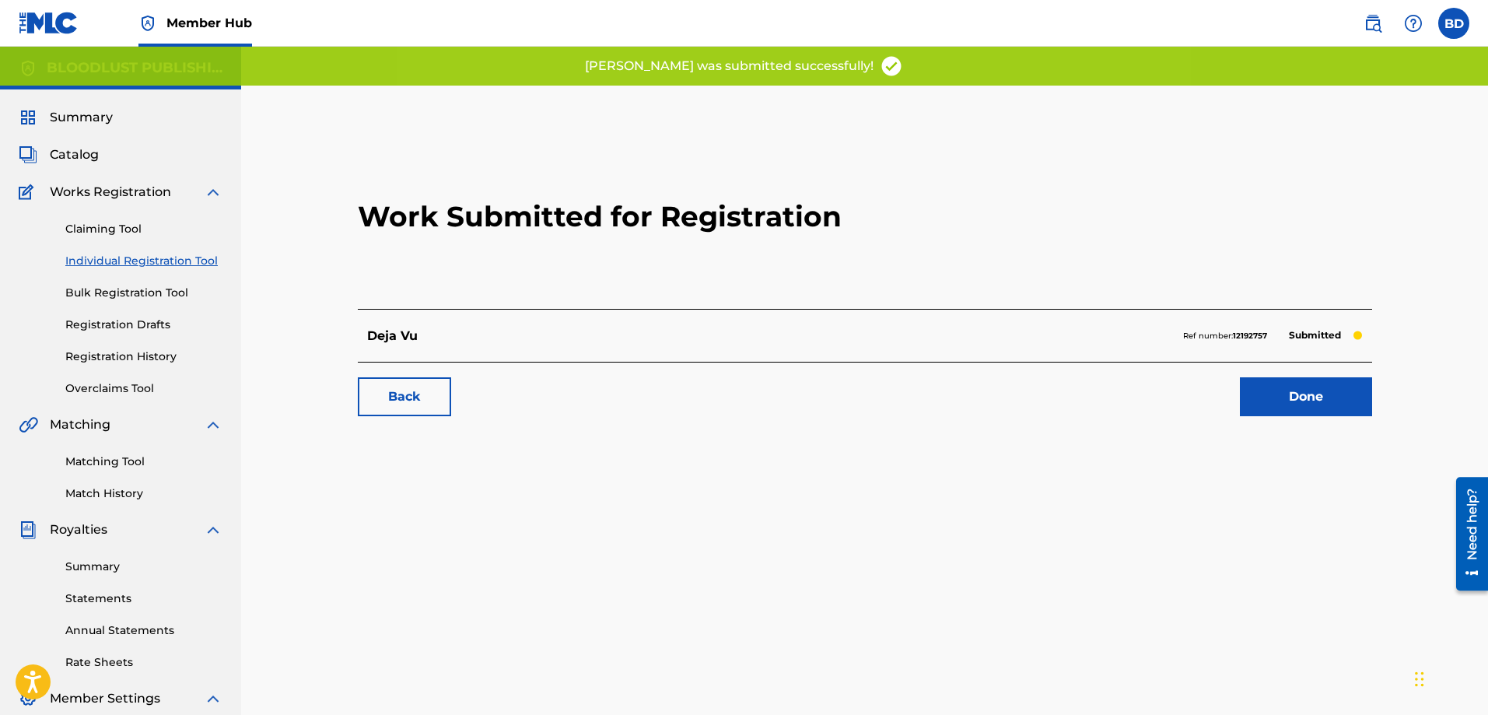
click at [109, 259] on link "Individual Registration Tool" at bounding box center [143, 261] width 157 height 16
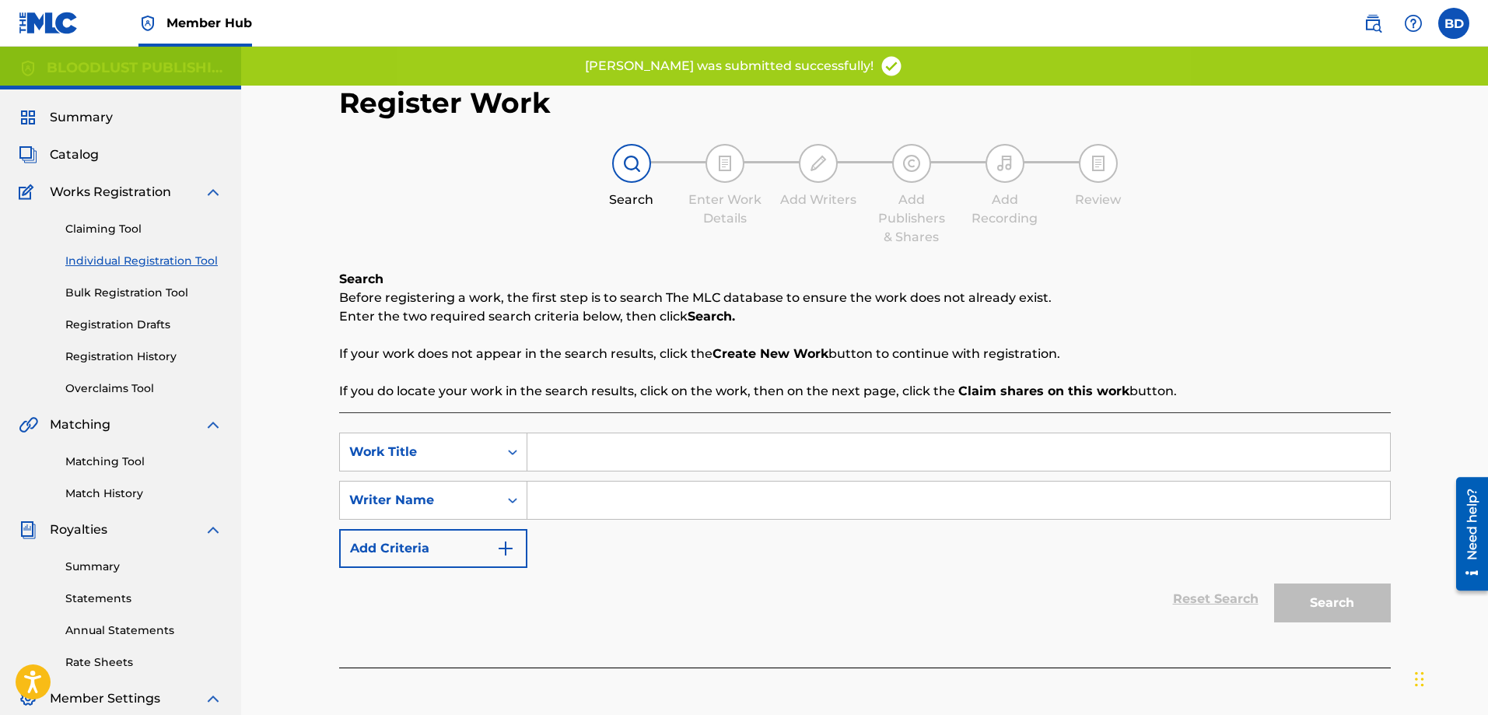
click at [590, 450] on input "Search Form" at bounding box center [958, 451] width 862 height 37
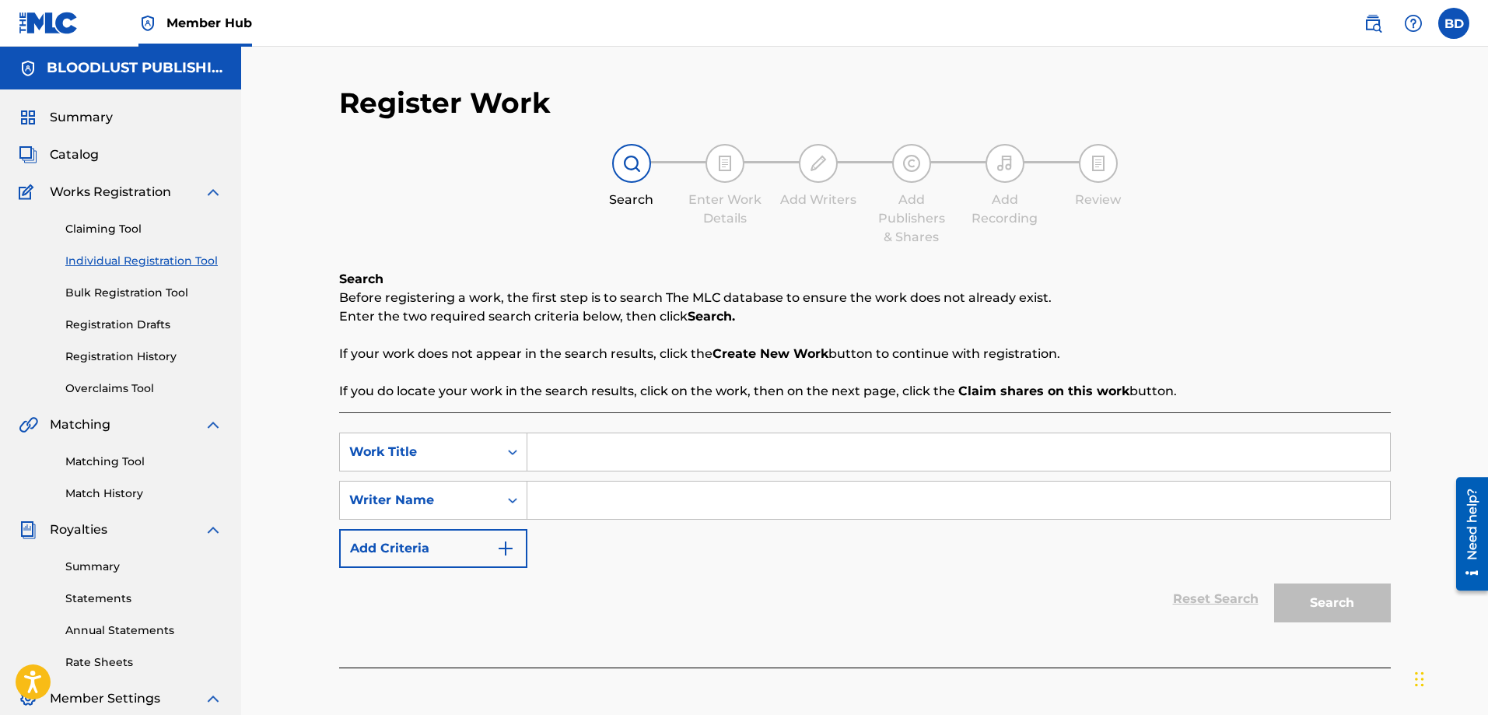
click at [589, 451] on input "Search Form" at bounding box center [958, 451] width 862 height 37
click at [621, 450] on input "Plastic MasQuerade" at bounding box center [958, 451] width 862 height 37
type input "Plastic Masquerade"
click at [607, 503] on input "Search Form" at bounding box center [958, 499] width 862 height 37
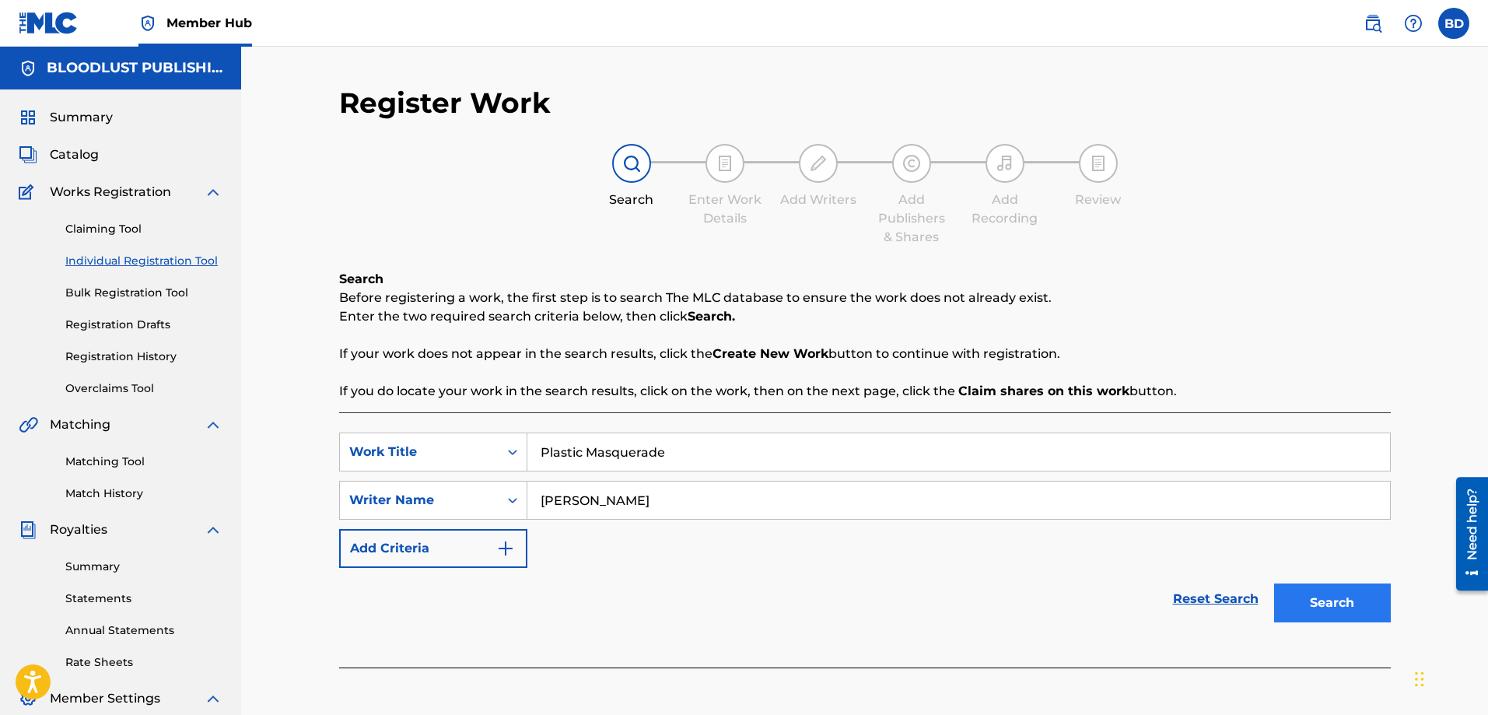
type input "[PERSON_NAME]"
click at [1340, 607] on button "Search" at bounding box center [1332, 602] width 117 height 39
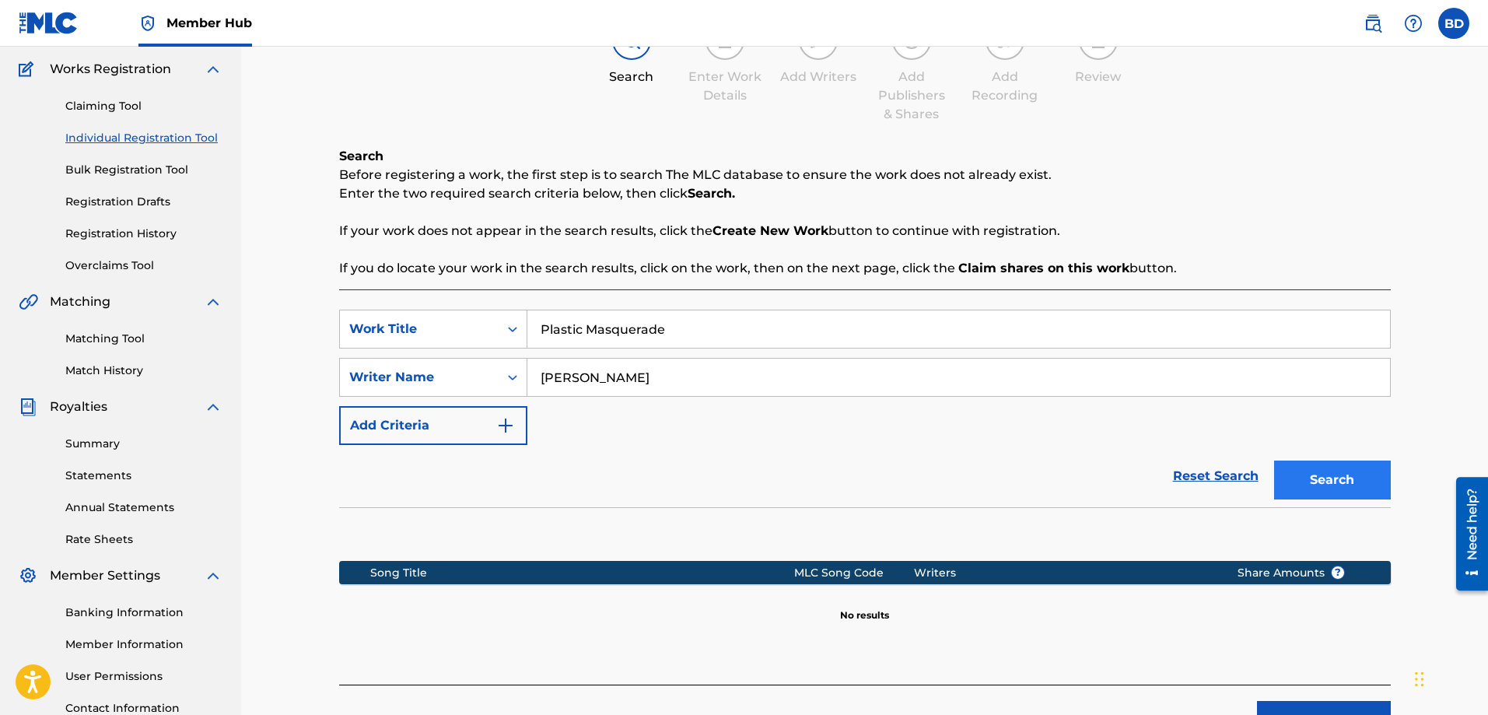
scroll to position [250, 0]
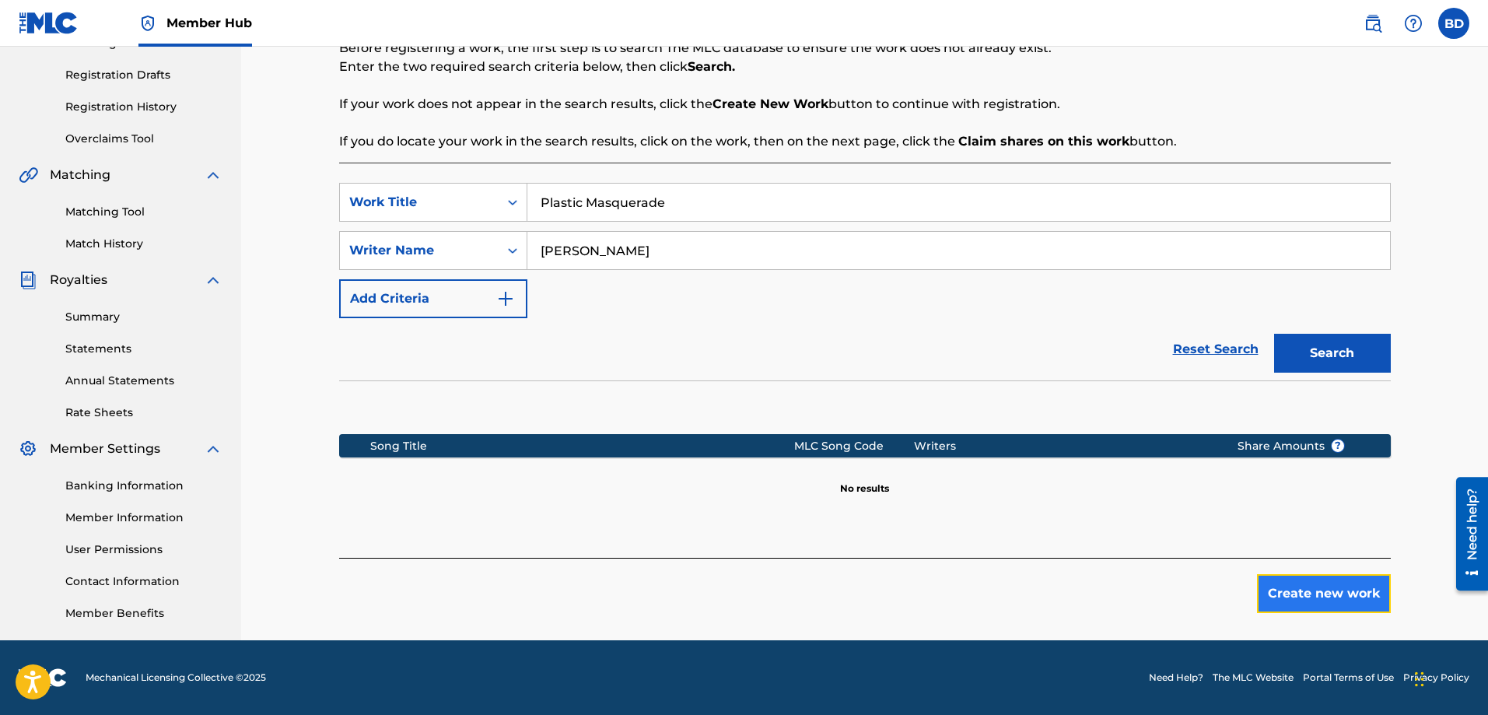
click at [1329, 586] on button "Create new work" at bounding box center [1324, 593] width 134 height 39
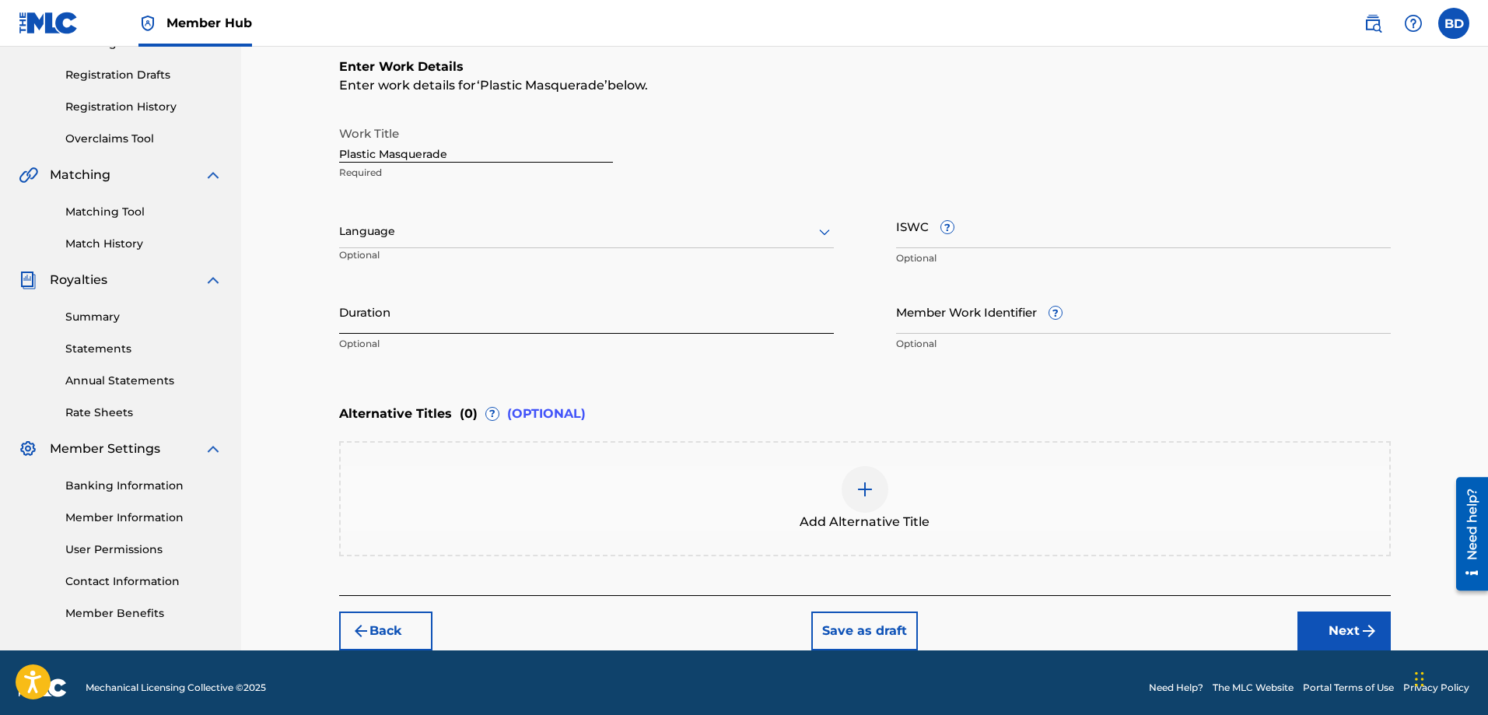
click at [427, 323] on input "Duration" at bounding box center [586, 311] width 495 height 44
type input "07:29"
click at [1351, 621] on button "Next" at bounding box center [1343, 630] width 93 height 39
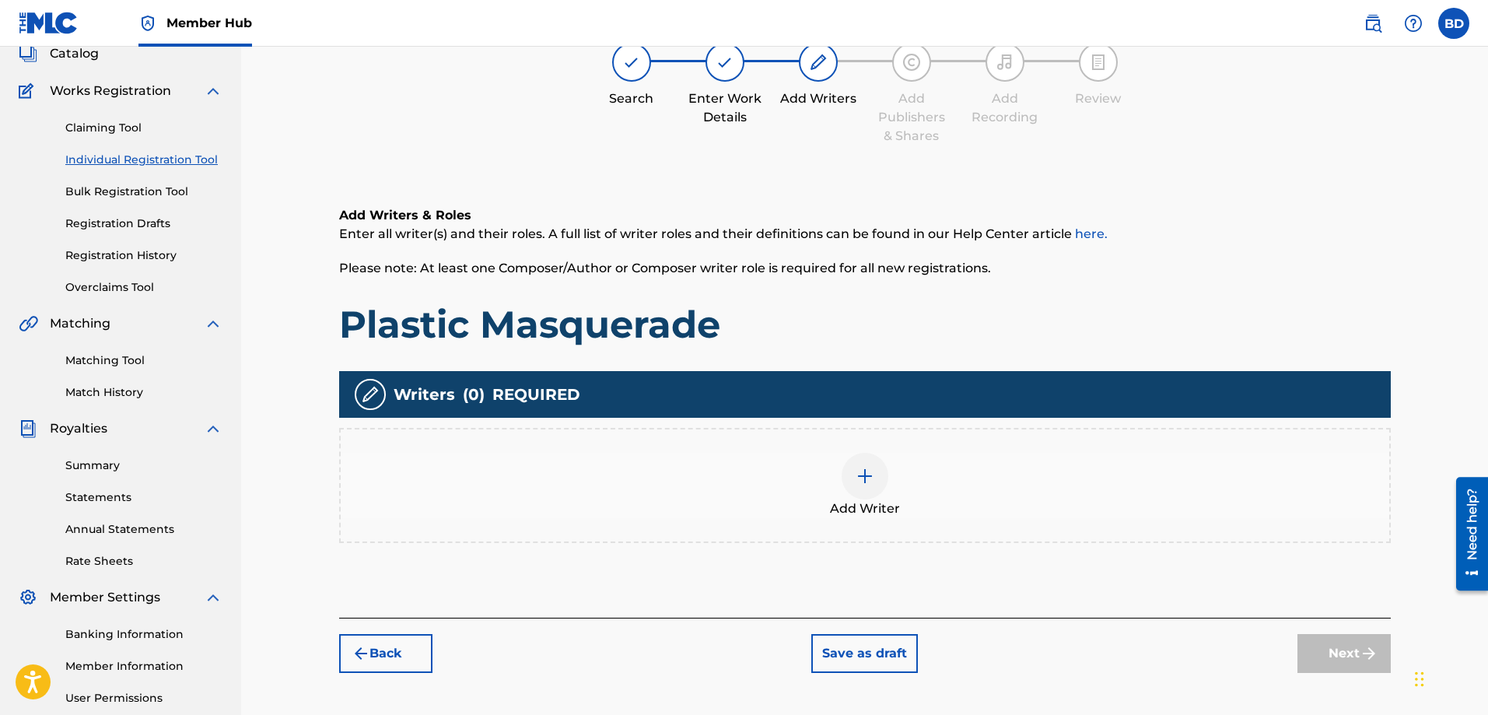
scroll to position [70, 0]
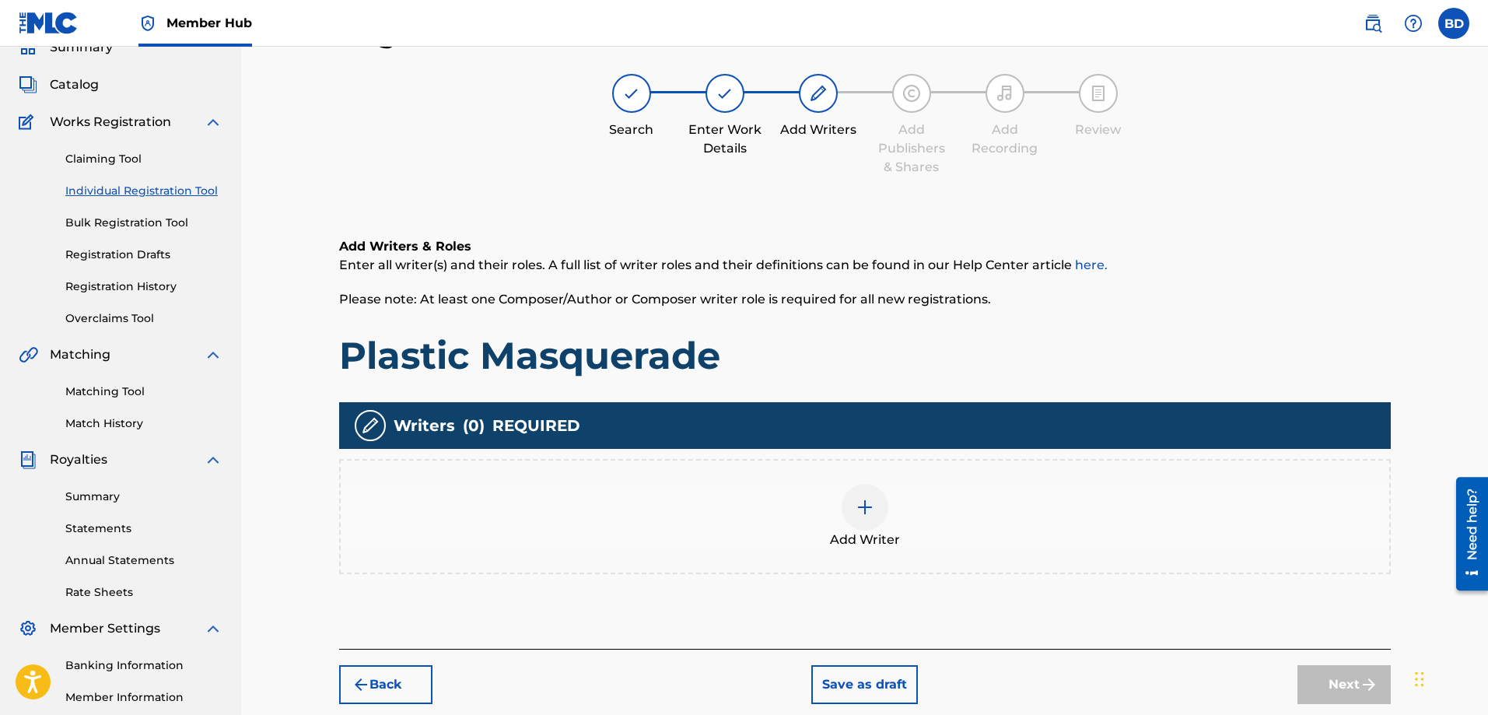
click at [872, 513] on img at bounding box center [864, 507] width 19 height 19
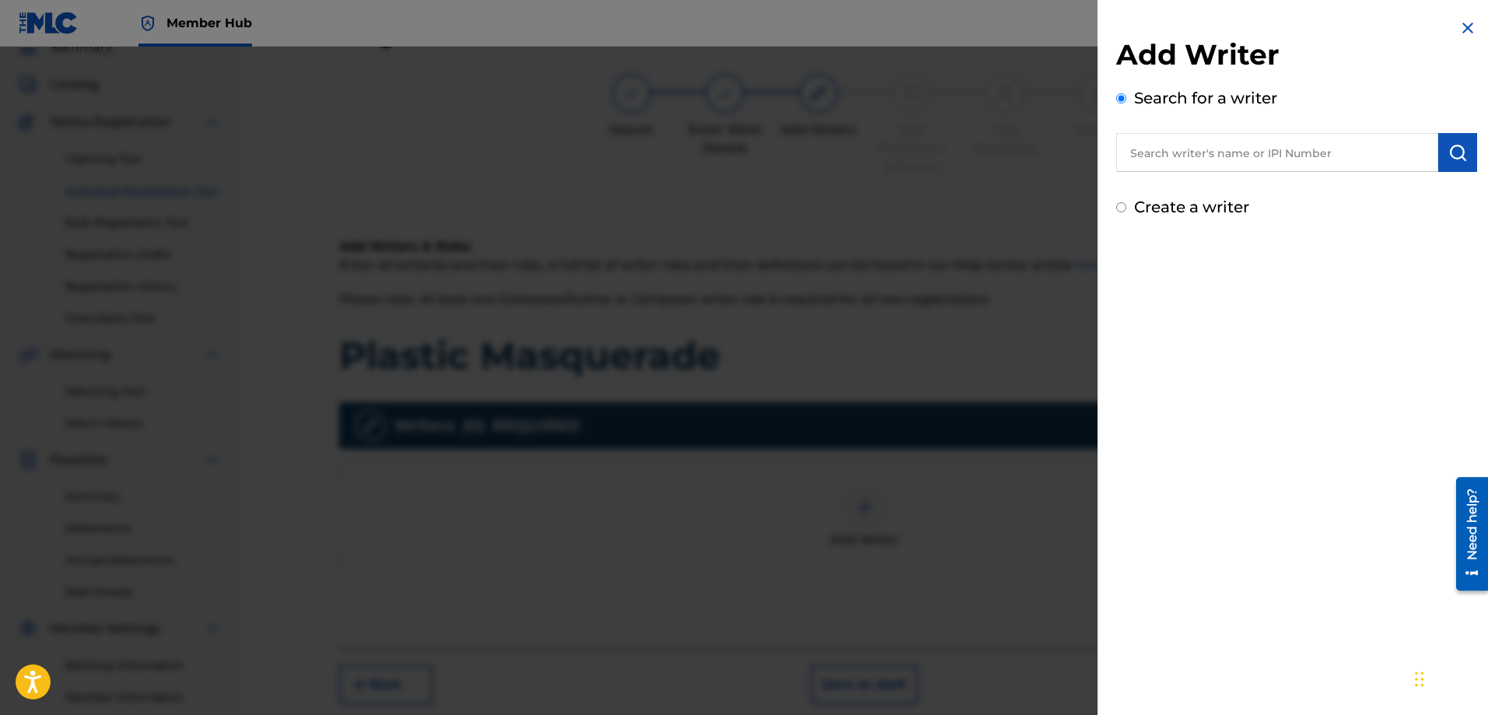
click at [1145, 160] on input "text" at bounding box center [1277, 152] width 322 height 39
click at [1171, 156] on input "[PERSON_NAME]" at bounding box center [1277, 152] width 322 height 39
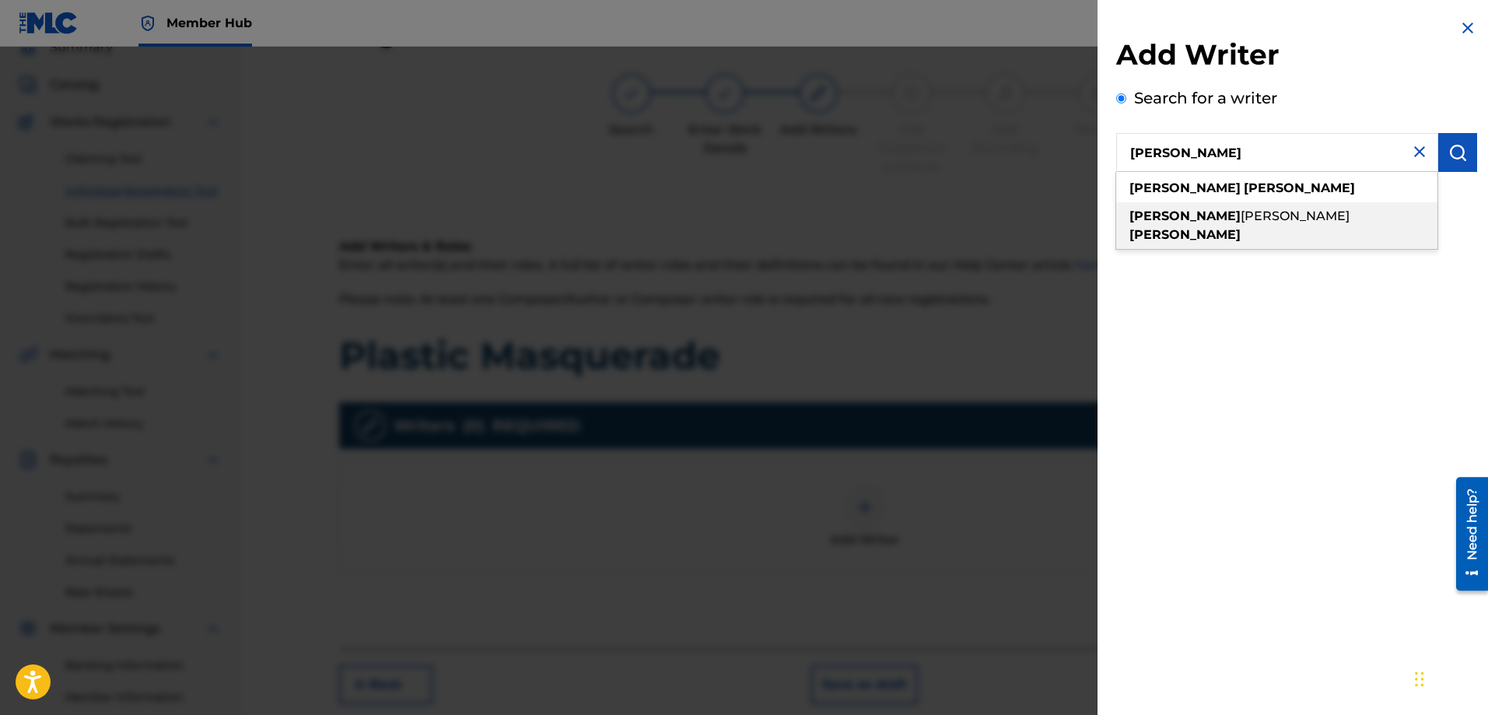
click at [1220, 227] on strong "[PERSON_NAME]" at bounding box center [1184, 234] width 111 height 15
type input "[PERSON_NAME]"
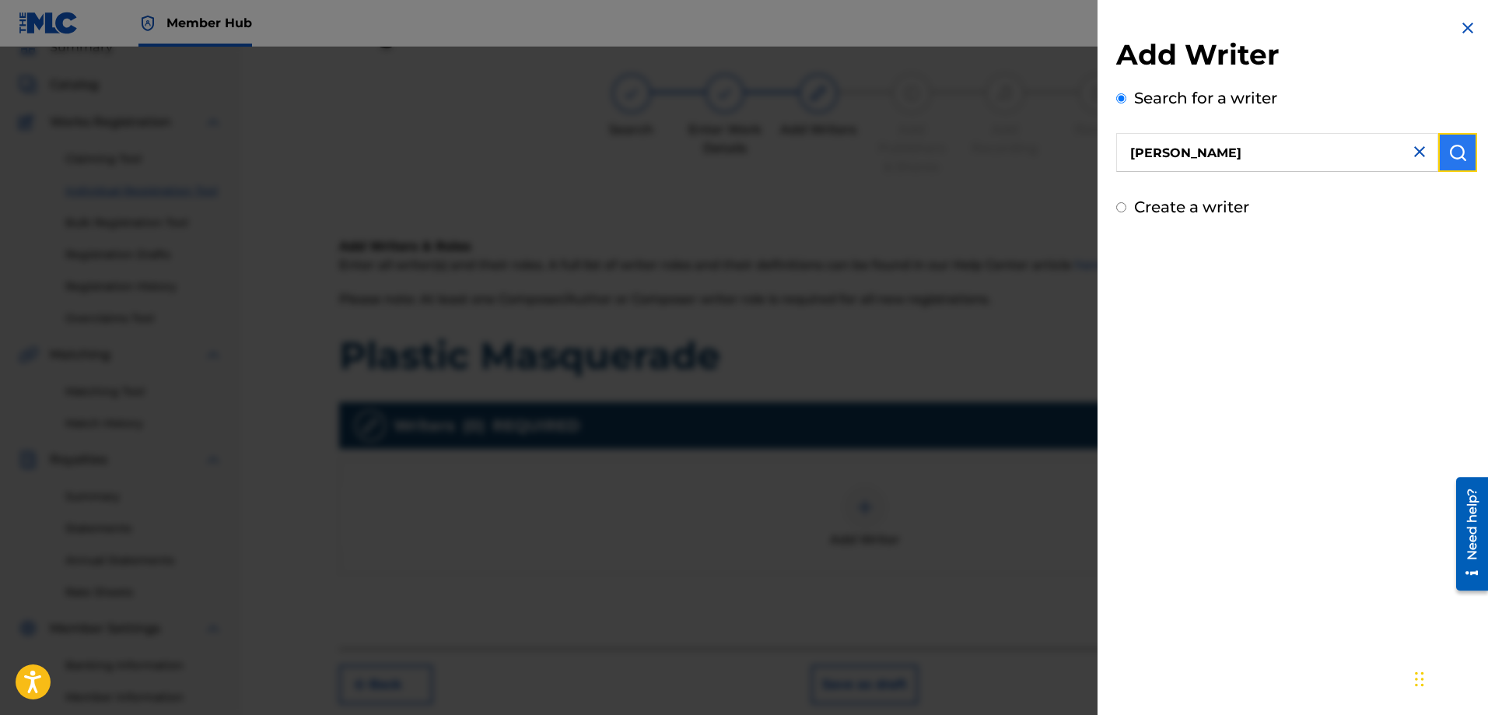
click at [1461, 149] on button "submit" at bounding box center [1457, 152] width 39 height 39
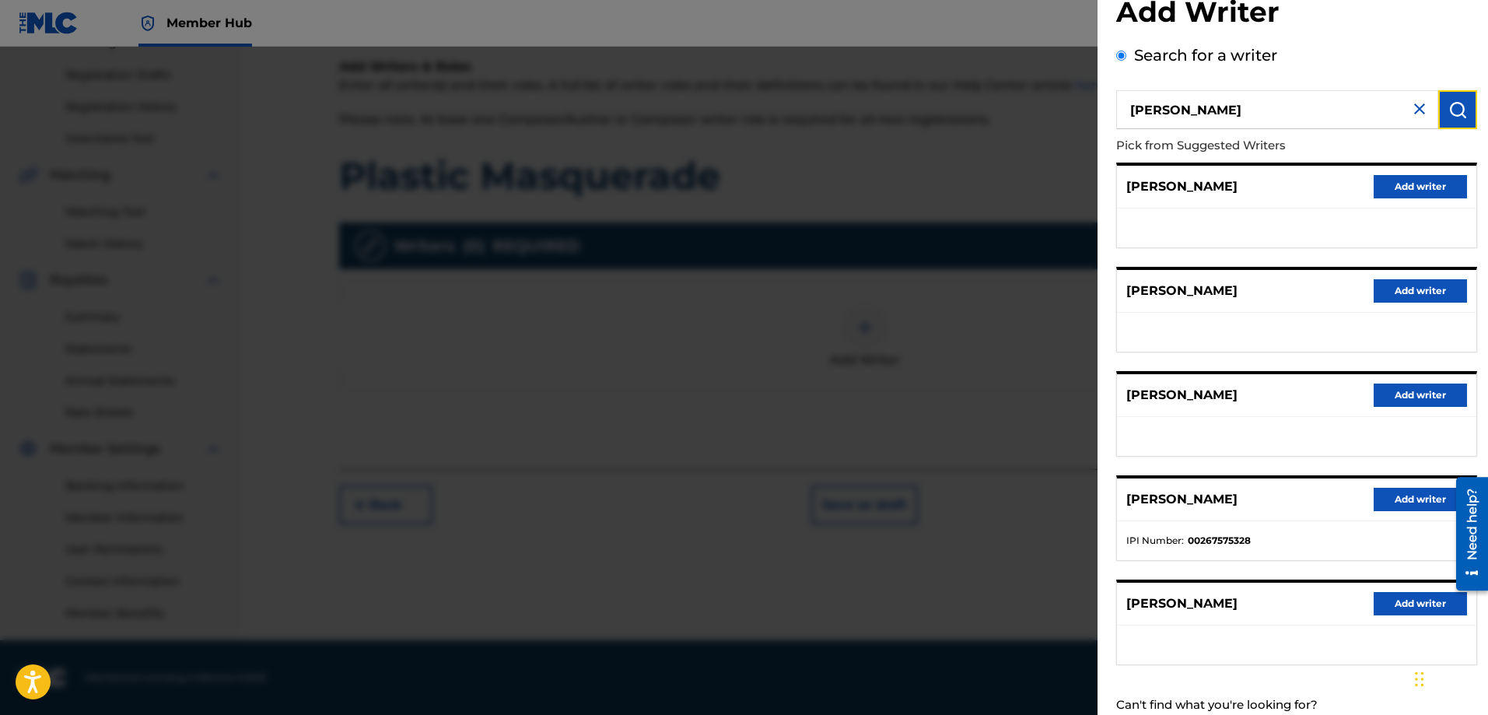
scroll to position [0, 0]
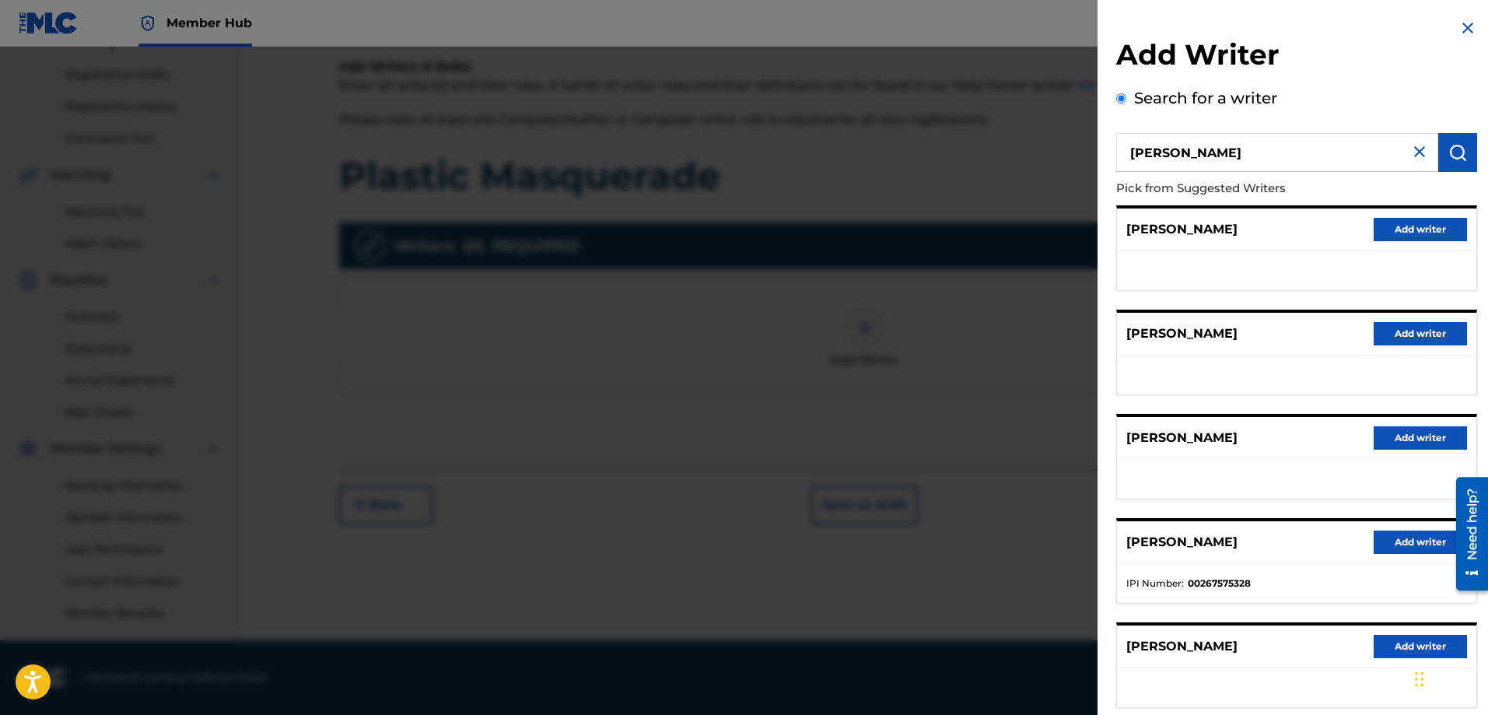
click at [1463, 23] on img at bounding box center [1467, 28] width 19 height 19
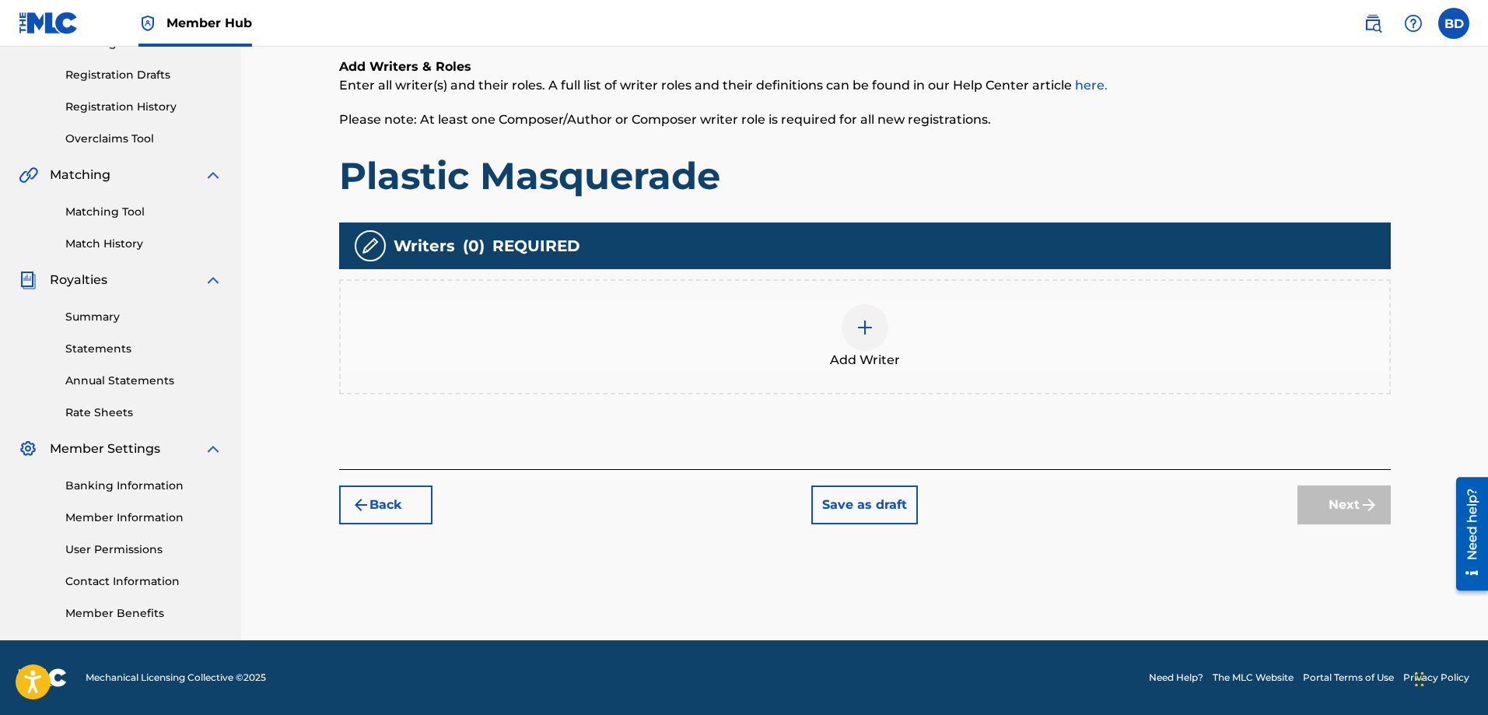
click at [887, 340] on div "Add Writer" at bounding box center [865, 336] width 1048 height 65
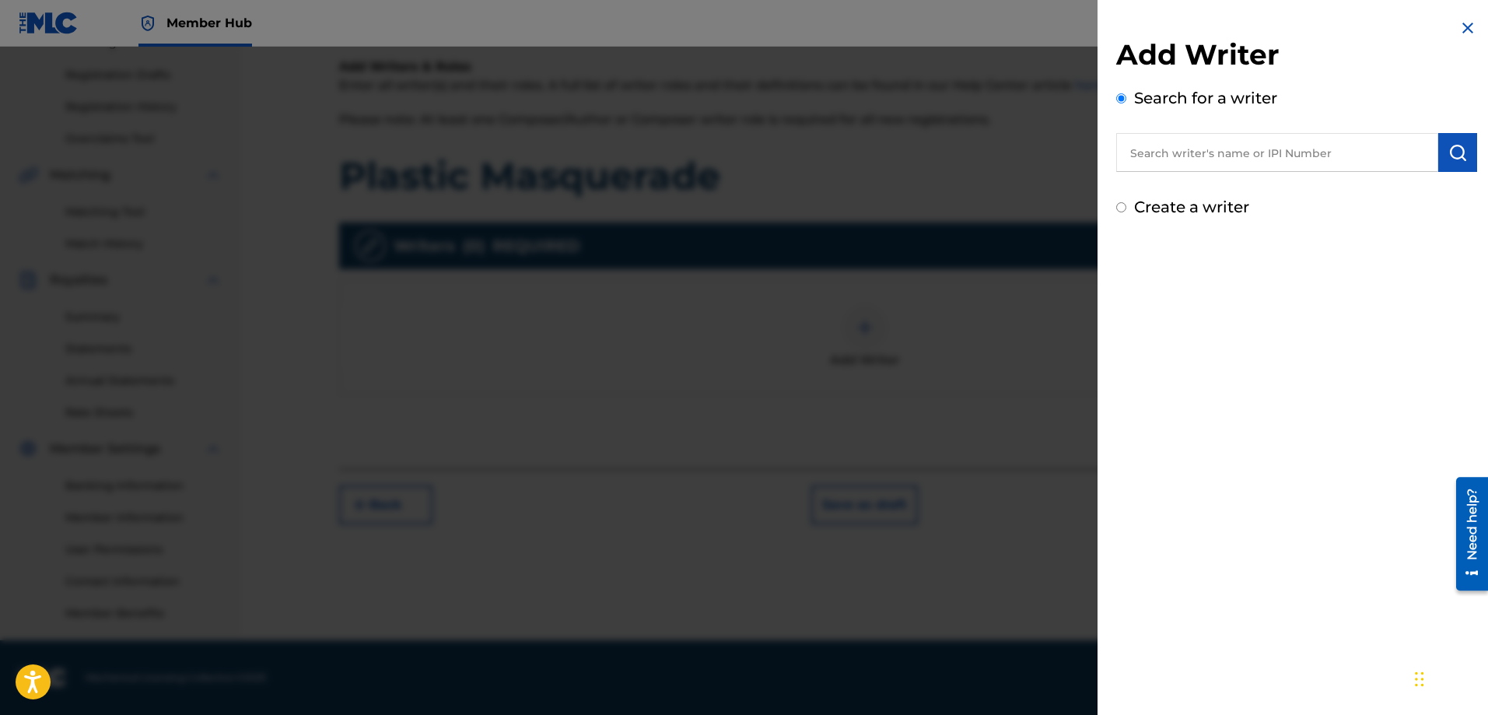
click at [1118, 205] on input "Create a writer" at bounding box center [1121, 207] width 10 height 10
radio input "false"
radio input "true"
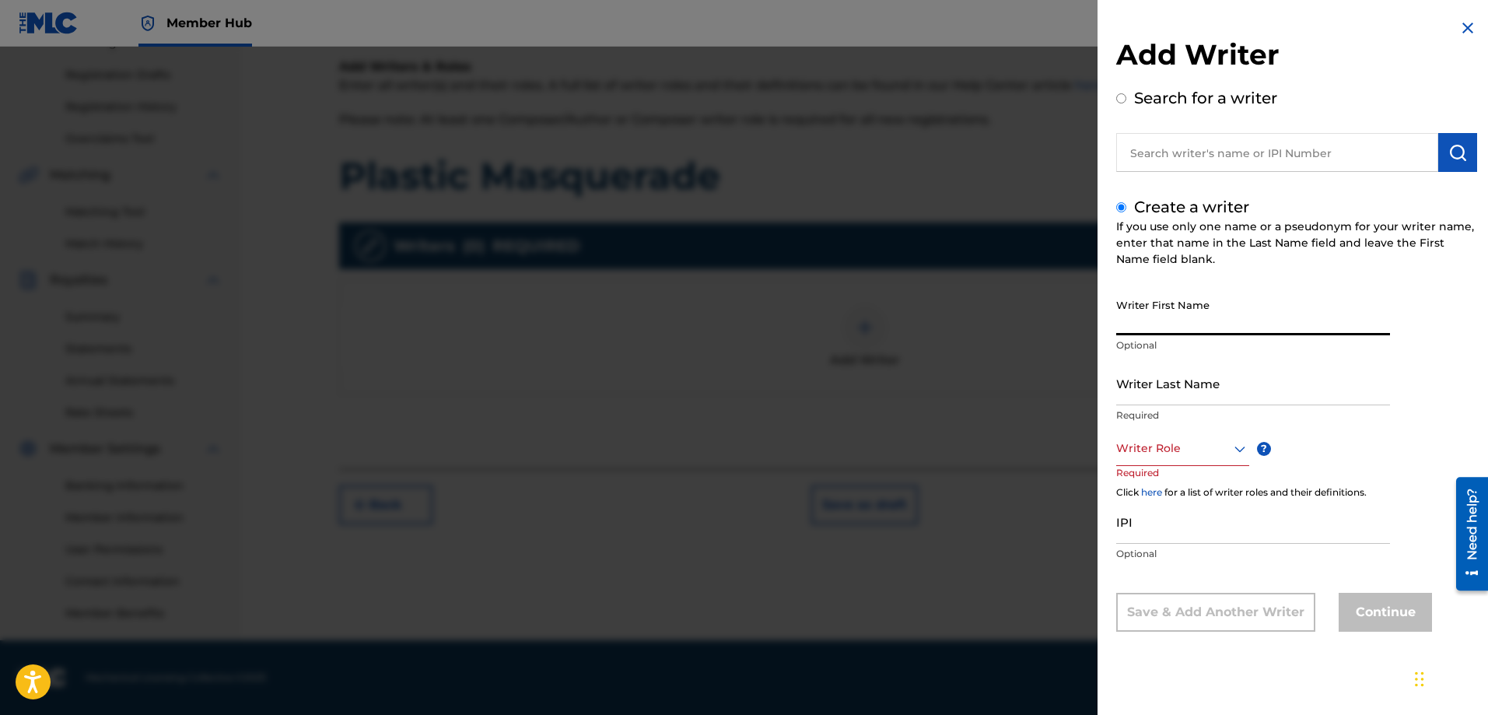
click at [1142, 322] on input "Writer First Name" at bounding box center [1253, 313] width 274 height 44
type input "[PERSON_NAME]"
click at [1153, 400] on input "Writer Last Name" at bounding box center [1253, 383] width 274 height 44
type input "[PERSON_NAME]"
click at [1153, 454] on div at bounding box center [1182, 448] width 133 height 19
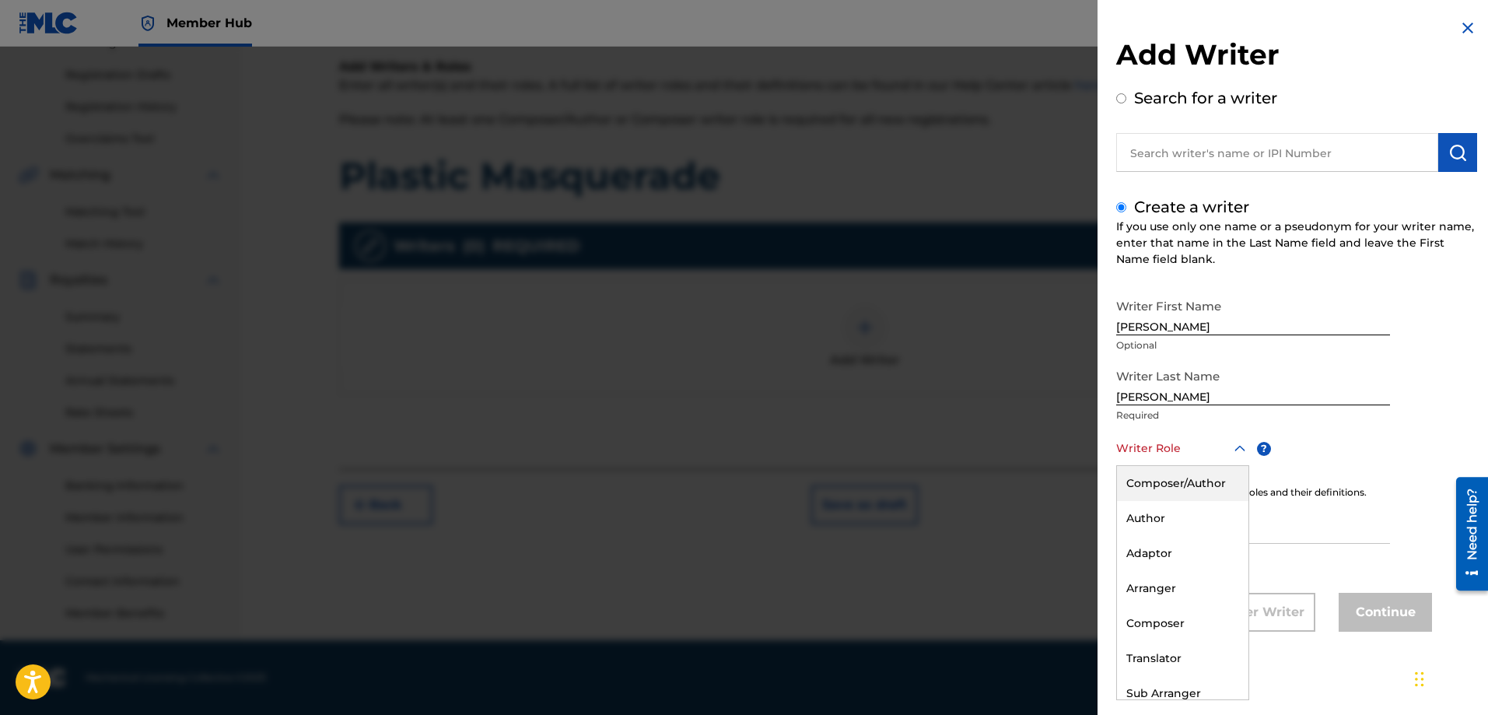
click at [1165, 484] on div "Composer/Author" at bounding box center [1182, 483] width 131 height 35
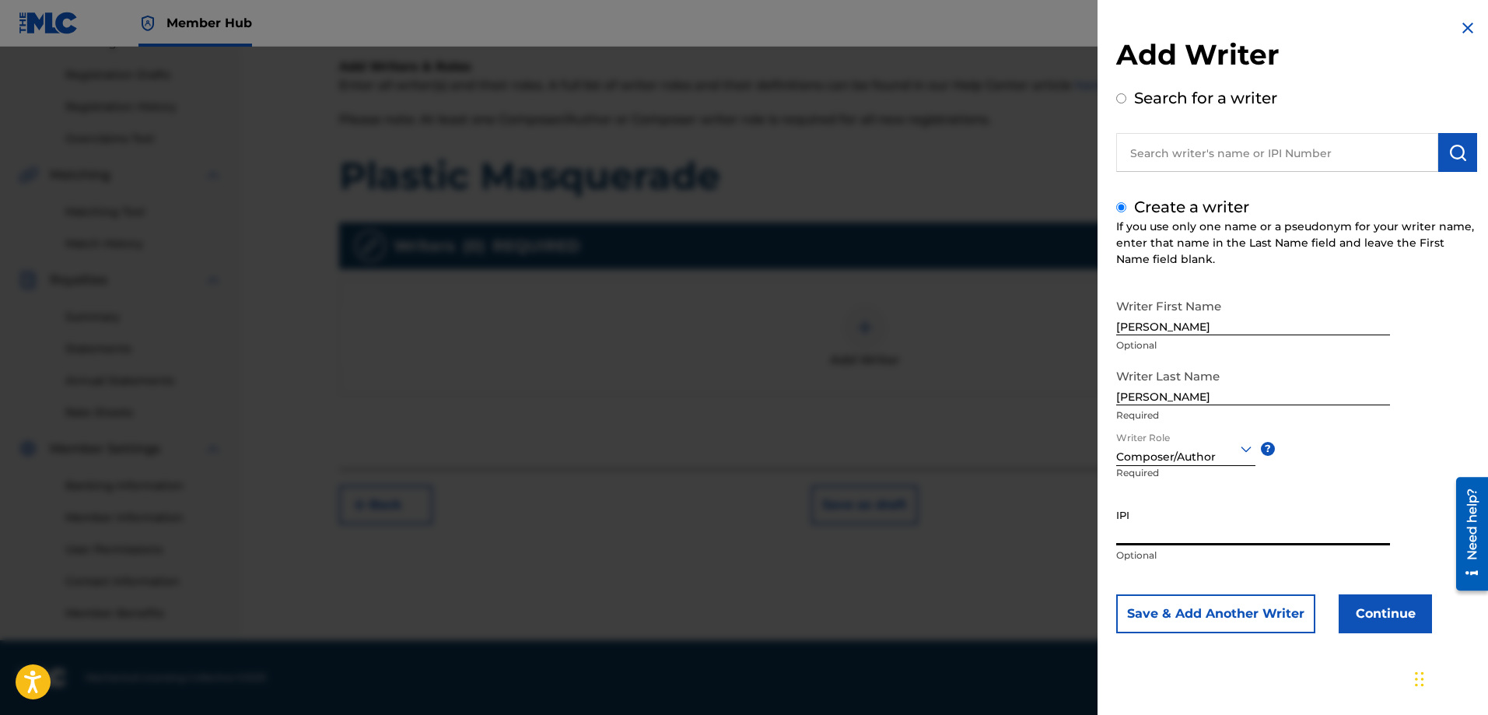
click at [1138, 533] on input "IPI" at bounding box center [1253, 523] width 274 height 44
paste input "00529159140"
type input "00529159140"
click at [1218, 606] on button "Save & Add Another Writer" at bounding box center [1215, 613] width 199 height 39
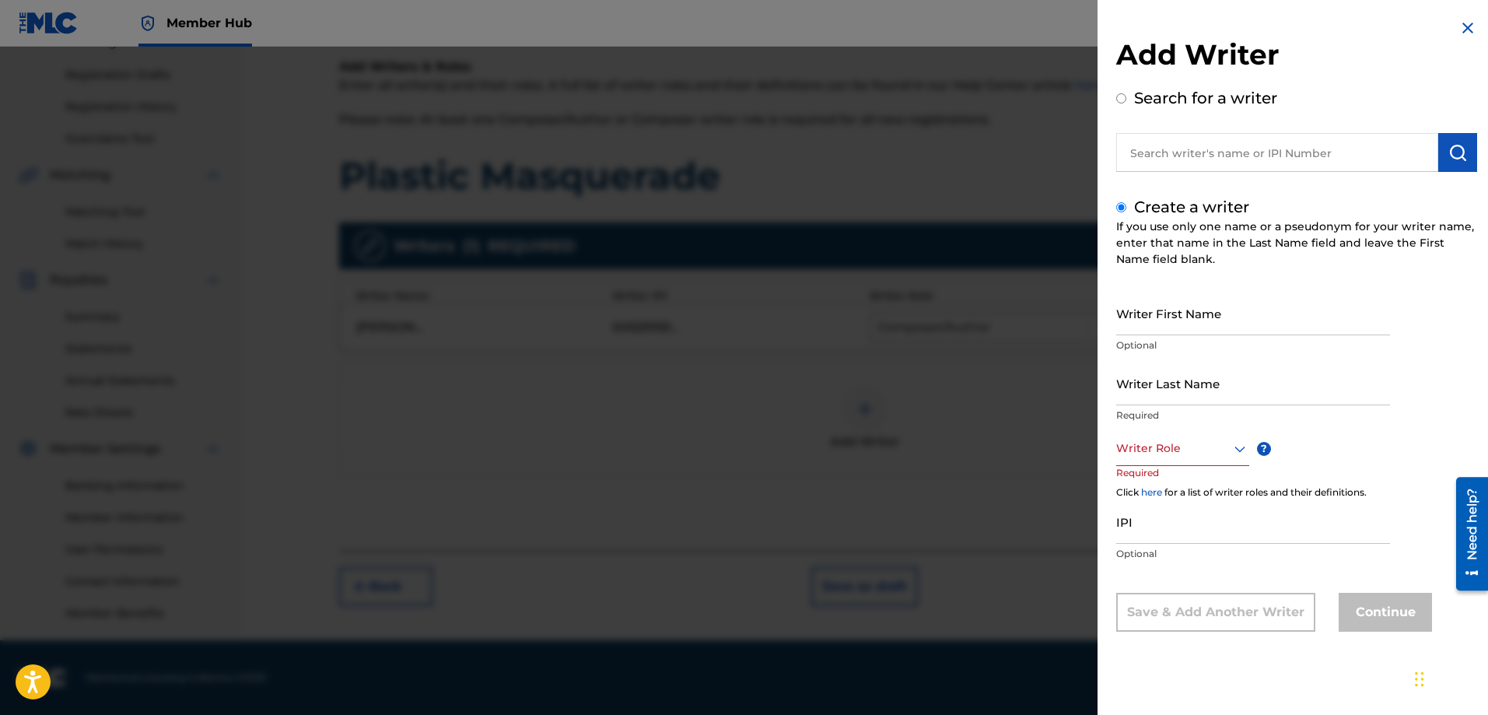
click at [1167, 159] on input "text" at bounding box center [1277, 152] width 322 height 39
radio input "true"
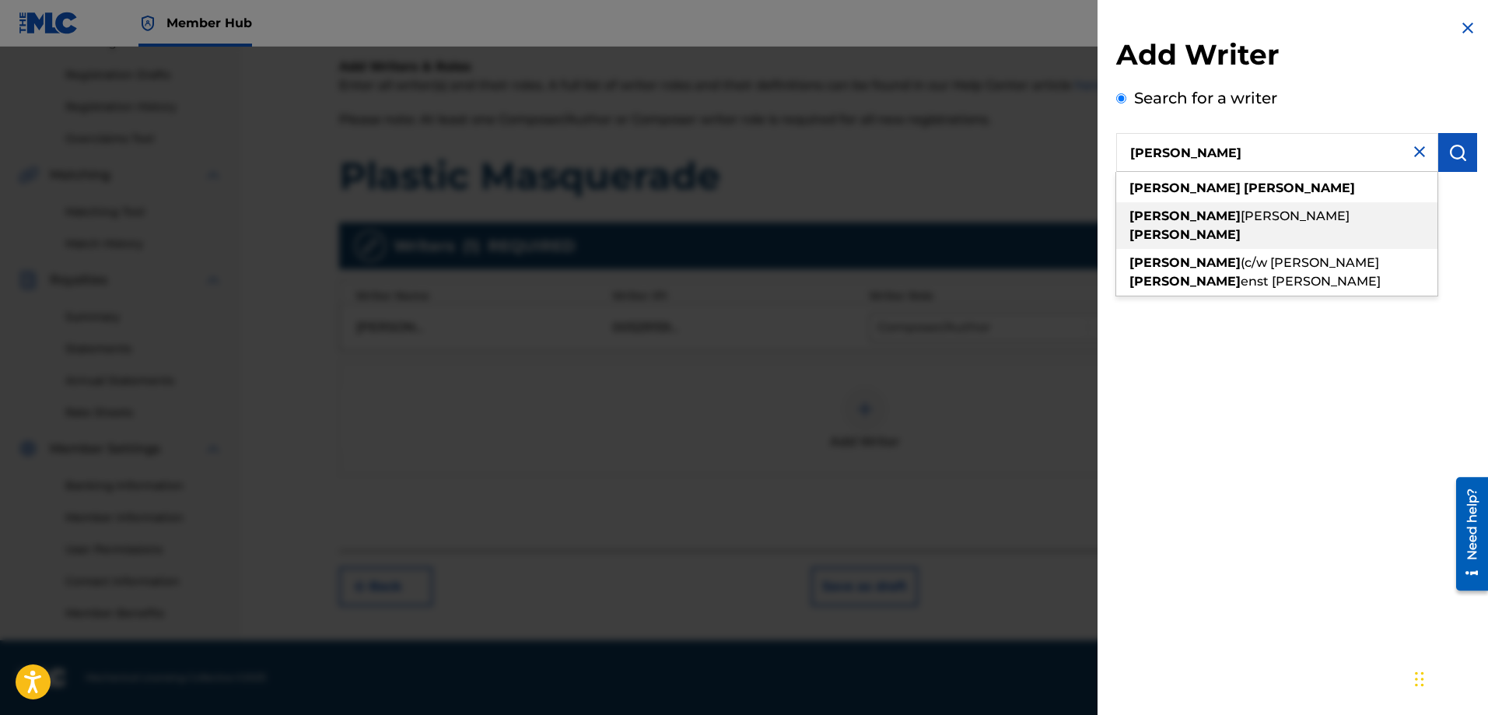
click at [1177, 210] on strong "[PERSON_NAME]" at bounding box center [1184, 215] width 111 height 15
type input "[PERSON_NAME]"
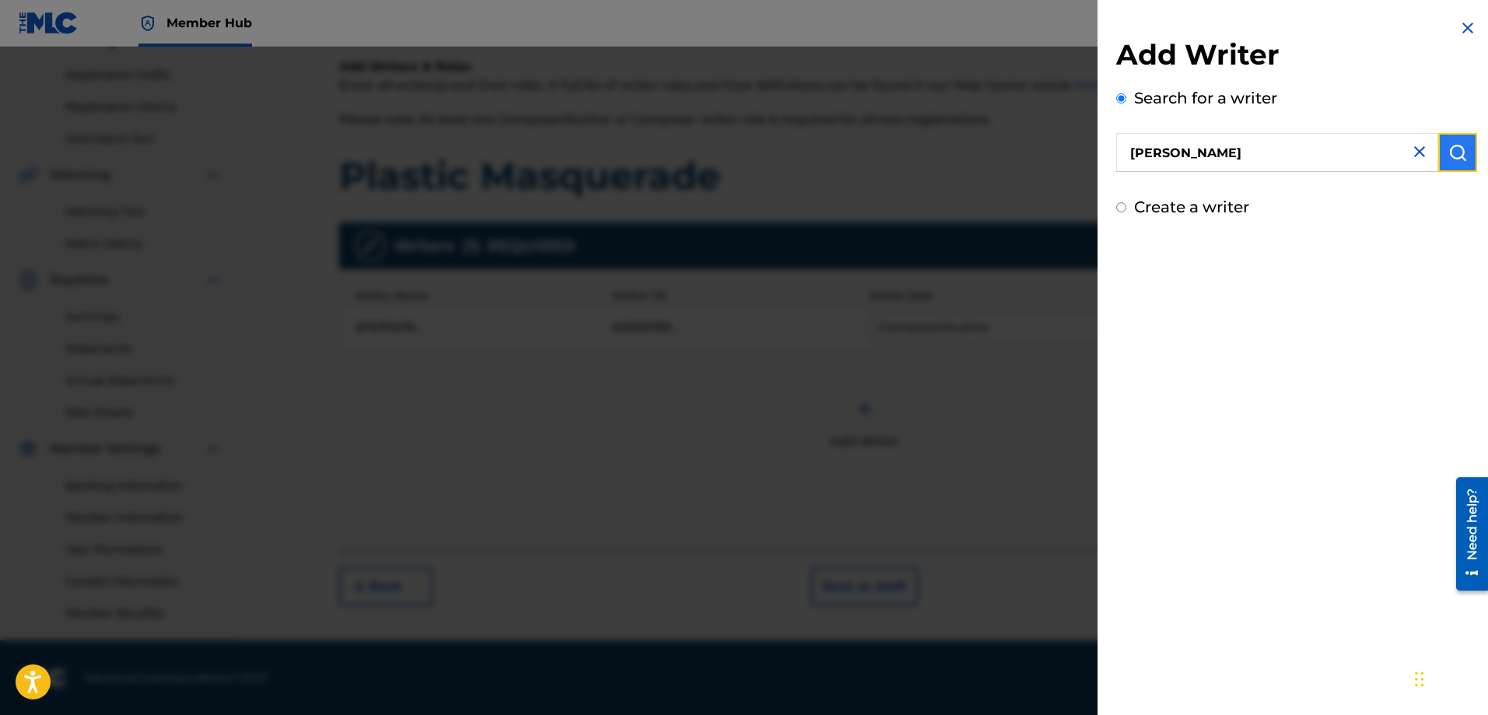
click at [1449, 150] on img "submit" at bounding box center [1457, 152] width 19 height 19
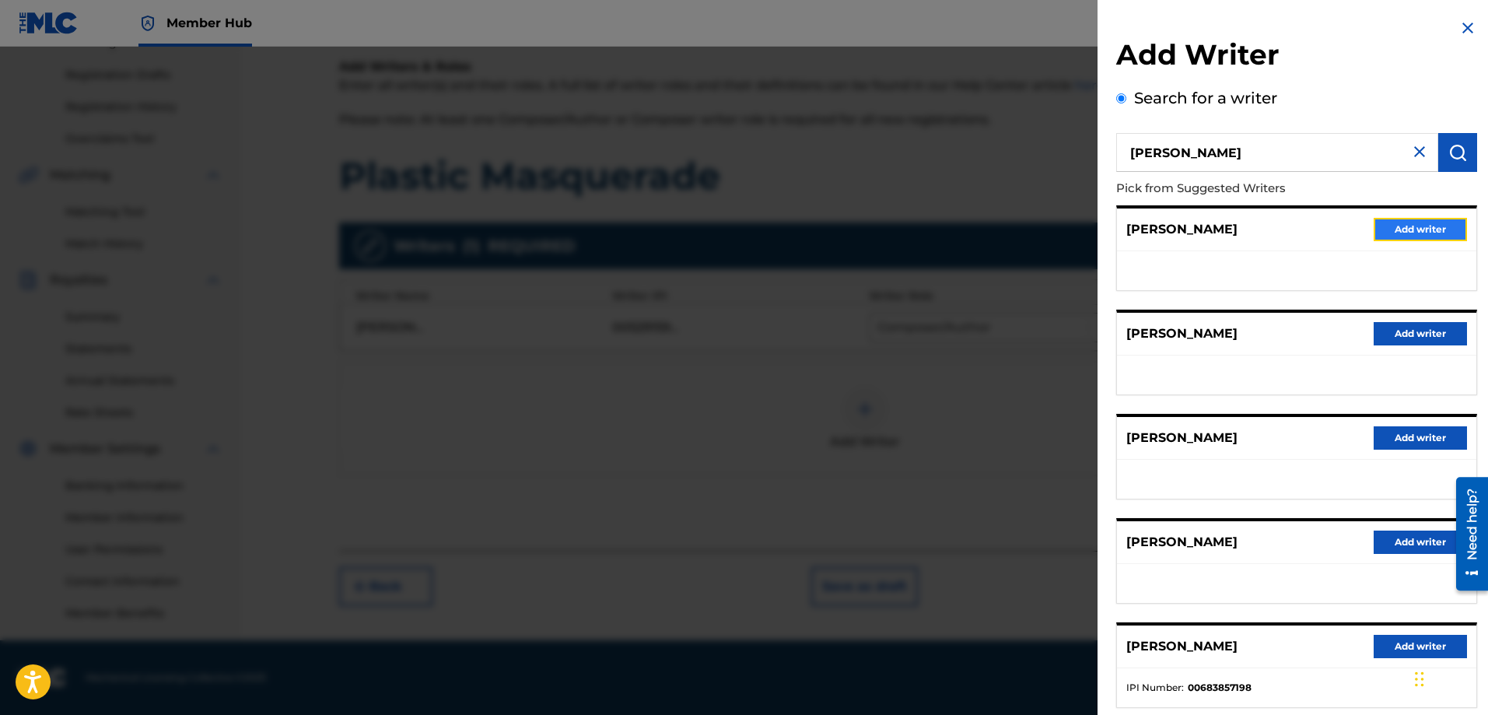
click at [1422, 233] on button "Add writer" at bounding box center [1419, 229] width 93 height 23
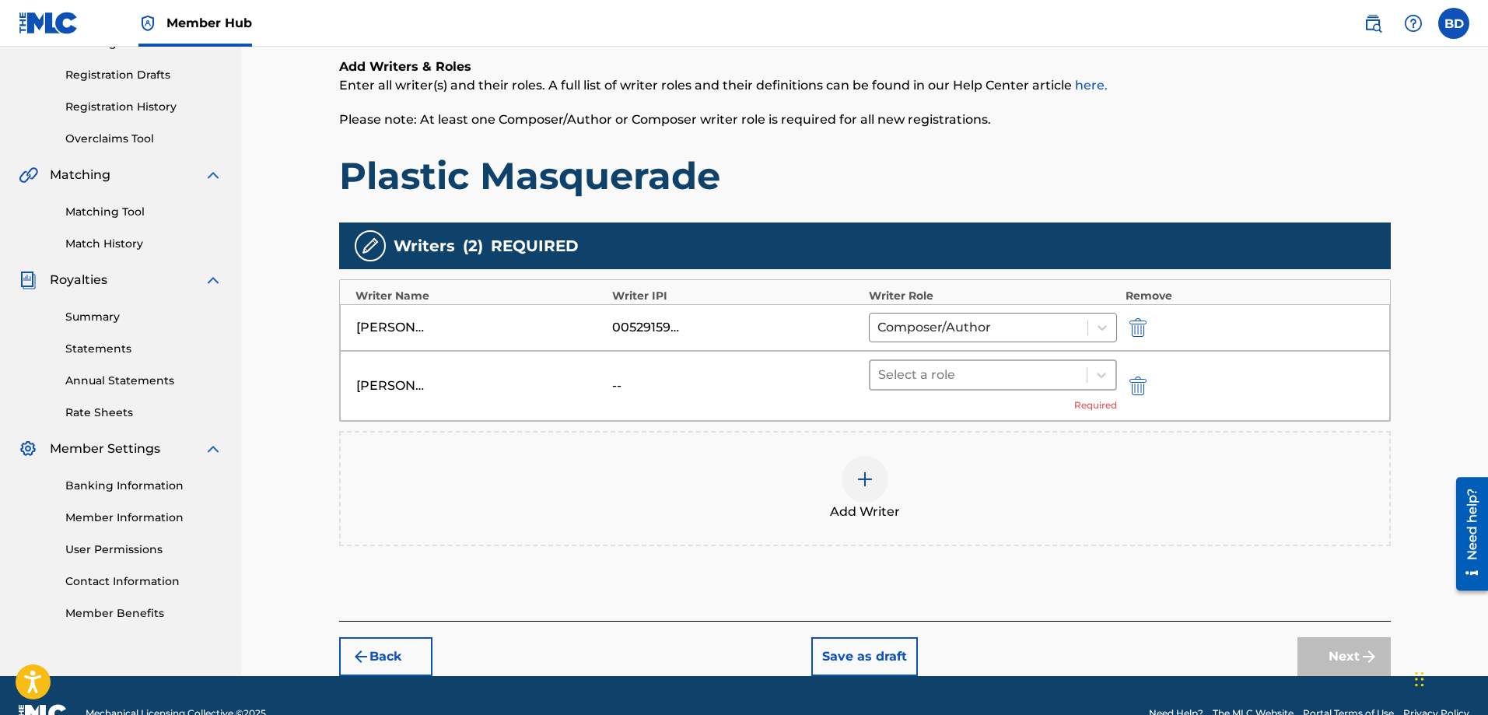
click at [1037, 372] on div at bounding box center [978, 375] width 201 height 22
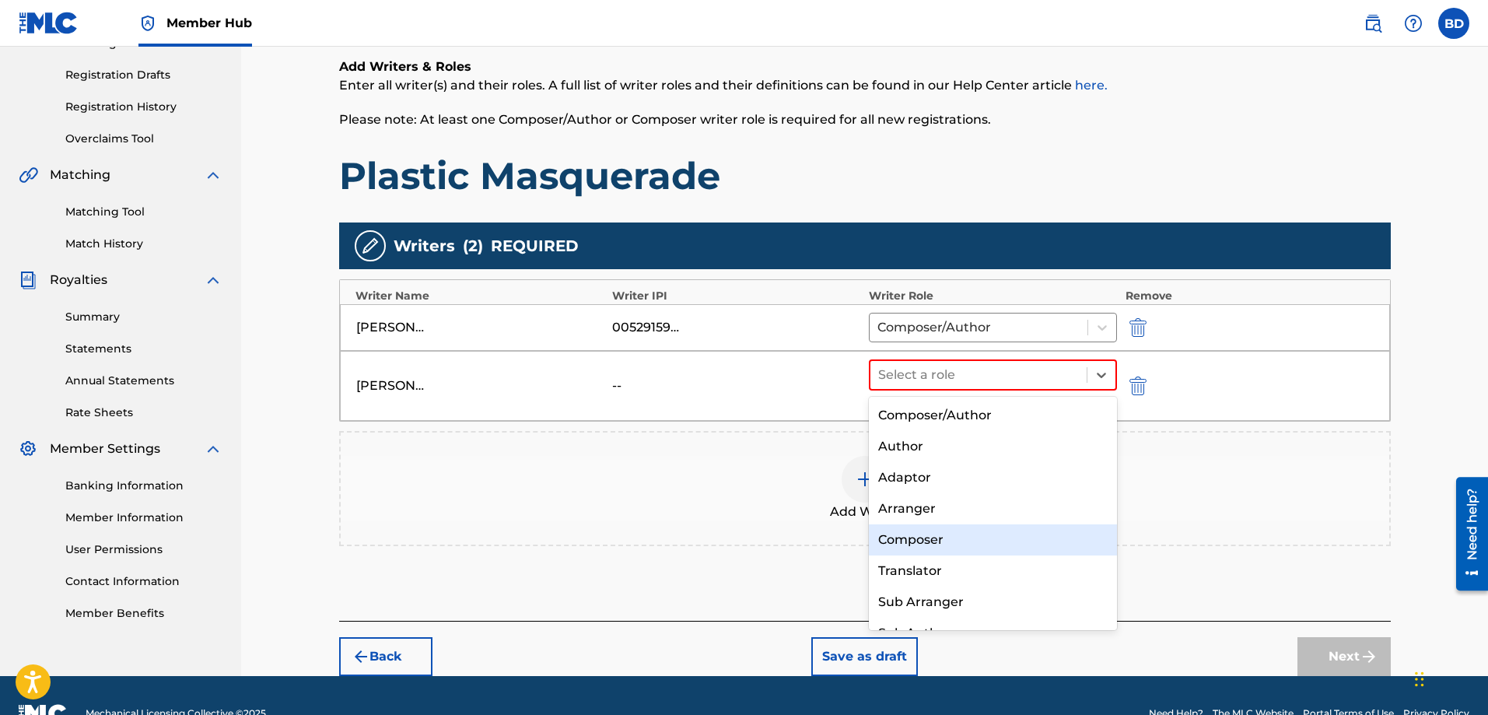
click at [945, 542] on div "Composer" at bounding box center [993, 539] width 249 height 31
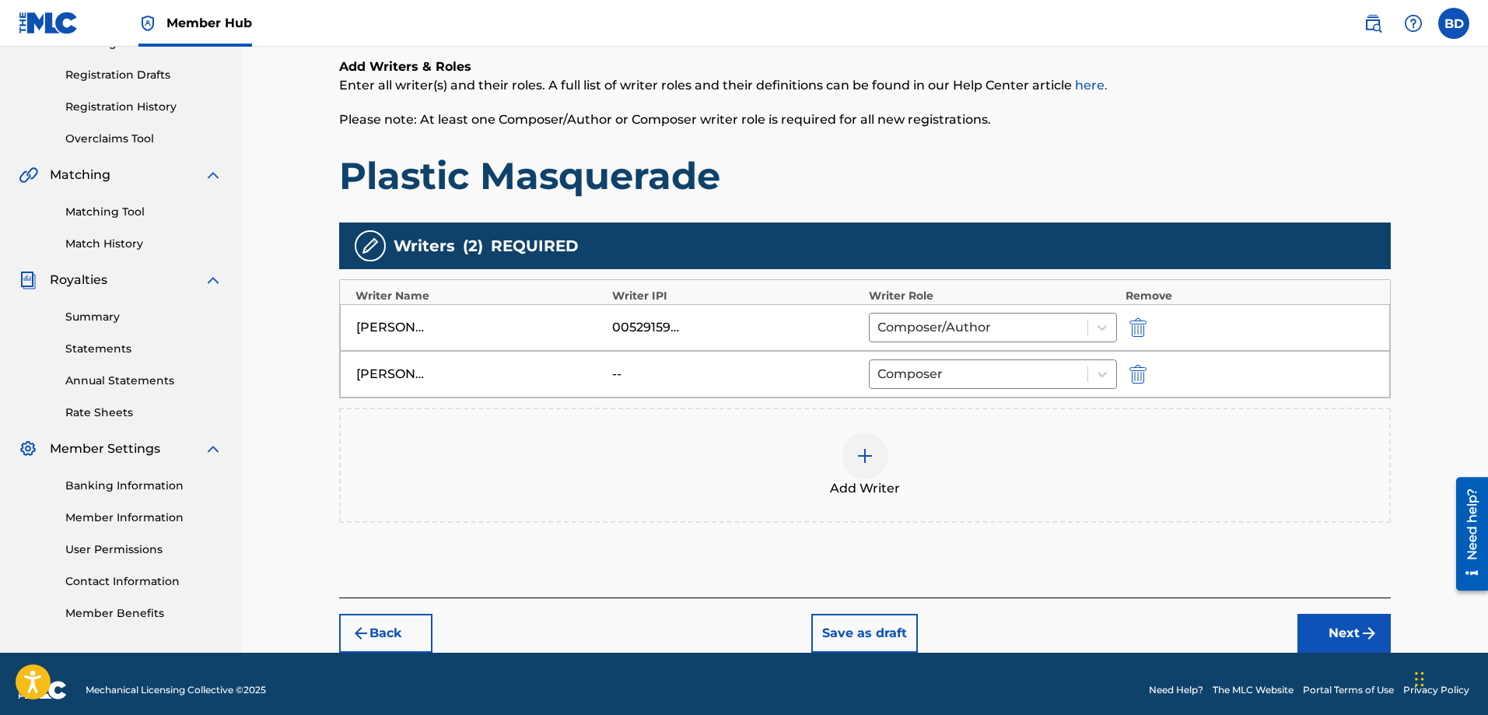
click at [851, 456] on div at bounding box center [864, 455] width 47 height 47
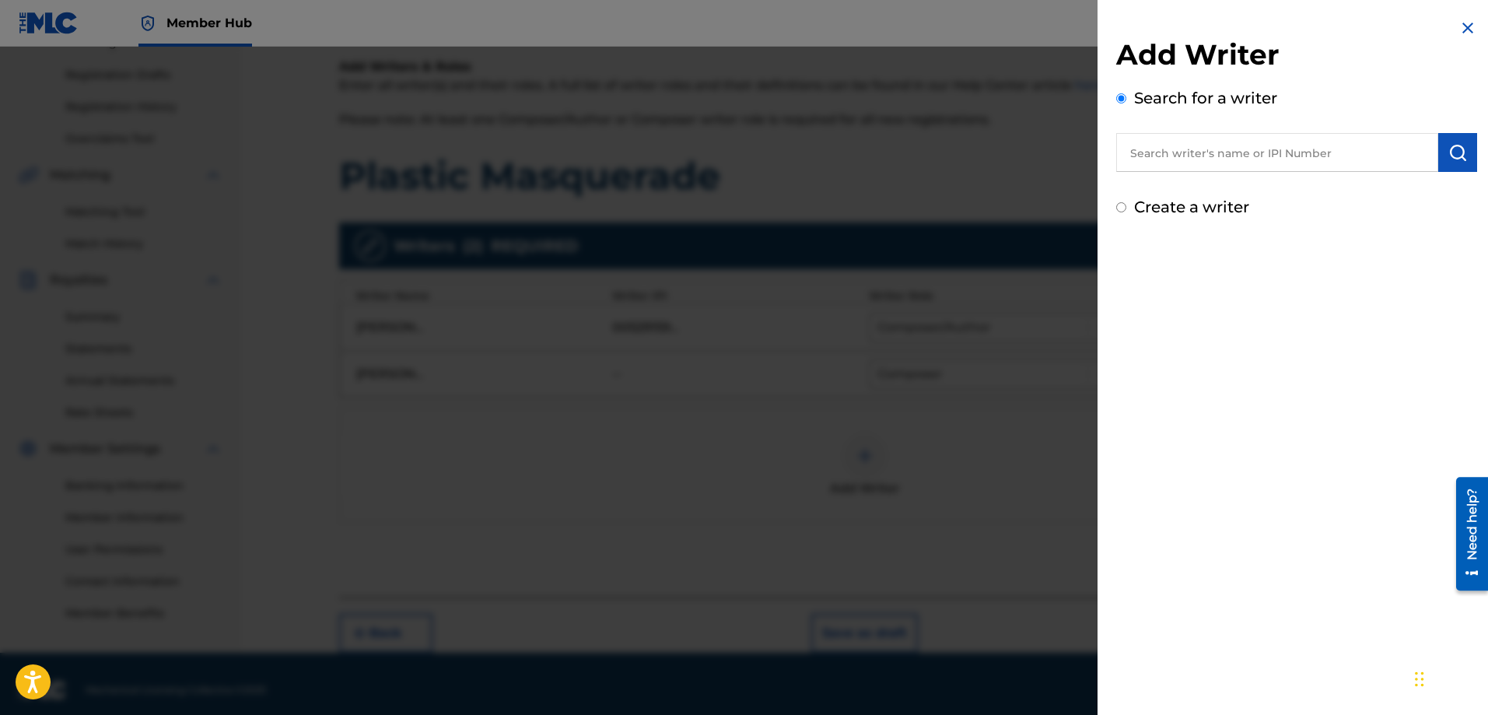
click at [1164, 154] on input "text" at bounding box center [1277, 152] width 322 height 39
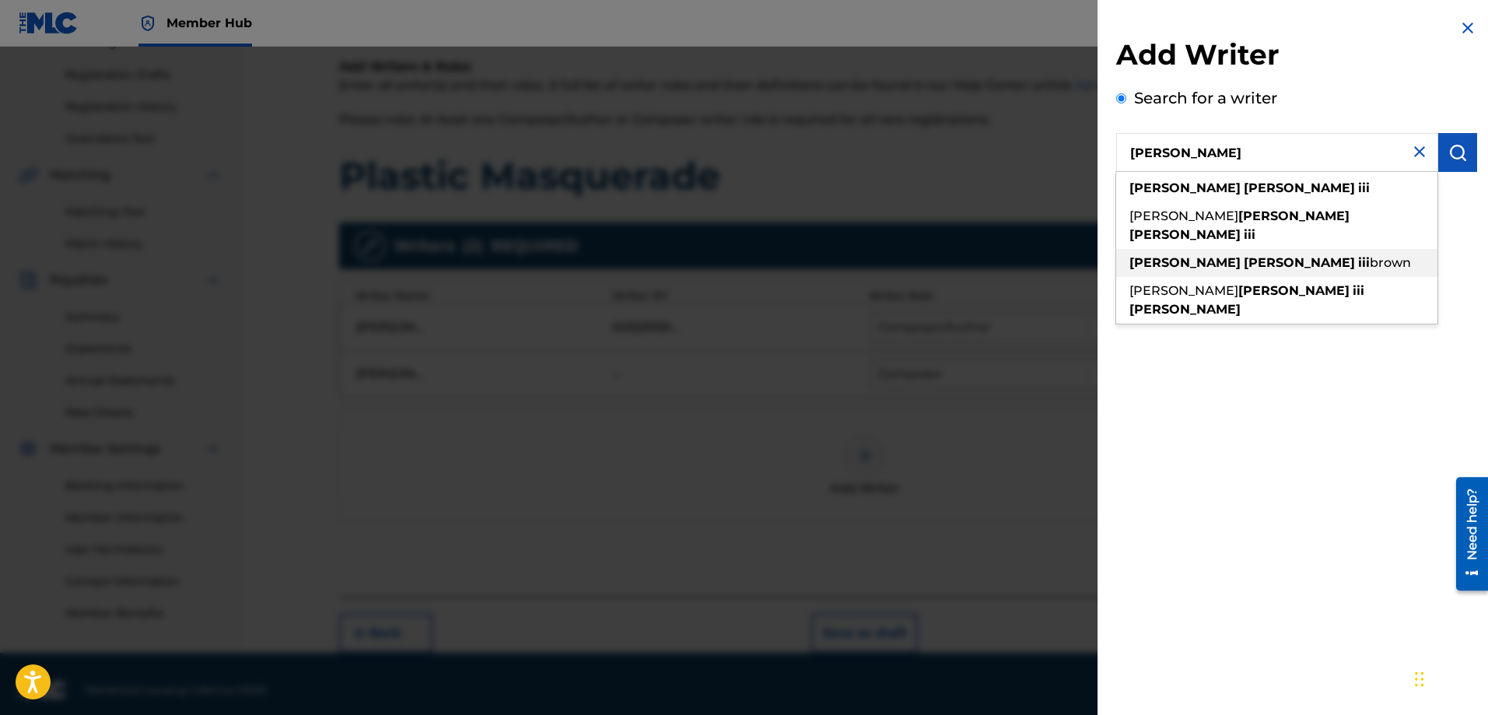
click at [1193, 249] on div "[PERSON_NAME] iii [PERSON_NAME]" at bounding box center [1276, 263] width 321 height 28
type input "[PERSON_NAME] iii [PERSON_NAME]"
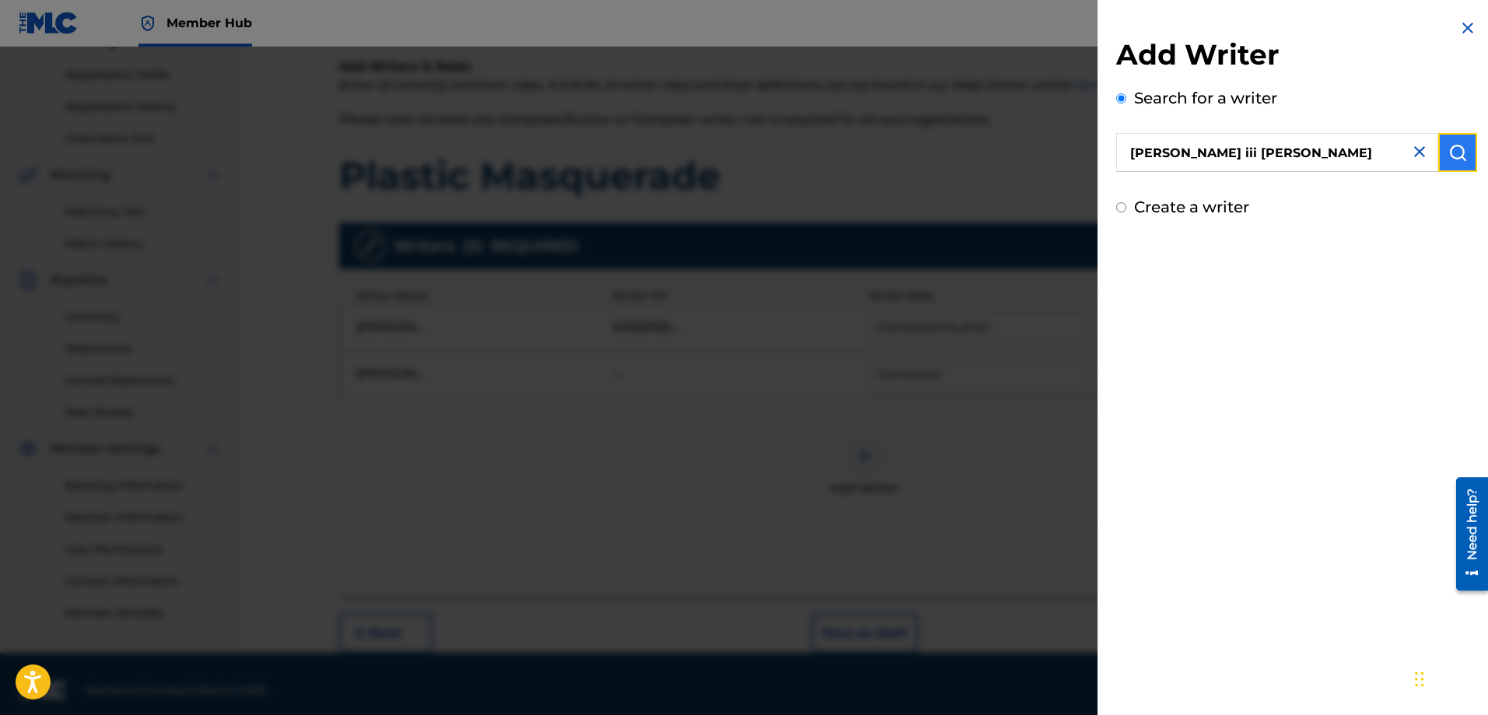
click at [1457, 152] on img "submit" at bounding box center [1457, 152] width 19 height 19
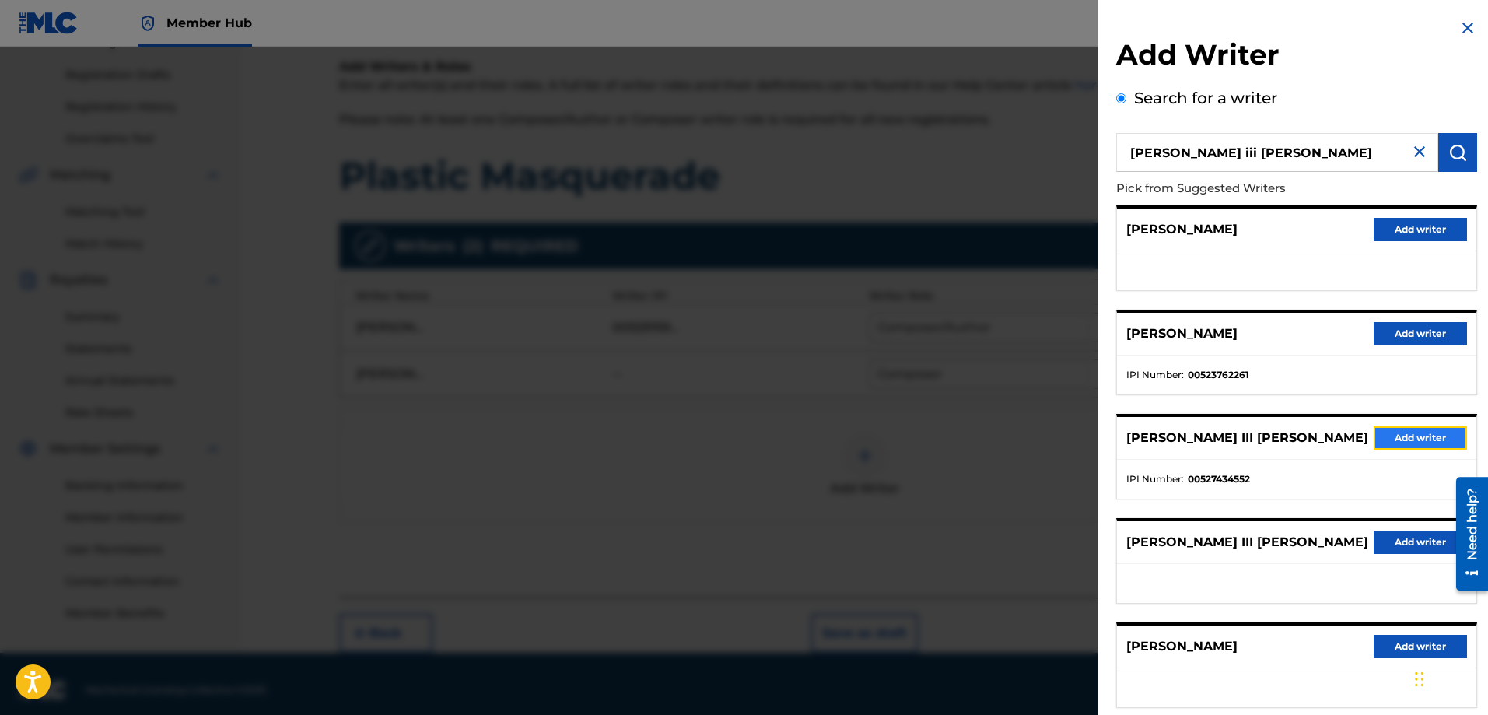
click at [1383, 439] on button "Add writer" at bounding box center [1419, 437] width 93 height 23
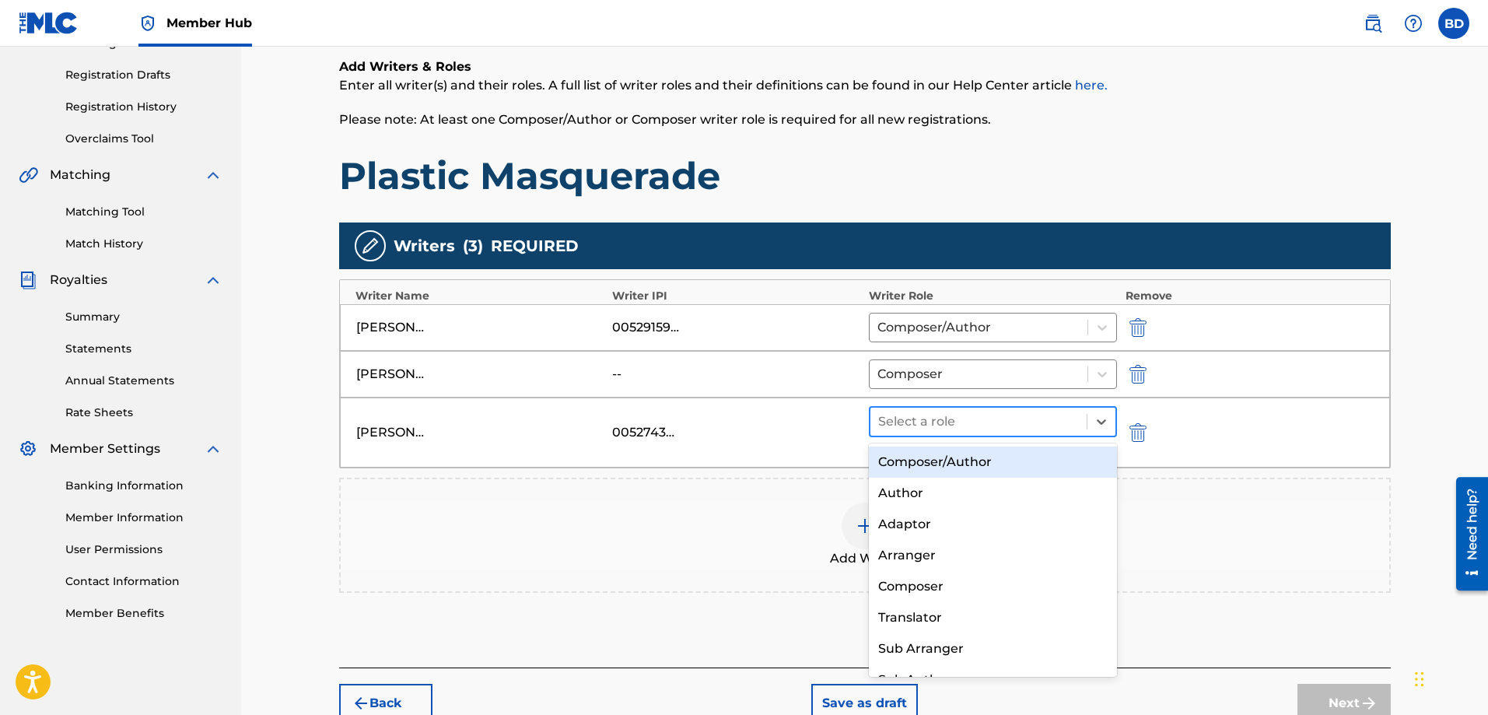
click at [1080, 428] on div "Select a role" at bounding box center [978, 421] width 217 height 28
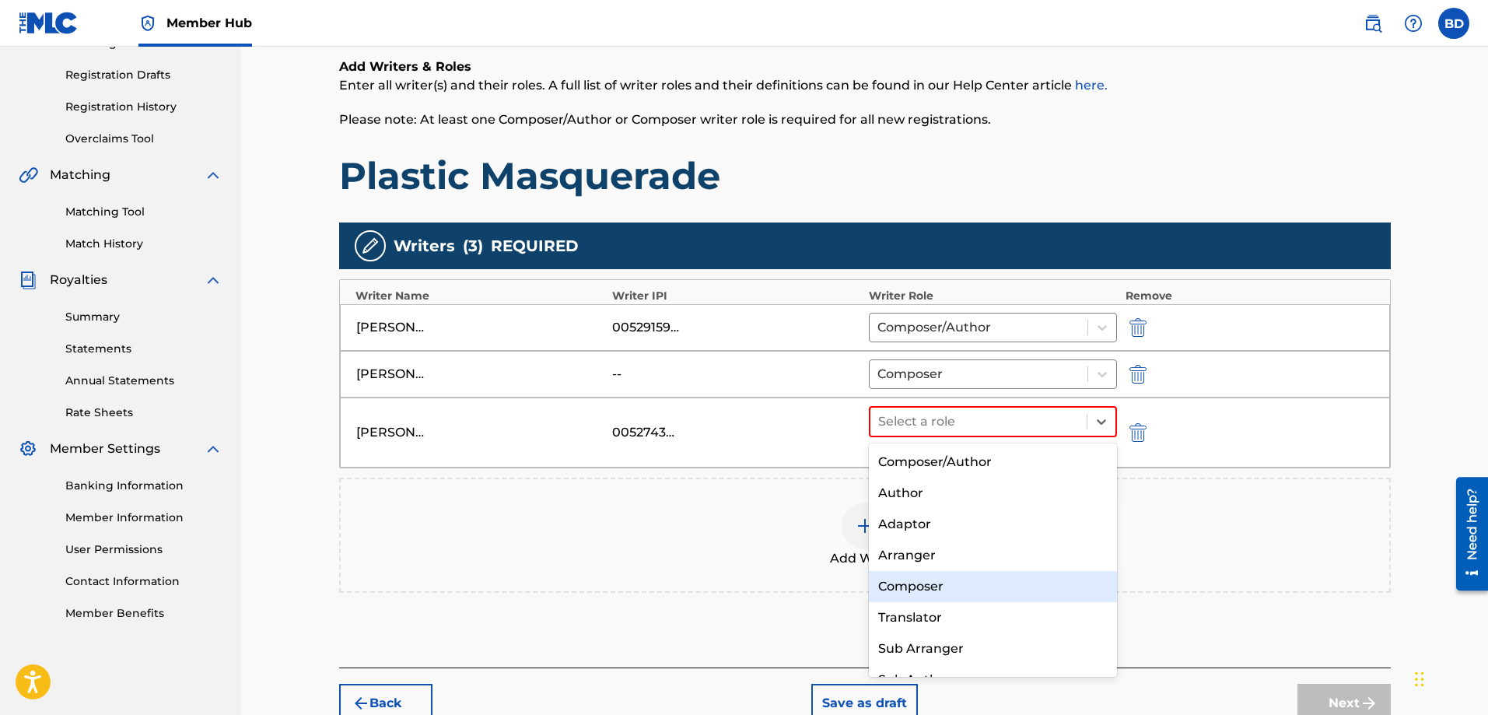
click at [941, 592] on div "Composer" at bounding box center [993, 586] width 249 height 31
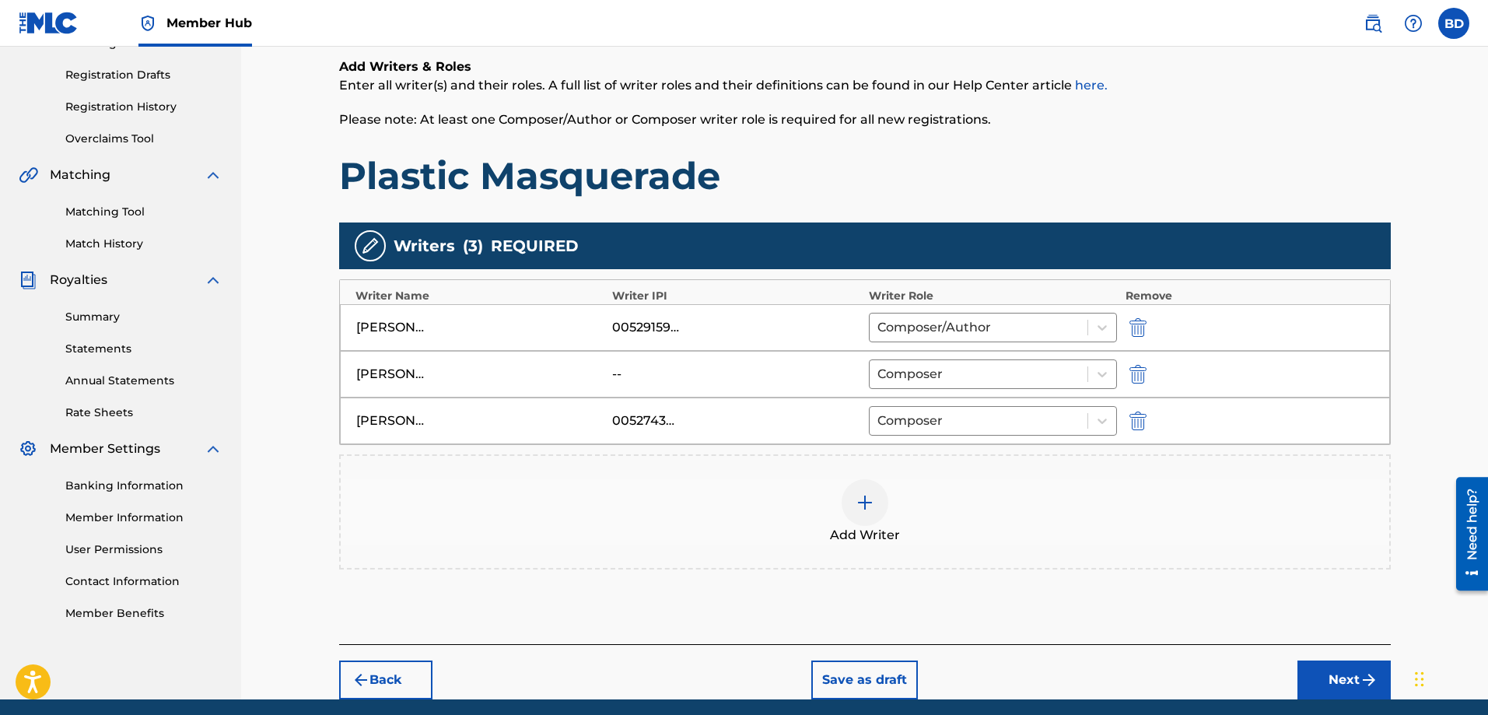
click at [868, 514] on div at bounding box center [864, 502] width 47 height 47
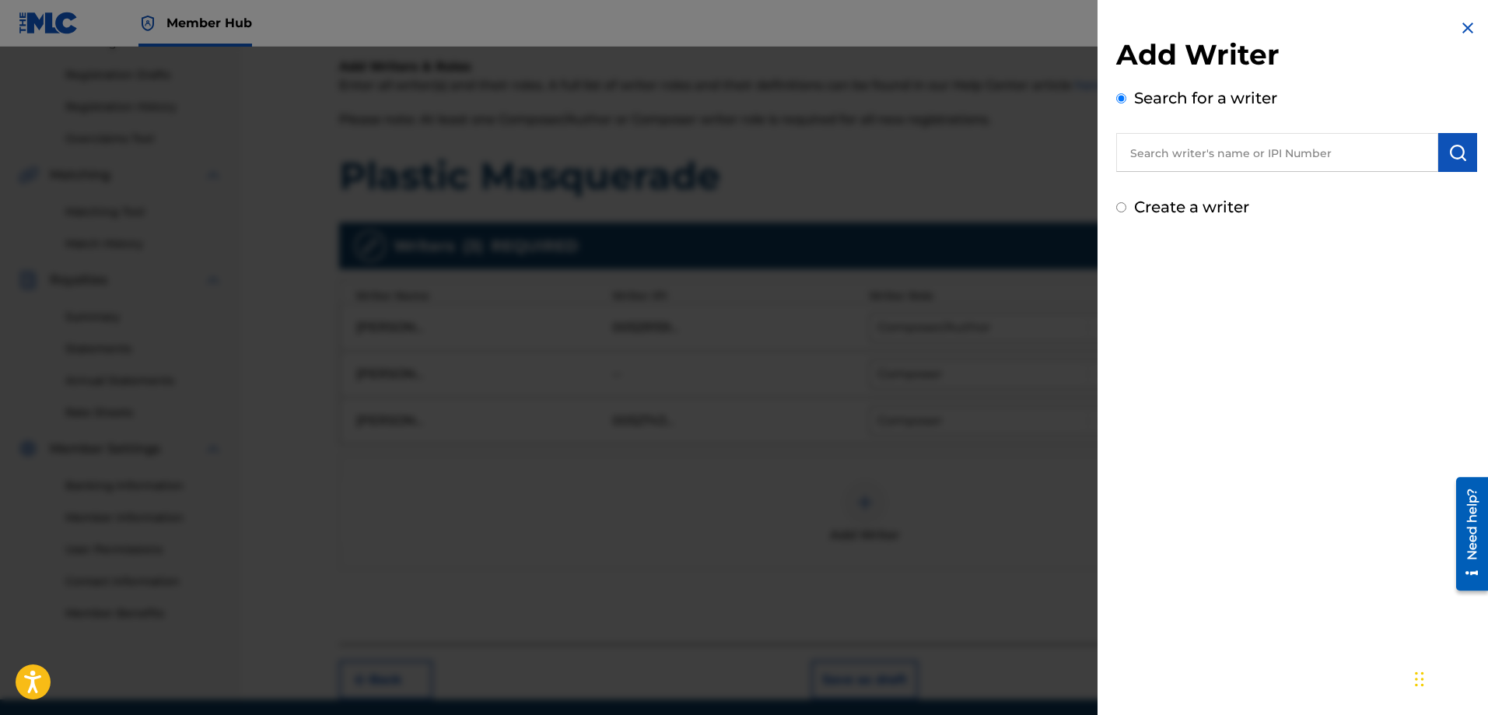
click at [1228, 156] on input "text" at bounding box center [1277, 152] width 322 height 39
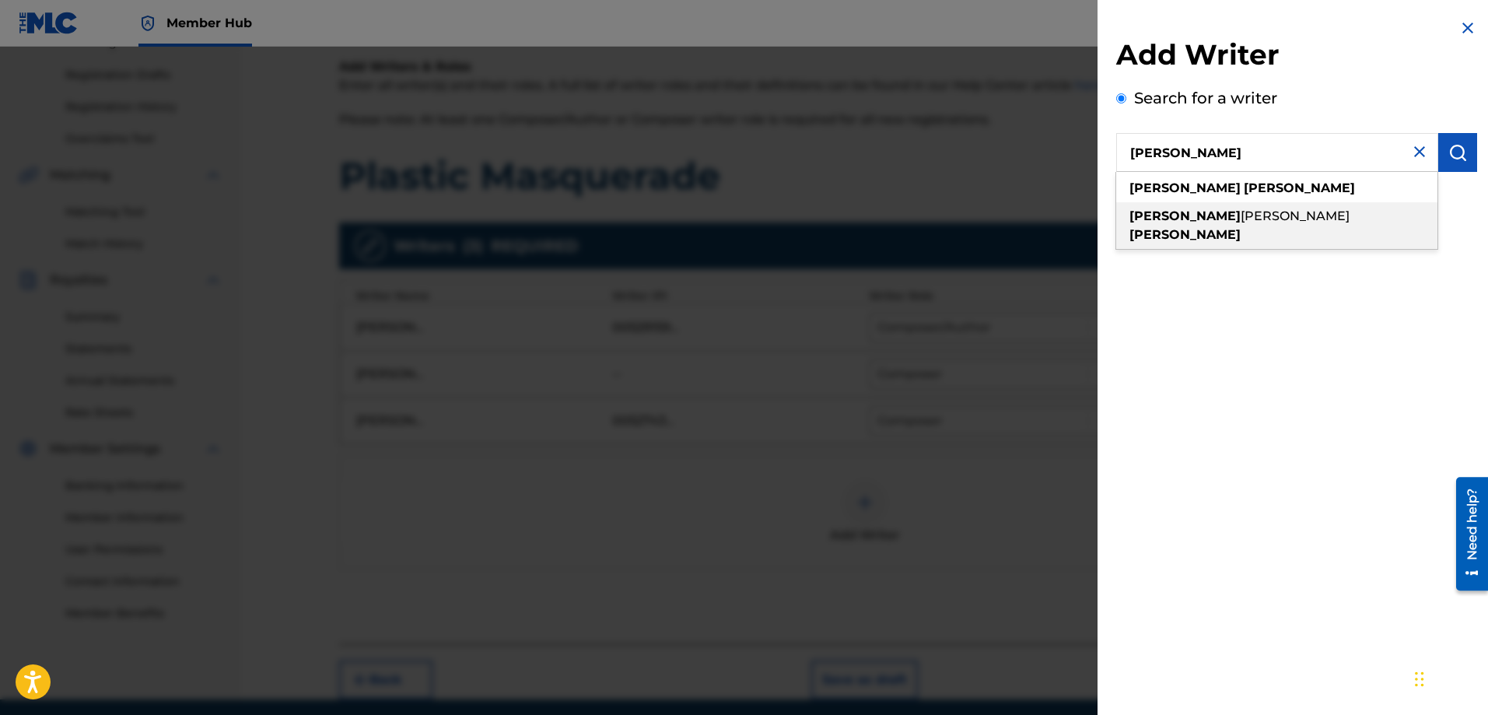
click at [1251, 215] on div "[PERSON_NAME] [PERSON_NAME]" at bounding box center [1276, 225] width 321 height 47
type input "[PERSON_NAME] [PERSON_NAME]"
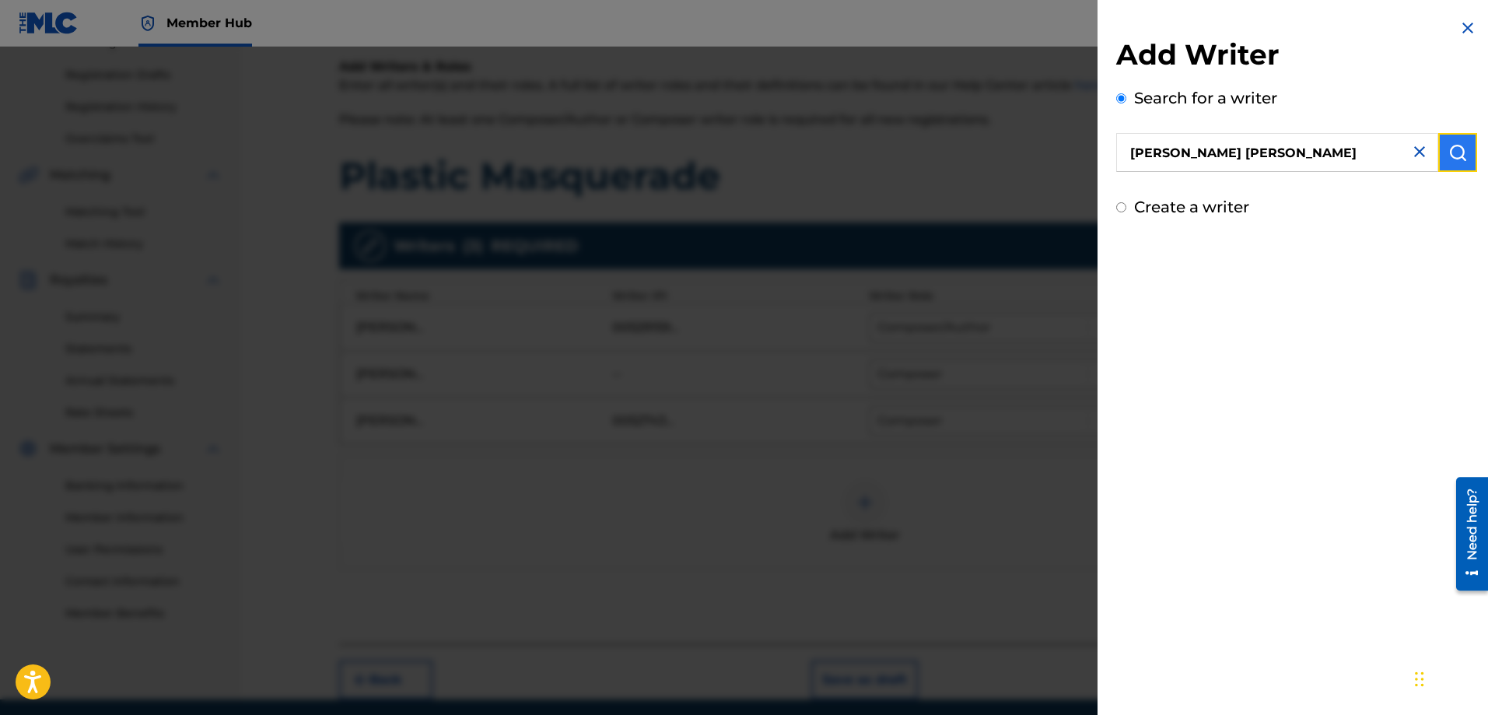
click at [1448, 149] on img "submit" at bounding box center [1457, 152] width 19 height 19
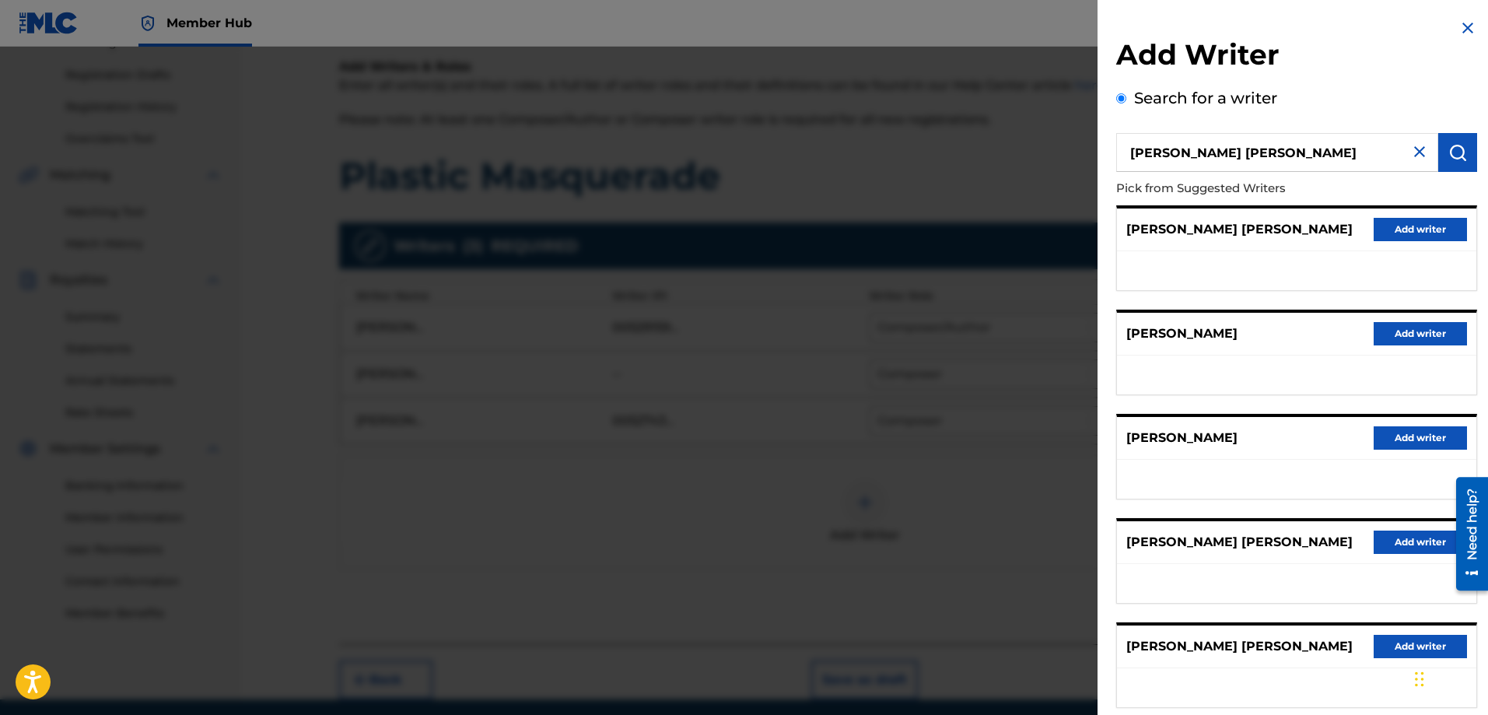
click at [1367, 230] on div "[PERSON_NAME] [PERSON_NAME] Add writer" at bounding box center [1296, 229] width 359 height 43
click at [1410, 225] on button "Add writer" at bounding box center [1419, 229] width 93 height 23
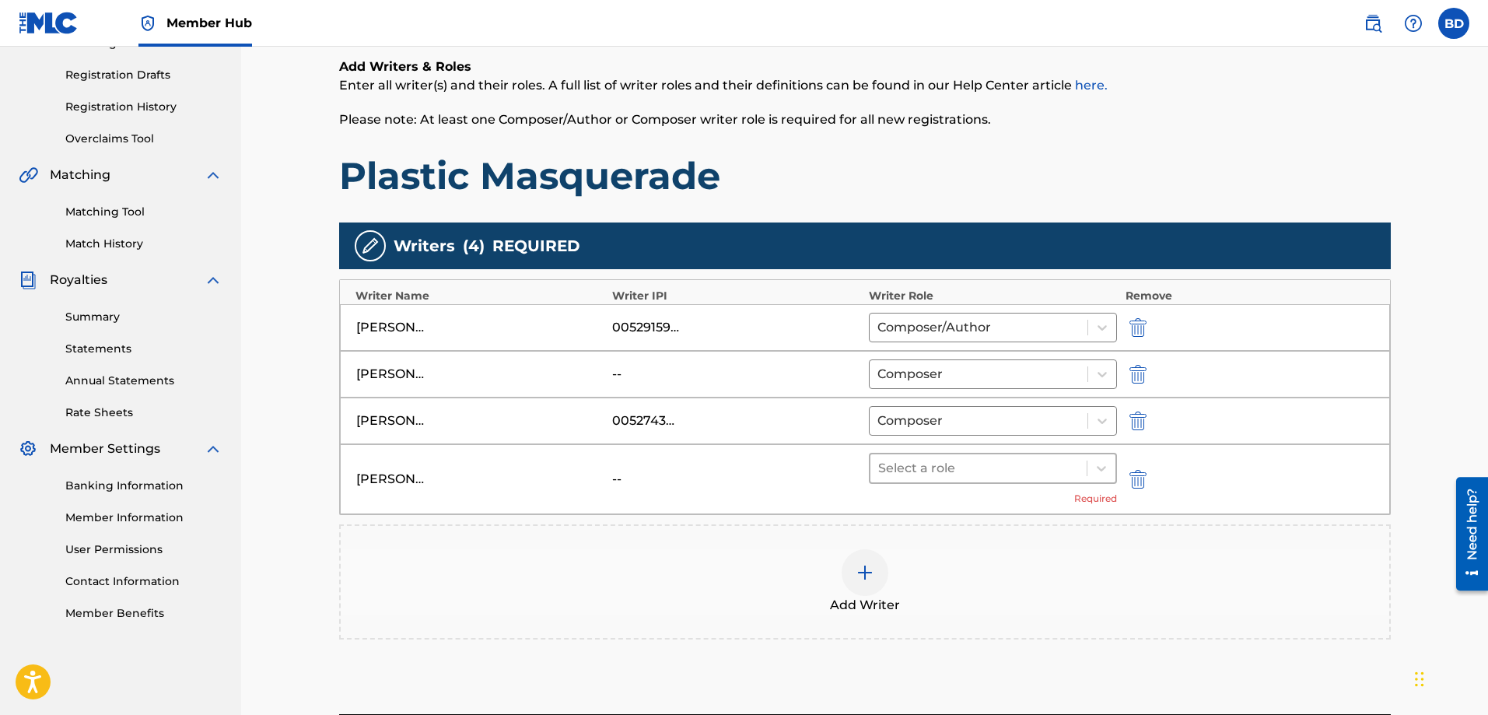
click at [967, 458] on div at bounding box center [978, 468] width 201 height 22
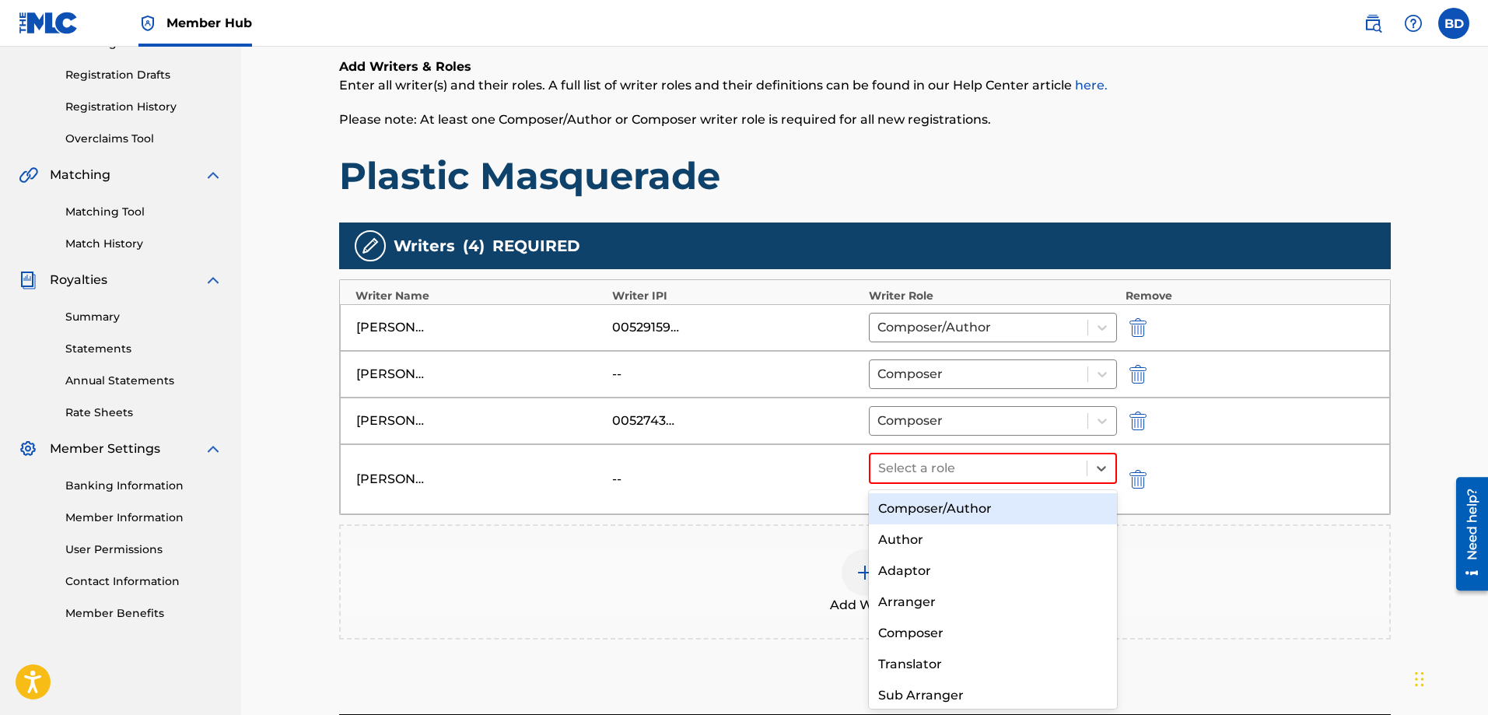
drag, startPoint x: 951, startPoint y: 512, endPoint x: 975, endPoint y: 506, distance: 24.9
click at [951, 512] on div "Composer/Author" at bounding box center [993, 508] width 249 height 31
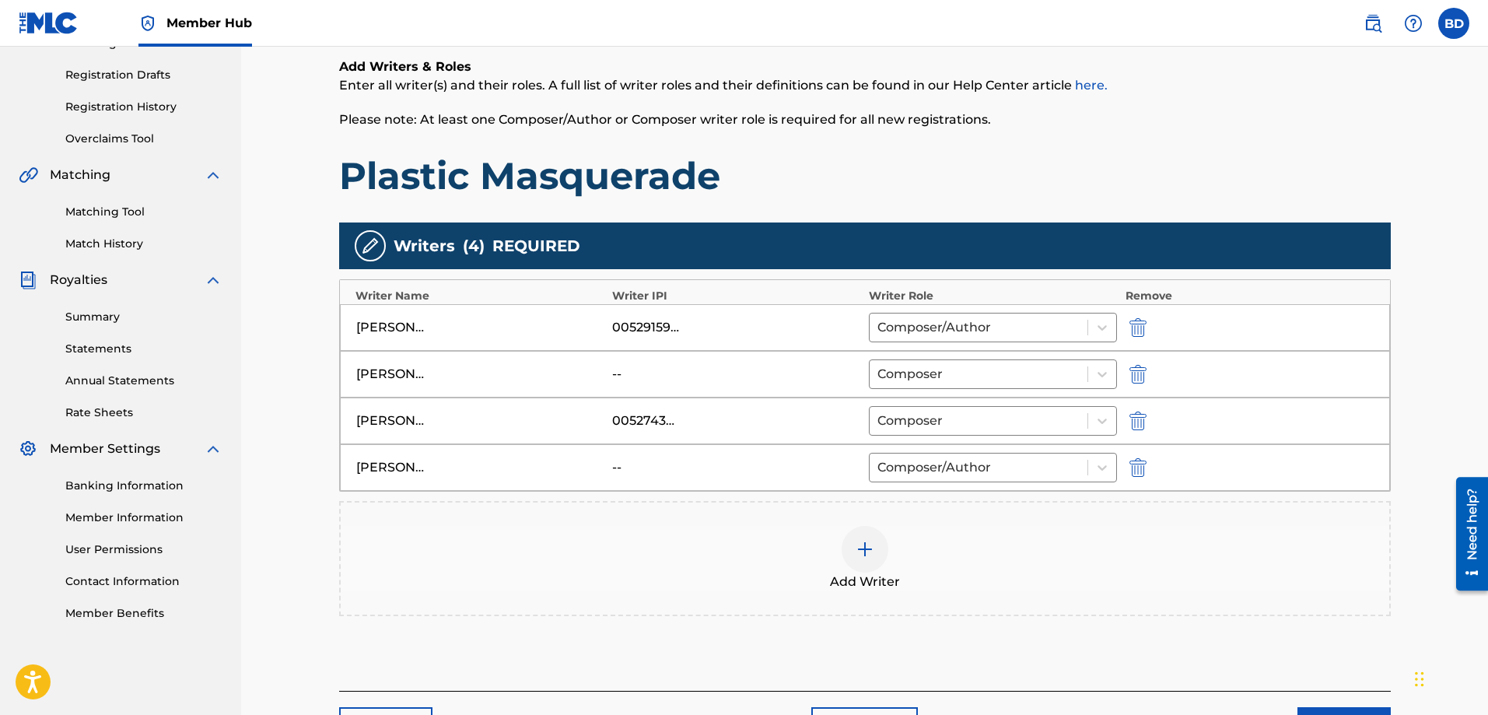
click at [890, 565] on div "Add Writer" at bounding box center [865, 558] width 1048 height 65
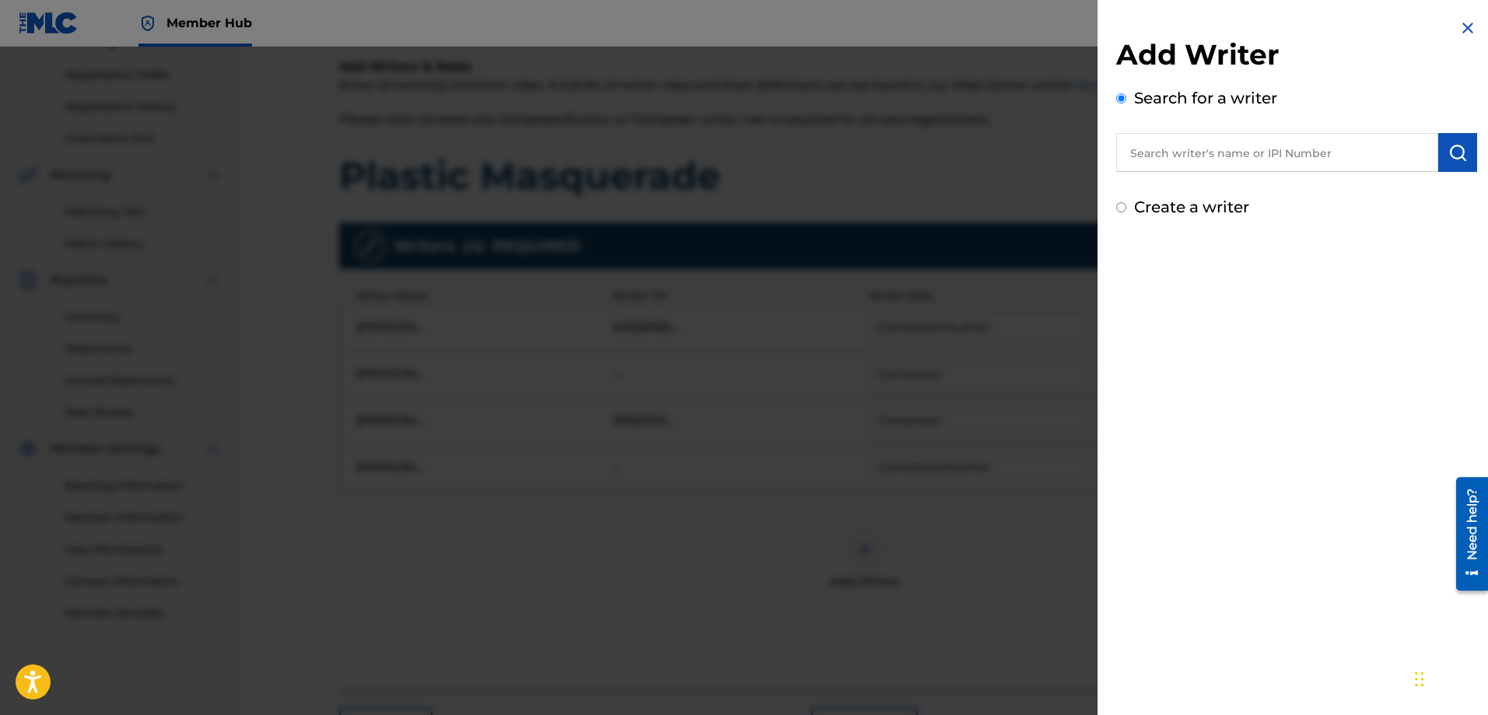
click at [1207, 146] on input "text" at bounding box center [1277, 152] width 322 height 39
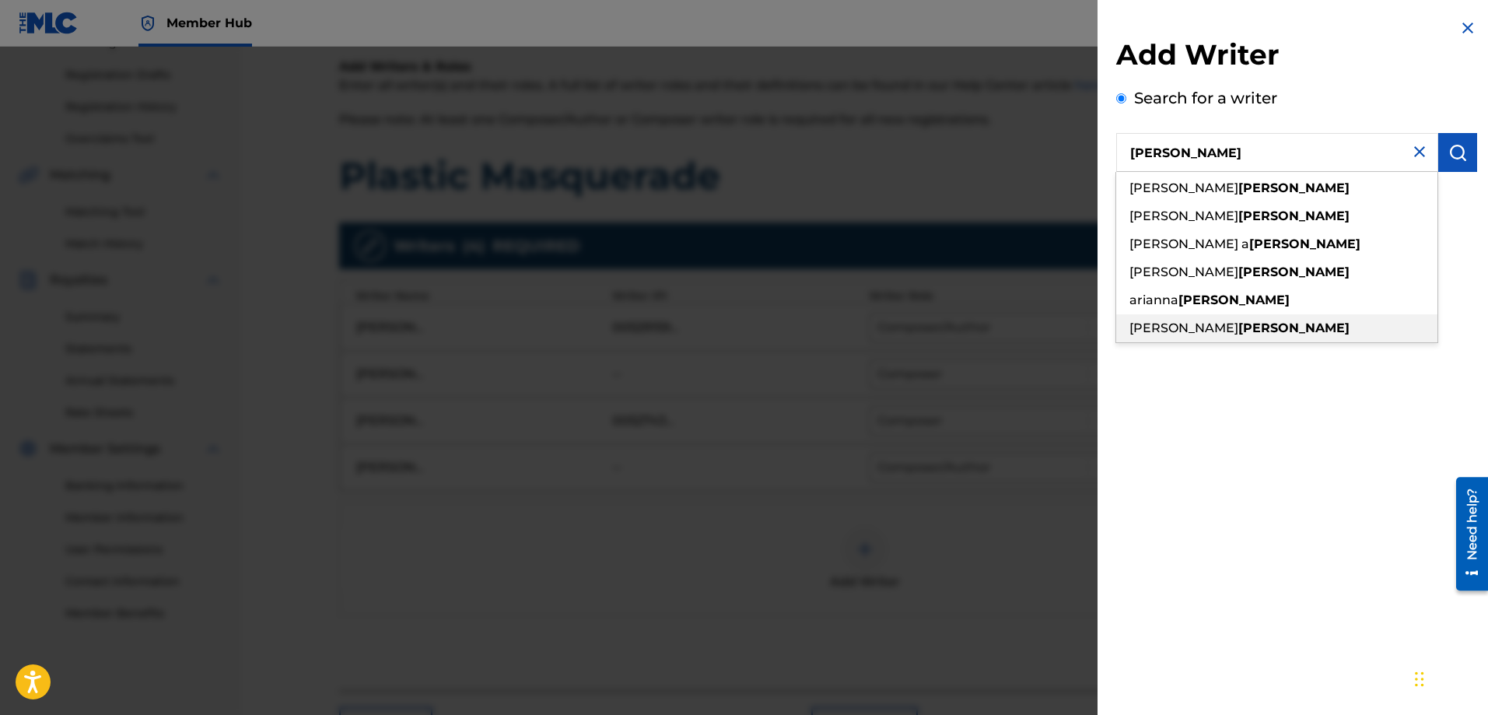
click at [1246, 323] on strong "[PERSON_NAME]" at bounding box center [1293, 327] width 111 height 15
type input "[PERSON_NAME]"
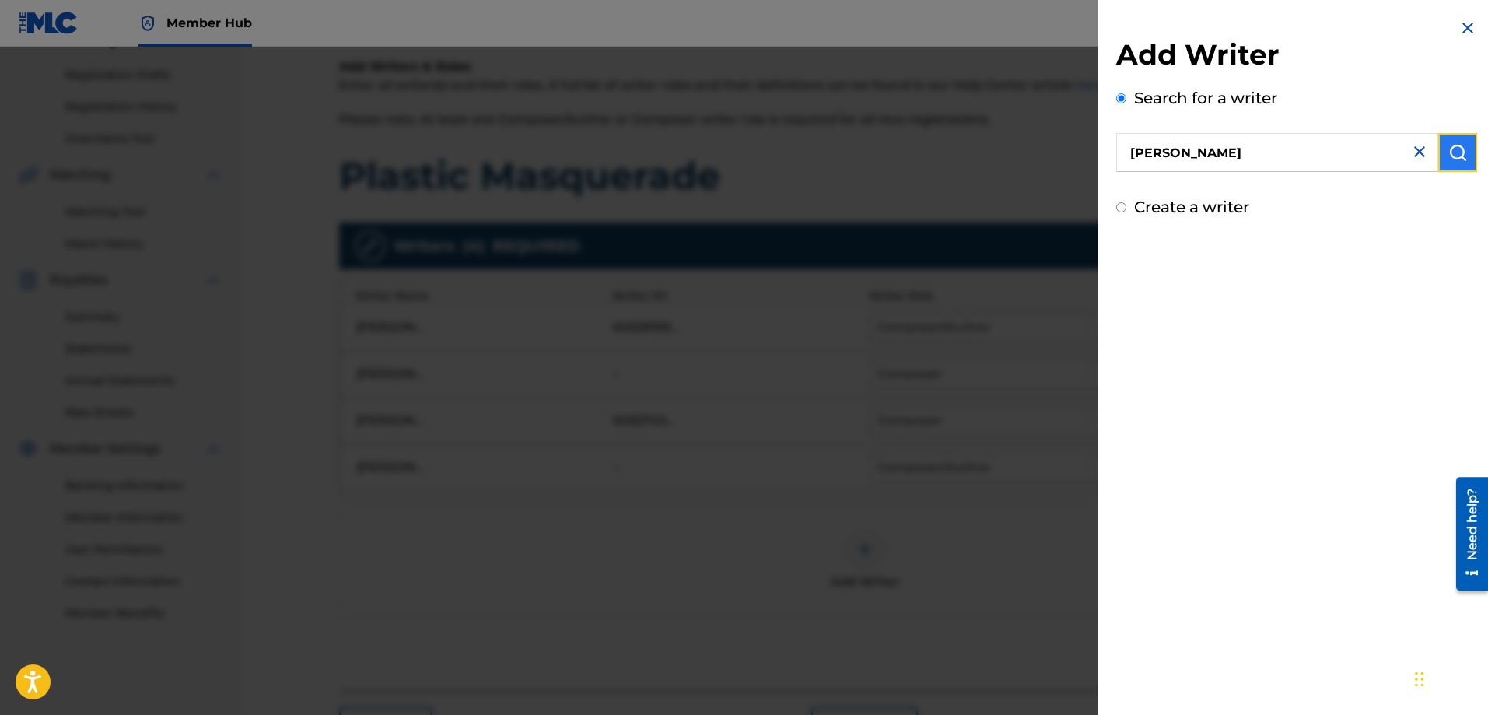
click at [1450, 152] on img "submit" at bounding box center [1457, 152] width 19 height 19
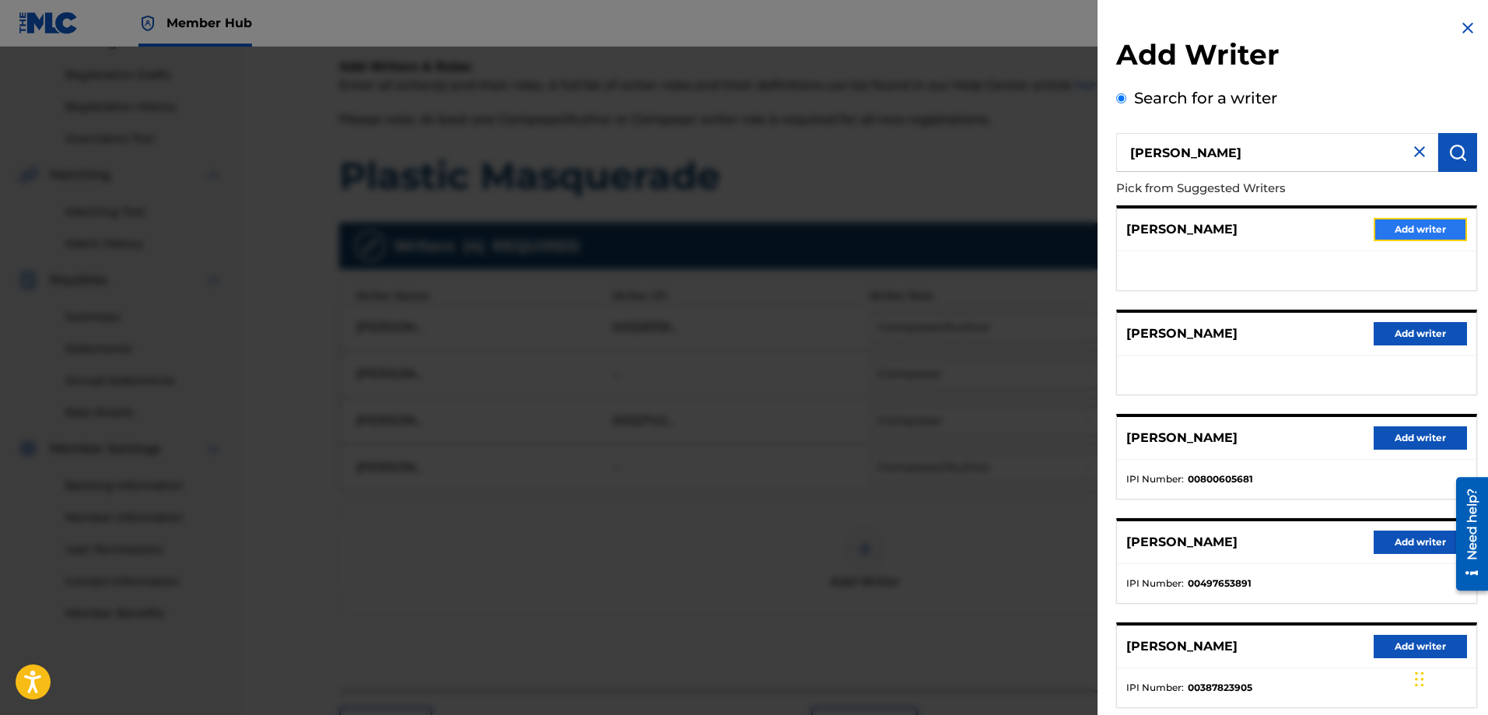
click at [1396, 230] on button "Add writer" at bounding box center [1419, 229] width 93 height 23
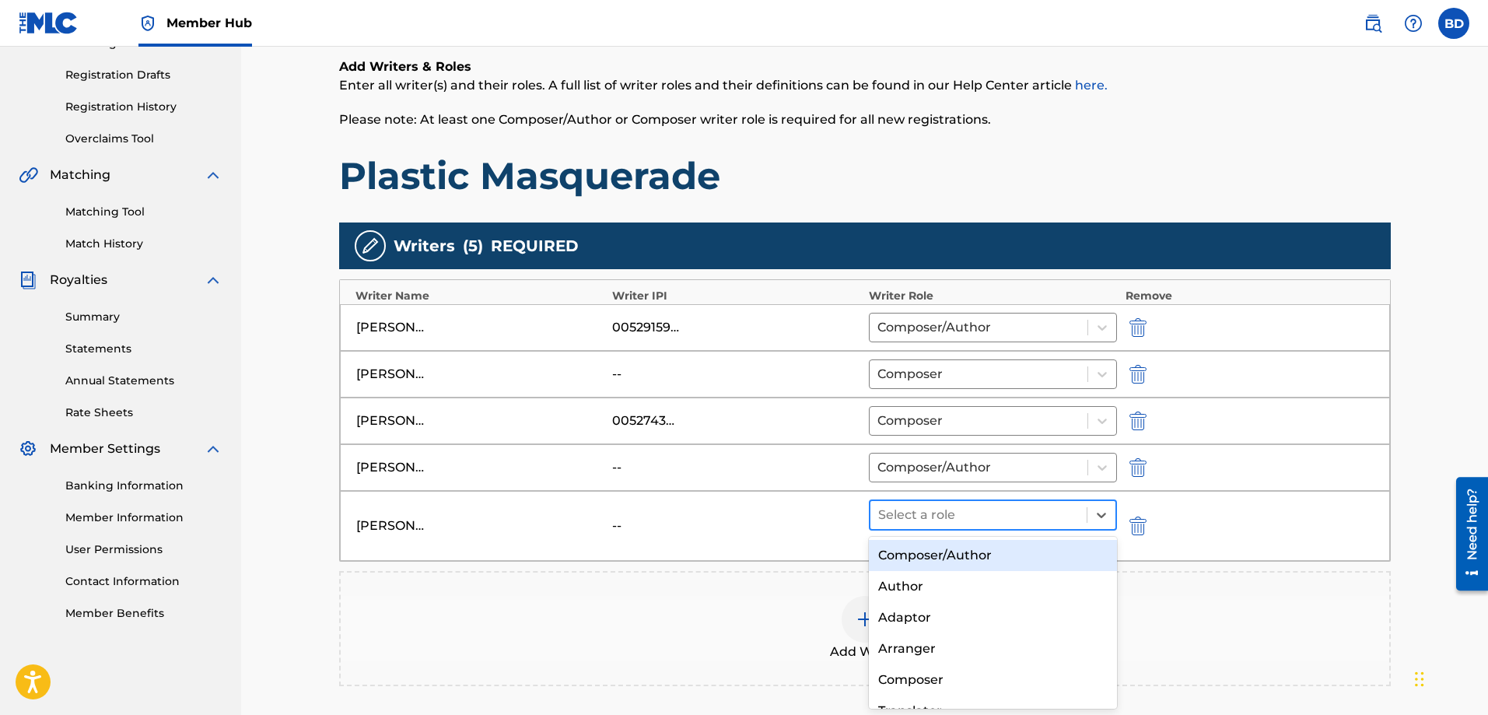
click at [1063, 504] on div at bounding box center [978, 515] width 201 height 22
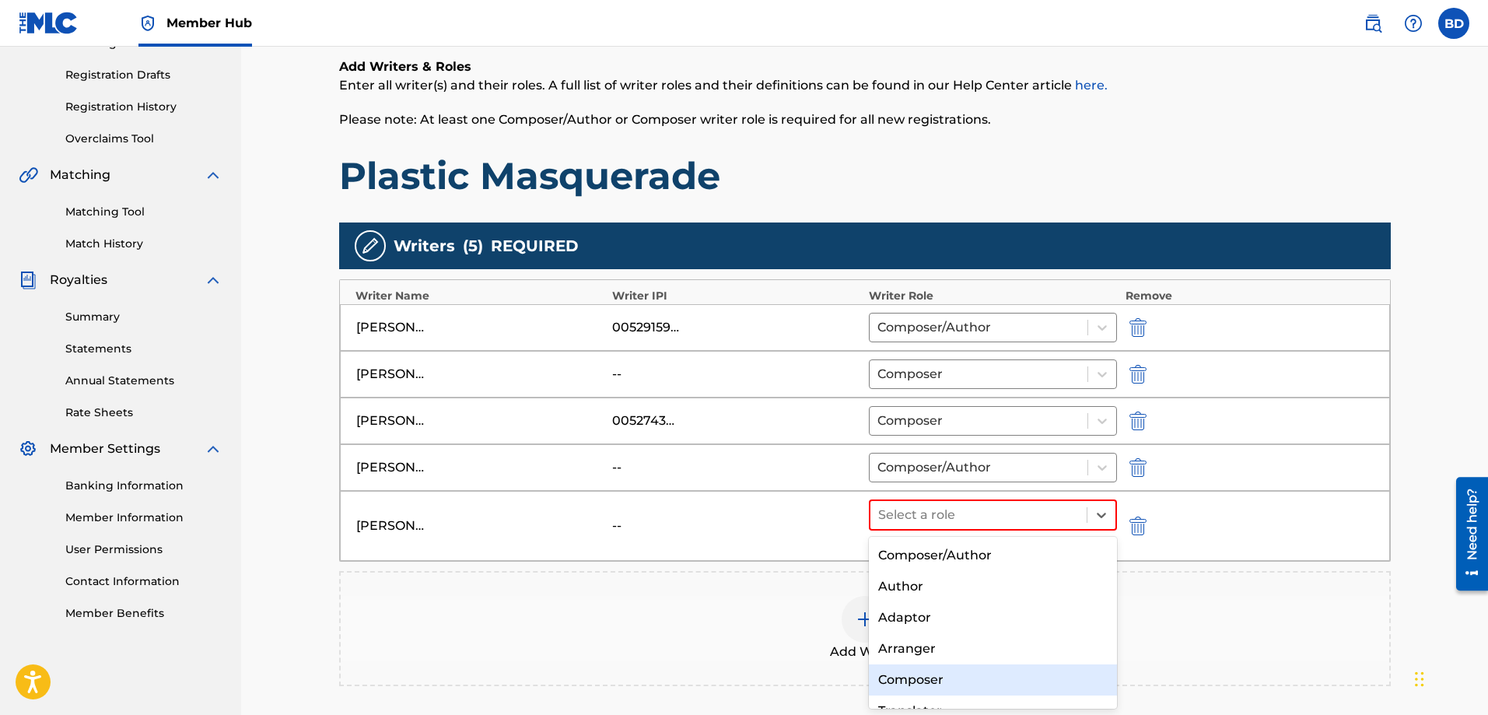
click at [960, 676] on div "Composer" at bounding box center [993, 679] width 249 height 31
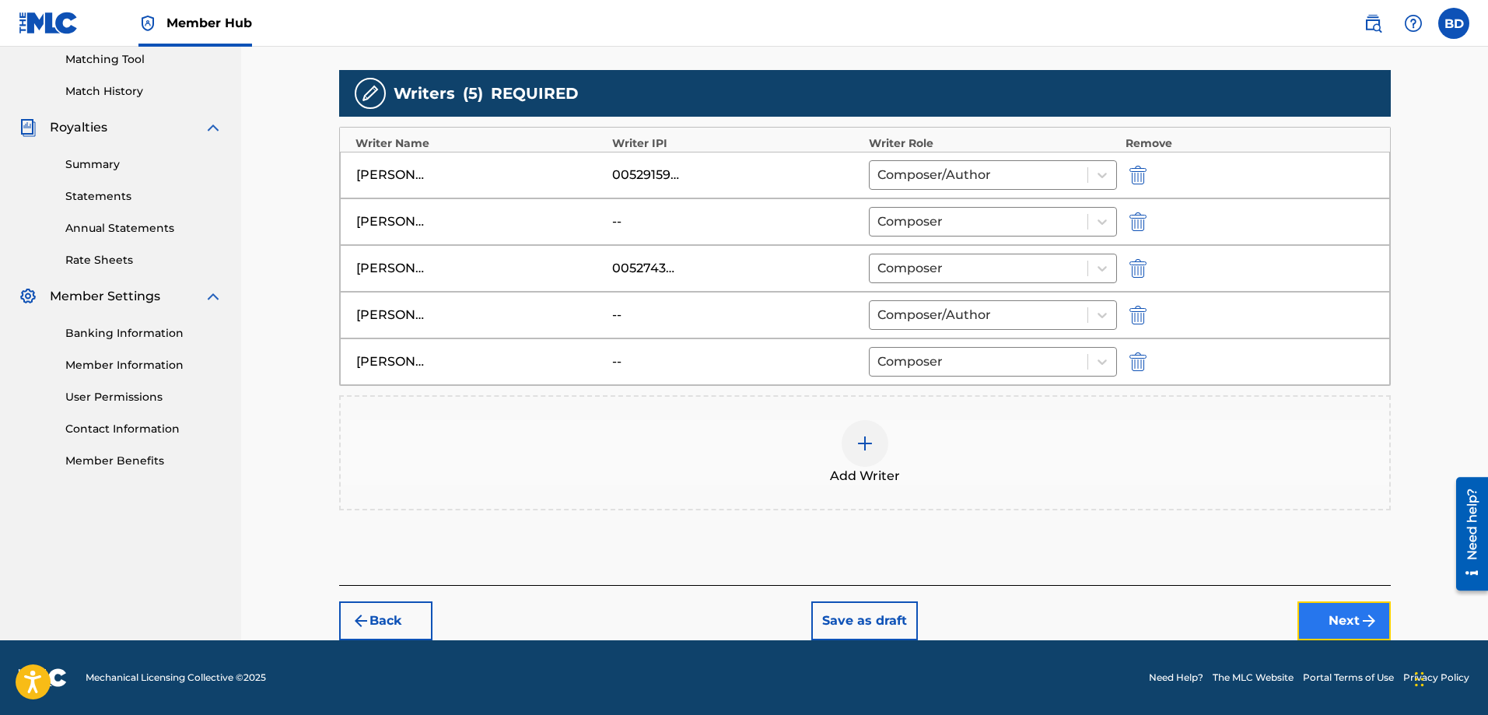
click at [1334, 617] on button "Next" at bounding box center [1343, 620] width 93 height 39
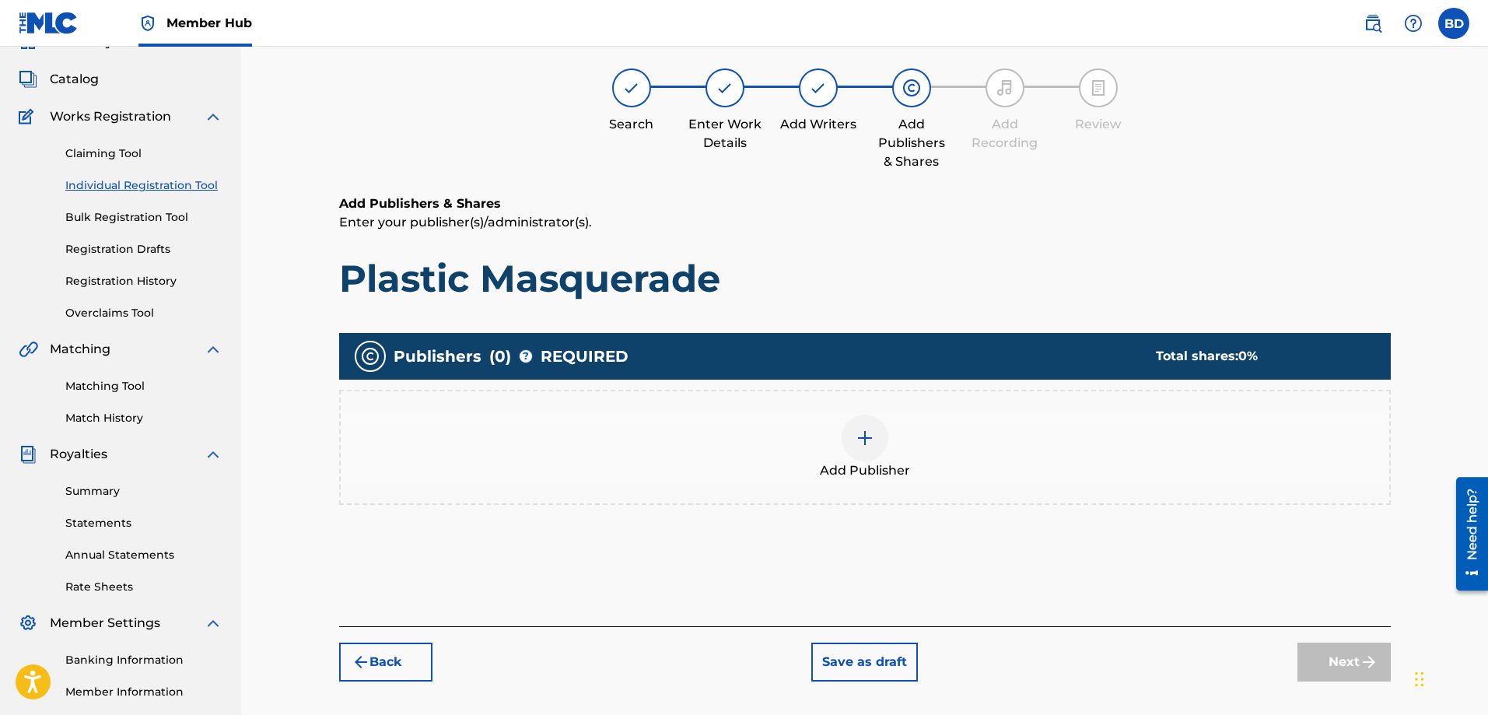
scroll to position [70, 0]
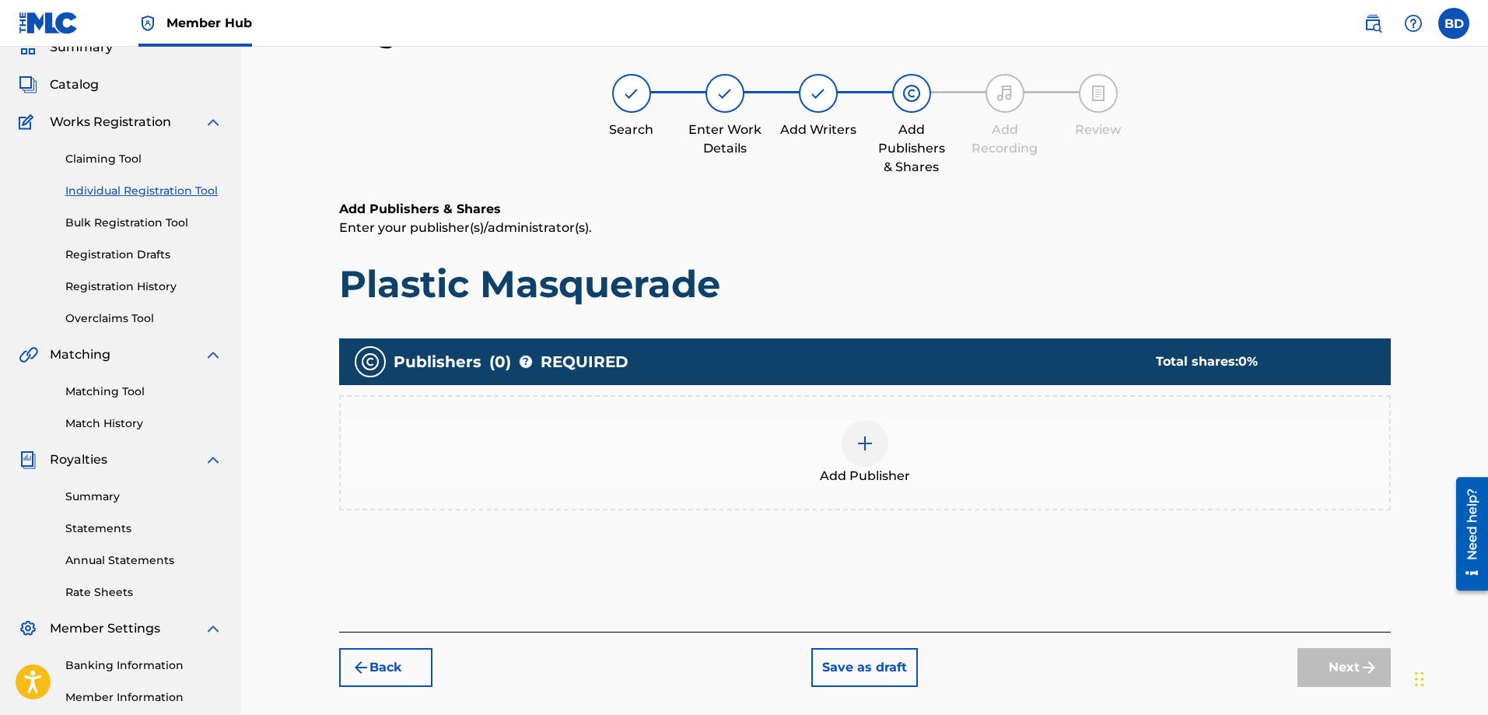
click at [892, 452] on div "Add Publisher" at bounding box center [865, 452] width 1048 height 65
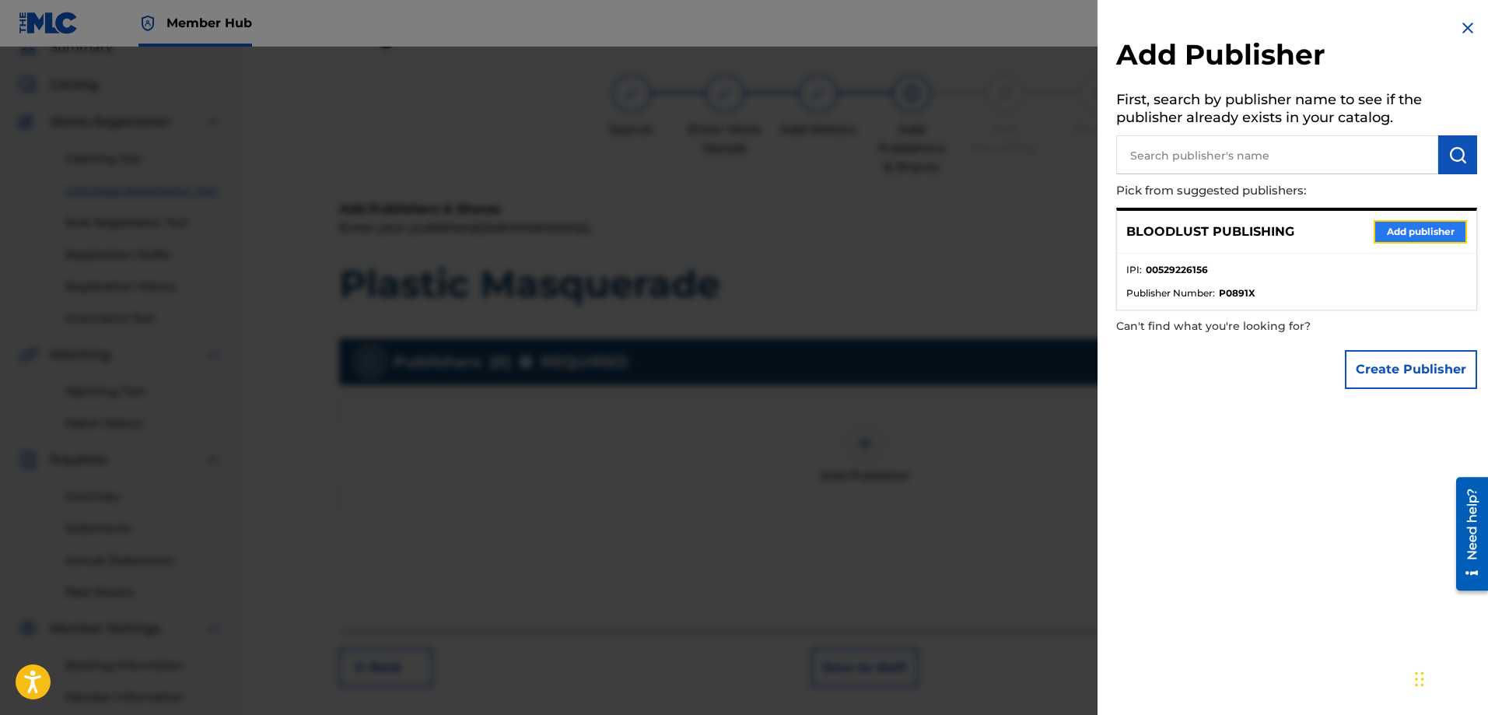
click at [1404, 224] on button "Add publisher" at bounding box center [1419, 231] width 93 height 23
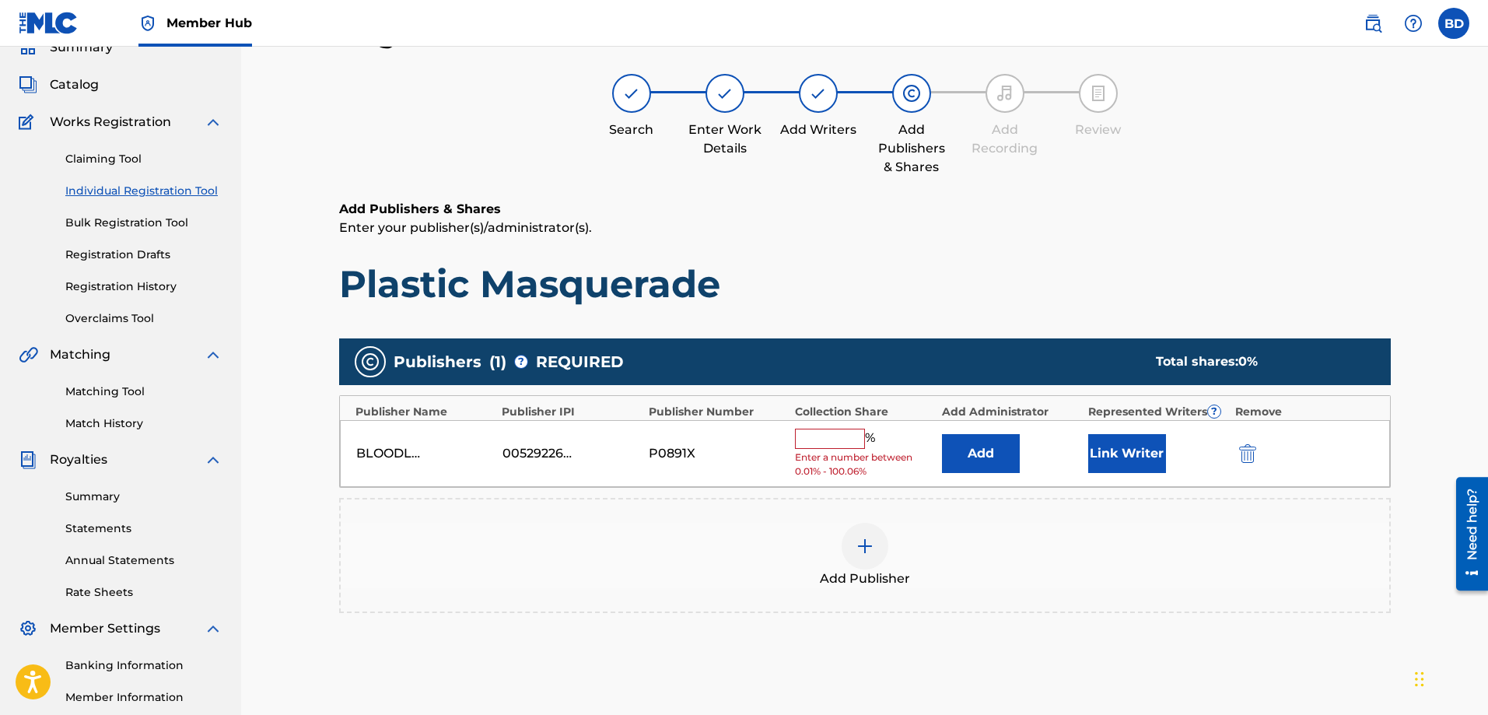
click at [830, 439] on input "text" at bounding box center [830, 438] width 70 height 20
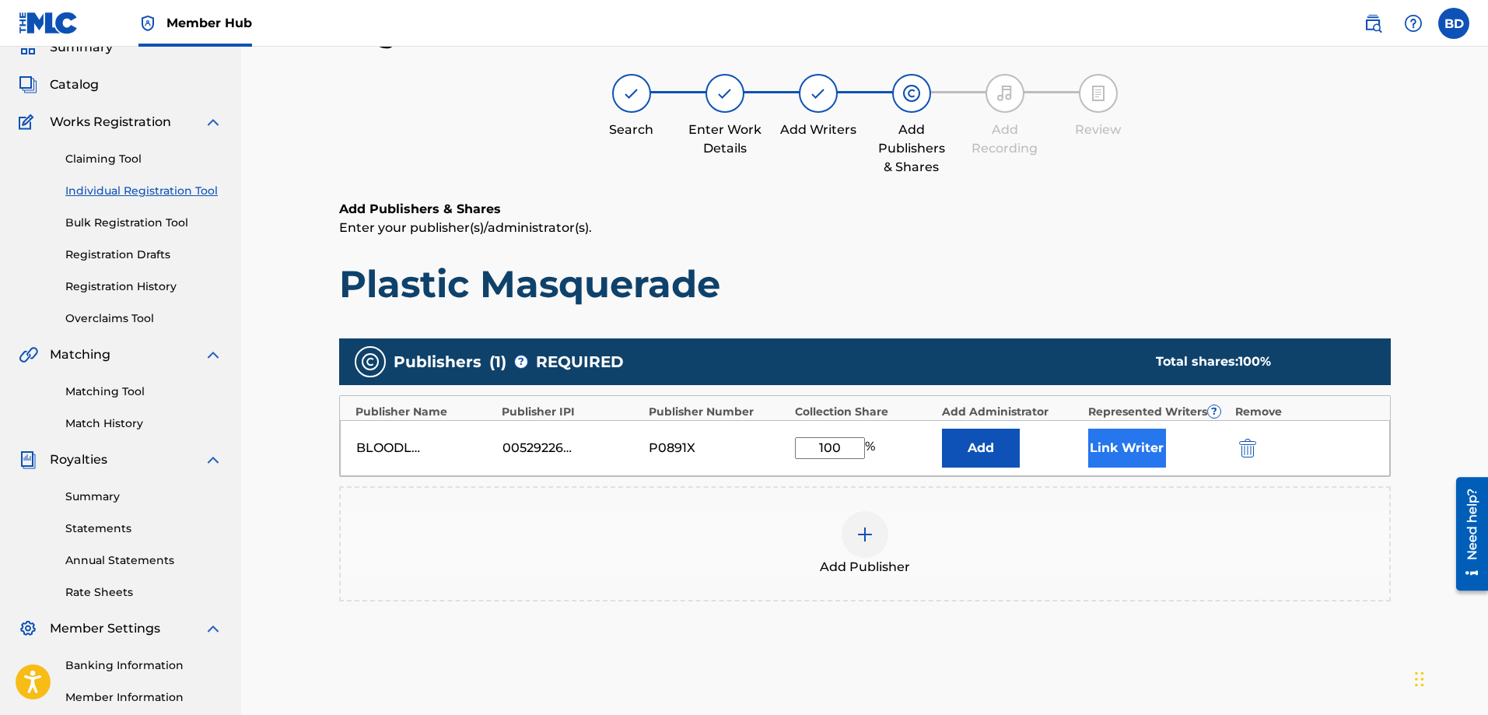
type input "100"
click at [1117, 440] on button "Link Writer" at bounding box center [1127, 447] width 78 height 39
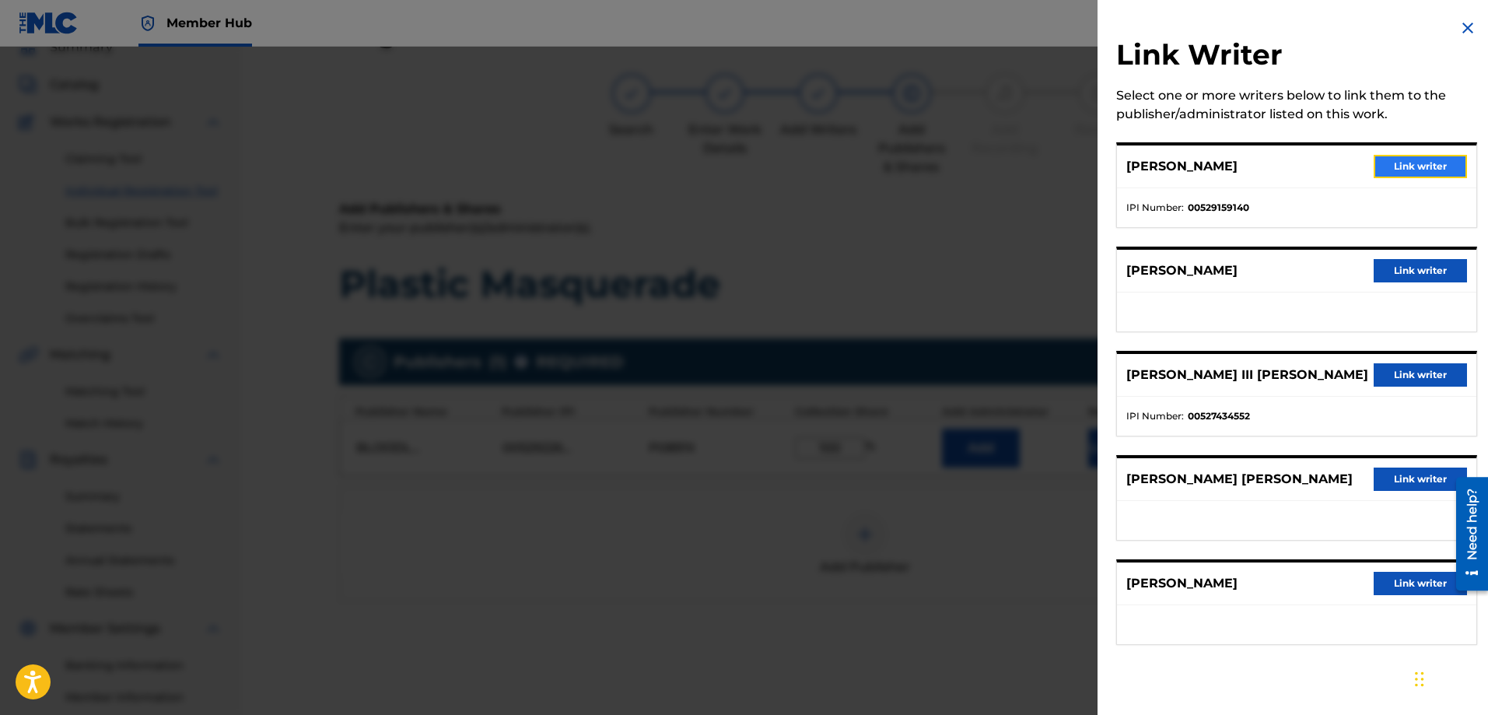
click at [1386, 165] on button "Link writer" at bounding box center [1419, 166] width 93 height 23
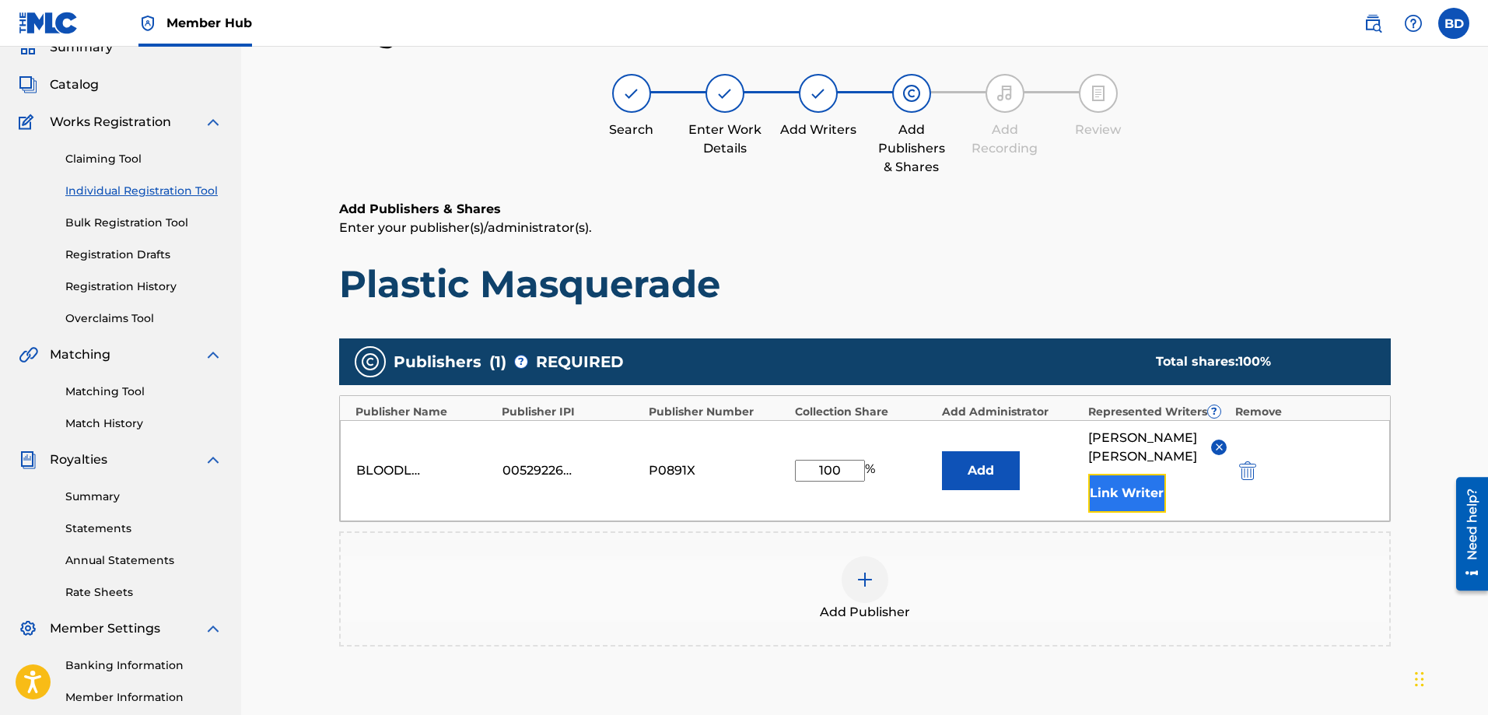
click at [1135, 502] on button "Link Writer" at bounding box center [1127, 493] width 78 height 39
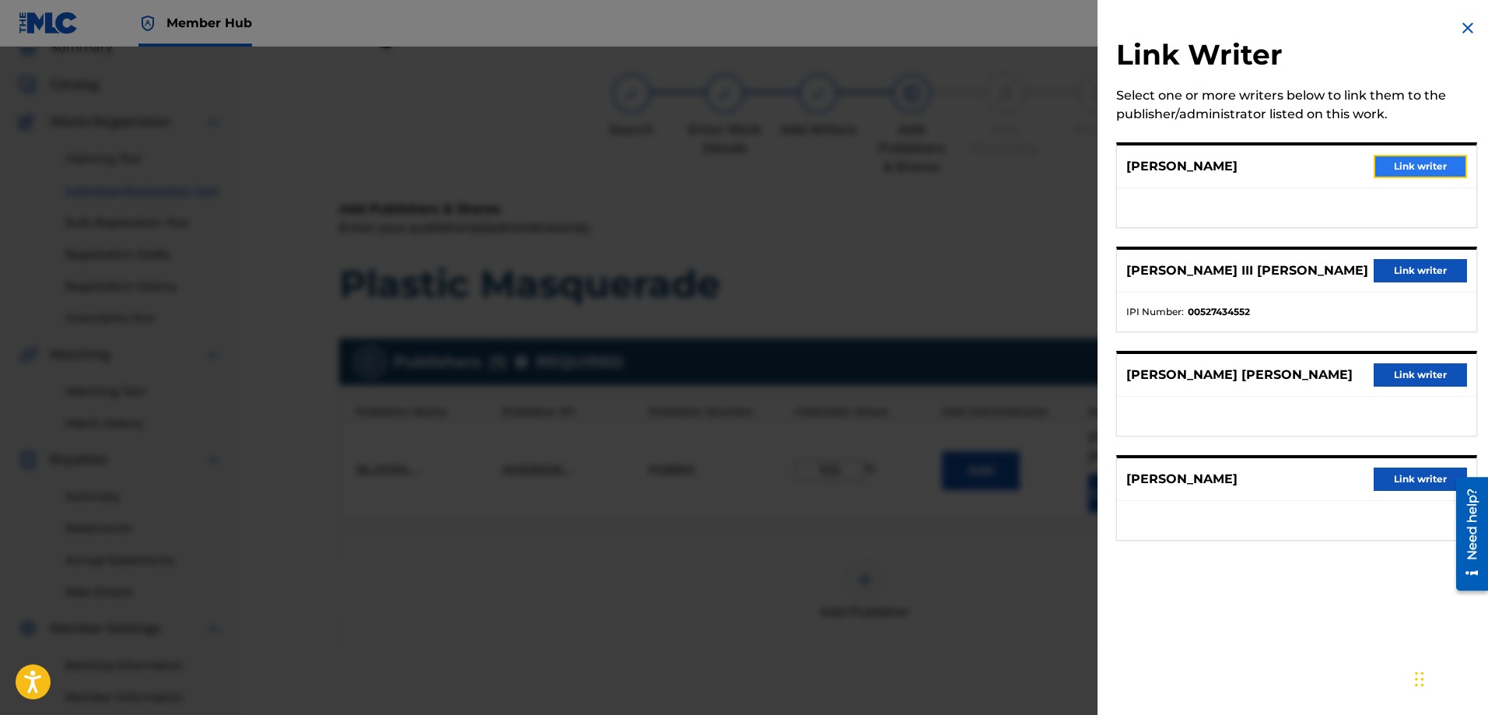
click at [1382, 157] on button "Link writer" at bounding box center [1419, 166] width 93 height 23
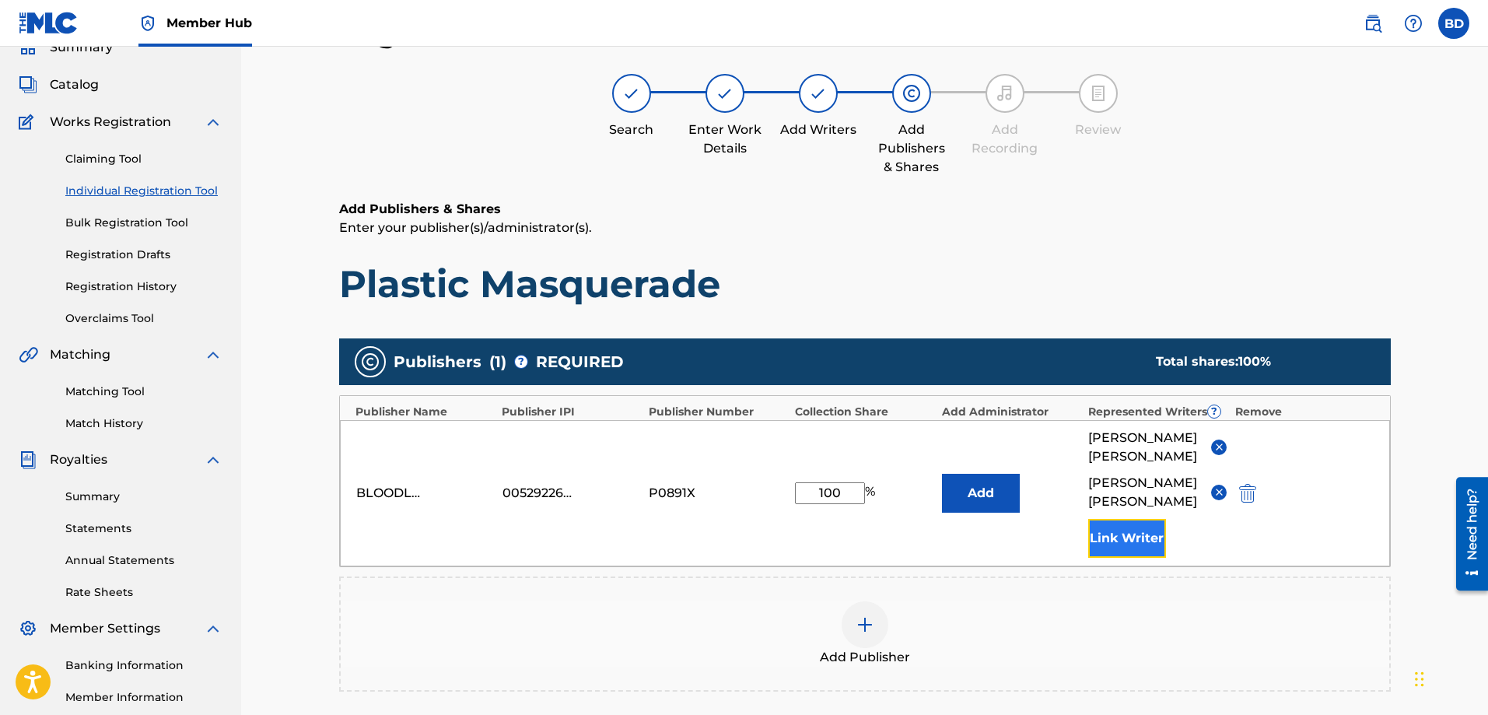
click at [1128, 529] on button "Link Writer" at bounding box center [1127, 538] width 78 height 39
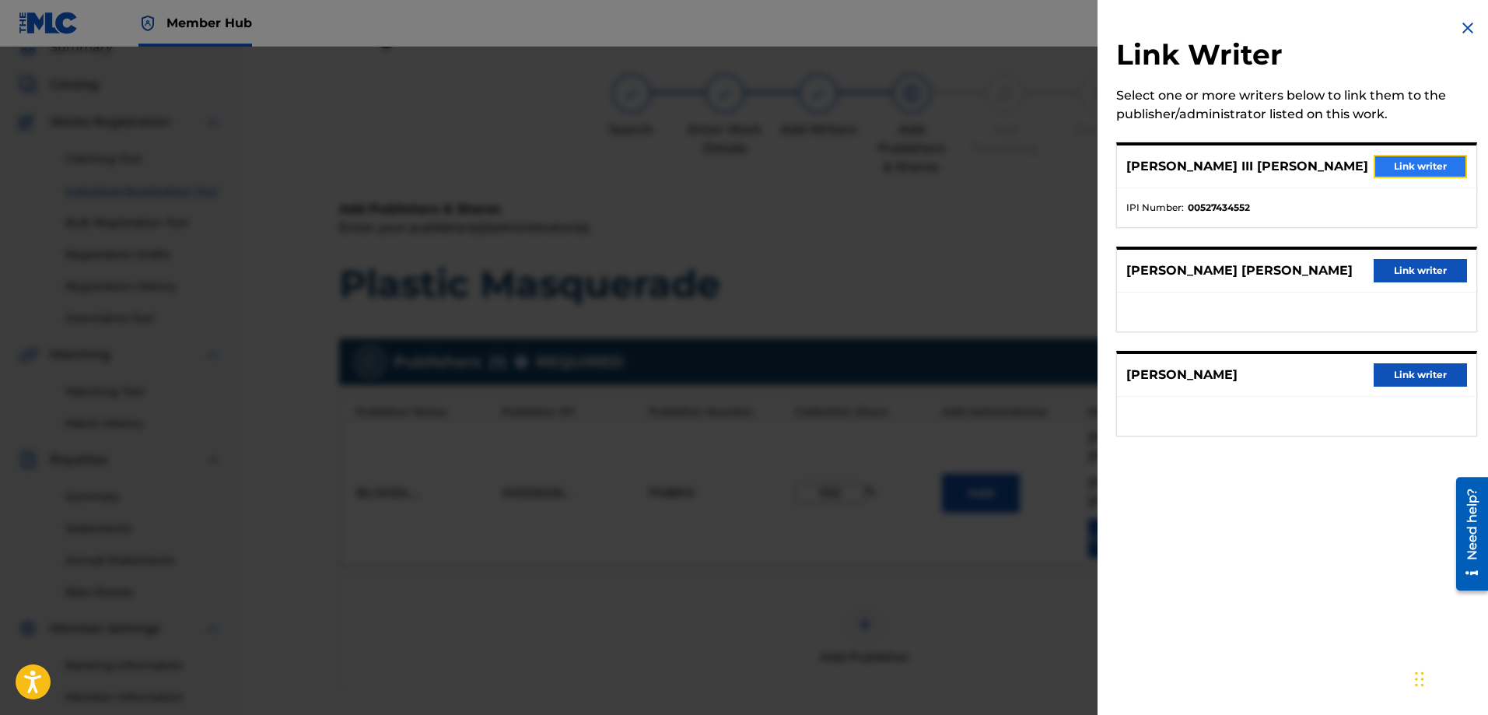
click at [1376, 163] on button "Link writer" at bounding box center [1419, 166] width 93 height 23
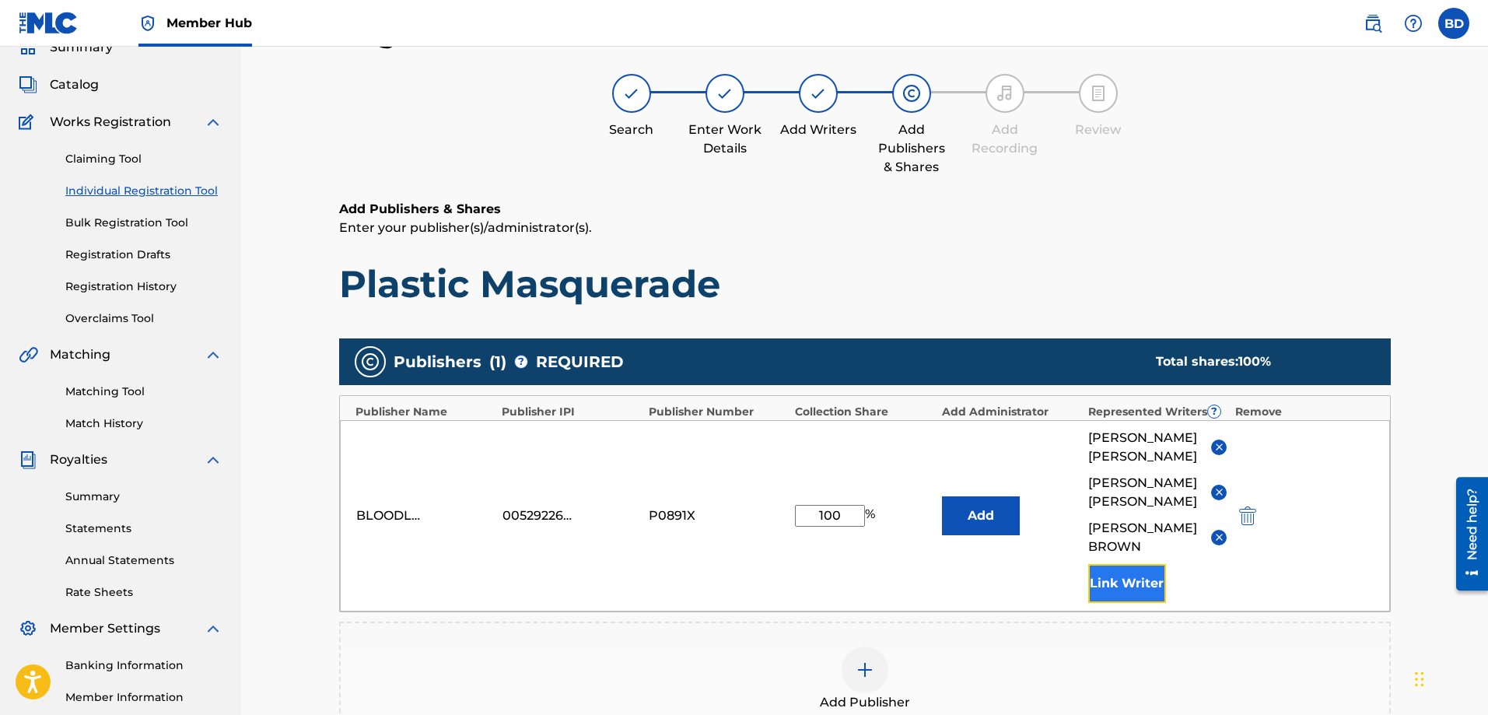
click at [1126, 581] on button "Link Writer" at bounding box center [1127, 583] width 78 height 39
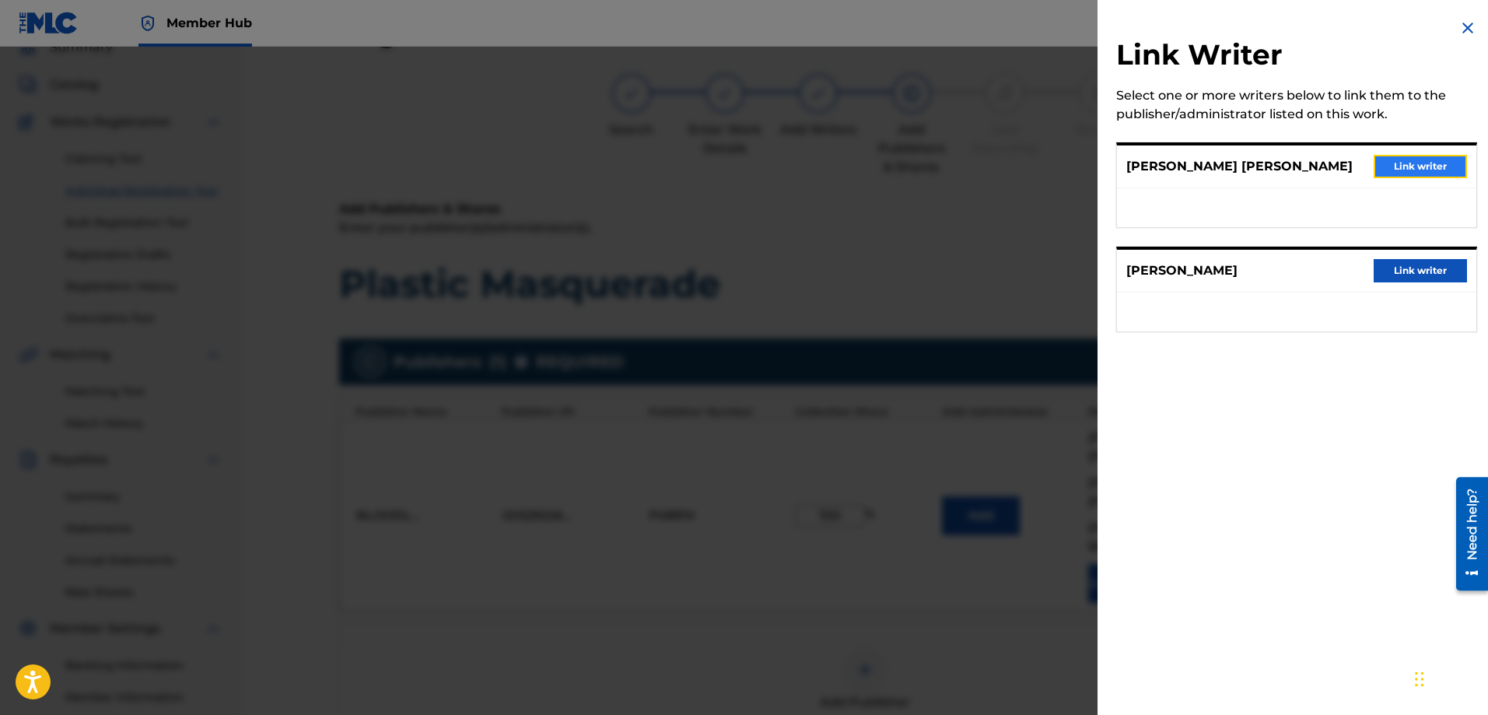
click at [1383, 158] on button "Link writer" at bounding box center [1419, 166] width 93 height 23
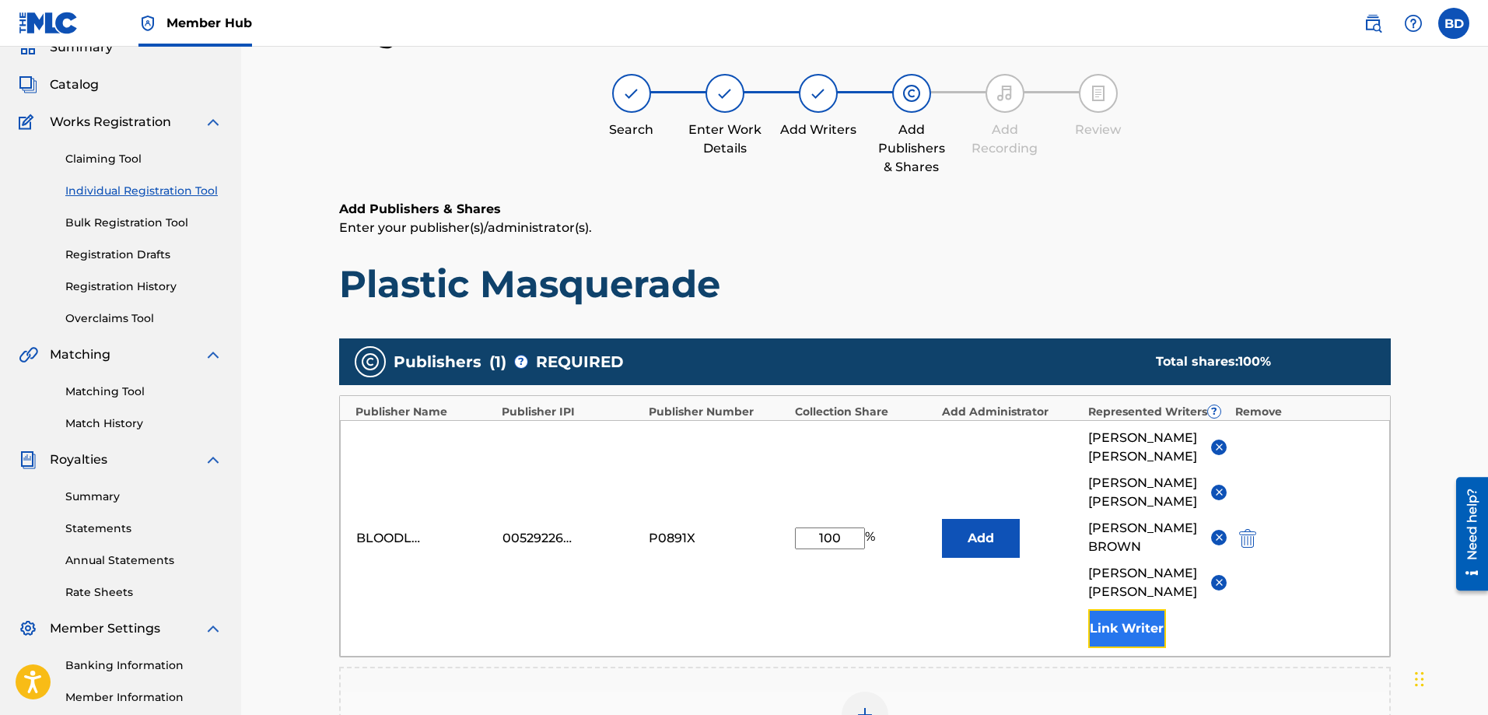
click at [1135, 628] on button "Link Writer" at bounding box center [1127, 628] width 78 height 39
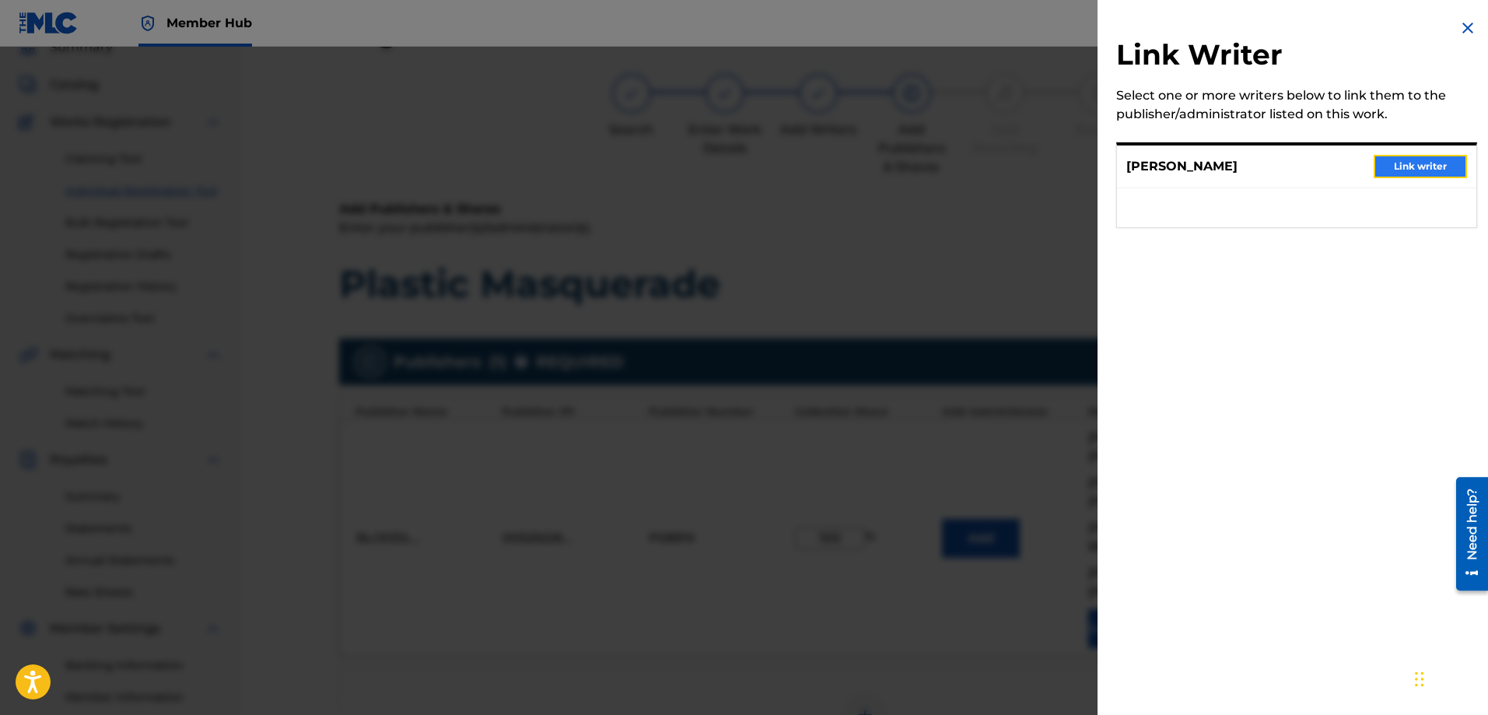
click at [1404, 170] on button "Link writer" at bounding box center [1419, 166] width 93 height 23
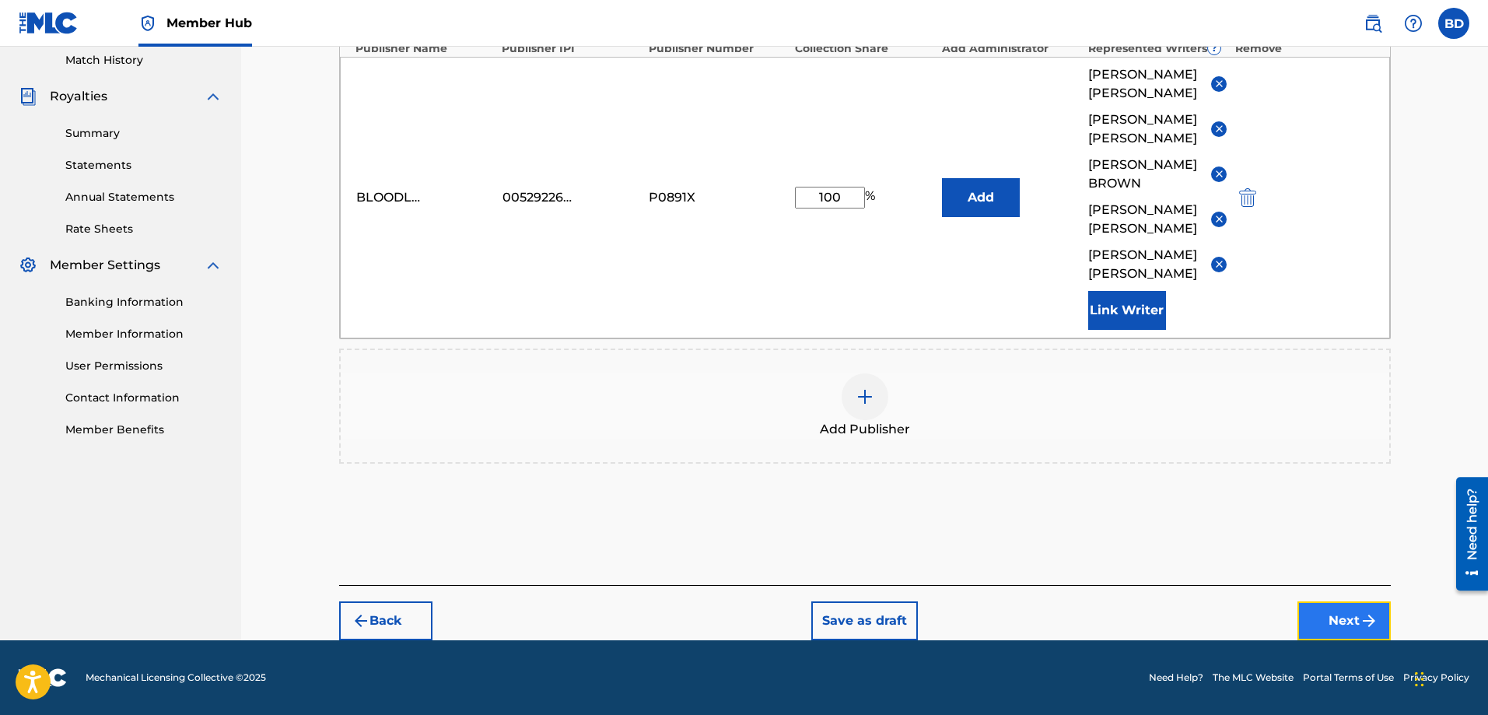
click at [1334, 615] on button "Next" at bounding box center [1343, 620] width 93 height 39
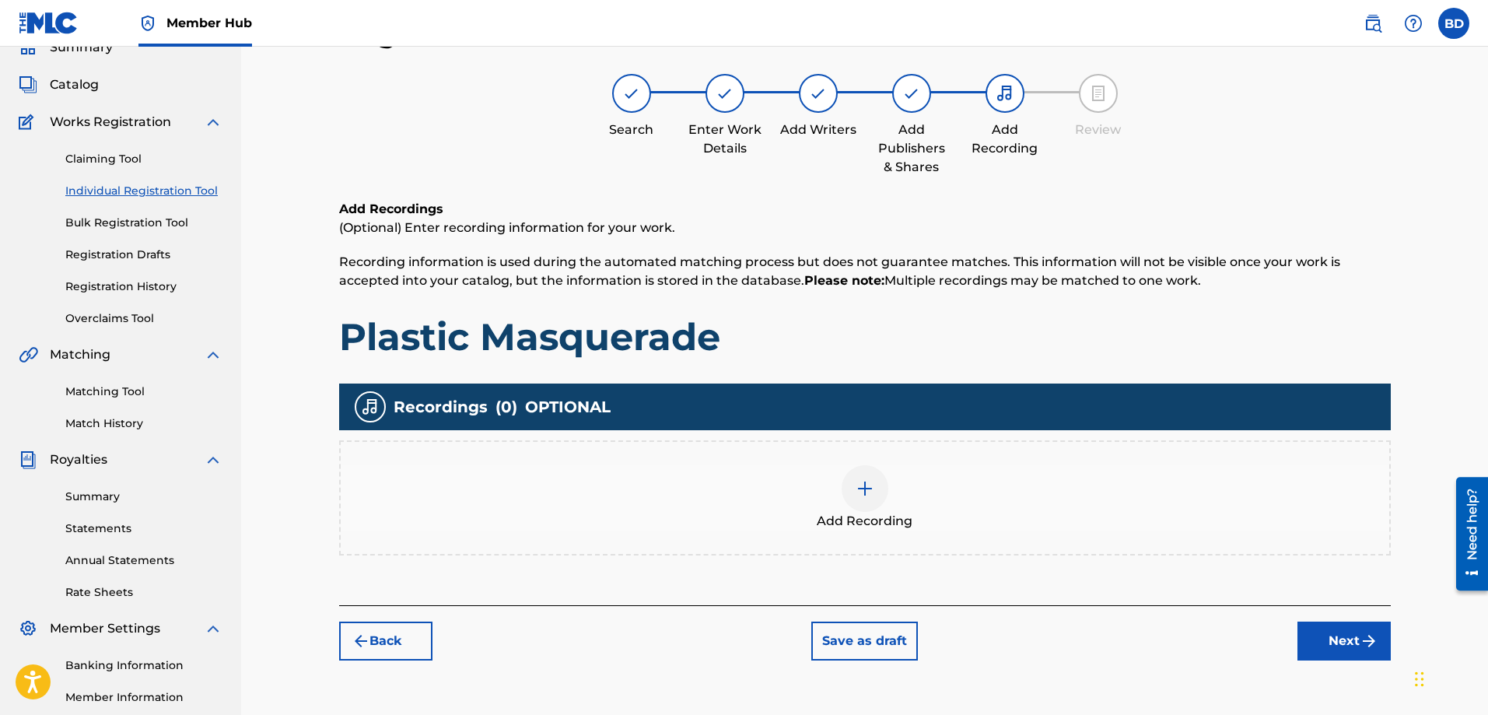
click at [869, 491] on img at bounding box center [864, 488] width 19 height 19
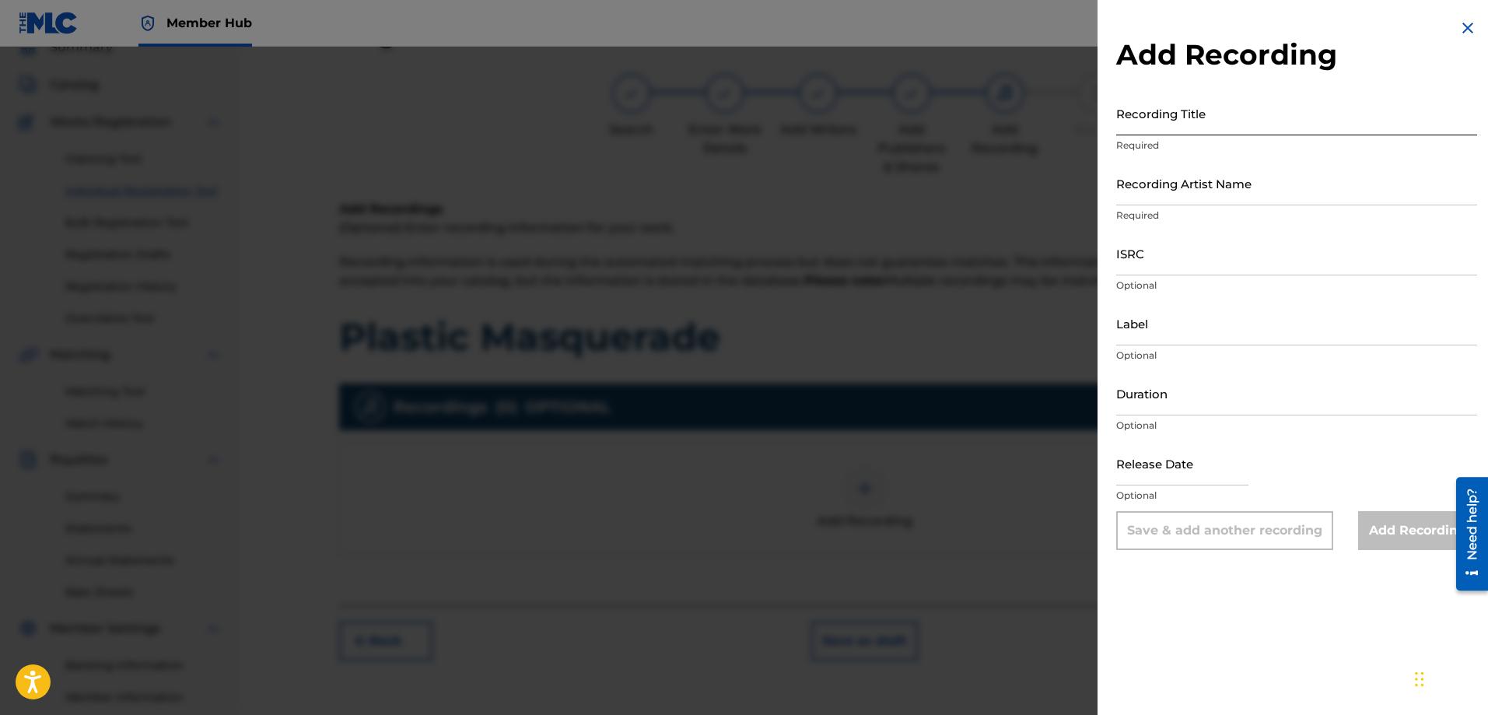
click at [1140, 122] on input "Recording Title" at bounding box center [1296, 113] width 361 height 44
type input "Plastic Masquerade"
click at [1157, 199] on input "Recording Artist Name" at bounding box center [1296, 183] width 361 height 44
type input "Red Line Chemistry"
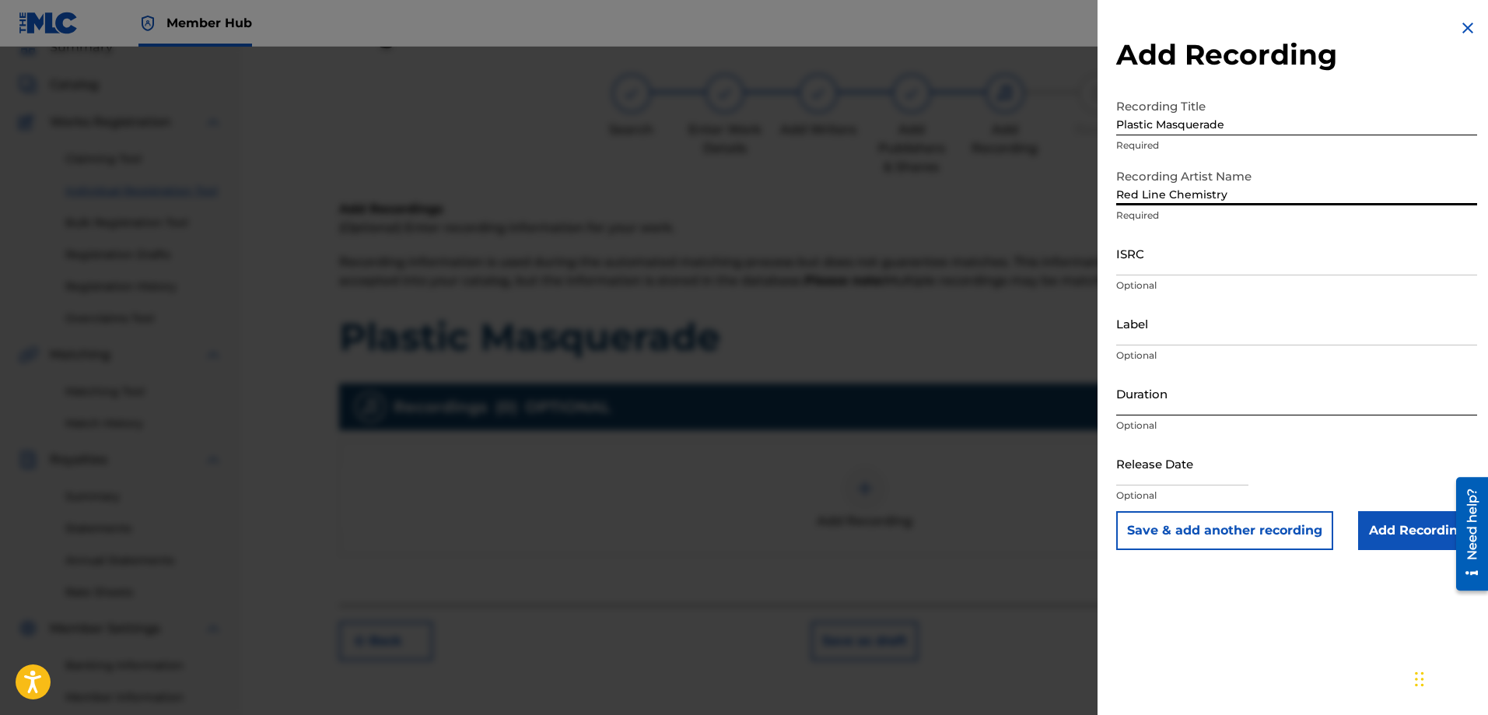
click at [1138, 407] on input "Duration" at bounding box center [1296, 393] width 361 height 44
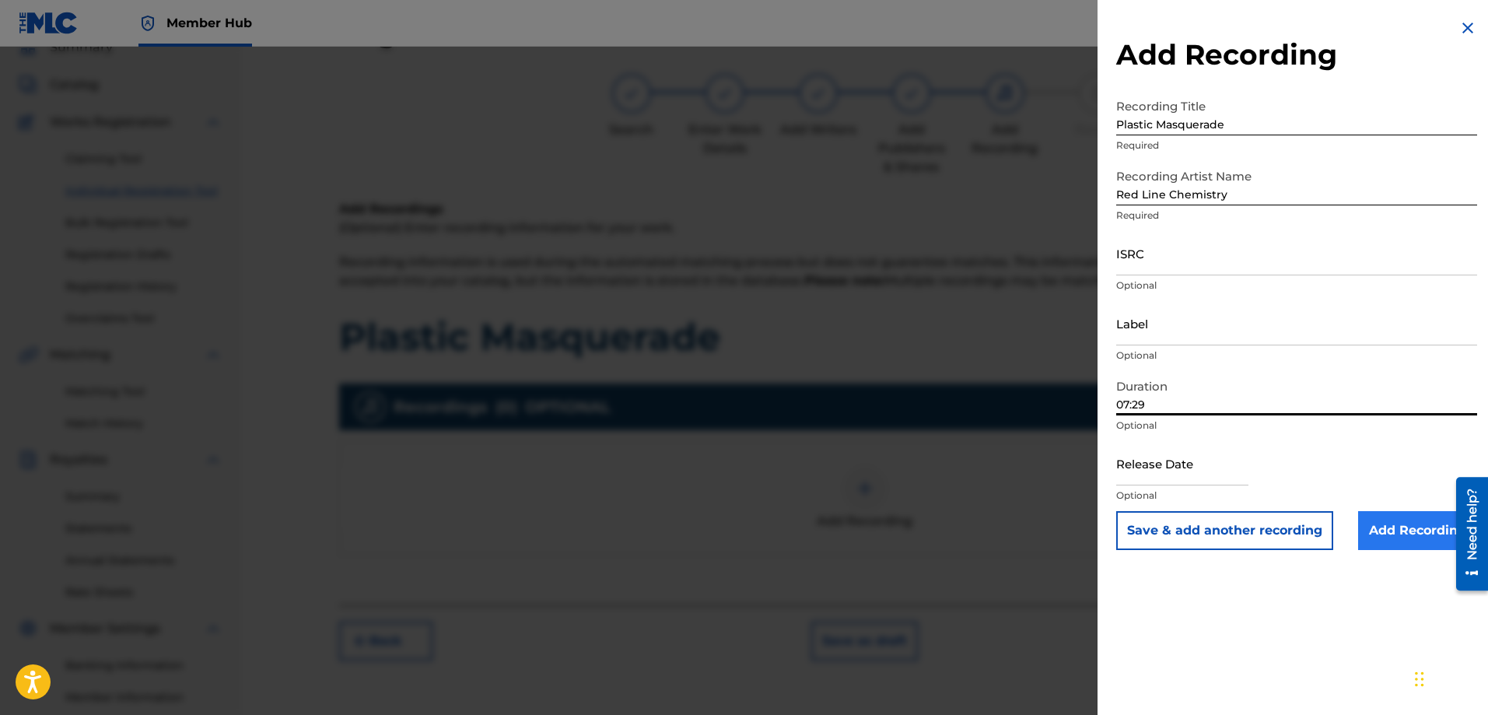
type input "07:29"
click at [1407, 527] on input "Add Recording" at bounding box center [1417, 530] width 119 height 39
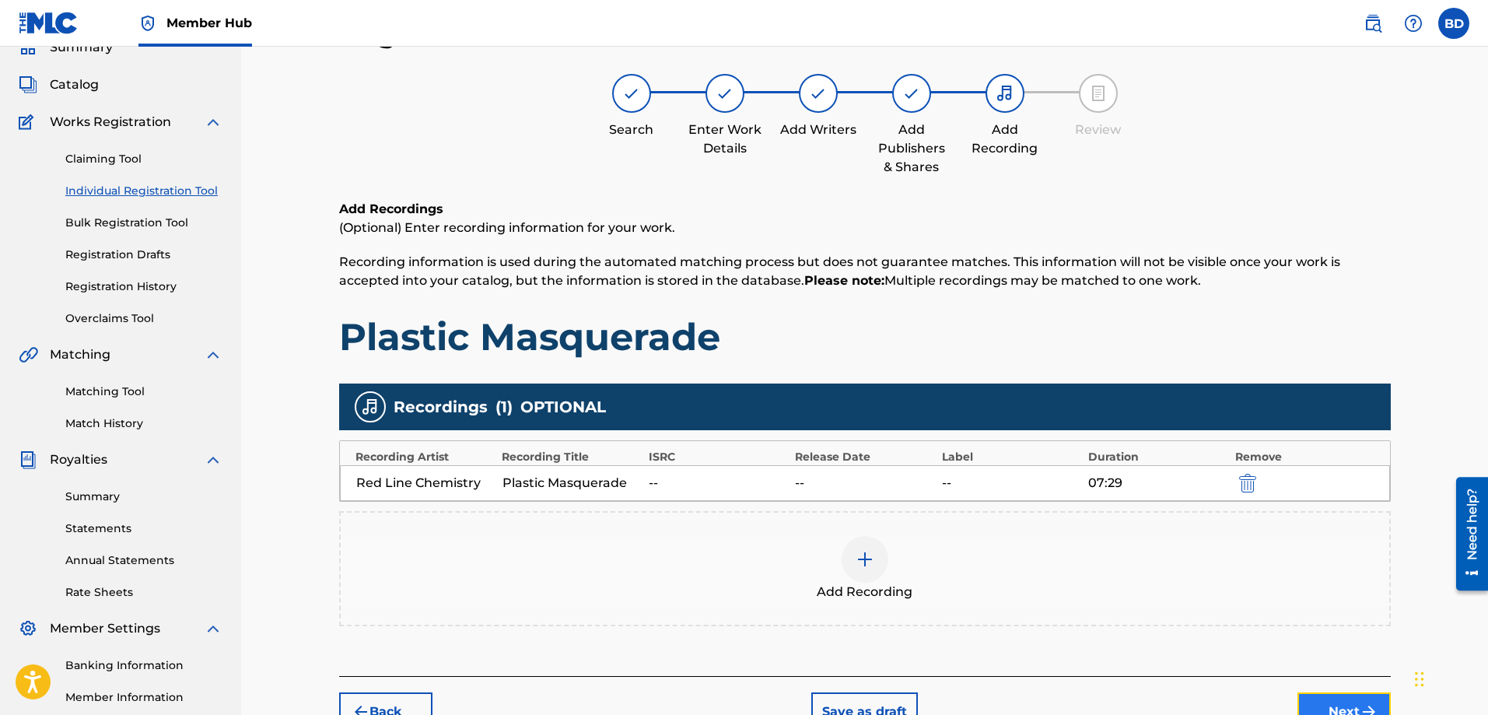
click at [1313, 697] on button "Next" at bounding box center [1343, 711] width 93 height 39
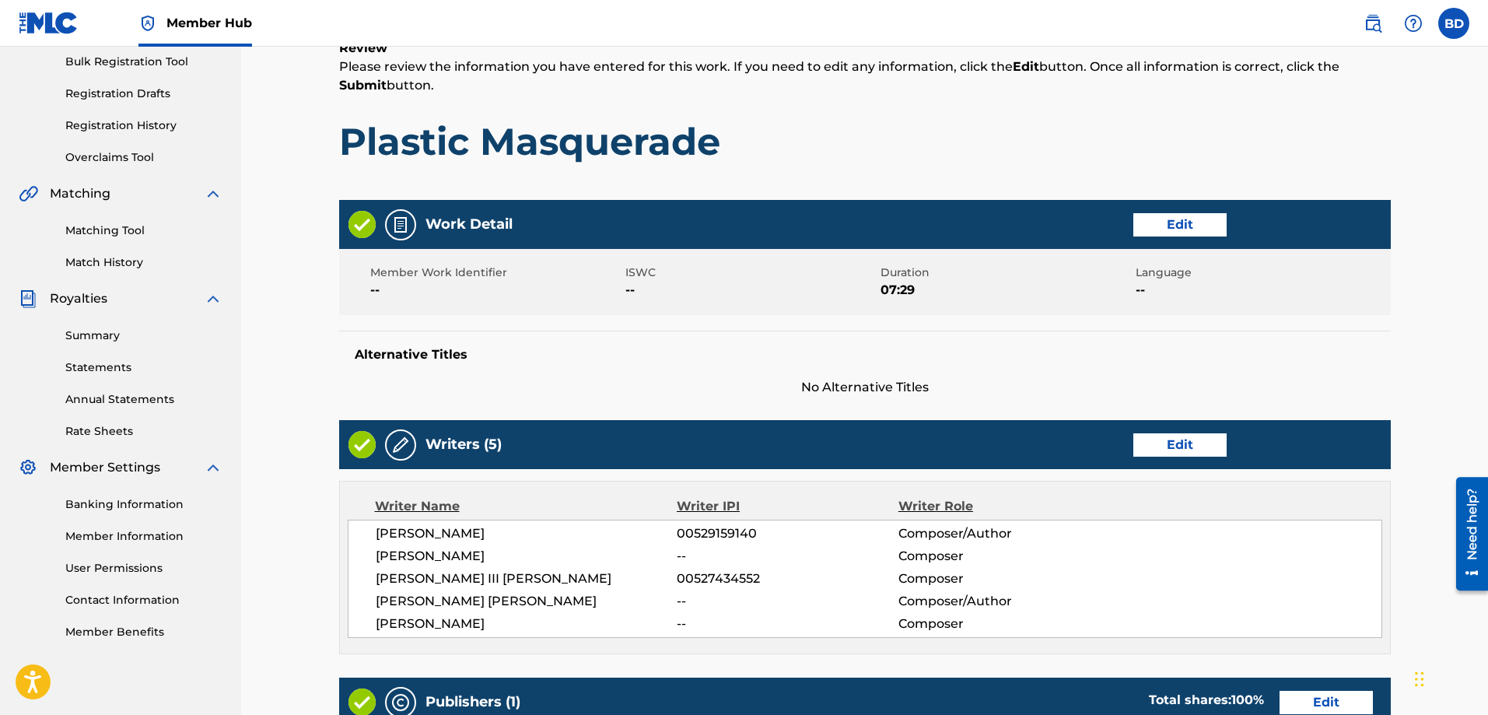
scroll to position [537, 0]
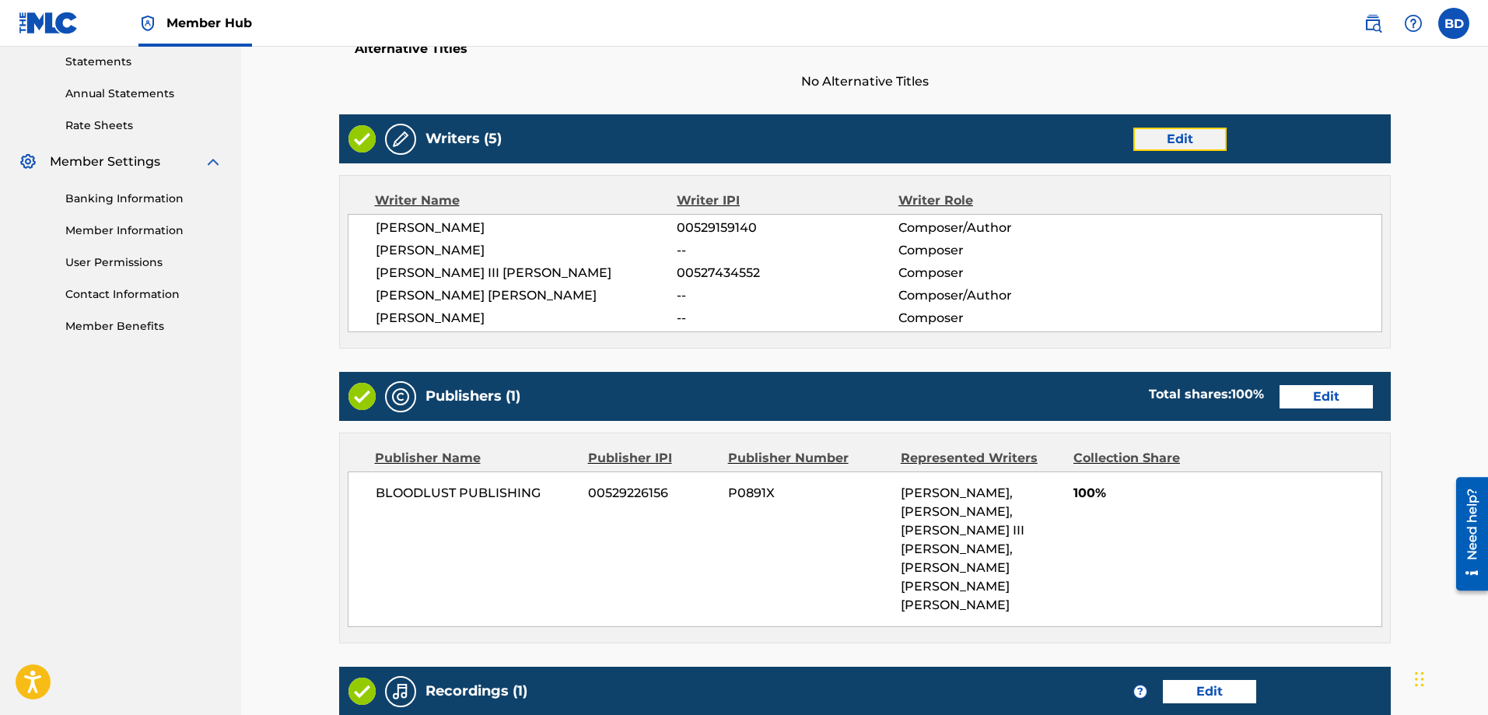
click at [1161, 135] on button "Edit" at bounding box center [1179, 139] width 93 height 23
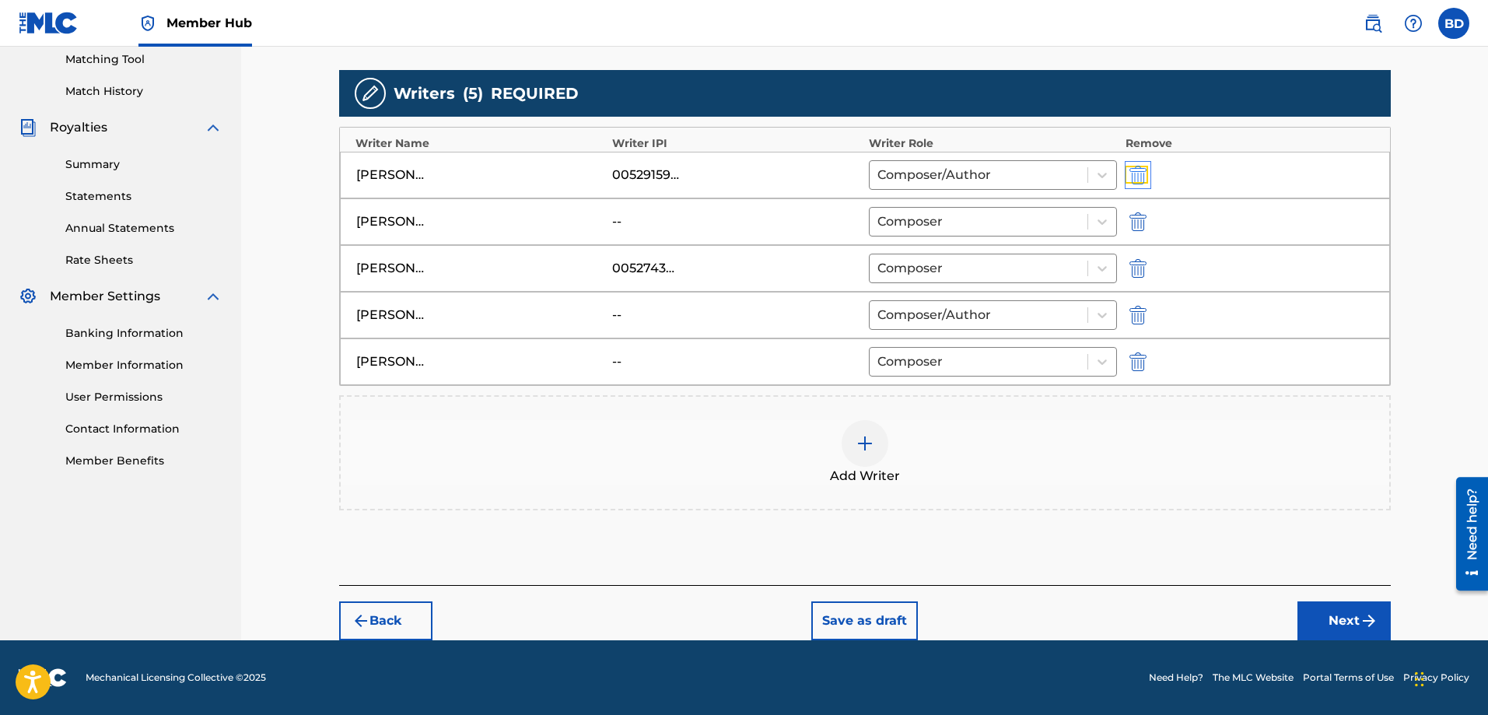
click at [1138, 177] on img "submit" at bounding box center [1137, 175] width 17 height 19
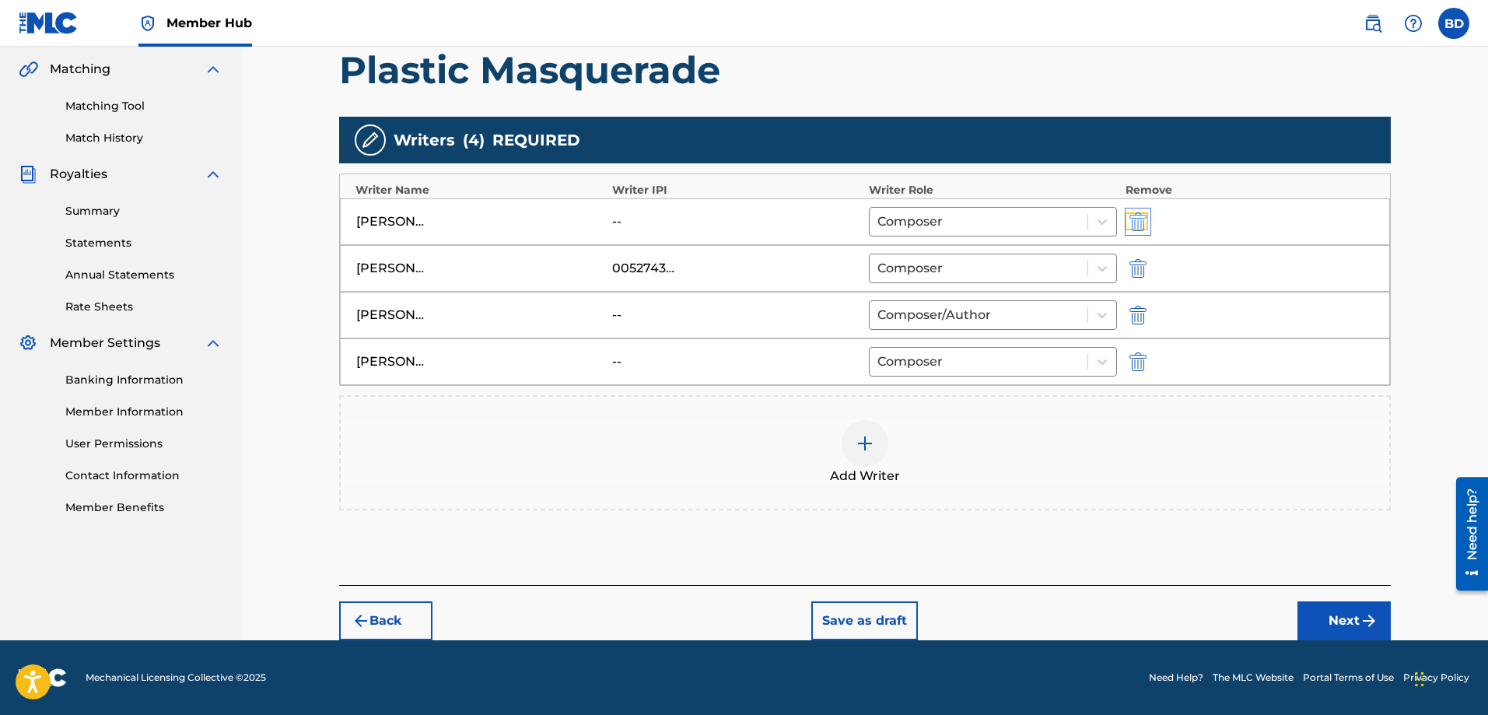
scroll to position [355, 0]
click at [849, 448] on div at bounding box center [864, 443] width 47 height 47
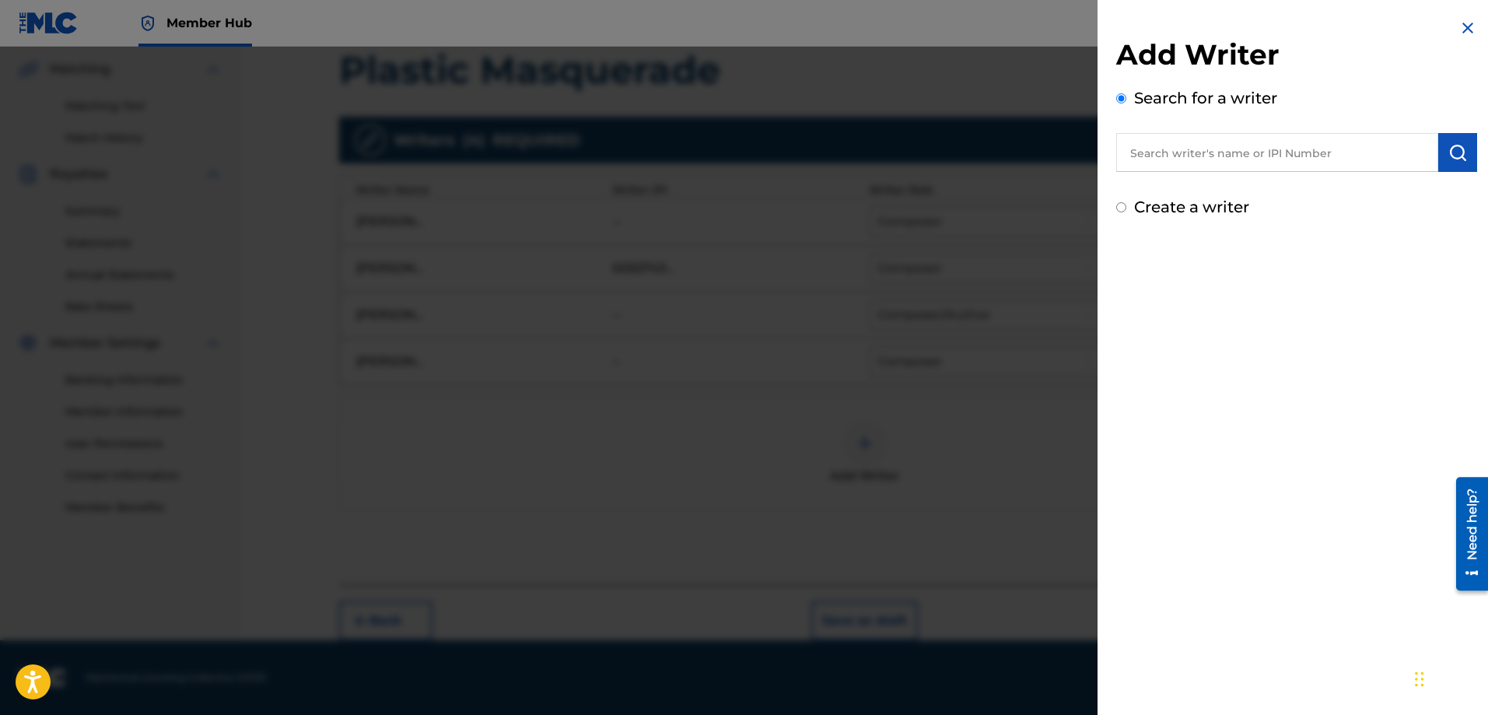
click at [1130, 205] on div "Create a writer" at bounding box center [1296, 206] width 361 height 23
click at [1121, 208] on input "Create a writer" at bounding box center [1121, 207] width 10 height 10
radio input "false"
radio input "true"
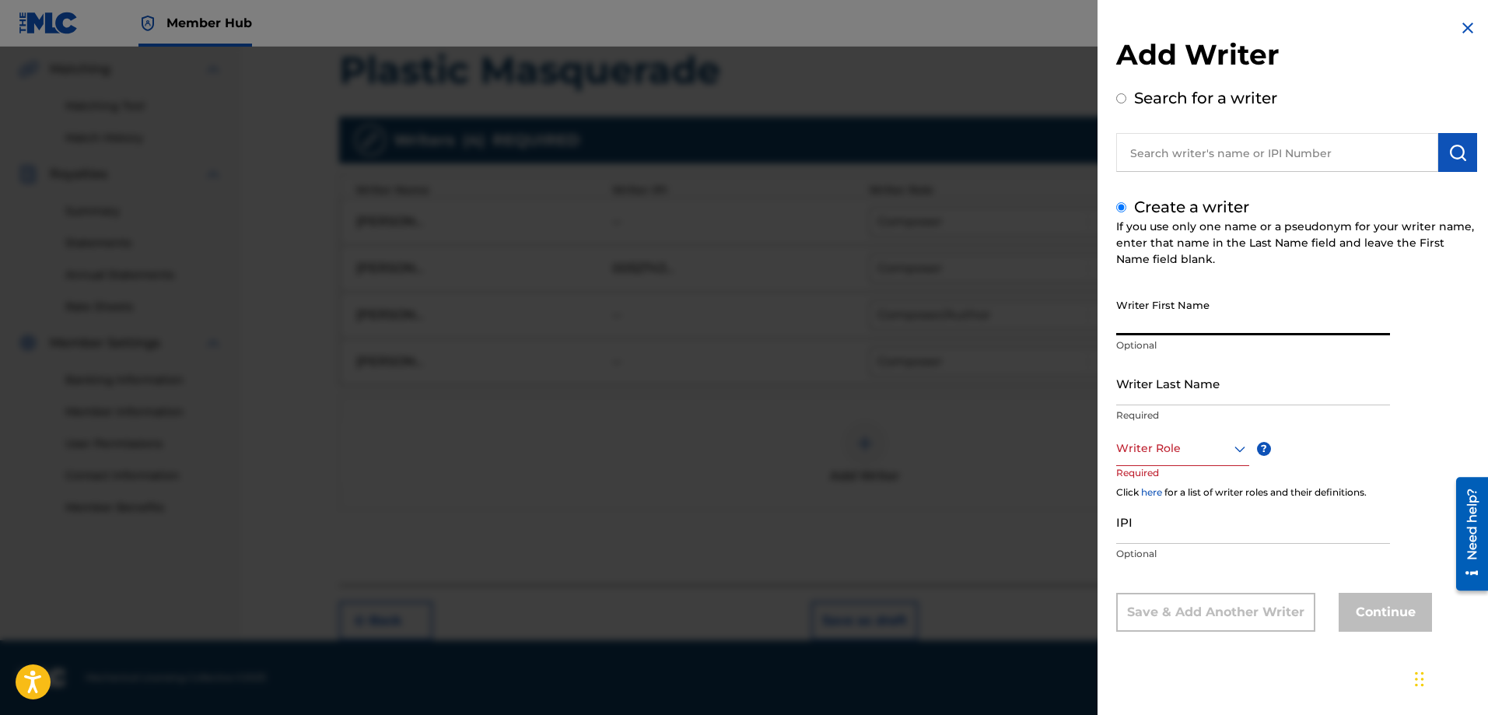
click at [1156, 324] on input "Writer First Name" at bounding box center [1253, 313] width 274 height 44
type input "[PERSON_NAME]"
click at [1135, 399] on input "Writer Last Name" at bounding box center [1253, 383] width 274 height 44
type input "[PERSON_NAME]"
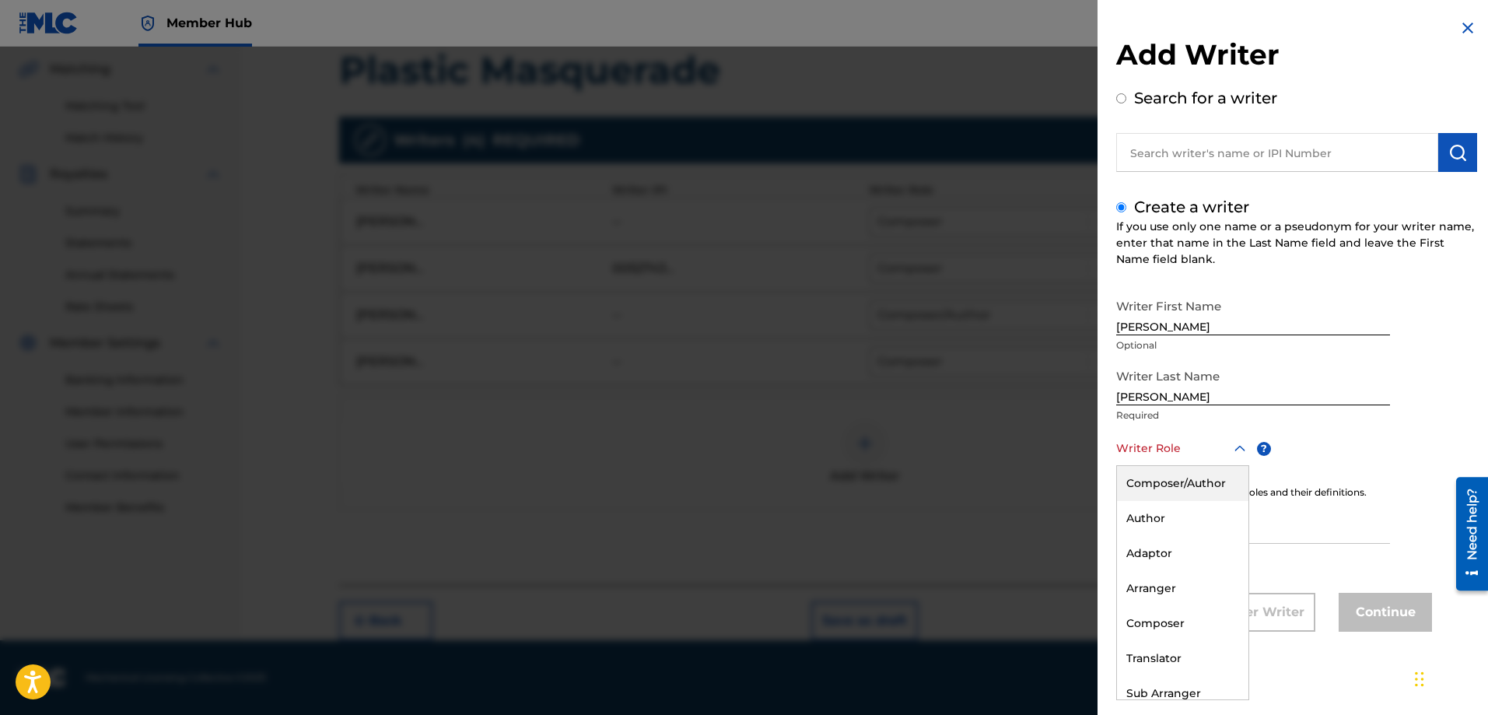
click at [1130, 456] on div at bounding box center [1182, 448] width 133 height 19
drag, startPoint x: 1145, startPoint y: 488, endPoint x: 1140, endPoint y: 501, distance: 14.0
click at [1145, 487] on div "Composer/Author" at bounding box center [1182, 483] width 131 height 35
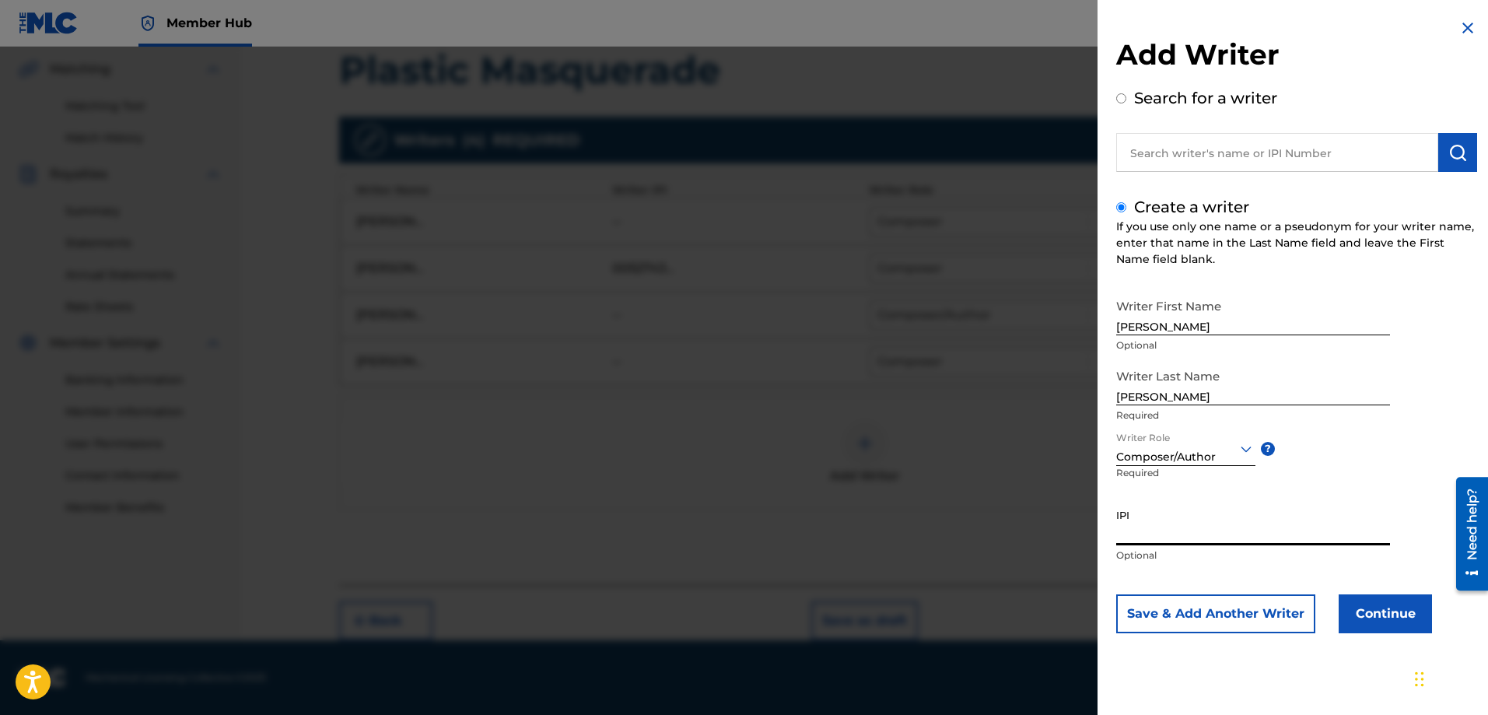
click at [1142, 532] on input "IPI" at bounding box center [1253, 523] width 274 height 44
paste input "00529159140"
type input "00529159140"
click at [1356, 605] on button "Continue" at bounding box center [1384, 613] width 93 height 39
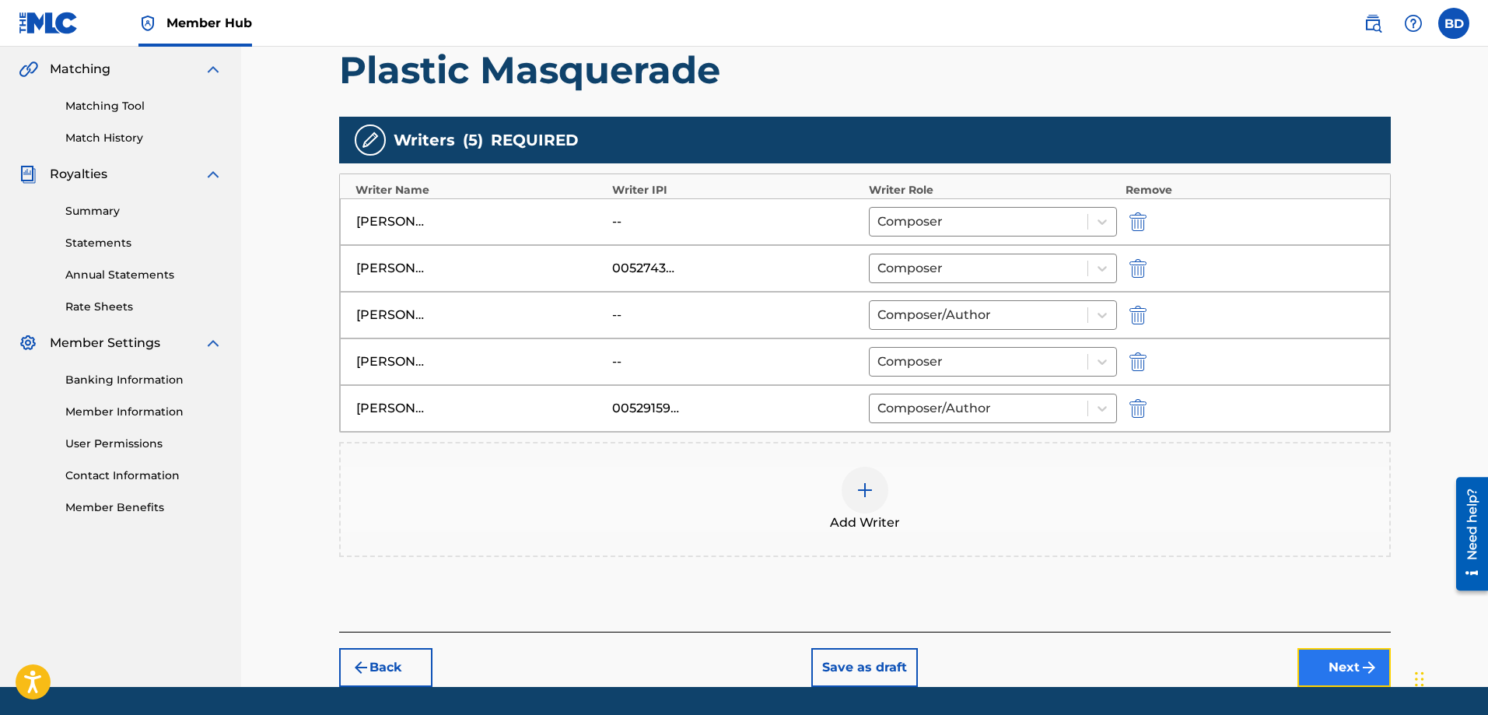
click at [1359, 666] on img "submit" at bounding box center [1368, 667] width 19 height 19
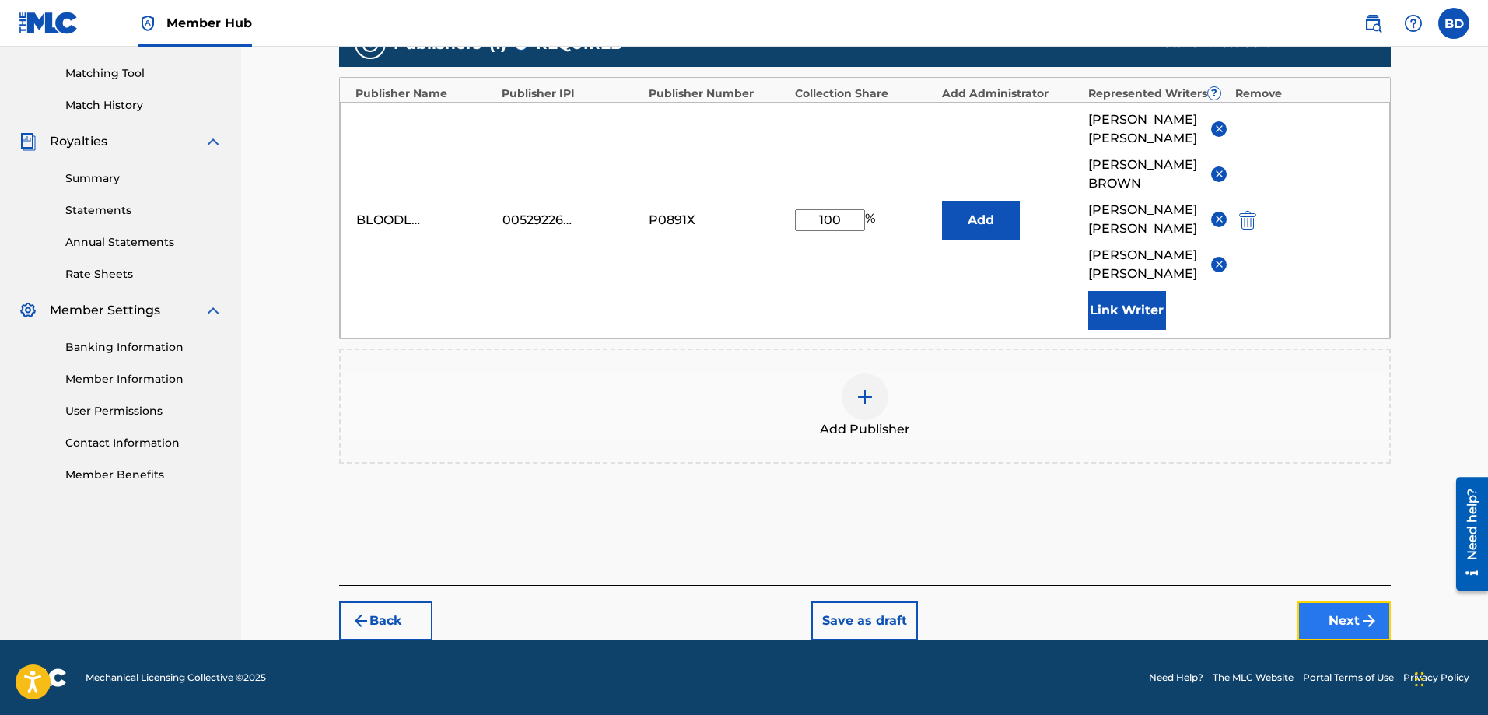
click at [1347, 621] on button "Next" at bounding box center [1343, 620] width 93 height 39
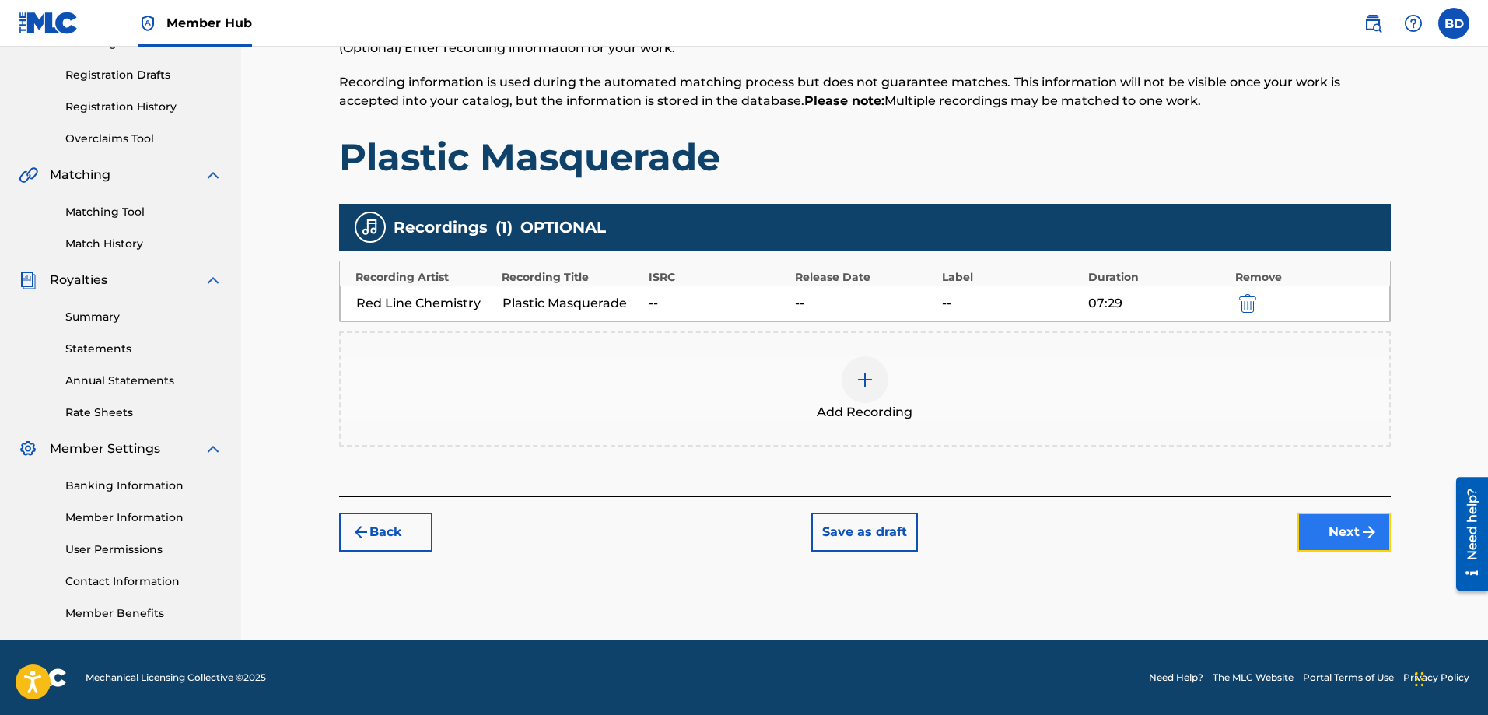
click at [1351, 524] on button "Next" at bounding box center [1343, 531] width 93 height 39
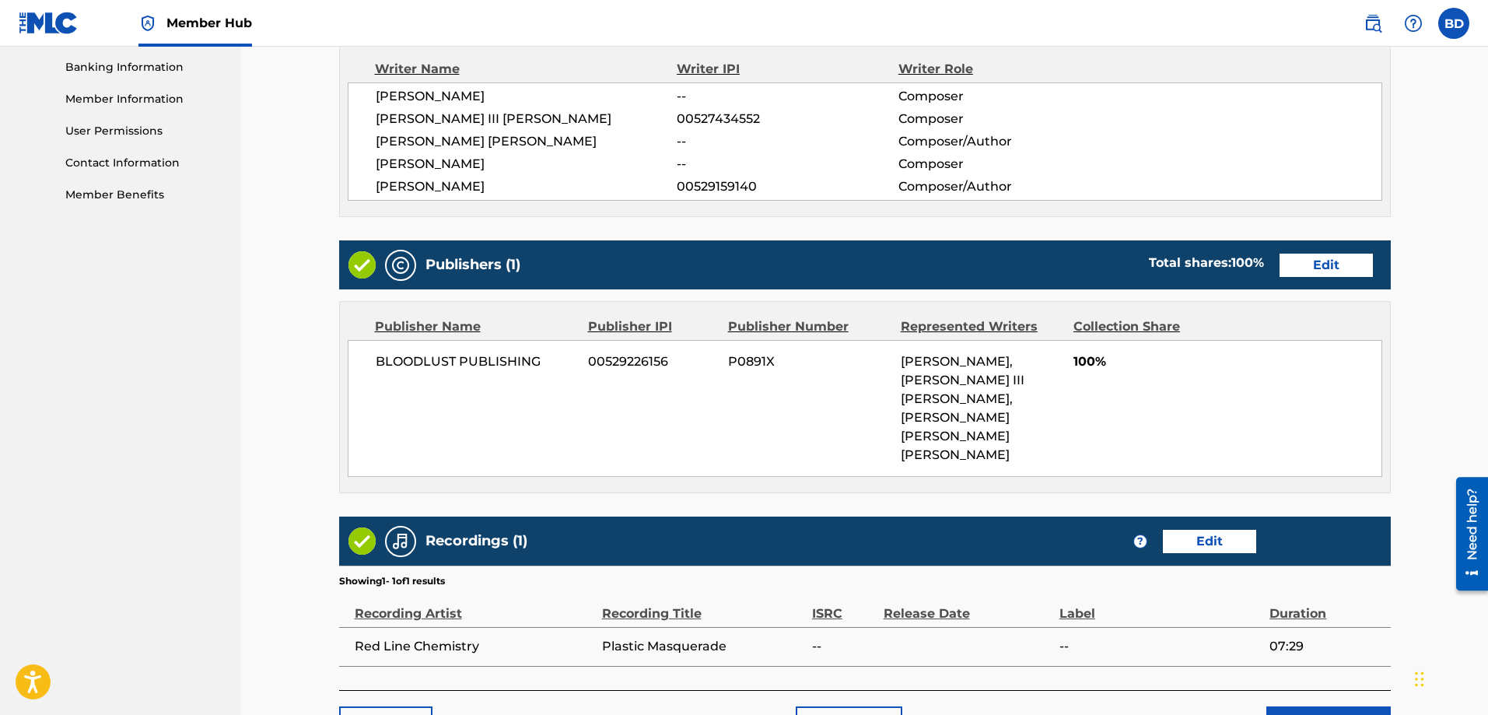
scroll to position [754, 0]
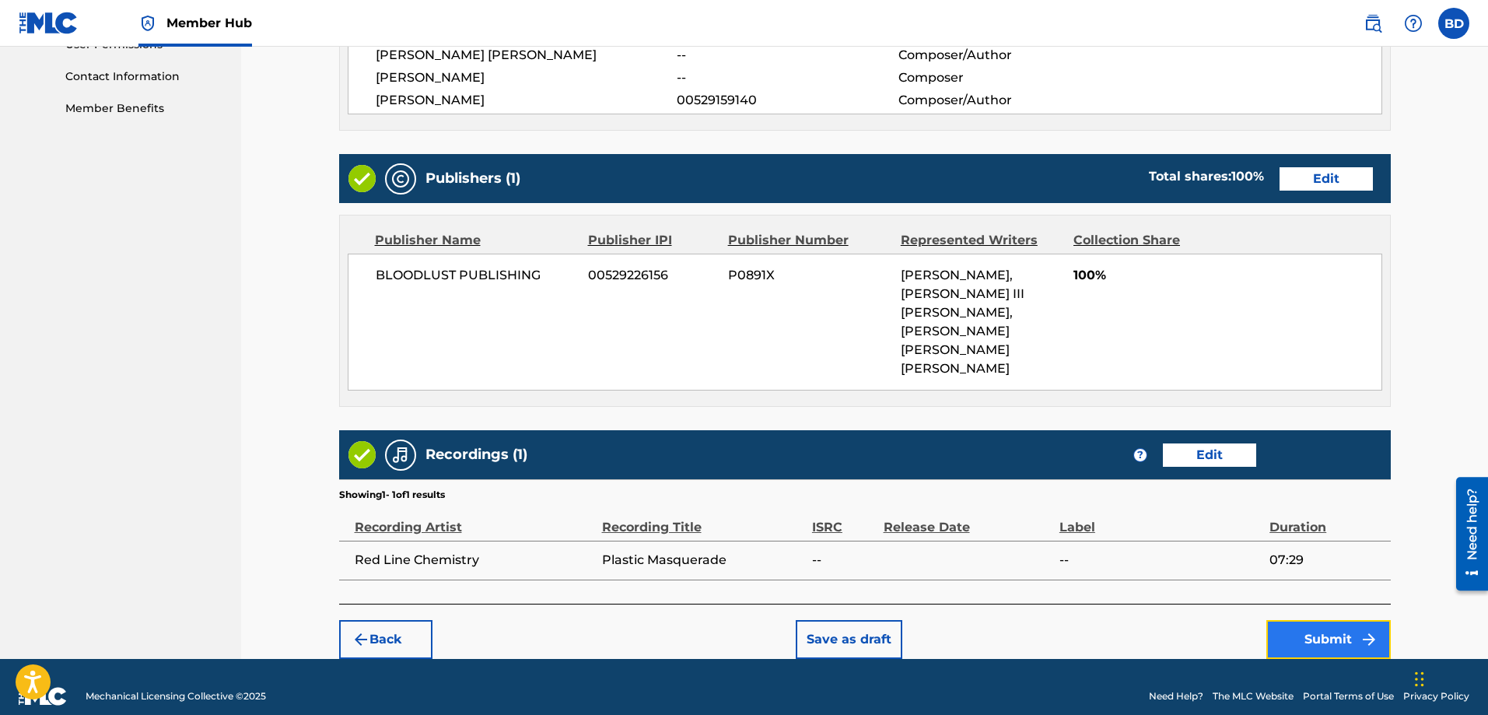
click at [1340, 620] on button "Submit" at bounding box center [1328, 639] width 124 height 39
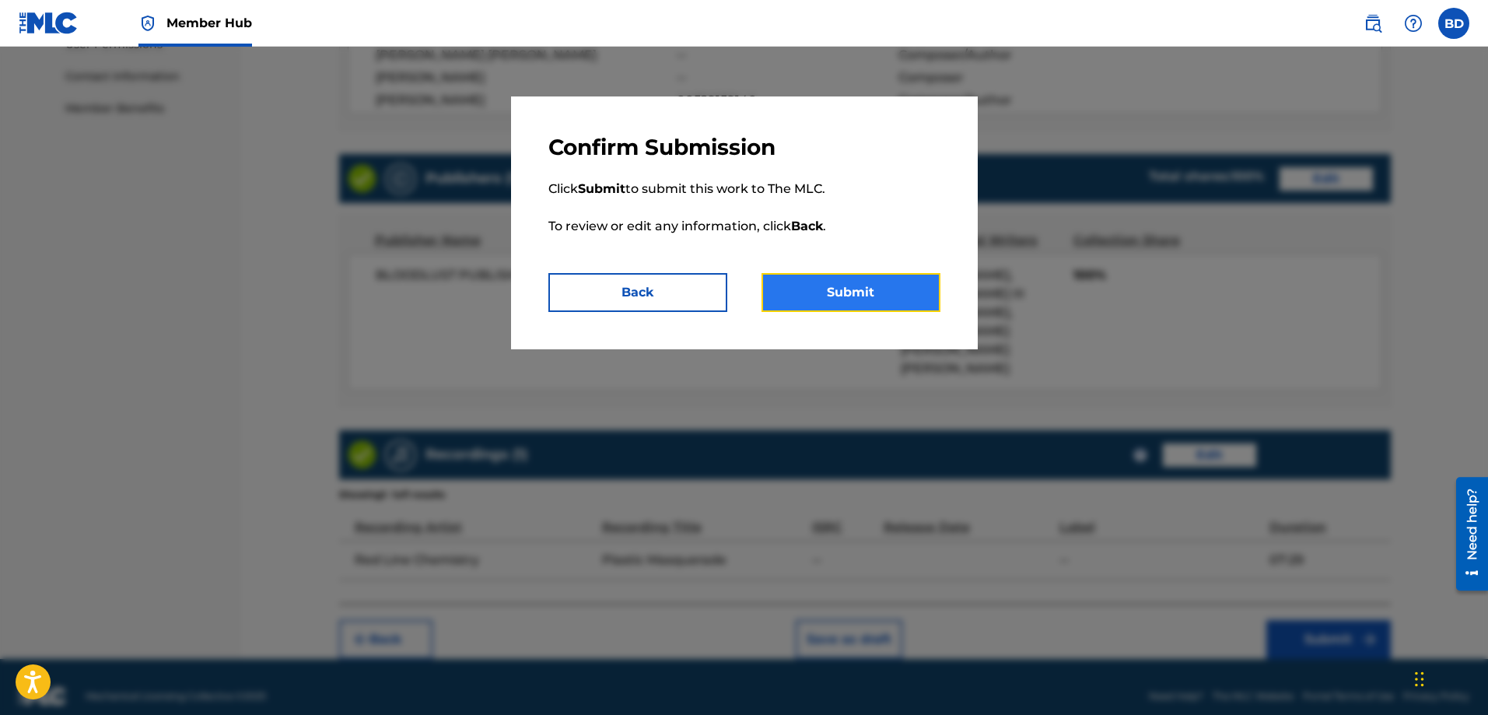
click at [862, 297] on button "Submit" at bounding box center [850, 292] width 179 height 39
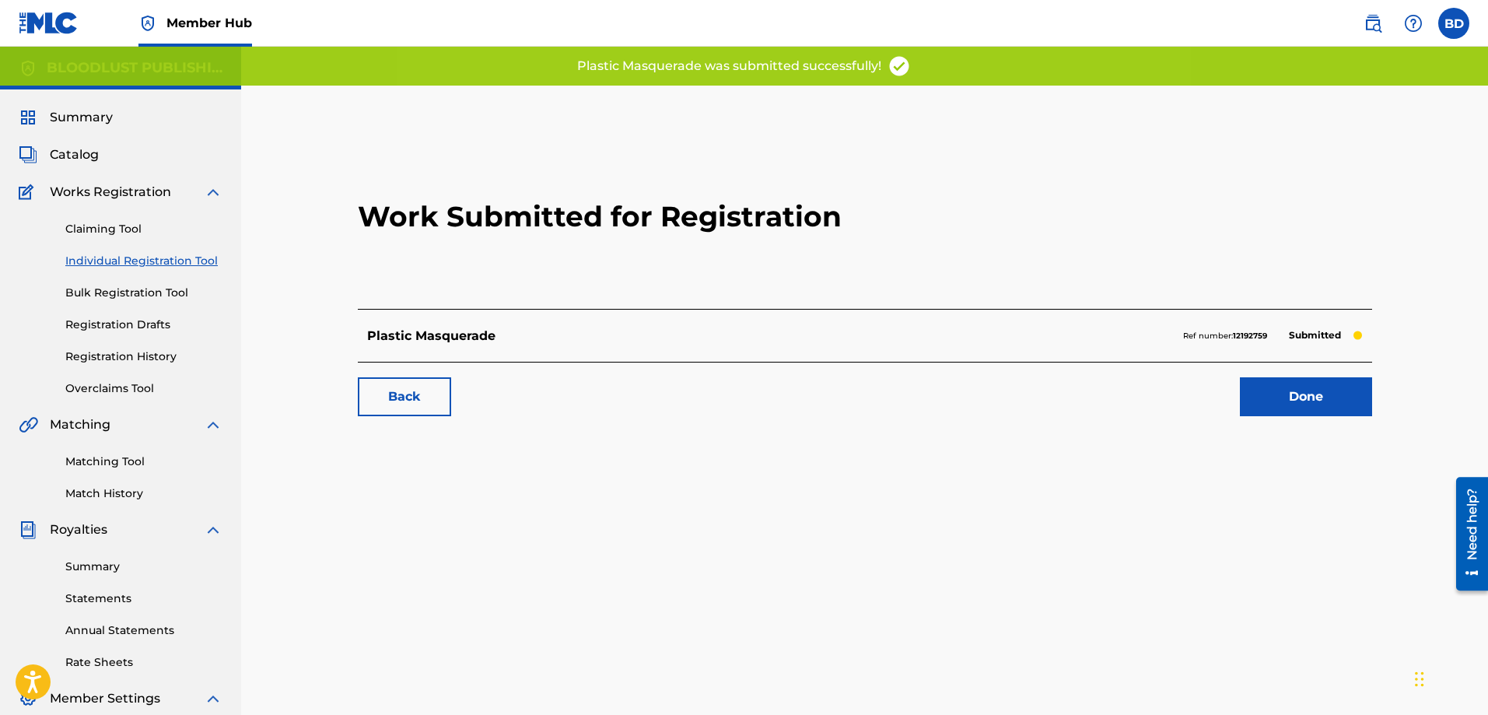
click at [94, 258] on link "Individual Registration Tool" at bounding box center [143, 261] width 157 height 16
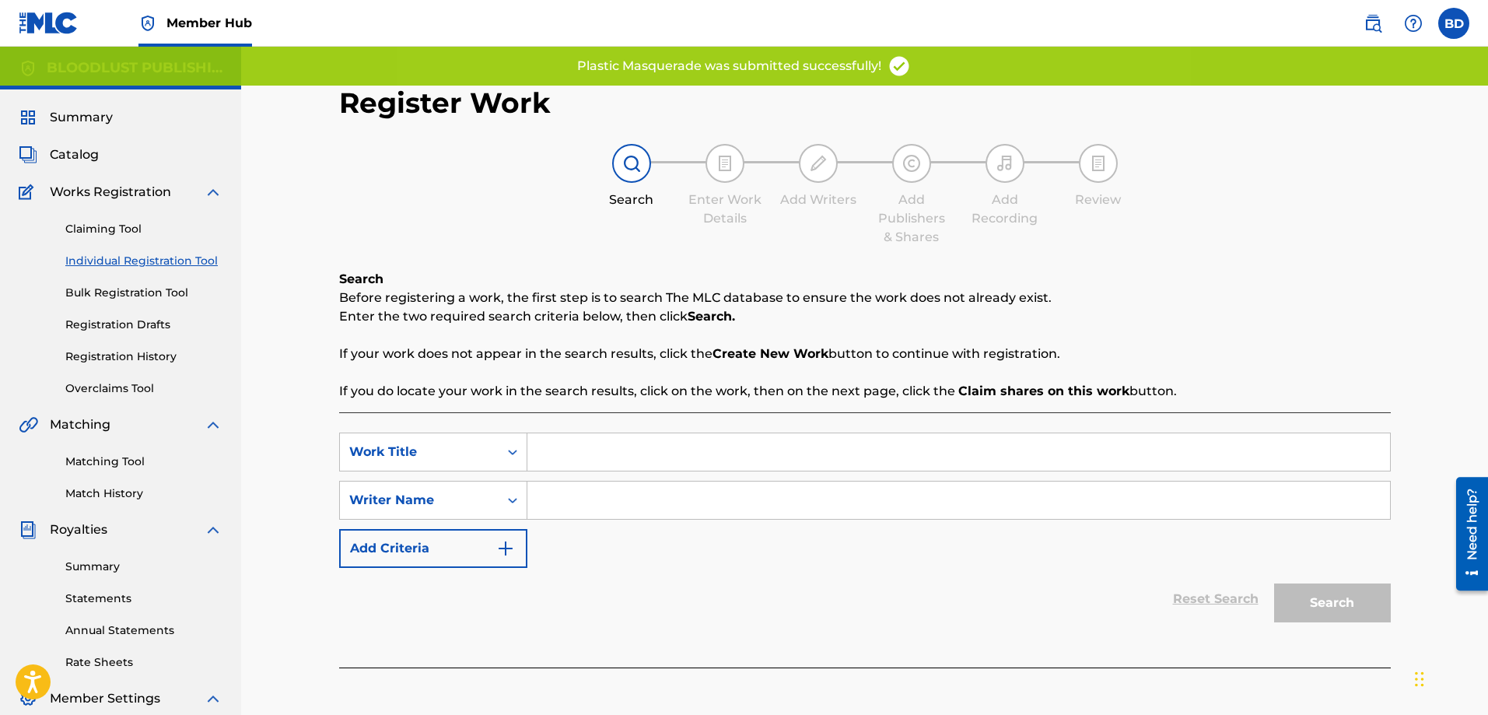
click at [579, 450] on input "Search Form" at bounding box center [958, 451] width 862 height 37
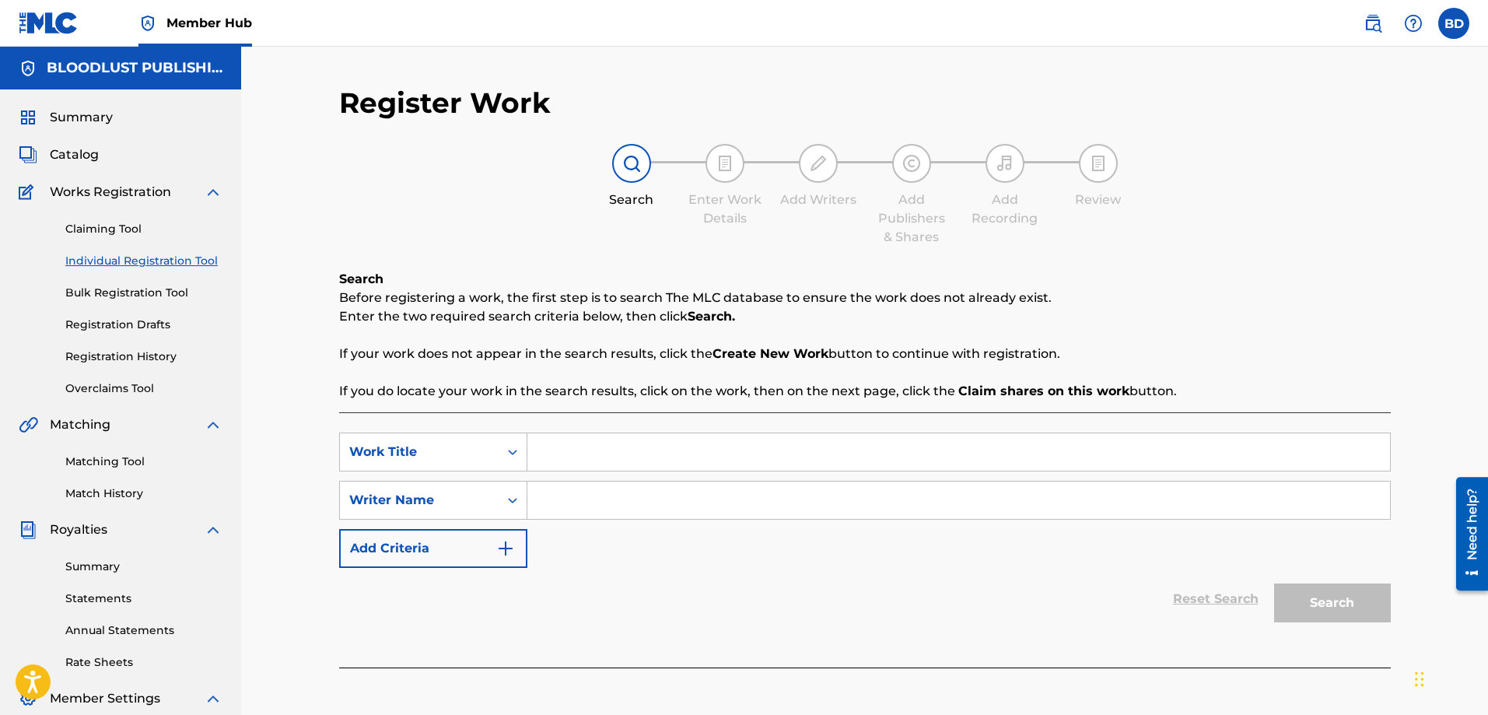
click at [565, 445] on input "Search Form" at bounding box center [958, 451] width 862 height 37
click at [657, 452] on input "[PERSON_NAME]" at bounding box center [958, 451] width 862 height 37
type input "[PERSON_NAME] Come Alive"
click at [586, 499] on input "Search Form" at bounding box center [958, 499] width 862 height 37
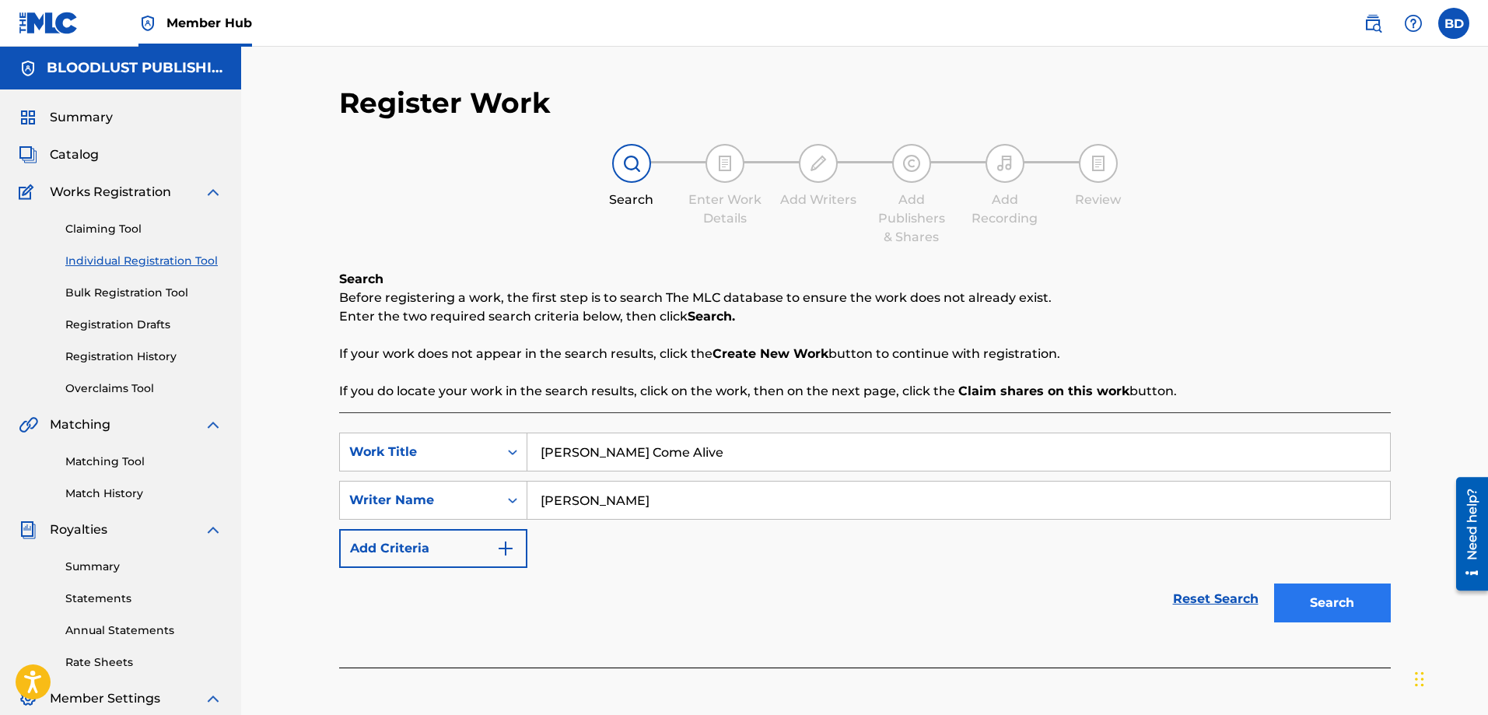
type input "[PERSON_NAME]"
click at [1337, 603] on button "Search" at bounding box center [1332, 602] width 117 height 39
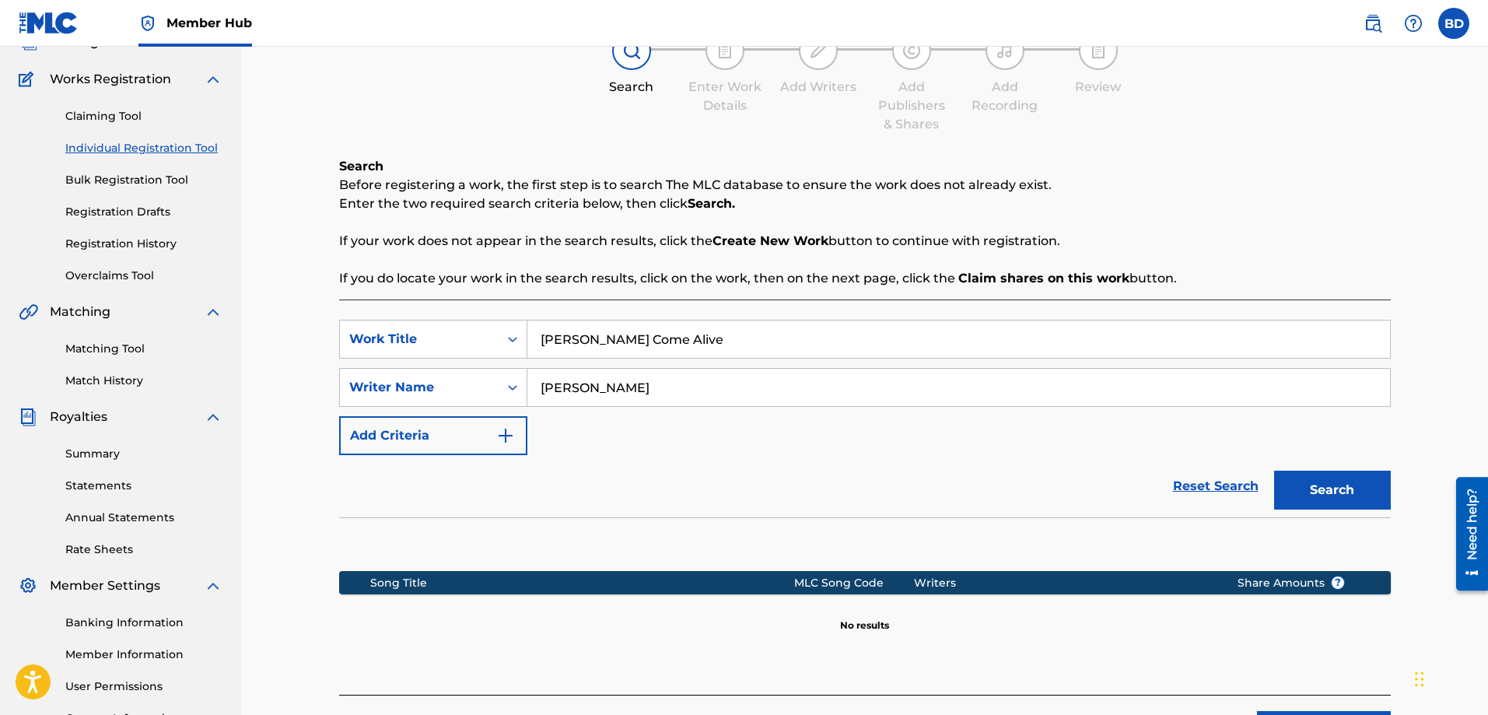
scroll to position [250, 0]
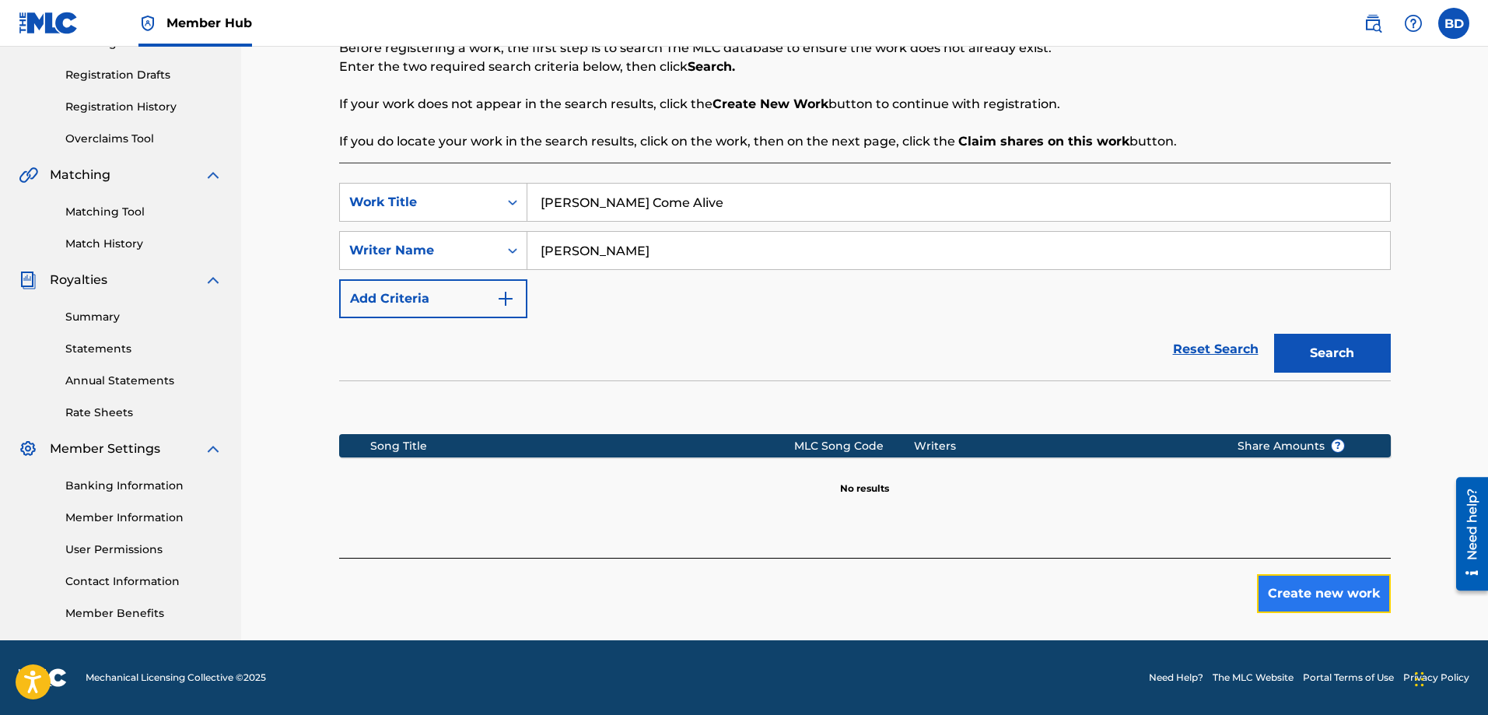
click at [1327, 596] on button "Create new work" at bounding box center [1324, 593] width 134 height 39
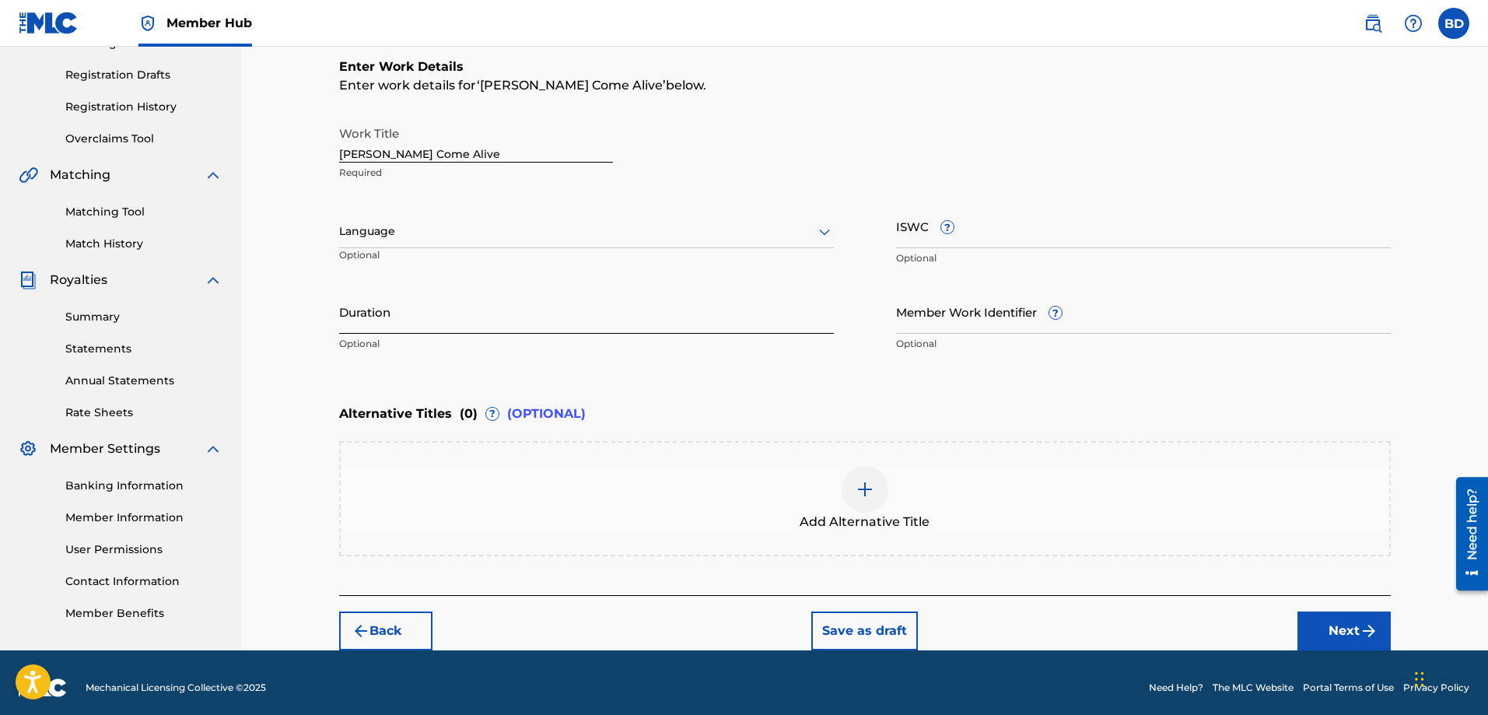
click at [428, 325] on input "Duration" at bounding box center [586, 311] width 495 height 44
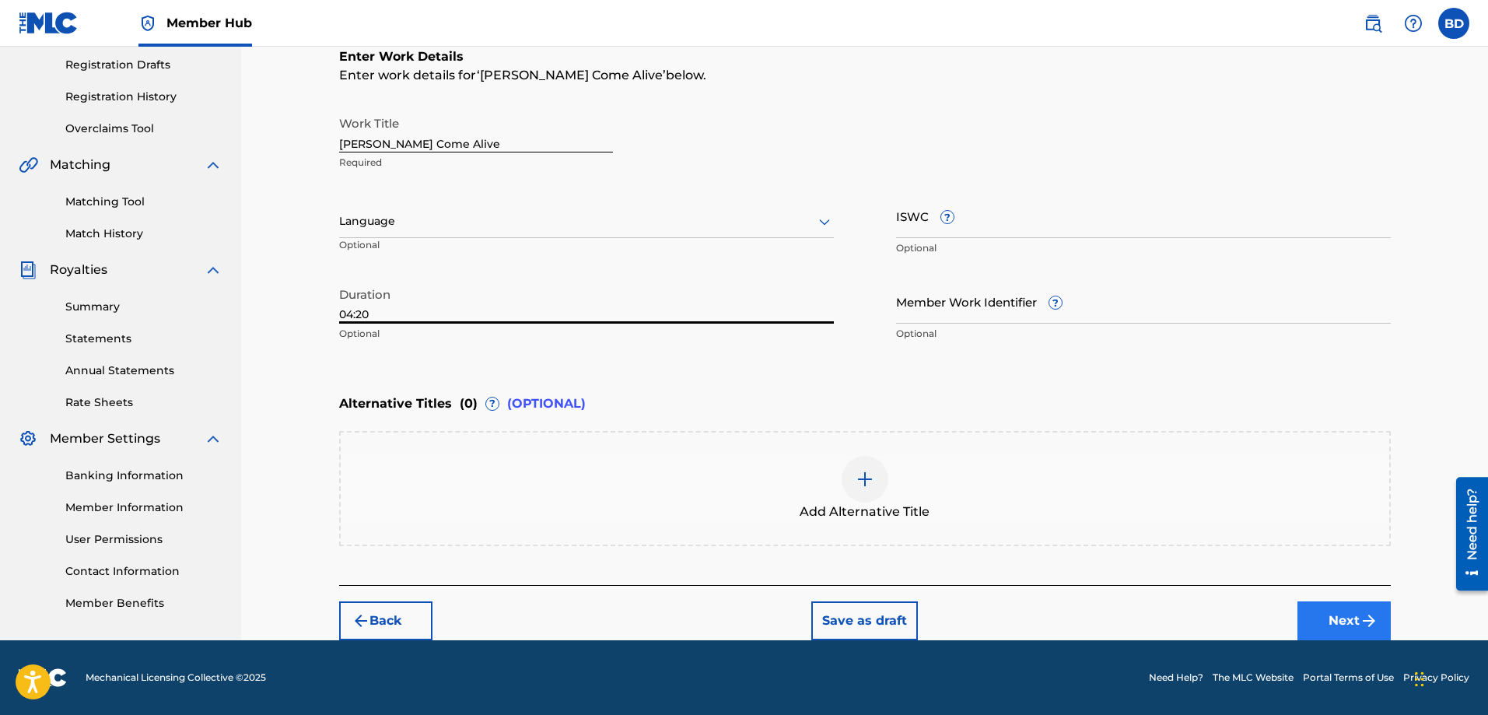
type input "04:20"
click at [1334, 624] on button "Next" at bounding box center [1343, 620] width 93 height 39
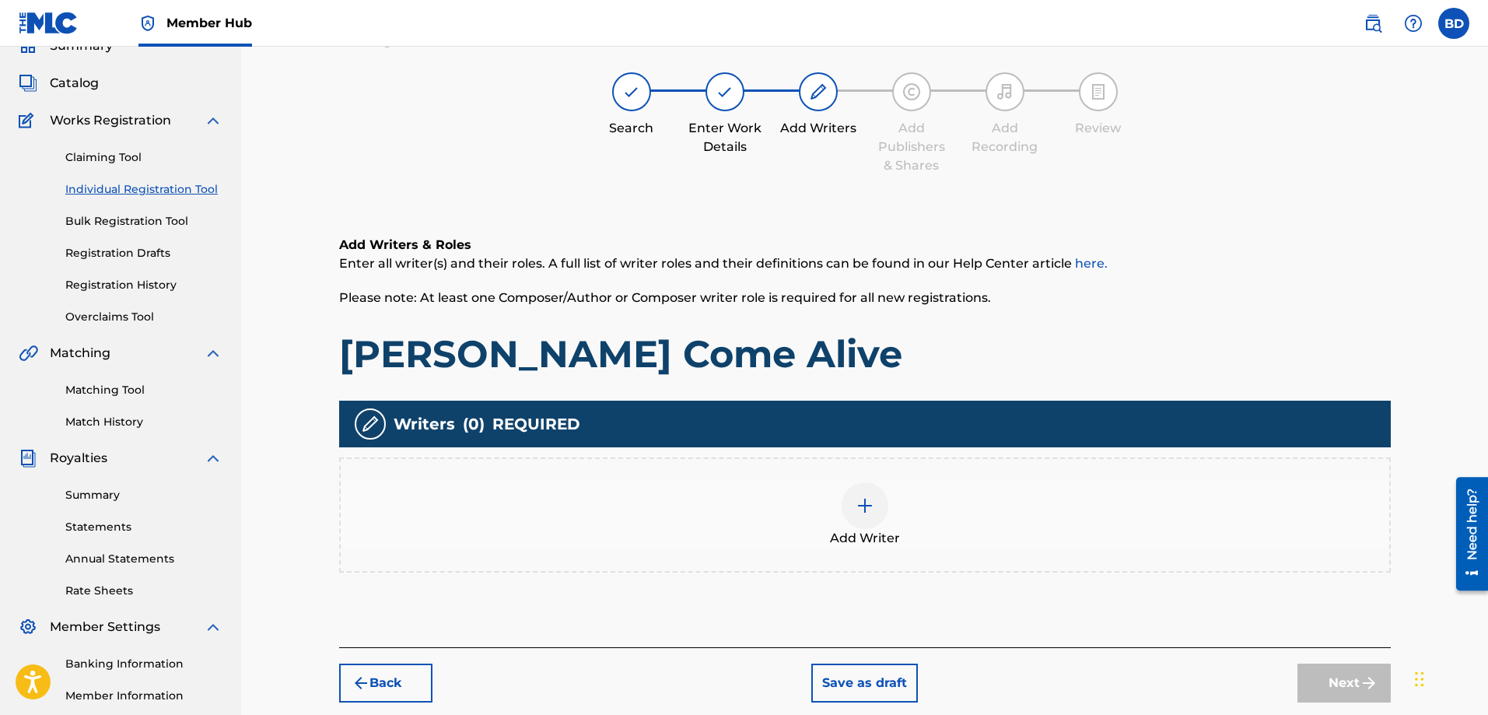
scroll to position [70, 0]
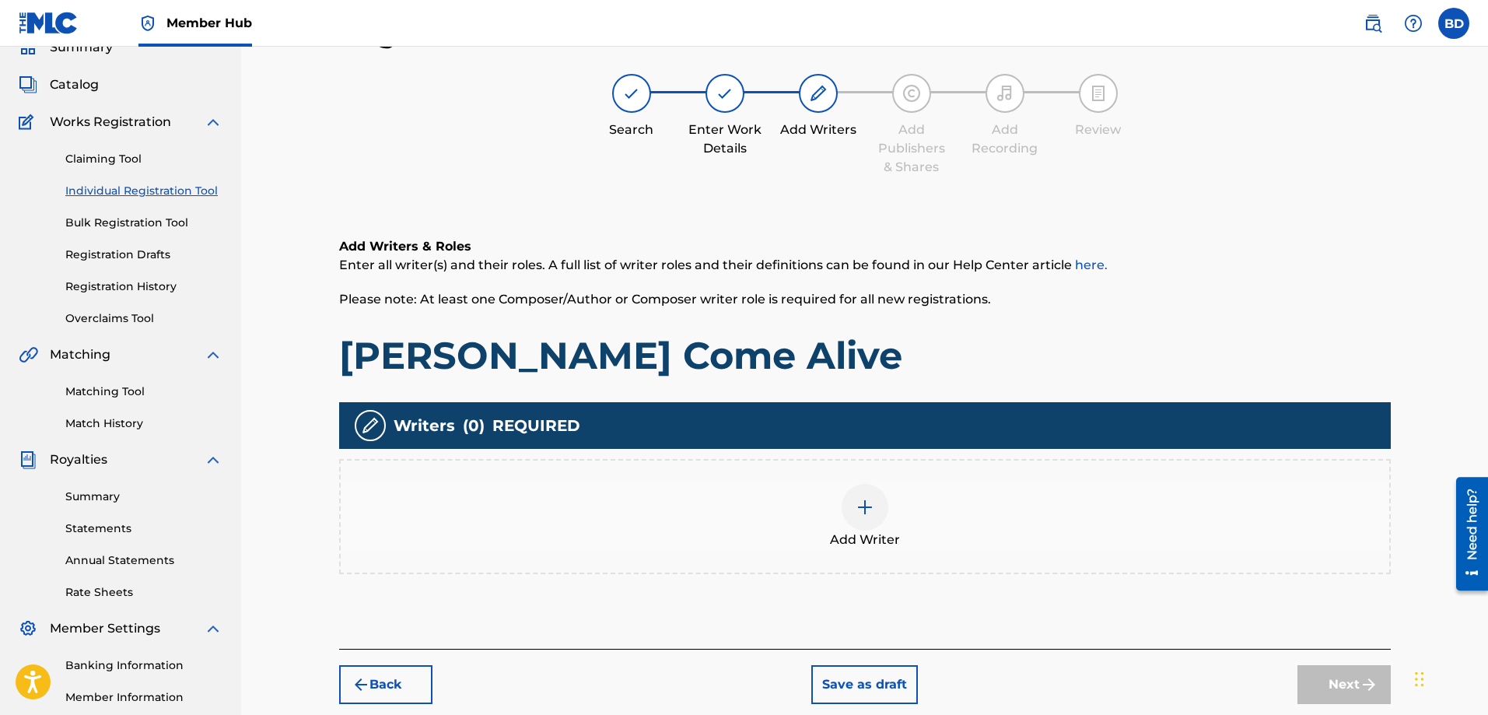
click at [865, 505] on img at bounding box center [864, 507] width 19 height 19
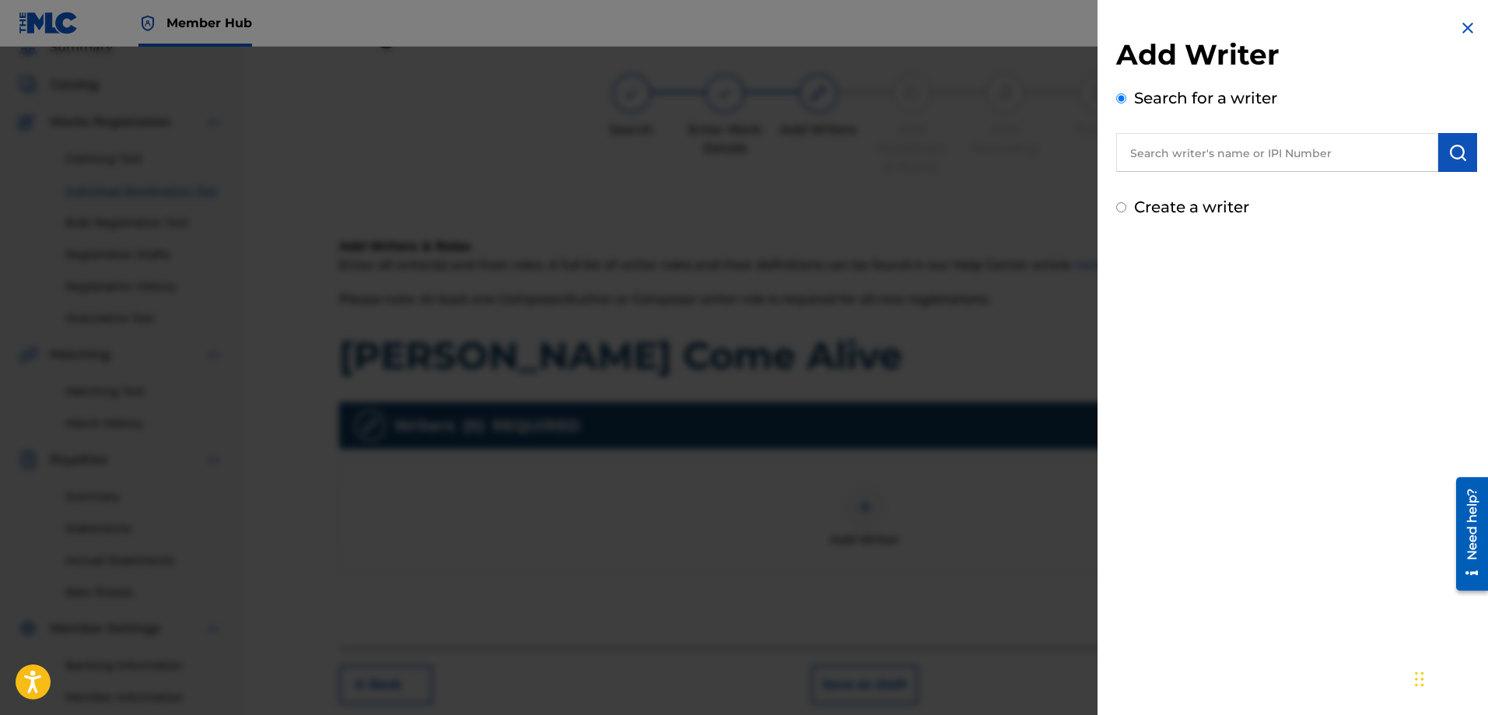
click at [1119, 207] on input "Create a writer" at bounding box center [1121, 207] width 10 height 10
radio input "false"
radio input "true"
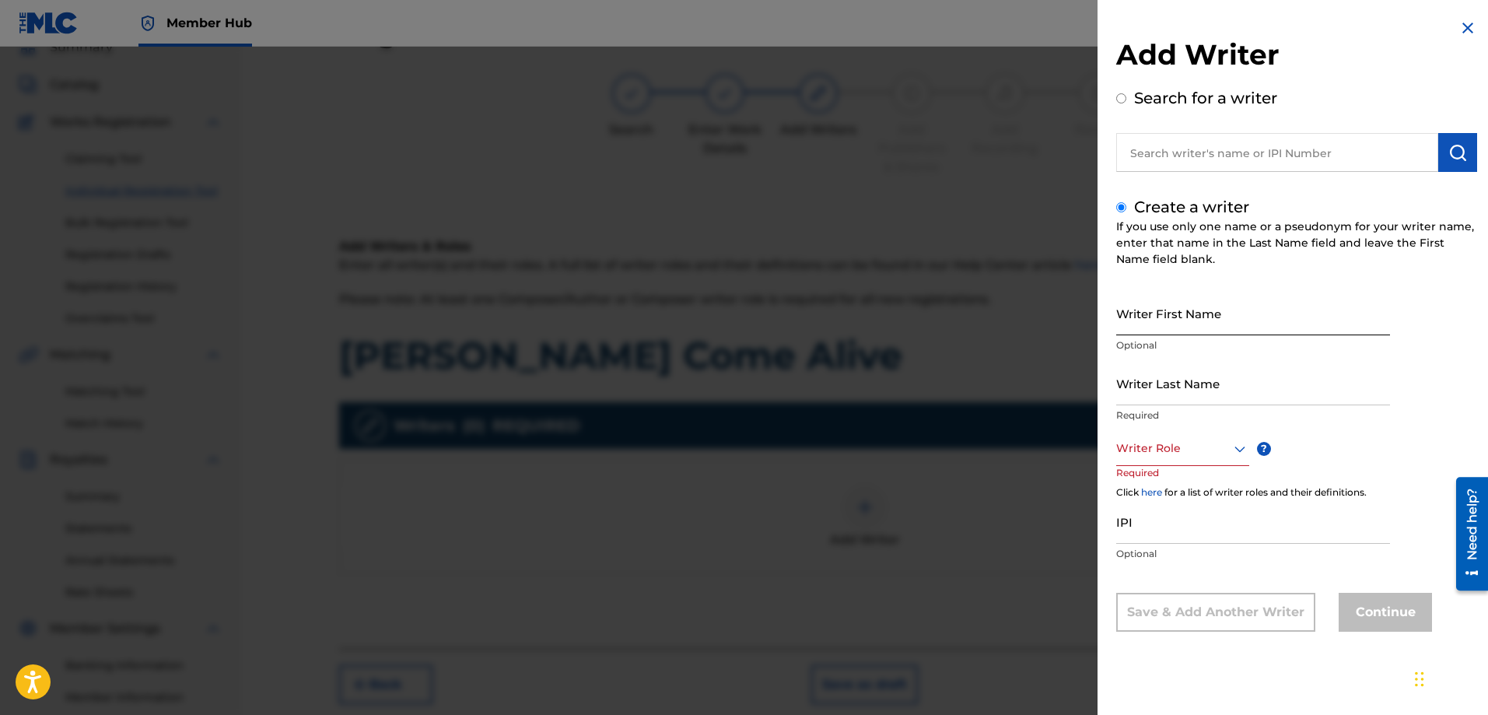
click at [1169, 321] on input "Writer First Name" at bounding box center [1253, 313] width 274 height 44
type input "[PERSON_NAME]"
click at [1165, 391] on input "Writer Last Name" at bounding box center [1253, 383] width 274 height 44
type input "[PERSON_NAME]"
click at [1165, 449] on div at bounding box center [1182, 448] width 133 height 19
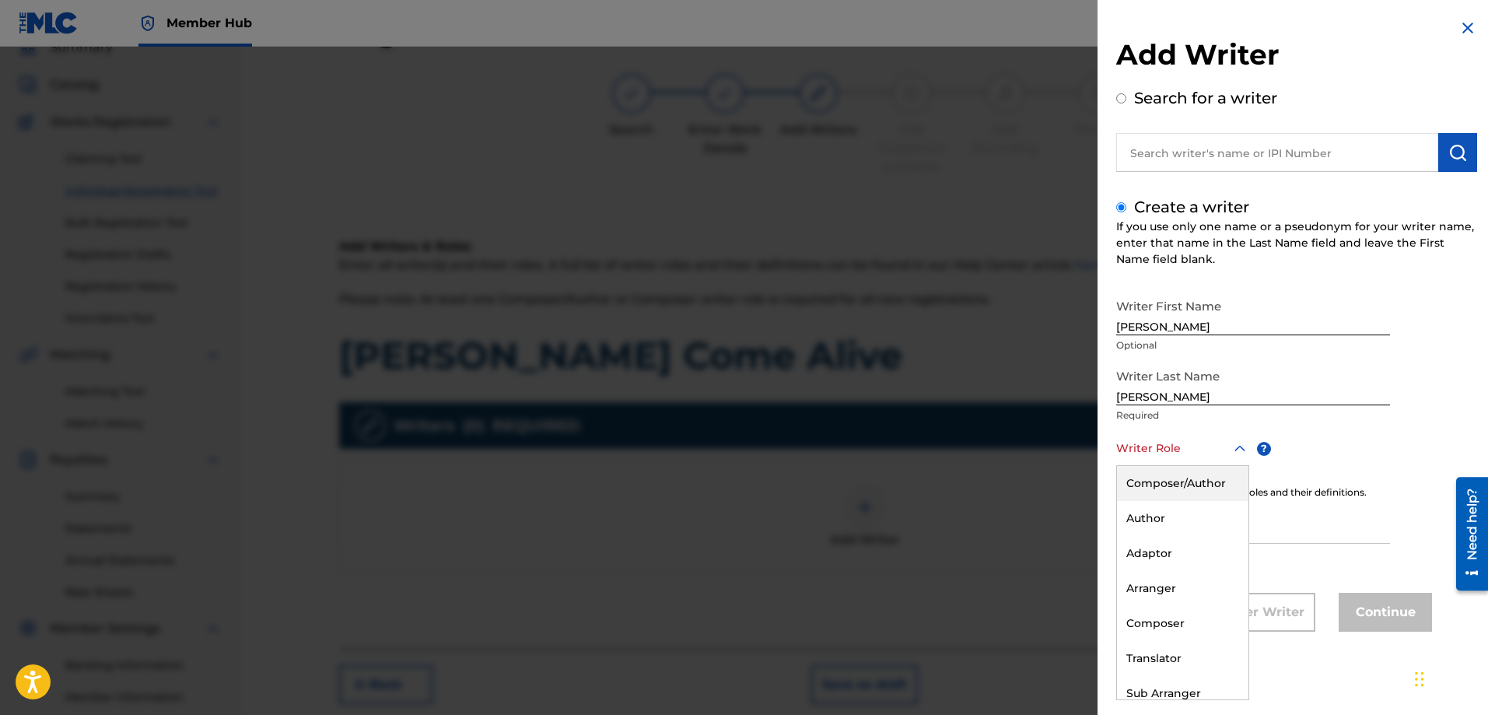
click at [1190, 475] on div "Composer/Author" at bounding box center [1182, 483] width 131 height 35
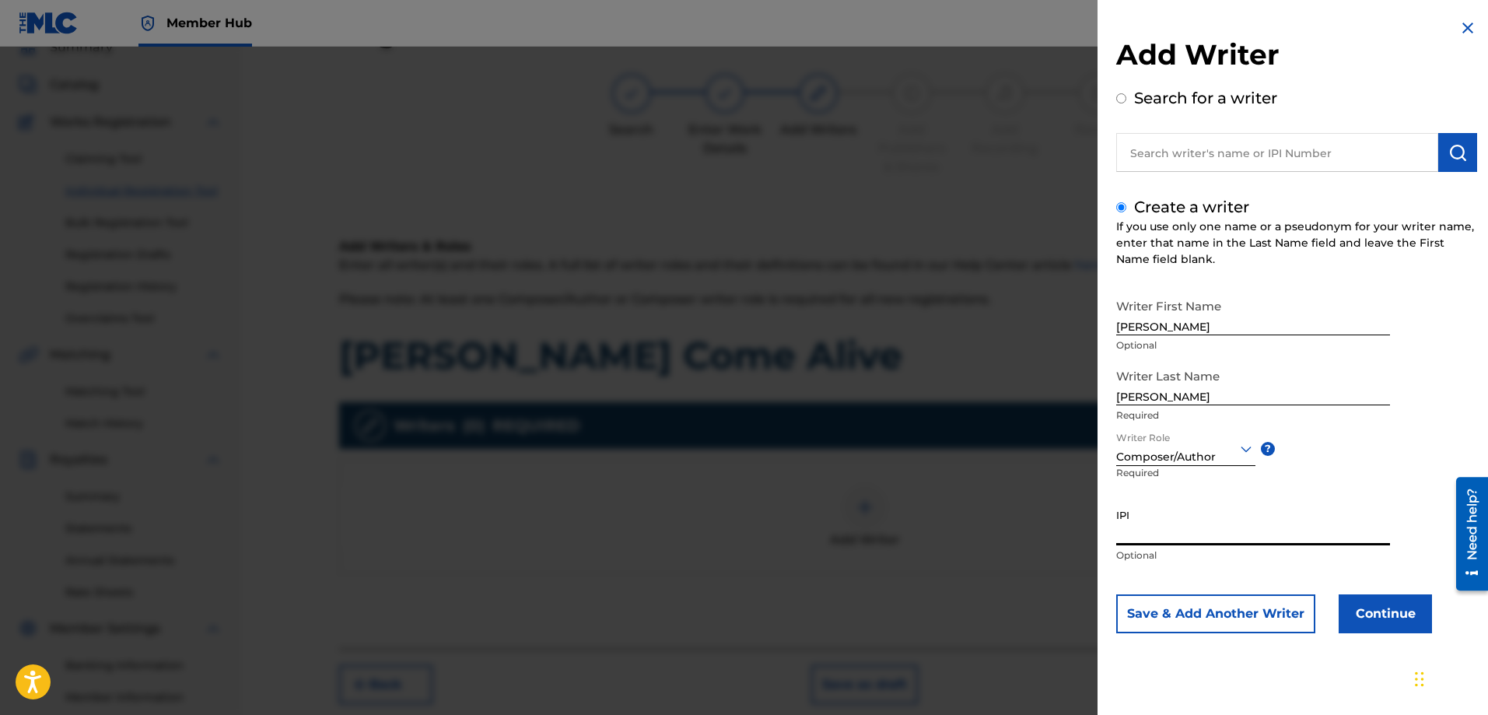
click at [1149, 535] on input "IPI" at bounding box center [1253, 523] width 274 height 44
paste input "00529159140"
type input "00529159140"
click at [1359, 596] on button "Continue" at bounding box center [1384, 613] width 93 height 39
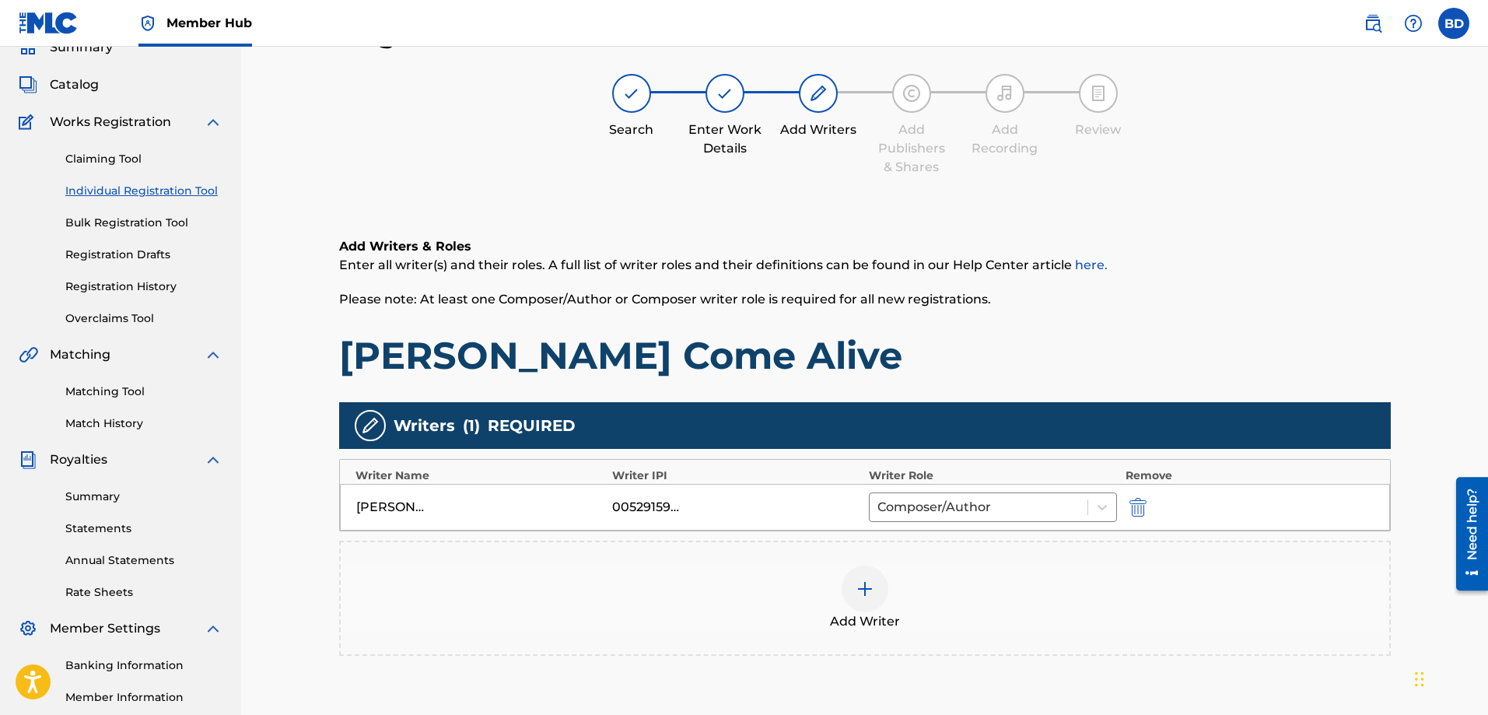
click at [869, 594] on img at bounding box center [864, 588] width 19 height 19
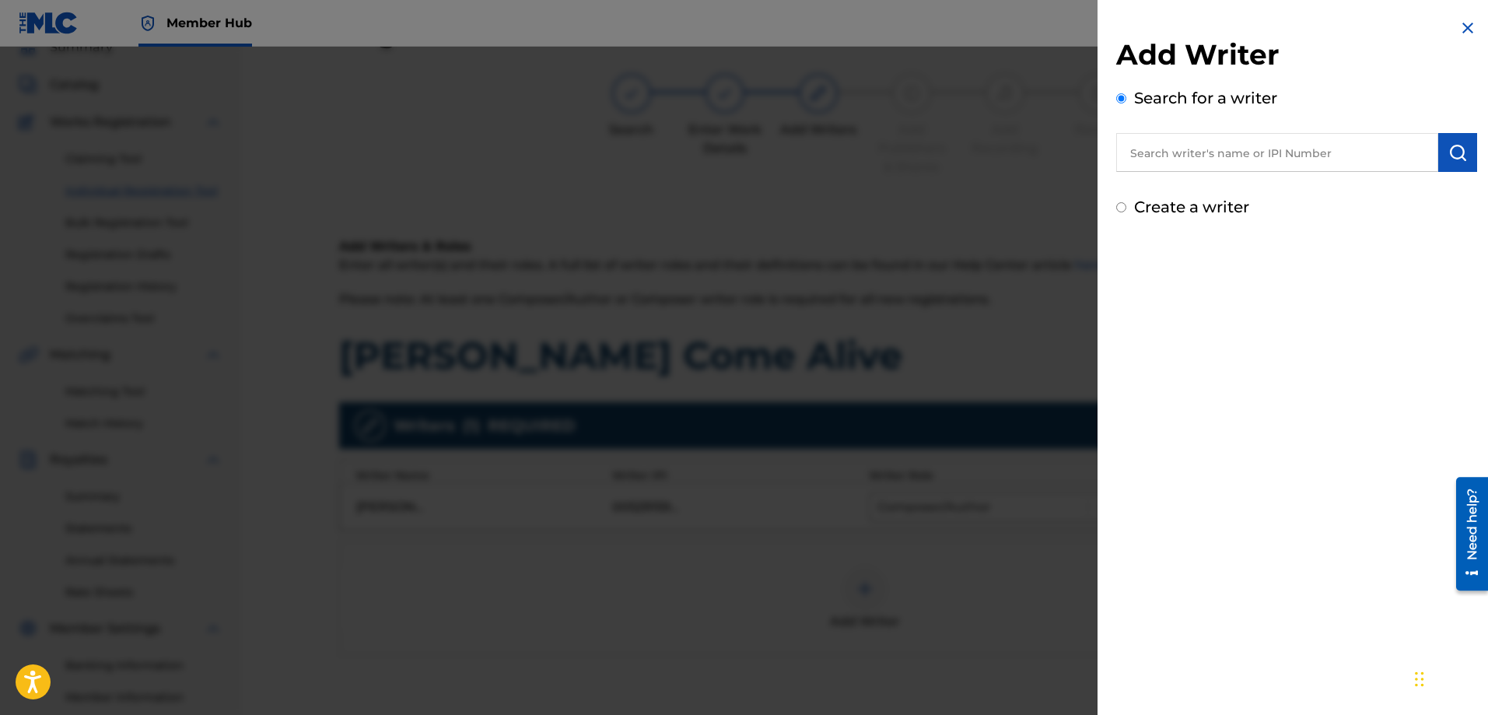
click at [1305, 149] on input "text" at bounding box center [1277, 152] width 322 height 39
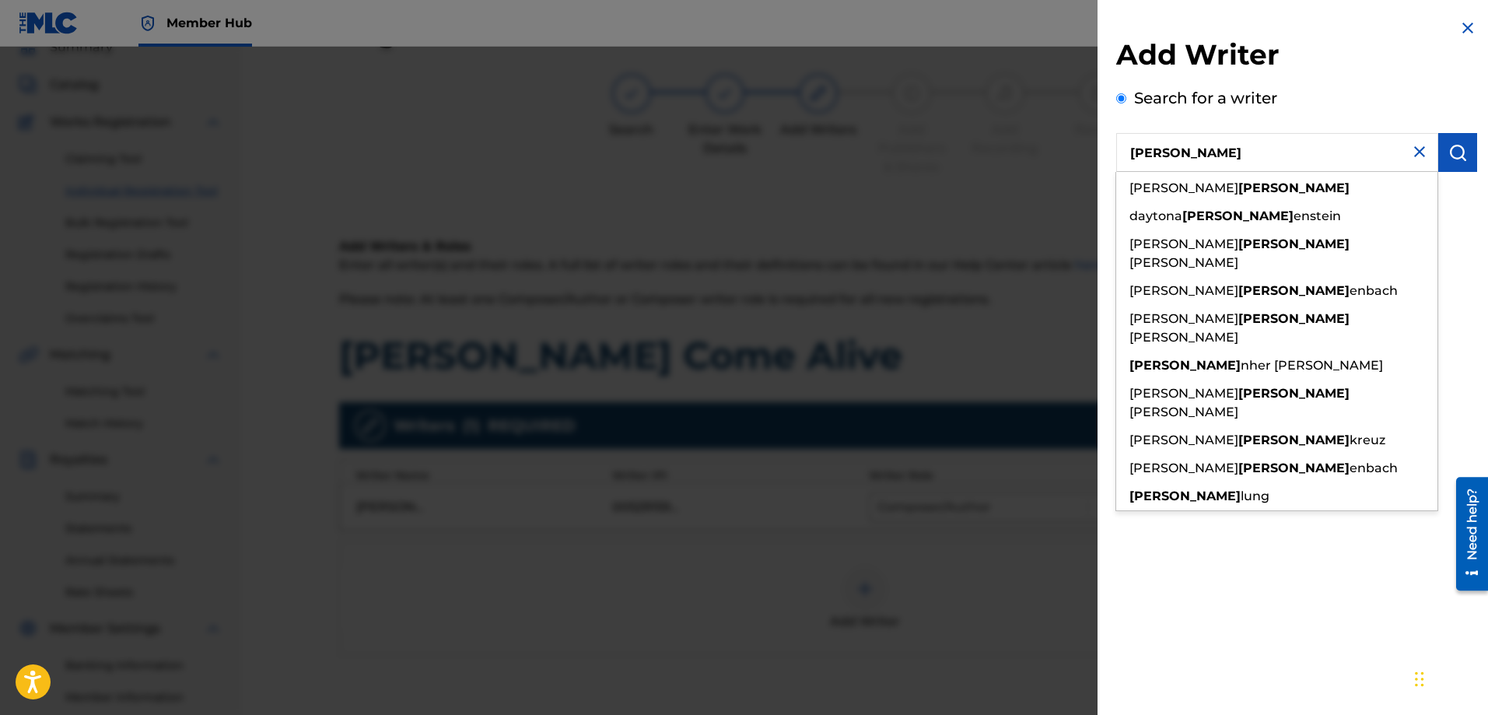
drag, startPoint x: 1131, startPoint y: 149, endPoint x: 1011, endPoint y: 138, distance: 121.0
click at [1079, 149] on div "Add Writer Search for a writer [PERSON_NAME] [PERSON_NAME] daytona [PERSON_NAME…" at bounding box center [744, 381] width 1488 height 668
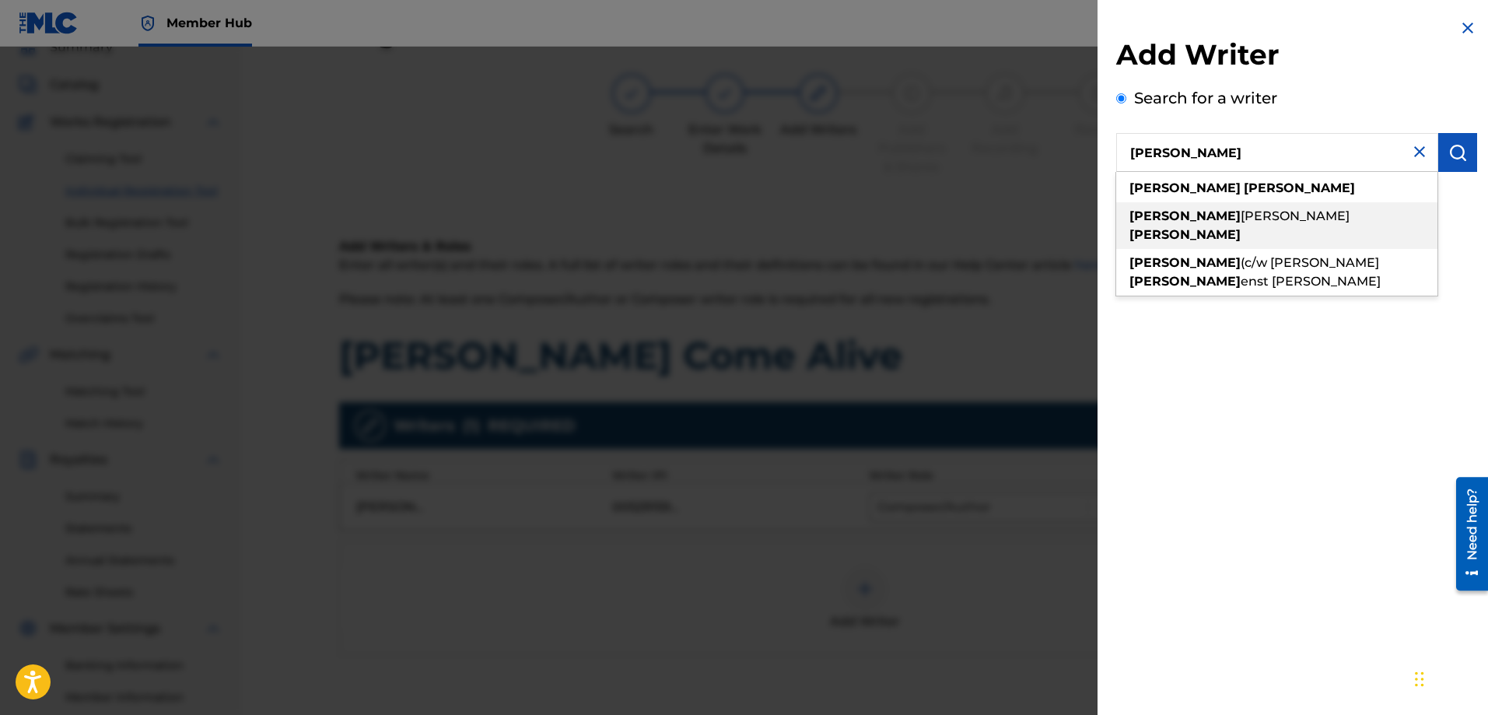
click at [1240, 212] on span "[PERSON_NAME]" at bounding box center [1294, 215] width 109 height 15
type input "[PERSON_NAME]"
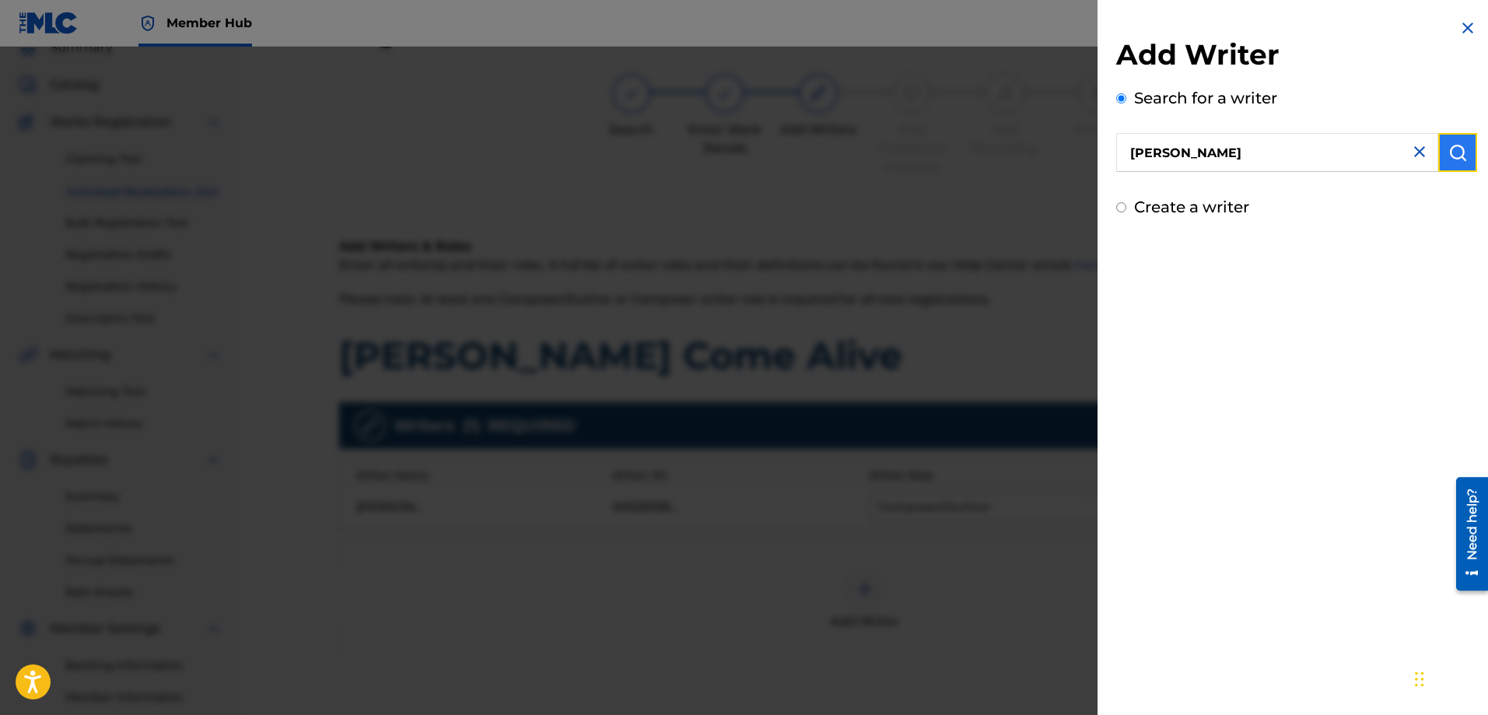
click at [1446, 142] on button "submit" at bounding box center [1457, 152] width 39 height 39
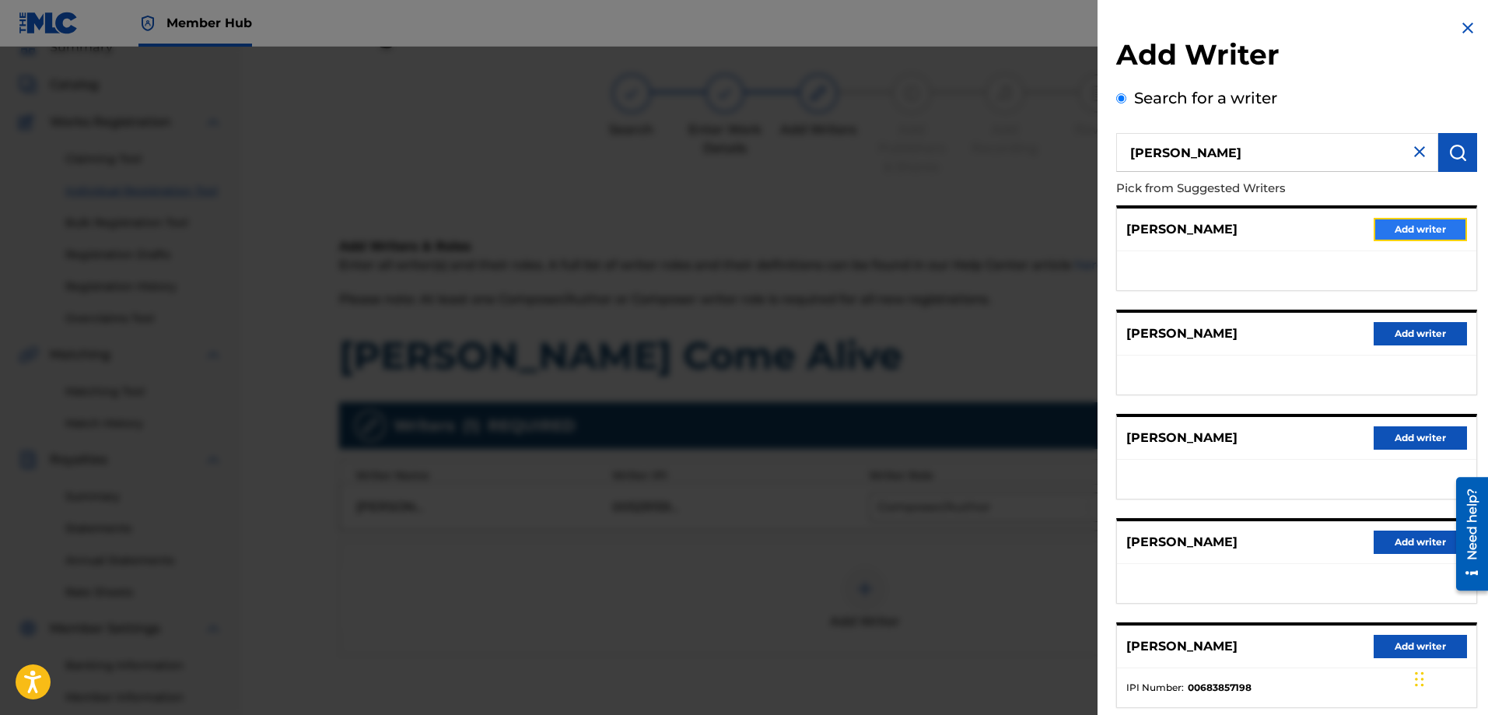
click at [1391, 222] on button "Add writer" at bounding box center [1419, 229] width 93 height 23
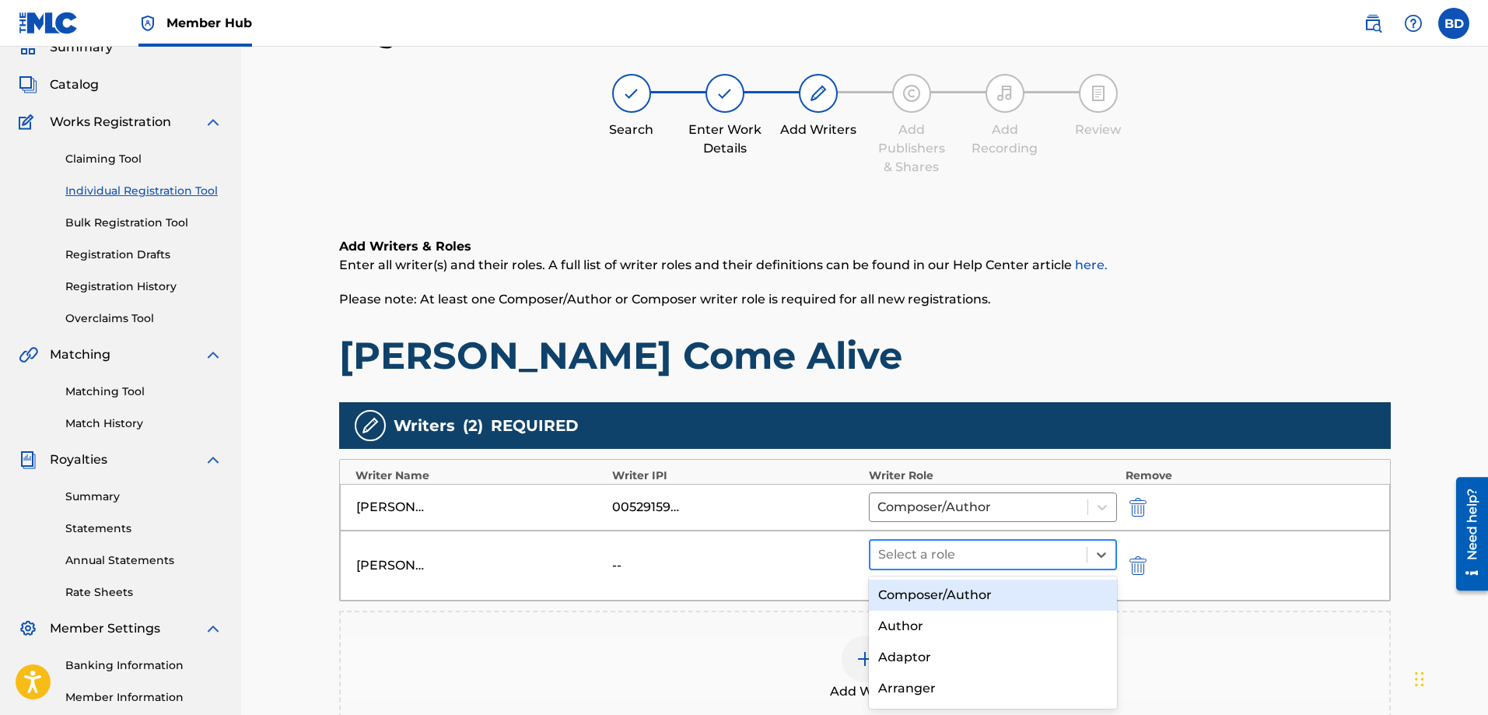
click at [999, 550] on div at bounding box center [978, 555] width 201 height 22
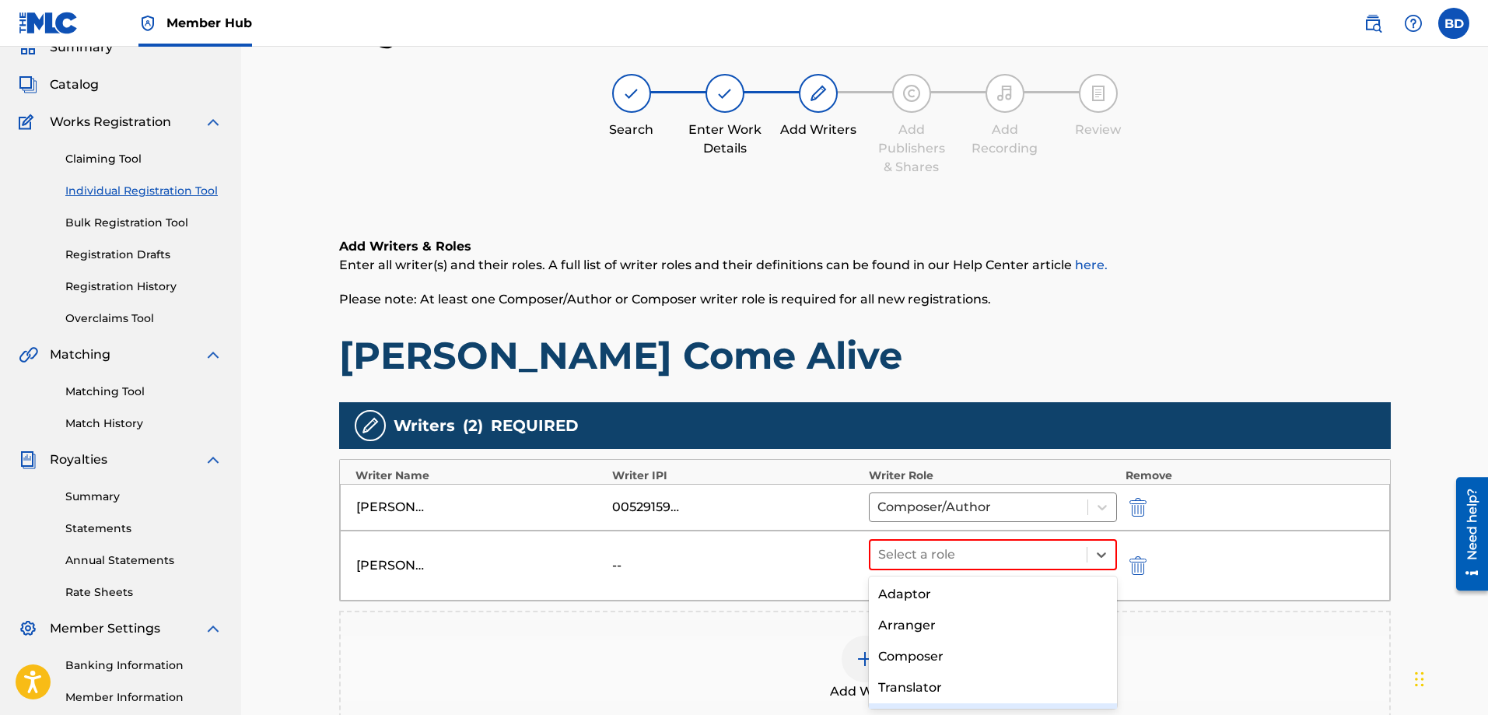
scroll to position [122, 0]
click at [929, 600] on div "Composer" at bounding box center [993, 597] width 249 height 31
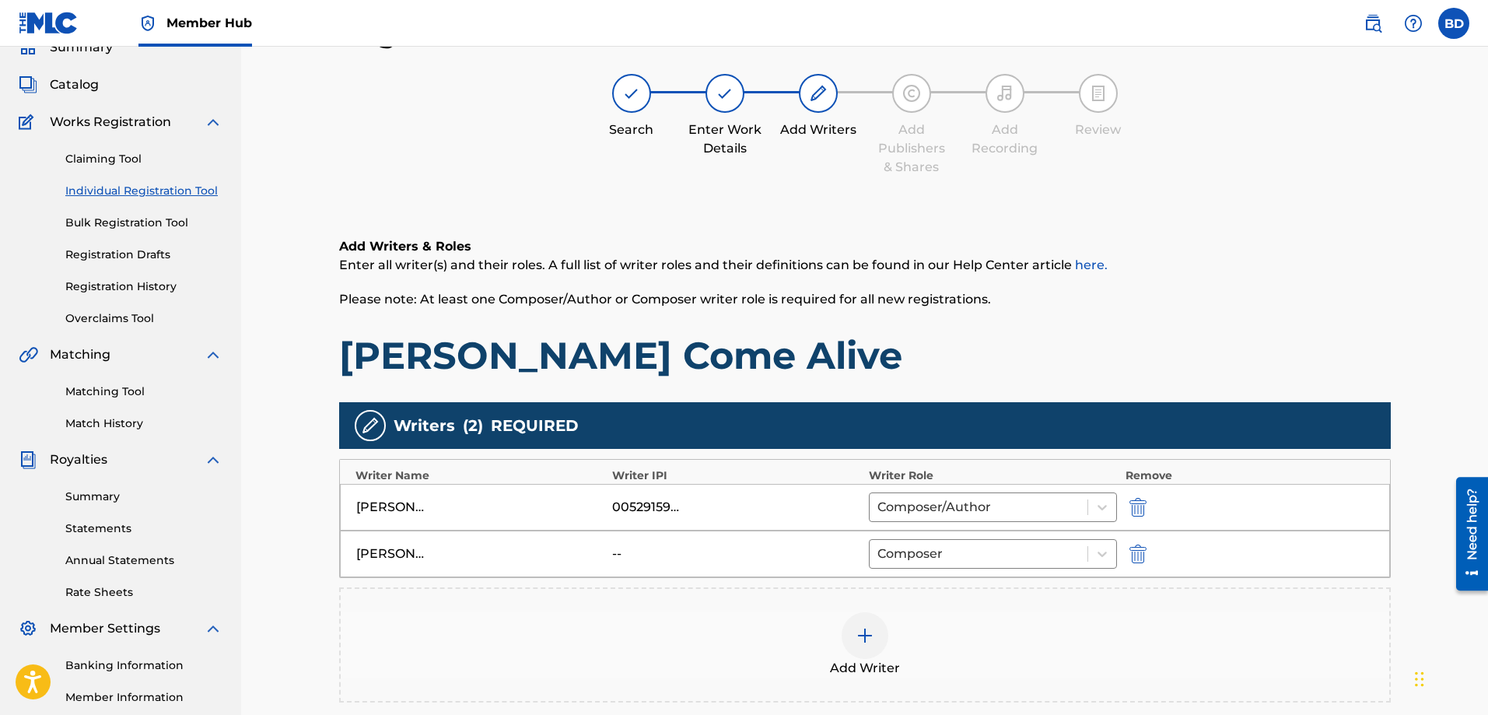
click at [880, 635] on div at bounding box center [864, 635] width 47 height 47
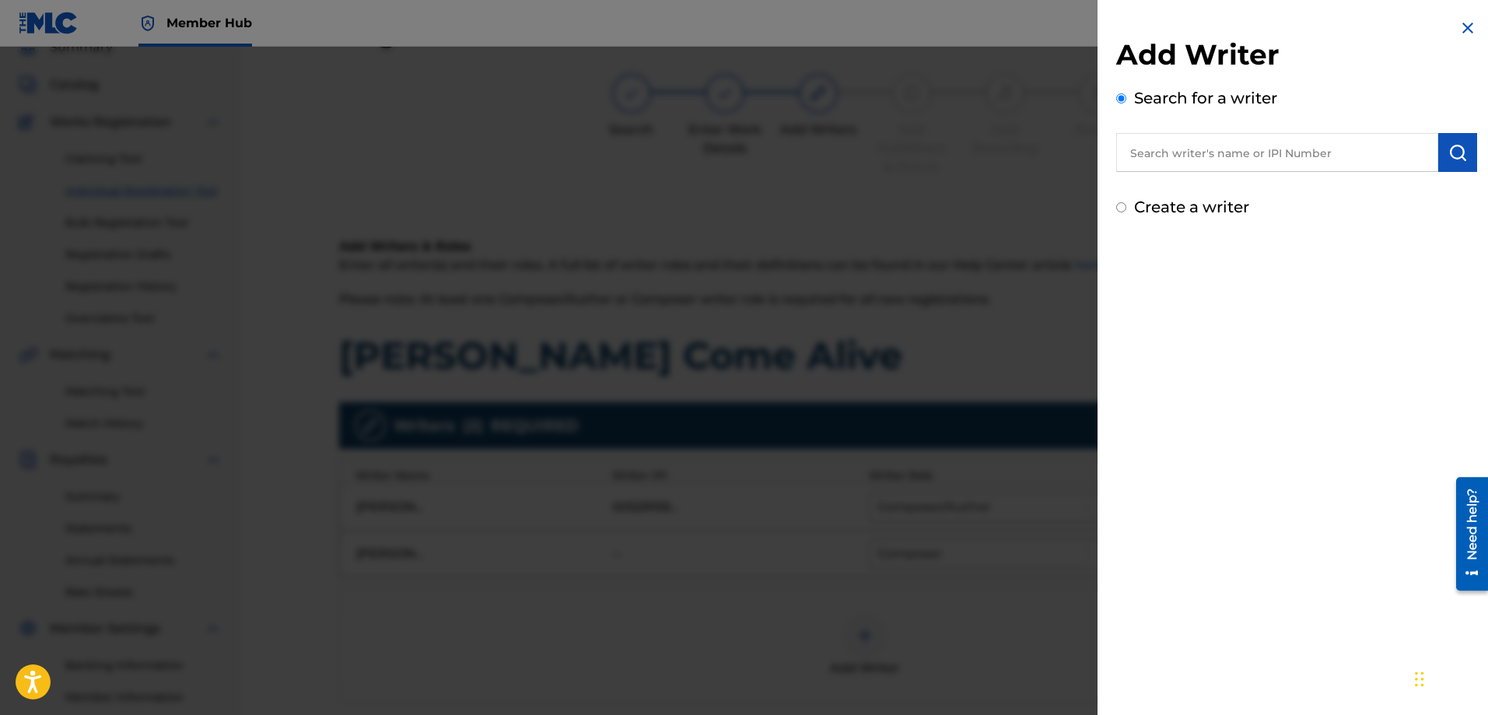
click at [1208, 155] on input "text" at bounding box center [1277, 152] width 322 height 39
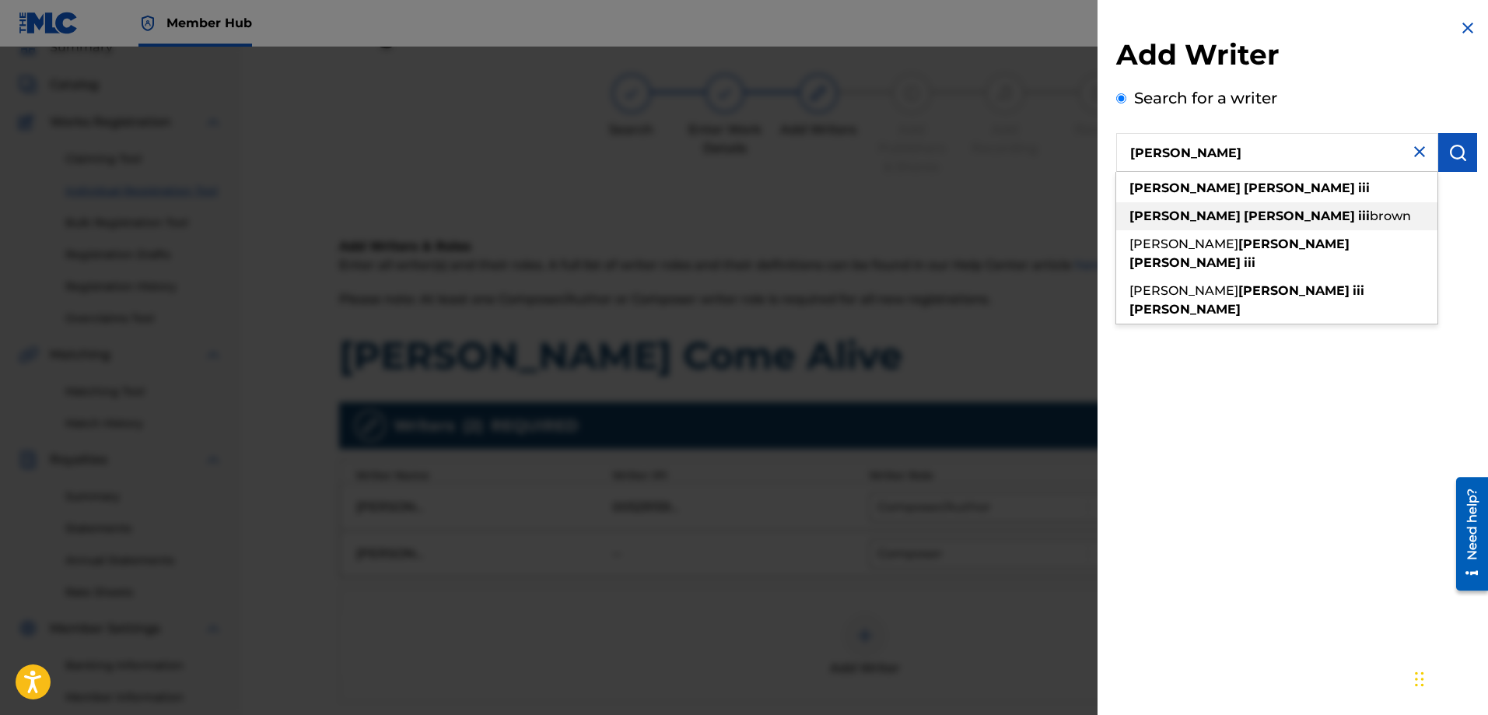
click at [1358, 208] on strong "iii" at bounding box center [1364, 215] width 12 height 15
type input "[PERSON_NAME] iii [PERSON_NAME]"
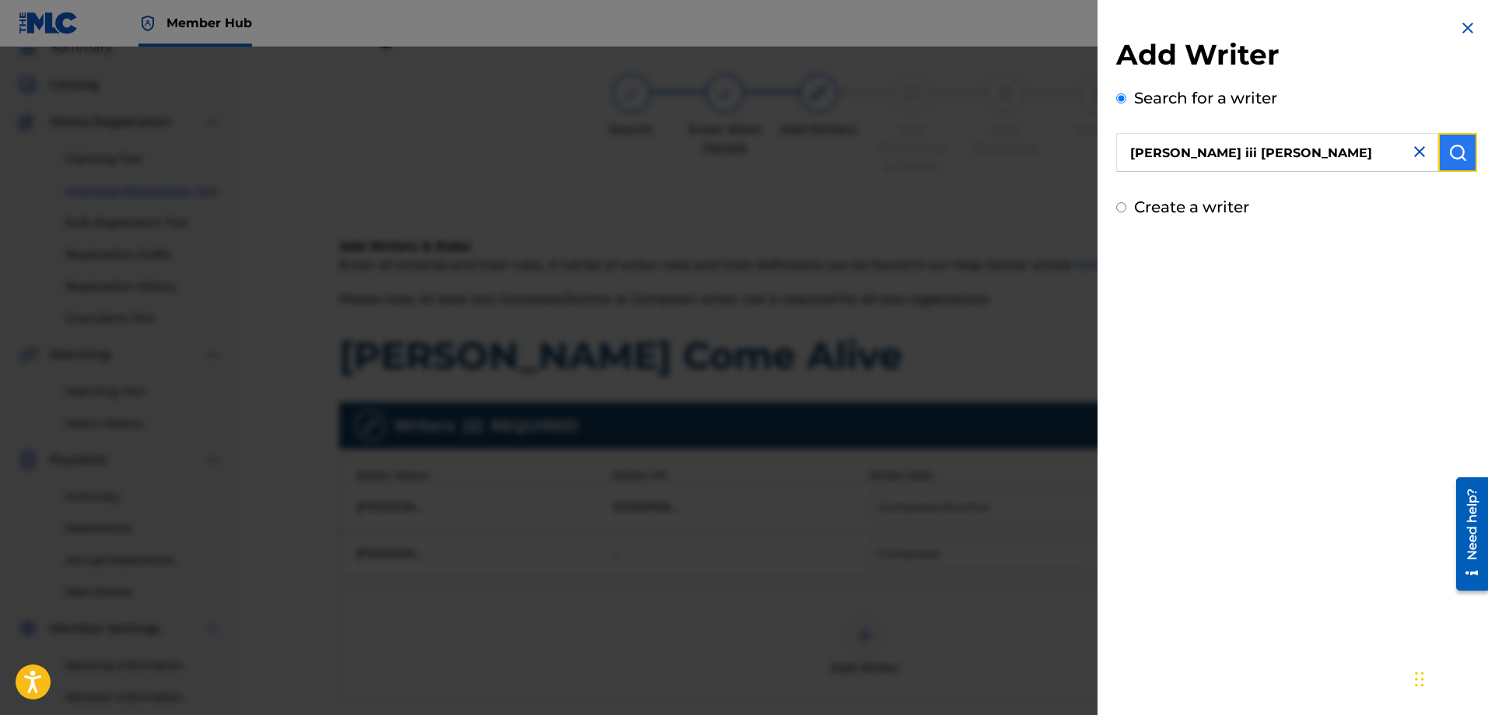
click at [1456, 157] on img "submit" at bounding box center [1457, 152] width 19 height 19
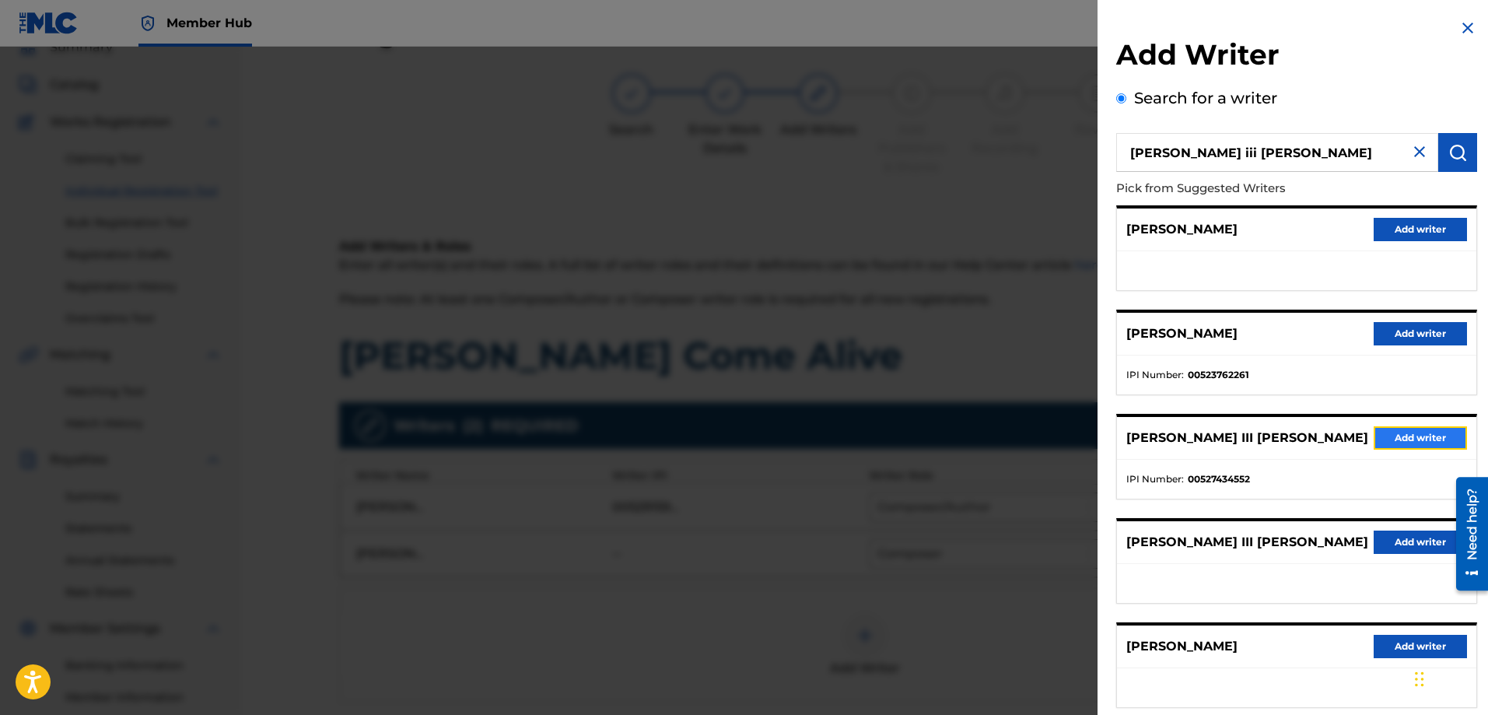
click at [1397, 437] on button "Add writer" at bounding box center [1419, 437] width 93 height 23
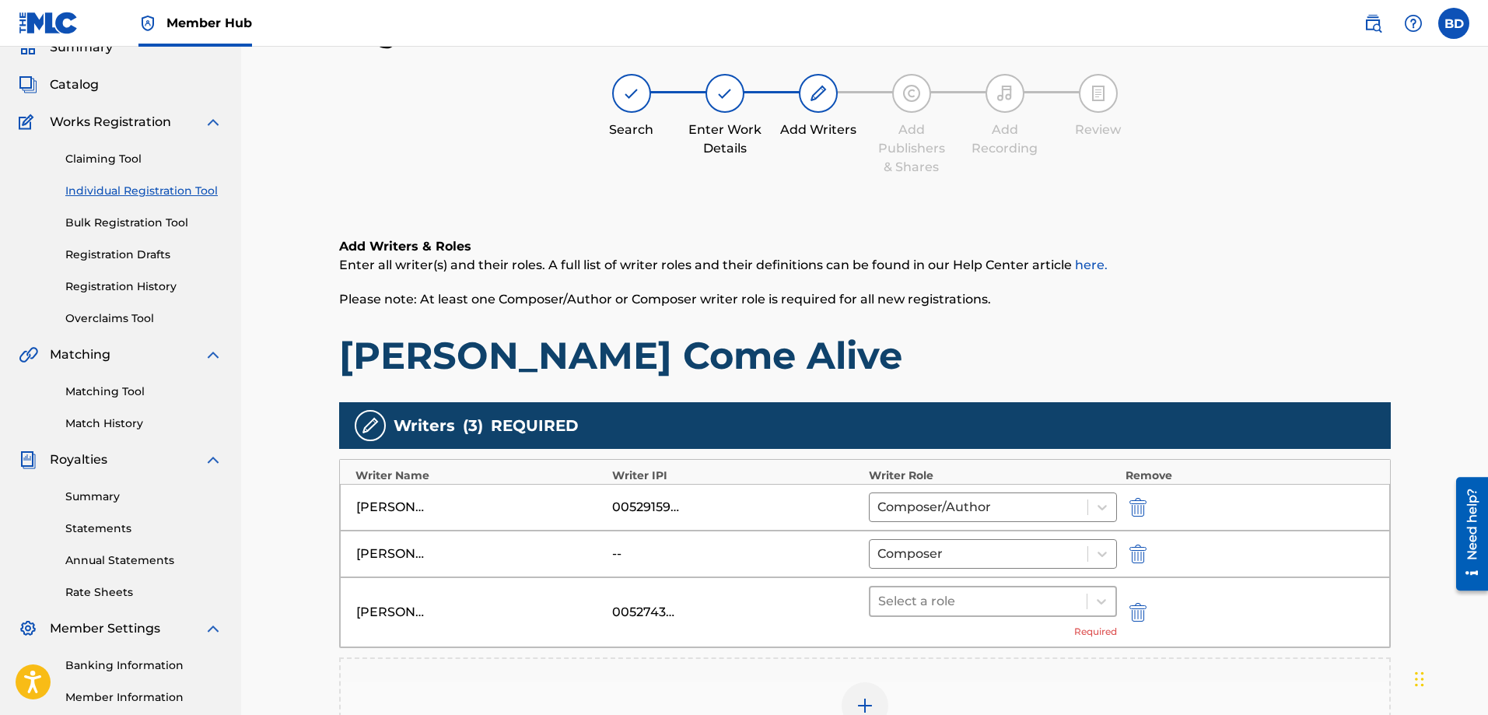
click at [1044, 610] on div at bounding box center [978, 601] width 201 height 22
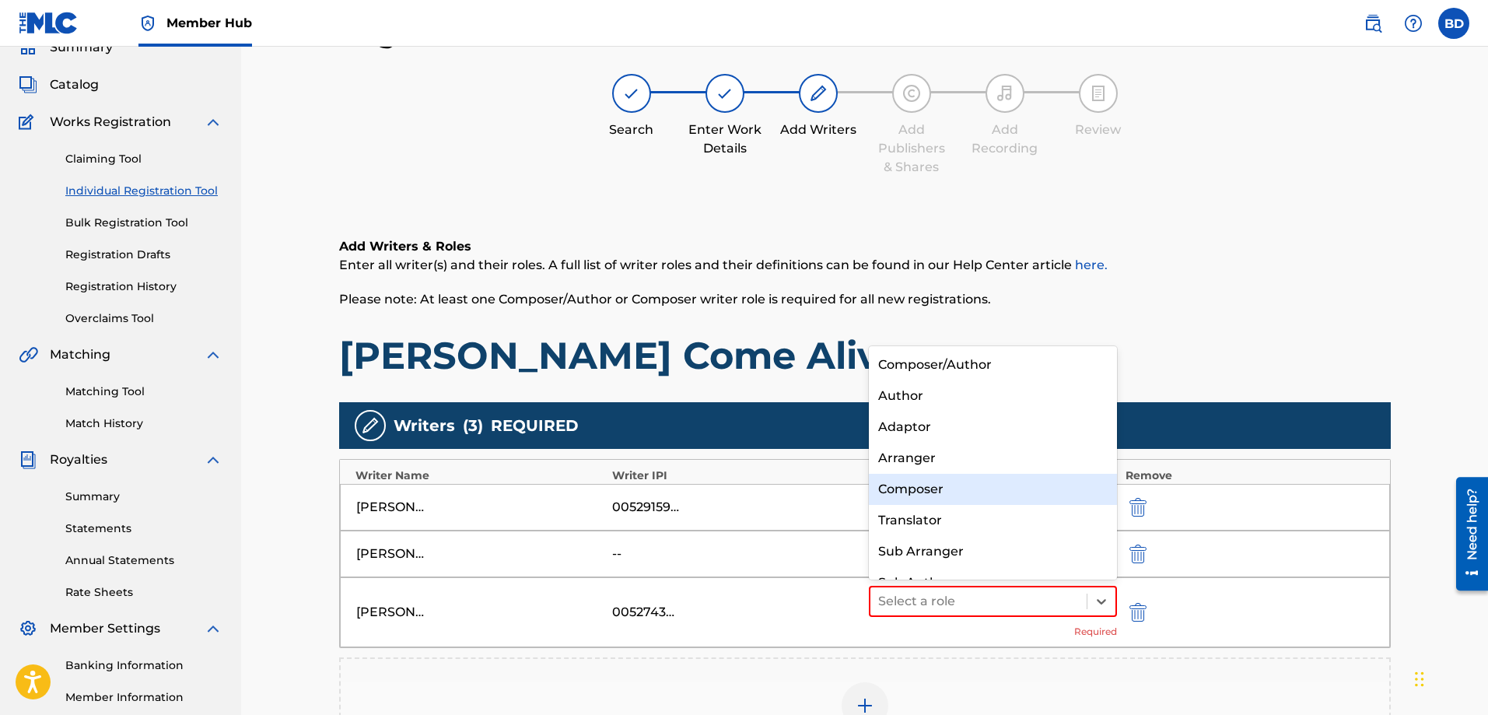
click at [914, 488] on div "Composer" at bounding box center [993, 489] width 249 height 31
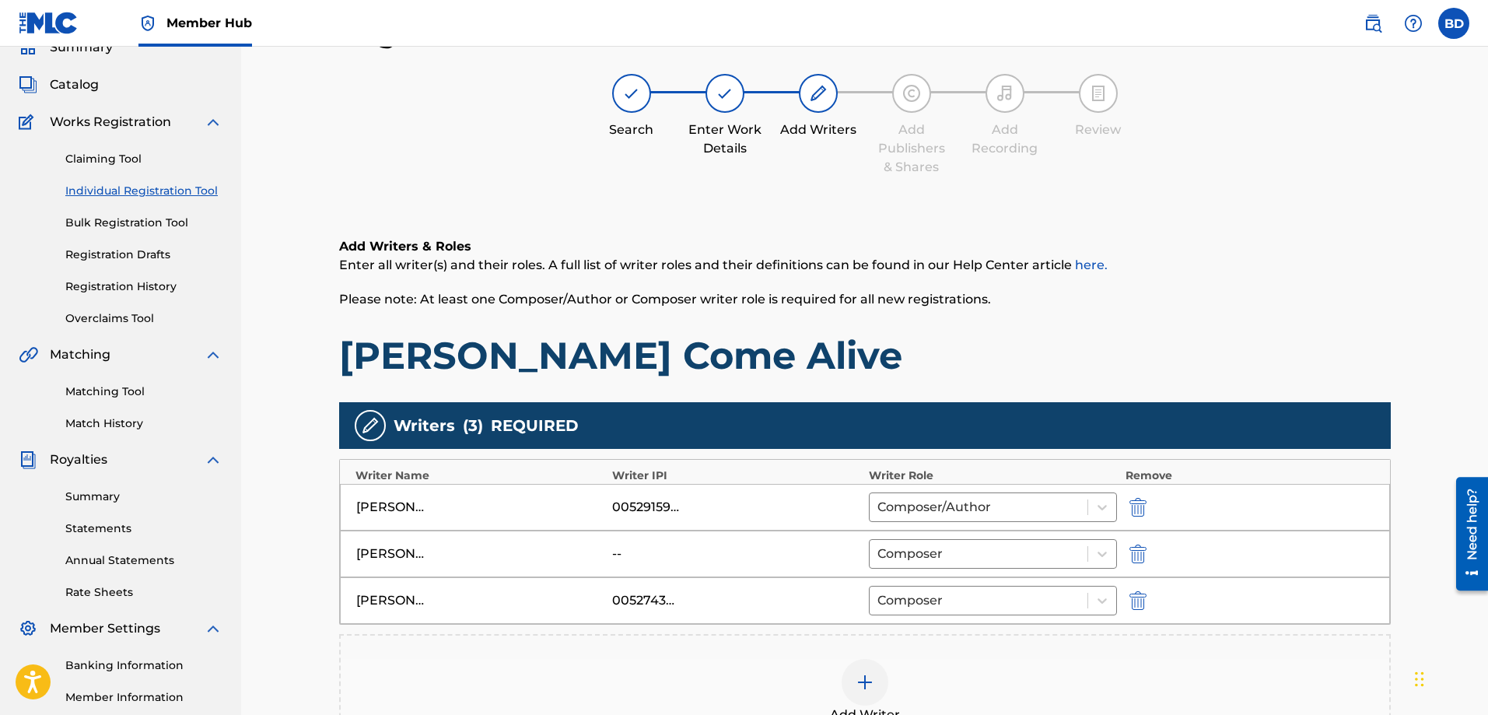
click at [851, 673] on div at bounding box center [864, 682] width 47 height 47
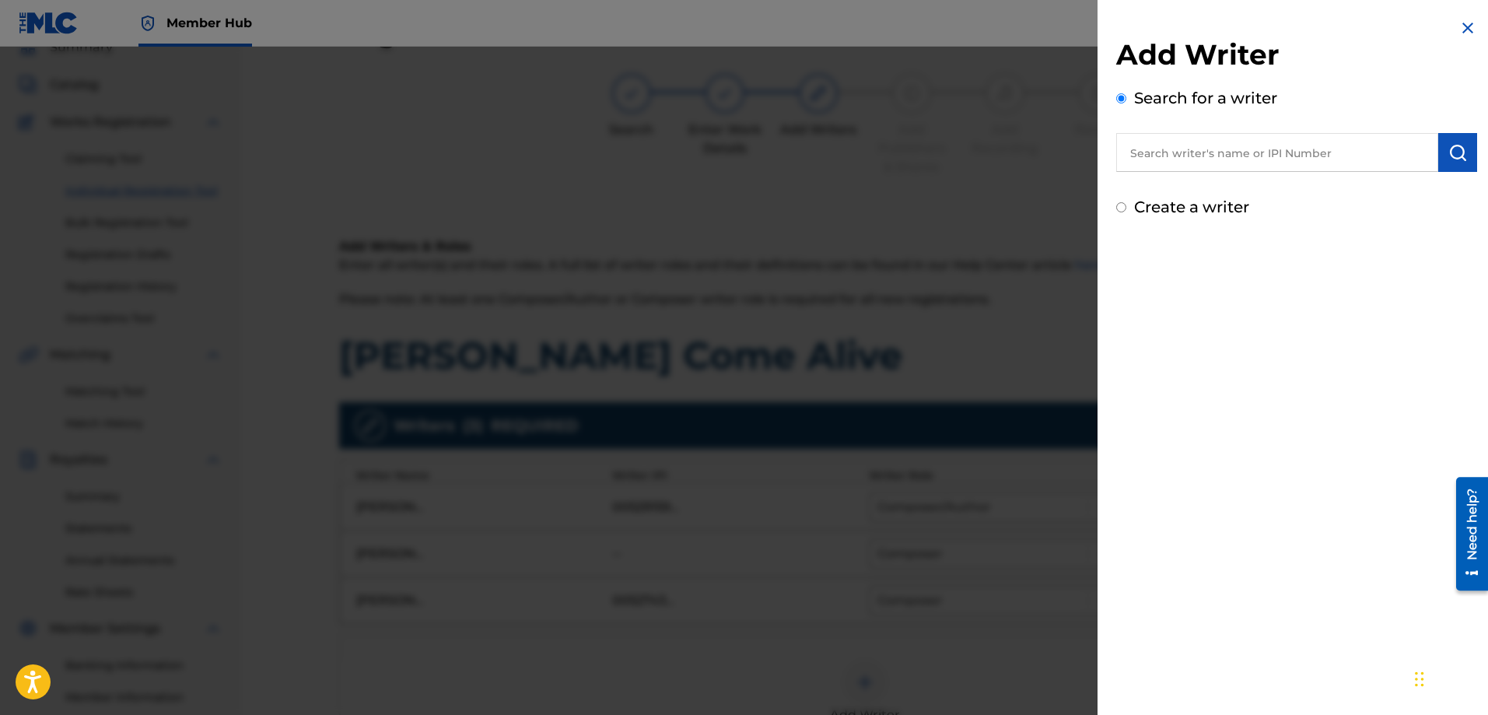
click at [1161, 152] on input "text" at bounding box center [1277, 152] width 322 height 39
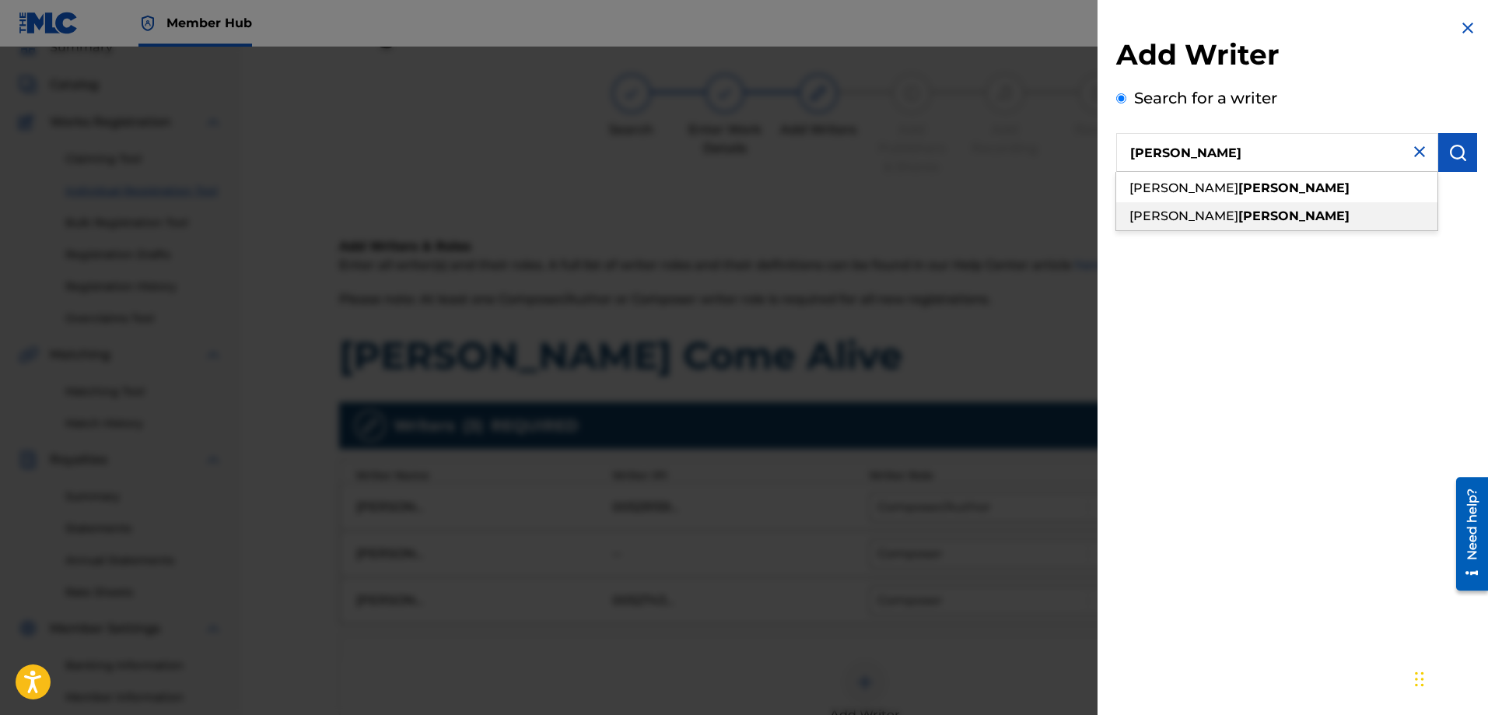
click at [1195, 219] on span "[PERSON_NAME]" at bounding box center [1183, 215] width 109 height 15
type input "[PERSON_NAME] [PERSON_NAME]"
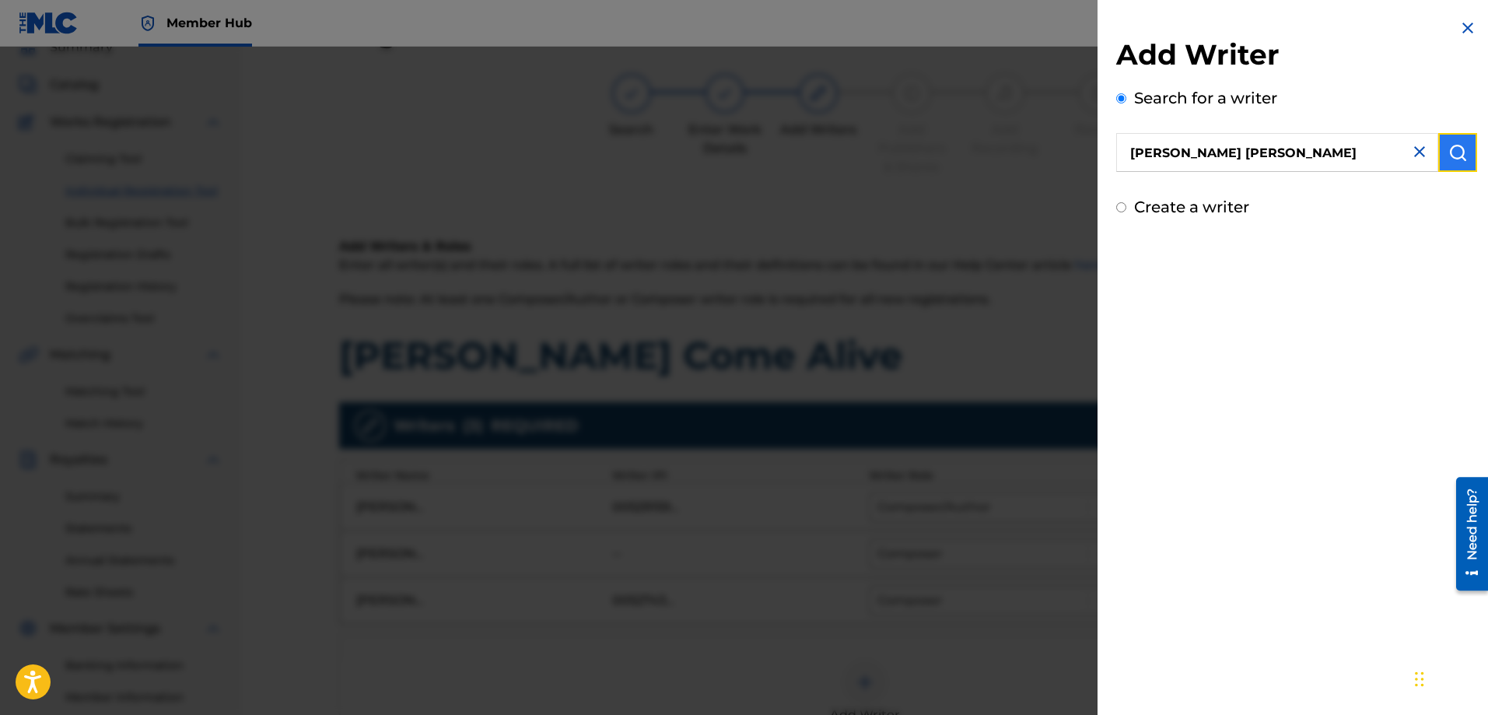
click at [1448, 144] on img "submit" at bounding box center [1457, 152] width 19 height 19
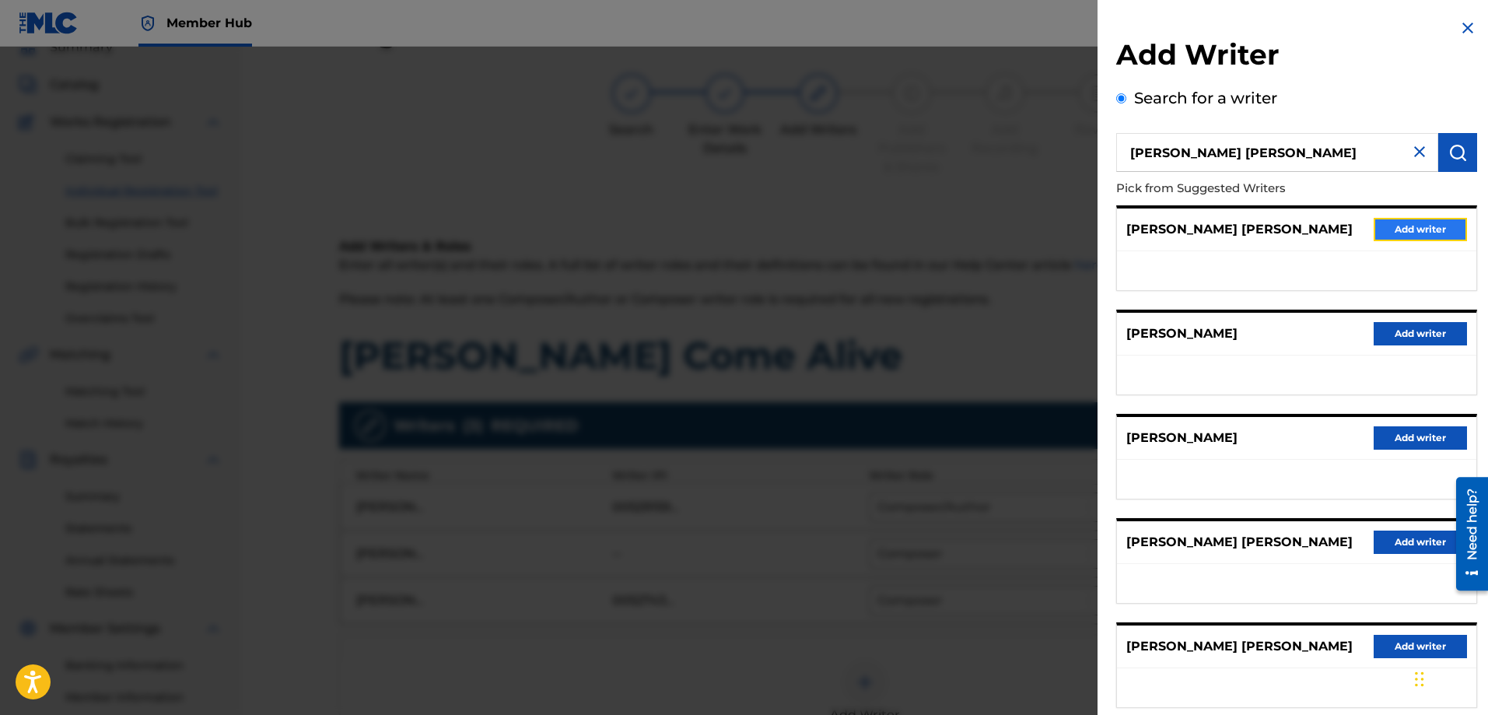
click at [1397, 222] on button "Add writer" at bounding box center [1419, 229] width 93 height 23
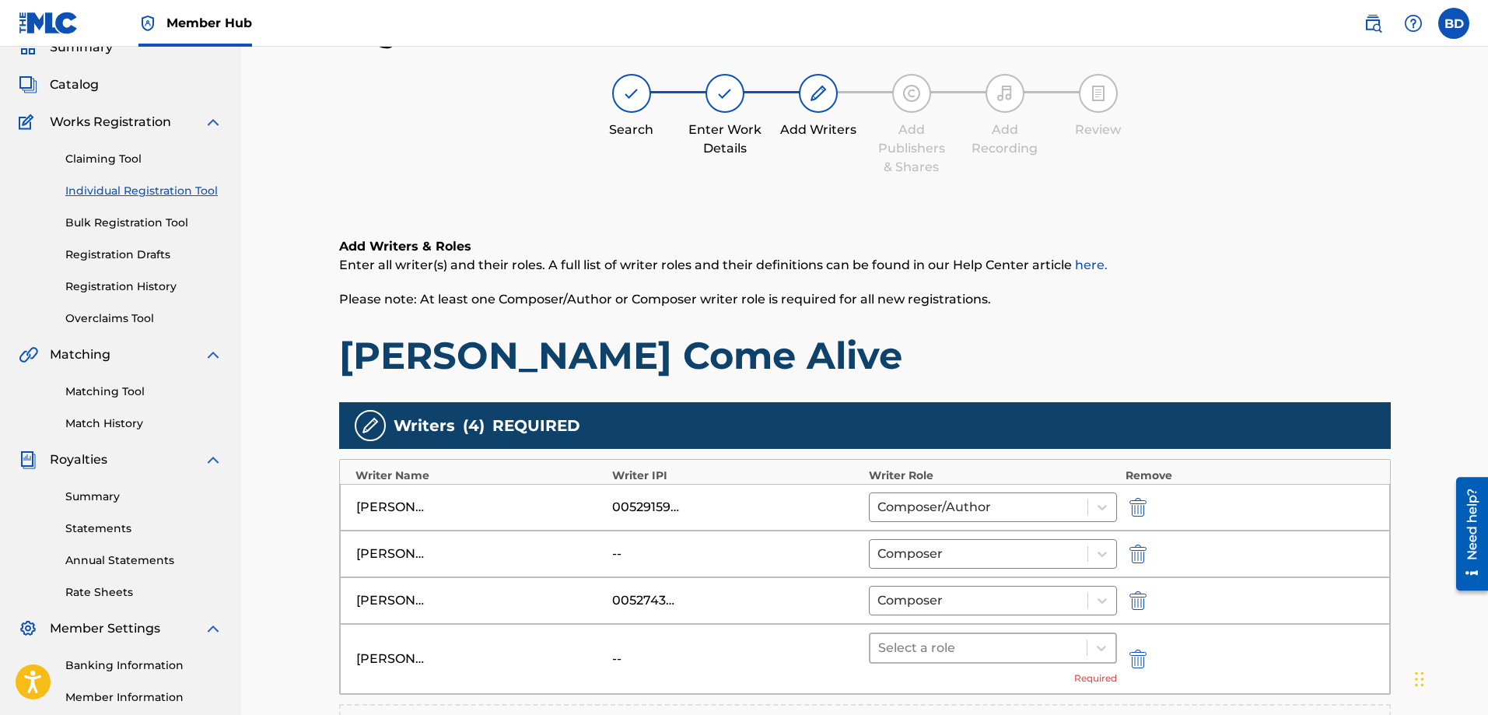
click at [986, 649] on div at bounding box center [978, 648] width 201 height 22
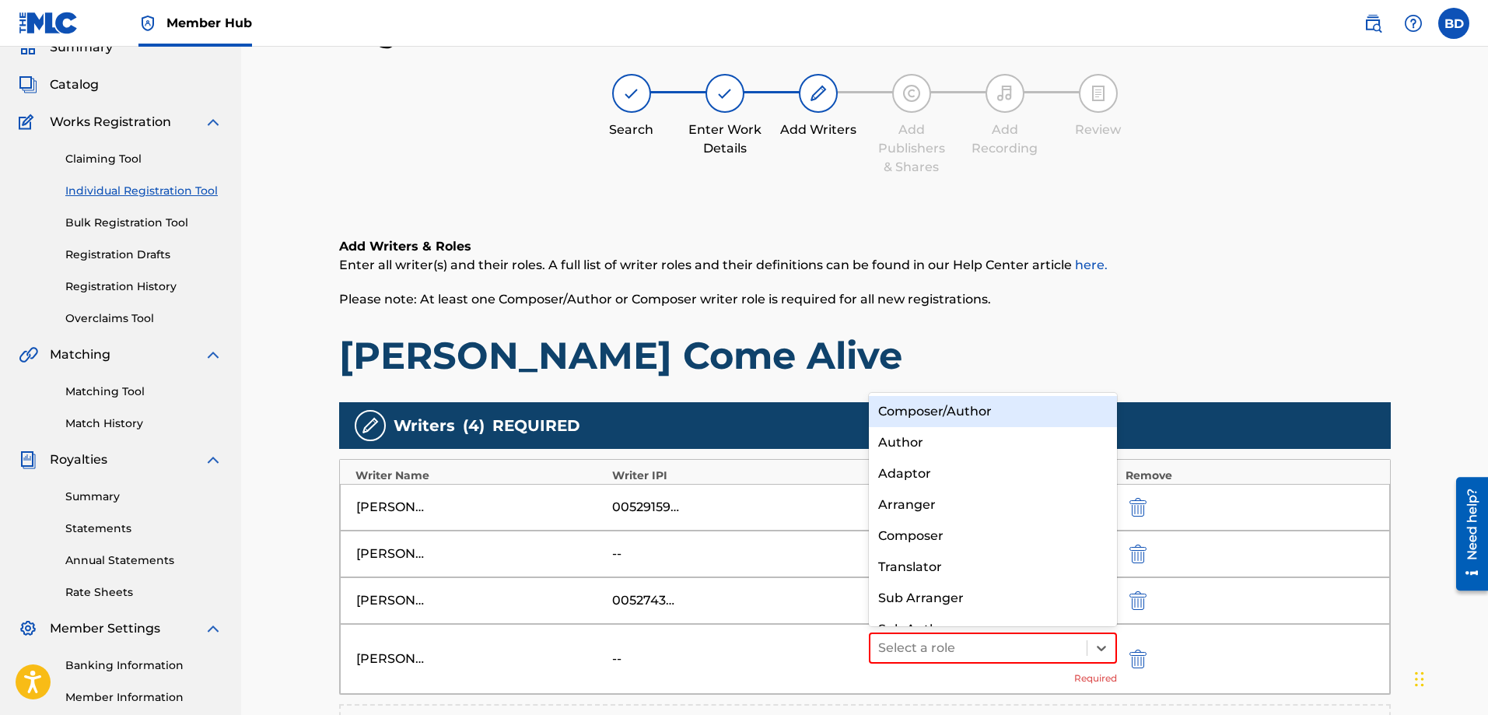
scroll to position [22, 0]
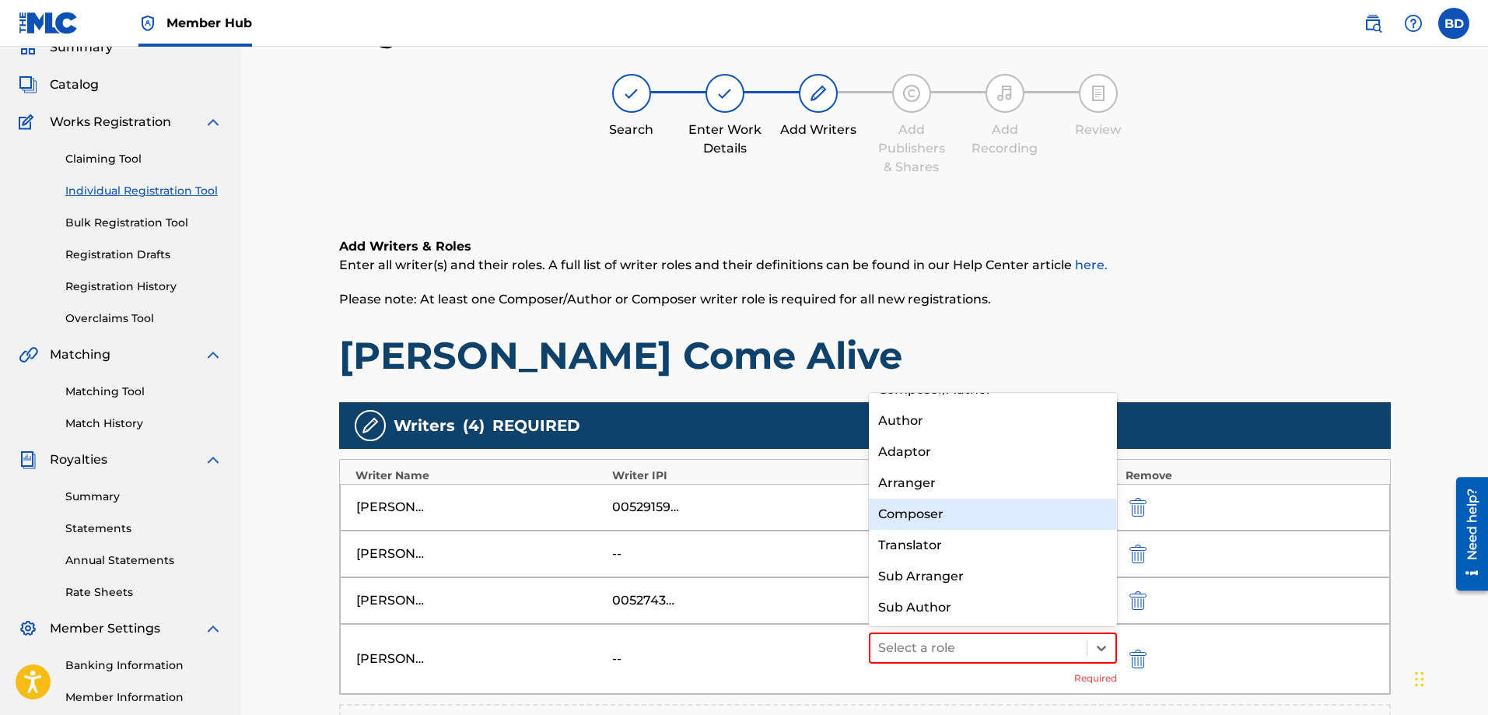
click at [926, 508] on div "Composer" at bounding box center [993, 513] width 249 height 31
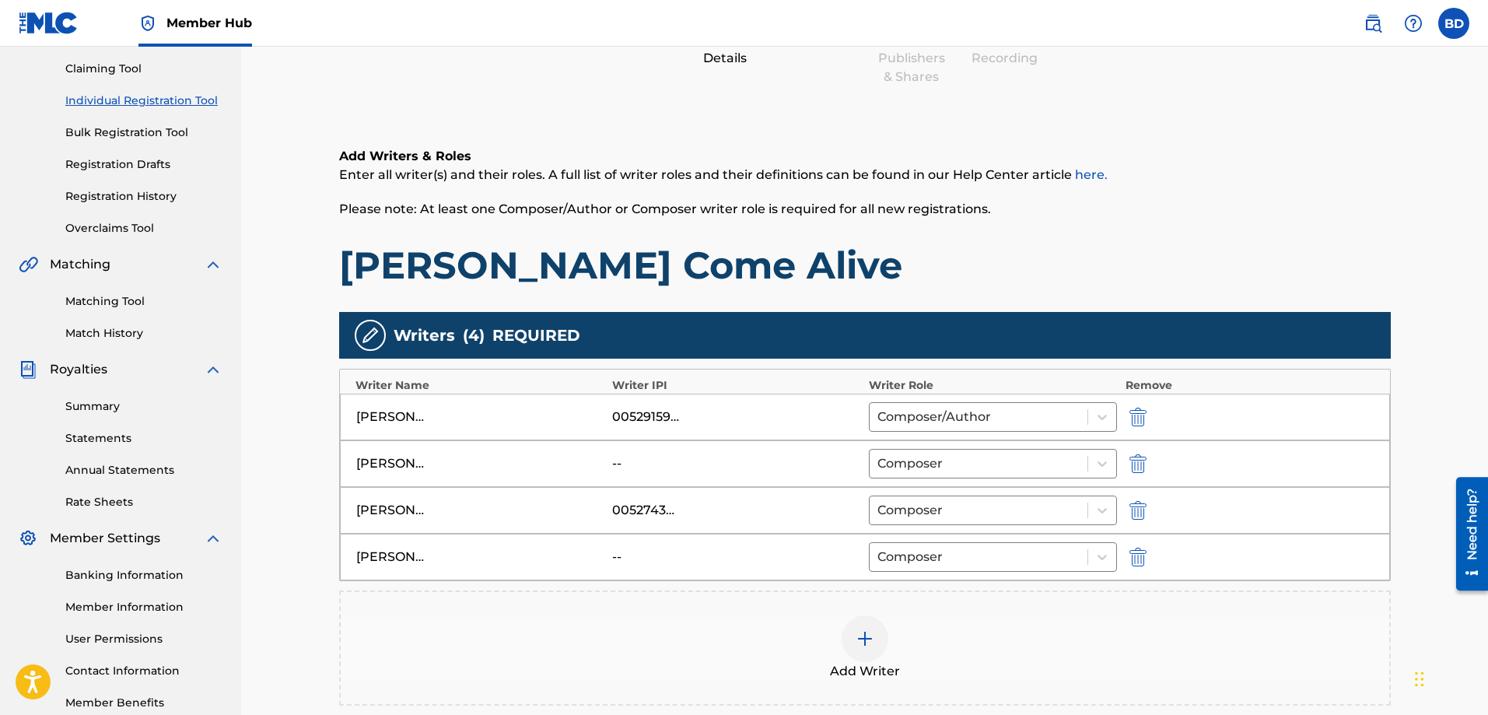
scroll to position [303, 0]
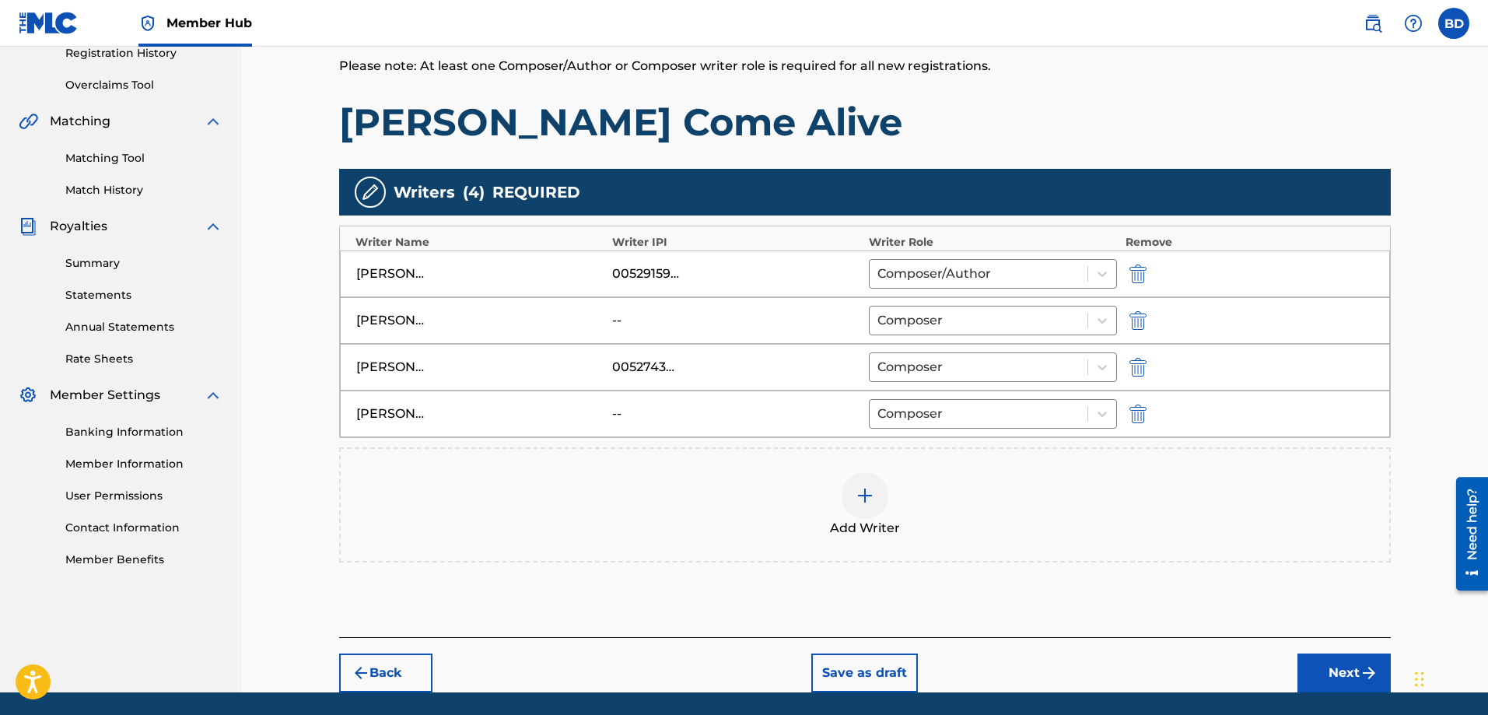
click at [864, 512] on div at bounding box center [864, 495] width 47 height 47
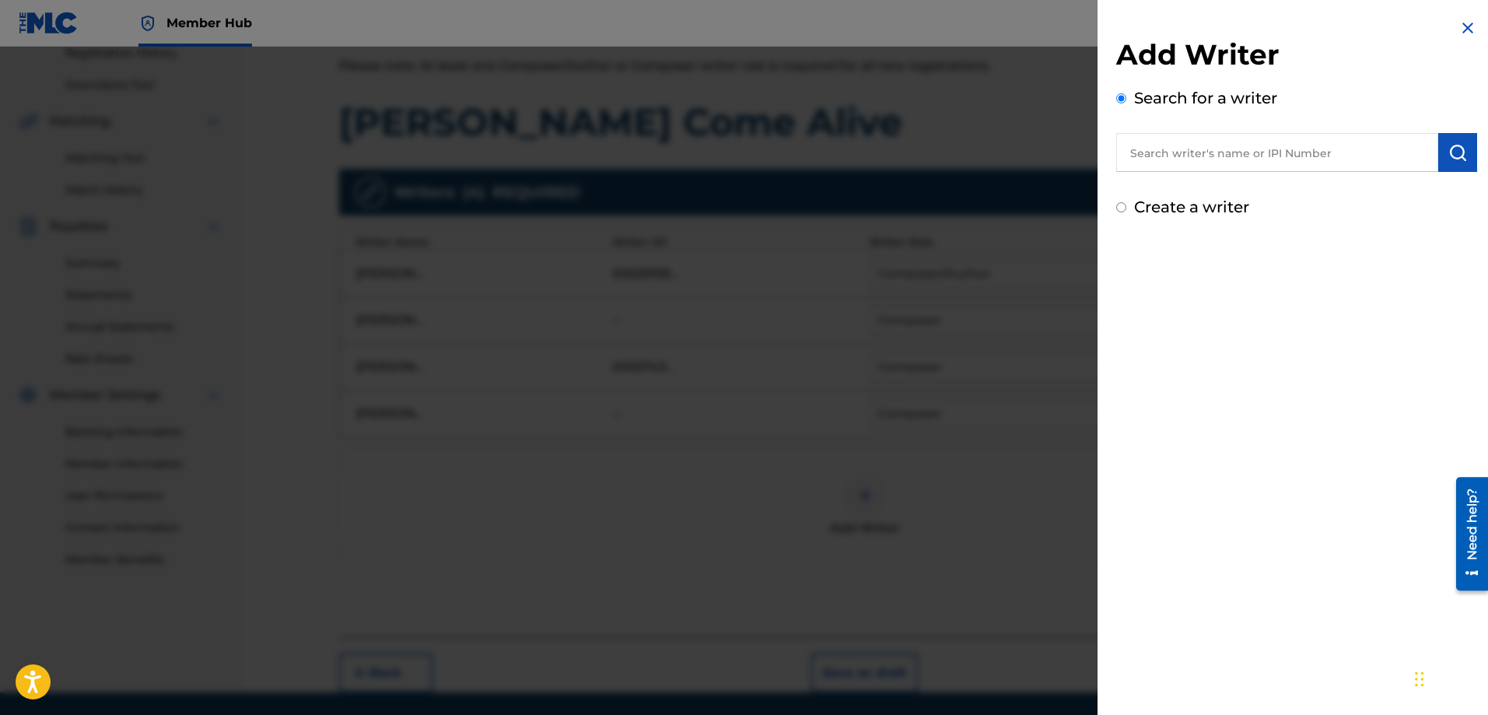
click at [1176, 148] on input "text" at bounding box center [1277, 152] width 322 height 39
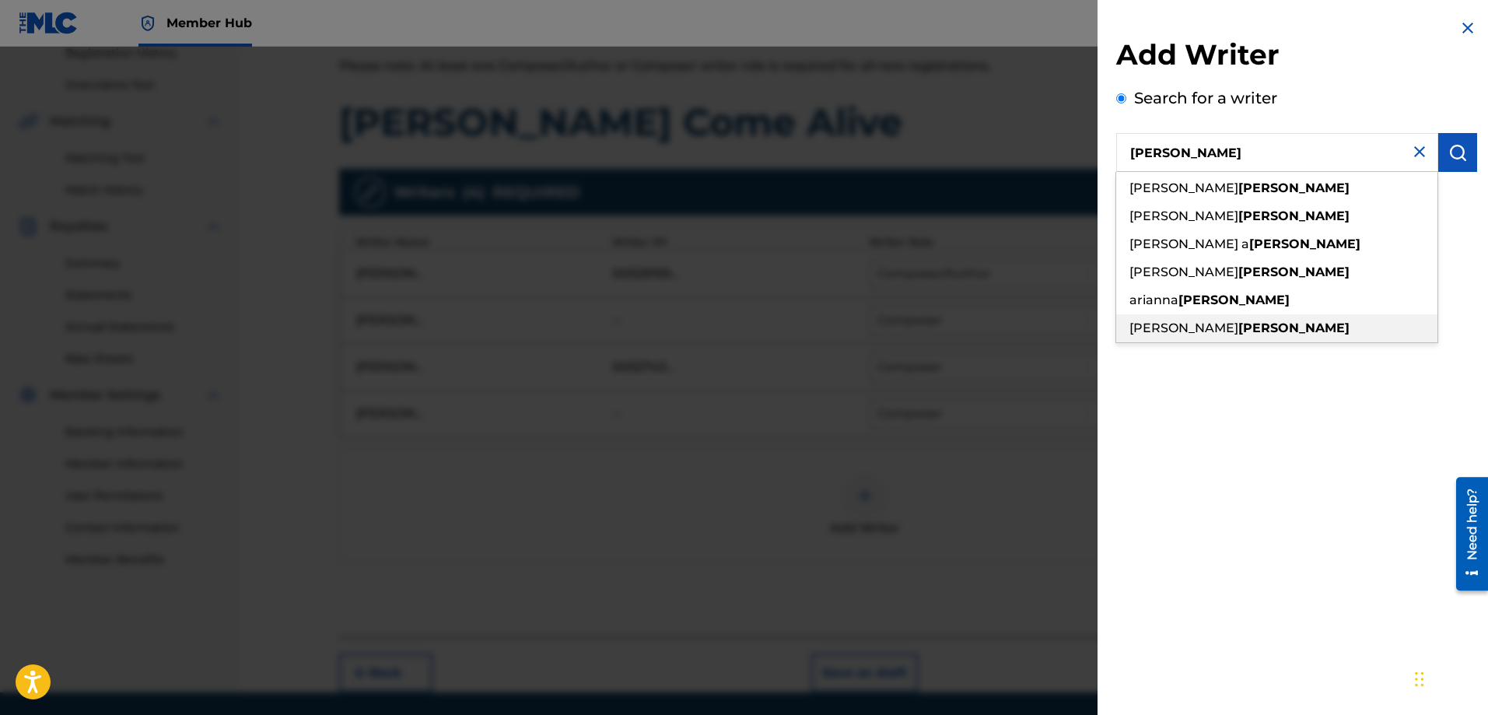
click at [1218, 323] on span "[PERSON_NAME]" at bounding box center [1183, 327] width 109 height 15
type input "[PERSON_NAME]"
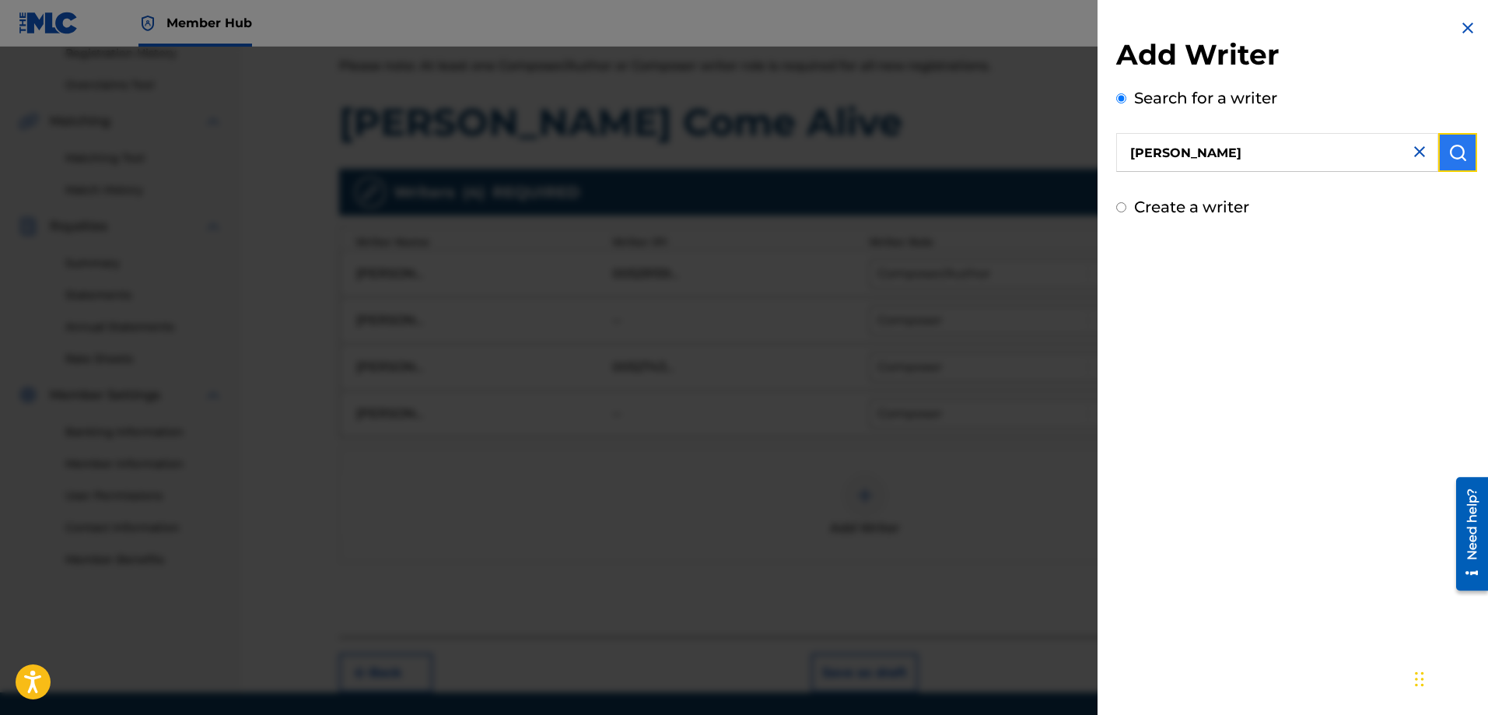
click at [1448, 152] on img "submit" at bounding box center [1457, 152] width 19 height 19
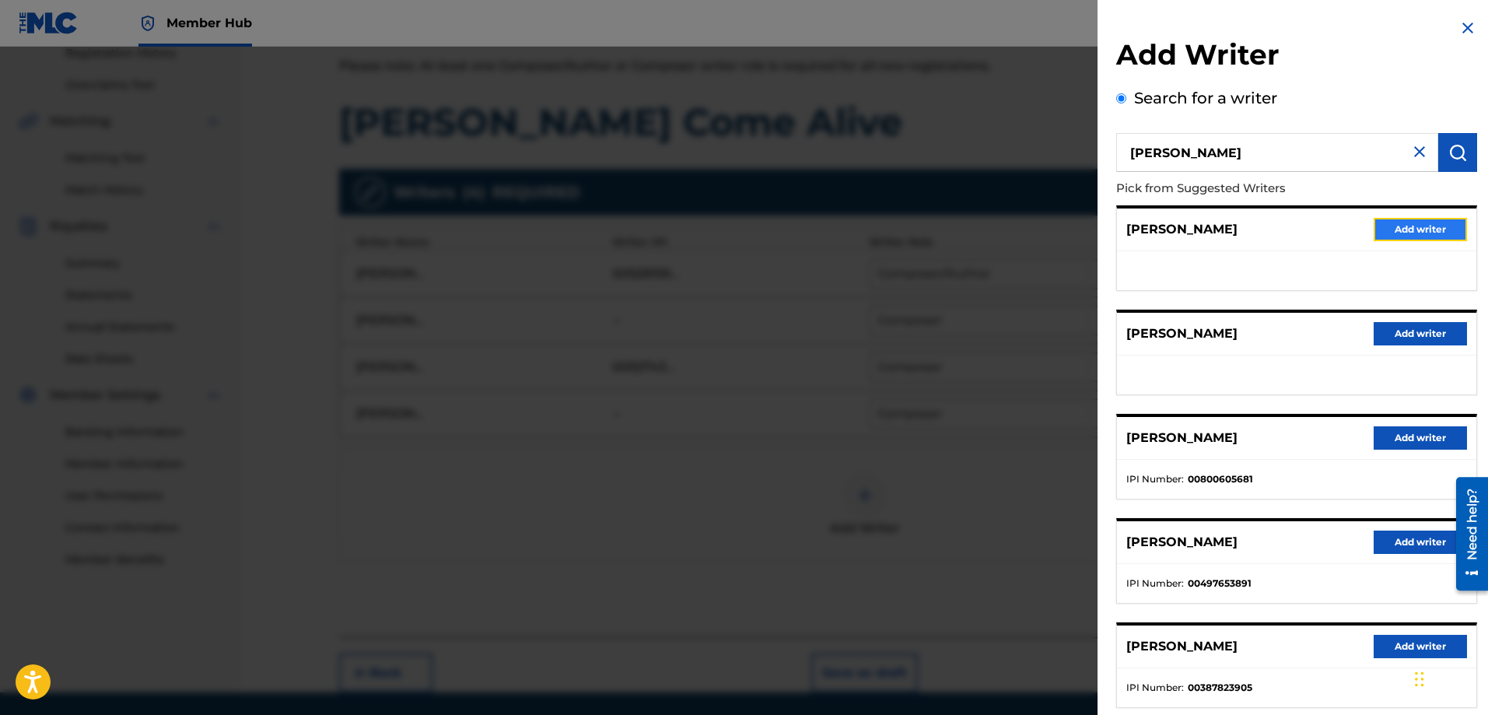
click at [1404, 231] on button "Add writer" at bounding box center [1419, 229] width 93 height 23
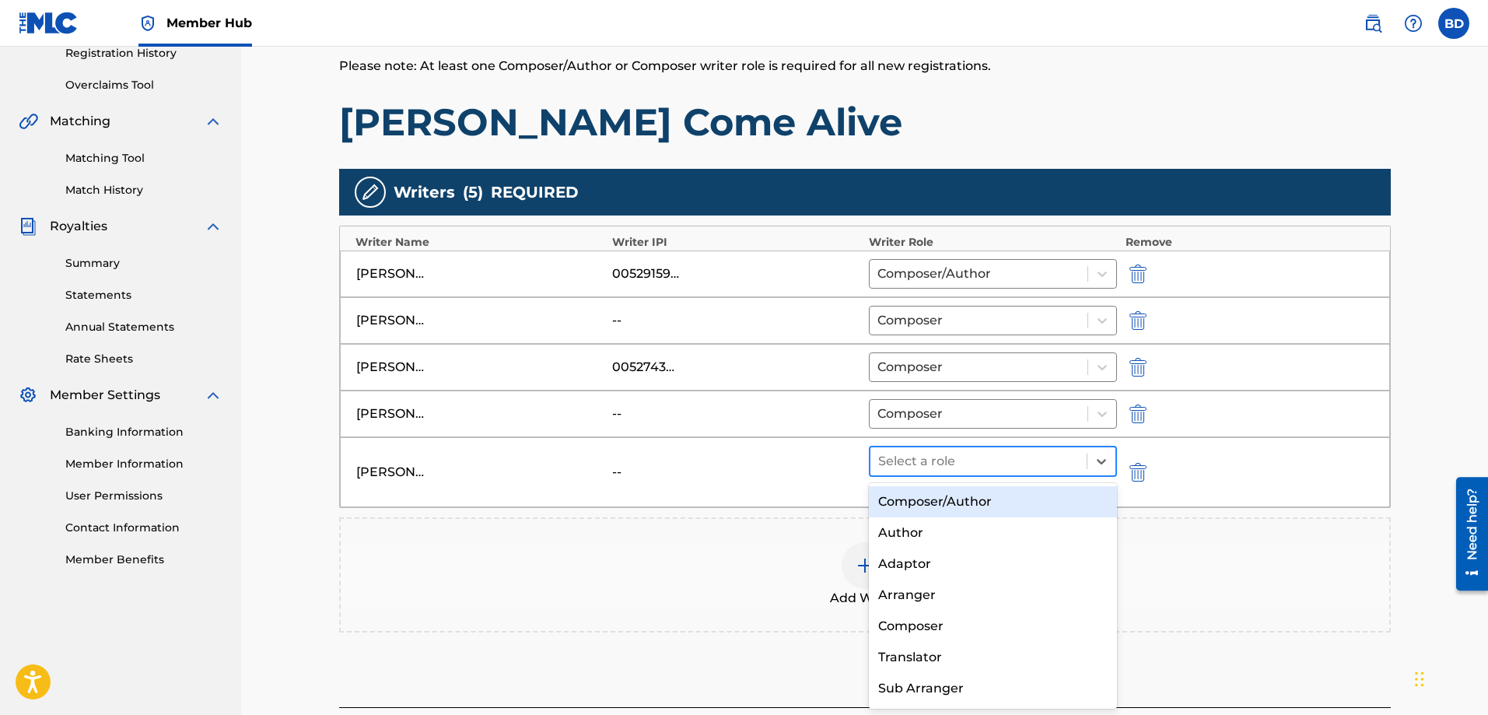
click at [975, 463] on div at bounding box center [978, 461] width 201 height 22
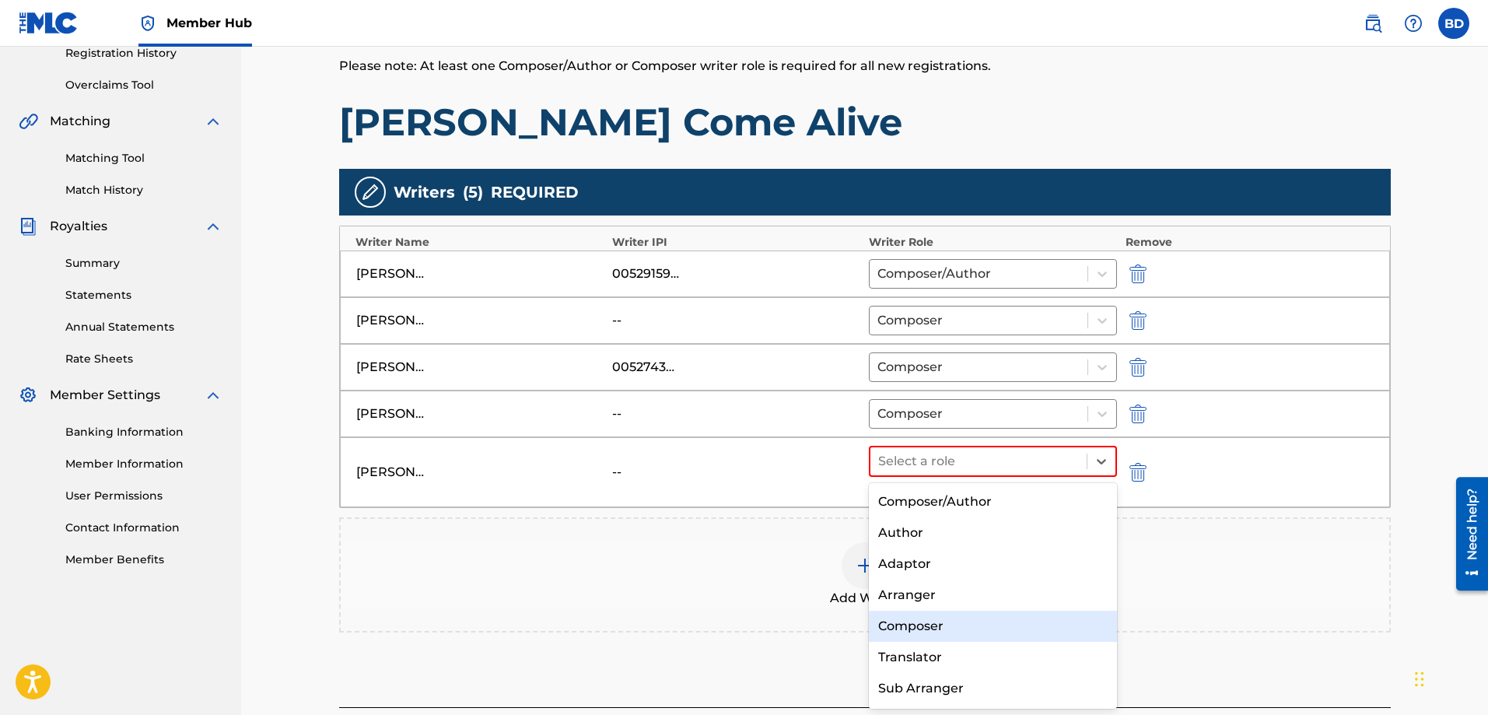
click at [919, 619] on div "Composer" at bounding box center [993, 625] width 249 height 31
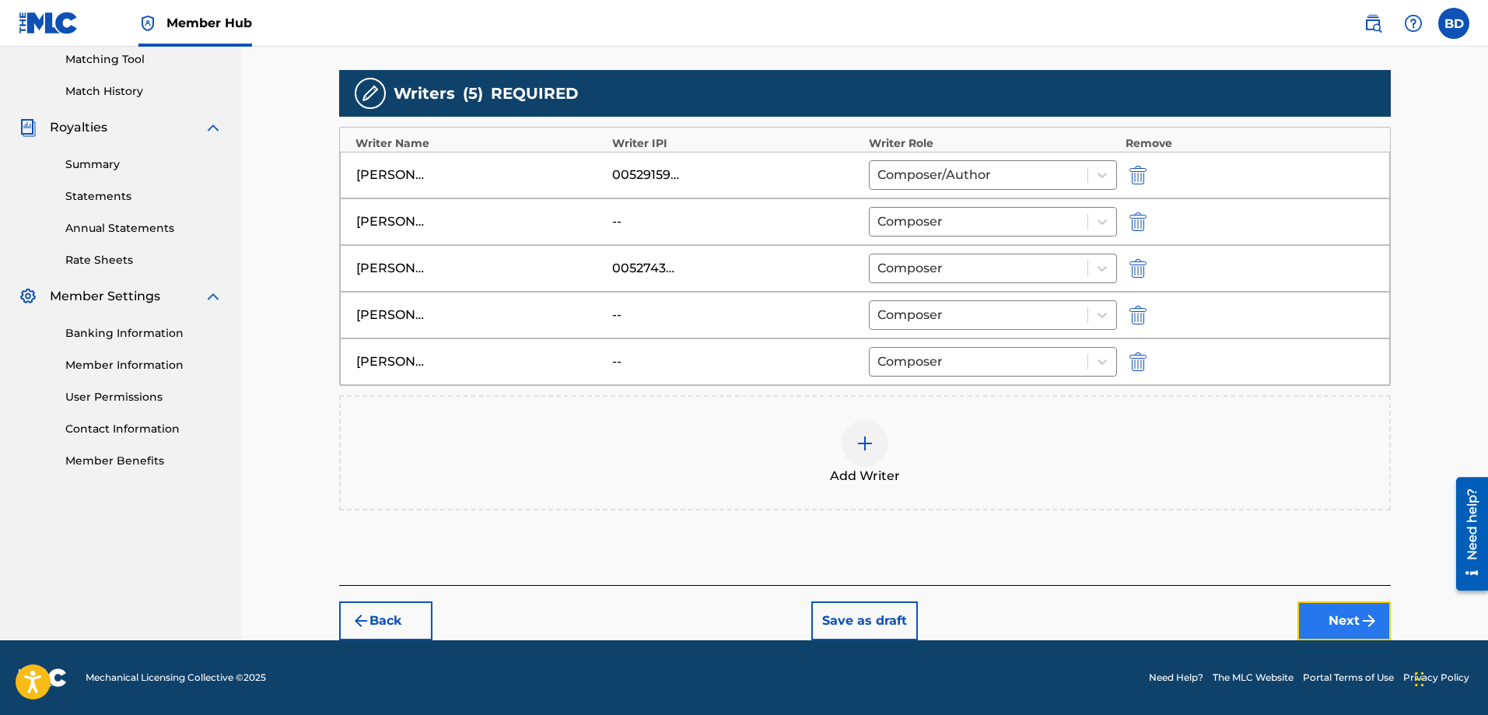
click at [1314, 619] on button "Next" at bounding box center [1343, 620] width 93 height 39
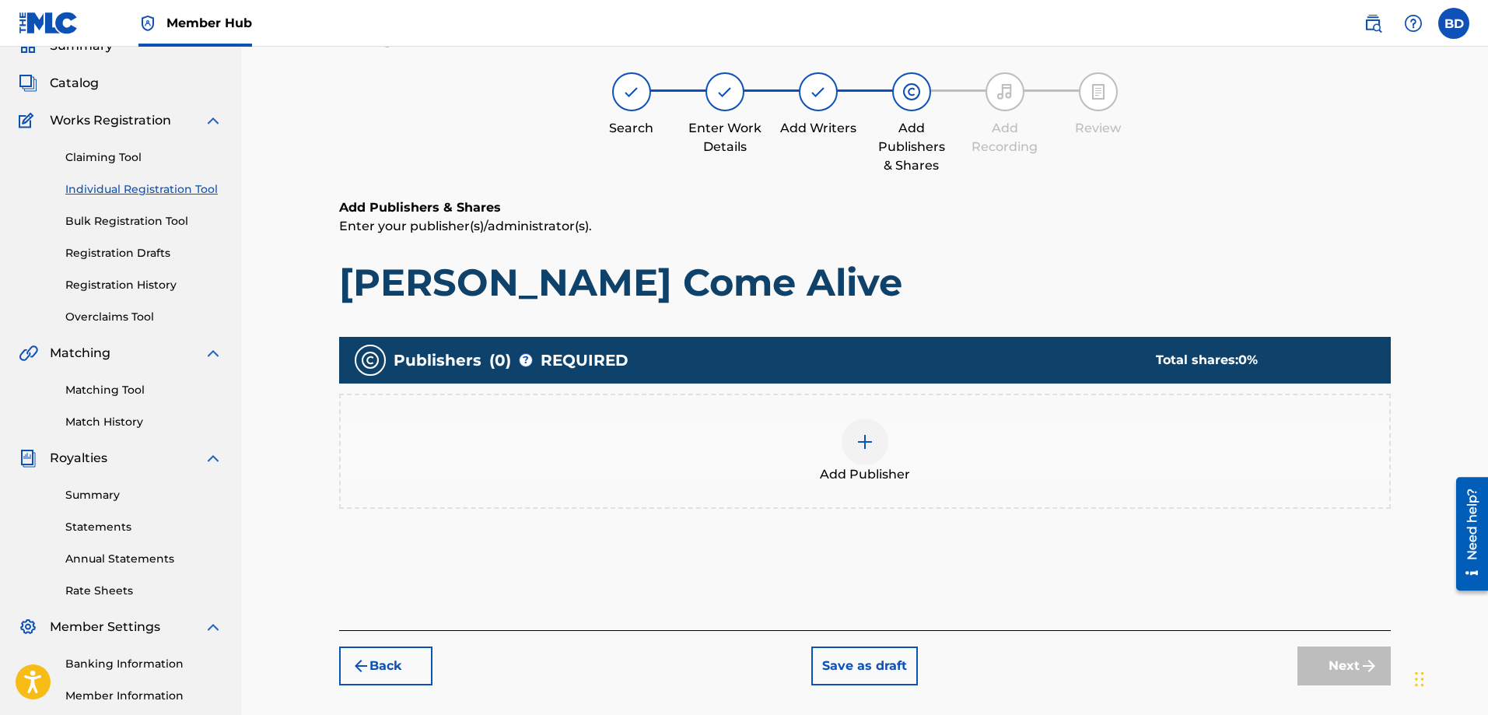
scroll to position [70, 0]
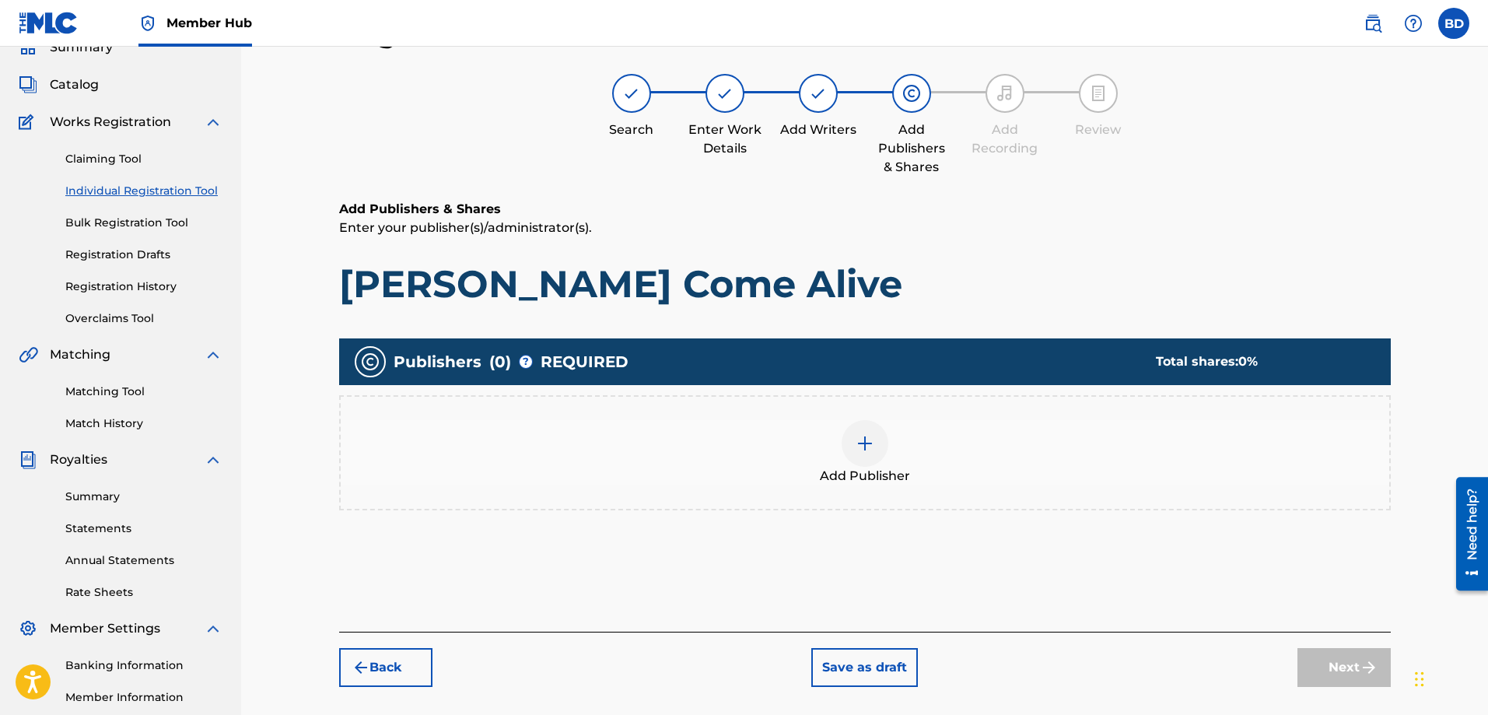
click at [851, 441] on div at bounding box center [864, 443] width 47 height 47
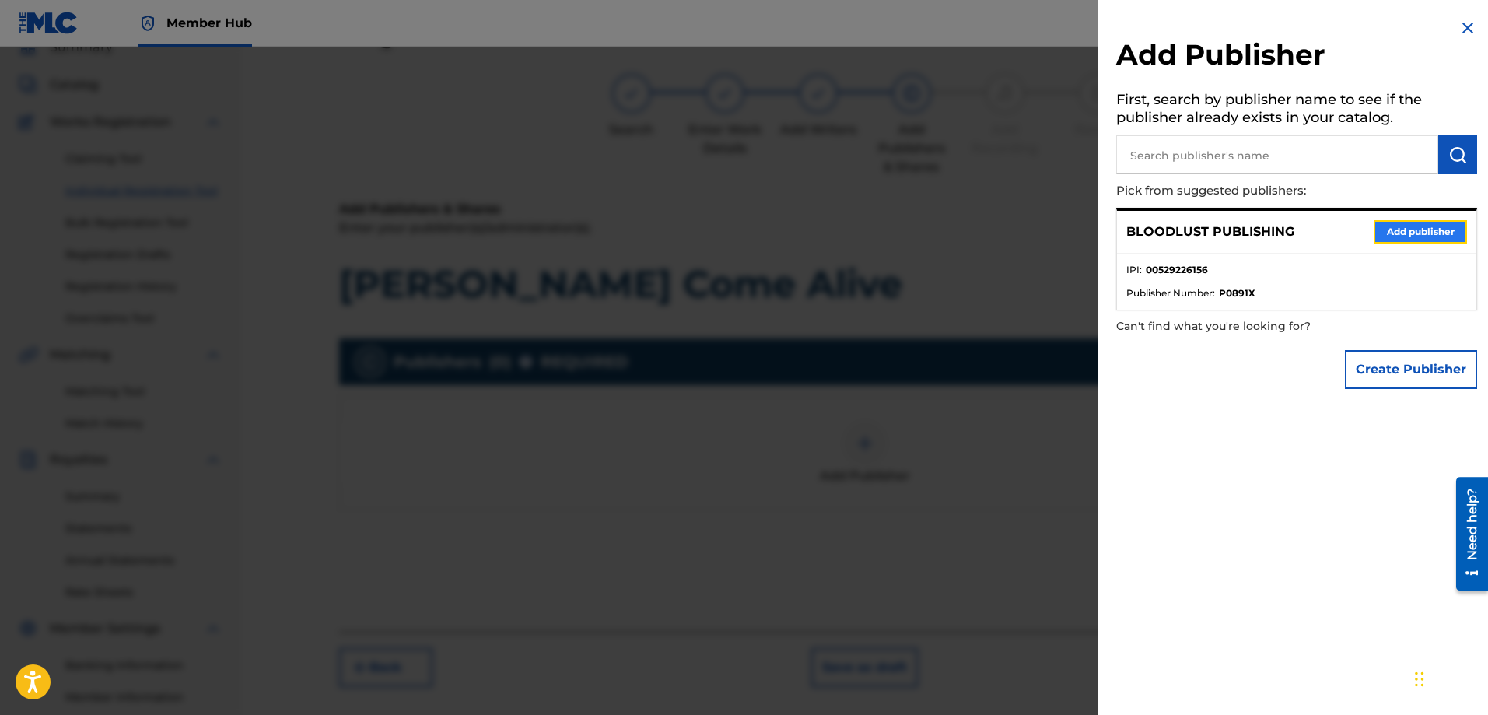
click at [1415, 230] on button "Add publisher" at bounding box center [1419, 231] width 93 height 23
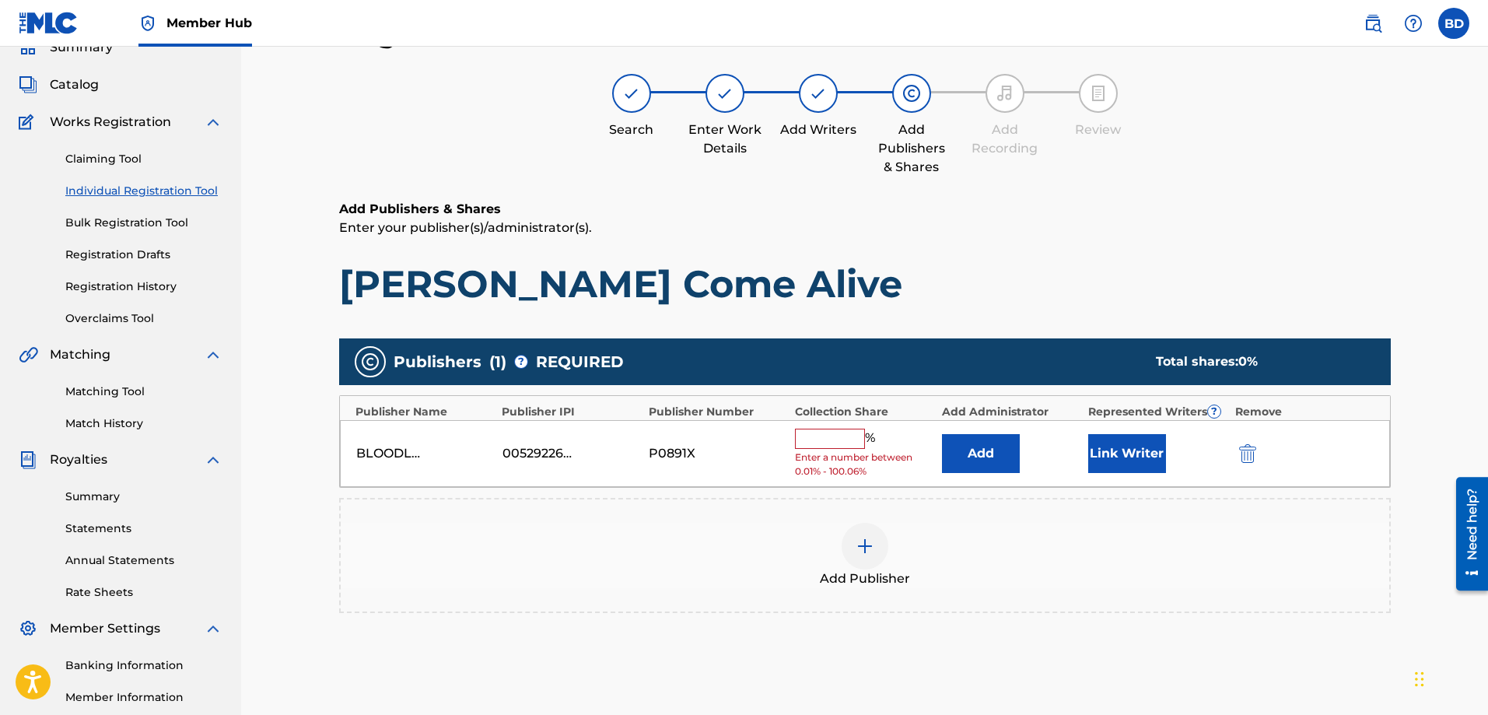
click at [844, 442] on input "text" at bounding box center [830, 438] width 70 height 20
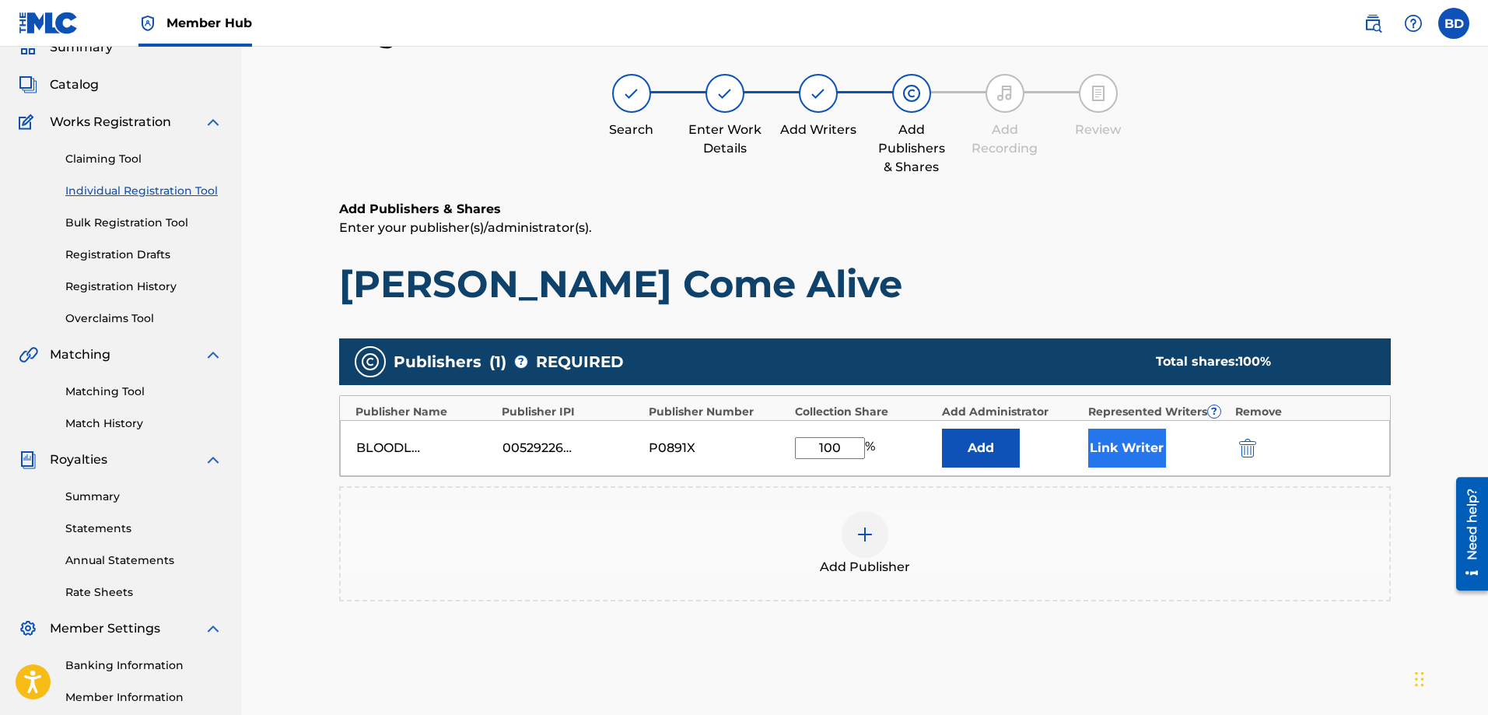
type input "100"
click at [1111, 448] on button "Link Writer" at bounding box center [1127, 447] width 78 height 39
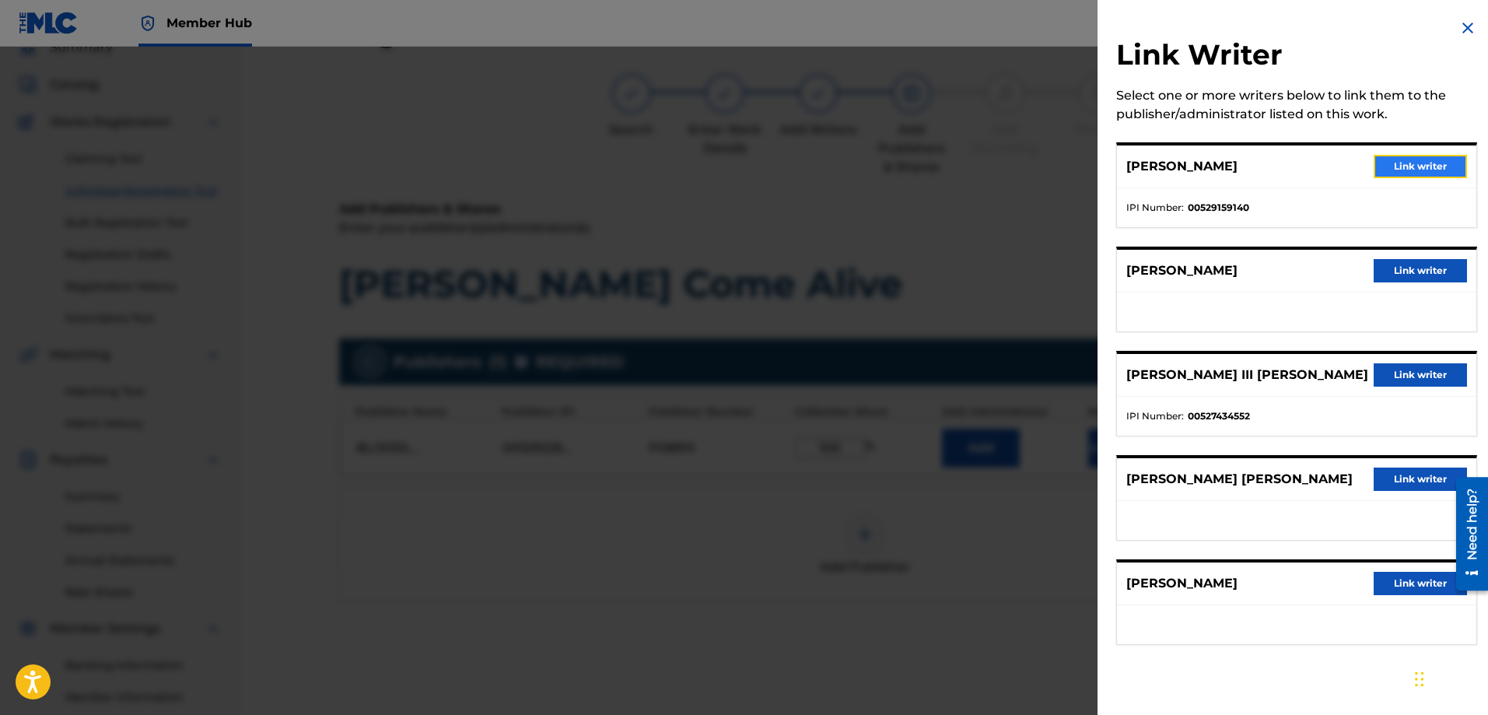
click at [1385, 166] on button "Link writer" at bounding box center [1419, 166] width 93 height 23
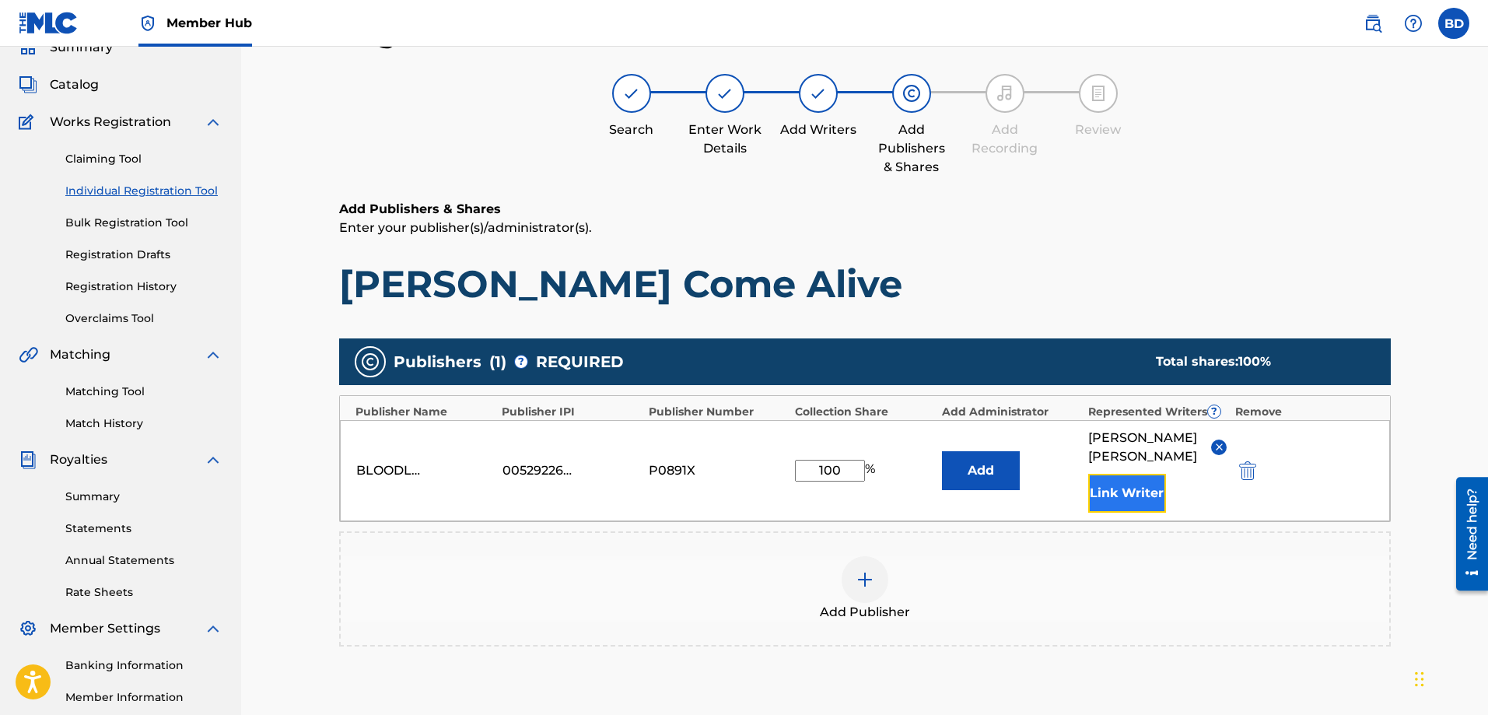
click at [1131, 493] on button "Link Writer" at bounding box center [1127, 493] width 78 height 39
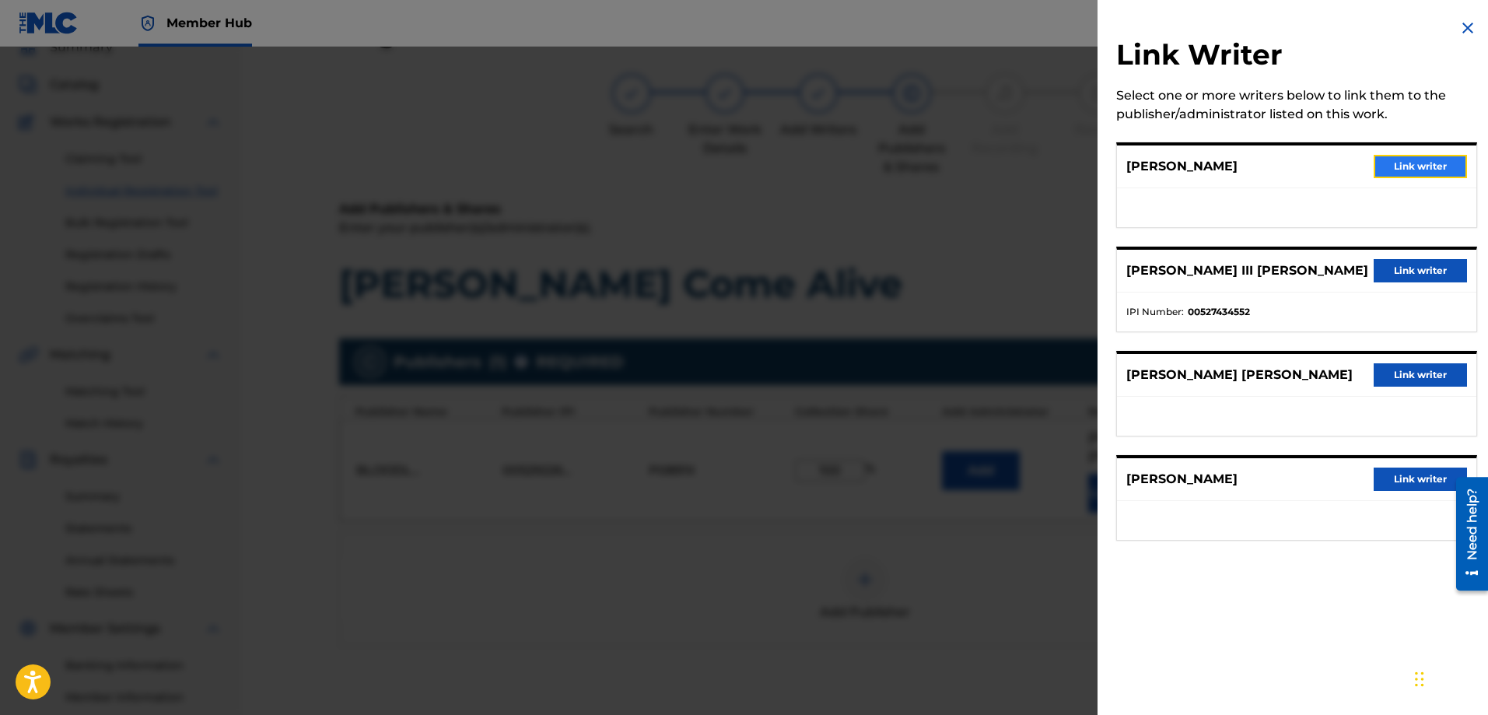
click at [1406, 165] on button "Link writer" at bounding box center [1419, 166] width 93 height 23
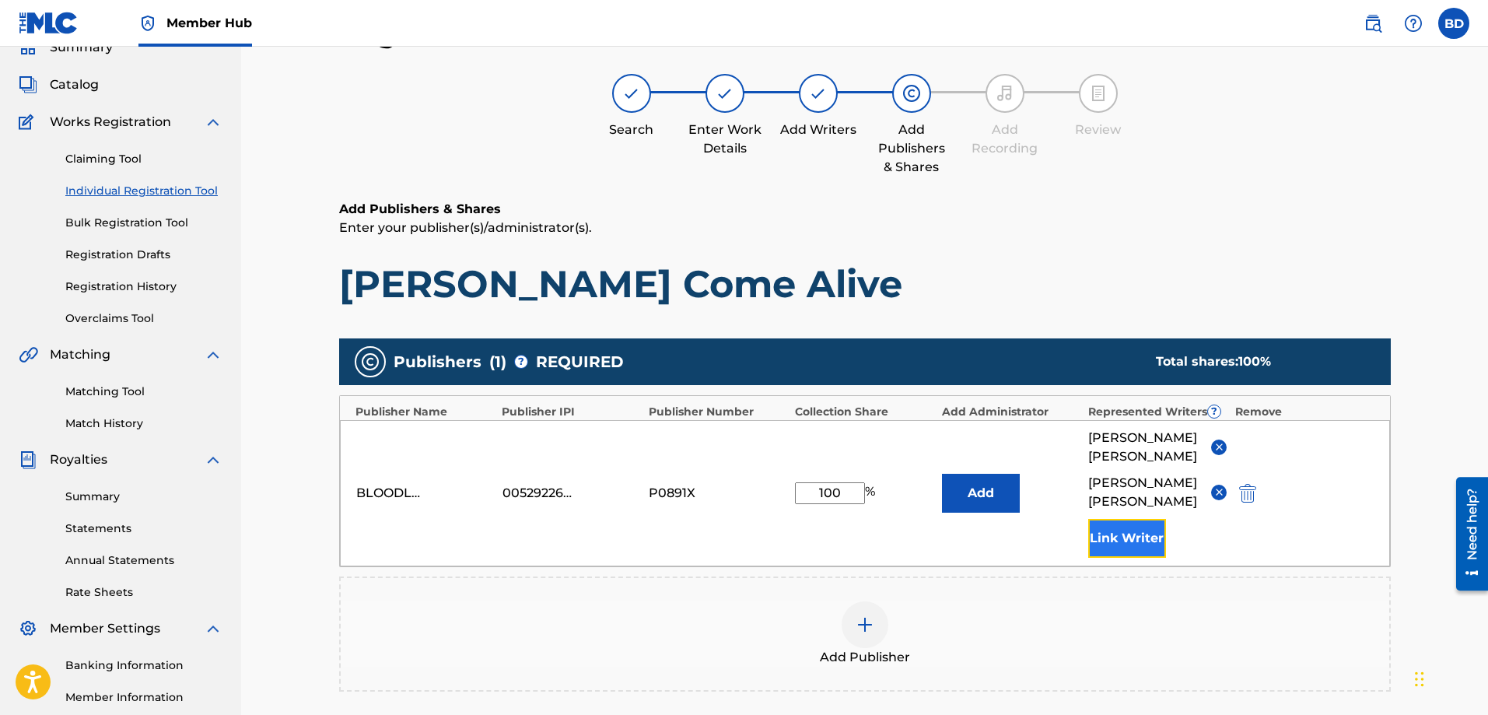
click at [1147, 533] on button "Link Writer" at bounding box center [1127, 538] width 78 height 39
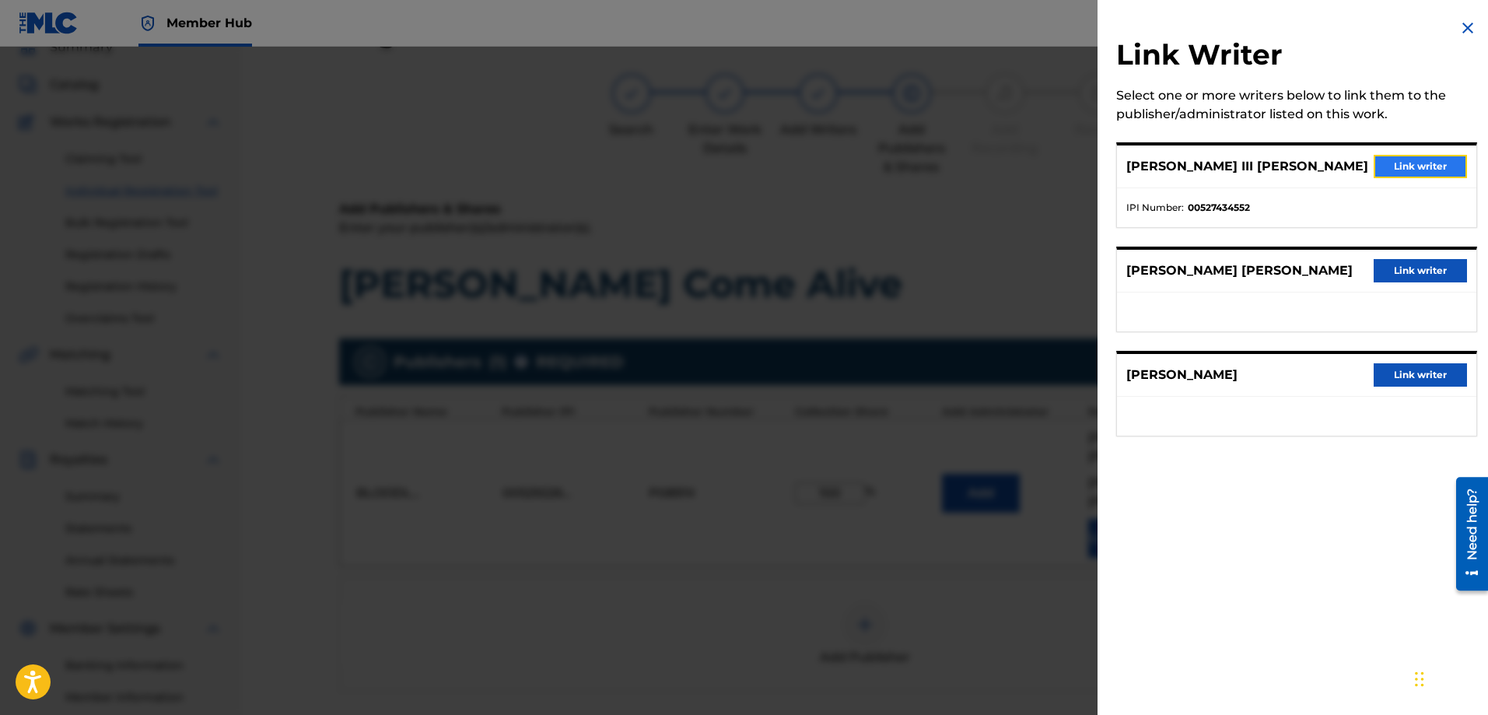
click at [1431, 163] on button "Link writer" at bounding box center [1419, 166] width 93 height 23
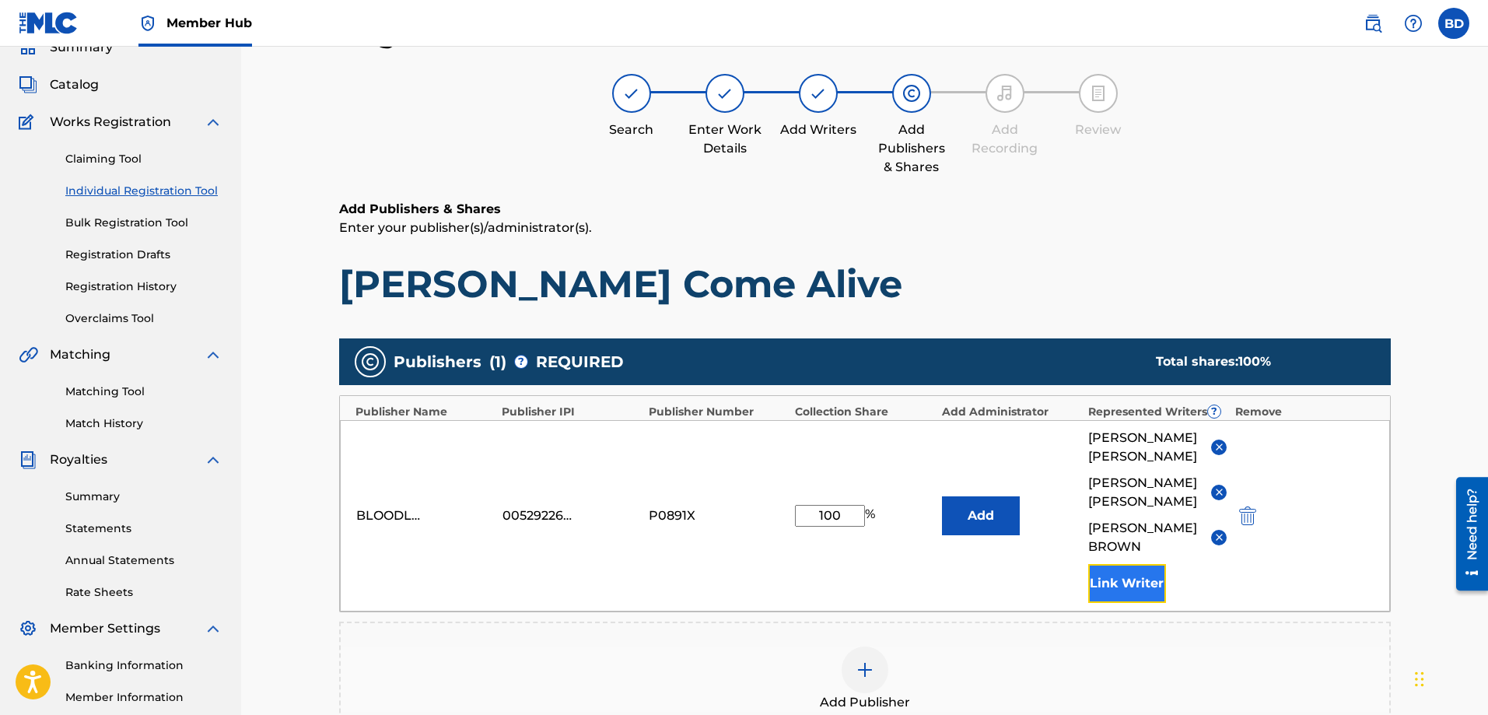
click at [1147, 579] on button "Link Writer" at bounding box center [1127, 583] width 78 height 39
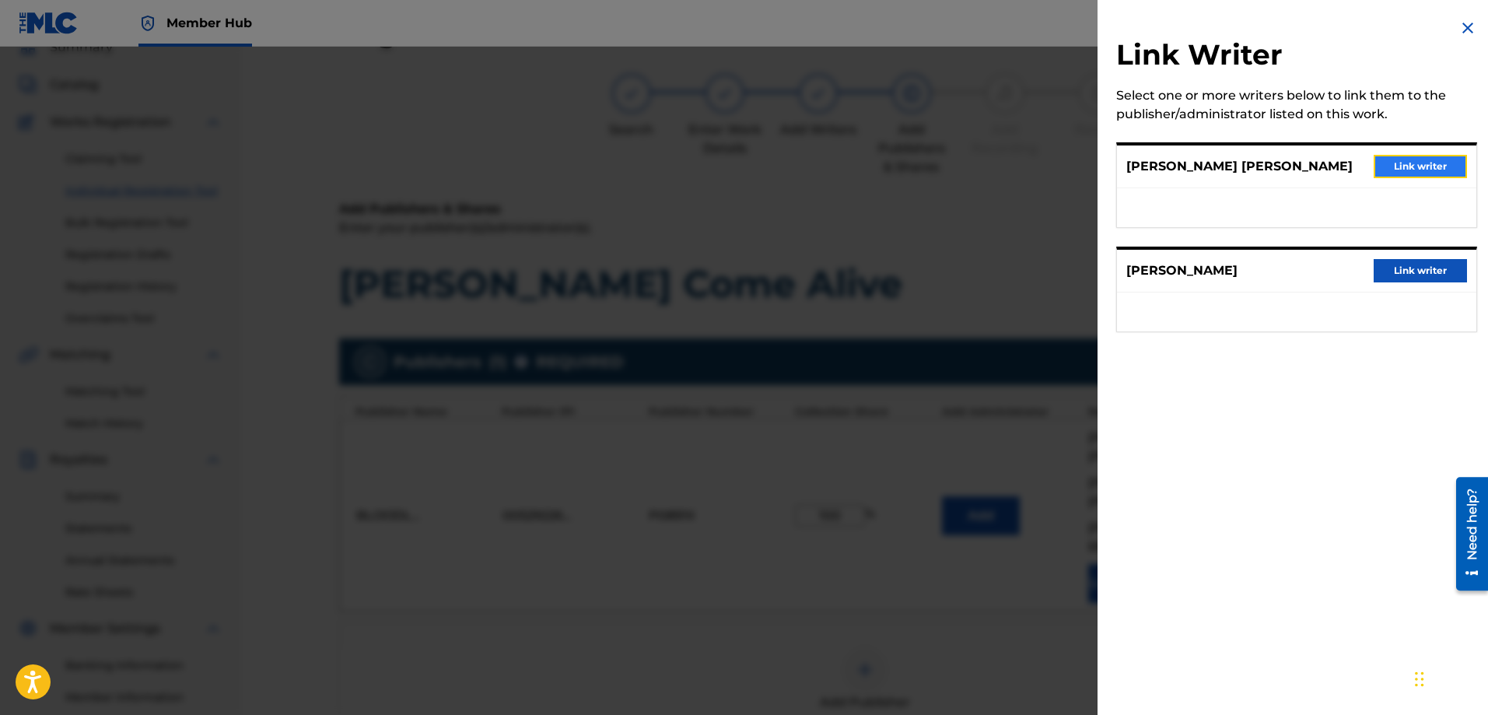
click at [1397, 171] on button "Link writer" at bounding box center [1419, 166] width 93 height 23
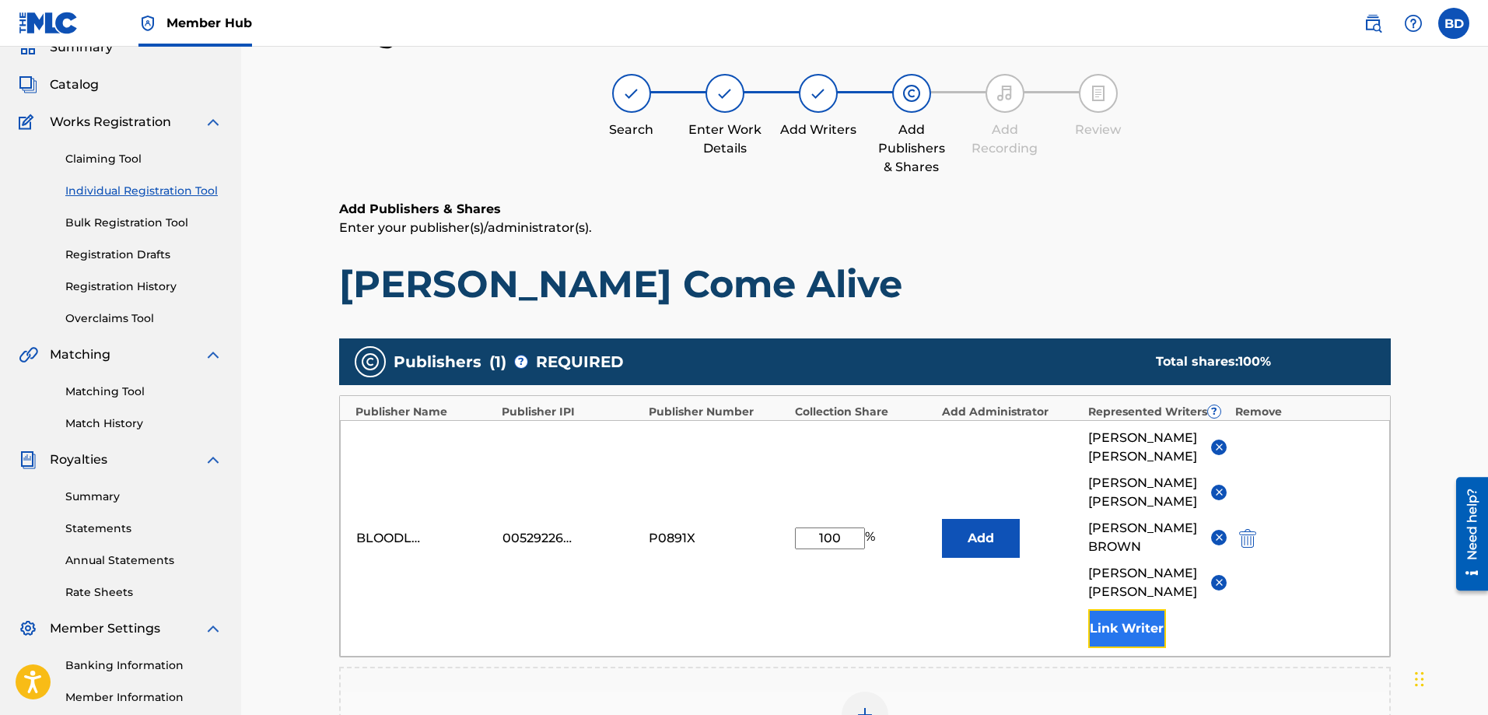
click at [1116, 624] on button "Link Writer" at bounding box center [1127, 628] width 78 height 39
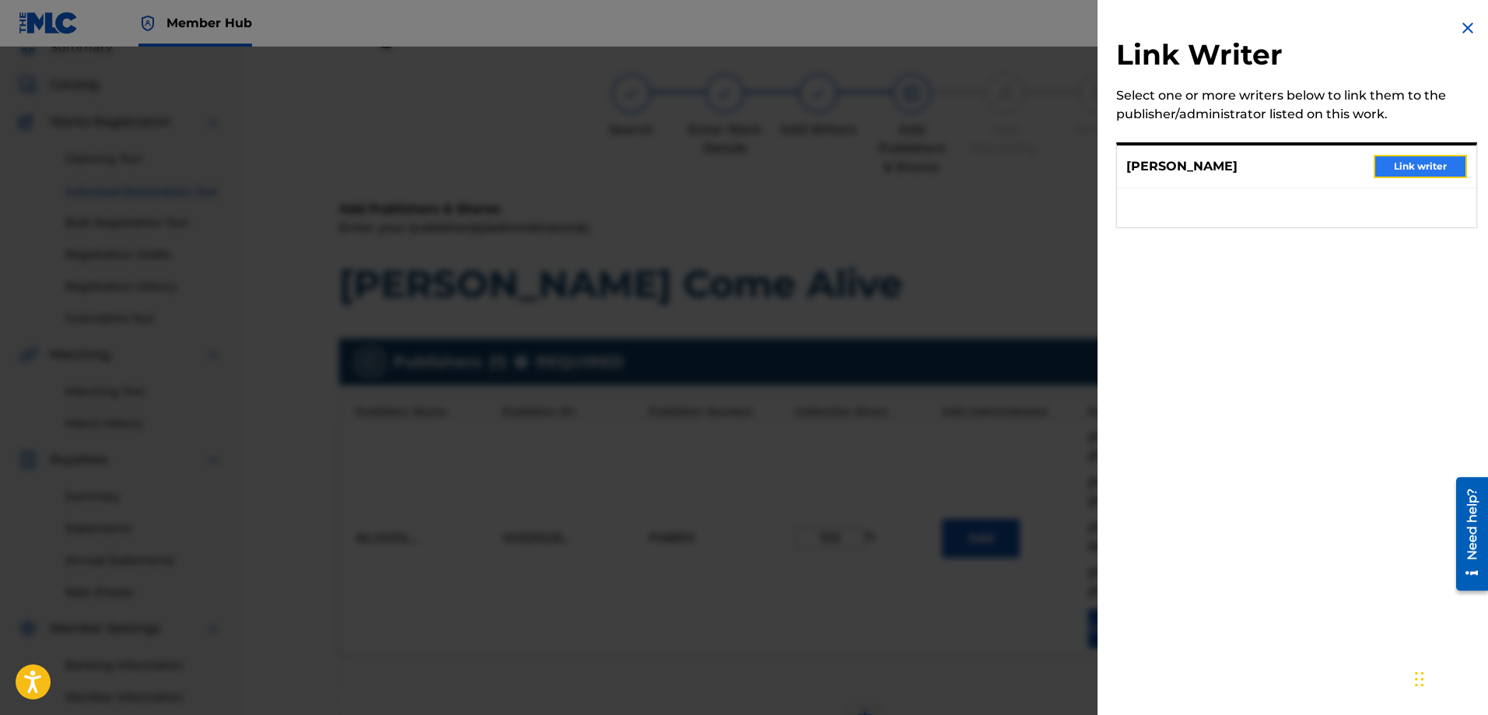
click at [1425, 162] on button "Link writer" at bounding box center [1419, 166] width 93 height 23
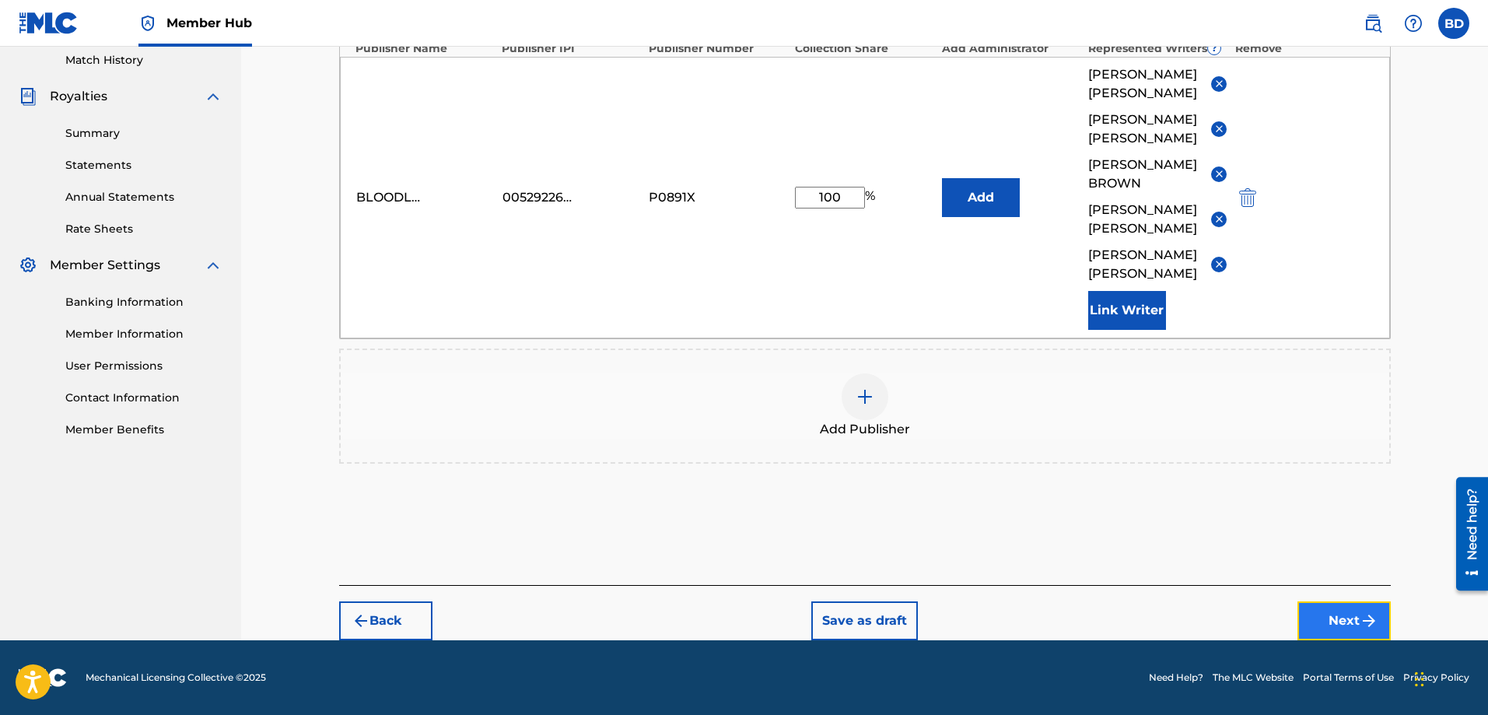
click at [1355, 624] on button "Next" at bounding box center [1343, 620] width 93 height 39
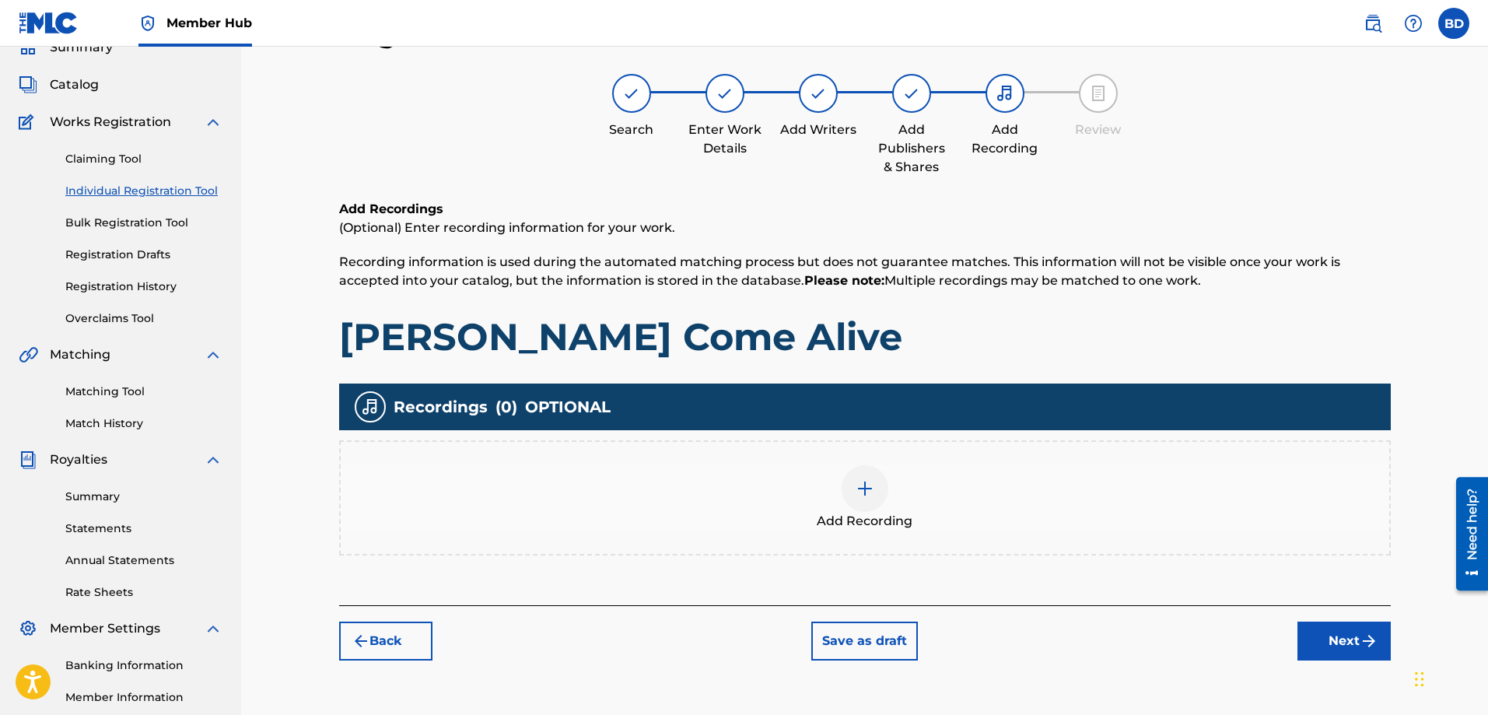
click at [863, 477] on div at bounding box center [864, 488] width 47 height 47
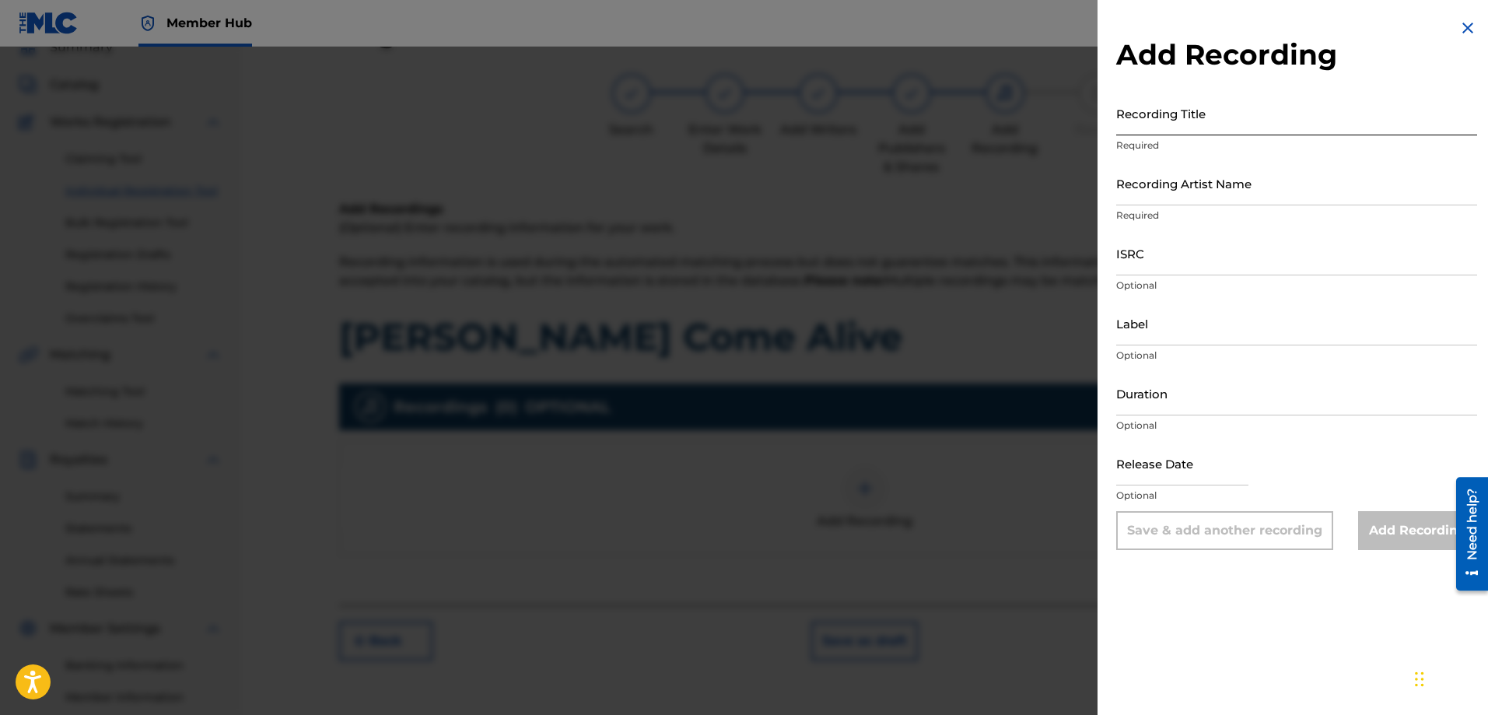
click at [1145, 133] on input "Recording Title" at bounding box center [1296, 113] width 361 height 44
type input "[PERSON_NAME] Come Alive"
click at [1143, 198] on input "Recording Artist Name" at bounding box center [1296, 183] width 361 height 44
type input "Red Line Chemistry"
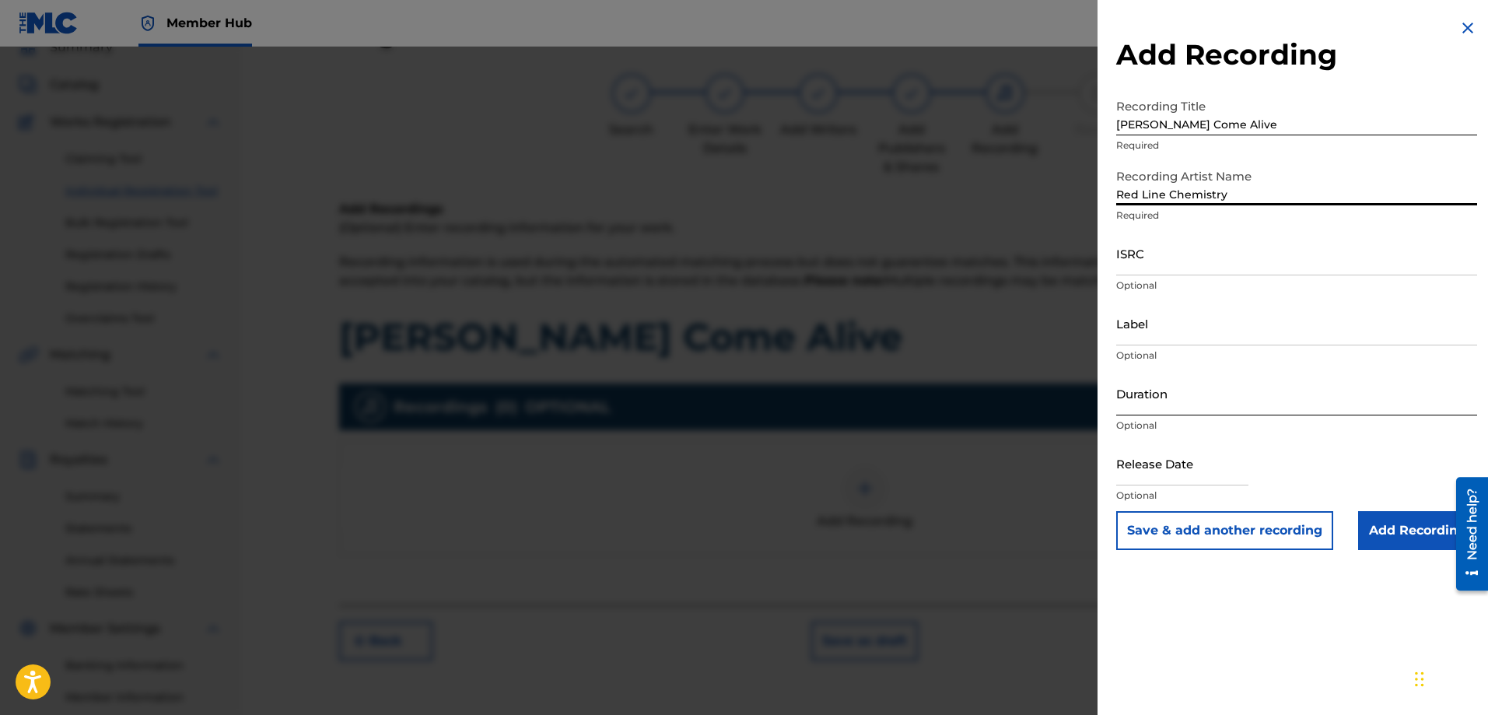
click at [1142, 413] on input "Duration" at bounding box center [1296, 393] width 361 height 44
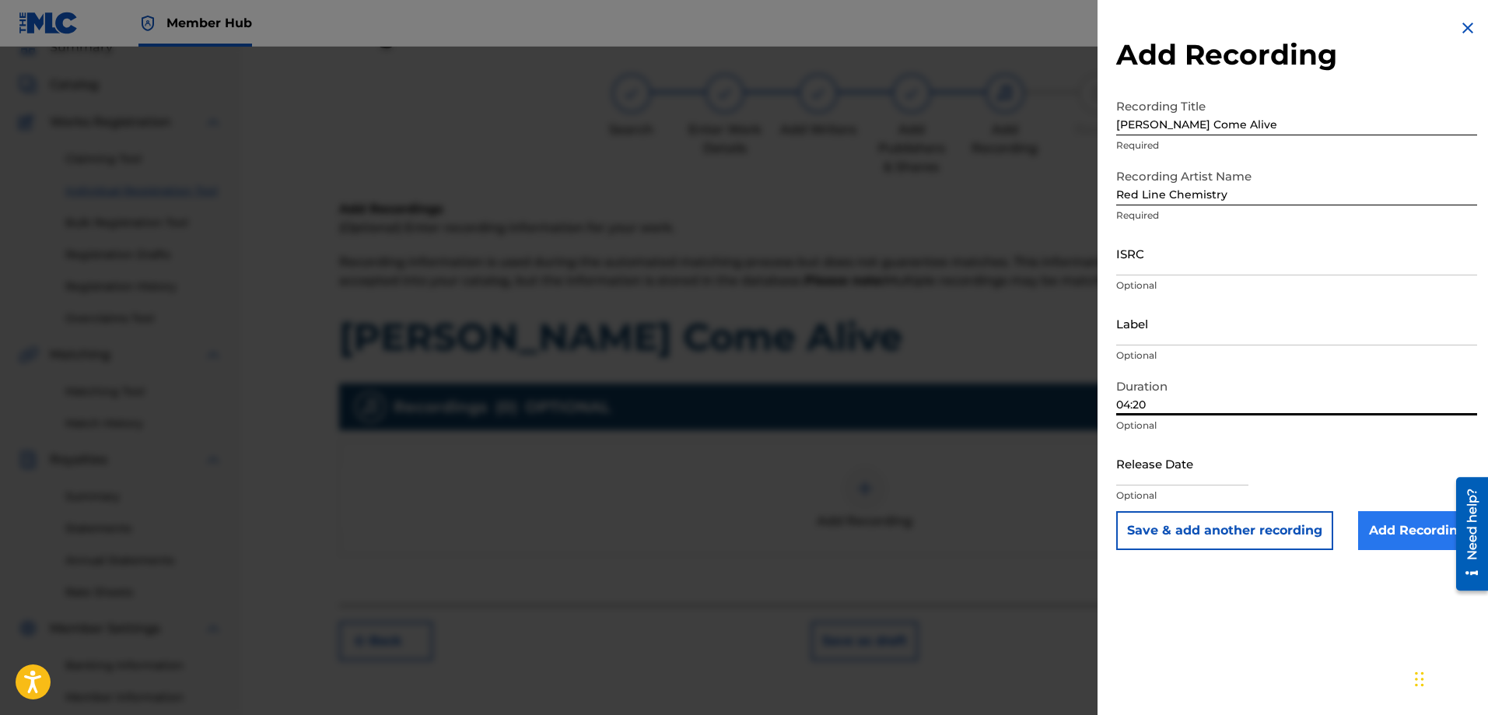
type input "04:20"
click at [1411, 528] on input "Add Recording" at bounding box center [1417, 530] width 119 height 39
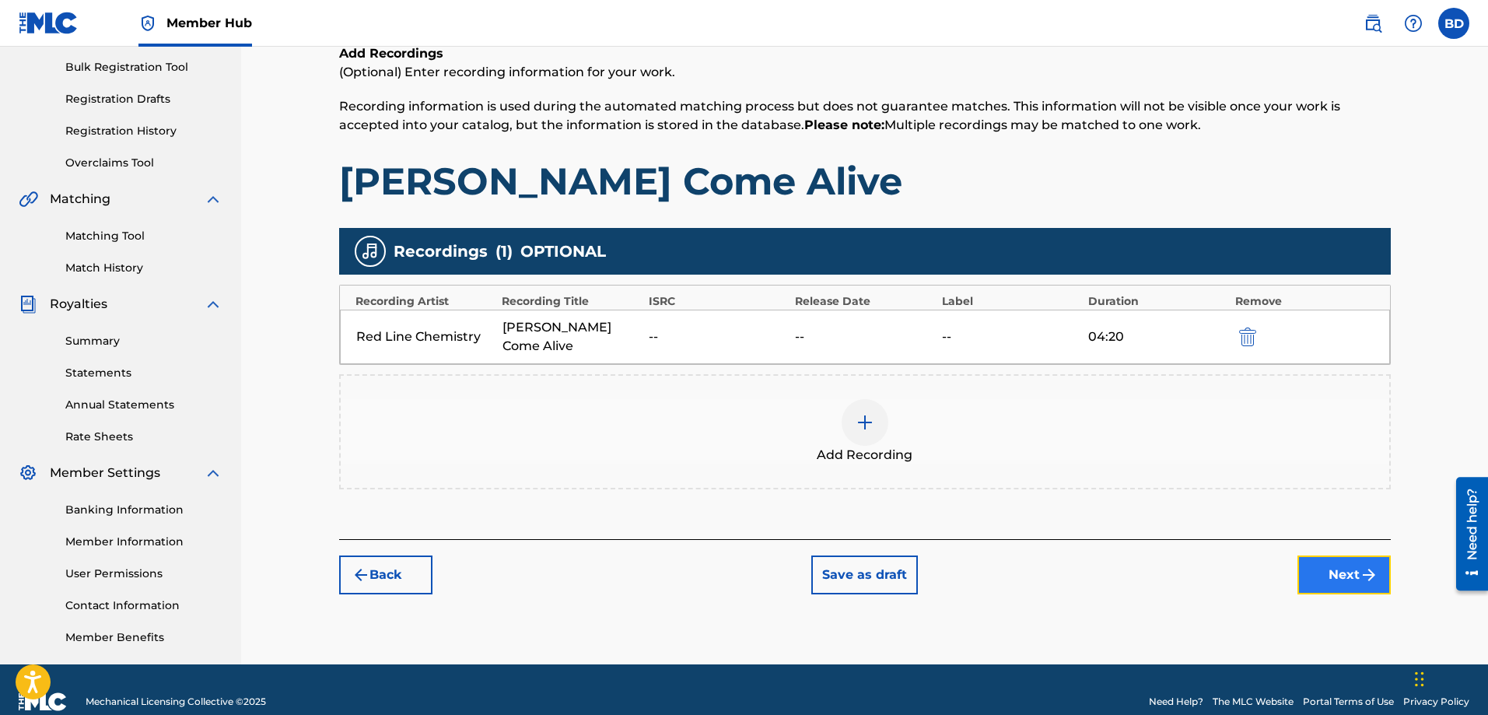
click at [1328, 556] on button "Next" at bounding box center [1343, 574] width 93 height 39
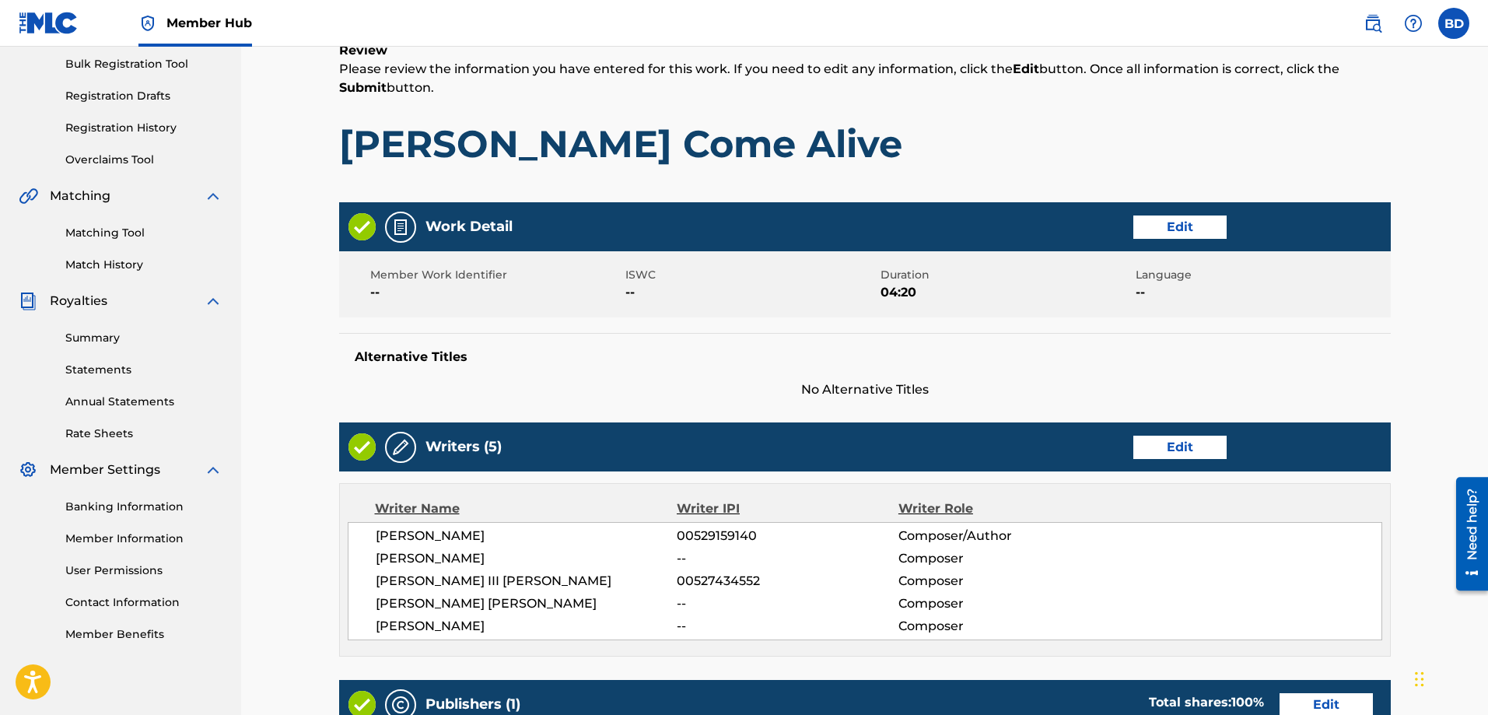
scroll to position [773, 0]
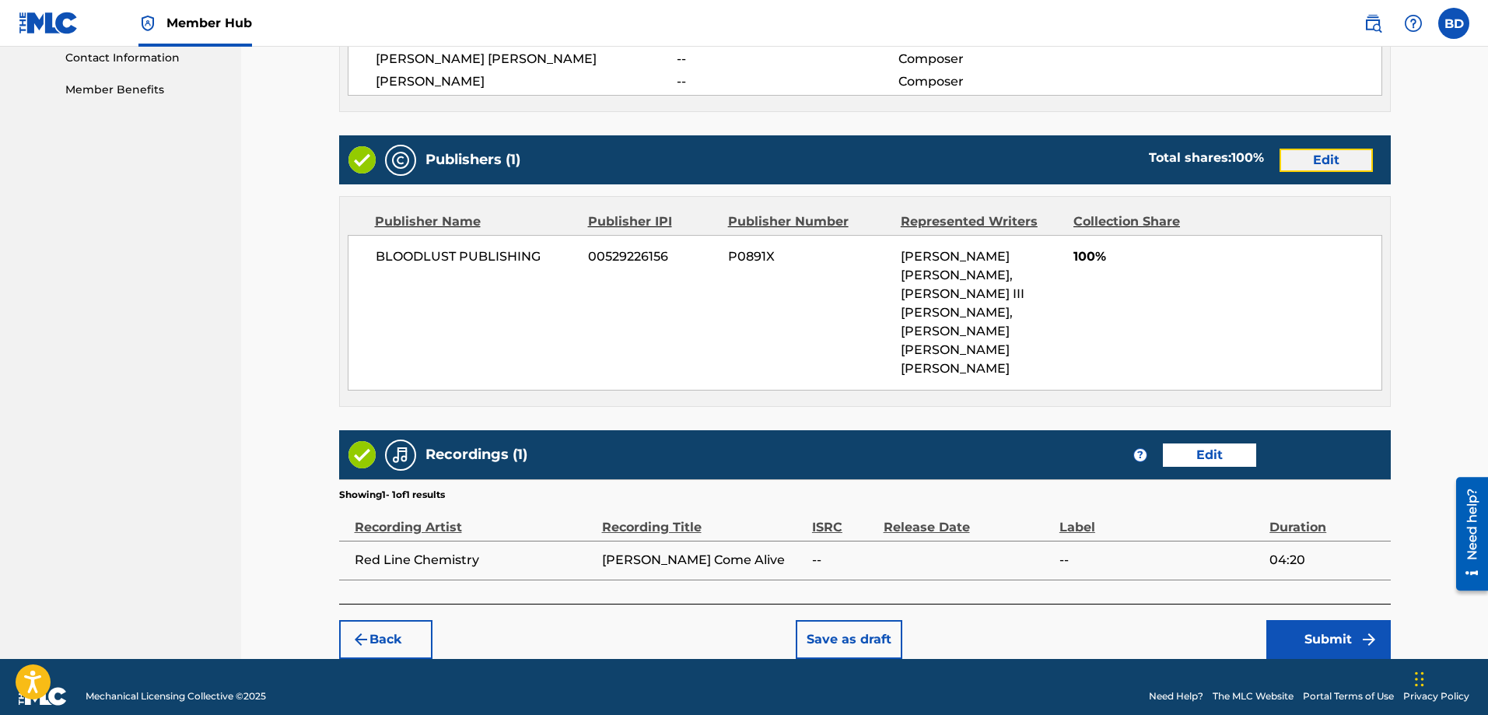
click at [1302, 157] on button "Edit" at bounding box center [1325, 160] width 93 height 23
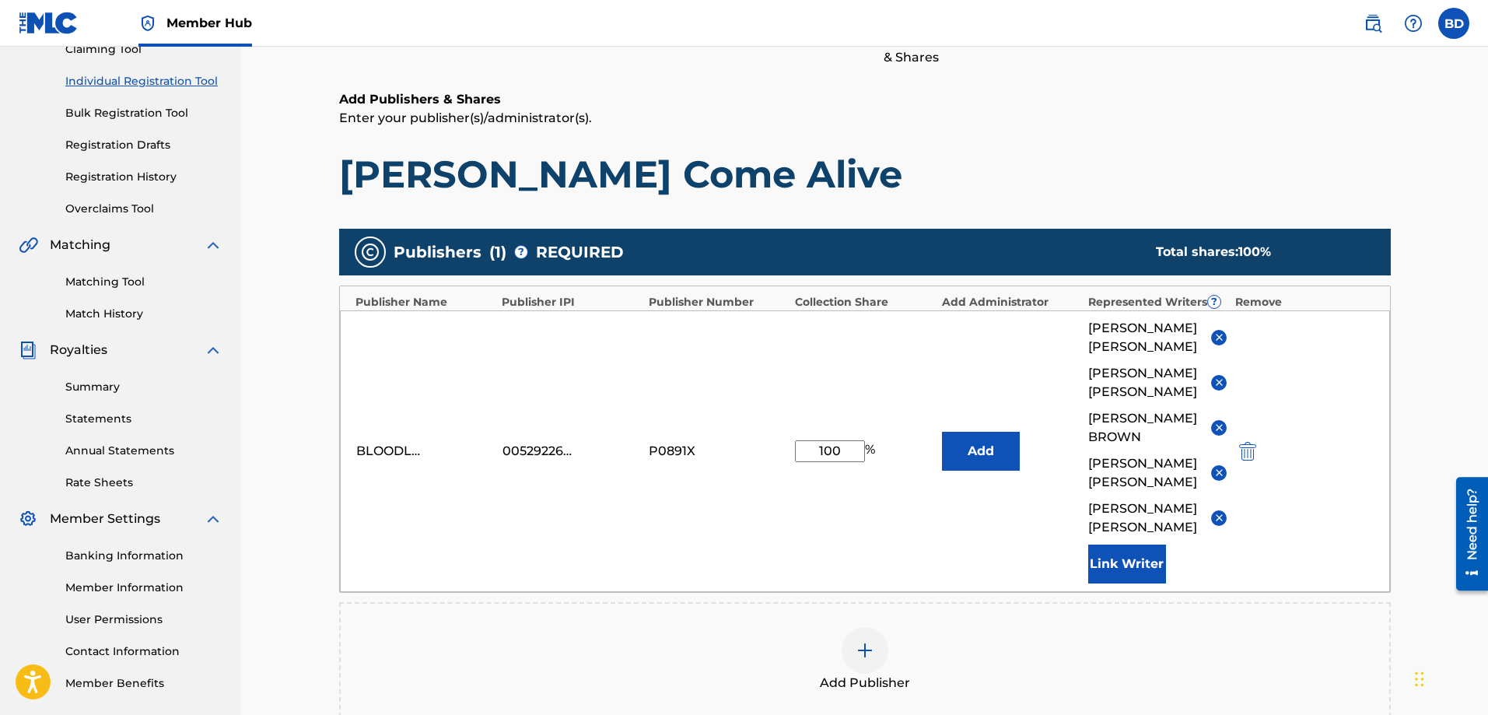
scroll to position [452, 0]
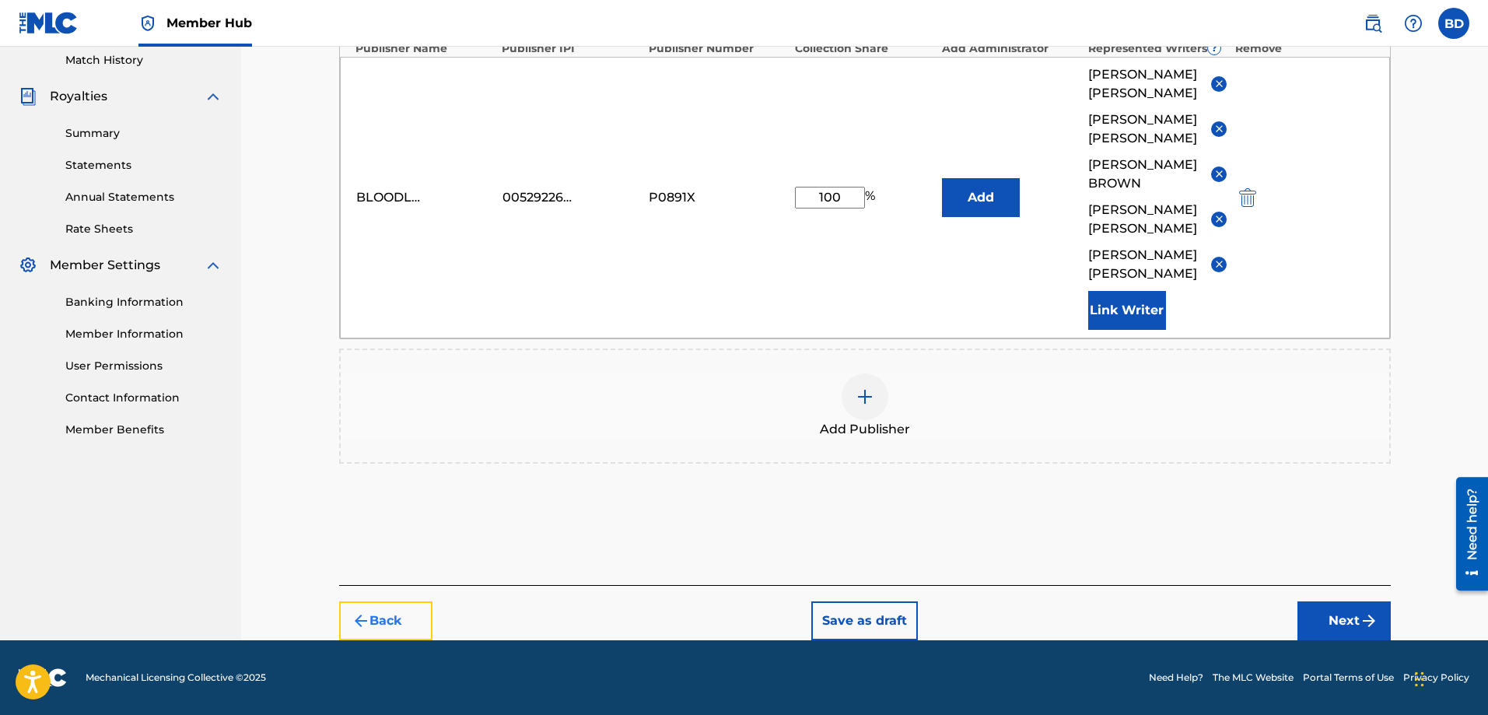
click at [385, 616] on button "Back" at bounding box center [385, 620] width 93 height 39
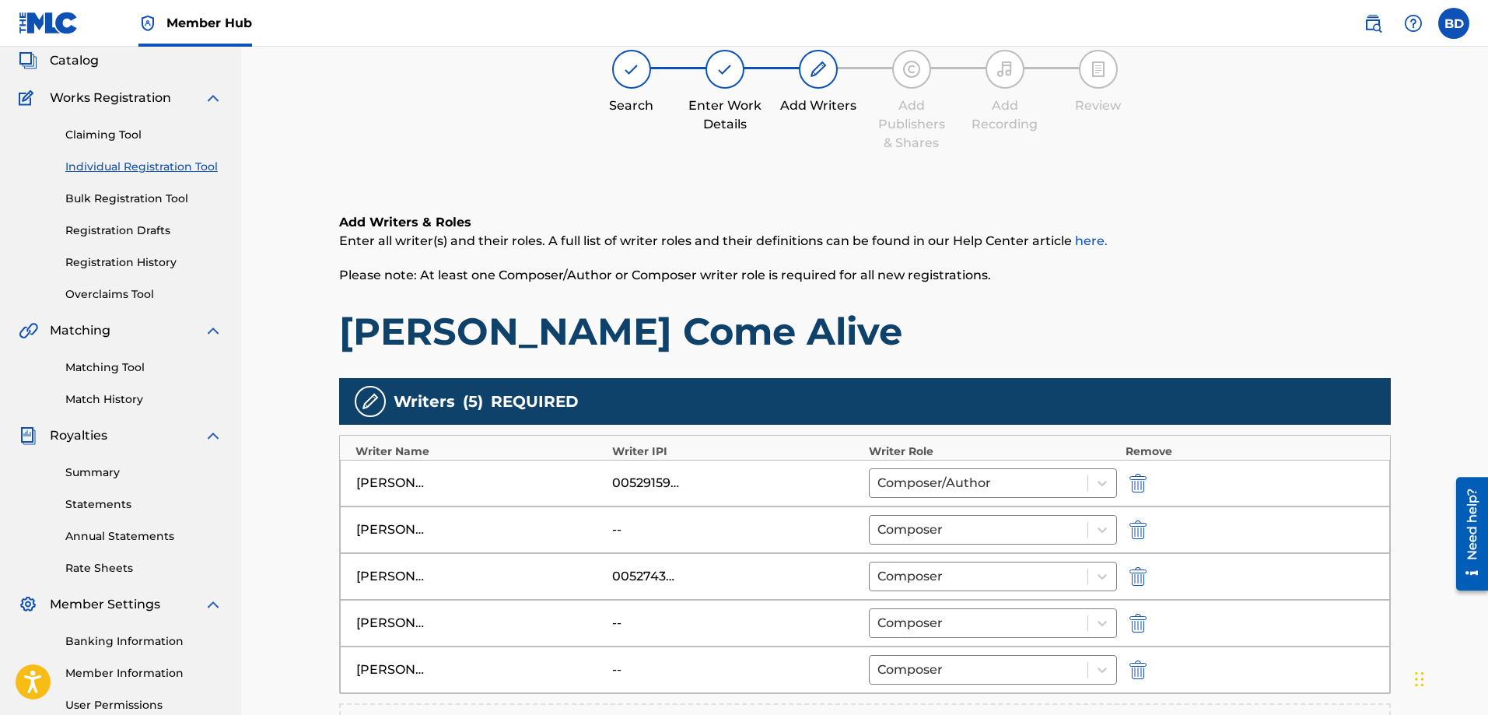
scroll to position [247, 0]
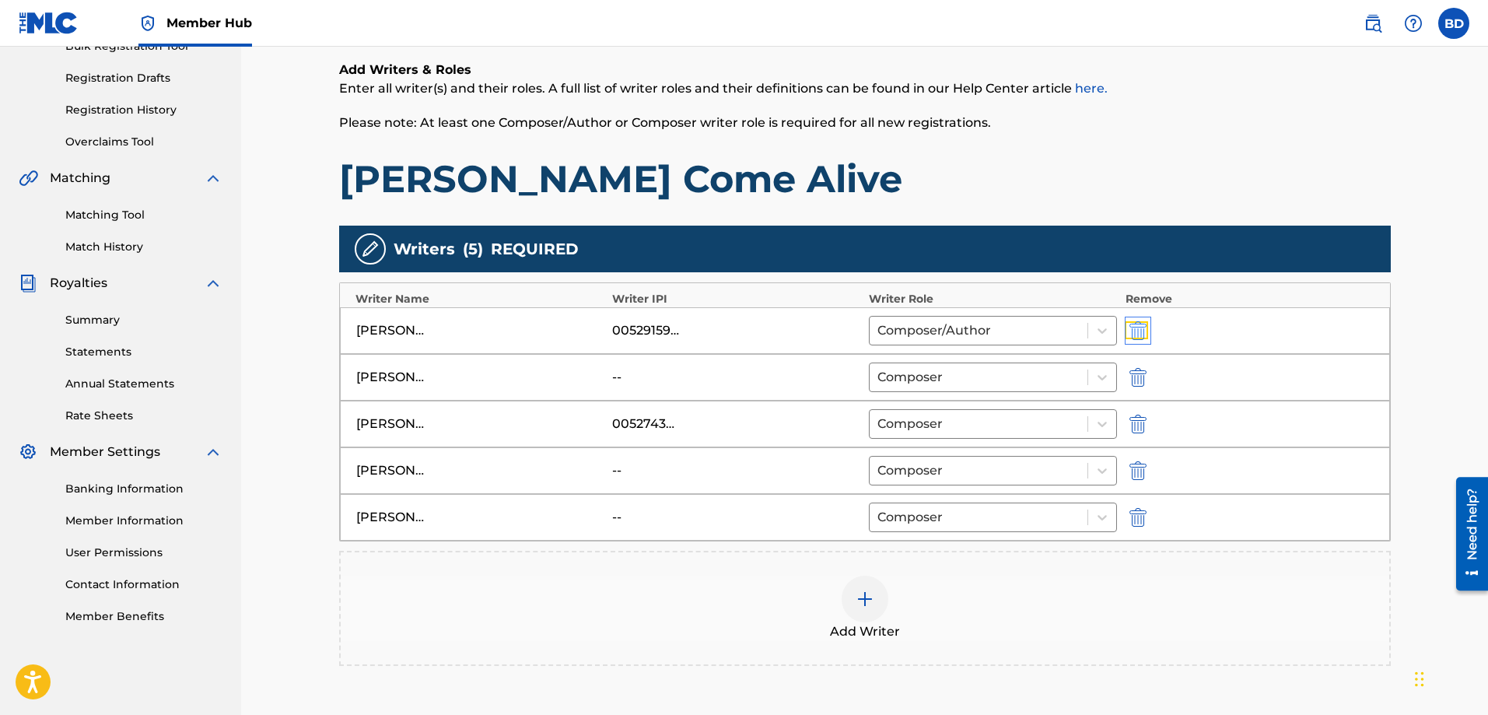
click at [1140, 325] on img "submit" at bounding box center [1137, 330] width 17 height 19
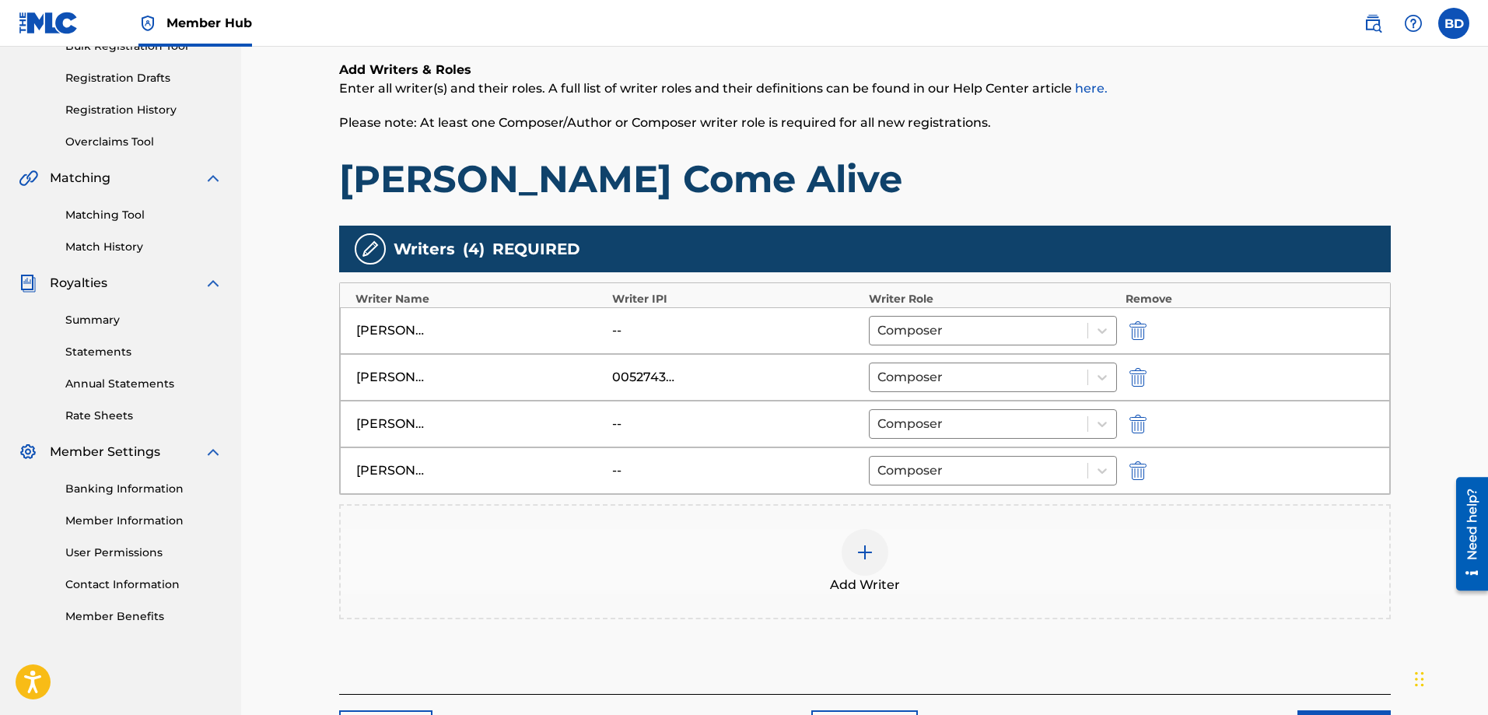
click at [868, 553] on img at bounding box center [864, 552] width 19 height 19
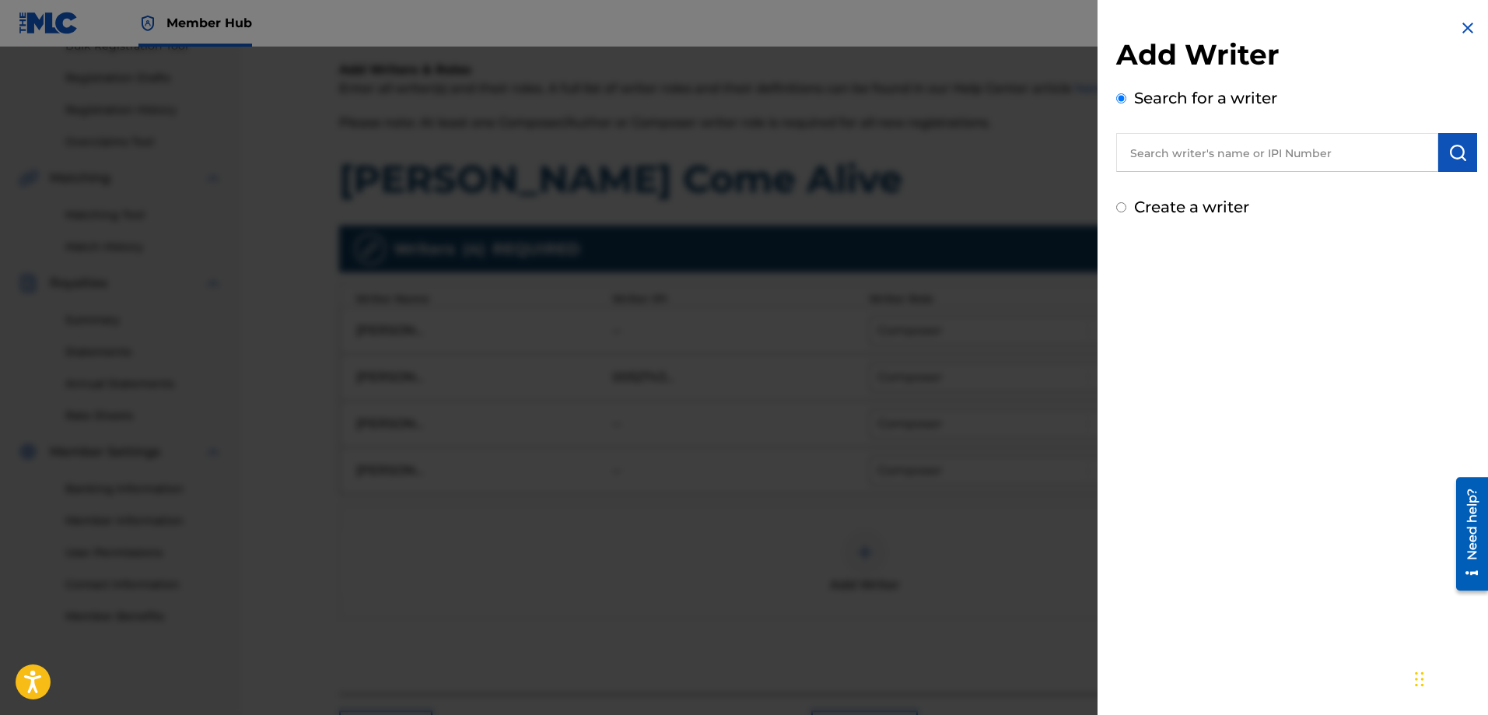
click at [1128, 208] on div "Create a writer" at bounding box center [1296, 206] width 361 height 23
click at [1123, 207] on input "Create a writer" at bounding box center [1121, 207] width 10 height 10
radio input "false"
radio input "true"
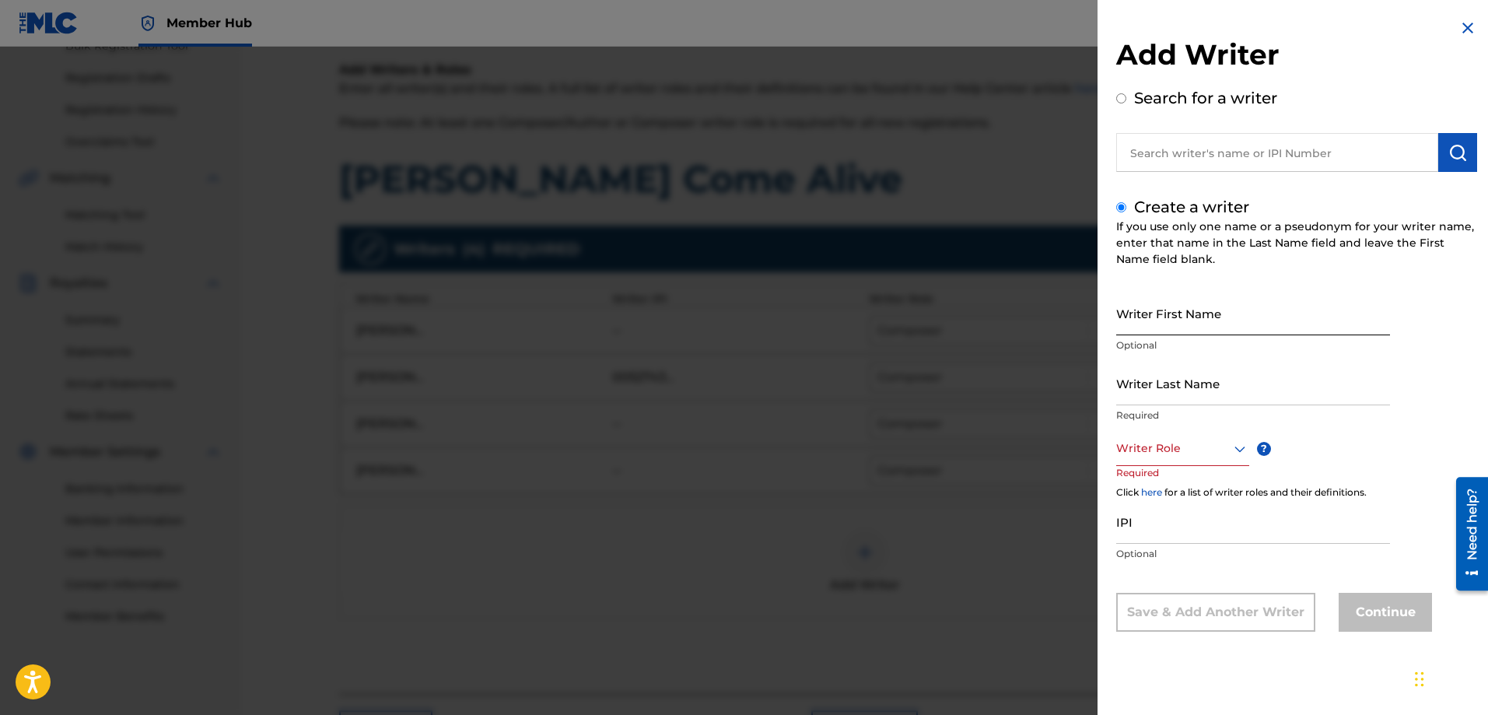
click at [1159, 324] on input "Writer First Name" at bounding box center [1253, 313] width 274 height 44
type input "[PERSON_NAME]"
click at [1141, 397] on input "Writer Last Name" at bounding box center [1253, 383] width 274 height 44
type input "[PERSON_NAME]"
click at [1143, 450] on div at bounding box center [1182, 448] width 133 height 19
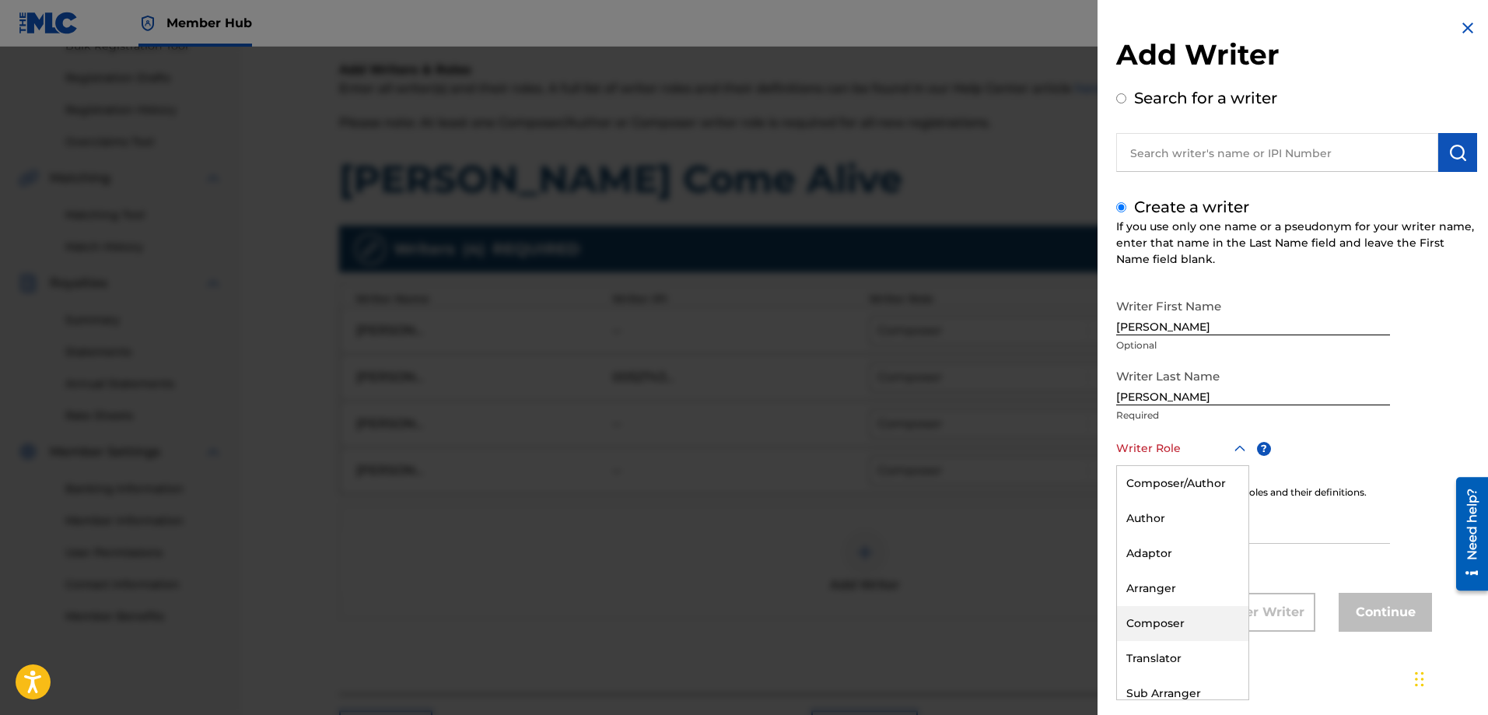
click at [1150, 625] on div "Composer" at bounding box center [1182, 623] width 131 height 35
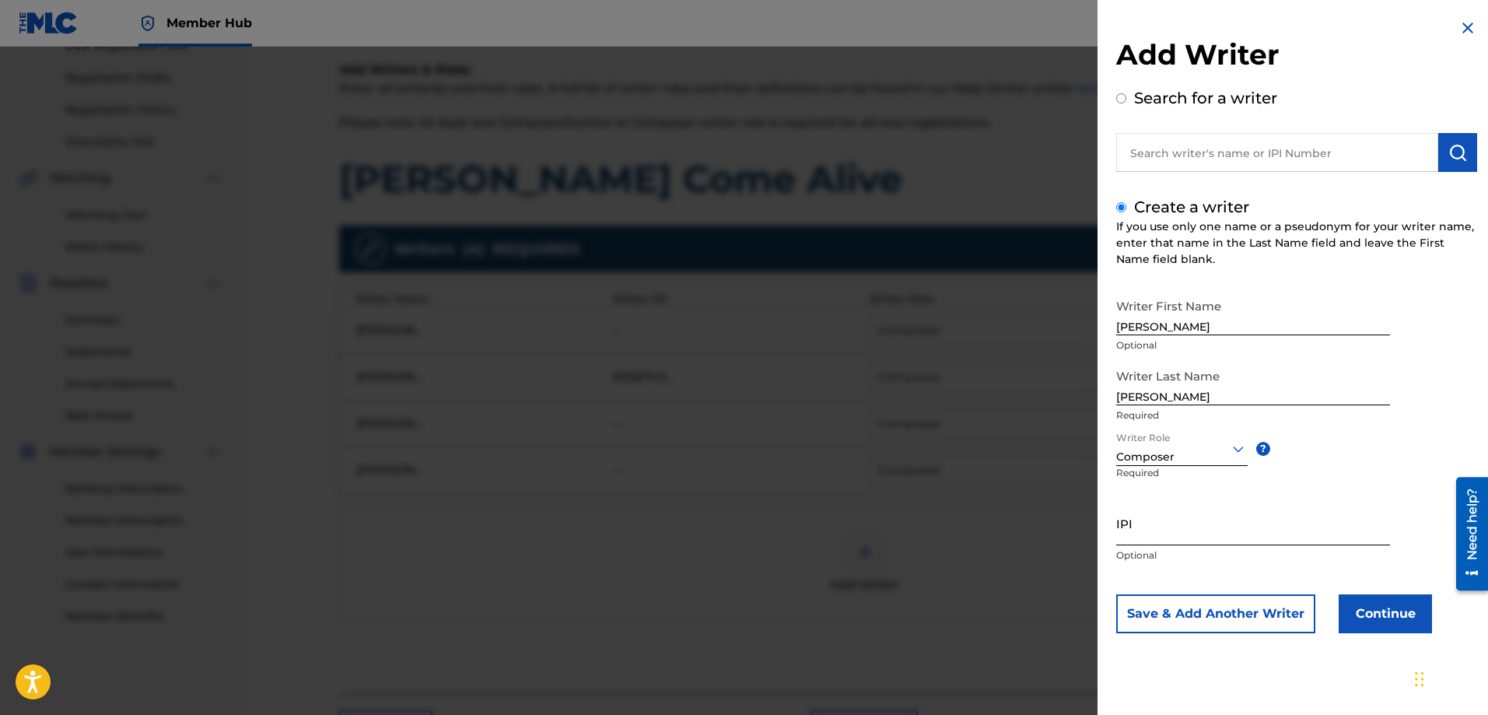
click at [1138, 542] on input "IPI" at bounding box center [1253, 523] width 274 height 44
paste input "00529159140"
type input "00529159140"
click at [1362, 608] on button "Continue" at bounding box center [1384, 613] width 93 height 39
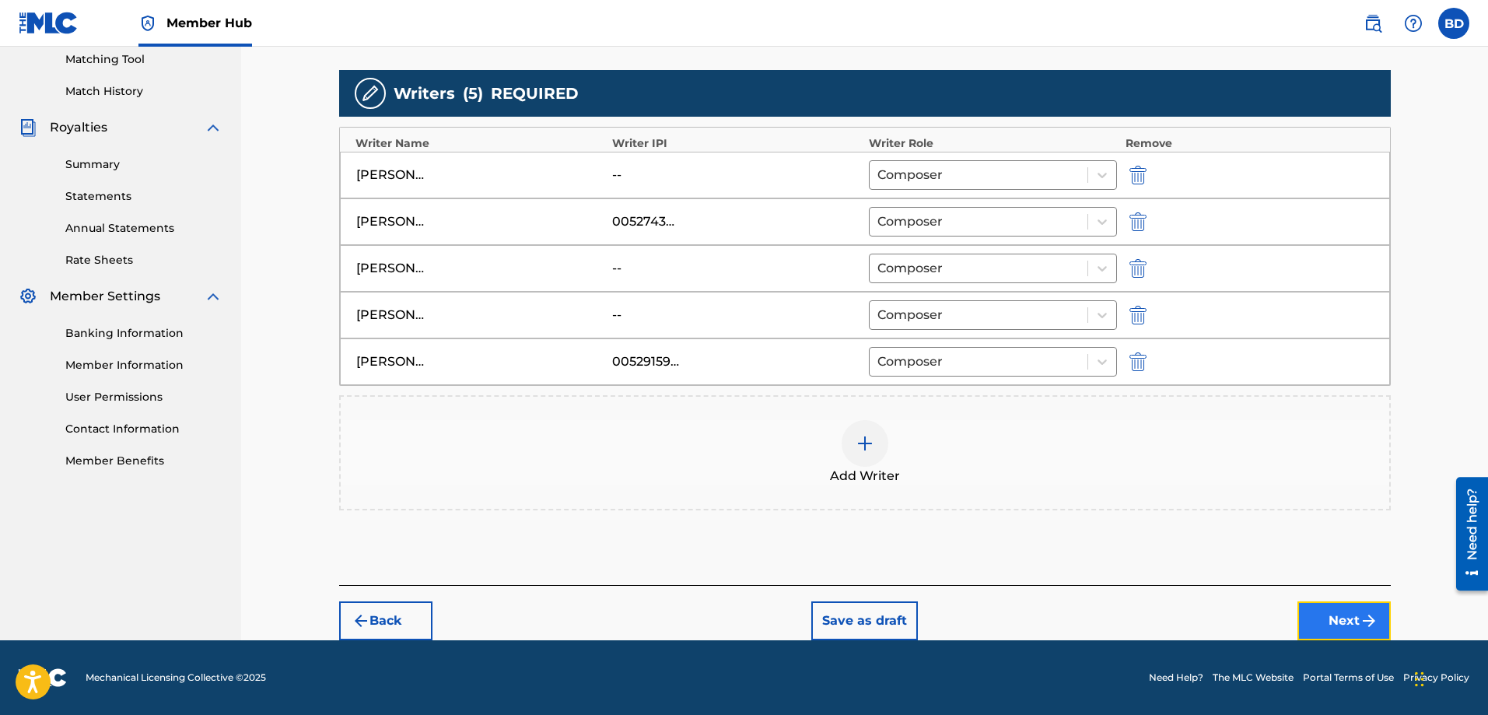
click at [1331, 613] on button "Next" at bounding box center [1343, 620] width 93 height 39
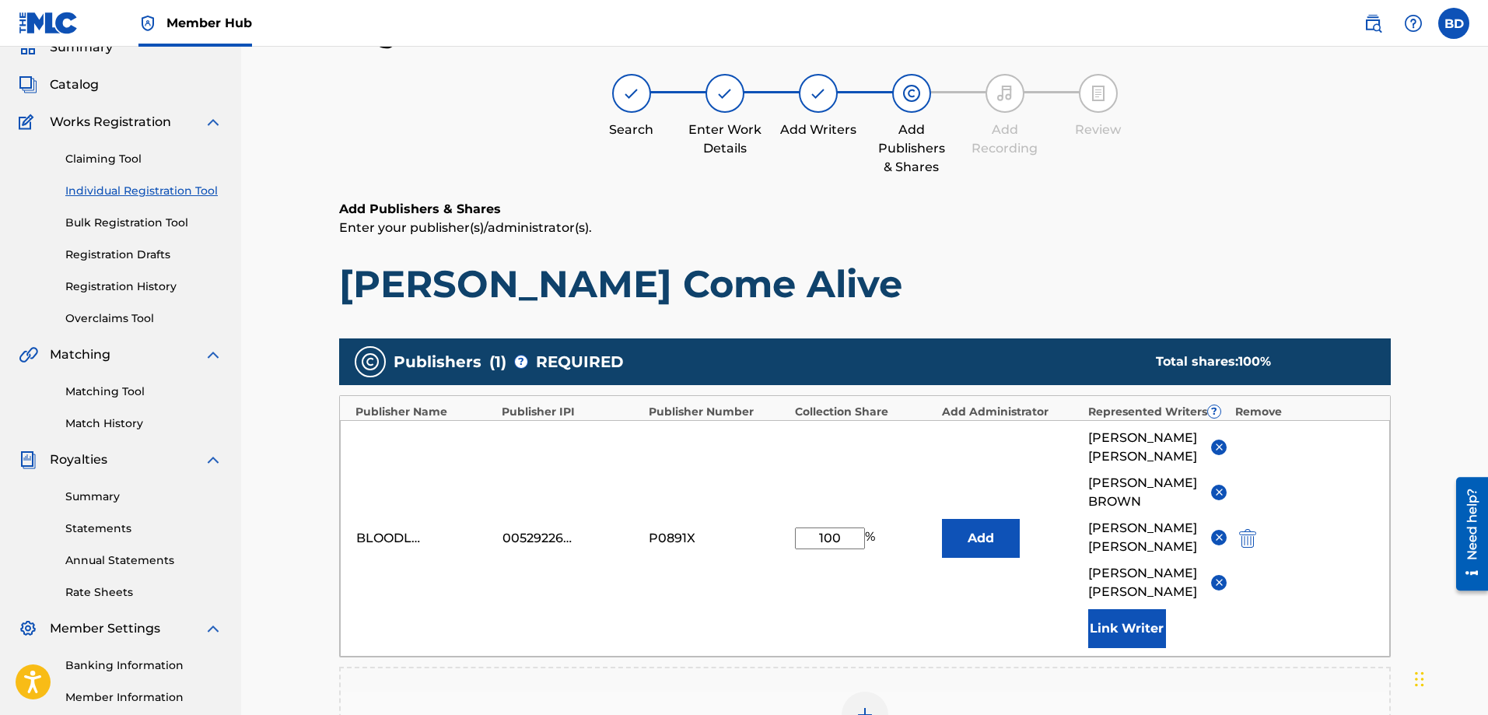
scroll to position [226, 0]
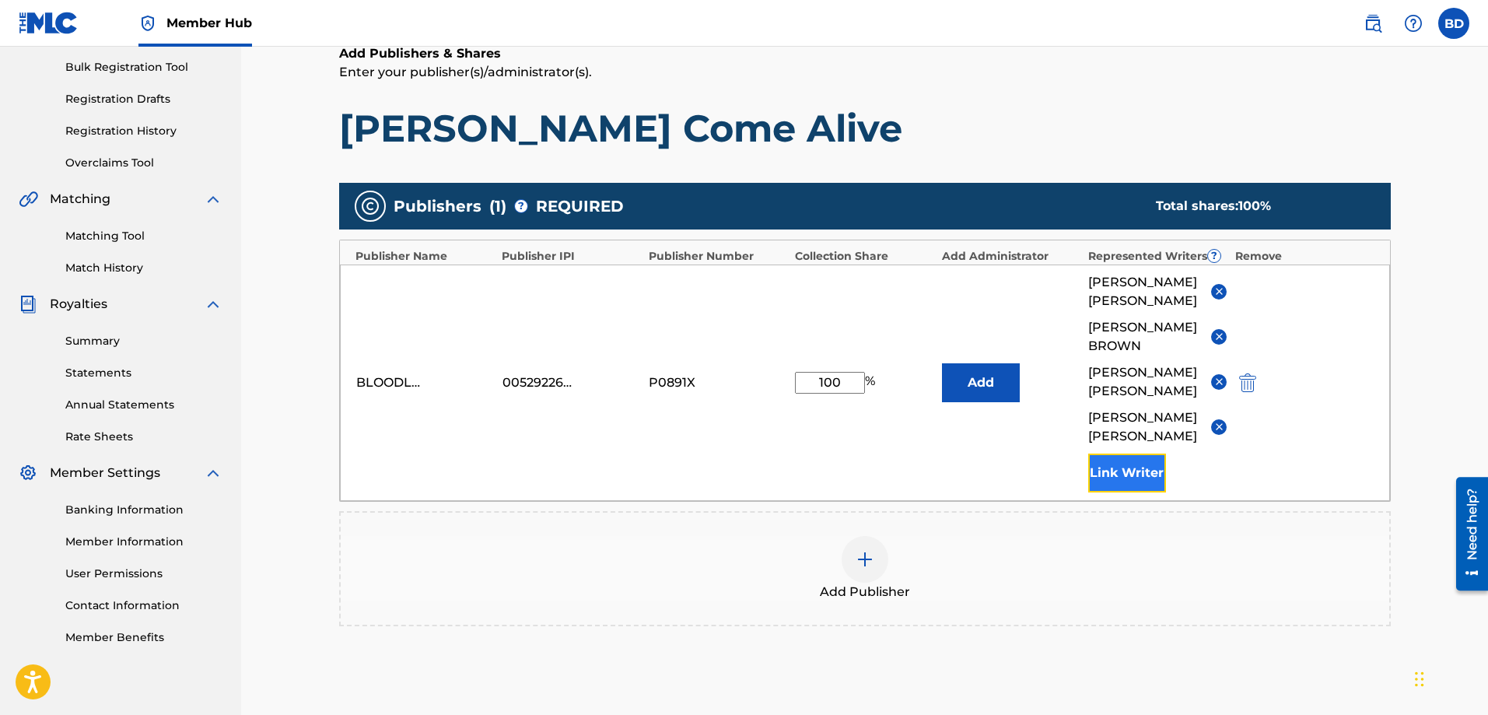
click at [1136, 488] on button "Link Writer" at bounding box center [1127, 472] width 78 height 39
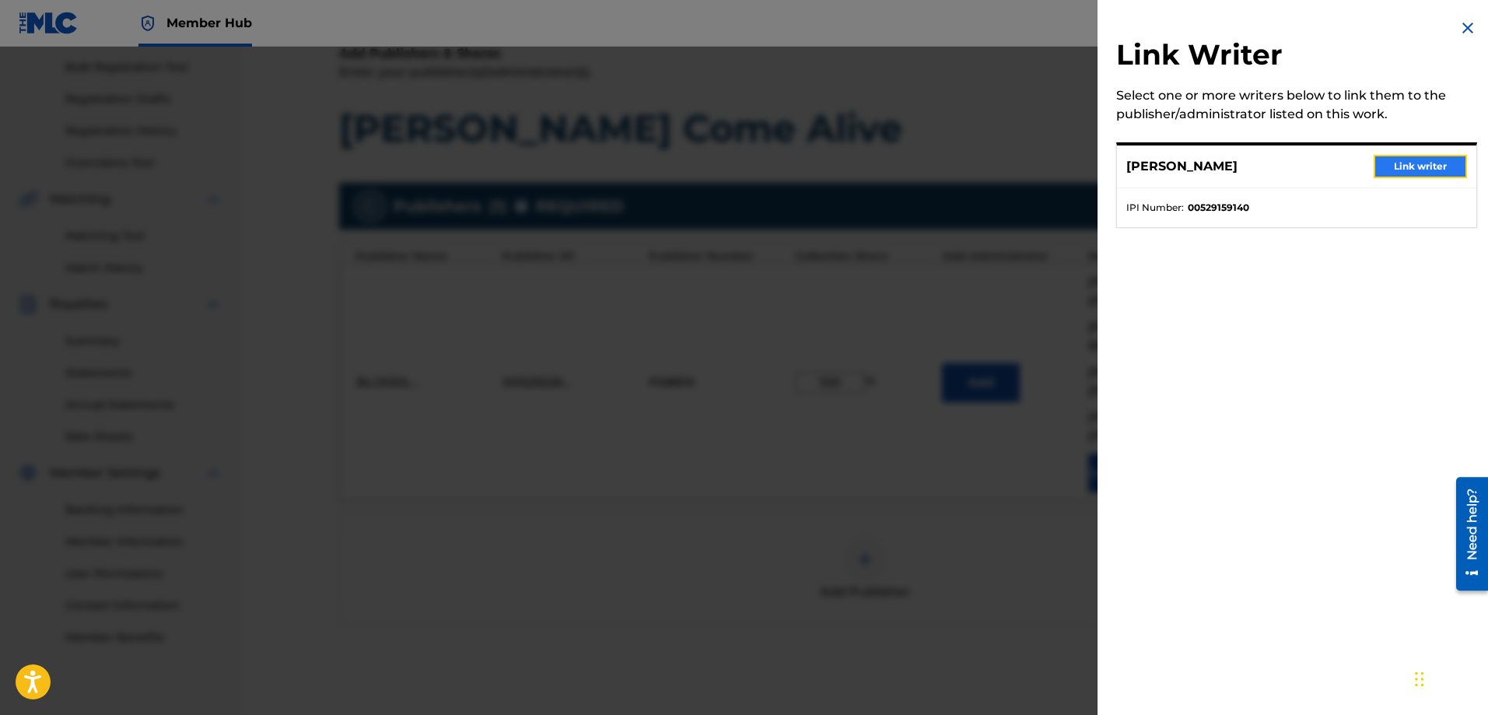
click at [1390, 165] on button "Link writer" at bounding box center [1419, 166] width 93 height 23
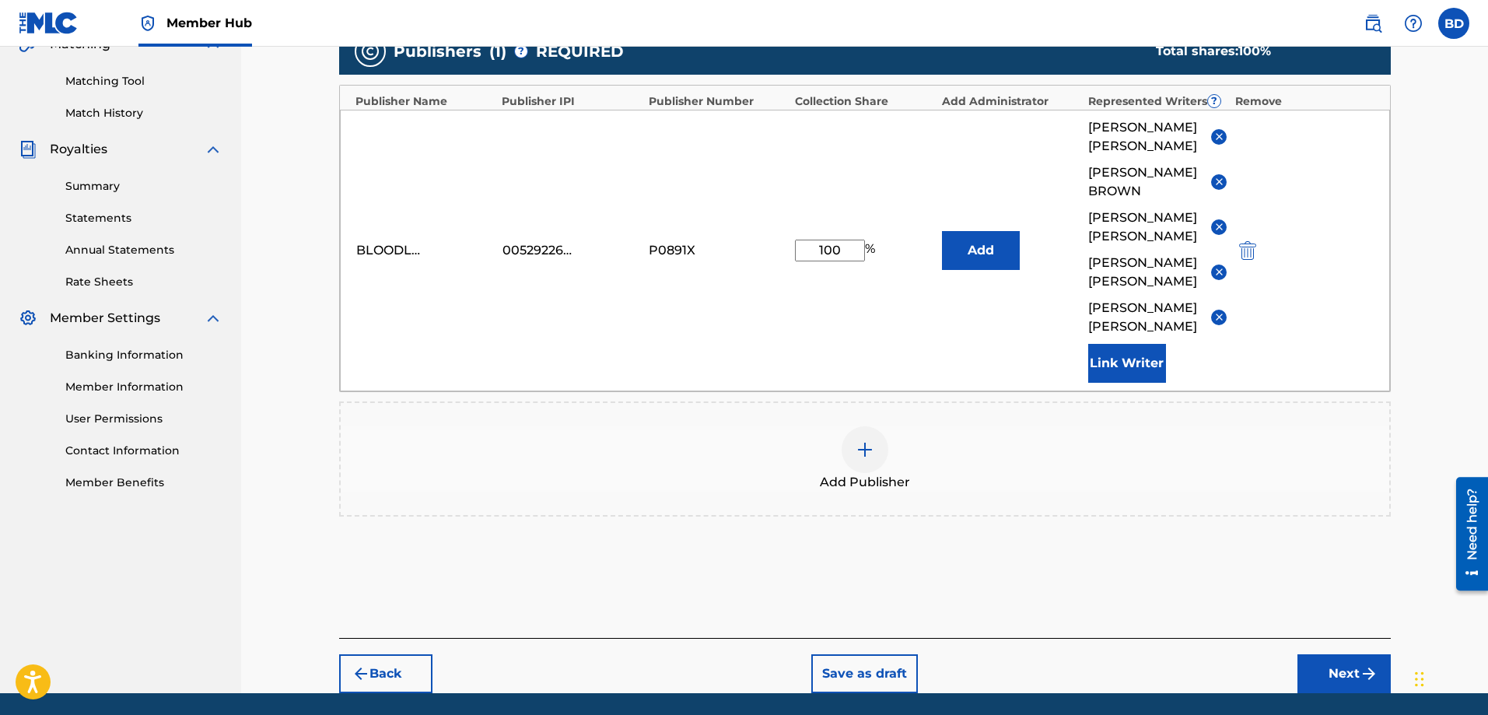
scroll to position [452, 0]
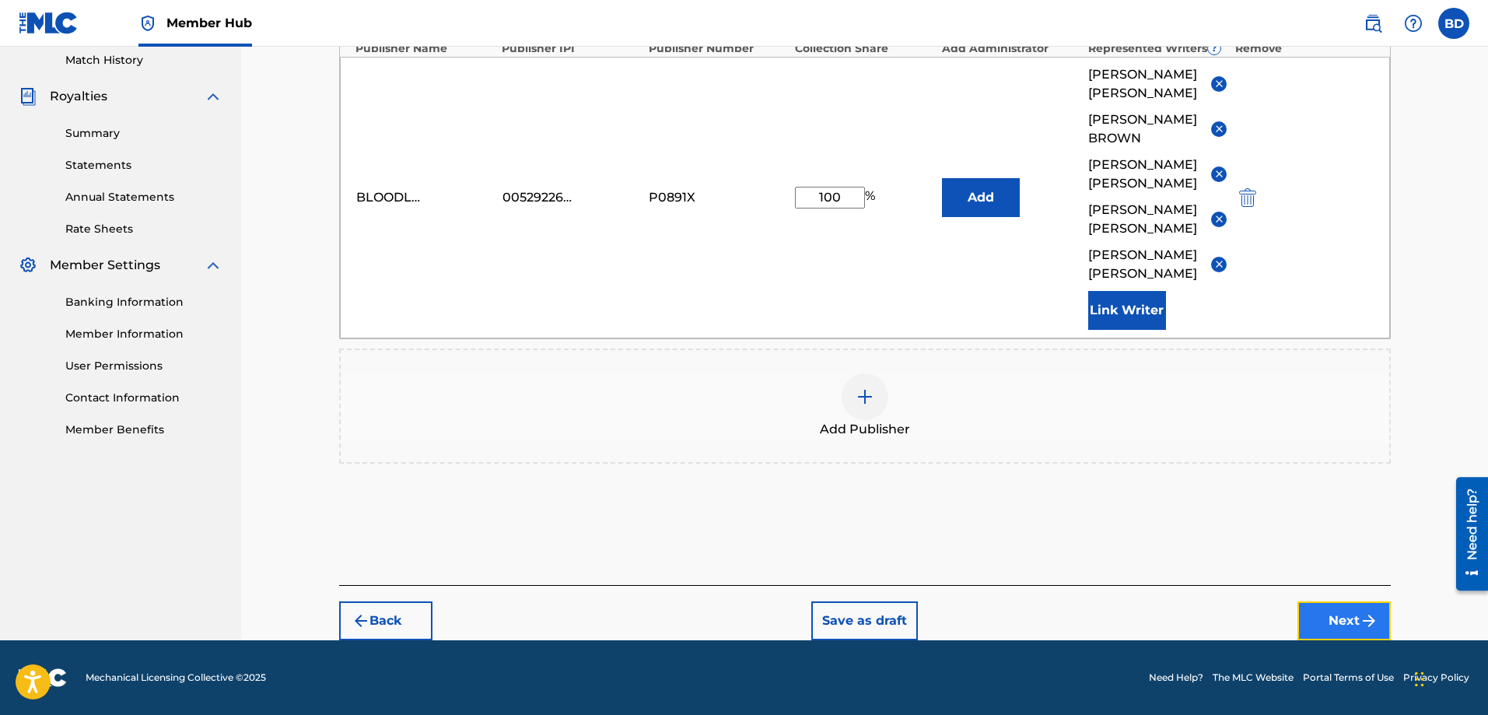
click at [1335, 610] on button "Next" at bounding box center [1343, 620] width 93 height 39
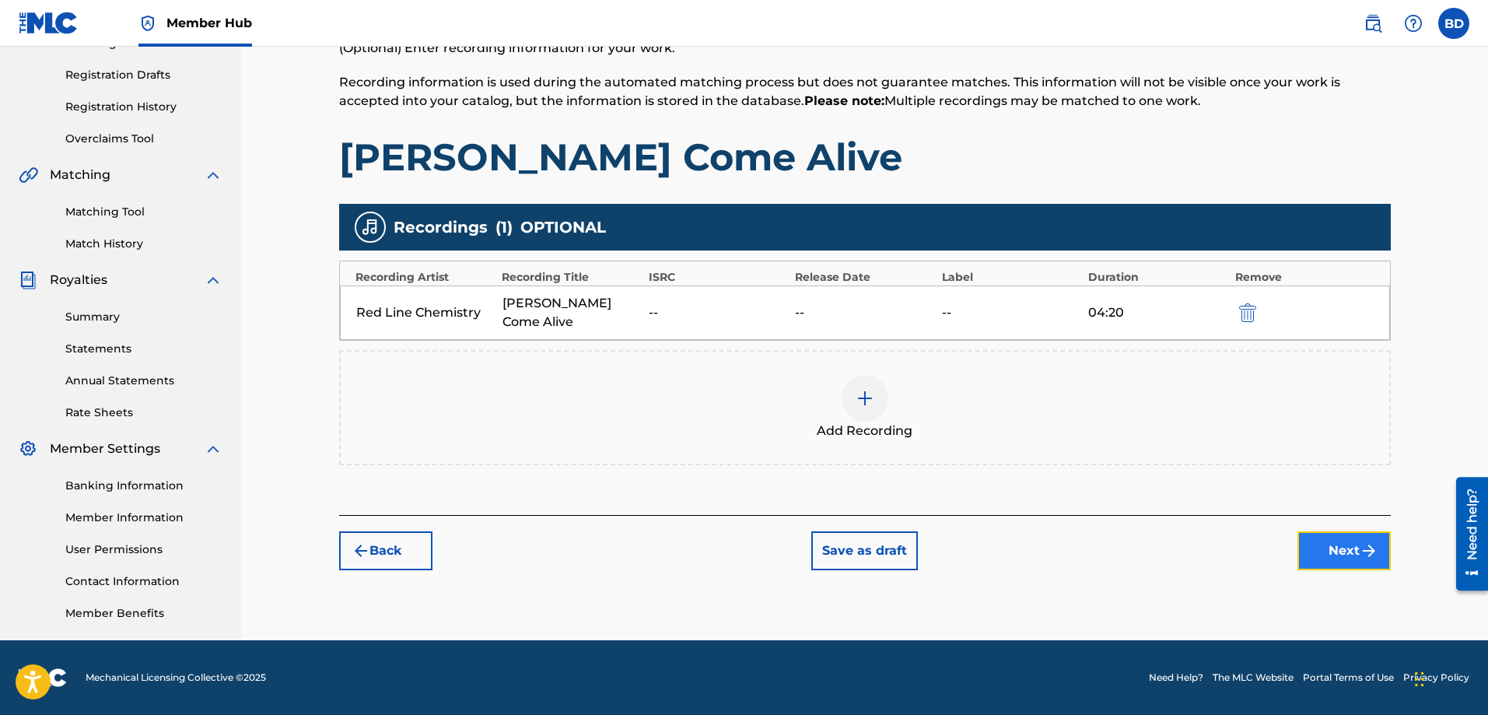
click at [1337, 531] on button "Next" at bounding box center [1343, 550] width 93 height 39
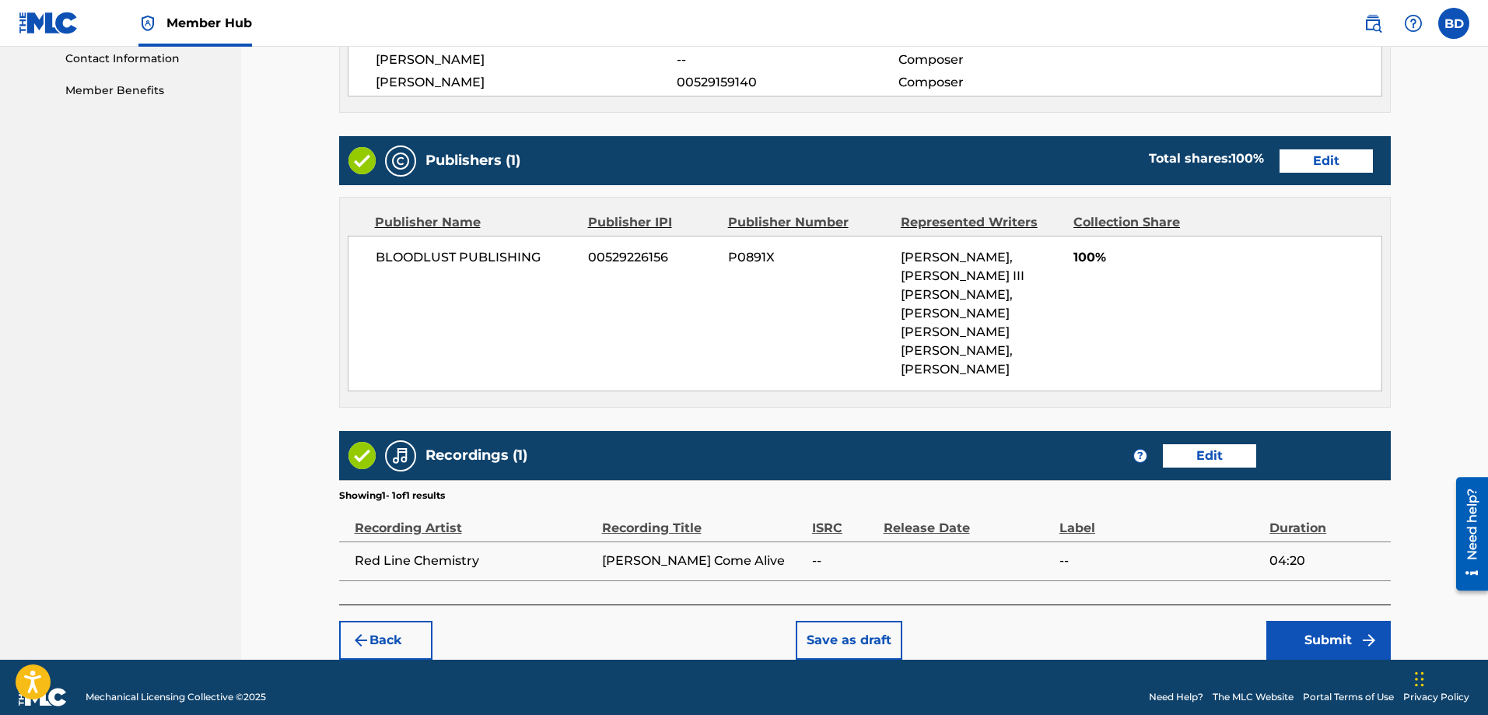
scroll to position [773, 0]
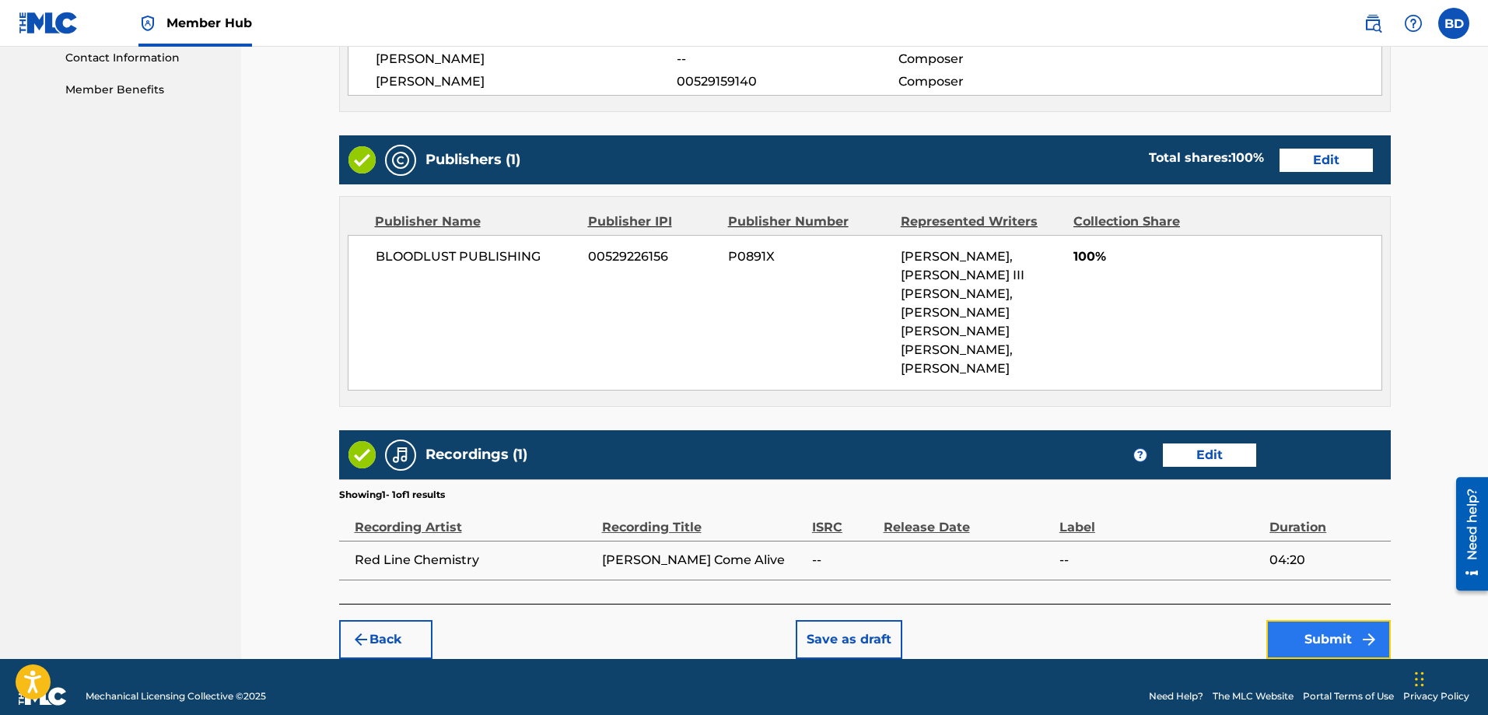
click at [1330, 620] on button "Submit" at bounding box center [1328, 639] width 124 height 39
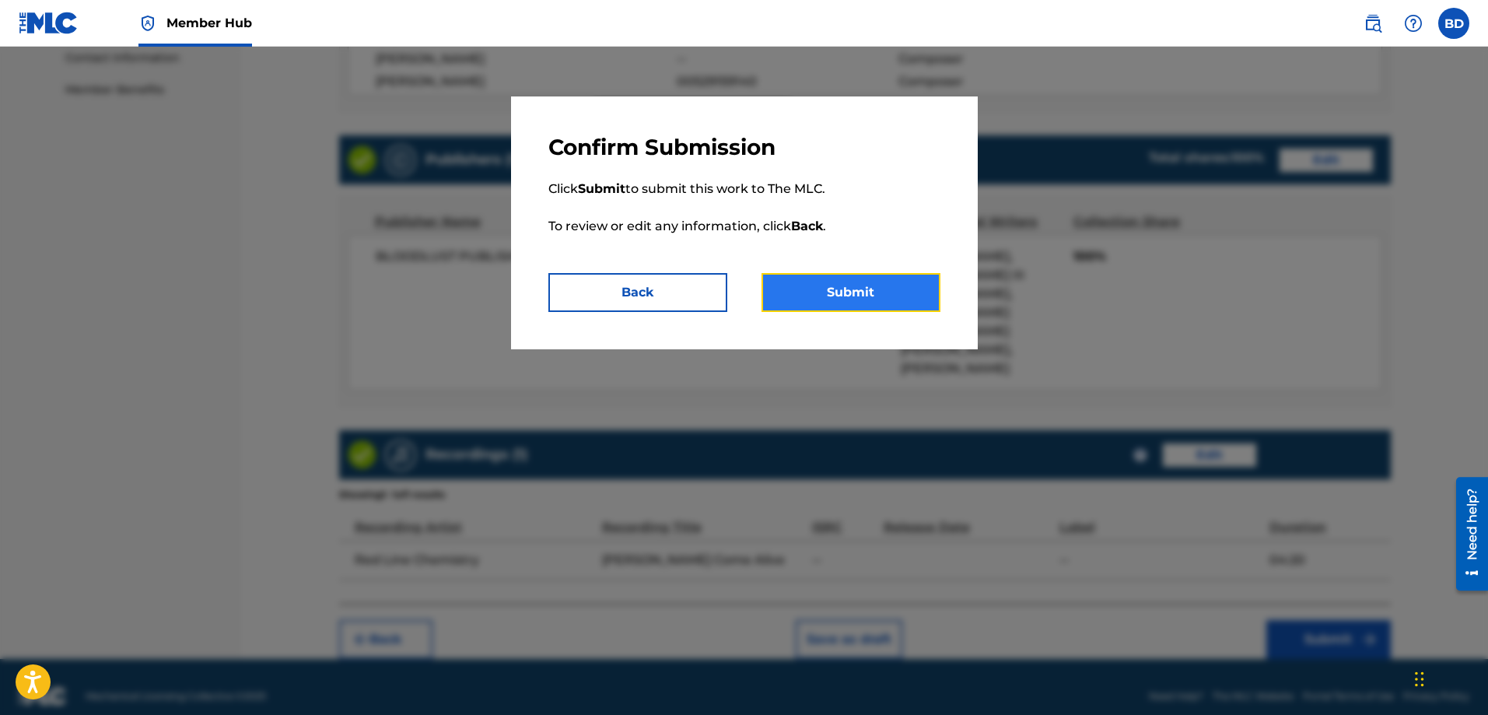
click at [822, 286] on button "Submit" at bounding box center [850, 292] width 179 height 39
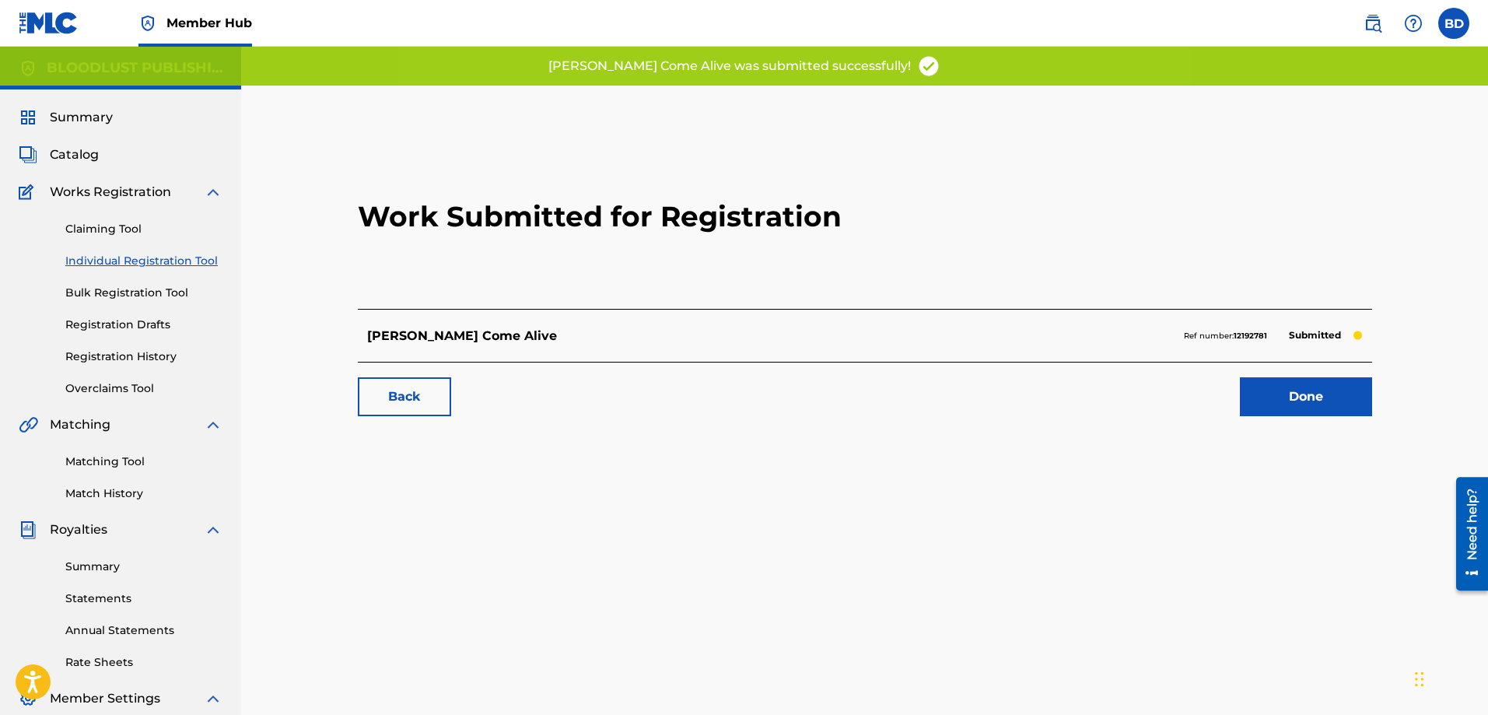
click at [122, 260] on link "Individual Registration Tool" at bounding box center [143, 261] width 157 height 16
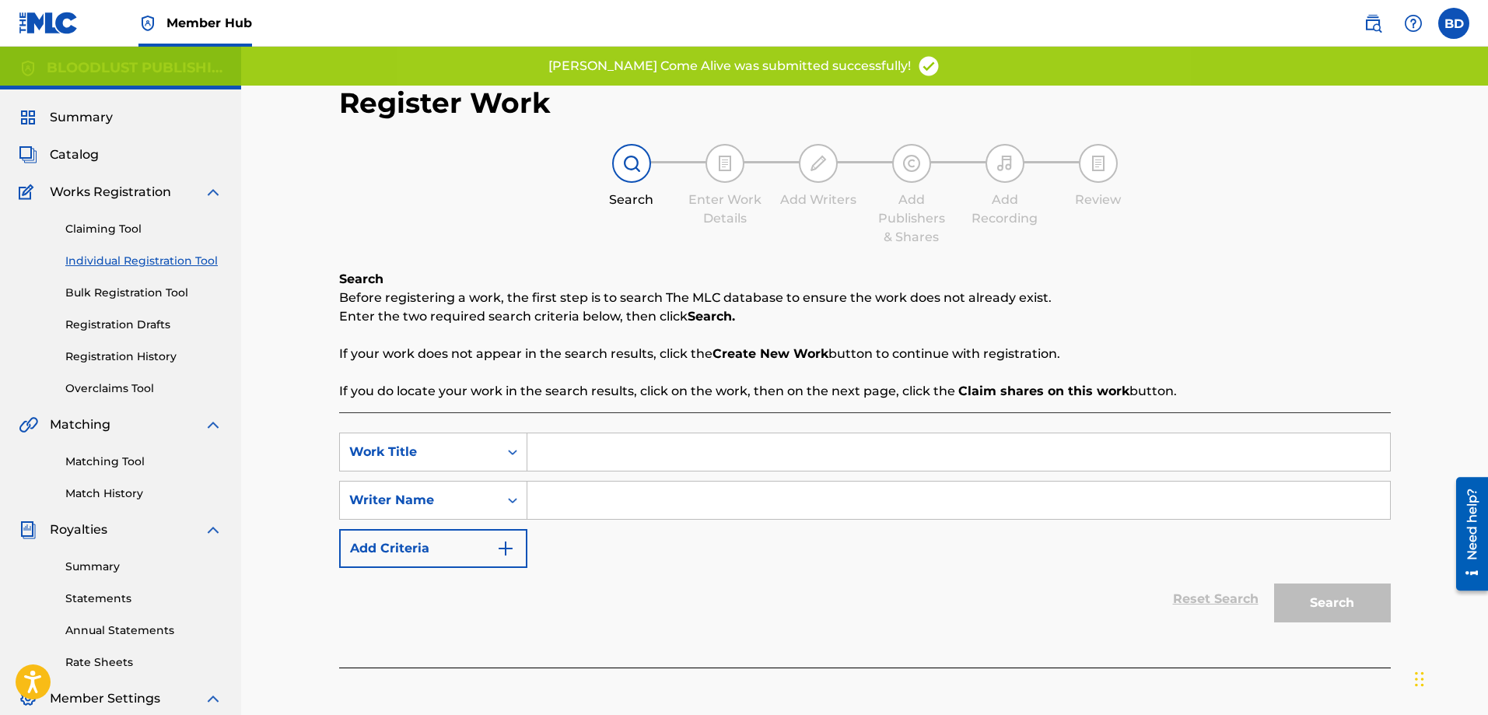
click at [585, 463] on input "Search Form" at bounding box center [958, 451] width 862 height 37
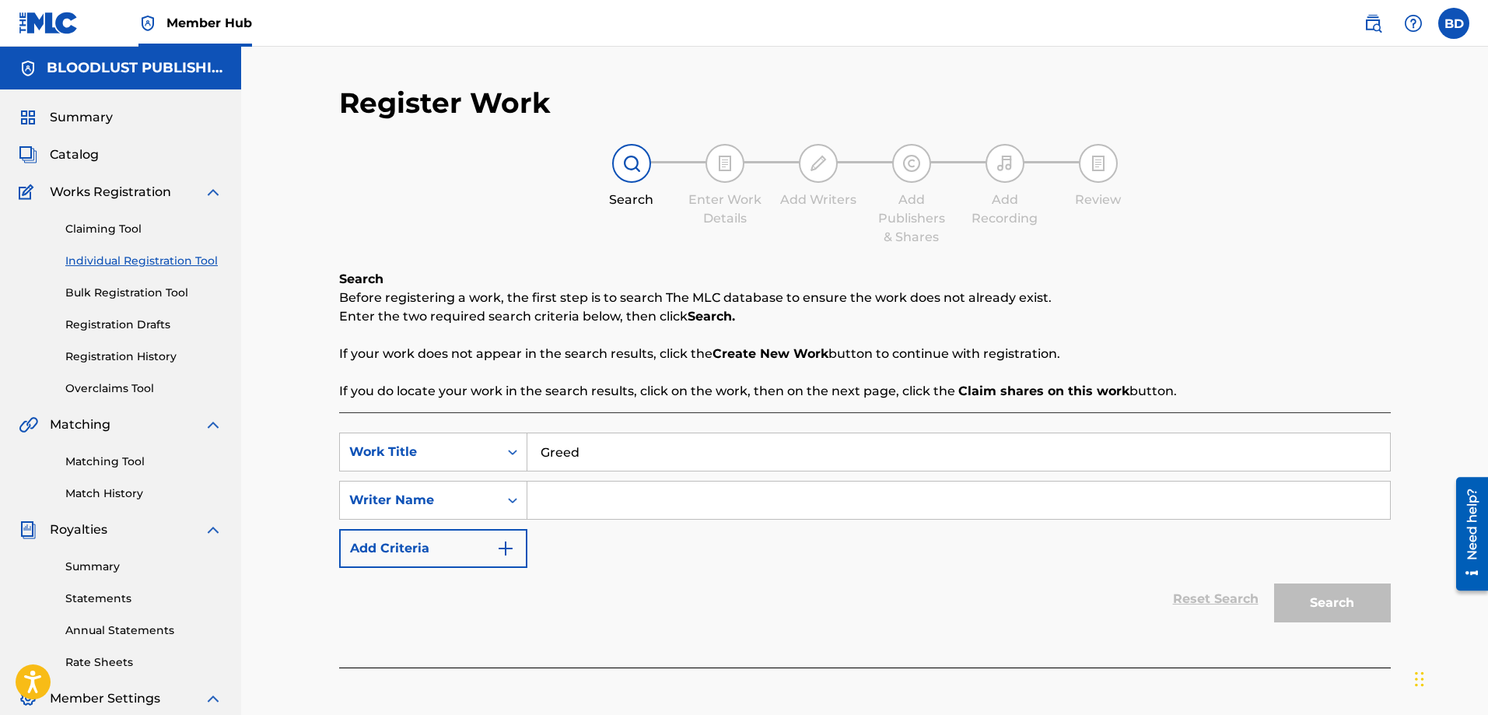
type input "Greed"
click at [575, 496] on input "Search Form" at bounding box center [958, 499] width 862 height 37
type input "[PERSON_NAME]"
click at [1330, 593] on button "Search" at bounding box center [1332, 602] width 117 height 39
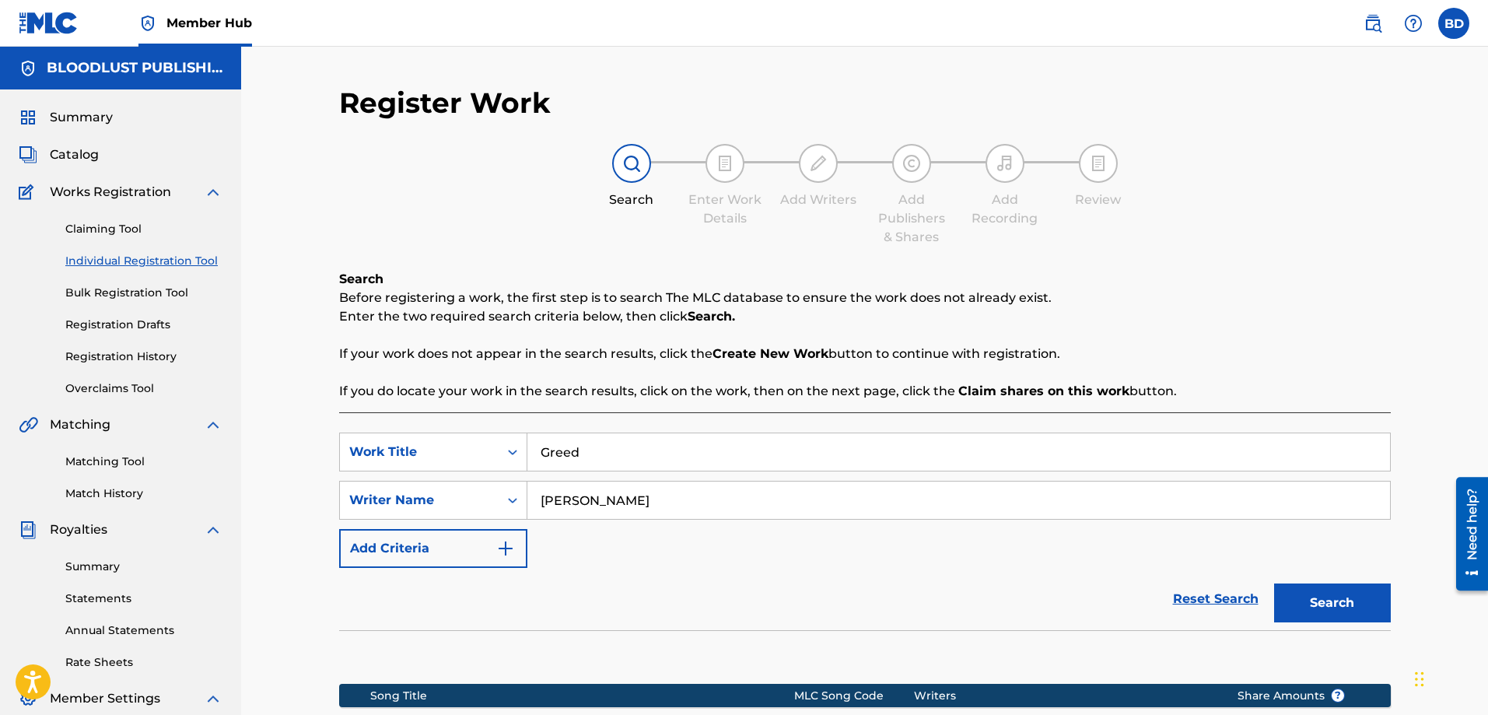
scroll to position [250, 0]
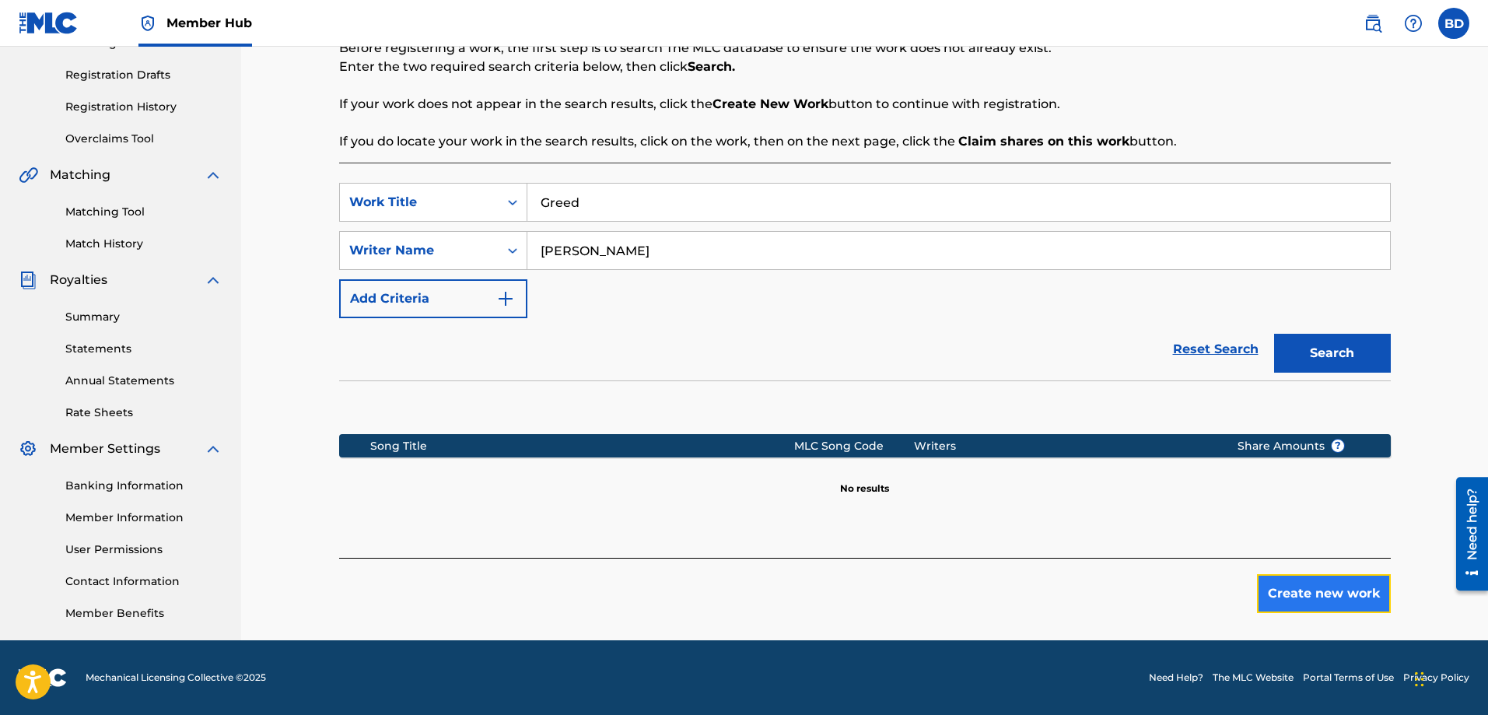
click at [1311, 587] on button "Create new work" at bounding box center [1324, 593] width 134 height 39
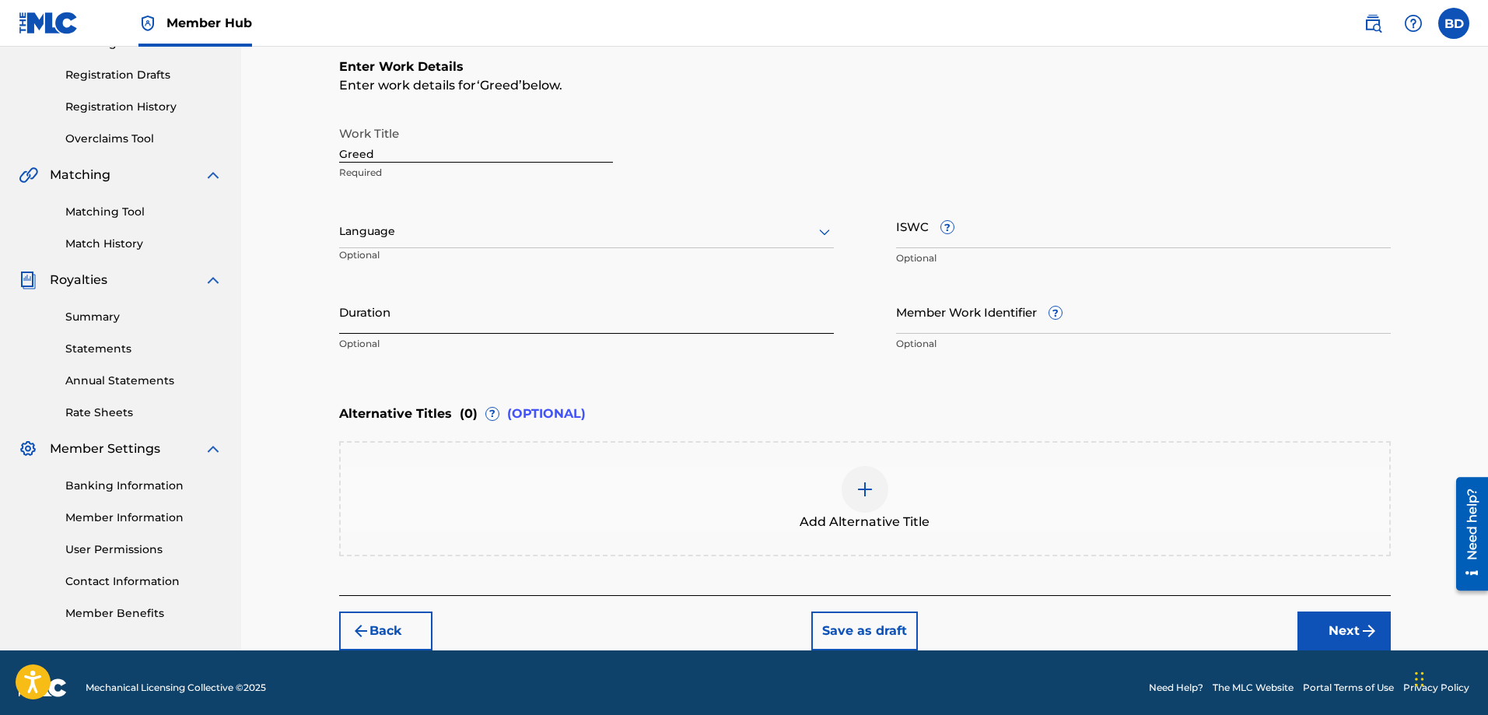
click at [412, 325] on input "Duration" at bounding box center [586, 311] width 495 height 44
click at [1334, 622] on button "Next" at bounding box center [1343, 630] width 93 height 39
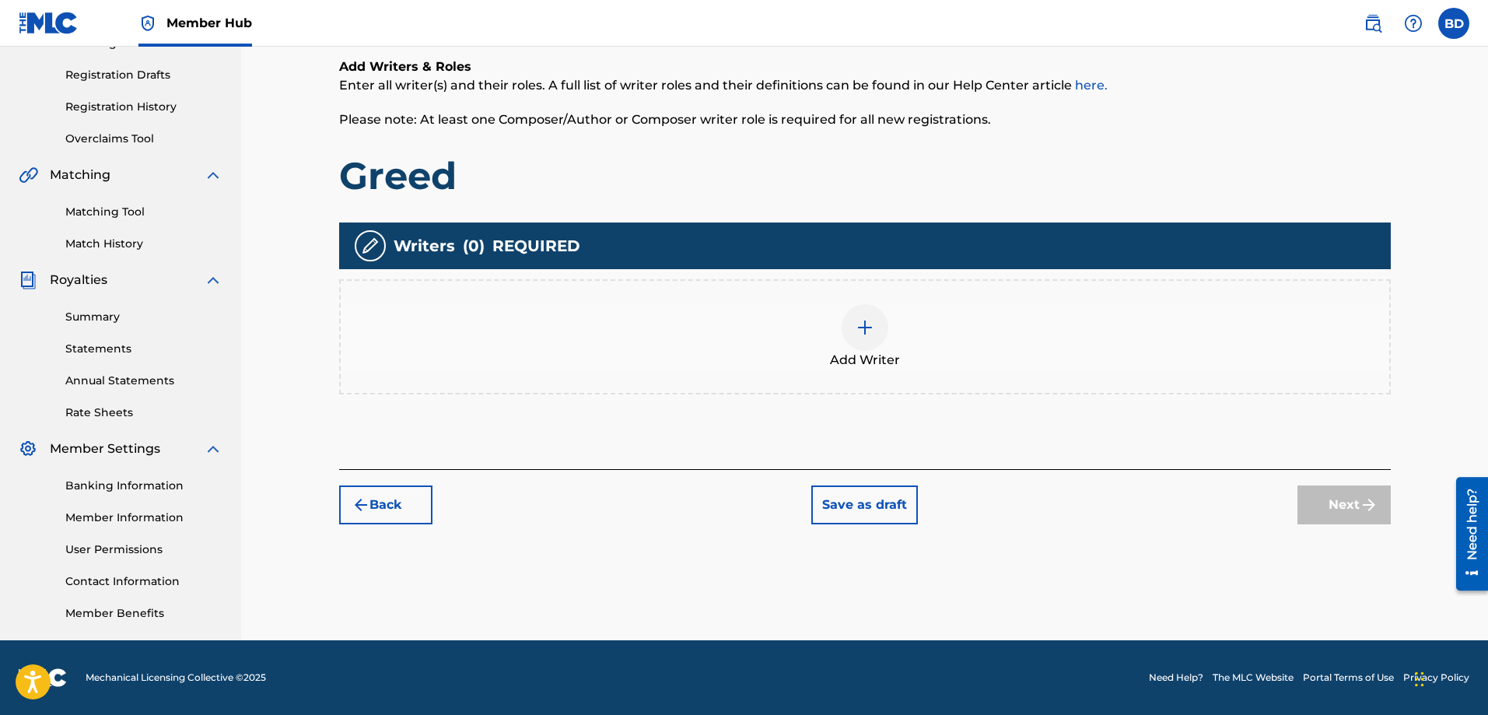
click at [871, 323] on img at bounding box center [864, 327] width 19 height 19
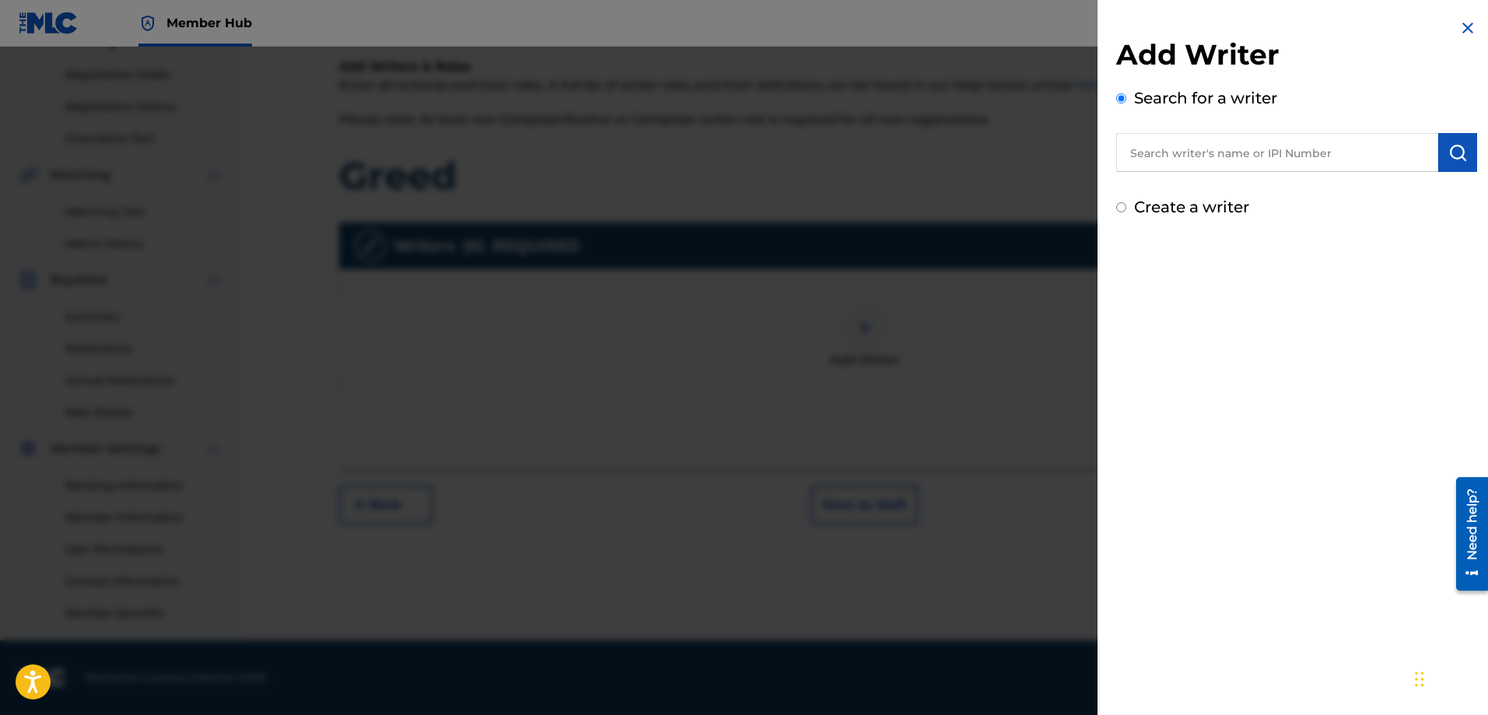
click at [1124, 208] on input "Create a writer" at bounding box center [1121, 207] width 10 height 10
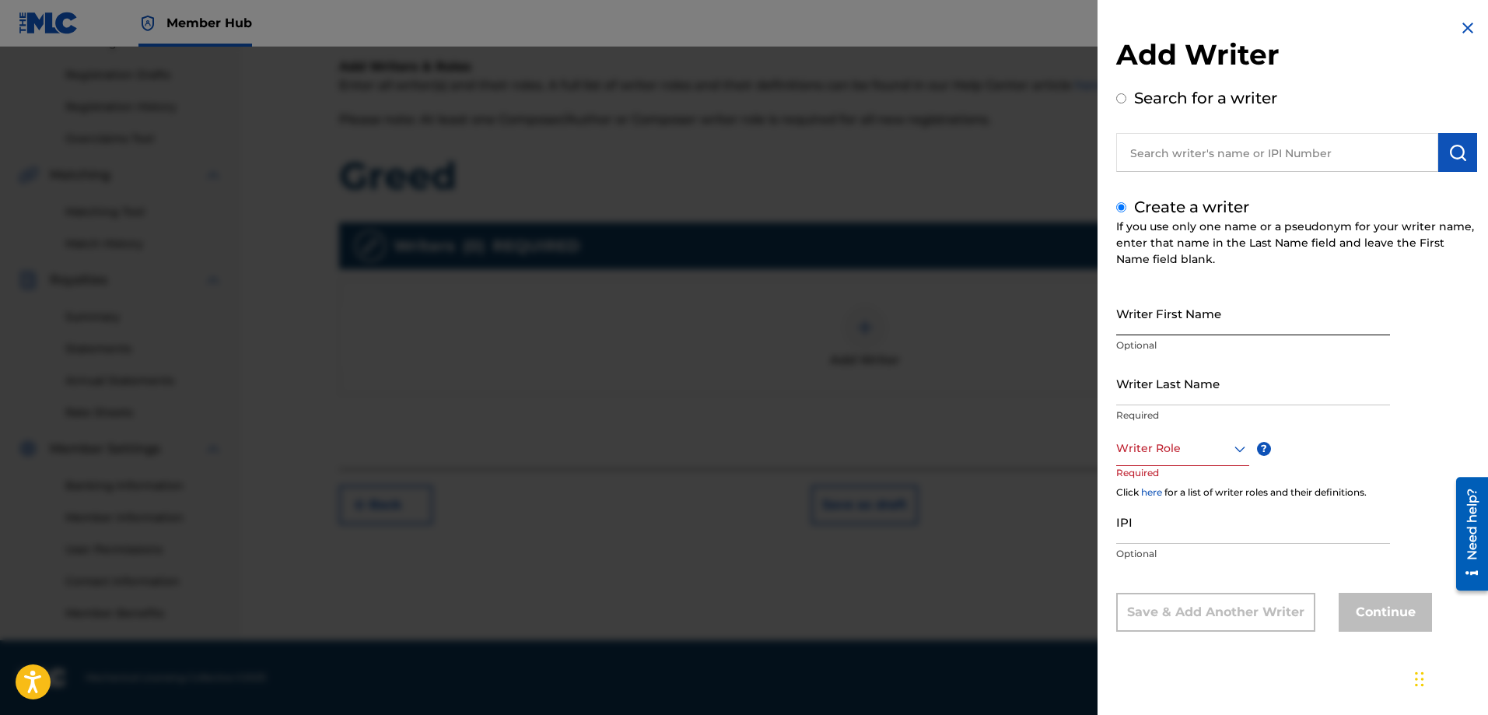
click at [1156, 328] on input "Writer First Name" at bounding box center [1253, 313] width 274 height 44
click at [1158, 404] on input "Writer Last Name" at bounding box center [1253, 383] width 274 height 44
click at [1159, 449] on div at bounding box center [1182, 448] width 133 height 19
click at [1162, 486] on div "Composer/Author" at bounding box center [1182, 483] width 131 height 35
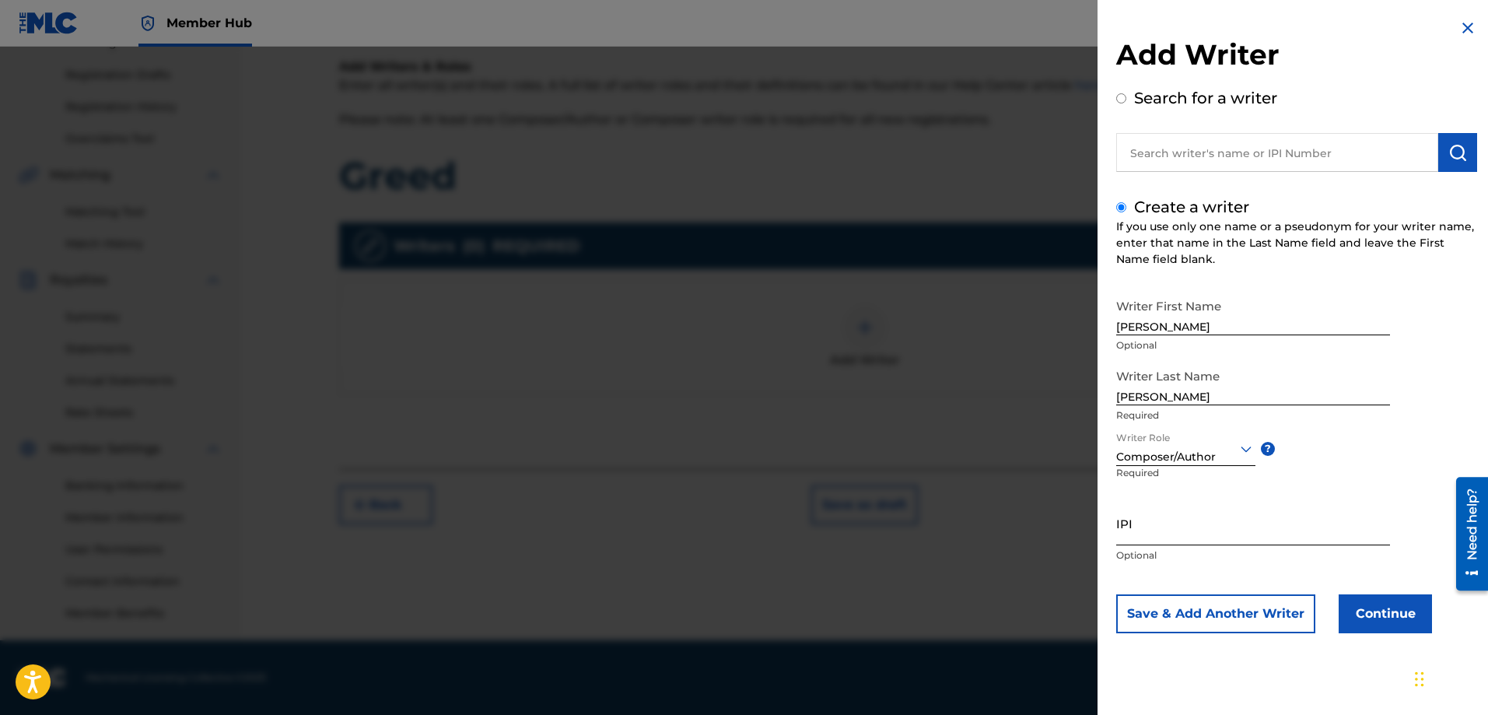
click at [1142, 530] on input "IPI" at bounding box center [1253, 523] width 274 height 44
paste input "00529159140"
click at [1369, 612] on button "Continue" at bounding box center [1384, 613] width 93 height 39
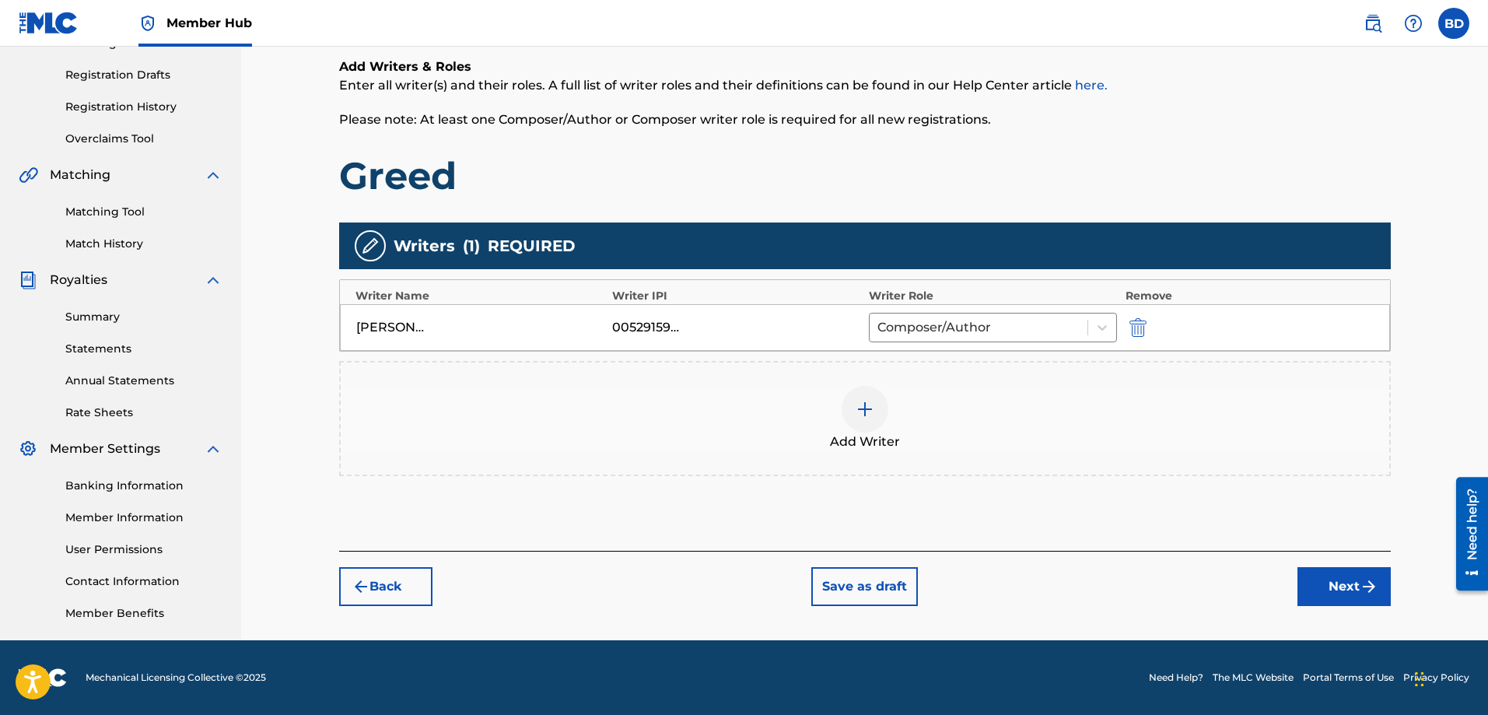
click at [860, 414] on img at bounding box center [864, 409] width 19 height 19
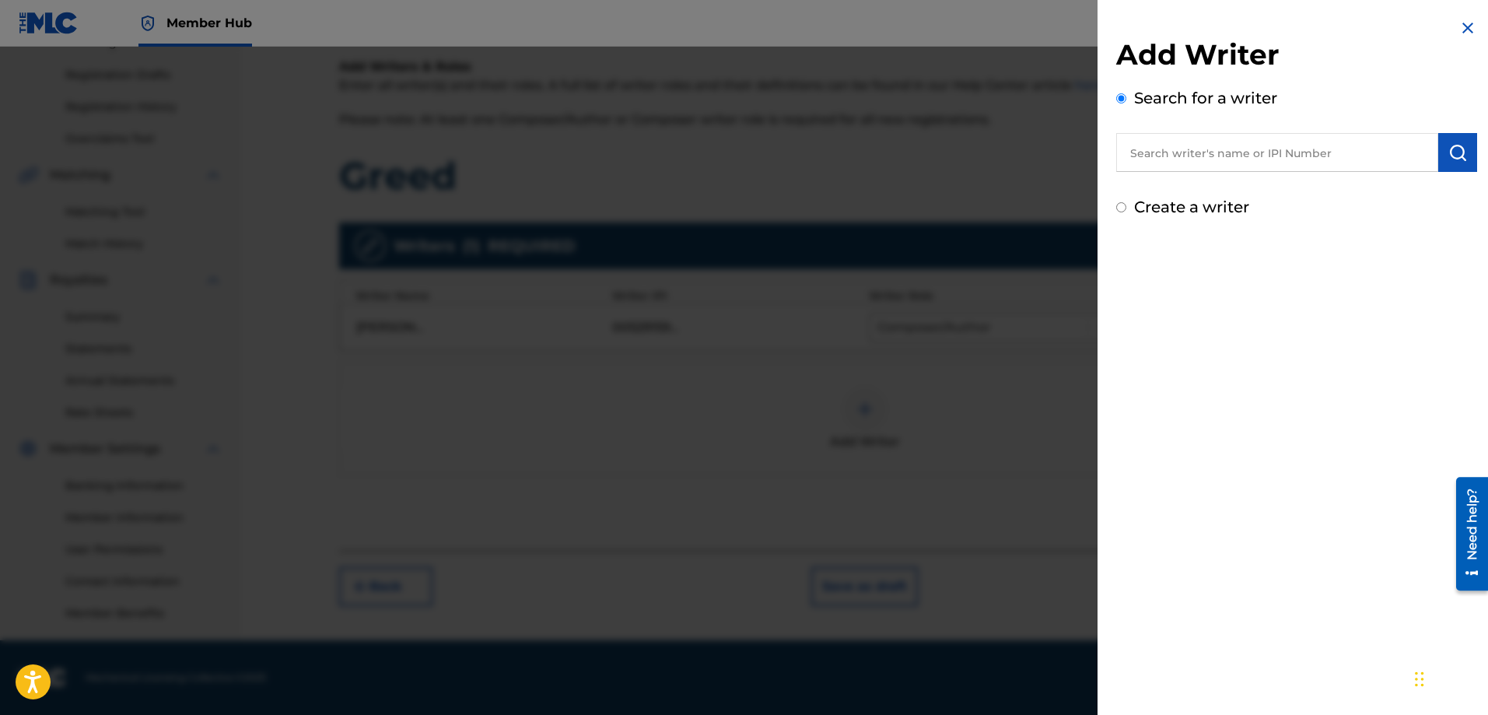
click at [1169, 144] on input "text" at bounding box center [1277, 152] width 322 height 39
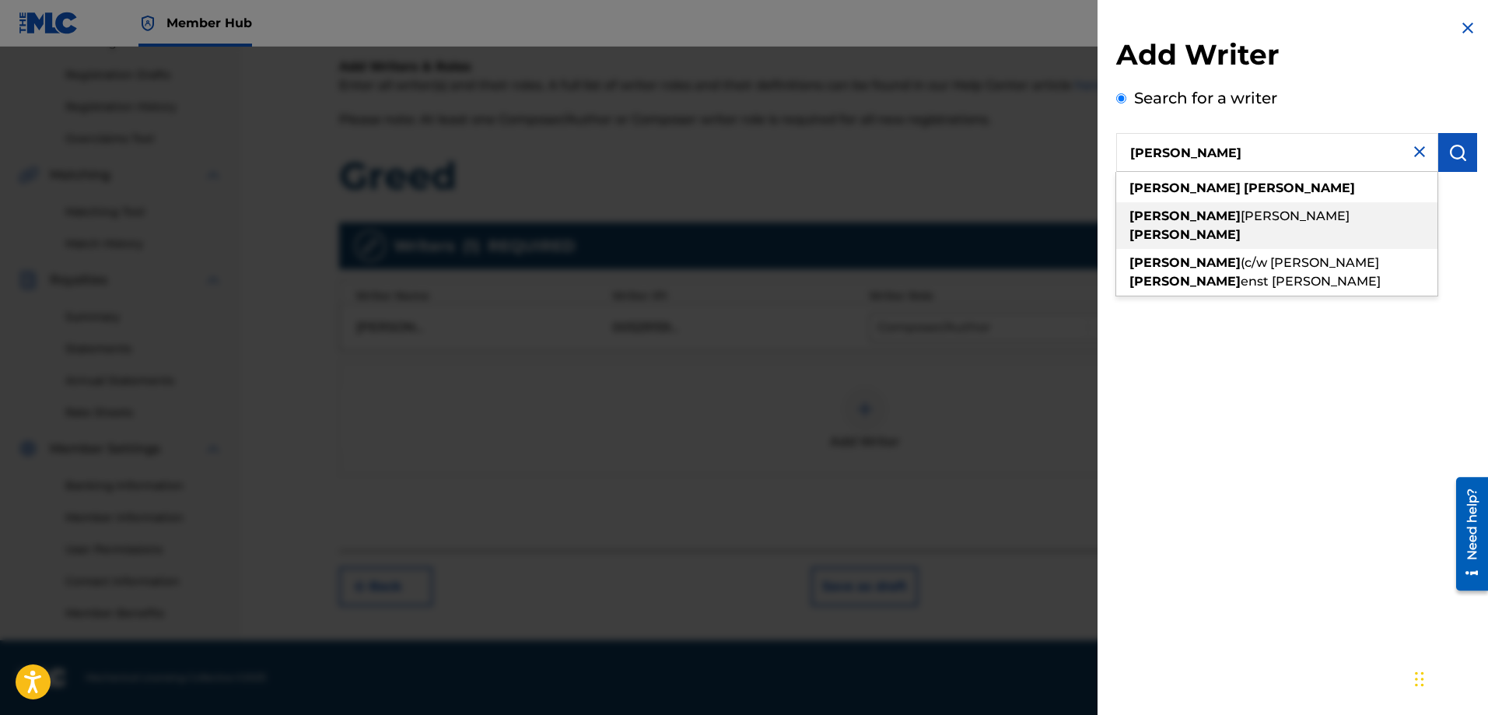
click at [1191, 207] on div "[PERSON_NAME]" at bounding box center [1276, 225] width 321 height 47
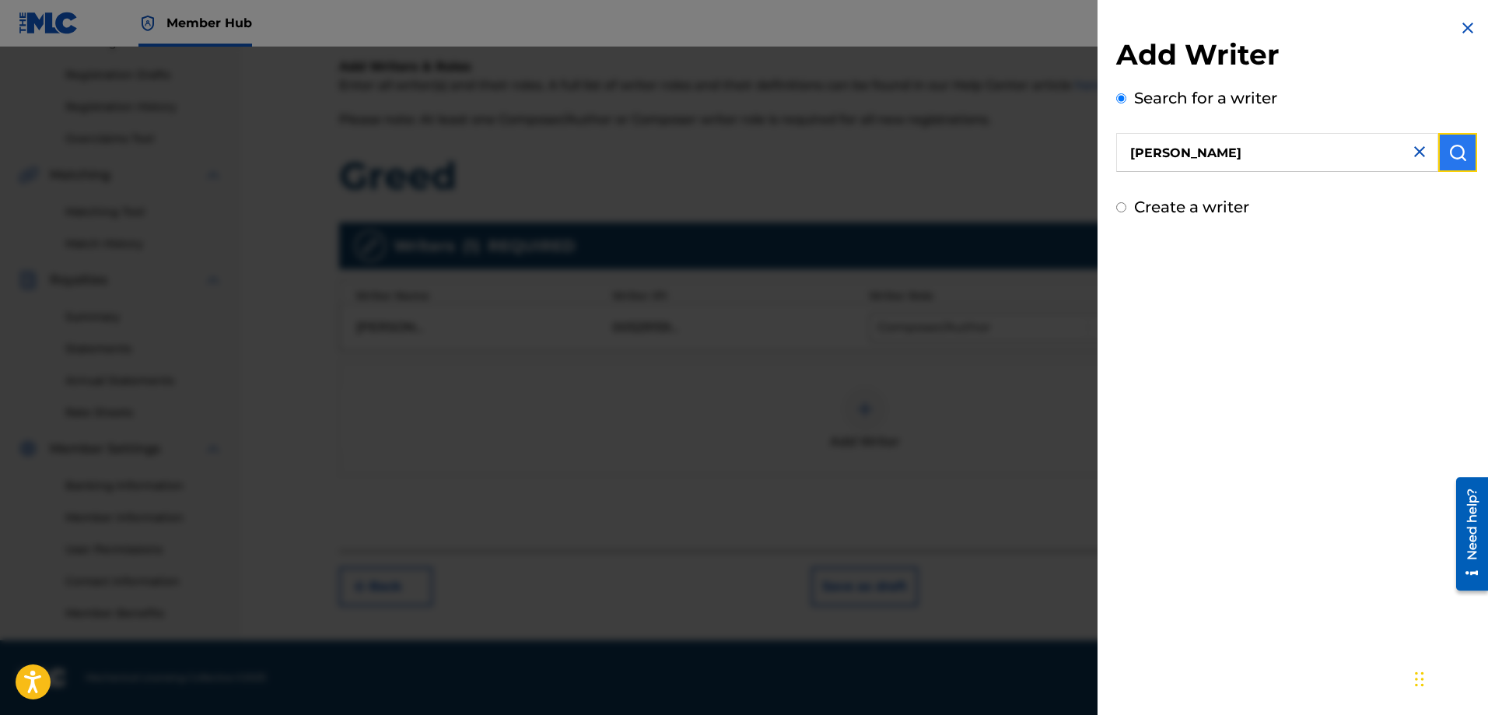
click at [1440, 148] on button "submit" at bounding box center [1457, 152] width 39 height 39
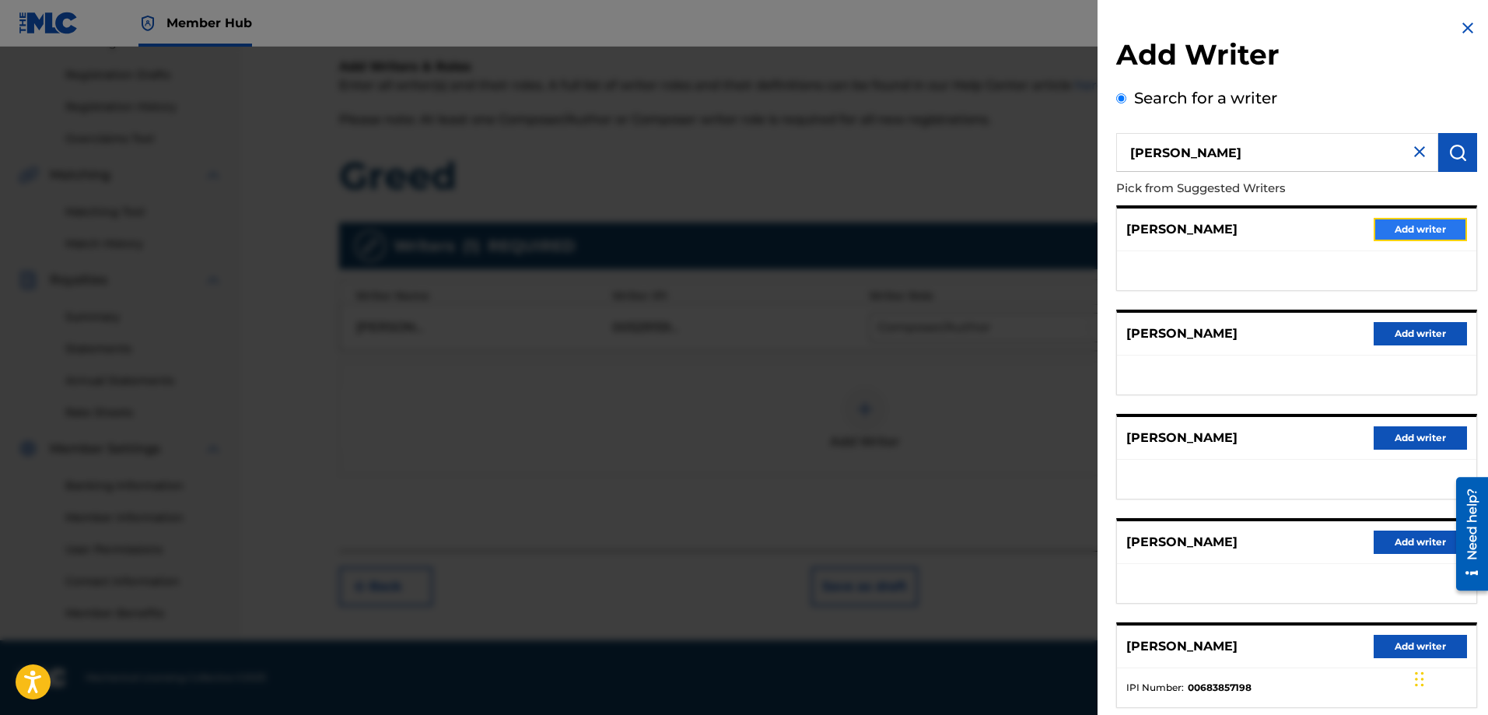
click at [1396, 229] on button "Add writer" at bounding box center [1419, 229] width 93 height 23
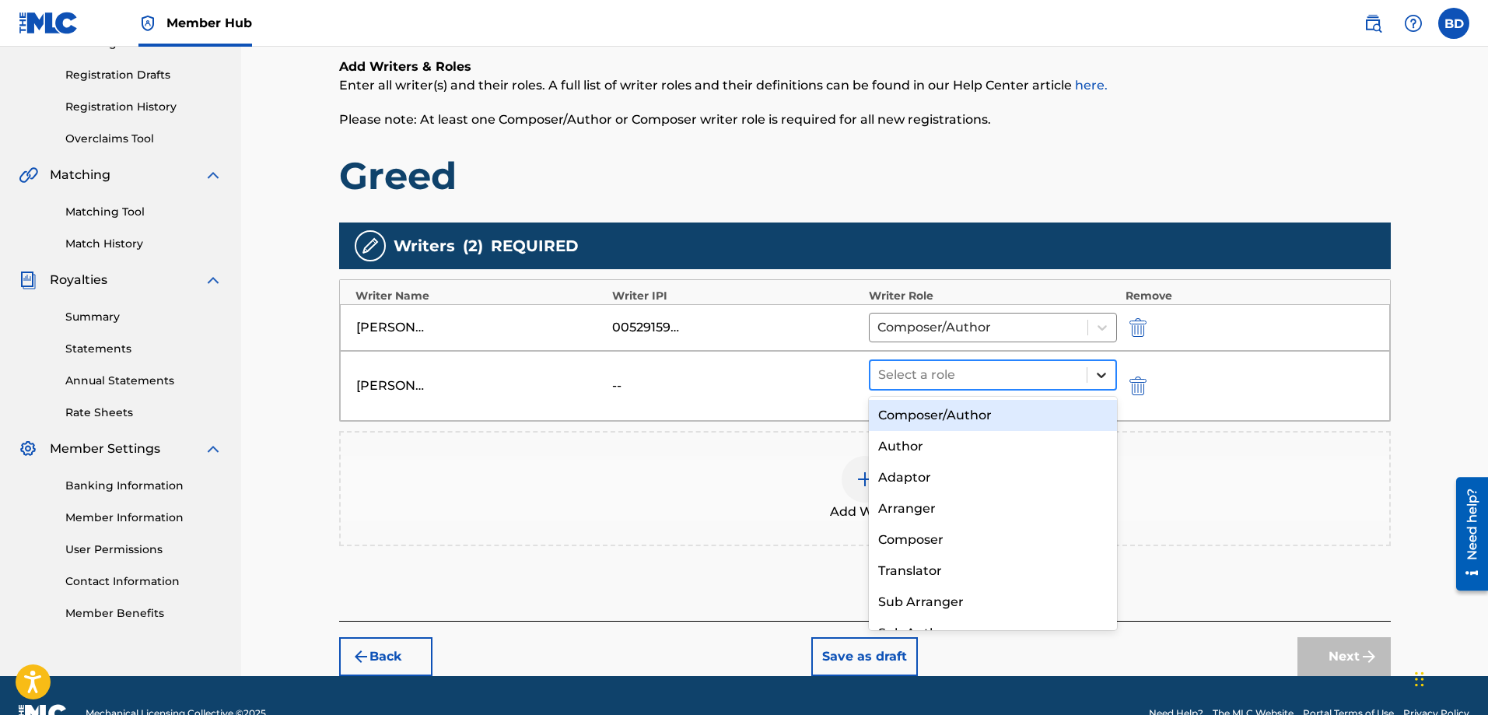
click at [1100, 376] on icon at bounding box center [1100, 374] width 9 height 5
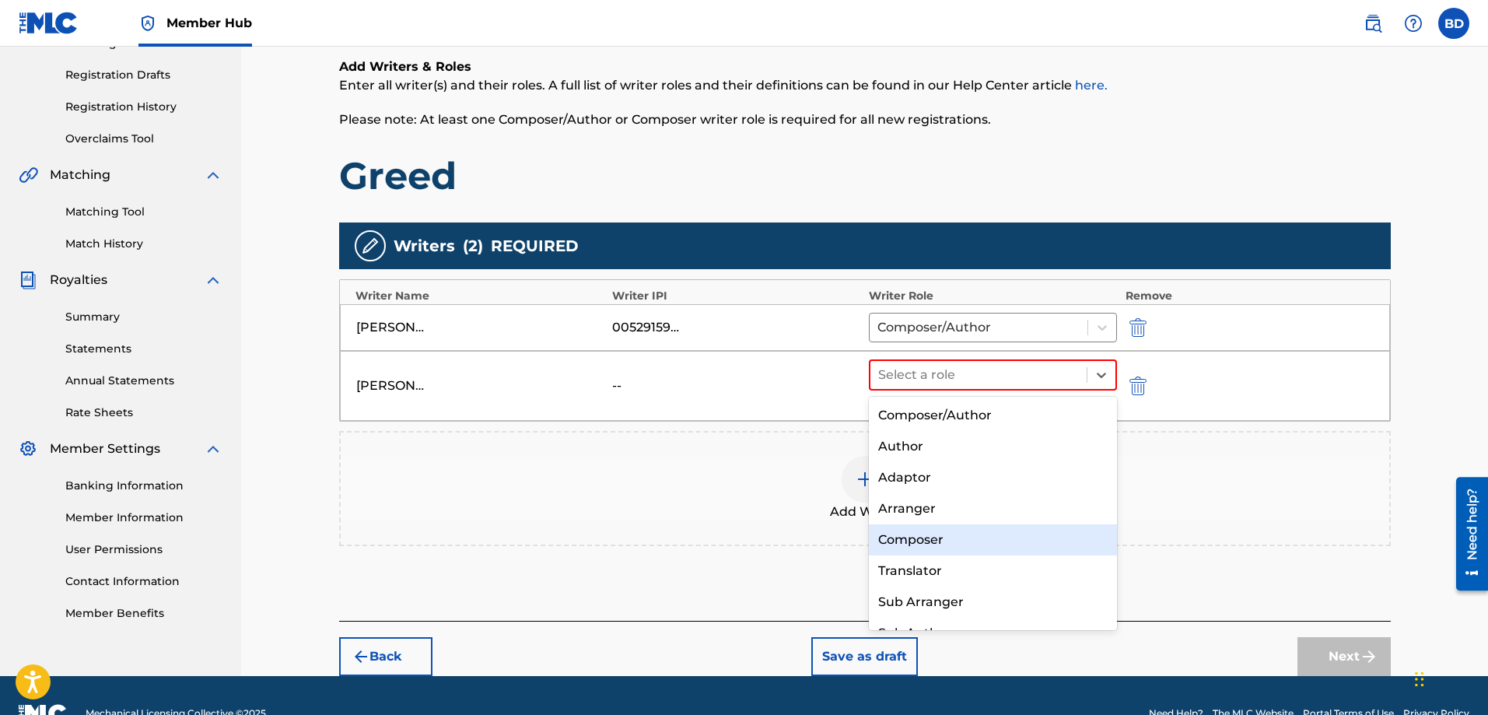
click at [918, 536] on div "Composer" at bounding box center [993, 539] width 249 height 31
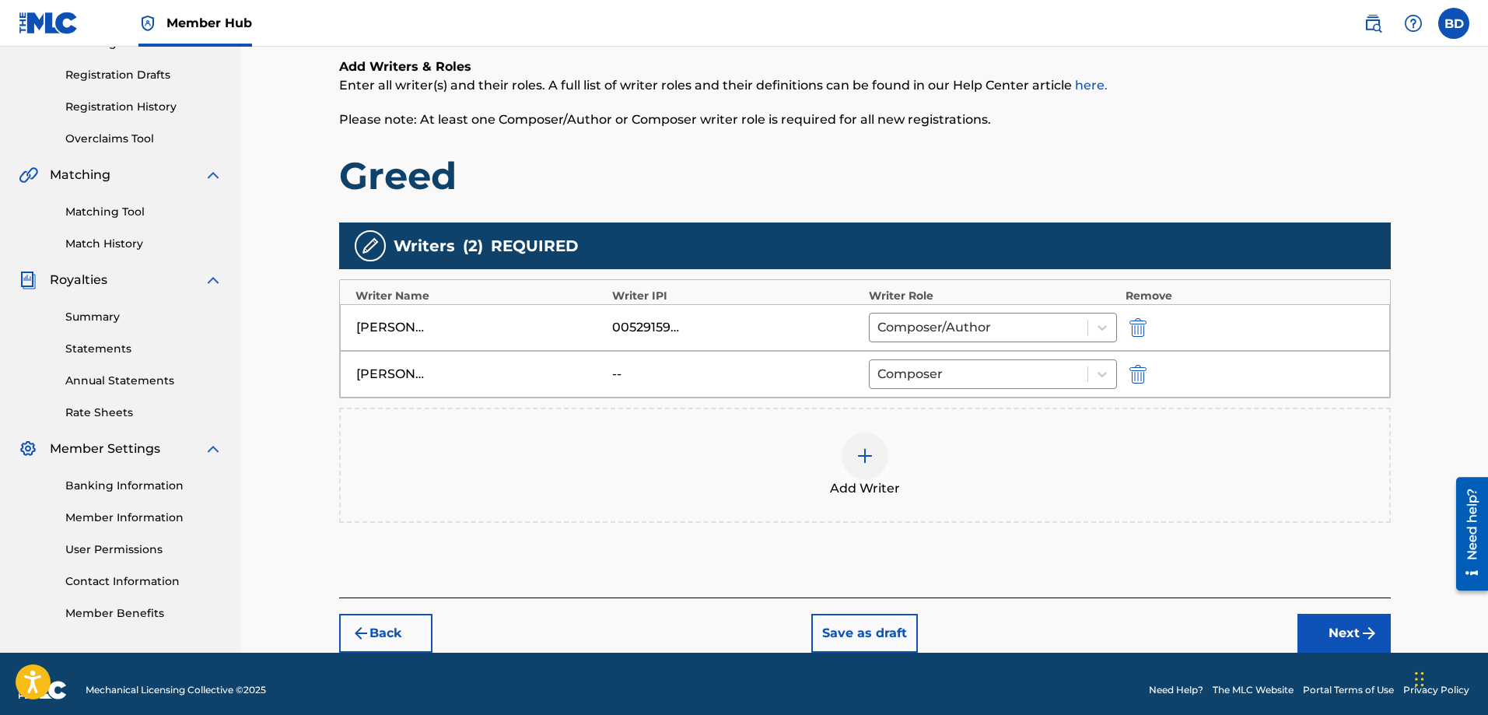
click at [861, 460] on img at bounding box center [864, 455] width 19 height 19
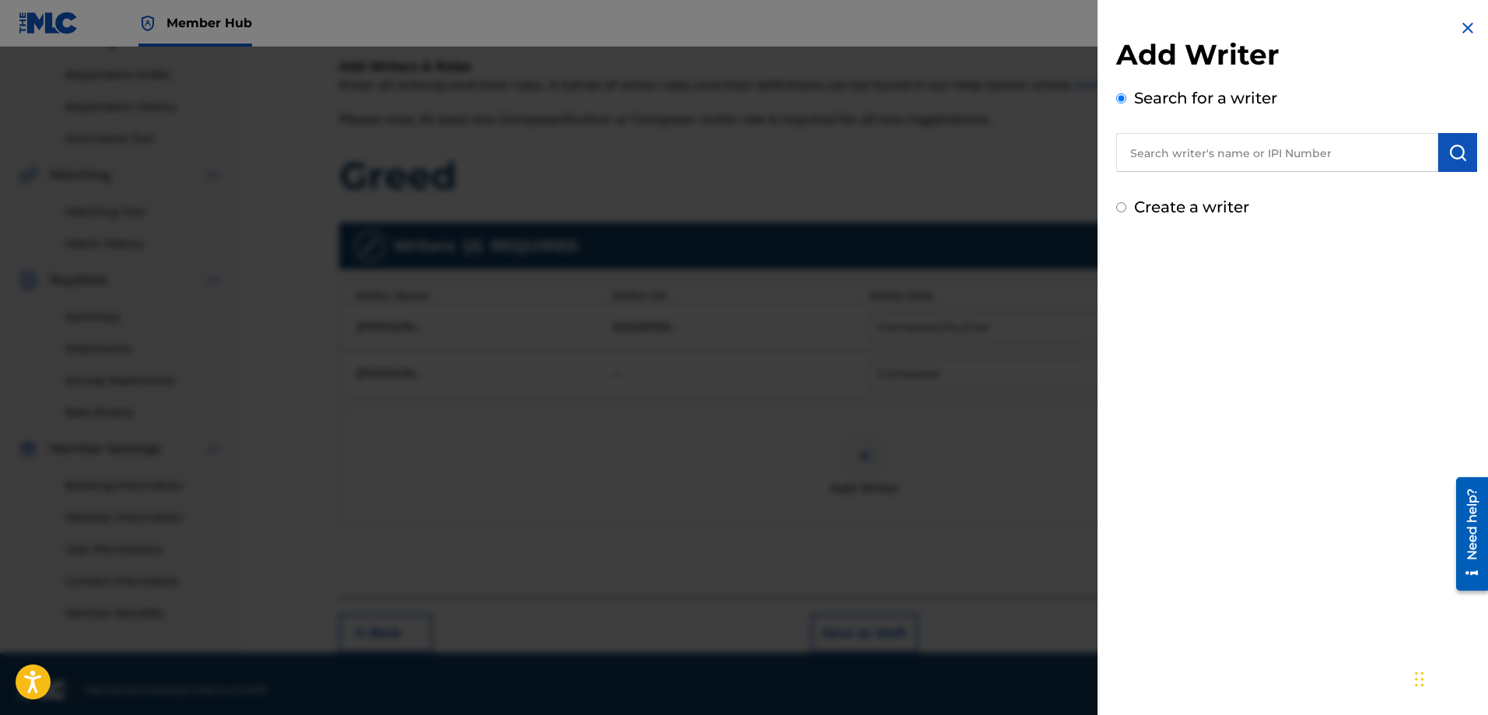
click at [1170, 162] on input "text" at bounding box center [1277, 152] width 322 height 39
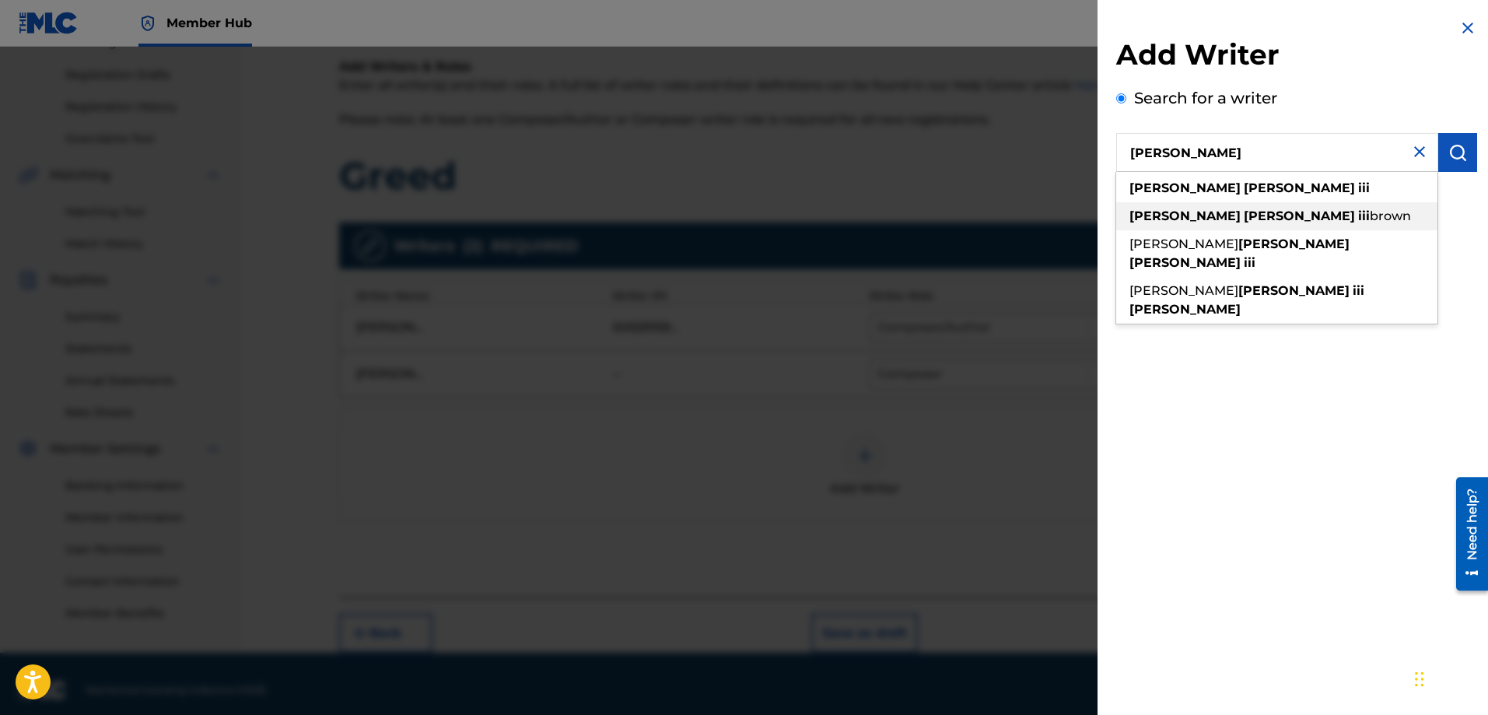
click at [1358, 214] on strong "iii" at bounding box center [1364, 215] width 12 height 15
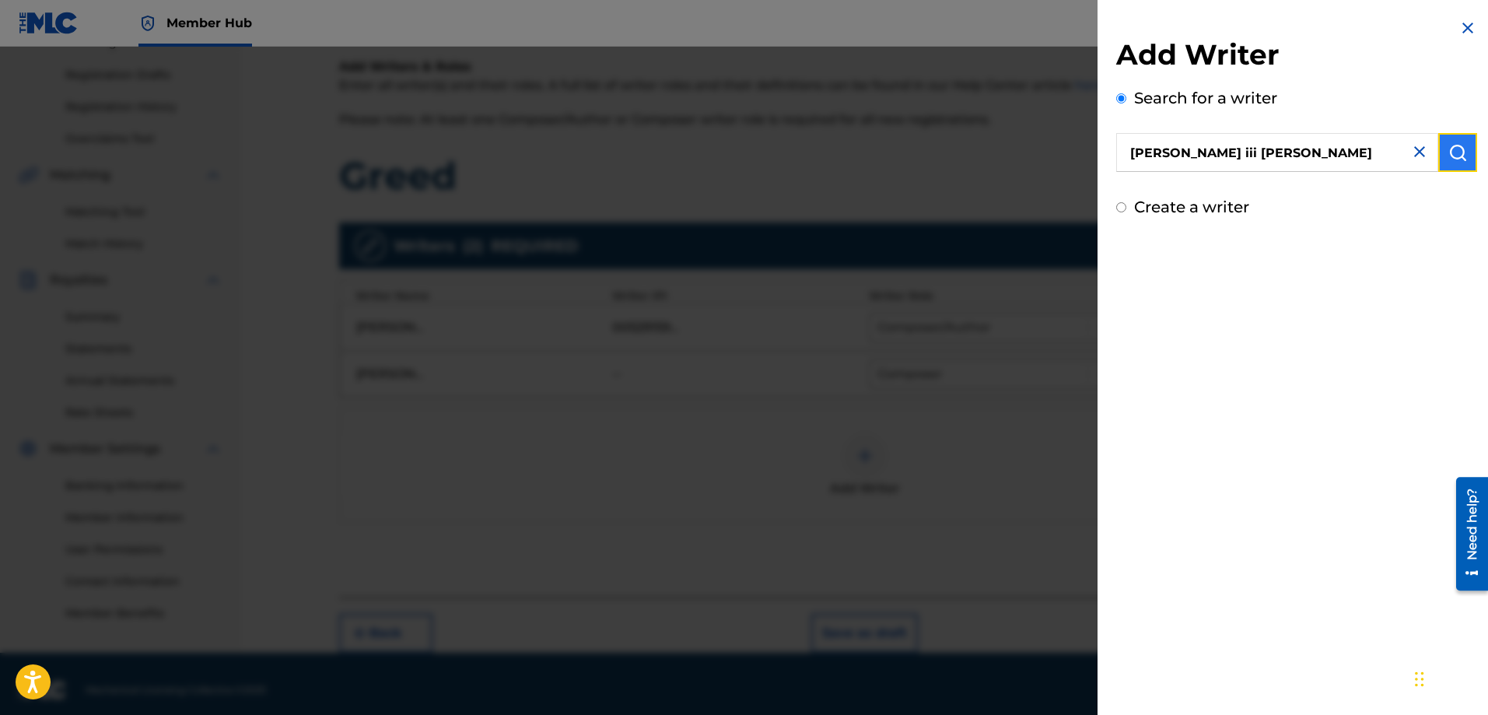
click at [1451, 146] on img "submit" at bounding box center [1457, 152] width 19 height 19
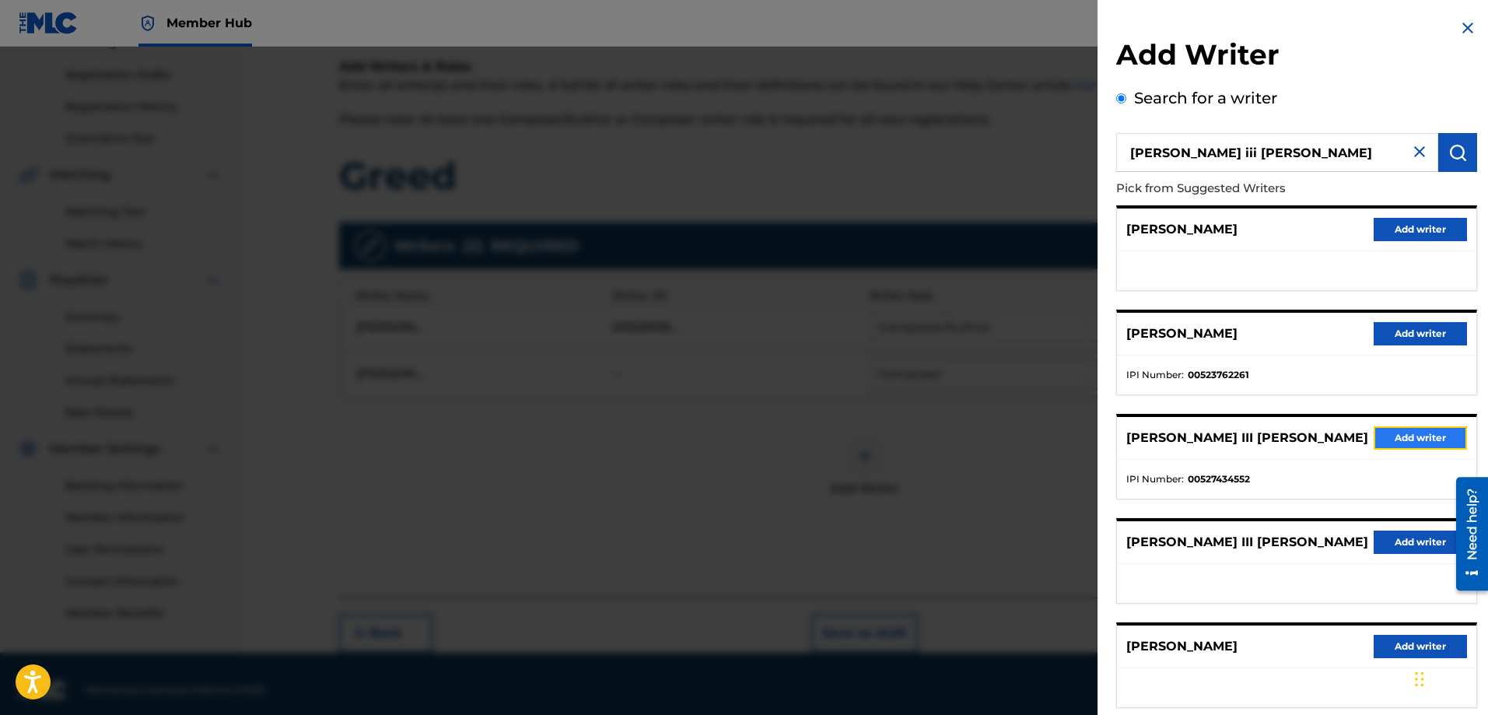
click at [1396, 438] on button "Add writer" at bounding box center [1419, 437] width 93 height 23
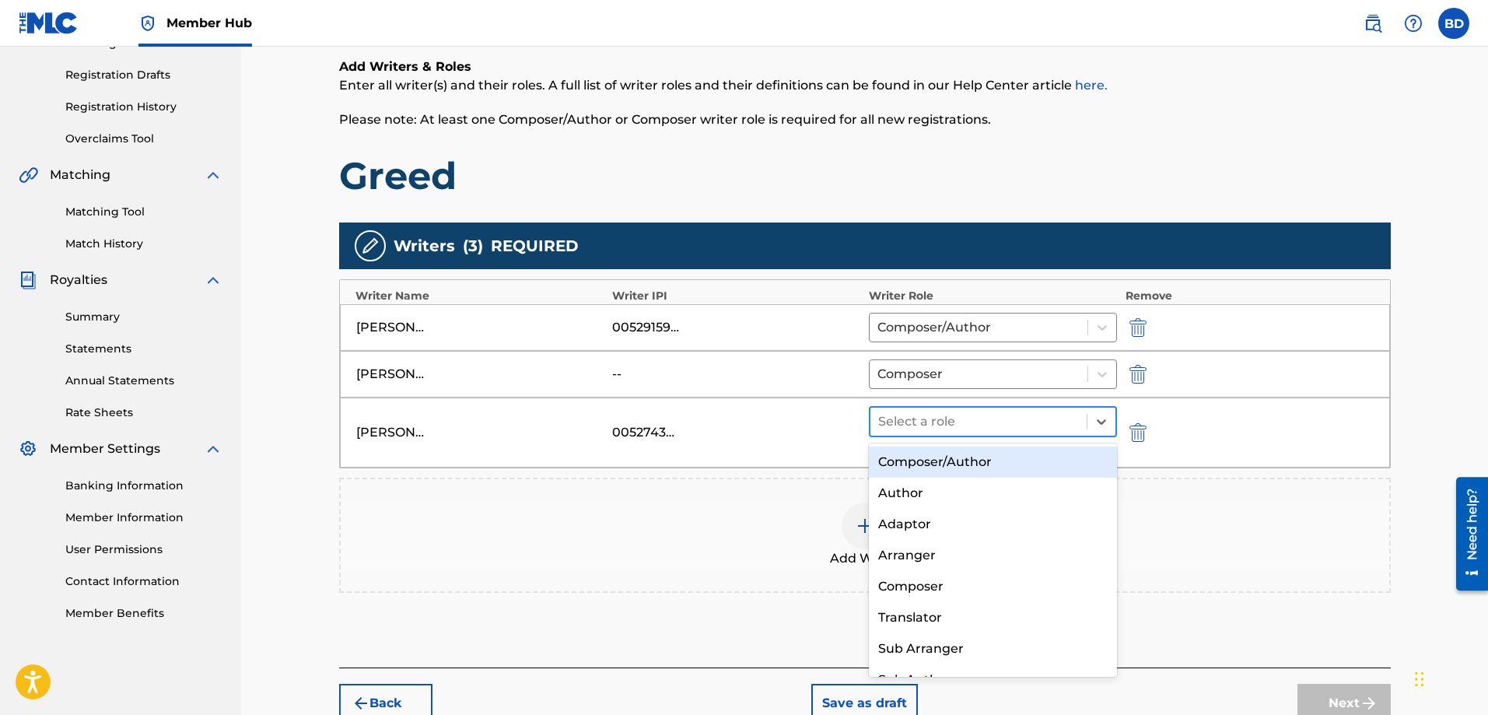
click at [1007, 424] on div at bounding box center [978, 422] width 201 height 22
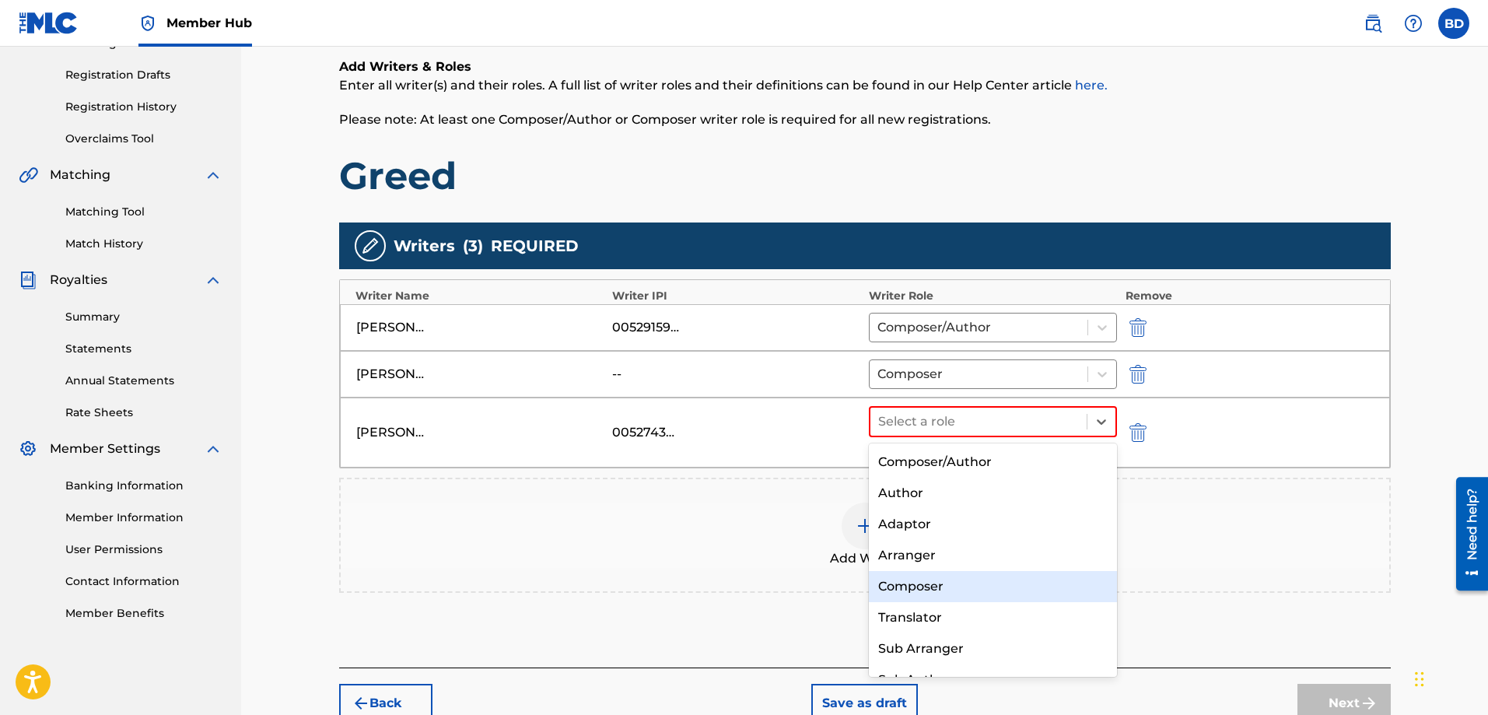
click at [926, 581] on div "Composer" at bounding box center [993, 586] width 249 height 31
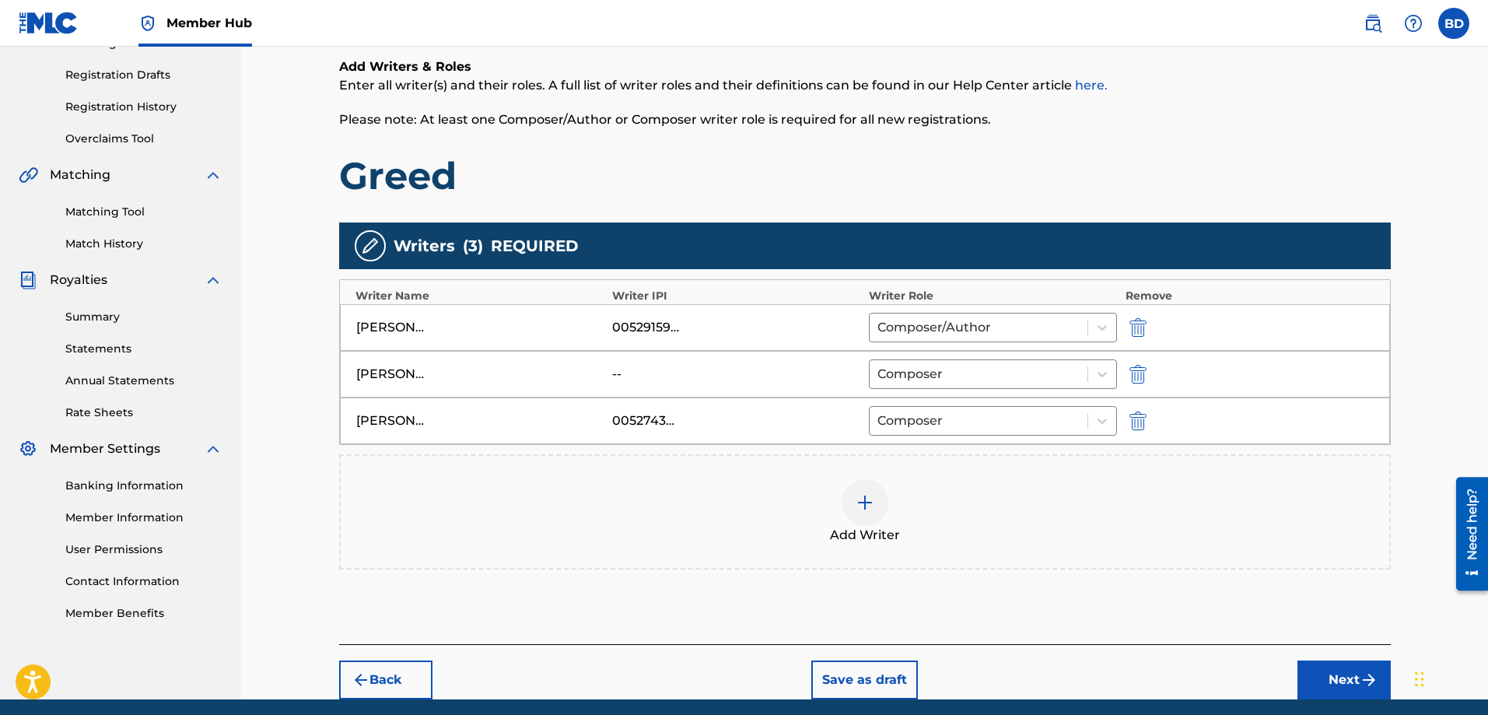
click at [858, 513] on div at bounding box center [864, 502] width 47 height 47
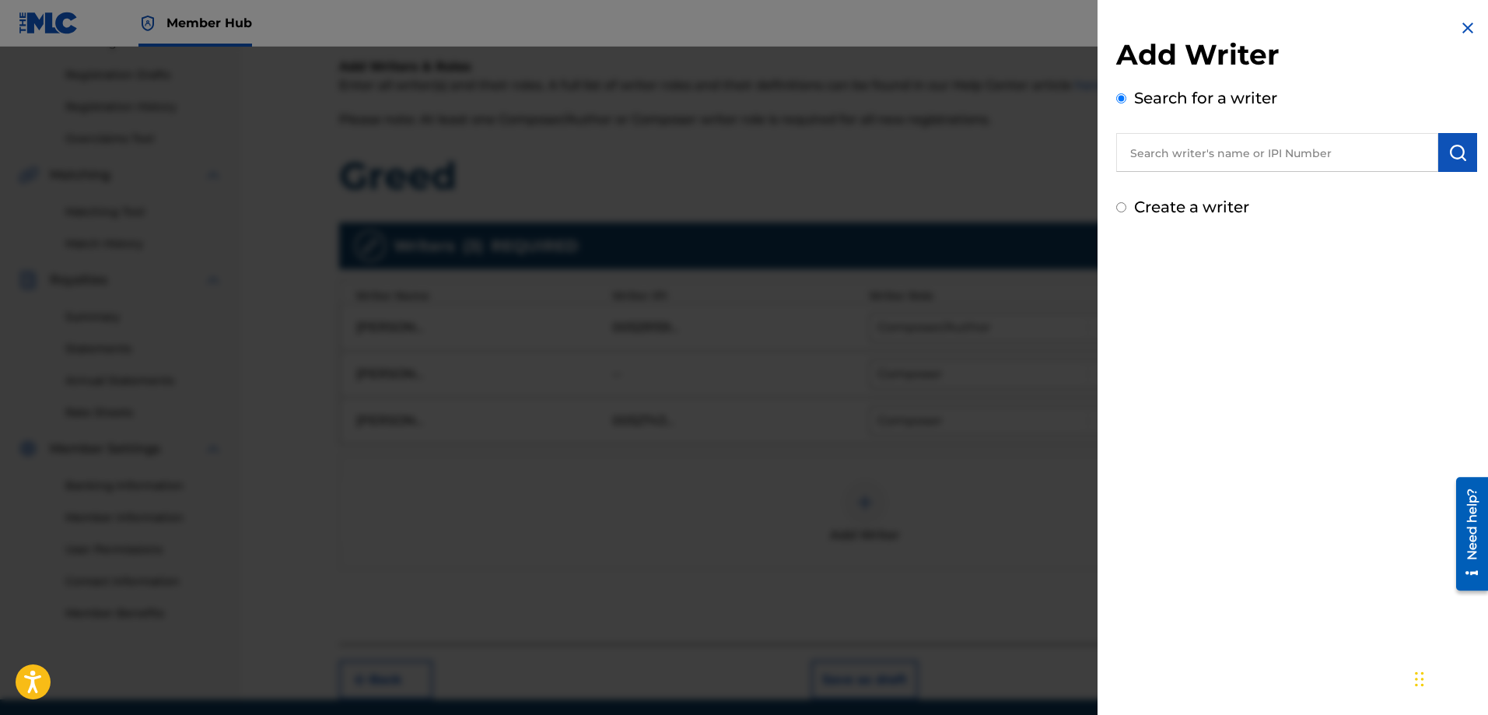
click at [1174, 153] on input "text" at bounding box center [1277, 152] width 322 height 39
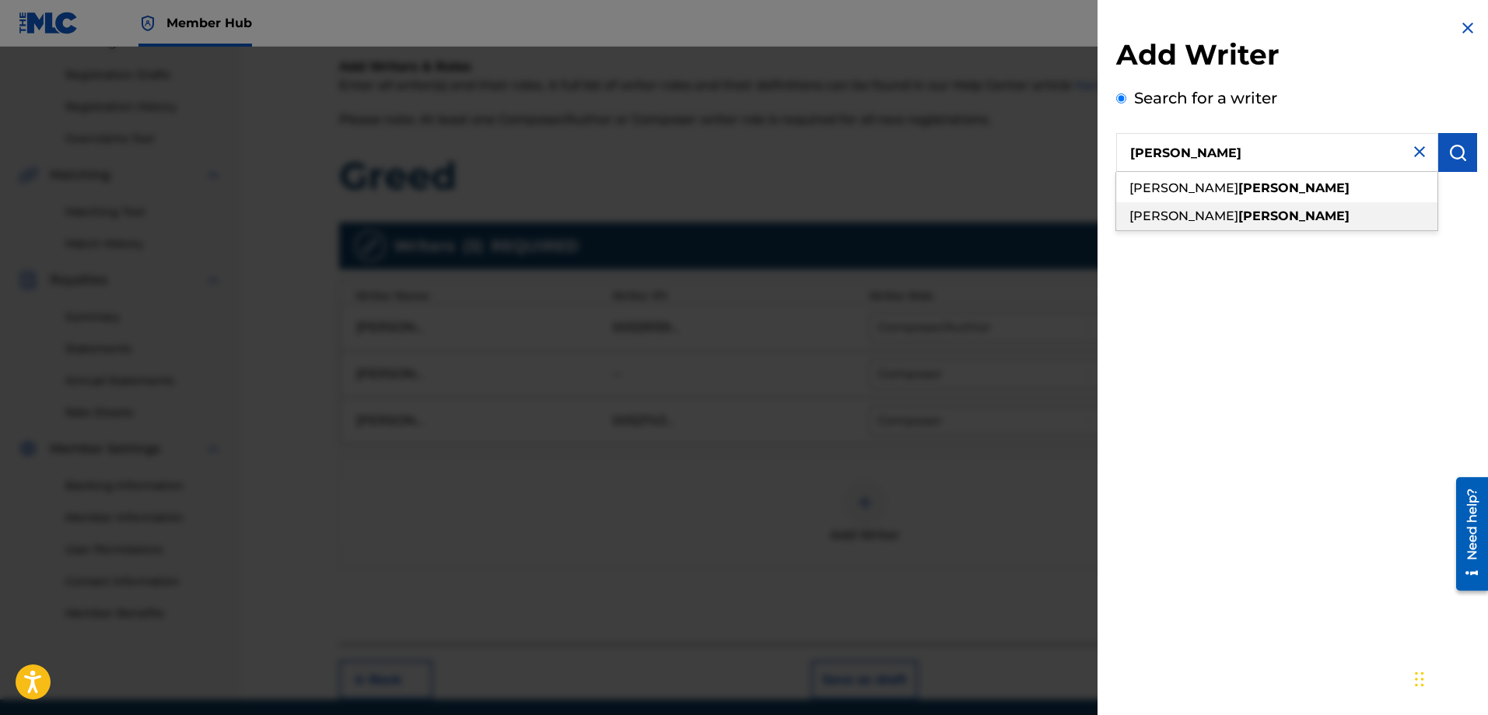
click at [1238, 215] on strong "[PERSON_NAME]" at bounding box center [1293, 215] width 111 height 15
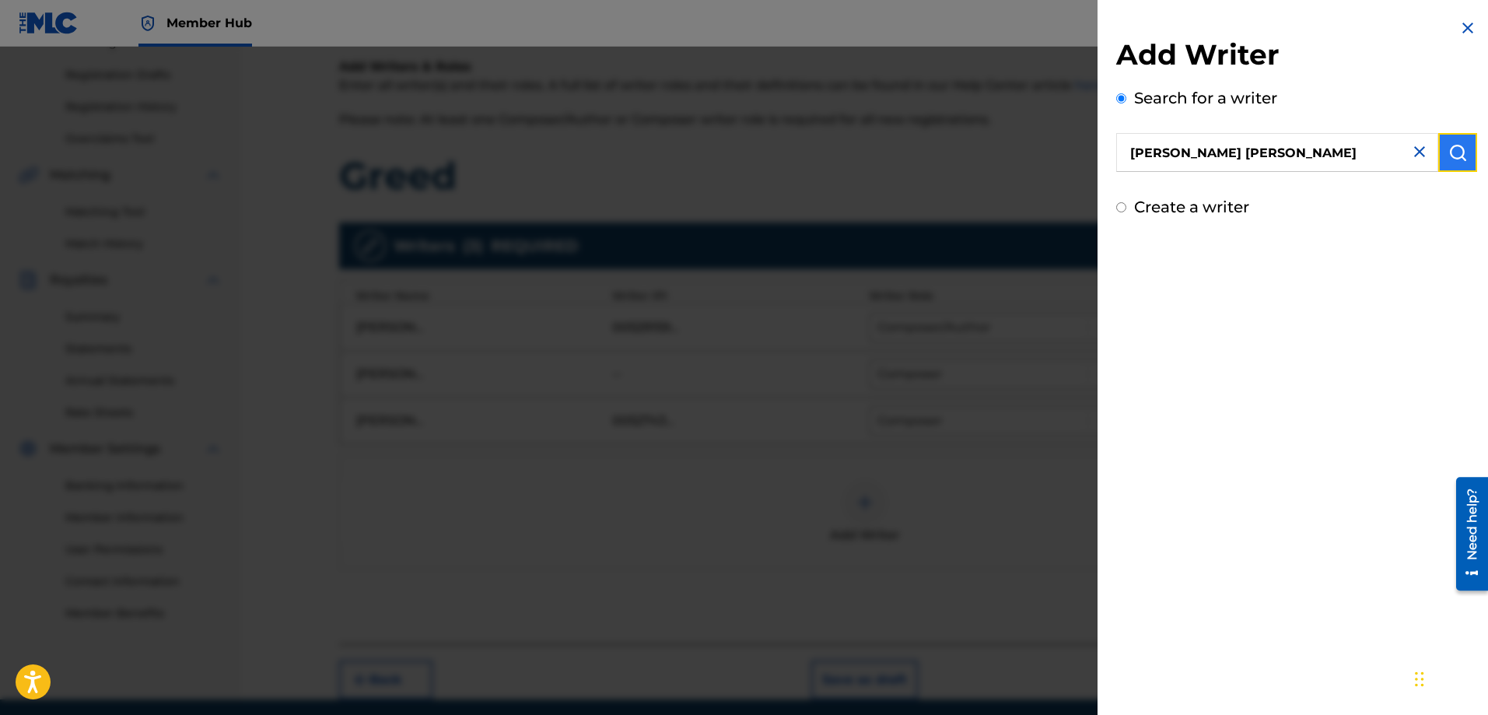
click at [1455, 149] on img "submit" at bounding box center [1457, 152] width 19 height 19
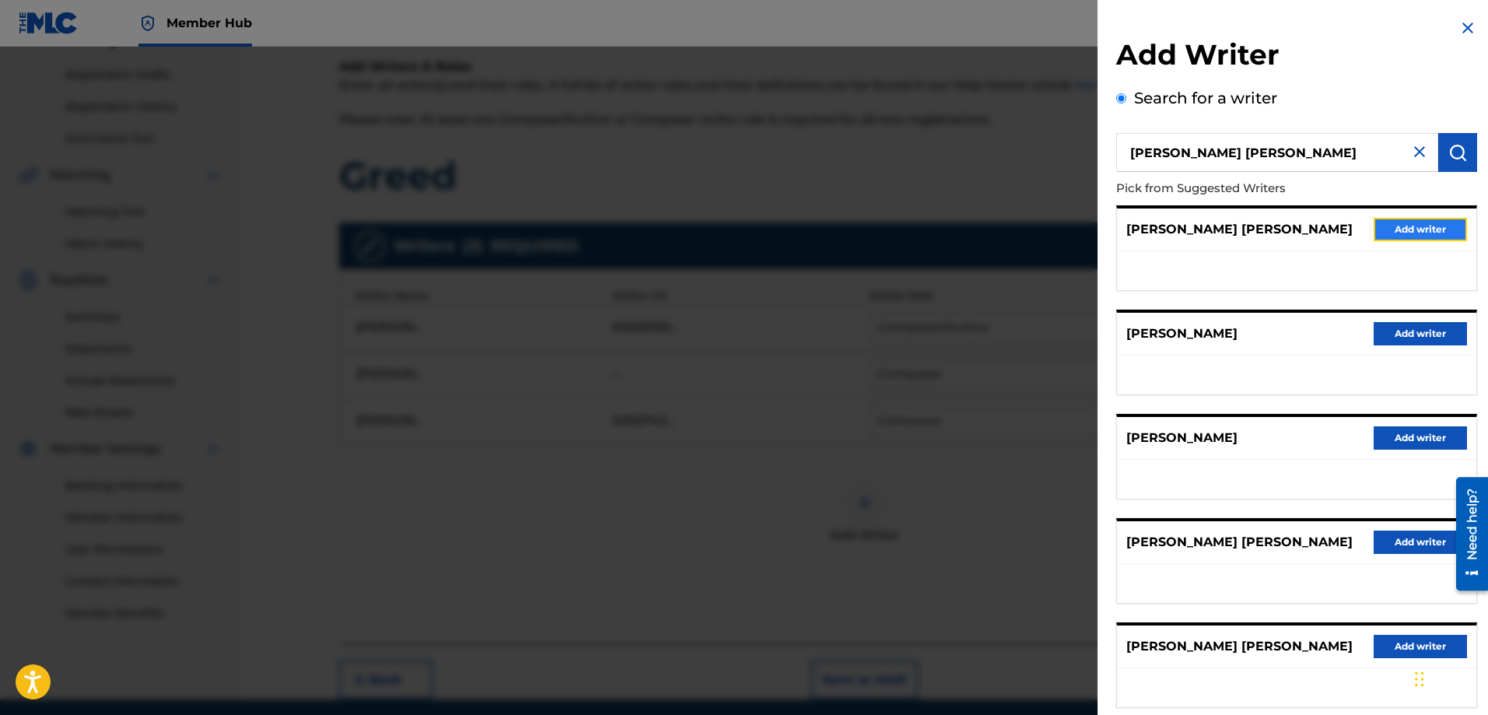
click at [1381, 227] on button "Add writer" at bounding box center [1419, 229] width 93 height 23
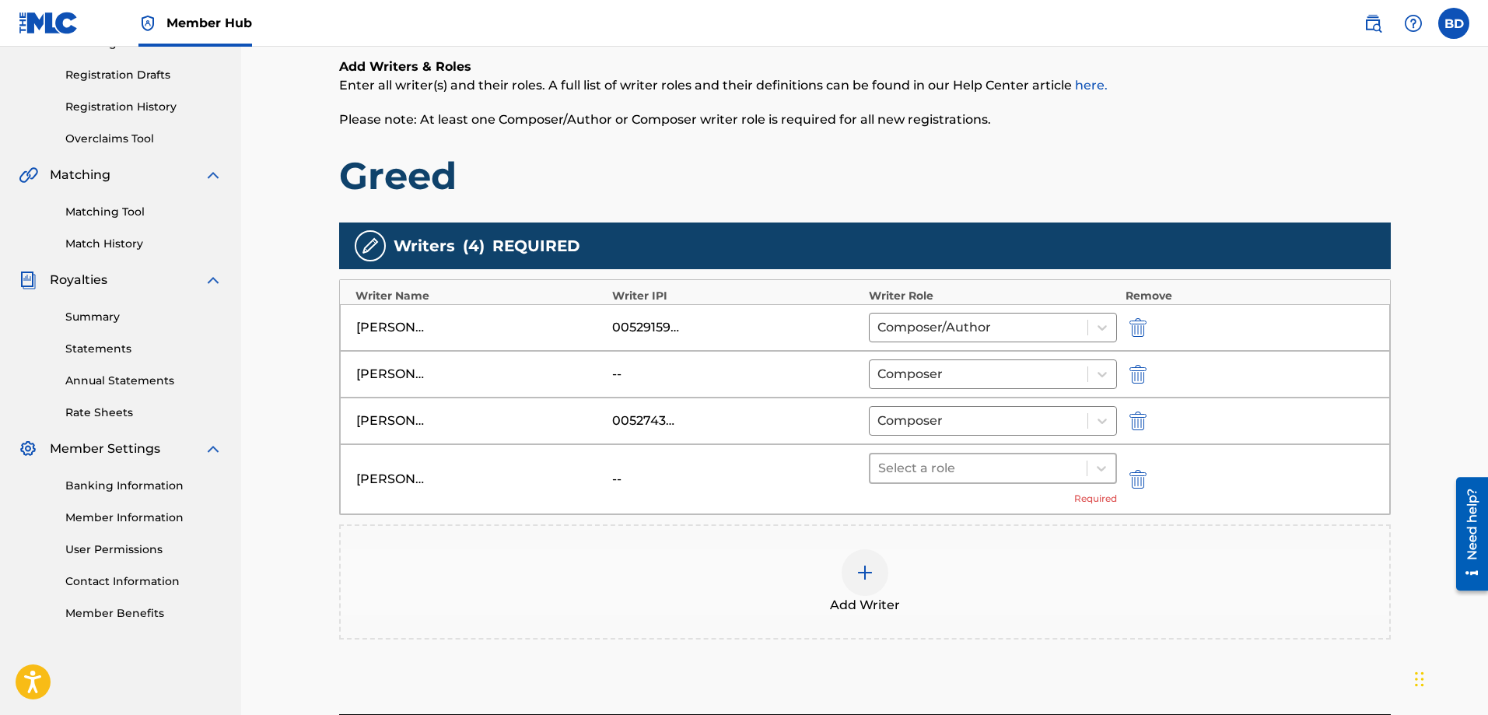
click at [1030, 479] on div "Select a role" at bounding box center [978, 468] width 217 height 28
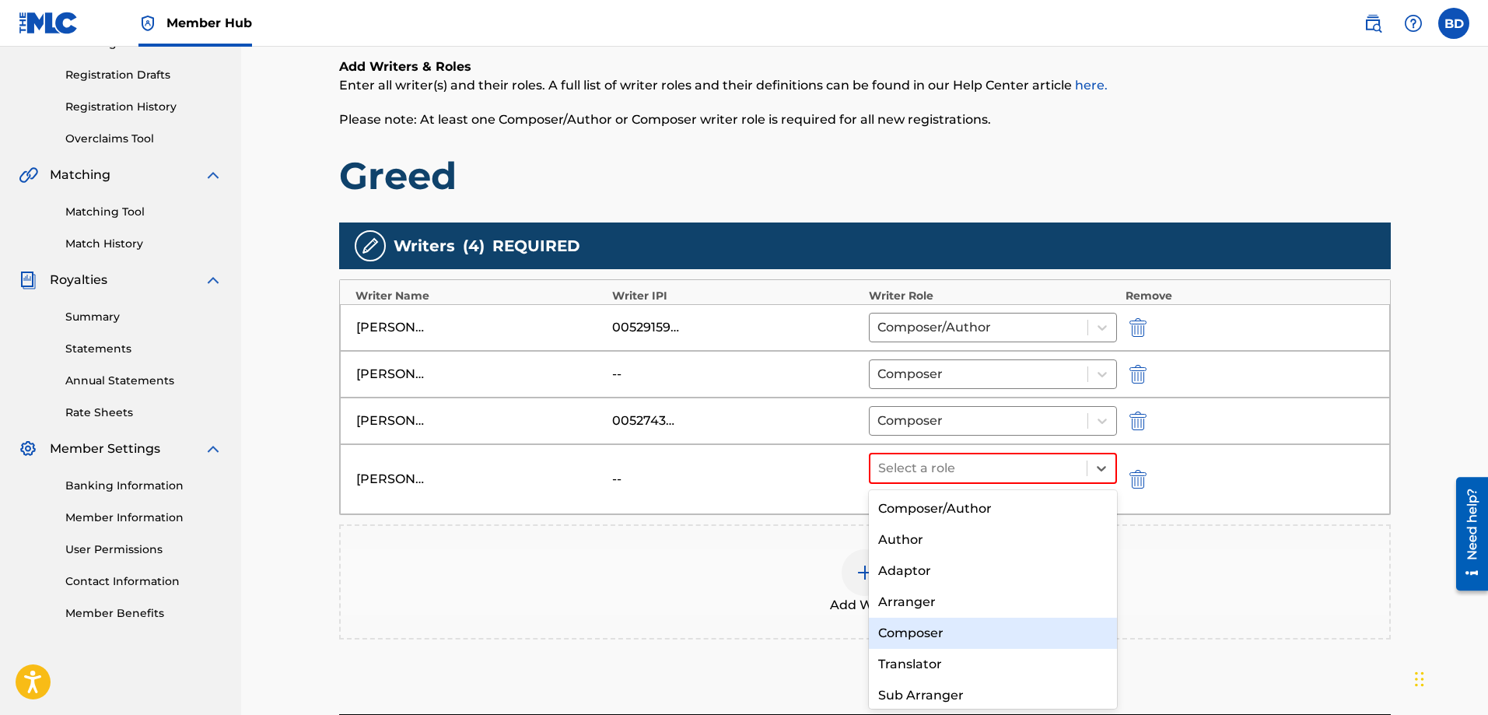
click at [962, 631] on div "Composer" at bounding box center [993, 632] width 249 height 31
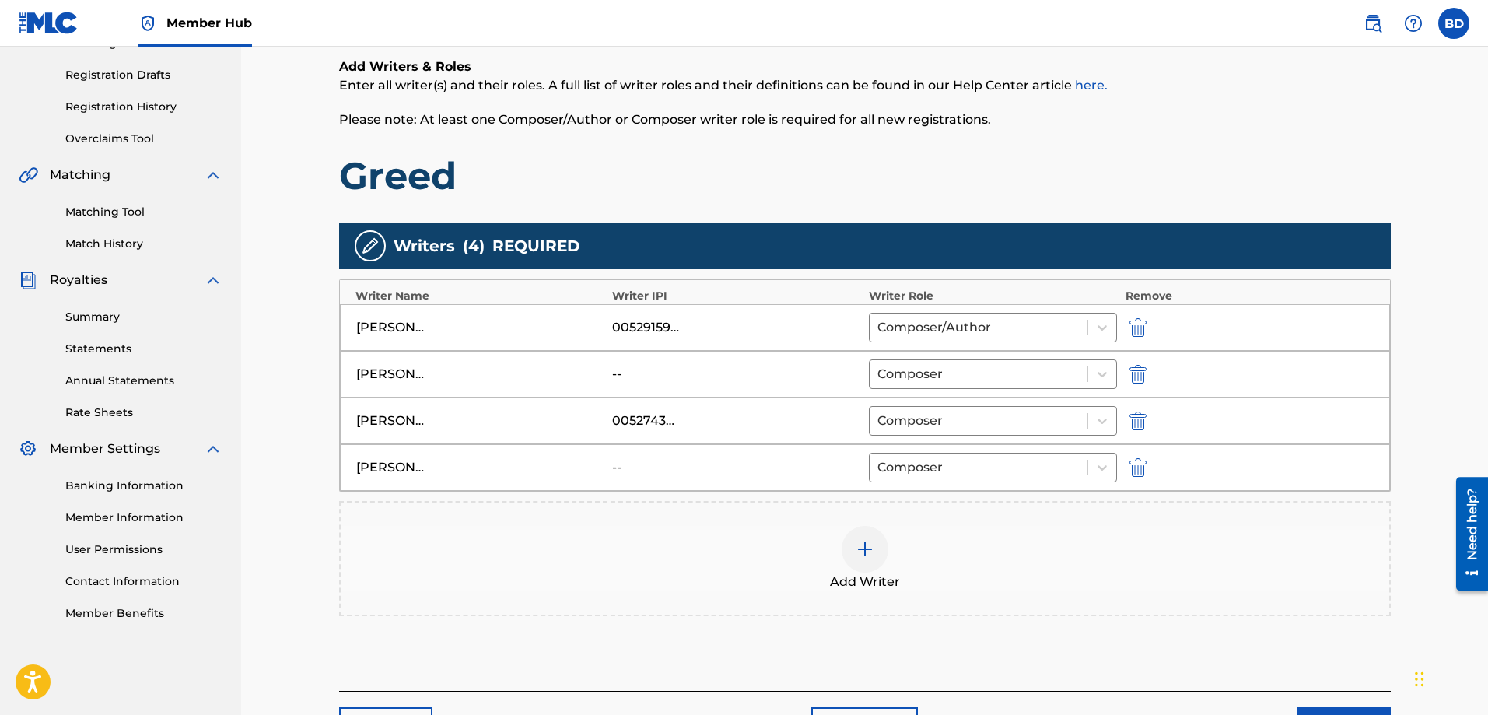
click at [864, 552] on img at bounding box center [864, 549] width 19 height 19
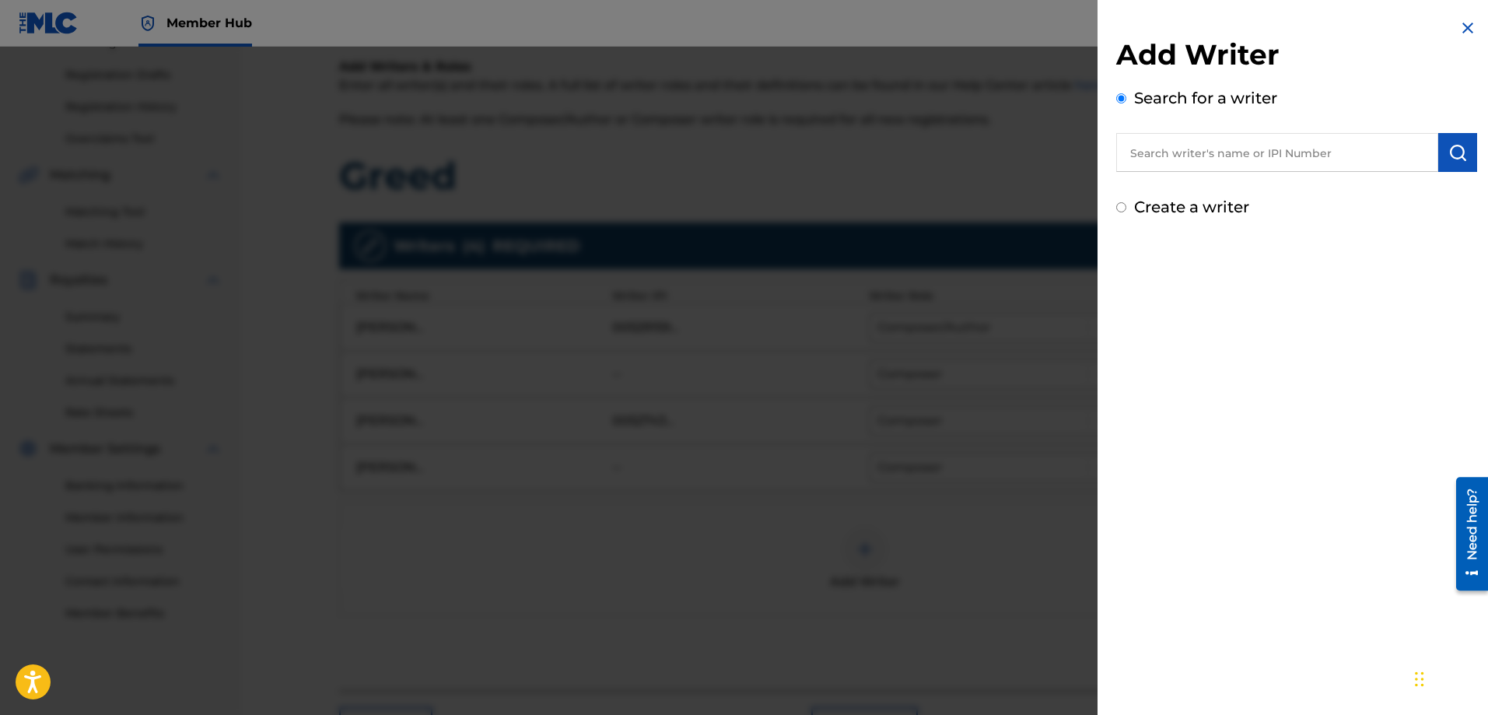
click at [1246, 152] on input "text" at bounding box center [1277, 152] width 322 height 39
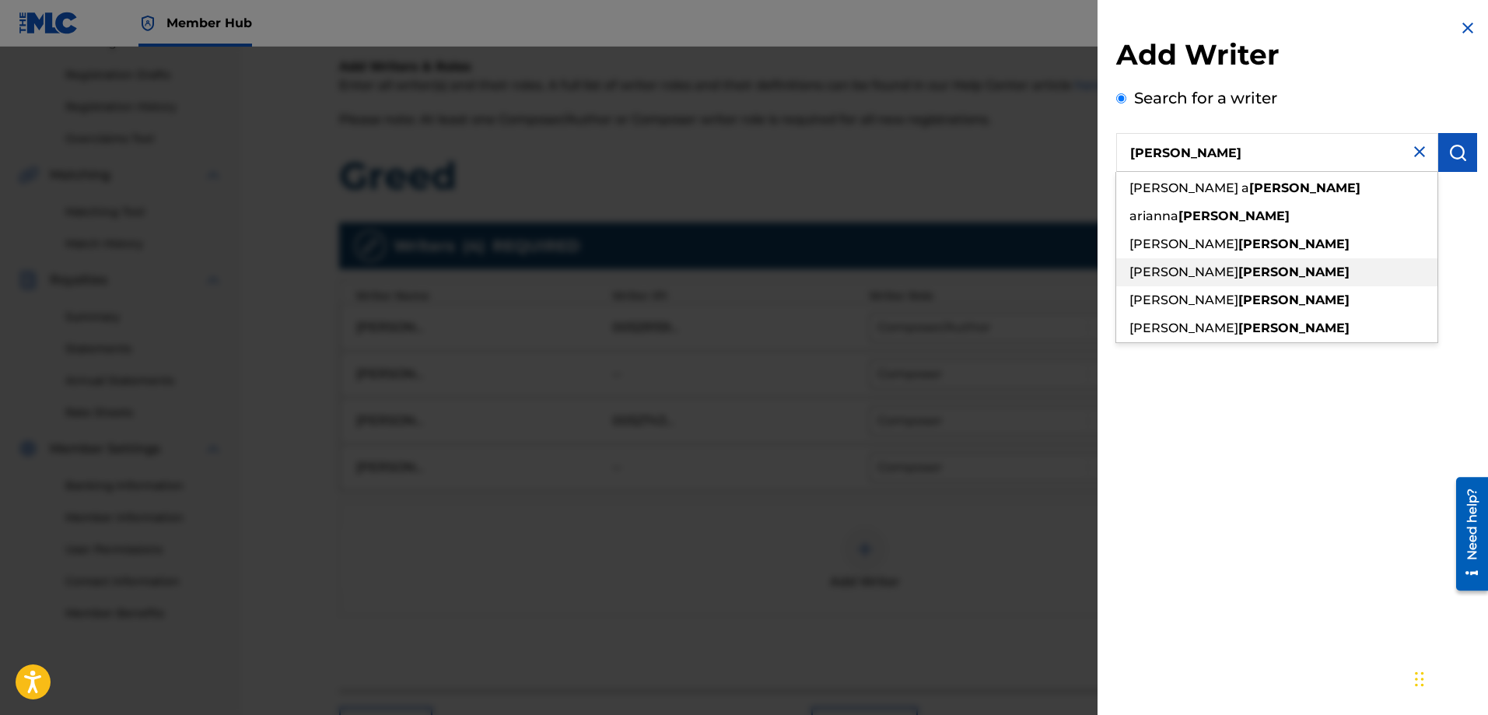
click at [1224, 272] on span "[PERSON_NAME]" at bounding box center [1183, 271] width 109 height 15
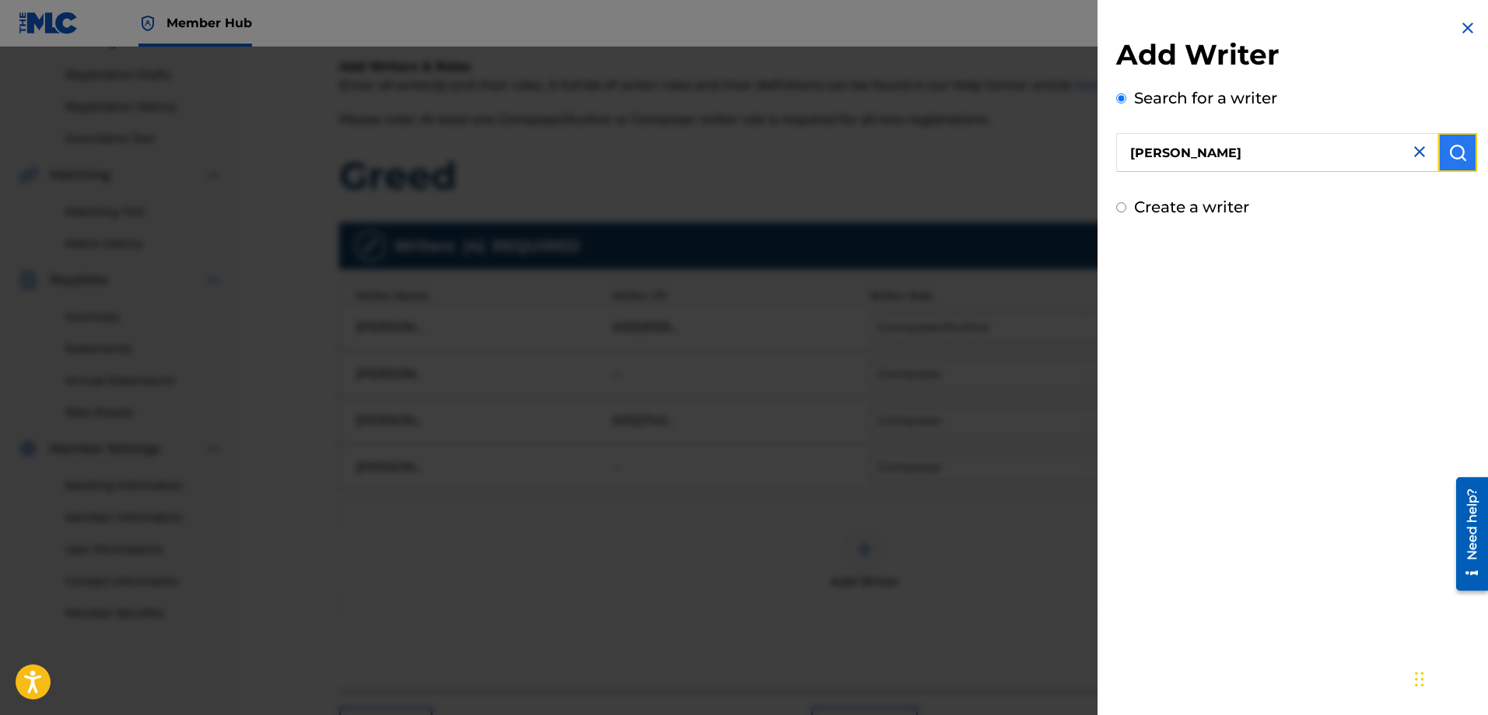
click at [1448, 145] on img "submit" at bounding box center [1457, 152] width 19 height 19
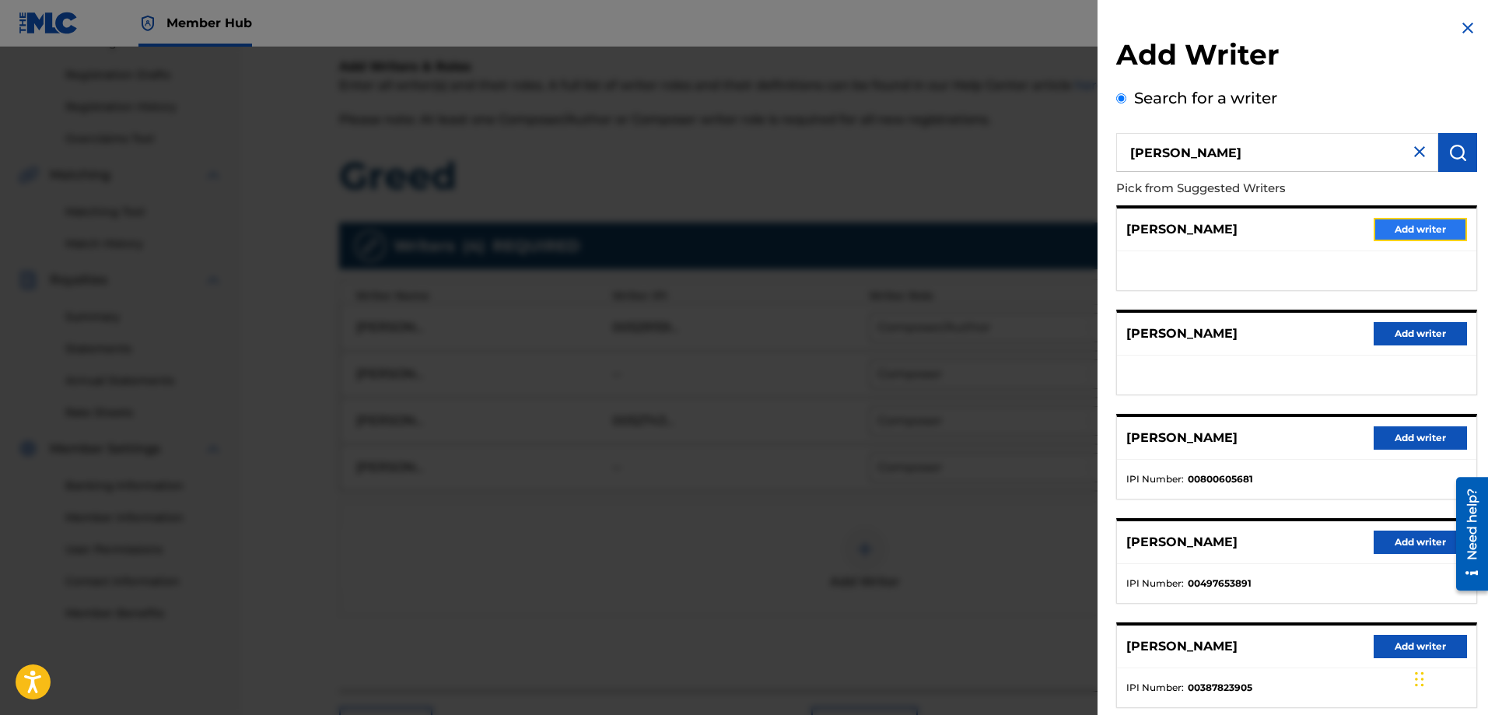
click at [1410, 227] on button "Add writer" at bounding box center [1419, 229] width 93 height 23
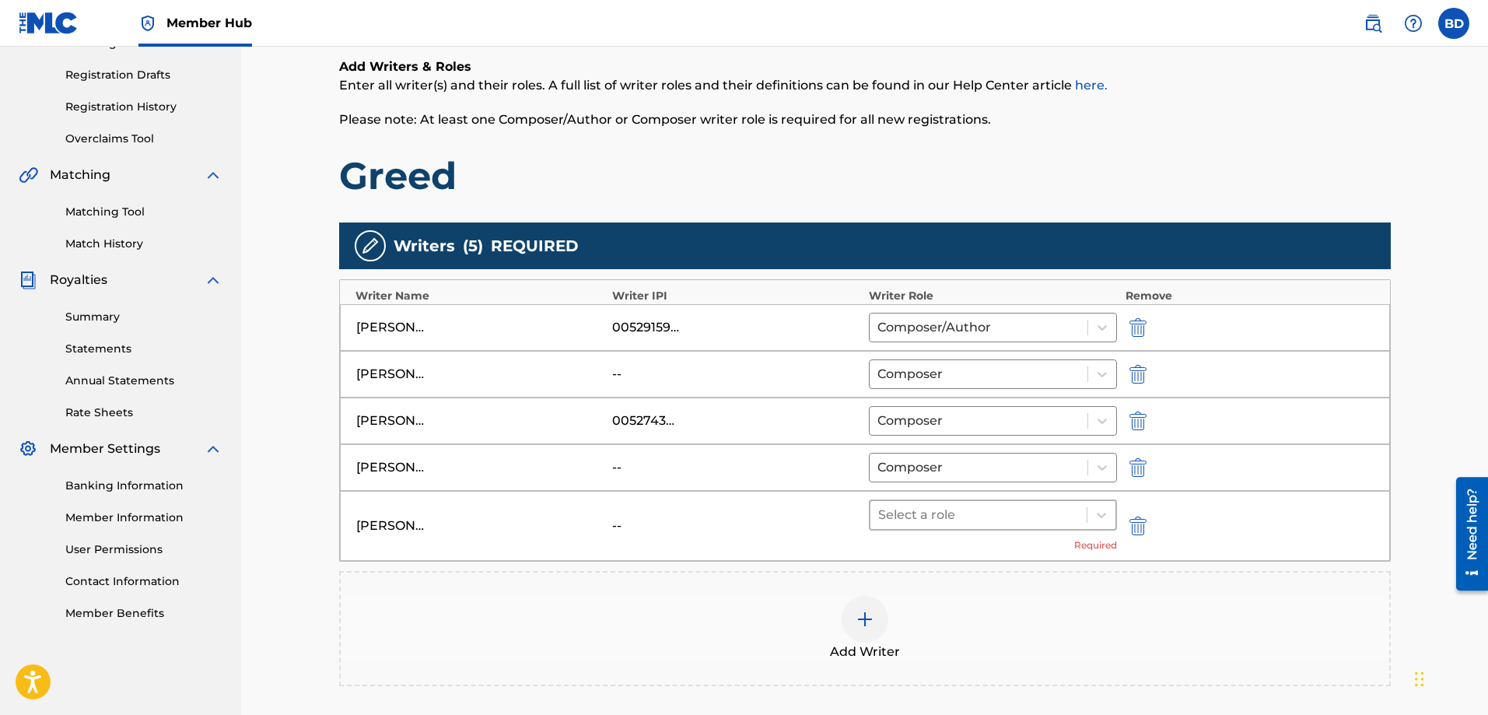
click at [1063, 525] on div at bounding box center [978, 515] width 201 height 22
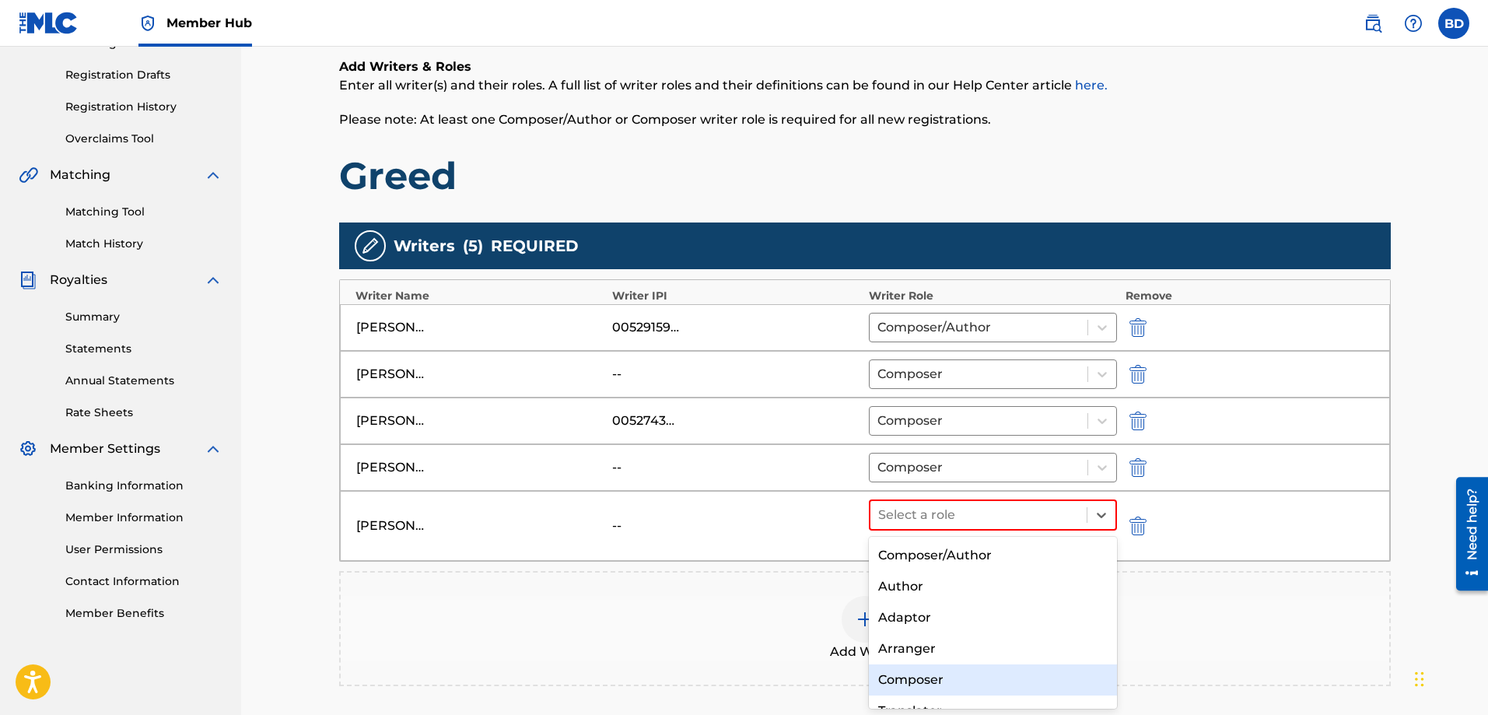
click at [913, 679] on div "Composer" at bounding box center [993, 679] width 249 height 31
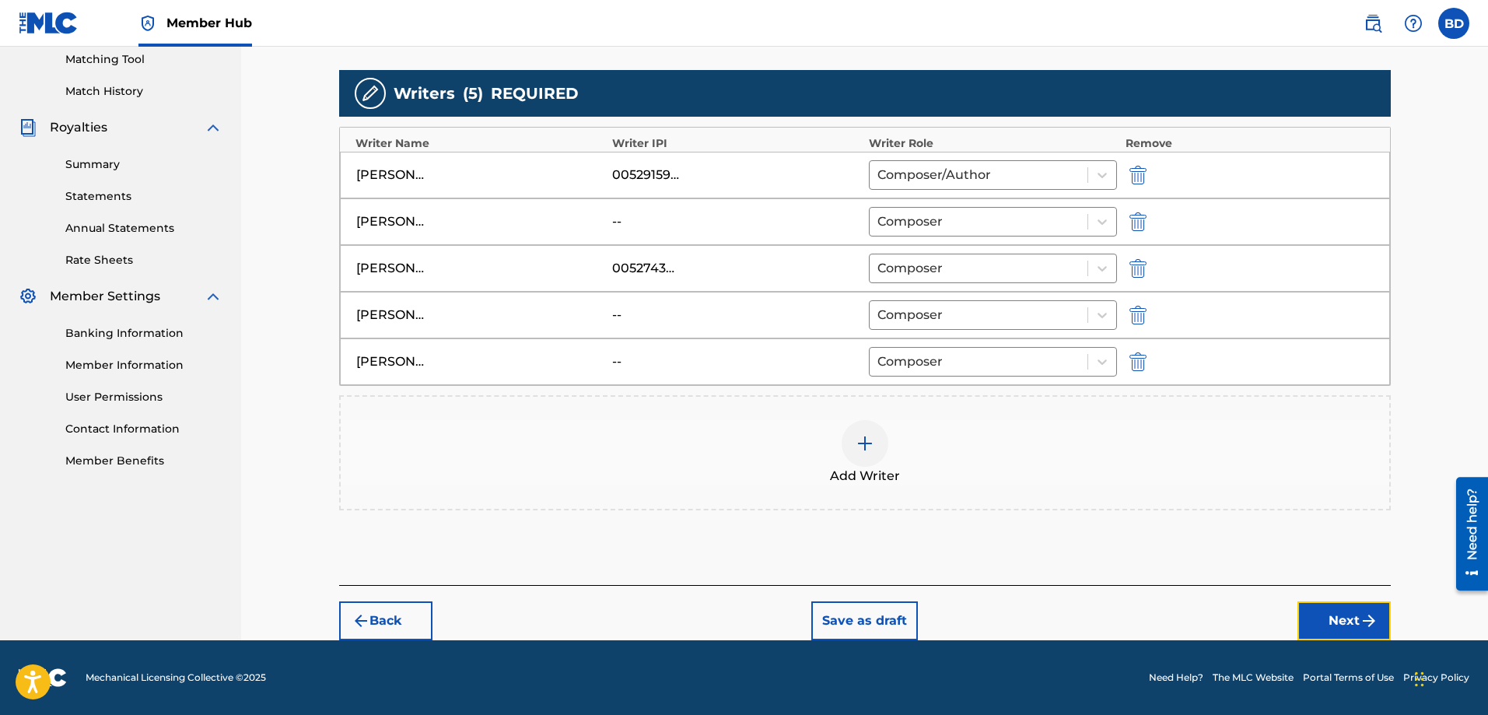
drag, startPoint x: 1342, startPoint y: 611, endPoint x: 1339, endPoint y: 603, distance: 9.1
click at [1343, 612] on button "Next" at bounding box center [1343, 620] width 93 height 39
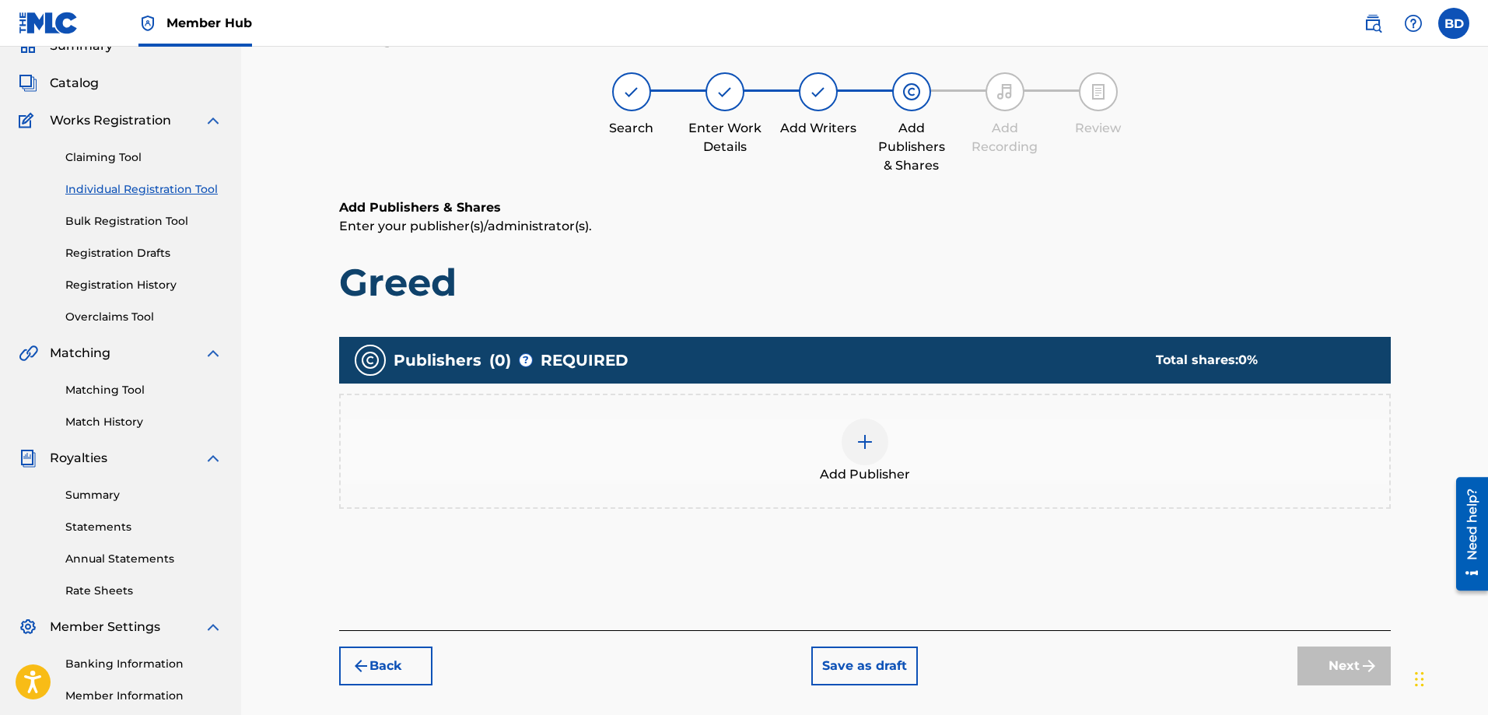
scroll to position [70, 0]
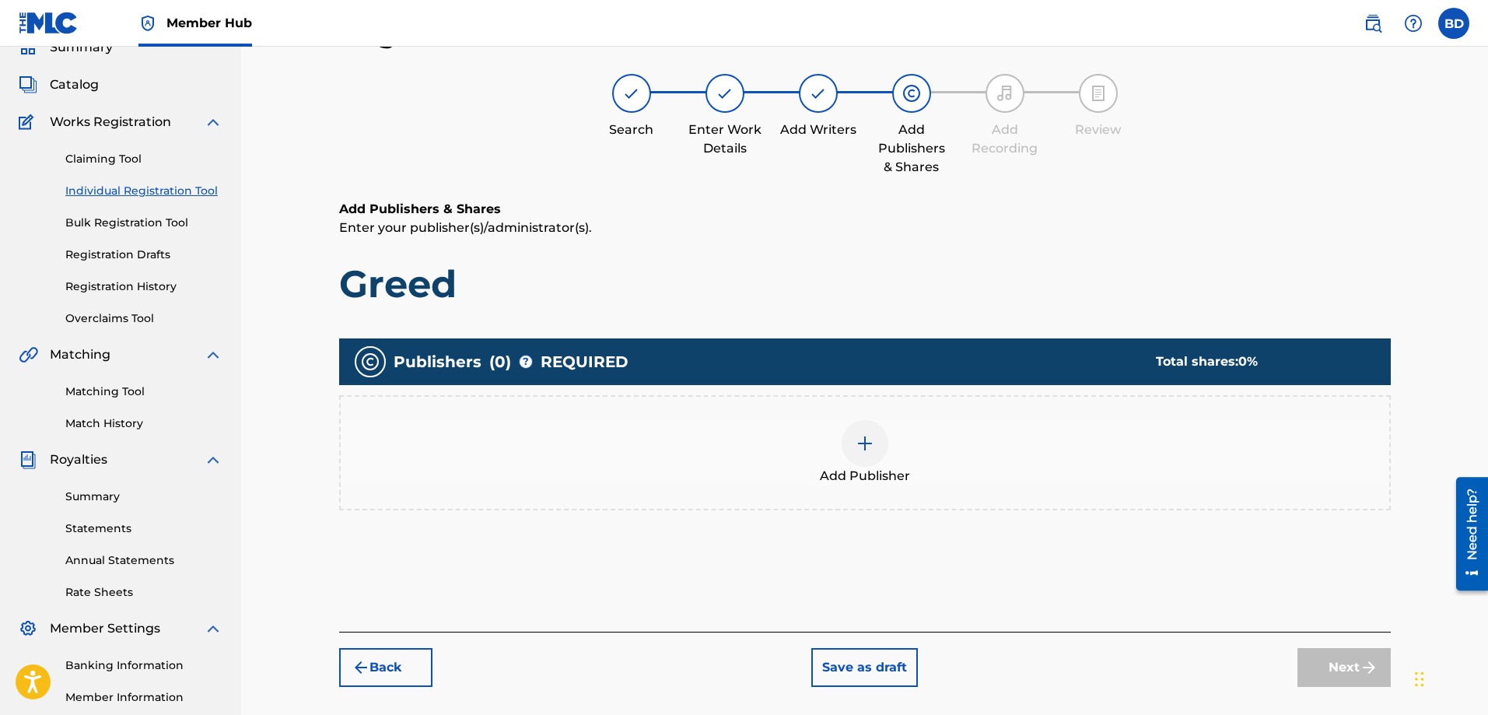
click at [869, 432] on div at bounding box center [864, 443] width 47 height 47
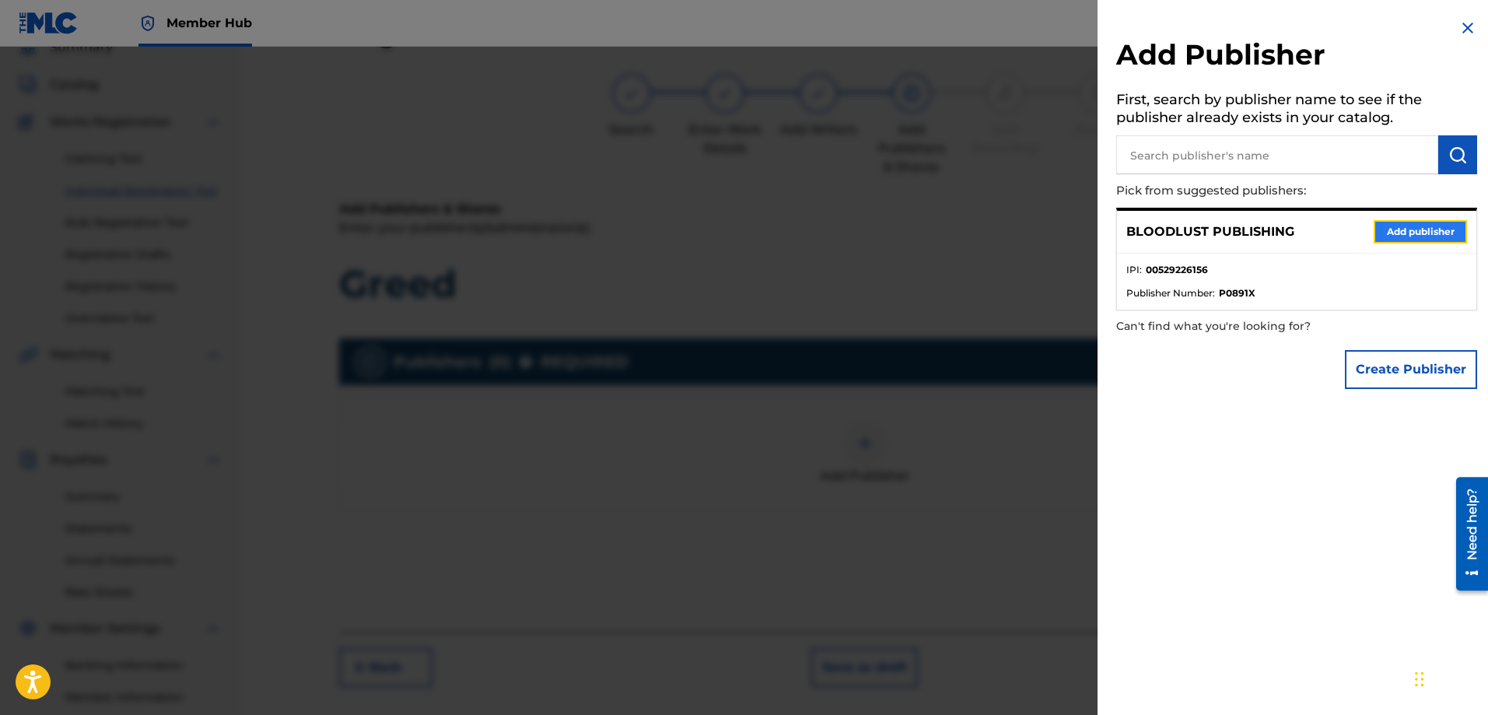
click at [1404, 229] on button "Add publisher" at bounding box center [1419, 231] width 93 height 23
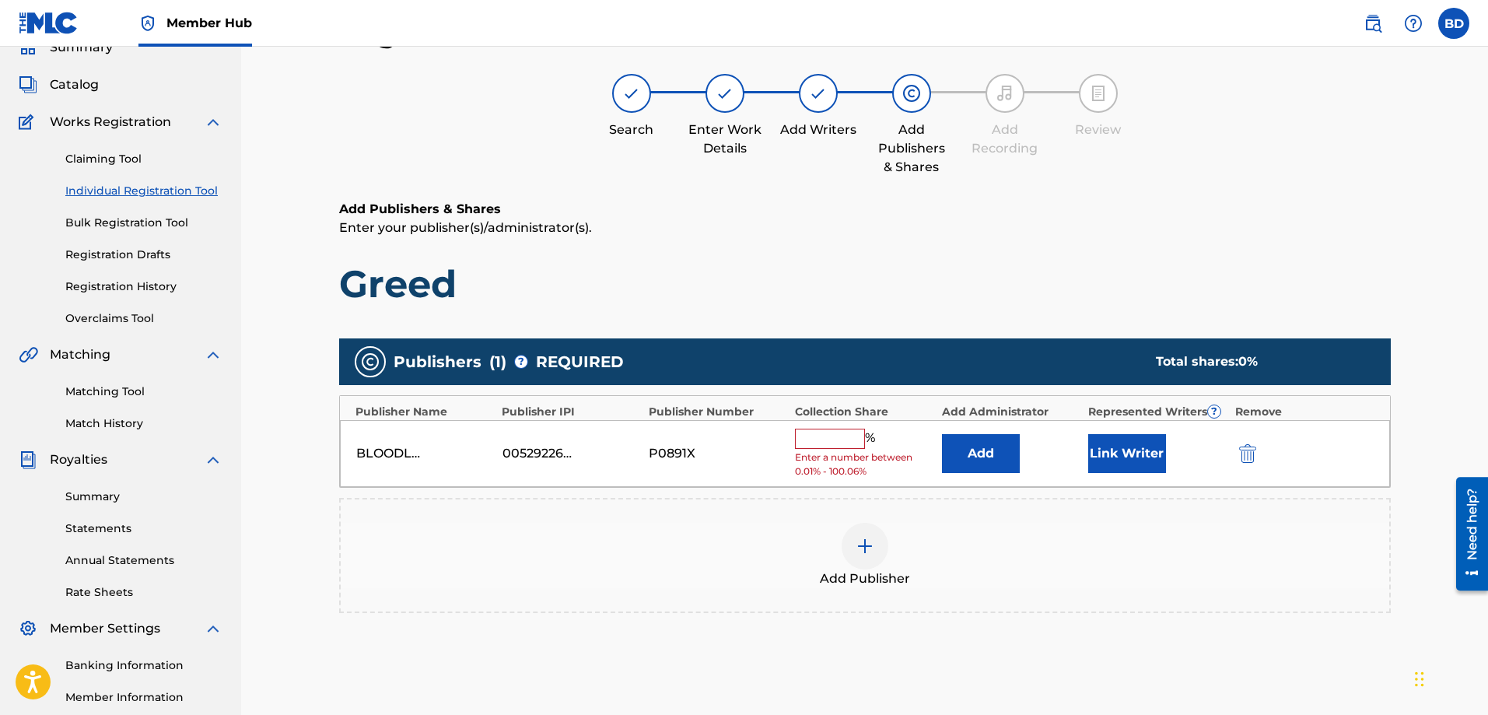
click at [831, 443] on input "text" at bounding box center [830, 438] width 70 height 20
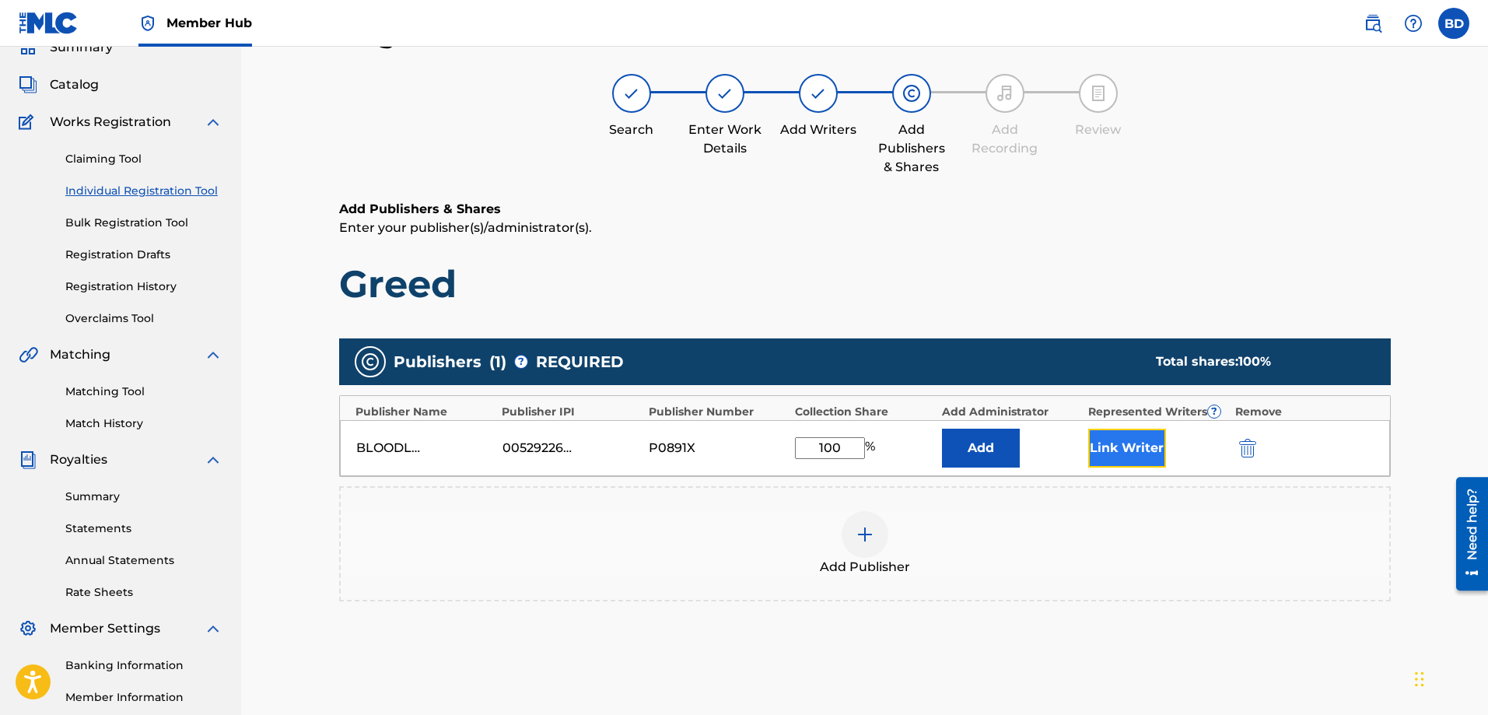
click at [1149, 446] on button "Link Writer" at bounding box center [1127, 447] width 78 height 39
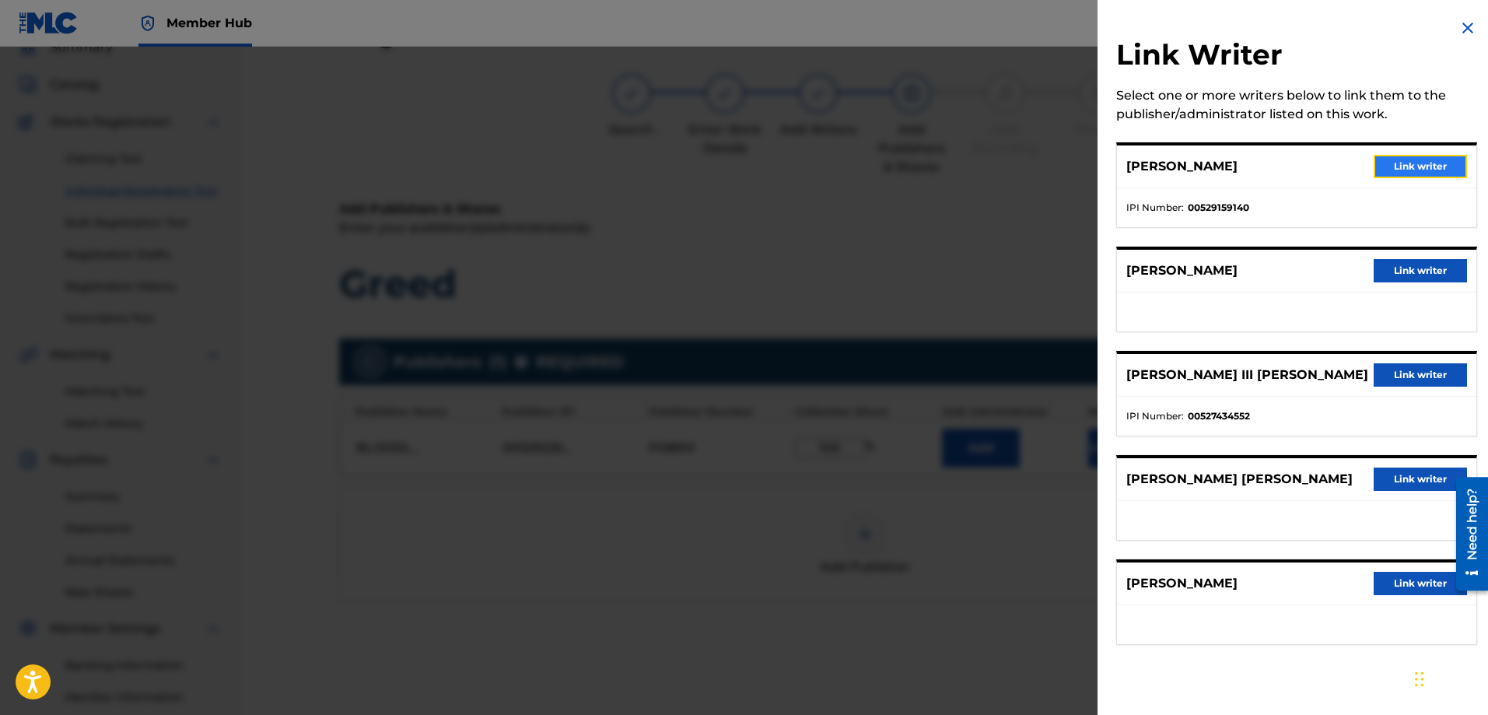
click at [1418, 166] on button "Link writer" at bounding box center [1419, 166] width 93 height 23
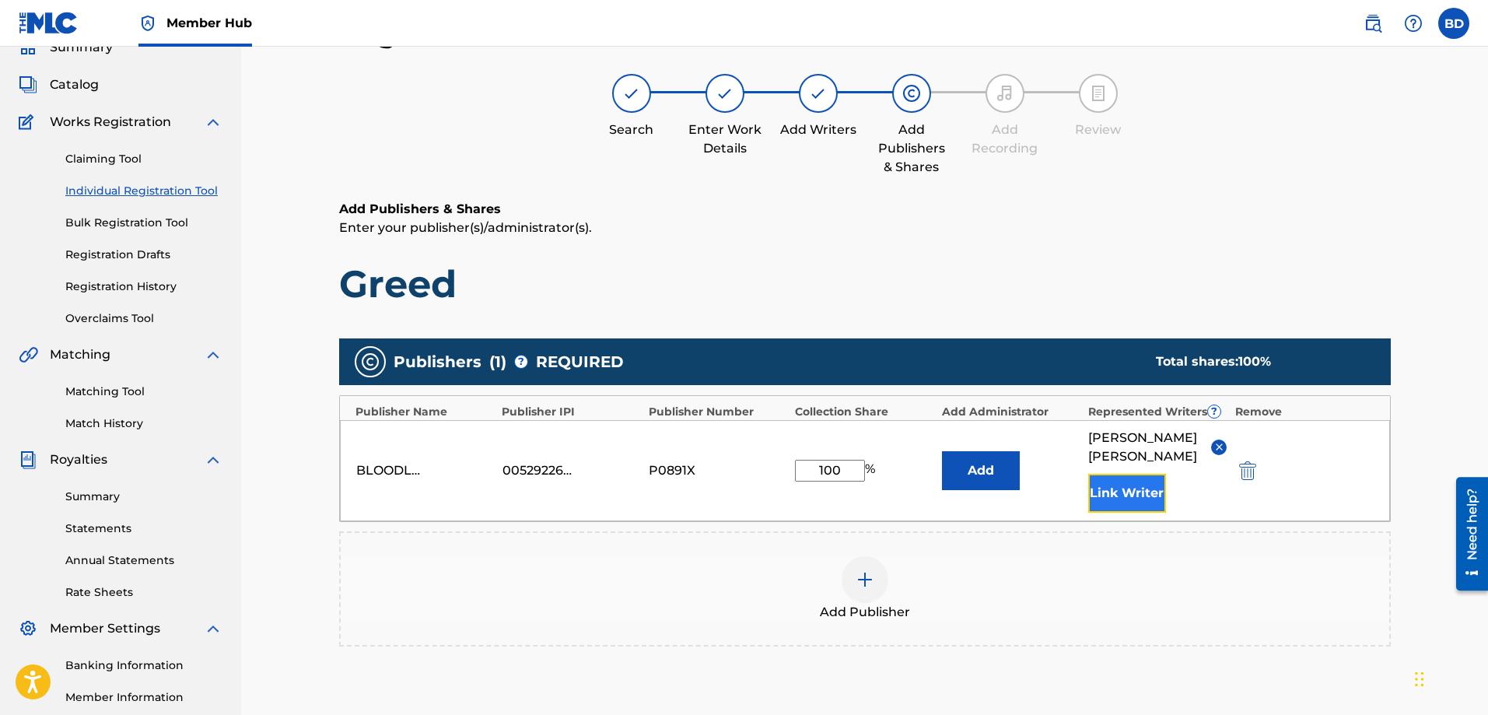
click at [1112, 492] on button "Link Writer" at bounding box center [1127, 493] width 78 height 39
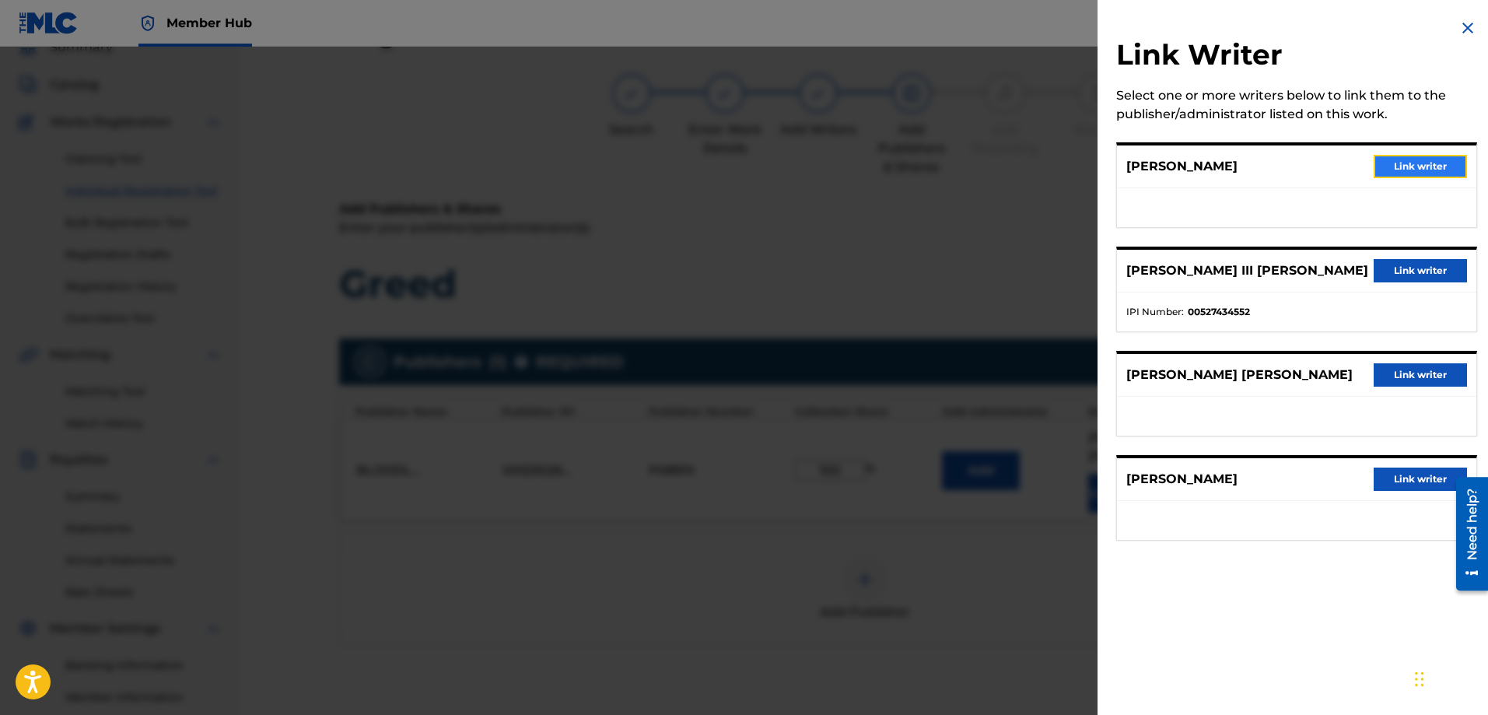
click at [1384, 171] on button "Link writer" at bounding box center [1419, 166] width 93 height 23
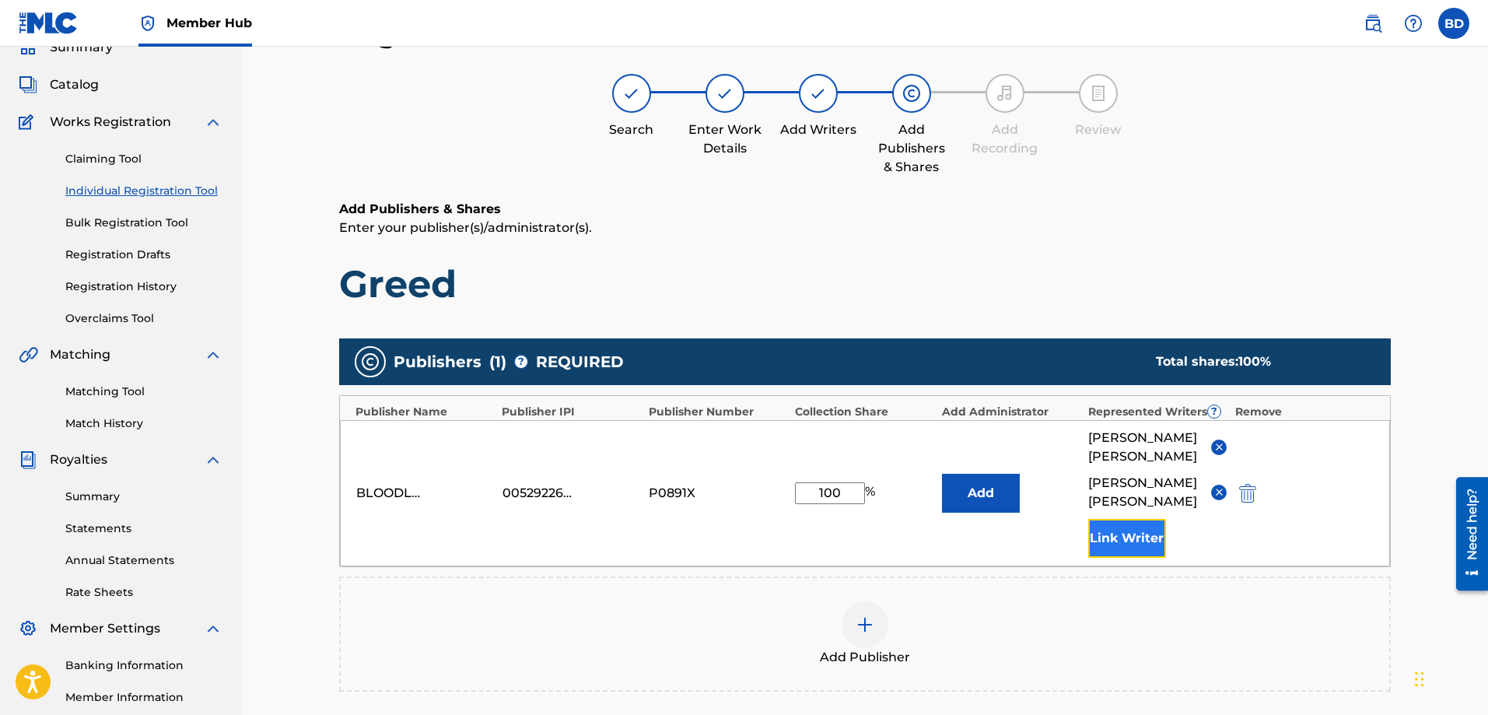
click at [1140, 538] on button "Link Writer" at bounding box center [1127, 538] width 78 height 39
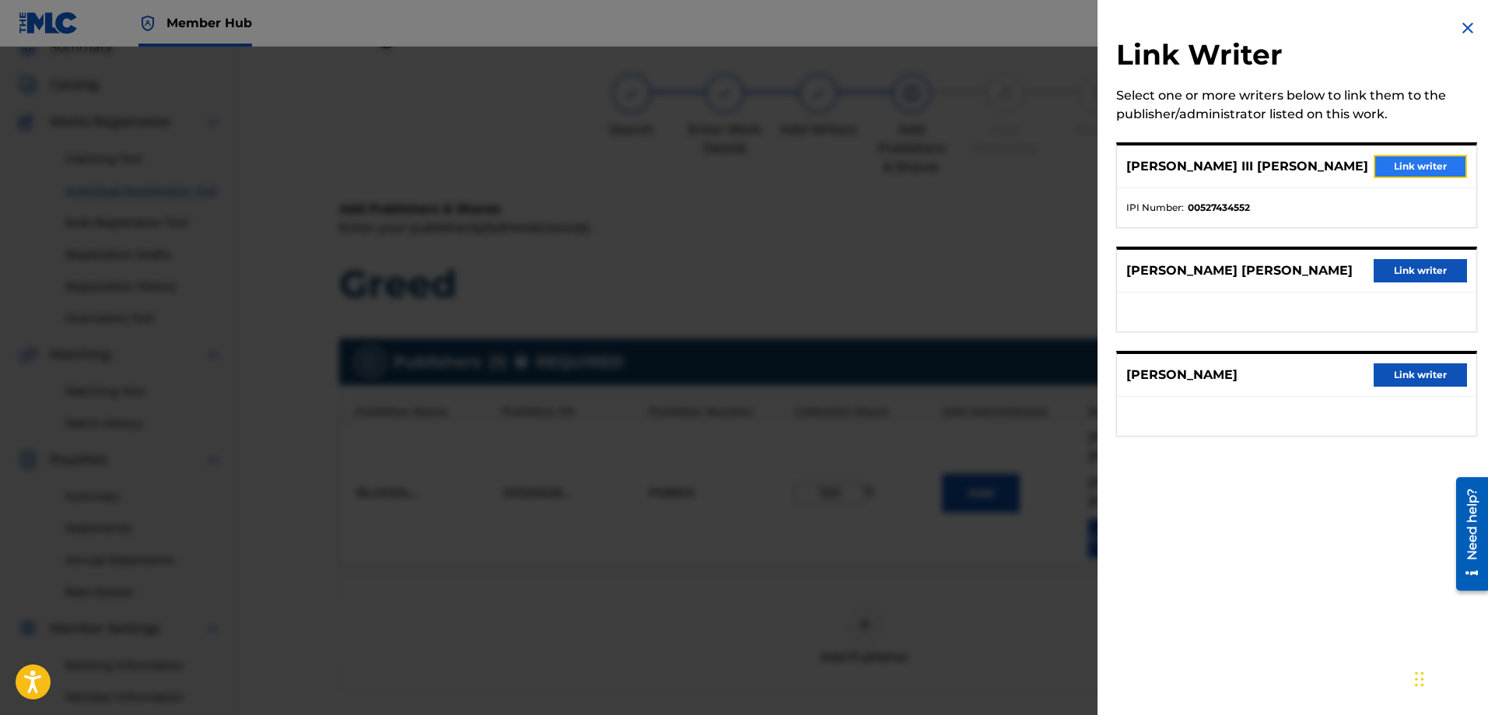
click at [1392, 170] on button "Link writer" at bounding box center [1419, 166] width 93 height 23
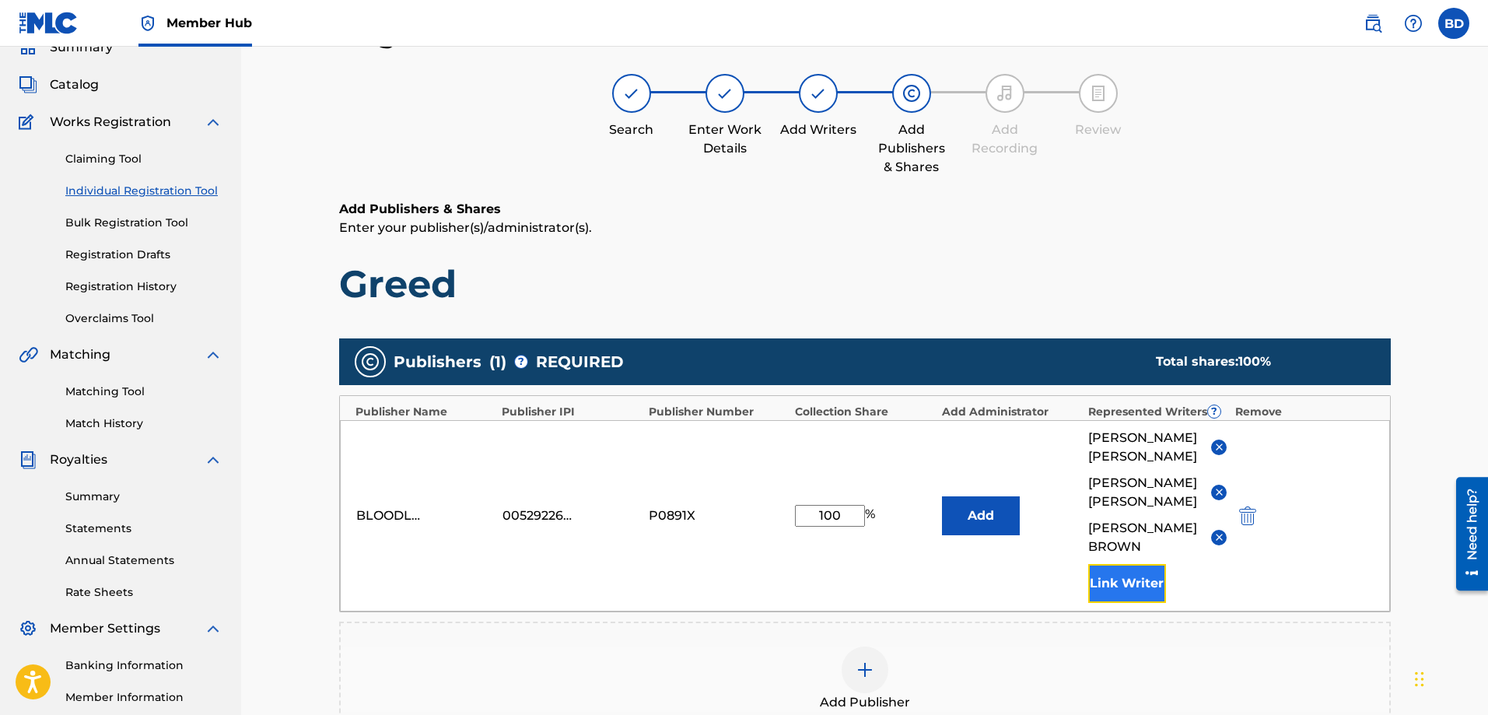
click at [1113, 587] on button "Link Writer" at bounding box center [1127, 583] width 78 height 39
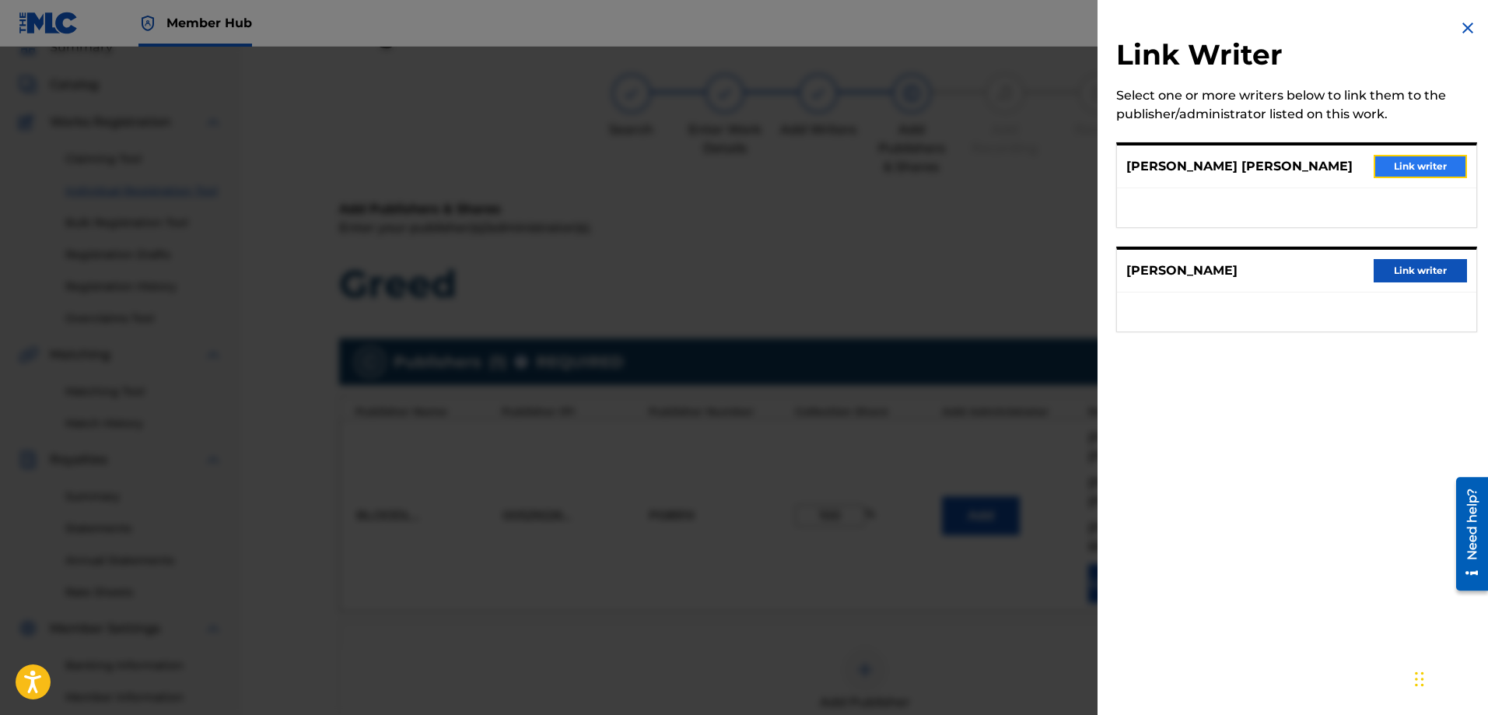
click at [1387, 162] on button "Link writer" at bounding box center [1419, 166] width 93 height 23
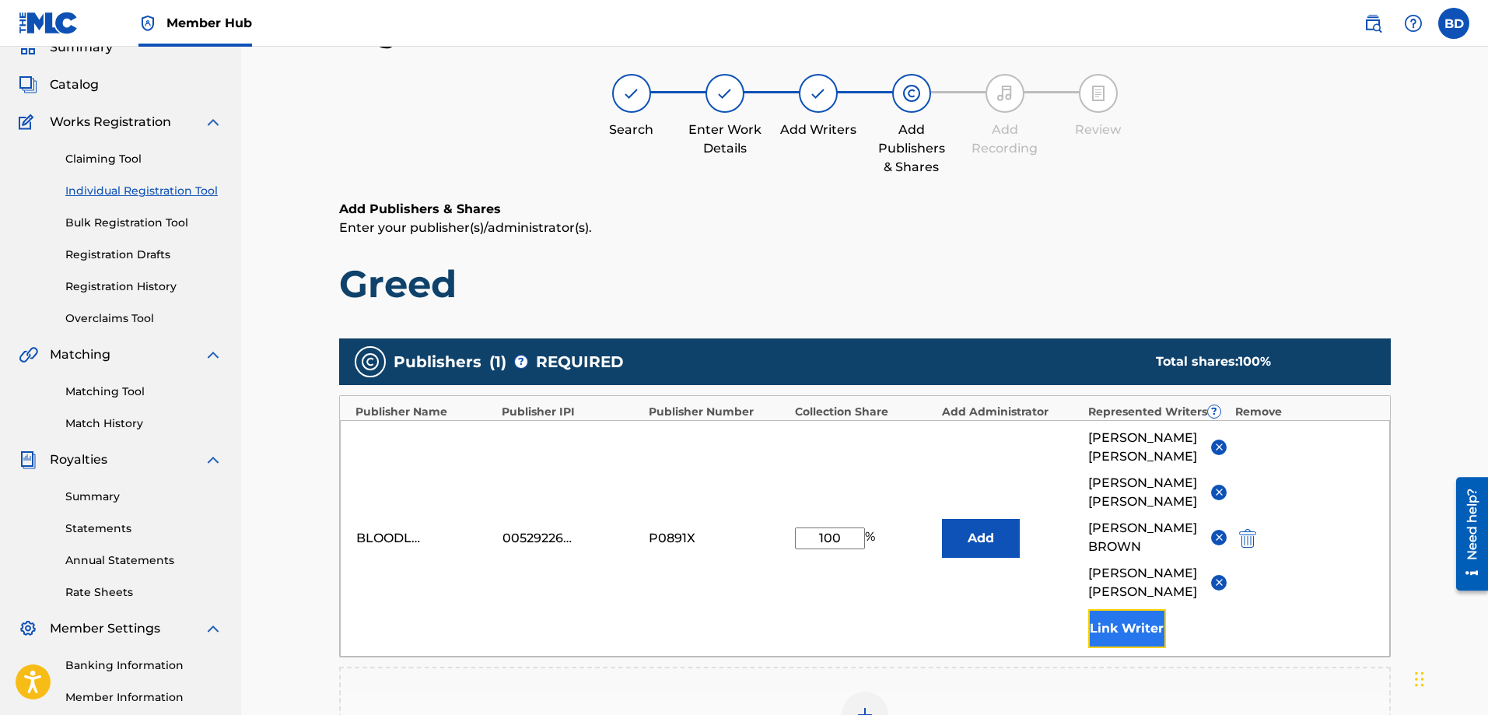
click at [1114, 627] on button "Link Writer" at bounding box center [1127, 628] width 78 height 39
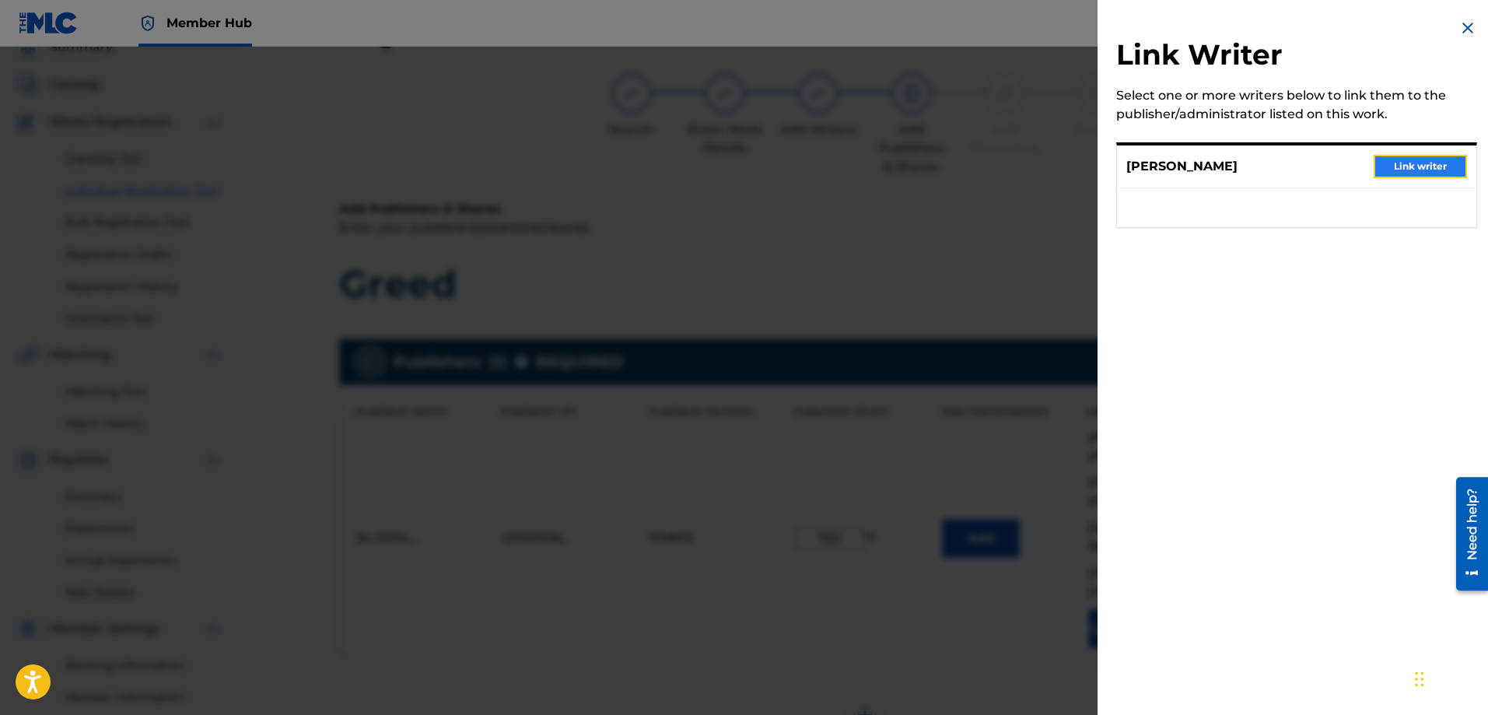
click at [1383, 167] on button "Link writer" at bounding box center [1419, 166] width 93 height 23
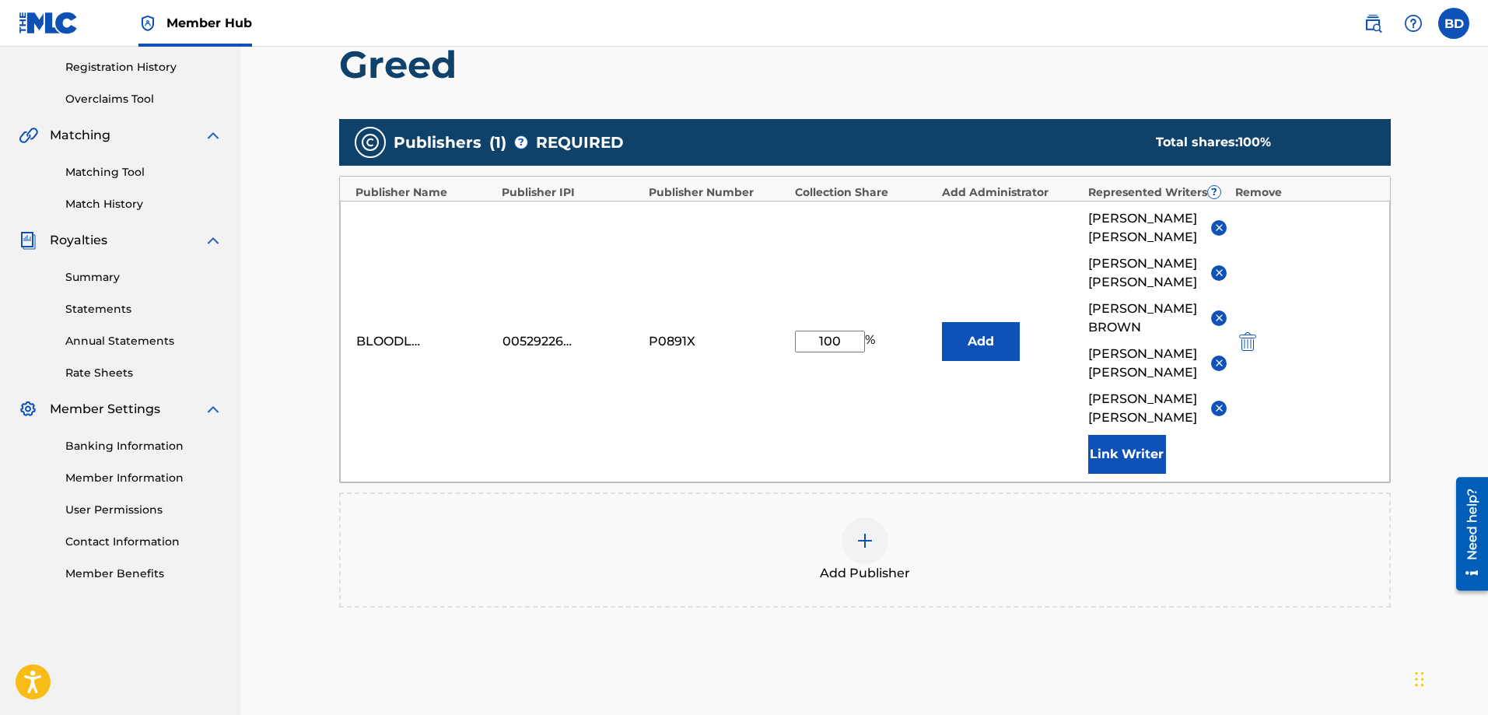
scroll to position [452, 0]
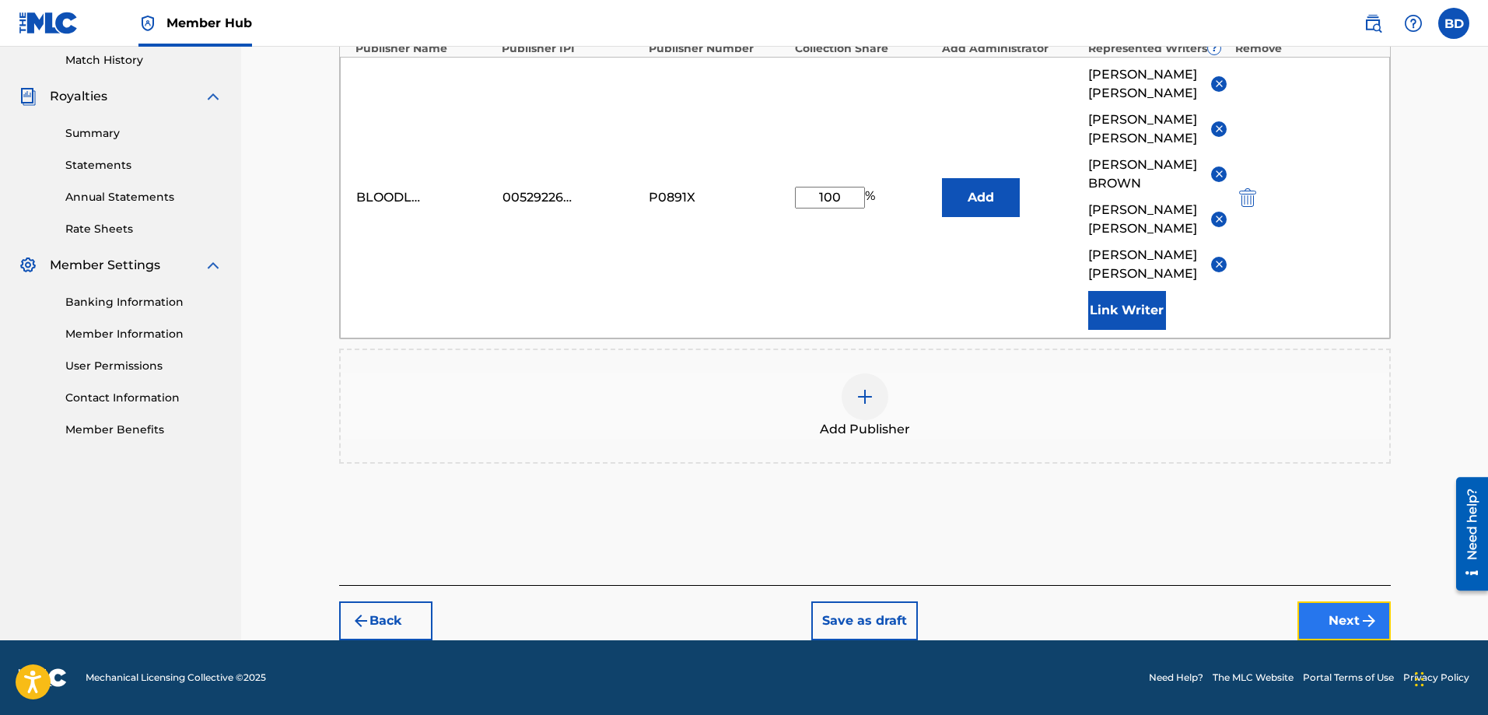
click at [1326, 620] on button "Next" at bounding box center [1343, 620] width 93 height 39
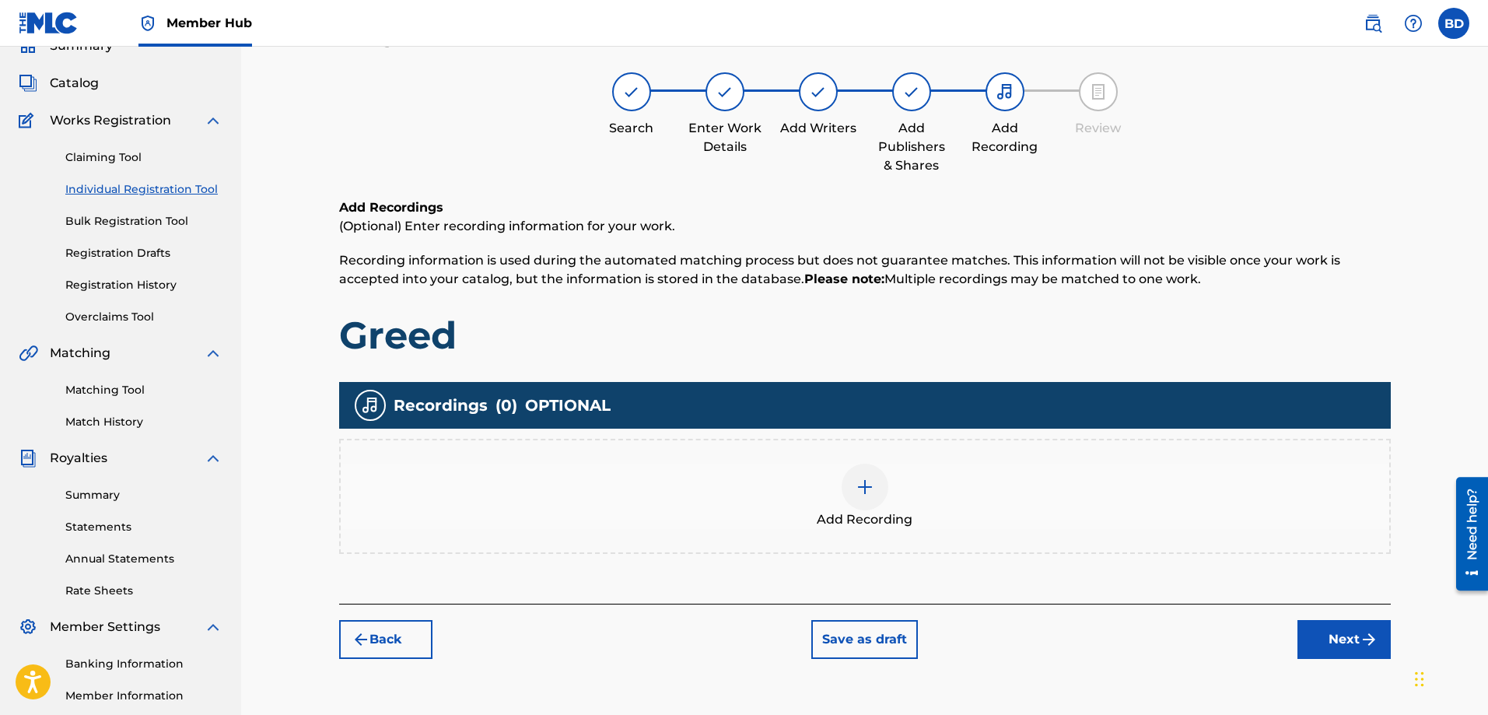
scroll to position [70, 0]
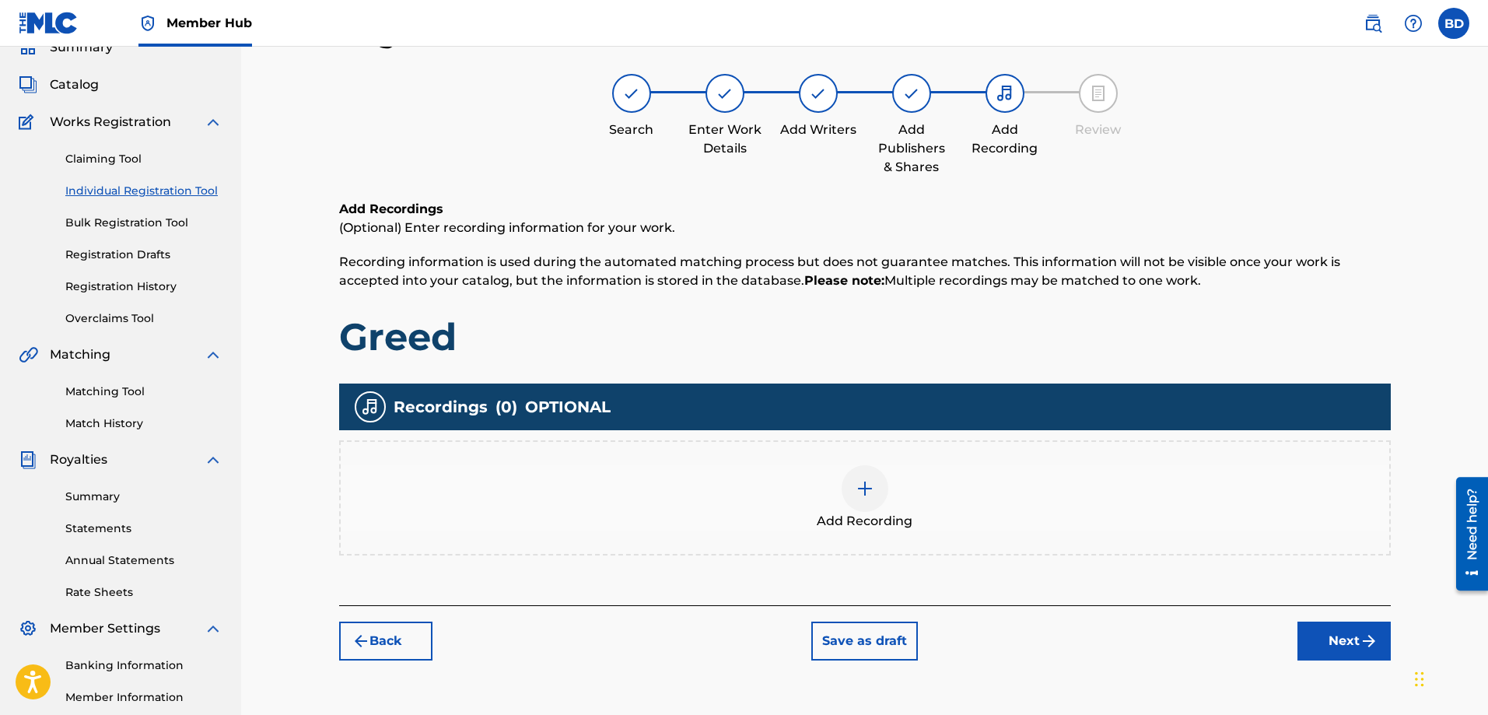
click at [874, 493] on div at bounding box center [864, 488] width 47 height 47
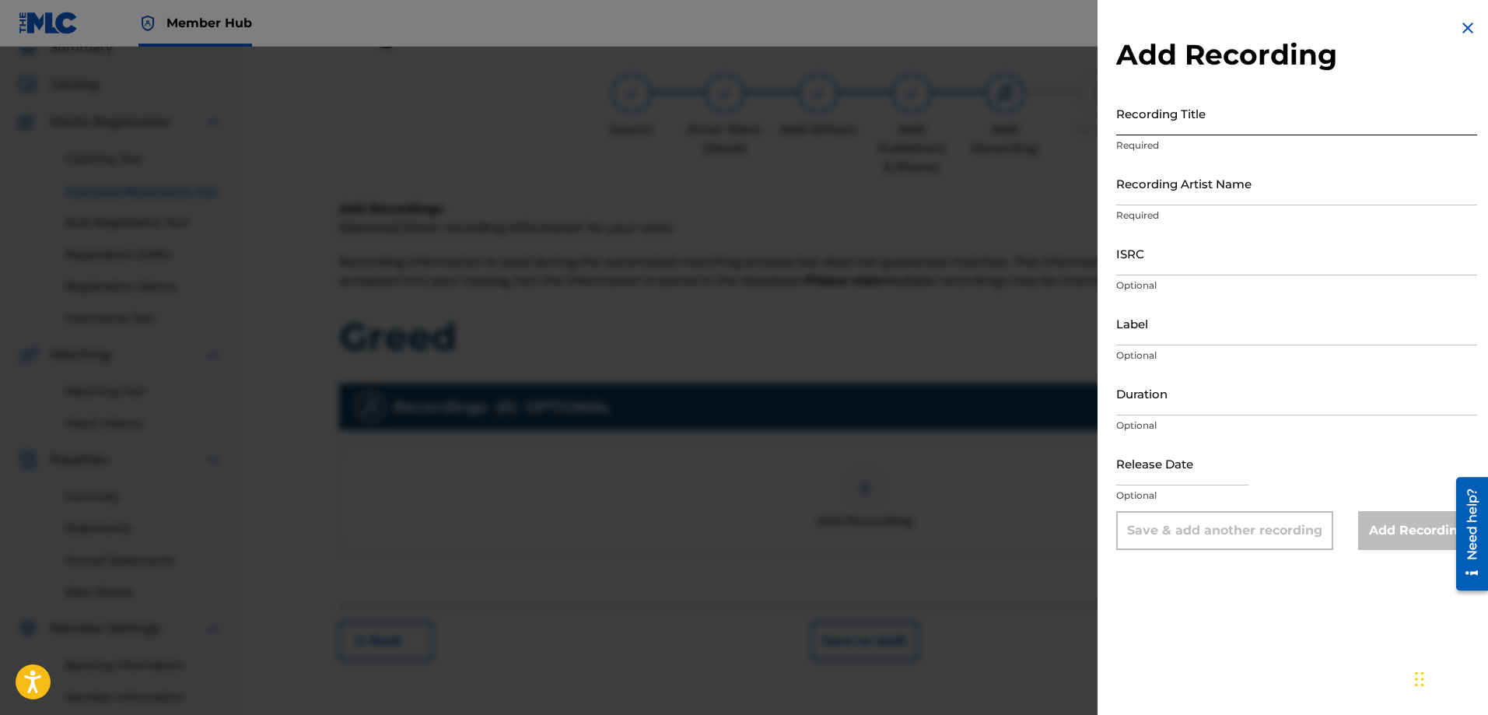
click at [1139, 129] on input "Recording Title" at bounding box center [1296, 113] width 361 height 44
click at [1157, 195] on input "Recording Artist Name" at bounding box center [1296, 183] width 361 height 44
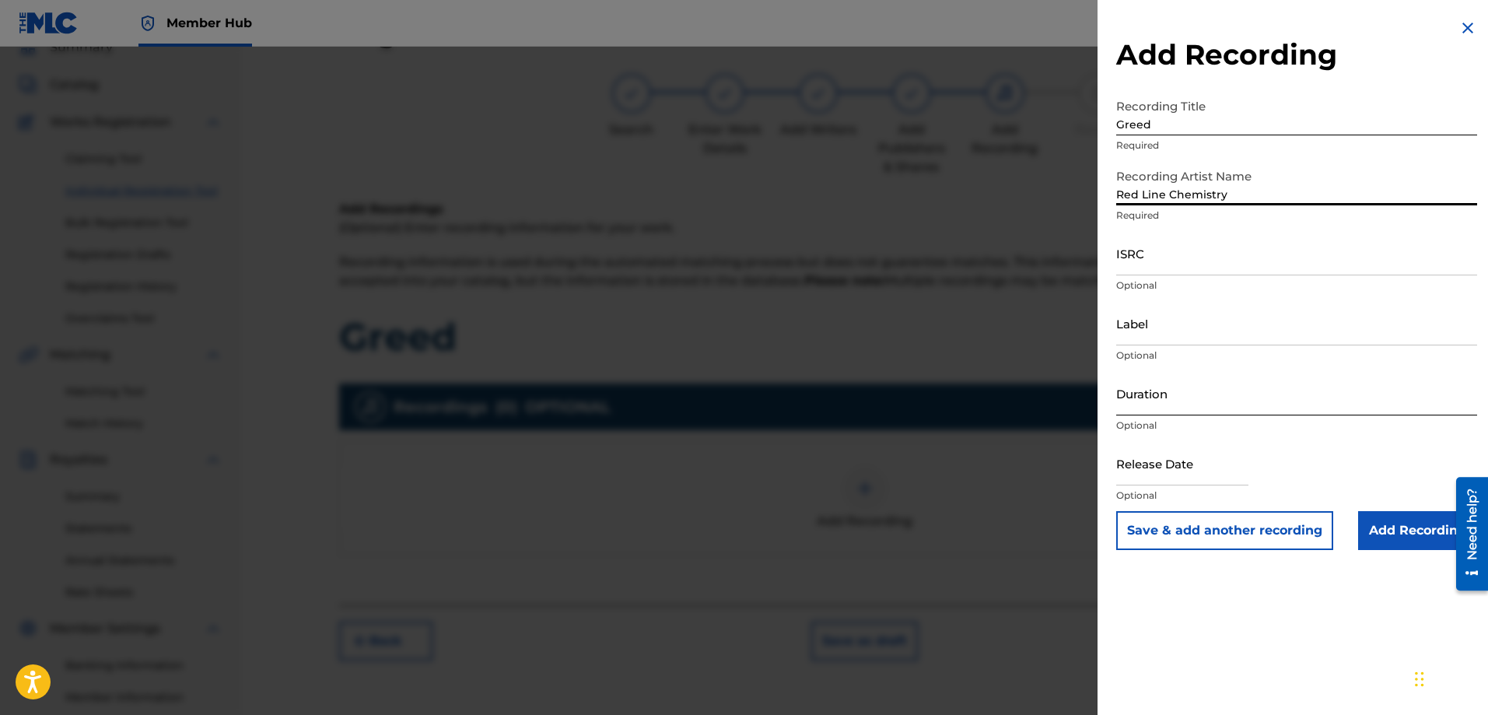
click at [1138, 409] on input "Duration" at bounding box center [1296, 393] width 361 height 44
click at [1390, 527] on input "Add Recording" at bounding box center [1417, 530] width 119 height 39
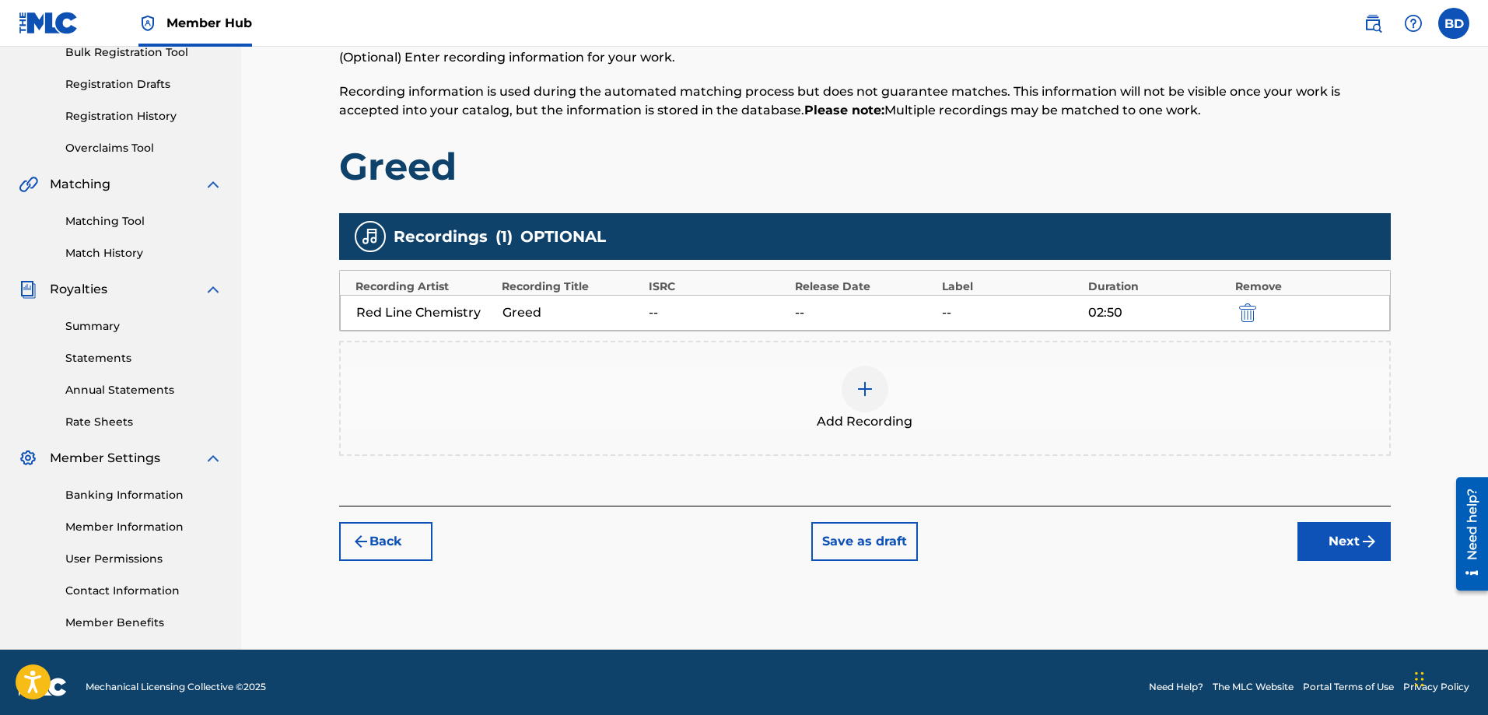
scroll to position [250, 0]
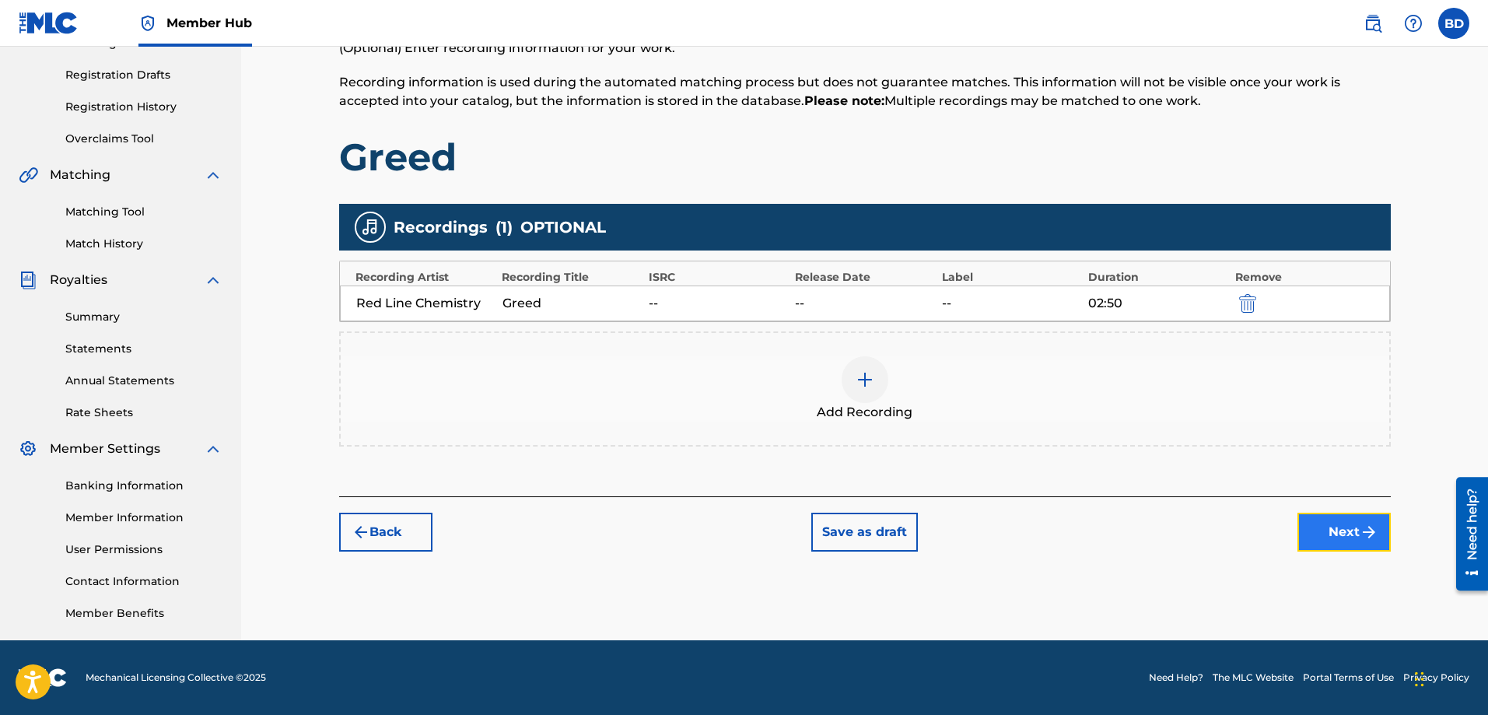
click at [1357, 528] on button "Next" at bounding box center [1343, 531] width 93 height 39
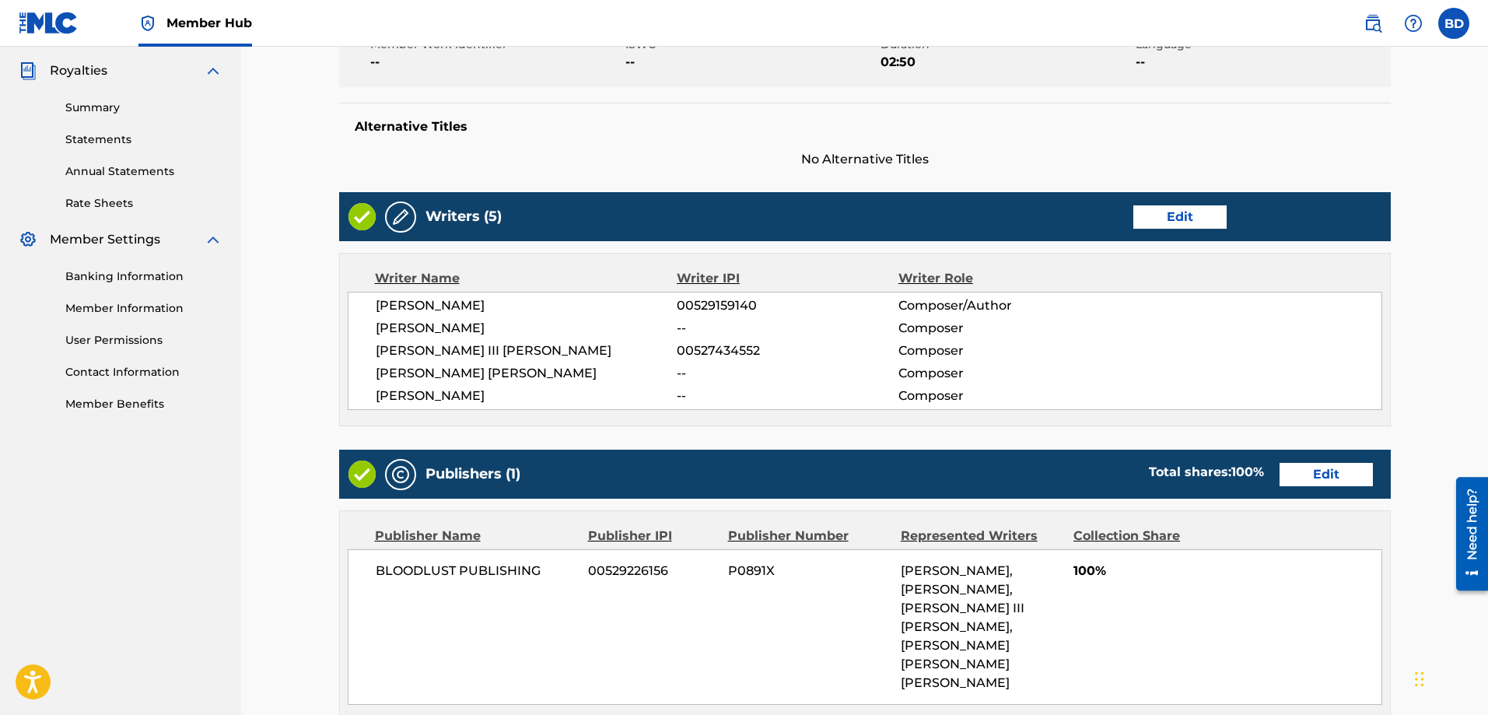
scroll to position [773, 0]
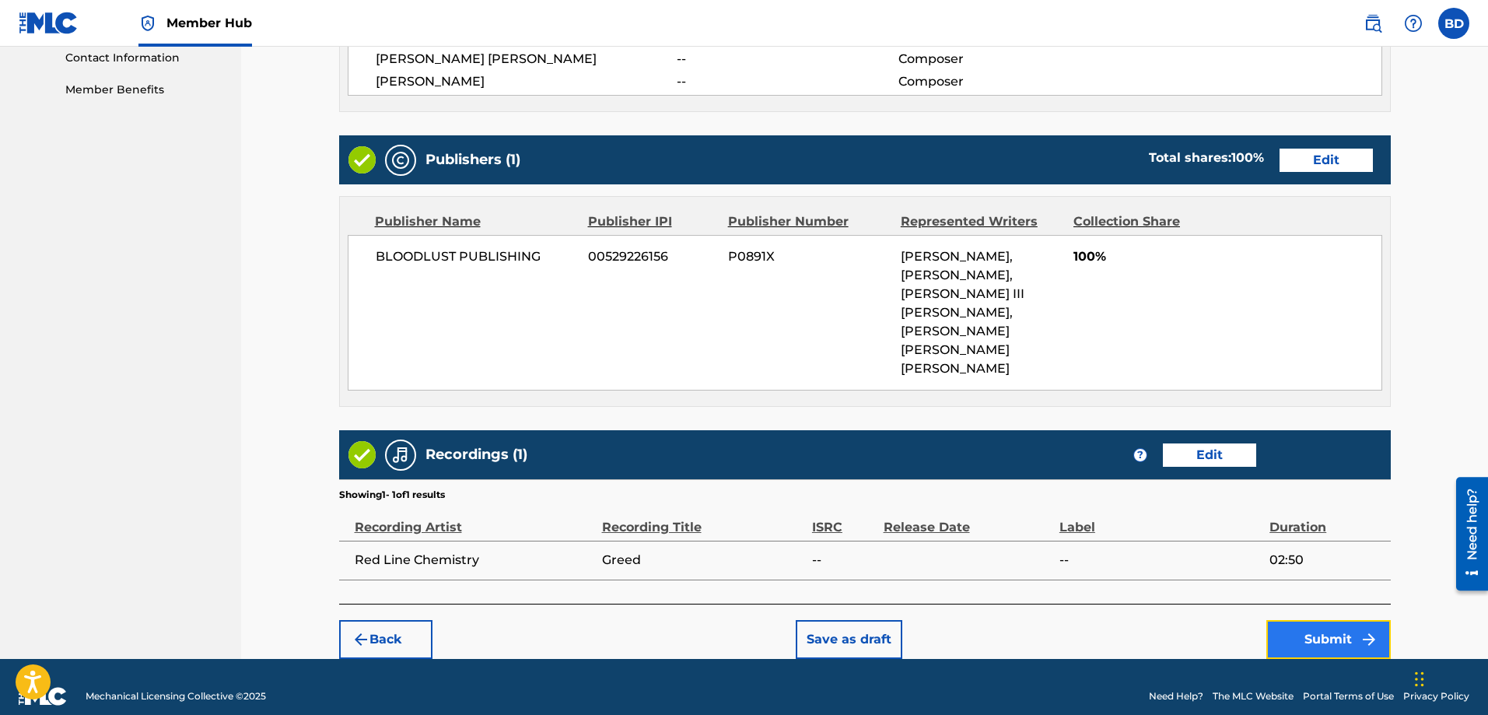
click at [1312, 620] on button "Submit" at bounding box center [1328, 639] width 124 height 39
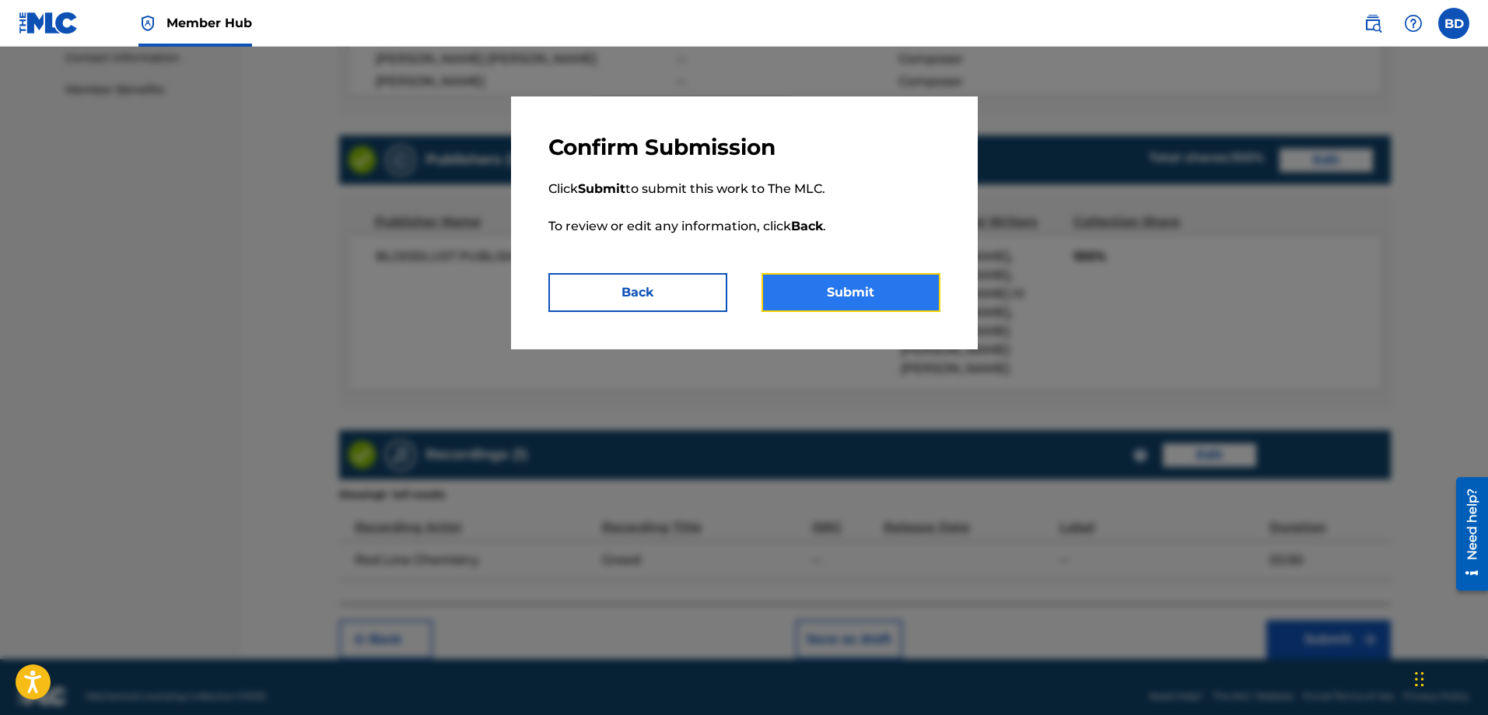
click at [881, 289] on button "Submit" at bounding box center [850, 292] width 179 height 39
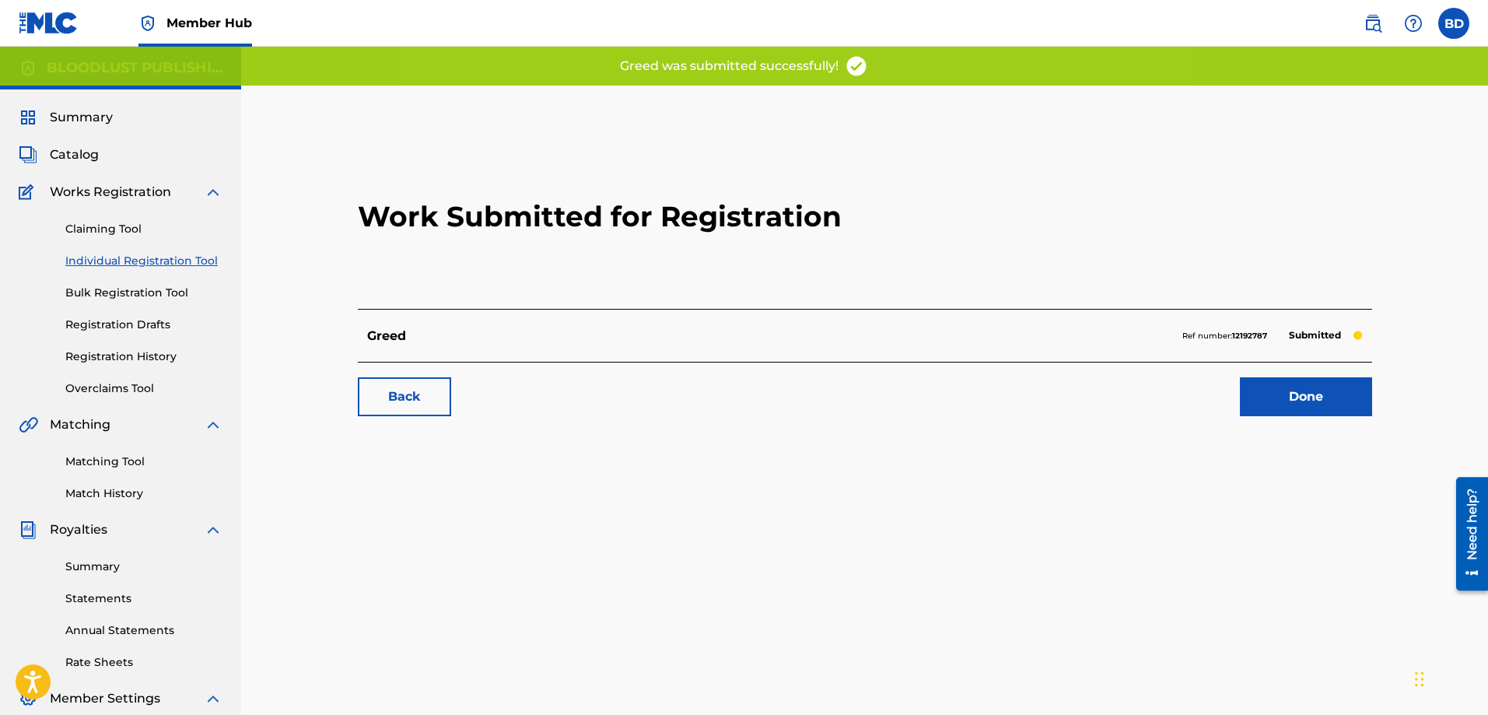
click at [114, 260] on link "Individual Registration Tool" at bounding box center [143, 261] width 157 height 16
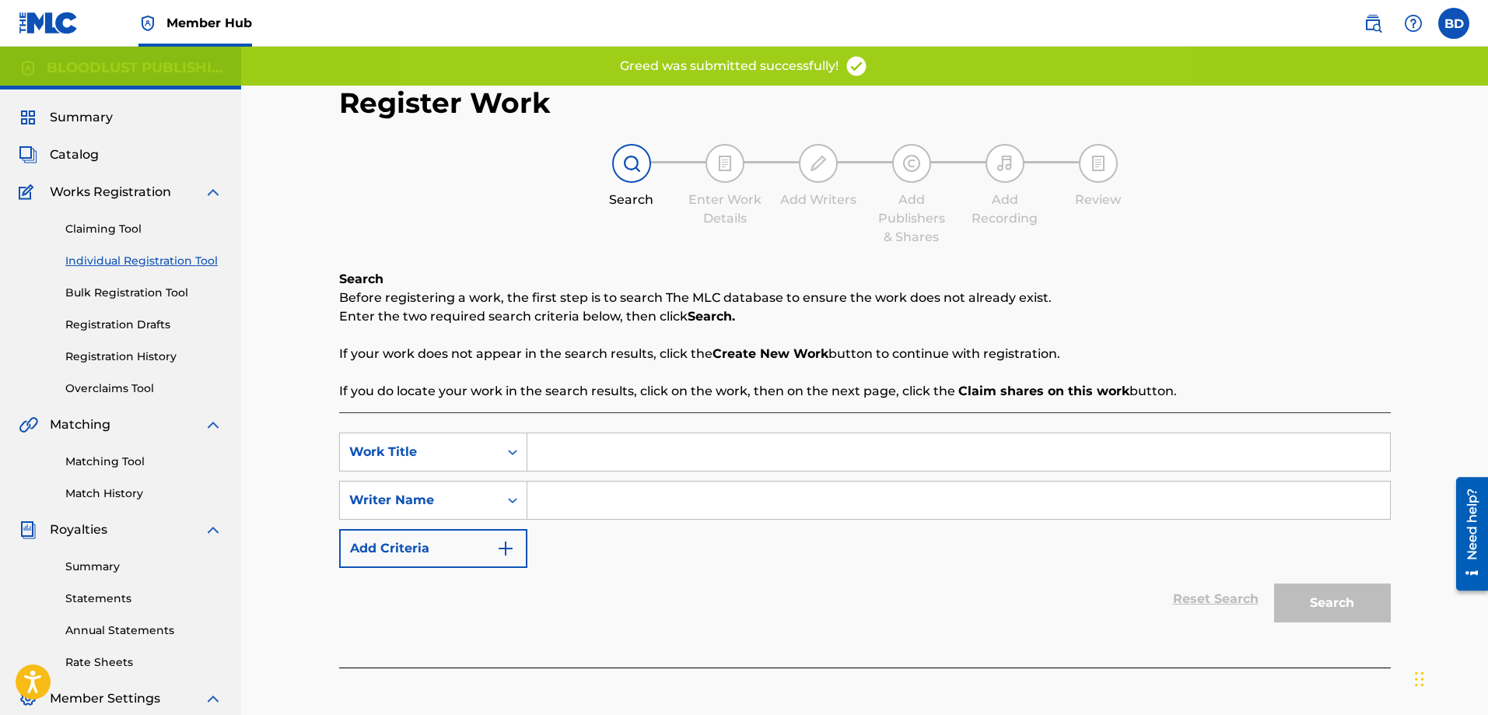
click at [563, 452] on input "Search Form" at bounding box center [958, 451] width 862 height 37
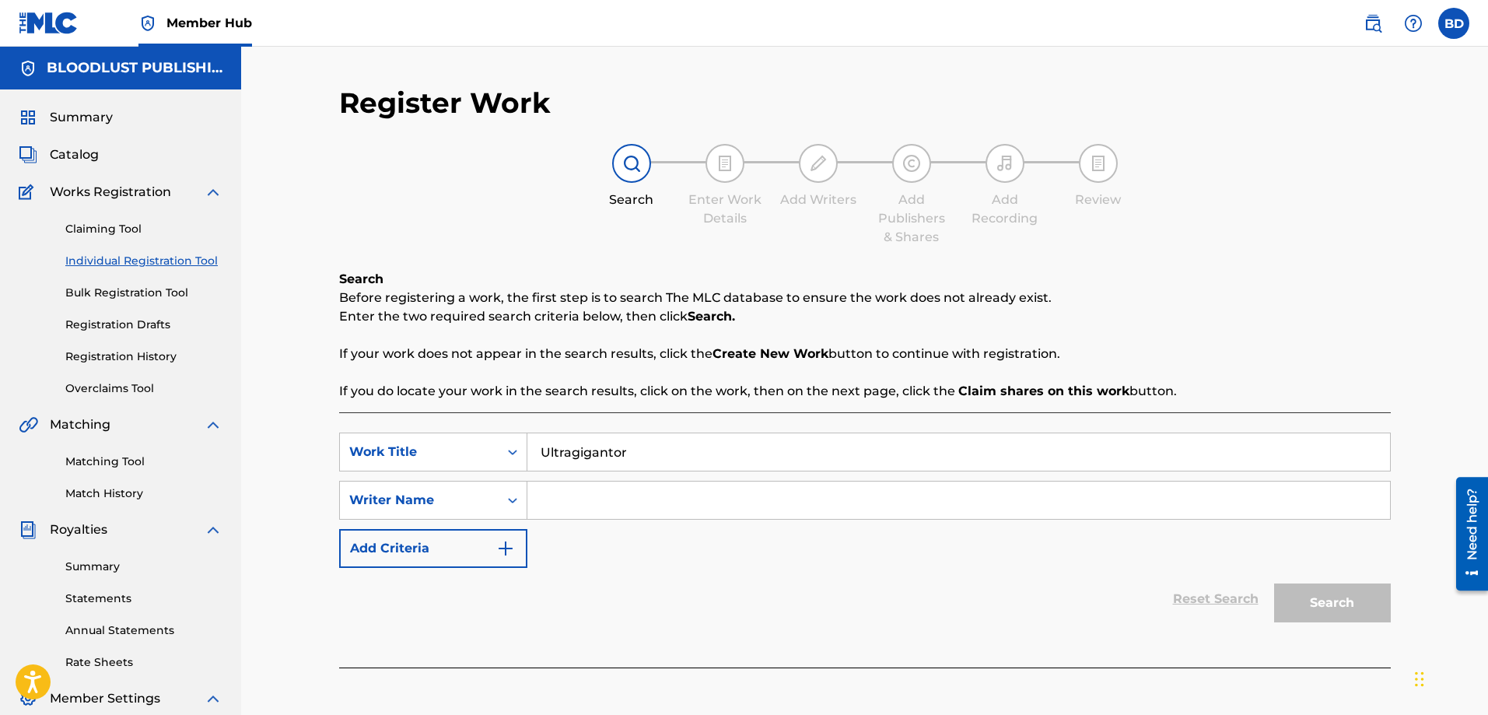
click at [569, 505] on input "Search Form" at bounding box center [958, 499] width 862 height 37
click at [1315, 593] on button "Search" at bounding box center [1332, 602] width 117 height 39
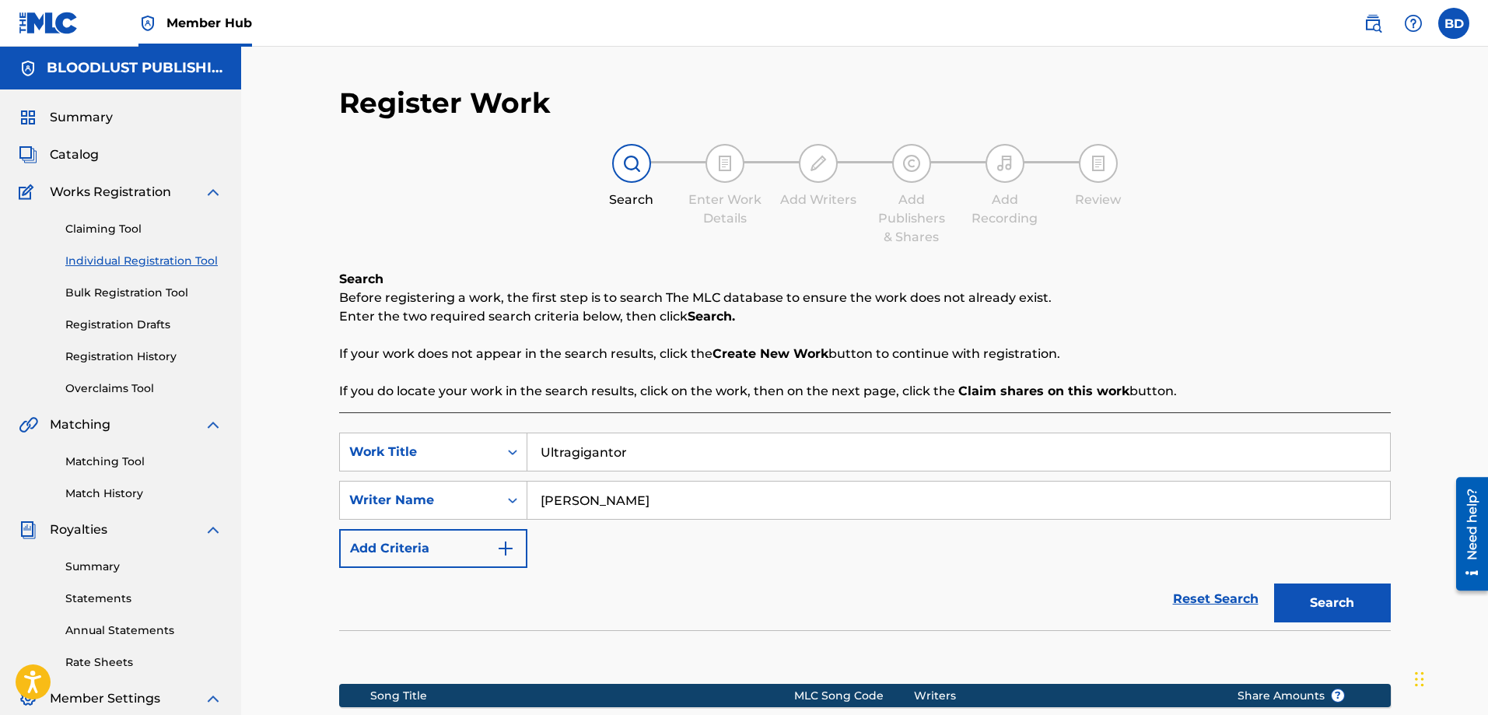
scroll to position [250, 0]
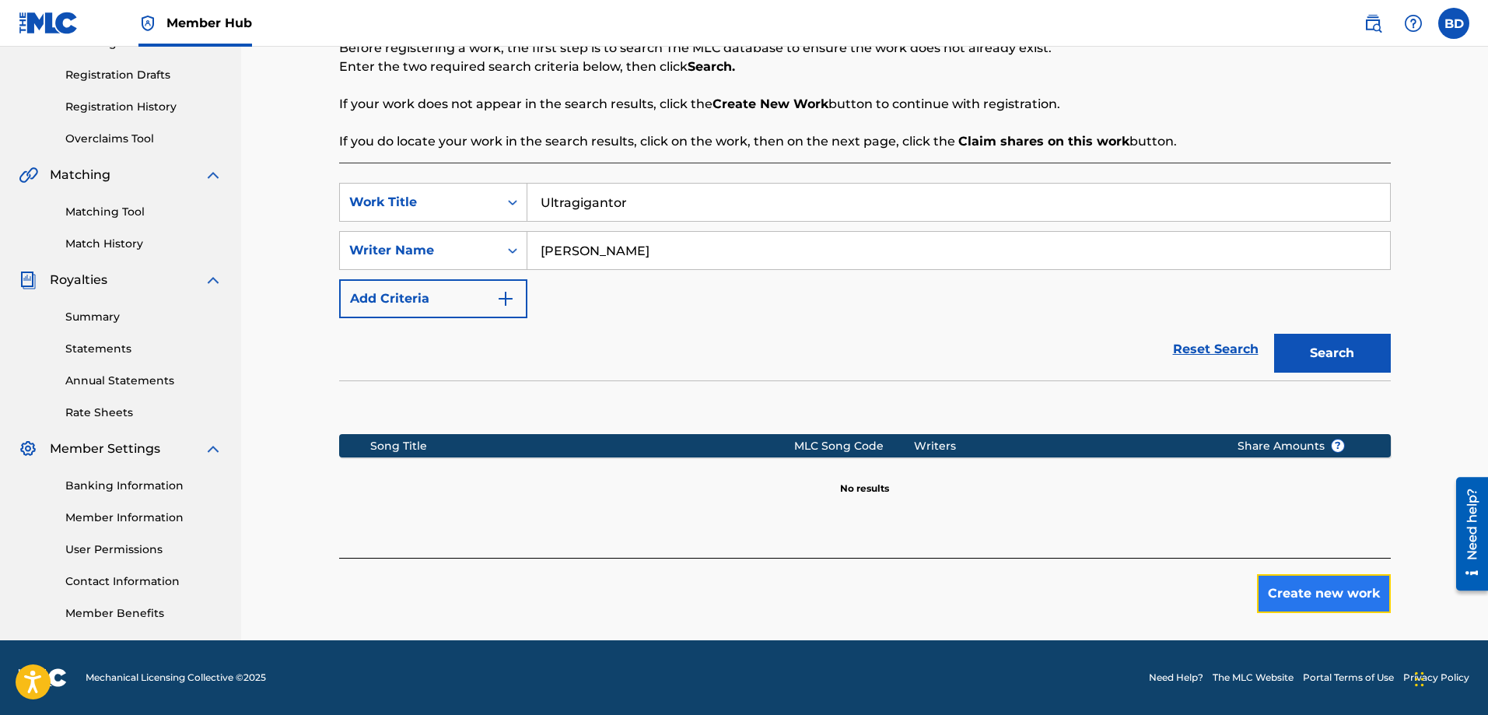
click at [1326, 598] on button "Create new work" at bounding box center [1324, 593] width 134 height 39
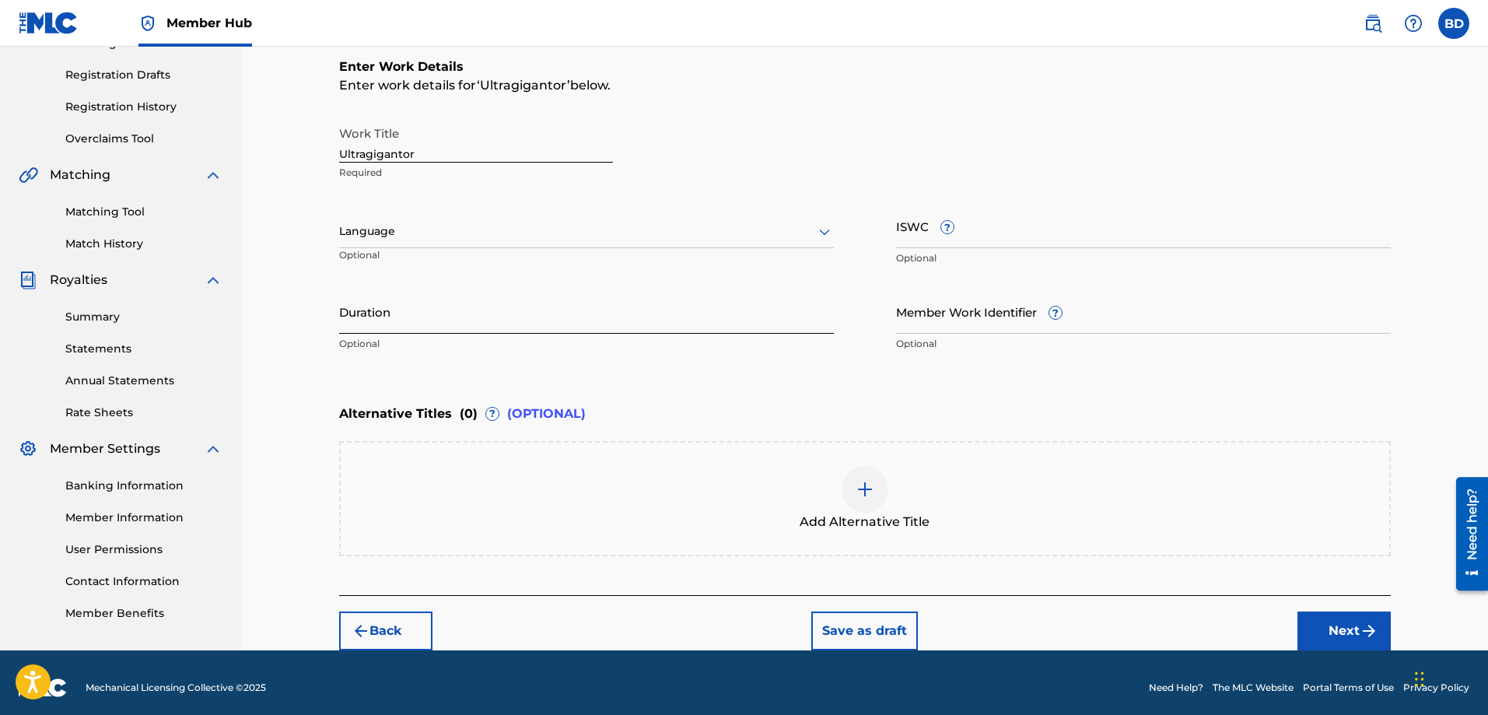
click at [544, 322] on input "Duration" at bounding box center [586, 311] width 495 height 44
click at [1338, 623] on button "Next" at bounding box center [1343, 630] width 93 height 39
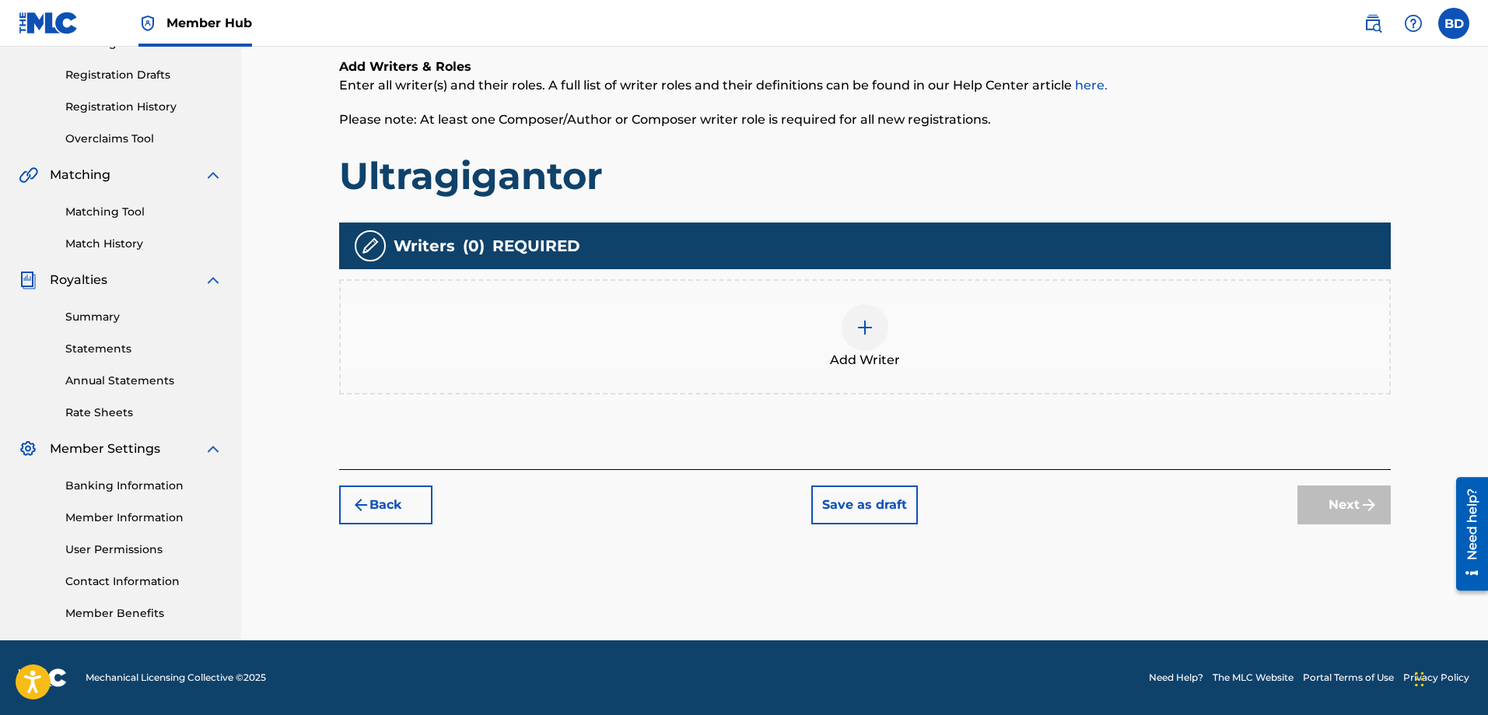
click at [855, 329] on div at bounding box center [864, 327] width 47 height 47
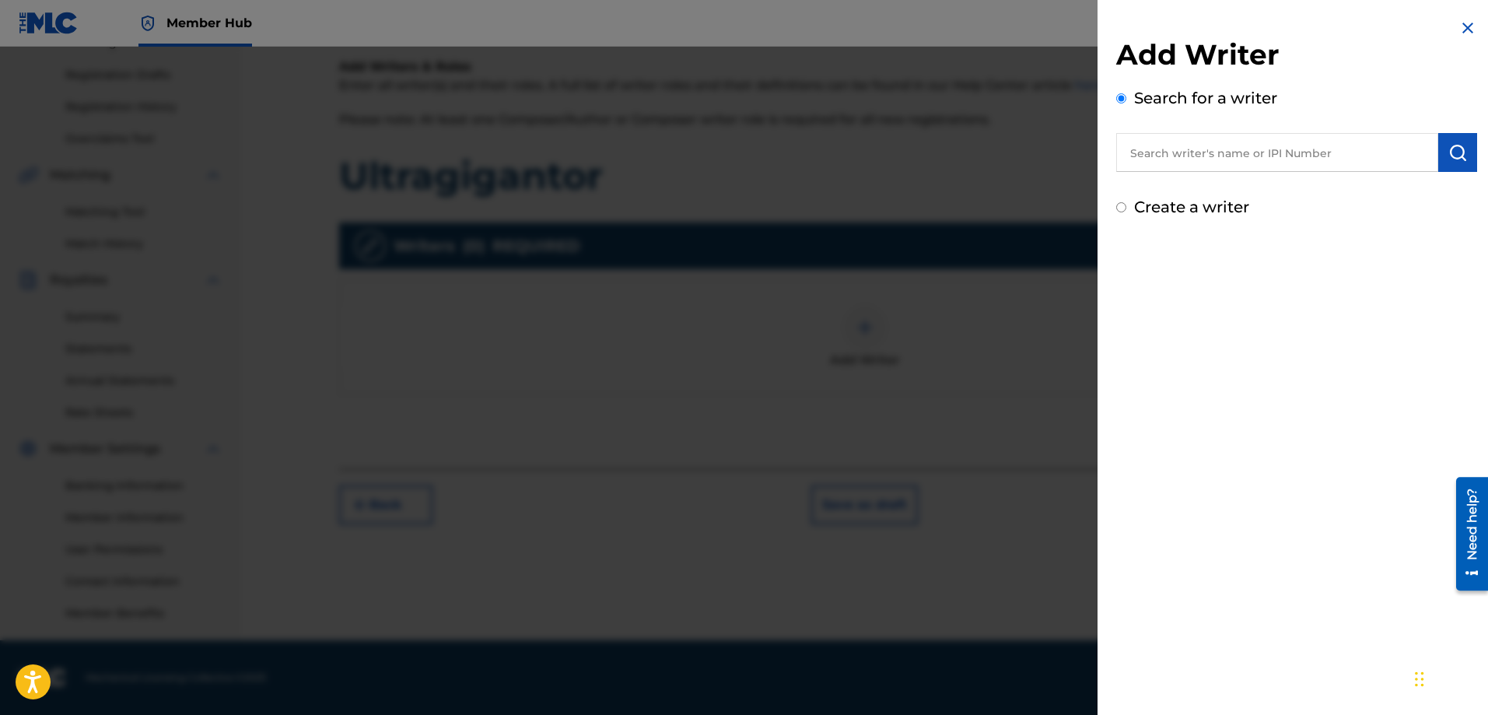
click at [1127, 200] on div "Create a writer" at bounding box center [1296, 206] width 361 height 23
click at [1117, 205] on input "Create a writer" at bounding box center [1121, 207] width 10 height 10
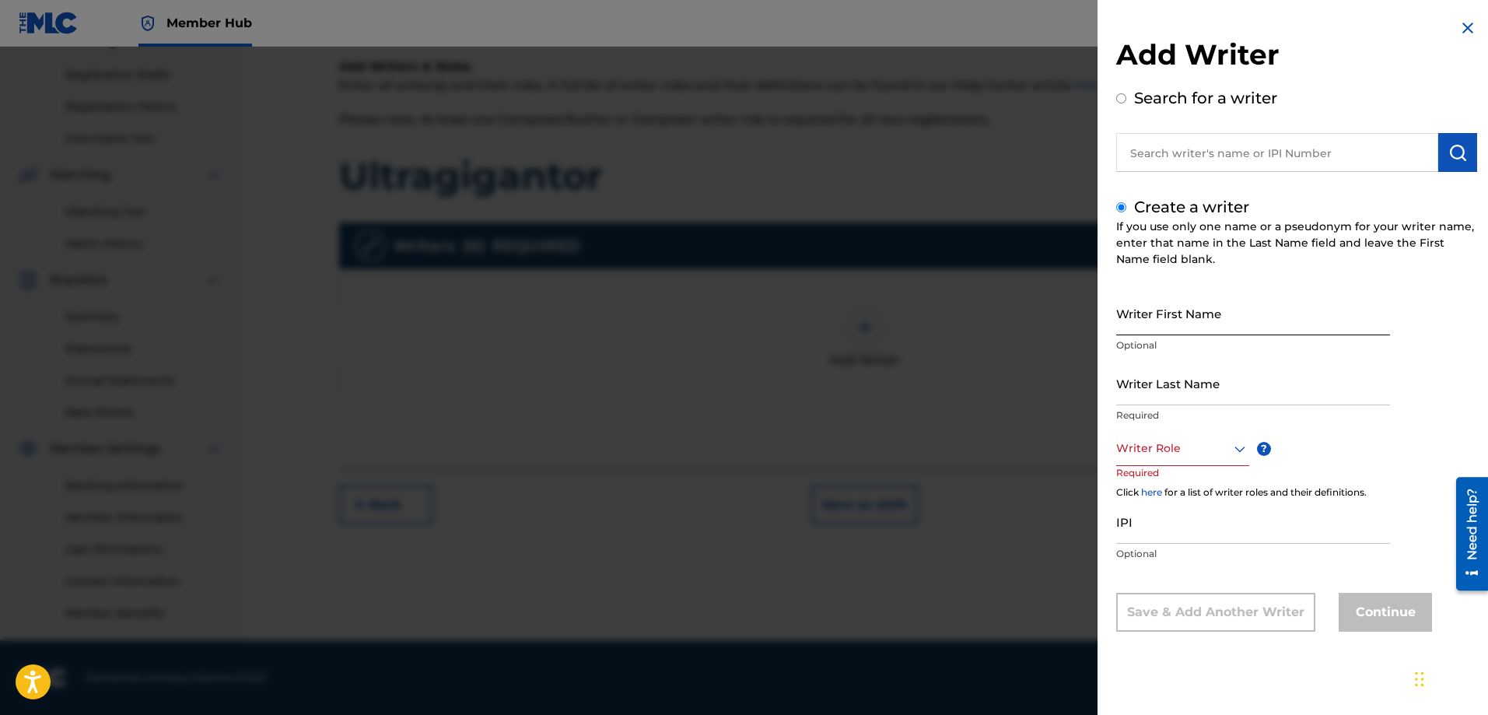
click at [1158, 324] on input "Writer First Name" at bounding box center [1253, 313] width 274 height 44
click at [1152, 398] on input "Writer Last Name" at bounding box center [1253, 383] width 274 height 44
click at [1144, 453] on div at bounding box center [1182, 448] width 133 height 19
click at [1163, 484] on div "Composer/Author" at bounding box center [1182, 483] width 131 height 35
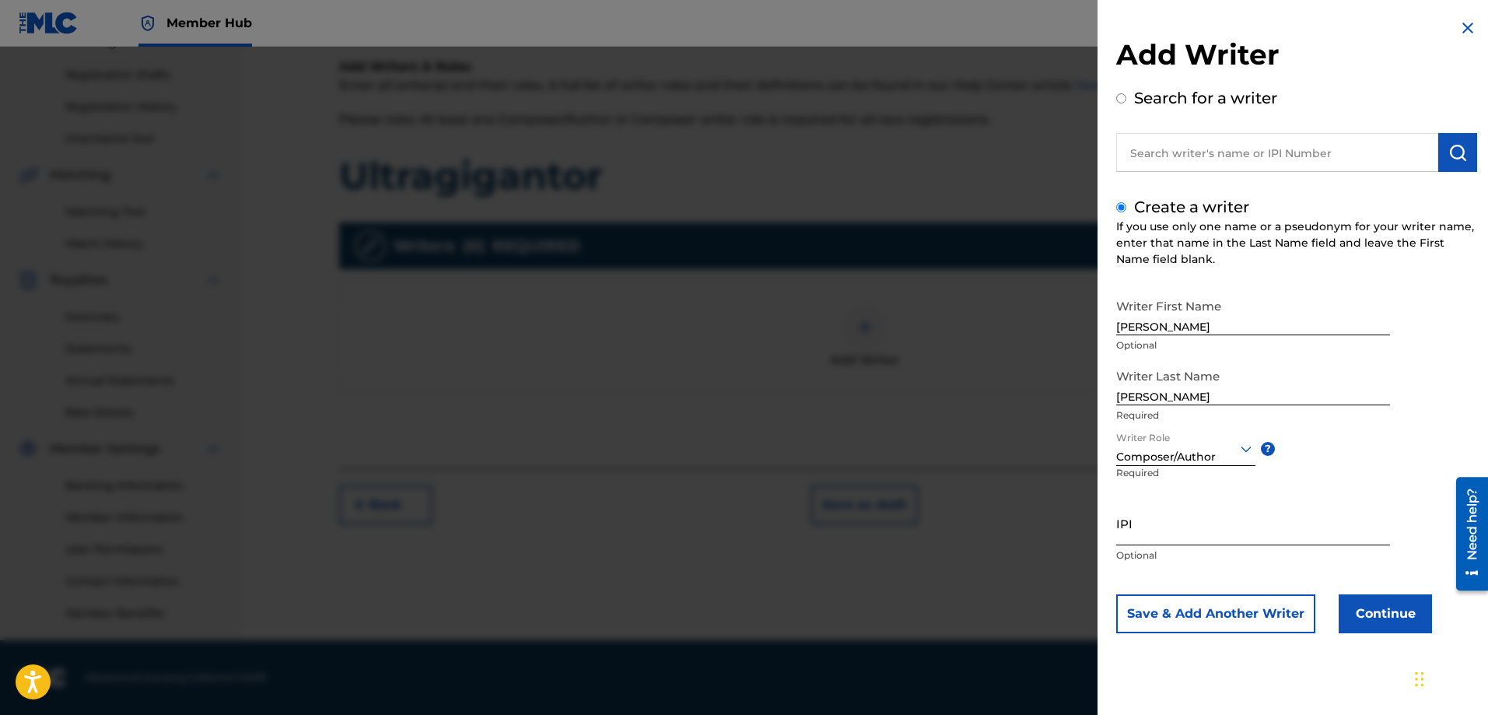
click at [1138, 533] on input "IPI" at bounding box center [1253, 523] width 274 height 44
paste input "00529159140"
click at [1374, 606] on button "Continue" at bounding box center [1384, 613] width 93 height 39
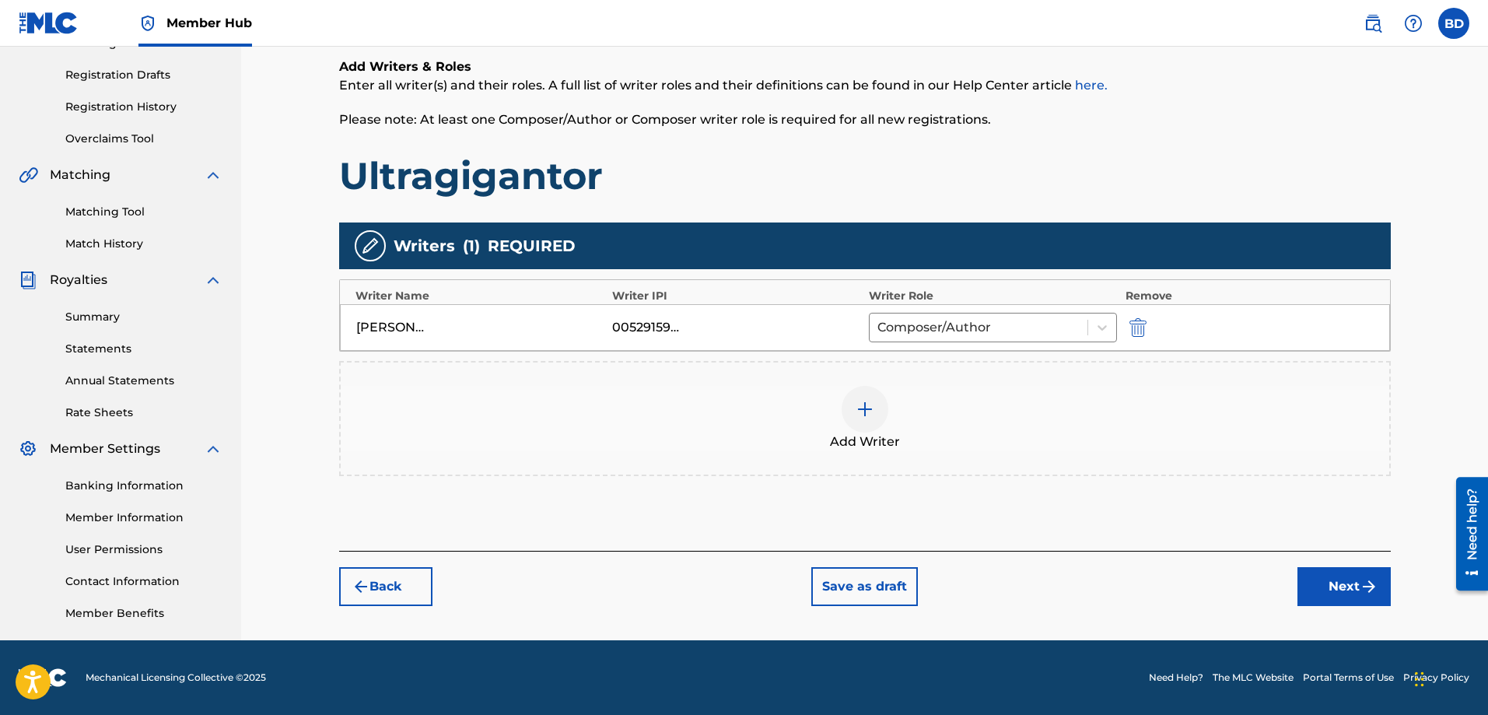
click at [870, 411] on img at bounding box center [864, 409] width 19 height 19
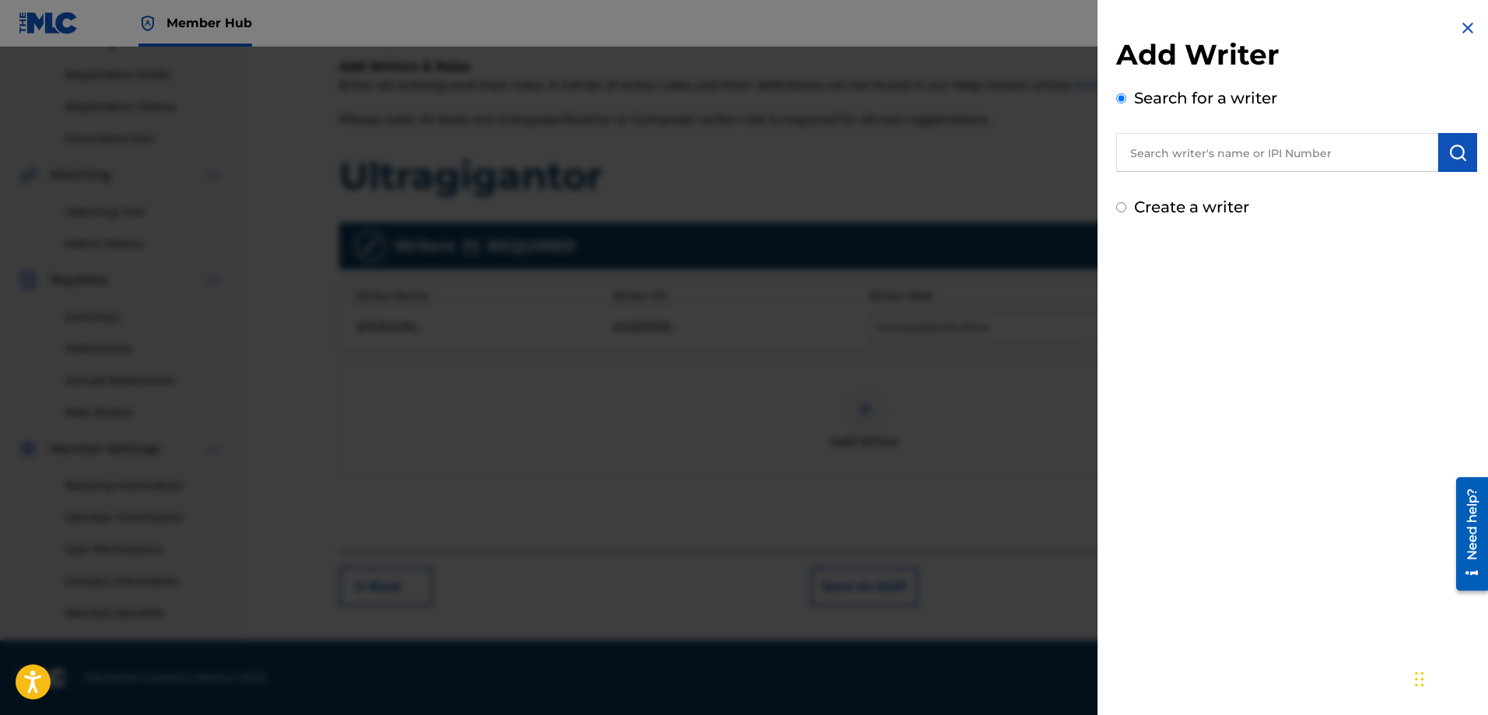
click at [1184, 153] on input "text" at bounding box center [1277, 152] width 322 height 39
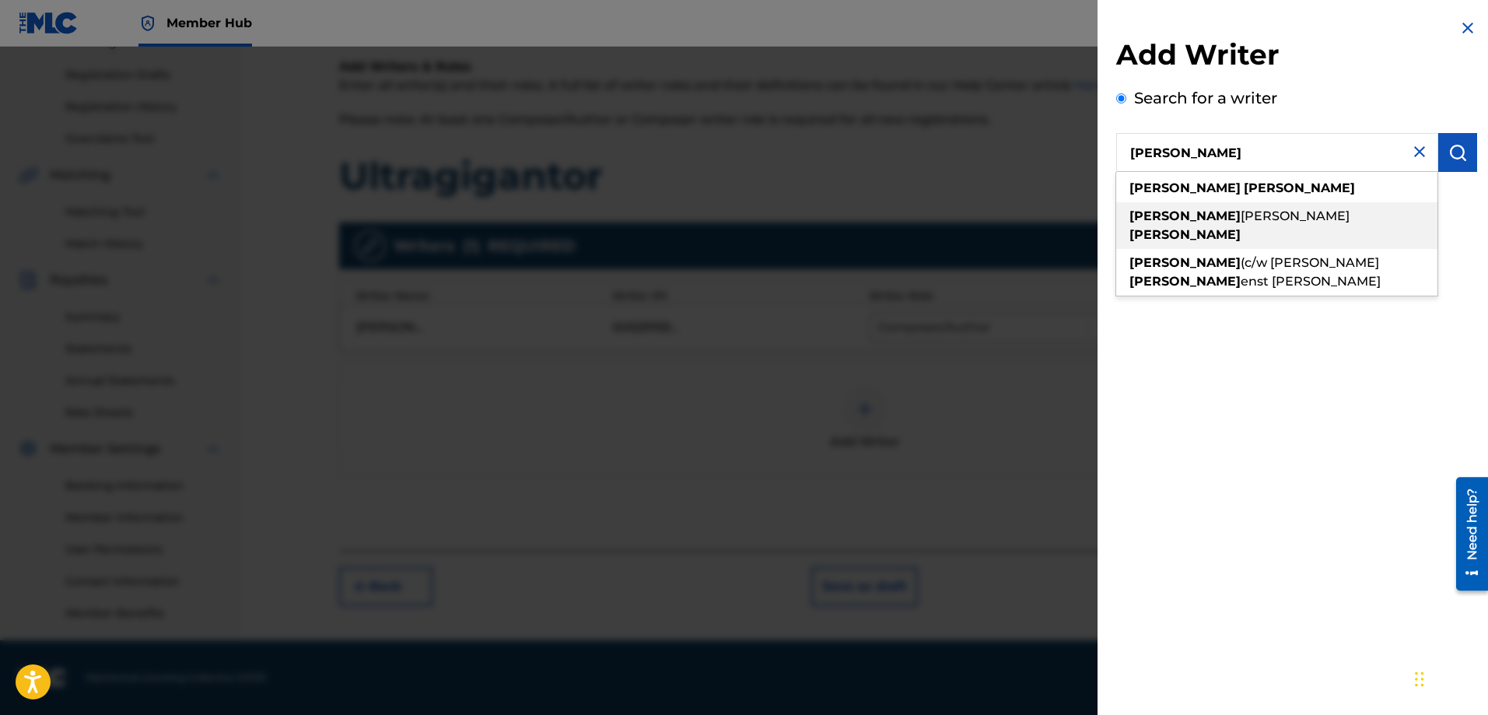
click at [1240, 209] on span "[PERSON_NAME]" at bounding box center [1294, 215] width 109 height 15
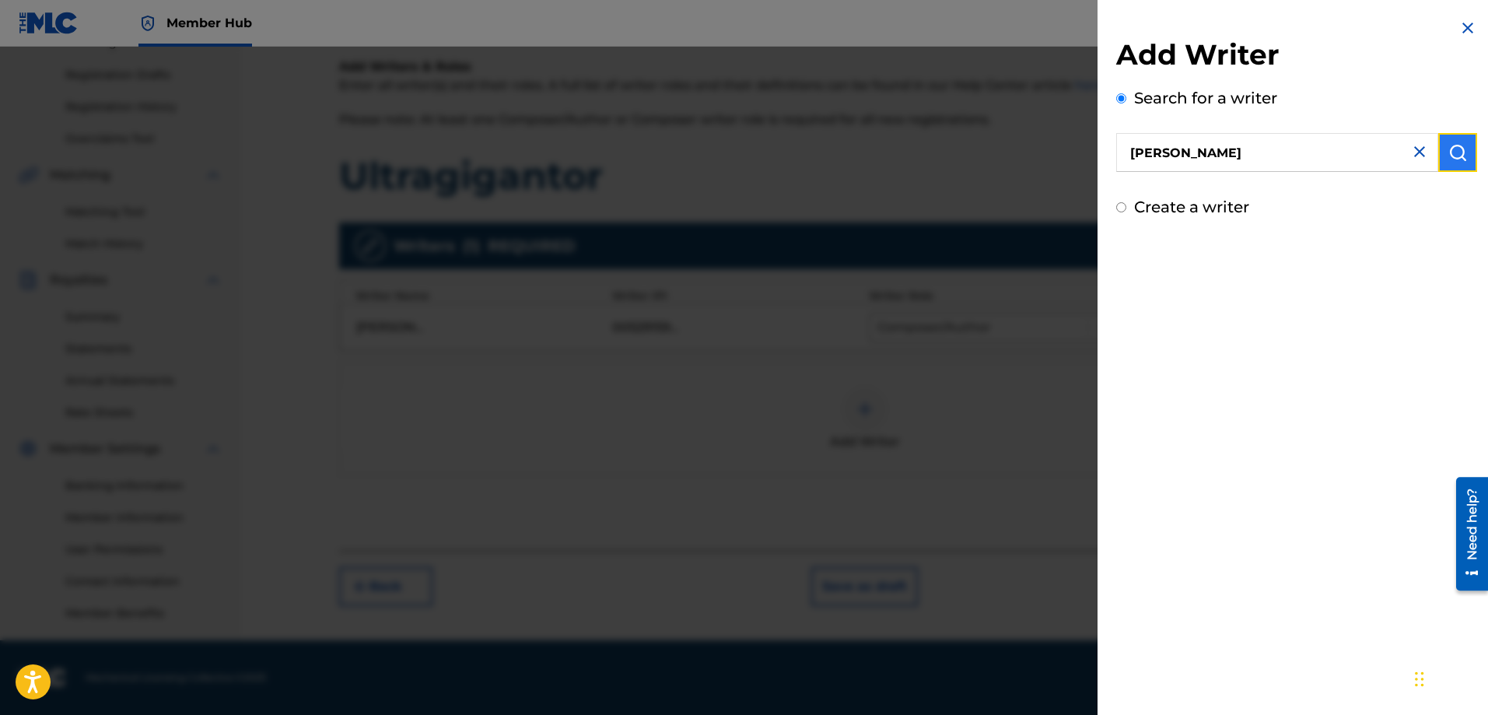
click at [1448, 151] on img "submit" at bounding box center [1457, 152] width 19 height 19
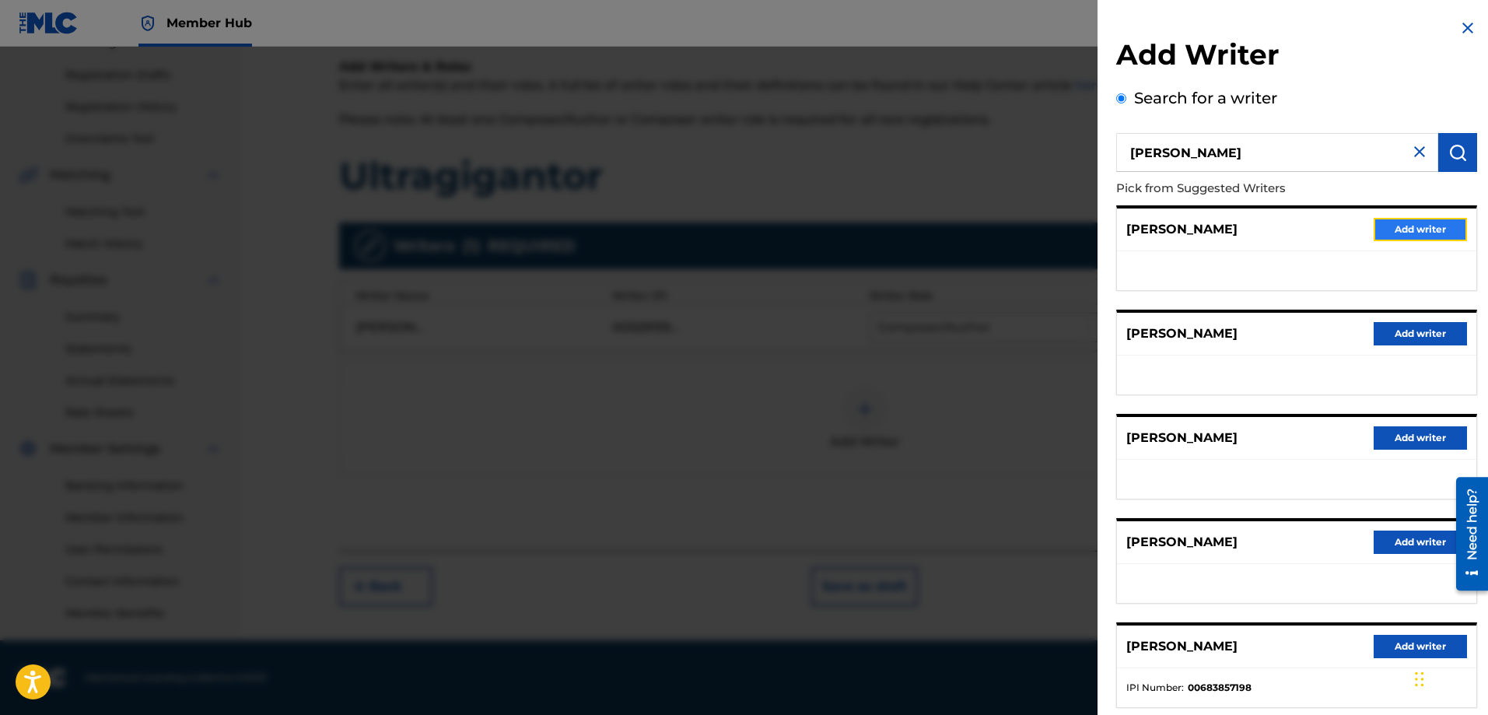
click at [1397, 231] on button "Add writer" at bounding box center [1419, 229] width 93 height 23
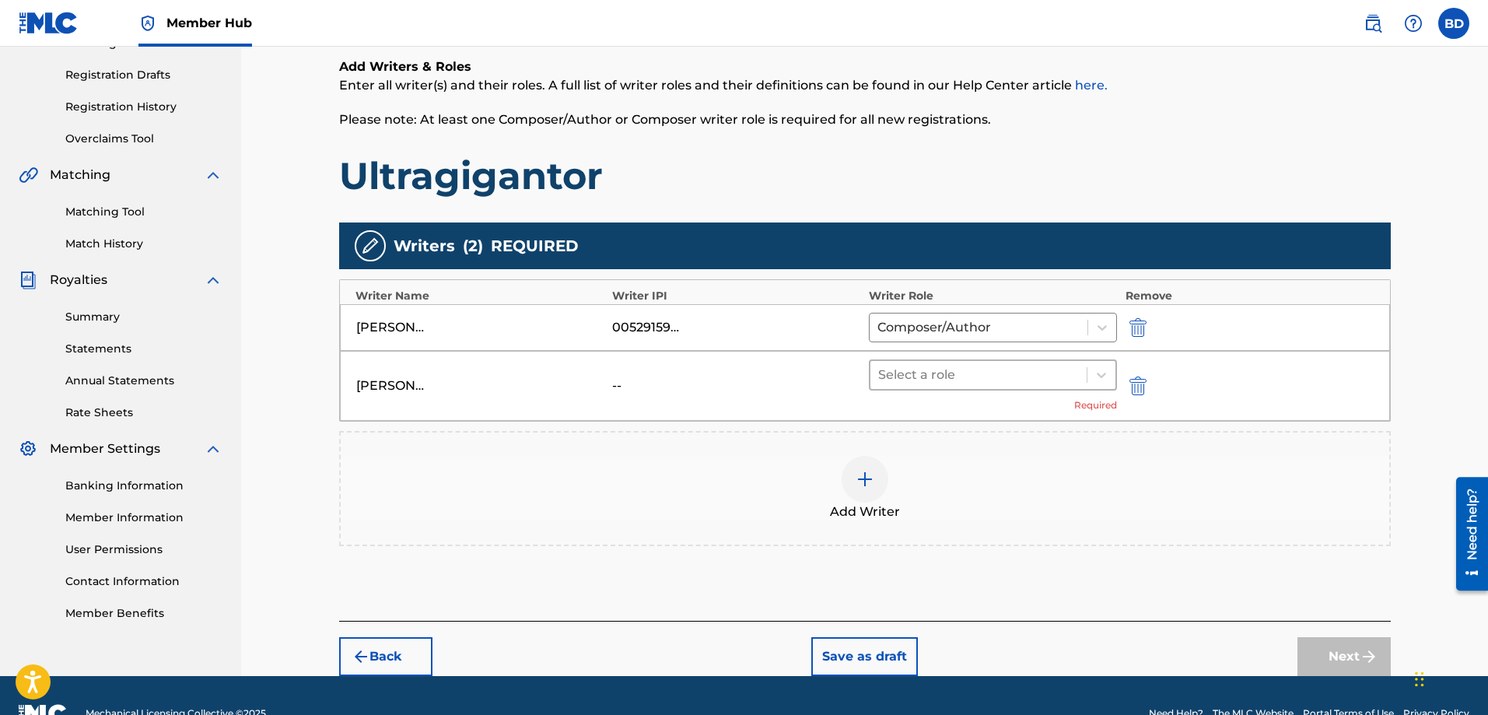
click at [920, 376] on div at bounding box center [978, 375] width 201 height 22
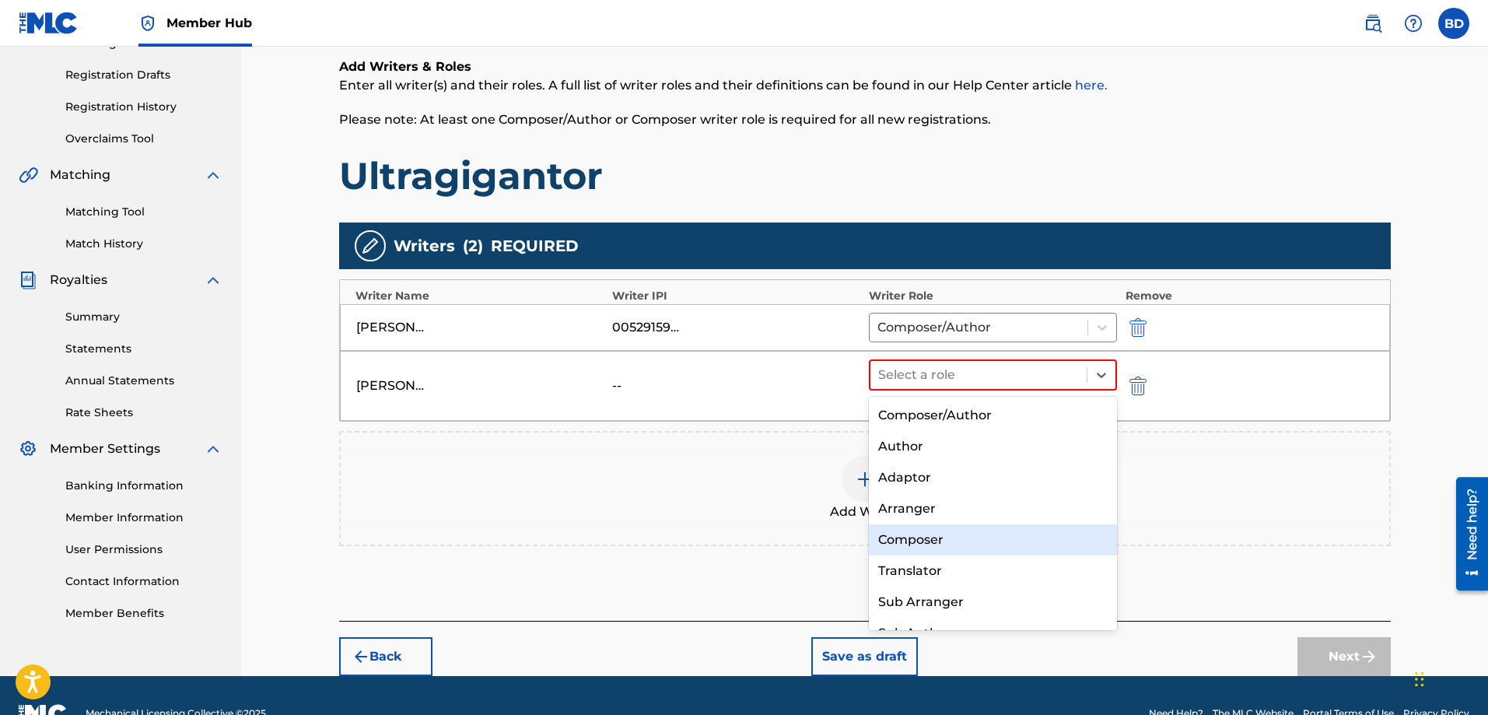
click at [919, 536] on div "Composer" at bounding box center [993, 539] width 249 height 31
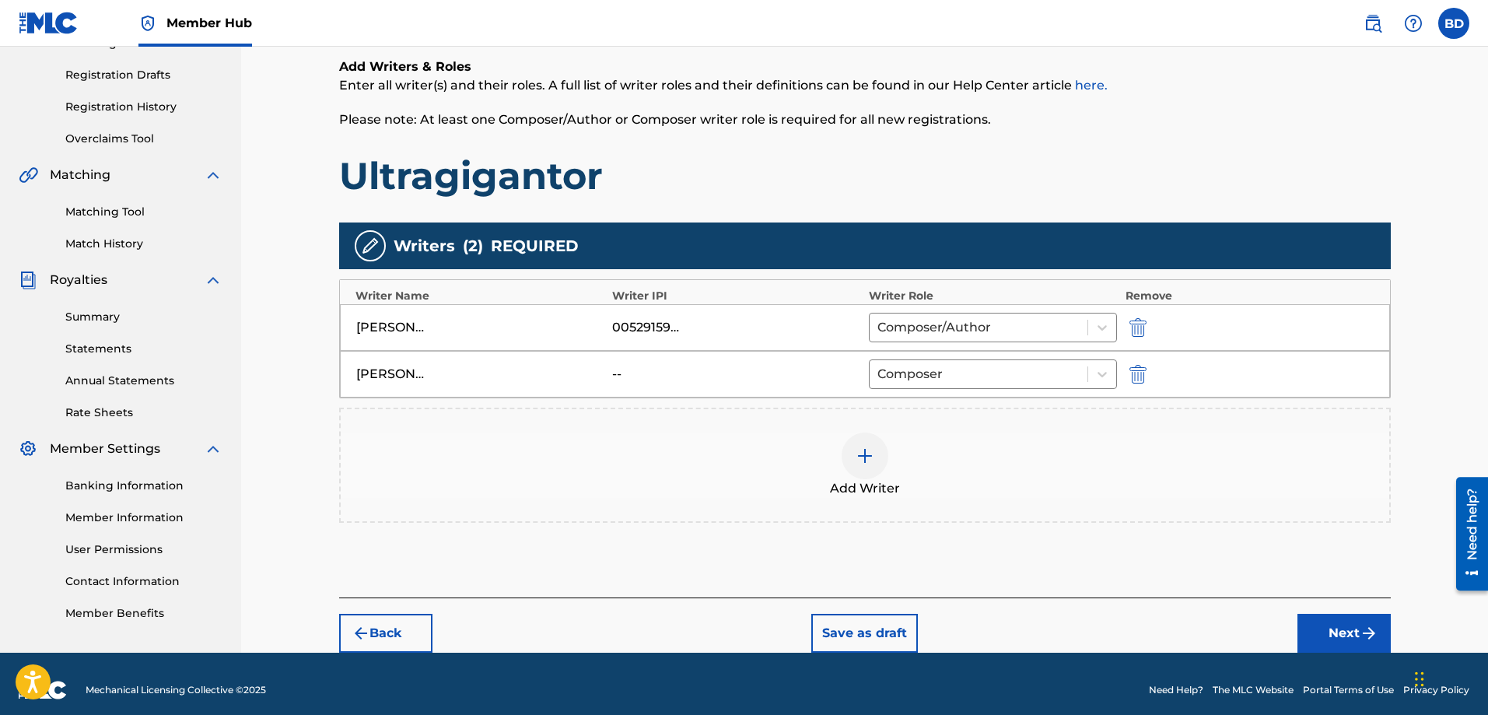
click at [870, 453] on img at bounding box center [864, 455] width 19 height 19
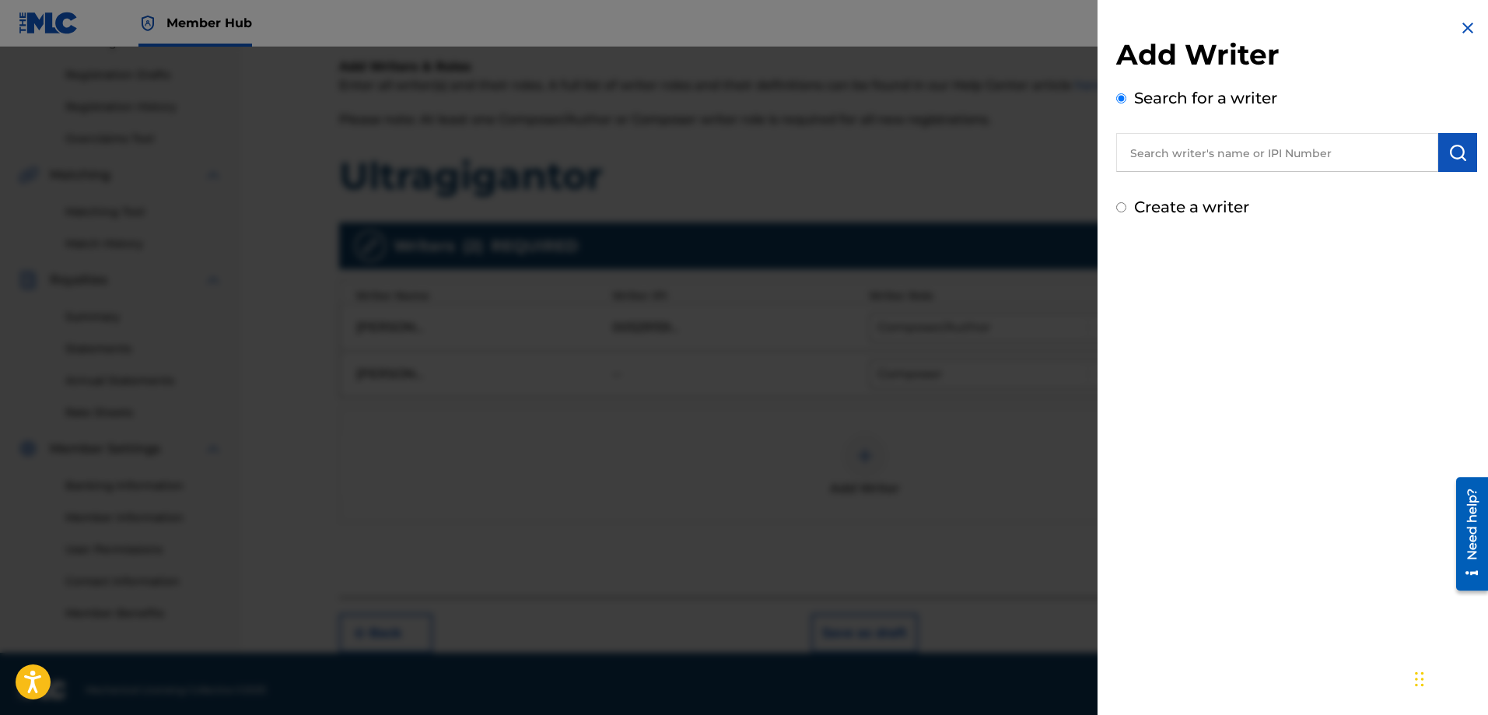
click at [1163, 158] on input "text" at bounding box center [1277, 152] width 322 height 39
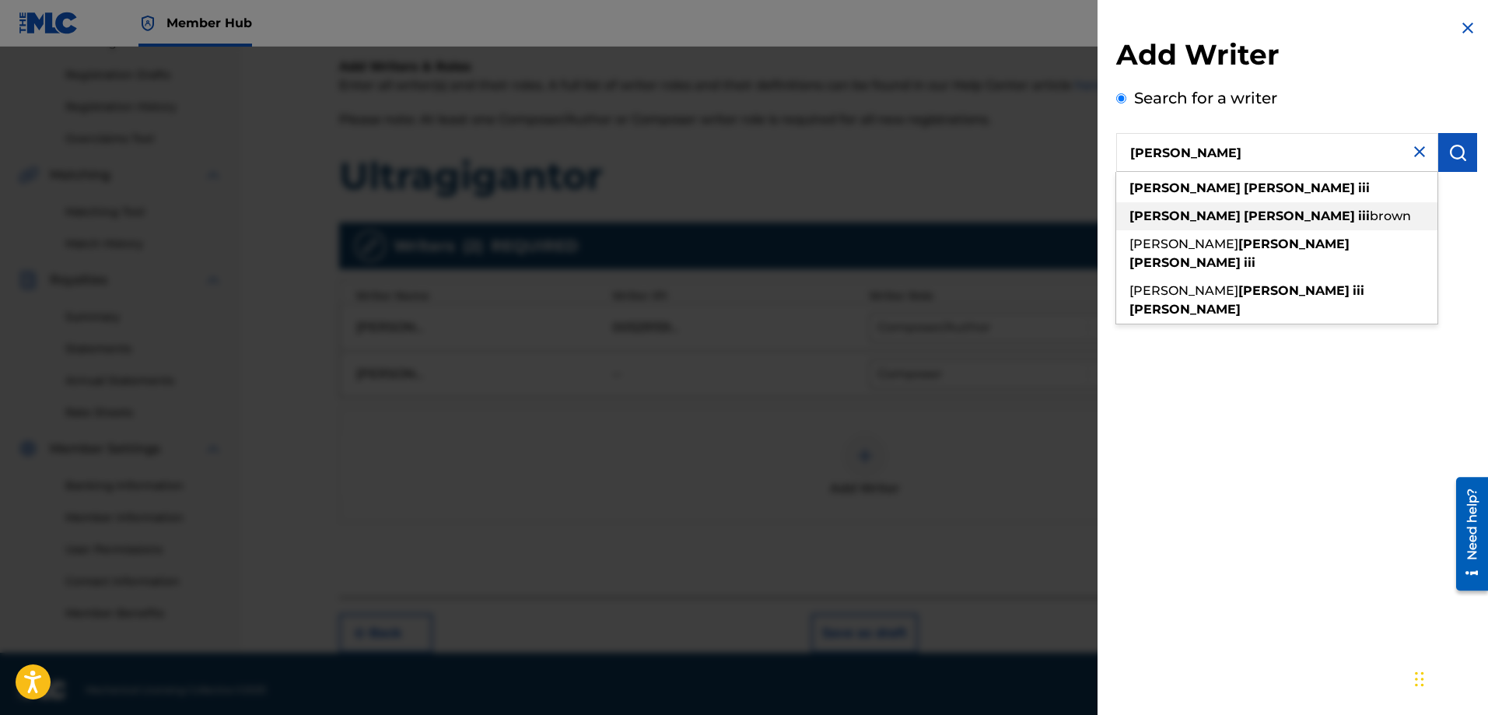
click at [1240, 219] on span at bounding box center [1241, 215] width 3 height 15
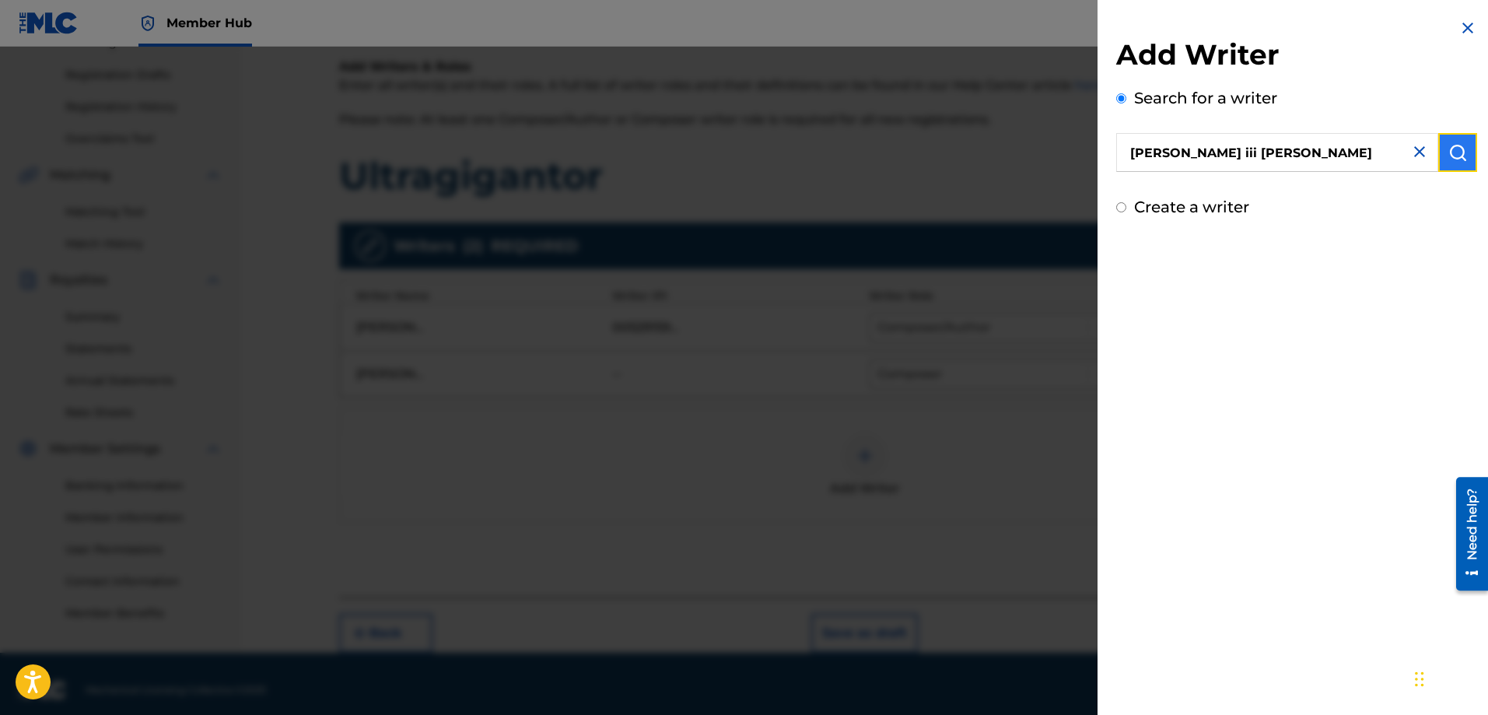
click at [1442, 144] on button "submit" at bounding box center [1457, 152] width 39 height 39
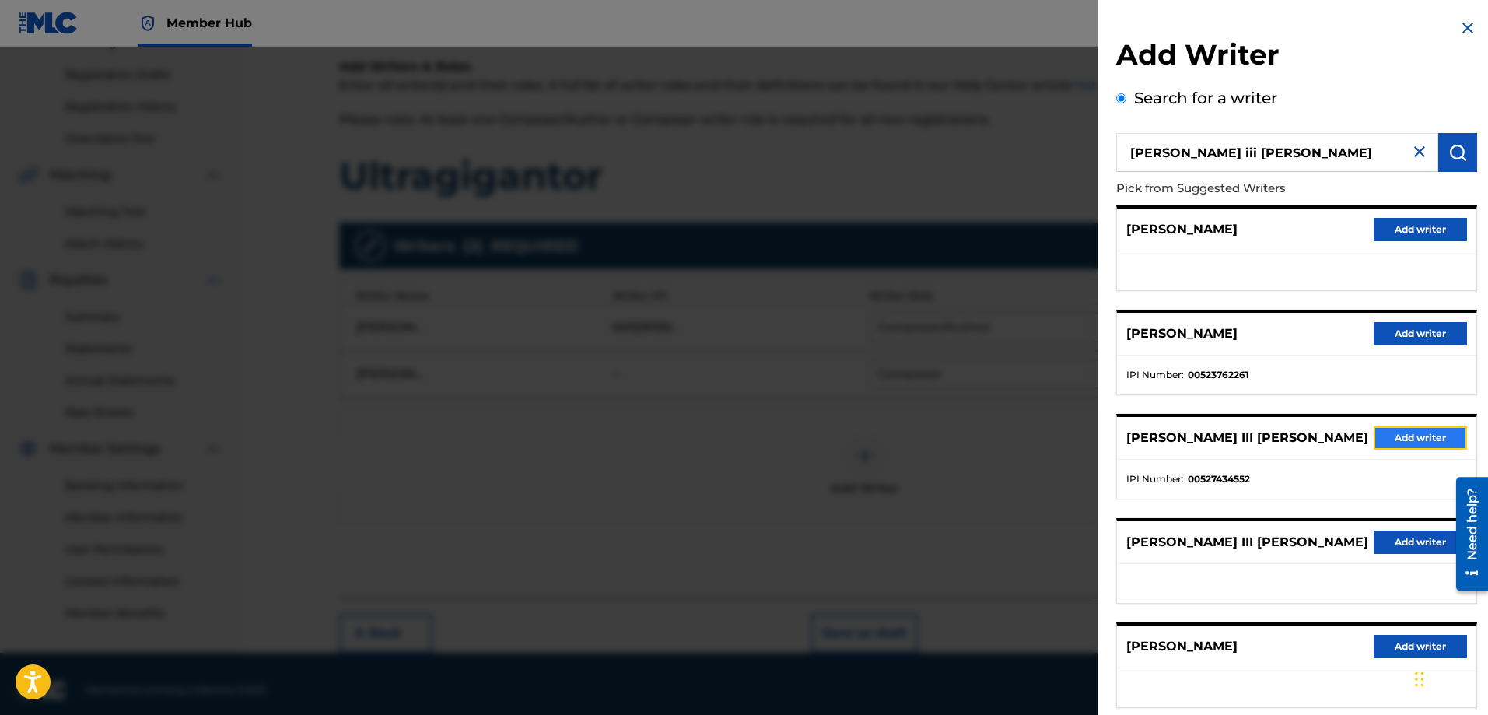
click at [1390, 436] on button "Add writer" at bounding box center [1419, 437] width 93 height 23
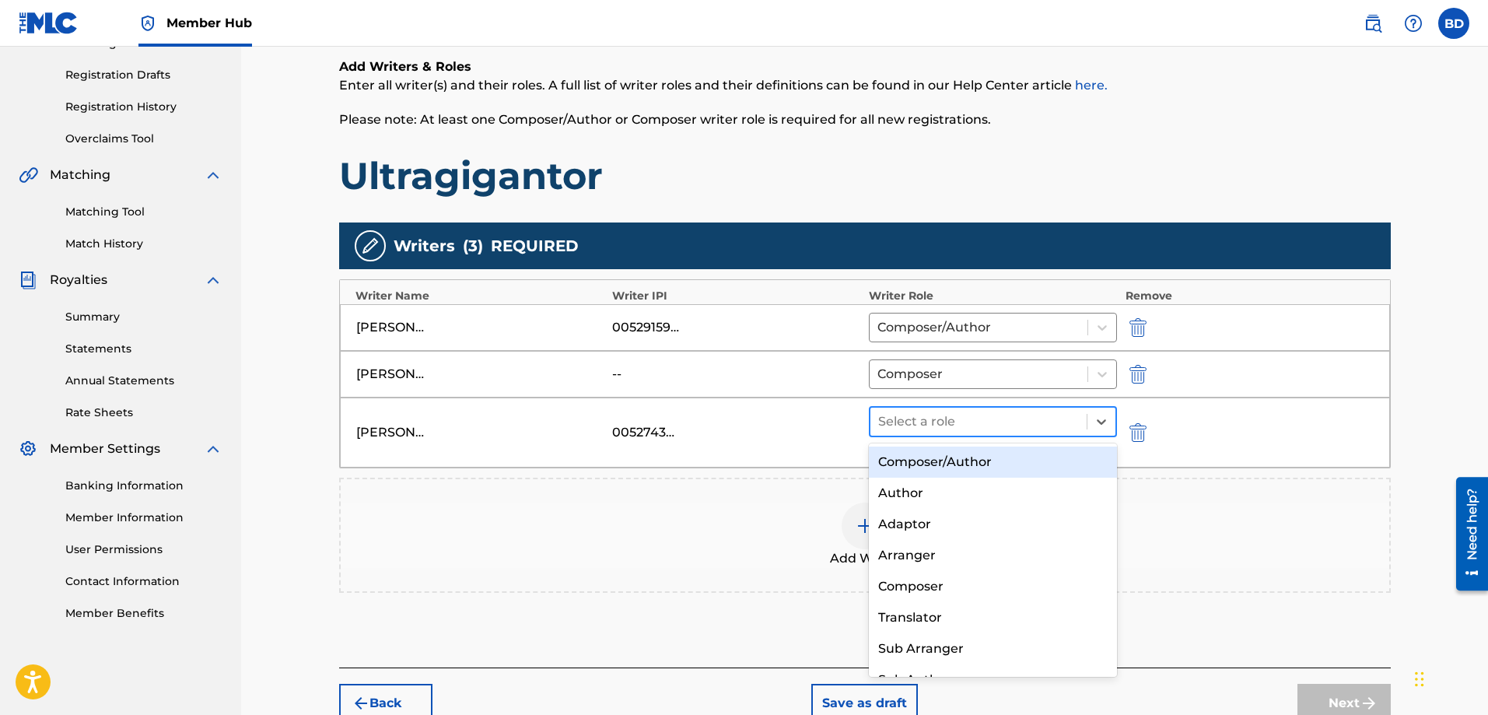
click at [950, 412] on div at bounding box center [978, 422] width 201 height 22
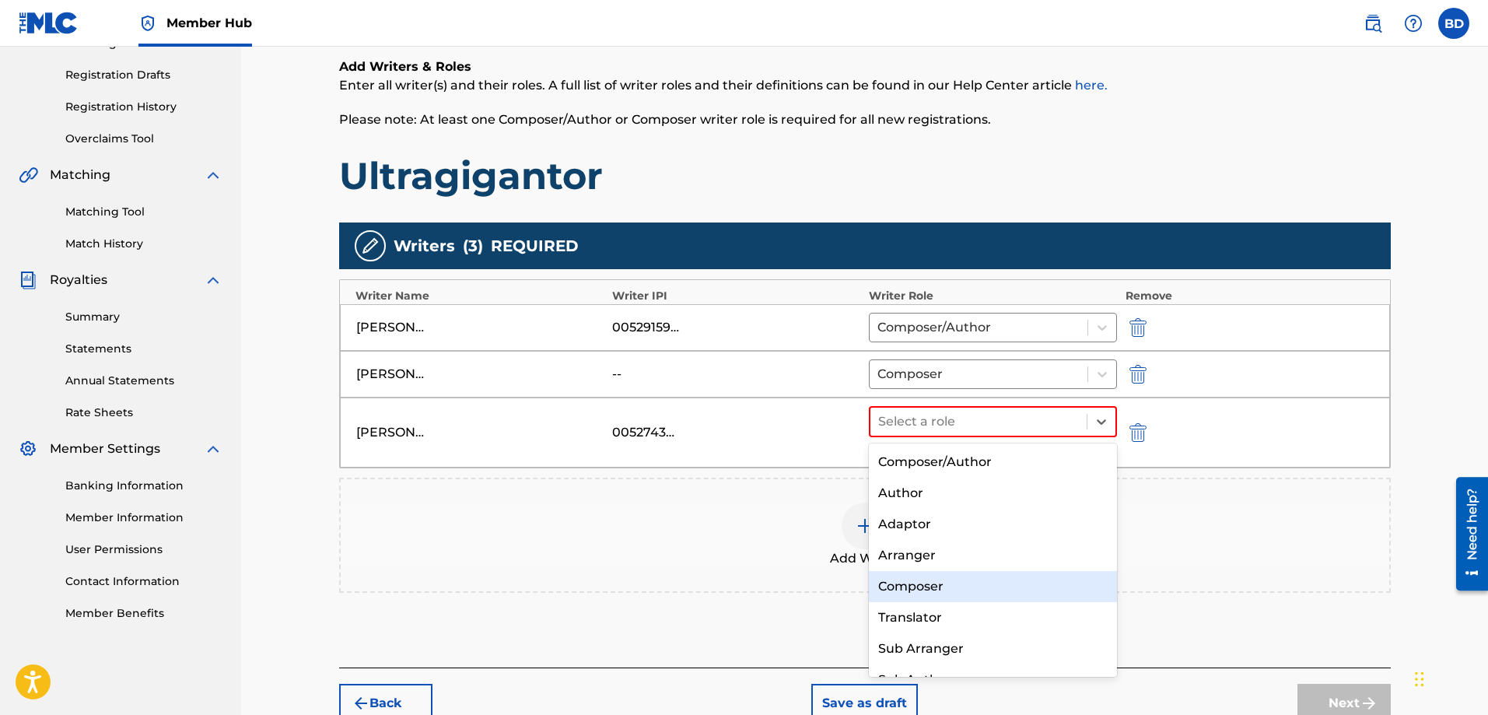
click at [933, 585] on div "Composer" at bounding box center [993, 586] width 249 height 31
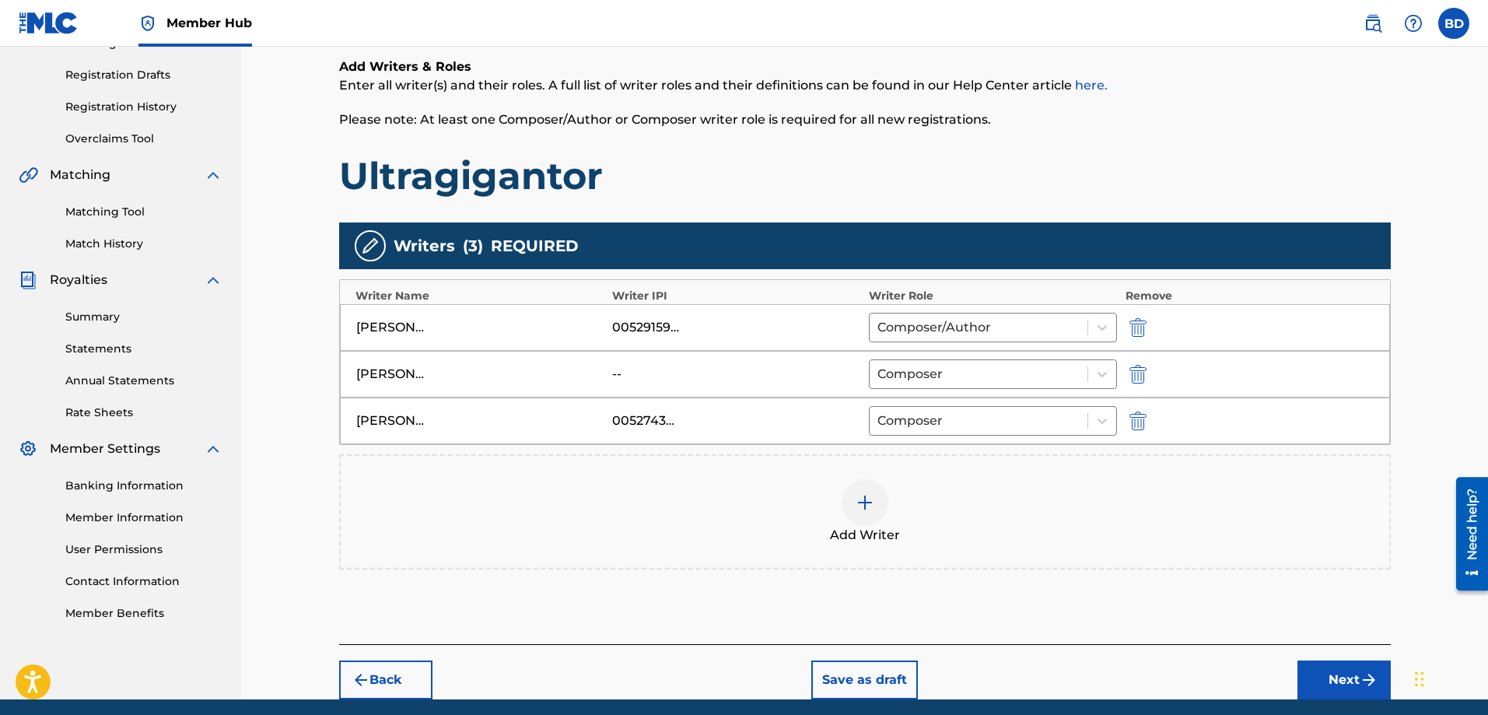
click at [859, 509] on img at bounding box center [864, 502] width 19 height 19
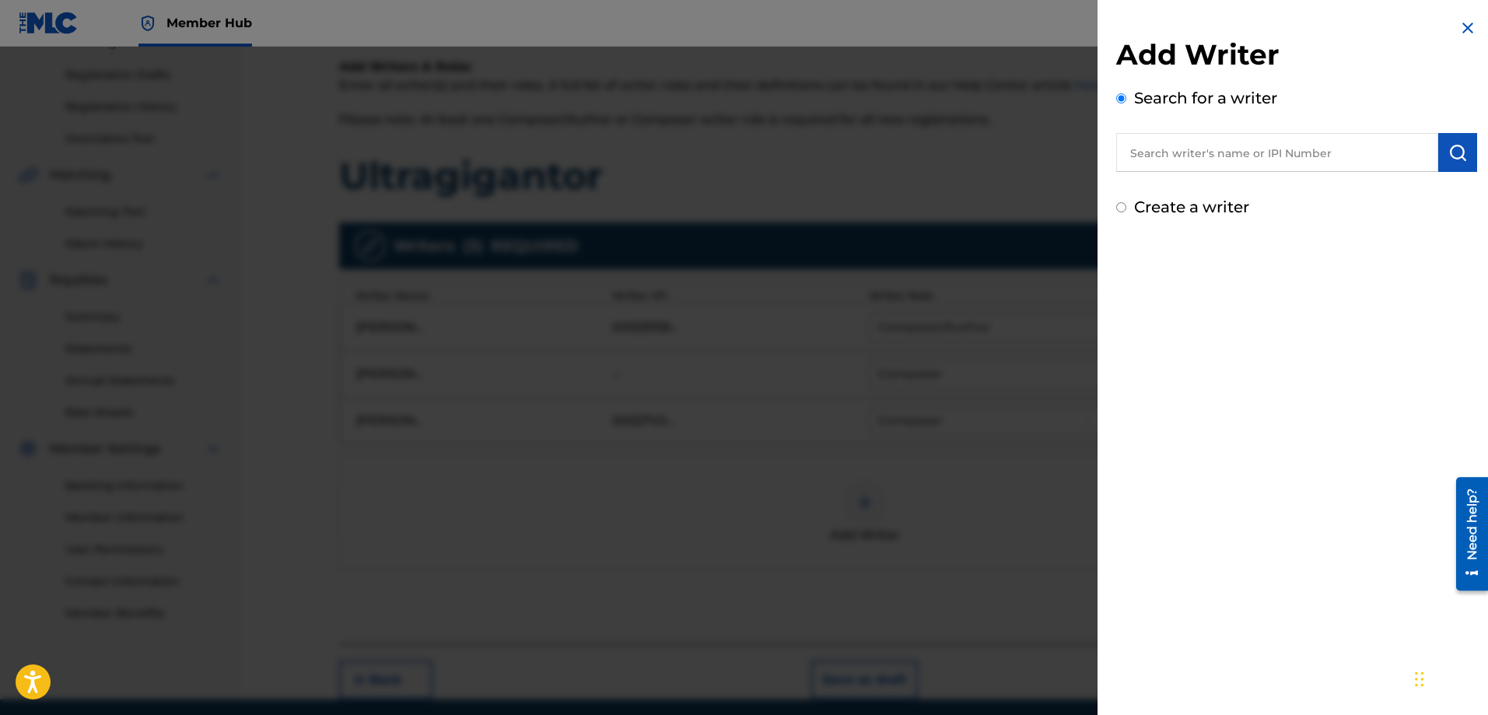
click at [1259, 156] on input "text" at bounding box center [1277, 152] width 322 height 39
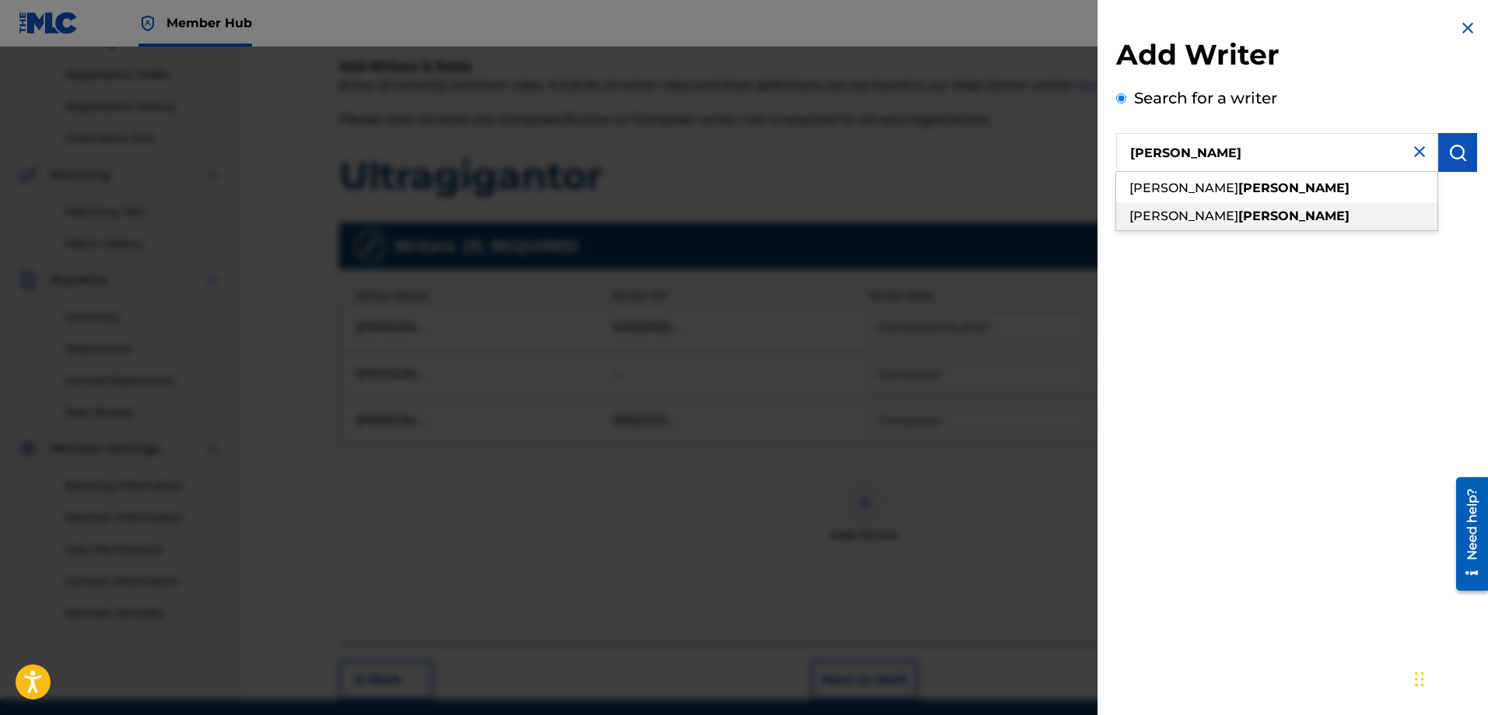
click at [1238, 210] on strong "[PERSON_NAME]" at bounding box center [1293, 215] width 111 height 15
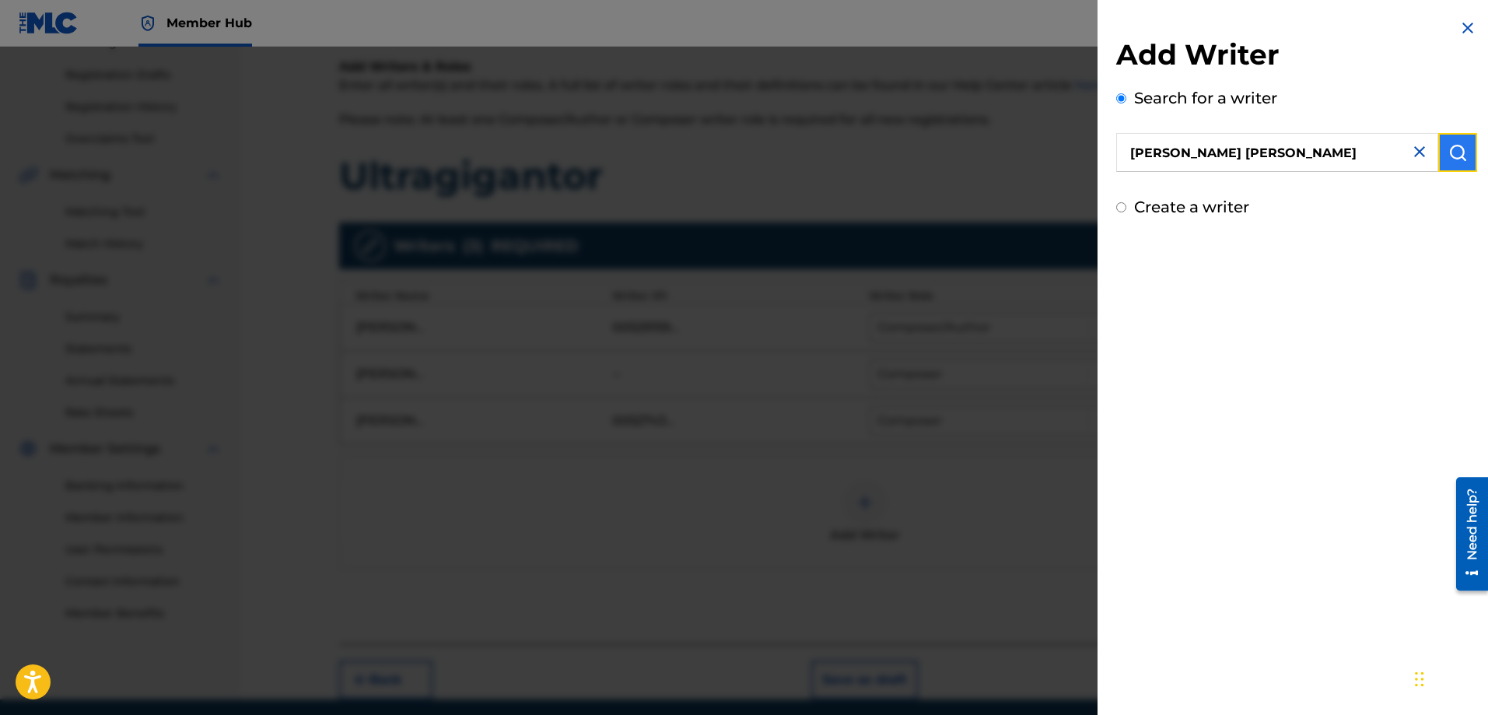
click at [1456, 148] on img "submit" at bounding box center [1457, 152] width 19 height 19
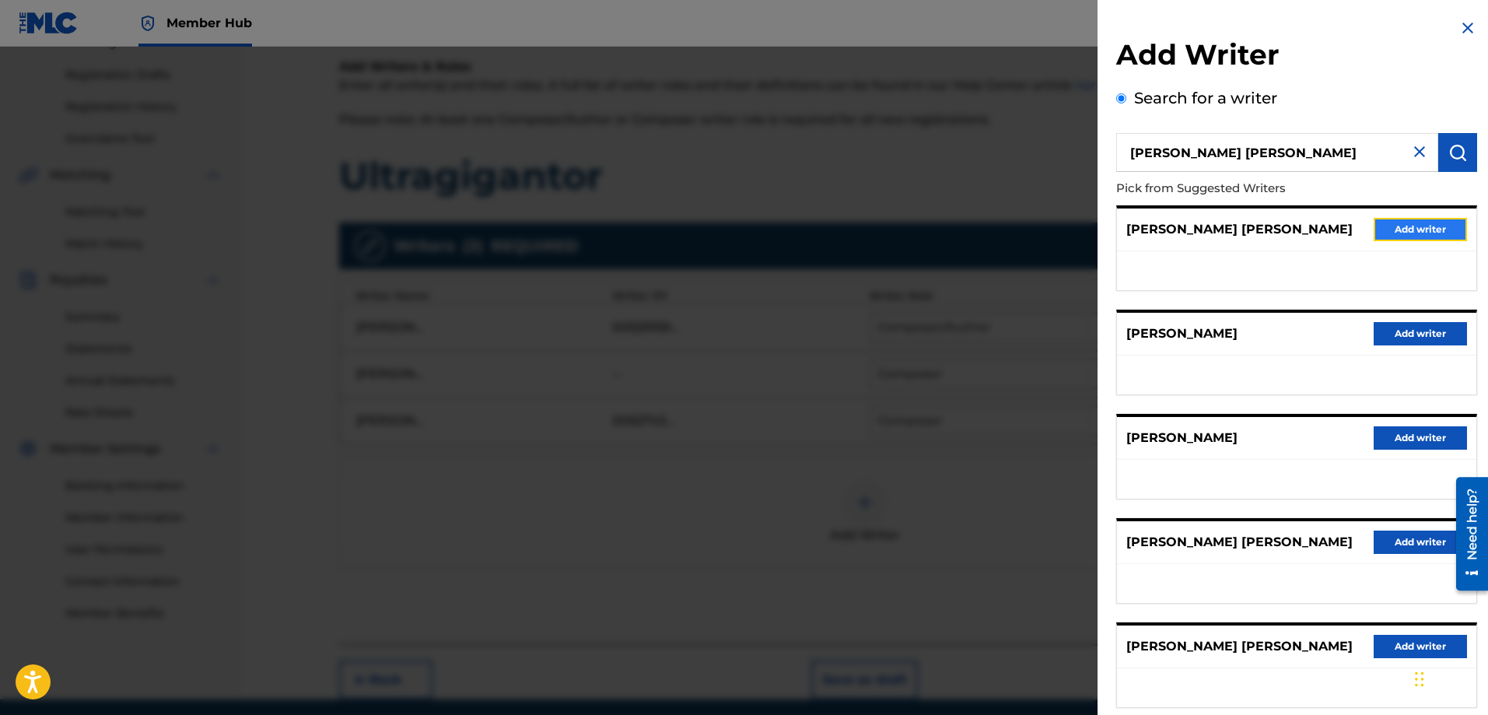
click at [1395, 229] on button "Add writer" at bounding box center [1419, 229] width 93 height 23
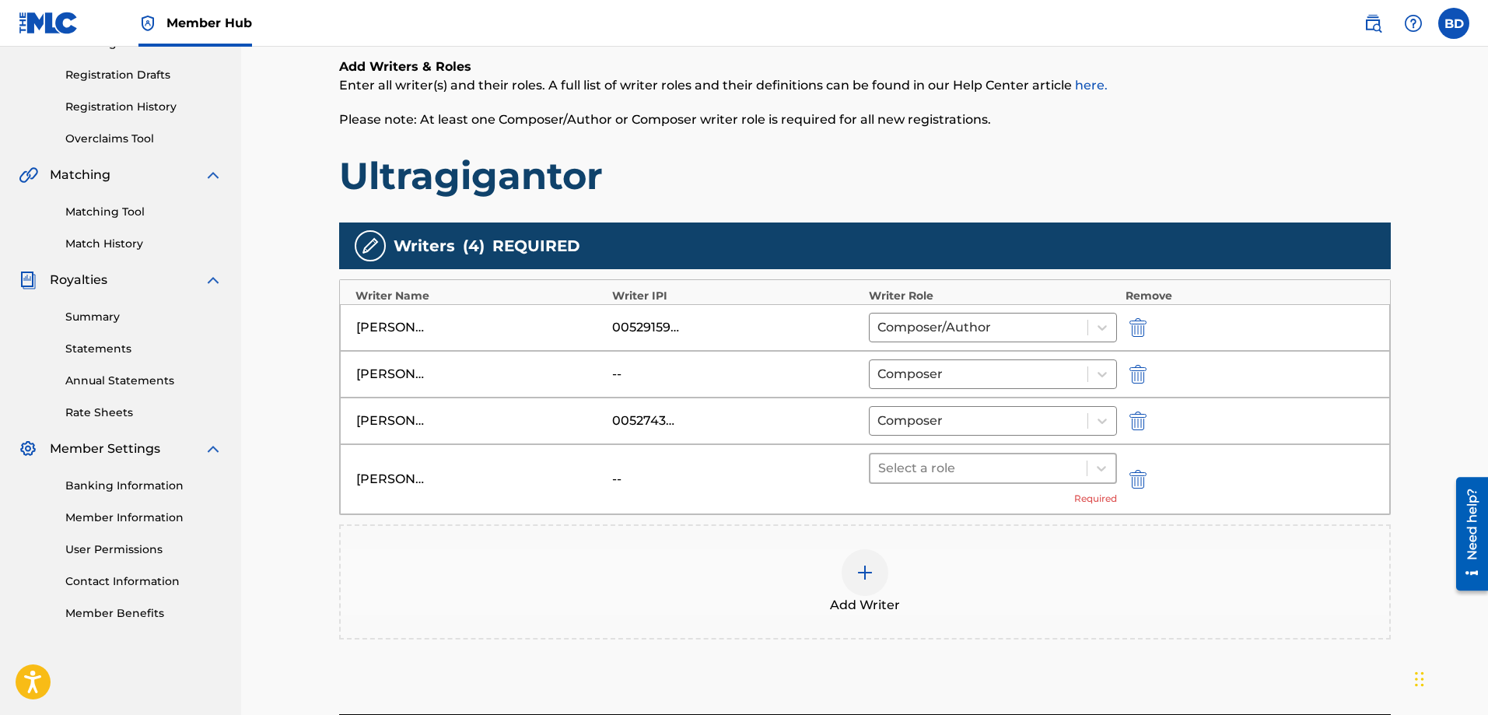
click at [945, 467] on div at bounding box center [978, 468] width 201 height 22
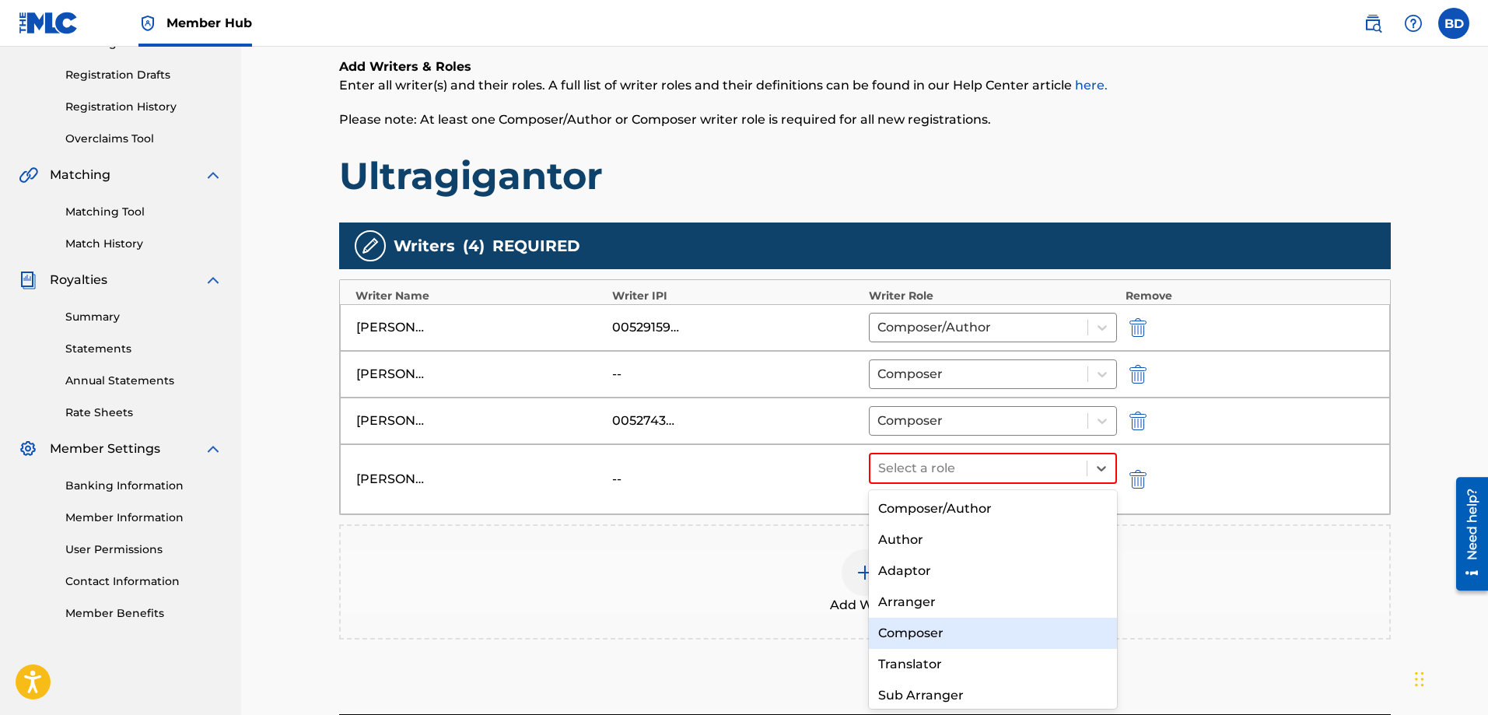
click at [918, 635] on div "Composer" at bounding box center [993, 632] width 249 height 31
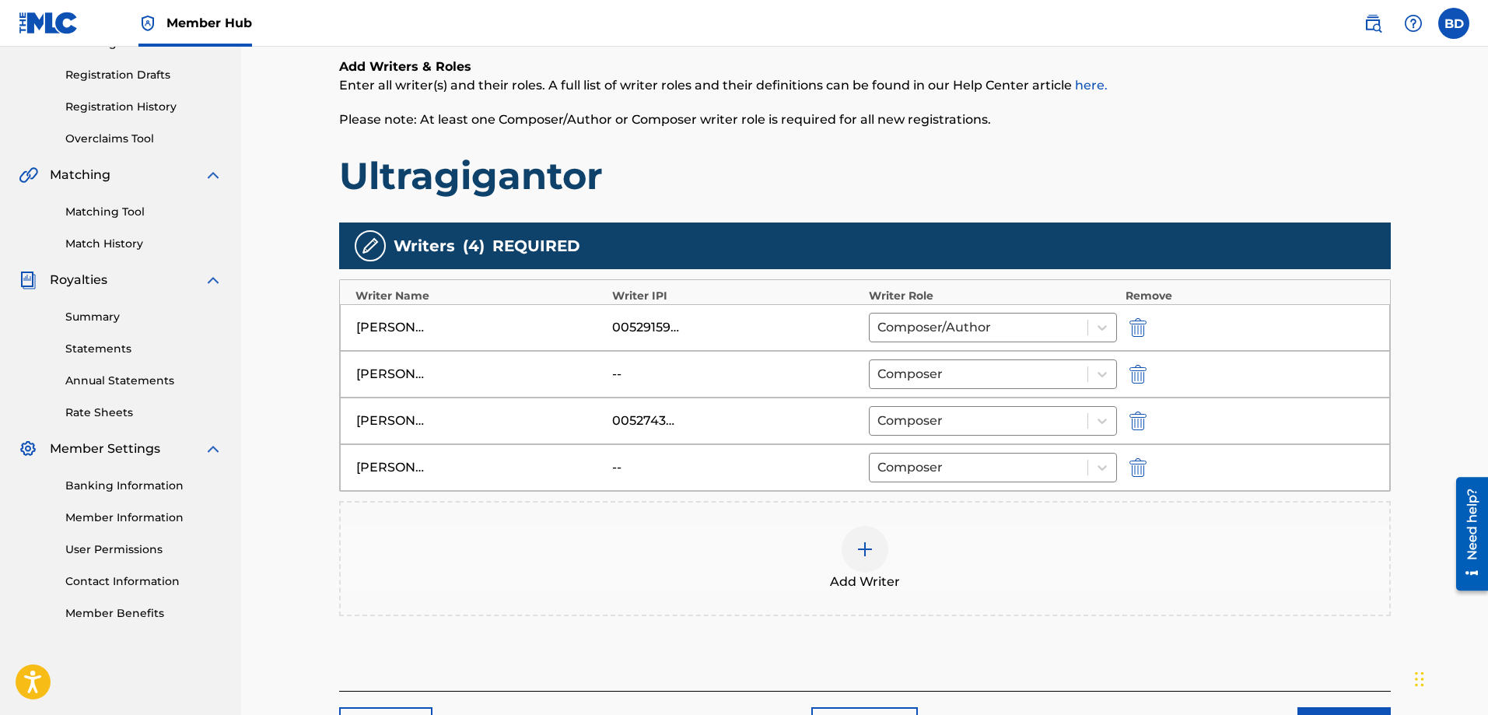
click at [851, 551] on div at bounding box center [864, 549] width 47 height 47
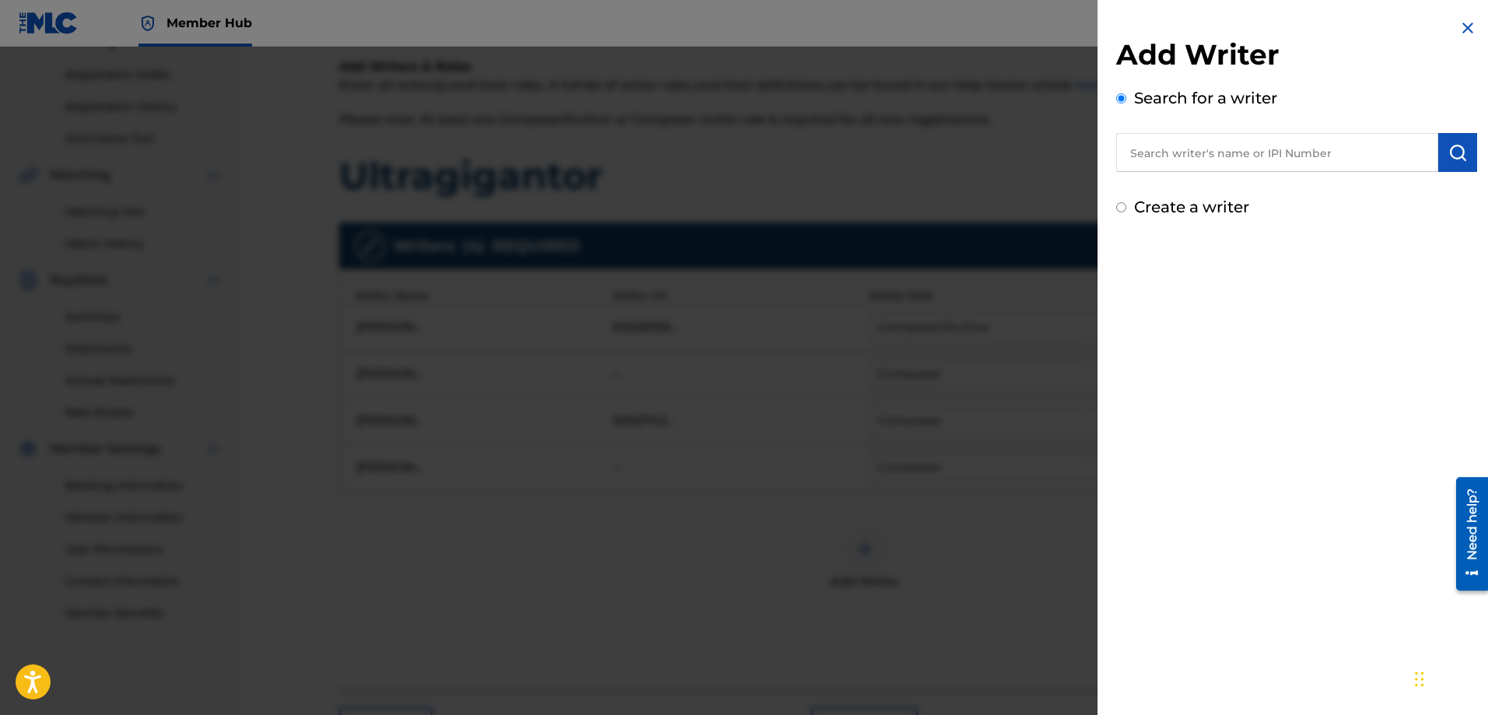
click at [1248, 162] on input "text" at bounding box center [1277, 152] width 322 height 39
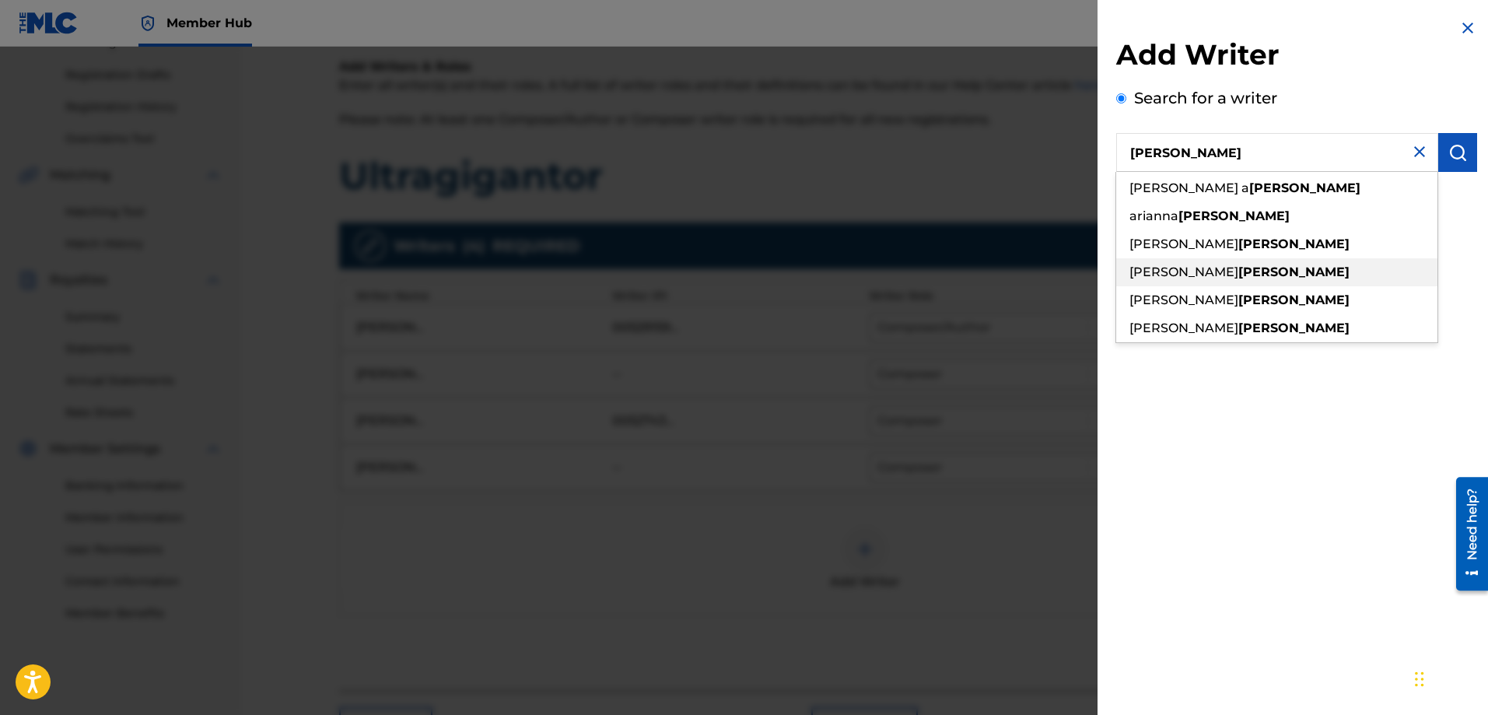
click at [1214, 270] on span "[PERSON_NAME]" at bounding box center [1183, 271] width 109 height 15
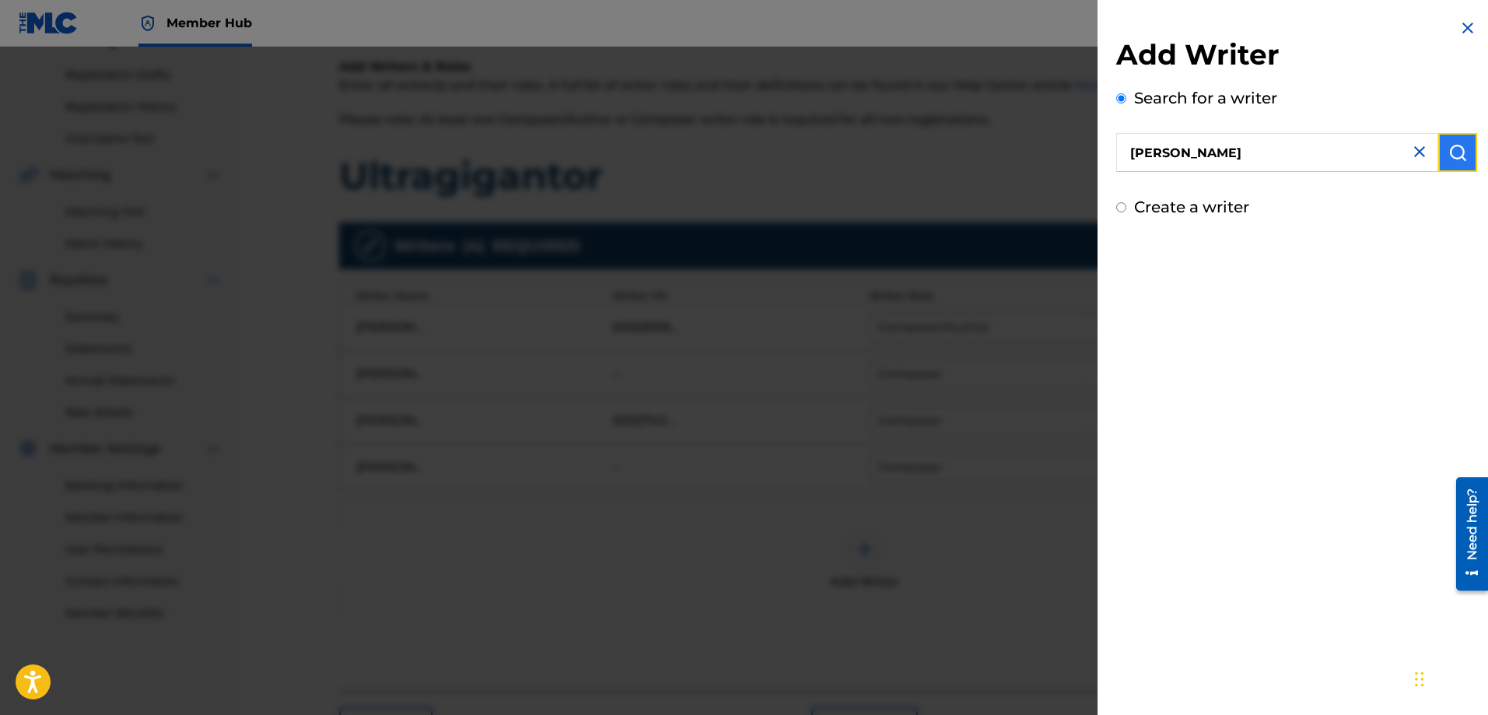
click at [1455, 144] on img "submit" at bounding box center [1457, 152] width 19 height 19
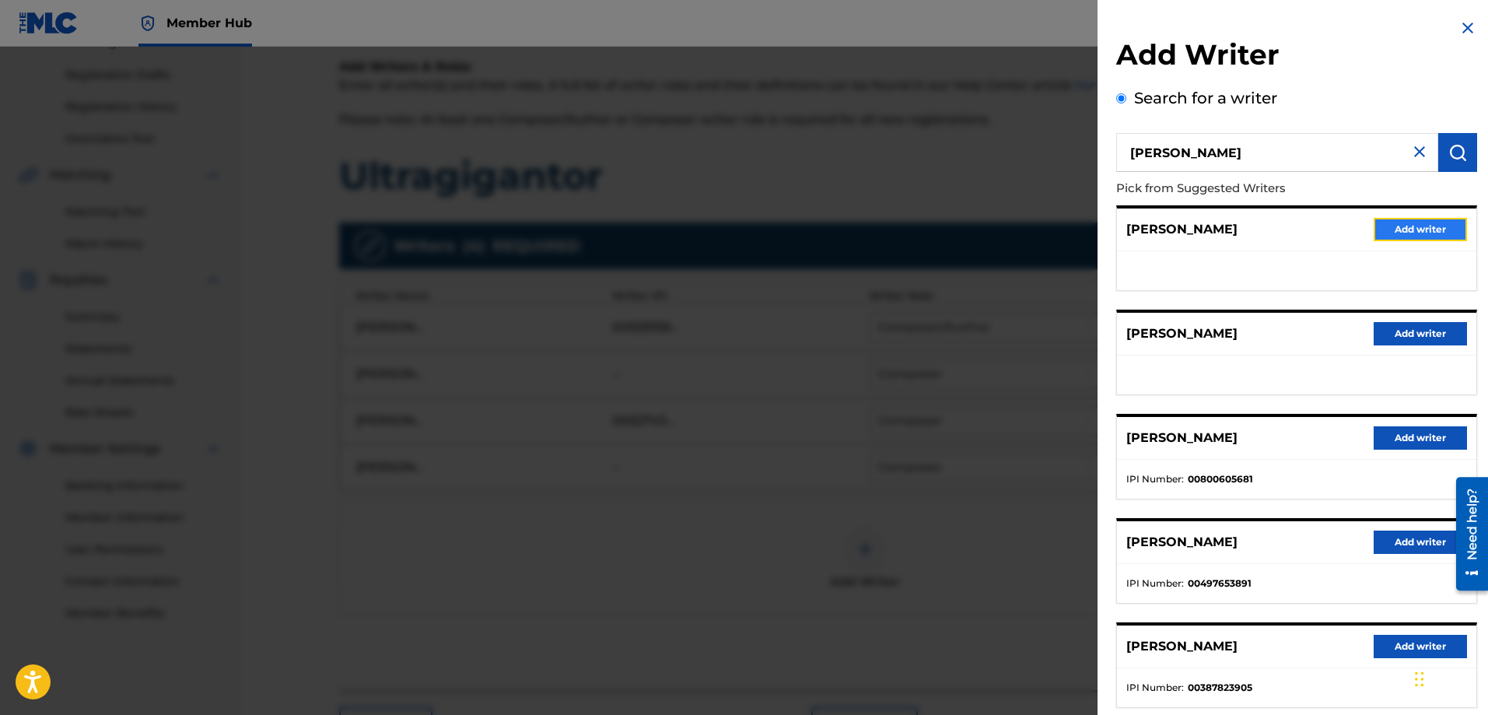
click at [1425, 232] on button "Add writer" at bounding box center [1419, 229] width 93 height 23
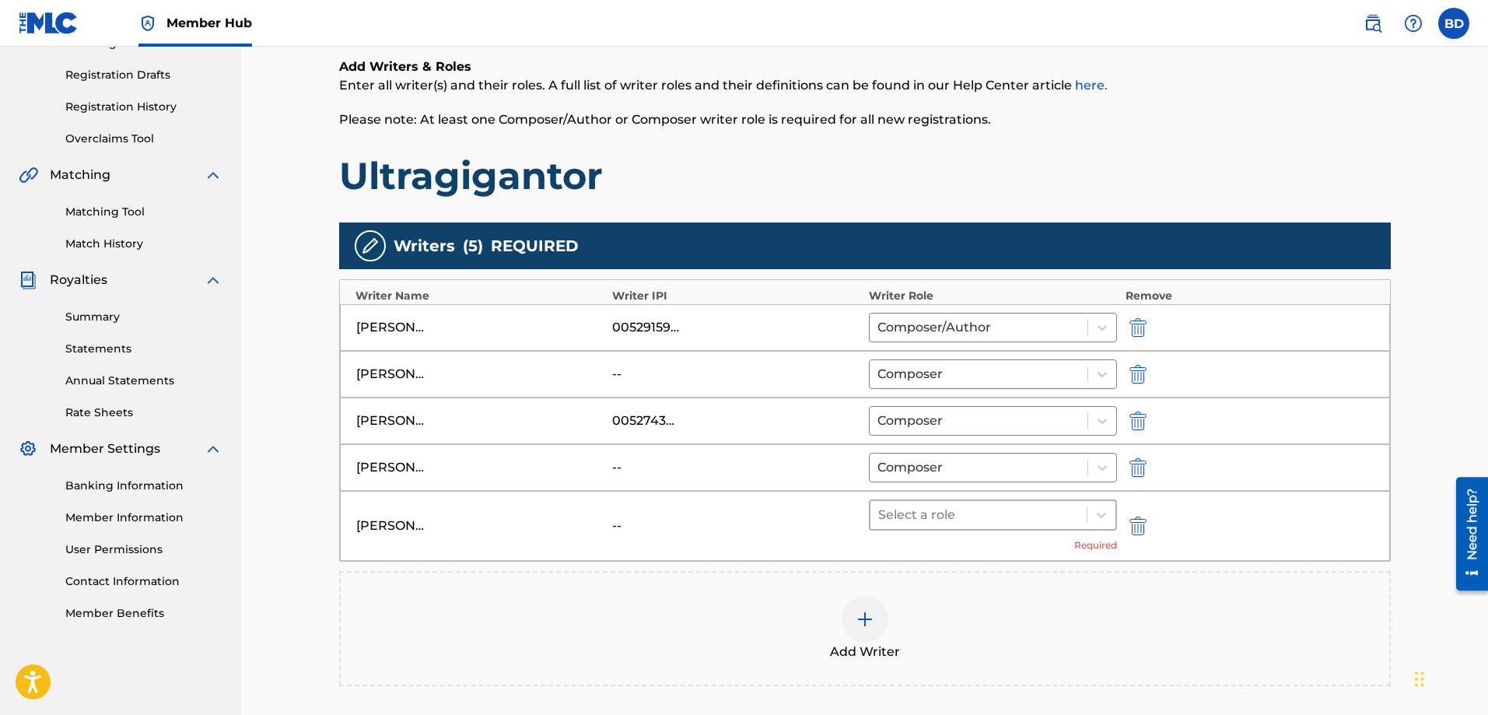
click at [1040, 518] on div at bounding box center [978, 515] width 201 height 22
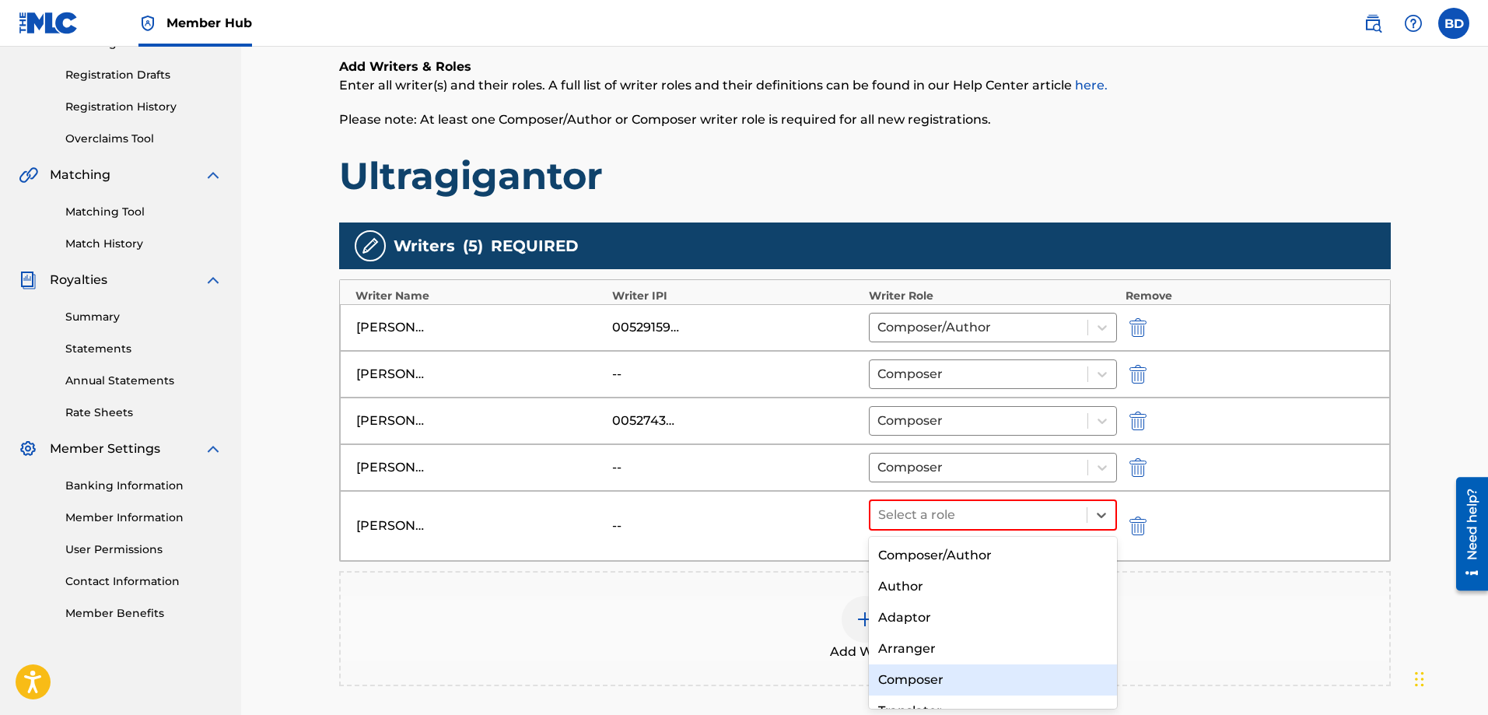
click at [935, 683] on div "Composer" at bounding box center [993, 679] width 249 height 31
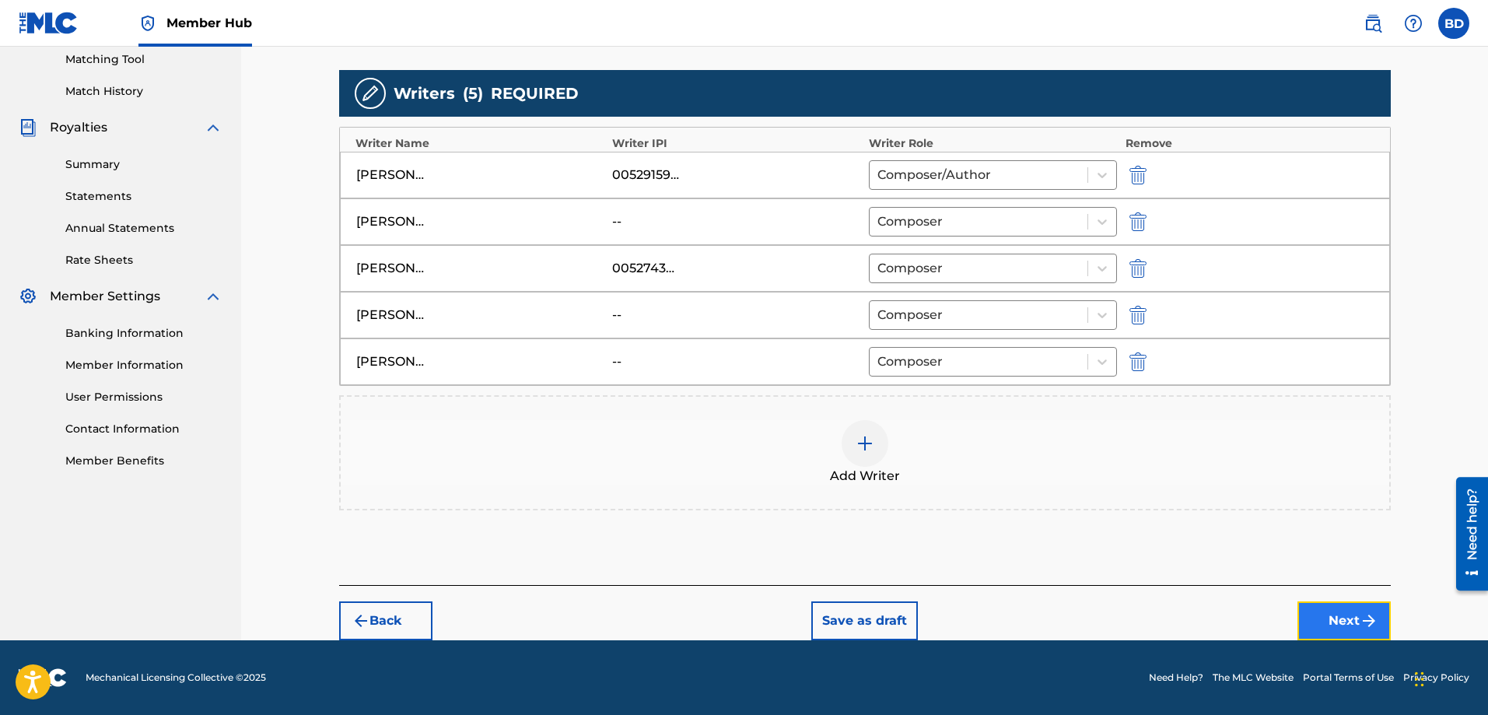
click at [1347, 622] on button "Next" at bounding box center [1343, 620] width 93 height 39
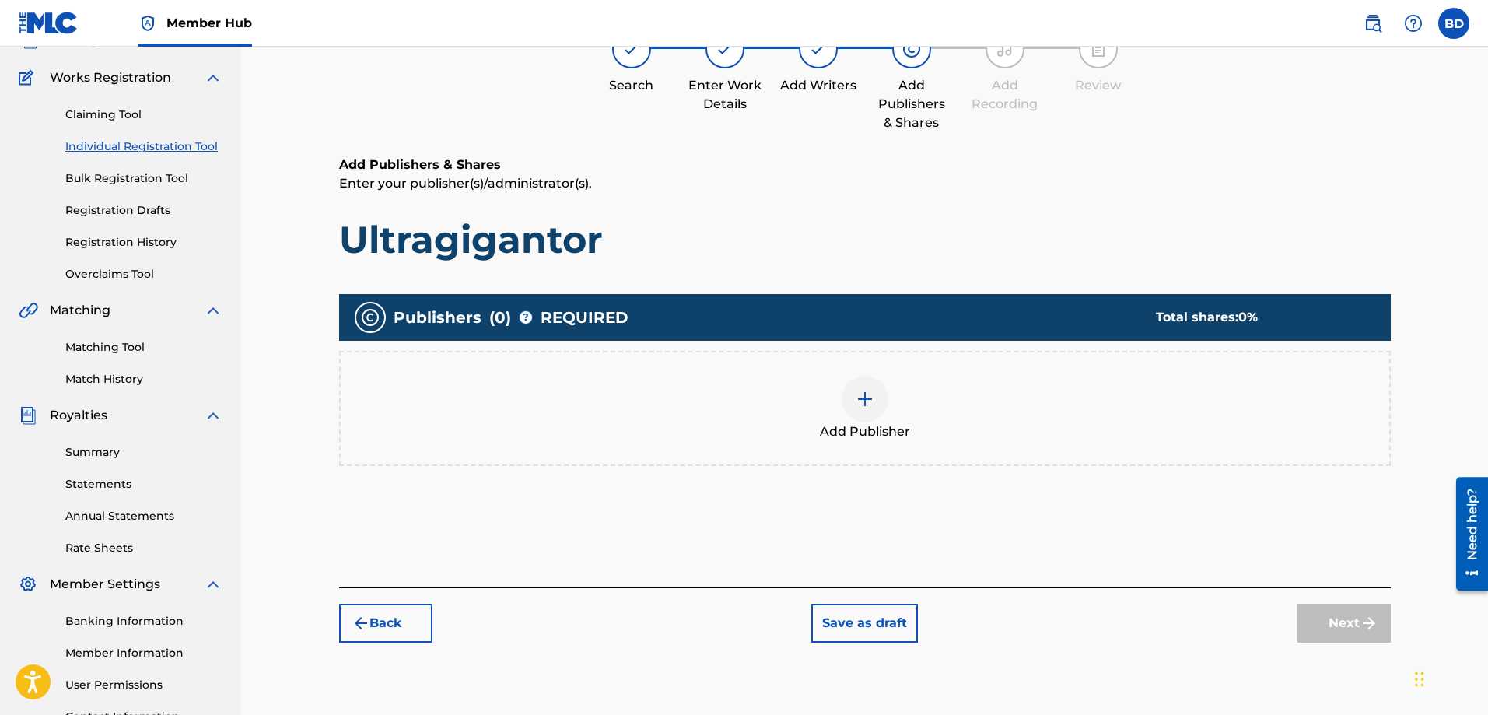
scroll to position [70, 0]
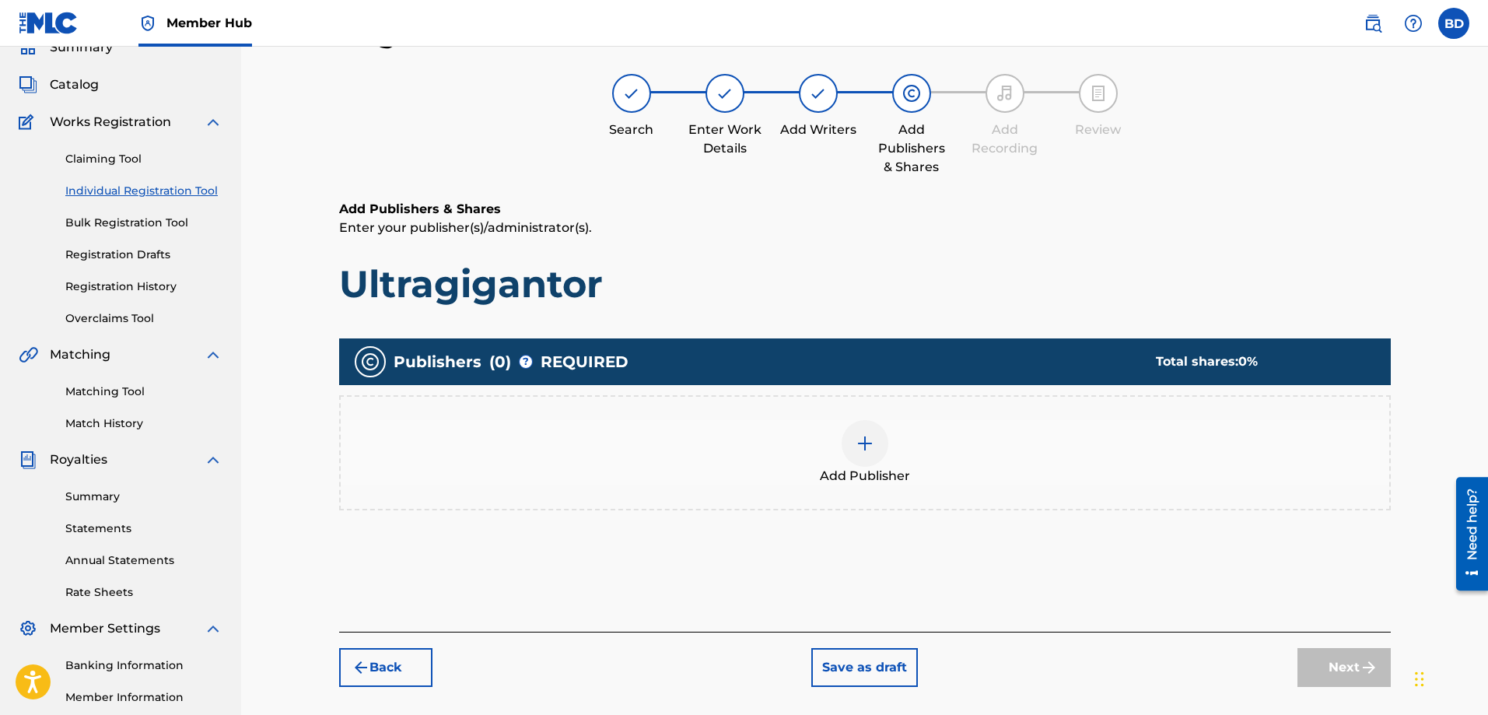
click at [865, 447] on img at bounding box center [864, 443] width 19 height 19
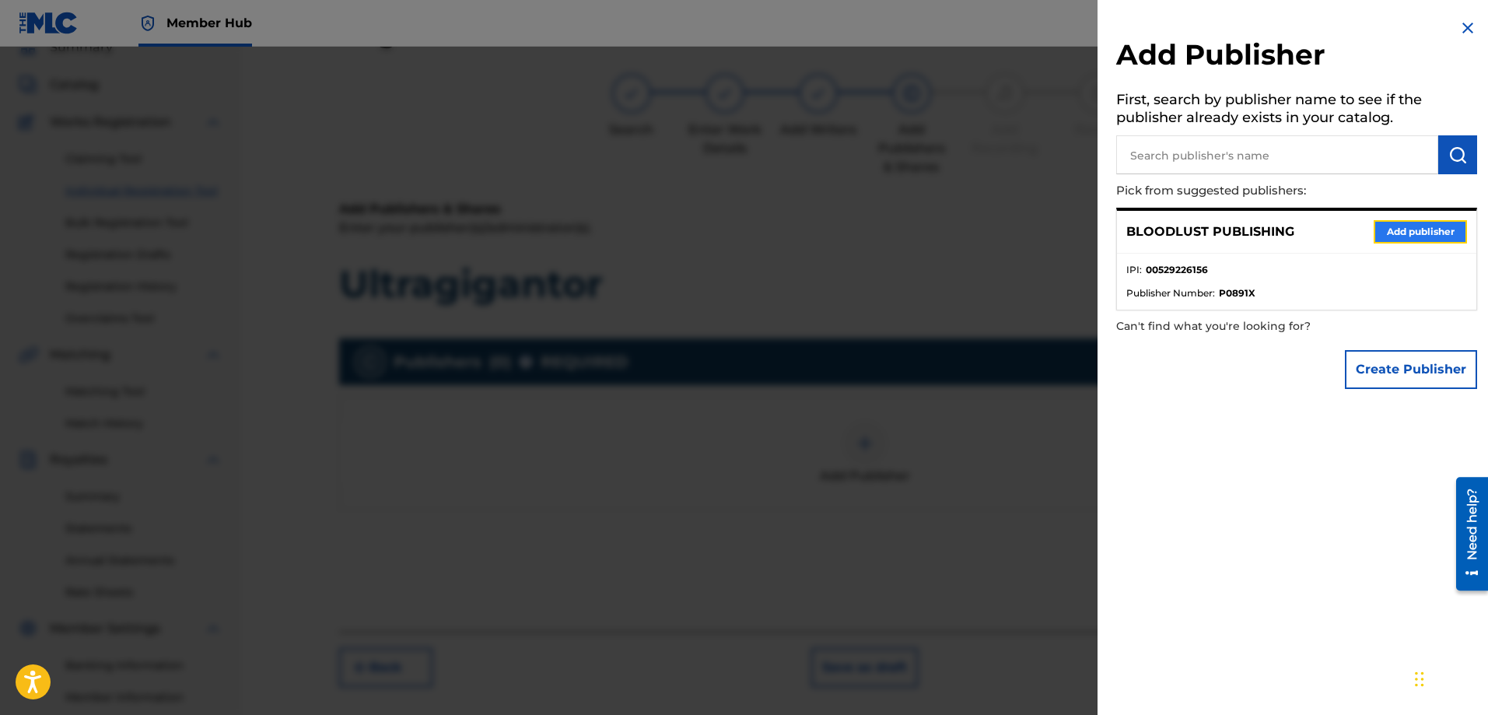
click at [1414, 233] on button "Add publisher" at bounding box center [1419, 231] width 93 height 23
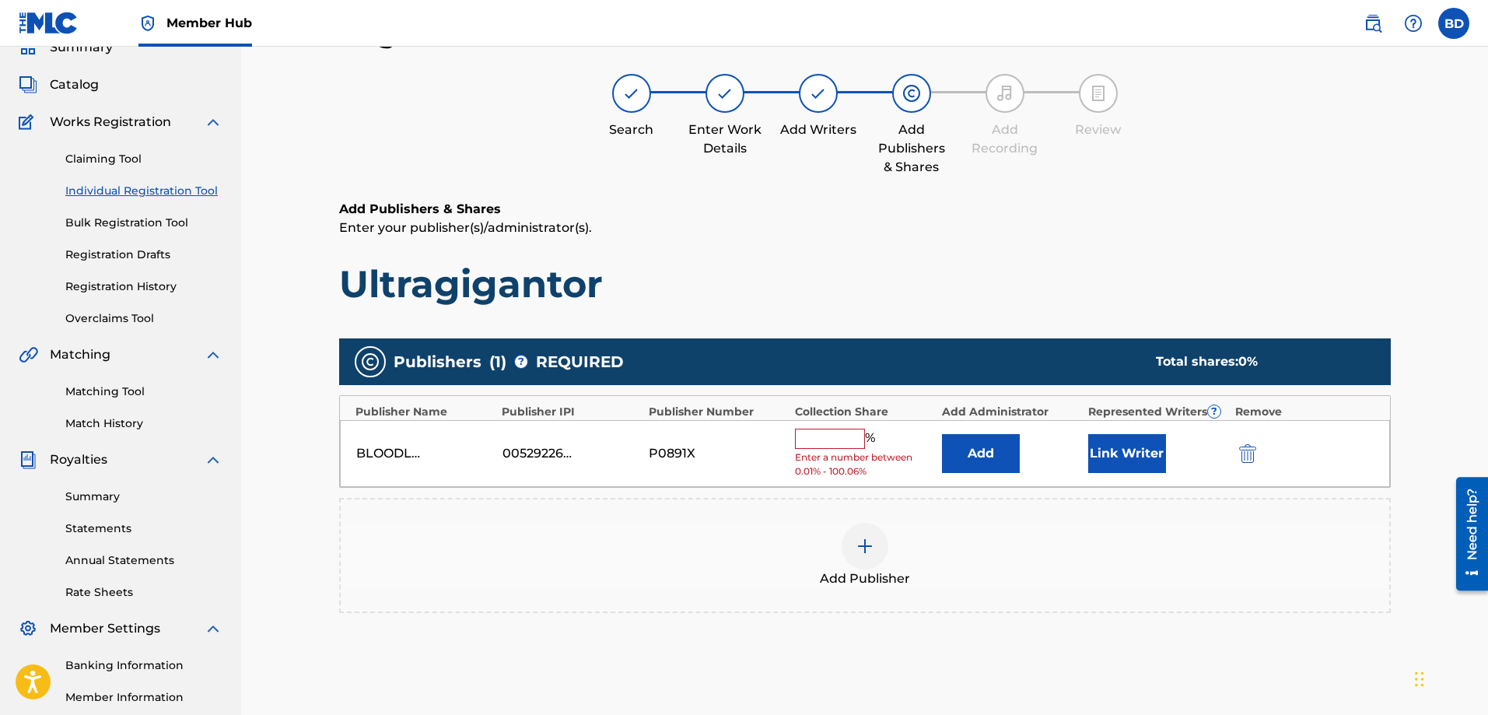
click at [822, 434] on input "text" at bounding box center [830, 438] width 70 height 20
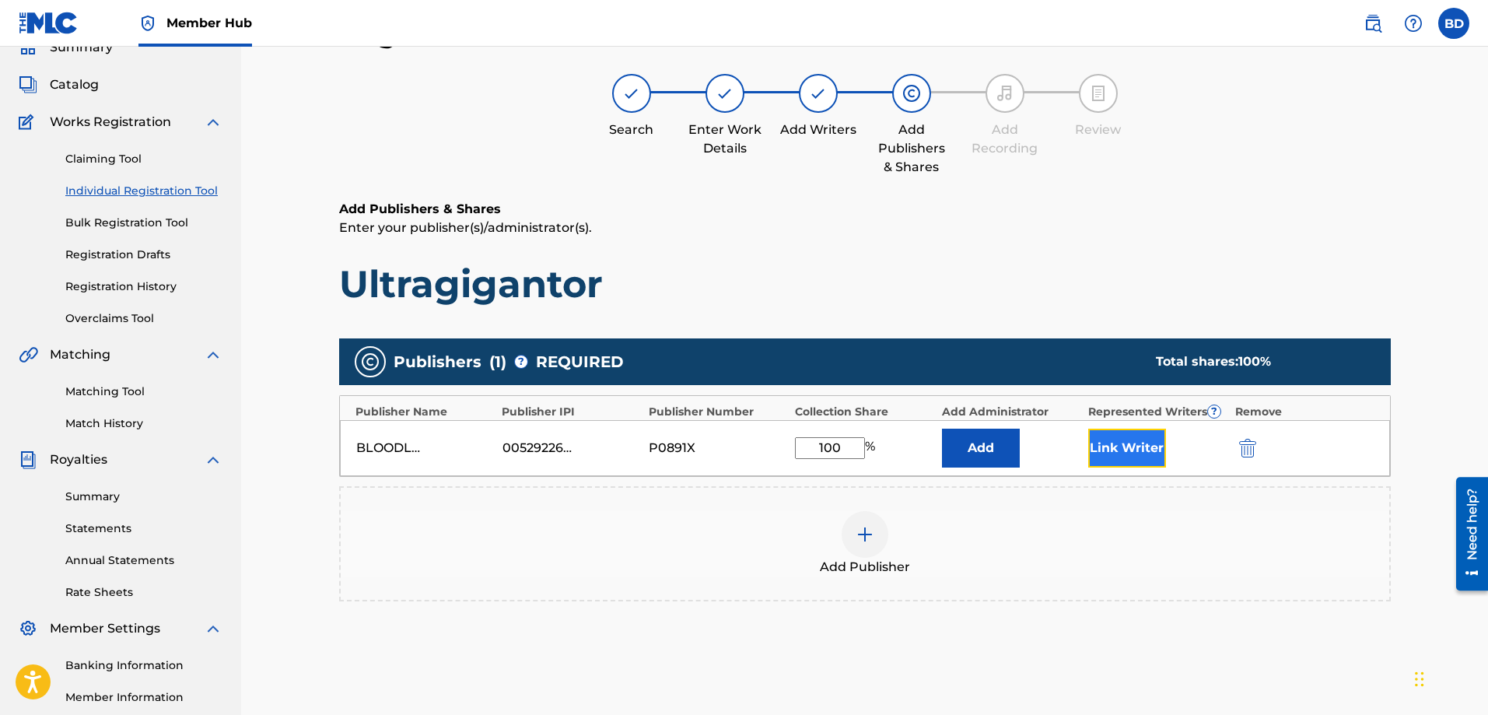
click at [1157, 453] on button "Link Writer" at bounding box center [1127, 447] width 78 height 39
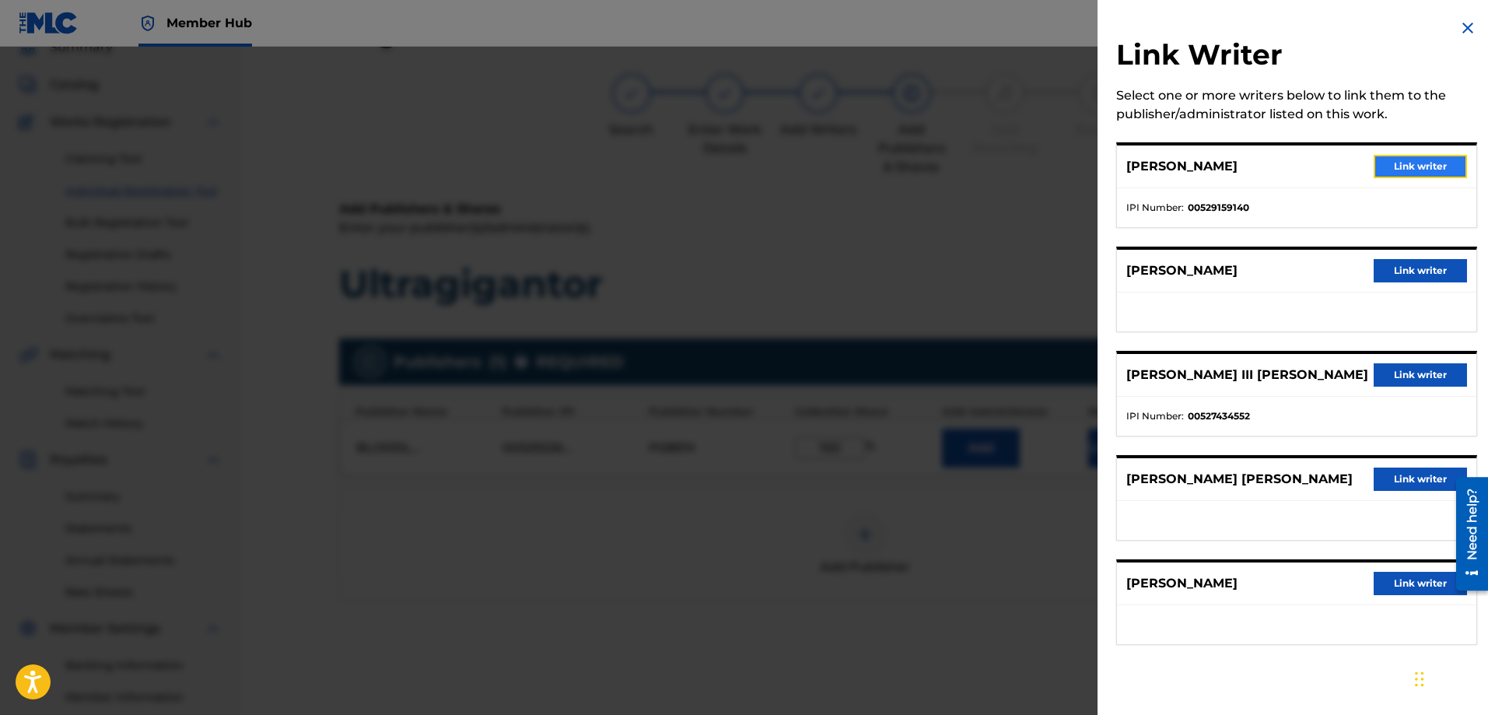
click at [1389, 161] on button "Link writer" at bounding box center [1419, 166] width 93 height 23
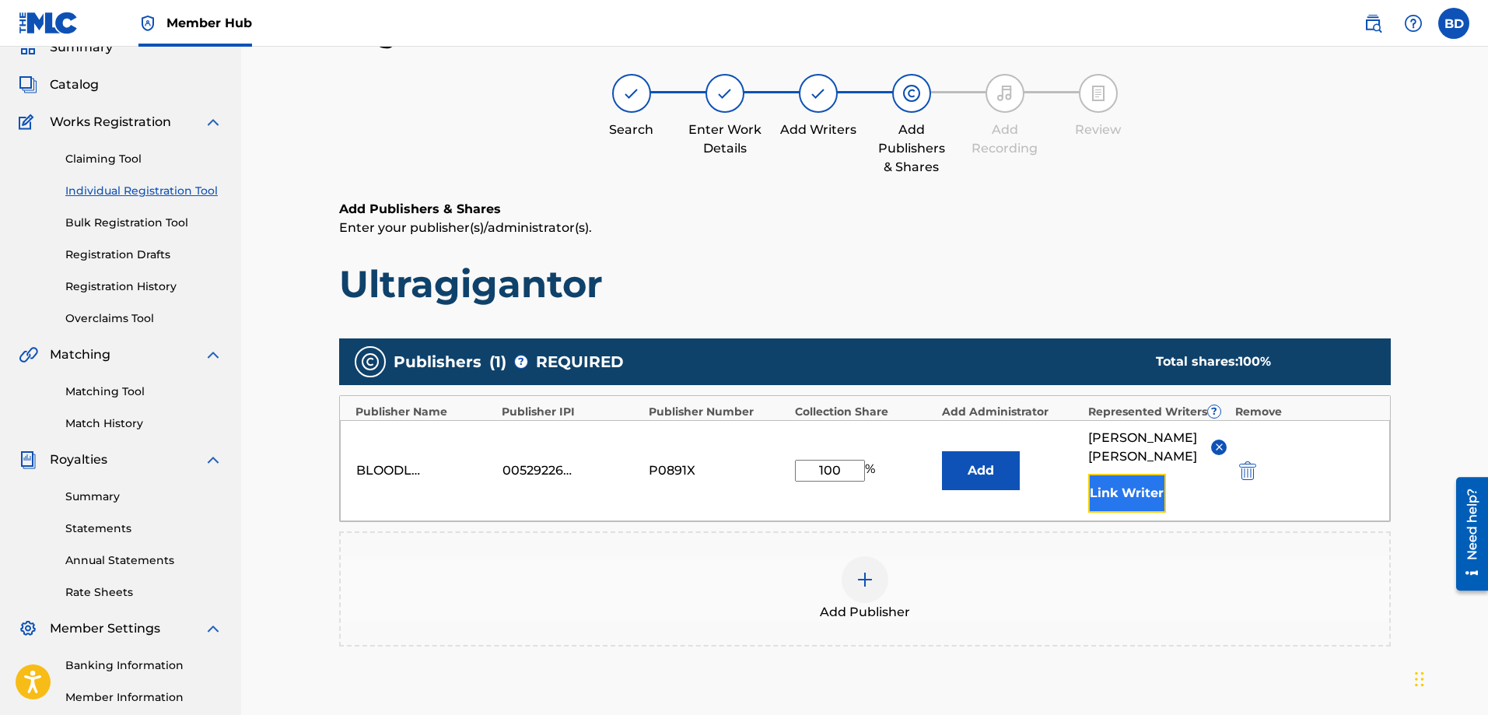
click at [1132, 493] on button "Link Writer" at bounding box center [1127, 493] width 78 height 39
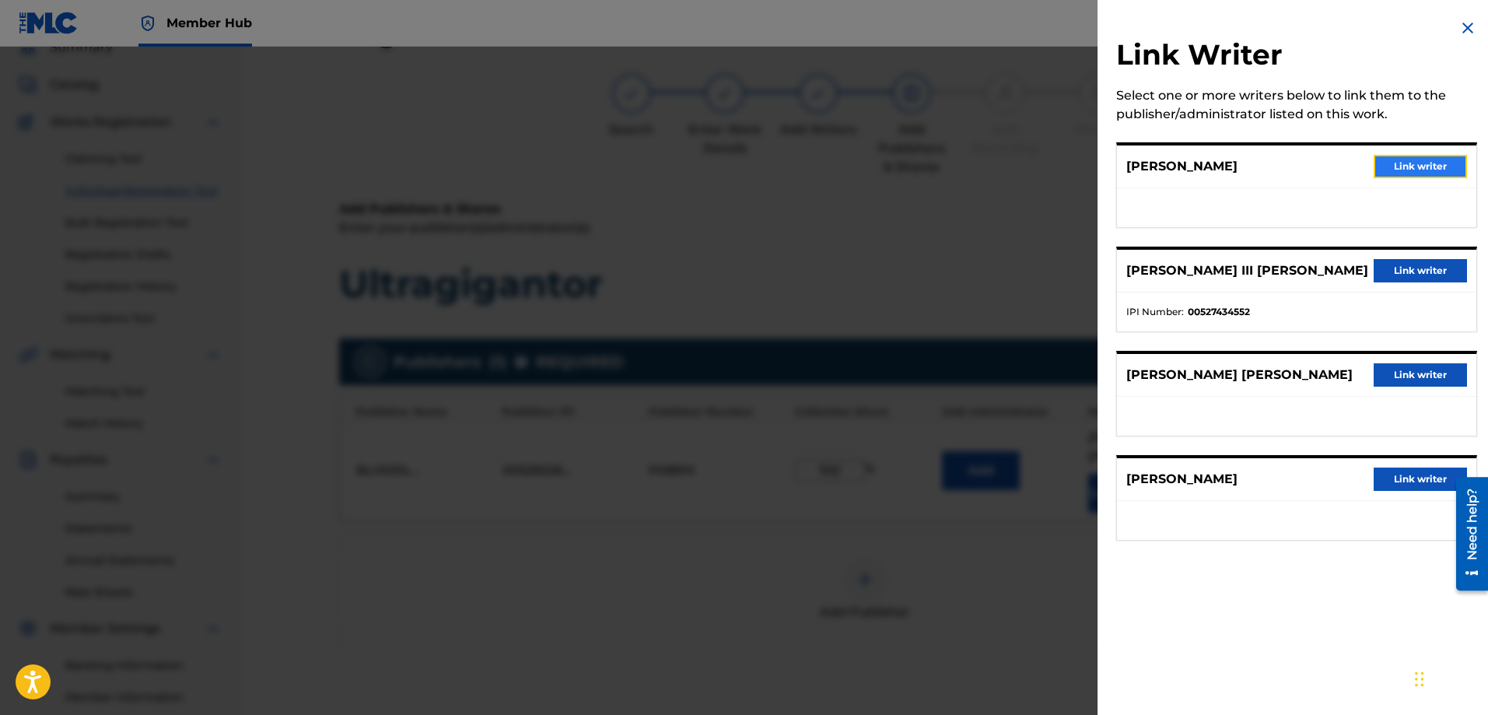
click at [1394, 172] on button "Link writer" at bounding box center [1419, 166] width 93 height 23
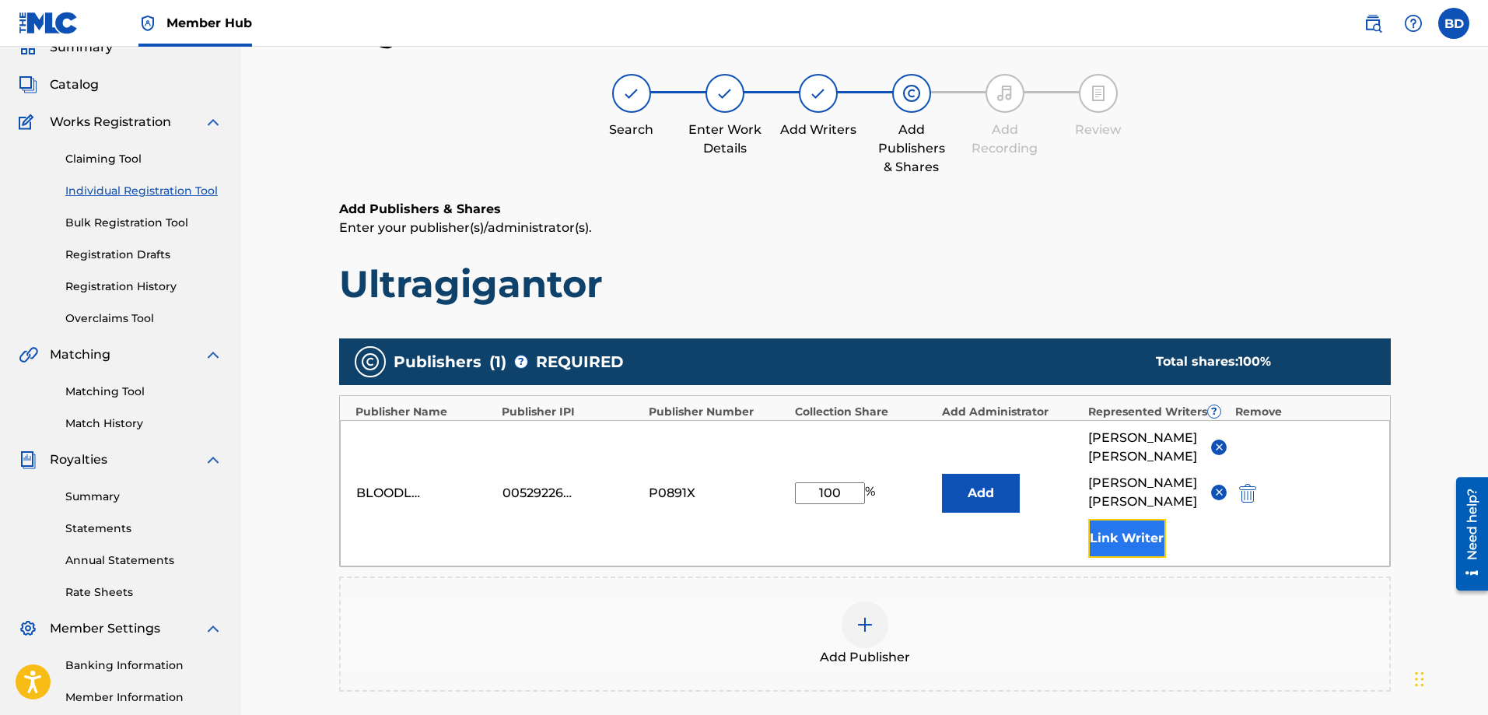
click at [1121, 537] on button "Link Writer" at bounding box center [1127, 538] width 78 height 39
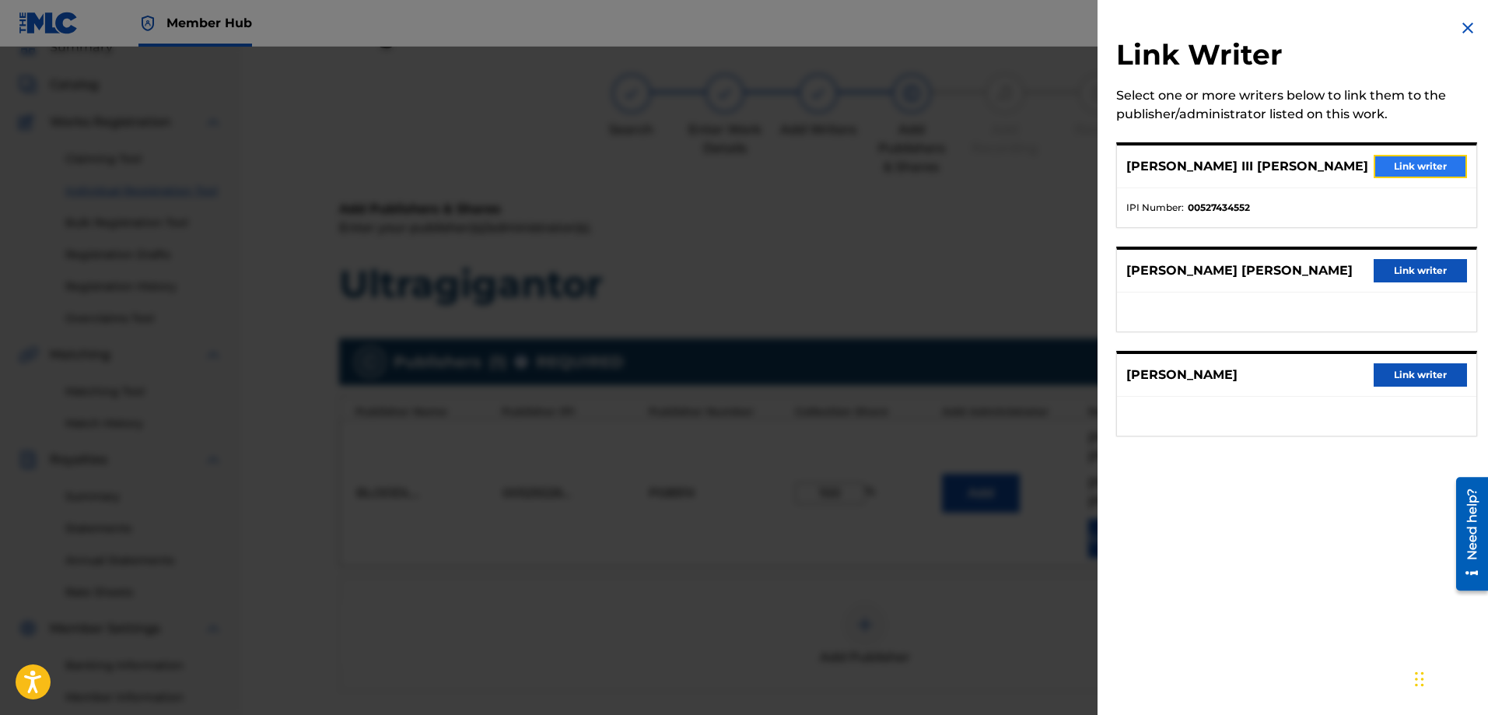
click at [1392, 167] on button "Link writer" at bounding box center [1419, 166] width 93 height 23
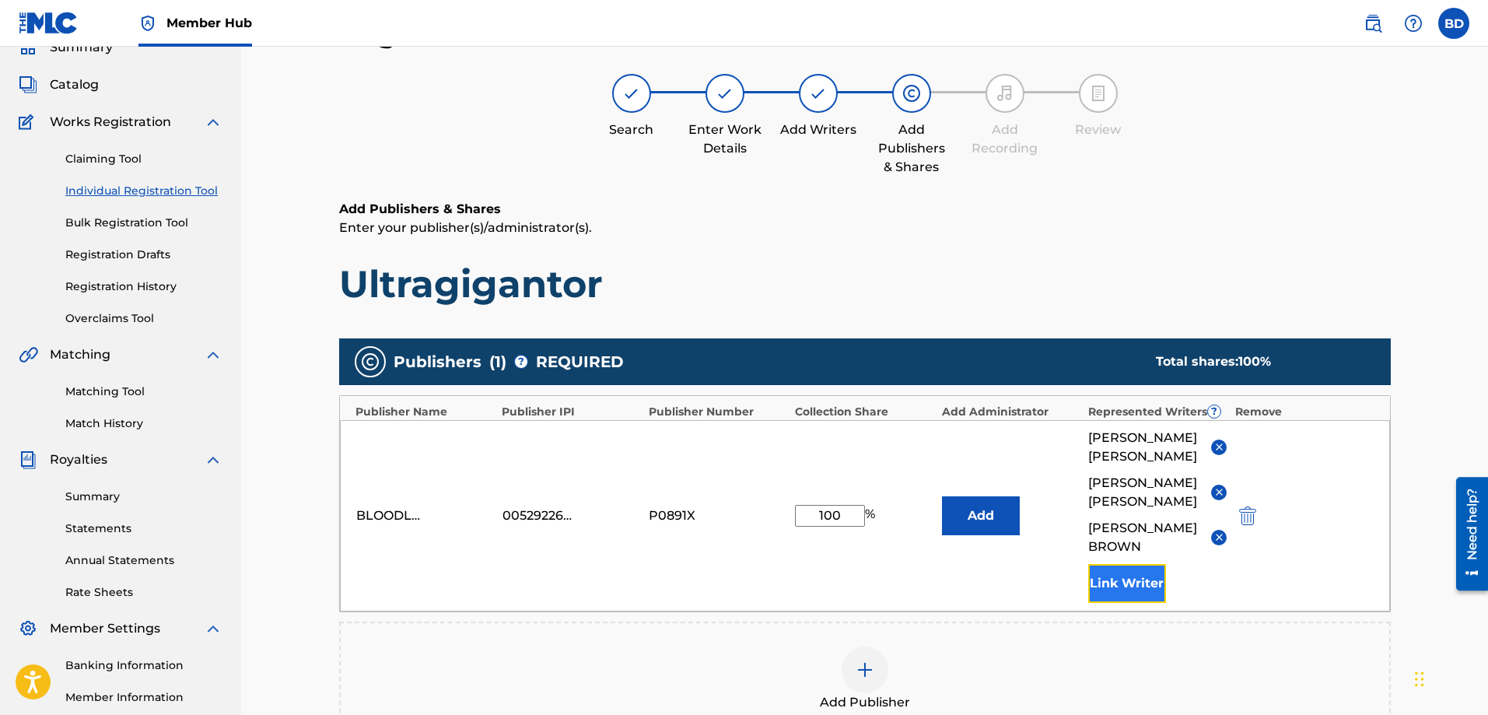
click at [1149, 578] on button "Link Writer" at bounding box center [1127, 583] width 78 height 39
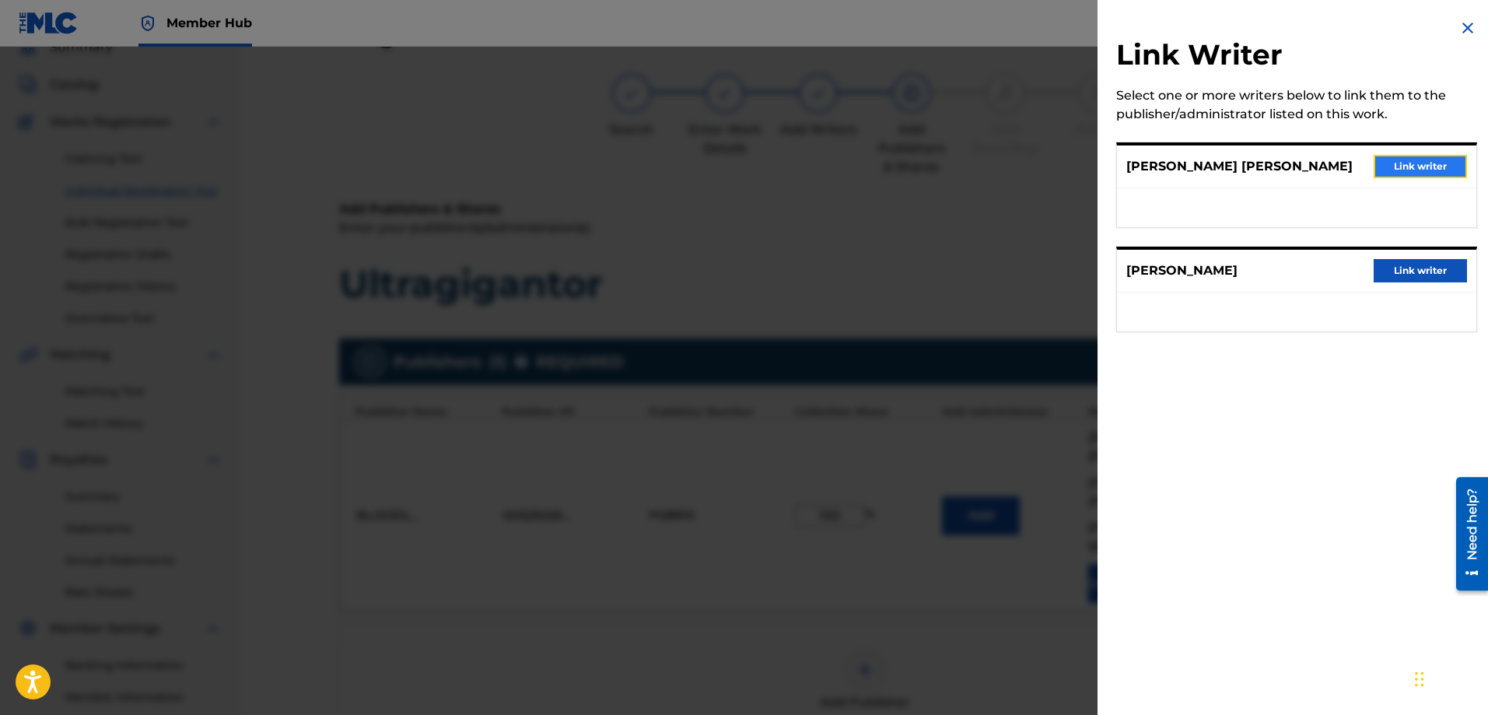
click at [1406, 160] on button "Link writer" at bounding box center [1419, 166] width 93 height 23
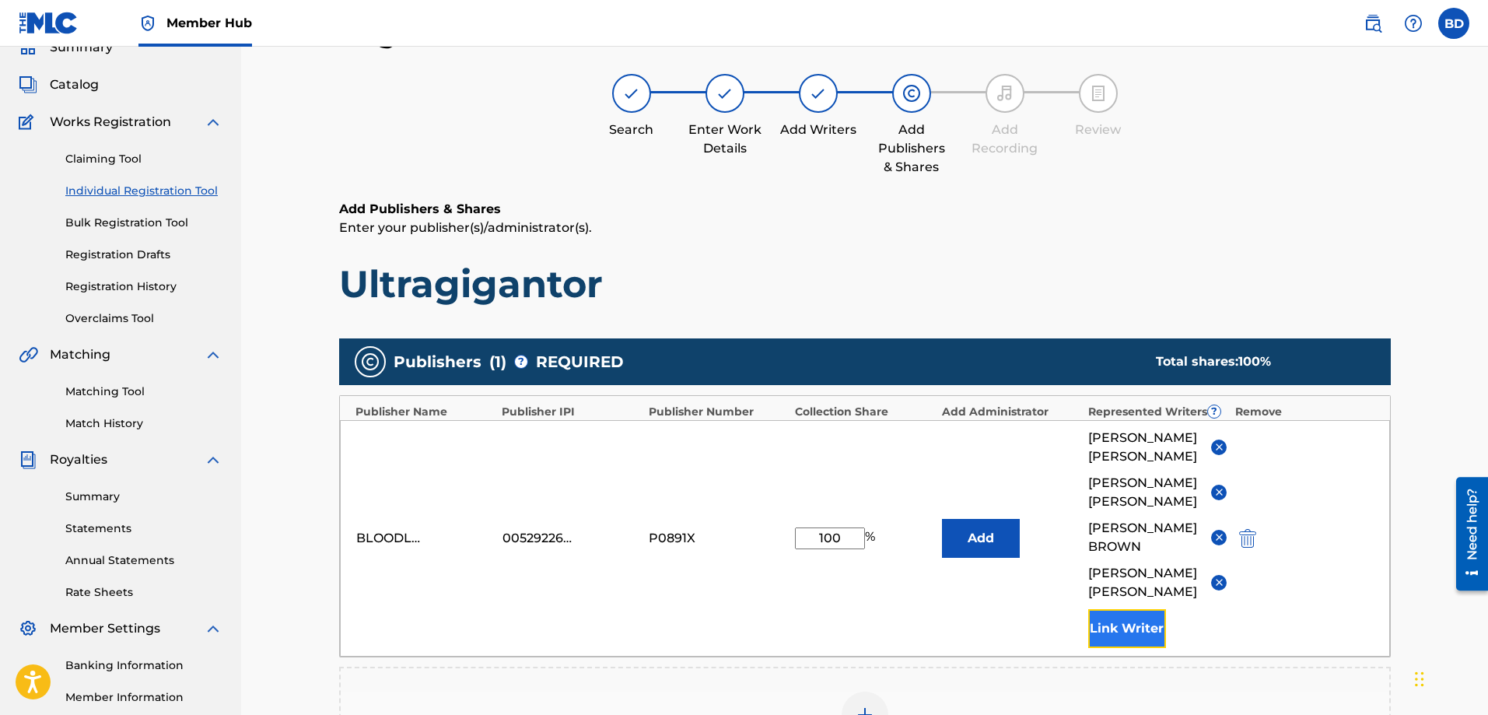
click at [1138, 631] on button "Link Writer" at bounding box center [1127, 628] width 78 height 39
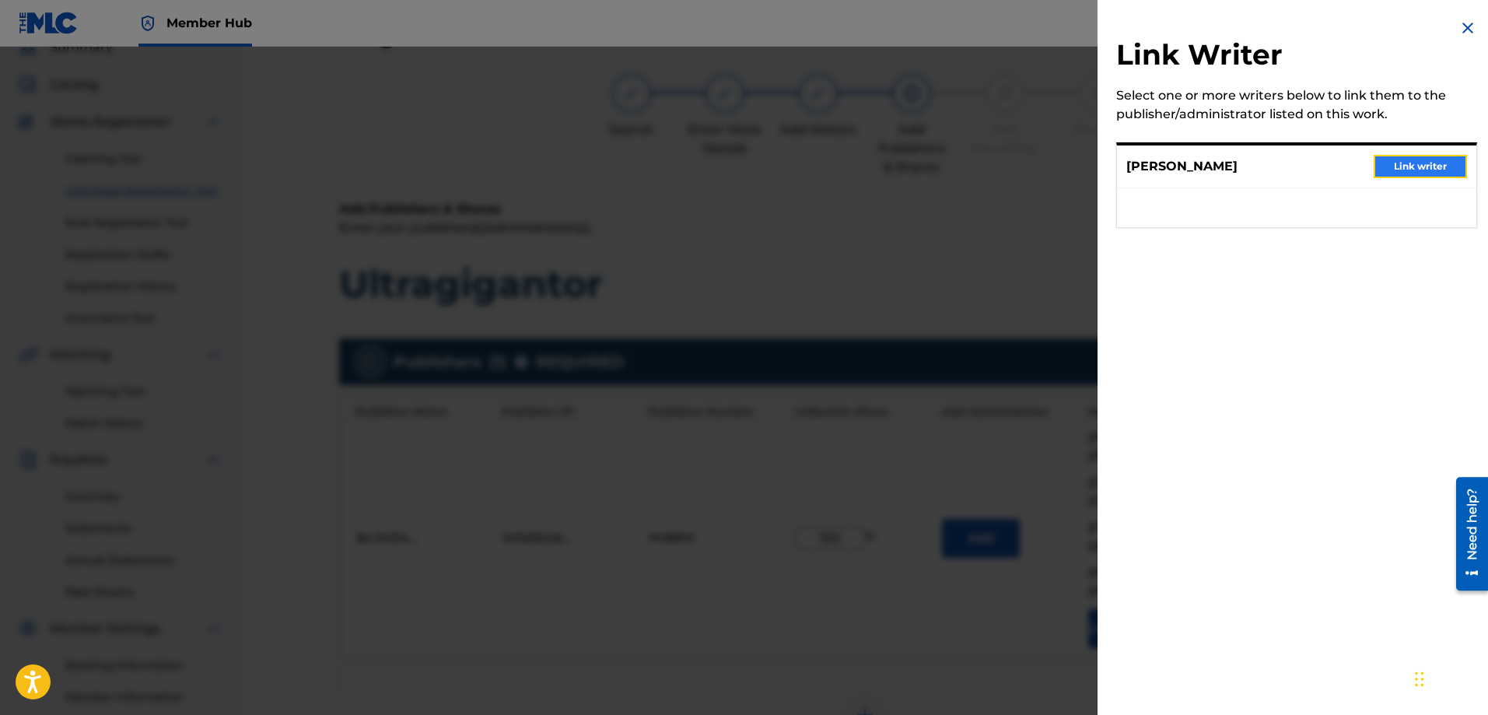
click at [1426, 160] on button "Link writer" at bounding box center [1419, 166] width 93 height 23
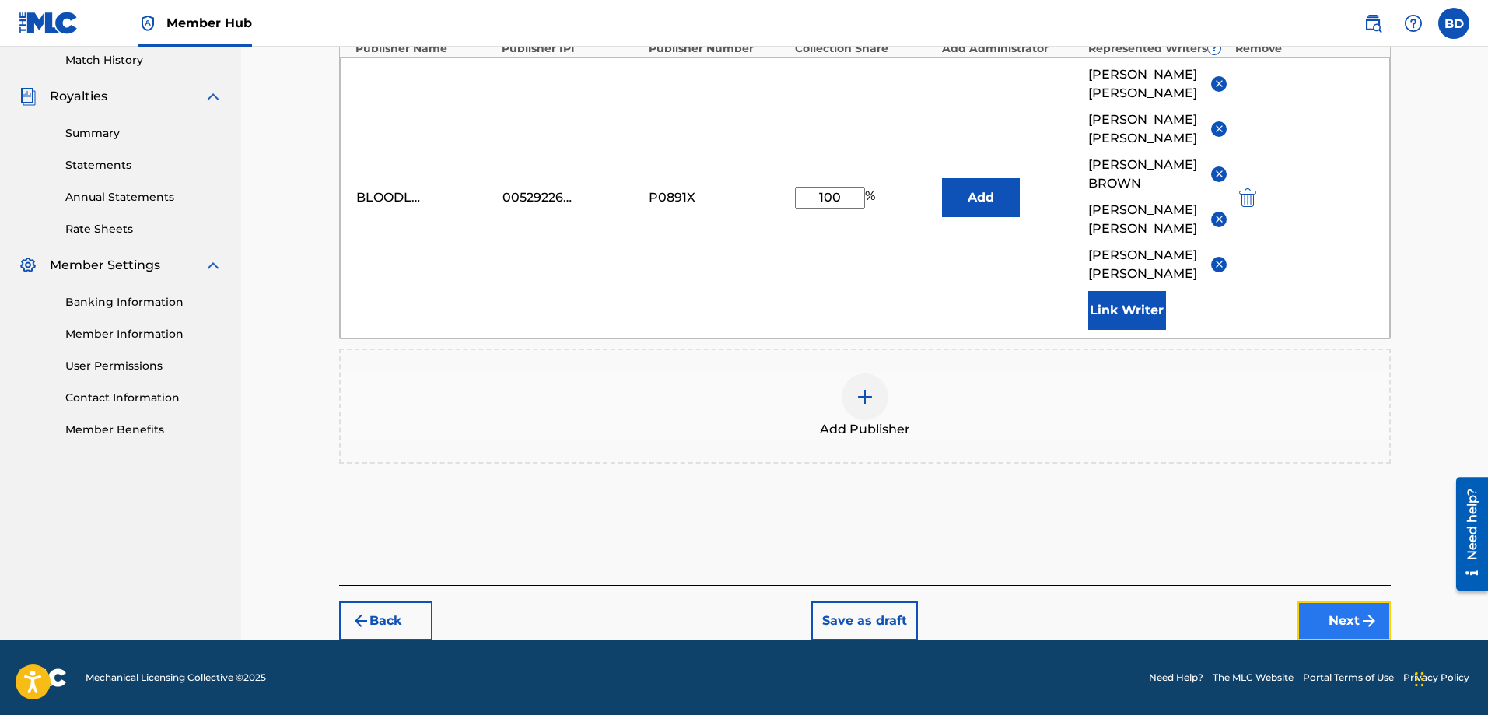
click at [1335, 619] on button "Next" at bounding box center [1343, 620] width 93 height 39
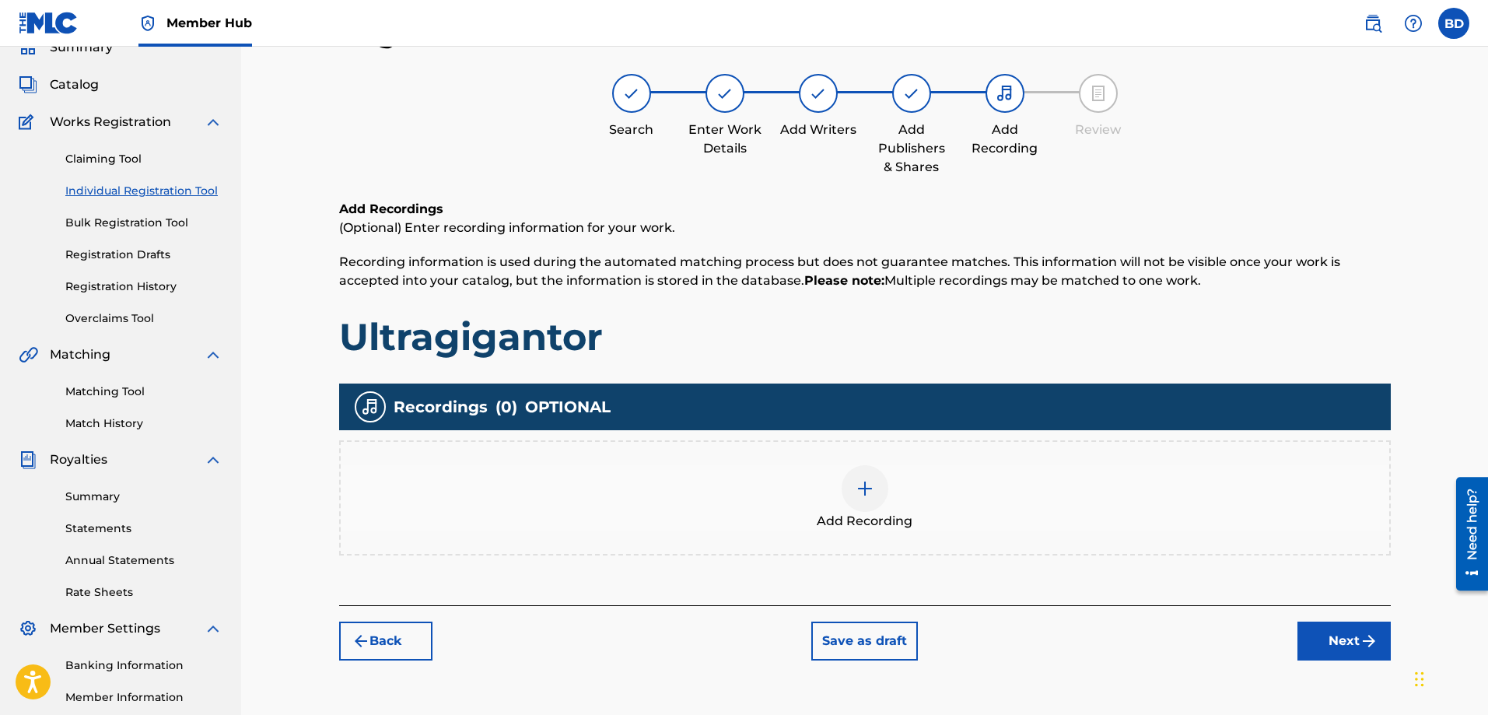
click at [860, 481] on img at bounding box center [864, 488] width 19 height 19
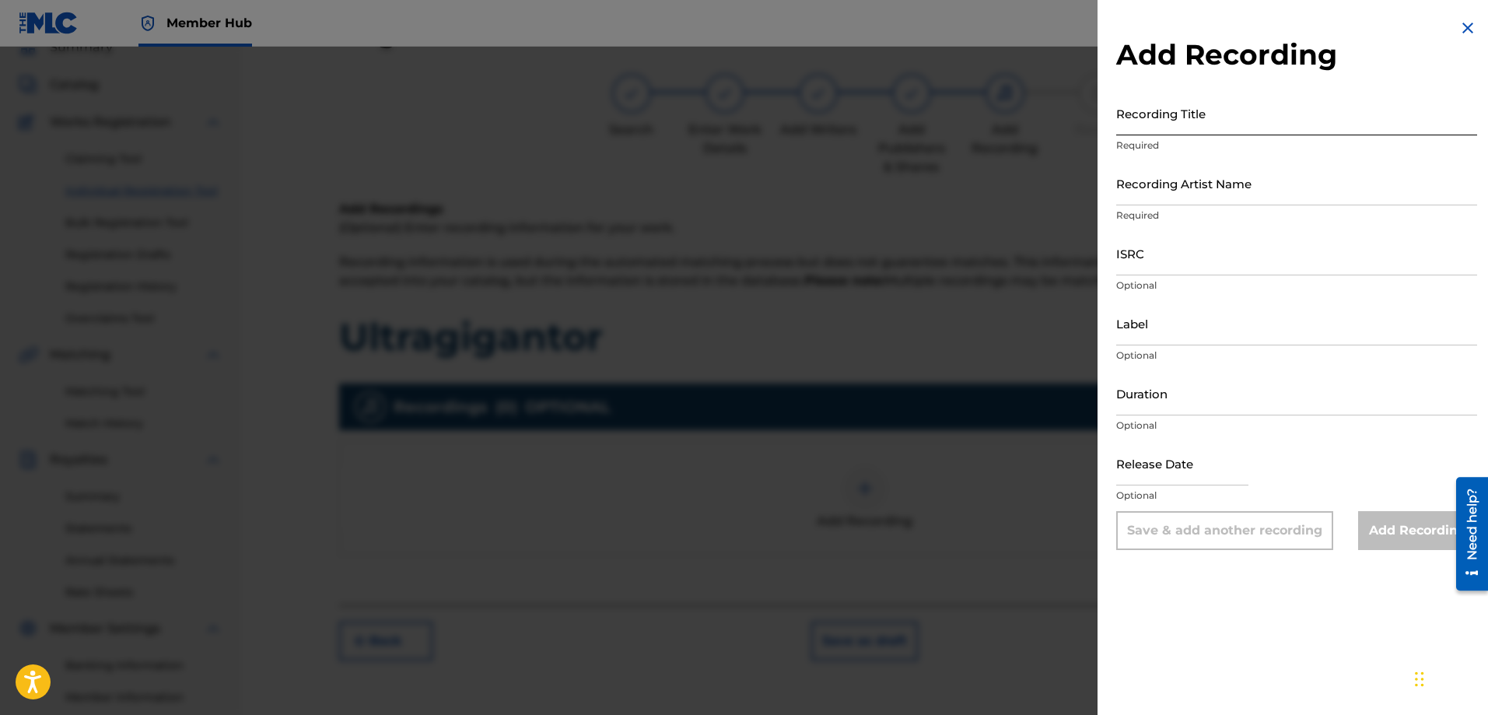
click at [1135, 124] on input "Recording Title" at bounding box center [1296, 113] width 361 height 44
click at [1142, 199] on input "Recording Artist Name" at bounding box center [1296, 183] width 361 height 44
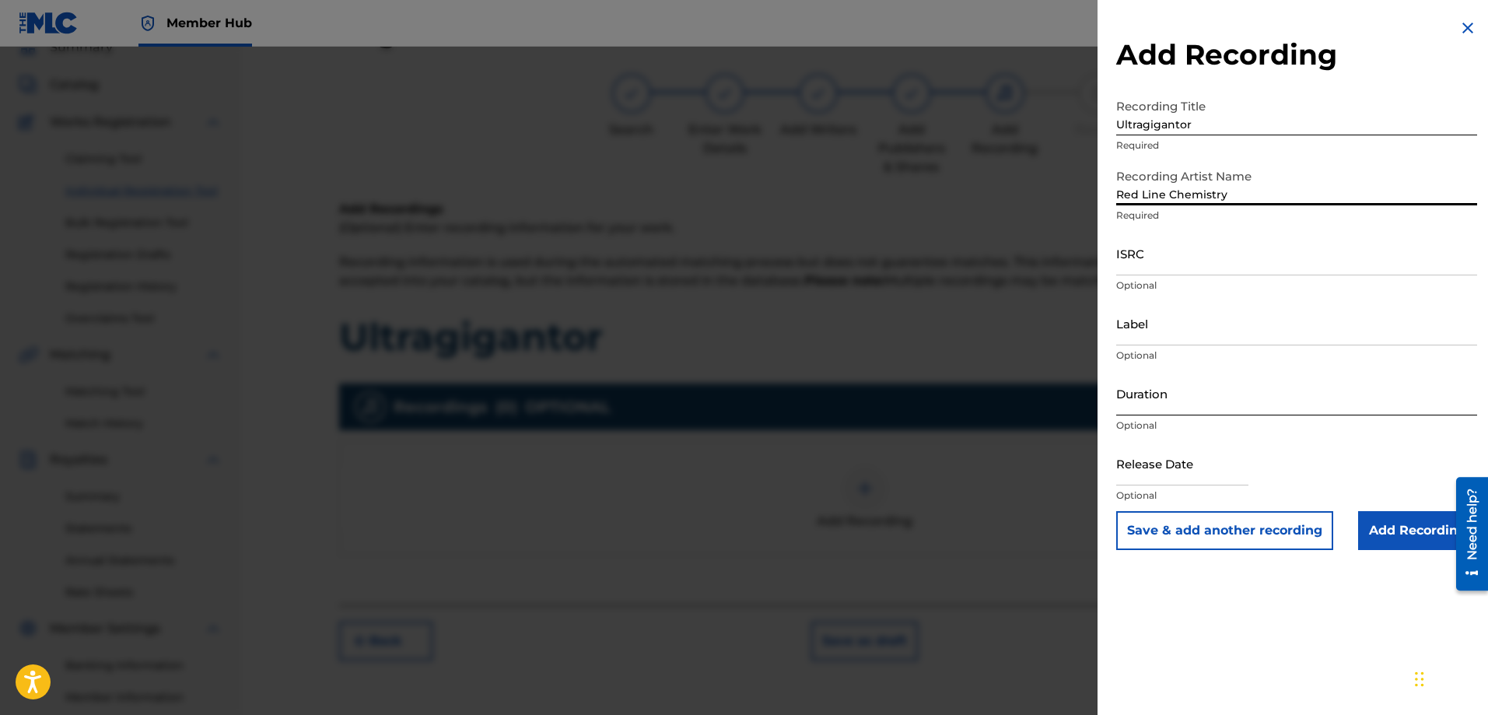
click at [1147, 407] on input "Duration" at bounding box center [1296, 393] width 361 height 44
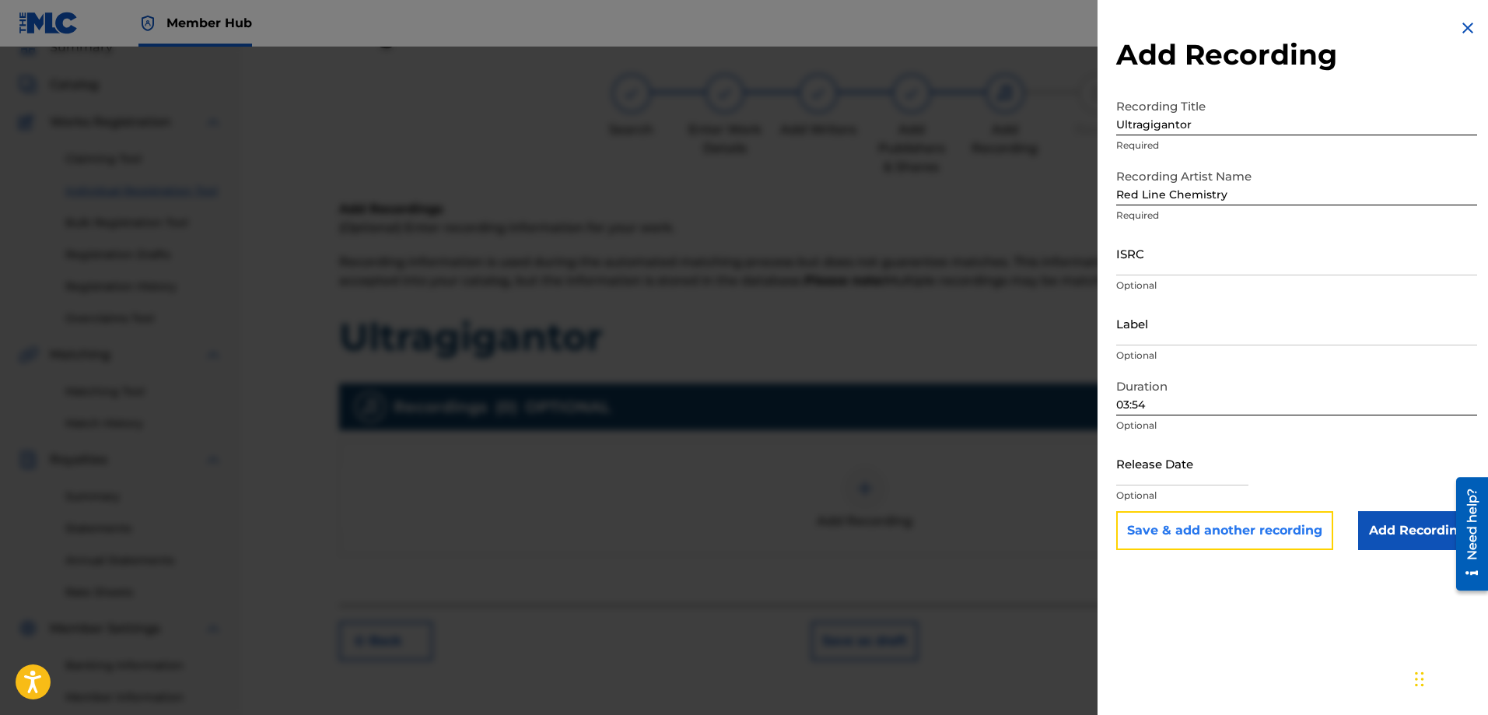
click at [1208, 526] on button "Save & add another recording" at bounding box center [1224, 530] width 217 height 39
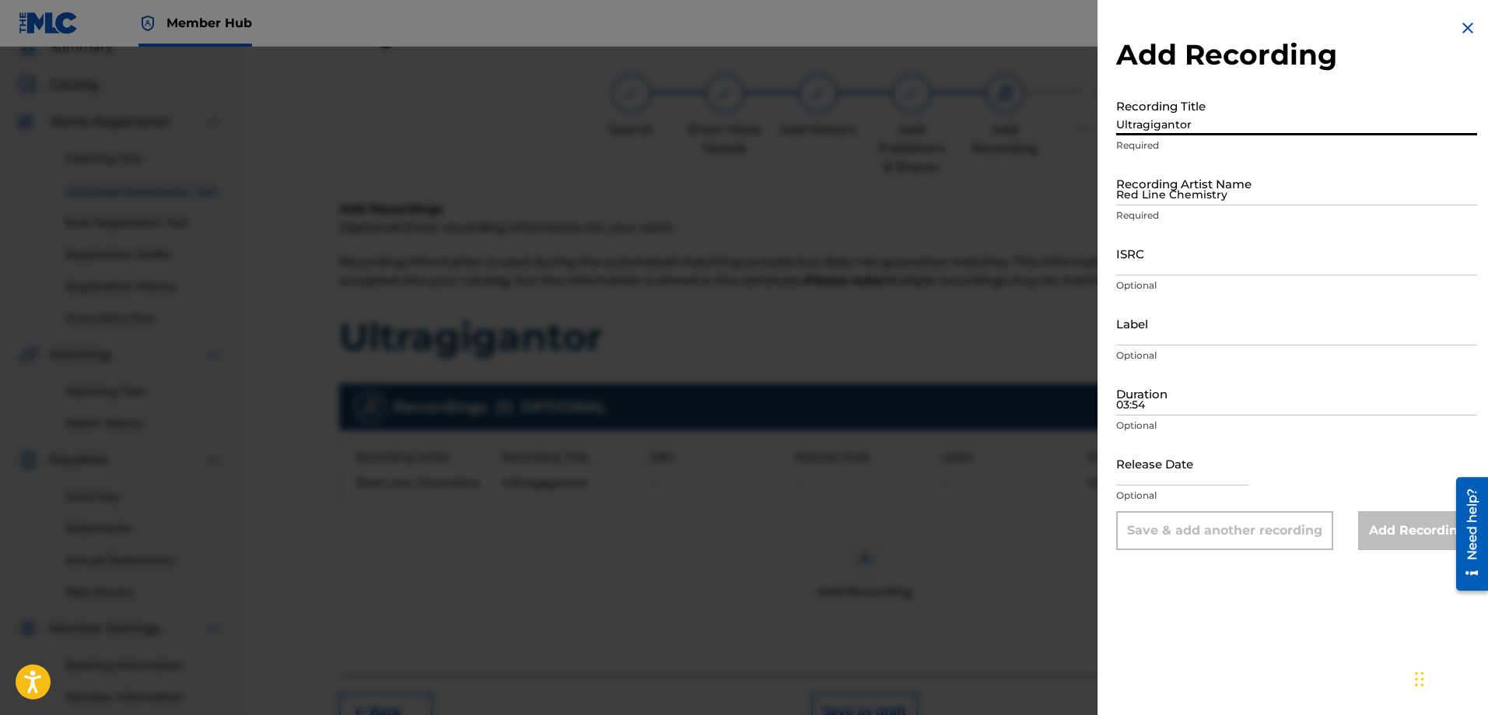
click at [1141, 135] on input "Ultragigantor" at bounding box center [1296, 113] width 361 height 44
click at [1135, 198] on input "Red Line Chemistry" at bounding box center [1296, 183] width 361 height 44
click at [1186, 402] on input "03:54" at bounding box center [1296, 393] width 361 height 44
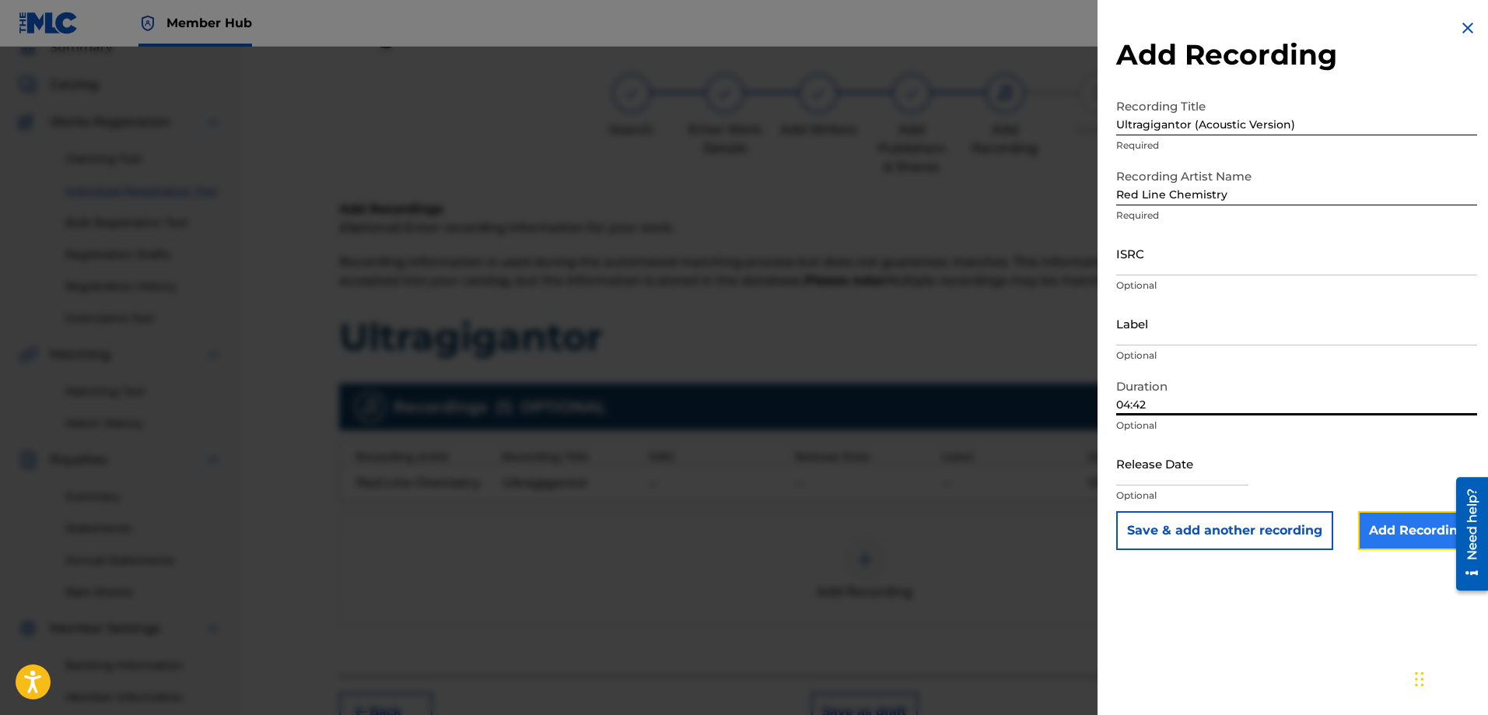
click at [1382, 523] on input "Add Recording" at bounding box center [1417, 530] width 119 height 39
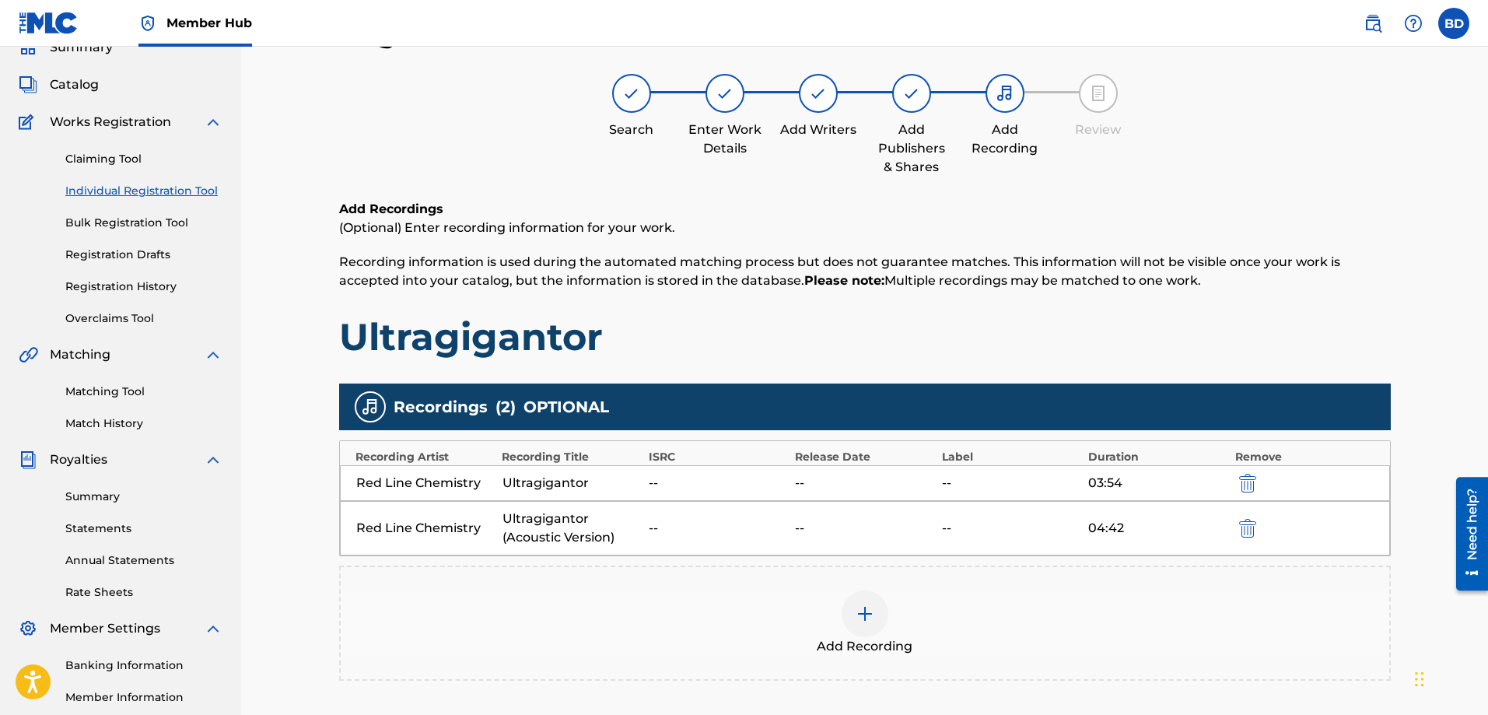
scroll to position [250, 0]
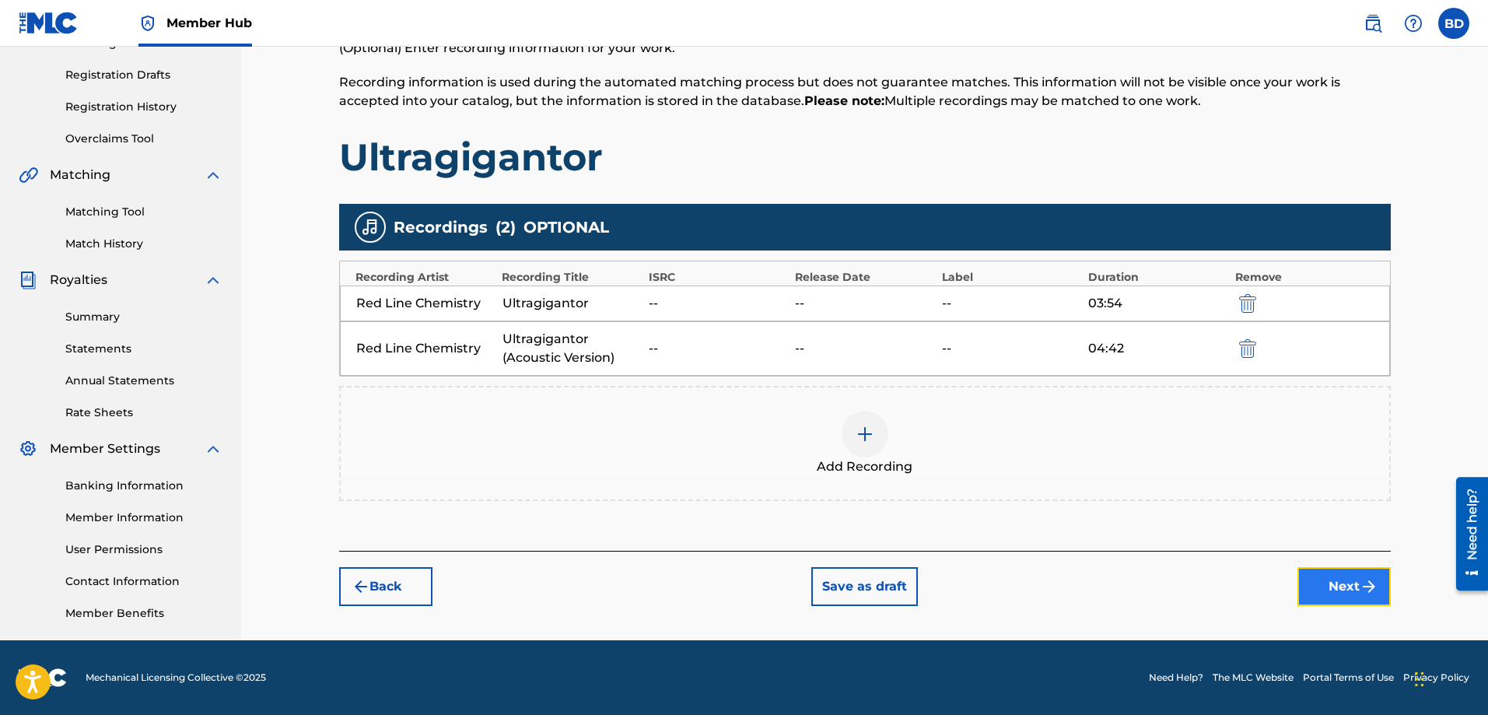
click at [1348, 582] on button "Next" at bounding box center [1343, 586] width 93 height 39
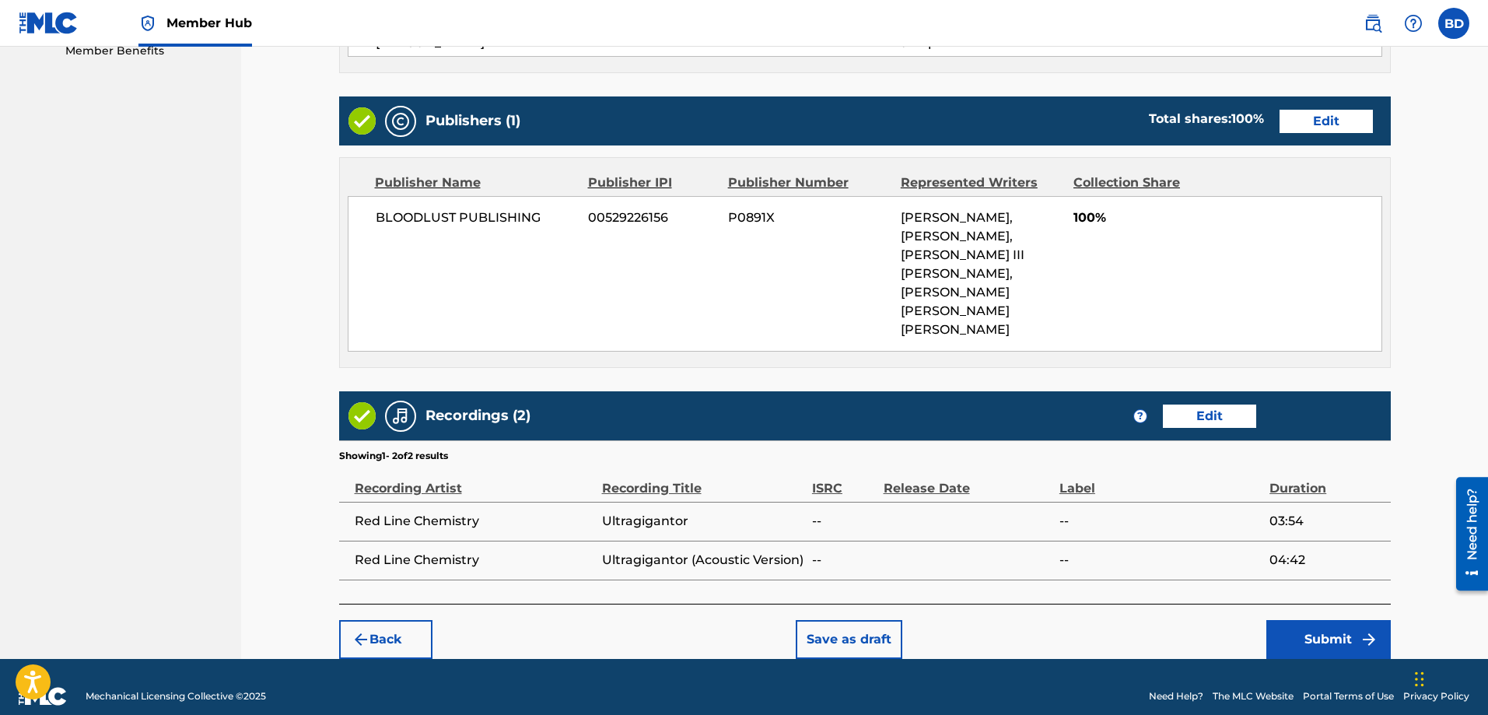
scroll to position [190, 0]
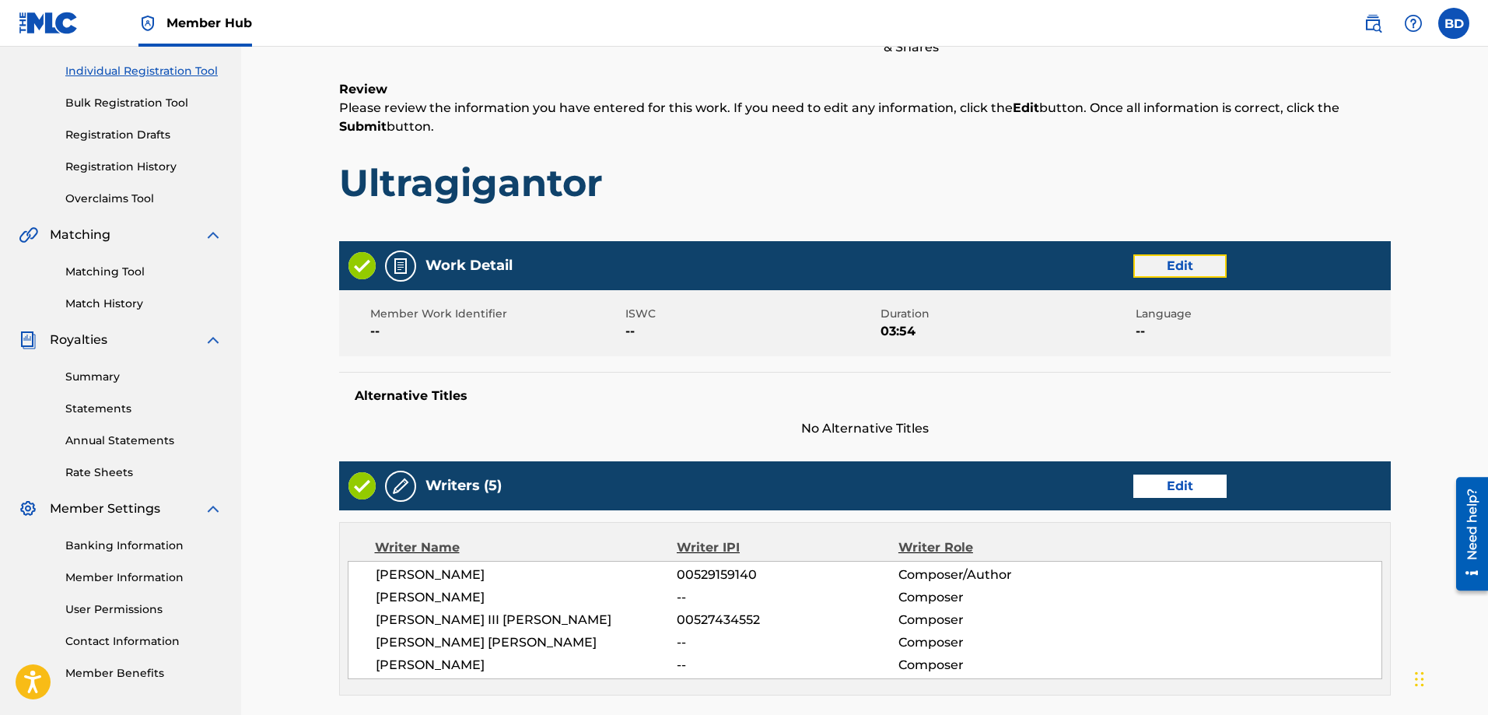
click at [1163, 264] on button "Edit" at bounding box center [1179, 265] width 93 height 23
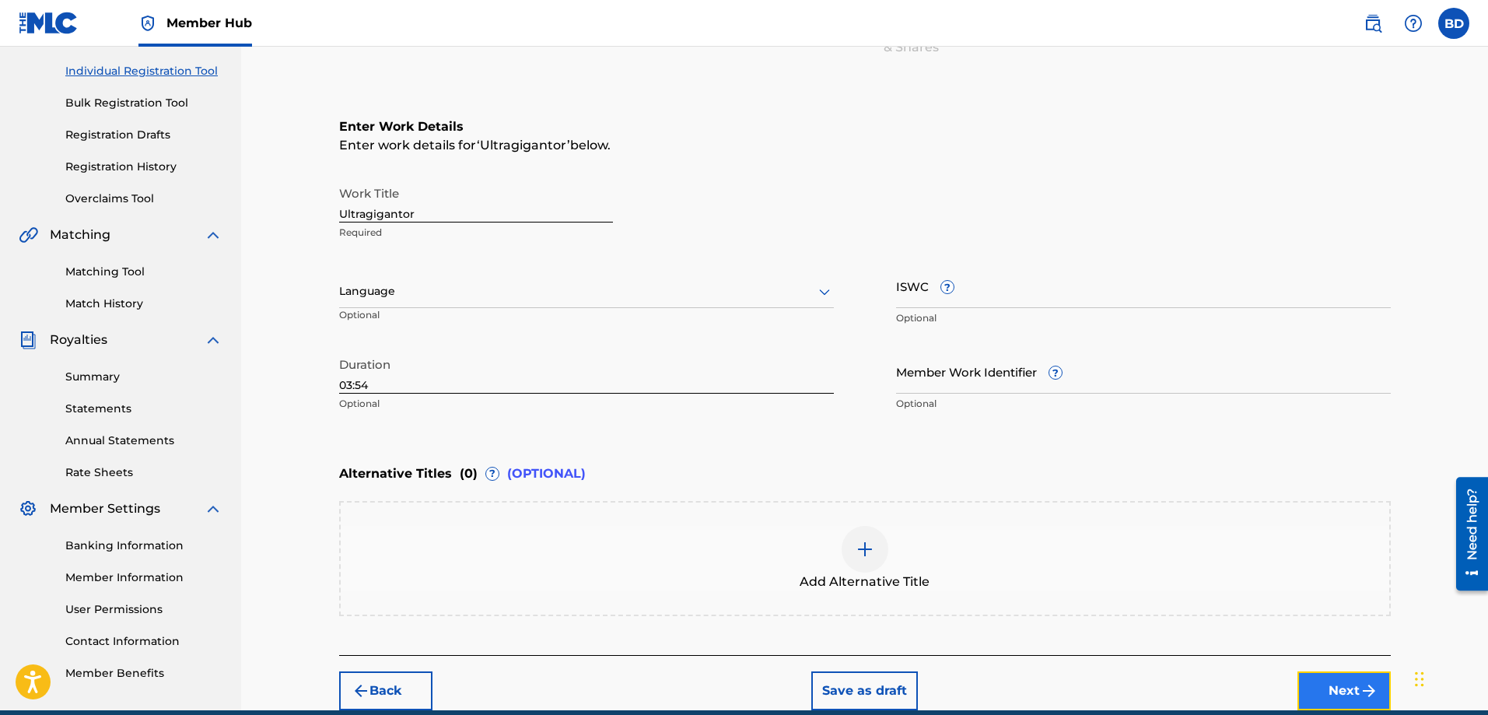
click at [1335, 696] on button "Next" at bounding box center [1343, 690] width 93 height 39
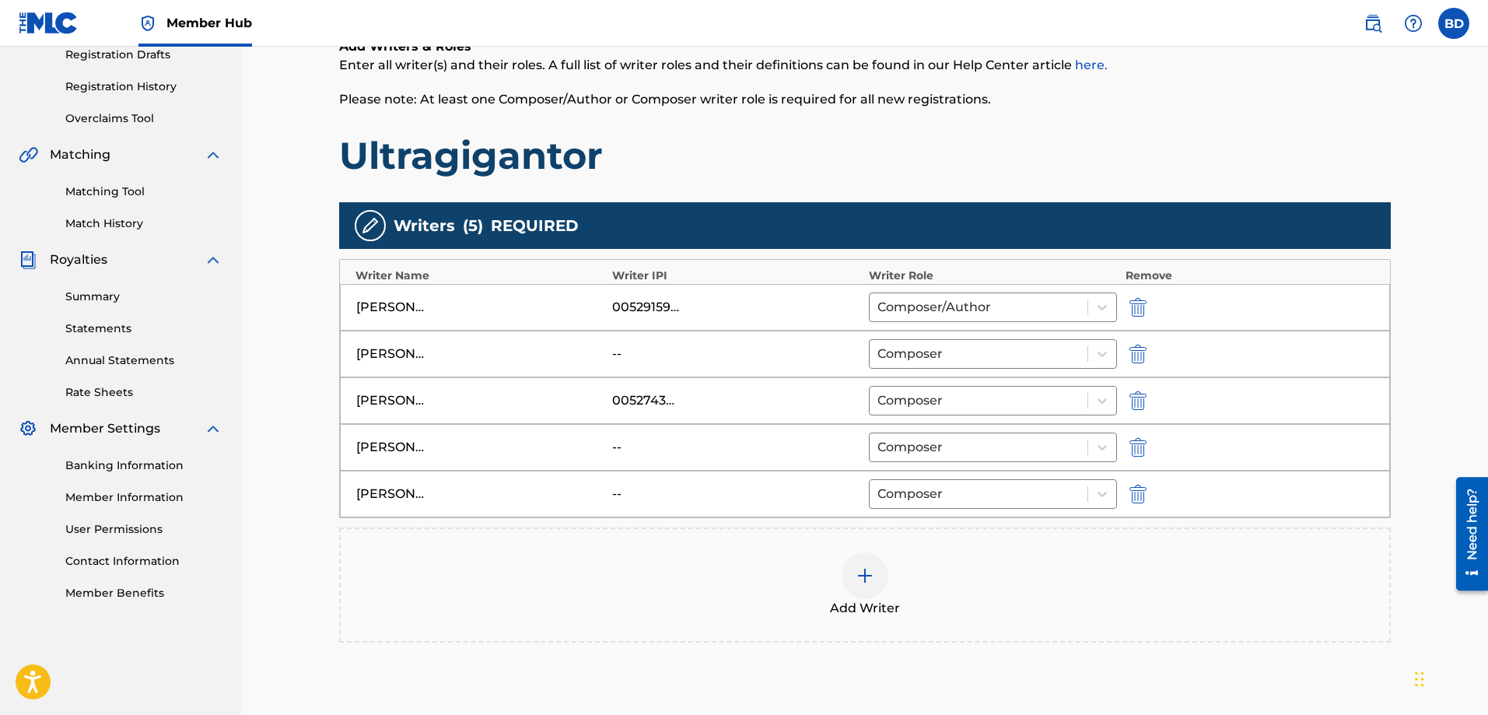
scroll to position [402, 0]
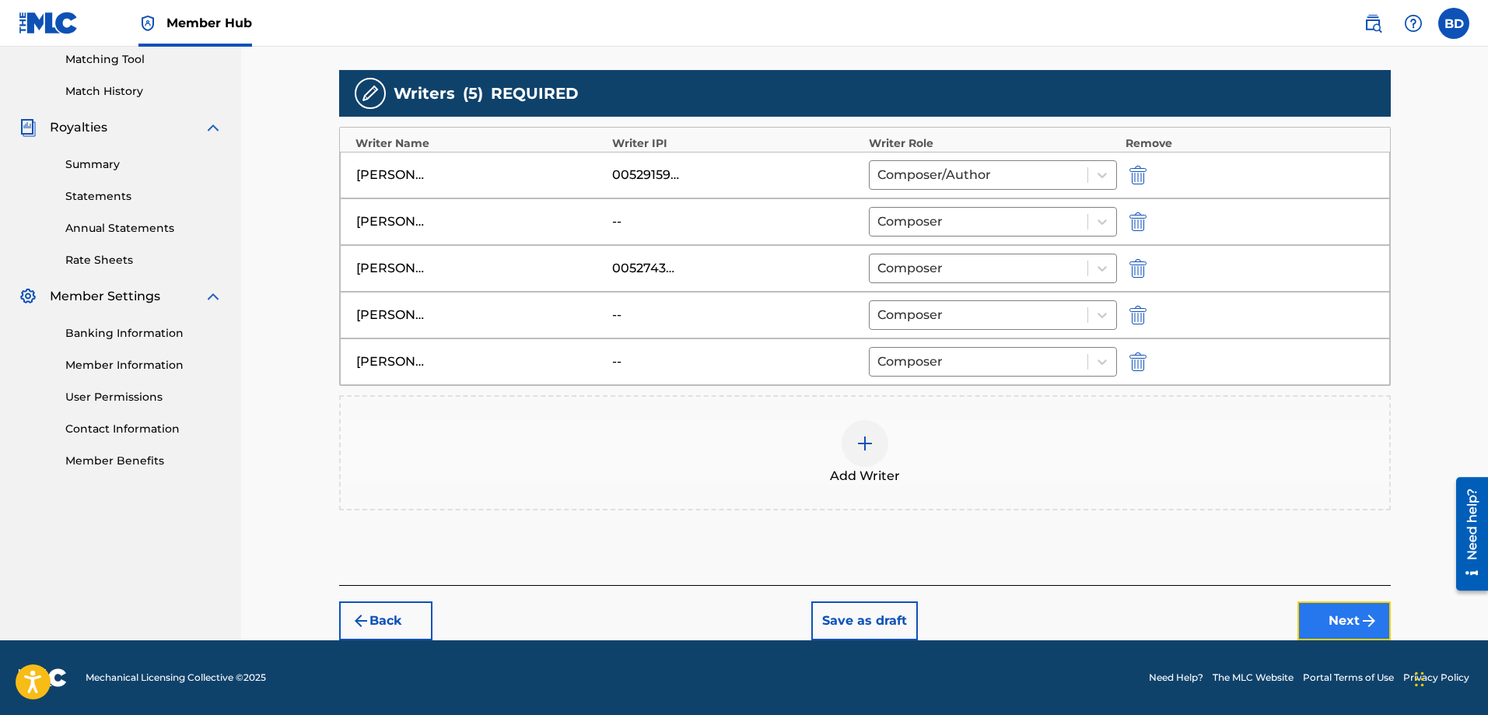
click at [1339, 618] on button "Next" at bounding box center [1343, 620] width 93 height 39
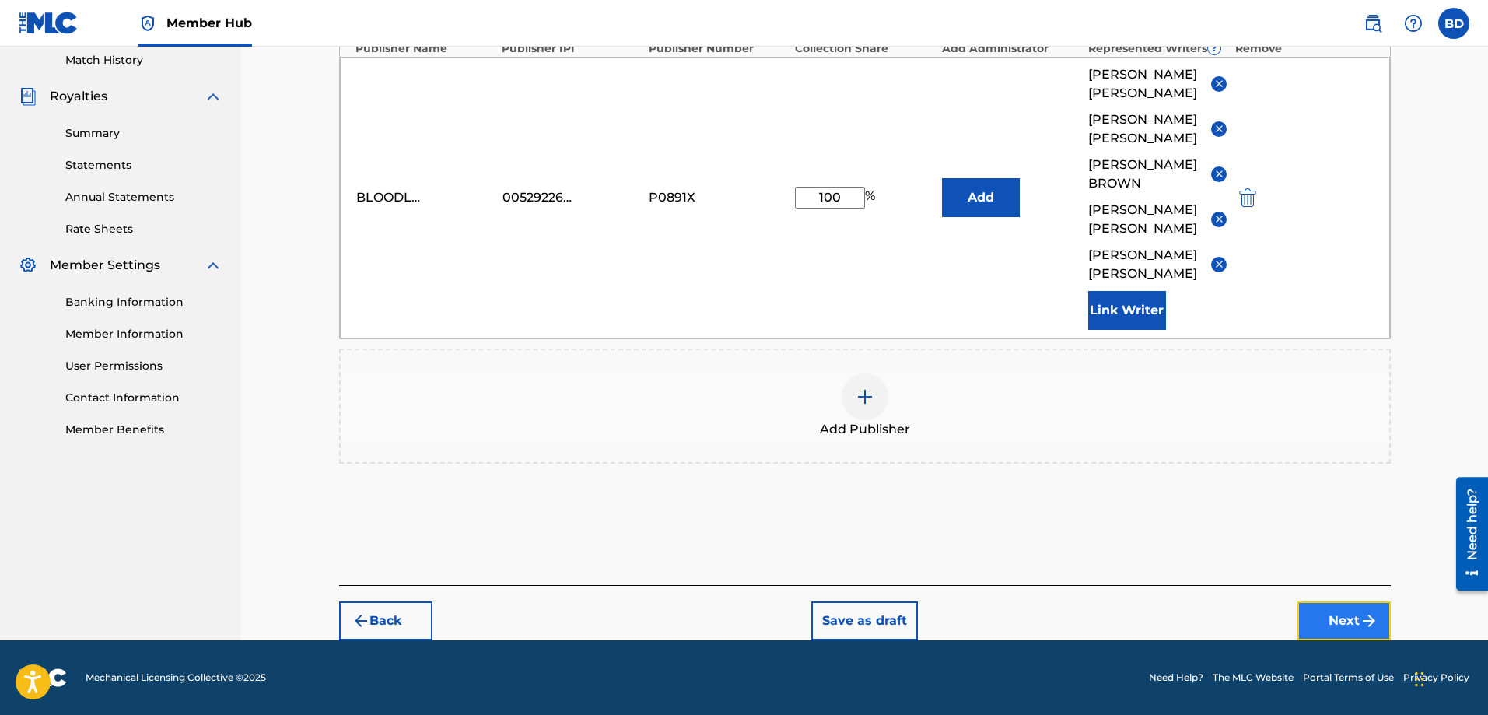
click at [1344, 622] on button "Next" at bounding box center [1343, 620] width 93 height 39
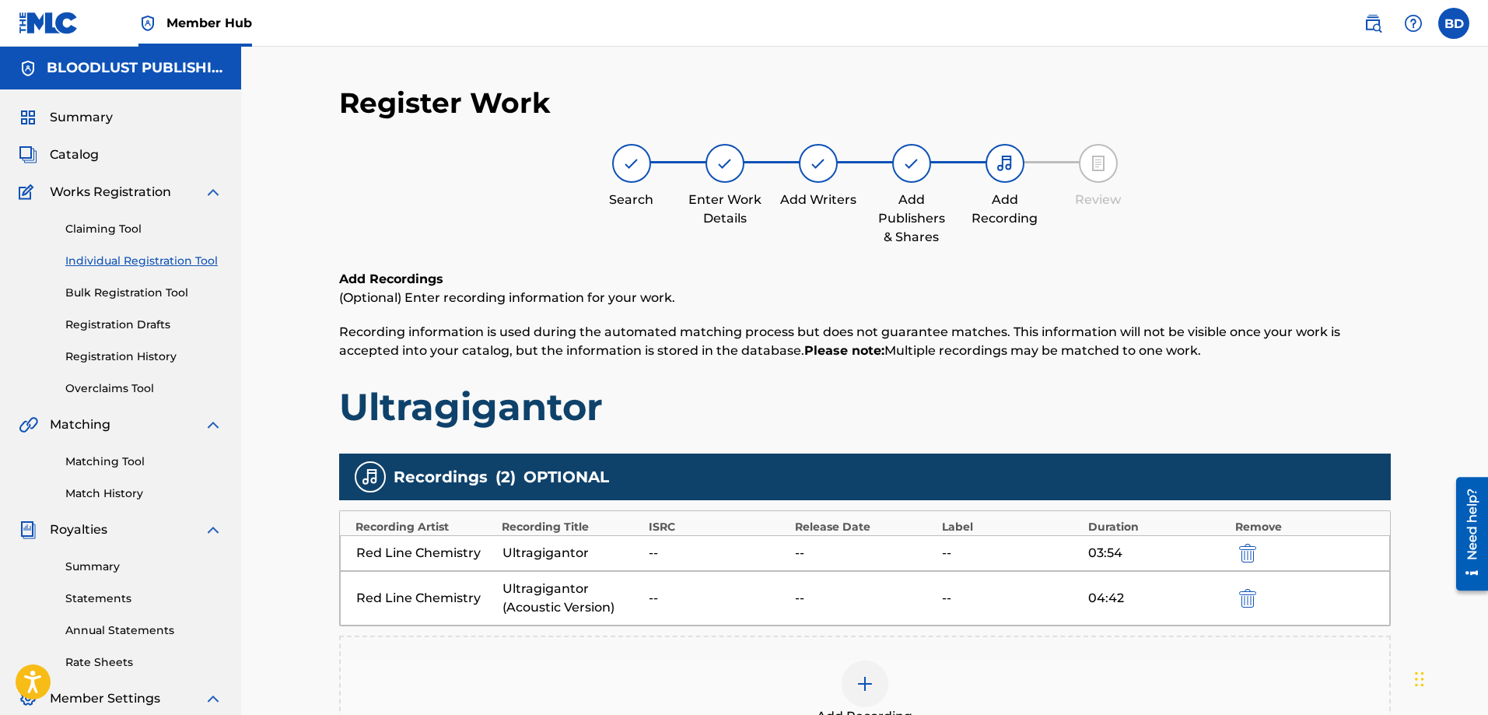
scroll to position [250, 0]
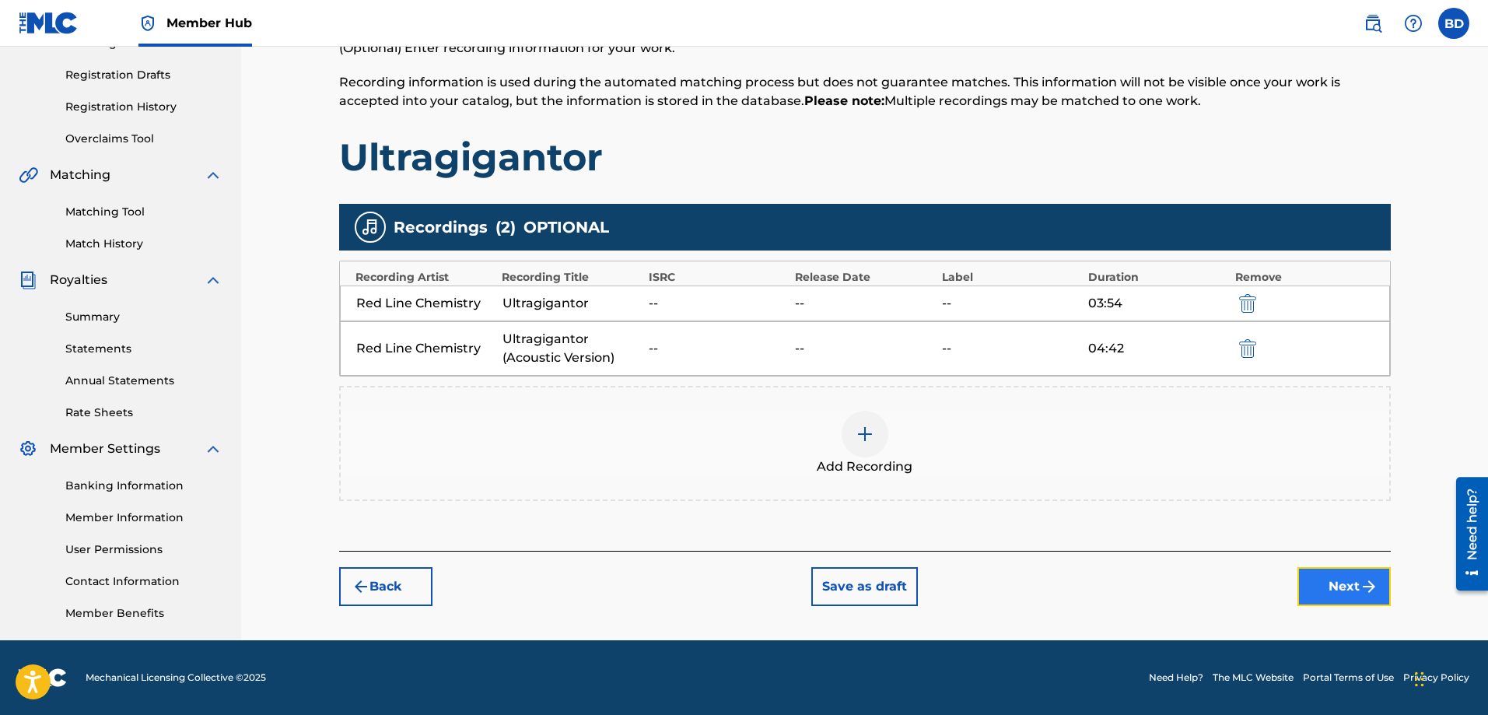
click at [1337, 579] on button "Next" at bounding box center [1343, 586] width 93 height 39
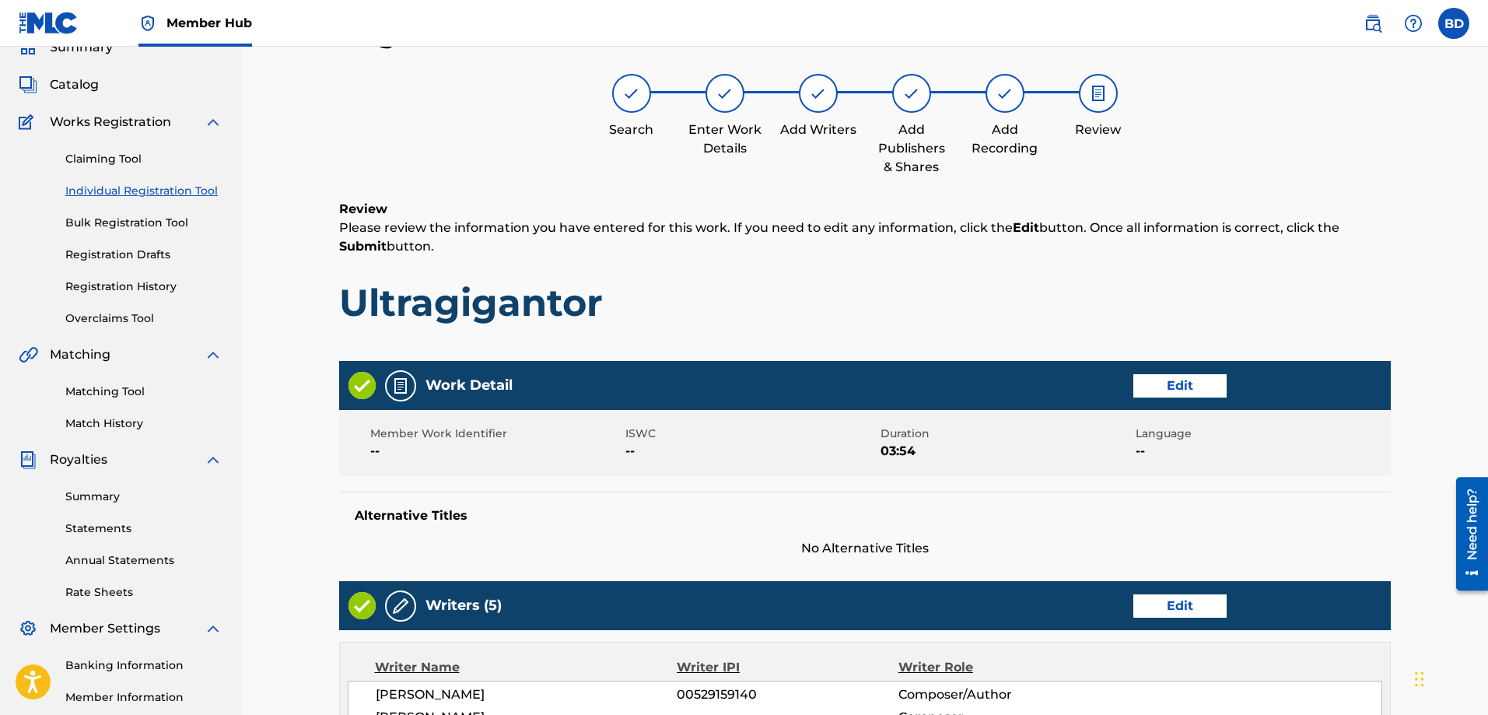
scroll to position [812, 0]
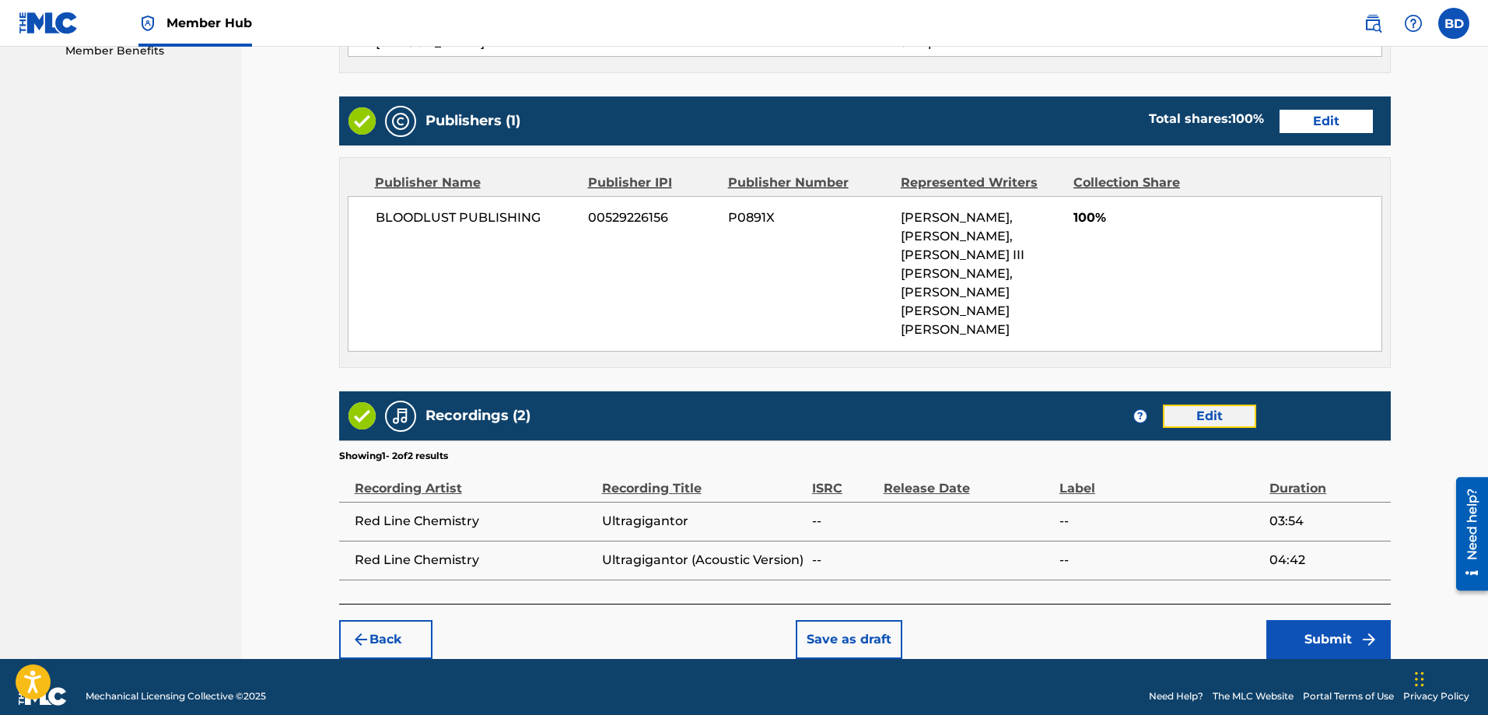
click at [1192, 404] on button "Edit" at bounding box center [1209, 415] width 93 height 23
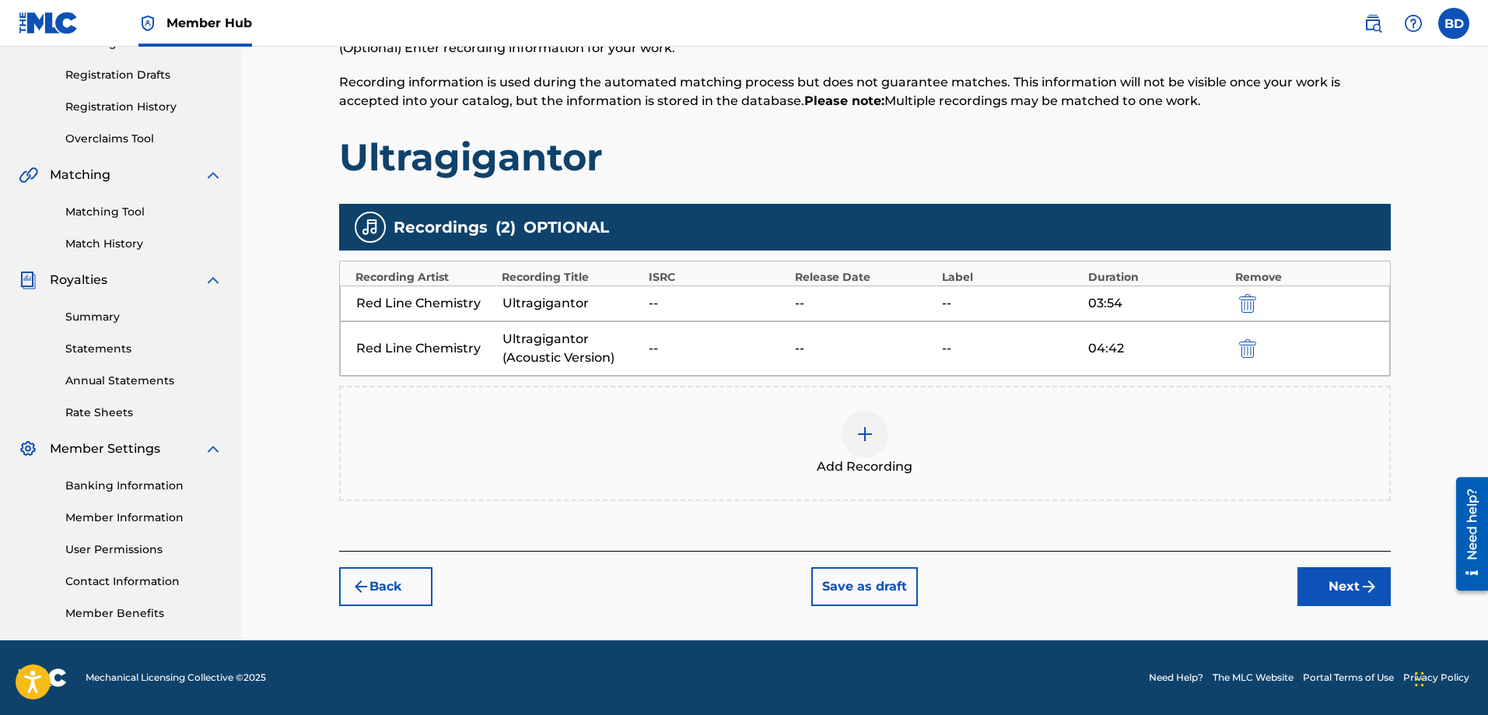
scroll to position [250, 0]
click at [1248, 348] on img "submit" at bounding box center [1247, 348] width 17 height 19
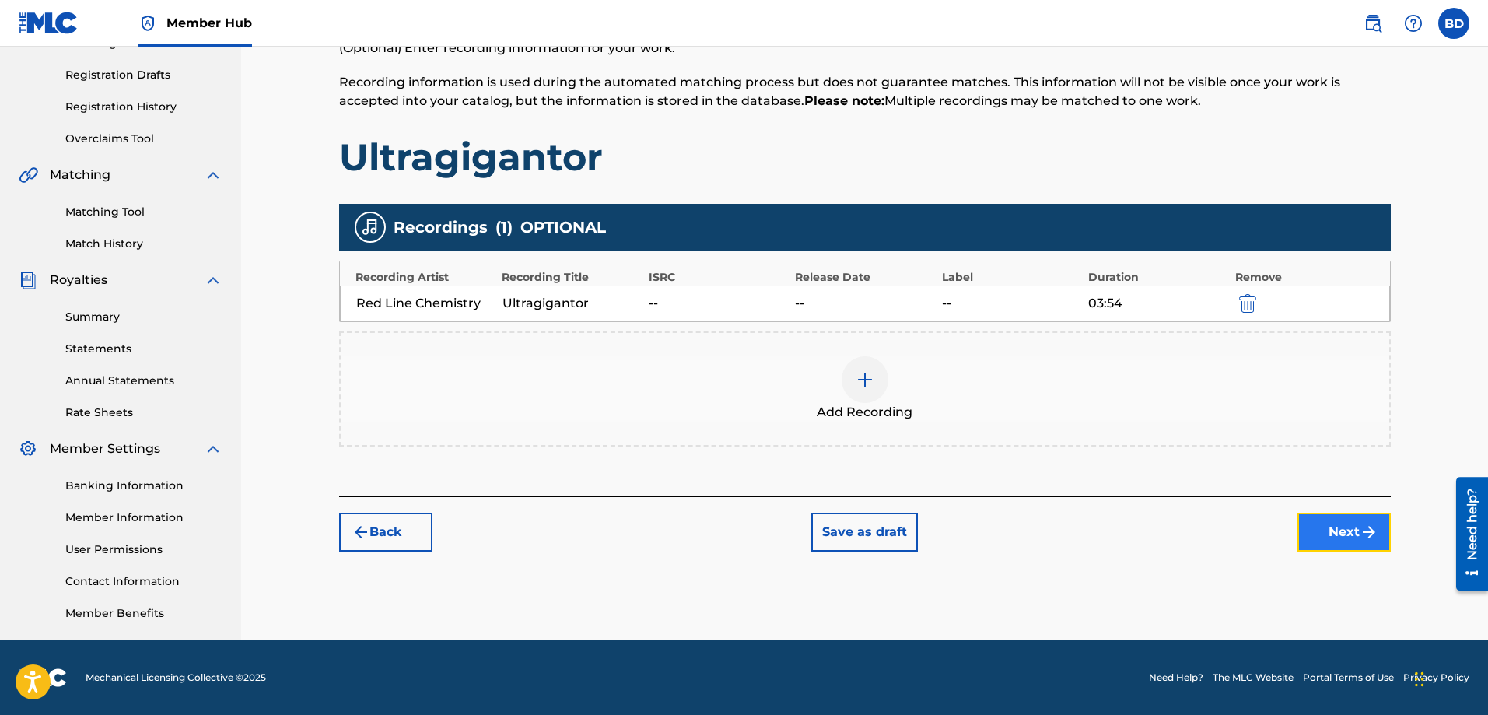
click at [1337, 527] on button "Next" at bounding box center [1343, 531] width 93 height 39
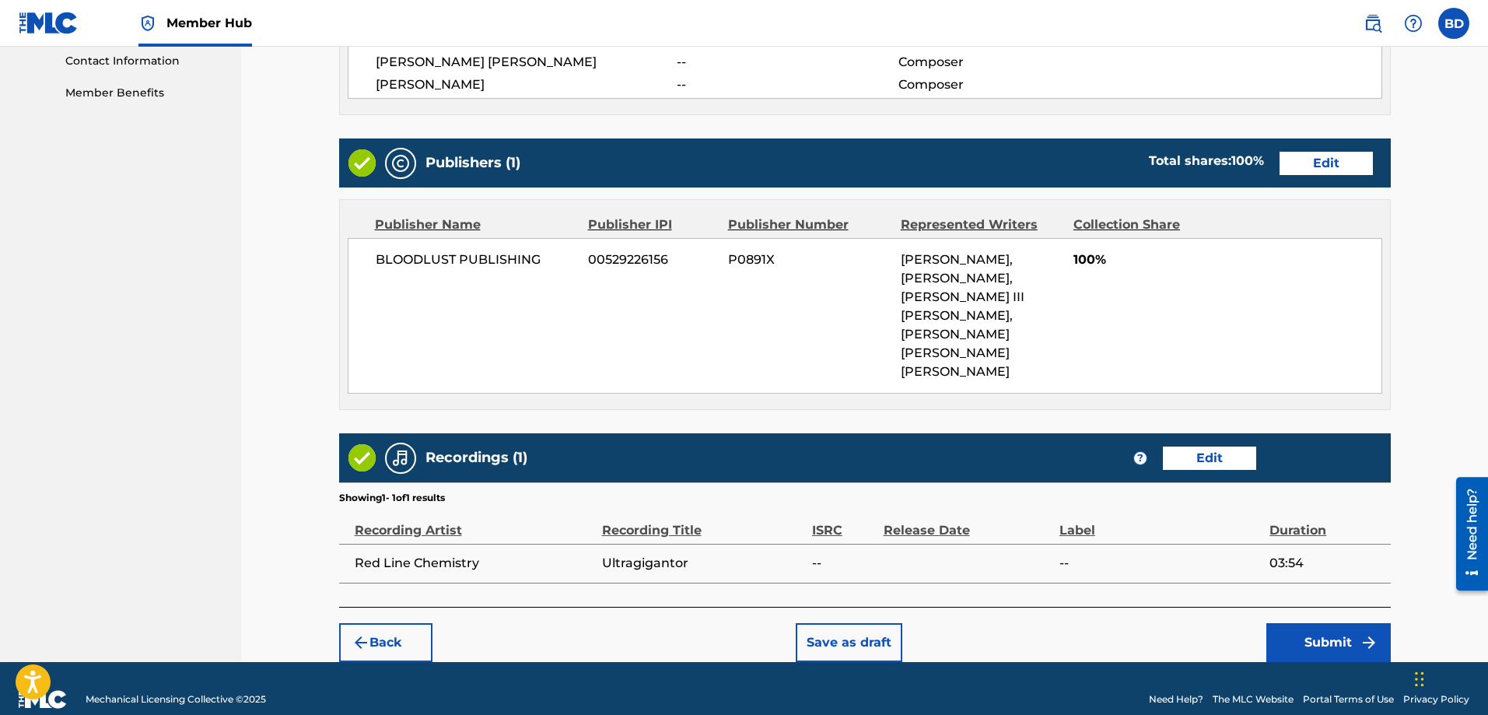
scroll to position [773, 0]
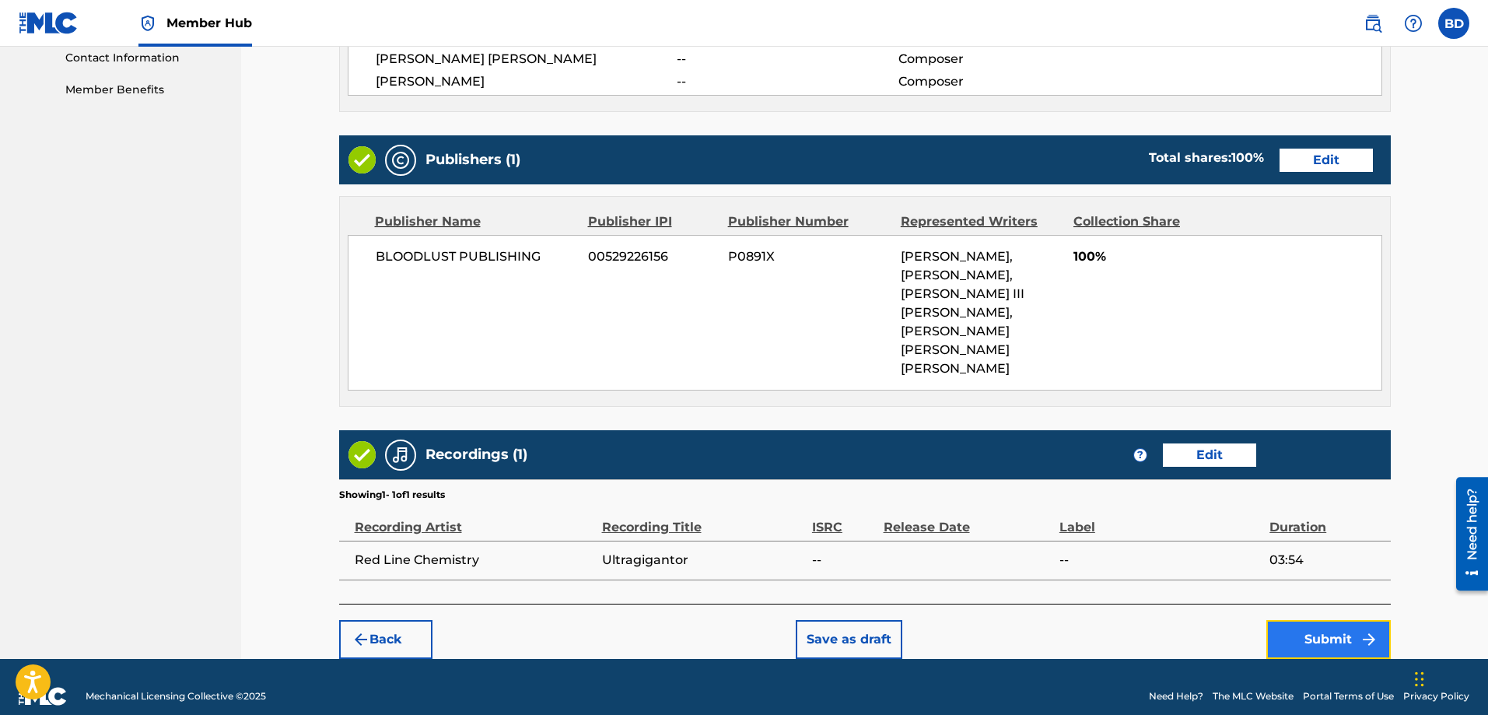
click at [1320, 620] on button "Submit" at bounding box center [1328, 639] width 124 height 39
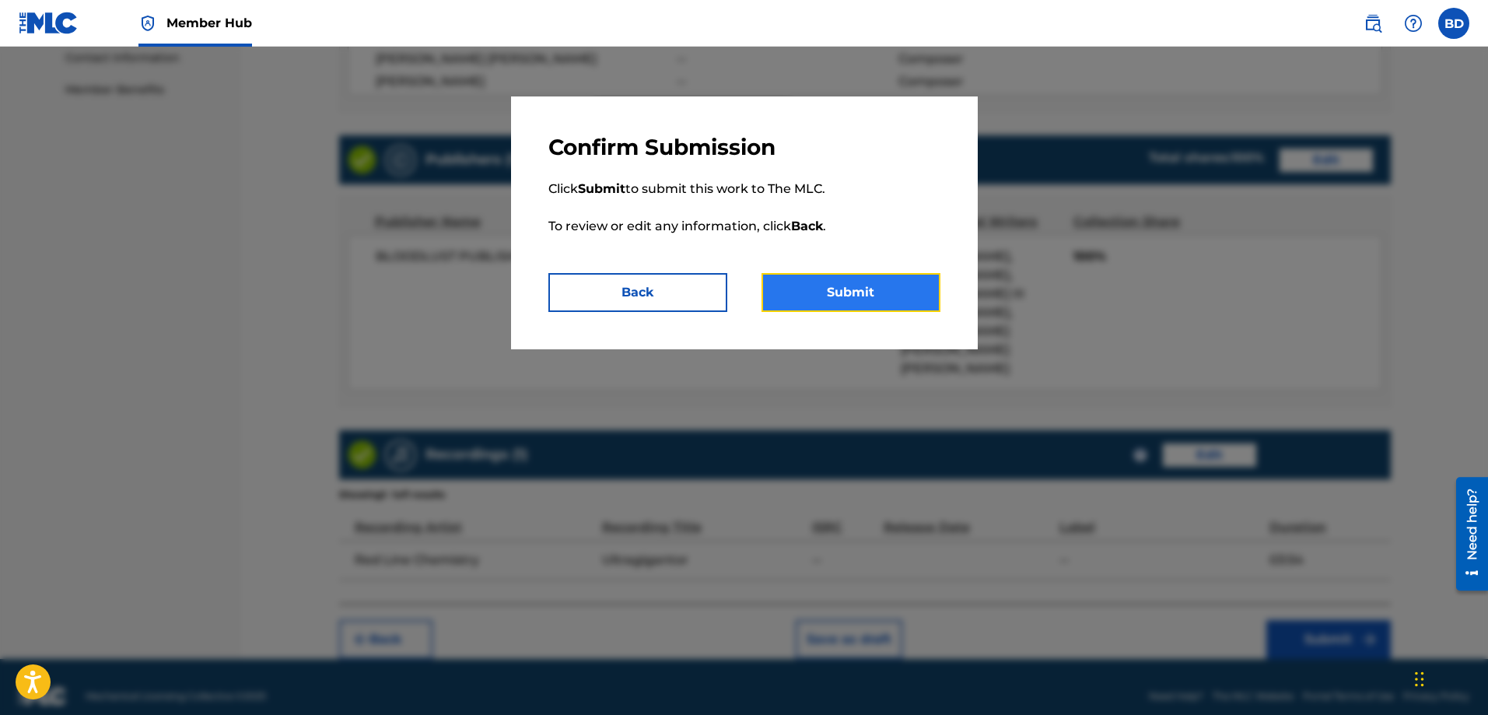
click at [857, 300] on button "Submit" at bounding box center [850, 292] width 179 height 39
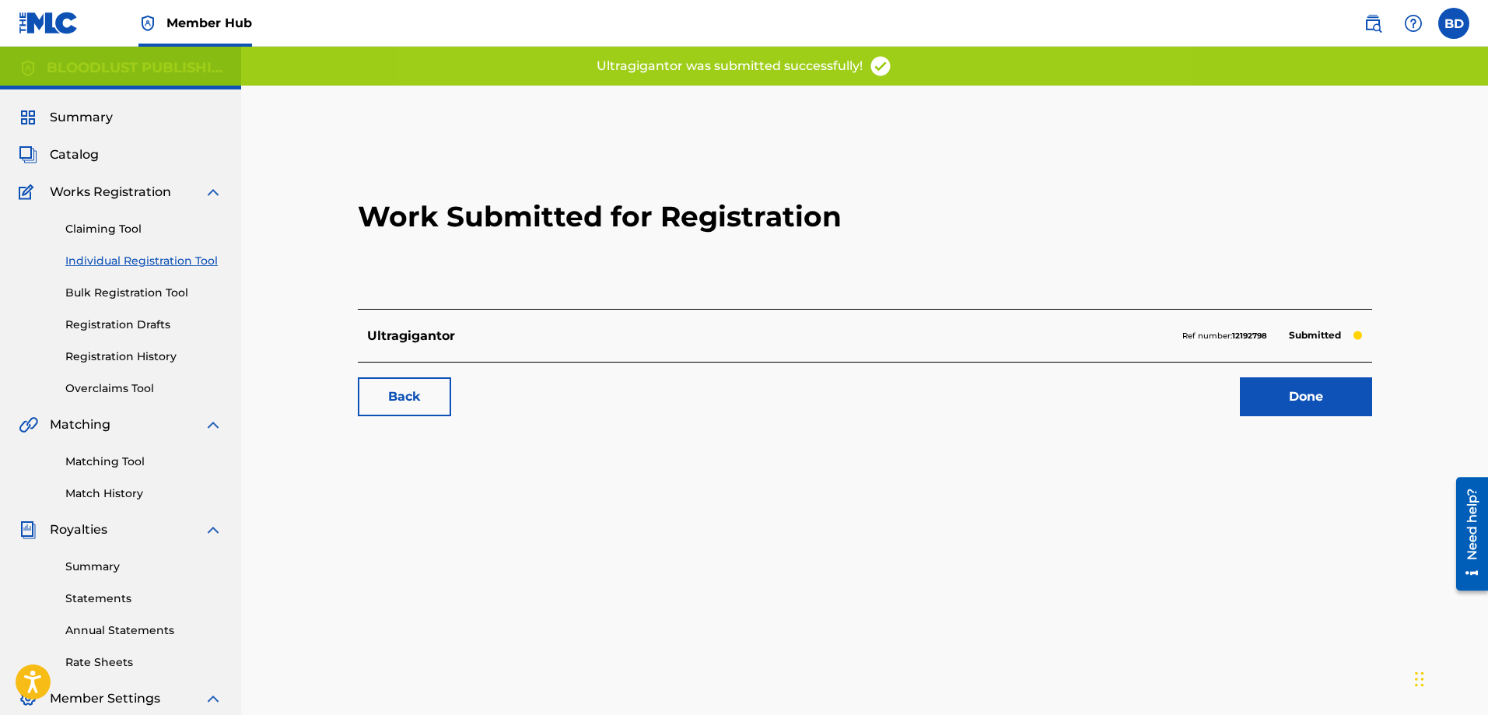
click at [118, 255] on link "Individual Registration Tool" at bounding box center [143, 261] width 157 height 16
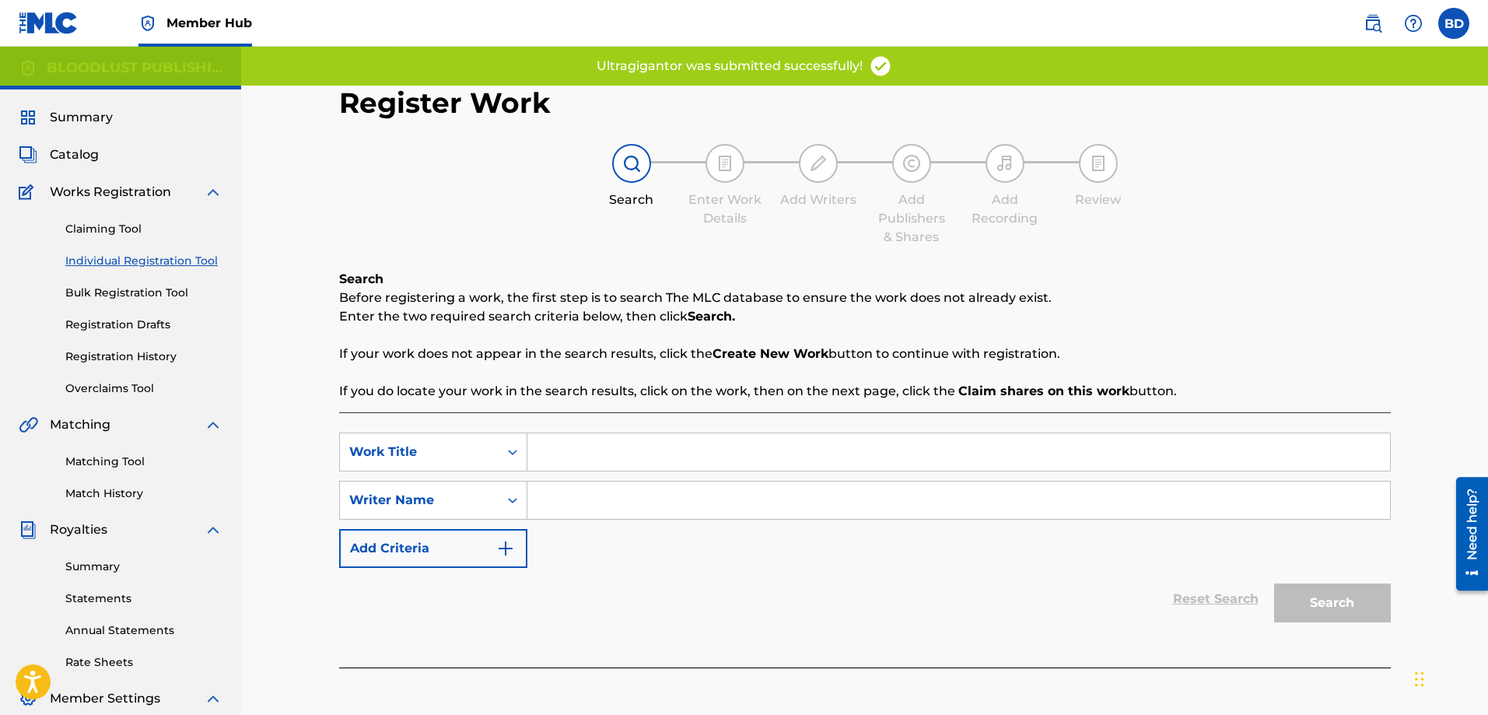
click at [593, 454] on input "Search Form" at bounding box center [958, 451] width 862 height 37
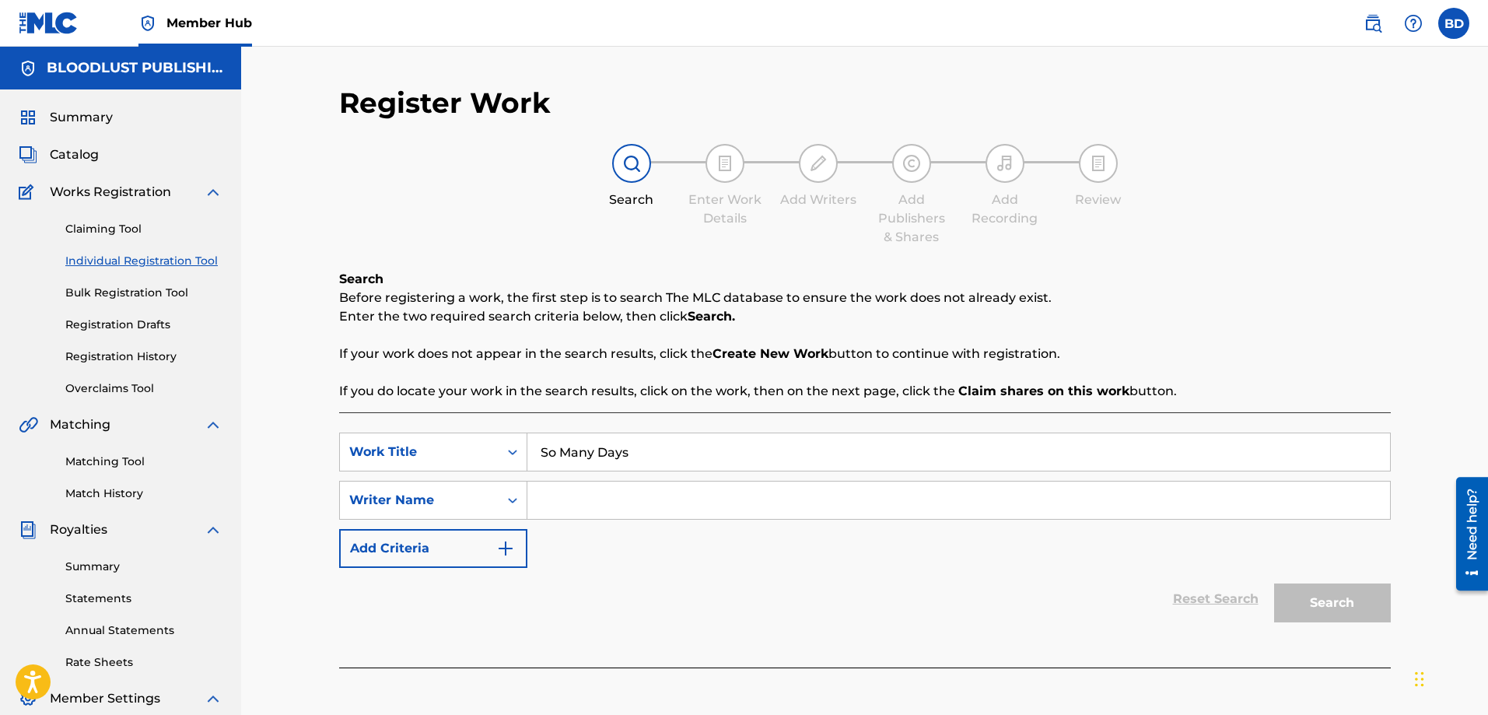
click at [565, 489] on input "Search Form" at bounding box center [958, 499] width 862 height 37
click at [1306, 603] on button "Search" at bounding box center [1332, 602] width 117 height 39
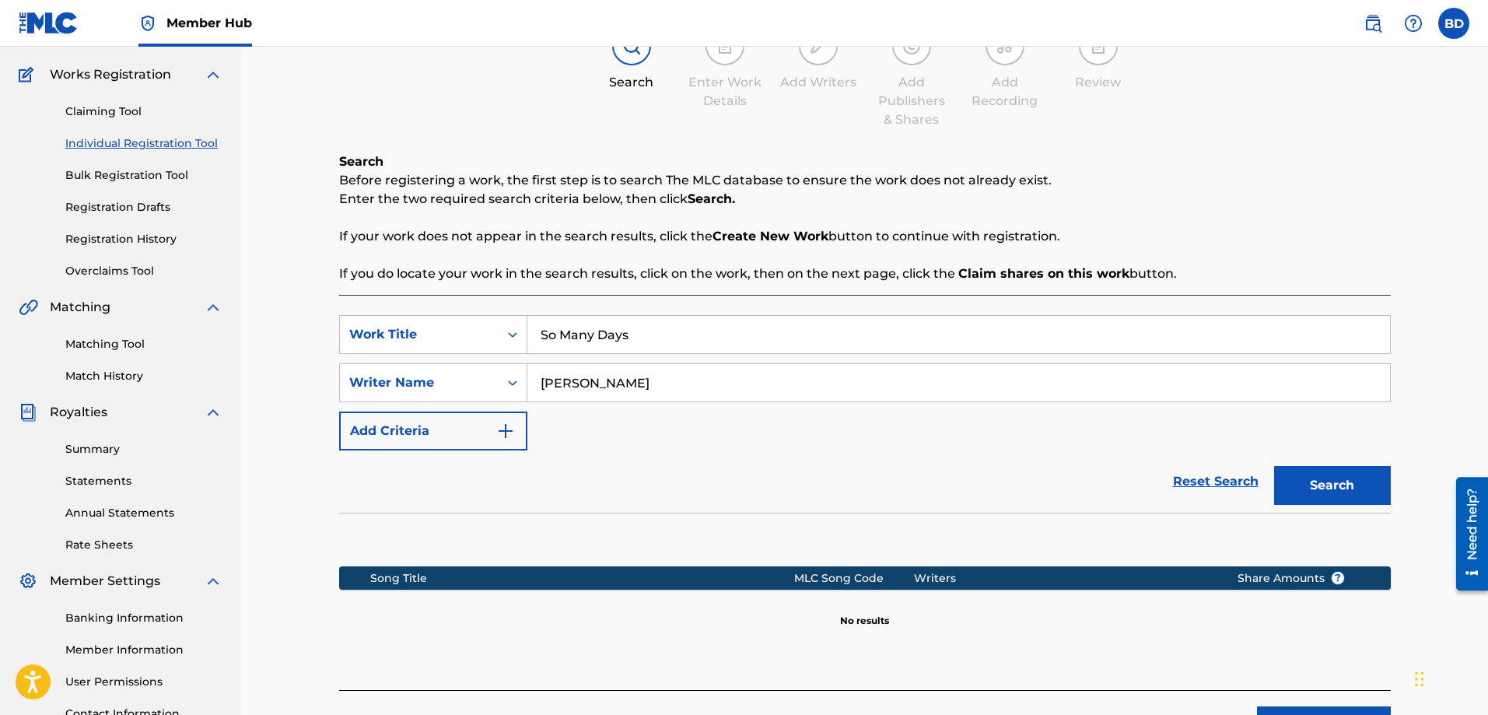
scroll to position [250, 0]
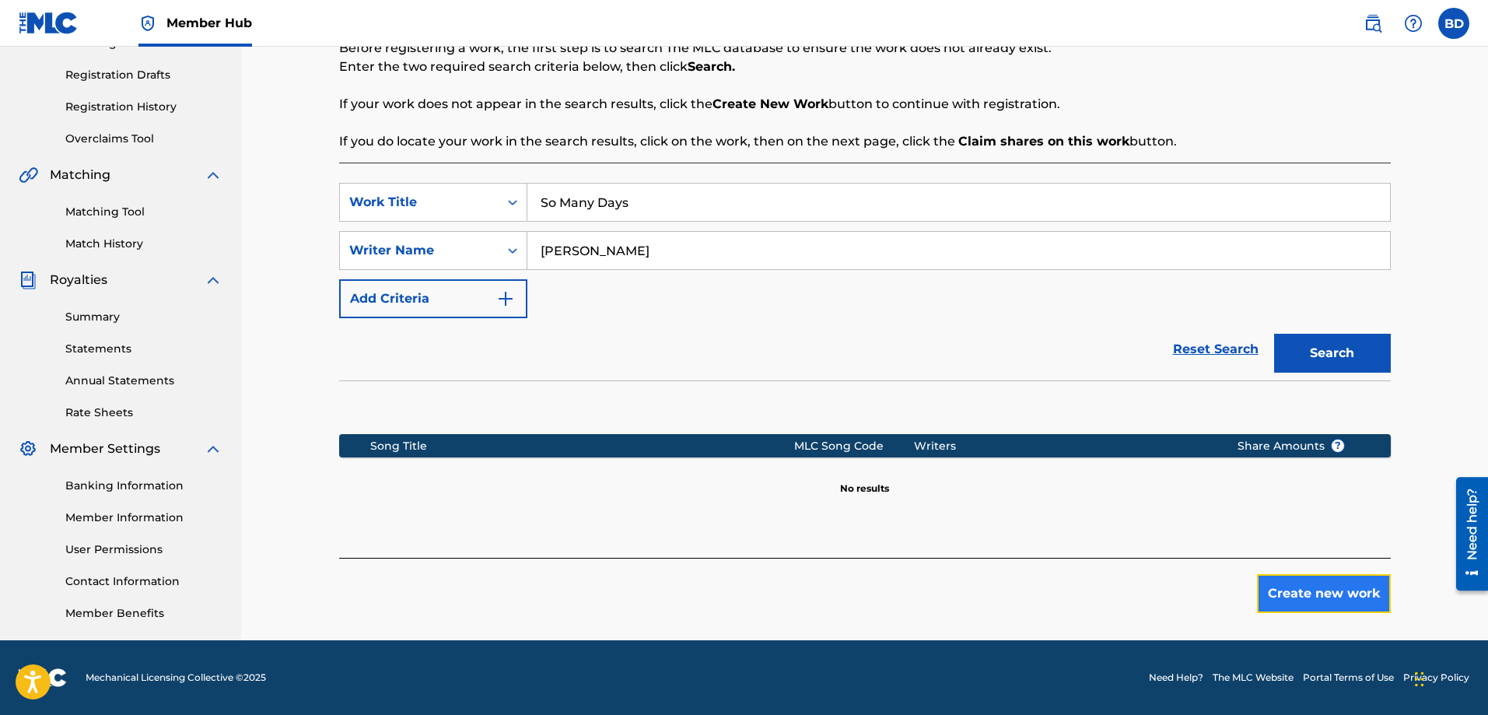
click at [1312, 601] on button "Create new work" at bounding box center [1324, 593] width 134 height 39
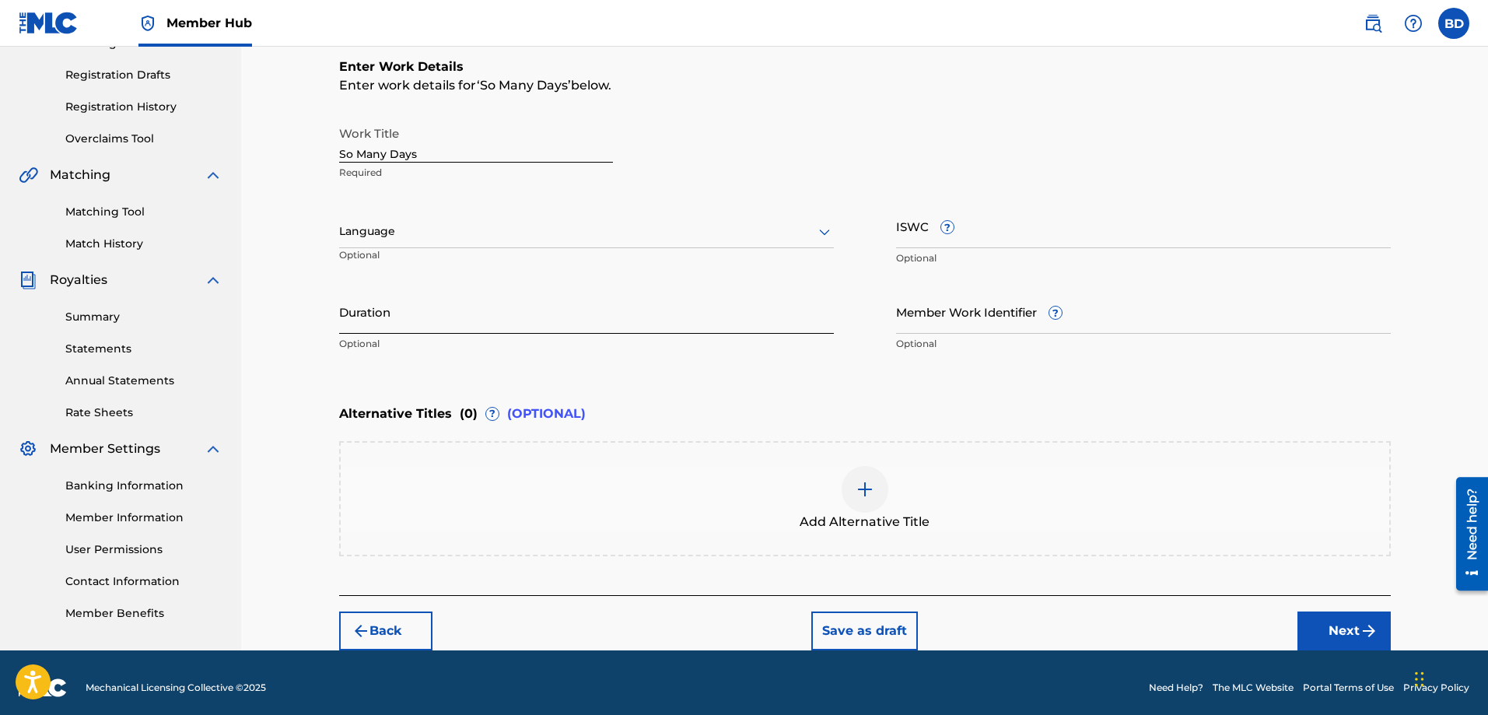
click at [433, 325] on input "Duration" at bounding box center [586, 311] width 495 height 44
click at [1348, 629] on button "Next" at bounding box center [1343, 630] width 93 height 39
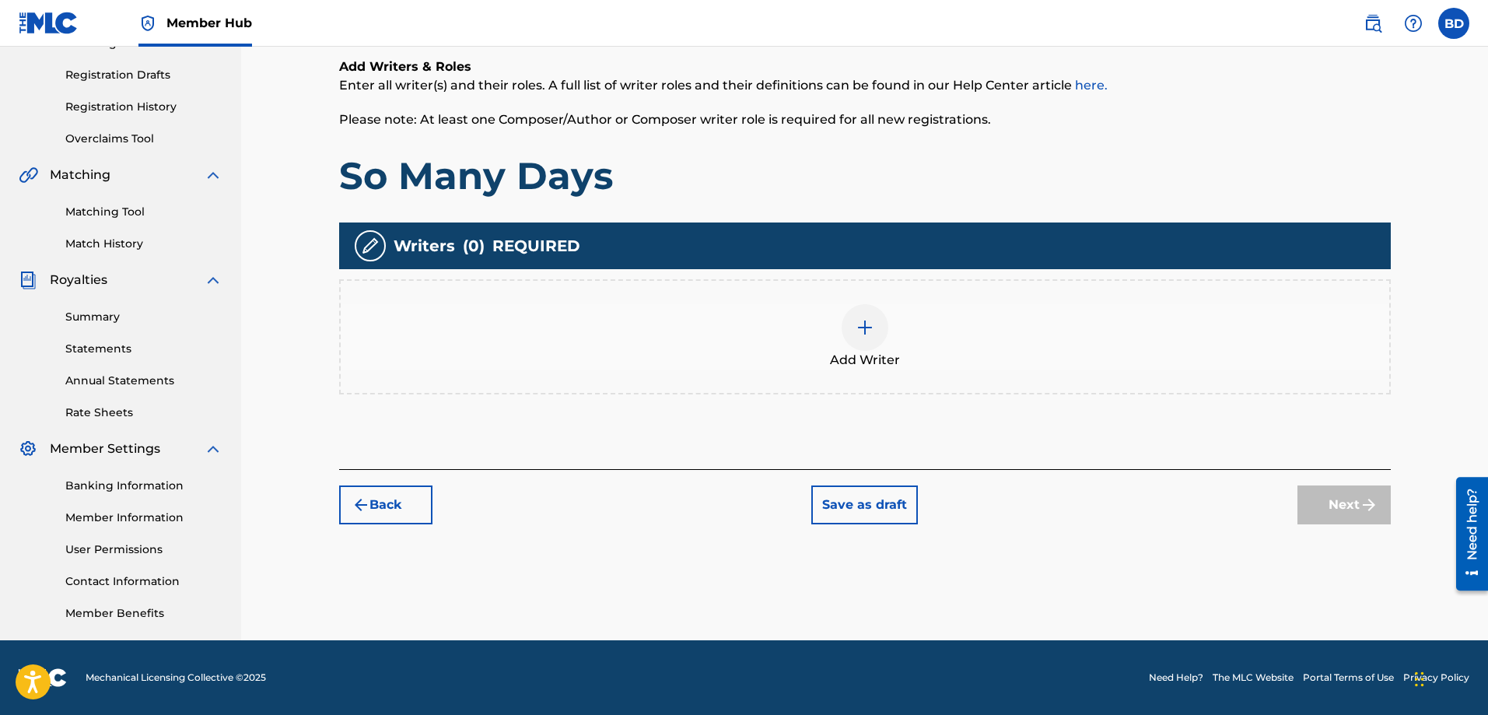
click at [874, 340] on div at bounding box center [864, 327] width 47 height 47
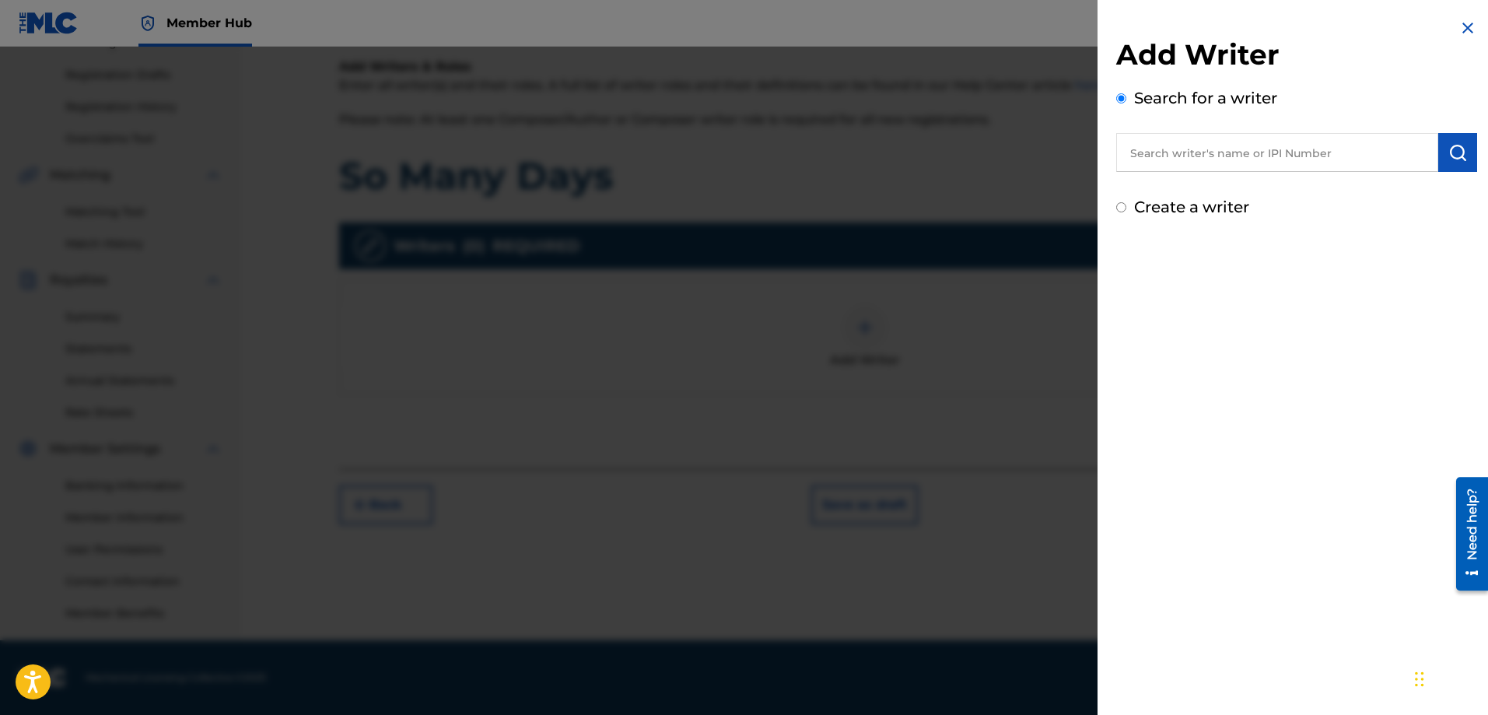
click at [1124, 206] on input "Create a writer" at bounding box center [1121, 207] width 10 height 10
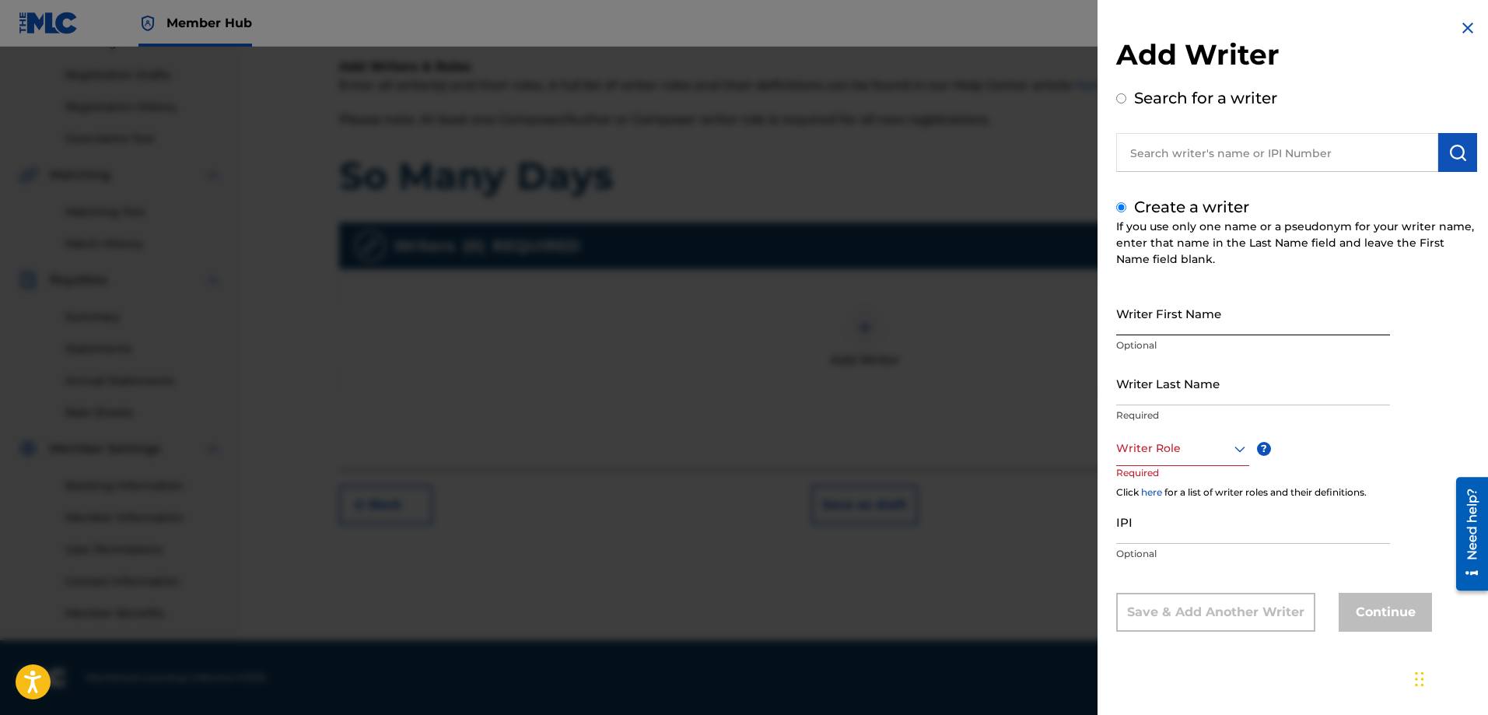
click at [1145, 325] on input "Writer First Name" at bounding box center [1253, 313] width 274 height 44
click at [1154, 323] on input "[PERSON_NAME]" at bounding box center [1253, 313] width 274 height 44
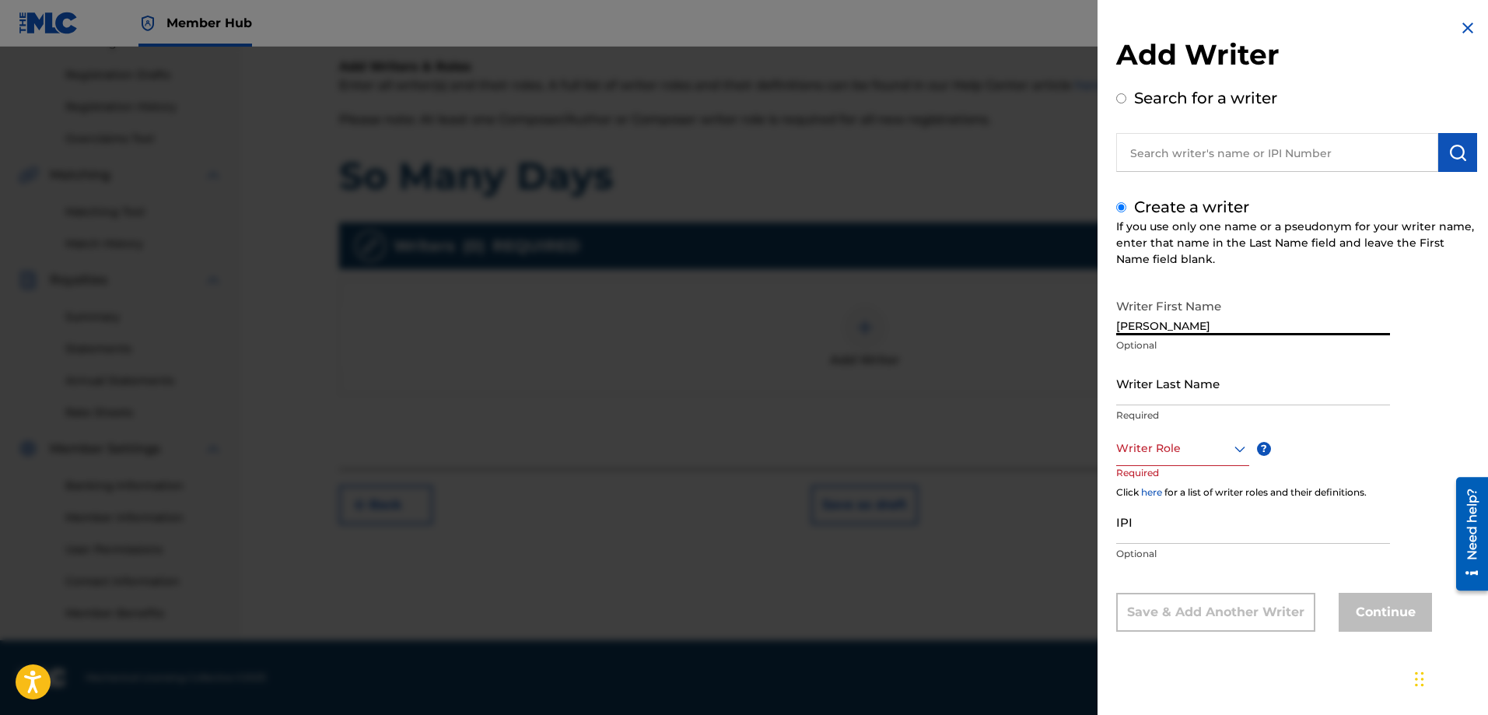
click at [1154, 323] on input "[PERSON_NAME]" at bounding box center [1253, 313] width 274 height 44
click at [1225, 323] on input "[PERSON_NAME]" at bounding box center [1253, 313] width 274 height 44
click at [1153, 327] on input "[PERSON_NAME]" at bounding box center [1253, 313] width 274 height 44
click at [1138, 401] on input "Writer Last Name" at bounding box center [1253, 383] width 274 height 44
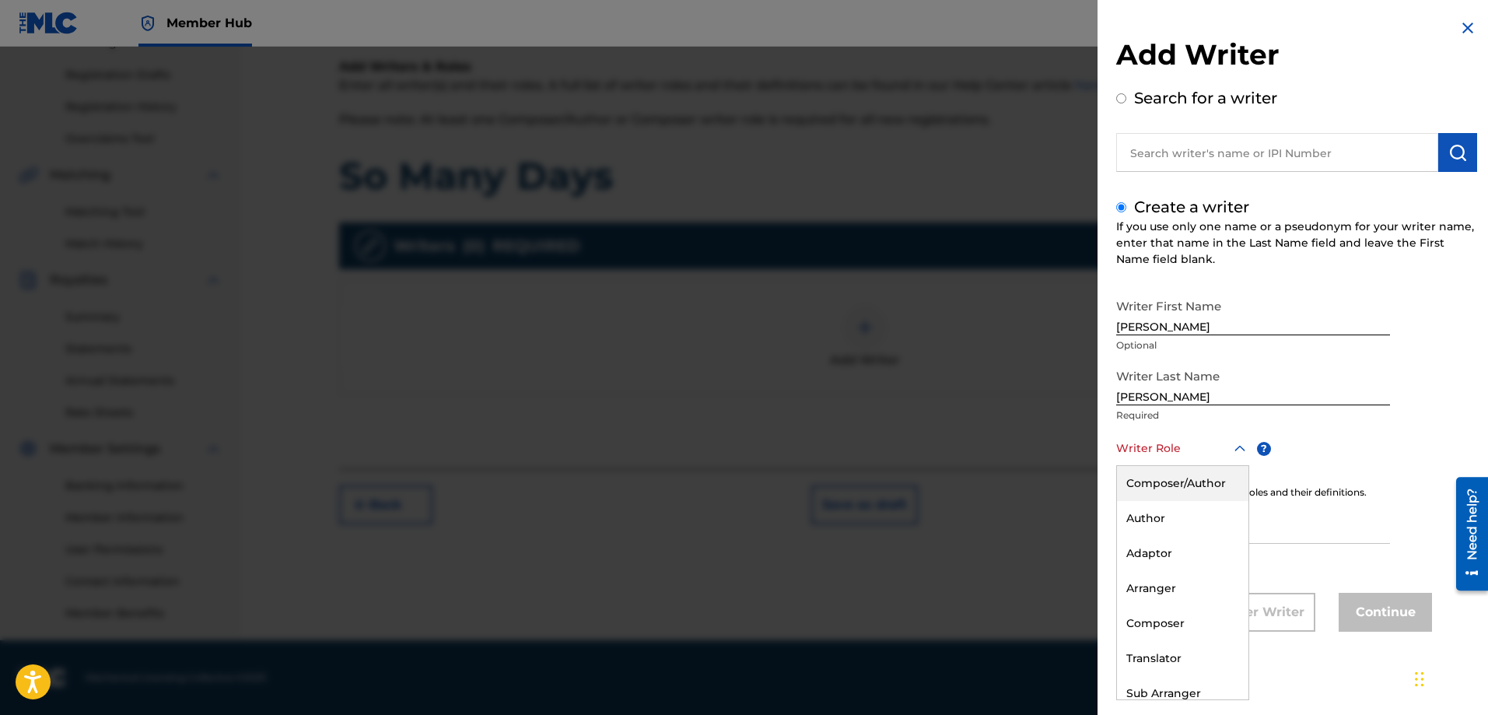
click at [1152, 464] on div "Writer Role" at bounding box center [1182, 448] width 133 height 35
click at [1163, 484] on div "Composer/Author" at bounding box center [1182, 483] width 131 height 35
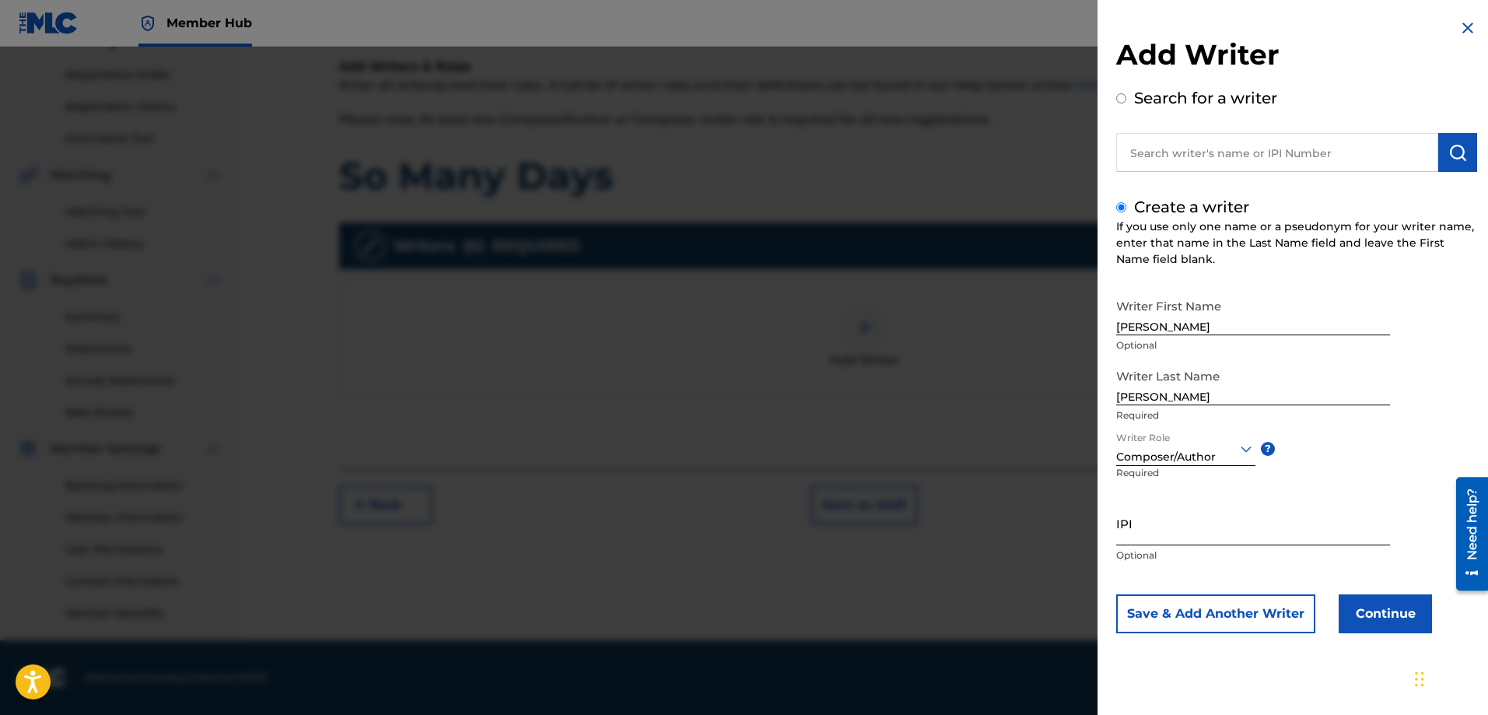
click at [1150, 535] on input "IPI" at bounding box center [1253, 523] width 274 height 44
paste input "00529159140"
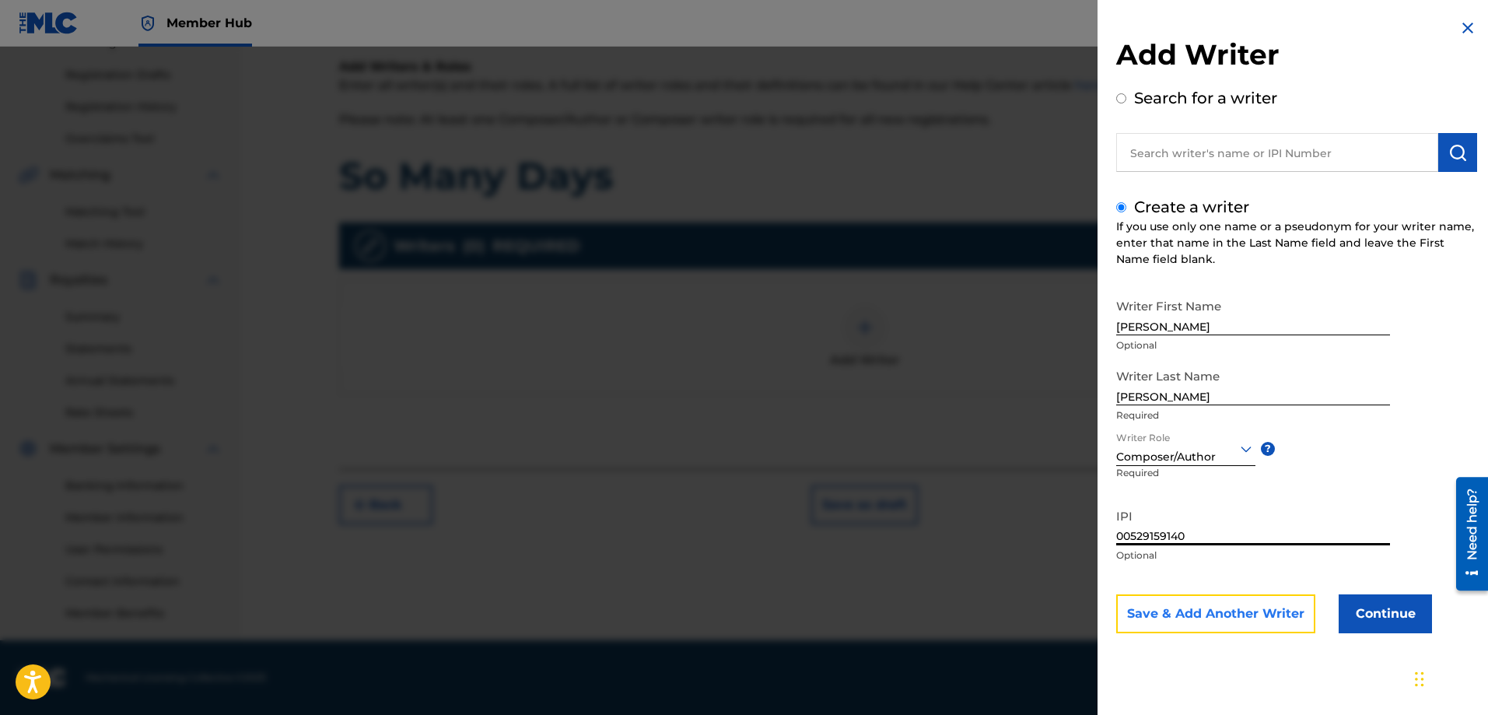
click at [1229, 604] on button "Save & Add Another Writer" at bounding box center [1215, 613] width 199 height 39
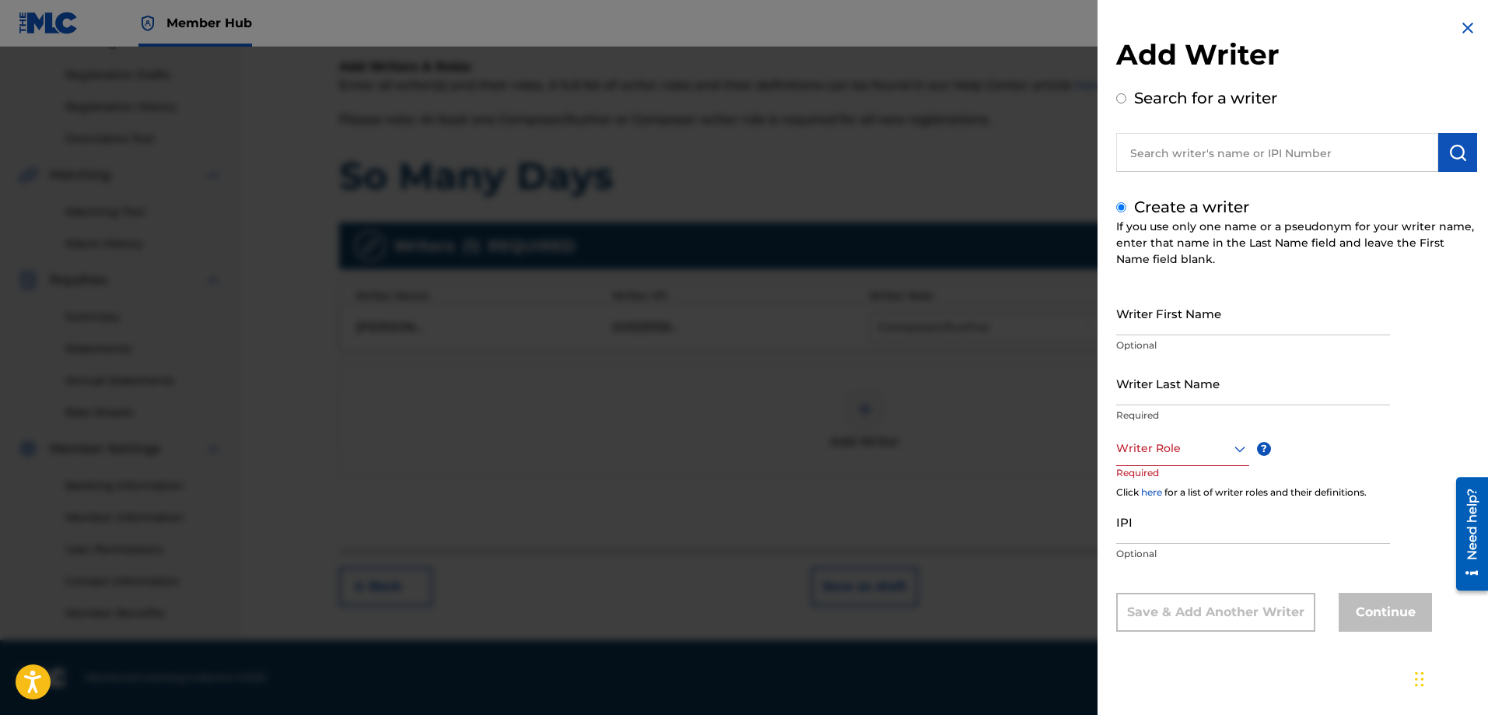
click at [1136, 151] on input "text" at bounding box center [1277, 152] width 322 height 39
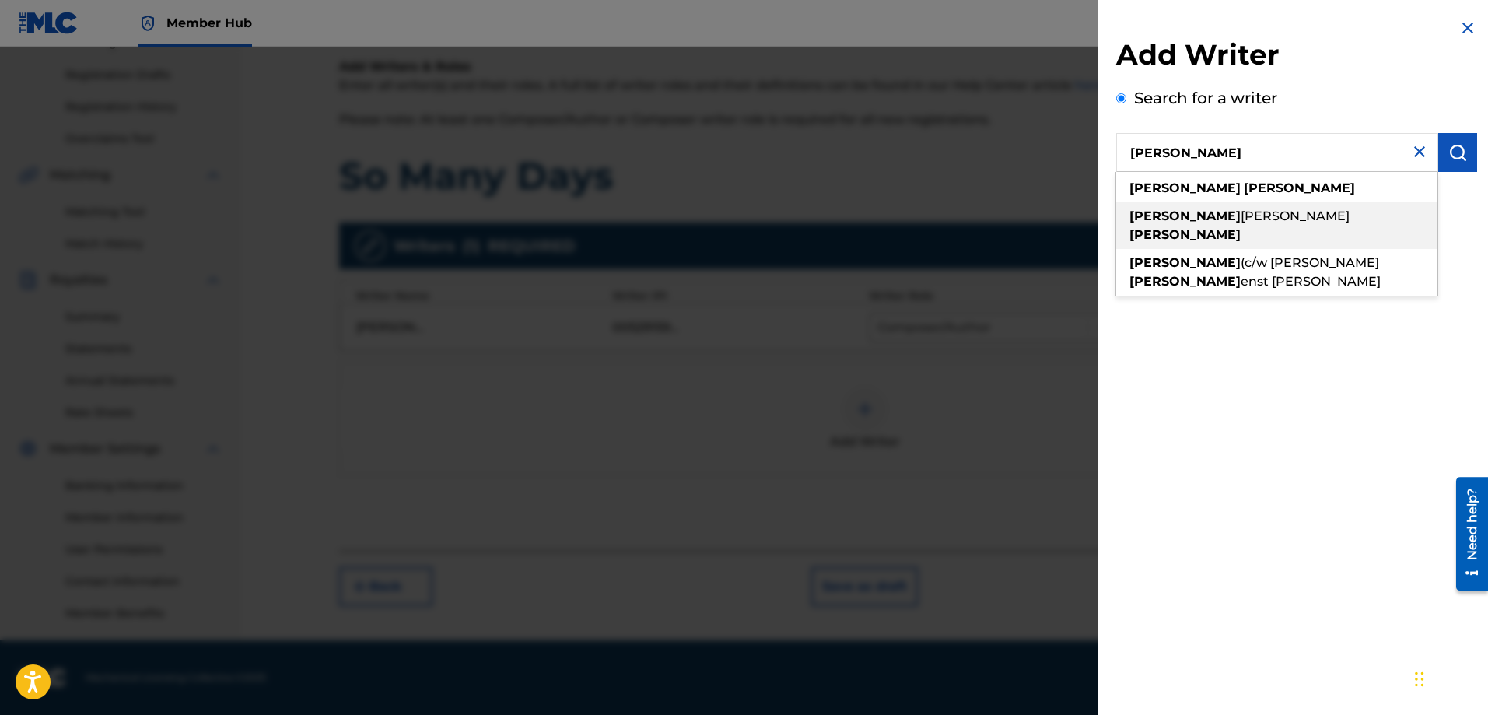
click at [1240, 208] on span "[PERSON_NAME]" at bounding box center [1294, 215] width 109 height 15
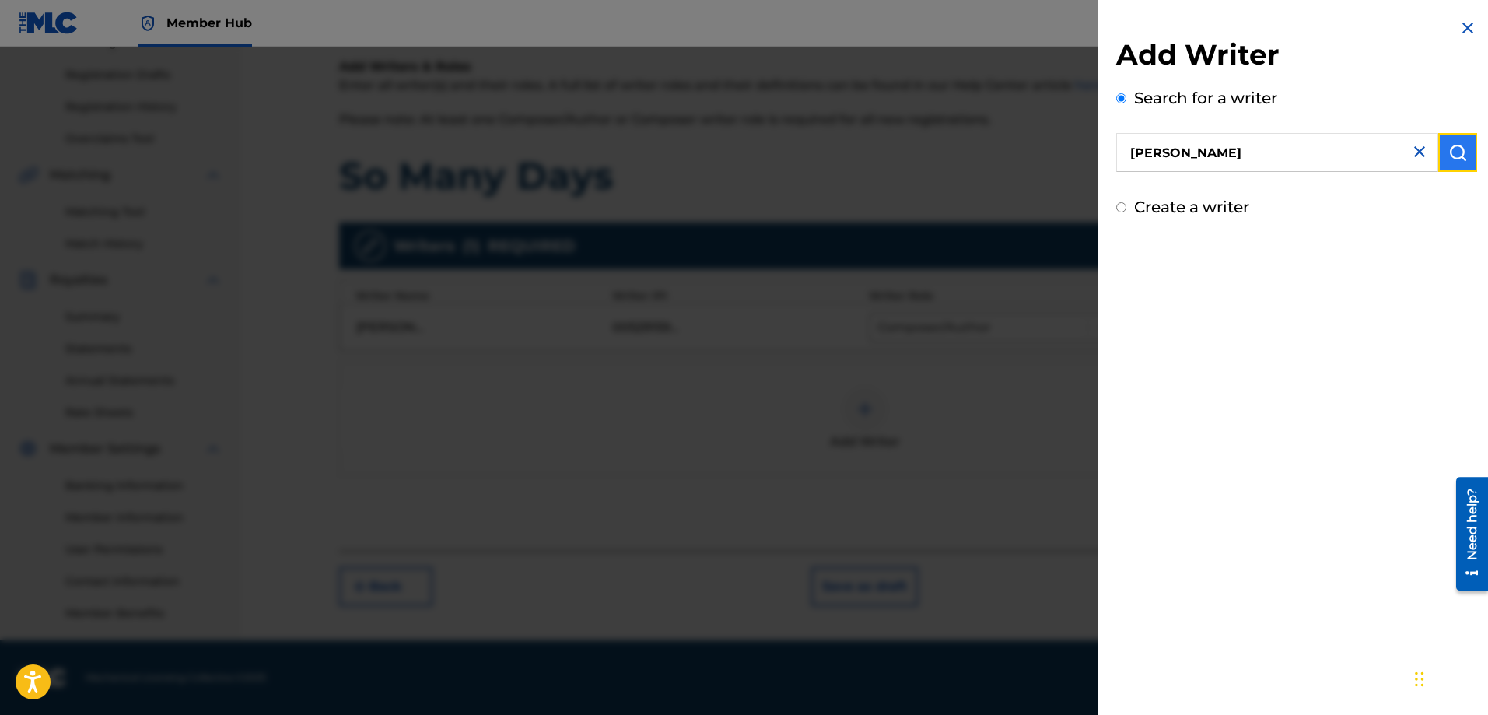
click at [1448, 148] on img "submit" at bounding box center [1457, 152] width 19 height 19
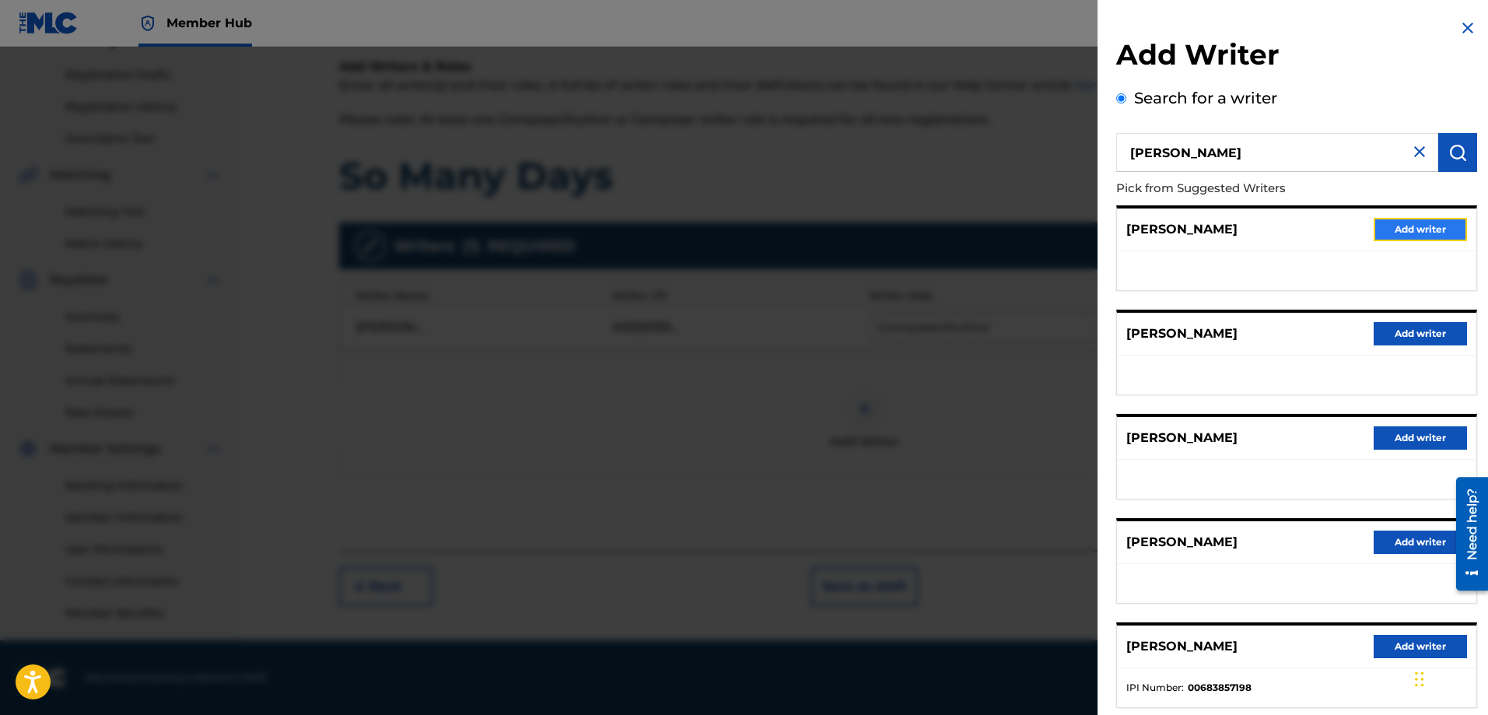
click at [1381, 229] on button "Add writer" at bounding box center [1419, 229] width 93 height 23
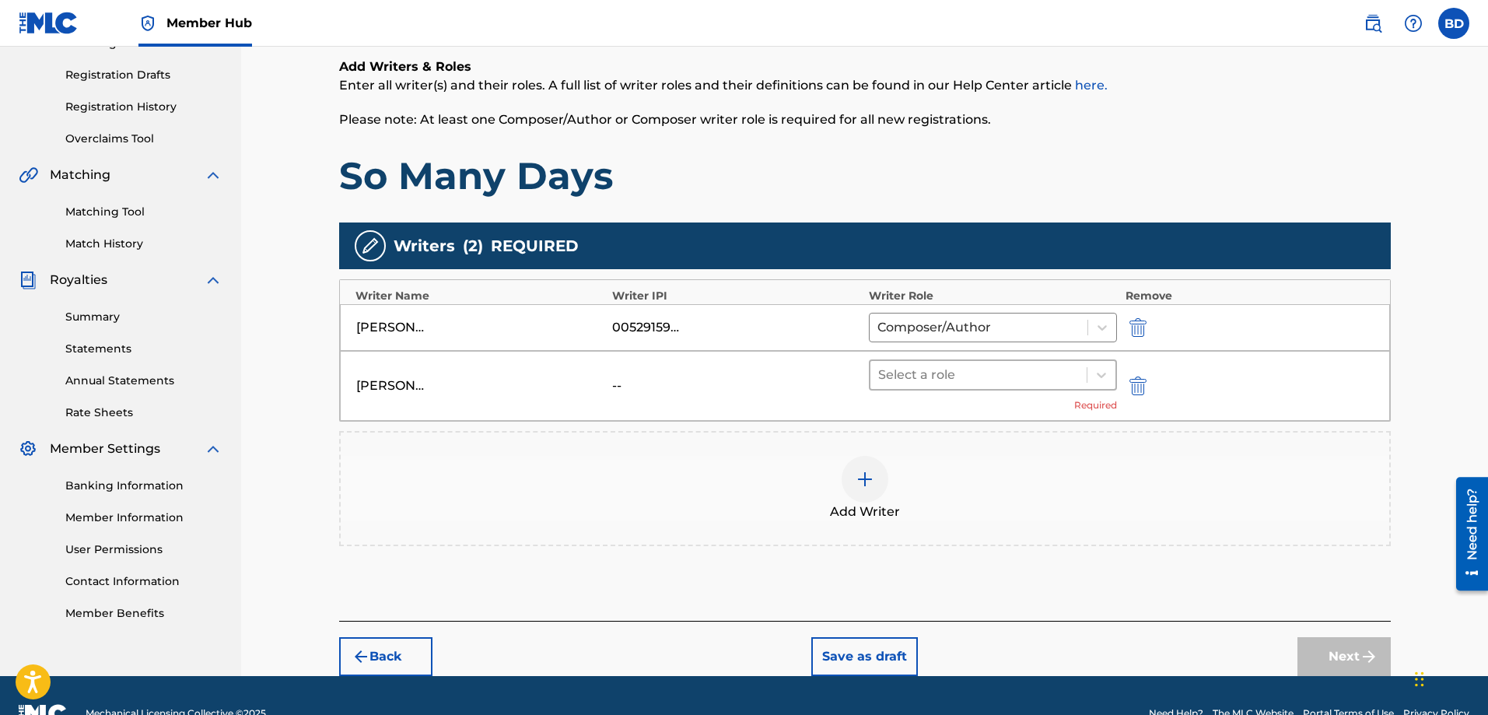
click at [1028, 365] on div at bounding box center [978, 375] width 201 height 22
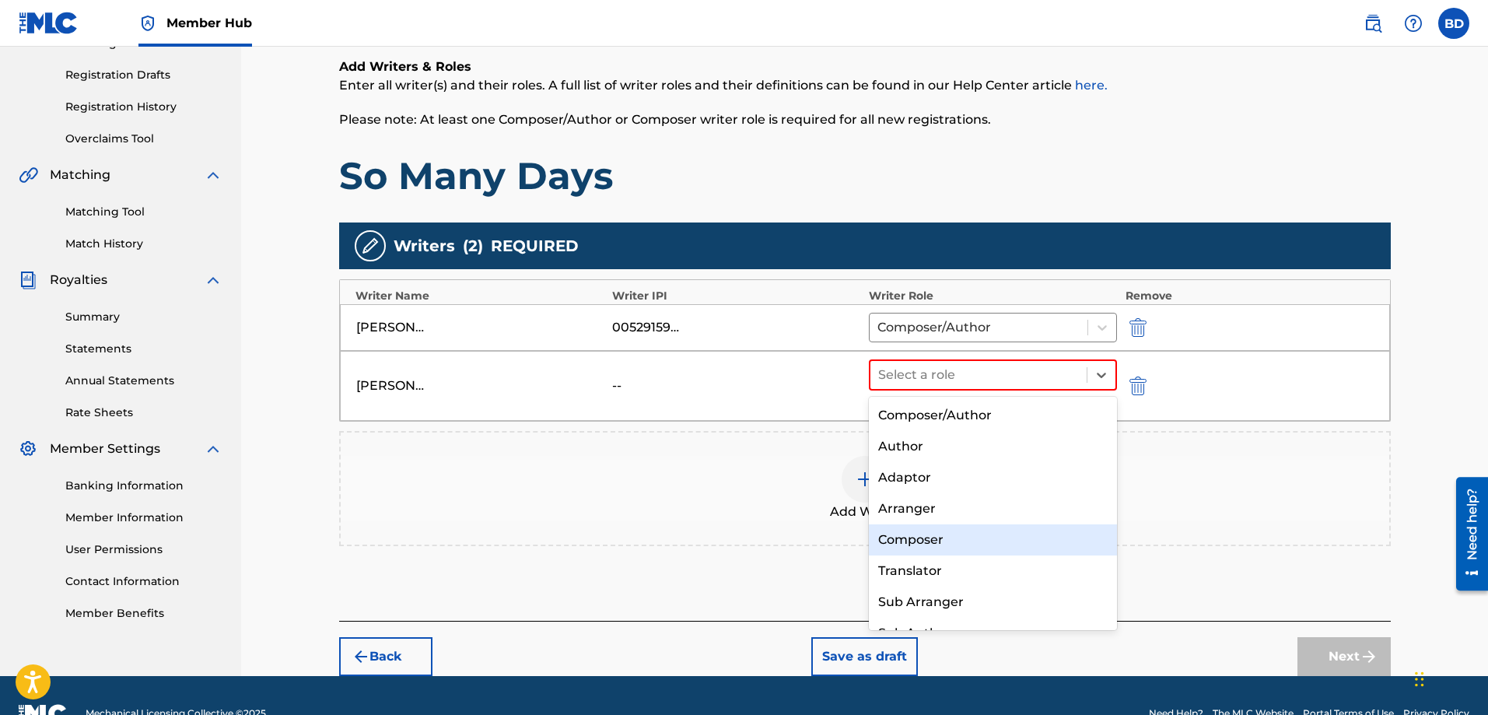
click at [923, 537] on div "Composer" at bounding box center [993, 539] width 249 height 31
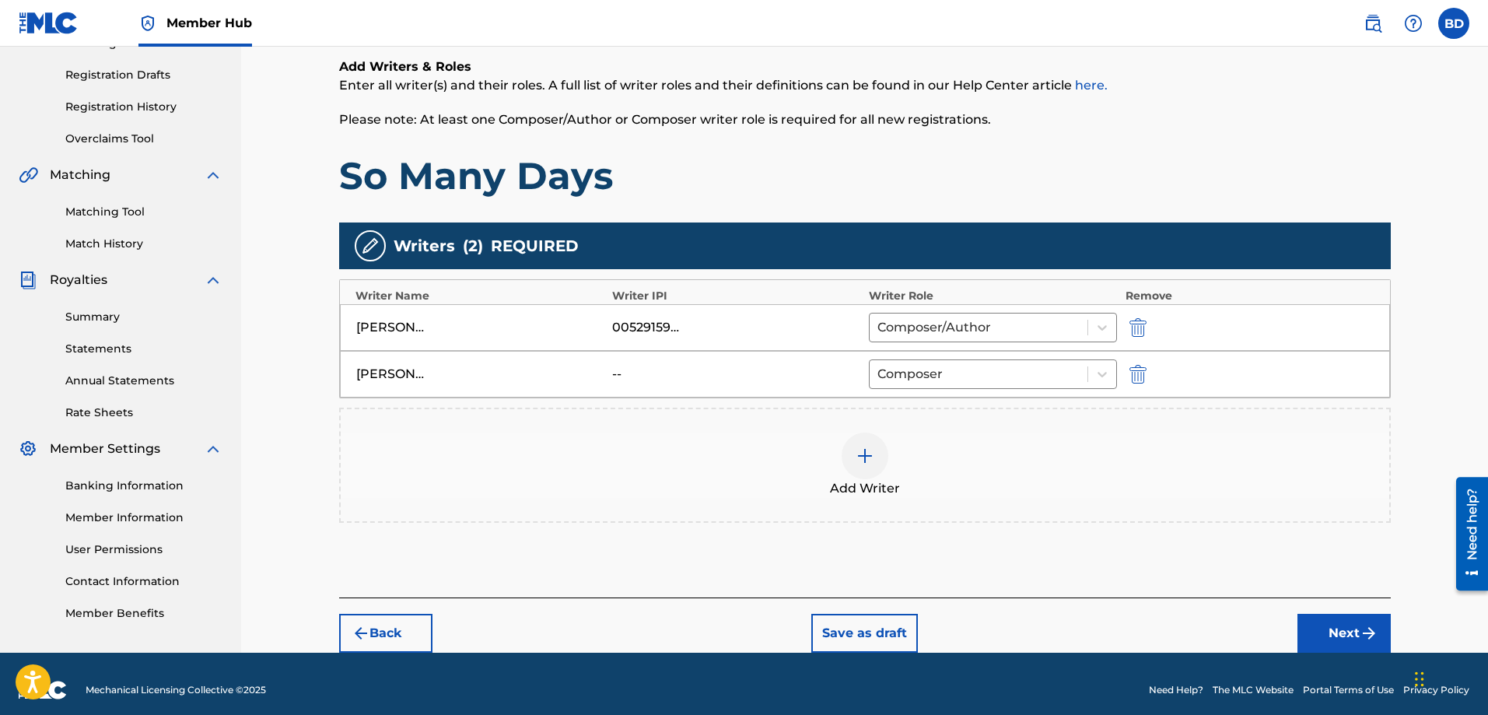
click at [858, 452] on img at bounding box center [864, 455] width 19 height 19
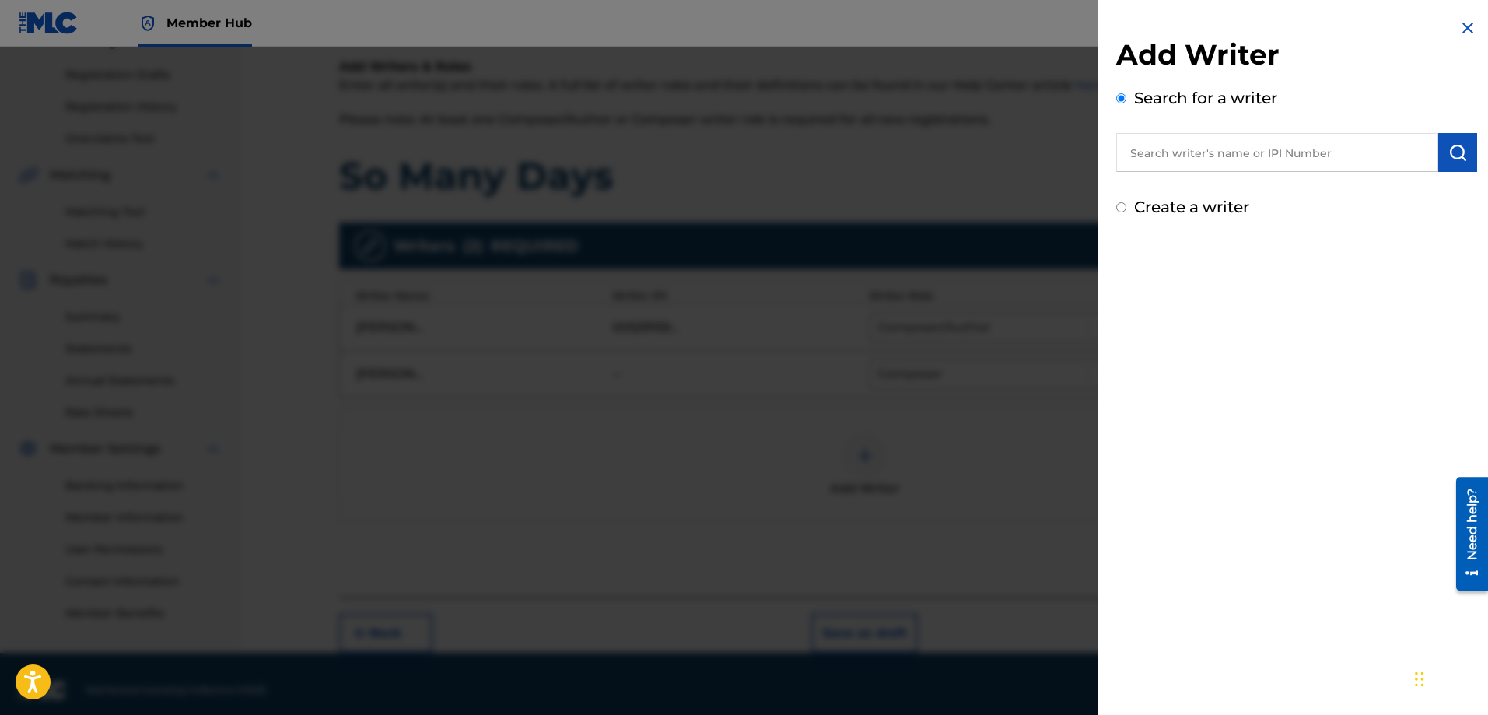
click at [1194, 155] on input "text" at bounding box center [1277, 152] width 322 height 39
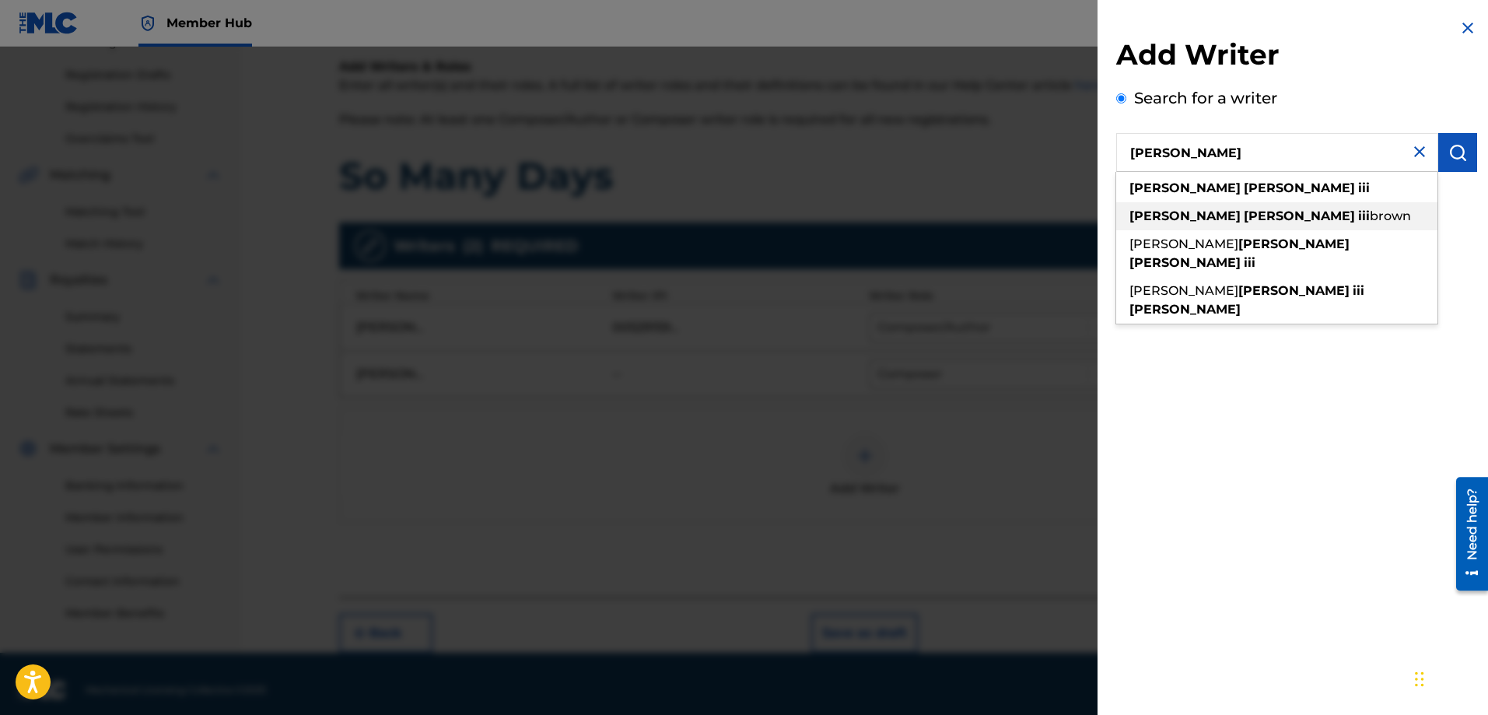
click at [1369, 211] on span "brown" at bounding box center [1389, 215] width 41 height 15
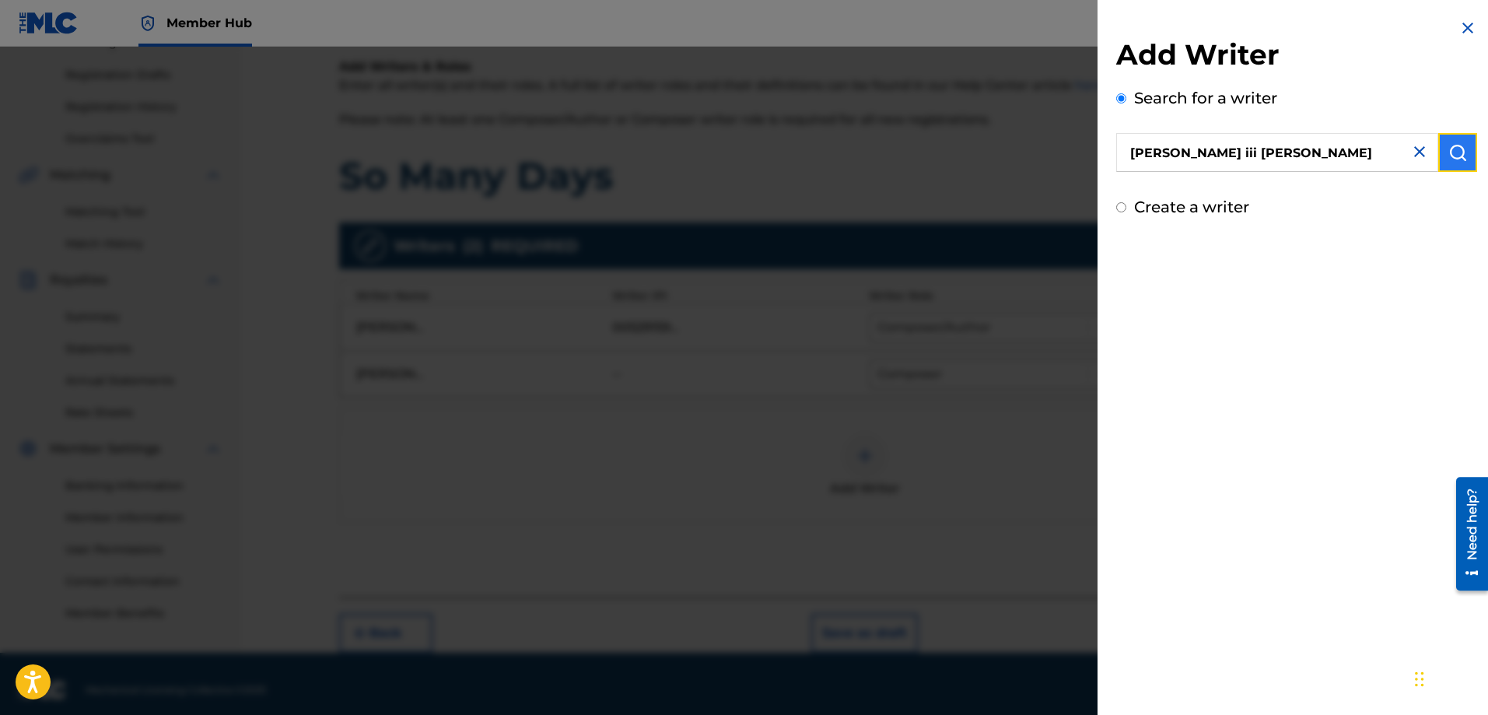
click at [1448, 149] on img "submit" at bounding box center [1457, 152] width 19 height 19
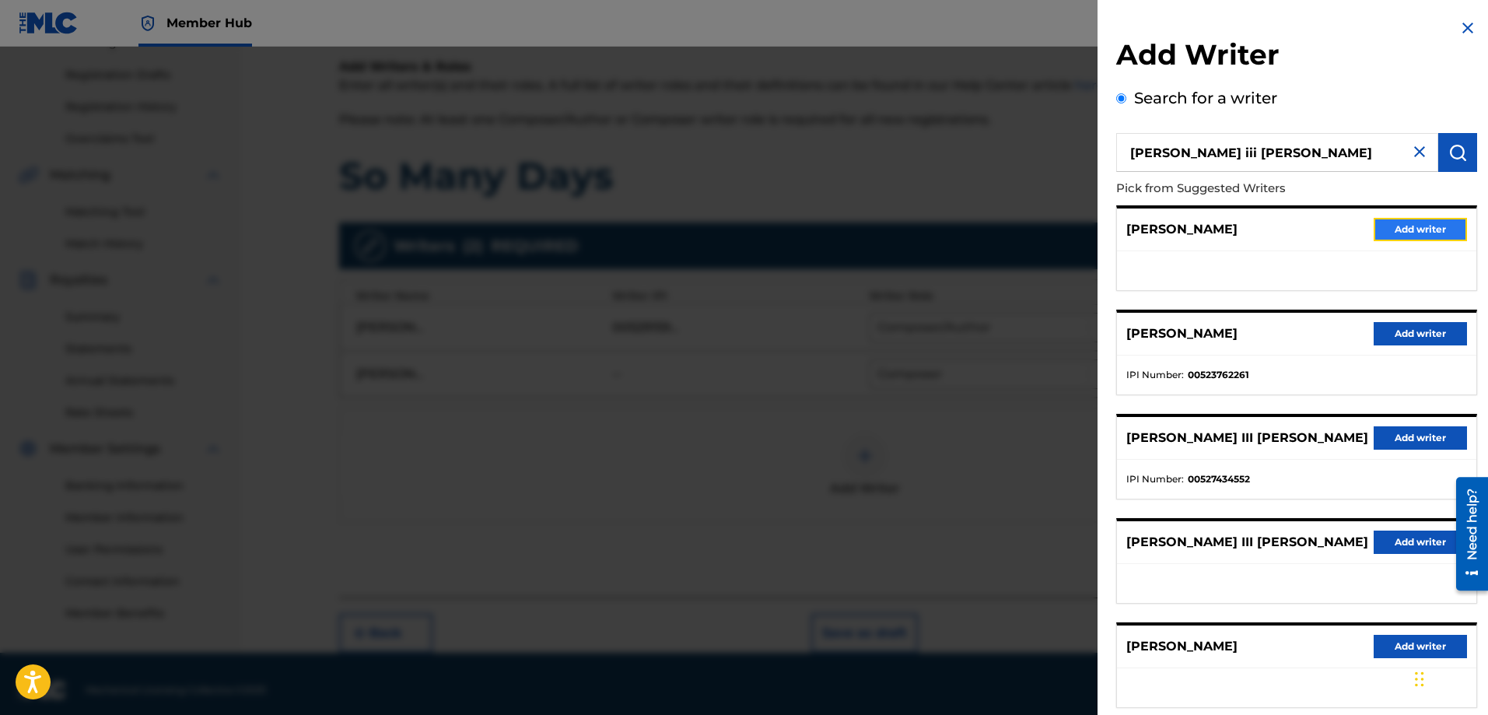
click at [1393, 229] on button "Add writer" at bounding box center [1419, 229] width 93 height 23
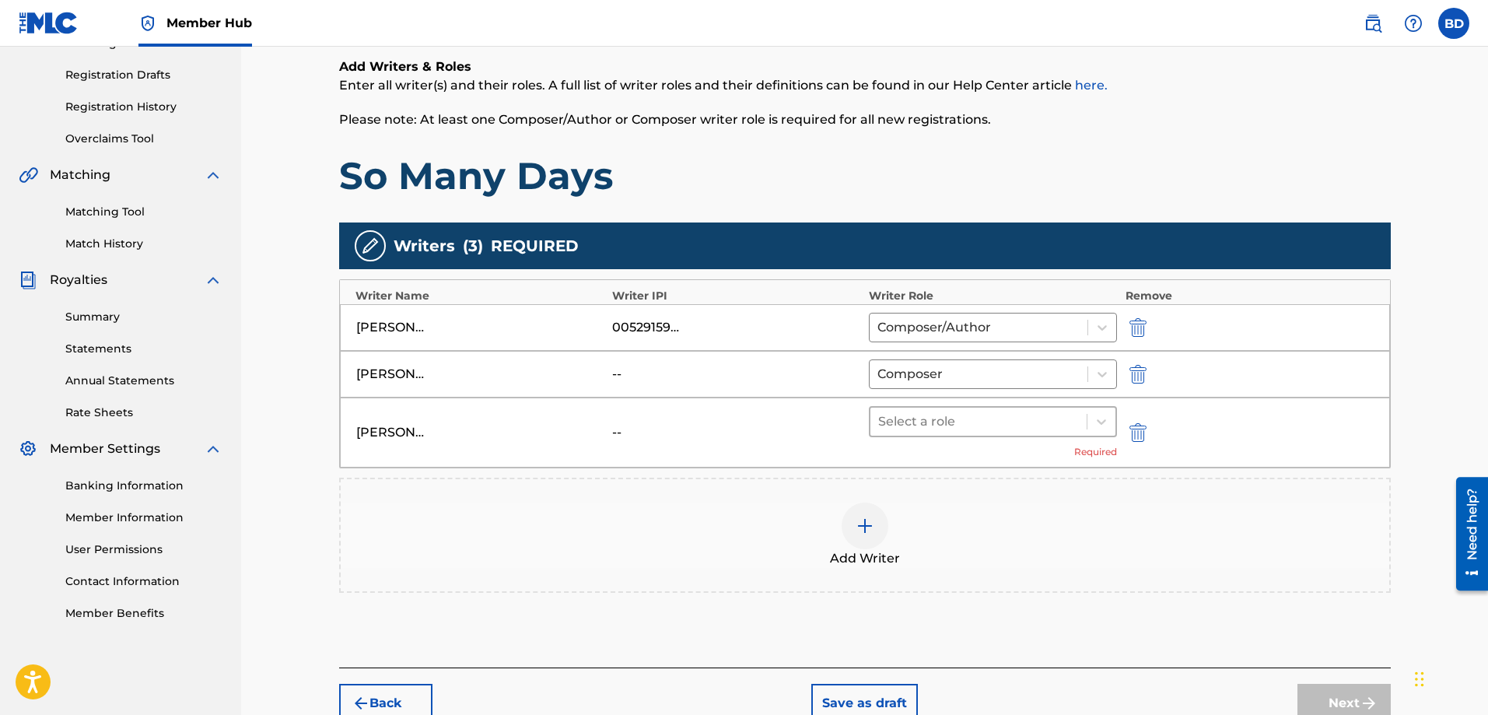
click at [975, 432] on div at bounding box center [978, 422] width 201 height 22
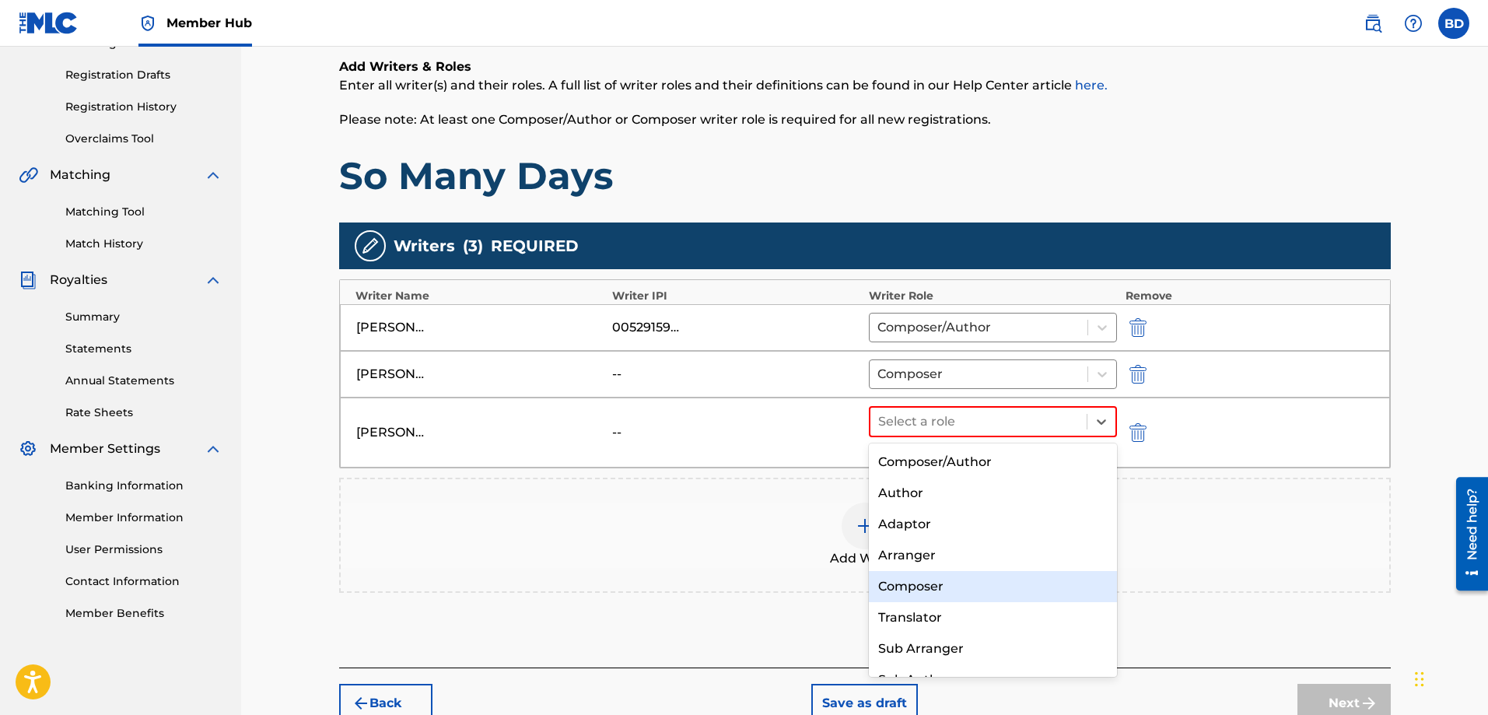
click at [913, 593] on div "Composer" at bounding box center [993, 586] width 249 height 31
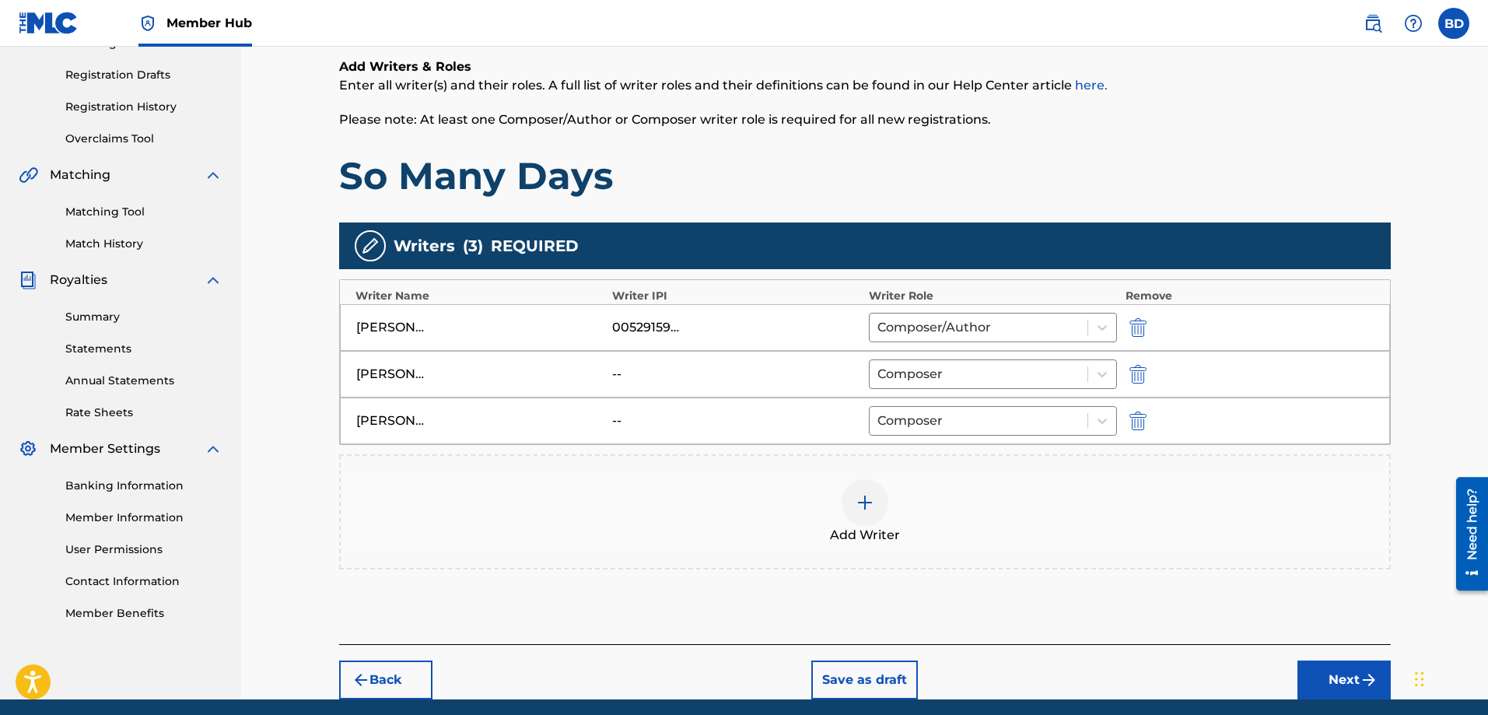
click at [865, 509] on img at bounding box center [864, 502] width 19 height 19
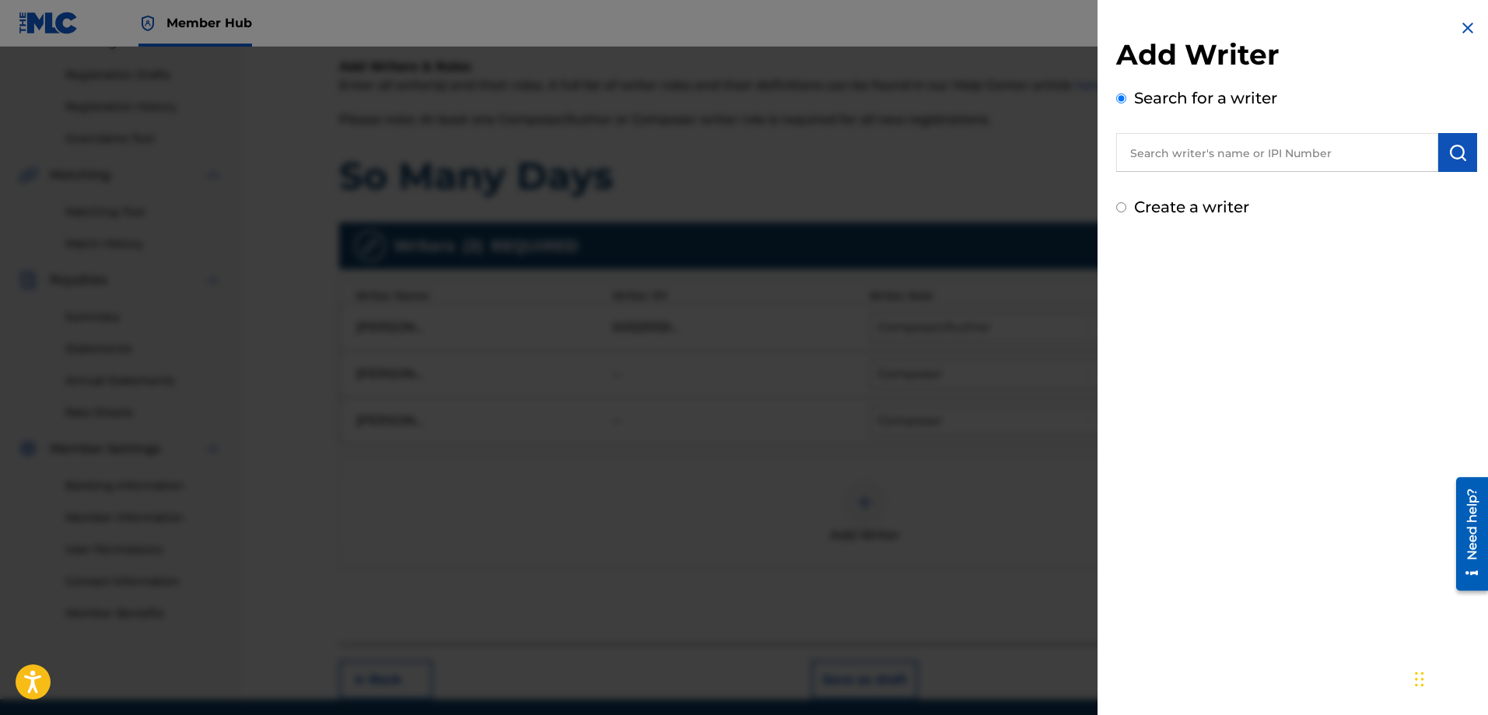
click at [1459, 27] on img at bounding box center [1467, 28] width 19 height 19
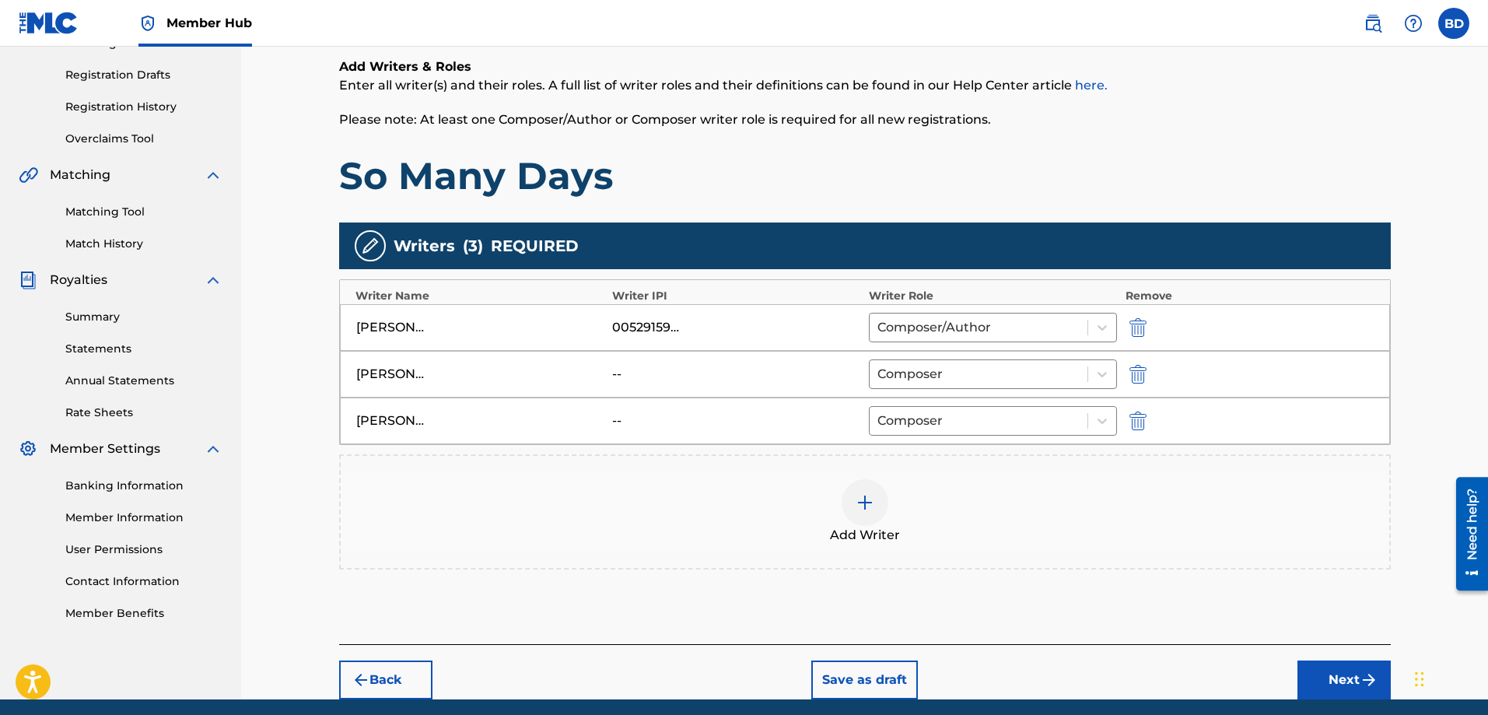
click at [863, 508] on img at bounding box center [864, 502] width 19 height 19
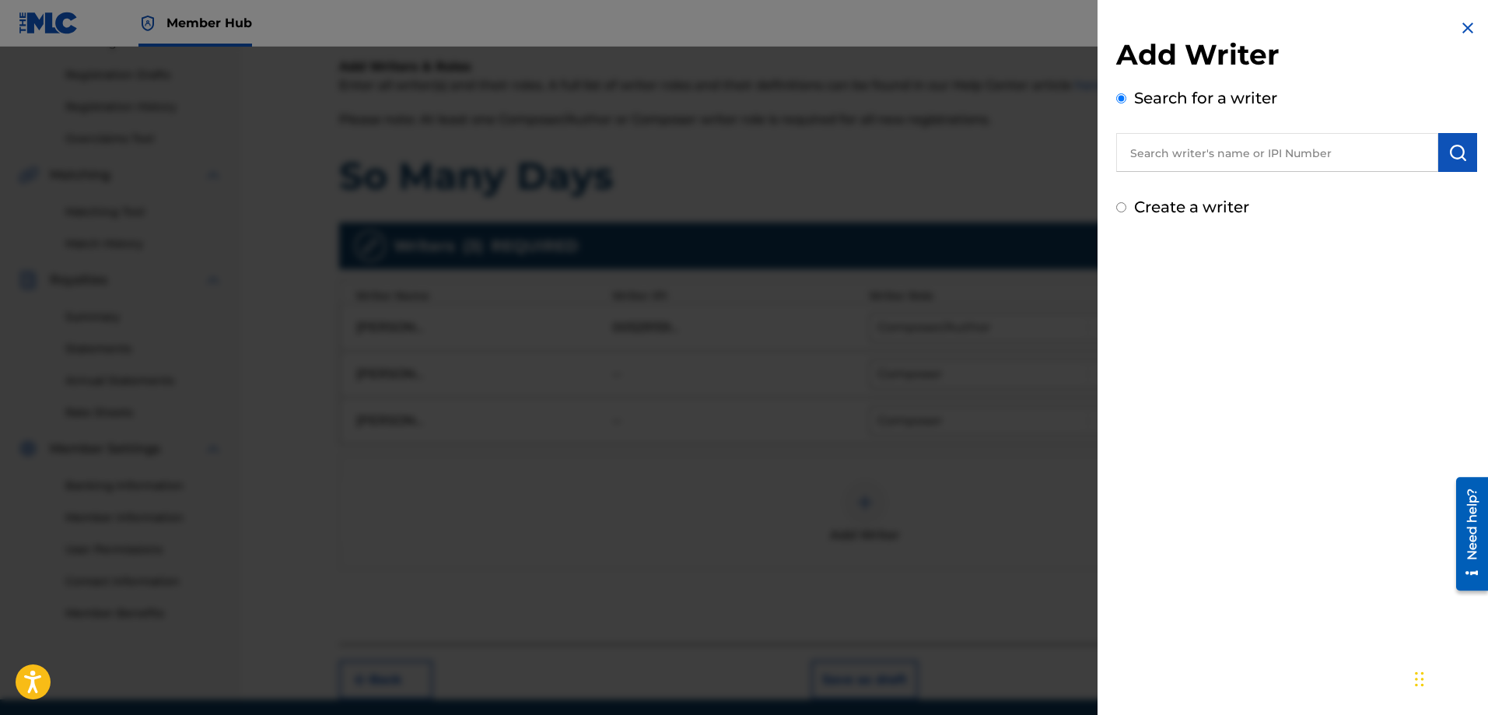
click at [1156, 151] on input "text" at bounding box center [1277, 152] width 322 height 39
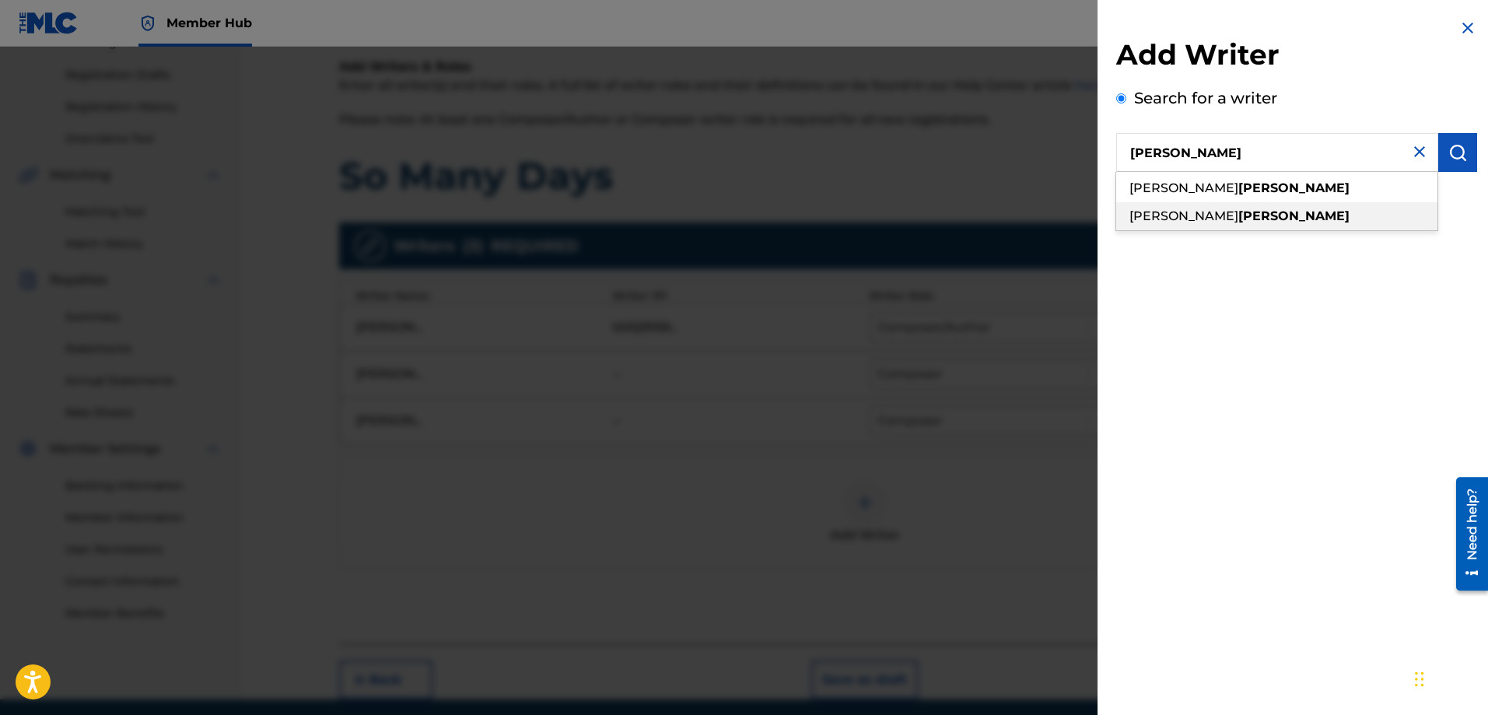
click at [1185, 214] on span "[PERSON_NAME]" at bounding box center [1183, 215] width 109 height 15
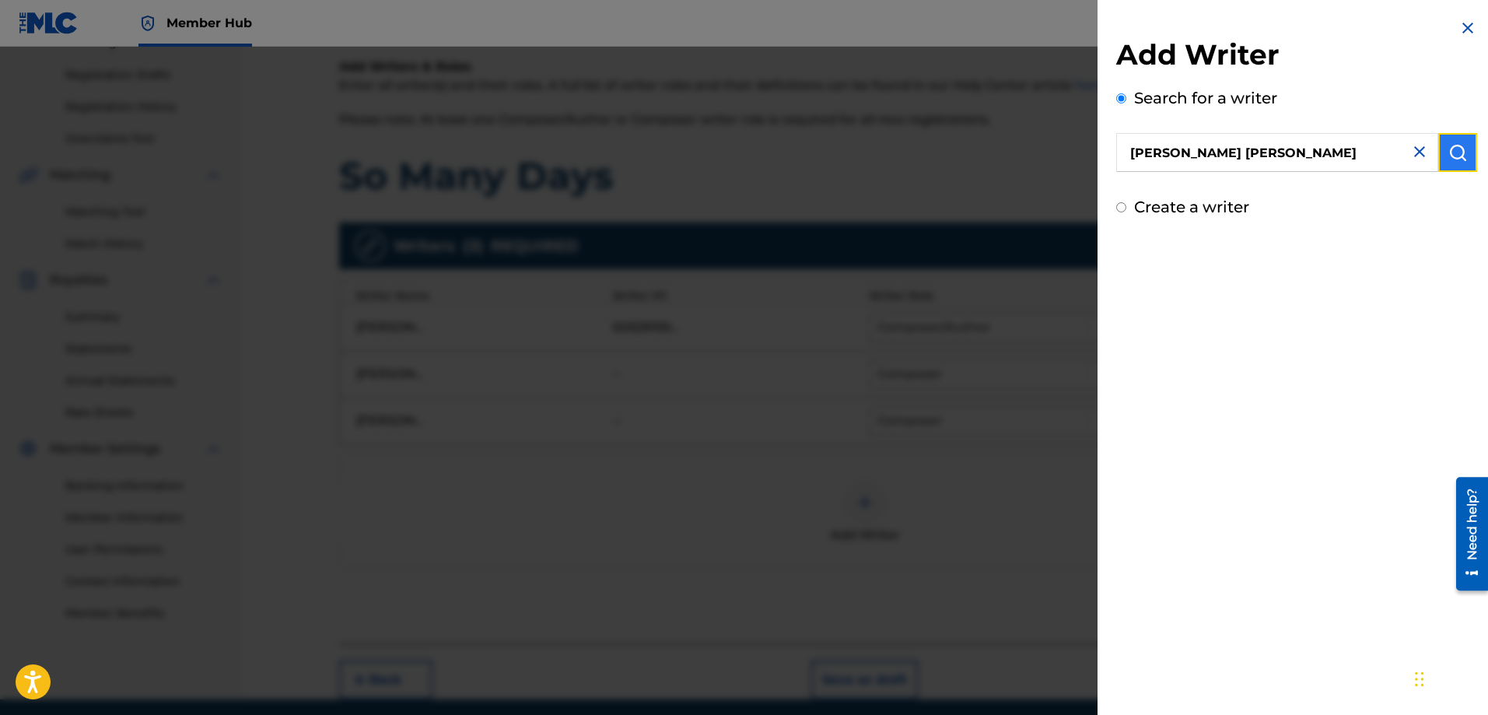
click at [1453, 155] on img "submit" at bounding box center [1457, 152] width 19 height 19
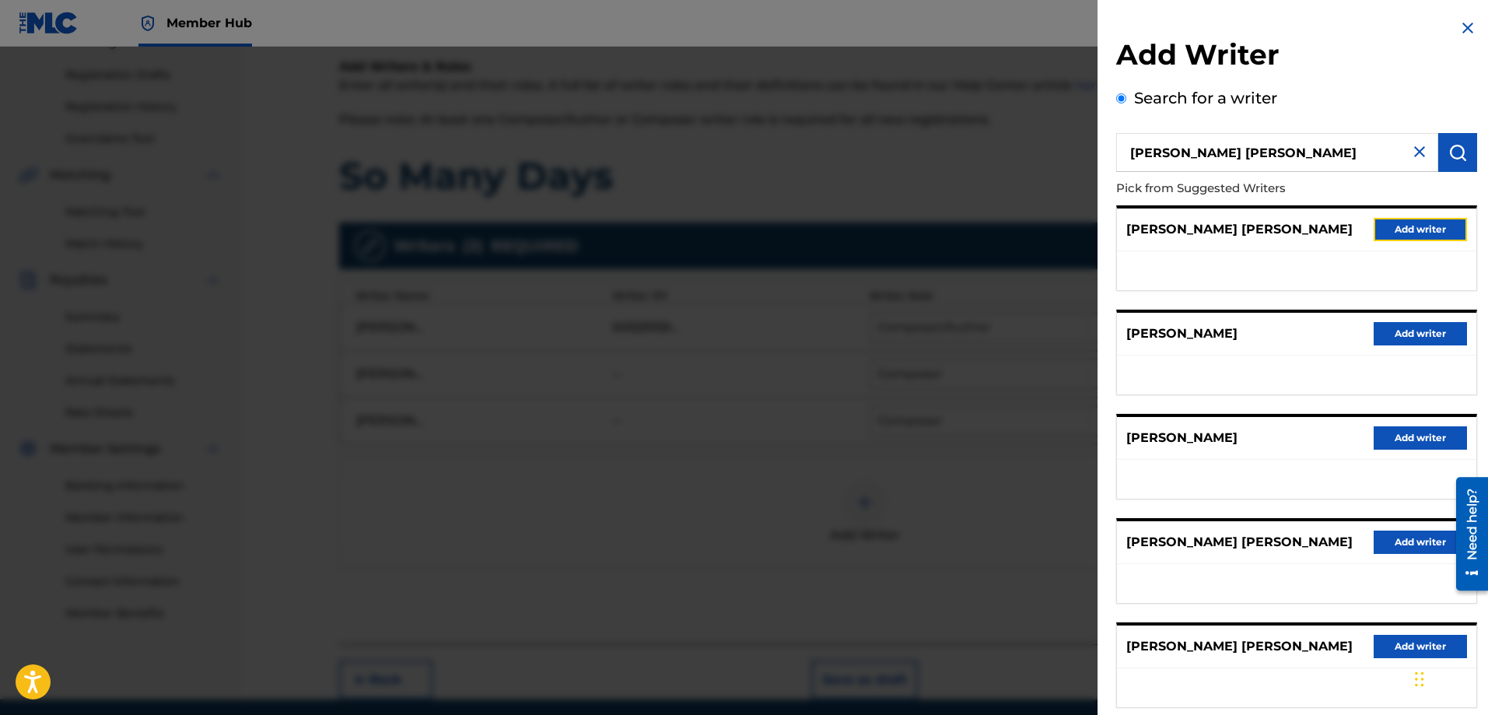
click at [1387, 227] on button "Add writer" at bounding box center [1419, 229] width 93 height 23
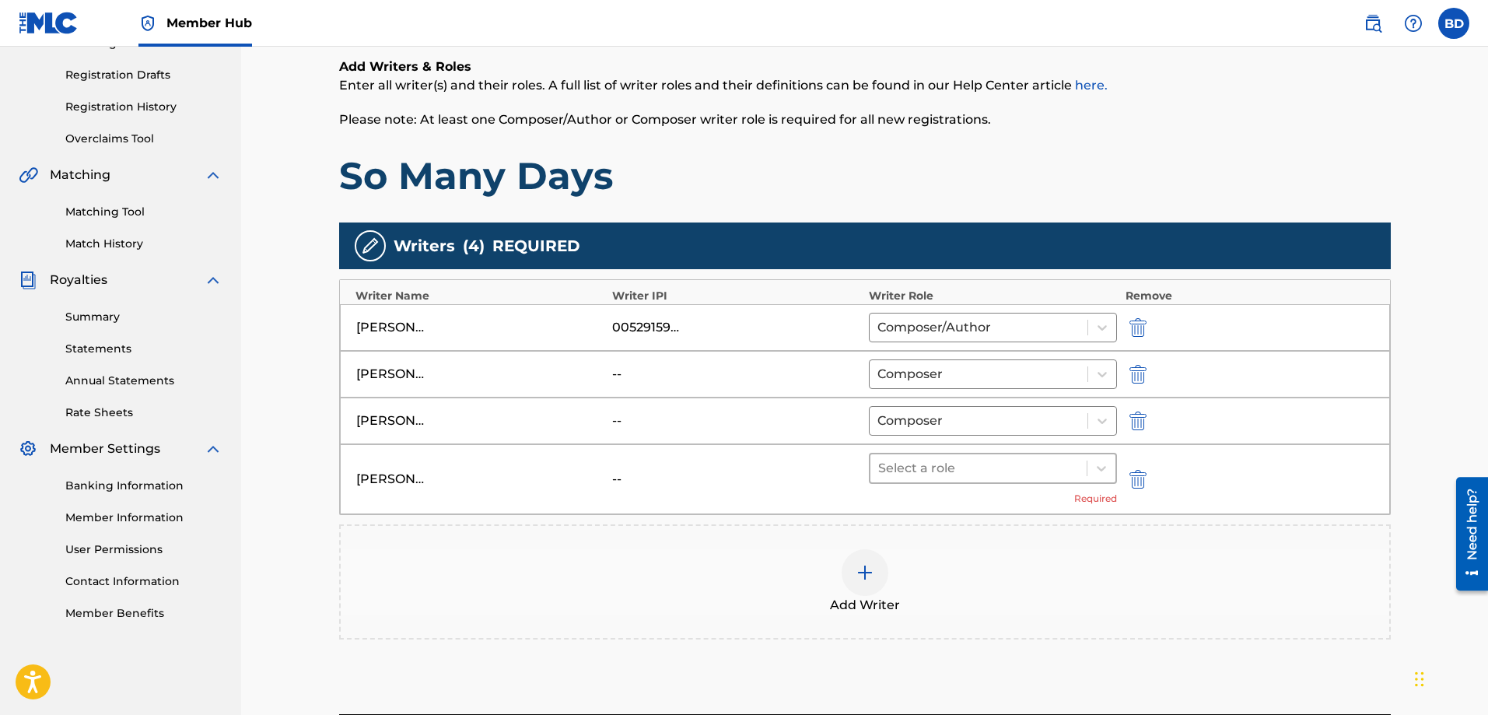
click at [1042, 476] on div at bounding box center [978, 468] width 201 height 22
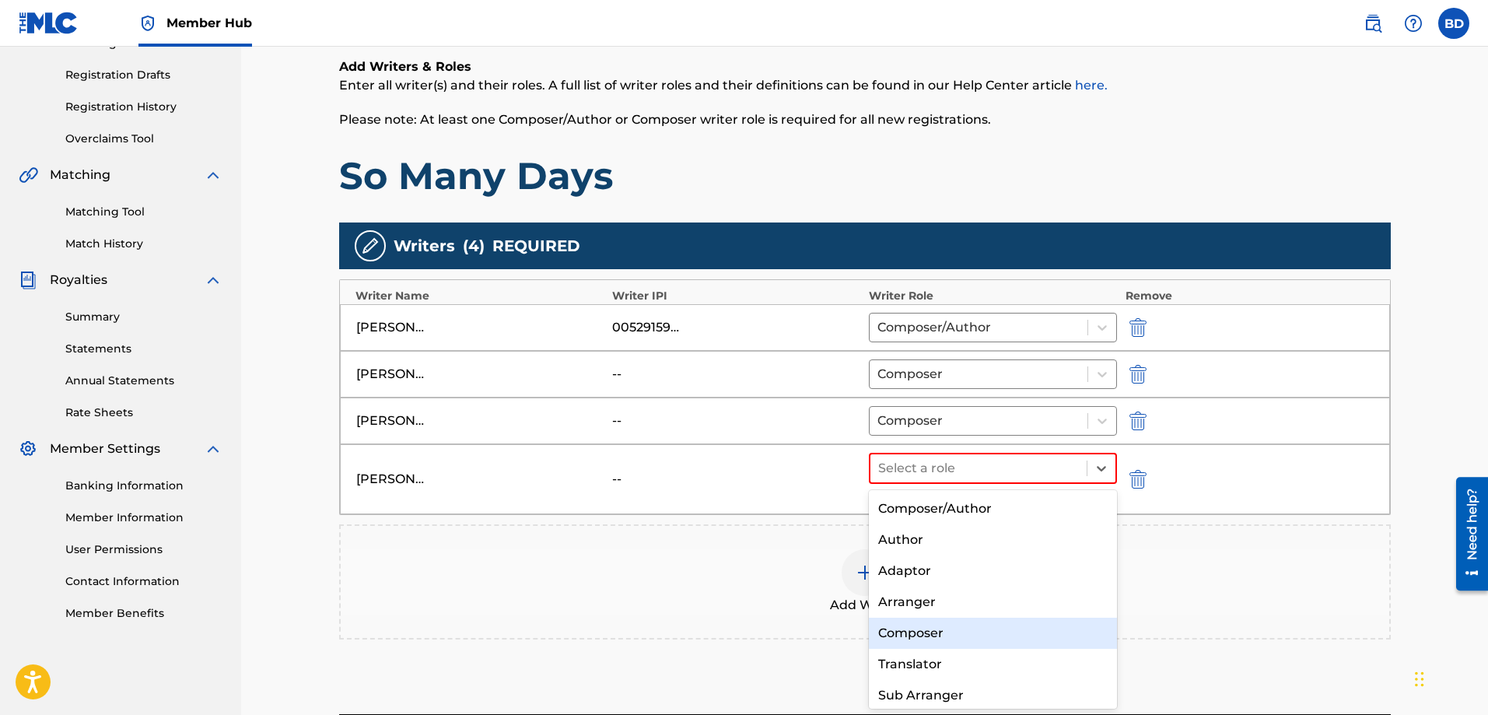
click at [910, 640] on div "Composer" at bounding box center [993, 632] width 249 height 31
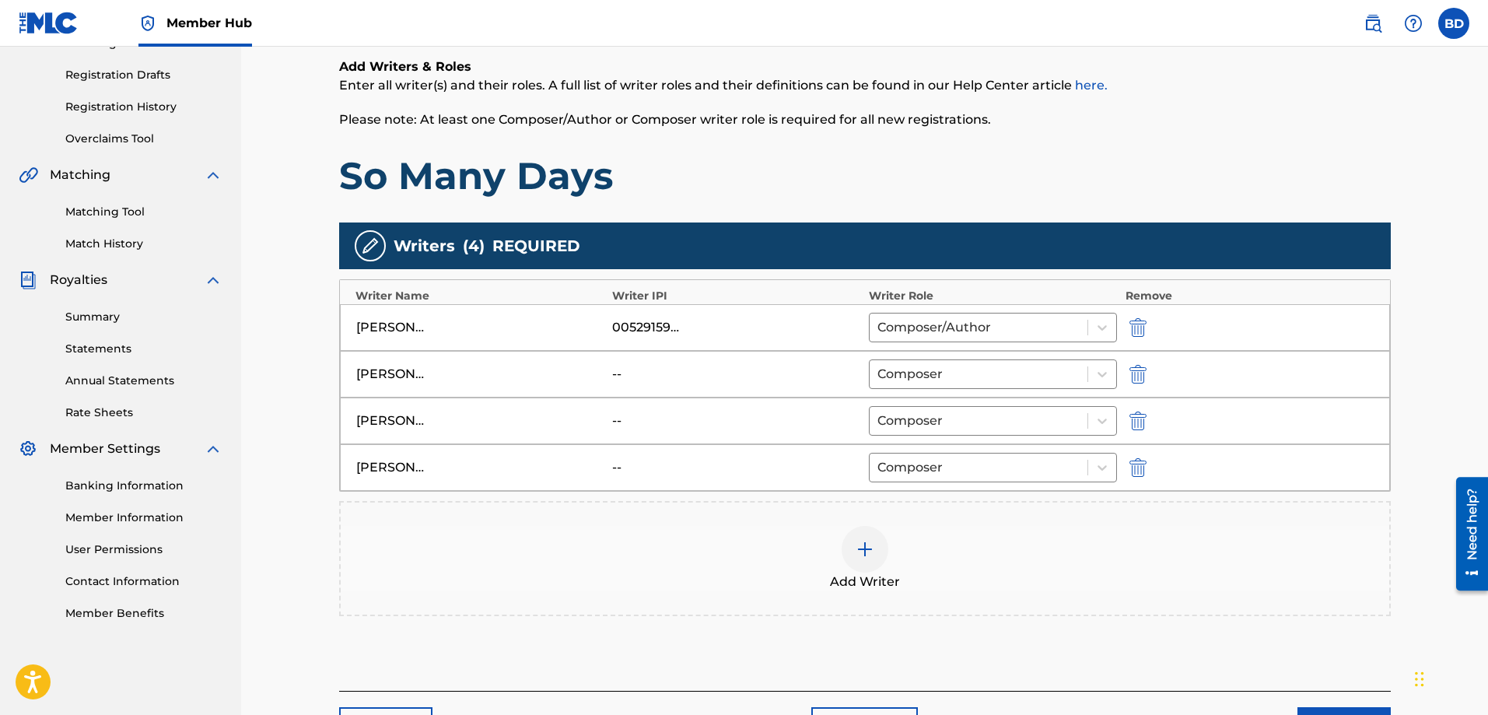
click at [858, 550] on img at bounding box center [864, 549] width 19 height 19
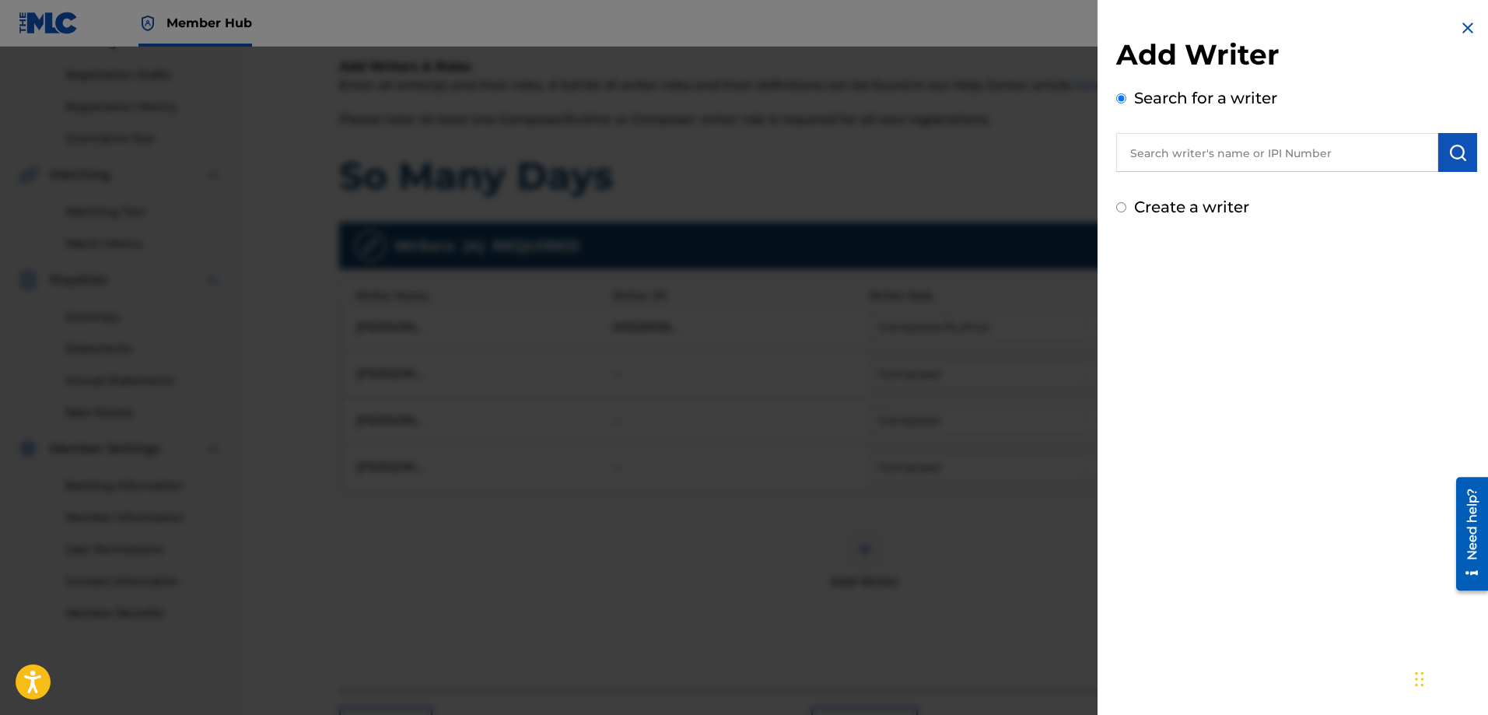
click at [1177, 149] on input "text" at bounding box center [1277, 152] width 322 height 39
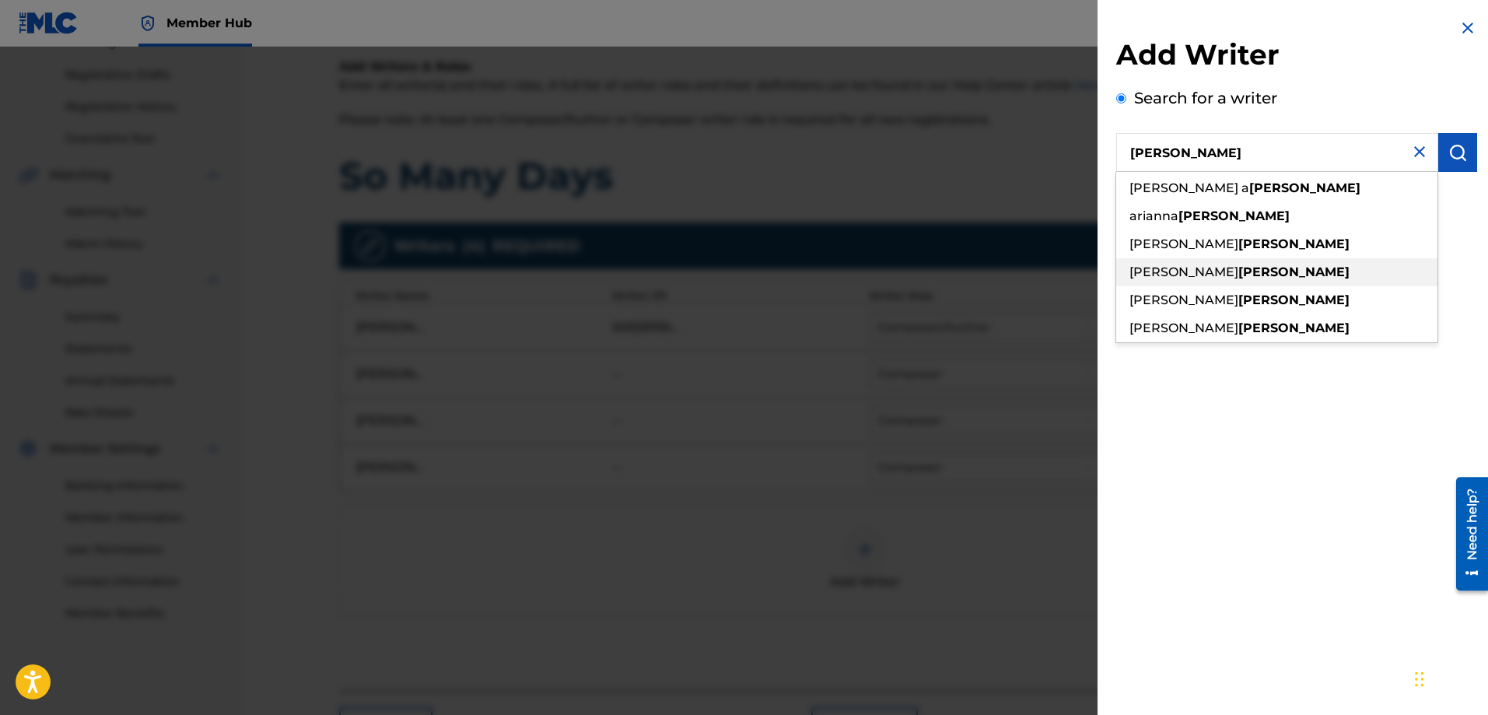
click at [1195, 267] on span "[PERSON_NAME]" at bounding box center [1183, 271] width 109 height 15
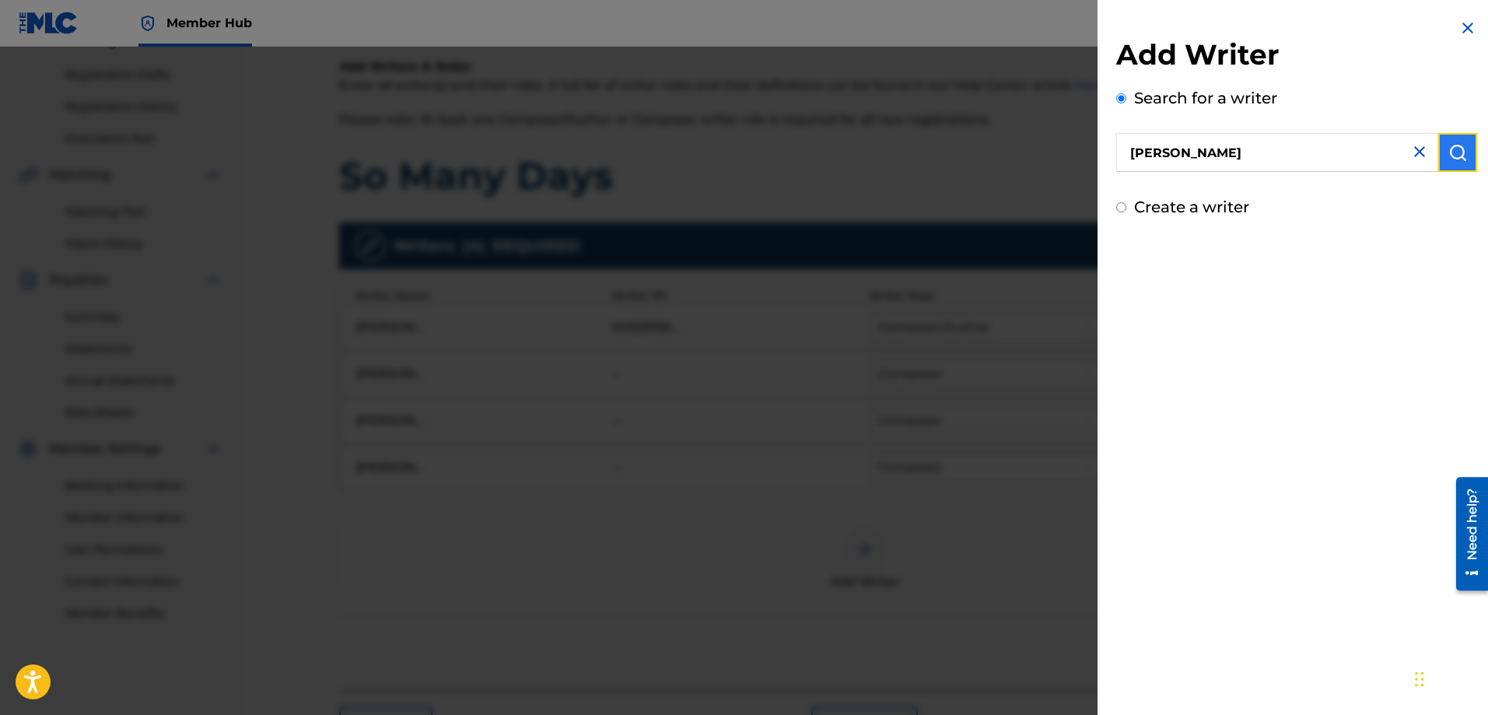
click at [1456, 144] on img "submit" at bounding box center [1457, 152] width 19 height 19
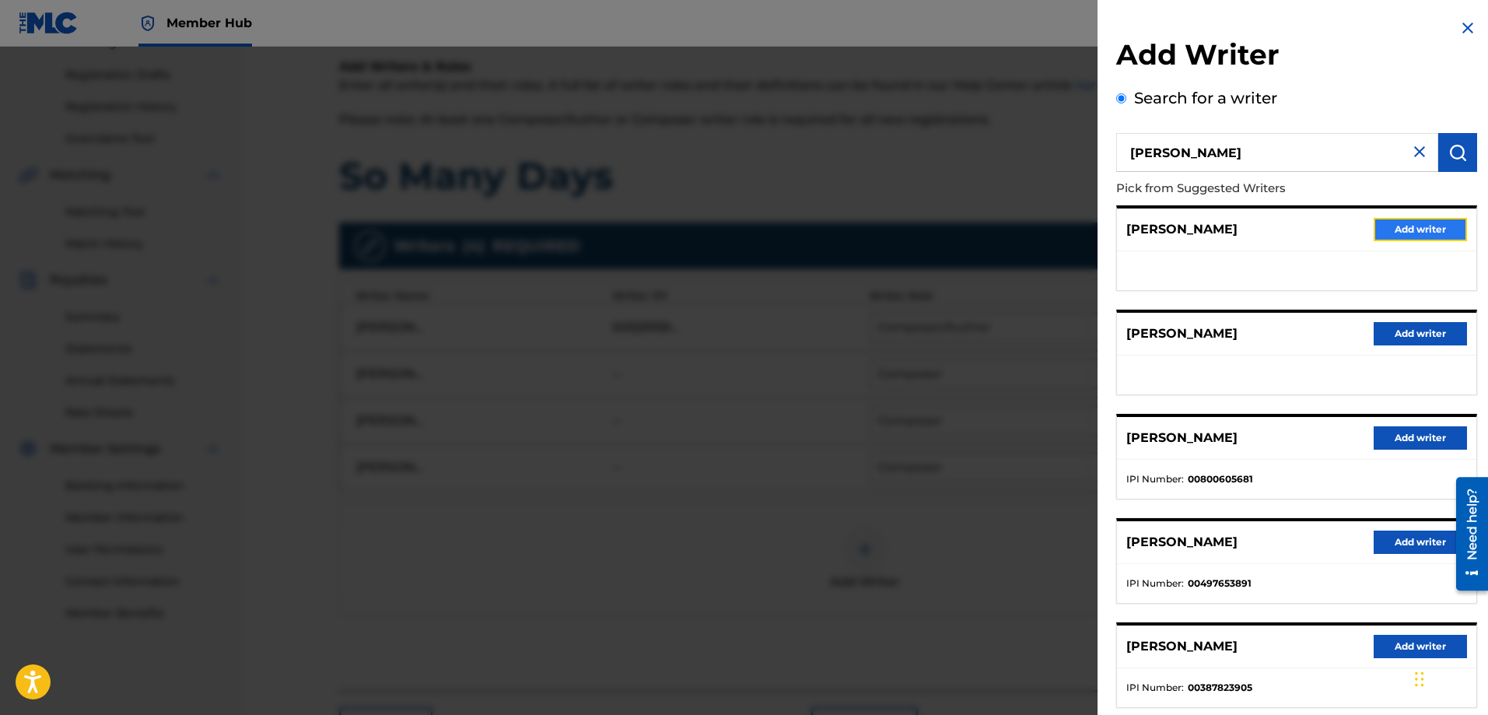
click at [1391, 227] on button "Add writer" at bounding box center [1419, 229] width 93 height 23
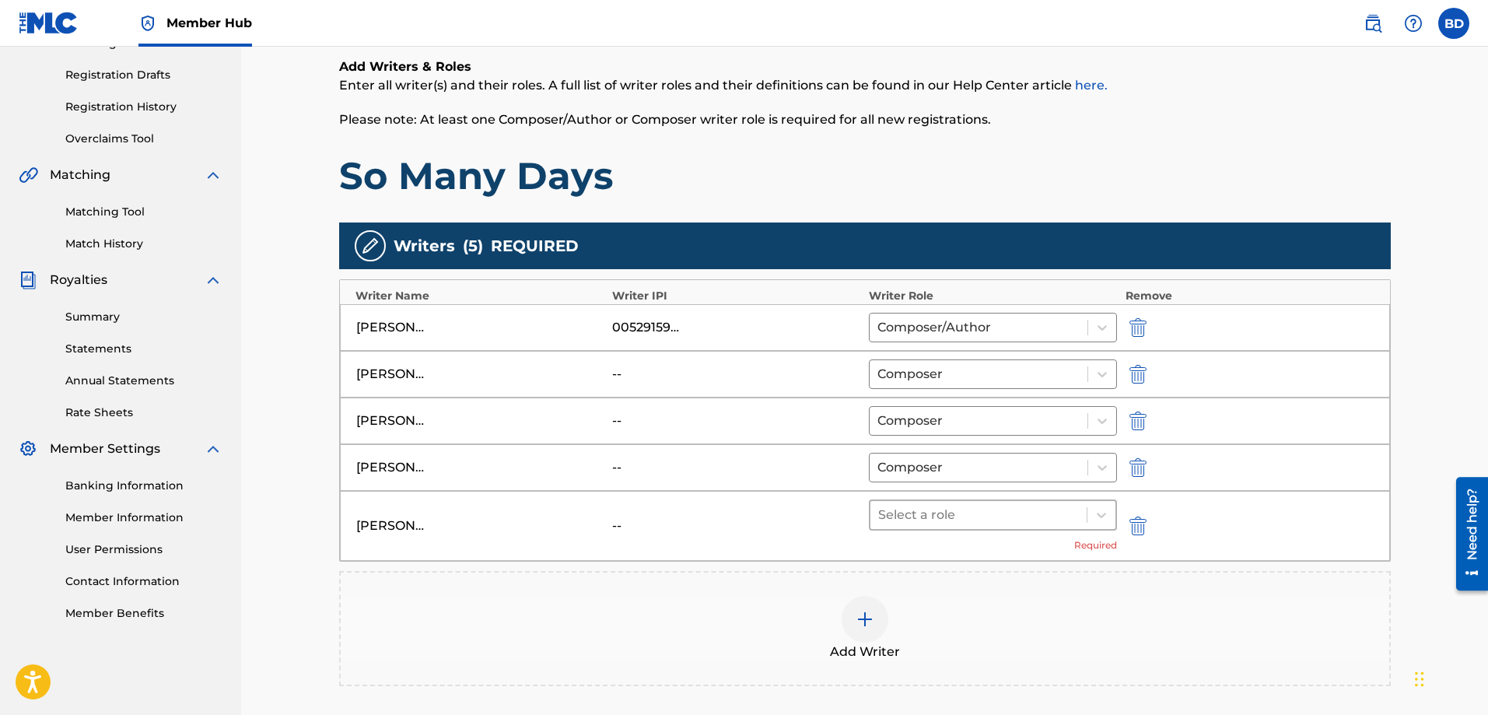
click at [1084, 510] on div "Select a role" at bounding box center [978, 515] width 217 height 28
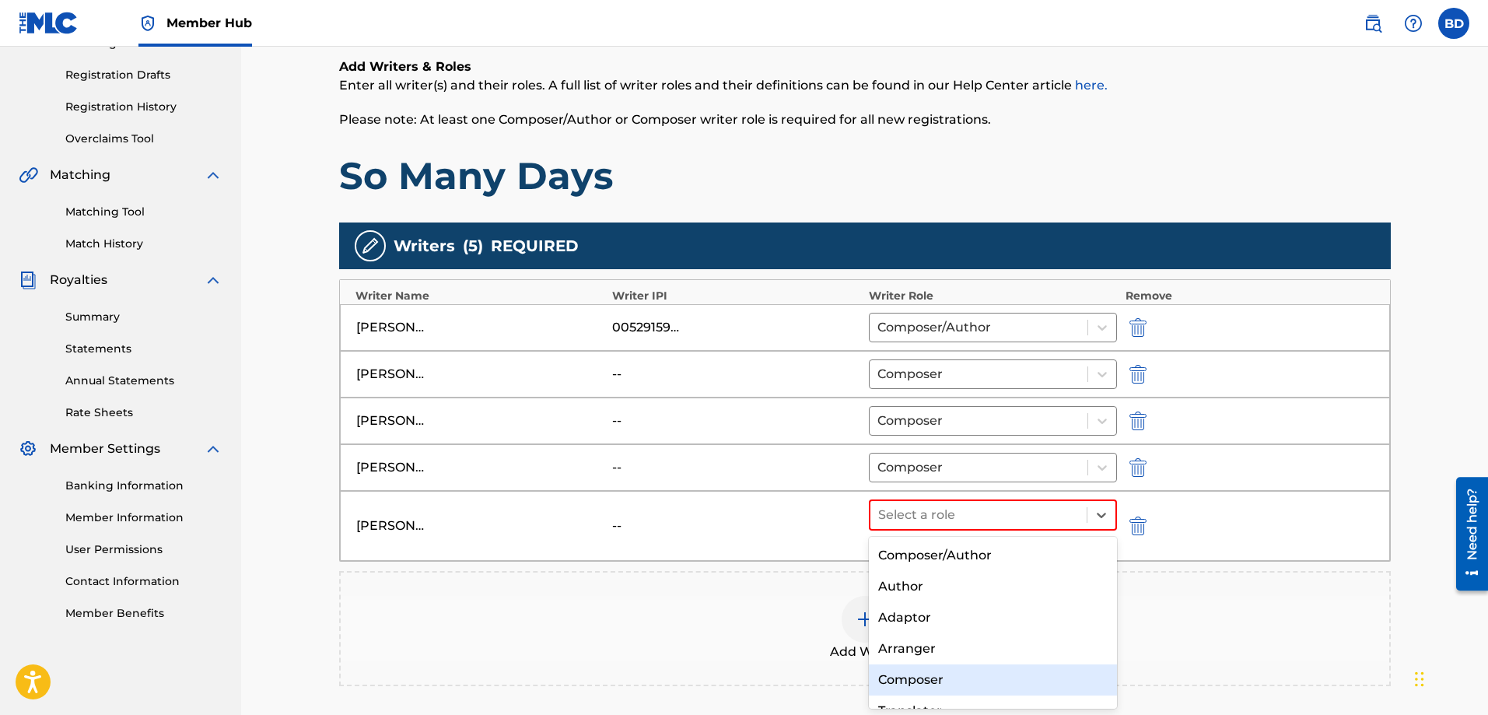
click at [900, 673] on div "Composer" at bounding box center [993, 679] width 249 height 31
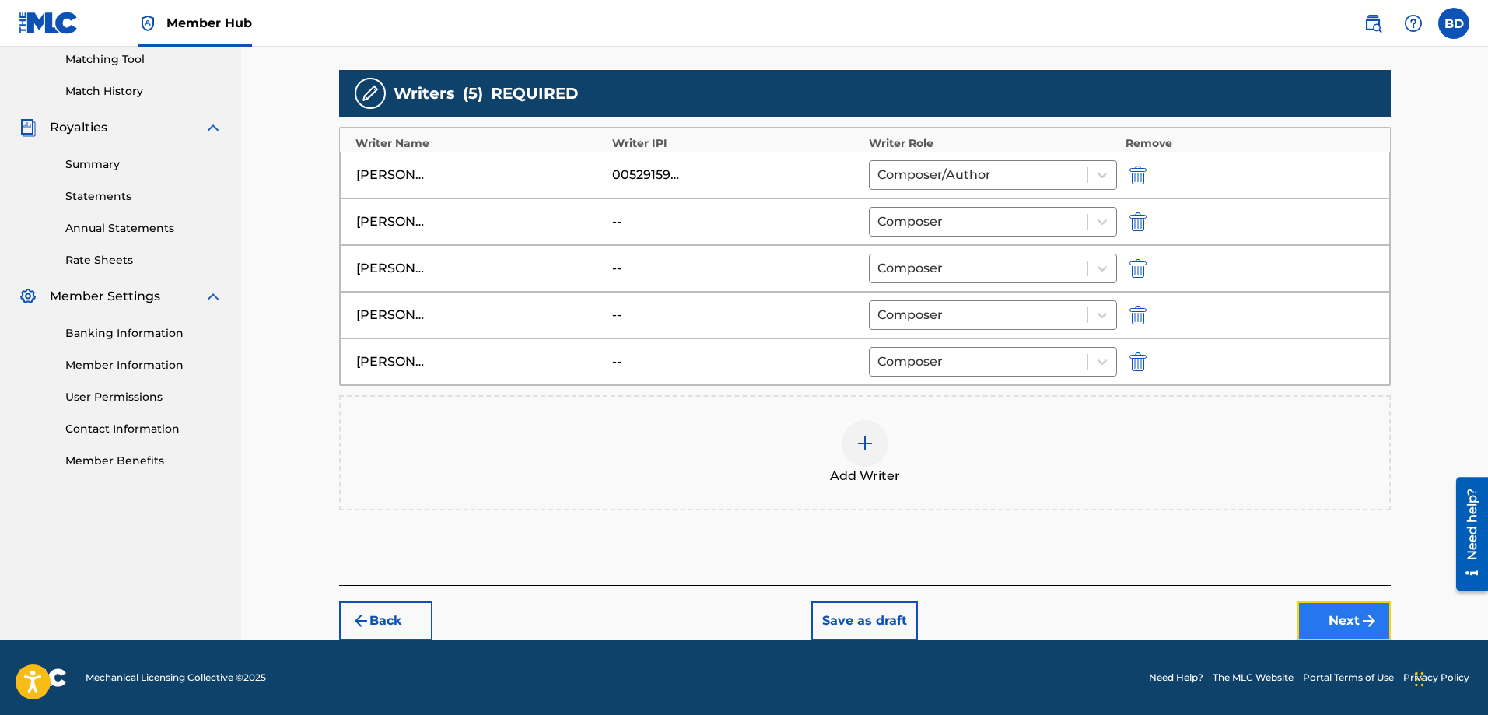
click at [1365, 620] on img "submit" at bounding box center [1368, 620] width 19 height 19
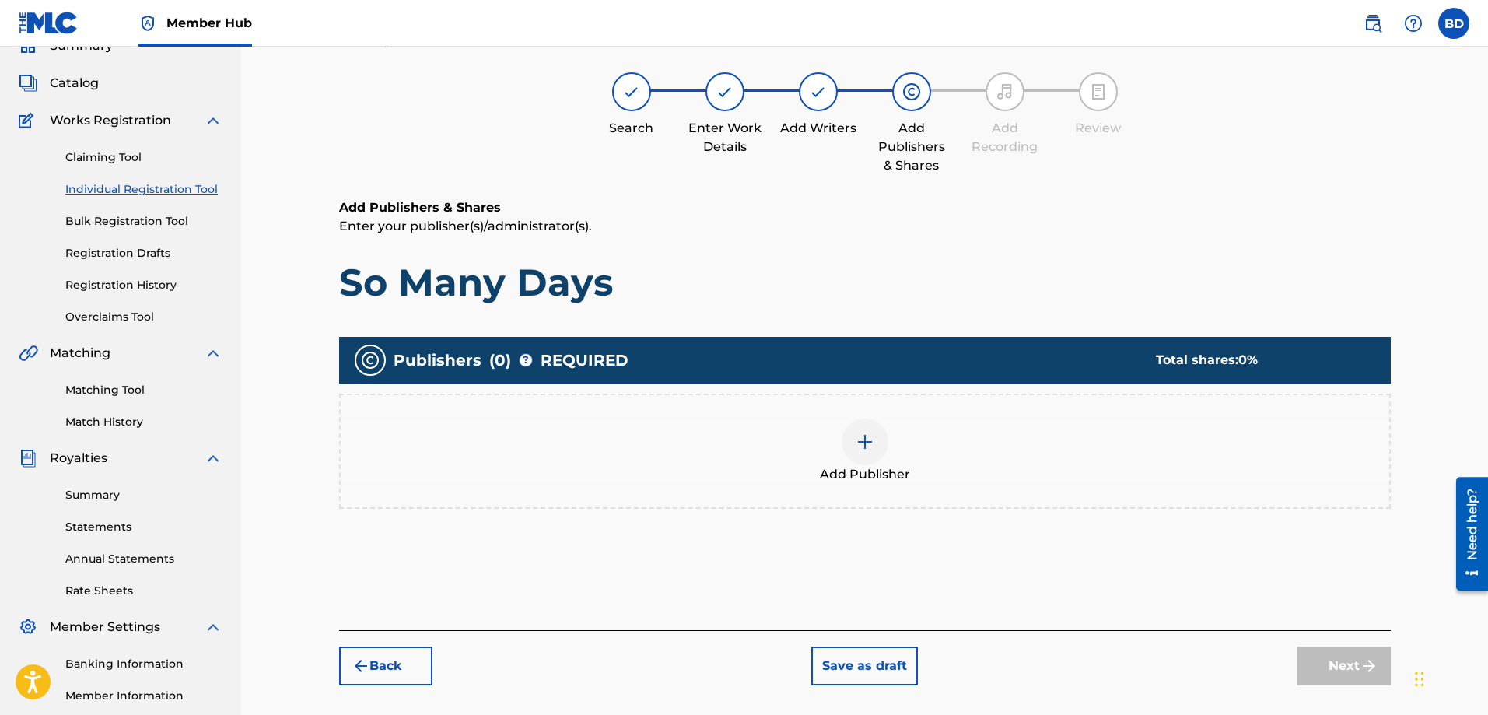
scroll to position [70, 0]
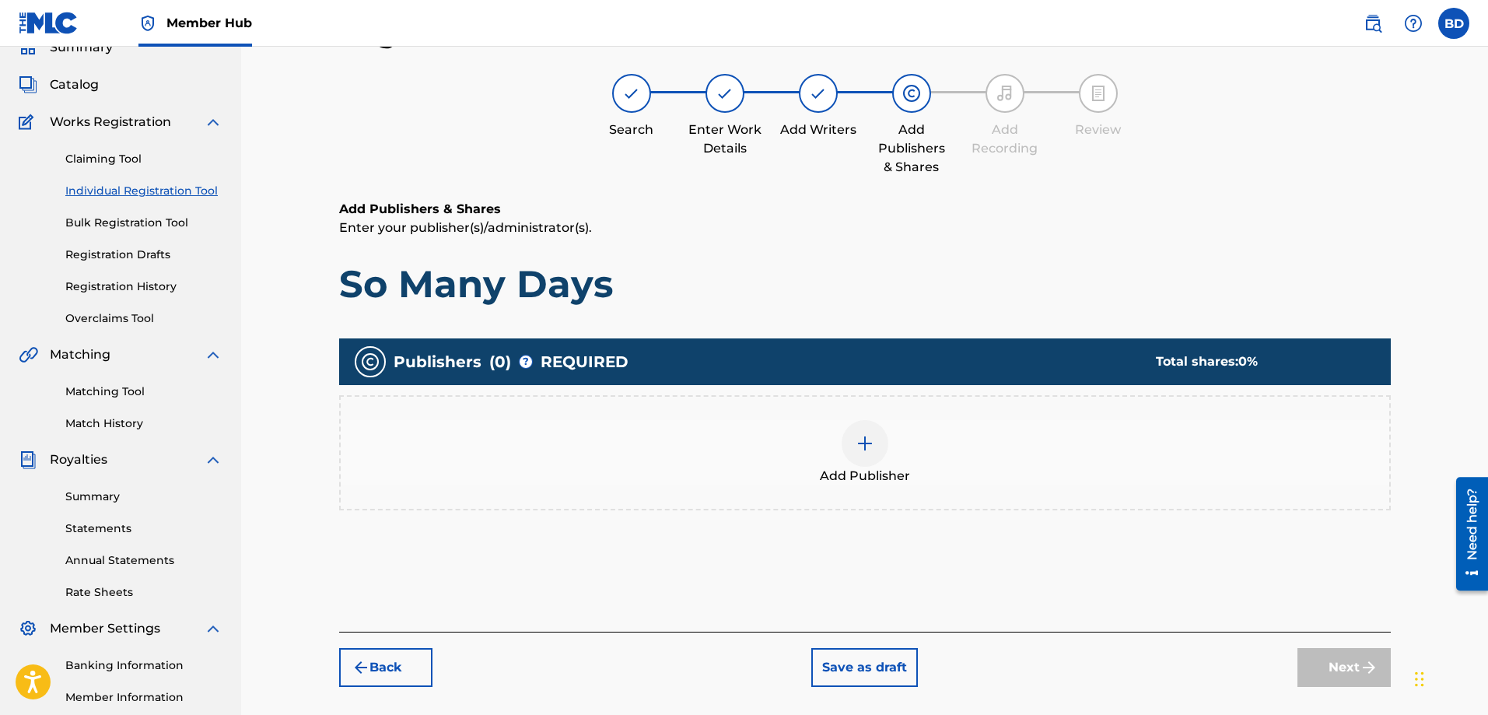
click at [854, 447] on div at bounding box center [864, 443] width 47 height 47
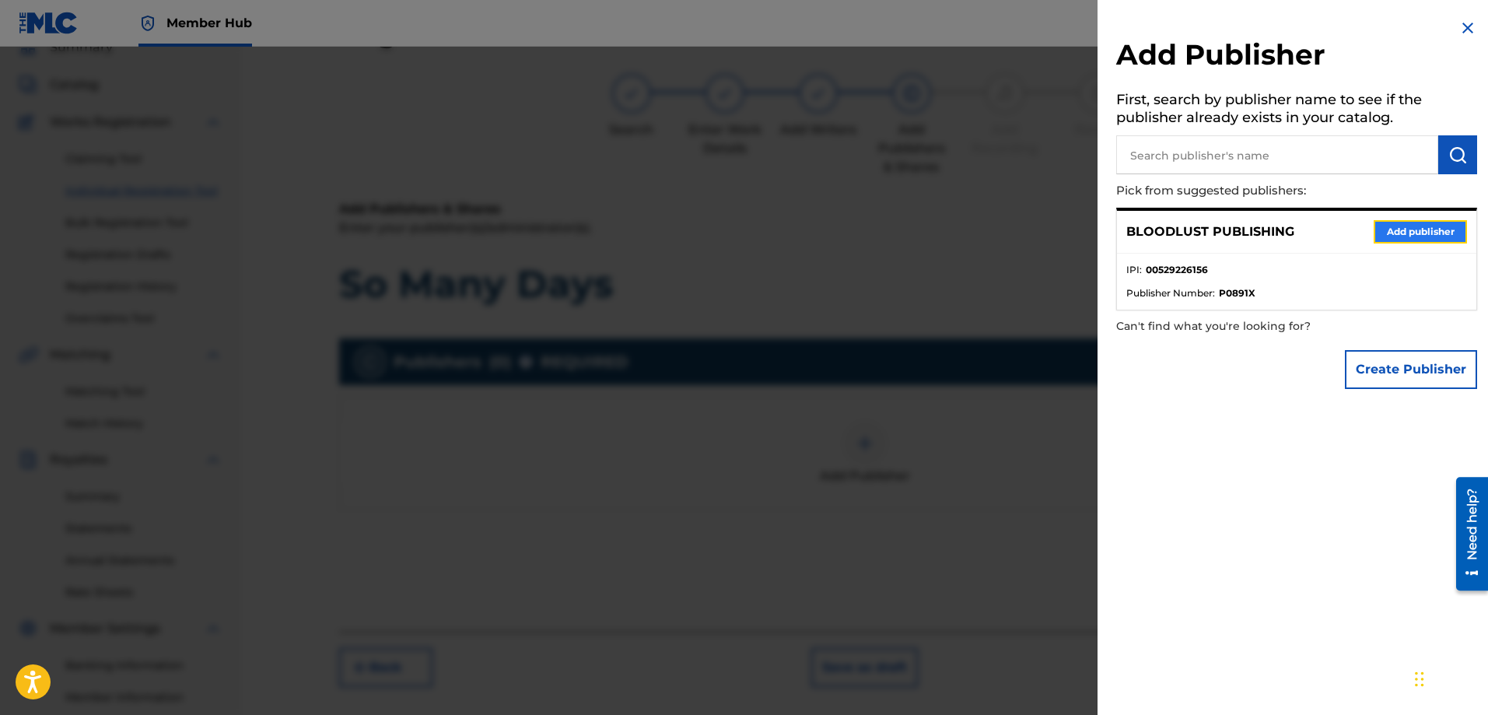
click at [1420, 231] on button "Add publisher" at bounding box center [1419, 231] width 93 height 23
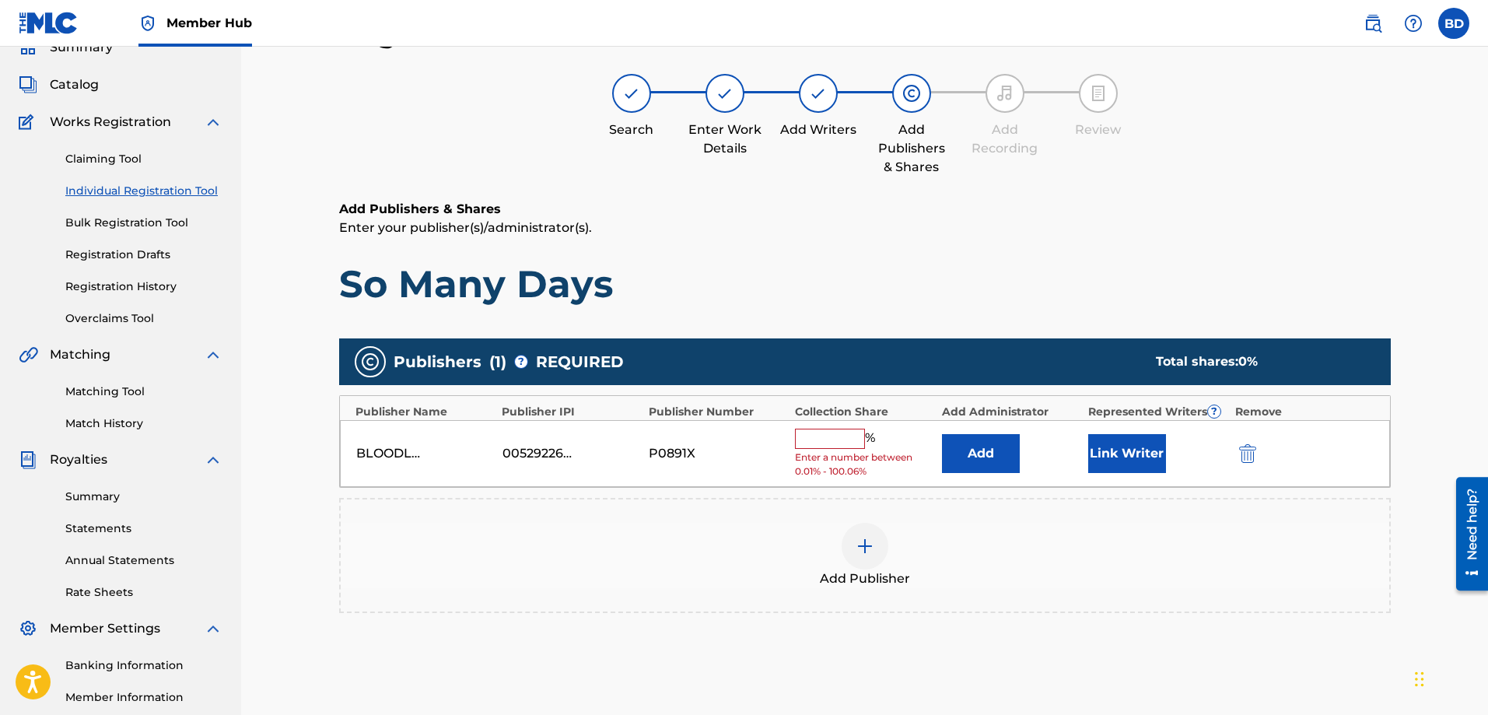
click at [830, 437] on input "text" at bounding box center [830, 438] width 70 height 20
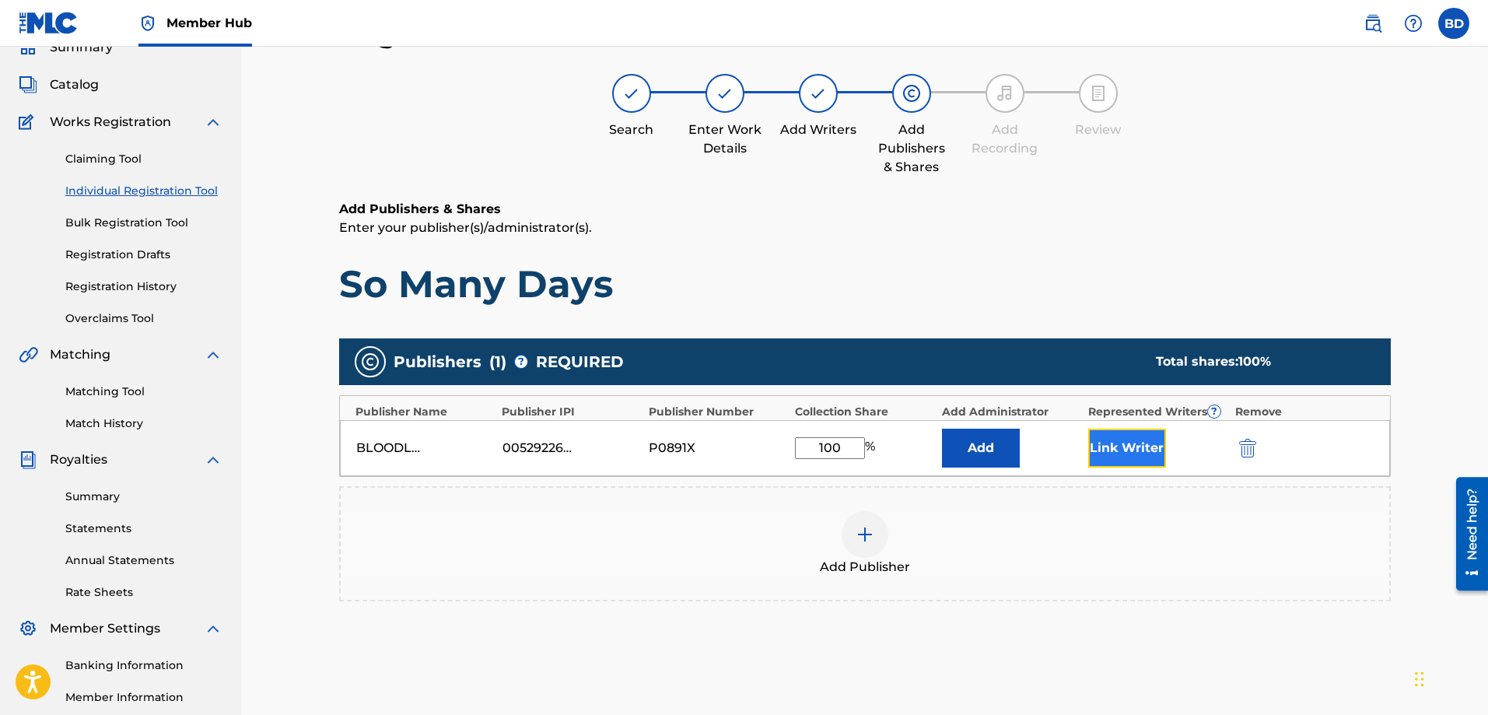
click at [1135, 446] on button "Link Writer" at bounding box center [1127, 447] width 78 height 39
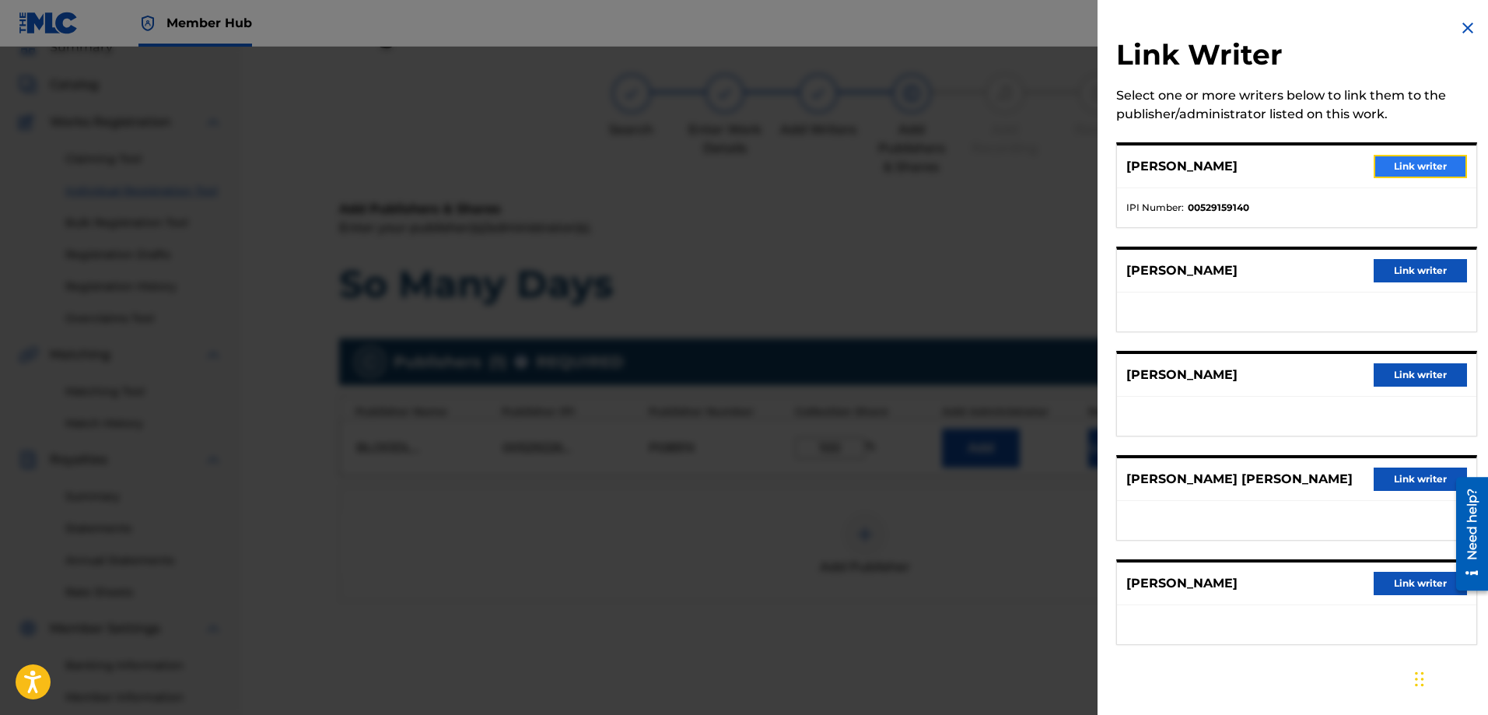
click at [1417, 161] on button "Link writer" at bounding box center [1419, 166] width 93 height 23
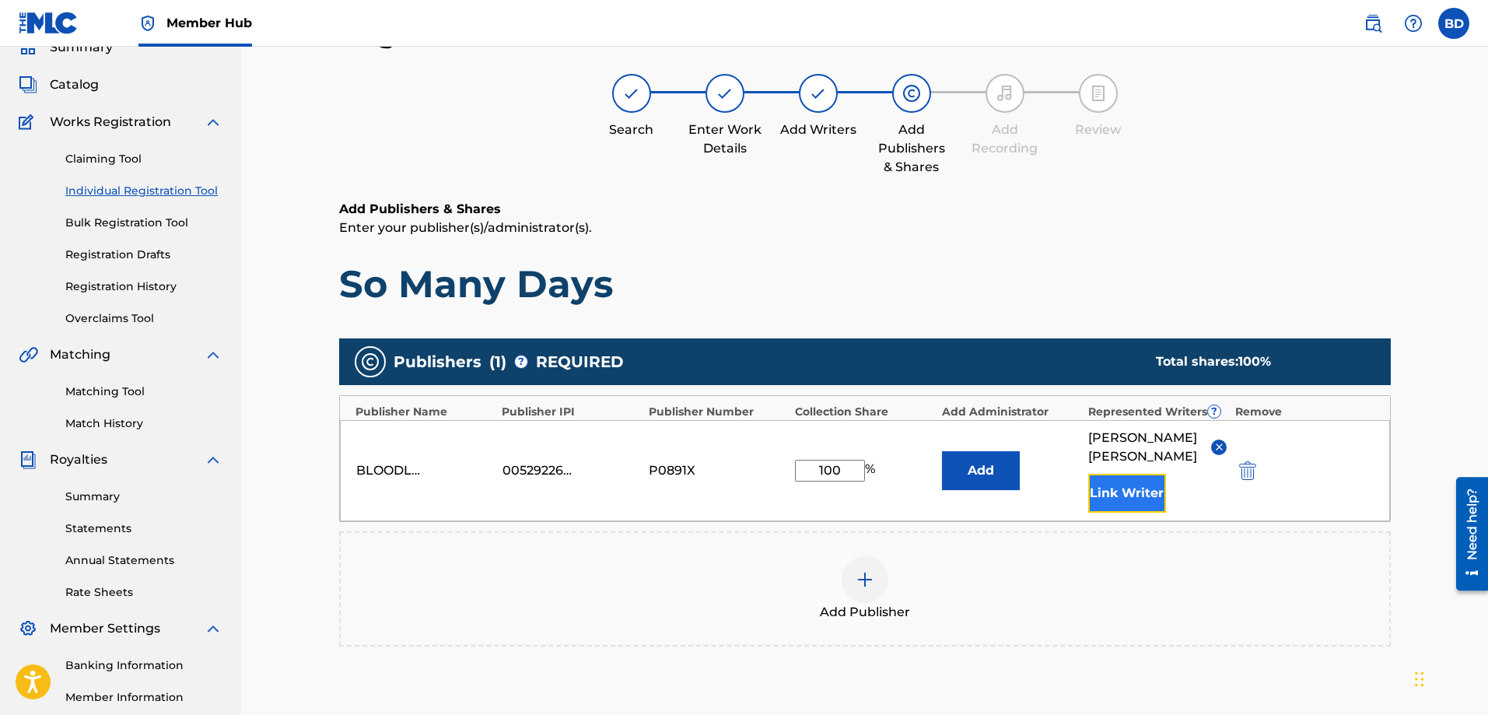
click at [1125, 490] on button "Link Writer" at bounding box center [1127, 493] width 78 height 39
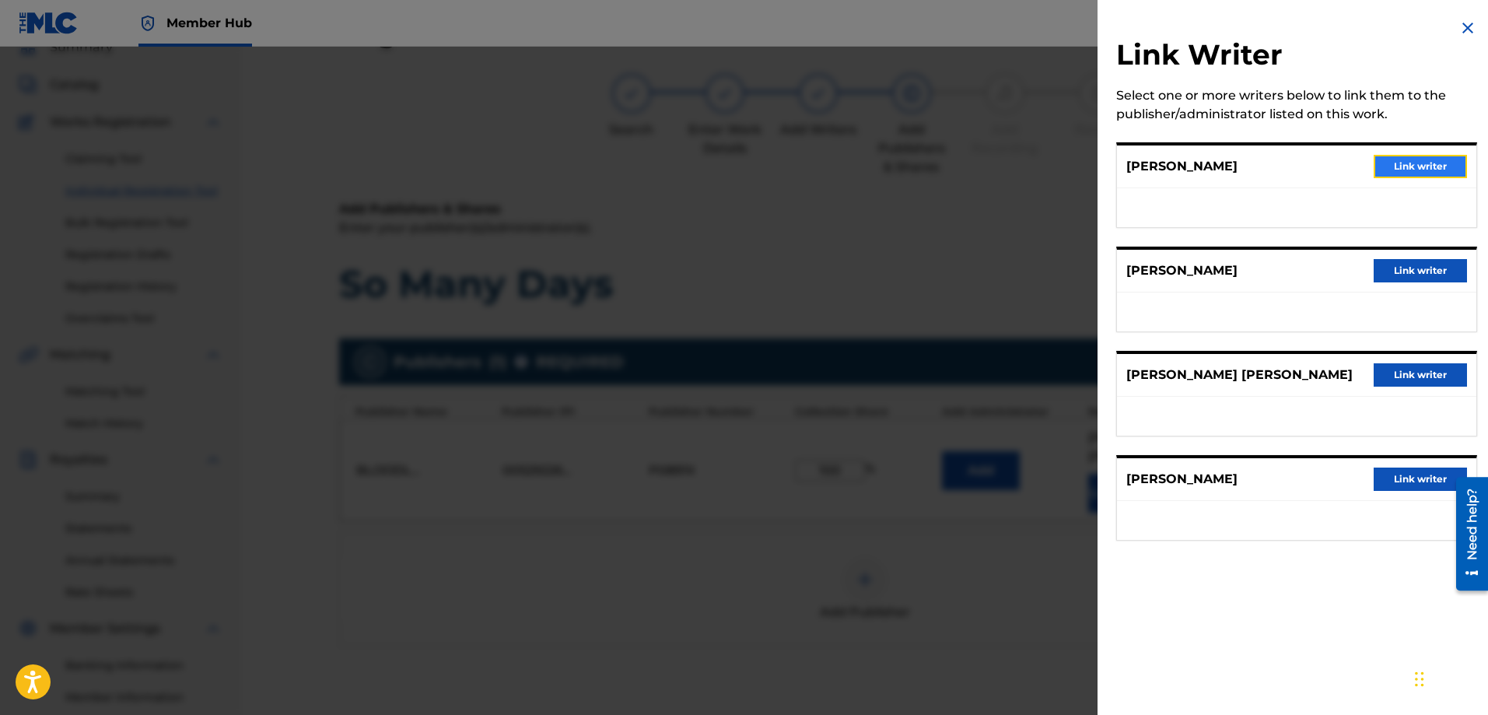
click at [1389, 161] on button "Link writer" at bounding box center [1419, 166] width 93 height 23
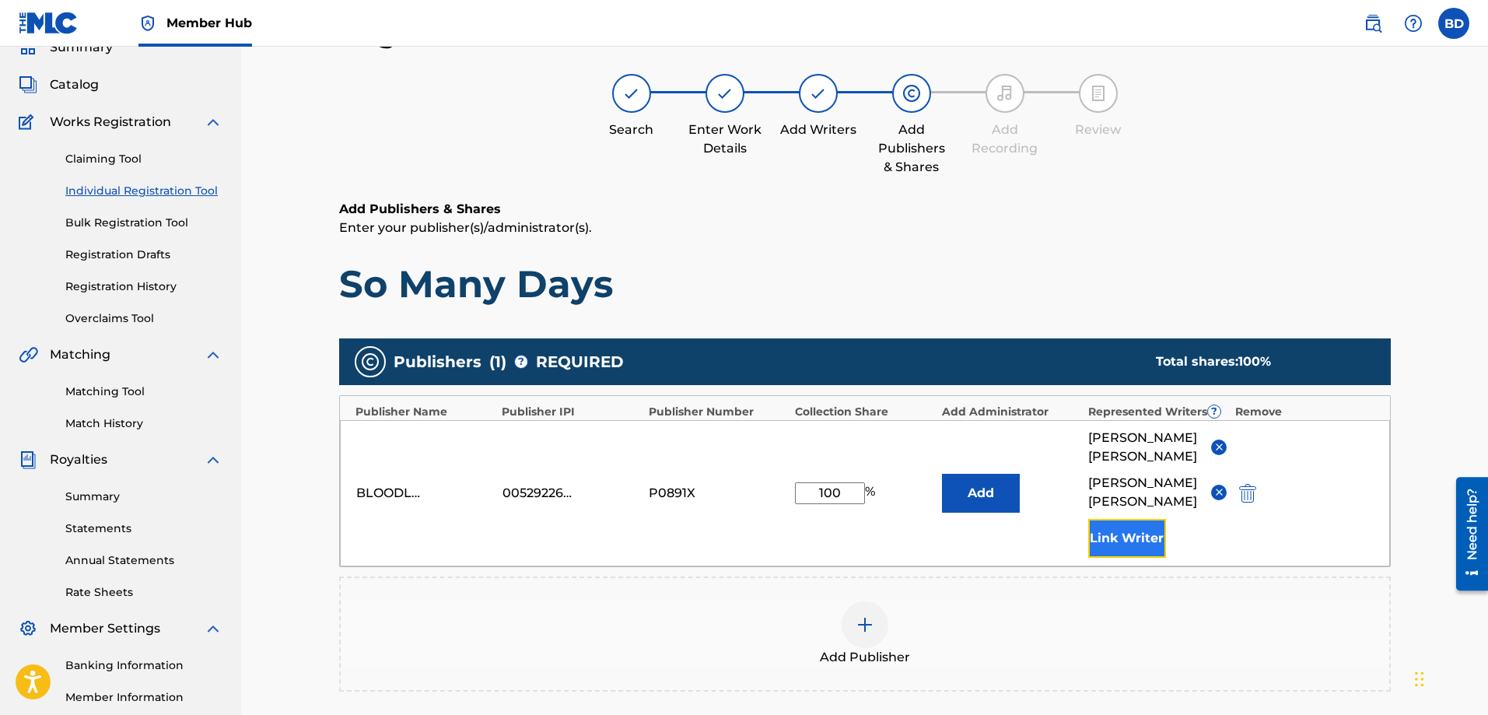
click at [1141, 531] on button "Link Writer" at bounding box center [1127, 538] width 78 height 39
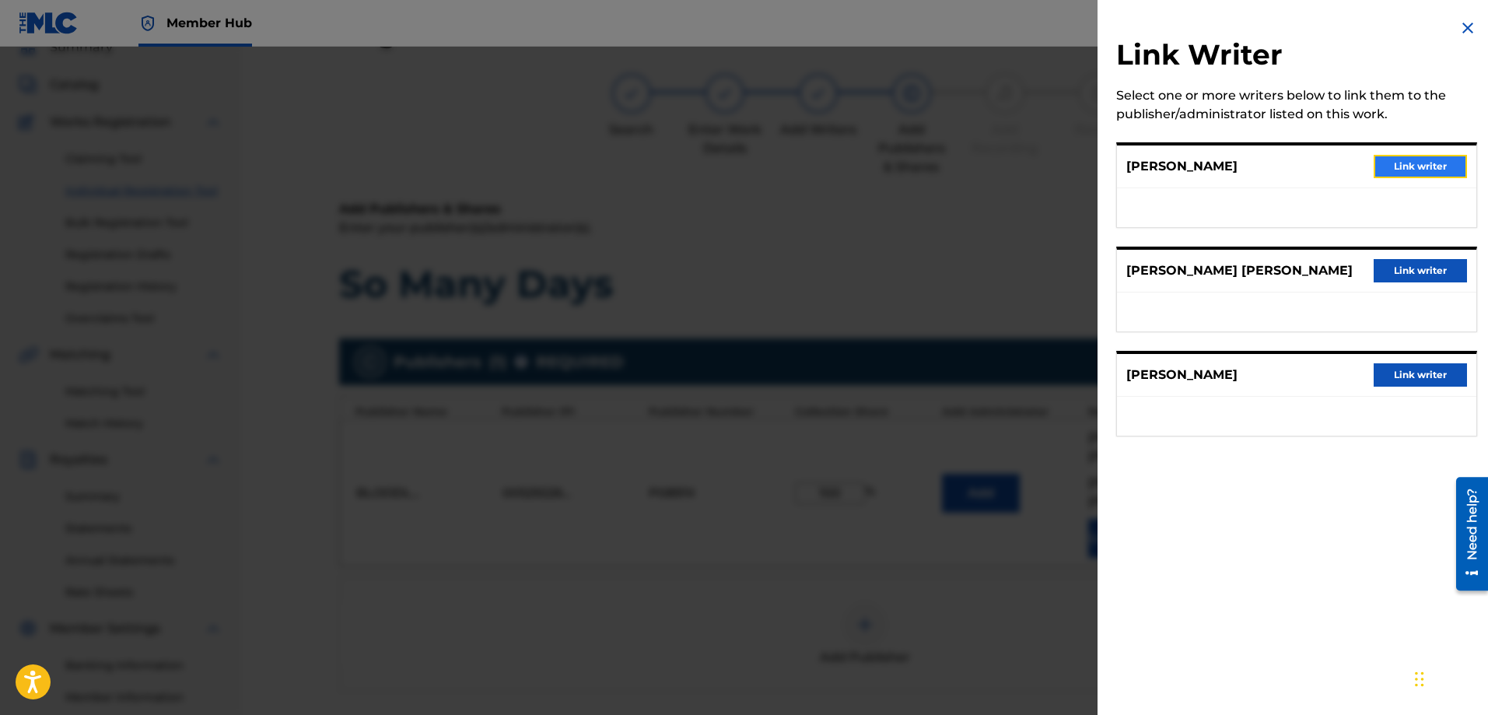
click at [1411, 160] on button "Link writer" at bounding box center [1419, 166] width 93 height 23
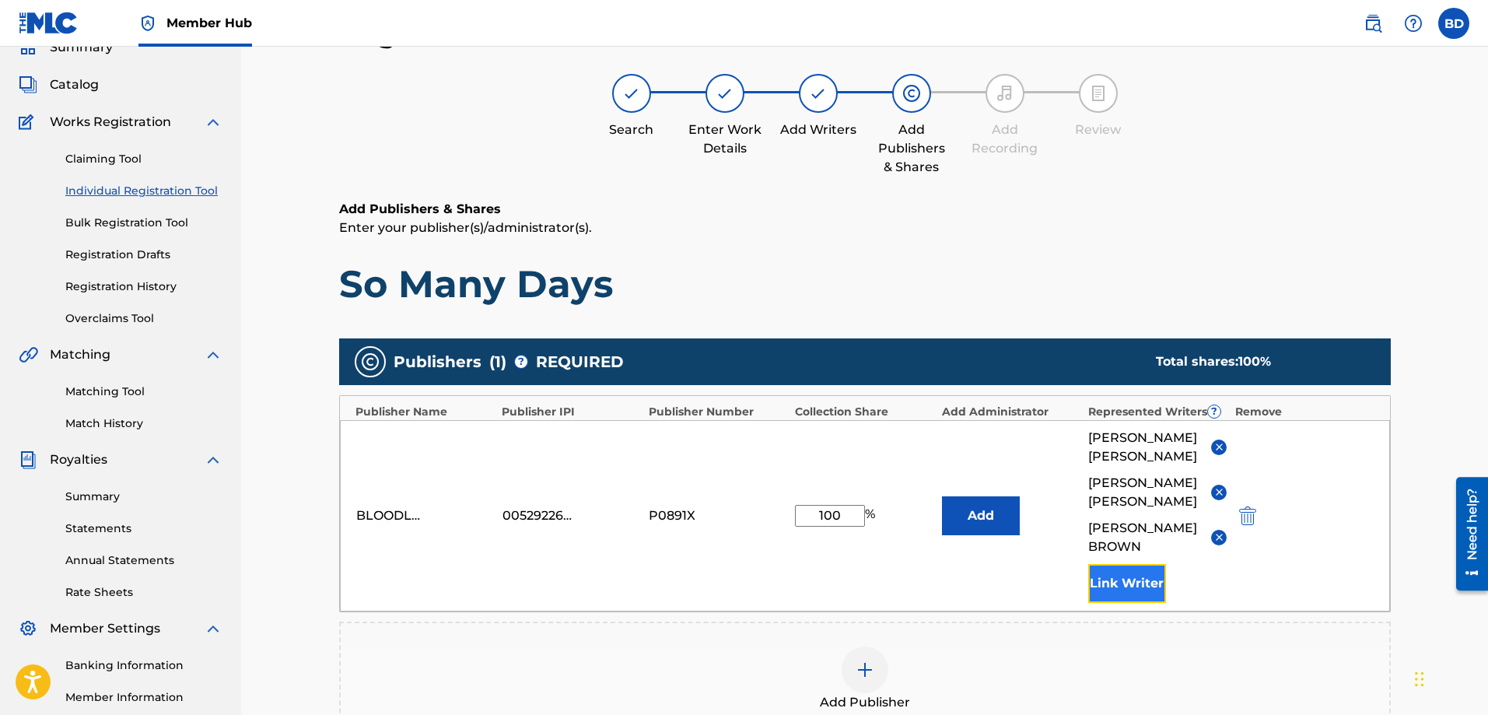
click at [1136, 575] on button "Link Writer" at bounding box center [1127, 583] width 78 height 39
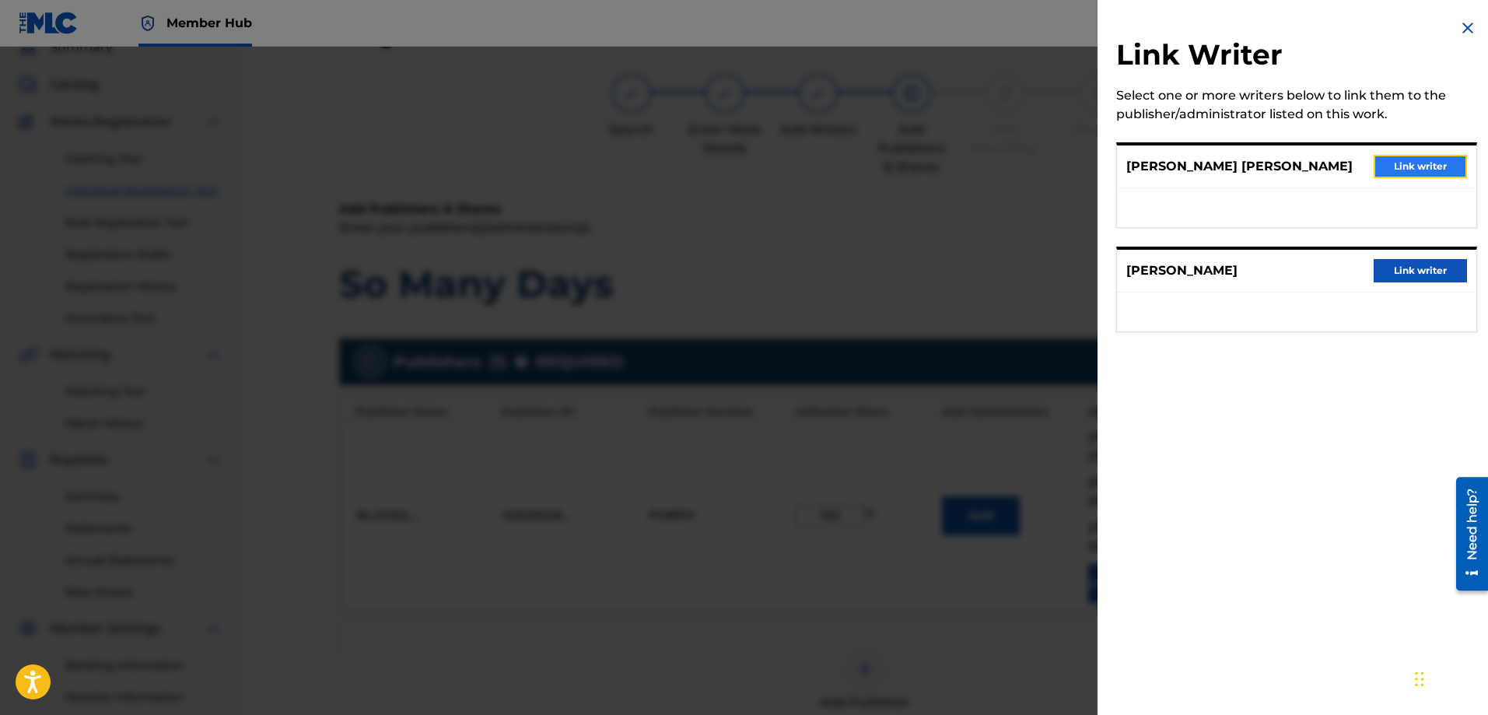
click at [1393, 164] on button "Link writer" at bounding box center [1419, 166] width 93 height 23
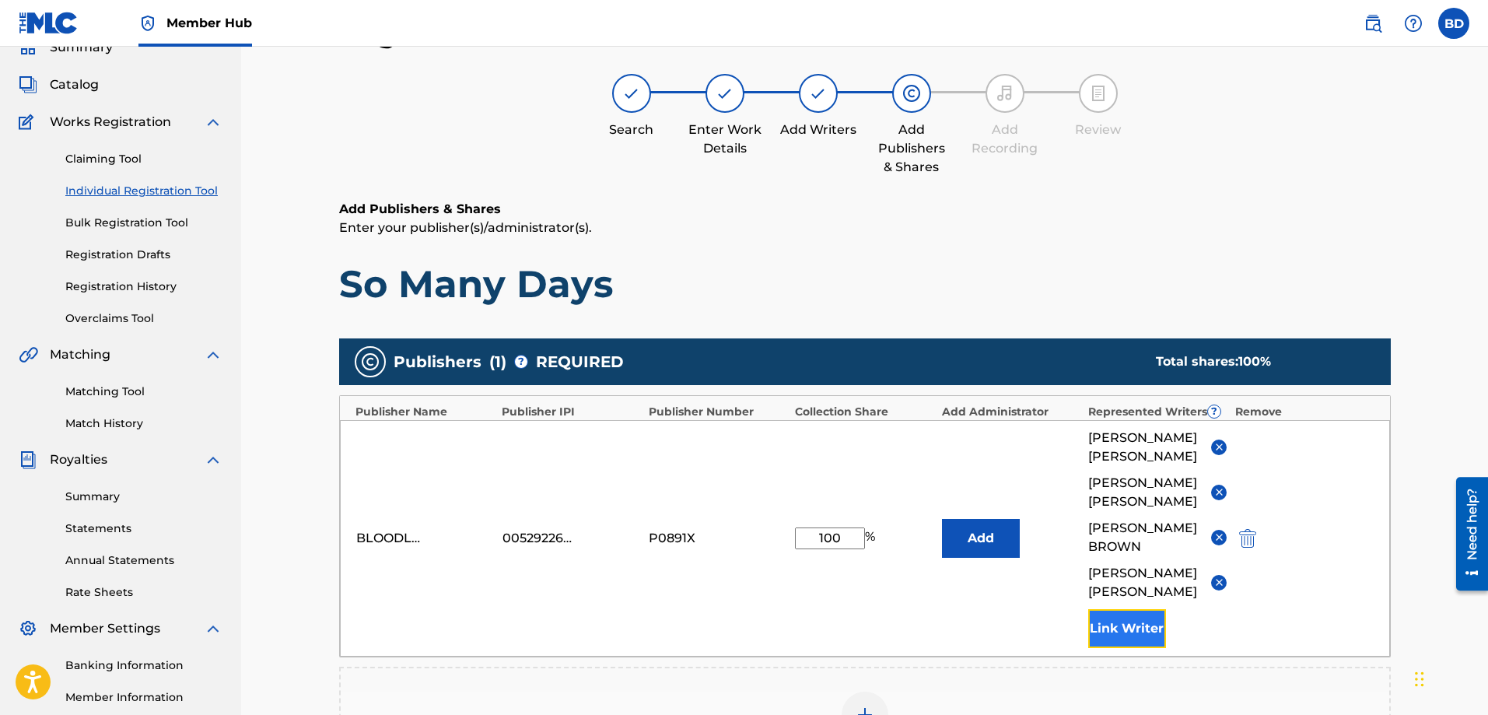
click at [1133, 620] on button "Link Writer" at bounding box center [1127, 628] width 78 height 39
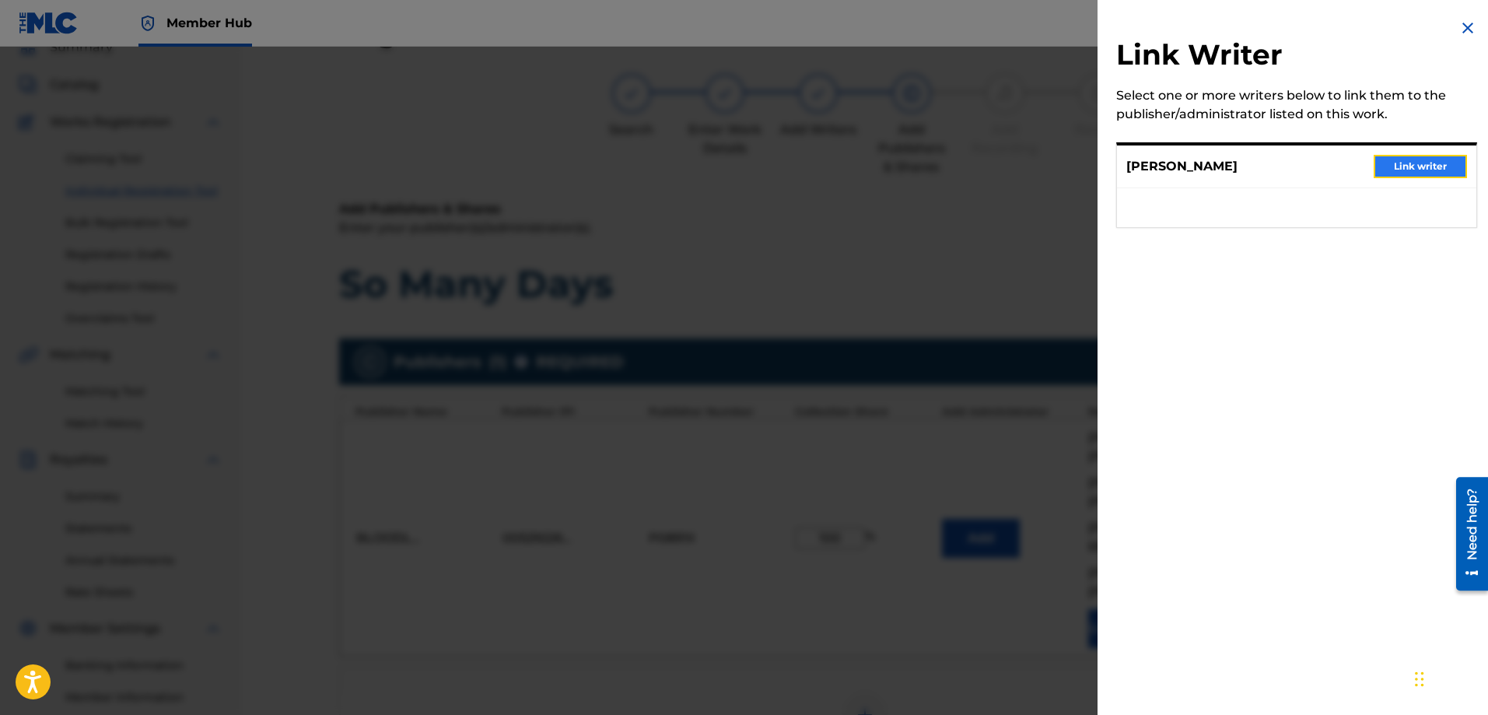
click at [1424, 163] on button "Link writer" at bounding box center [1419, 166] width 93 height 23
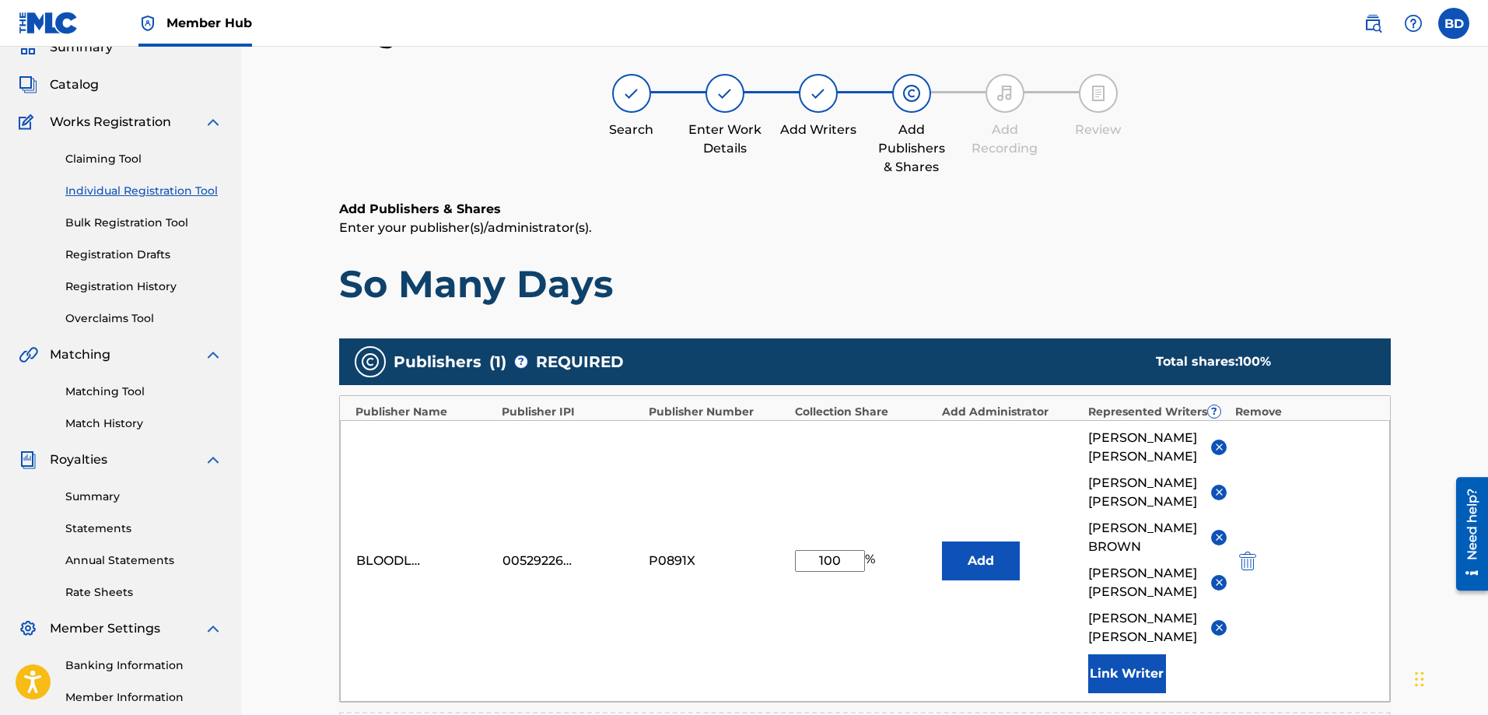
scroll to position [452, 0]
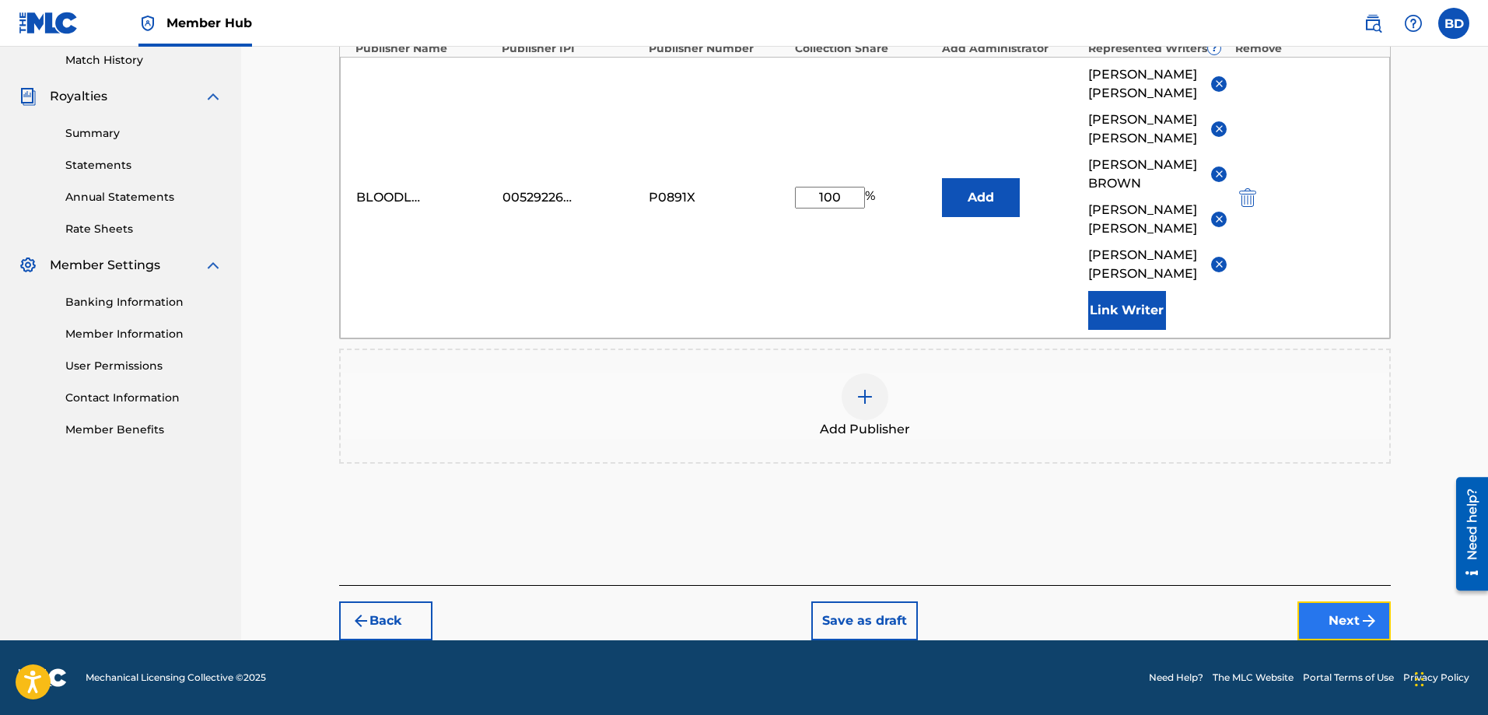
click at [1337, 615] on button "Next" at bounding box center [1343, 620] width 93 height 39
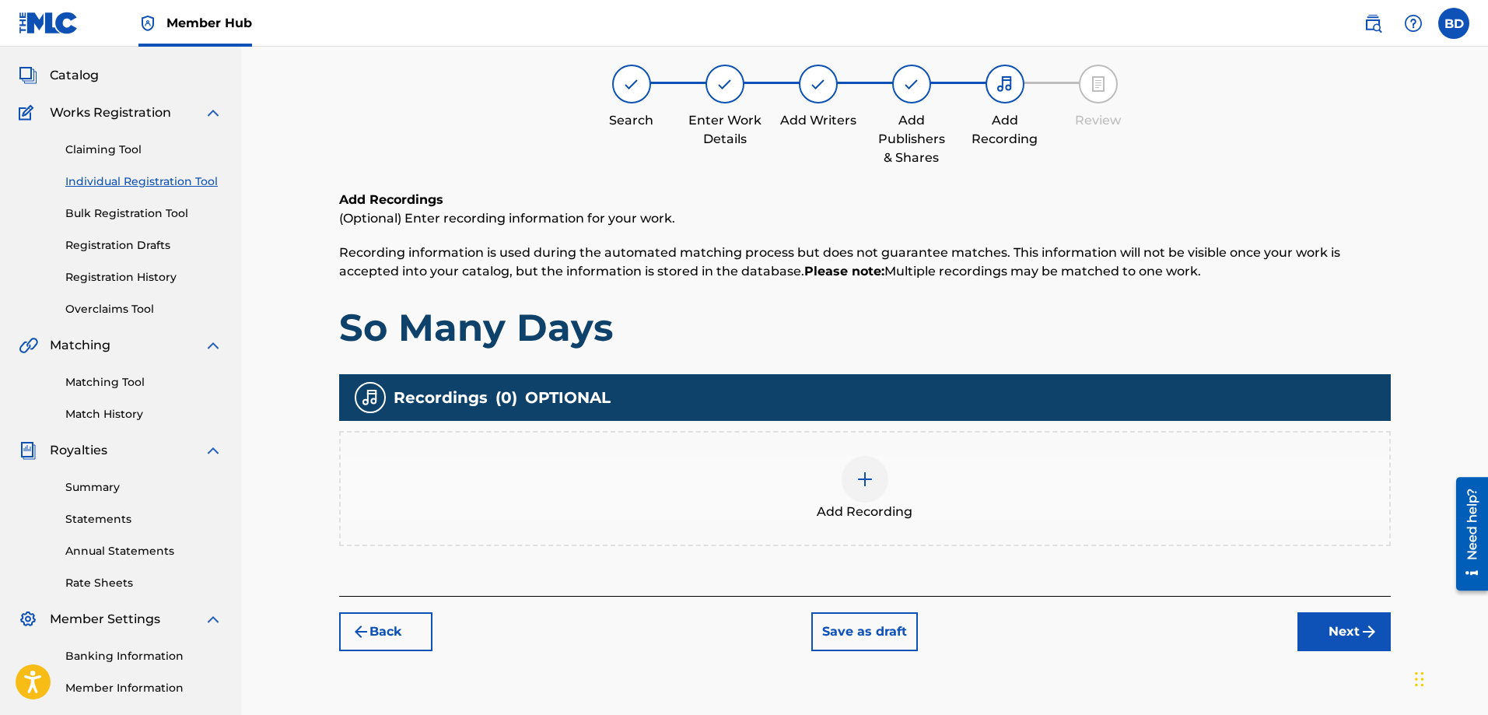
scroll to position [70, 0]
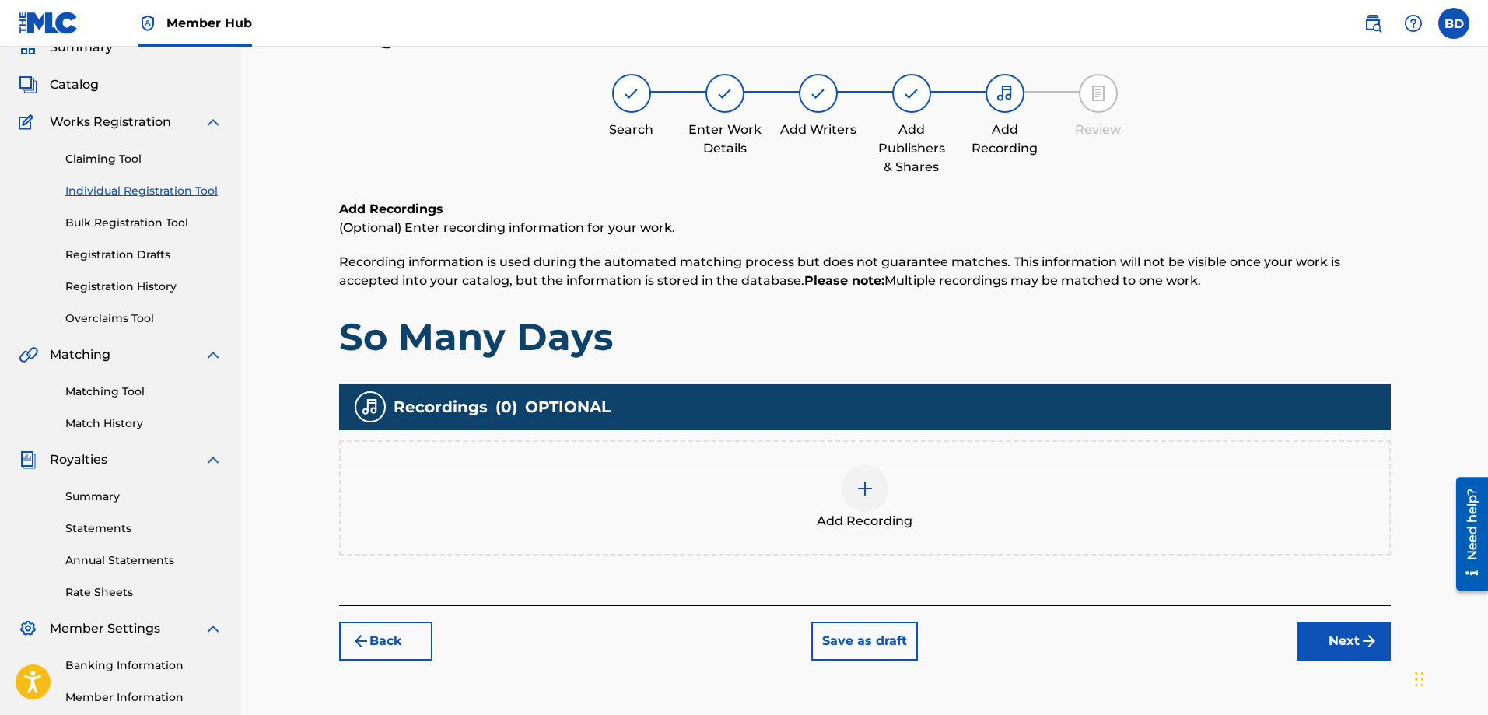
click at [872, 491] on img at bounding box center [864, 488] width 19 height 19
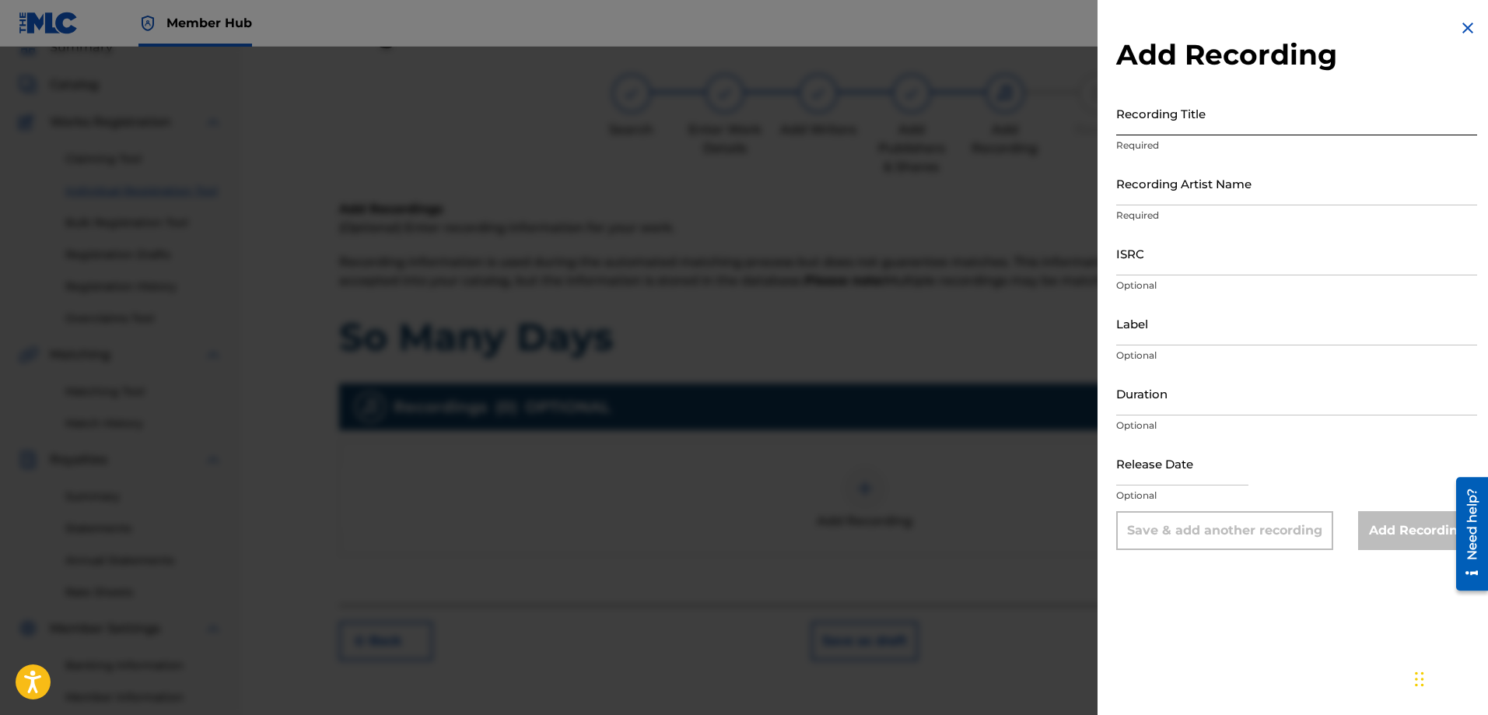
click at [1156, 125] on input "Recording Title" at bounding box center [1296, 113] width 361 height 44
click at [1157, 191] on input "Recording Artist Name" at bounding box center [1296, 183] width 361 height 44
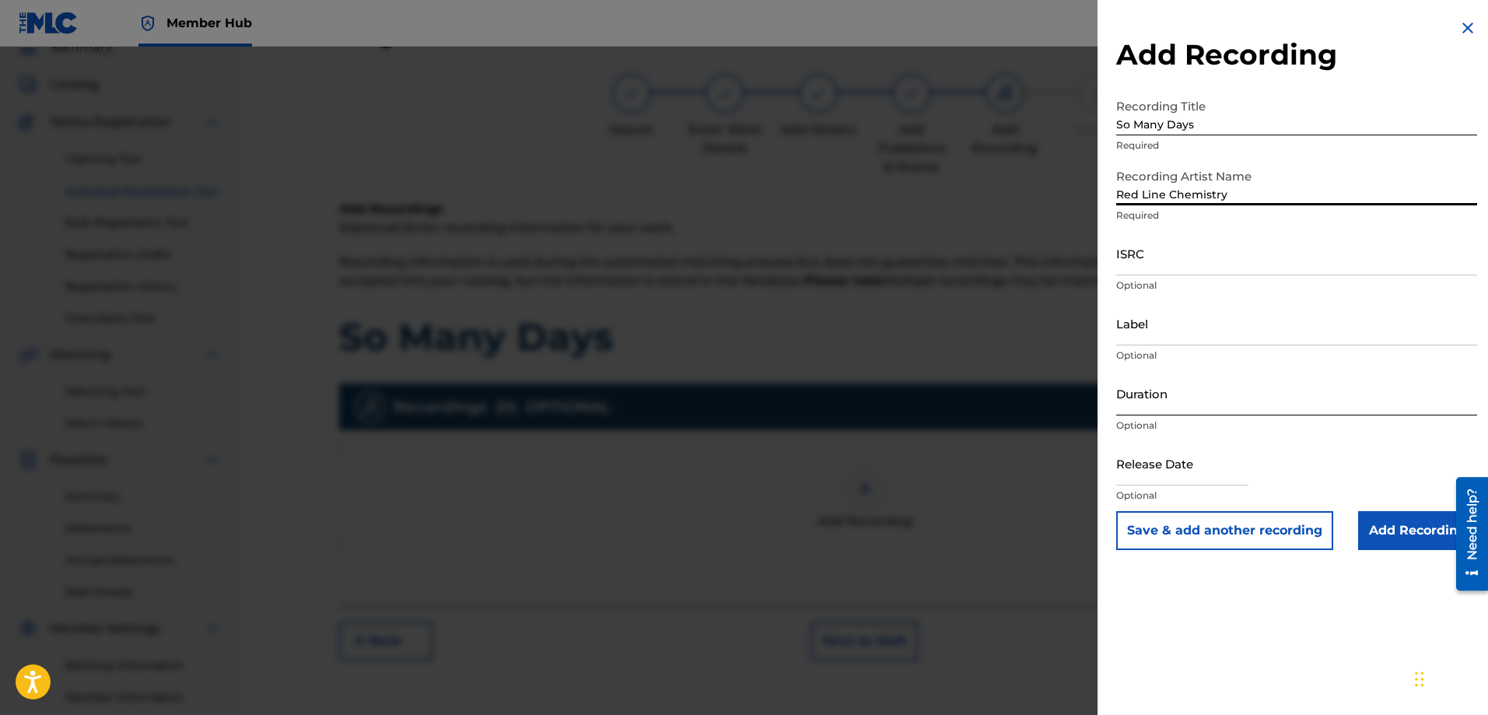
click at [1149, 406] on input "Duration" at bounding box center [1296, 393] width 361 height 44
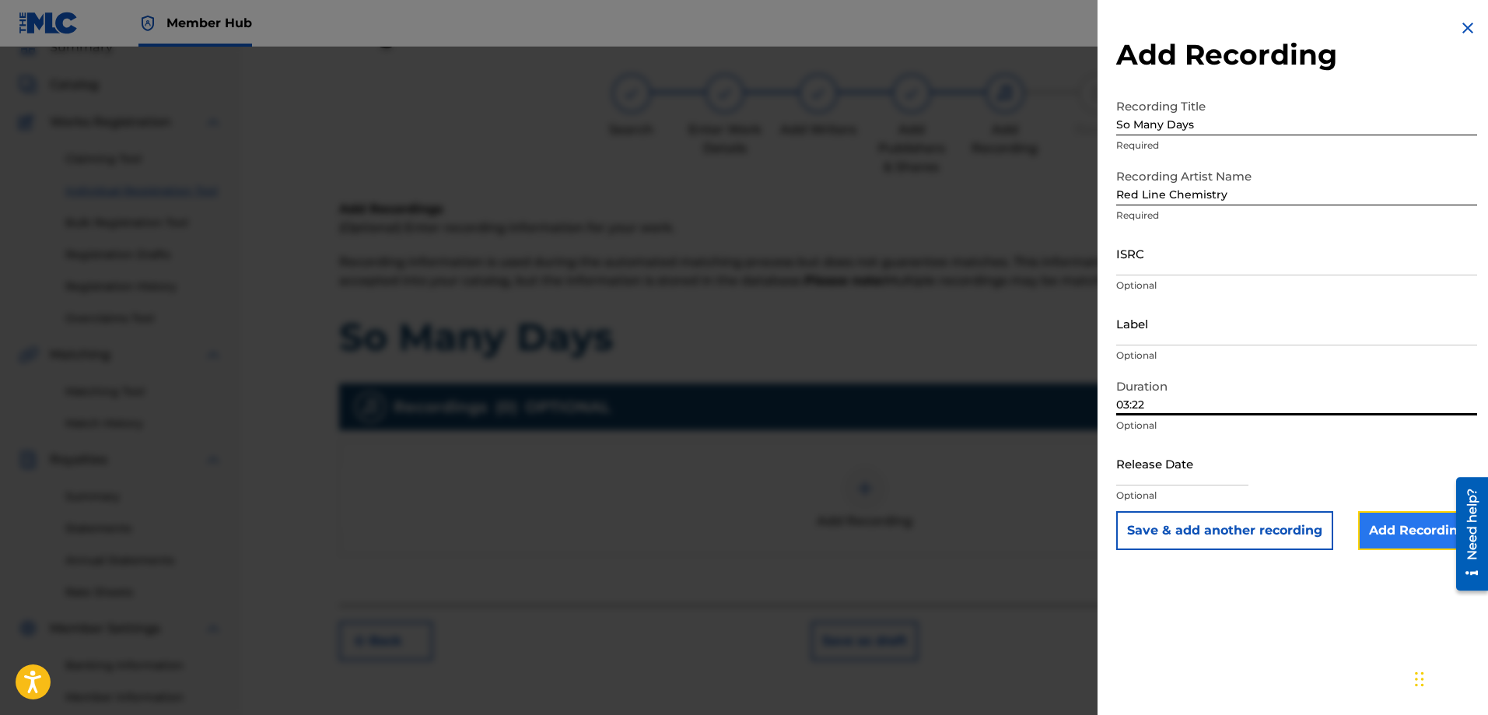
click at [1386, 530] on input "Add Recording" at bounding box center [1417, 530] width 119 height 39
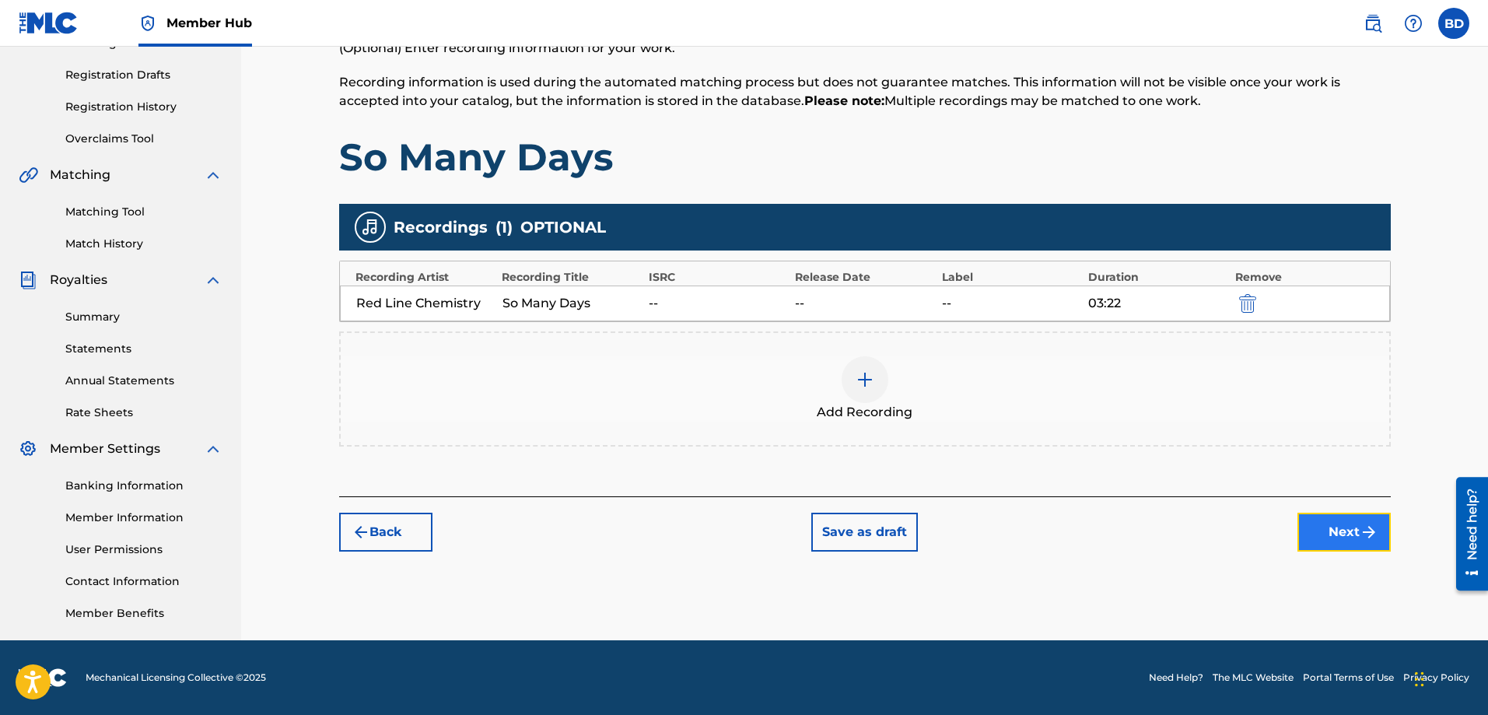
click at [1326, 526] on button "Next" at bounding box center [1343, 531] width 93 height 39
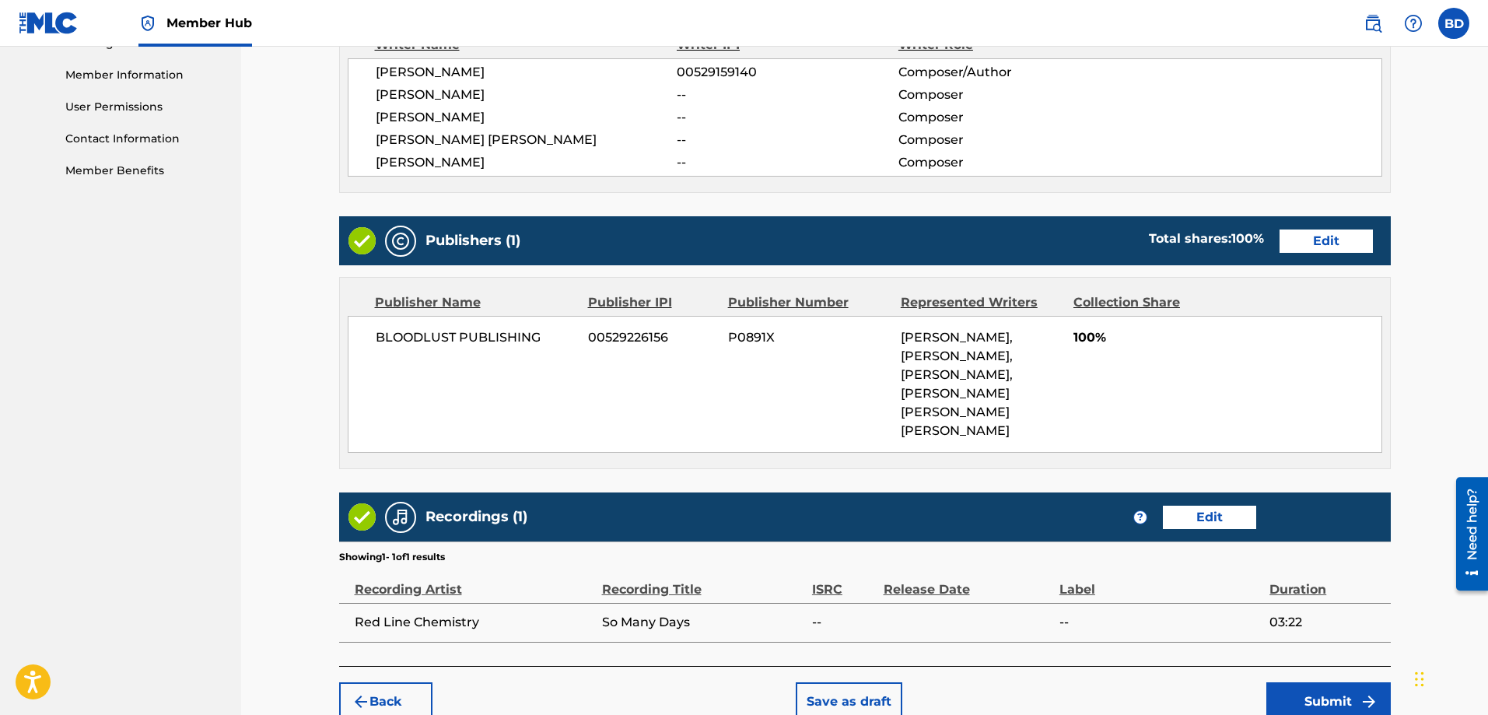
scroll to position [773, 0]
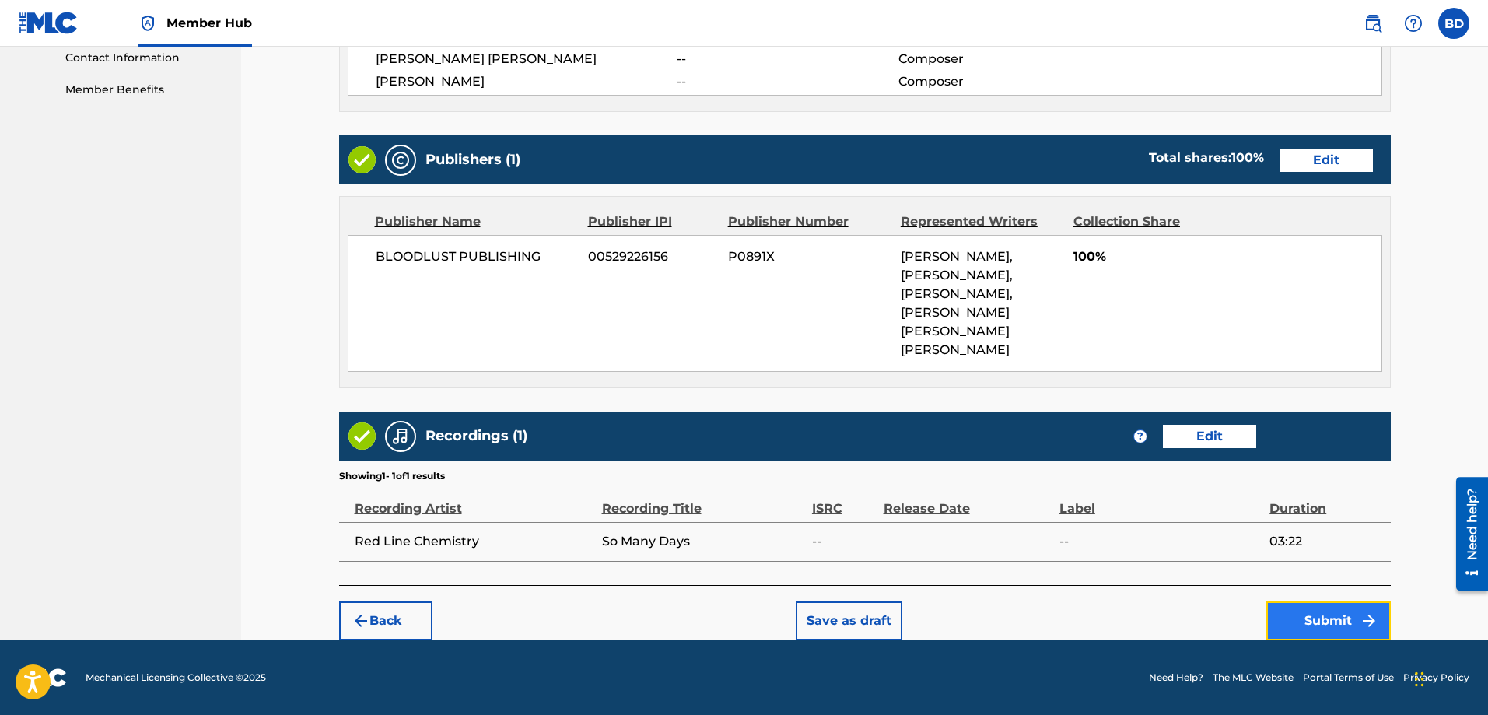
click at [1306, 610] on button "Submit" at bounding box center [1328, 620] width 124 height 39
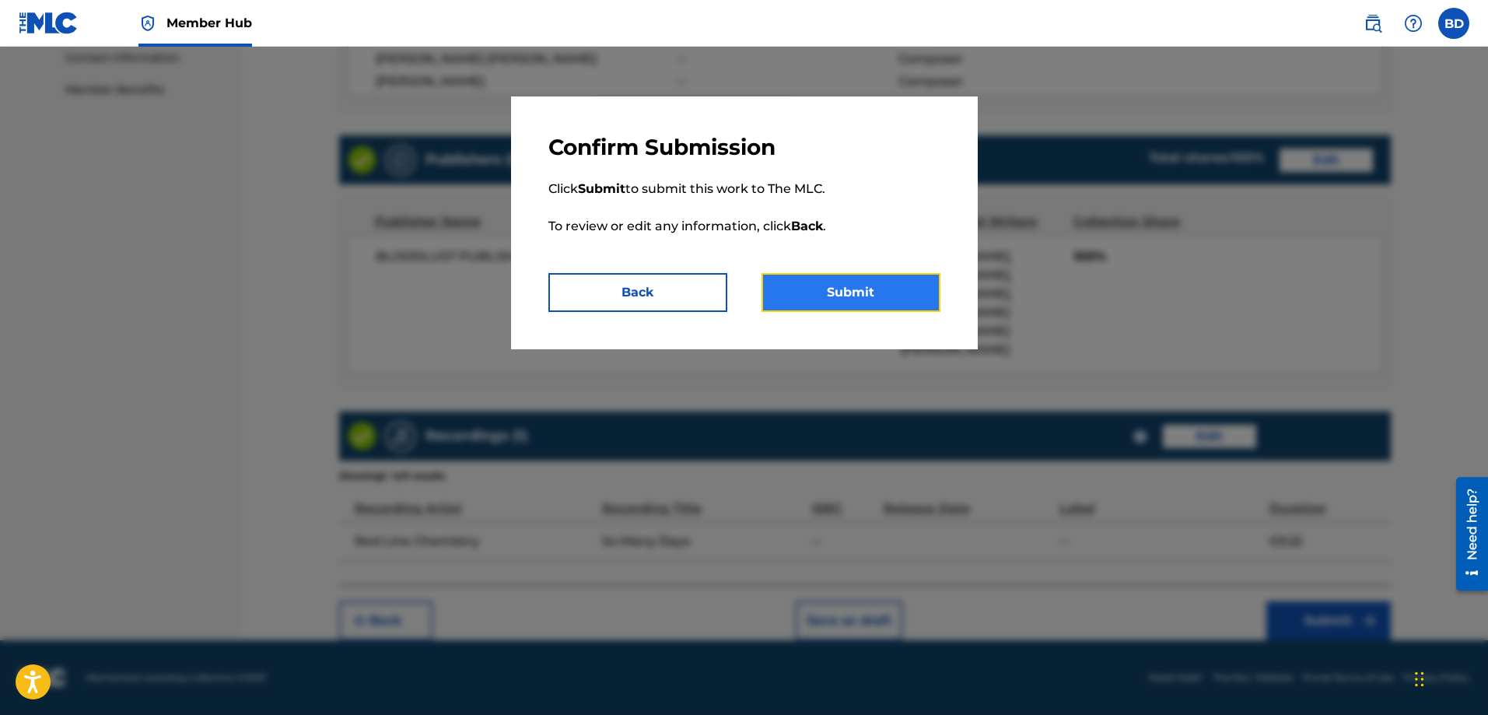
click at [877, 298] on button "Submit" at bounding box center [850, 292] width 179 height 39
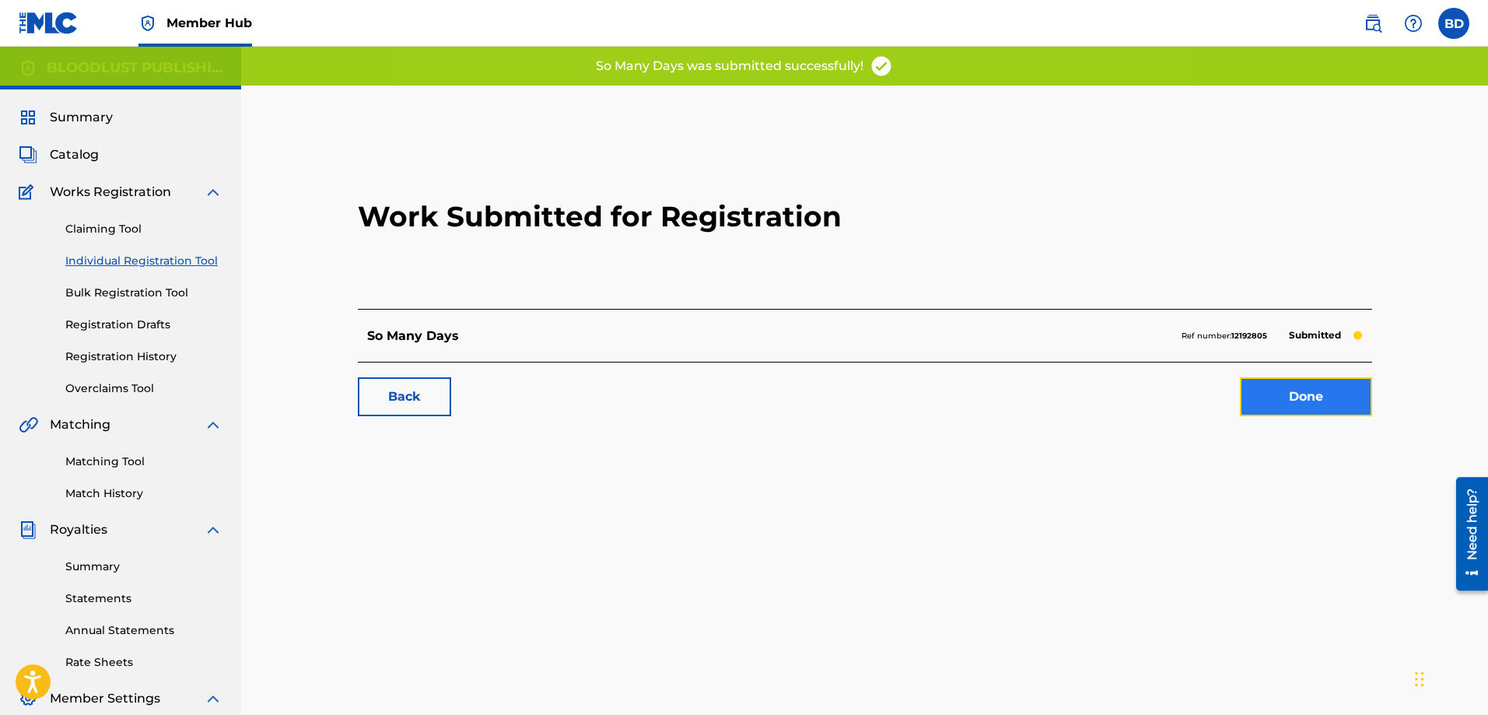
click at [1287, 388] on link "Done" at bounding box center [1305, 396] width 132 height 39
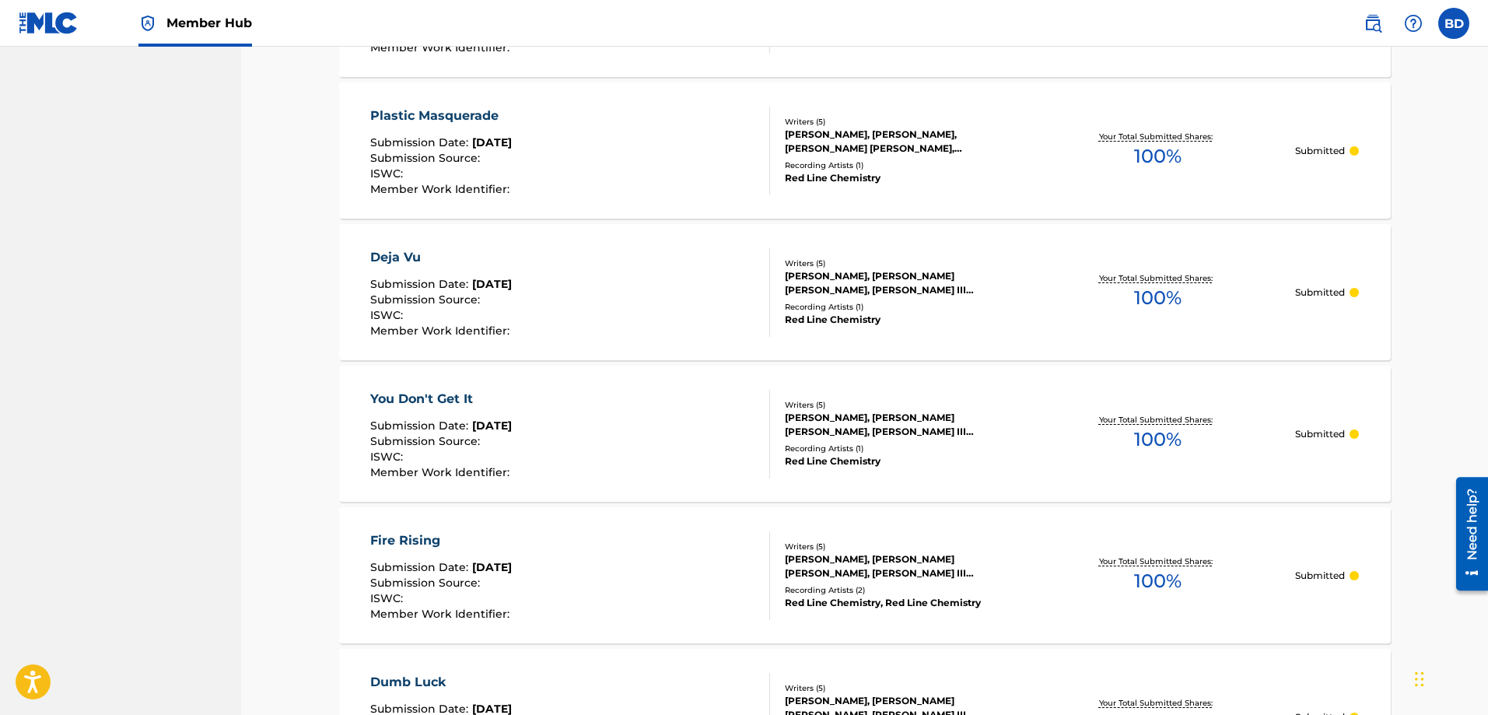
scroll to position [806, 0]
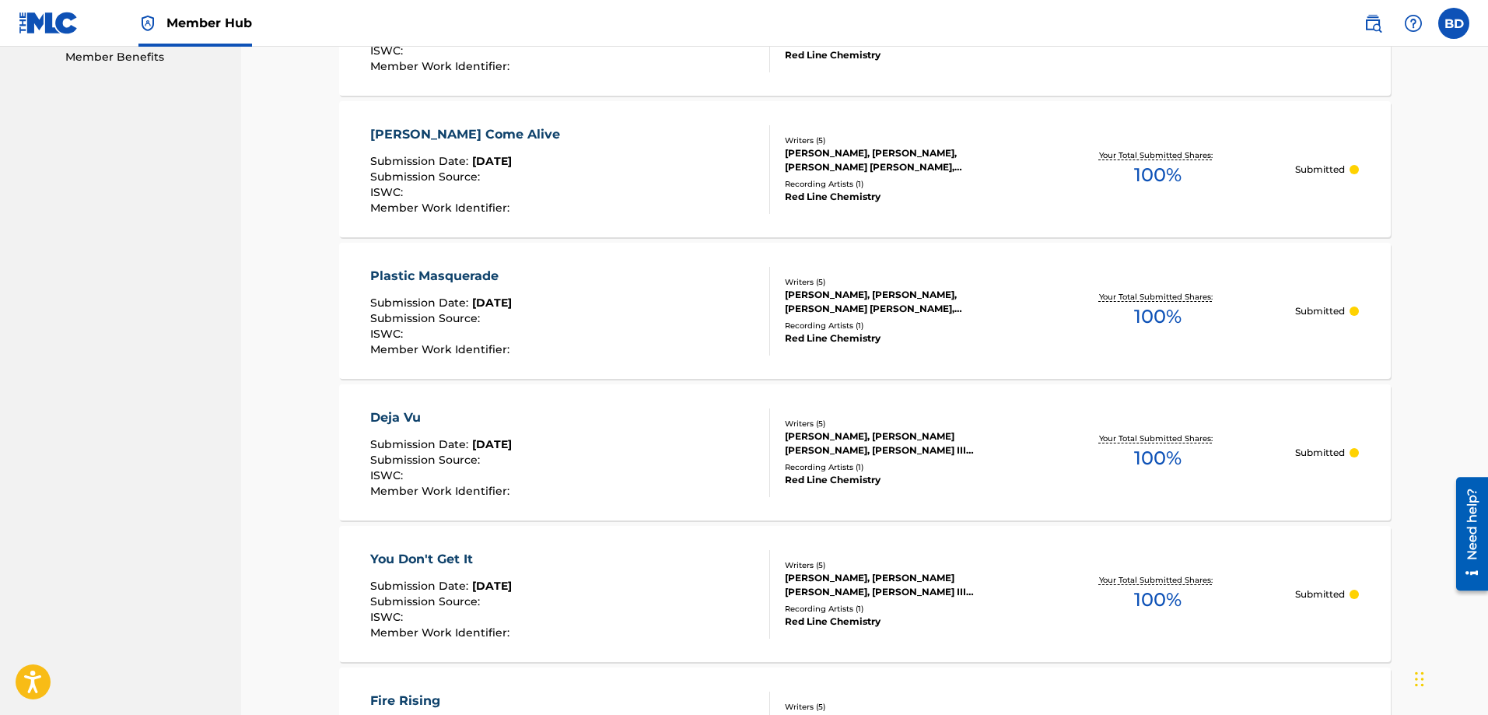
click at [623, 308] on div "Plastic Masquerade Submission Date : [DATE] Submission Source : ISWC : Member W…" at bounding box center [570, 311] width 400 height 89
